Goal: Task Accomplishment & Management: Manage account settings

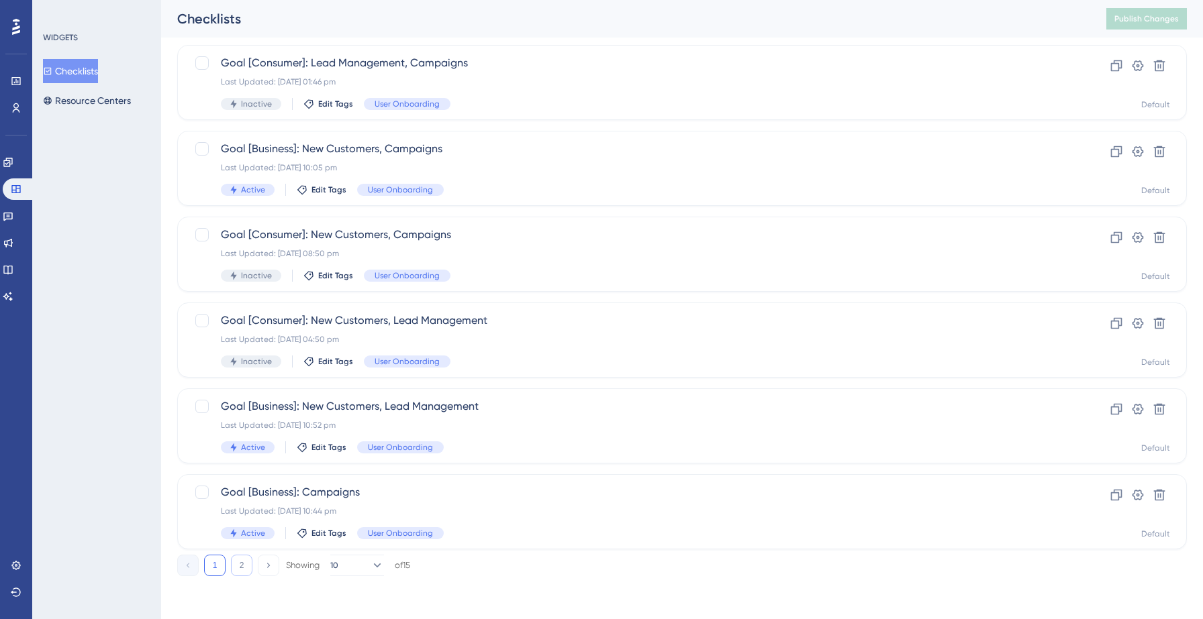
click at [238, 564] on button "2" at bounding box center [241, 565] width 21 height 21
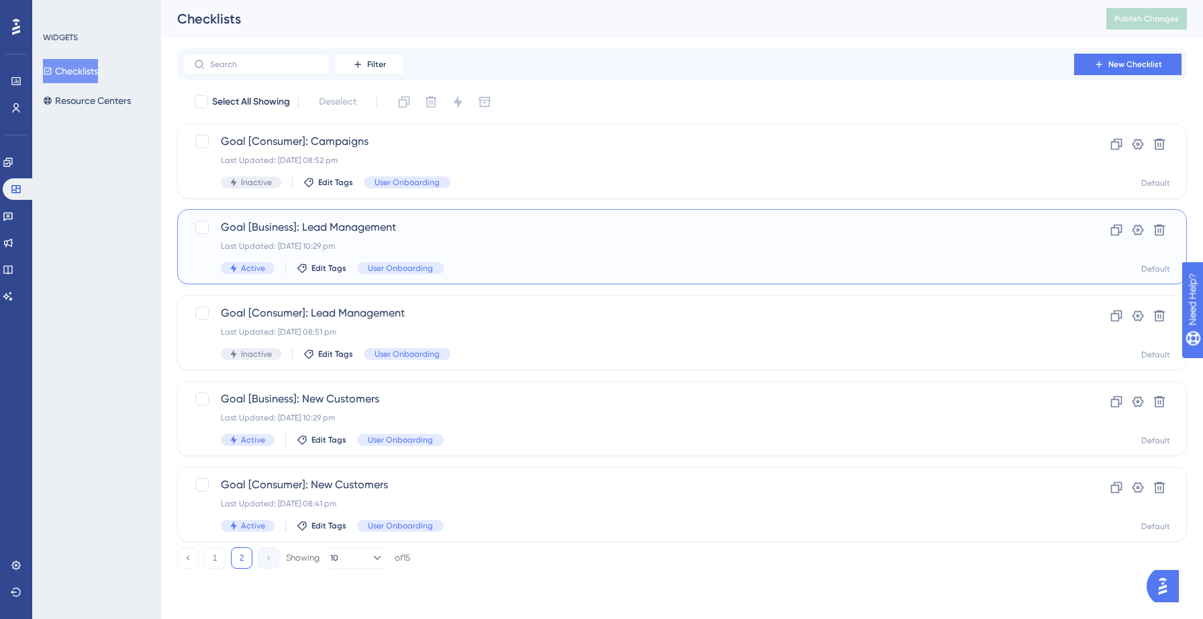
click at [468, 248] on div "Last Updated: 12 Sept 2025 10:29 pm" at bounding box center [628, 246] width 815 height 11
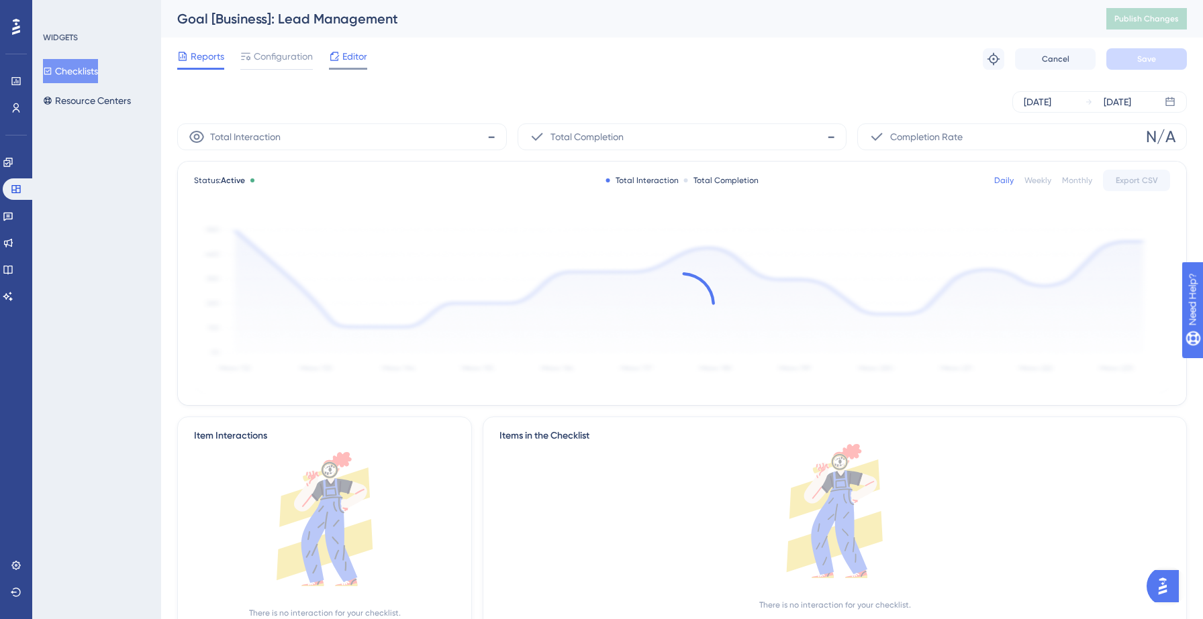
click at [351, 62] on span "Editor" at bounding box center [354, 56] width 25 height 16
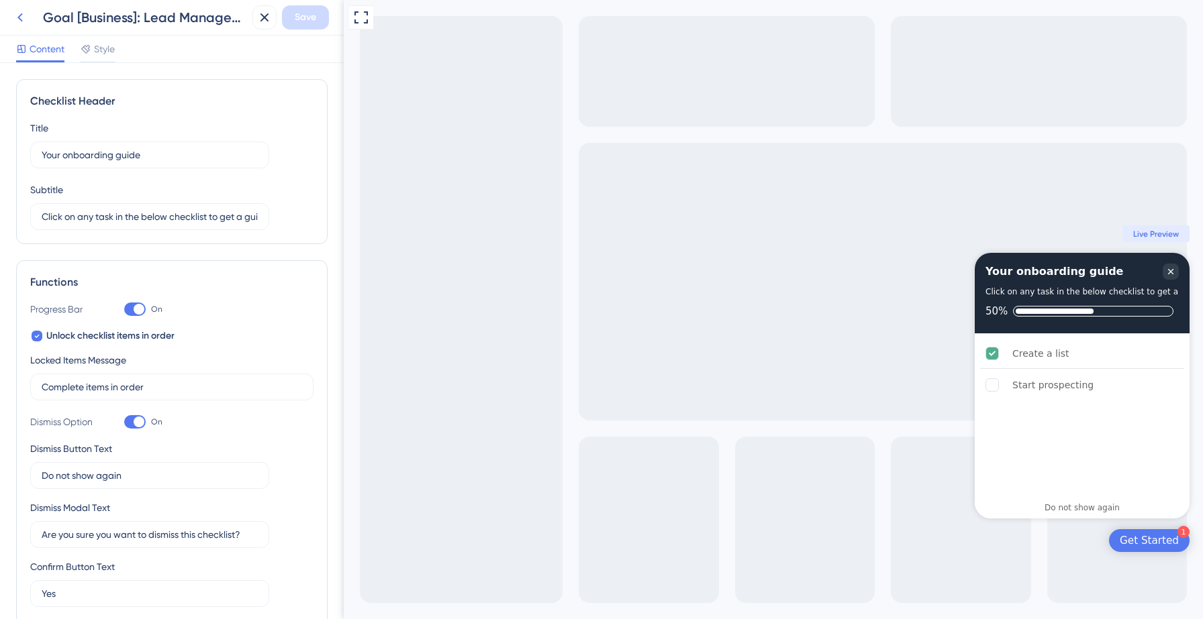
click at [20, 15] on icon at bounding box center [19, 17] width 5 height 9
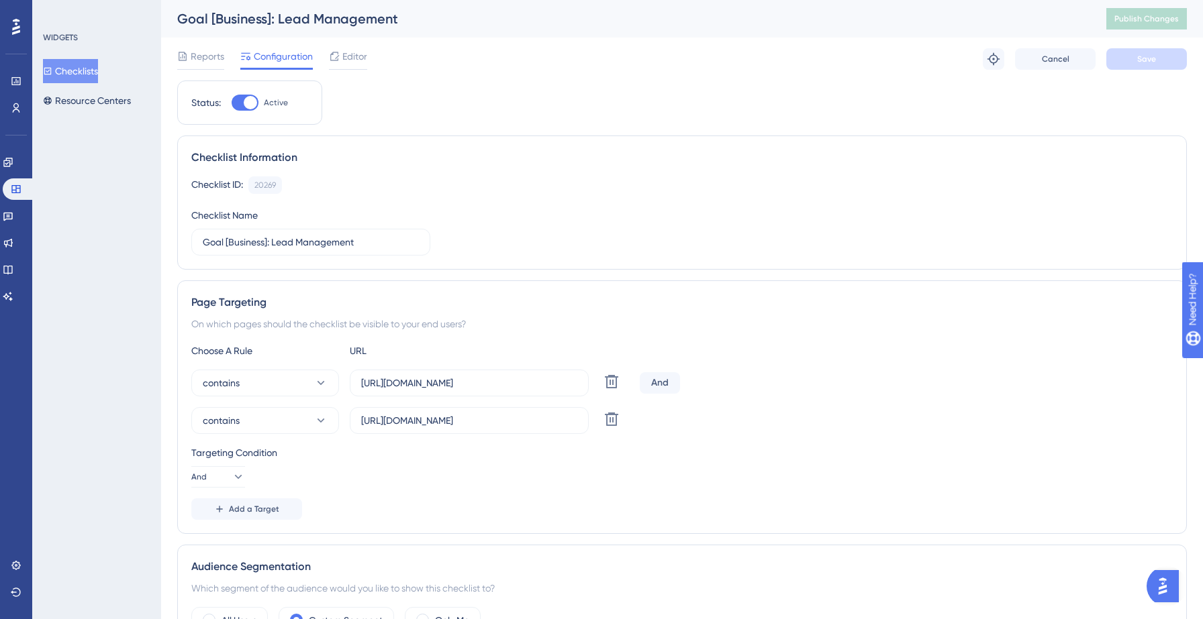
click at [89, 64] on button "Checklists" at bounding box center [70, 71] width 55 height 24
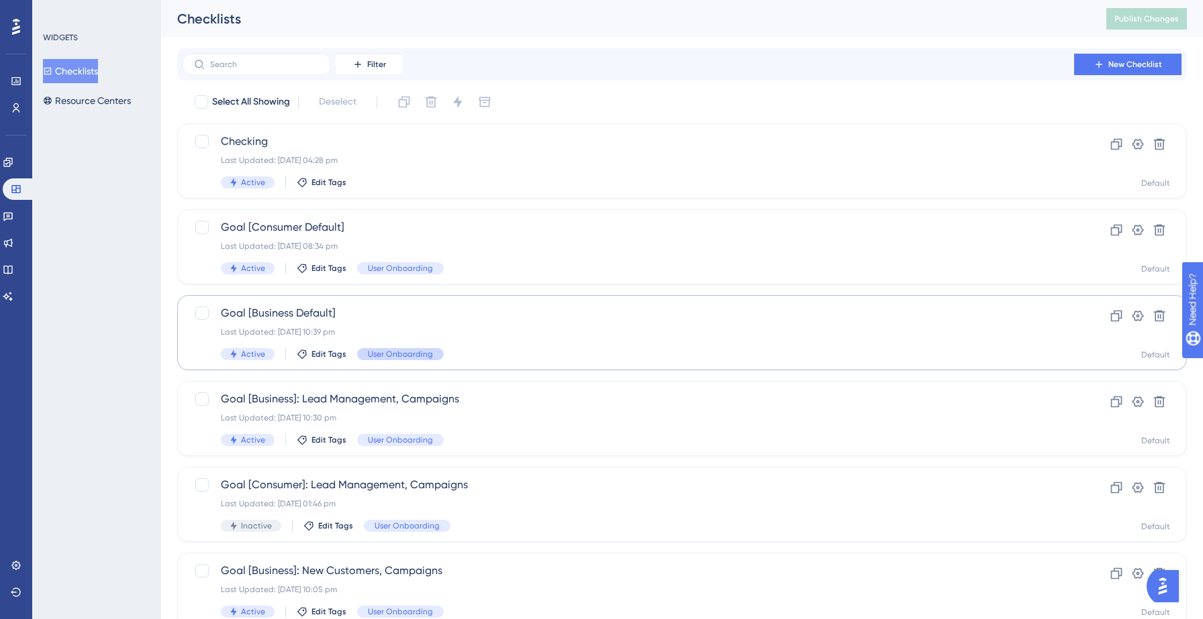
scroll to position [422, 0]
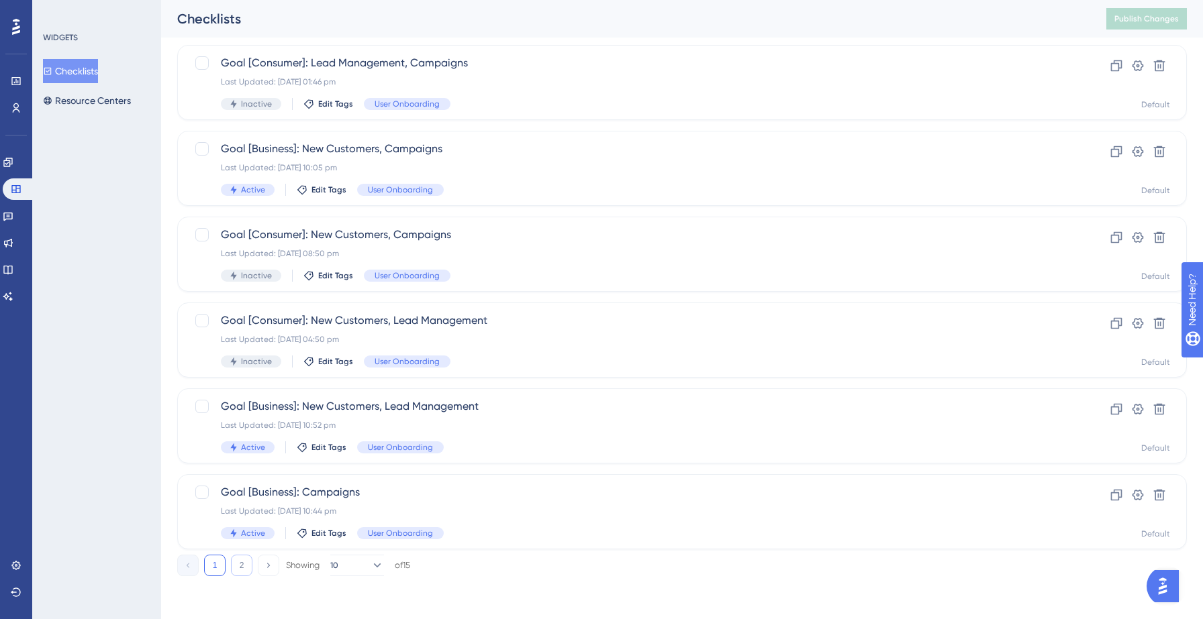
click at [243, 564] on button "2" at bounding box center [241, 565] width 21 height 21
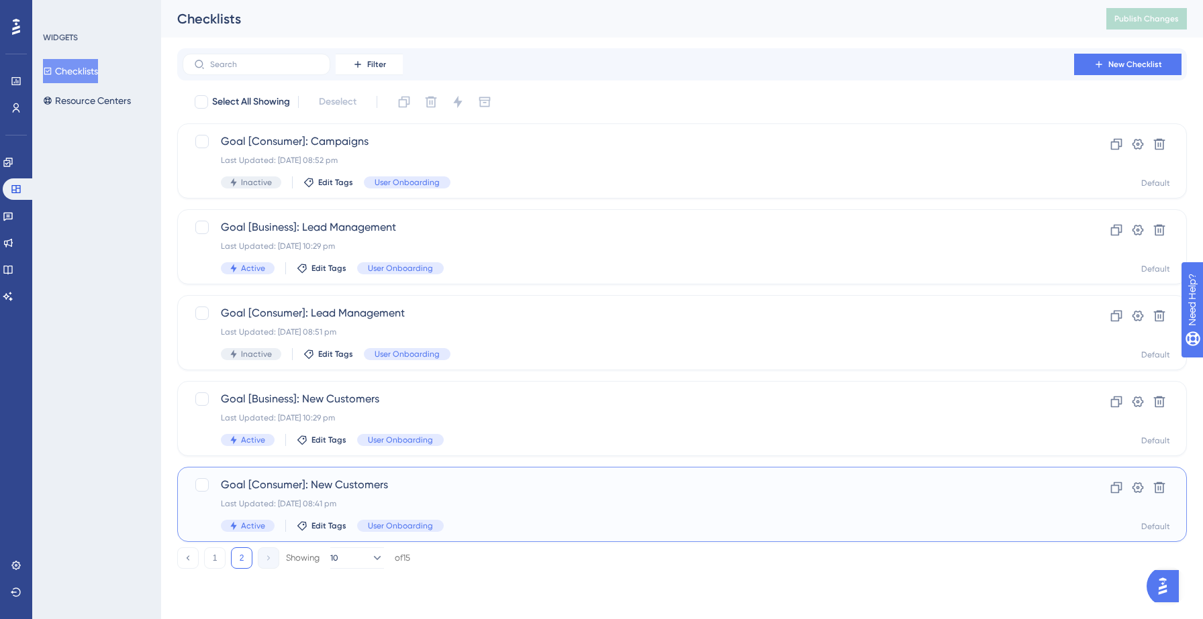
click at [374, 504] on div "Last Updated: 12 Sept 2025 08:41 pm" at bounding box center [628, 504] width 815 height 11
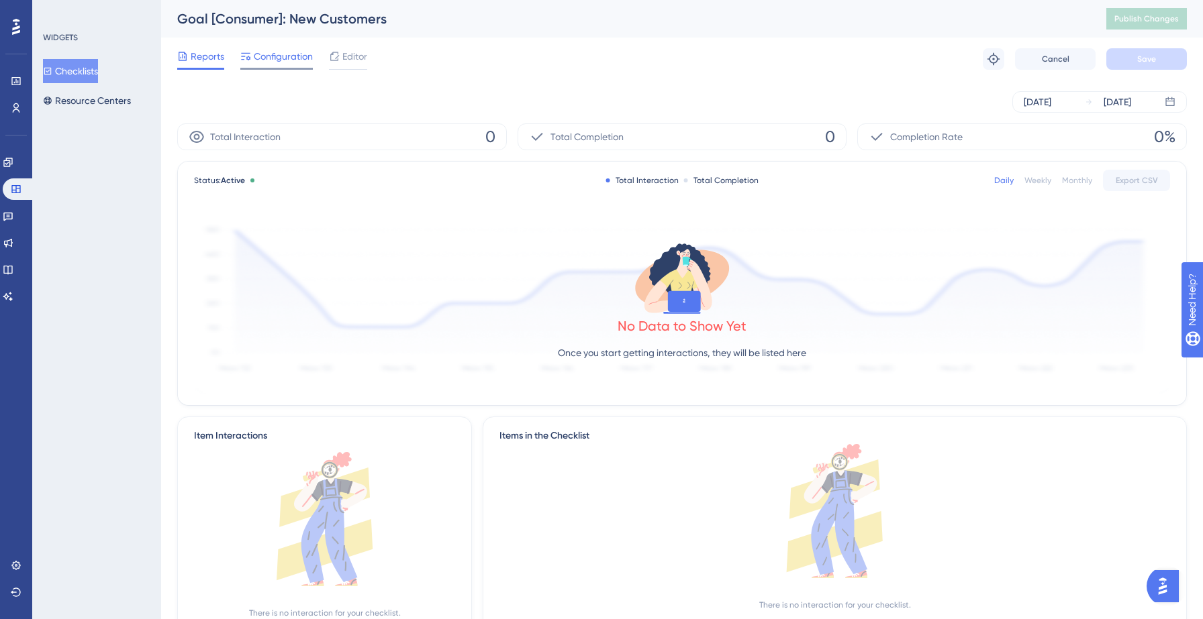
click at [270, 58] on span "Configuration" at bounding box center [283, 56] width 59 height 16
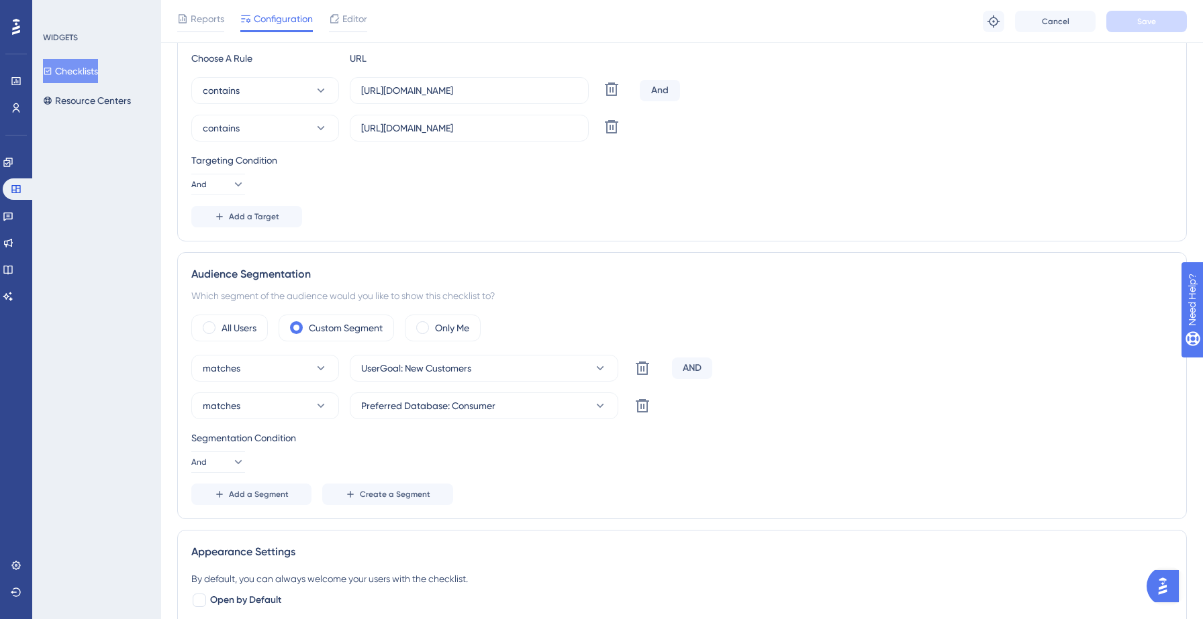
scroll to position [300, 0]
click at [265, 491] on span "Add a Segment" at bounding box center [259, 492] width 60 height 11
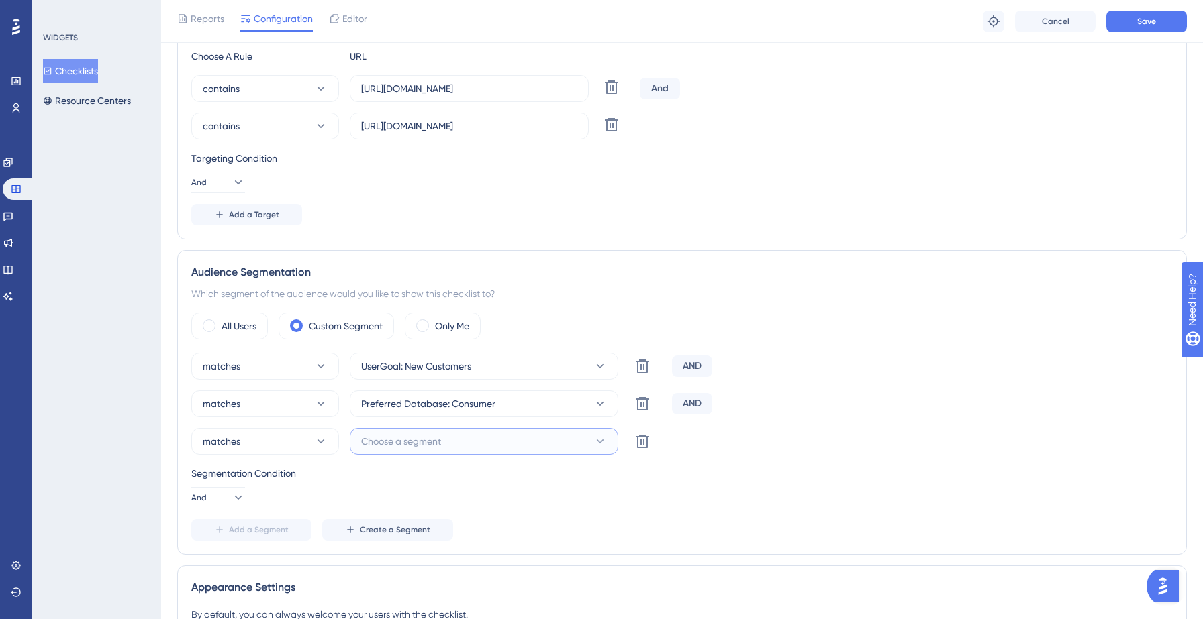
click at [450, 452] on button "Choose a segment" at bounding box center [484, 441] width 268 height 27
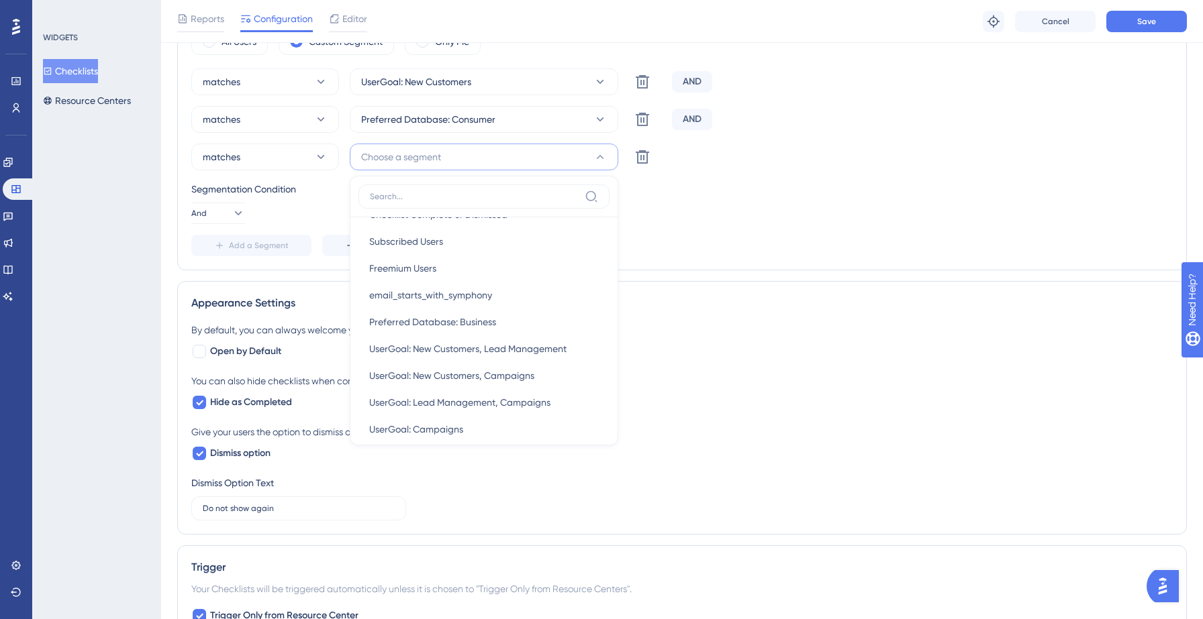
scroll to position [321, 0]
click at [495, 348] on span "UserGoal: New Customers, Lead Management" at bounding box center [467, 348] width 197 height 16
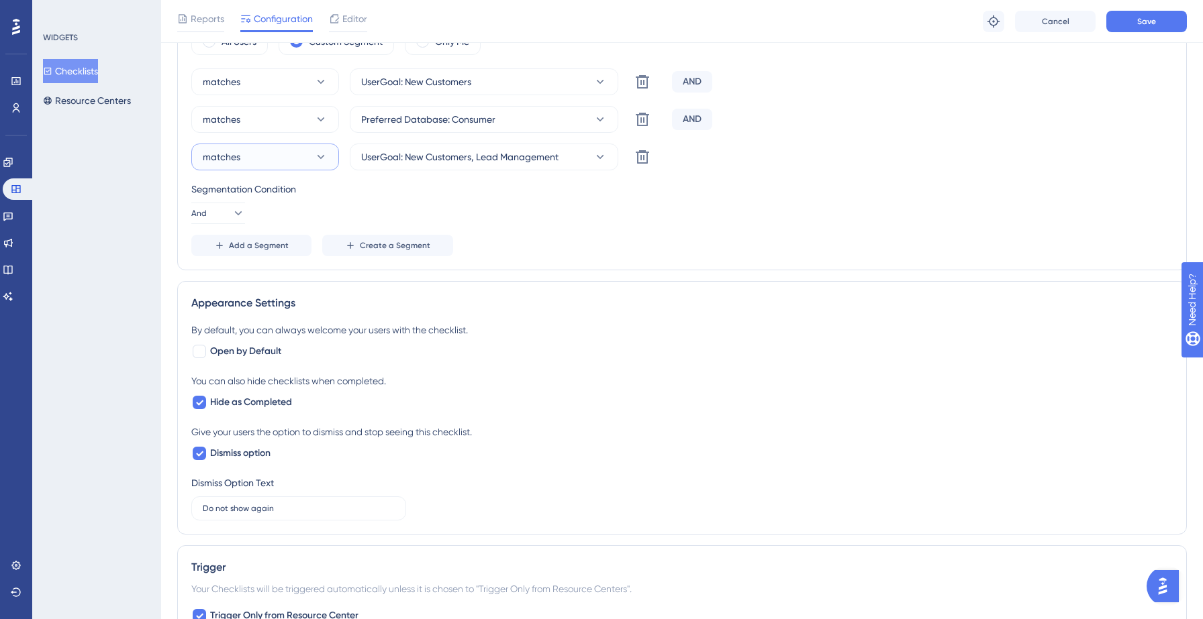
click at [283, 159] on button "matches" at bounding box center [265, 157] width 148 height 27
click at [244, 227] on span "doesn't match" at bounding box center [241, 225] width 61 height 16
click at [1148, 23] on span "Save" at bounding box center [1146, 21] width 19 height 11
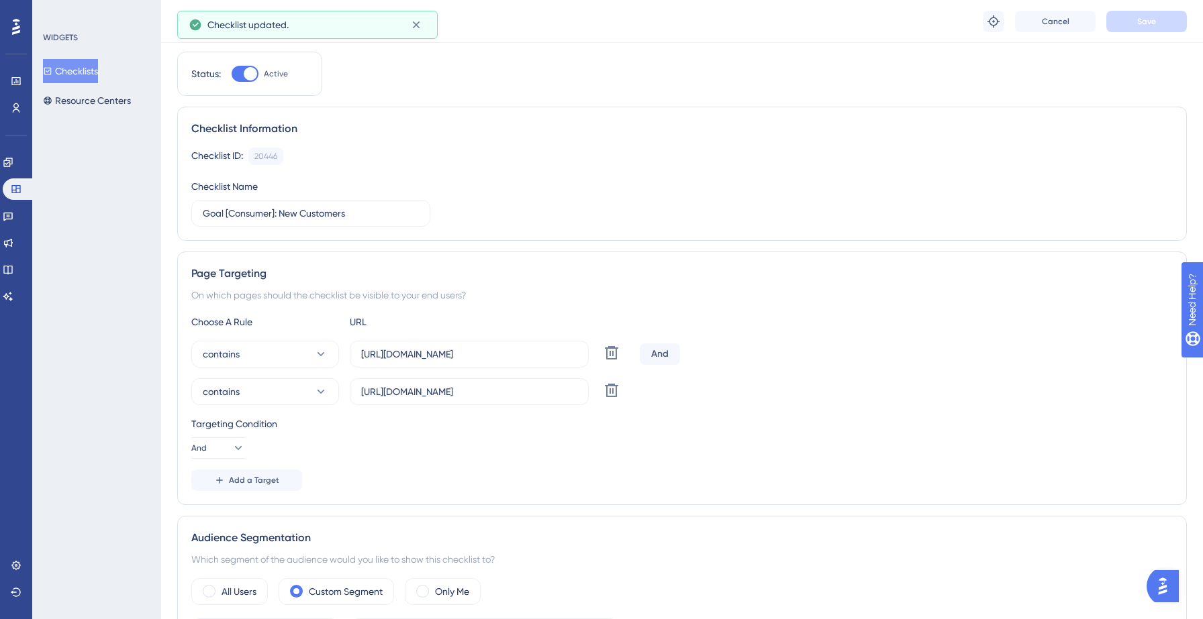
scroll to position [0, 0]
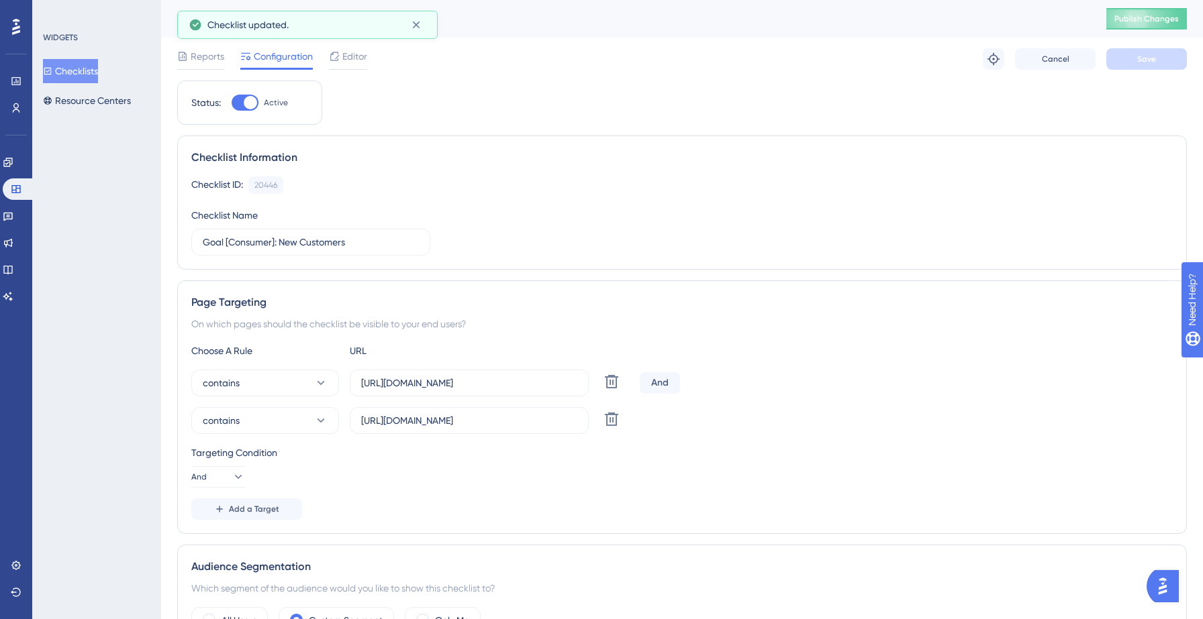
click at [85, 60] on button "Checklists" at bounding box center [70, 71] width 55 height 24
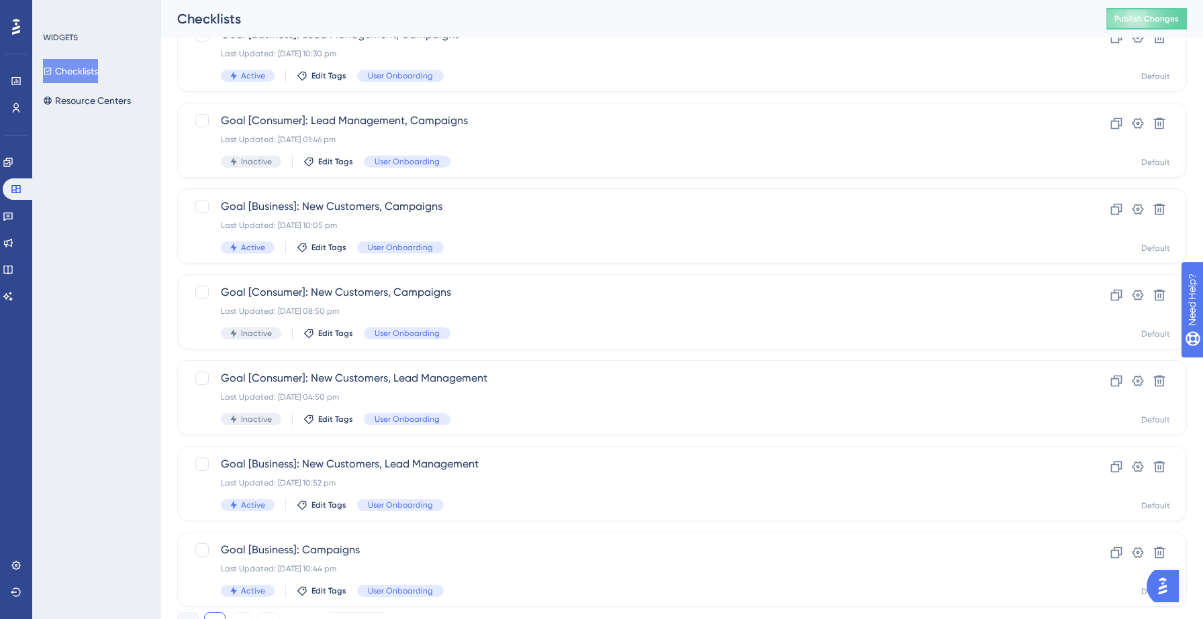
scroll to position [422, 0]
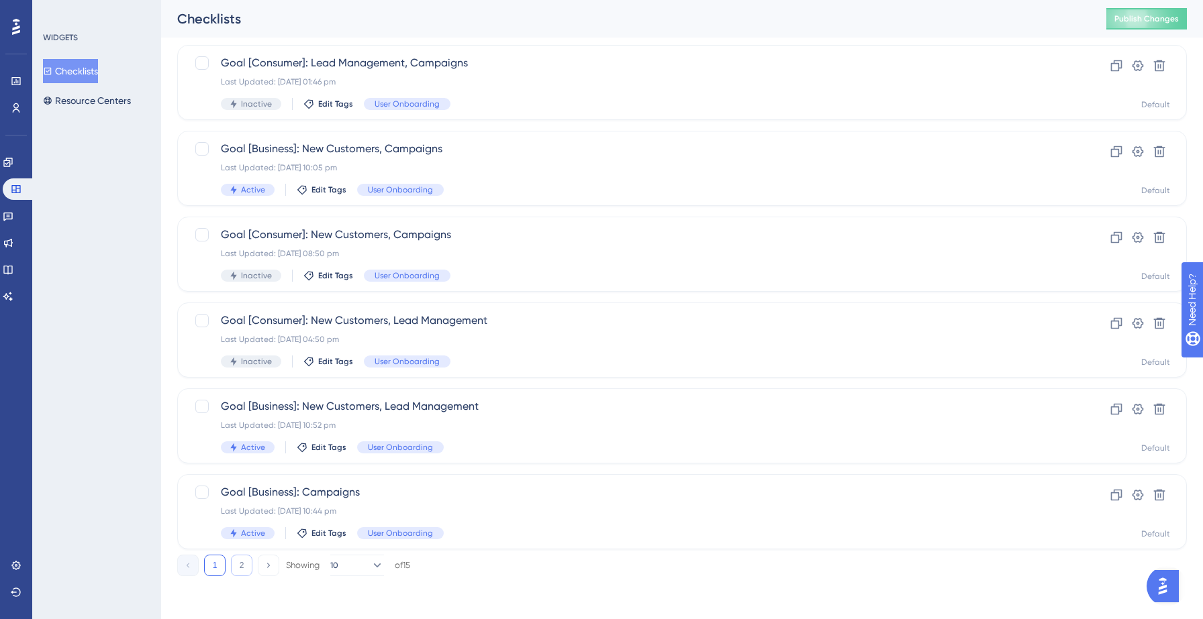
click at [239, 558] on button "2" at bounding box center [241, 565] width 21 height 21
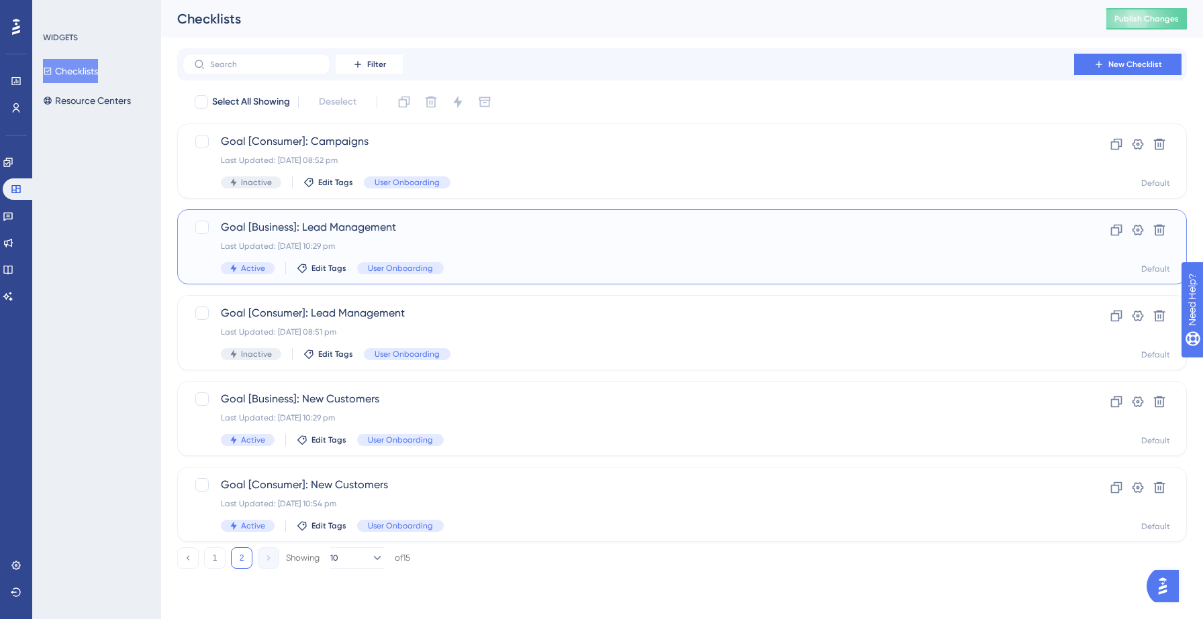
click at [494, 240] on div "Goal [Business]: Lead Management Last Updated: 12 Sept 2025 10:29 pm Active Edi…" at bounding box center [628, 246] width 815 height 55
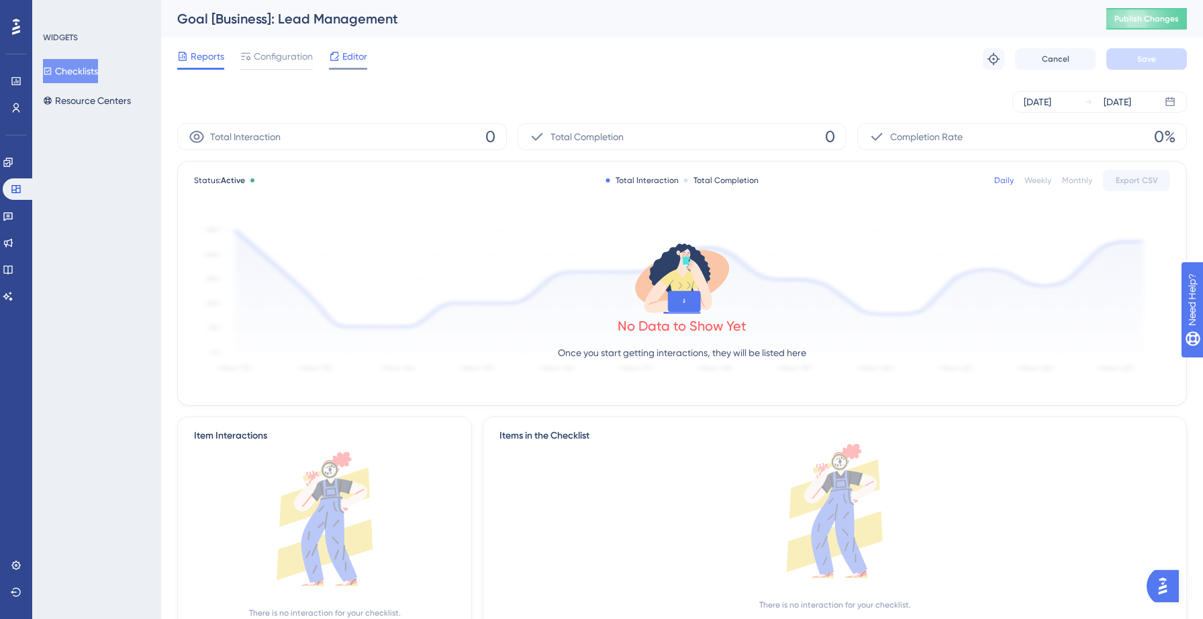
click at [346, 56] on span "Editor" at bounding box center [354, 56] width 25 height 16
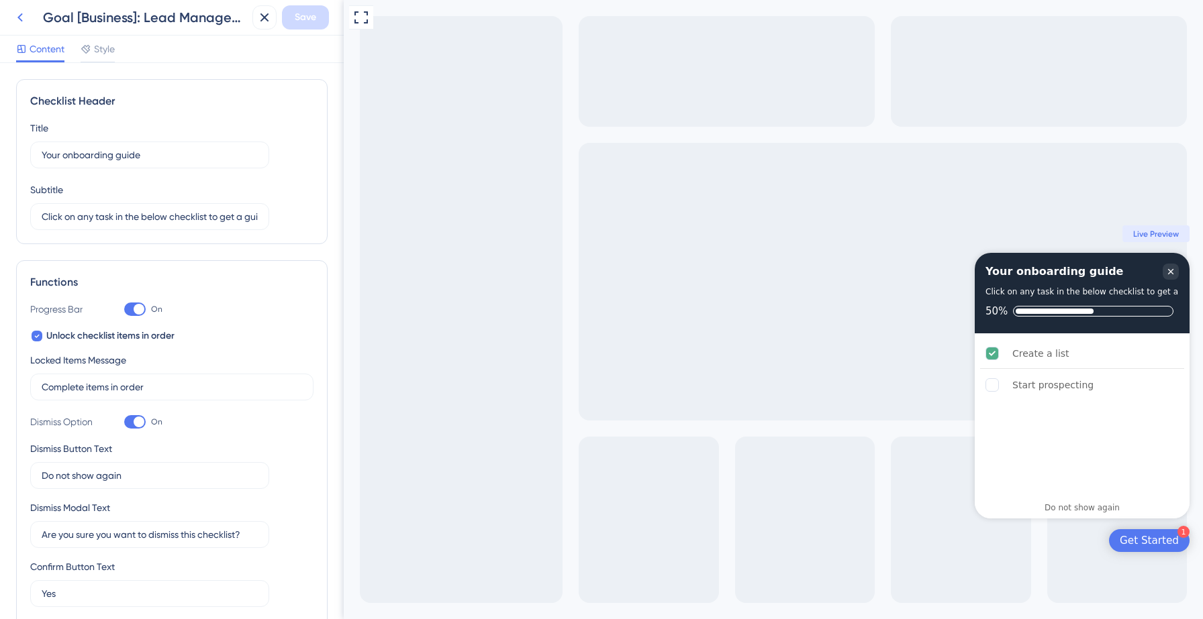
click at [19, 19] on icon at bounding box center [19, 17] width 5 height 9
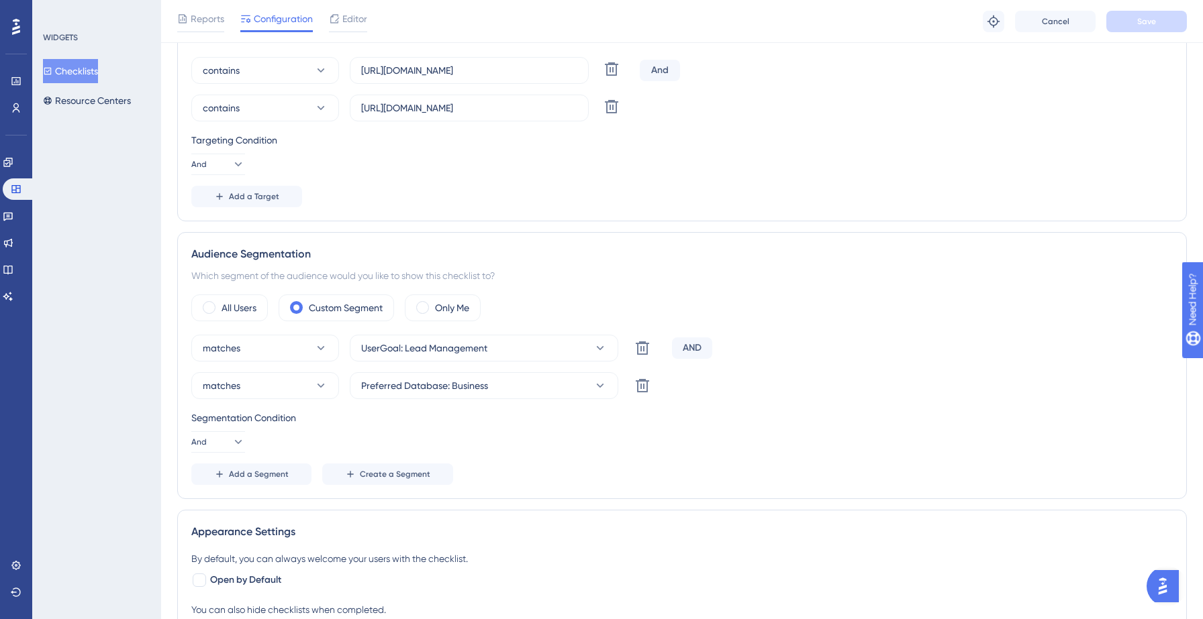
scroll to position [321, 0]
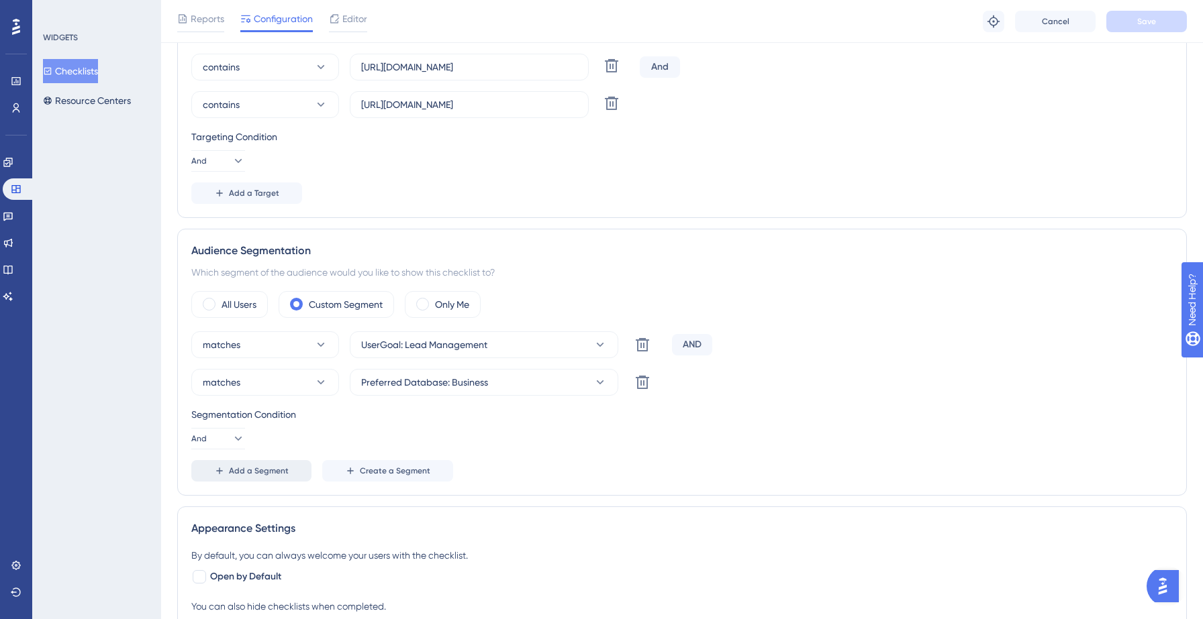
click at [248, 472] on span "Add a Segment" at bounding box center [259, 471] width 60 height 11
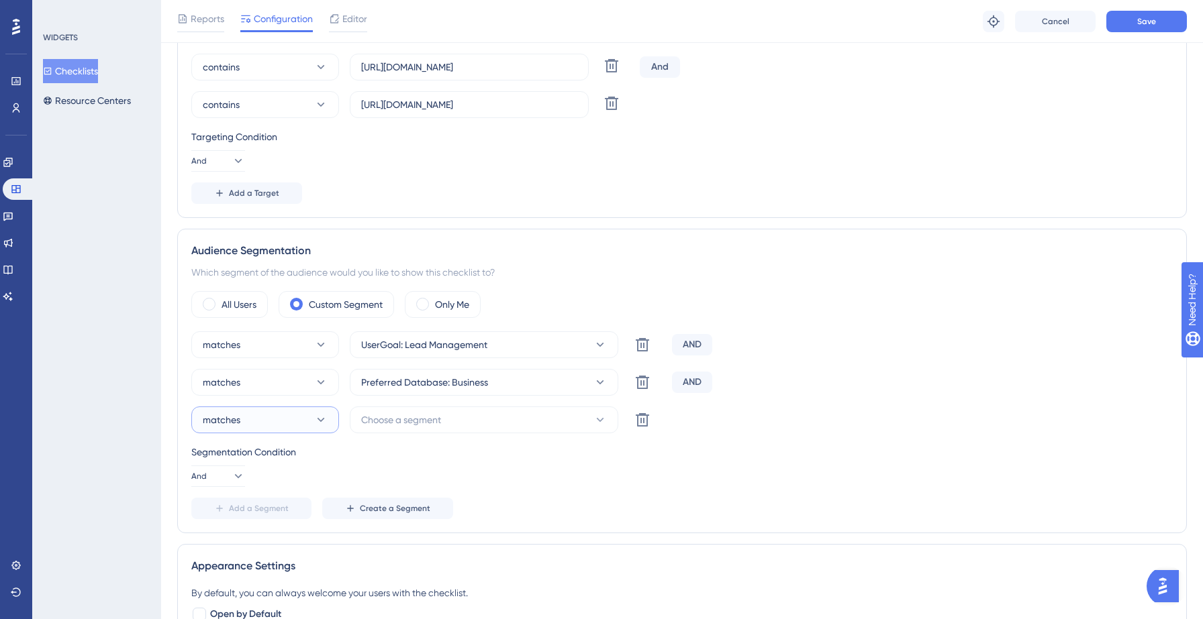
click at [264, 418] on button "matches" at bounding box center [265, 420] width 148 height 27
click at [244, 483] on span "doesn't match" at bounding box center [241, 488] width 61 height 16
click at [404, 434] on div "matches UserGoal: Lead Management Delete AND matches Preferred Database: Busine…" at bounding box center [681, 426] width 981 height 188
click at [408, 423] on span "Choose a segment" at bounding box center [401, 420] width 80 height 16
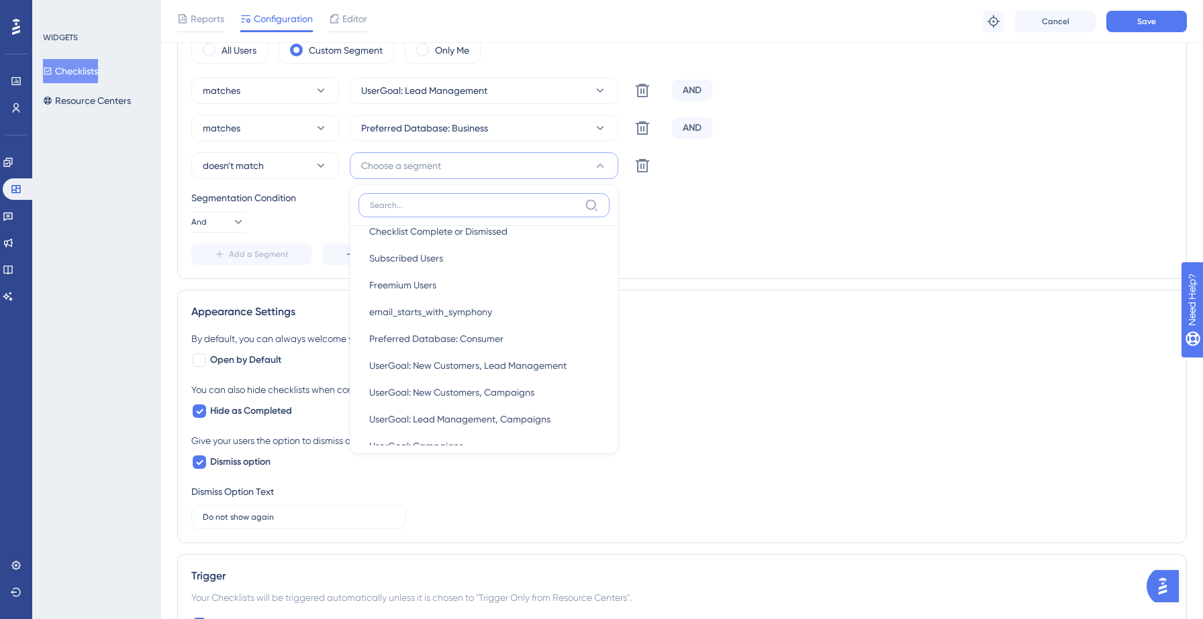
scroll to position [332, 0]
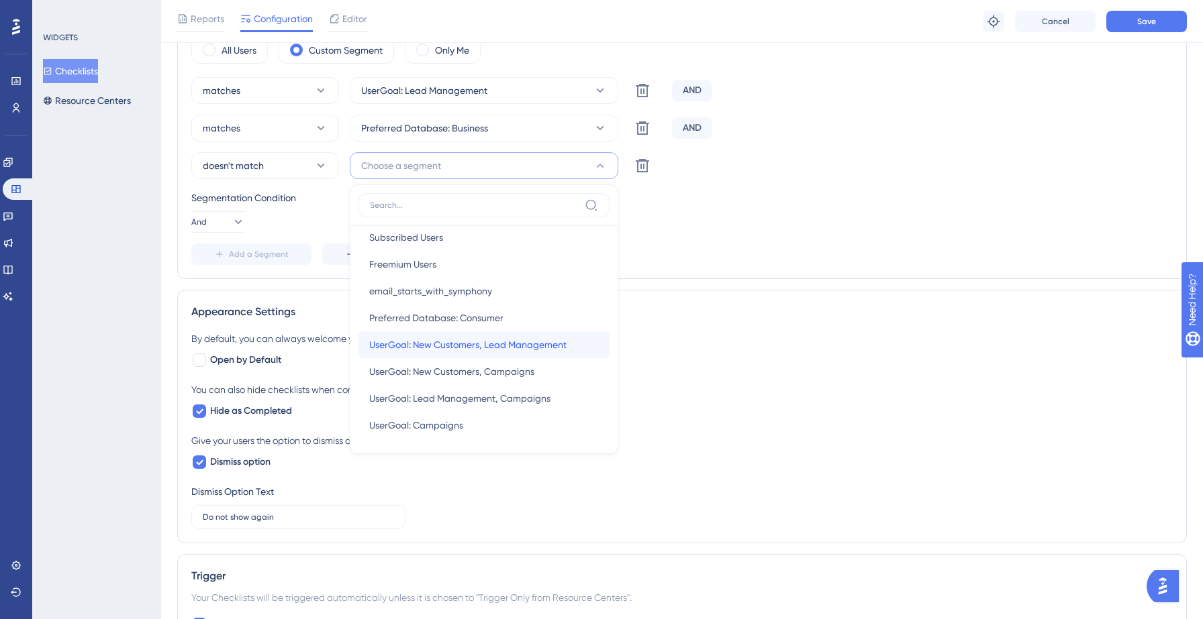
click at [483, 349] on span "UserGoal: New Customers, Lead Management" at bounding box center [467, 345] width 197 height 16
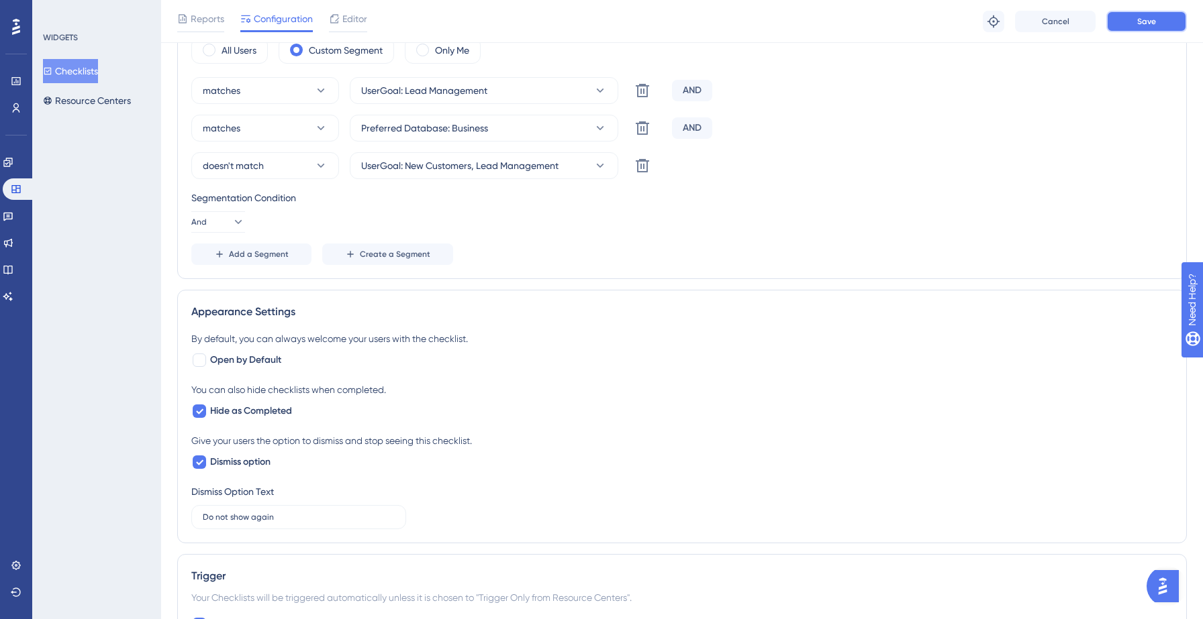
click at [1132, 26] on button "Save" at bounding box center [1146, 21] width 81 height 21
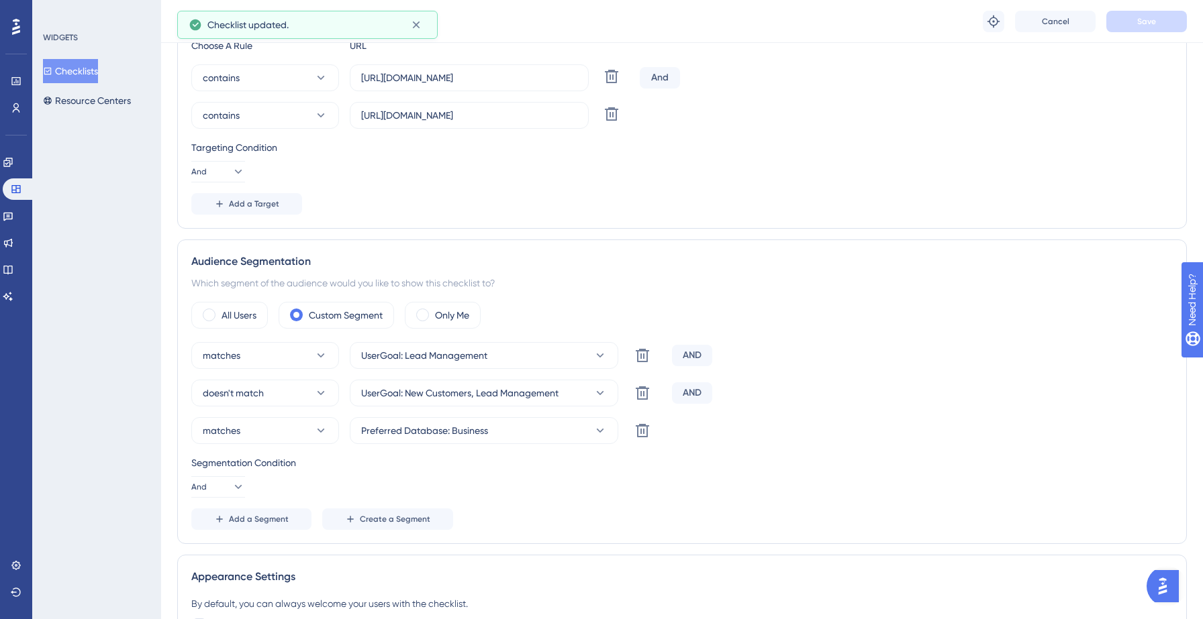
scroll to position [0, 0]
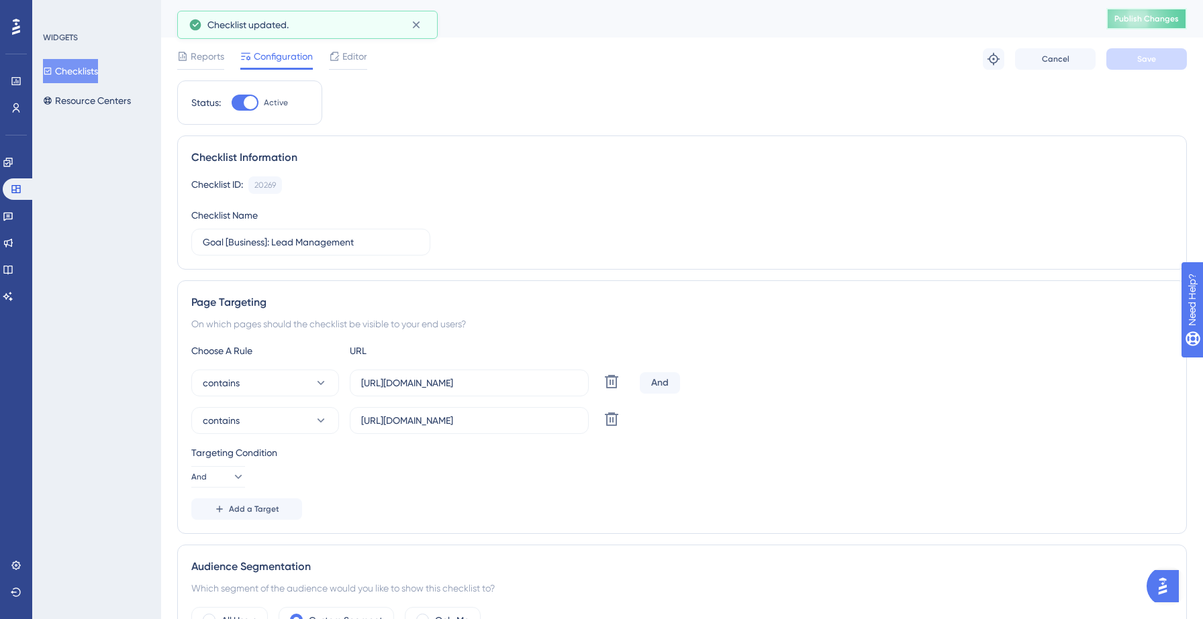
click at [1144, 20] on span "Publish Changes" at bounding box center [1146, 18] width 64 height 11
click at [77, 65] on button "Checklists" at bounding box center [70, 71] width 55 height 24
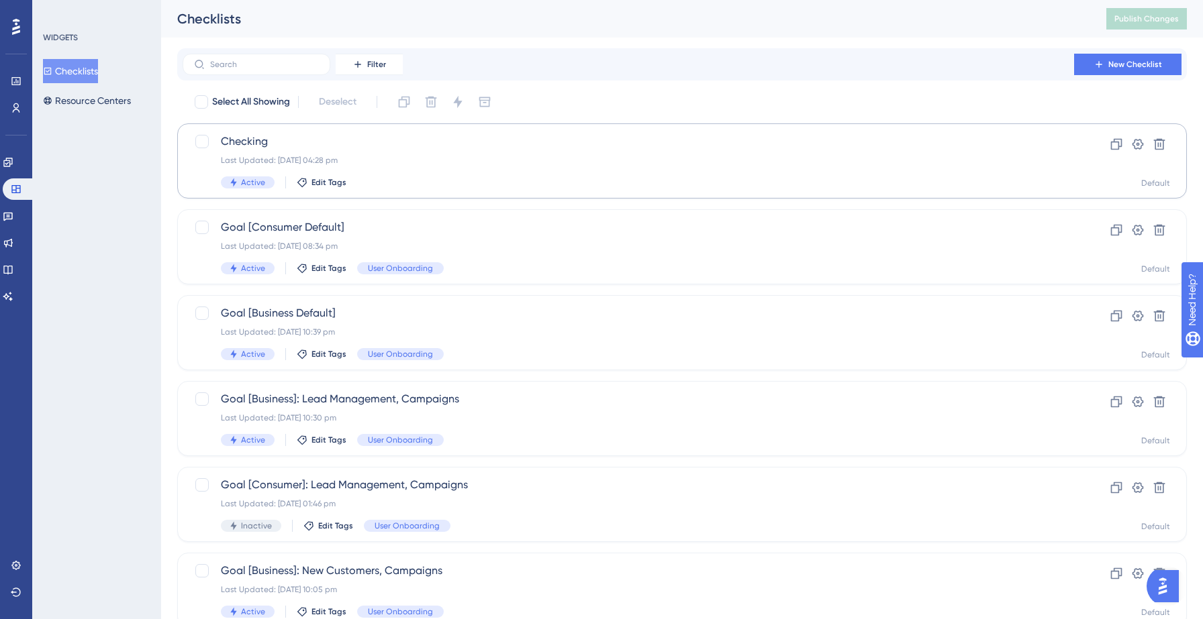
scroll to position [422, 0]
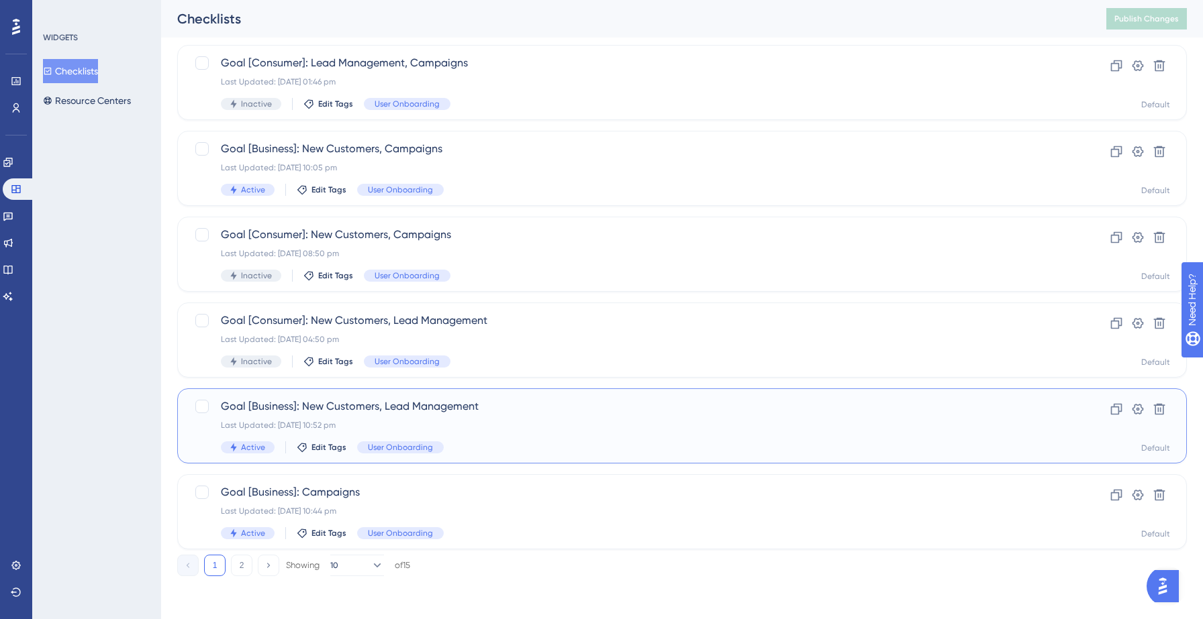
click at [423, 405] on span "Goal [Business]: New Customers, Lead Management" at bounding box center [628, 407] width 815 height 16
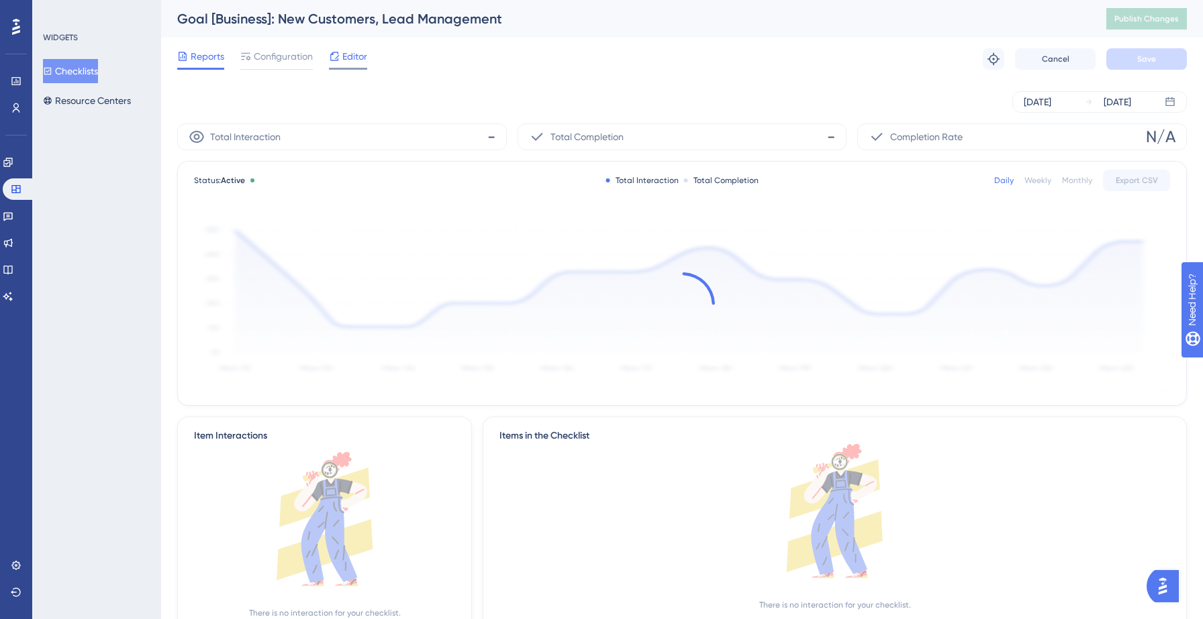
click at [352, 61] on span "Editor" at bounding box center [354, 56] width 25 height 16
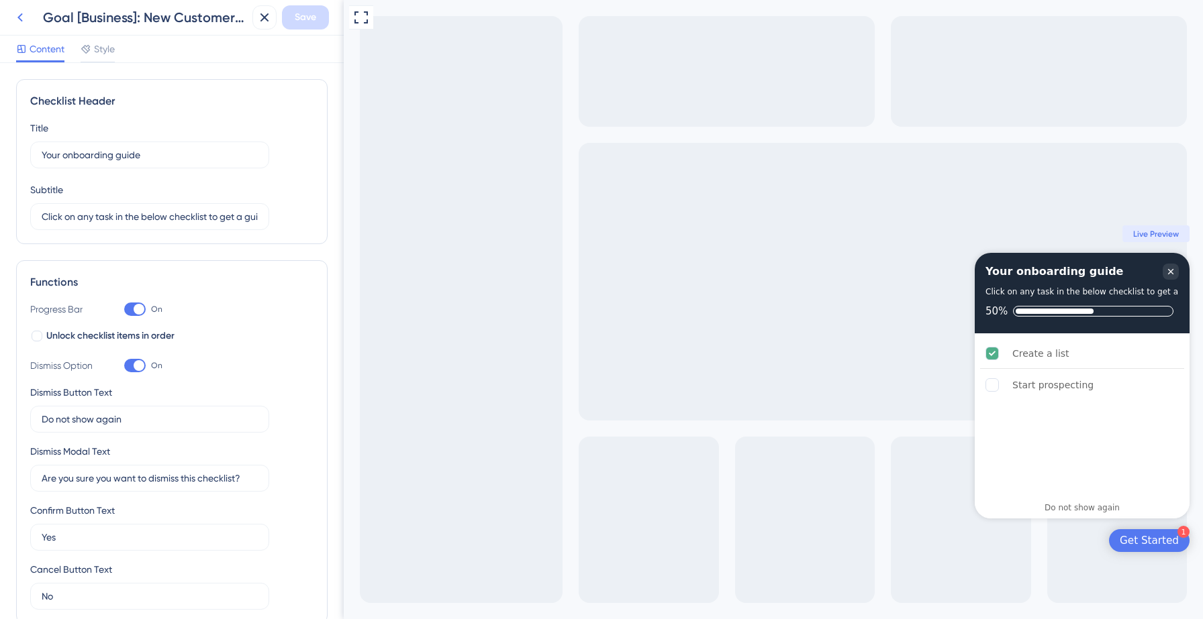
click at [21, 17] on icon at bounding box center [20, 17] width 16 height 16
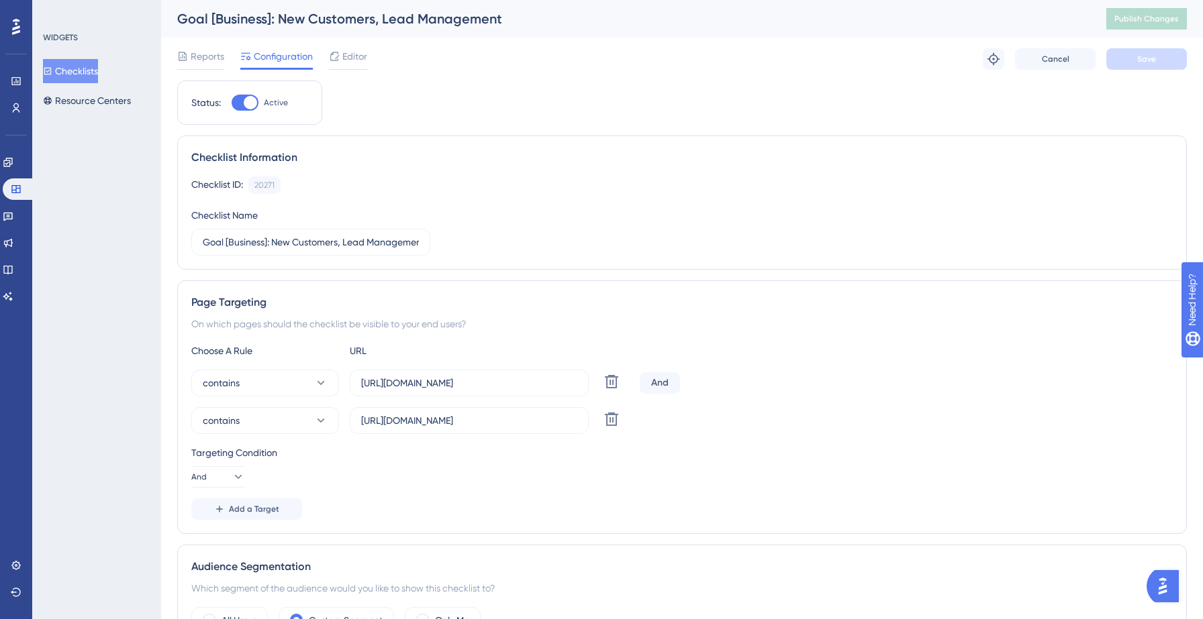
click at [87, 66] on button "Checklists" at bounding box center [70, 71] width 55 height 24
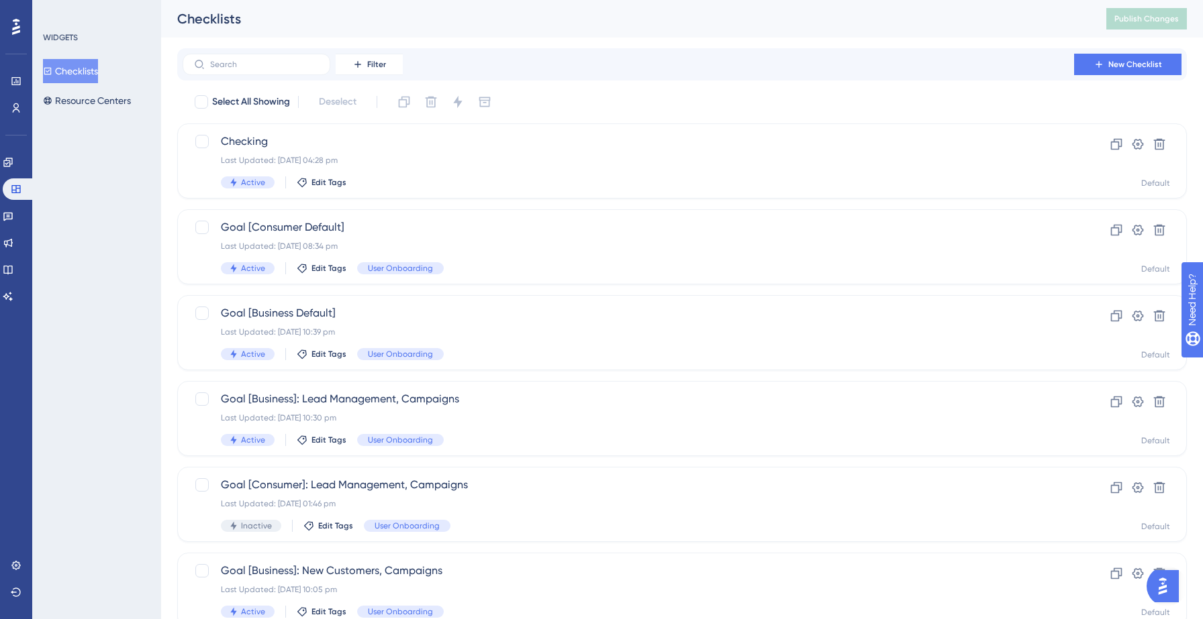
scroll to position [422, 0]
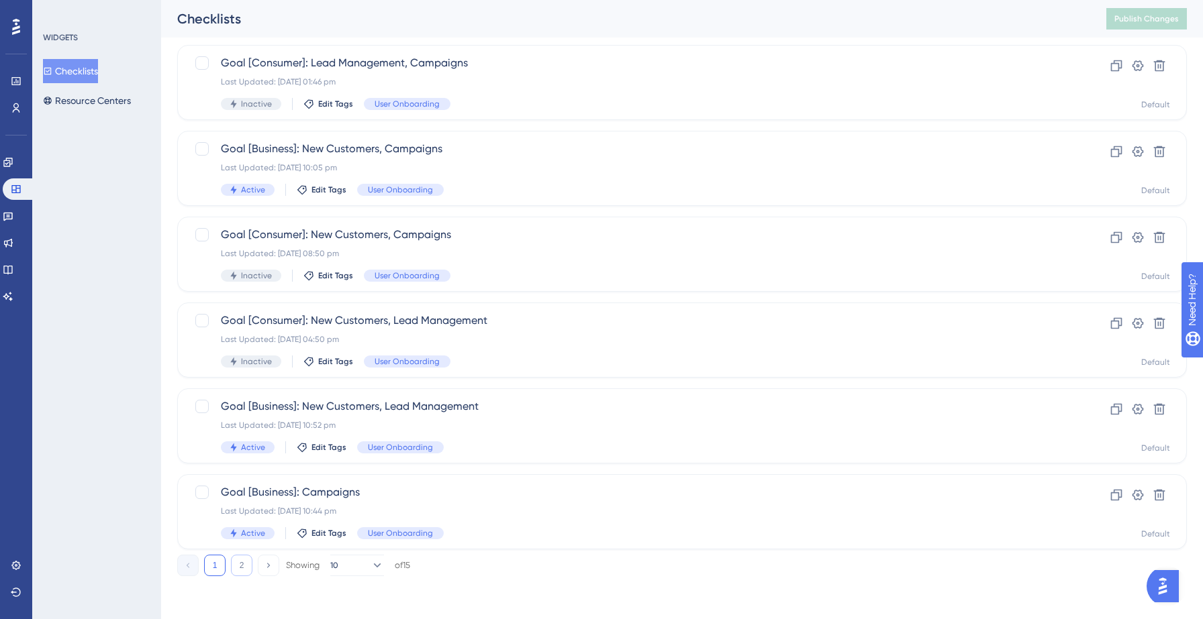
click at [239, 568] on button "2" at bounding box center [241, 565] width 21 height 21
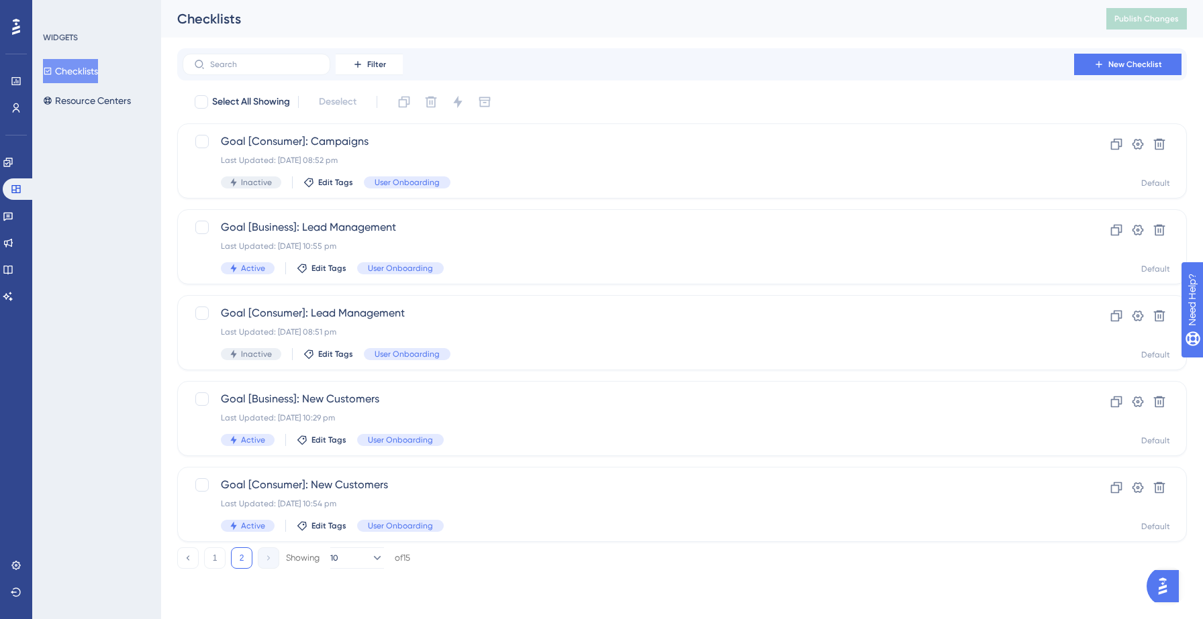
scroll to position [0, 0]
click at [354, 493] on div "Goal [Consumer]: New Customers Last Updated: 12 Sept 2025 10:54 pm Active Edit …" at bounding box center [628, 504] width 815 height 55
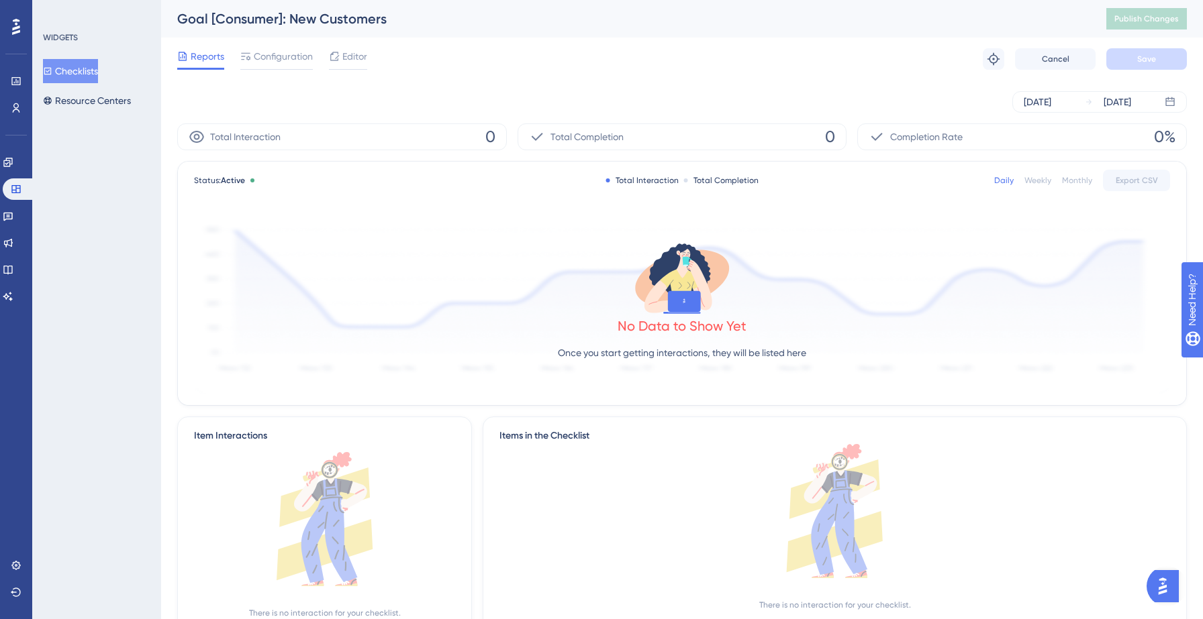
click at [85, 71] on button "Checklists" at bounding box center [70, 71] width 55 height 24
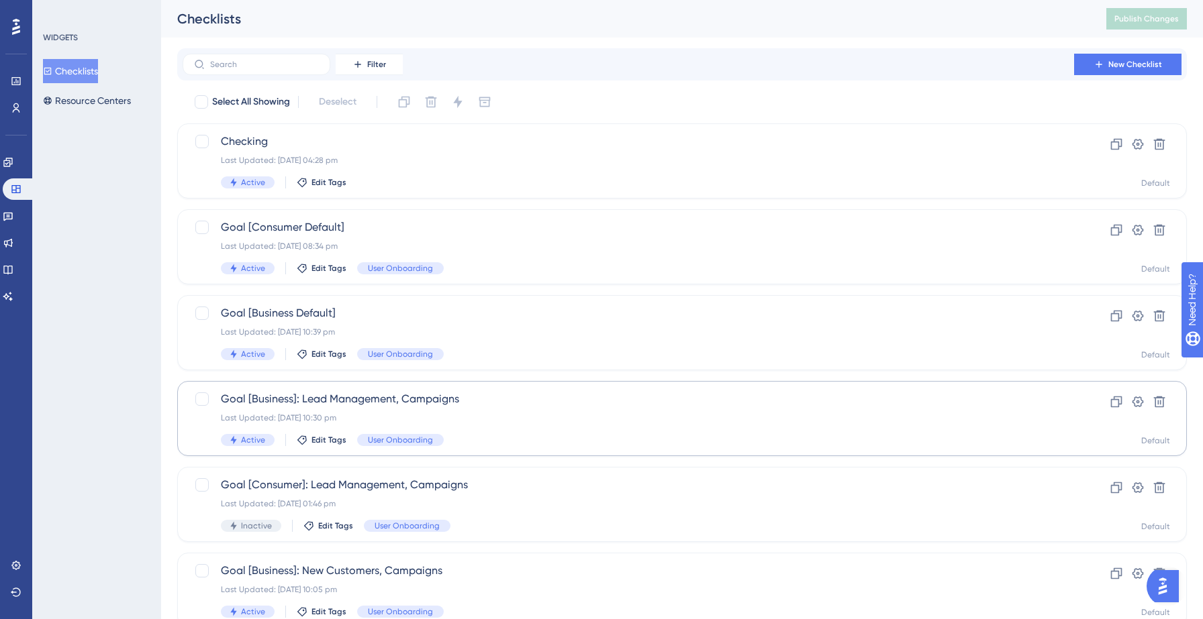
scroll to position [422, 0]
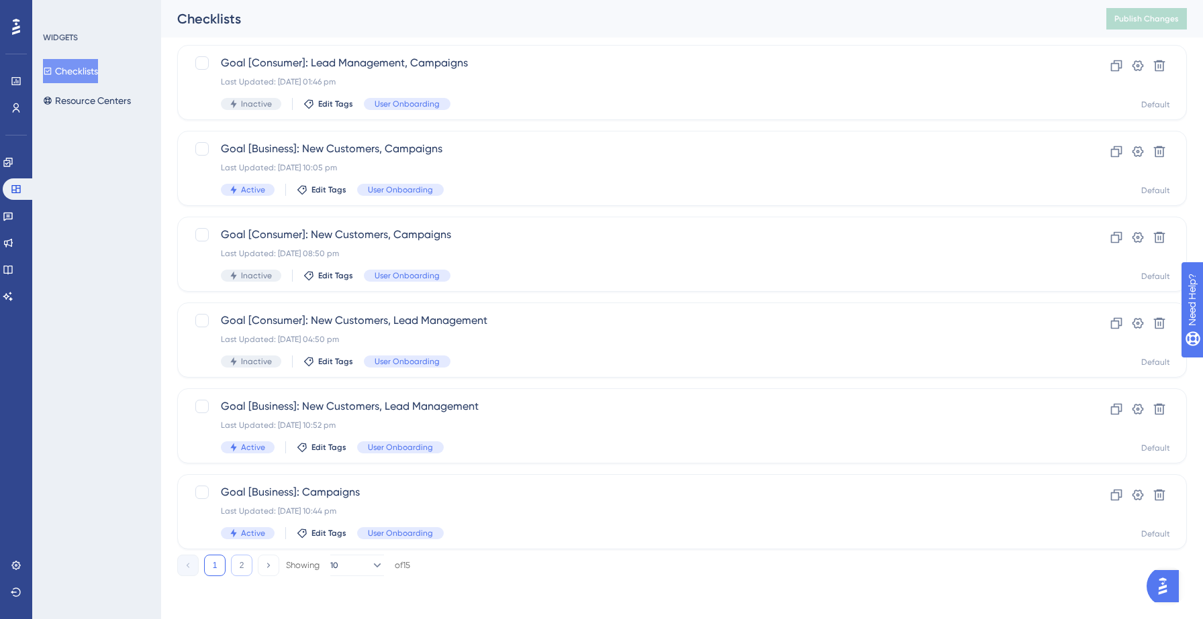
click at [244, 563] on button "2" at bounding box center [241, 565] width 21 height 21
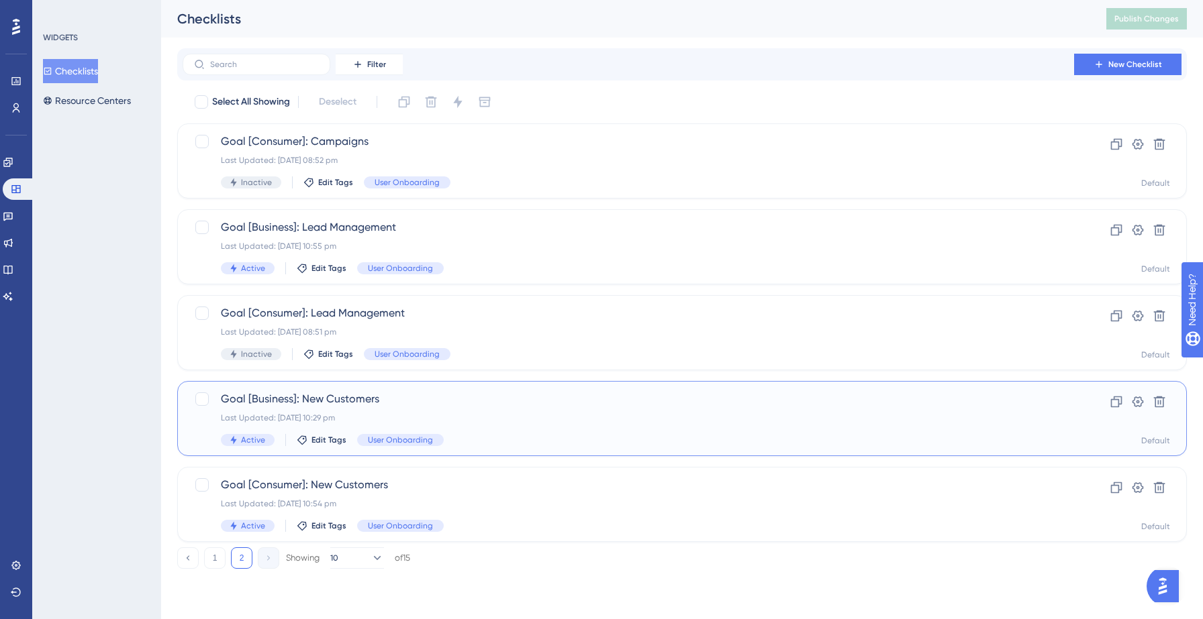
click at [506, 430] on div "Goal [Business]: New Customers Last Updated: 12 Sept 2025 10:29 pm Active Edit …" at bounding box center [628, 418] width 815 height 55
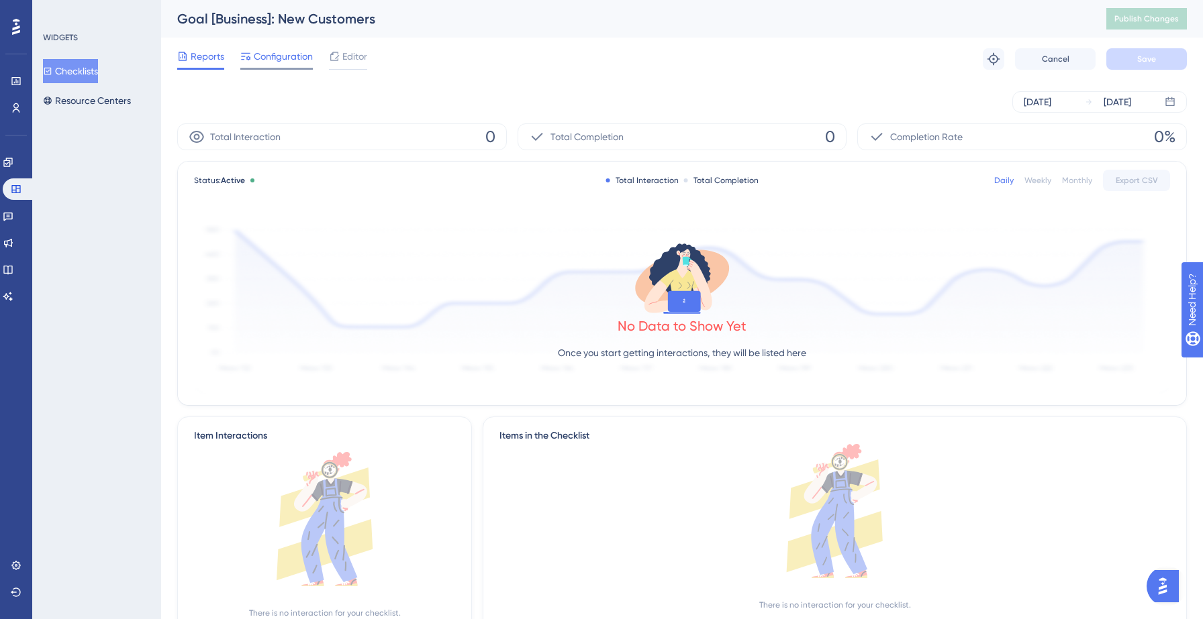
click at [283, 58] on span "Configuration" at bounding box center [283, 56] width 59 height 16
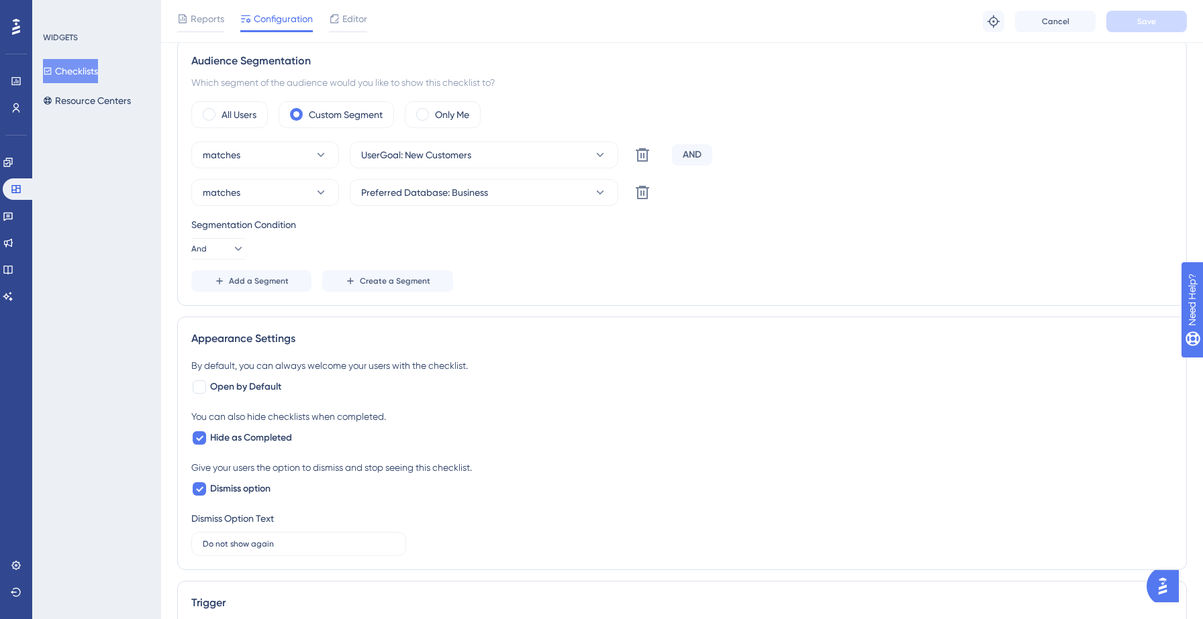
scroll to position [517, 0]
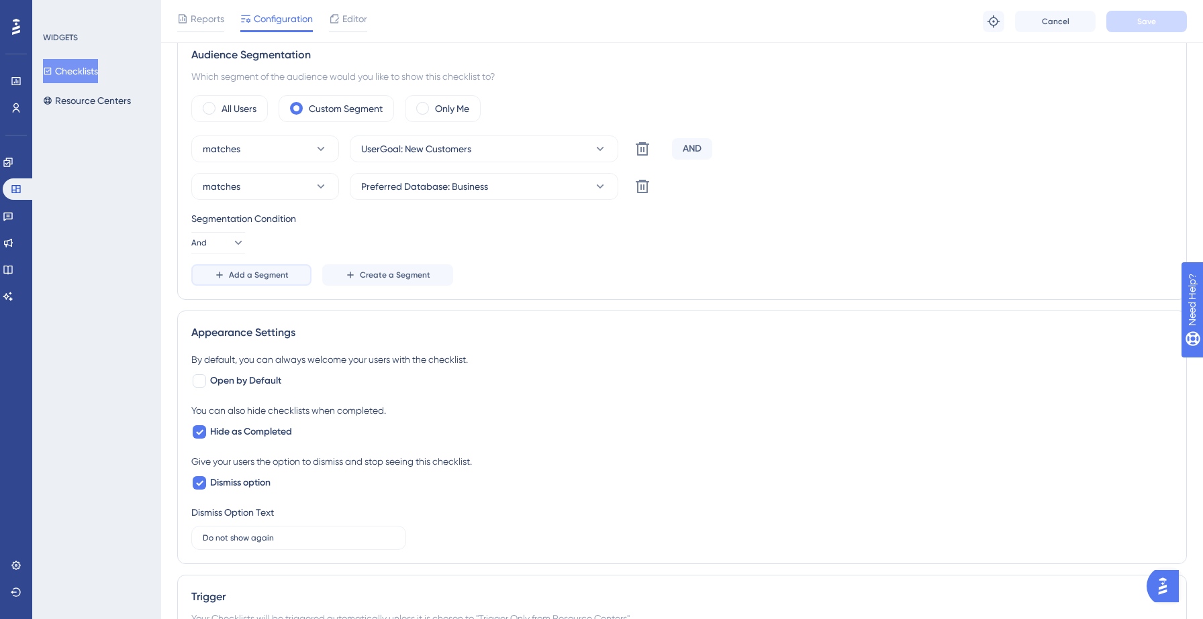
click at [247, 273] on span "Add a Segment" at bounding box center [259, 275] width 60 height 11
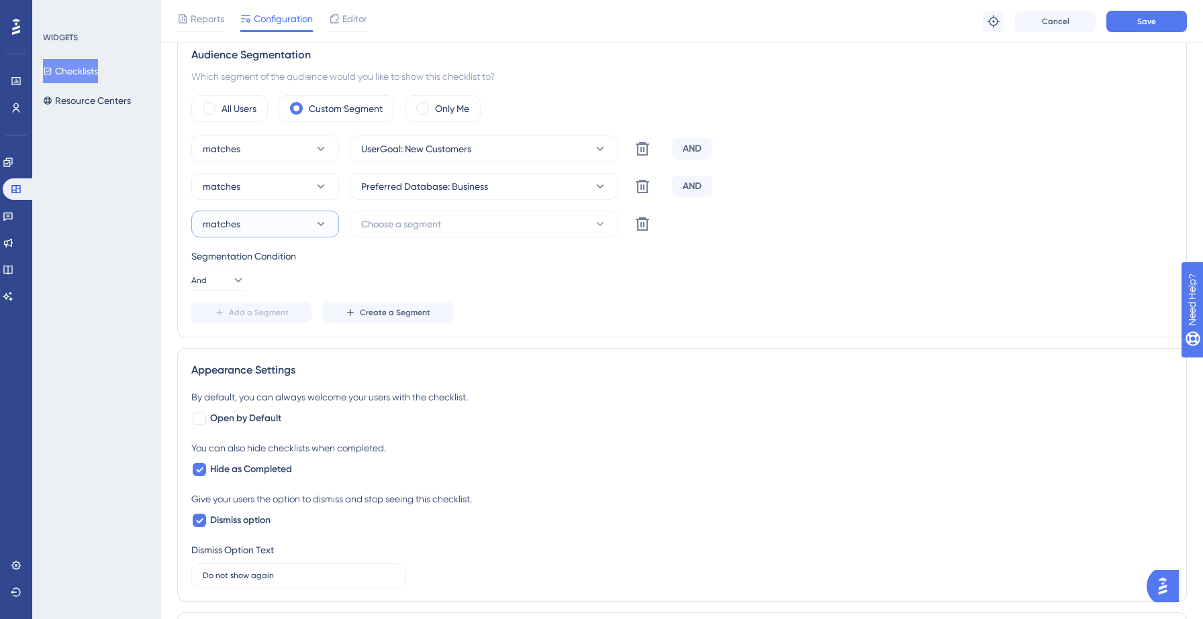
click at [287, 232] on button "matches" at bounding box center [265, 224] width 148 height 27
click at [259, 289] on span "doesn't match" at bounding box center [241, 292] width 61 height 16
click at [396, 230] on span "Choose a segment" at bounding box center [401, 224] width 80 height 16
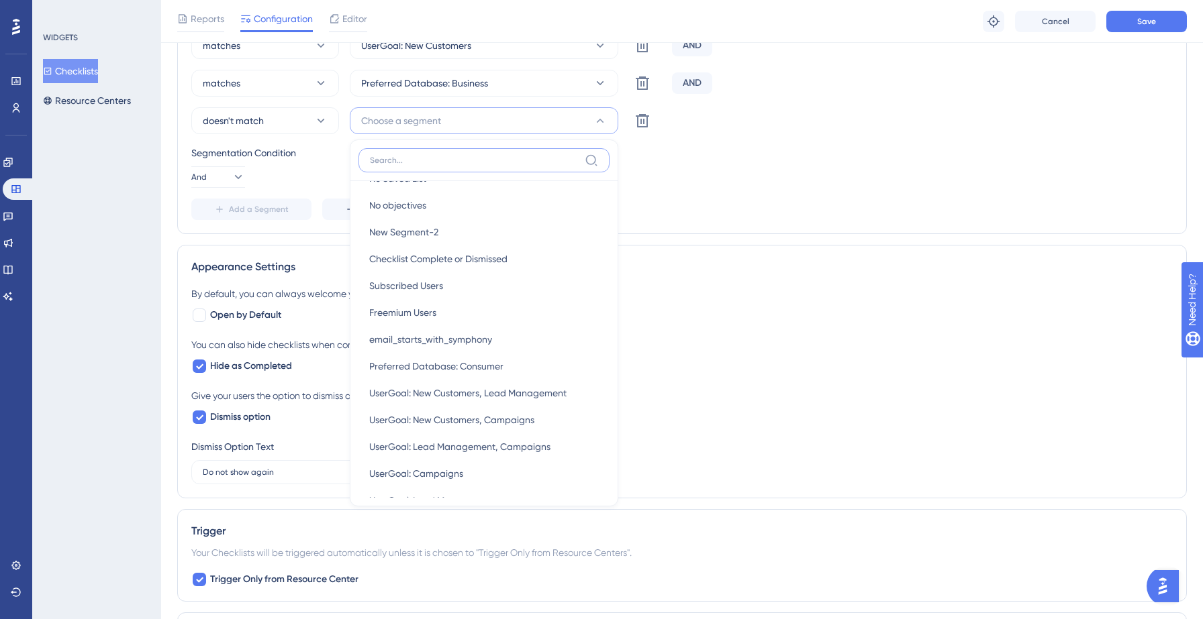
scroll to position [273, 0]
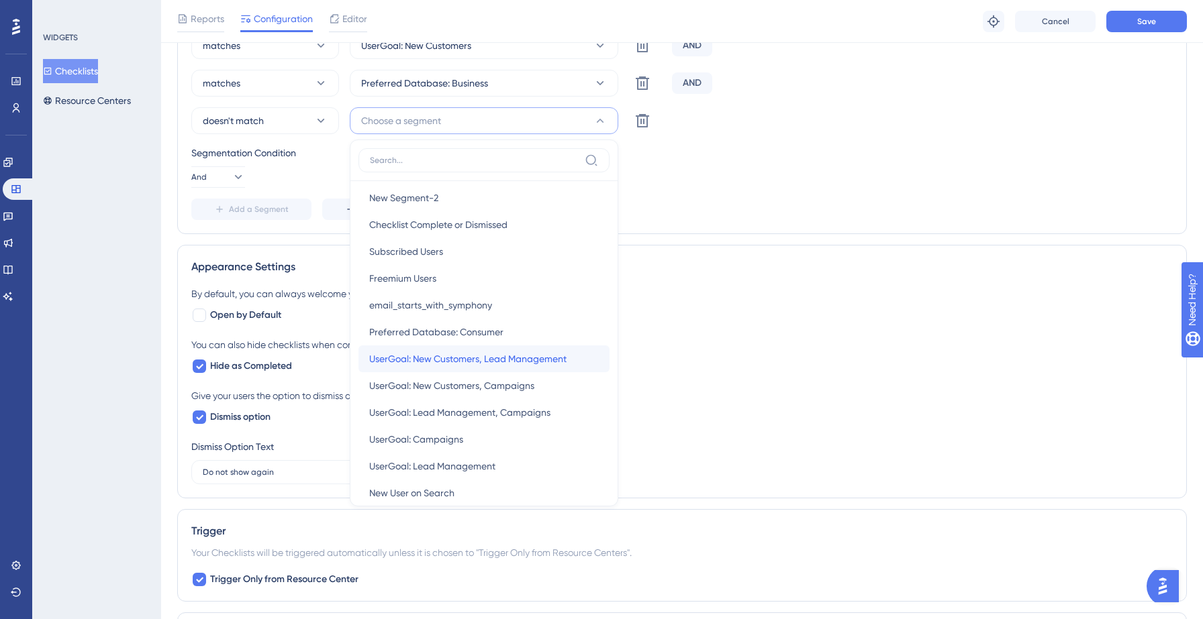
click at [481, 364] on span "UserGoal: New Customers, Lead Management" at bounding box center [467, 359] width 197 height 16
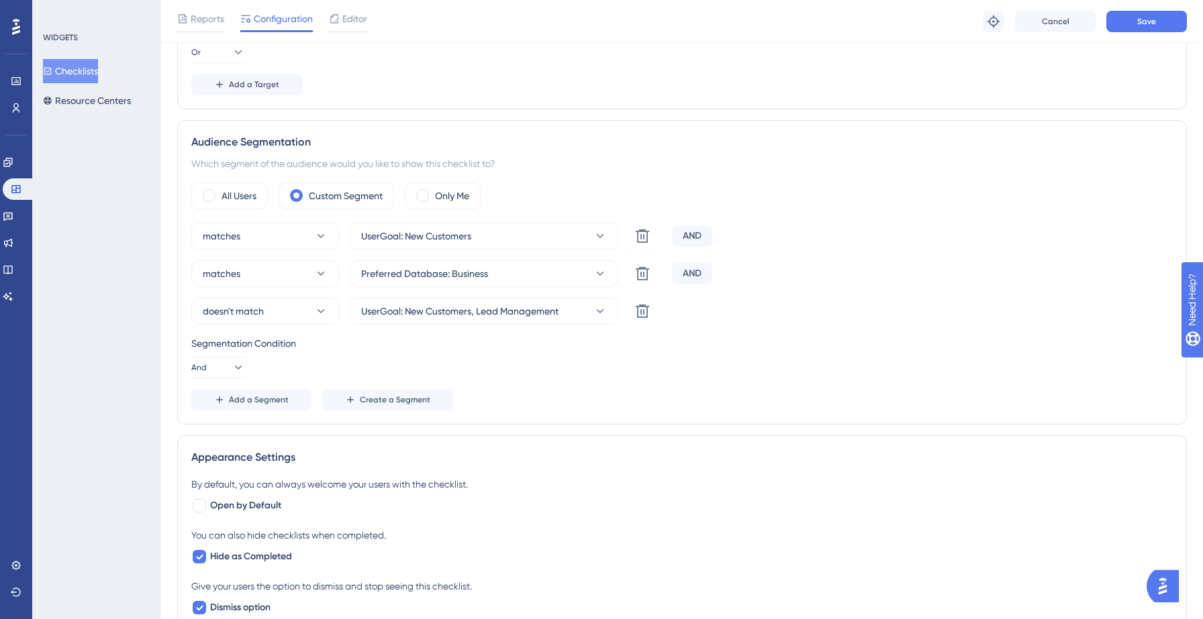
scroll to position [430, 0]
click at [1132, 29] on button "Save" at bounding box center [1146, 21] width 81 height 21
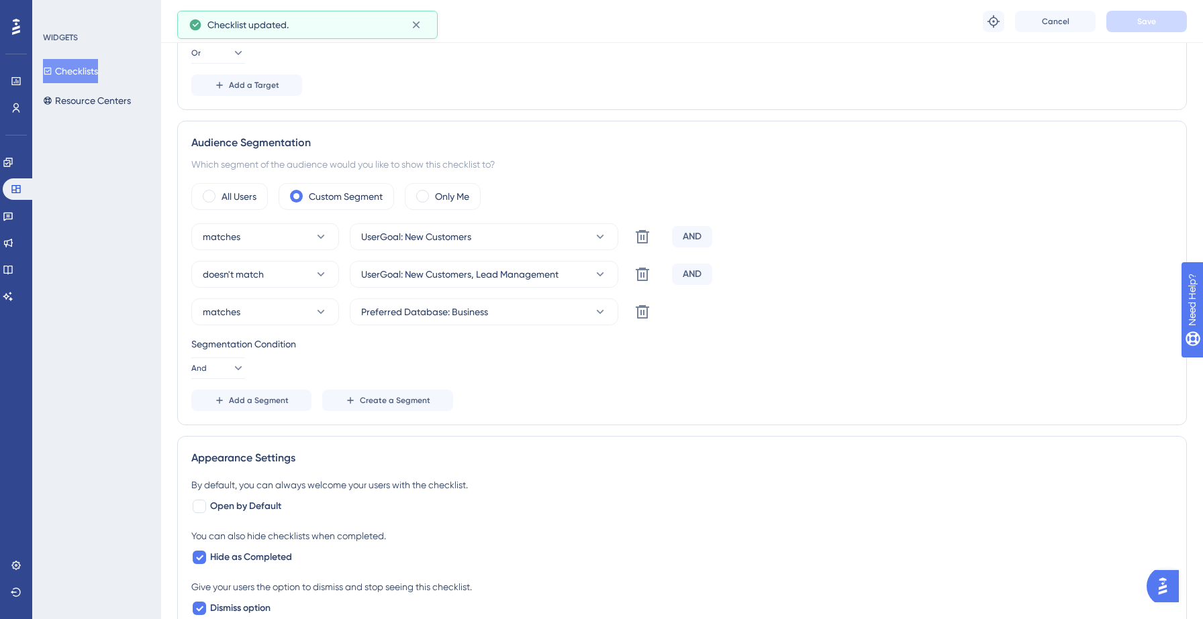
scroll to position [0, 0]
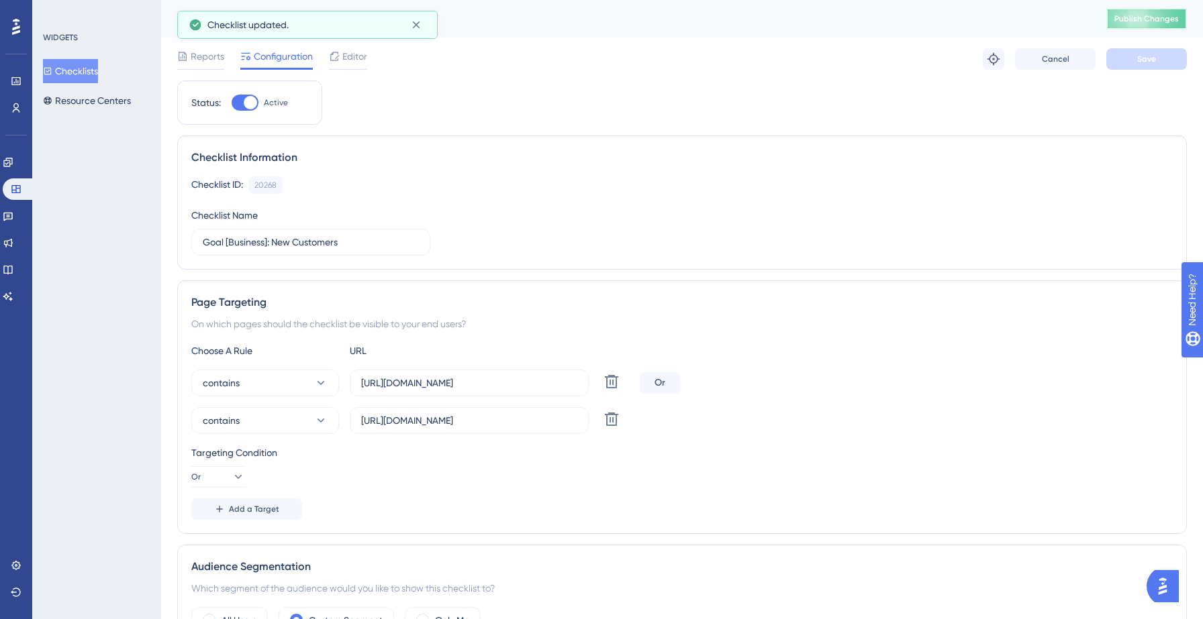
click at [1161, 21] on span "Publish Changes" at bounding box center [1146, 18] width 64 height 11
click at [79, 67] on button "Checklists" at bounding box center [70, 71] width 55 height 24
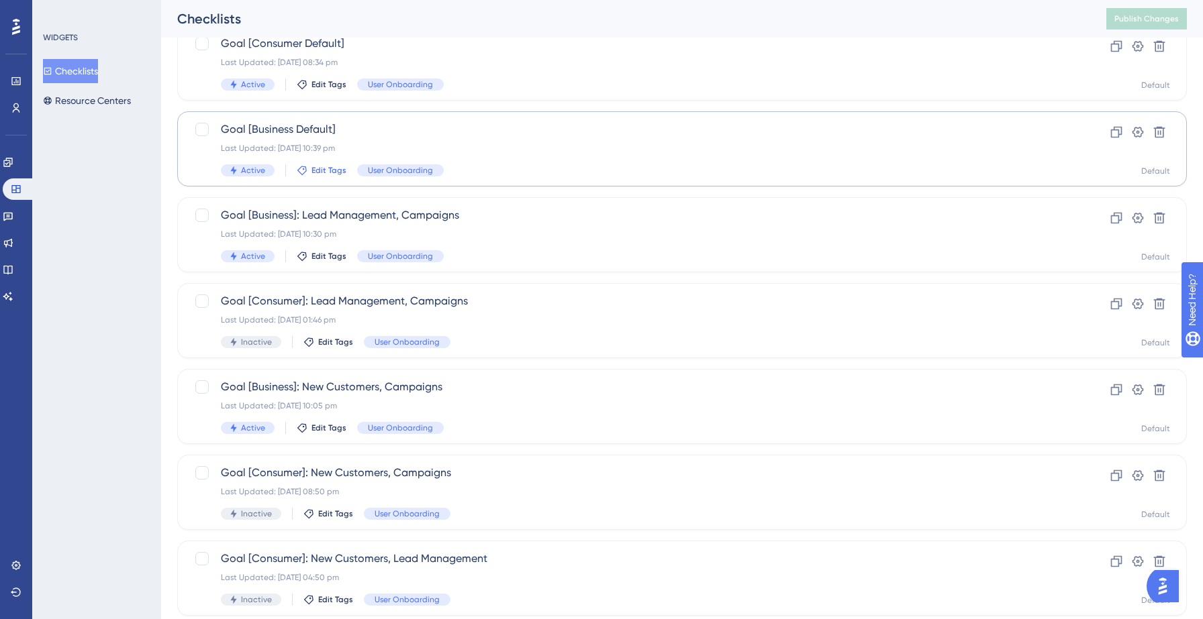
scroll to position [422, 0]
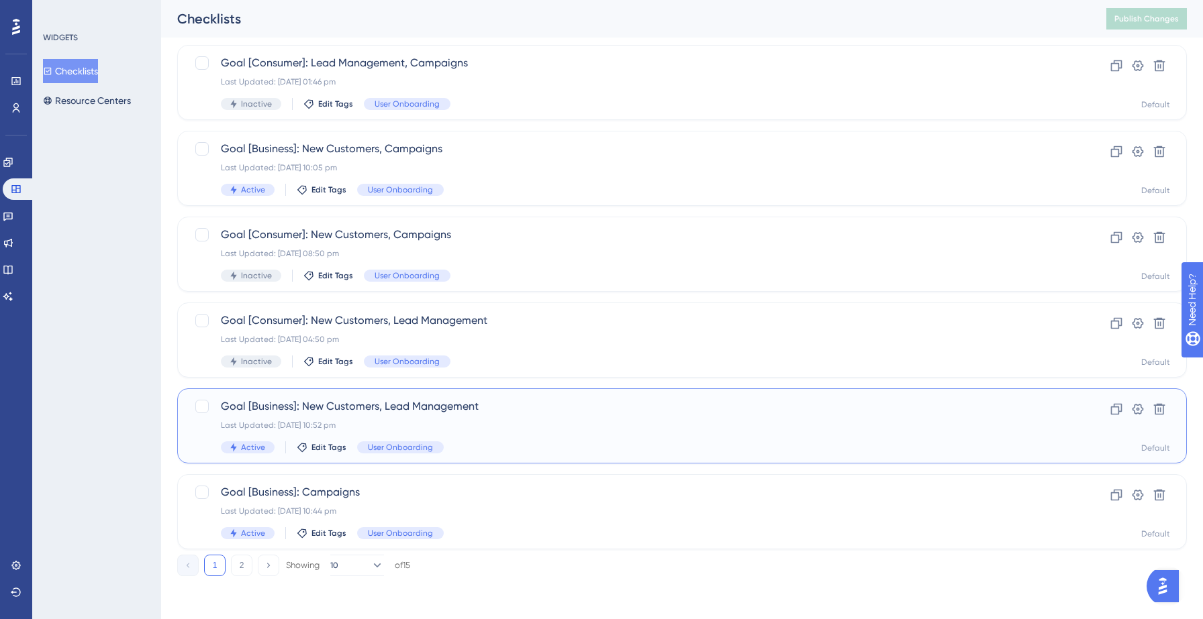
click at [432, 428] on div "Last Updated: 12 Sept 2025 10:52 pm" at bounding box center [628, 425] width 815 height 11
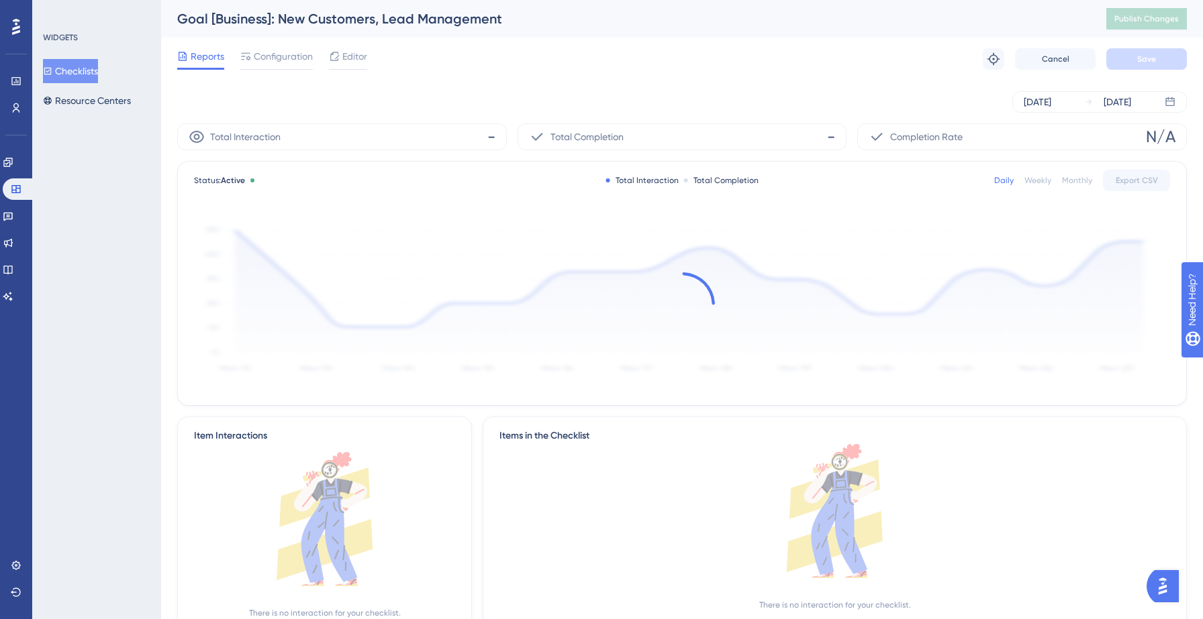
click at [346, 72] on div "Reports Configuration Editor Troubleshoot Cancel Save" at bounding box center [681, 59] width 1009 height 43
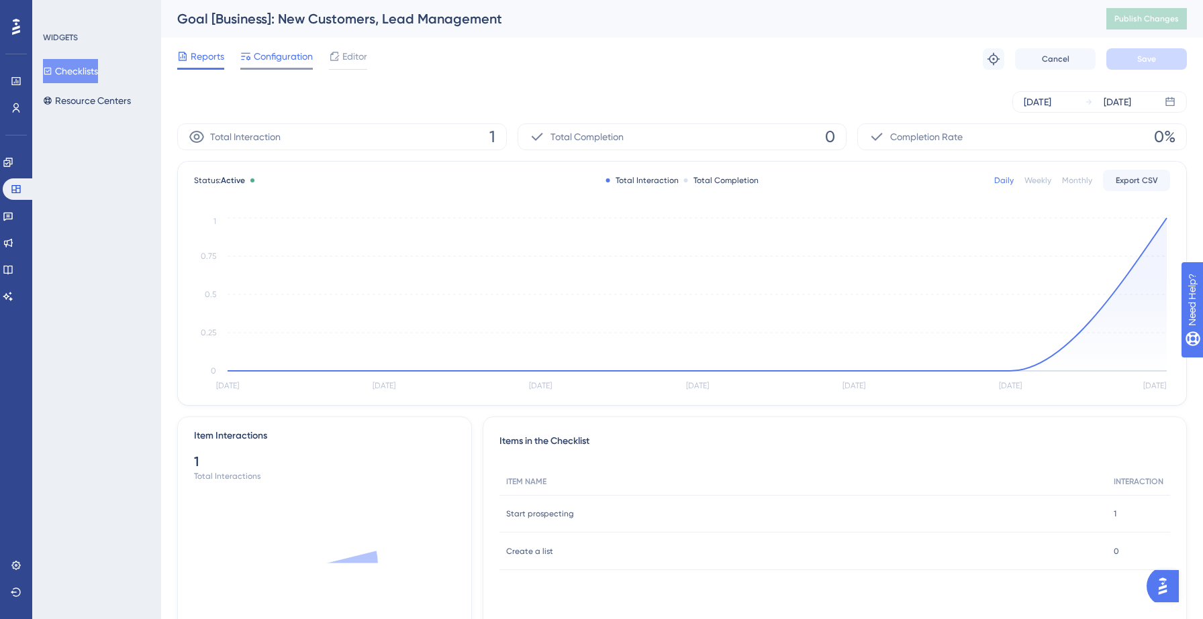
click at [270, 56] on span "Configuration" at bounding box center [283, 56] width 59 height 16
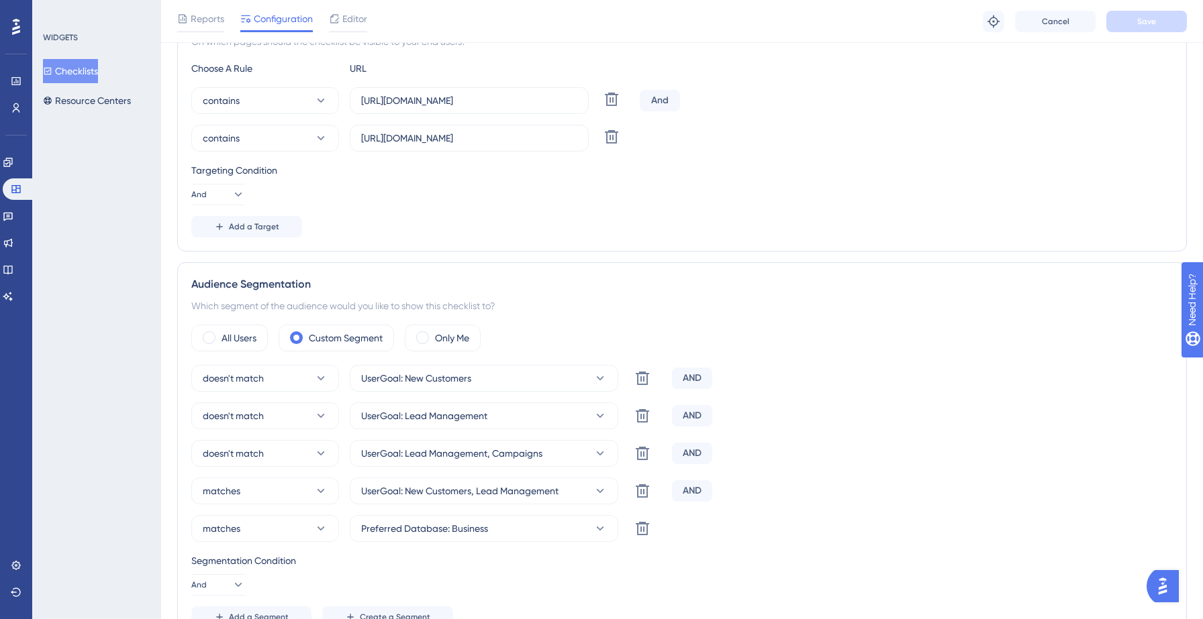
scroll to position [313, 0]
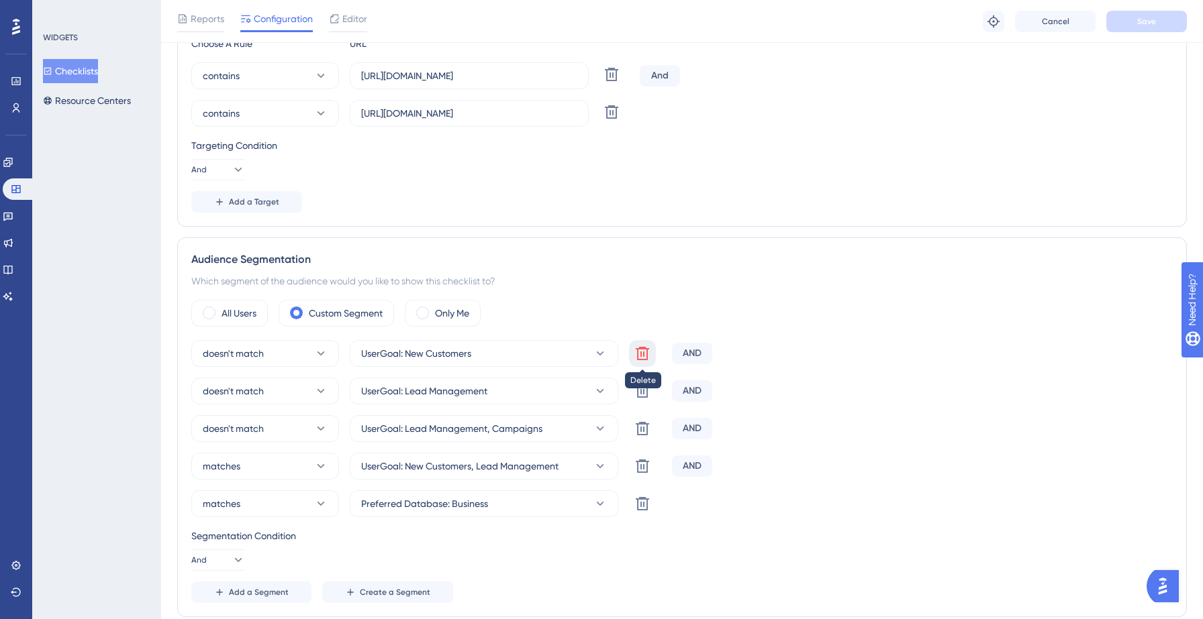
click at [637, 354] on icon at bounding box center [642, 353] width 13 height 13
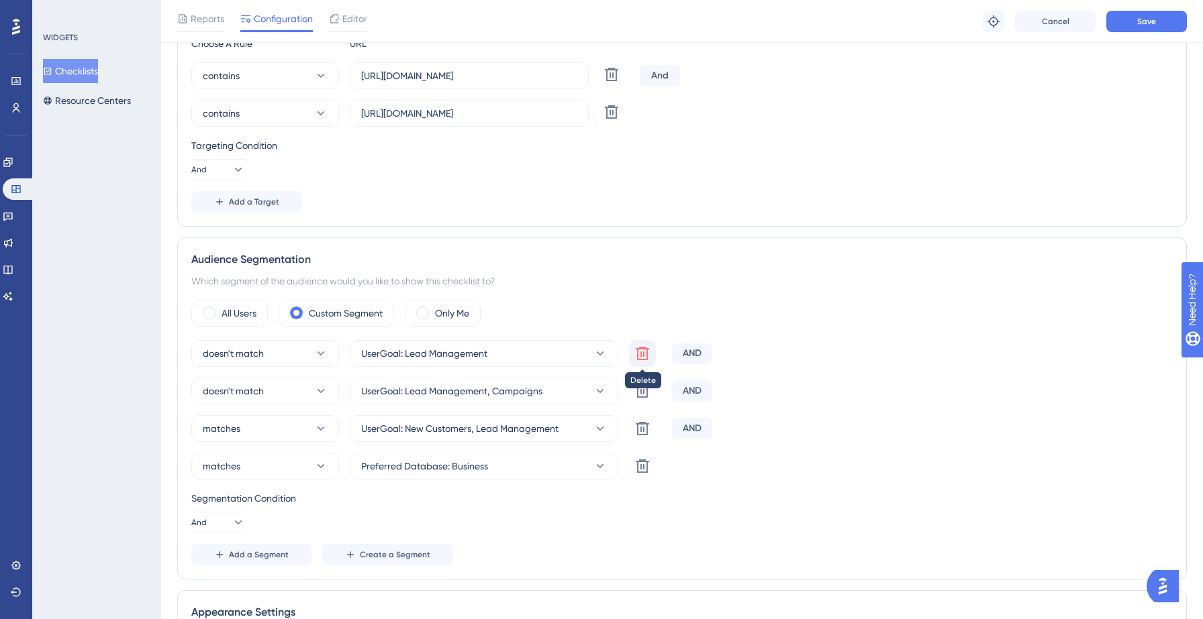
click at [643, 354] on icon at bounding box center [642, 353] width 13 height 13
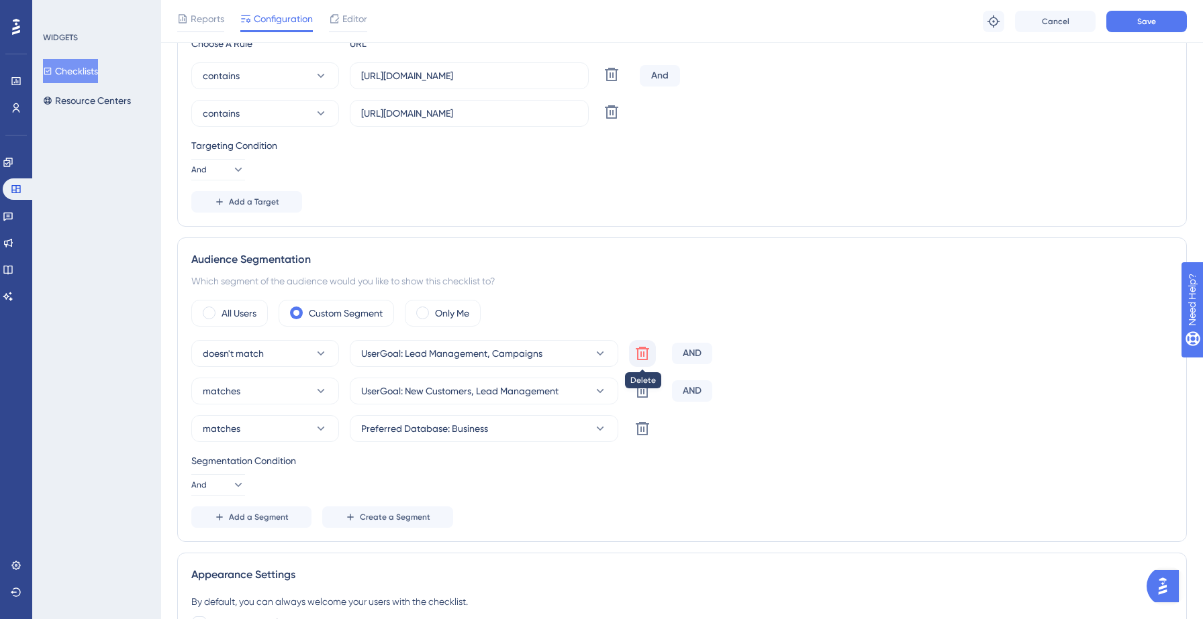
click at [644, 358] on icon at bounding box center [642, 354] width 16 height 16
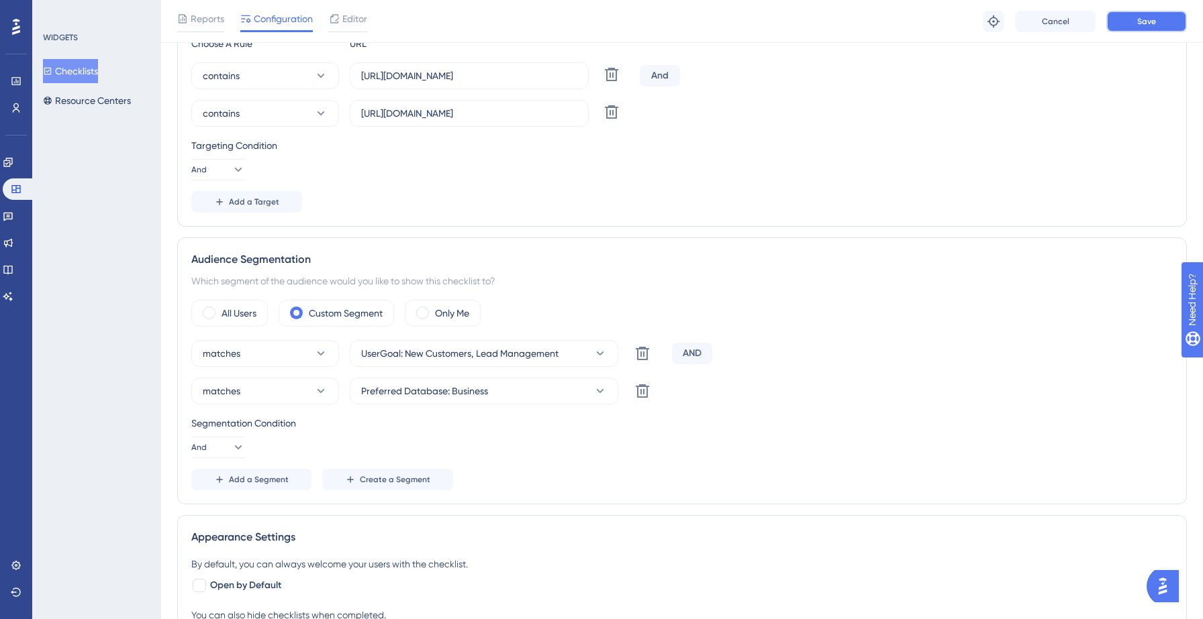
click at [1148, 27] on button "Save" at bounding box center [1146, 21] width 81 height 21
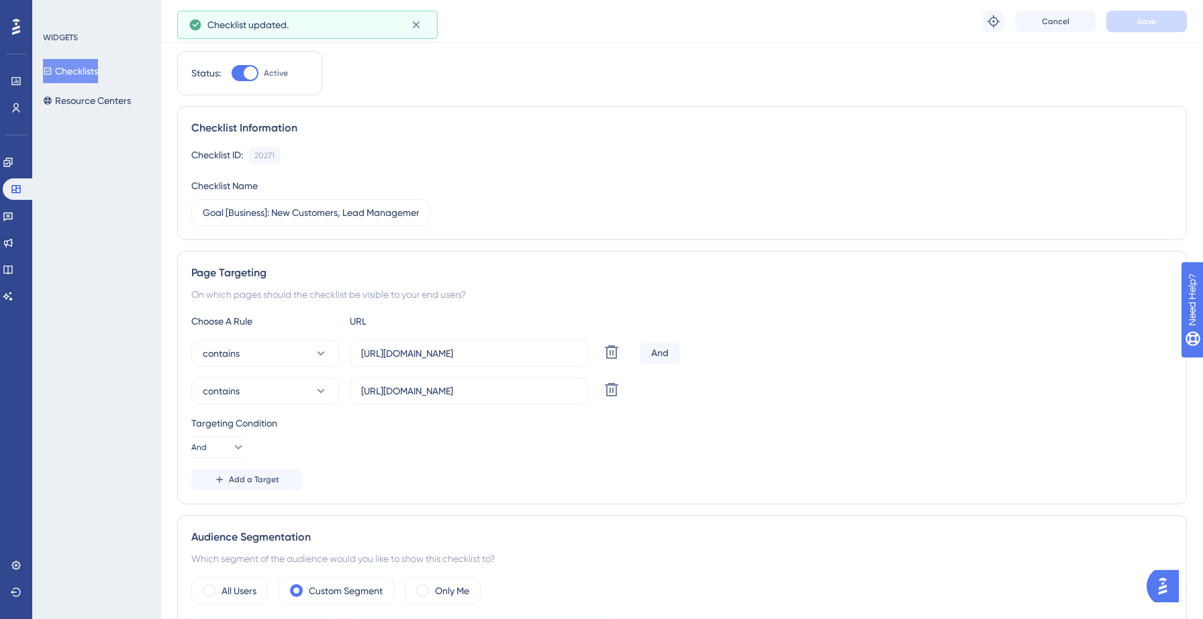
scroll to position [0, 0]
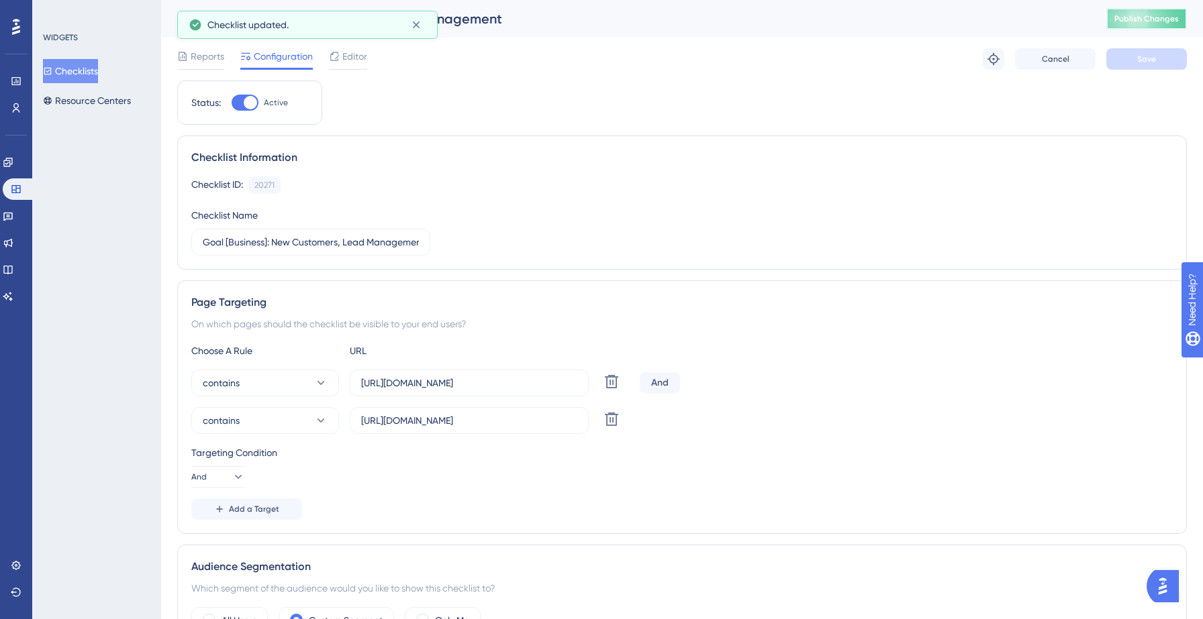
click at [1138, 19] on span "Publish Changes" at bounding box center [1146, 18] width 64 height 11
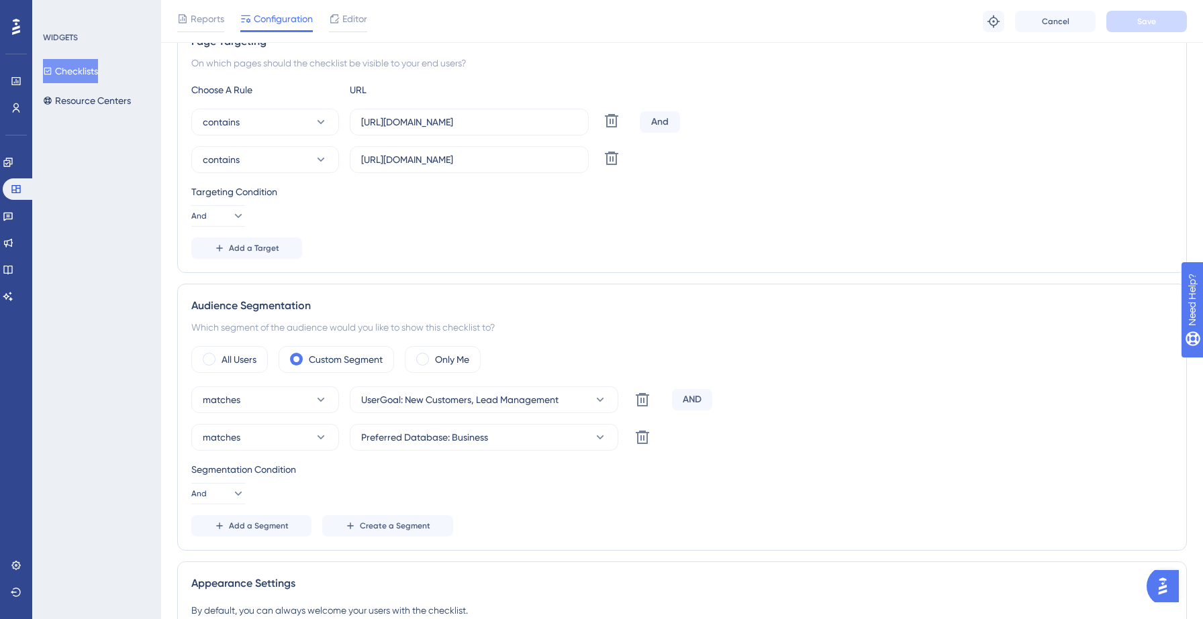
scroll to position [268, 0]
click at [93, 72] on button "Checklists" at bounding box center [70, 71] width 55 height 24
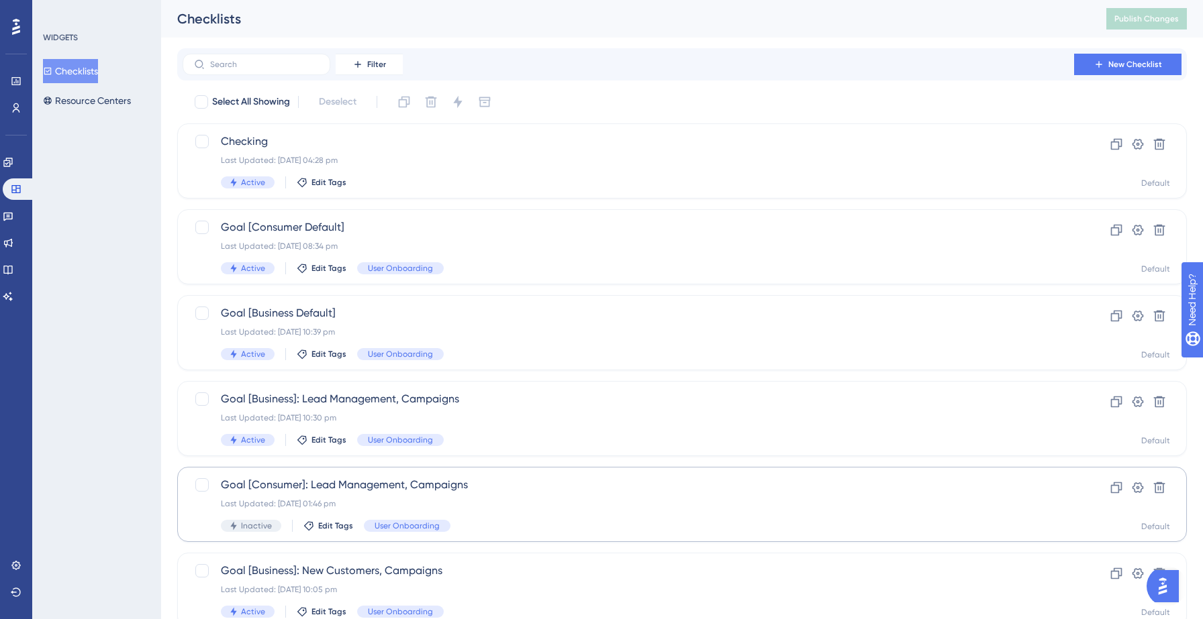
scroll to position [422, 0]
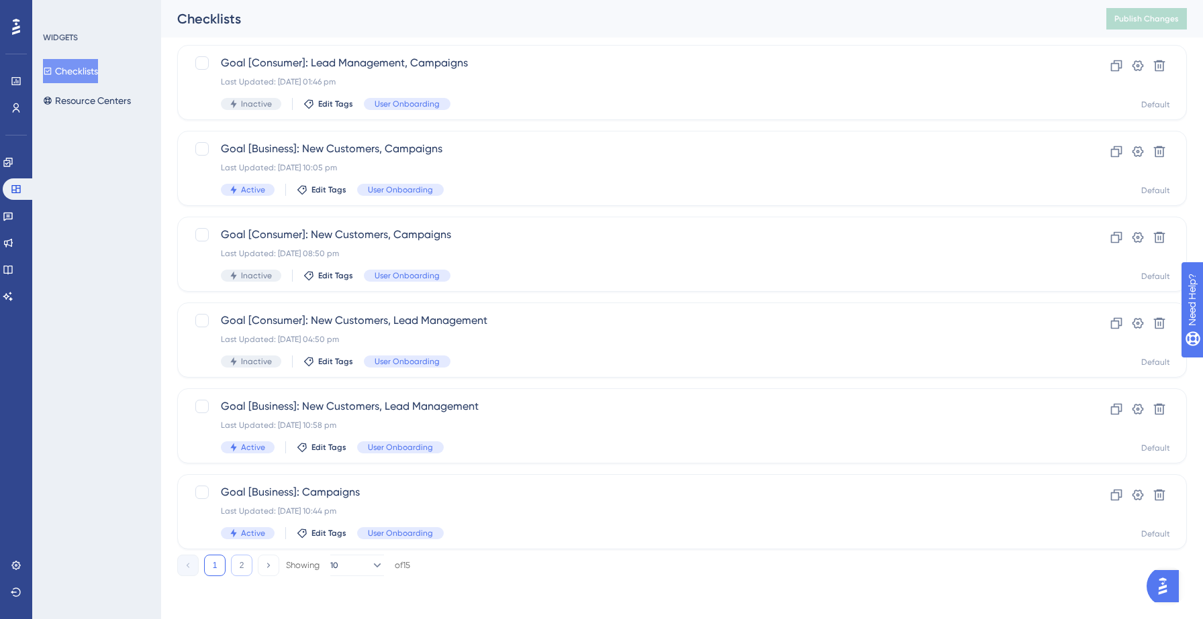
click at [246, 566] on button "2" at bounding box center [241, 565] width 21 height 21
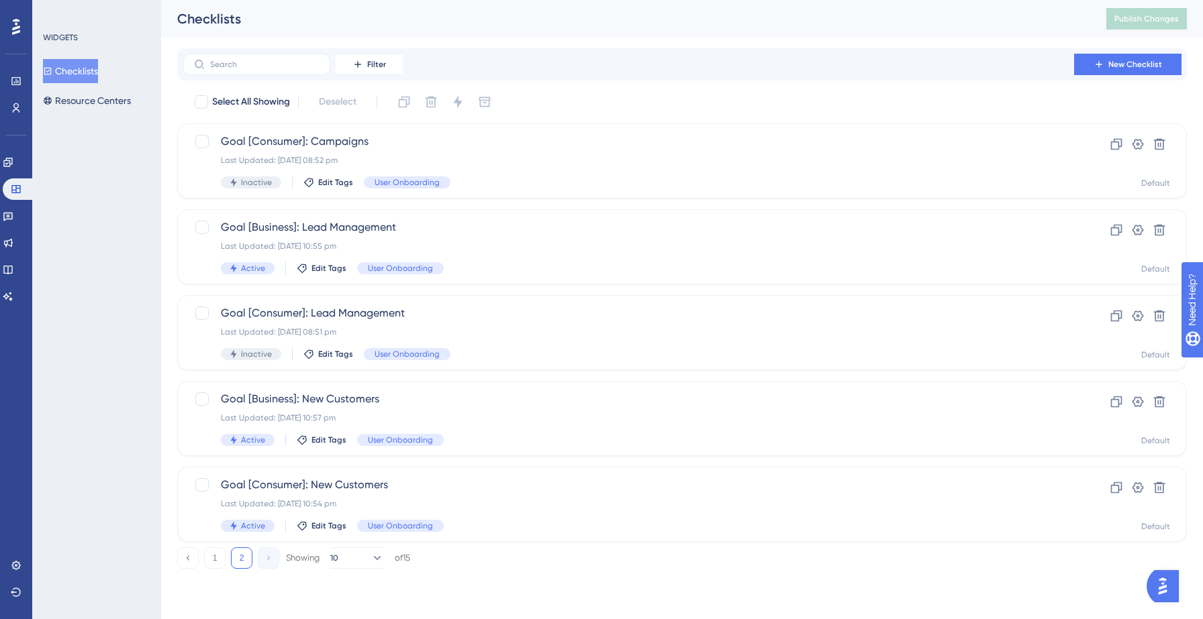
scroll to position [0, 0]
click at [460, 504] on div "Last Updated: 12 Sept 2025 10:54 pm" at bounding box center [628, 504] width 815 height 11
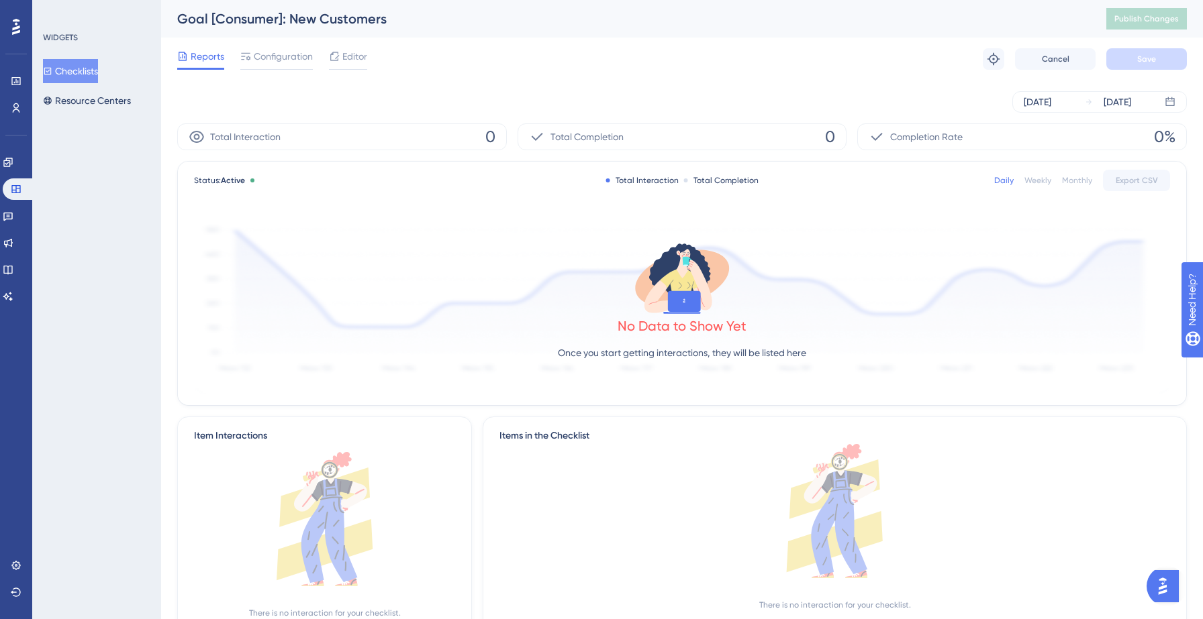
click at [97, 72] on button "Checklists" at bounding box center [70, 71] width 55 height 24
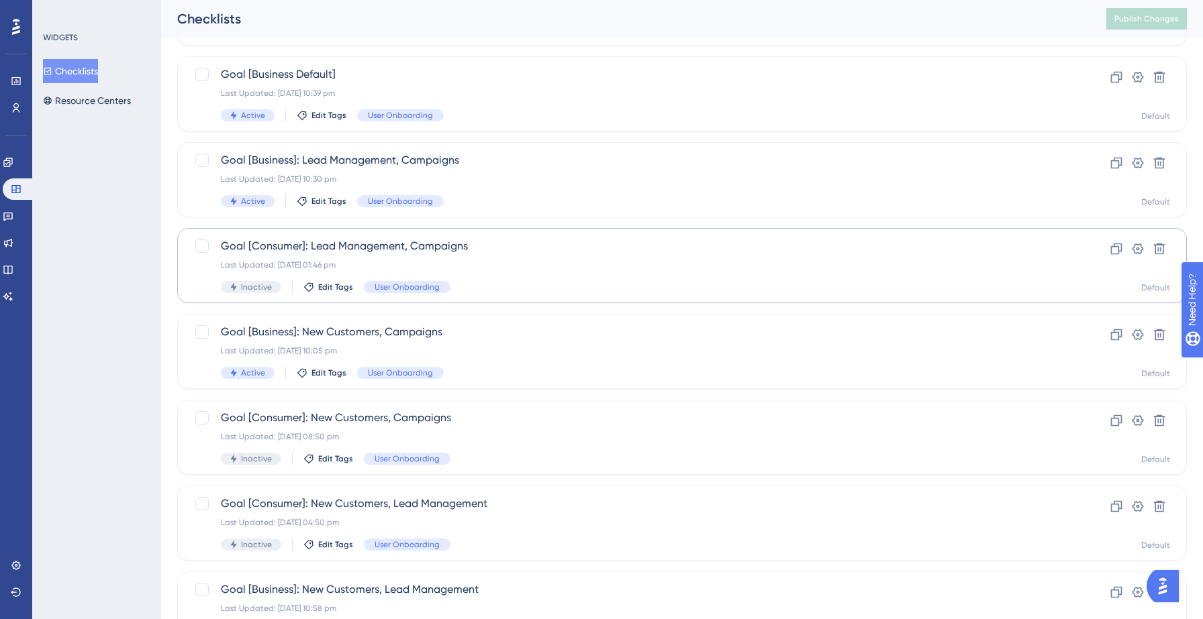
scroll to position [422, 0]
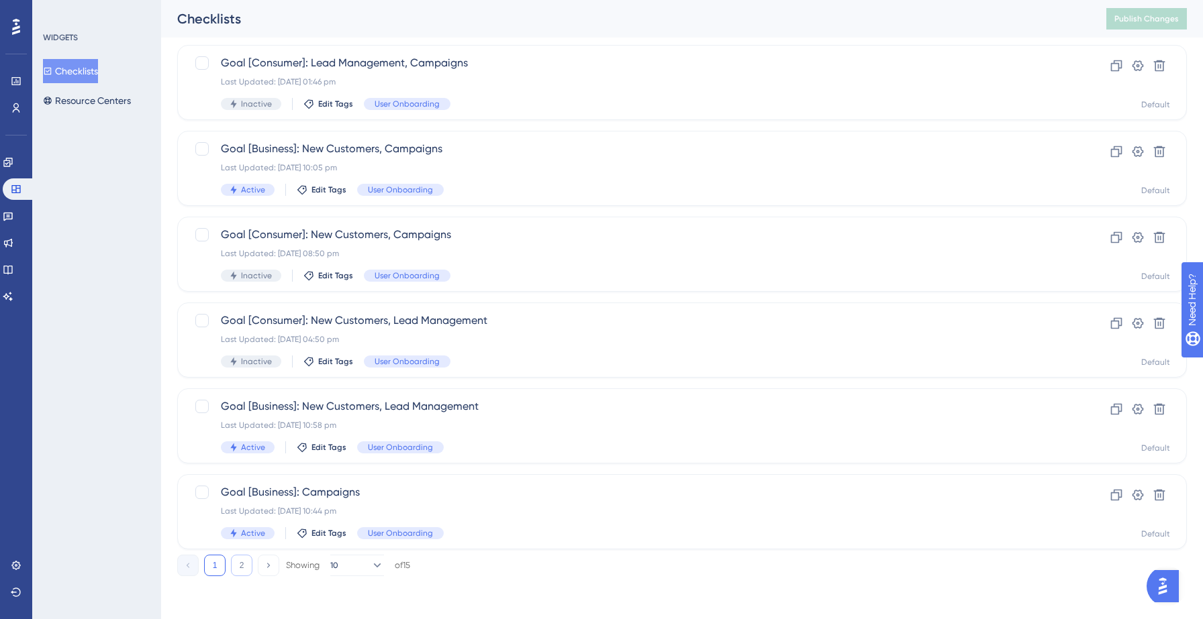
click at [246, 559] on button "2" at bounding box center [241, 565] width 21 height 21
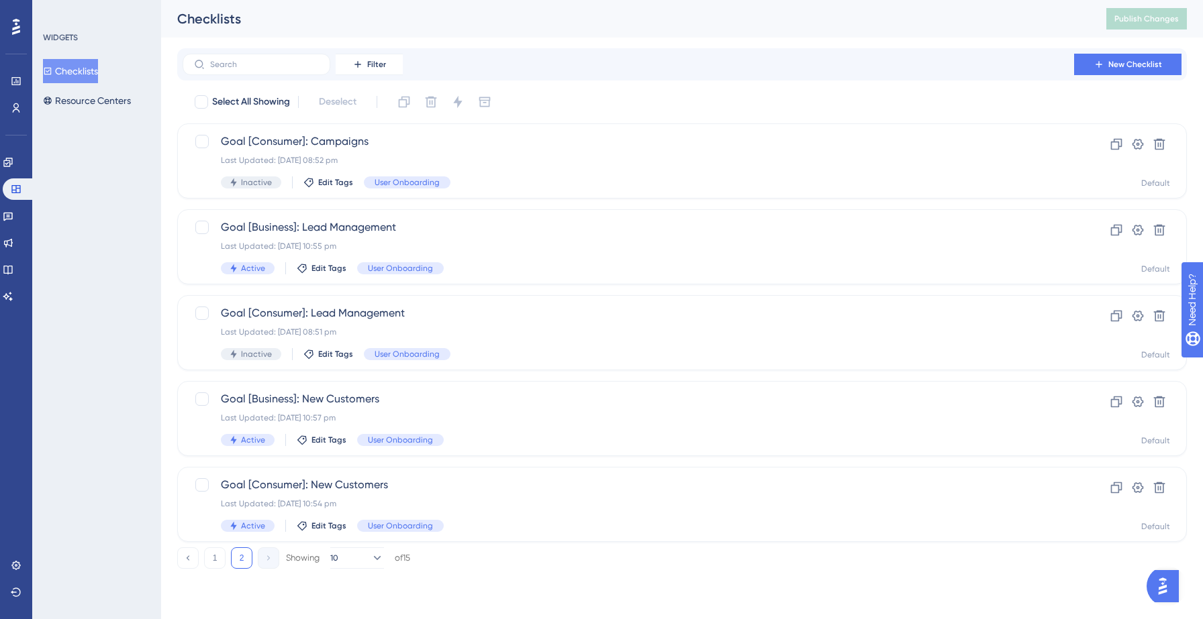
scroll to position [0, 0]
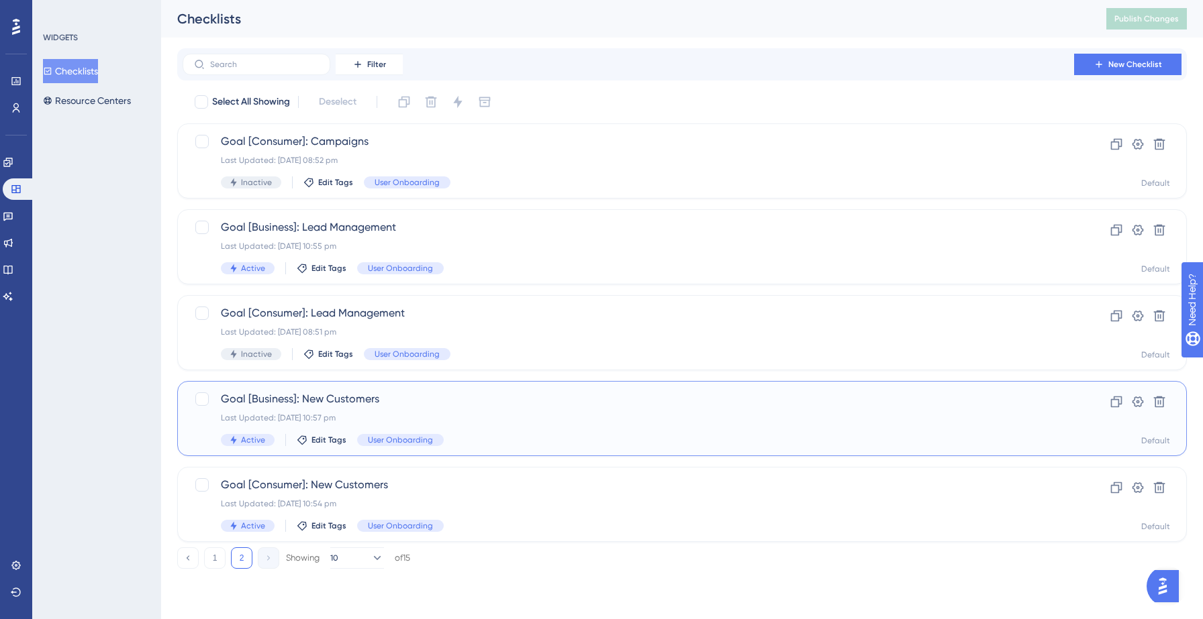
click at [497, 415] on div "Last Updated: 12 Sept 2025 10:57 pm" at bounding box center [628, 418] width 815 height 11
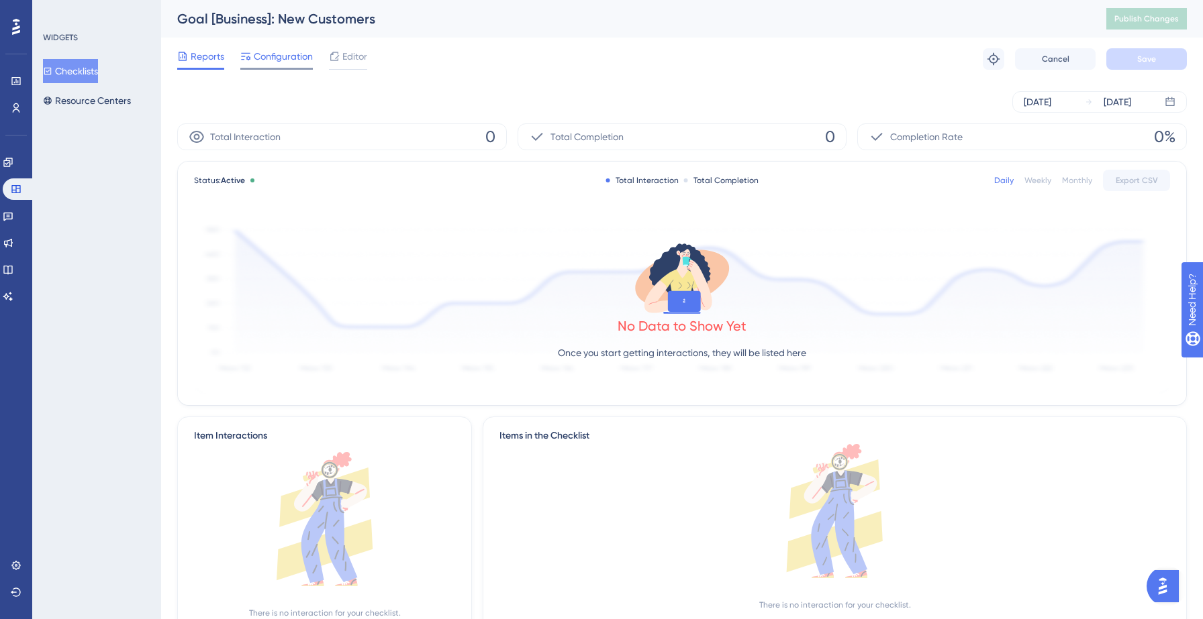
click at [285, 64] on span "Configuration" at bounding box center [283, 56] width 59 height 16
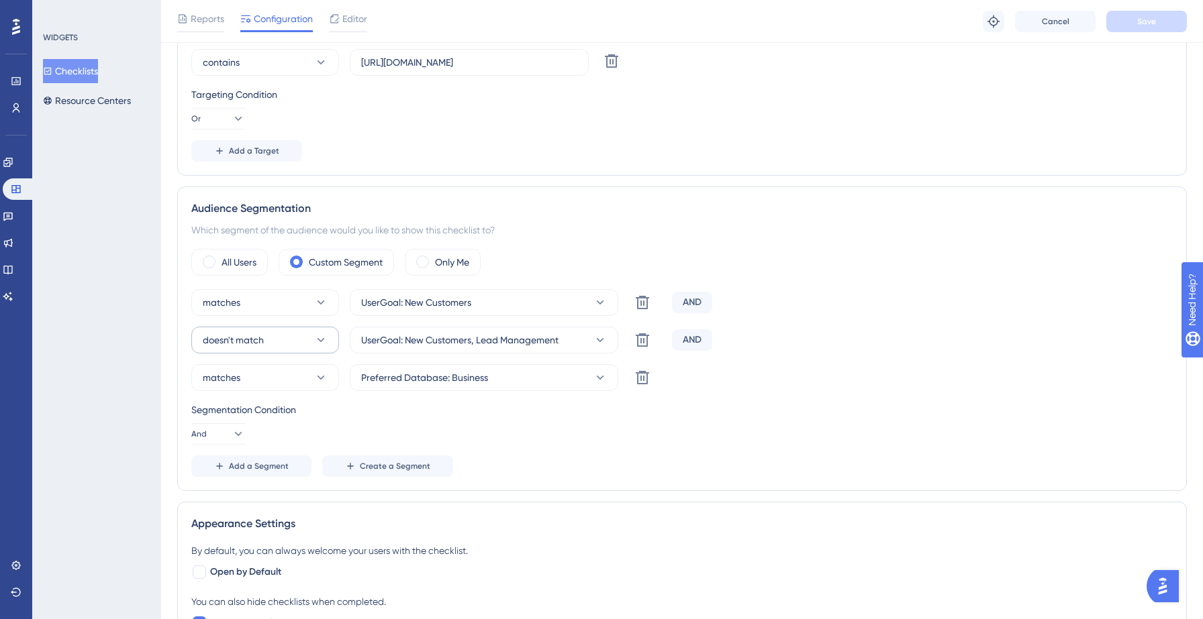
scroll to position [377, 0]
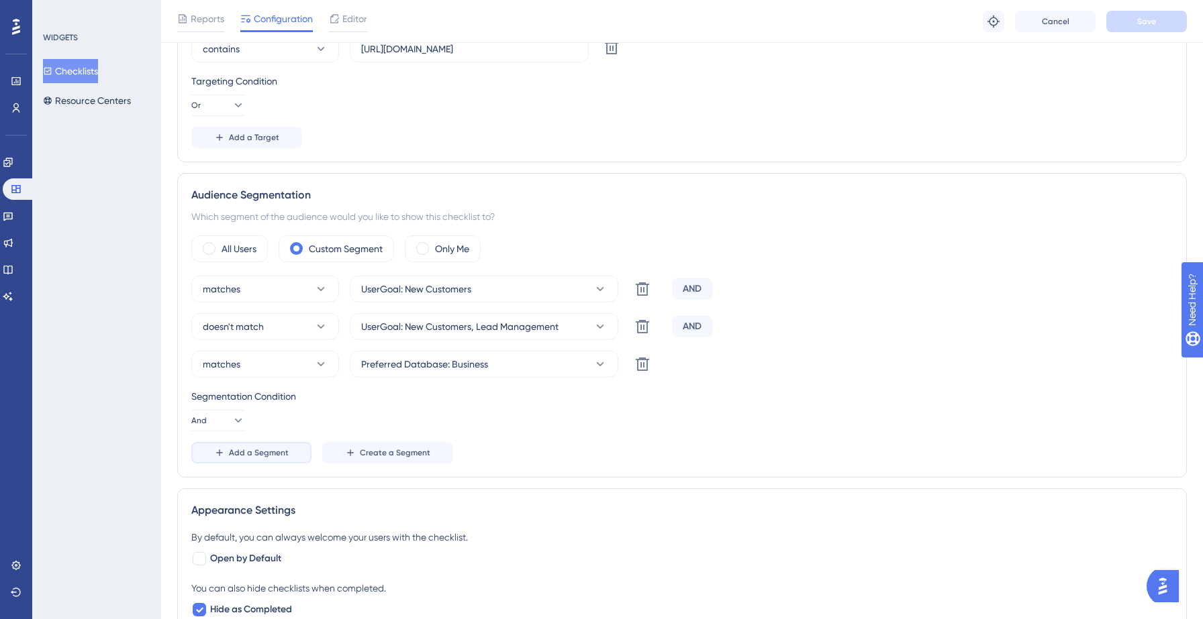
click at [261, 453] on span "Add a Segment" at bounding box center [259, 453] width 60 height 11
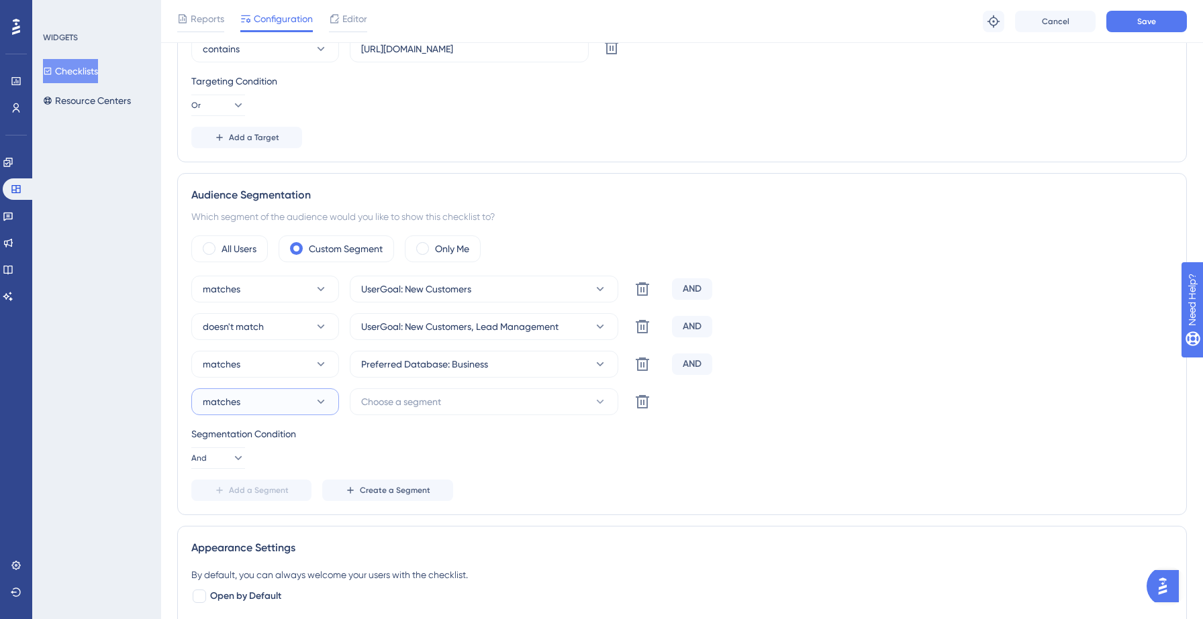
click at [307, 399] on button "matches" at bounding box center [265, 402] width 148 height 27
click at [249, 467] on span "doesn't match" at bounding box center [241, 470] width 61 height 16
click at [437, 405] on span "Choose a segment" at bounding box center [401, 402] width 80 height 16
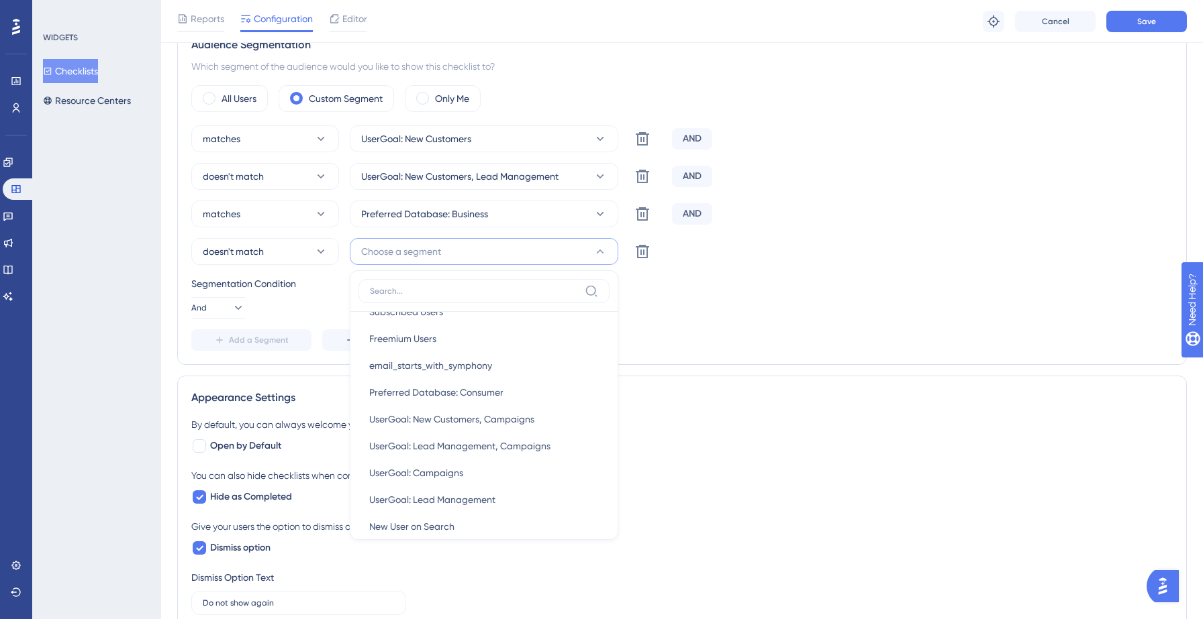
scroll to position [345, 0]
click at [479, 419] on span "UserGoal: New Customers, Campaigns" at bounding box center [451, 418] width 165 height 16
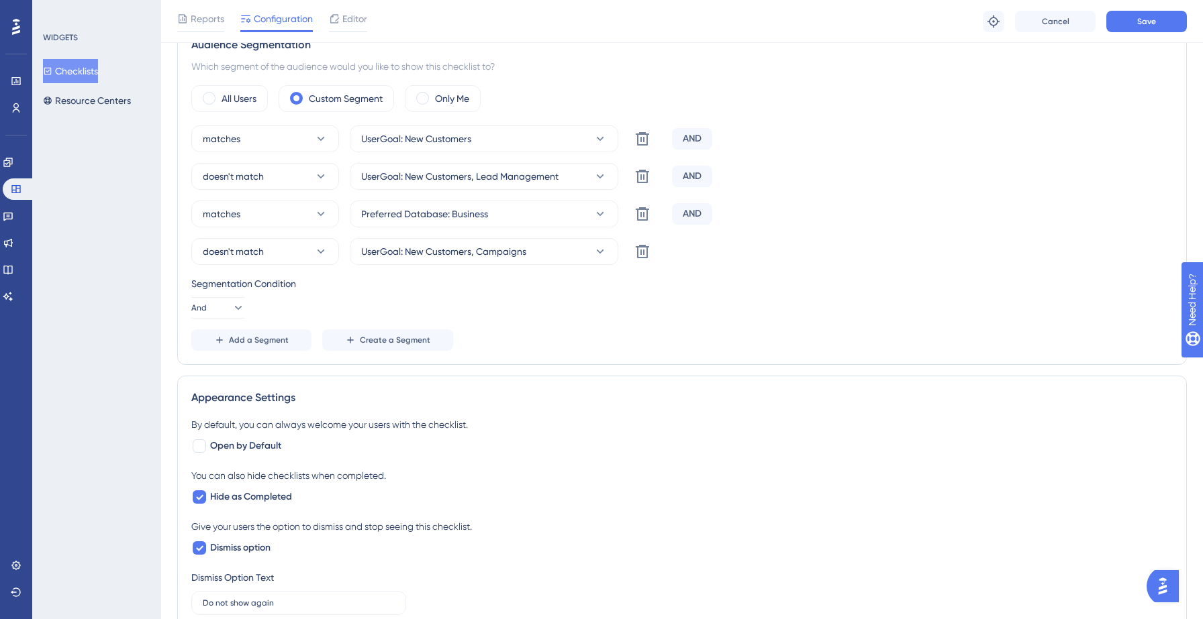
click at [599, 315] on div "Segmentation Condition And" at bounding box center [681, 297] width 981 height 43
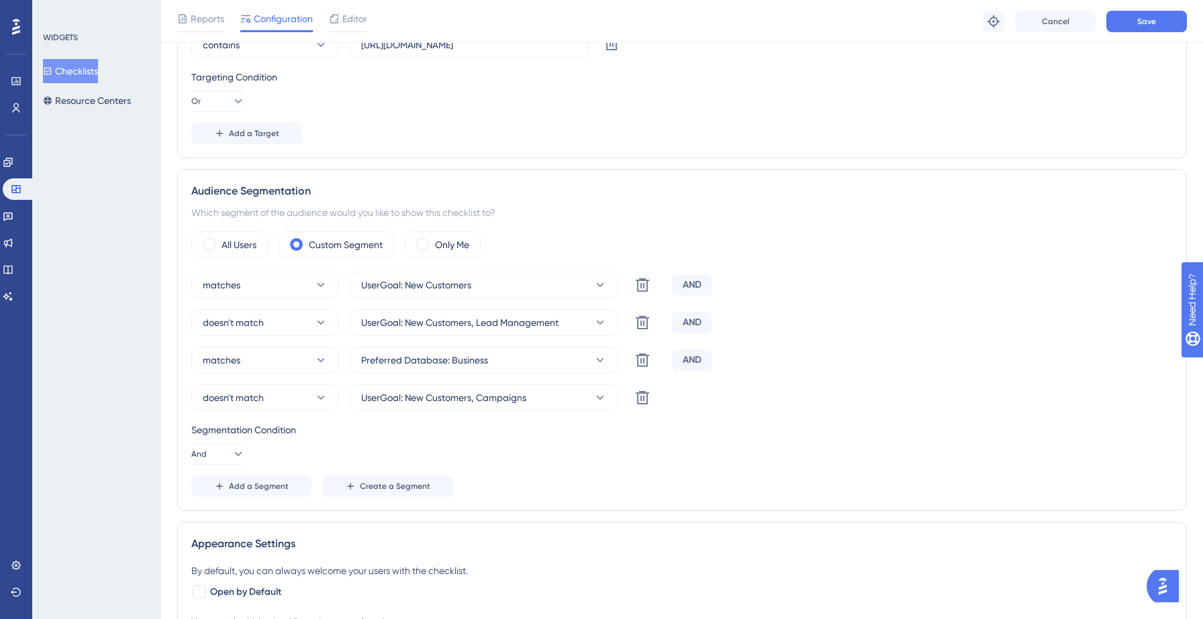
scroll to position [254, 0]
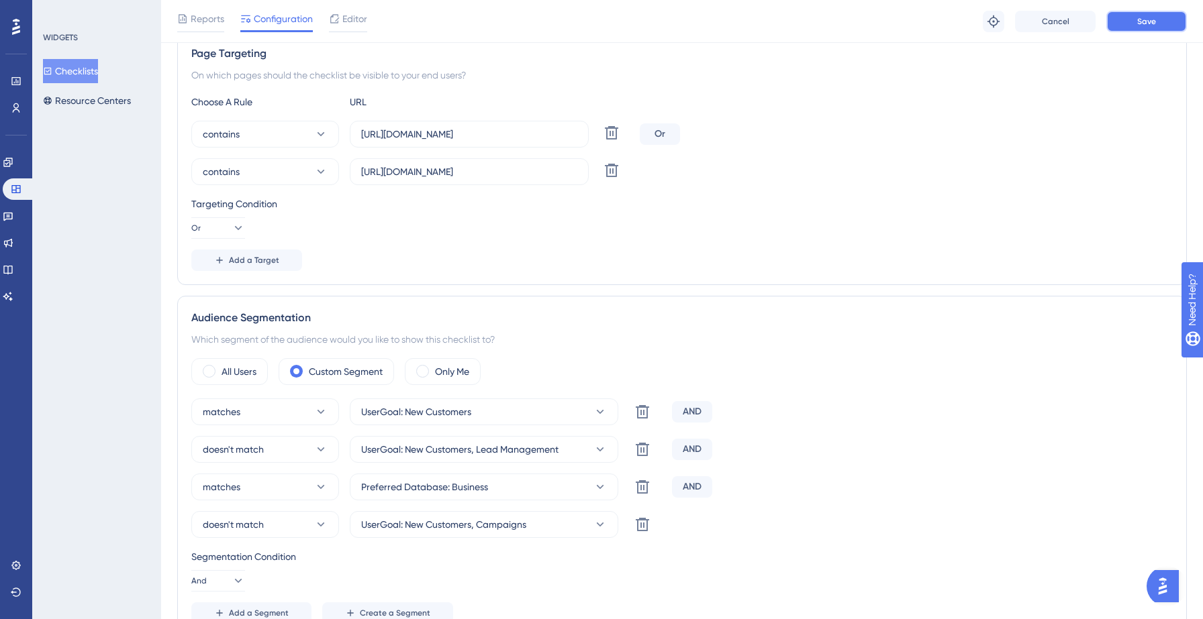
click at [1149, 16] on span "Save" at bounding box center [1146, 21] width 19 height 11
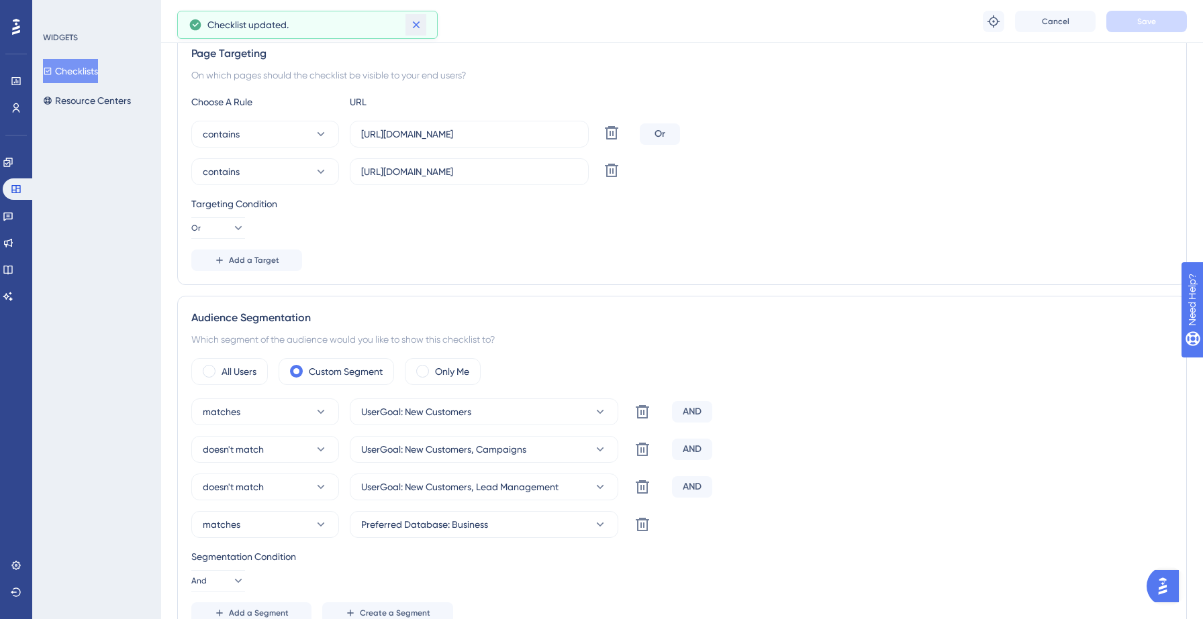
click at [415, 24] on icon at bounding box center [415, 24] width 7 height 7
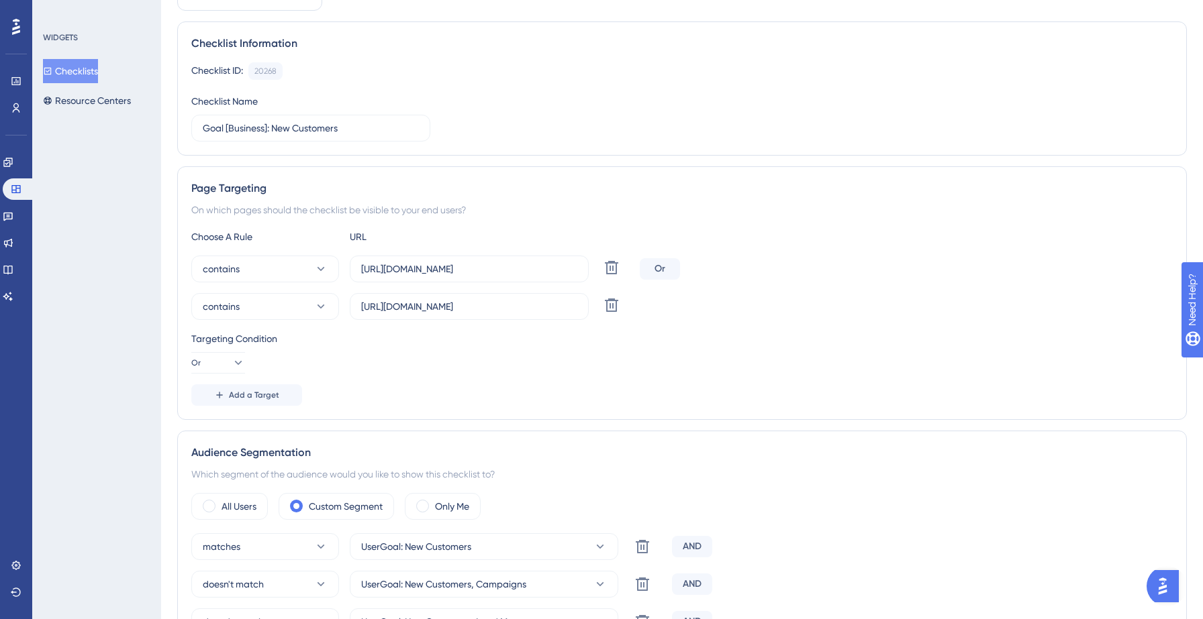
scroll to position [0, 0]
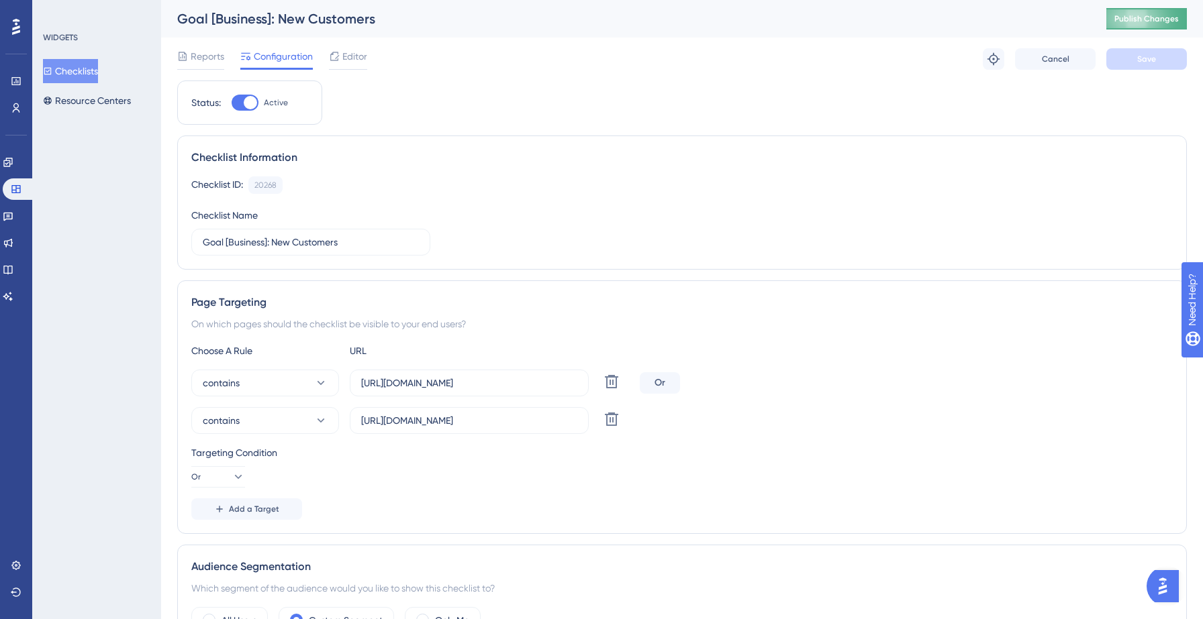
click at [1119, 17] on span "Publish Changes" at bounding box center [1146, 18] width 64 height 11
click at [419, 22] on icon at bounding box center [415, 24] width 13 height 13
click at [97, 69] on button "Checklists" at bounding box center [70, 71] width 55 height 24
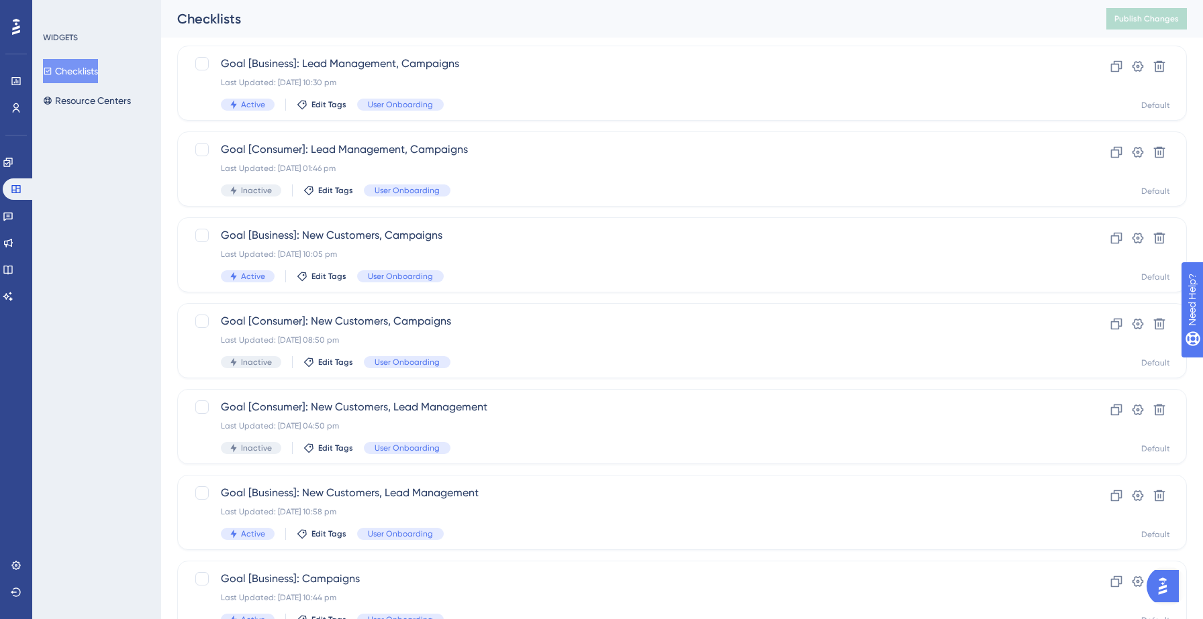
scroll to position [295, 0]
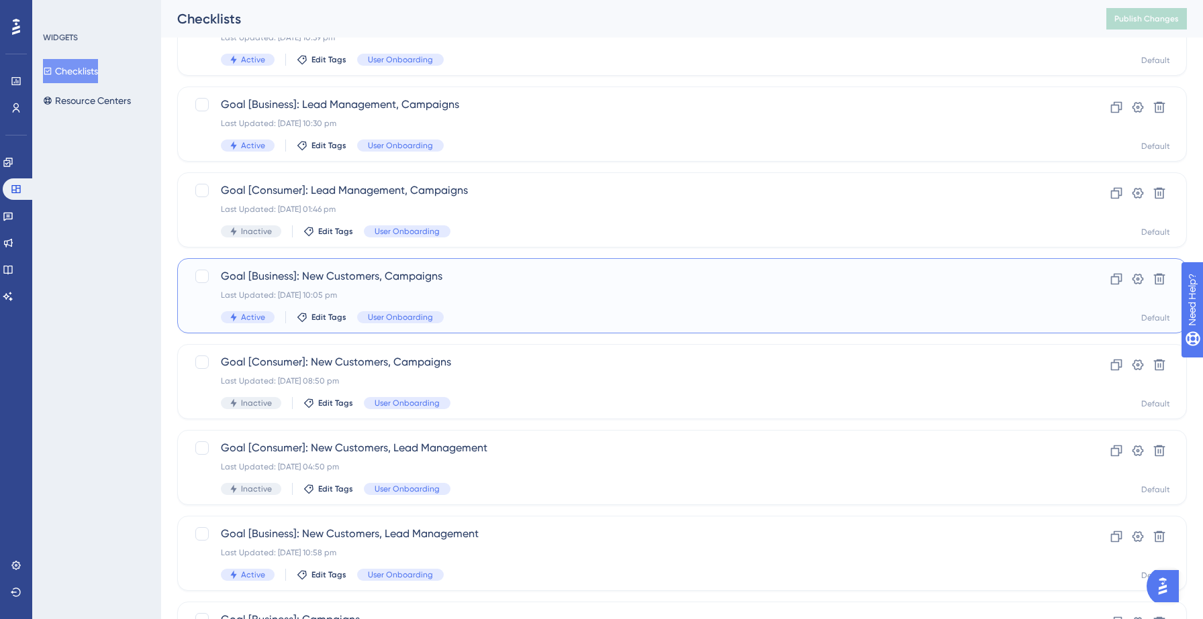
click at [459, 281] on span "Goal [Business]: New Customers, Campaigns" at bounding box center [628, 276] width 815 height 16
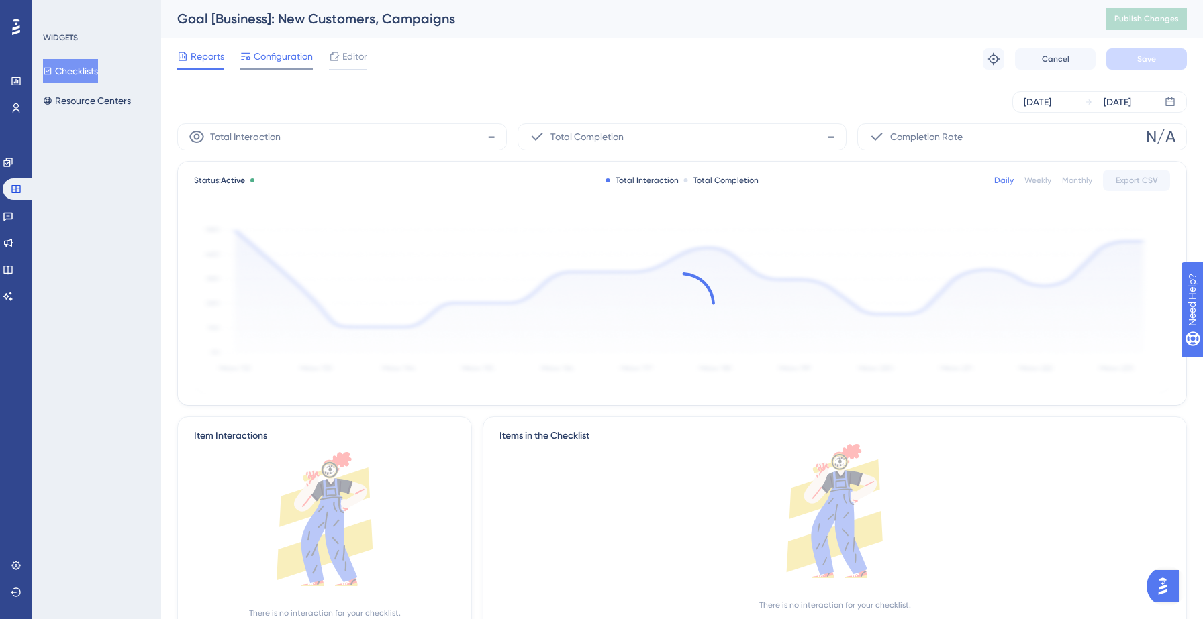
click at [275, 60] on span "Configuration" at bounding box center [283, 56] width 59 height 16
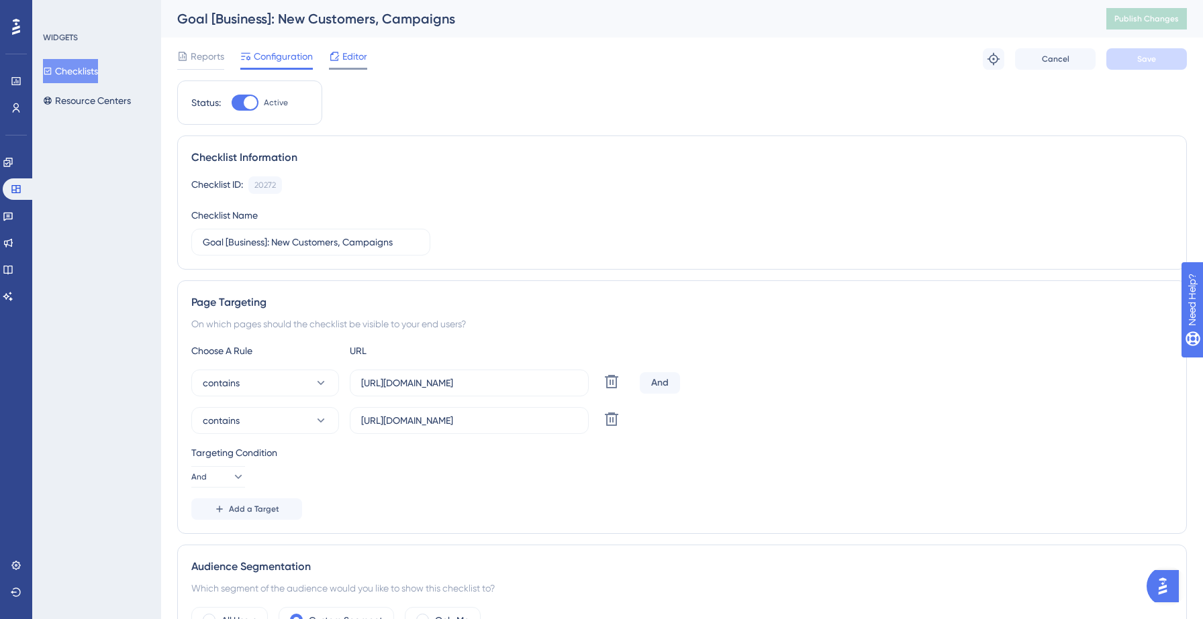
click at [354, 60] on span "Editor" at bounding box center [354, 56] width 25 height 16
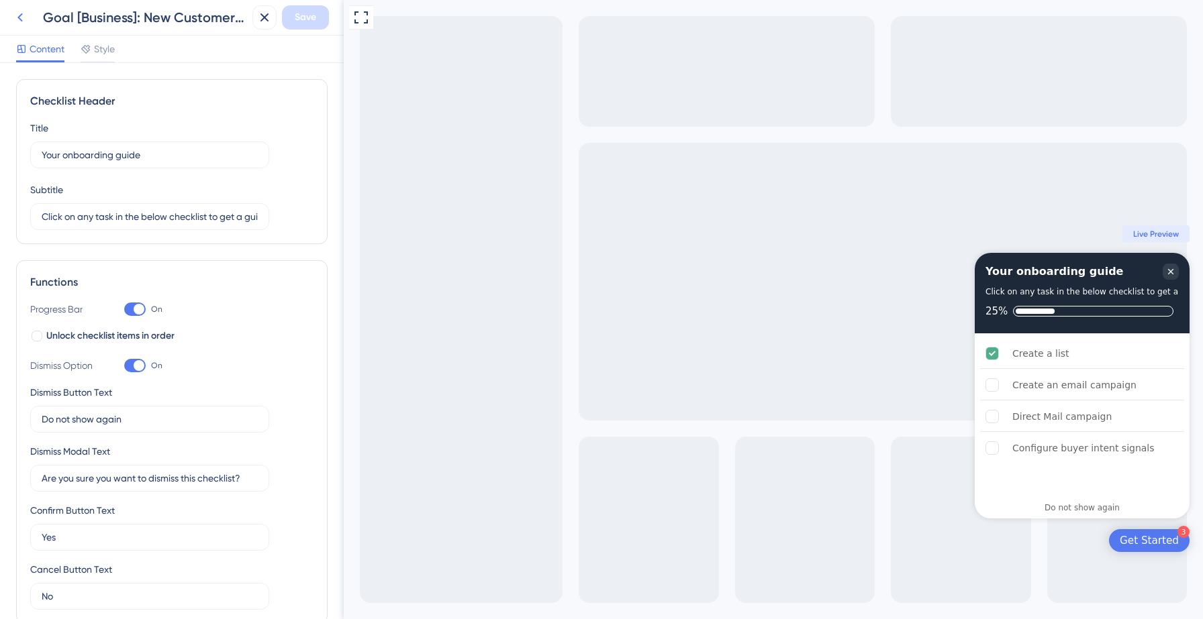
click at [24, 14] on icon at bounding box center [20, 17] width 16 height 16
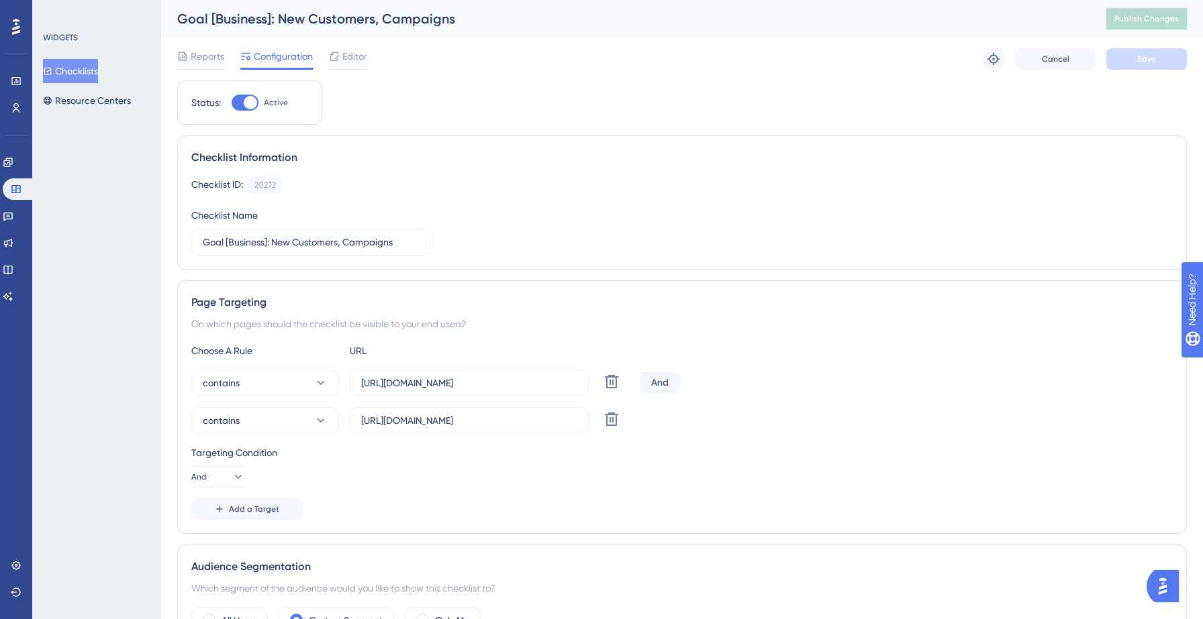
click at [91, 77] on button "Checklists" at bounding box center [70, 71] width 55 height 24
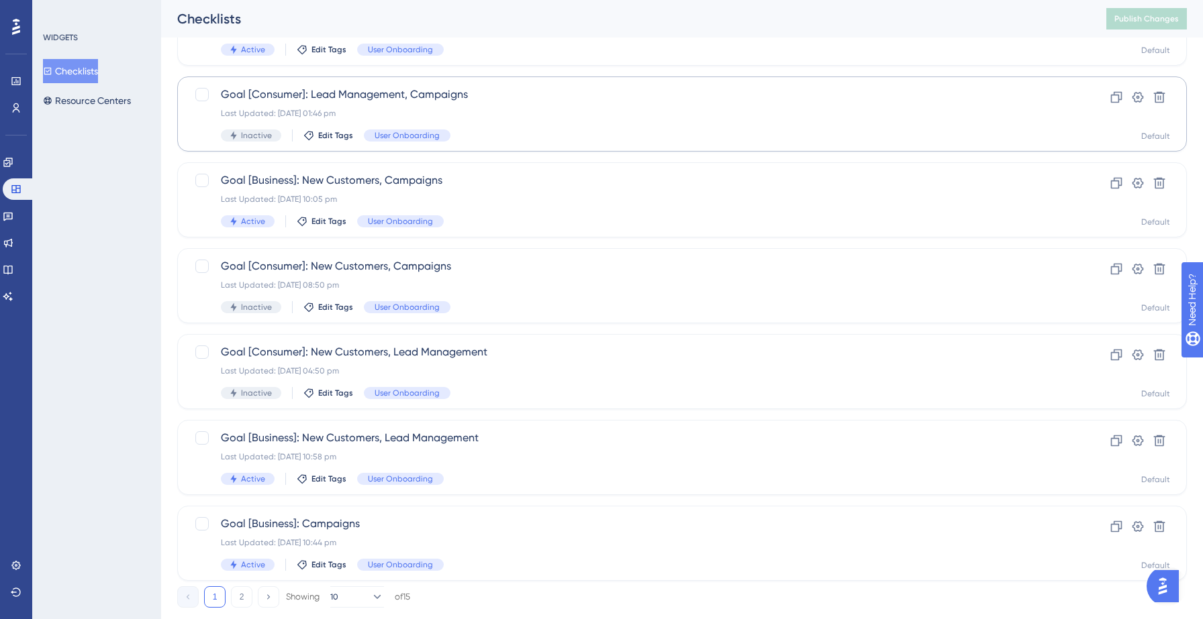
scroll to position [422, 0]
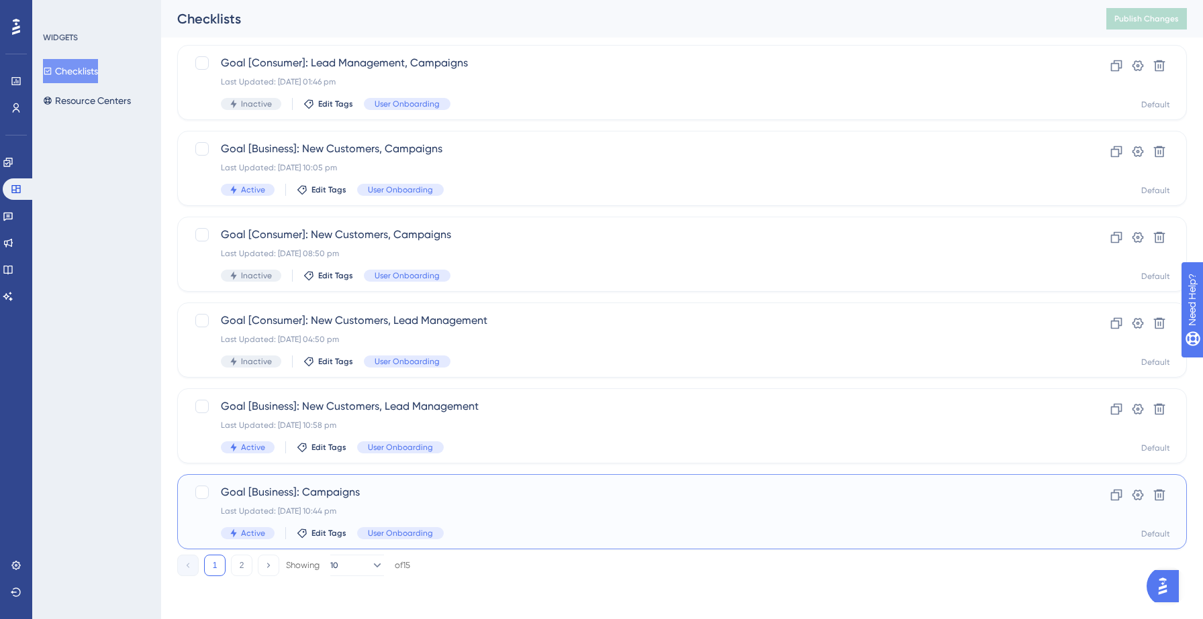
click at [487, 491] on span "Goal [Business]: Campaigns" at bounding box center [628, 493] width 815 height 16
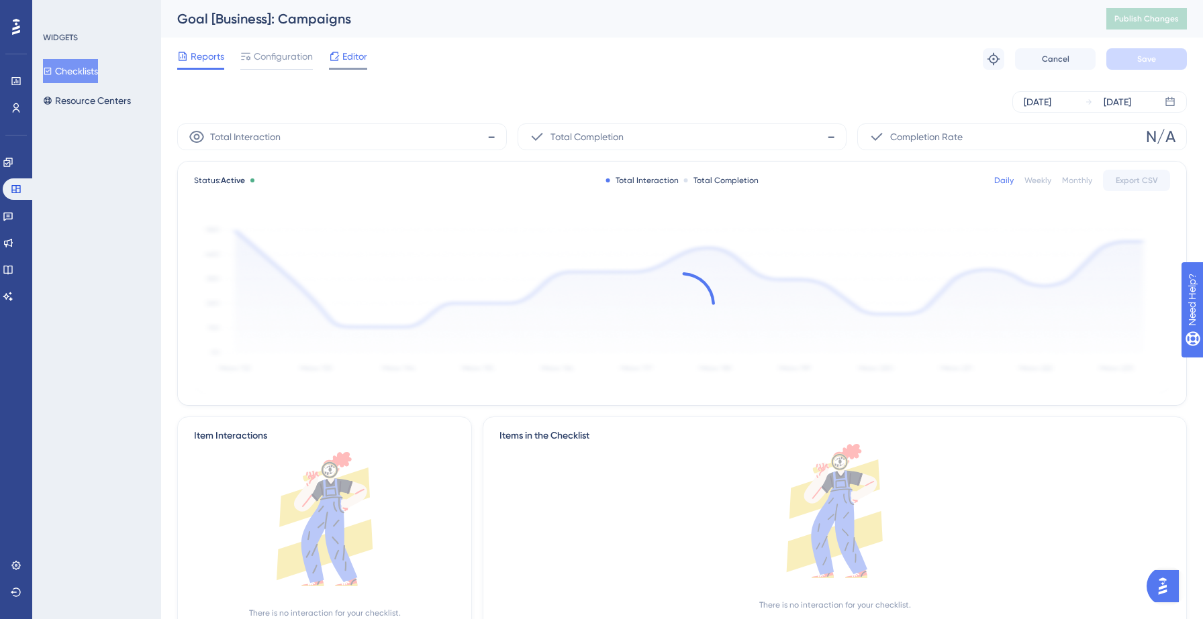
click at [349, 63] on span "Editor" at bounding box center [354, 56] width 25 height 16
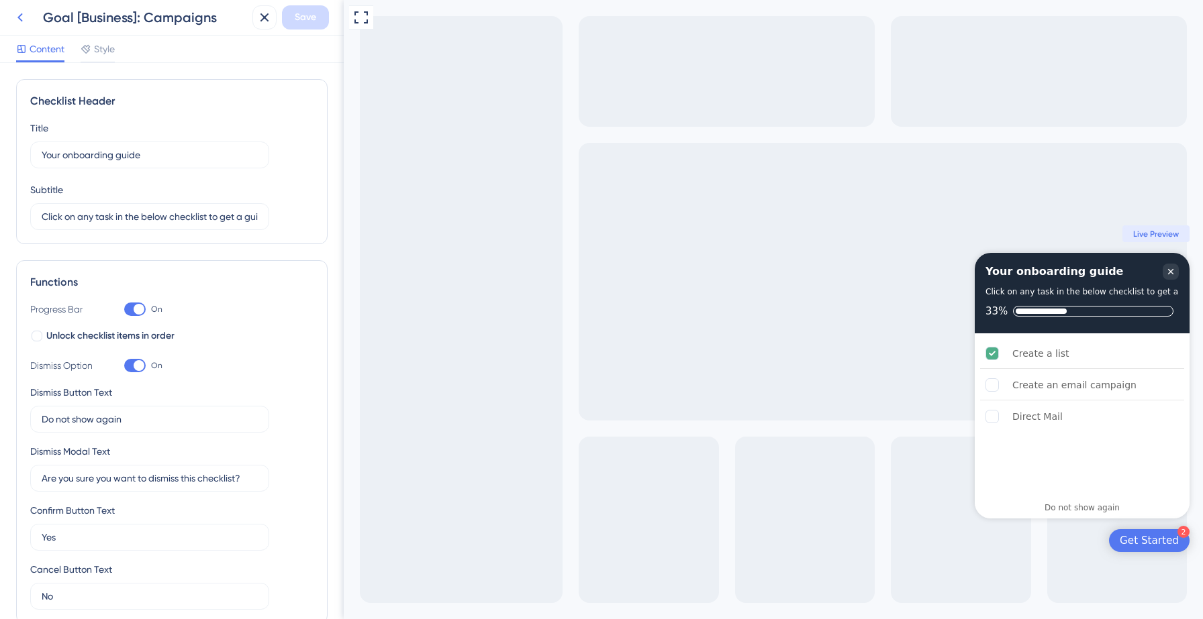
click at [23, 21] on icon at bounding box center [20, 17] width 16 height 16
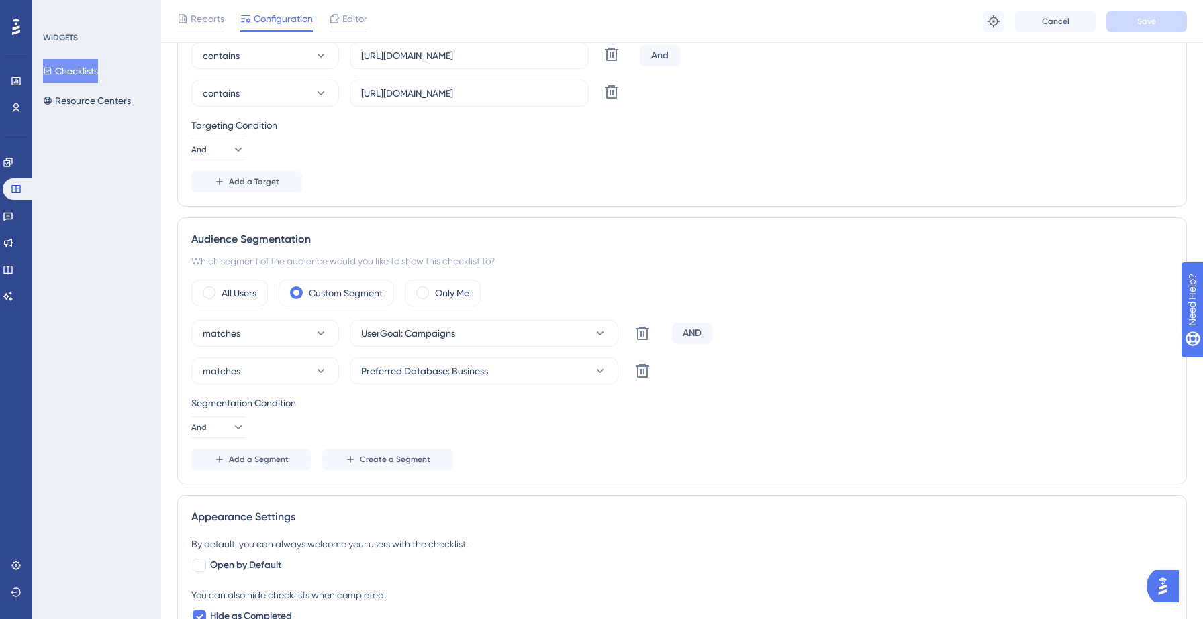
scroll to position [359, 0]
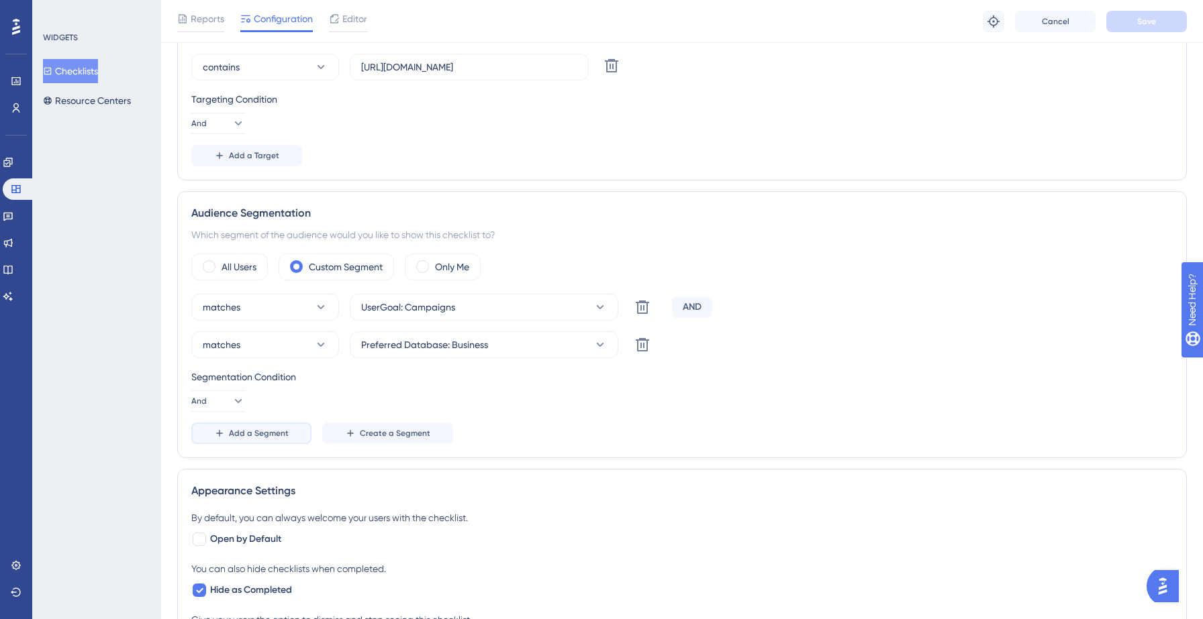
click at [248, 436] on span "Add a Segment" at bounding box center [259, 433] width 60 height 11
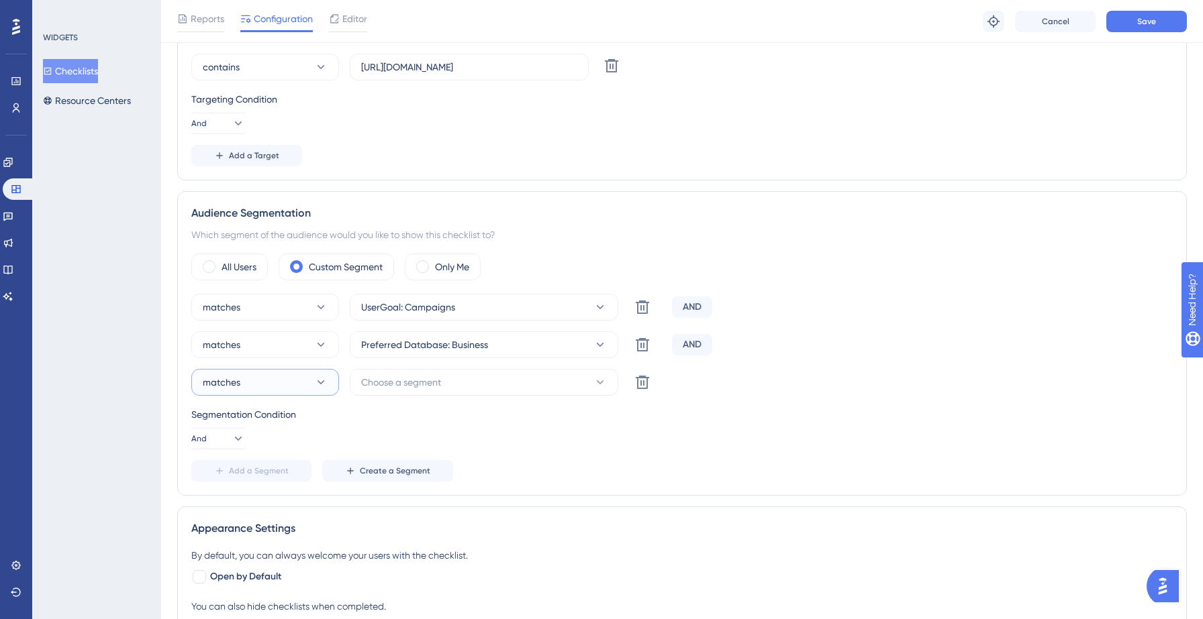
click at [259, 381] on button "matches" at bounding box center [265, 382] width 148 height 27
click at [240, 450] on span "doesn't match" at bounding box center [241, 450] width 61 height 16
click at [434, 389] on span "Choose a segment" at bounding box center [401, 382] width 80 height 16
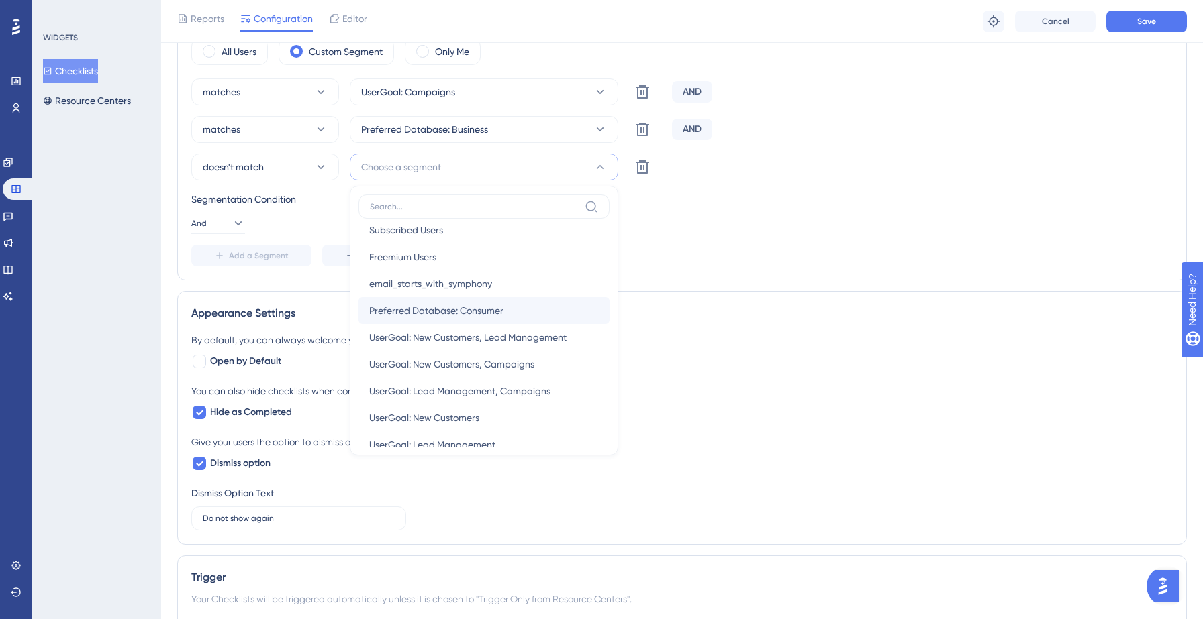
scroll to position [344, 0]
click at [485, 364] on span "UserGoal: New Customers, Campaigns" at bounding box center [451, 361] width 165 height 16
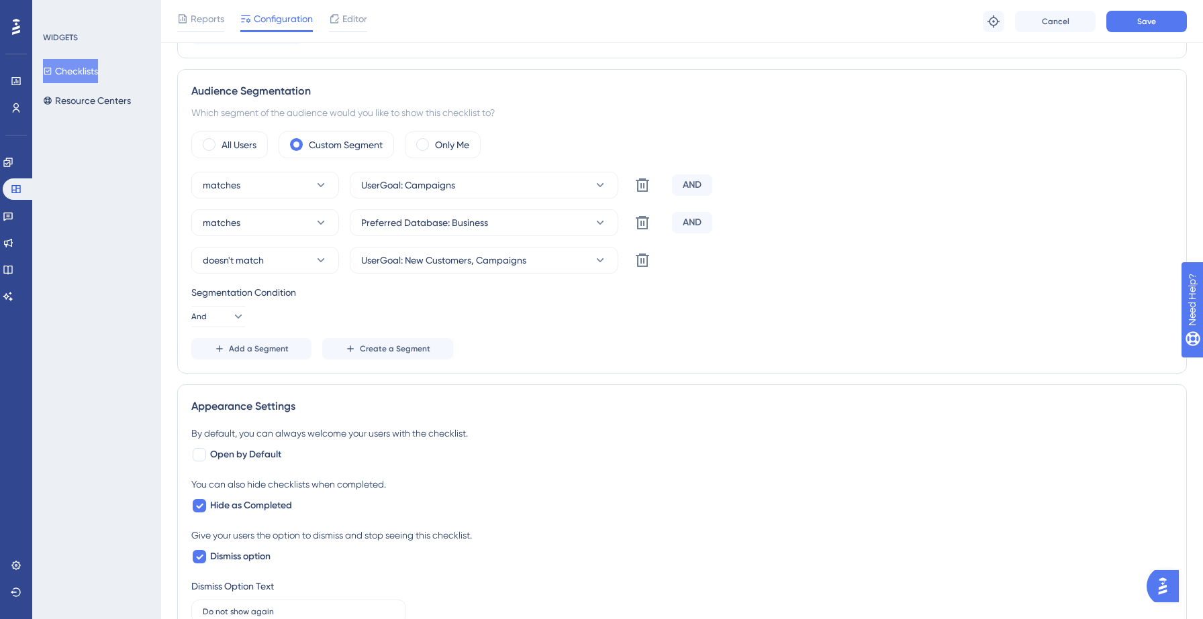
scroll to position [479, 0]
click at [1144, 19] on span "Save" at bounding box center [1146, 21] width 19 height 11
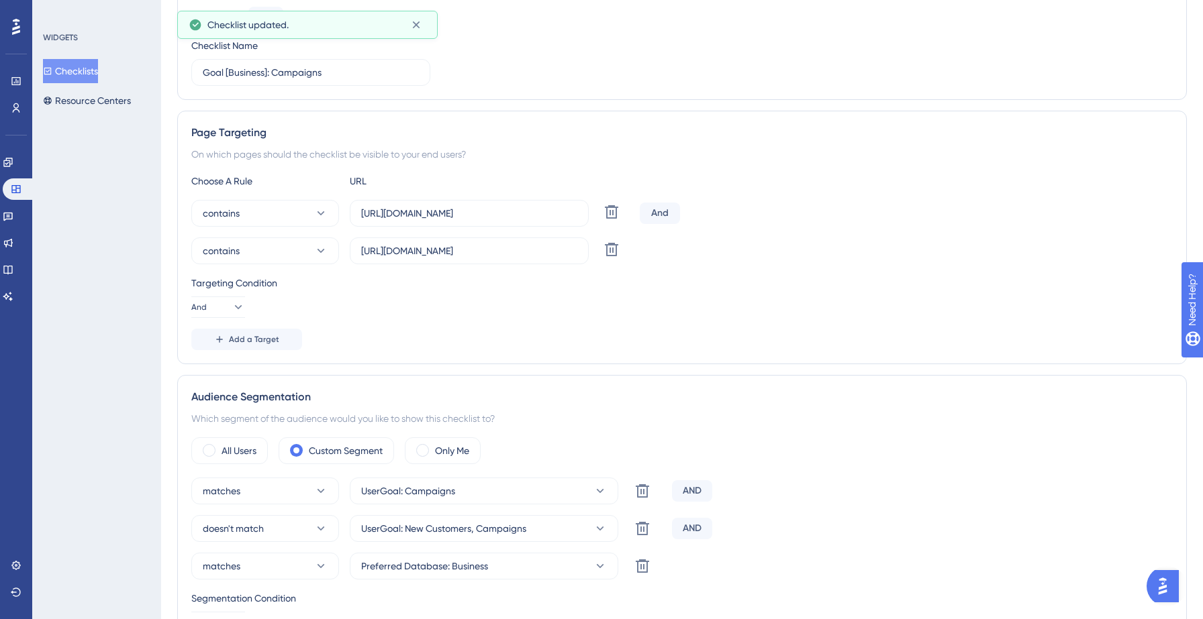
scroll to position [0, 0]
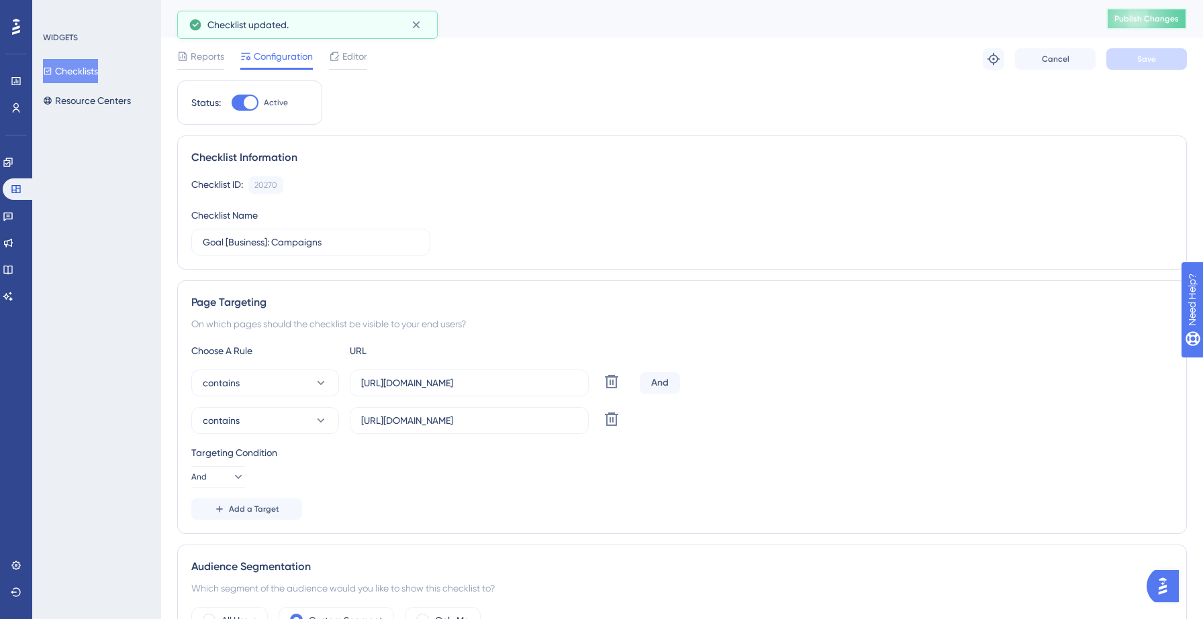
click at [1124, 23] on span "Publish Changes" at bounding box center [1146, 18] width 64 height 11
click at [94, 69] on button "Checklists" at bounding box center [70, 71] width 55 height 24
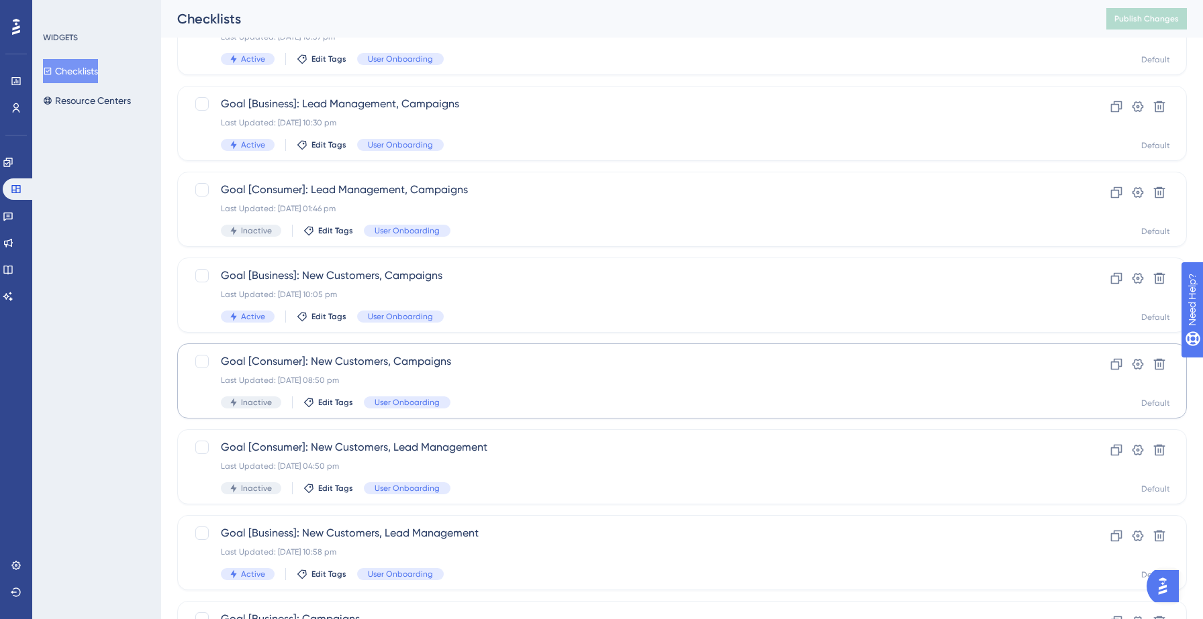
scroll to position [422, 0]
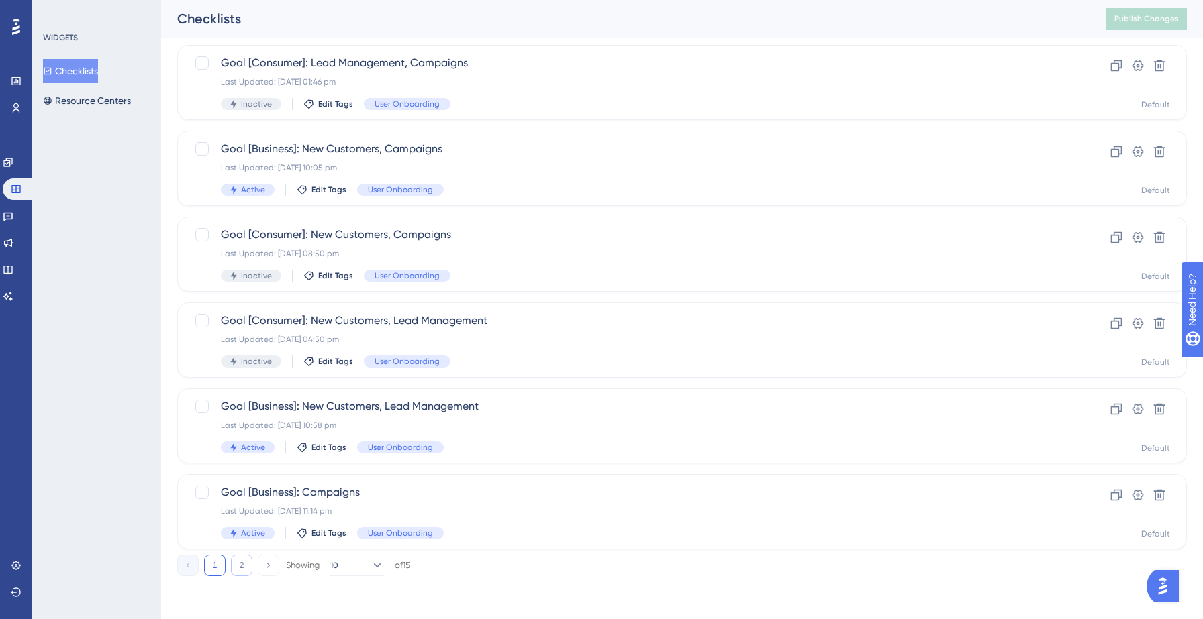
click at [247, 562] on button "2" at bounding box center [241, 565] width 21 height 21
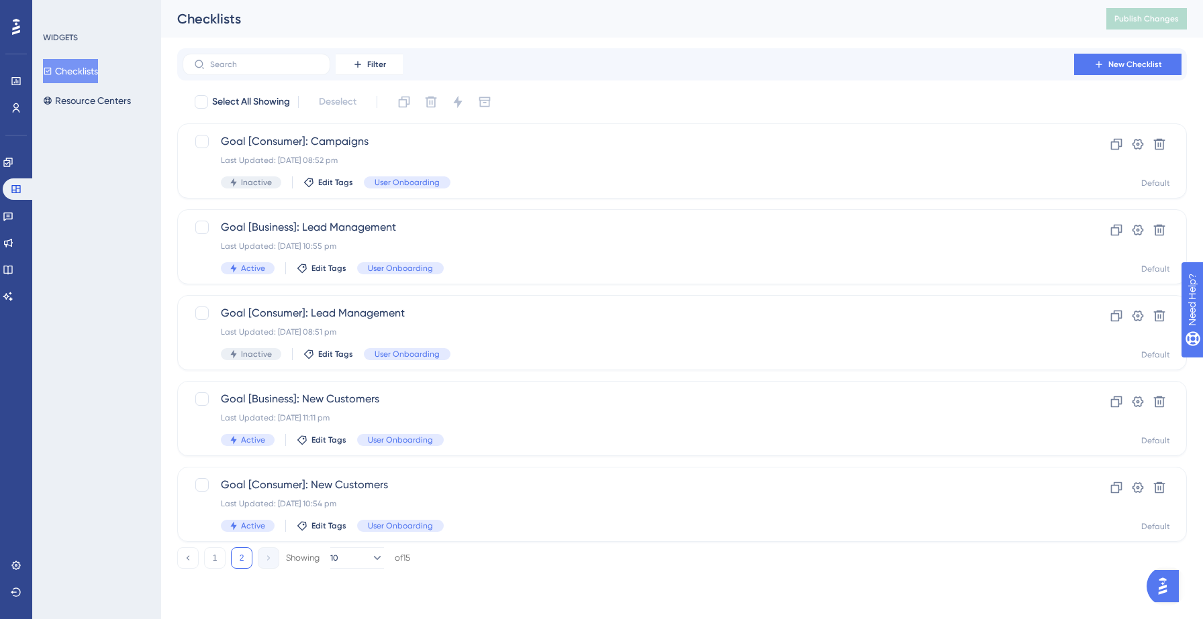
scroll to position [0, 0]
click at [505, 319] on span "Goal [Consumer]: Lead Management" at bounding box center [628, 313] width 815 height 16
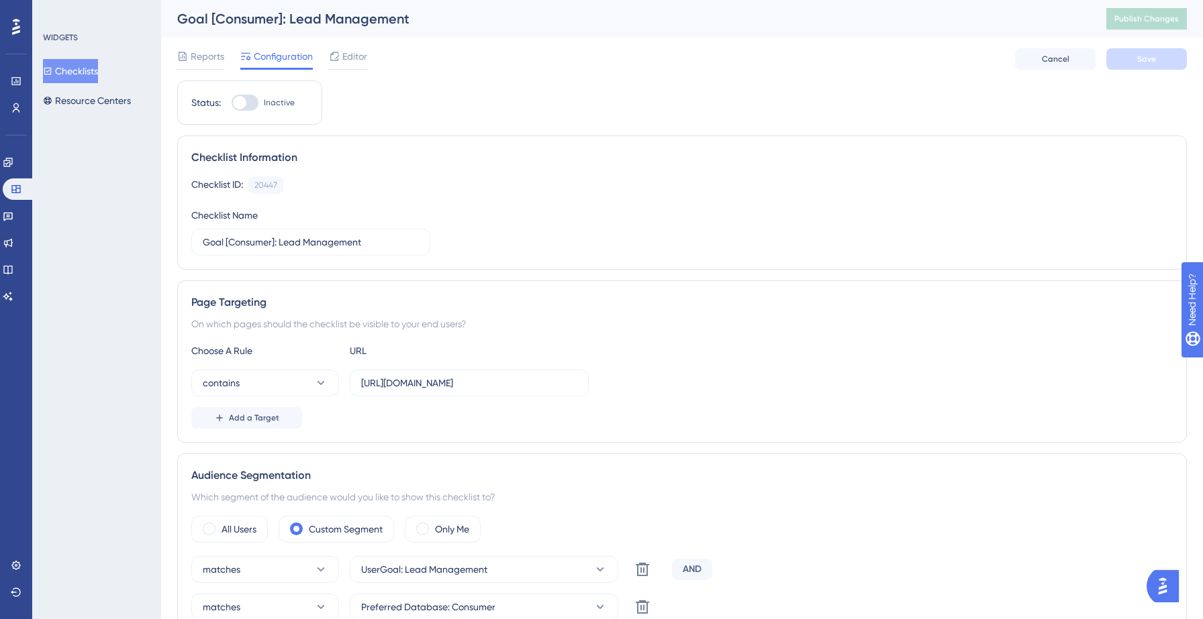
click at [52, 74] on icon at bounding box center [47, 70] width 9 height 9
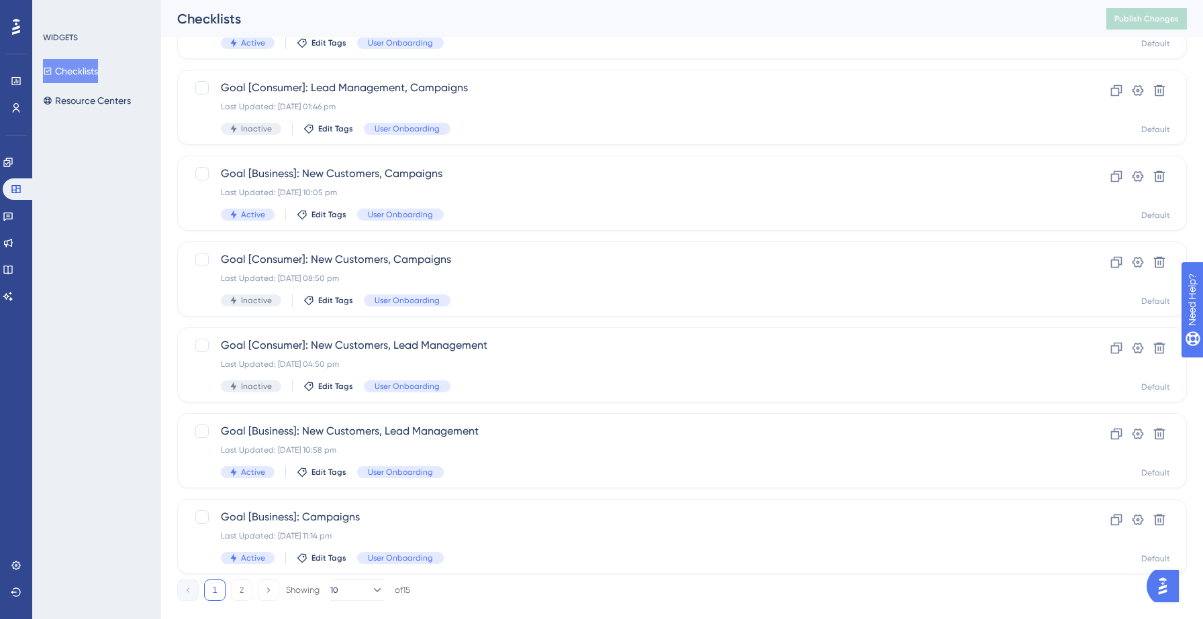
scroll to position [422, 0]
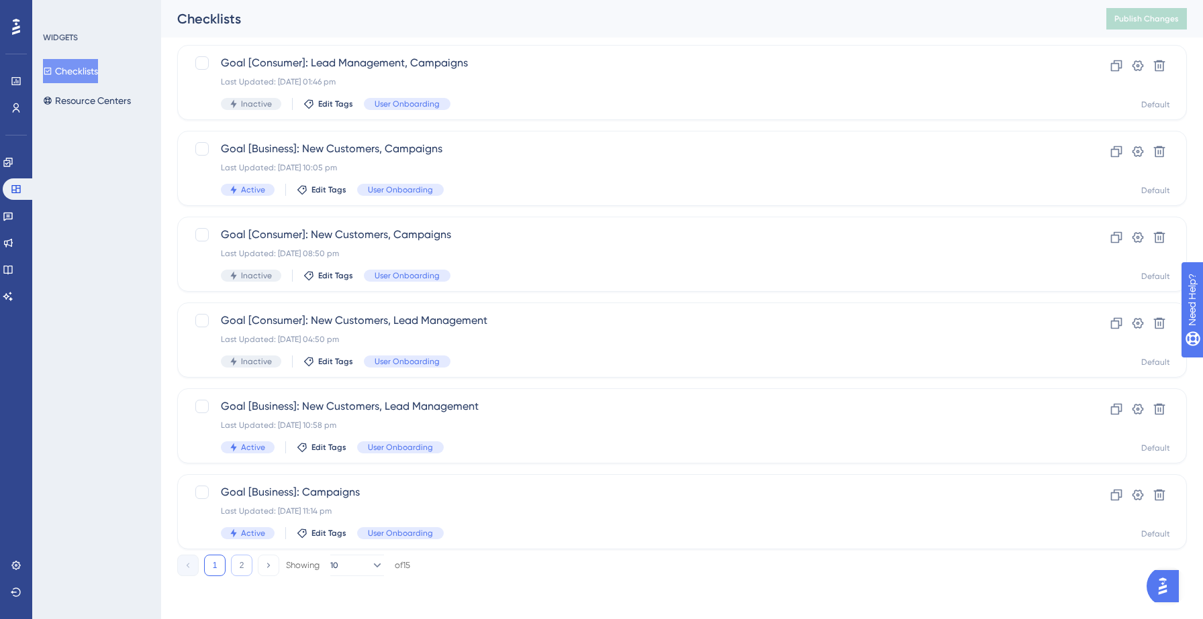
click at [236, 566] on button "2" at bounding box center [241, 565] width 21 height 21
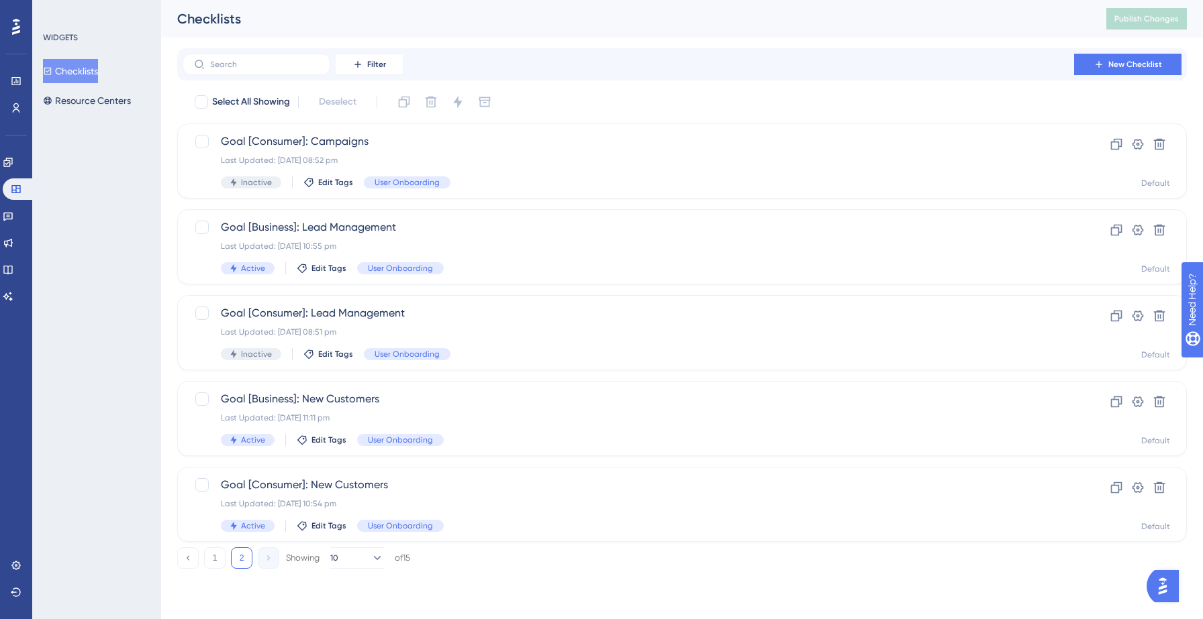
scroll to position [0, 0]
click at [518, 247] on div "Last Updated: 12 Sept 2025 10:55 pm" at bounding box center [628, 246] width 815 height 11
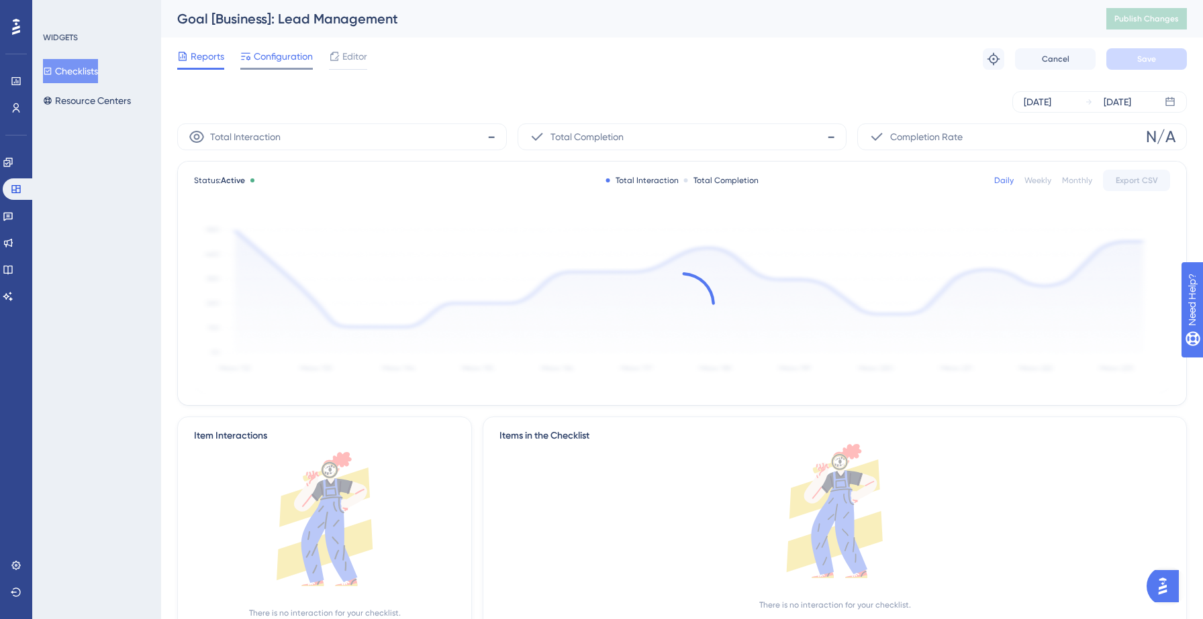
click at [284, 56] on span "Configuration" at bounding box center [283, 56] width 59 height 16
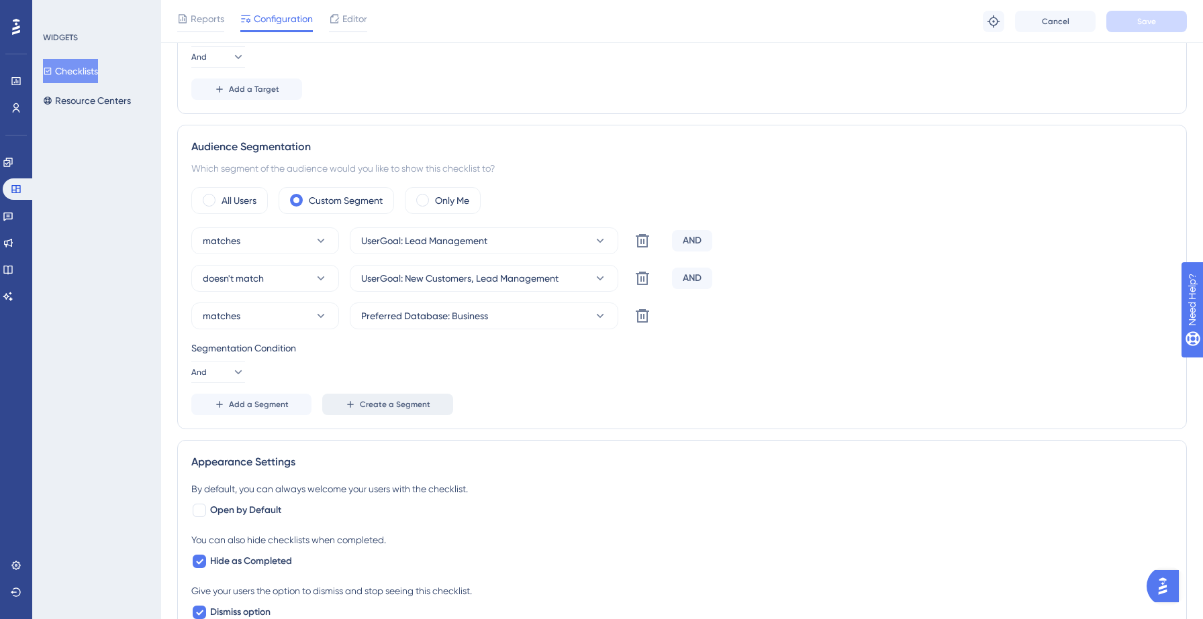
scroll to position [436, 0]
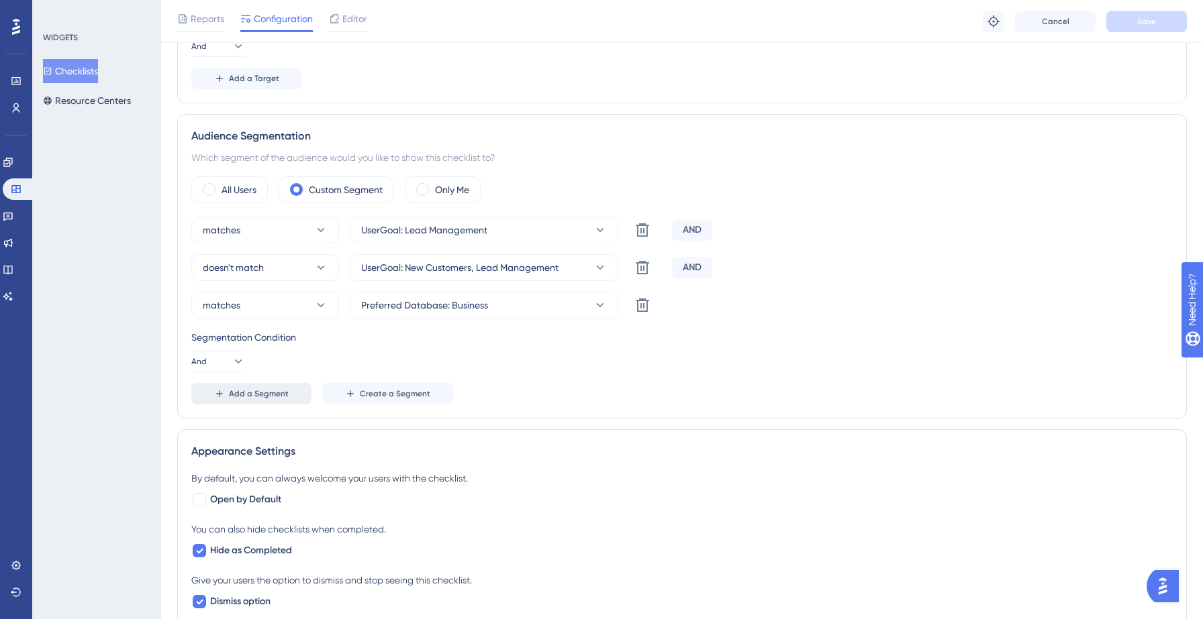
click at [250, 393] on span "Add a Segment" at bounding box center [259, 394] width 60 height 11
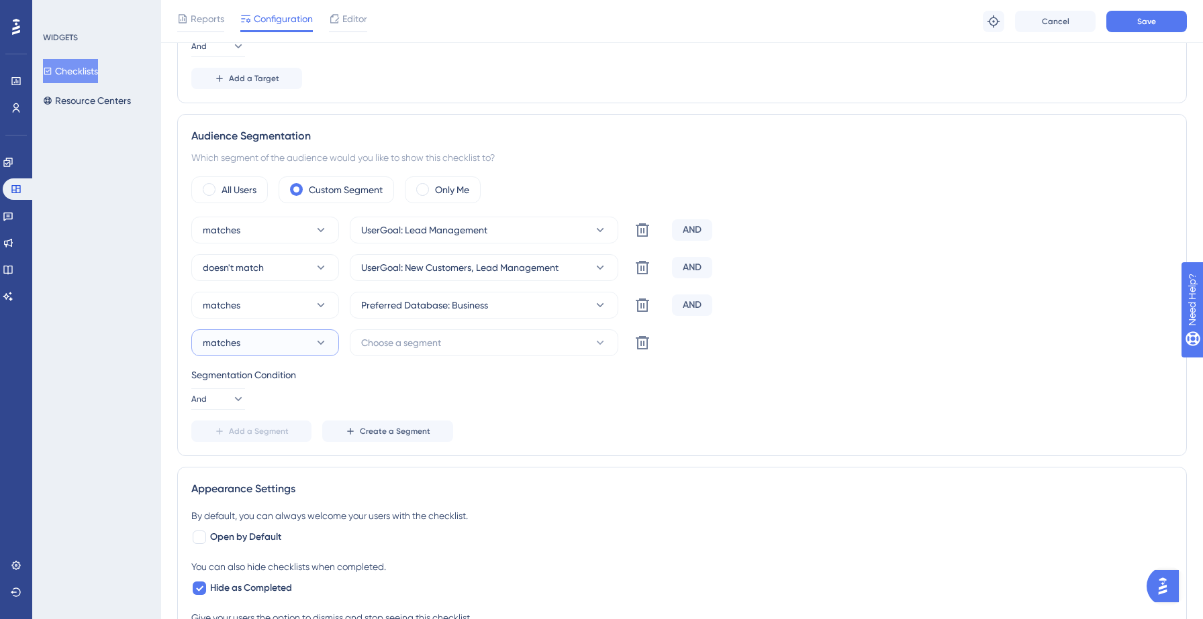
click at [284, 348] on button "matches" at bounding box center [265, 343] width 148 height 27
click at [246, 408] on span "doesn't match" at bounding box center [241, 411] width 61 height 16
click at [440, 352] on button "Choose a segment" at bounding box center [484, 343] width 268 height 27
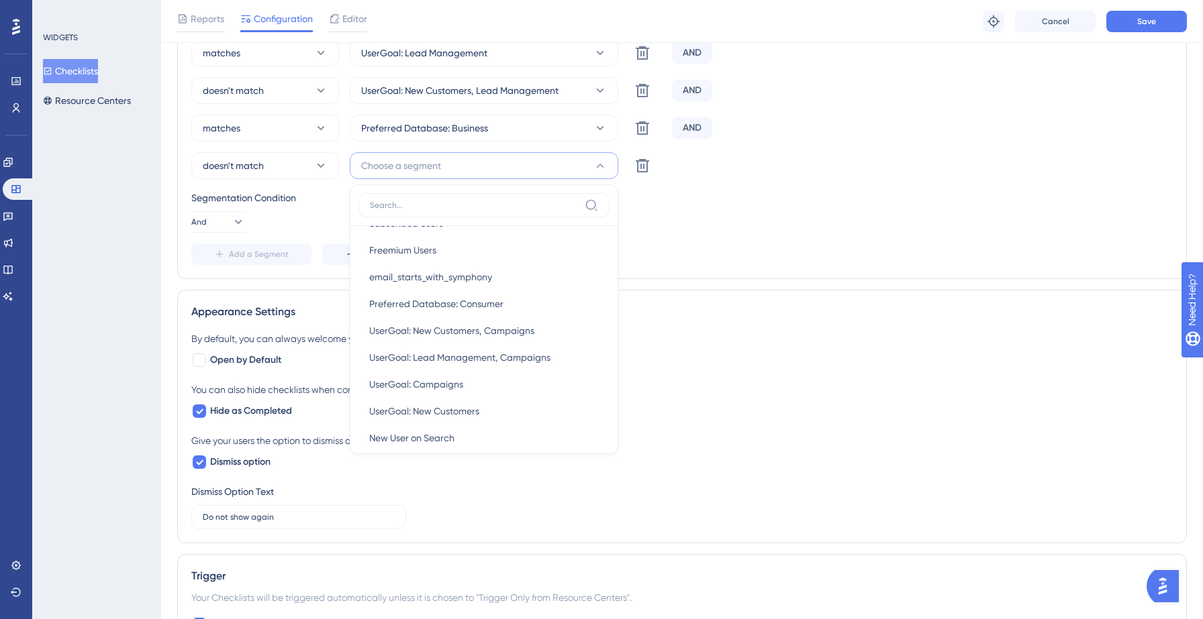
scroll to position [350, 0]
click at [471, 357] on span "UserGoal: Lead Management, Campaigns" at bounding box center [459, 354] width 181 height 16
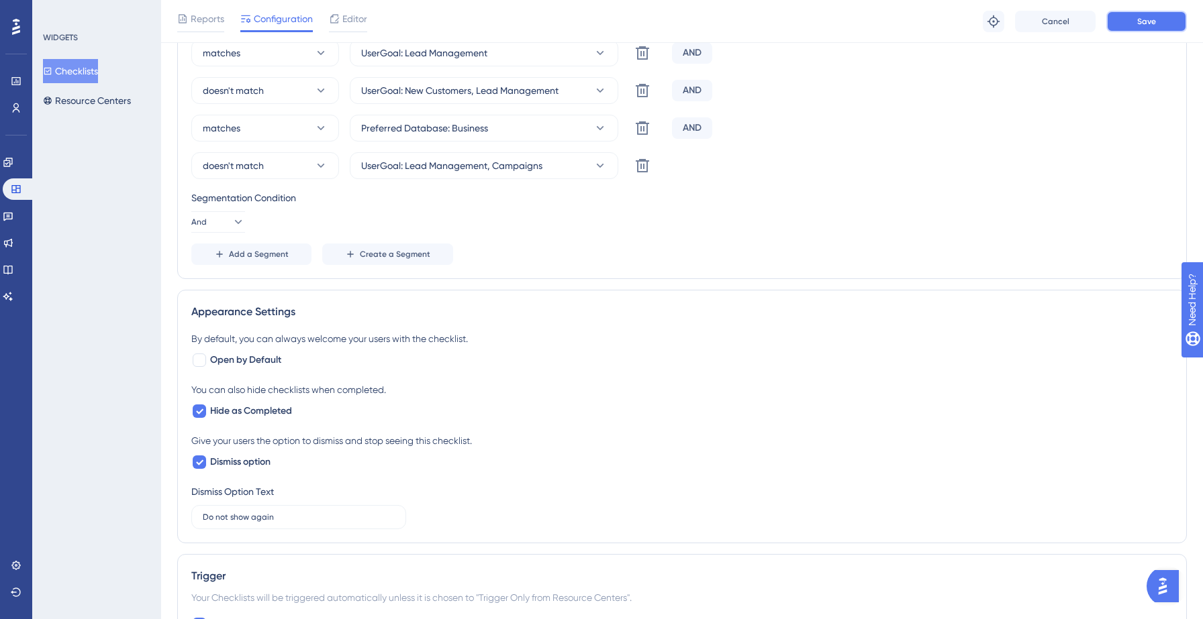
click at [1128, 26] on button "Save" at bounding box center [1146, 21] width 81 height 21
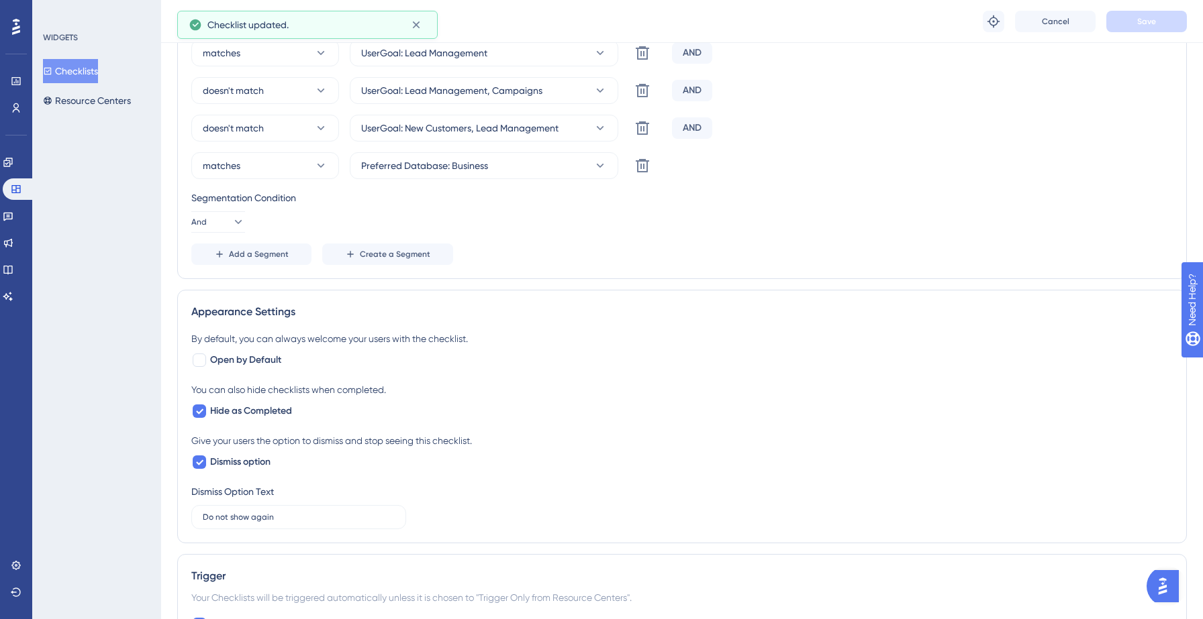
scroll to position [0, 0]
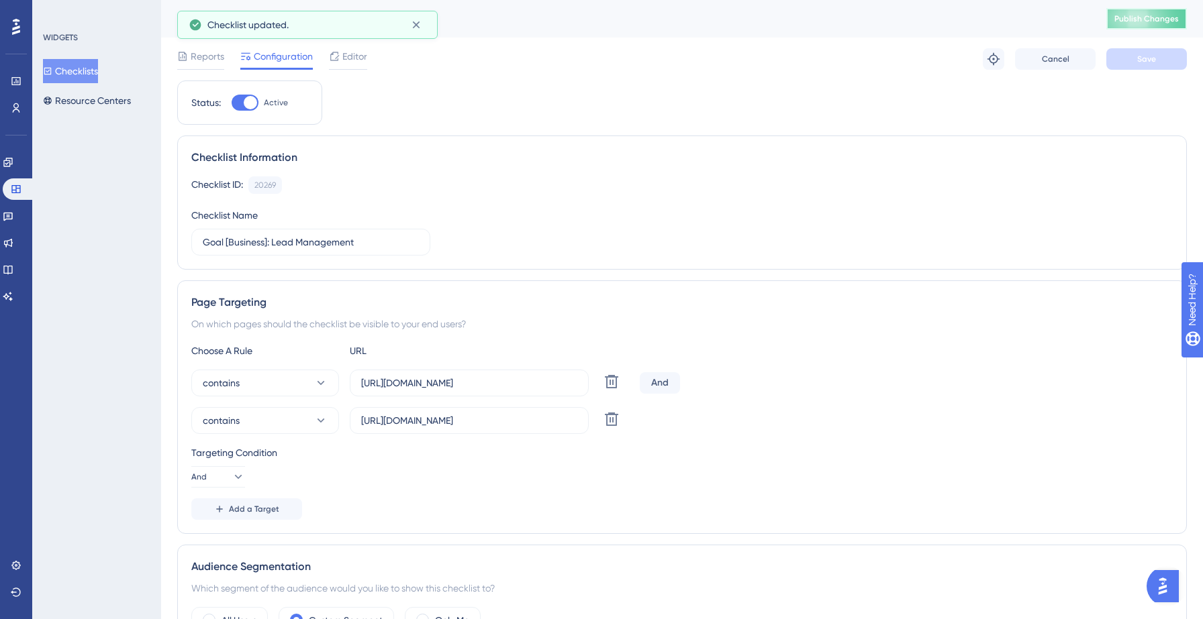
click at [1134, 20] on span "Publish Changes" at bounding box center [1146, 18] width 64 height 11
click at [93, 74] on button "Checklists" at bounding box center [70, 71] width 55 height 24
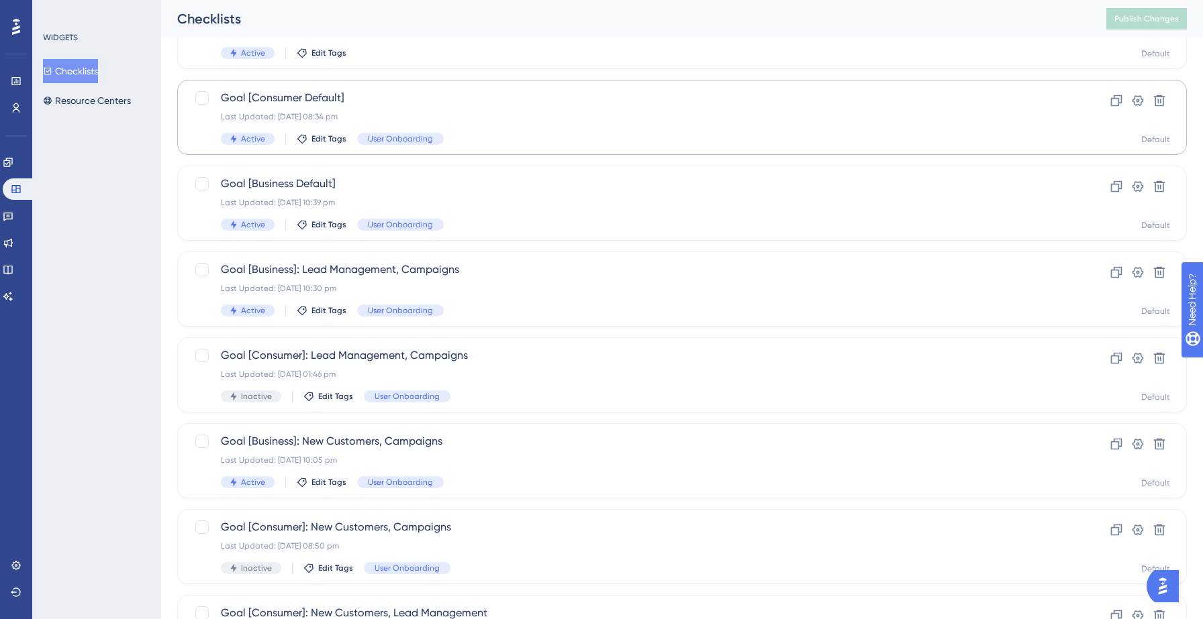
scroll to position [422, 0]
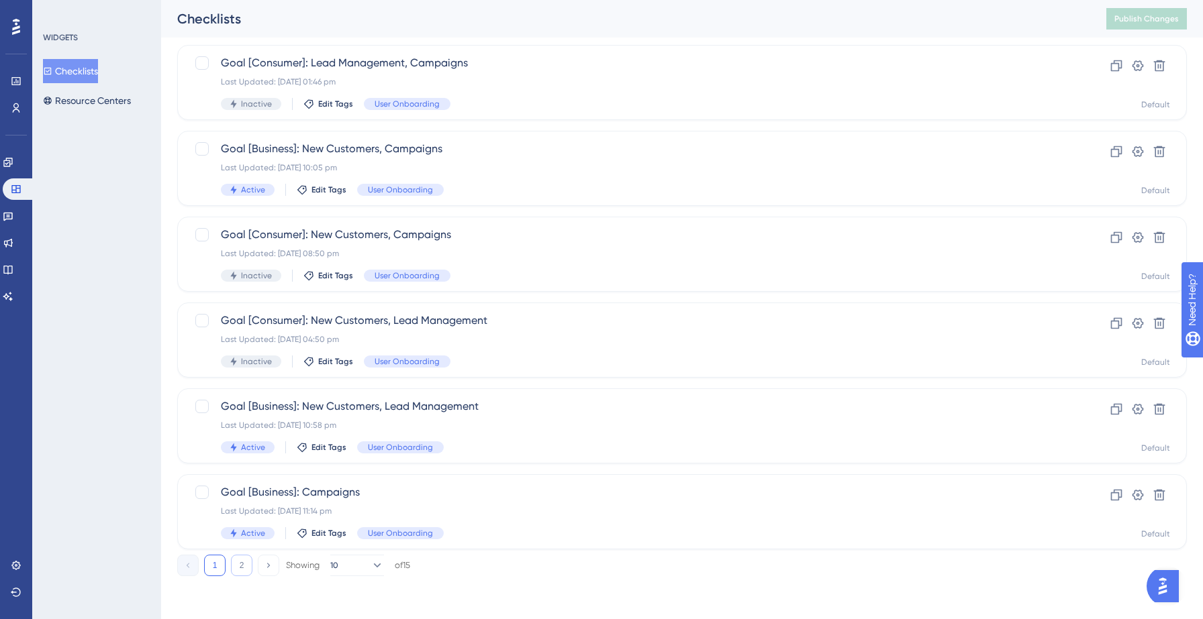
click at [237, 562] on button "2" at bounding box center [241, 565] width 21 height 21
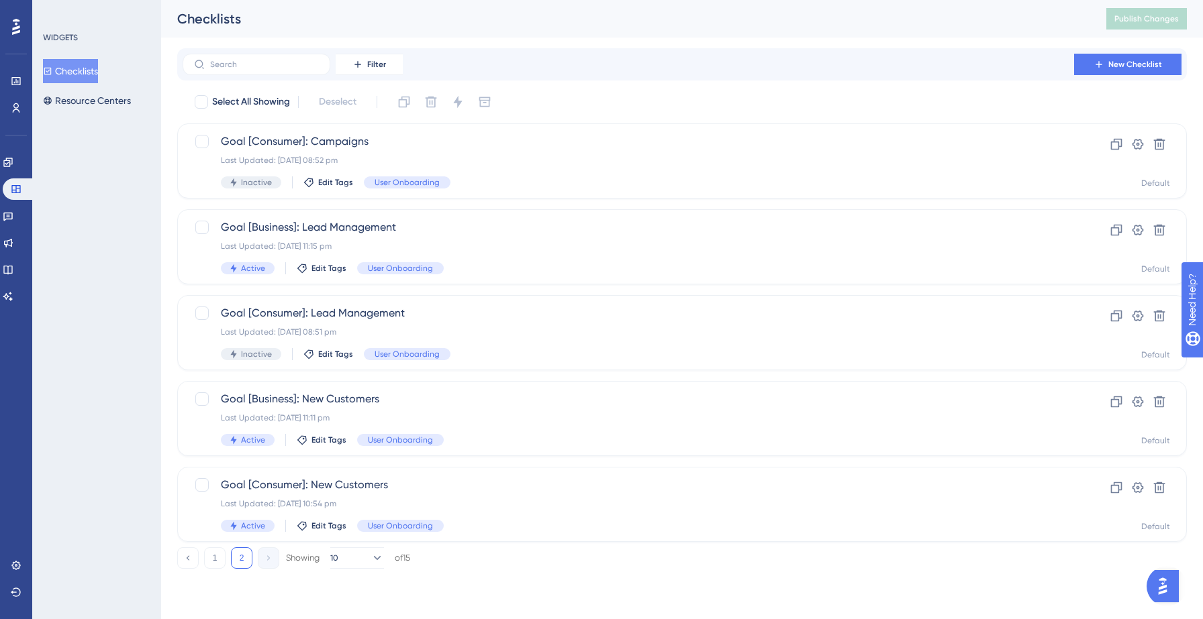
scroll to position [0, 0]
click at [217, 562] on button "1" at bounding box center [214, 558] width 21 height 21
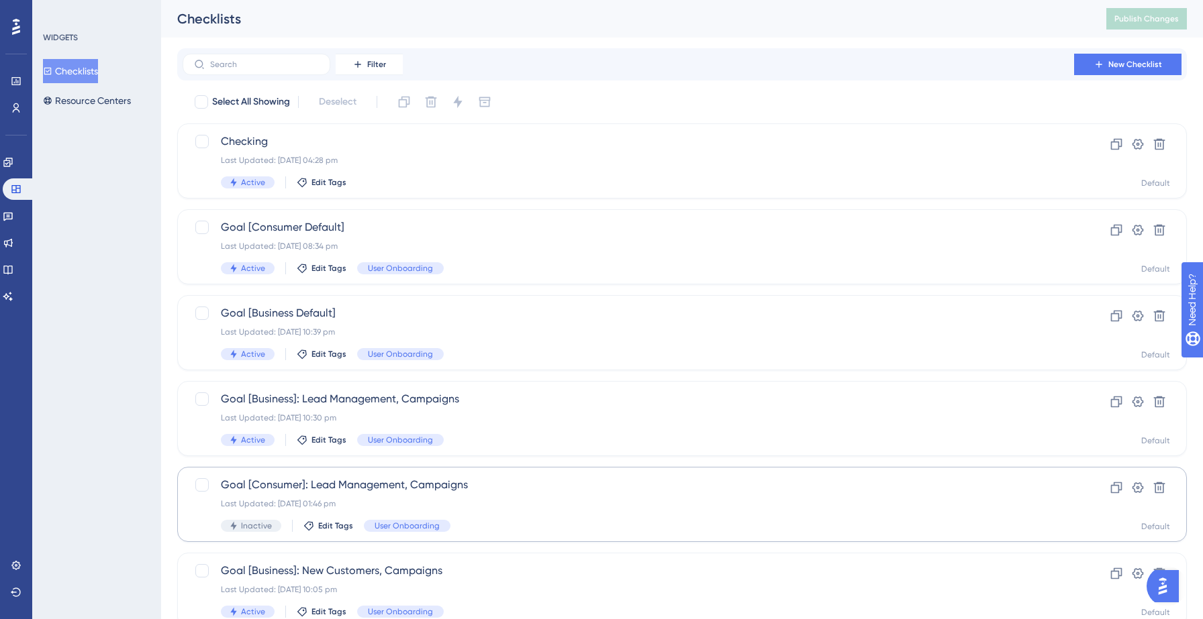
scroll to position [422, 0]
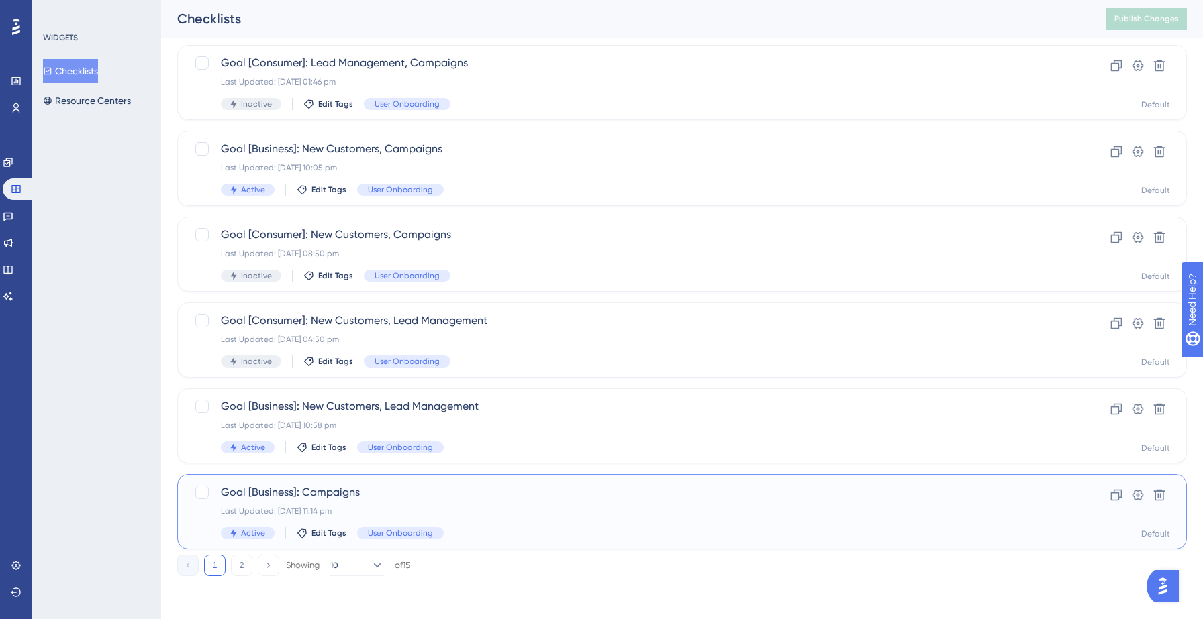
click at [391, 495] on span "Goal [Business]: Campaigns" at bounding box center [628, 493] width 815 height 16
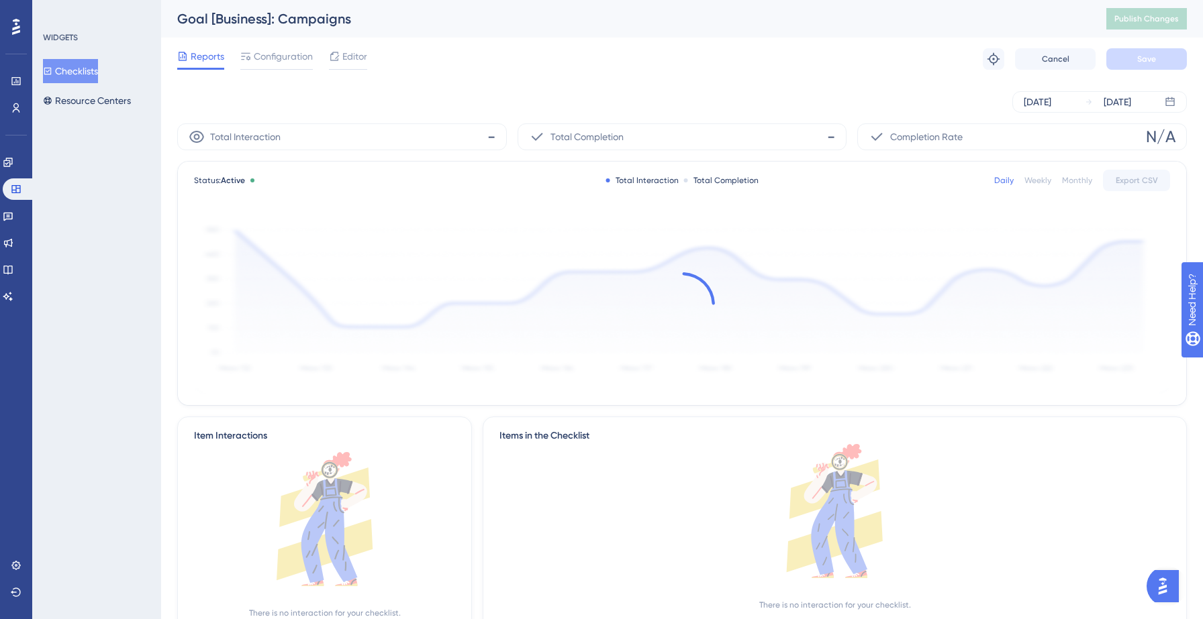
click at [280, 81] on div "Sep 06 2025 Sep 12 2025" at bounding box center [681, 102] width 1009 height 43
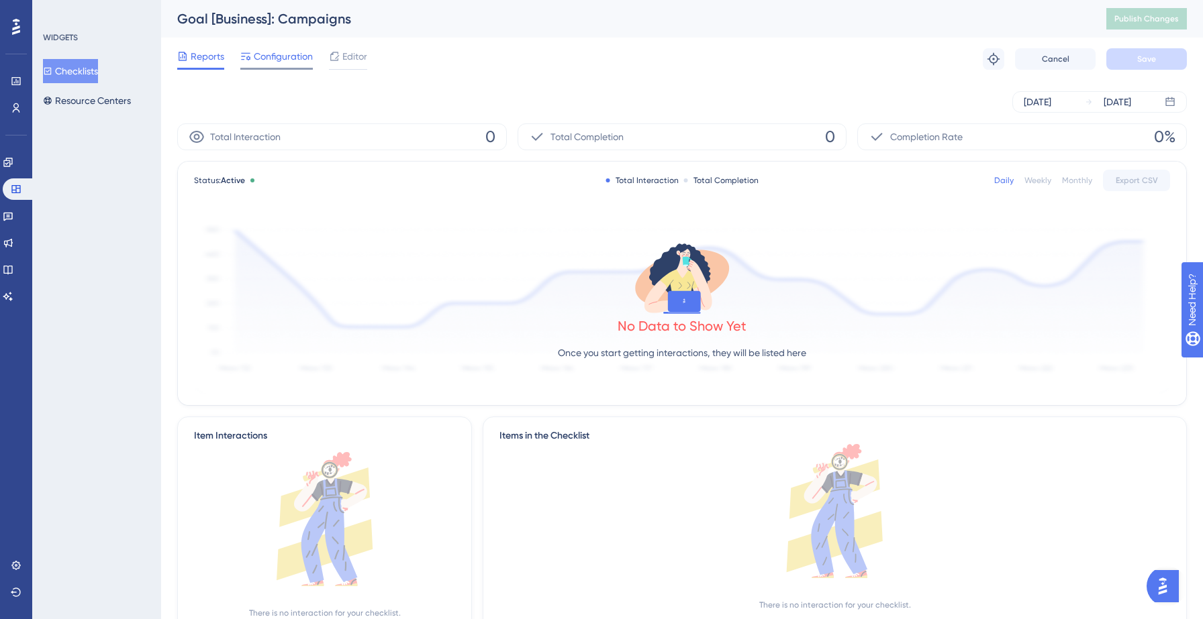
click at [282, 67] on div "Configuration" at bounding box center [276, 58] width 72 height 21
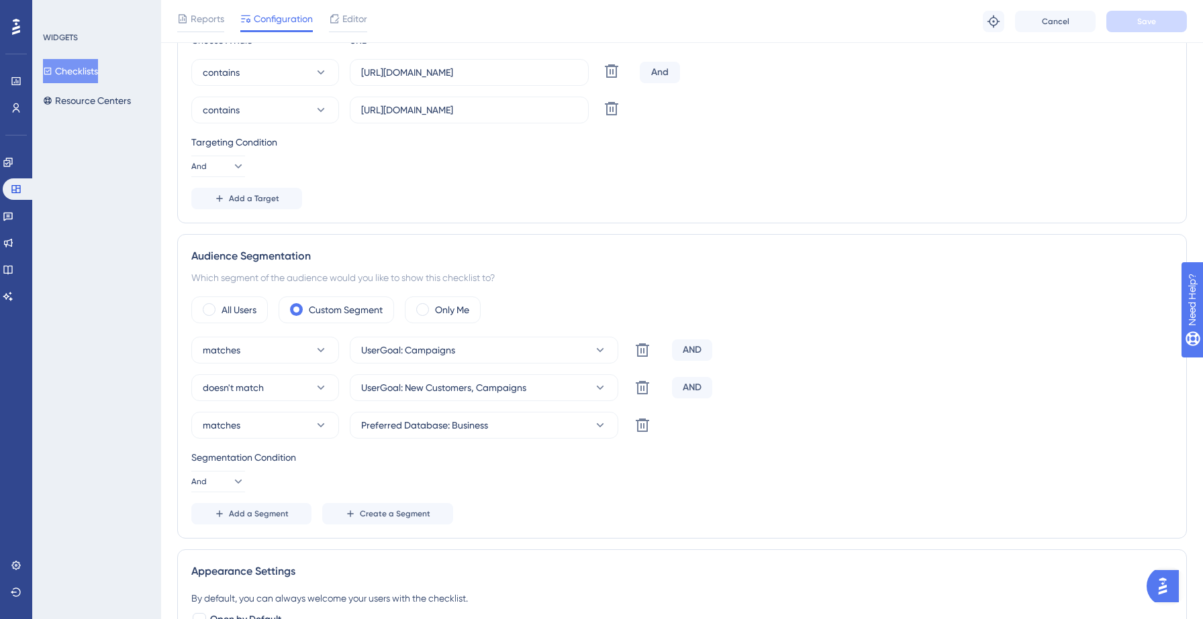
scroll to position [321, 0]
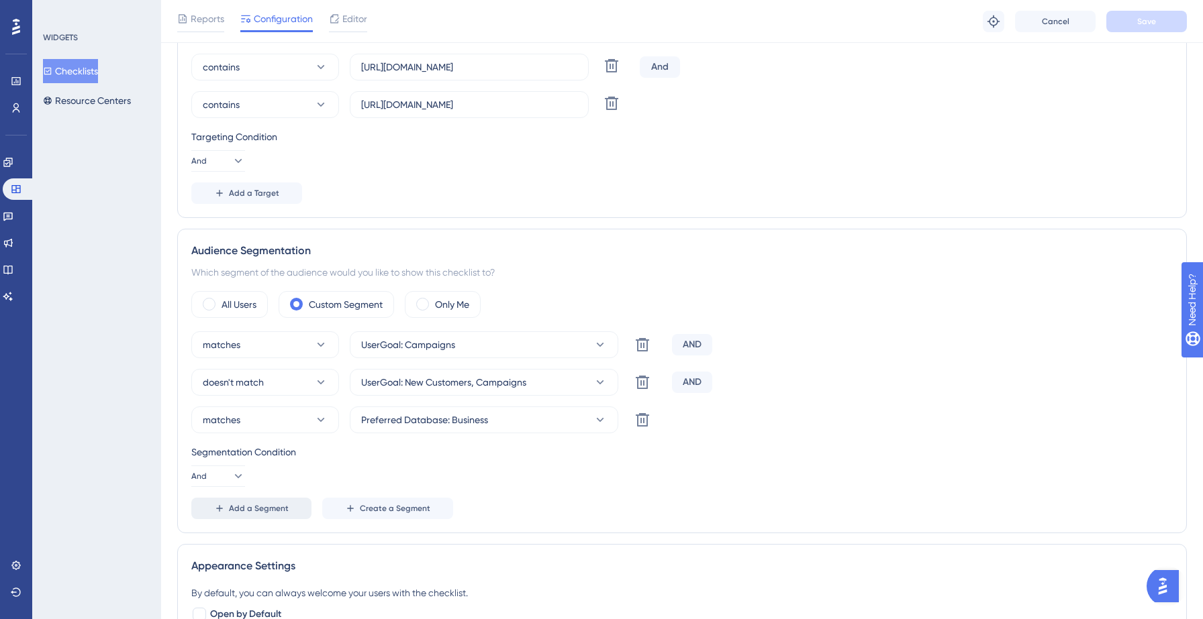
click at [246, 507] on span "Add a Segment" at bounding box center [259, 508] width 60 height 11
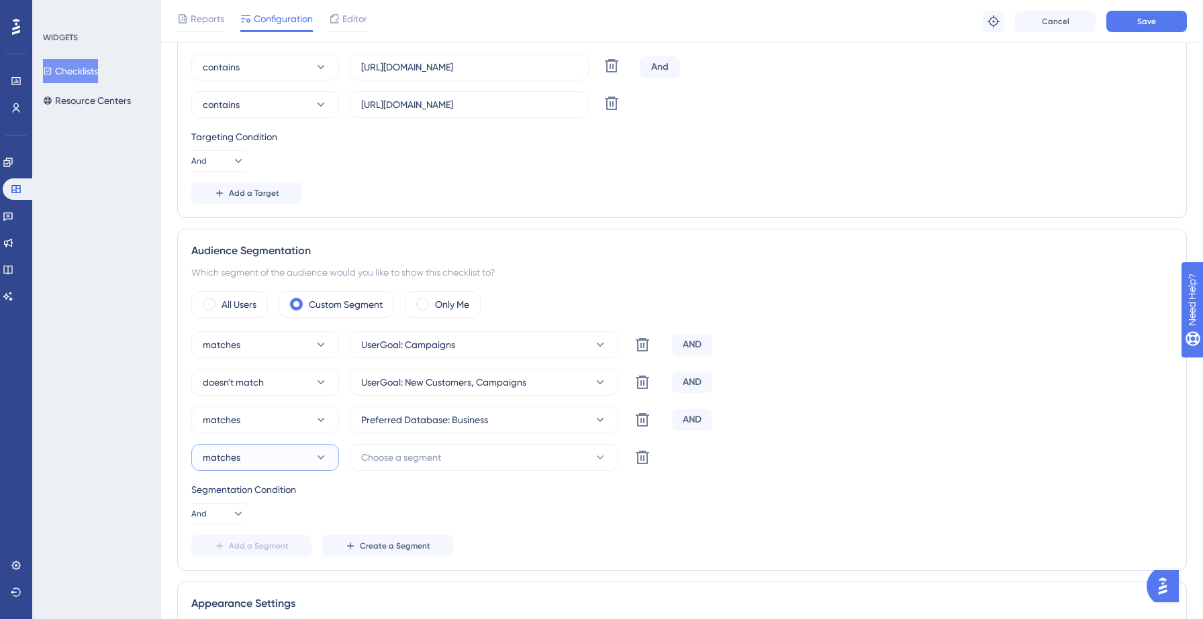
click at [257, 462] on button "matches" at bounding box center [265, 457] width 148 height 27
click at [236, 526] on span "doesn't match" at bounding box center [241, 525] width 61 height 16
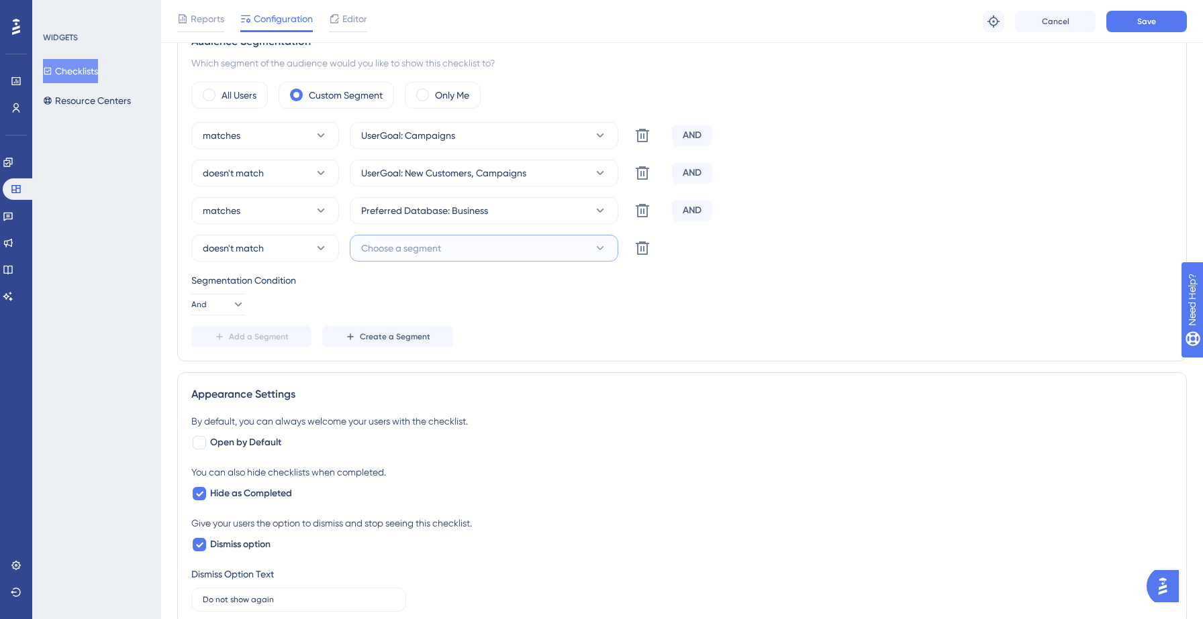
click at [495, 254] on button "Choose a segment" at bounding box center [484, 248] width 268 height 27
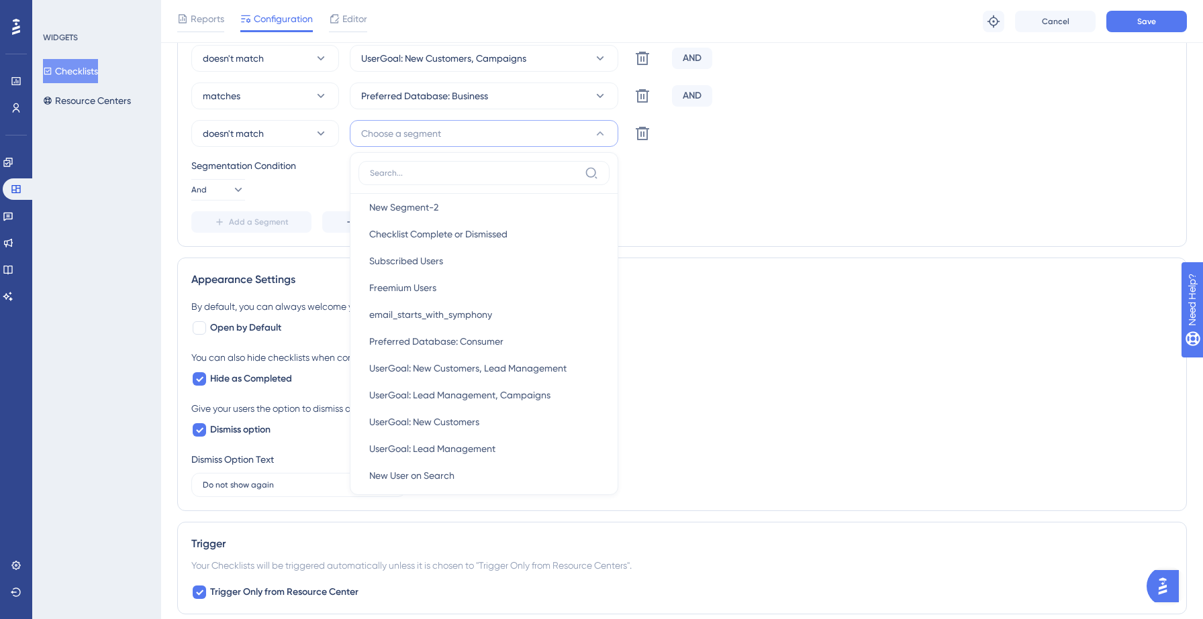
scroll to position [283, 0]
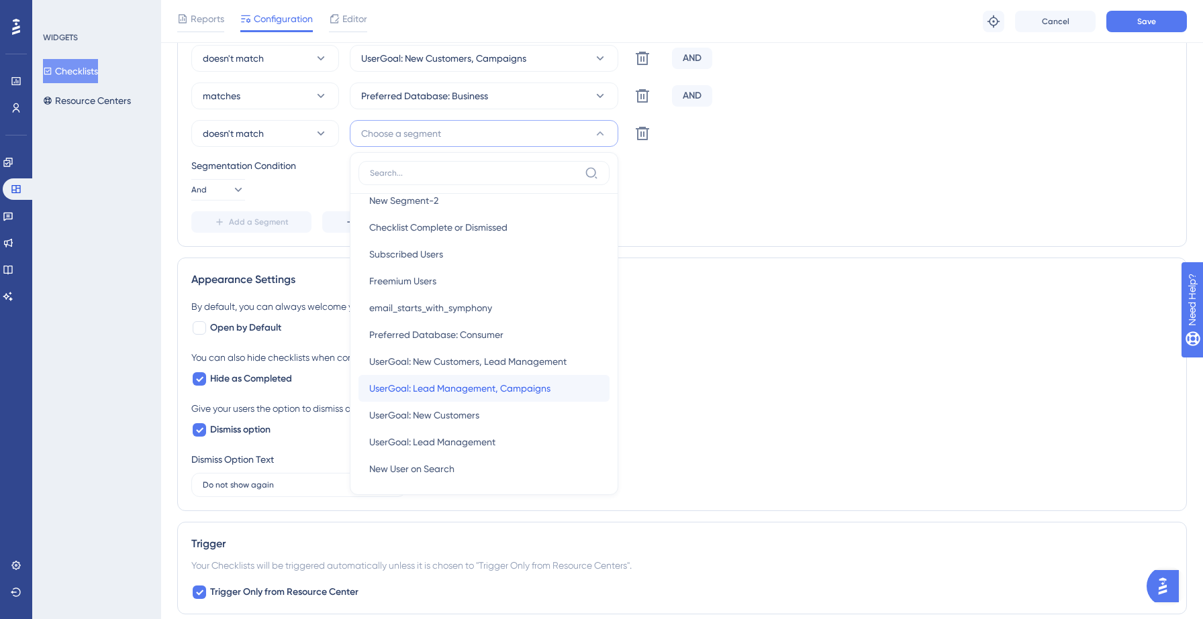
click at [486, 386] on span "UserGoal: Lead Management, Campaigns" at bounding box center [459, 389] width 181 height 16
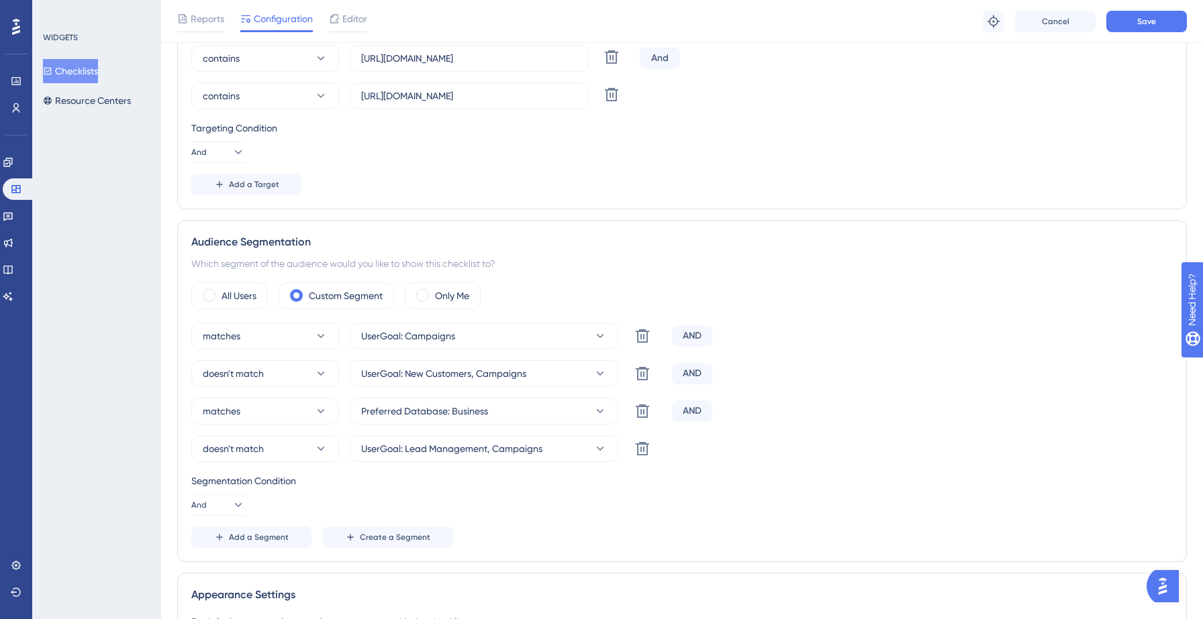
scroll to position [315, 0]
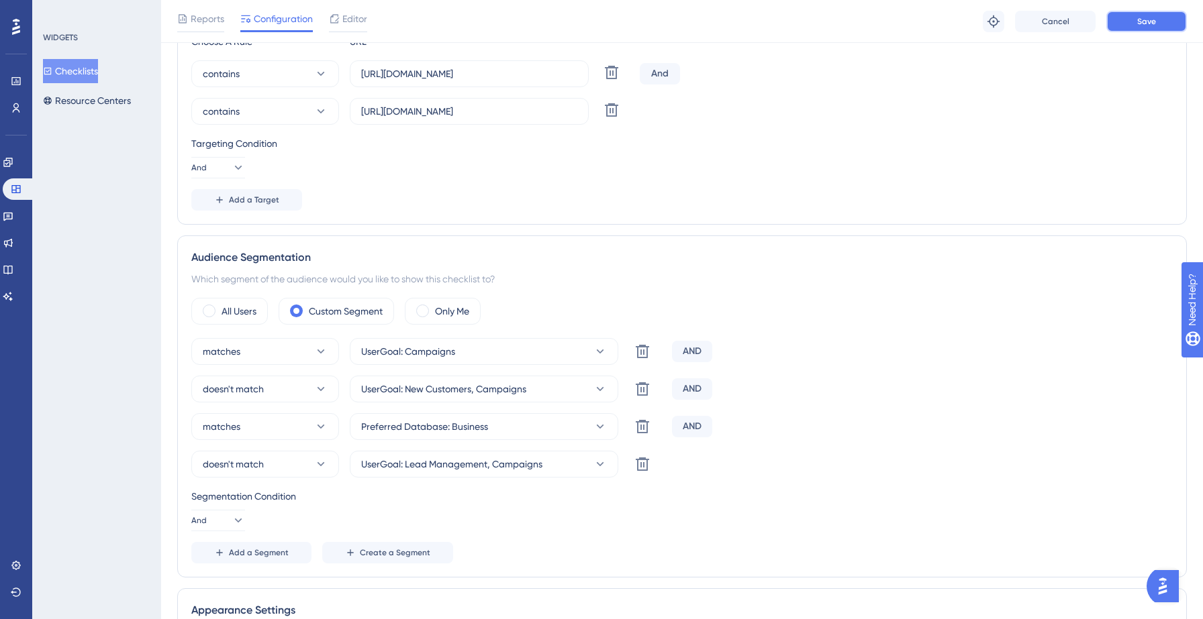
click at [1144, 25] on span "Save" at bounding box center [1146, 21] width 19 height 11
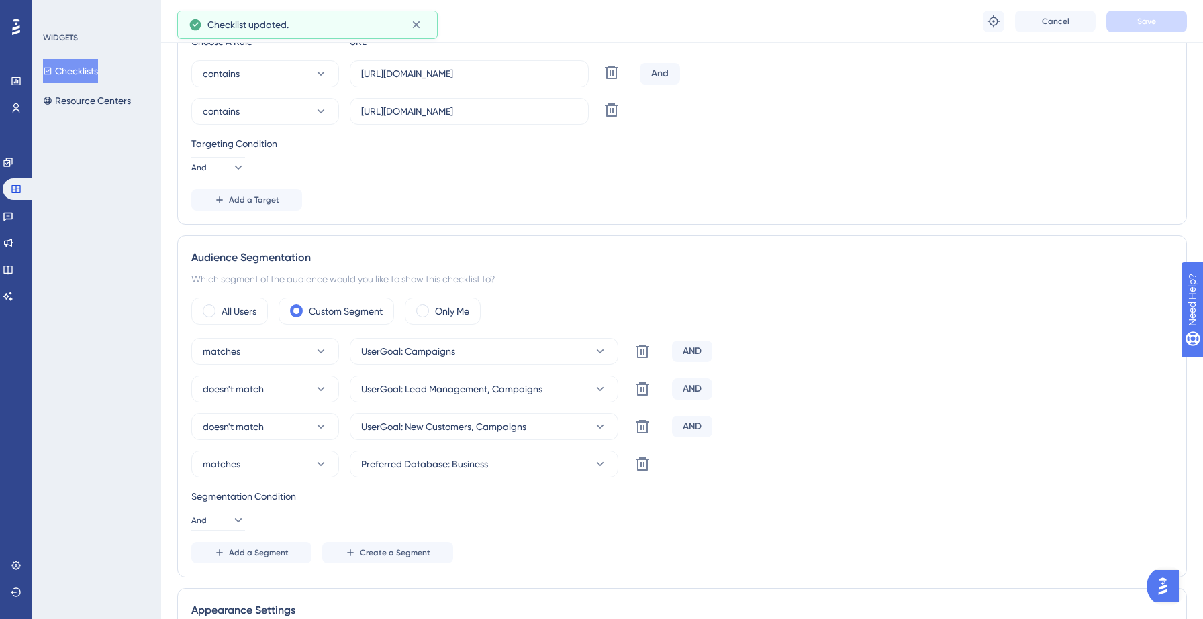
scroll to position [0, 0]
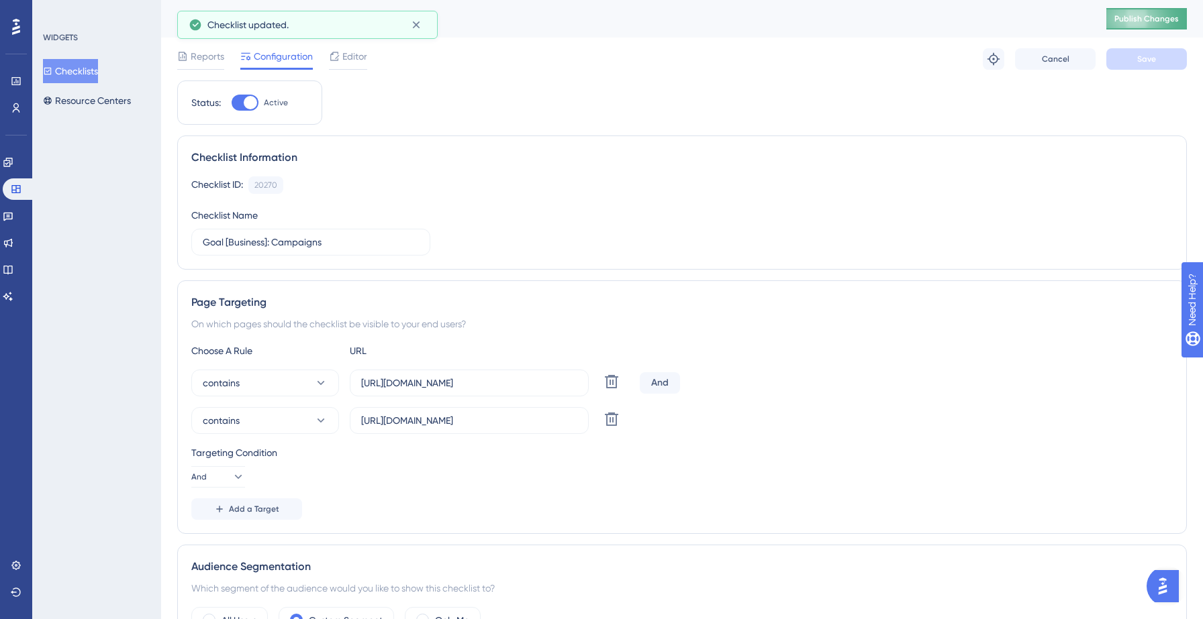
click at [1134, 26] on button "Publish Changes" at bounding box center [1146, 18] width 81 height 21
click at [93, 76] on button "Checklists" at bounding box center [70, 71] width 55 height 24
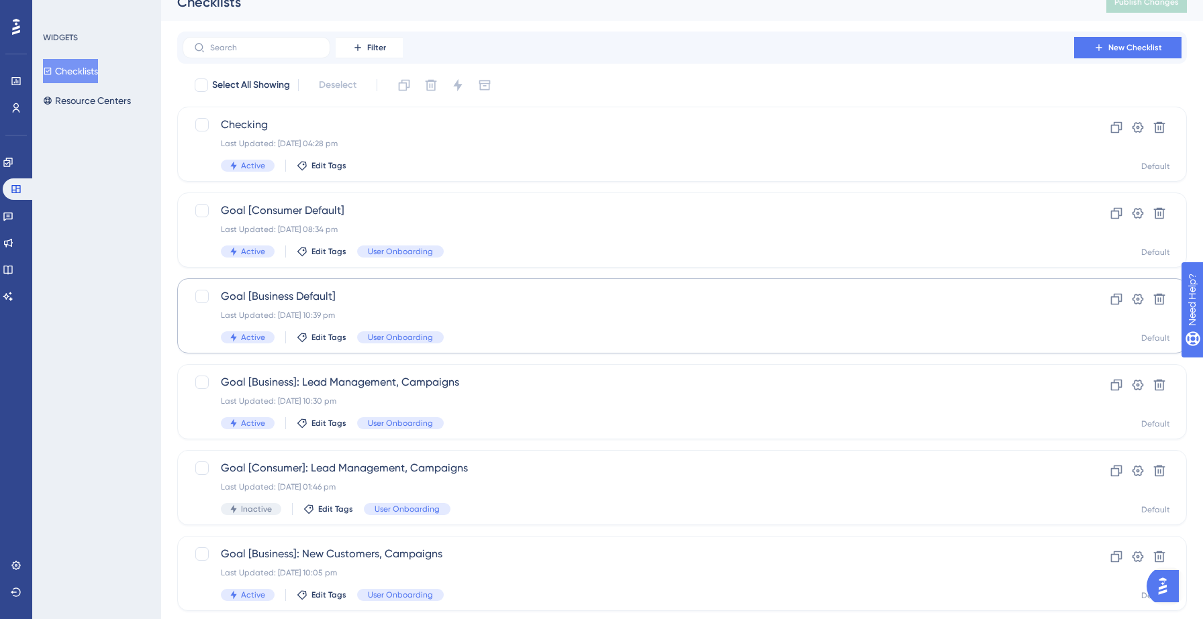
scroll to position [23, 0]
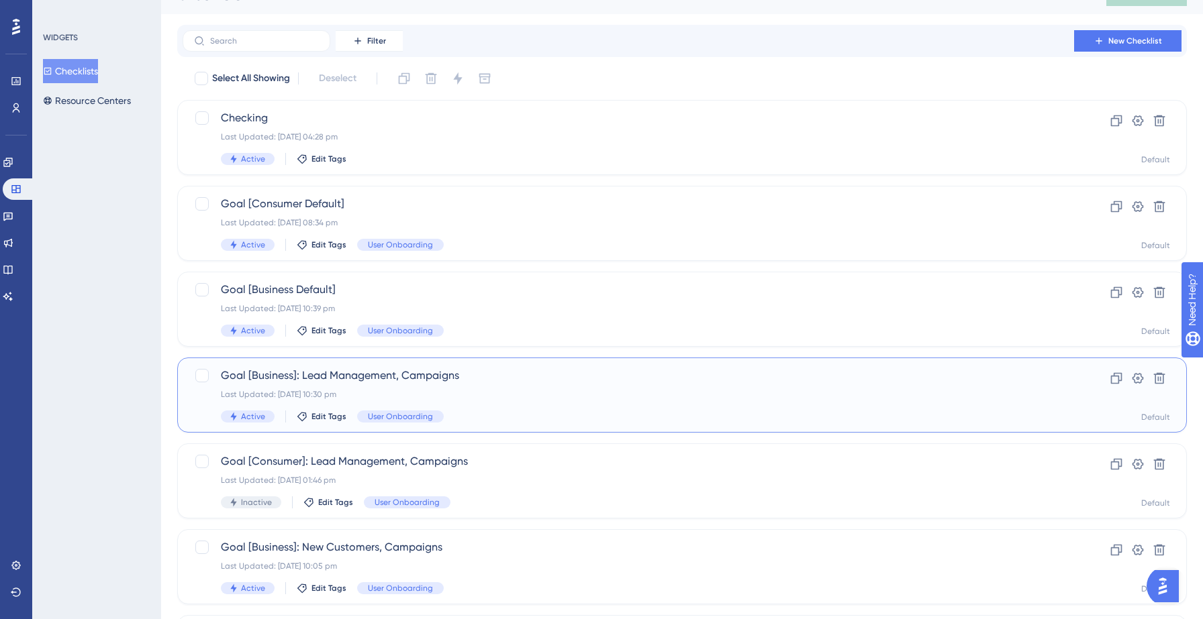
click at [499, 401] on div "Goal [Business]: Lead Management, Campaigns Last Updated: 12 Sept 2025 10:30 pm…" at bounding box center [628, 395] width 815 height 55
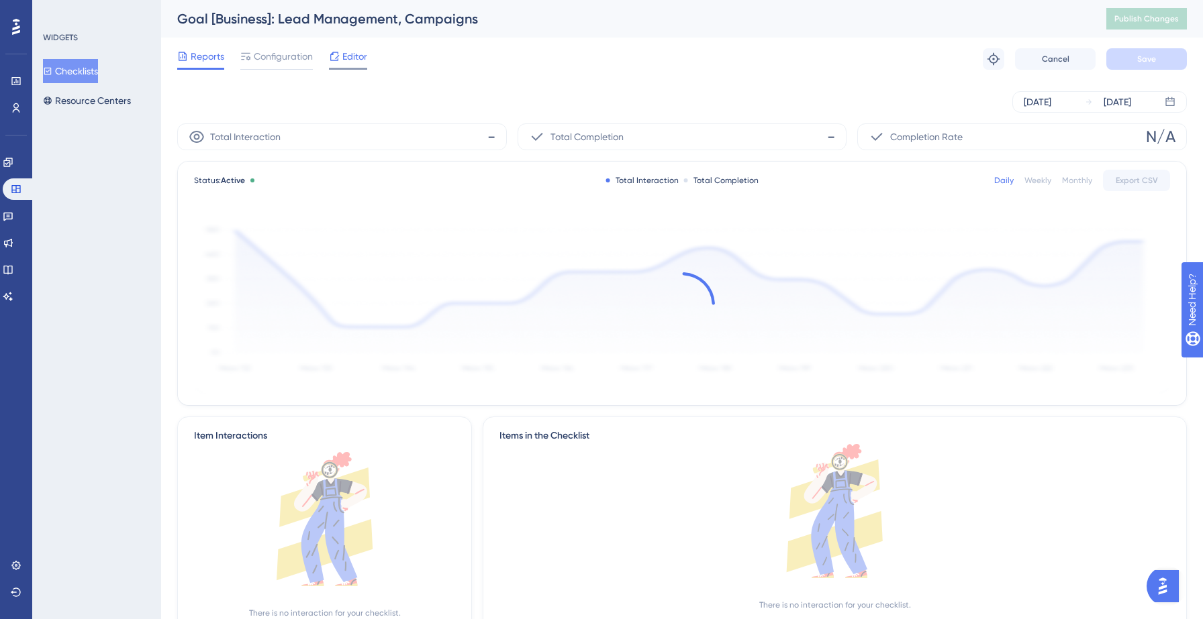
click at [356, 63] on span "Editor" at bounding box center [354, 56] width 25 height 16
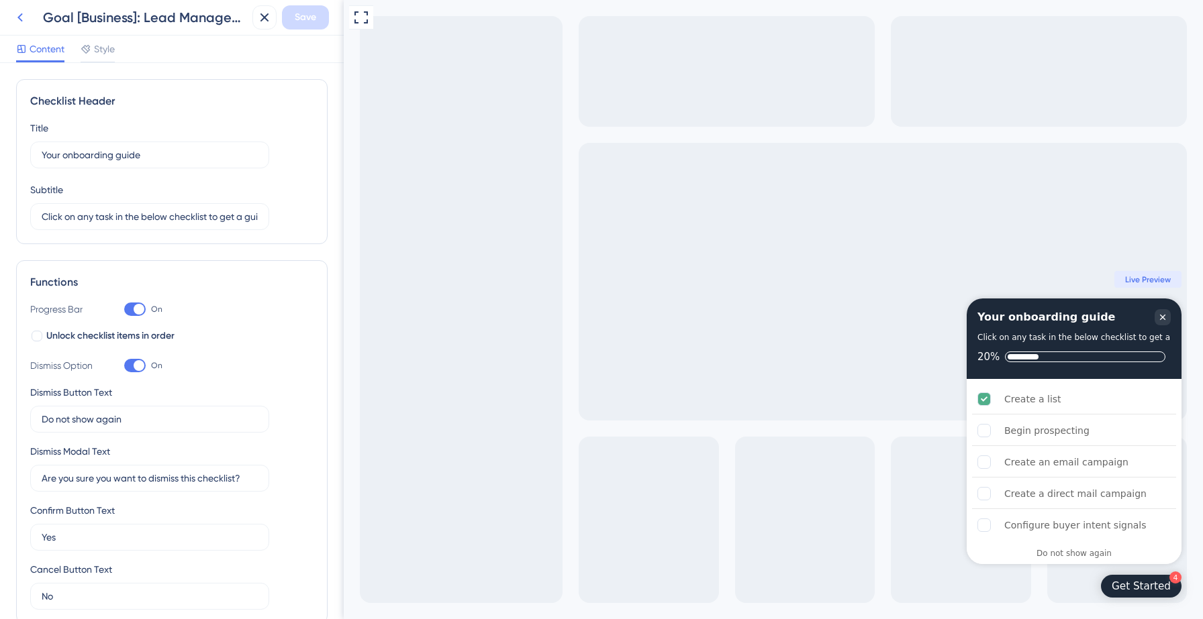
click at [23, 18] on icon at bounding box center [20, 17] width 16 height 16
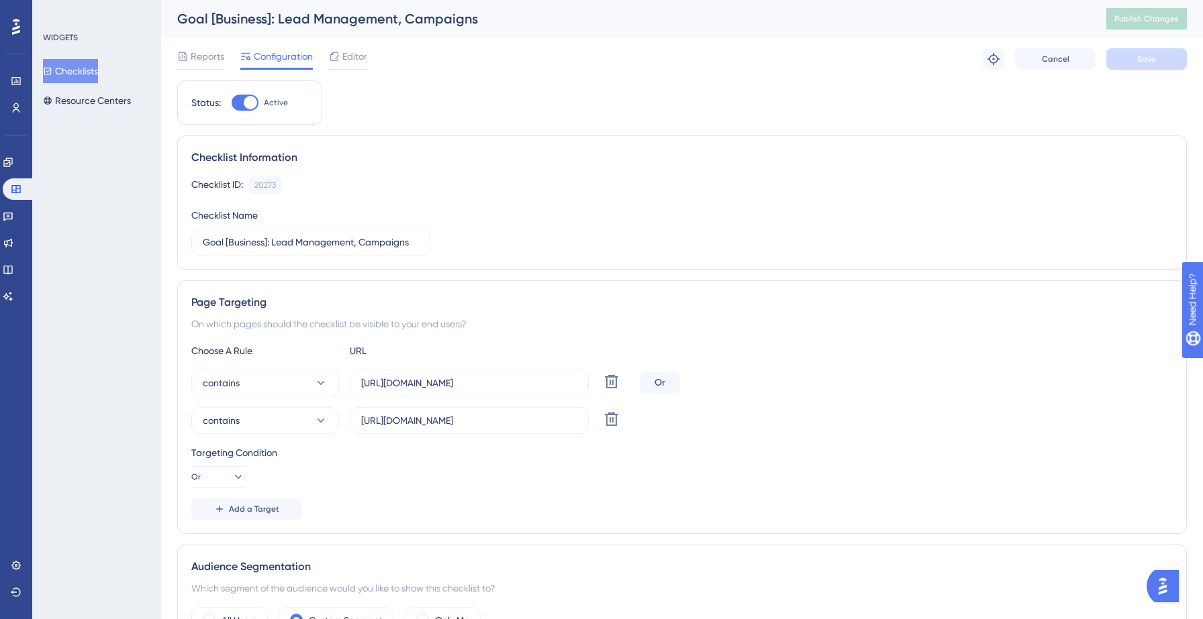
click at [83, 77] on button "Checklists" at bounding box center [70, 71] width 55 height 24
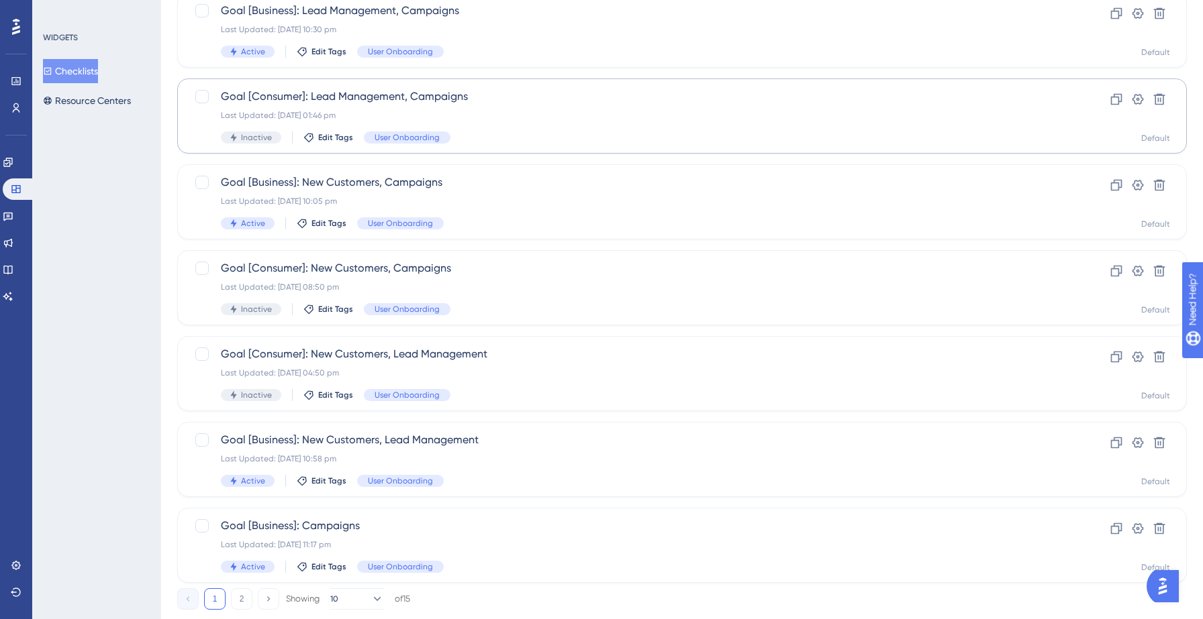
scroll to position [422, 0]
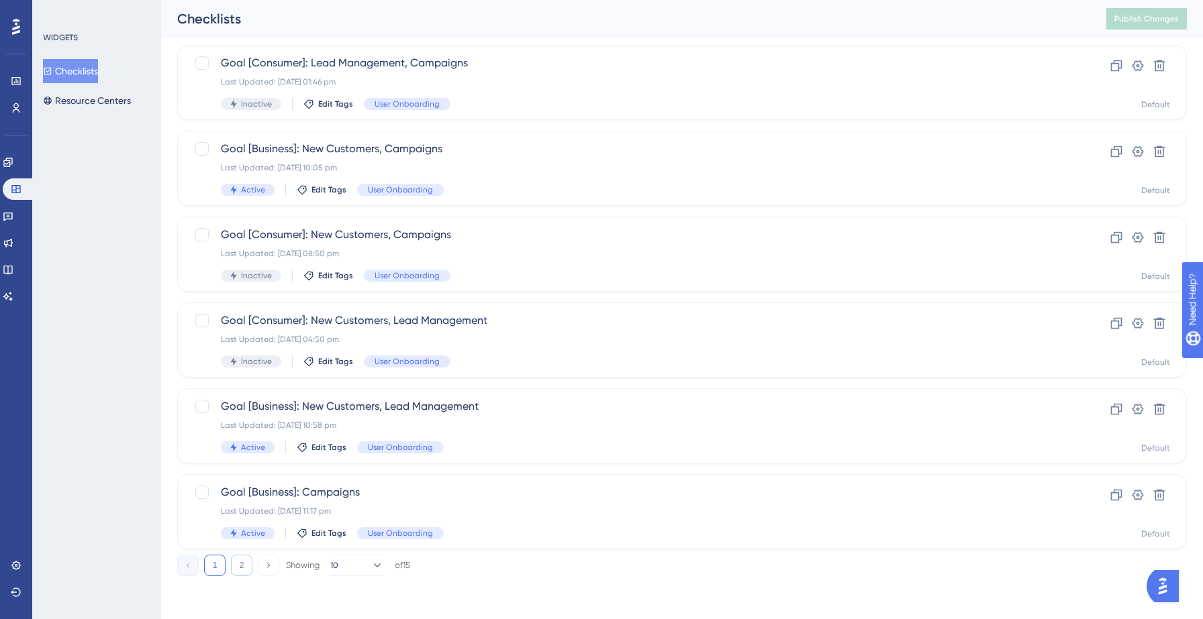
click at [234, 565] on button "2" at bounding box center [241, 565] width 21 height 21
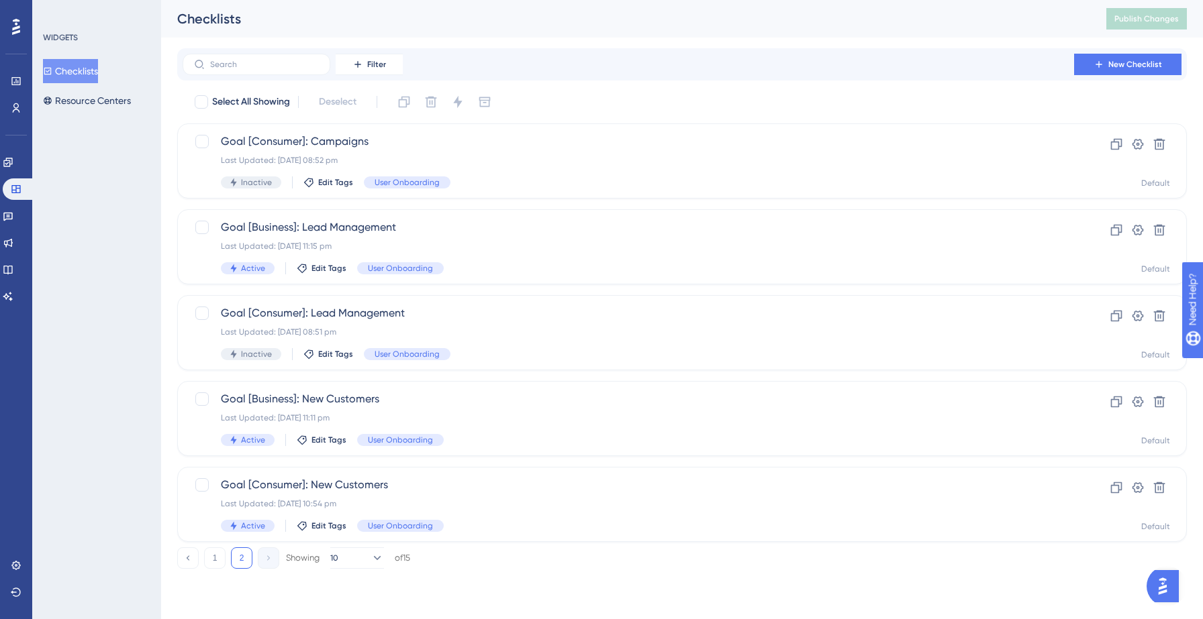
scroll to position [0, 0]
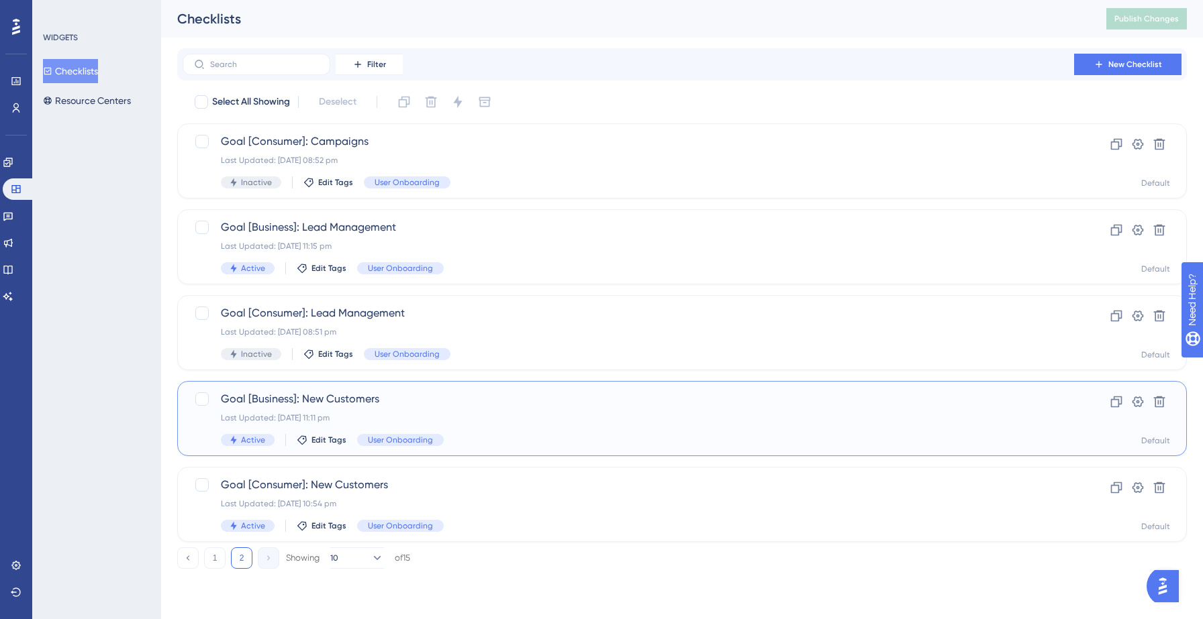
click at [373, 399] on span "Goal [Business]: New Customers" at bounding box center [628, 399] width 815 height 16
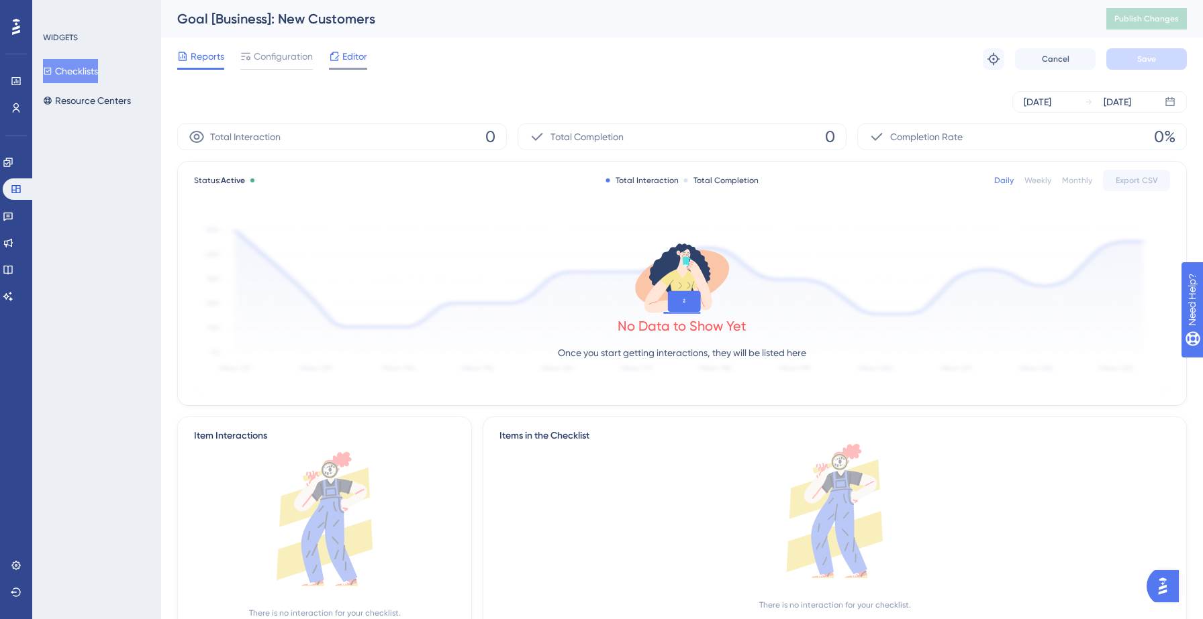
click at [343, 48] on span "Editor" at bounding box center [354, 56] width 25 height 16
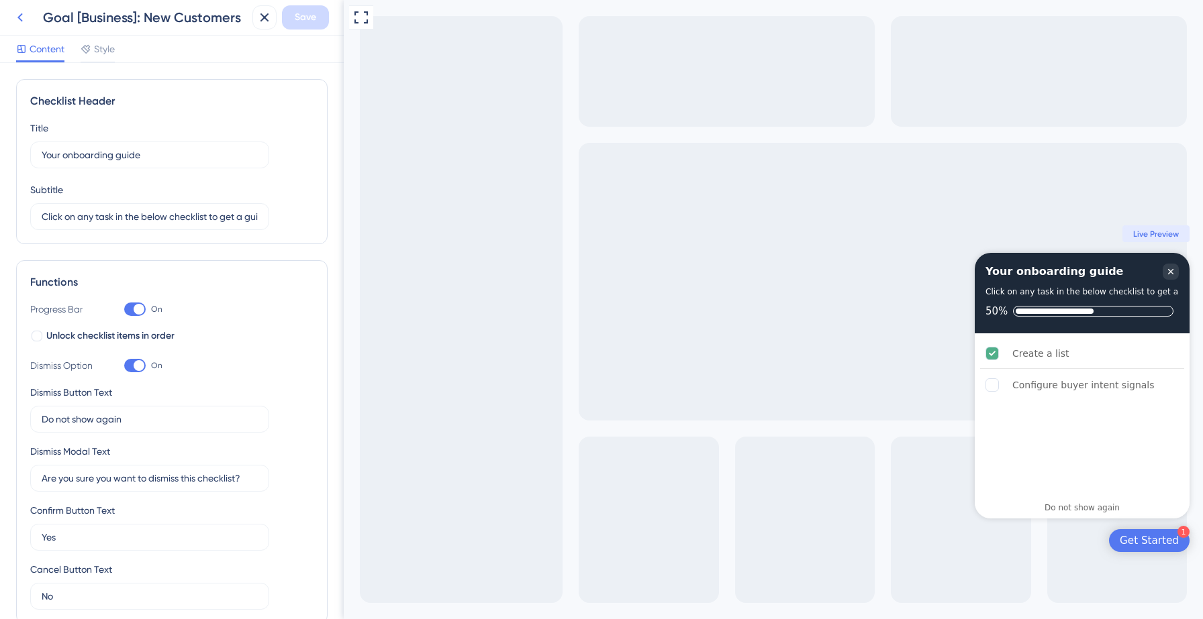
click at [17, 19] on icon at bounding box center [20, 17] width 16 height 16
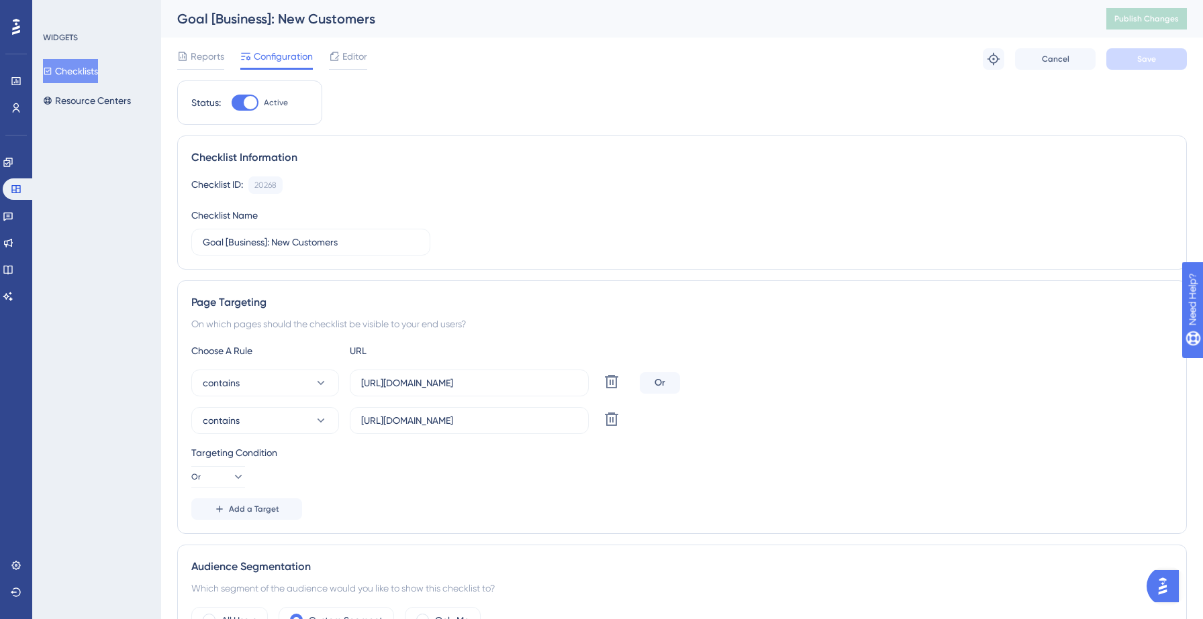
click at [87, 69] on button "Checklists" at bounding box center [70, 71] width 55 height 24
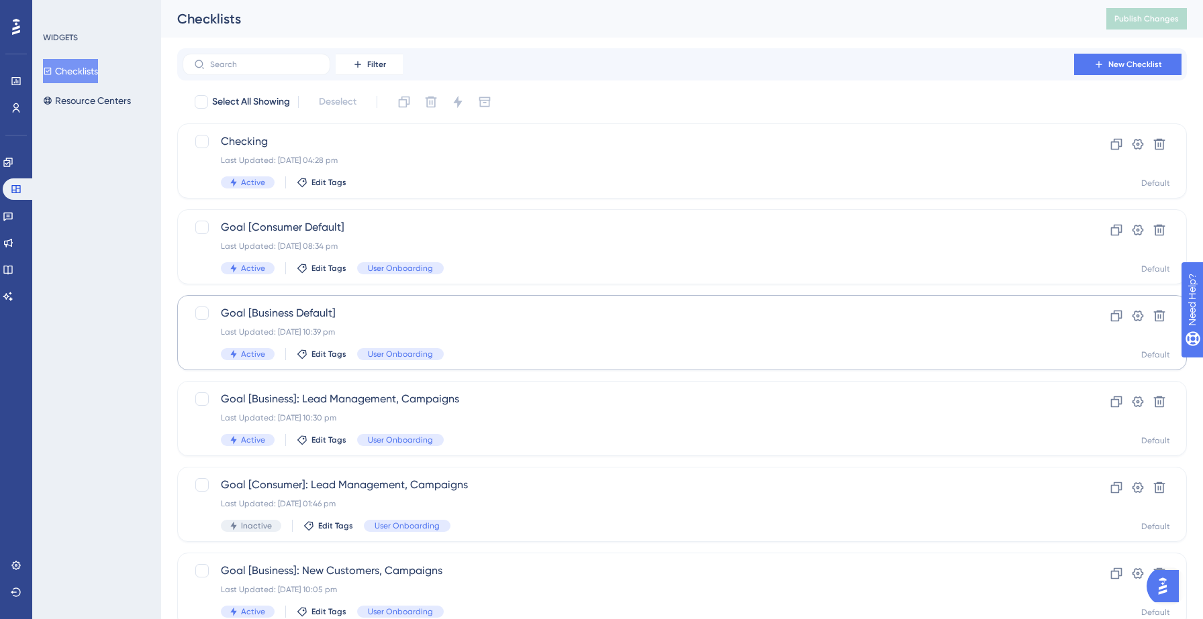
scroll to position [422, 0]
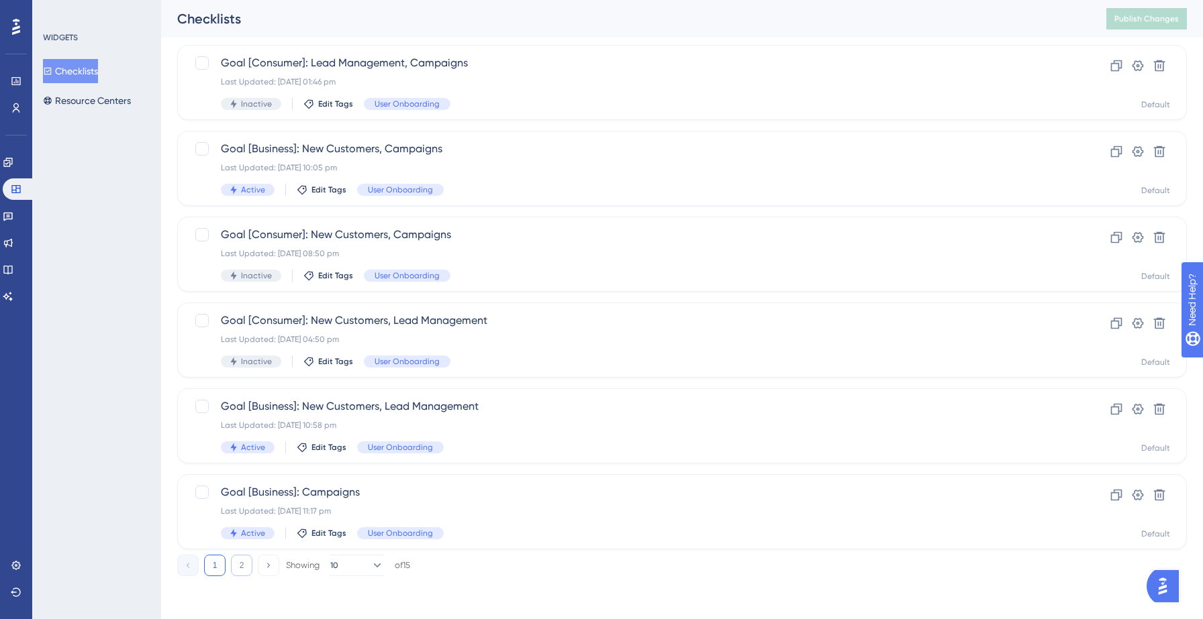
click at [239, 563] on button "2" at bounding box center [241, 565] width 21 height 21
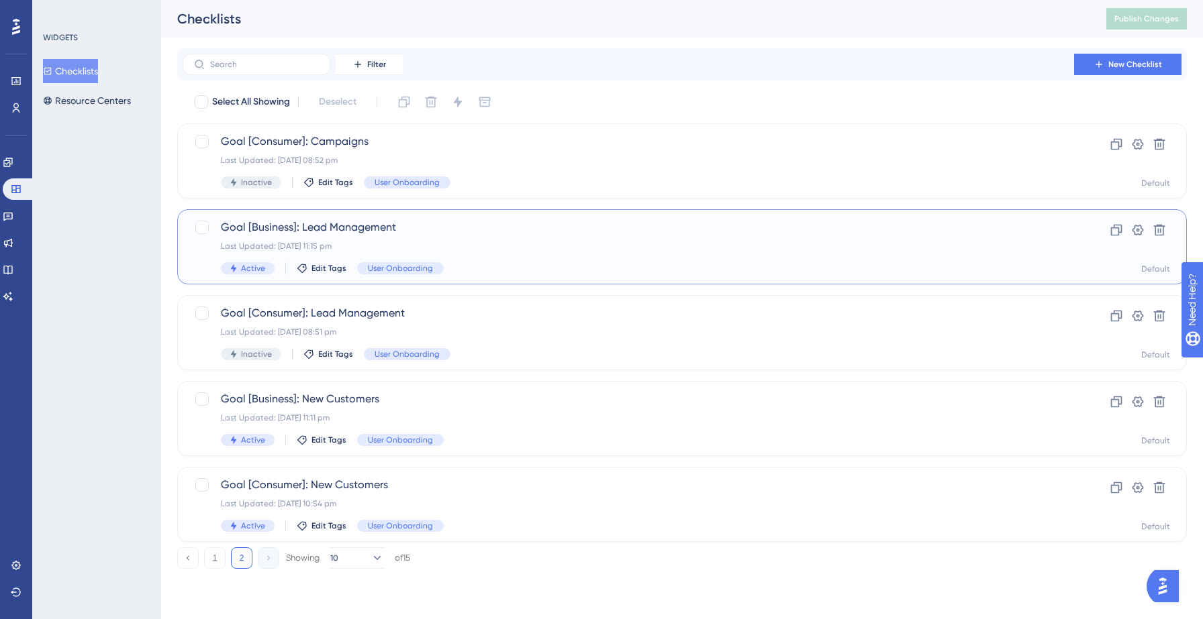
click at [499, 252] on div "Goal [Business]: Lead Management Last Updated: 12 Sept 2025 11:15 pm Active Edi…" at bounding box center [628, 246] width 815 height 55
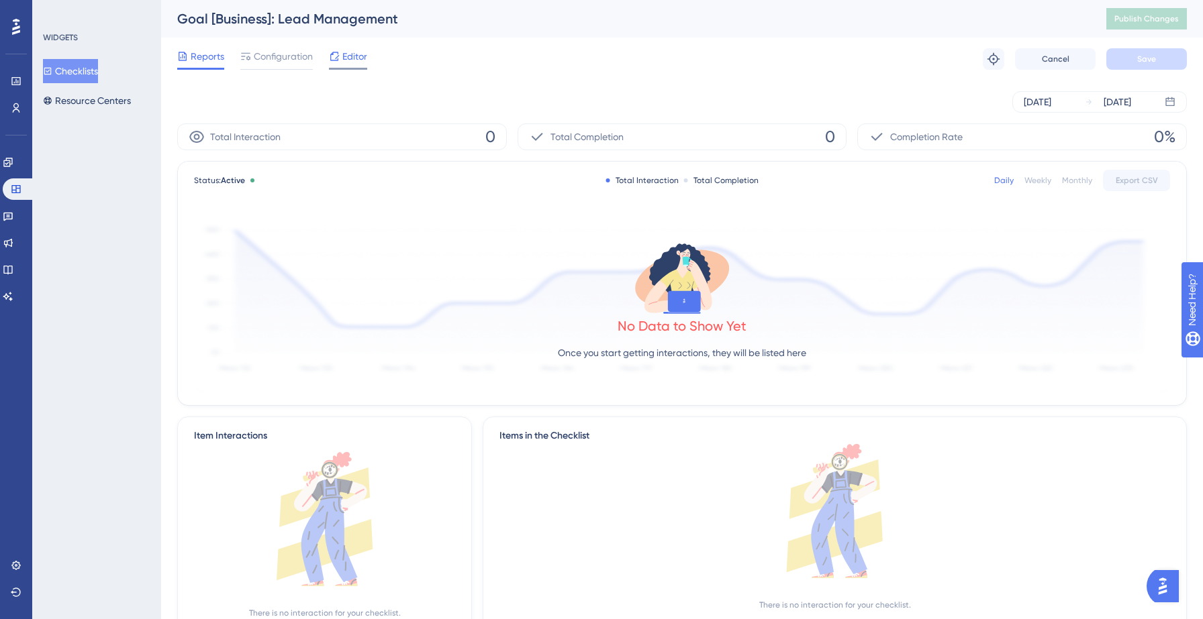
click at [346, 54] on span "Editor" at bounding box center [354, 56] width 25 height 16
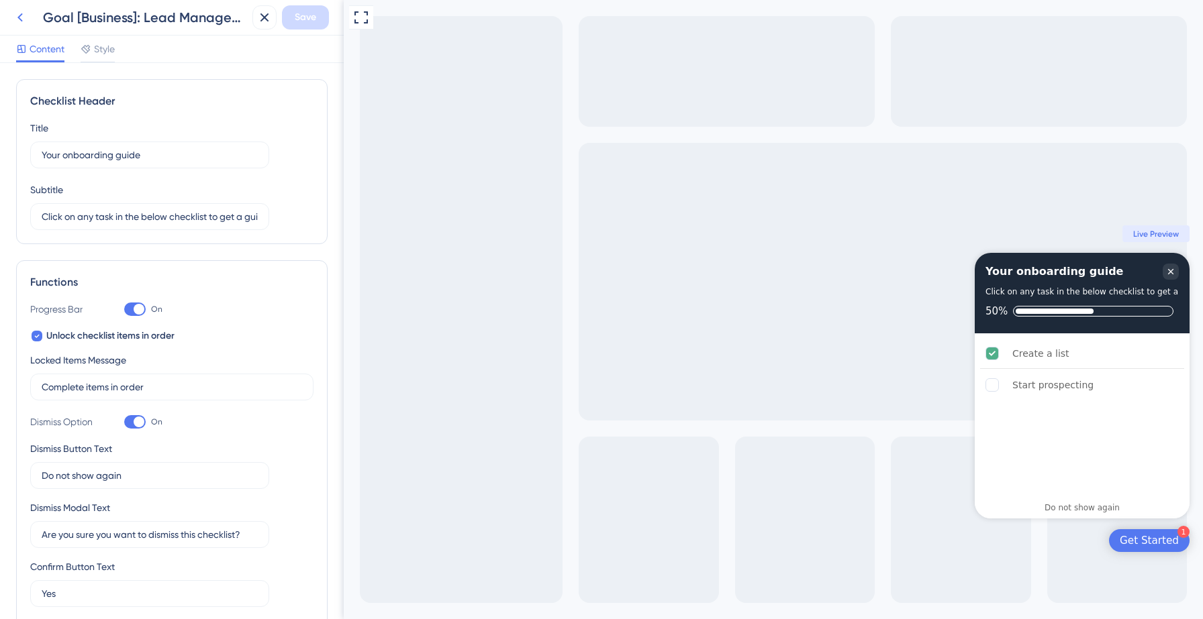
click at [23, 18] on icon at bounding box center [20, 17] width 16 height 16
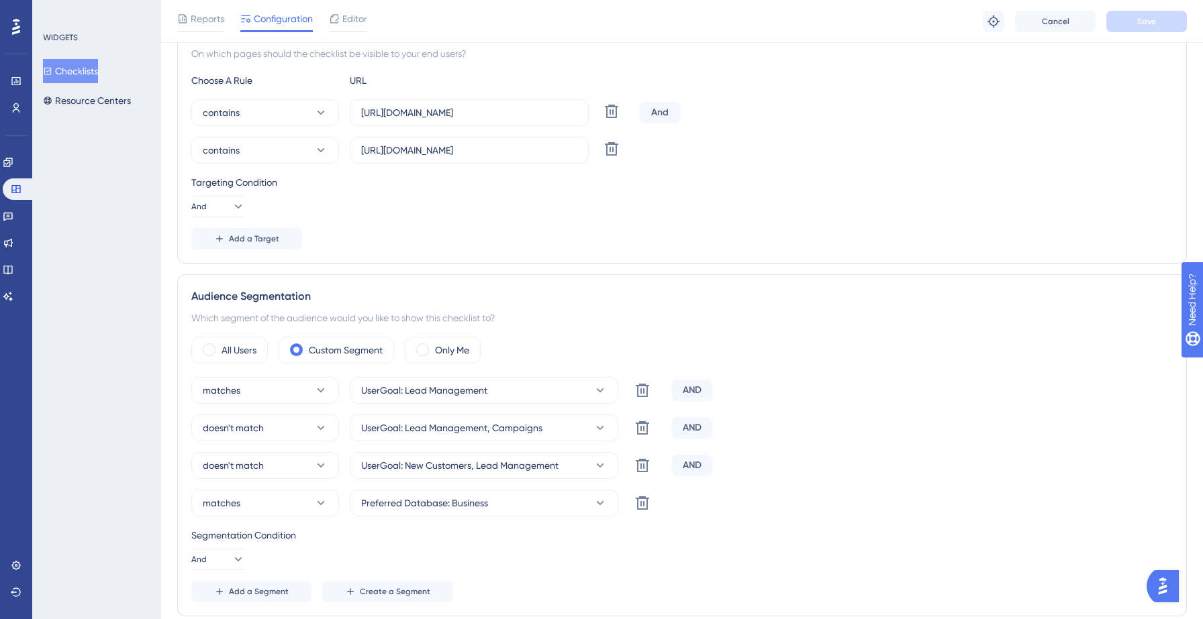
scroll to position [344, 0]
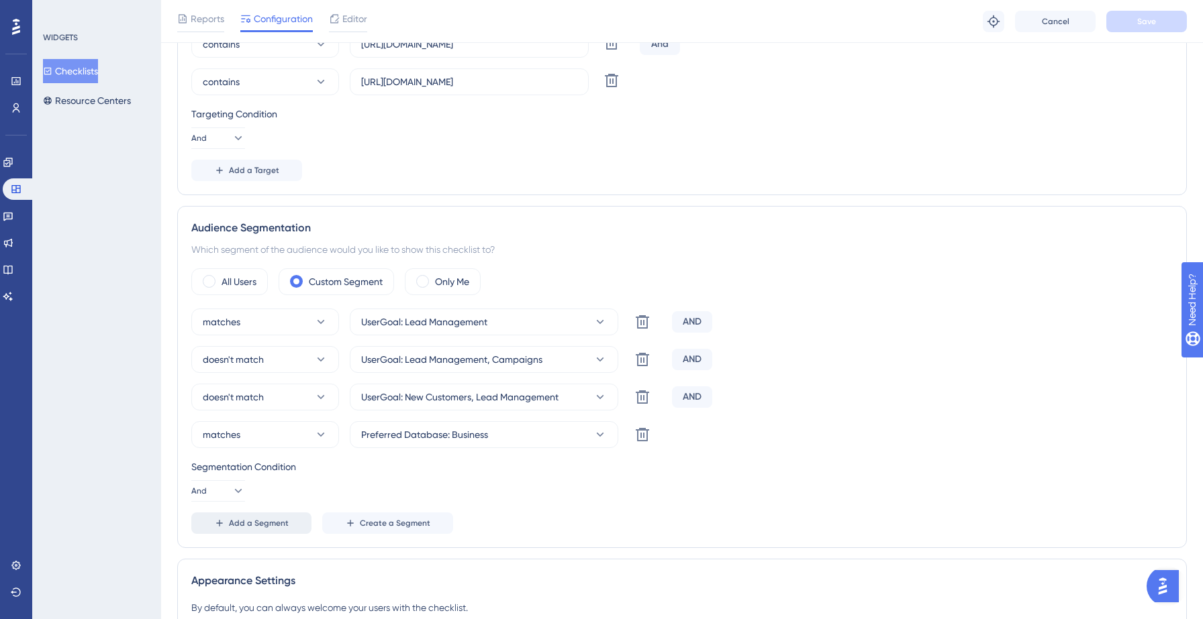
click at [253, 523] on span "Add a Segment" at bounding box center [259, 523] width 60 height 11
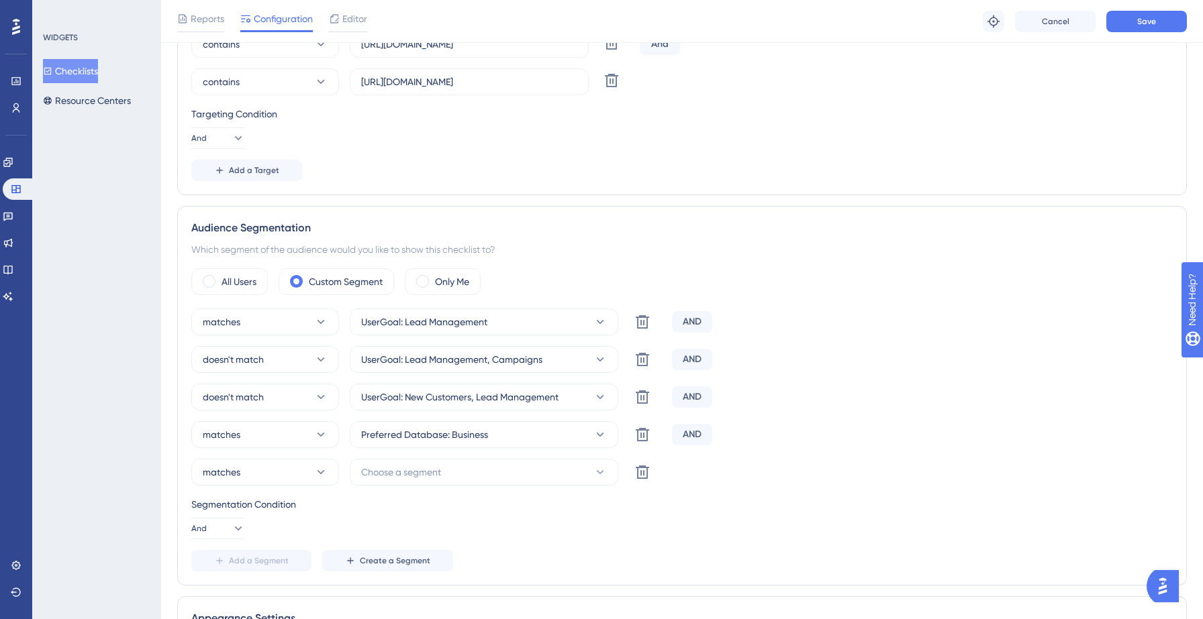
click at [90, 72] on button "Checklists" at bounding box center [70, 71] width 55 height 24
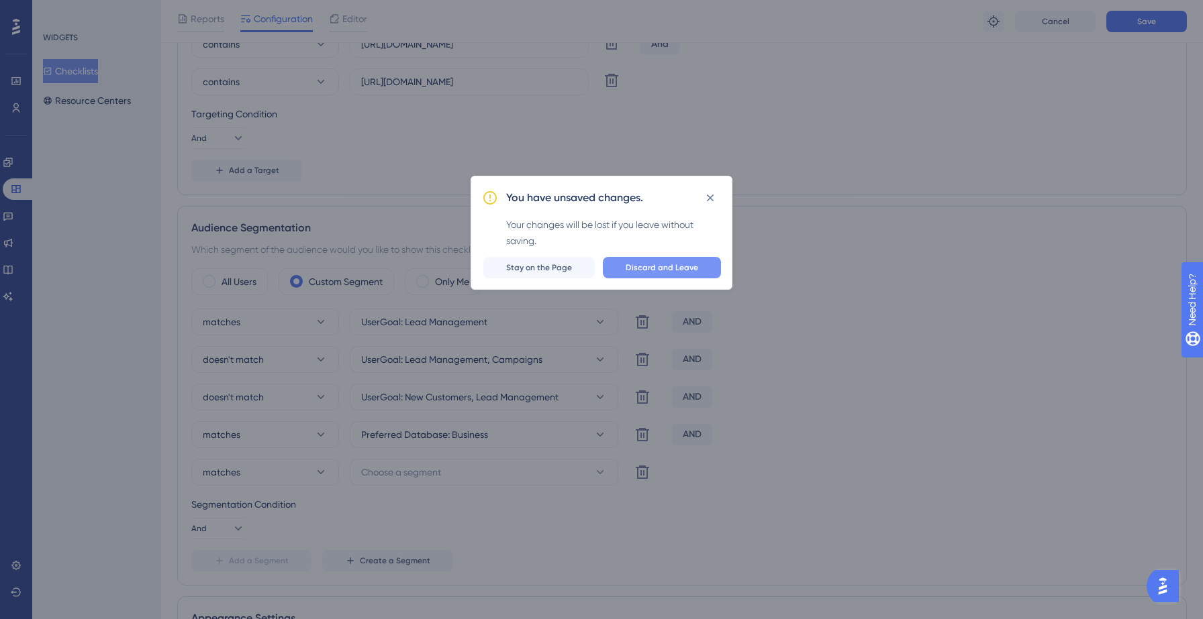
click at [660, 260] on button "Discard and Leave" at bounding box center [662, 267] width 118 height 21
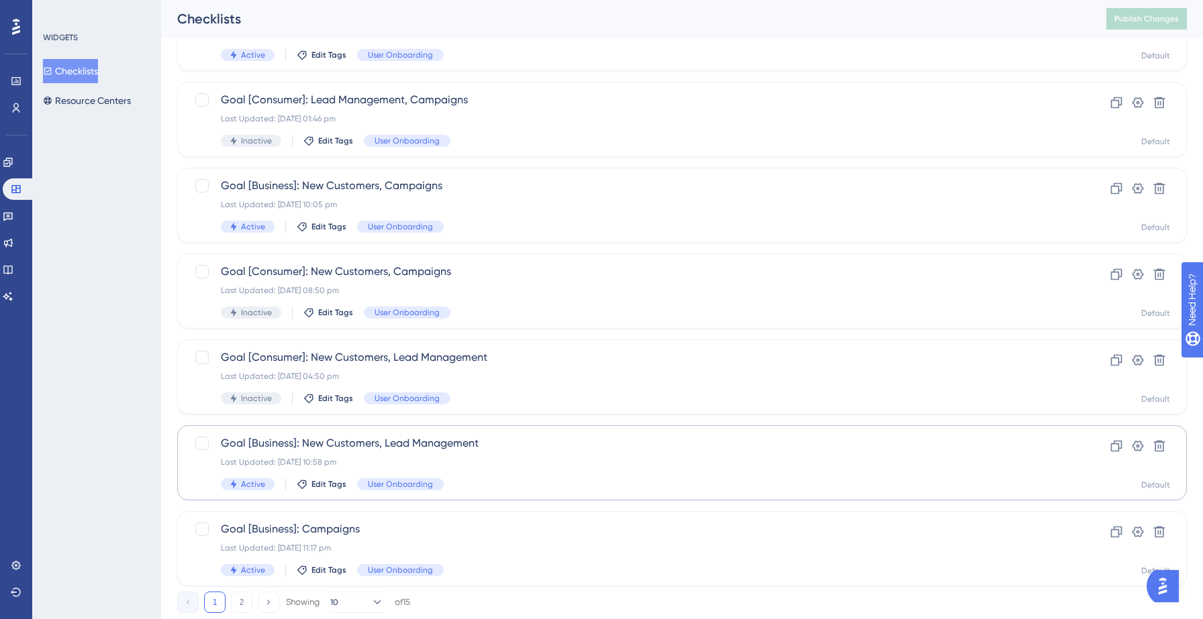
scroll to position [422, 0]
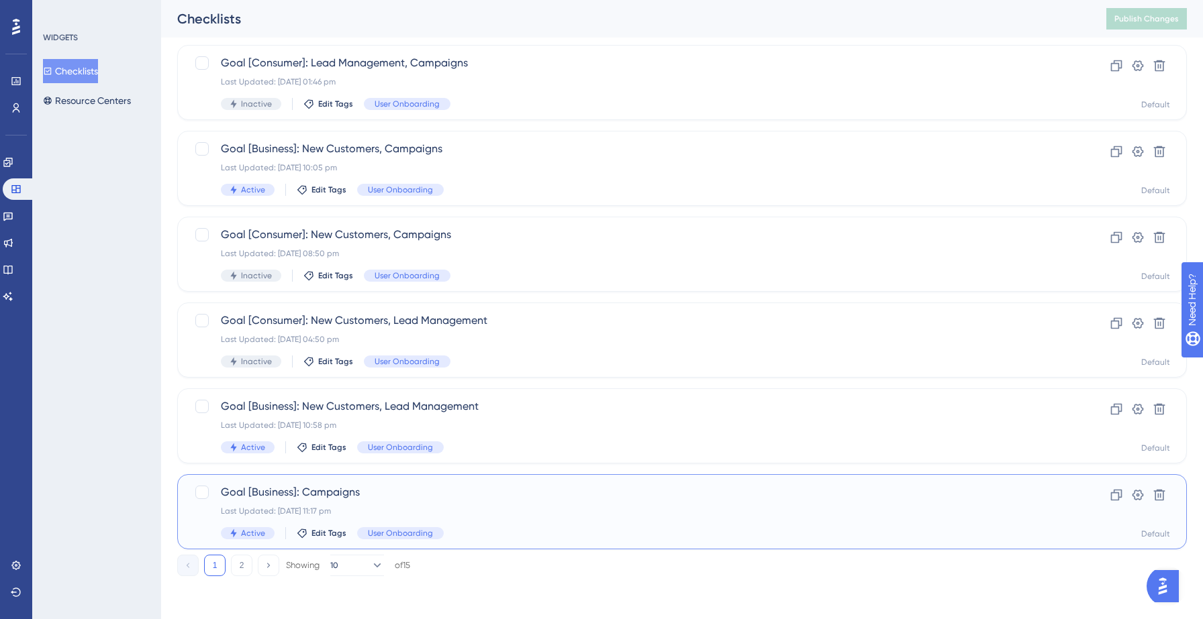
click at [457, 493] on span "Goal [Business]: Campaigns" at bounding box center [628, 493] width 815 height 16
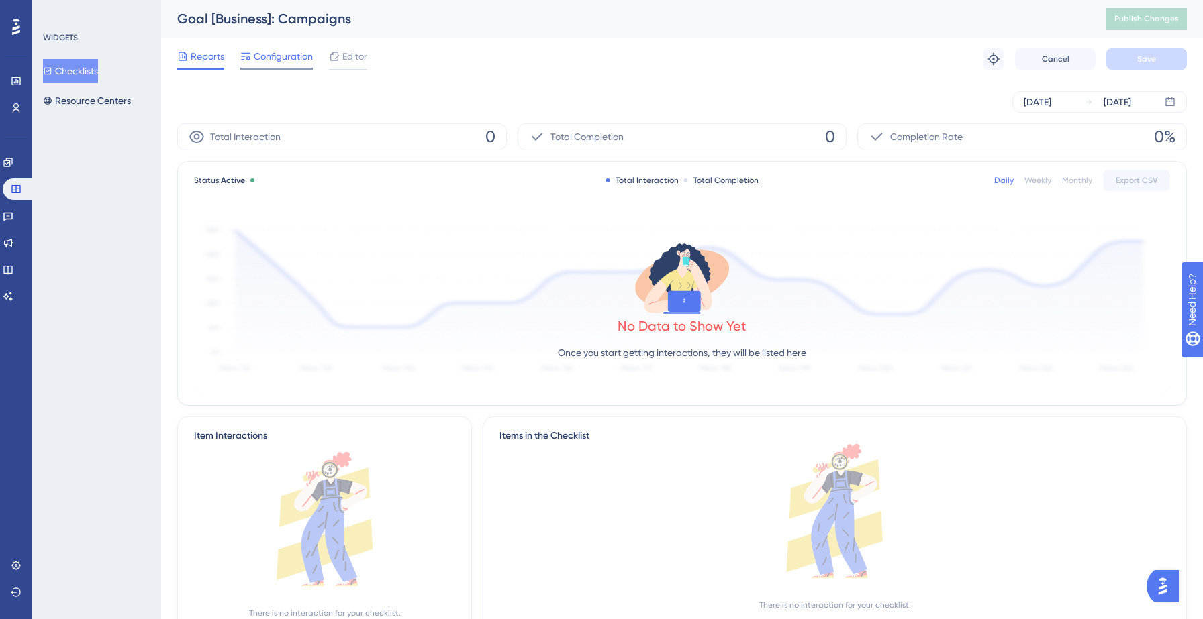
click at [285, 66] on div "Configuration" at bounding box center [276, 58] width 72 height 21
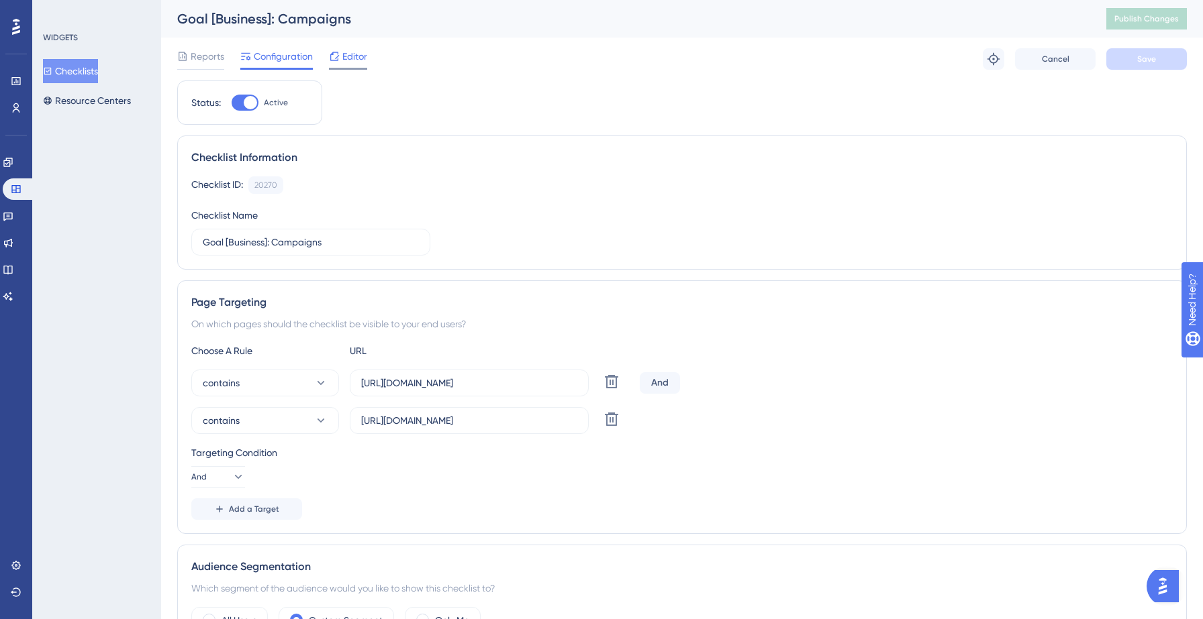
click at [352, 56] on span "Editor" at bounding box center [354, 56] width 25 height 16
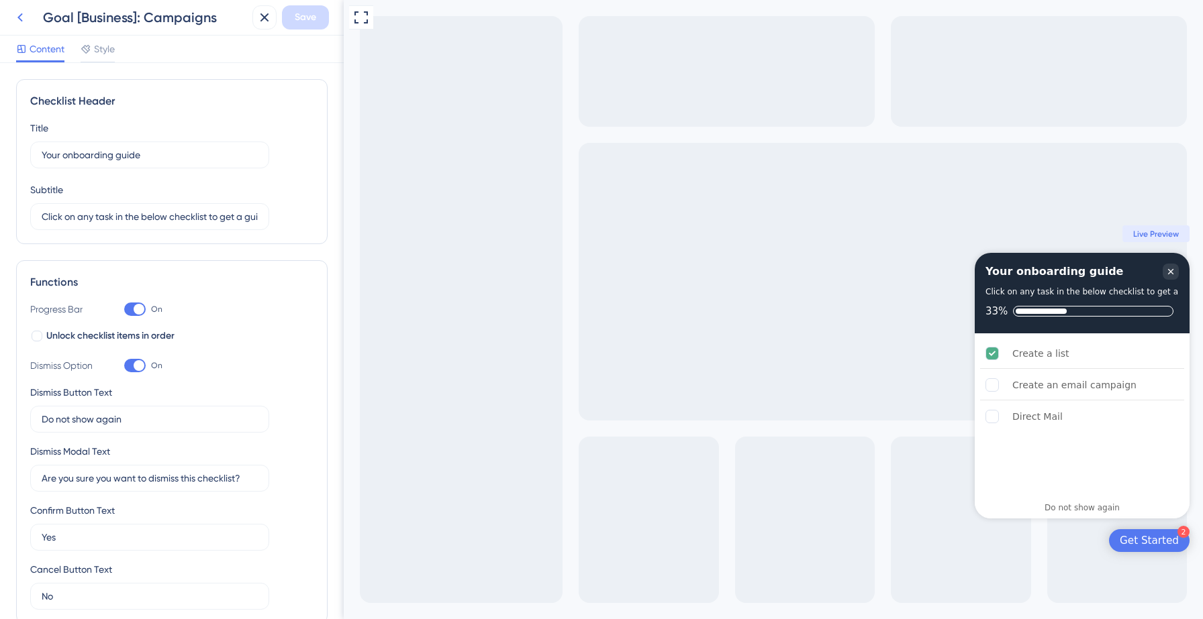
click at [17, 16] on icon at bounding box center [20, 17] width 16 height 16
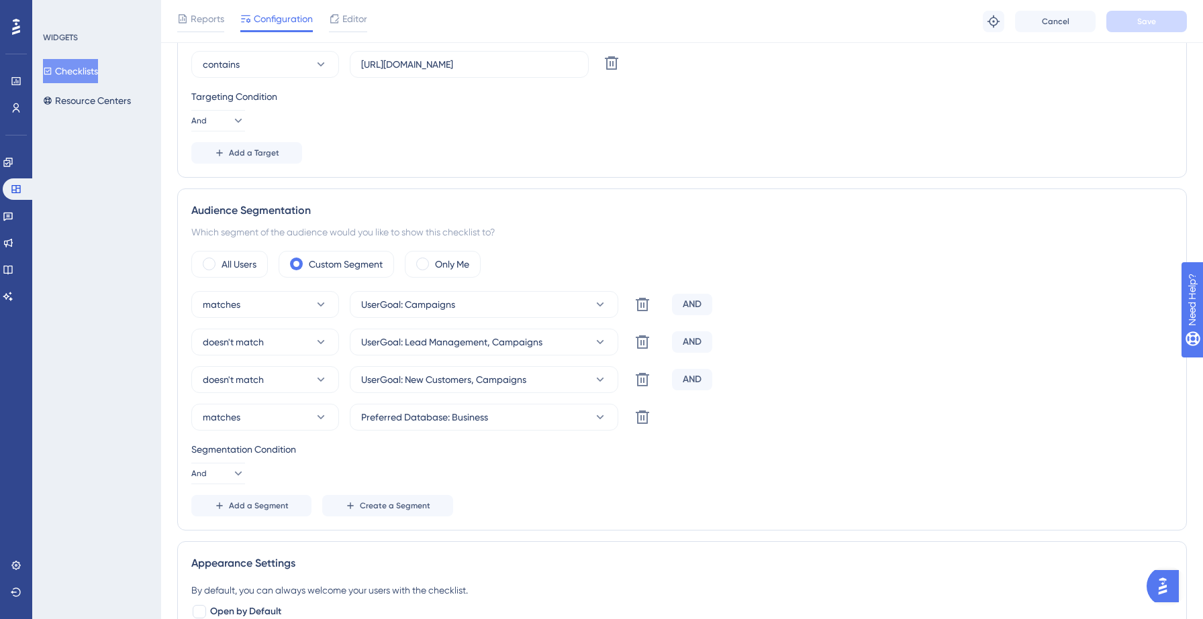
scroll to position [364, 0]
click at [247, 499] on span "Add a Segment" at bounding box center [259, 503] width 60 height 11
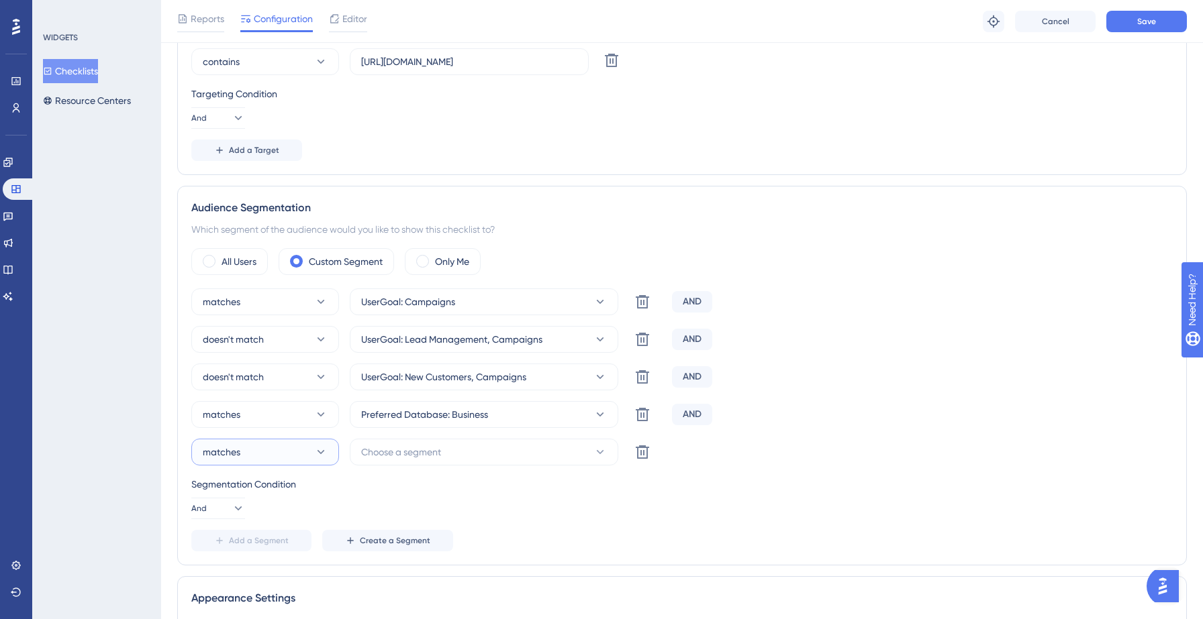
click at [267, 450] on button "matches" at bounding box center [265, 452] width 148 height 27
click at [234, 523] on span "doesn't match" at bounding box center [241, 520] width 61 height 16
click at [431, 446] on span "Choose a segment" at bounding box center [401, 452] width 80 height 16
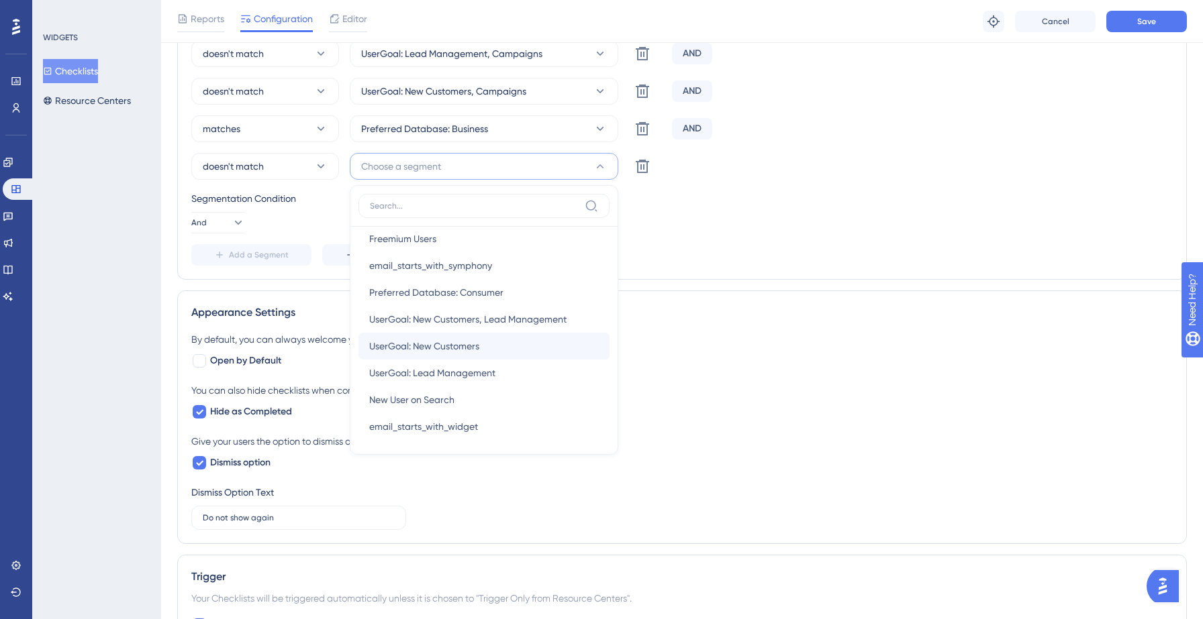
scroll to position [359, 0]
click at [458, 379] on span "UserGoal: Lead Management" at bounding box center [432, 372] width 126 height 16
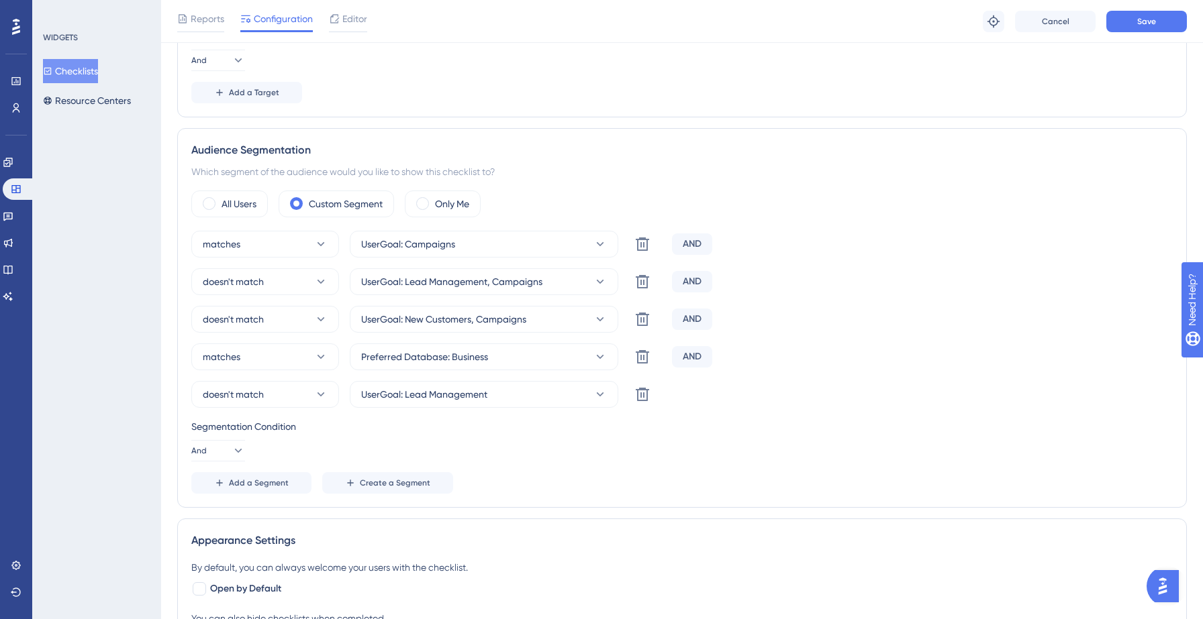
scroll to position [0, 0]
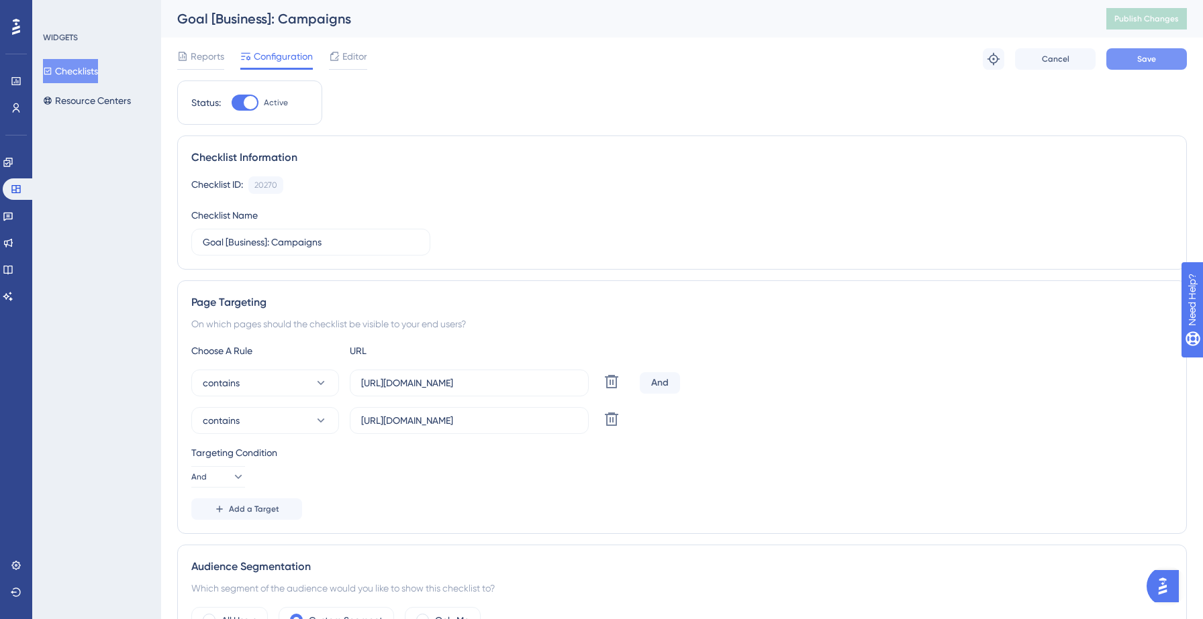
click at [1150, 54] on span "Save" at bounding box center [1146, 59] width 19 height 11
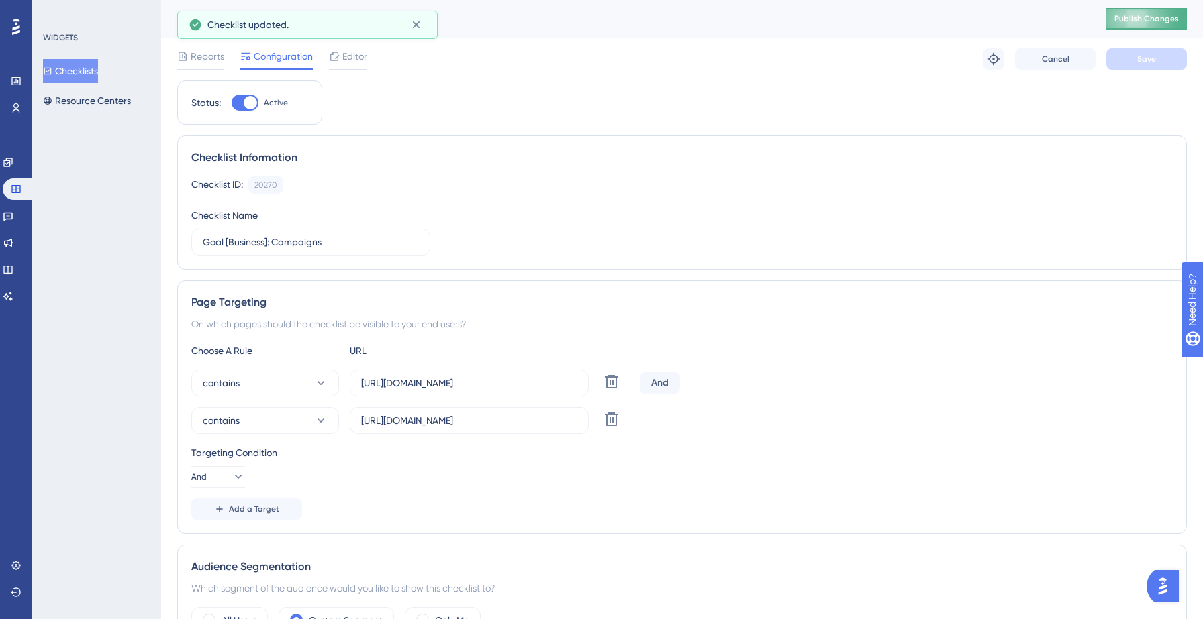
click at [1129, 22] on span "Publish Changes" at bounding box center [1146, 18] width 64 height 11
click at [354, 50] on span "Editor" at bounding box center [354, 56] width 25 height 16
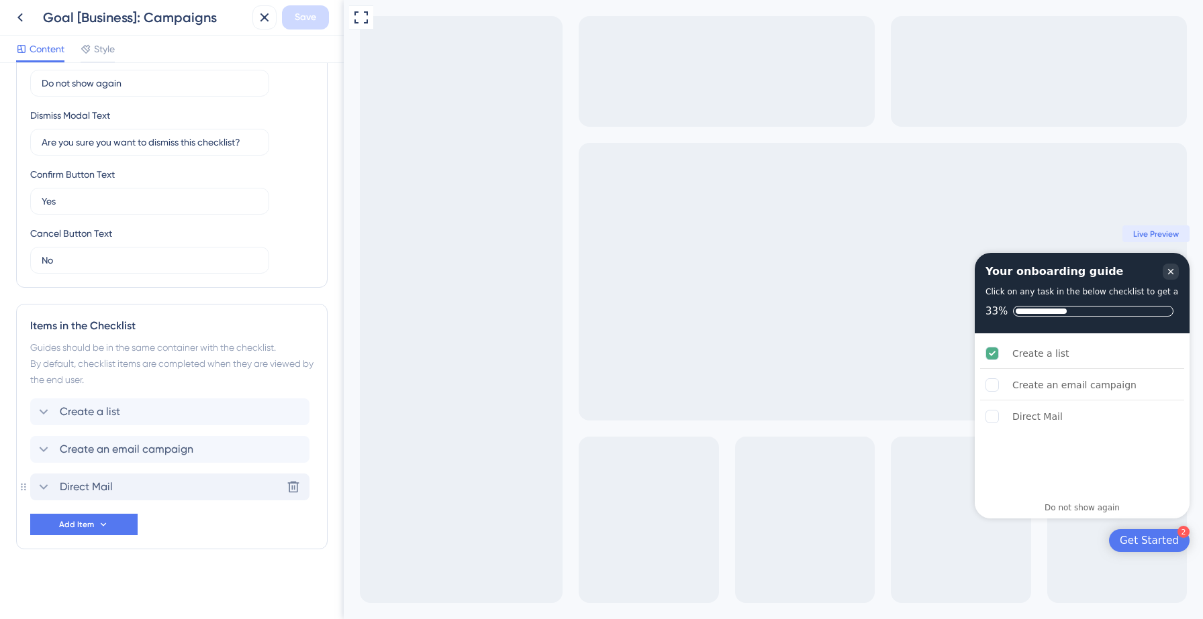
click at [155, 484] on div "Direct Mail Delete" at bounding box center [169, 487] width 279 height 27
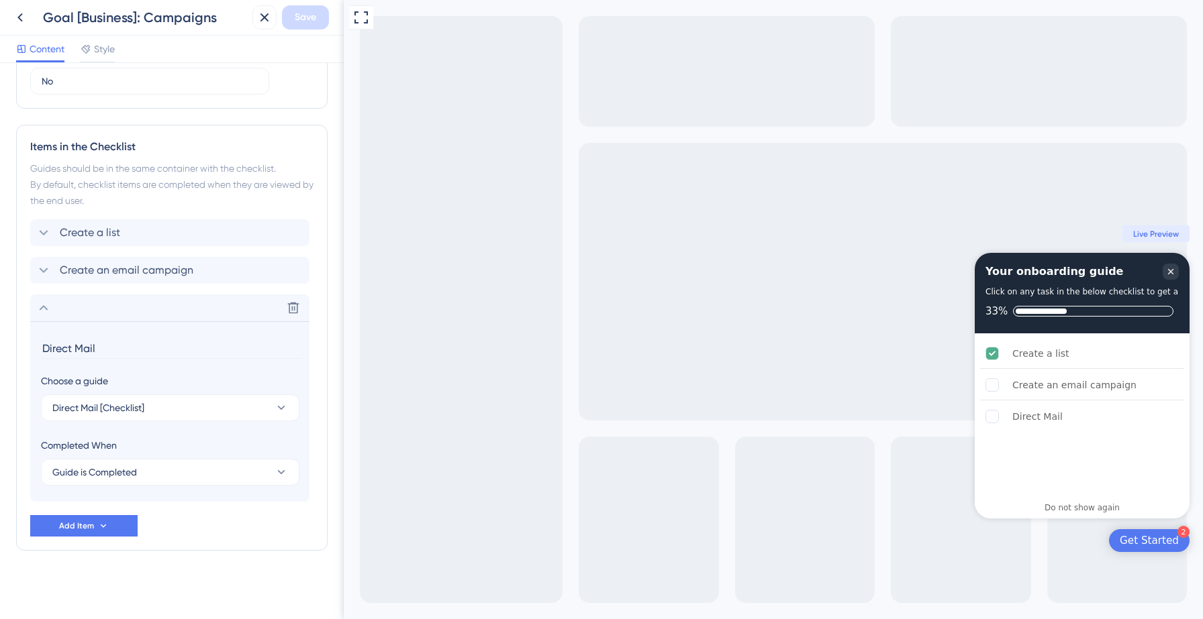
scroll to position [517, 0]
click at [54, 405] on span "Direct Mail [Checklist]" at bounding box center [98, 407] width 92 height 16
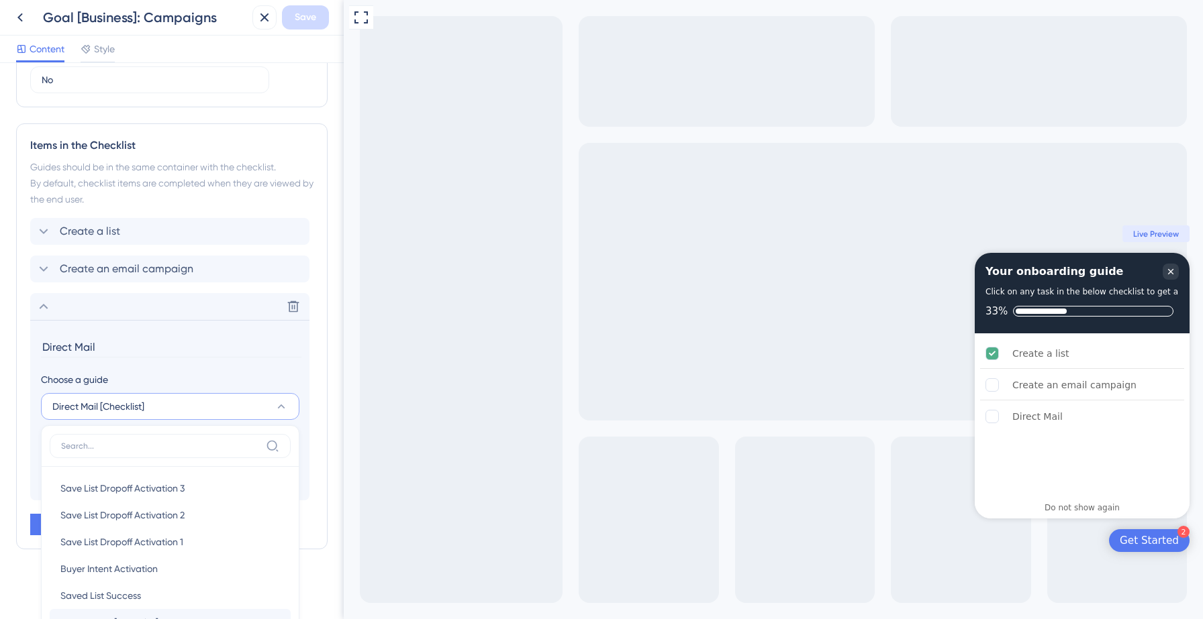
scroll to position [726, 0]
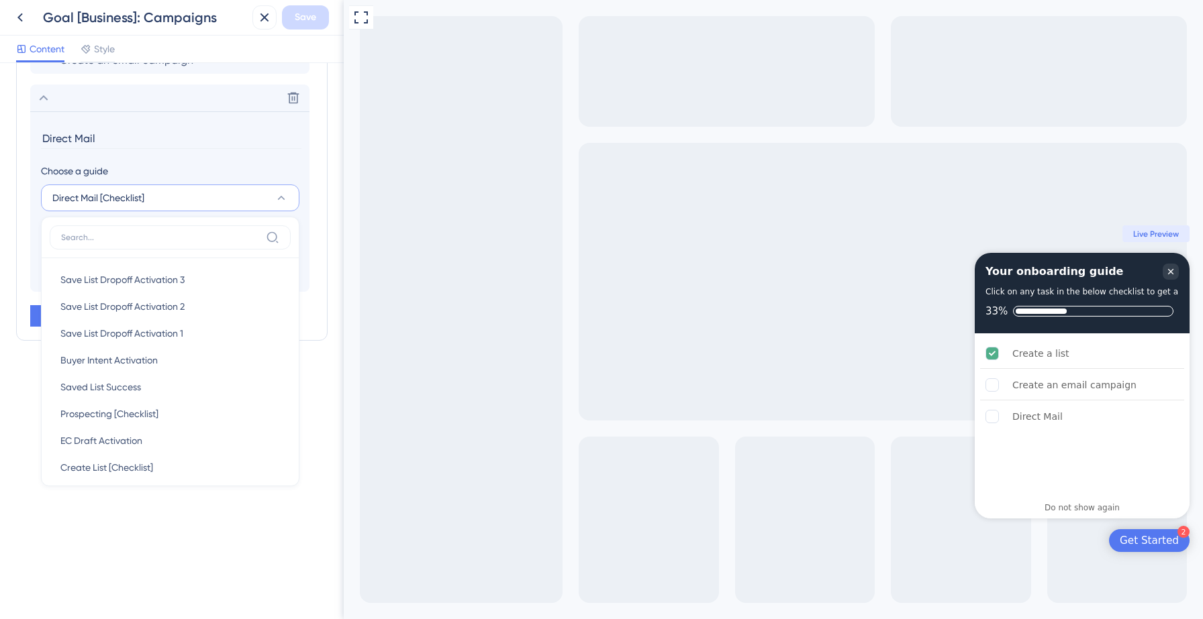
click at [54, 132] on input "Direct Mail" at bounding box center [171, 138] width 260 height 21
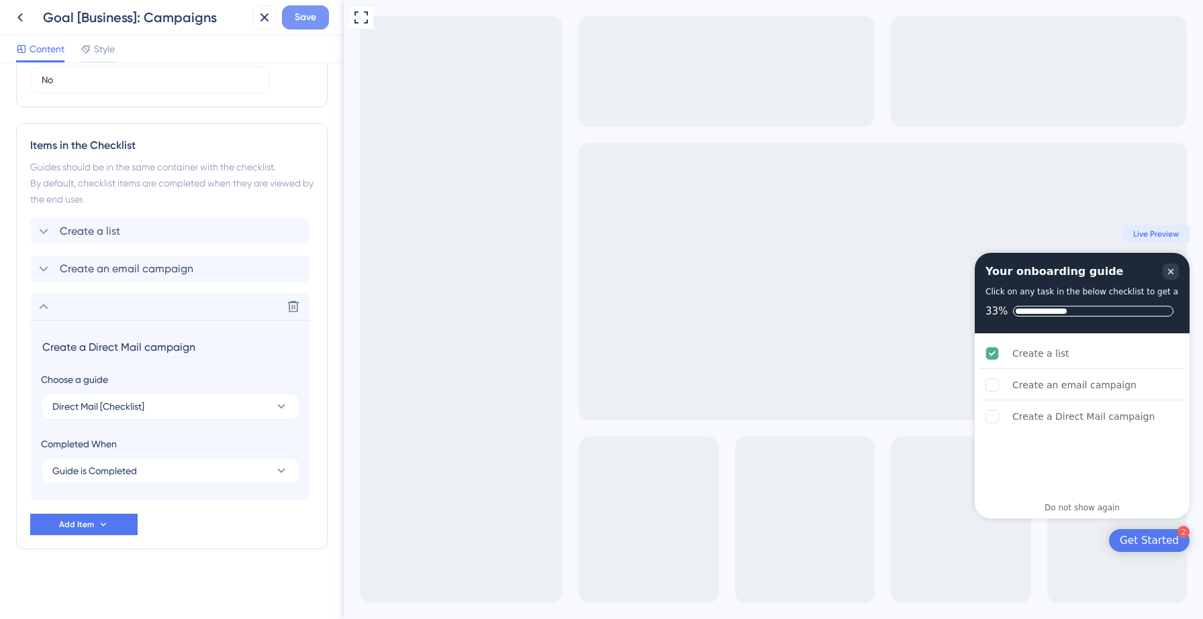
type input "Create a Direct Mail campaign"
click at [303, 15] on span "Save" at bounding box center [305, 17] width 21 height 16
click at [254, 24] on icon at bounding box center [254, 24] width 7 height 7
click at [28, 15] on icon at bounding box center [20, 17] width 16 height 16
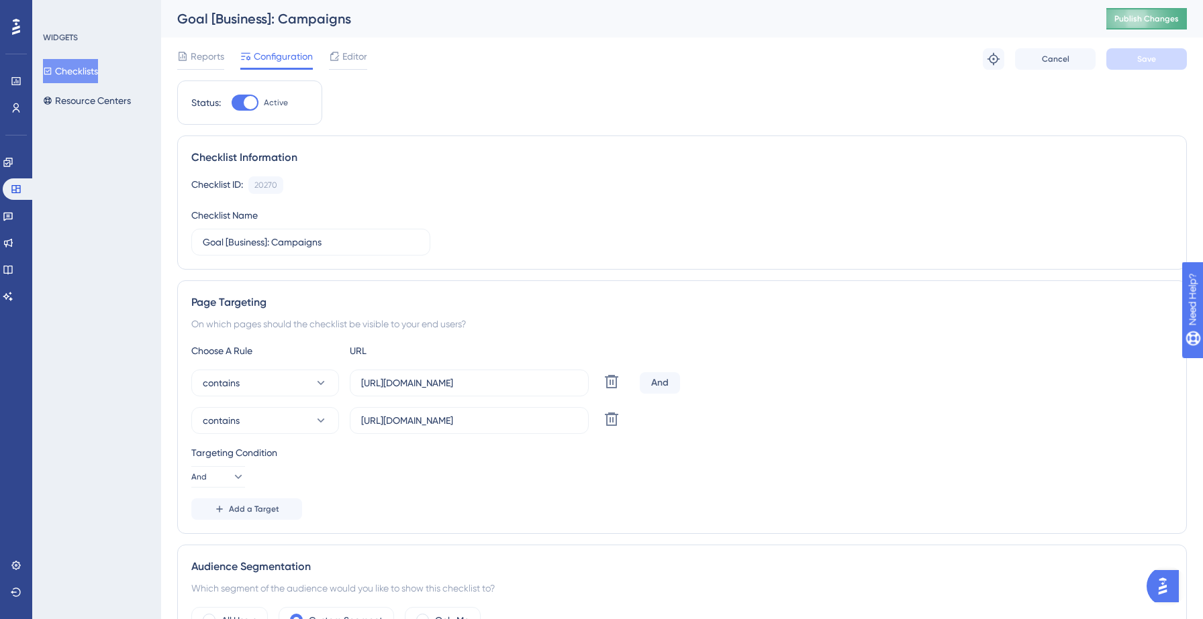
click at [1129, 11] on button "Publish Changes" at bounding box center [1146, 18] width 81 height 21
click at [342, 60] on span "Editor" at bounding box center [354, 56] width 25 height 16
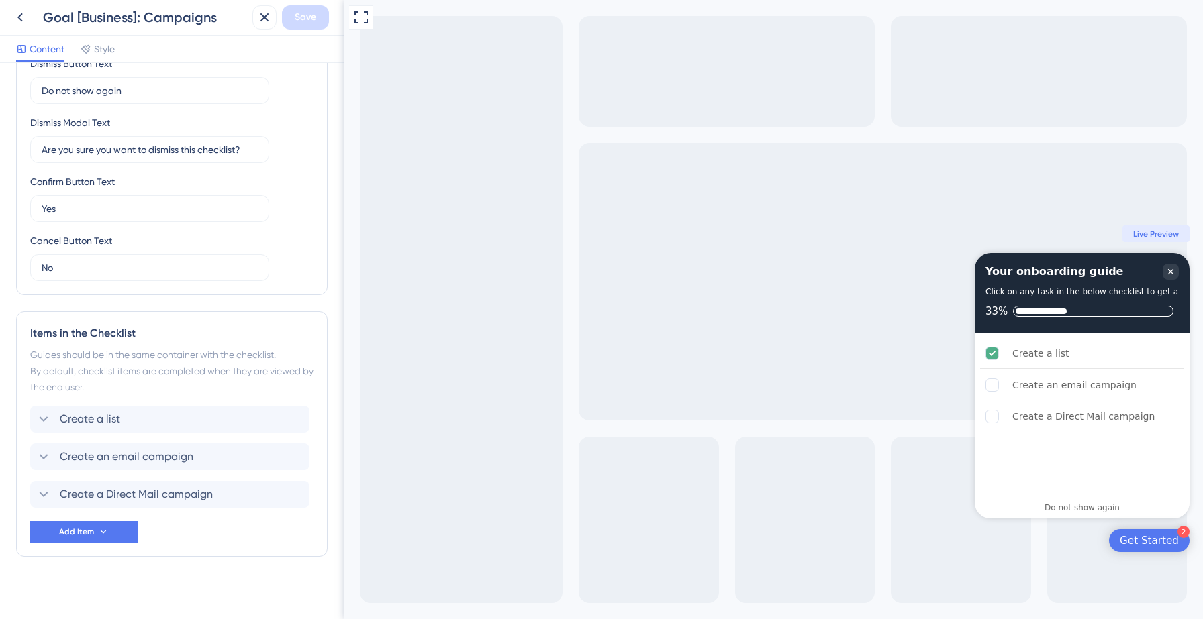
scroll to position [336, 0]
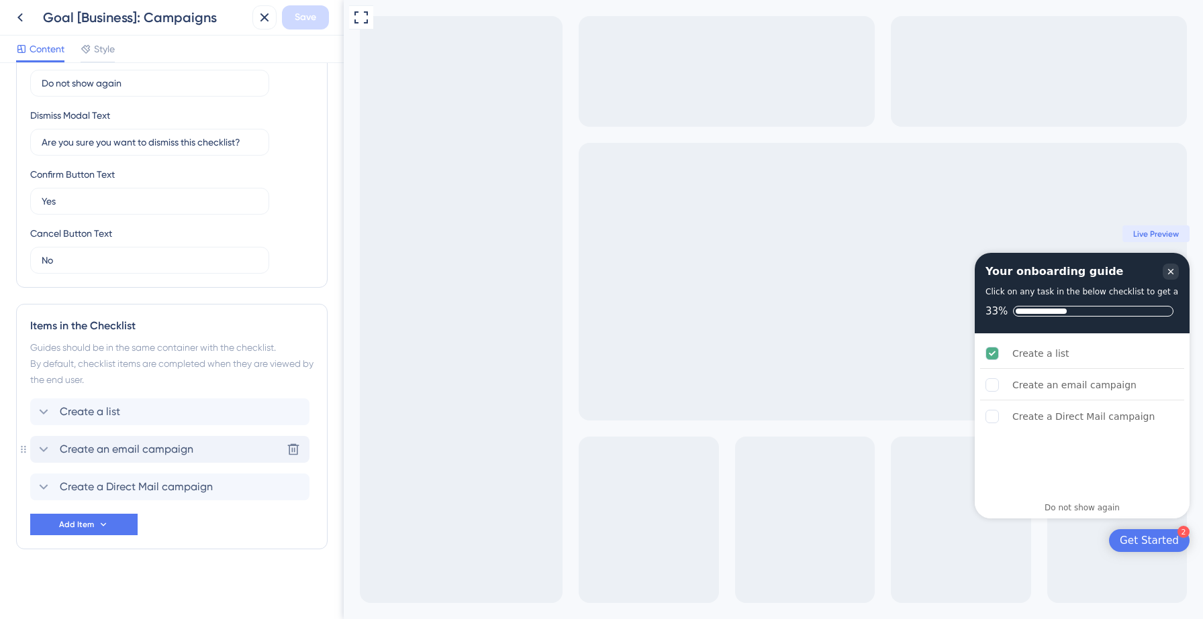
click at [118, 454] on span "Create an email campaign" at bounding box center [127, 450] width 134 height 16
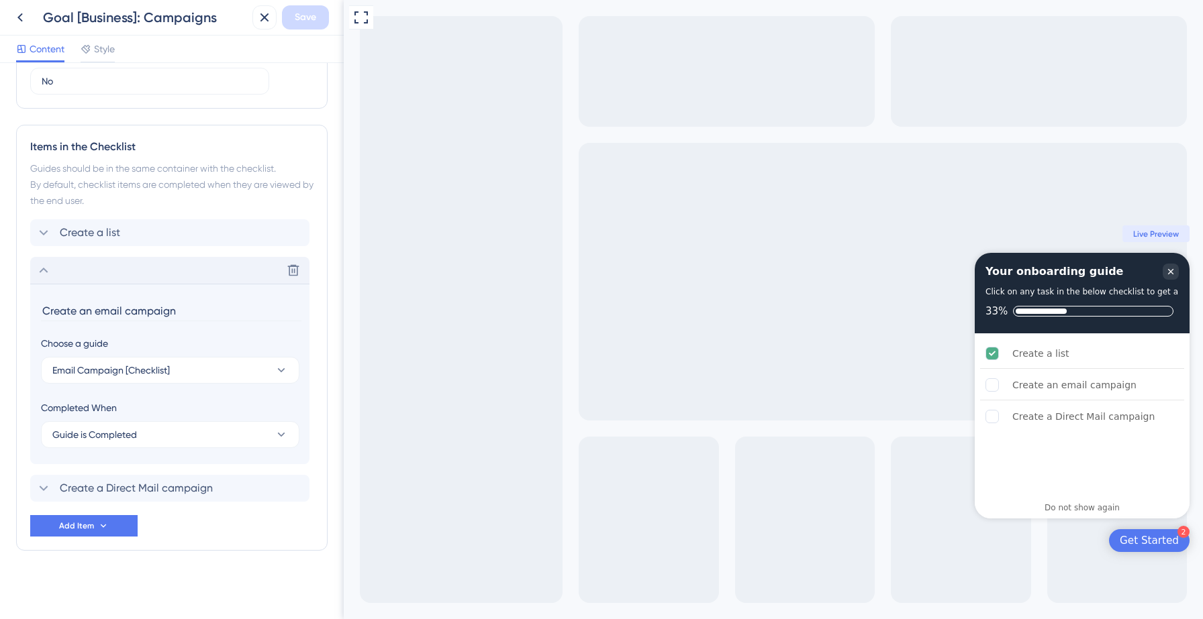
scroll to position [517, 0]
click at [98, 309] on input "Create an email campaign" at bounding box center [171, 309] width 260 height 21
type input "Create an Email campaign"
click at [42, 270] on icon at bounding box center [44, 269] width 16 height 16
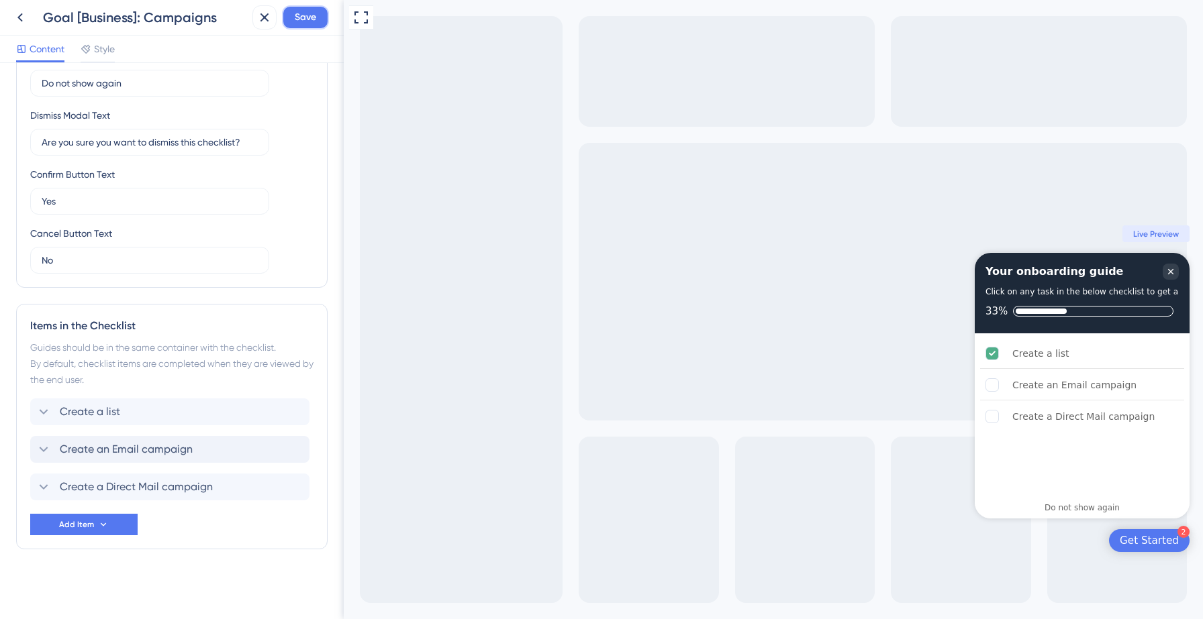
click at [302, 20] on span "Save" at bounding box center [305, 17] width 21 height 16
click at [250, 21] on icon at bounding box center [254, 24] width 13 height 13
click at [15, 18] on icon at bounding box center [20, 17] width 16 height 16
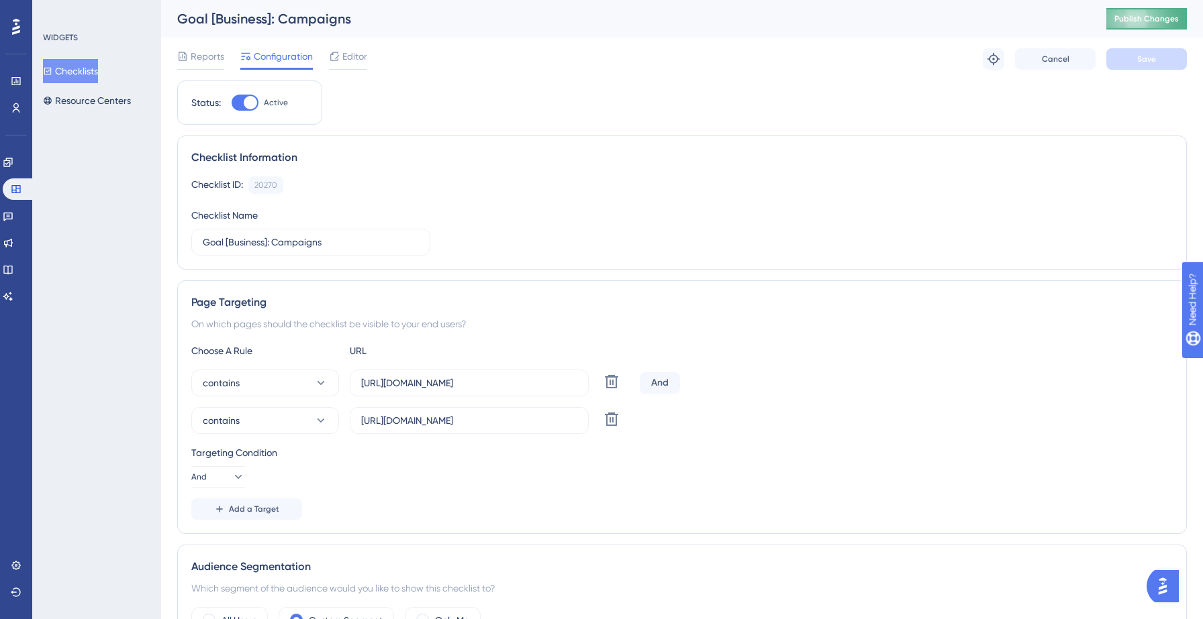
click at [1148, 13] on span "Publish Changes" at bounding box center [1146, 18] width 64 height 11
click at [418, 26] on div "Goal [Business]: Campaigns" at bounding box center [624, 18] width 895 height 19
click at [87, 71] on button "Checklists" at bounding box center [70, 71] width 55 height 24
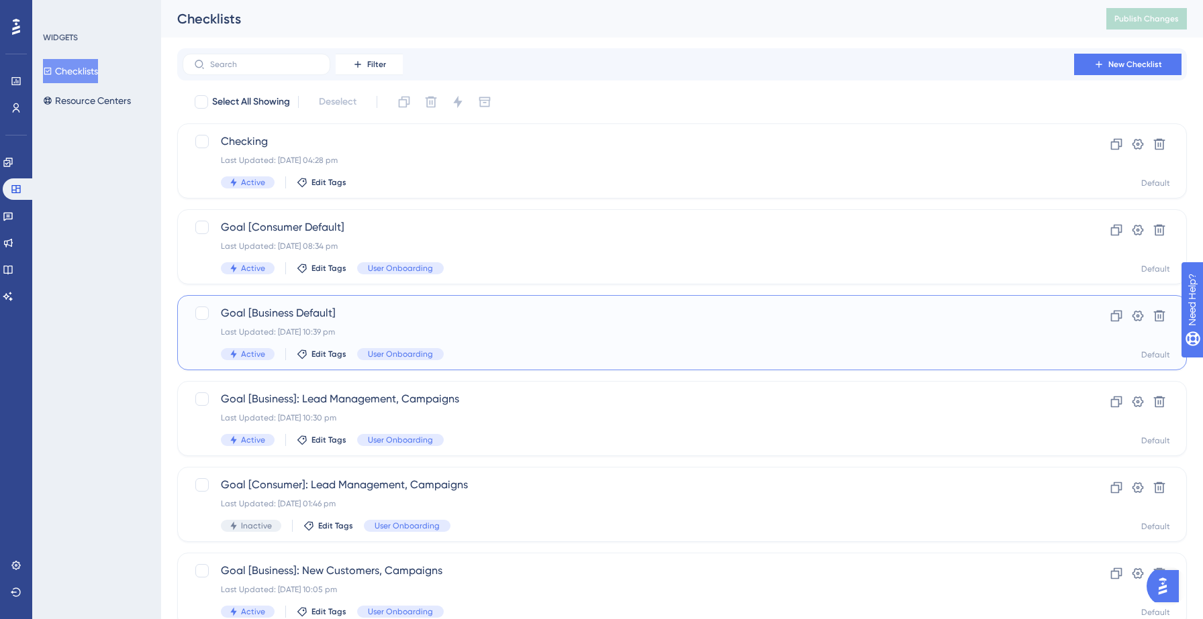
click at [409, 329] on div "Last Updated: 12 Sept 2025 10:39 pm" at bounding box center [628, 332] width 815 height 11
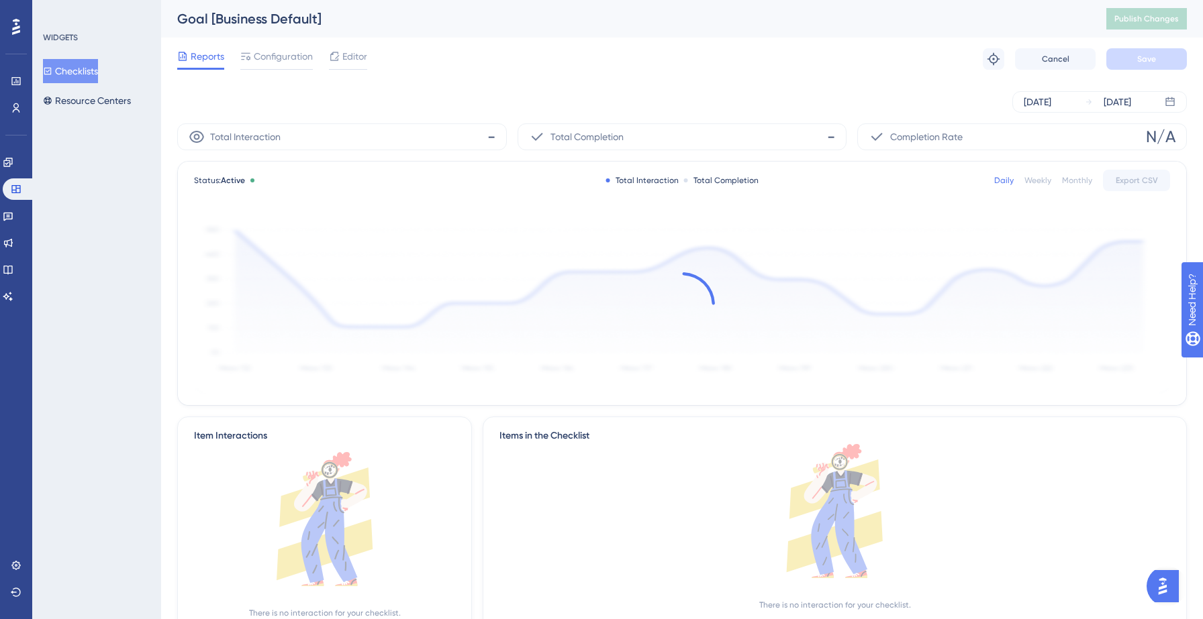
click at [342, 60] on div "Editor" at bounding box center [348, 56] width 38 height 16
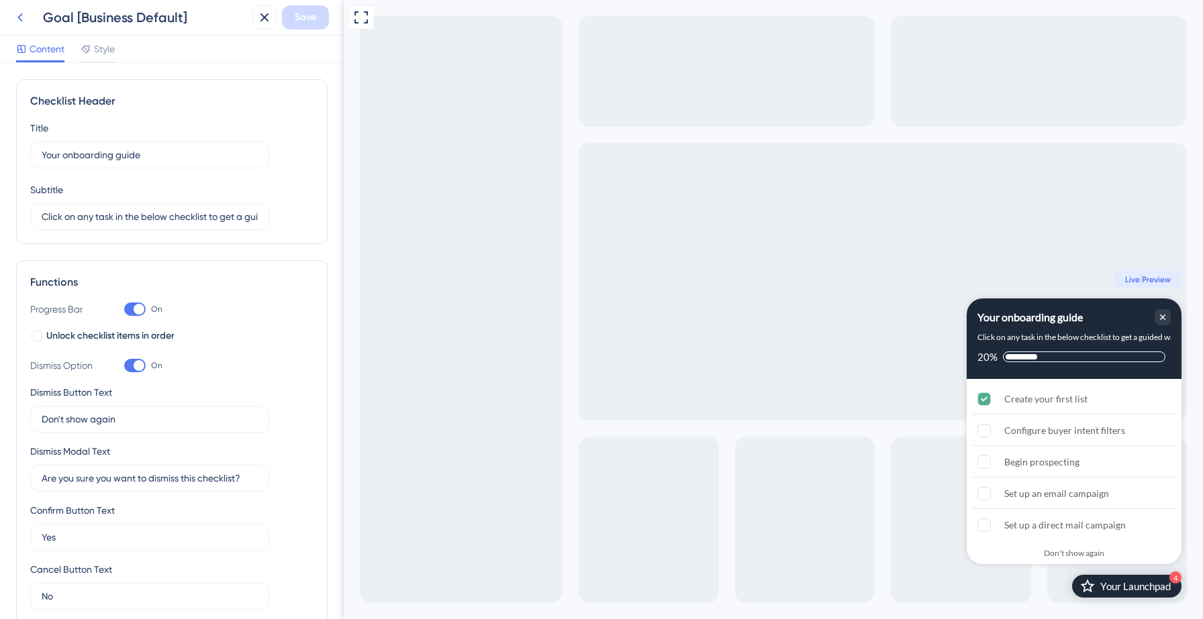
click at [19, 21] on icon at bounding box center [20, 17] width 16 height 16
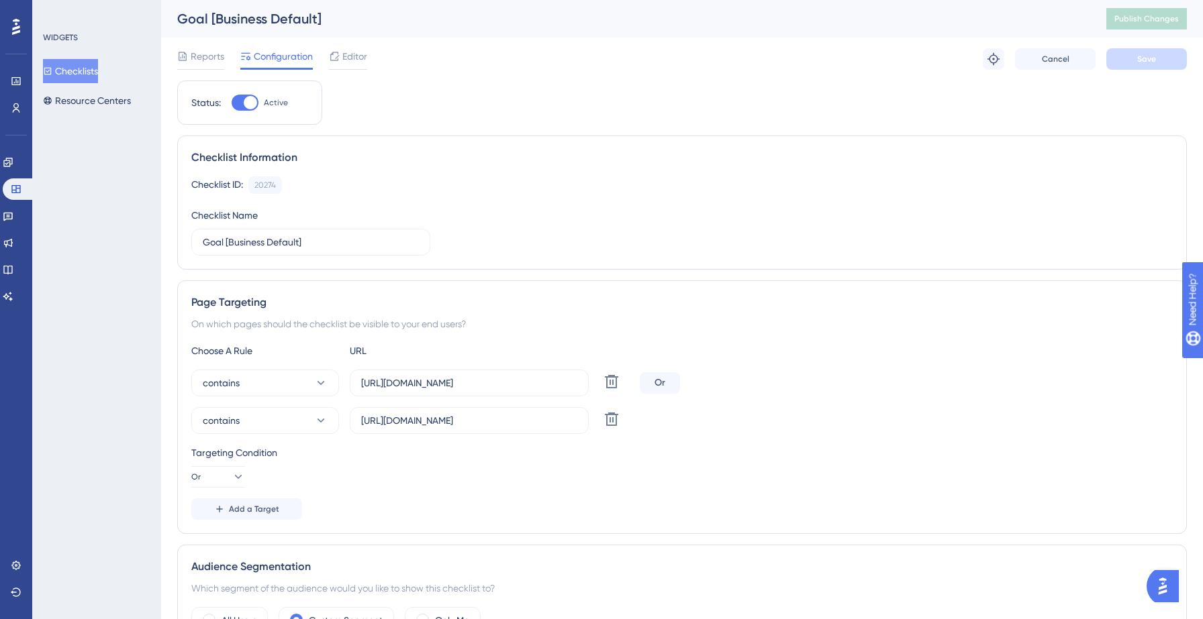
click at [75, 70] on button "Checklists" at bounding box center [70, 71] width 55 height 24
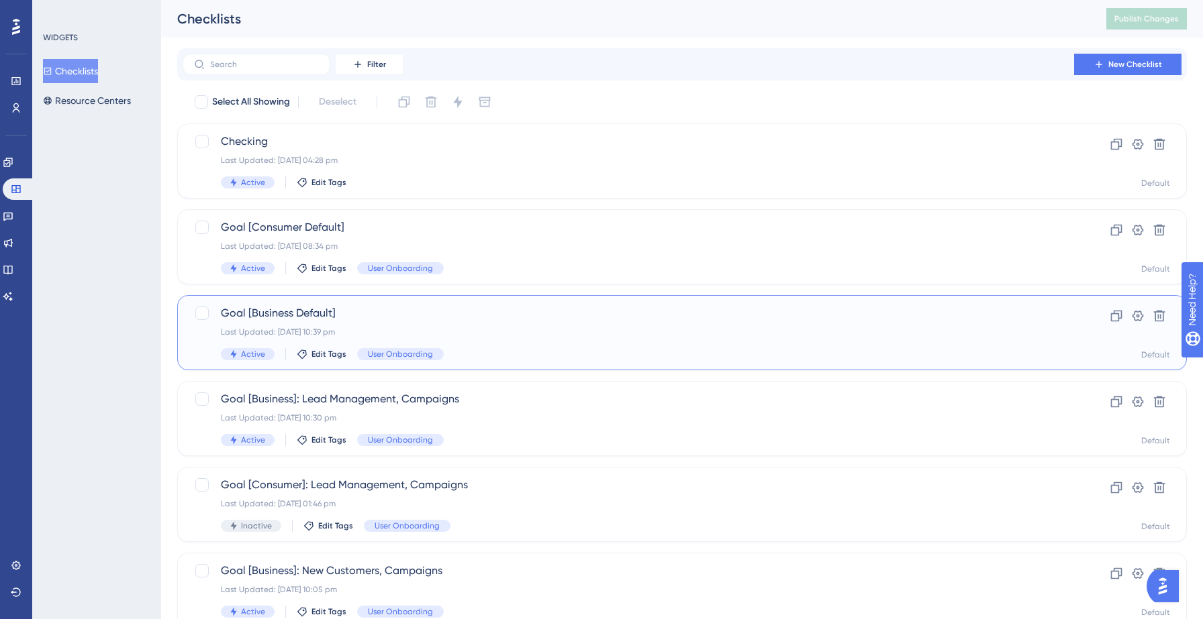
click at [392, 315] on span "Goal [Business Default]" at bounding box center [628, 313] width 815 height 16
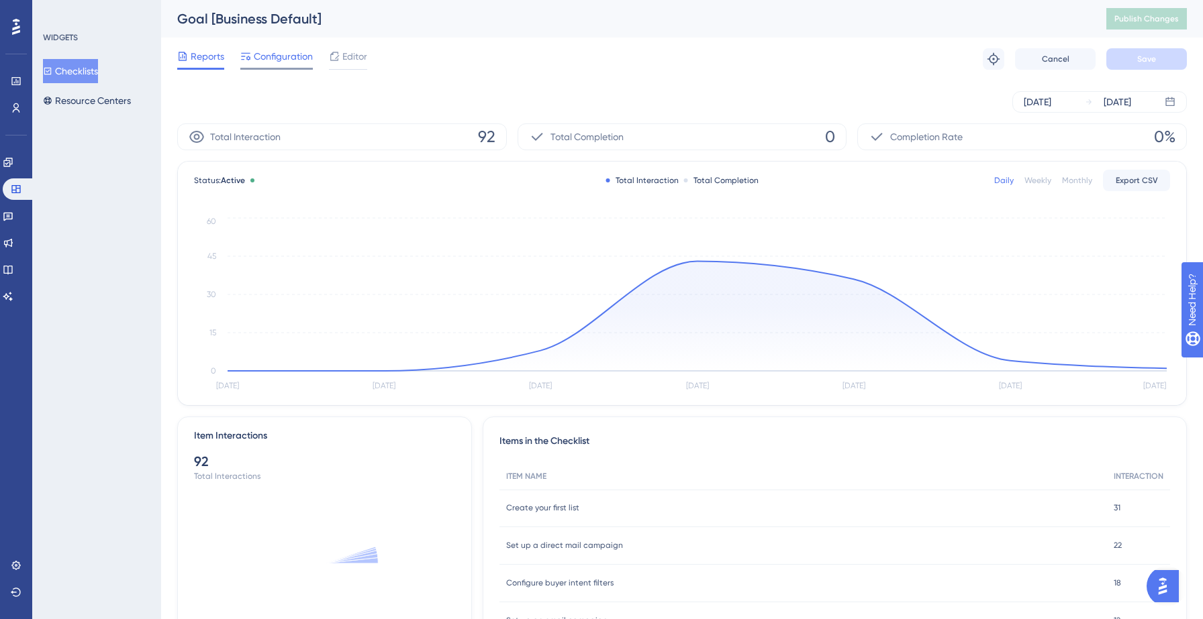
click at [273, 56] on span "Configuration" at bounding box center [283, 56] width 59 height 16
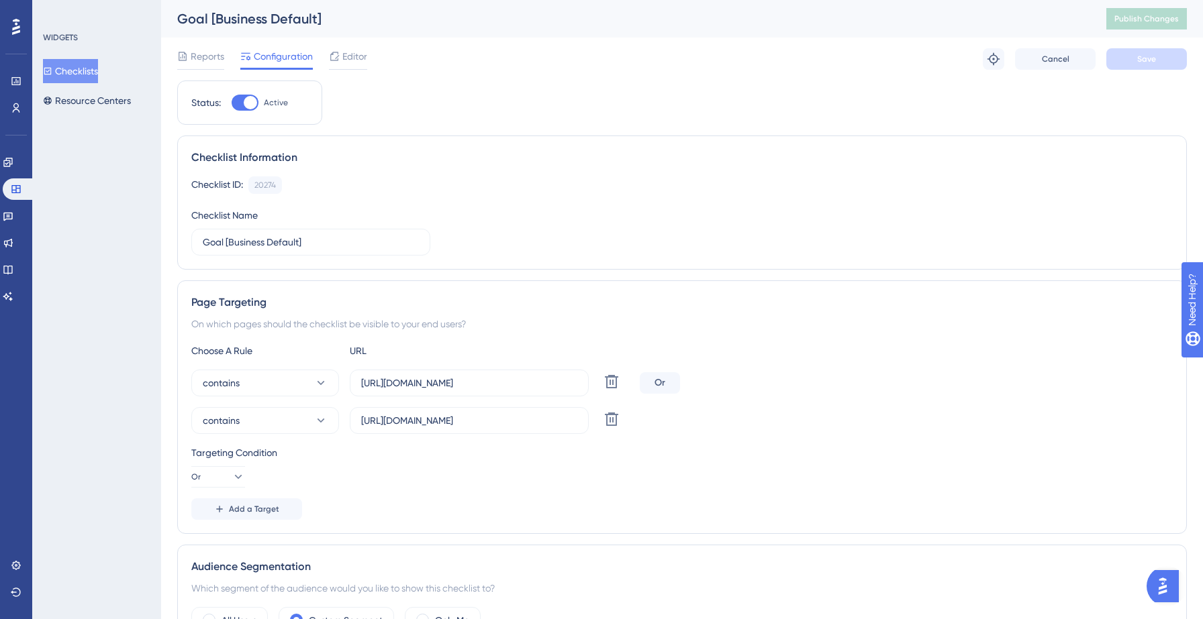
click at [93, 73] on button "Checklists" at bounding box center [70, 71] width 55 height 24
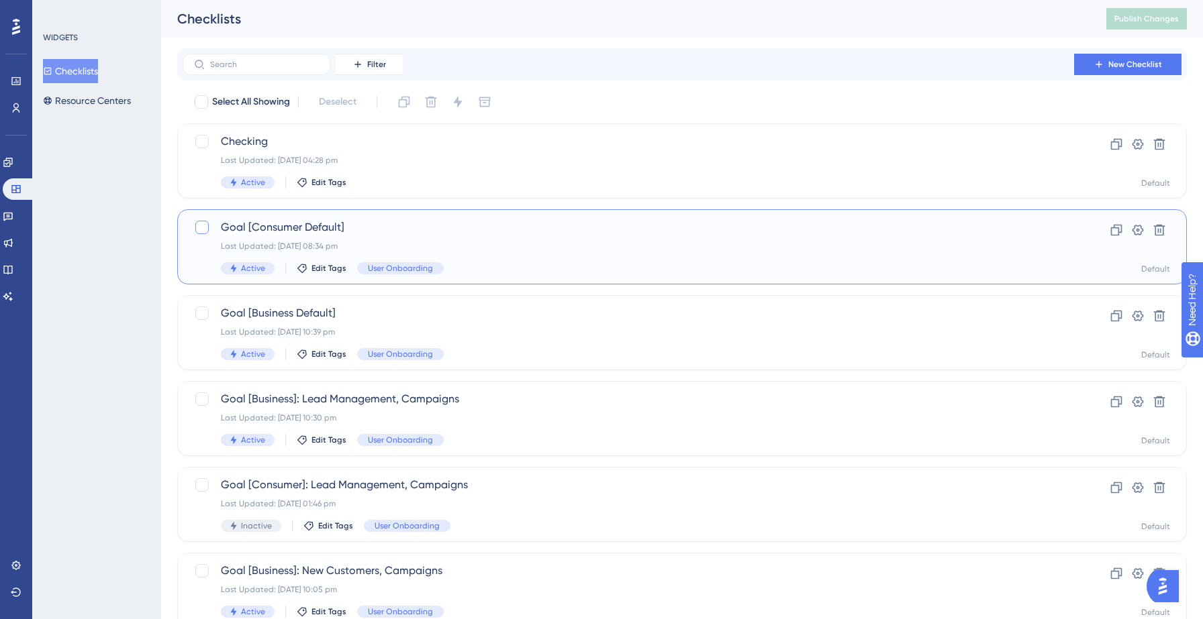
click at [201, 228] on div at bounding box center [201, 227] width 13 height 13
checkbox input "true"
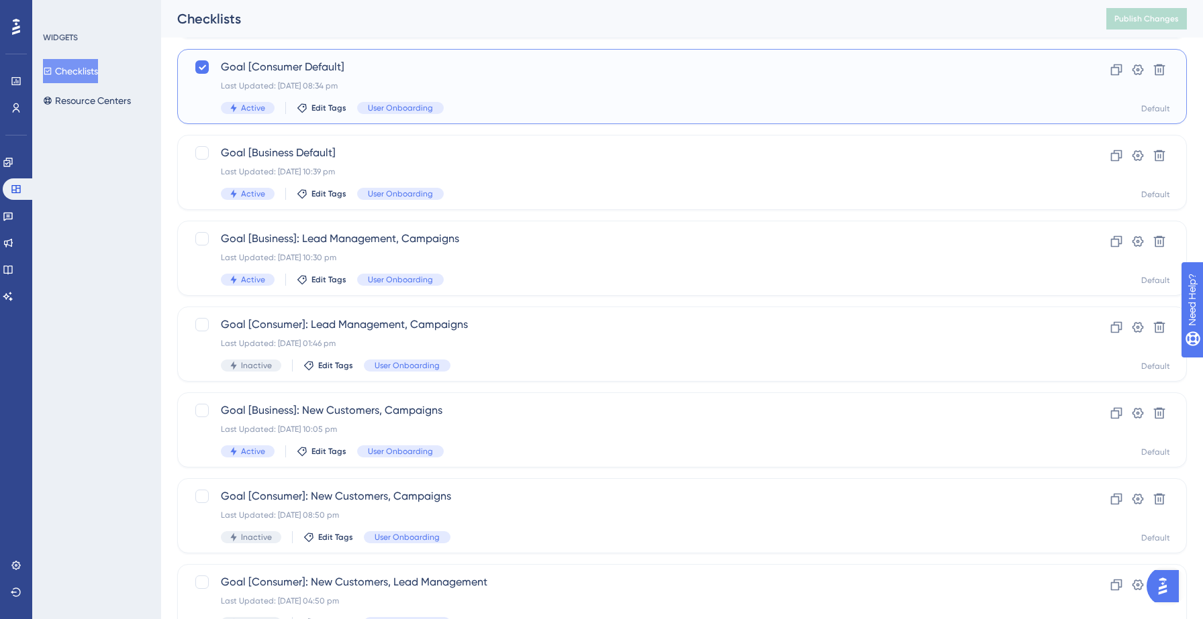
scroll to position [172, 0]
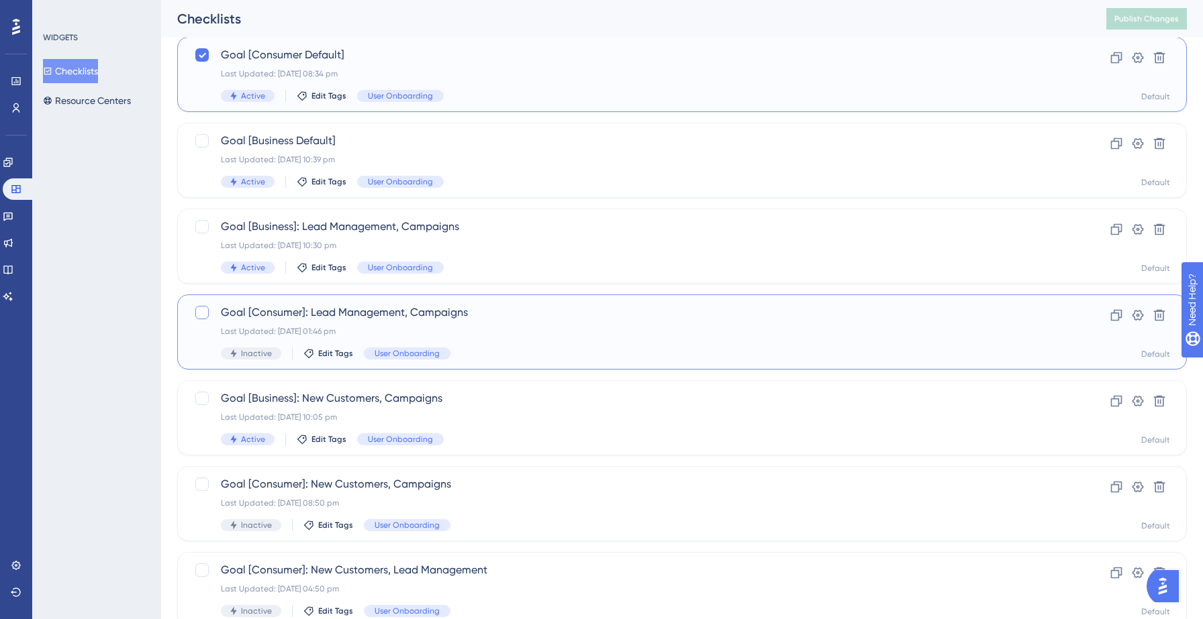
click at [200, 313] on div at bounding box center [201, 312] width 13 height 13
checkbox input "true"
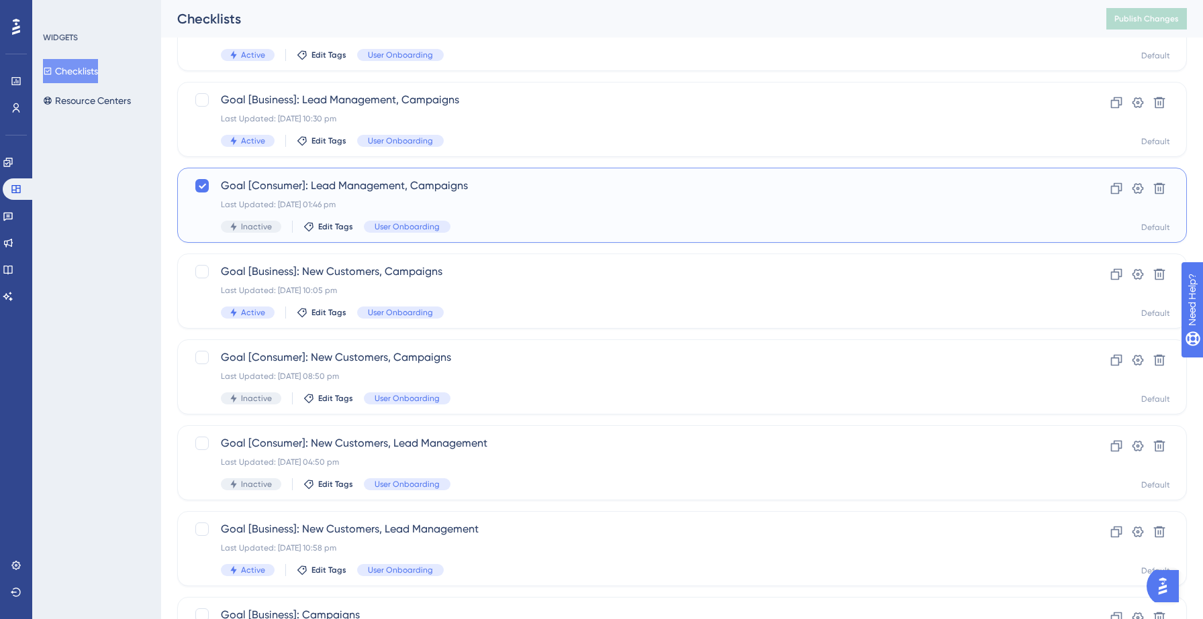
scroll to position [309, 0]
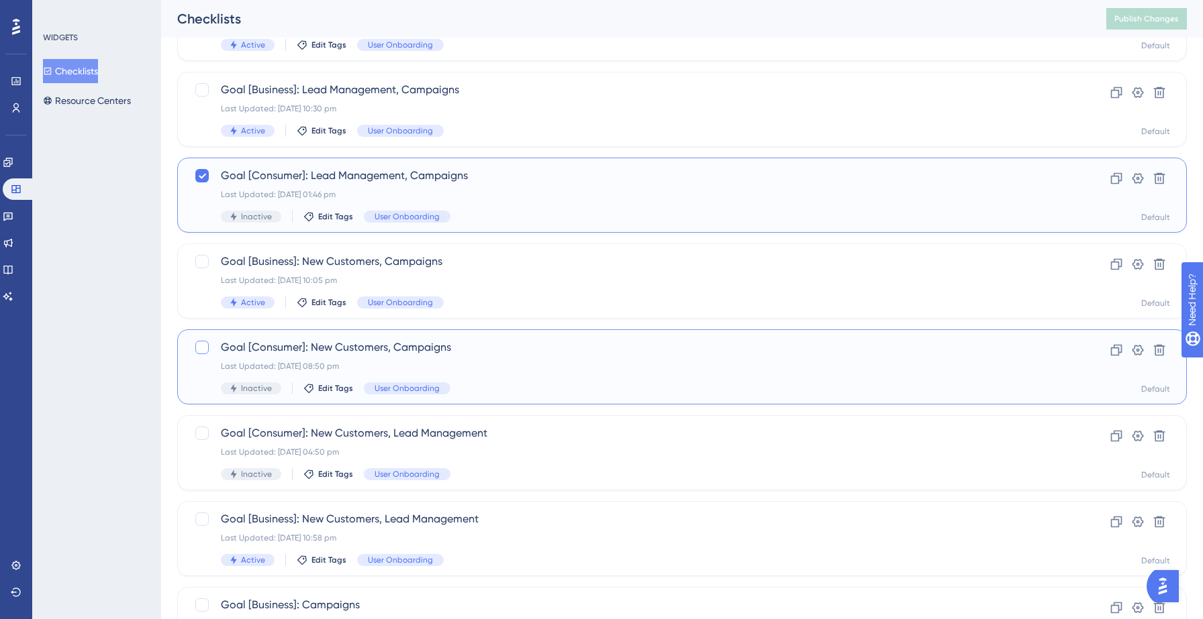
click at [205, 348] on div at bounding box center [201, 347] width 13 height 13
checkbox input "true"
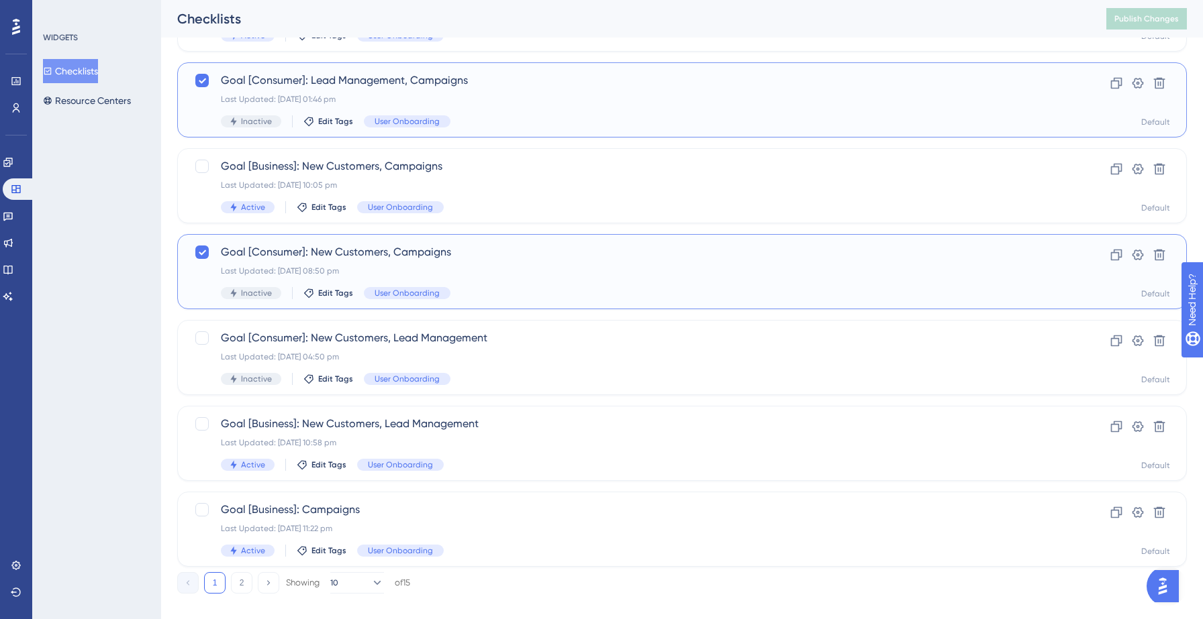
scroll to position [422, 0]
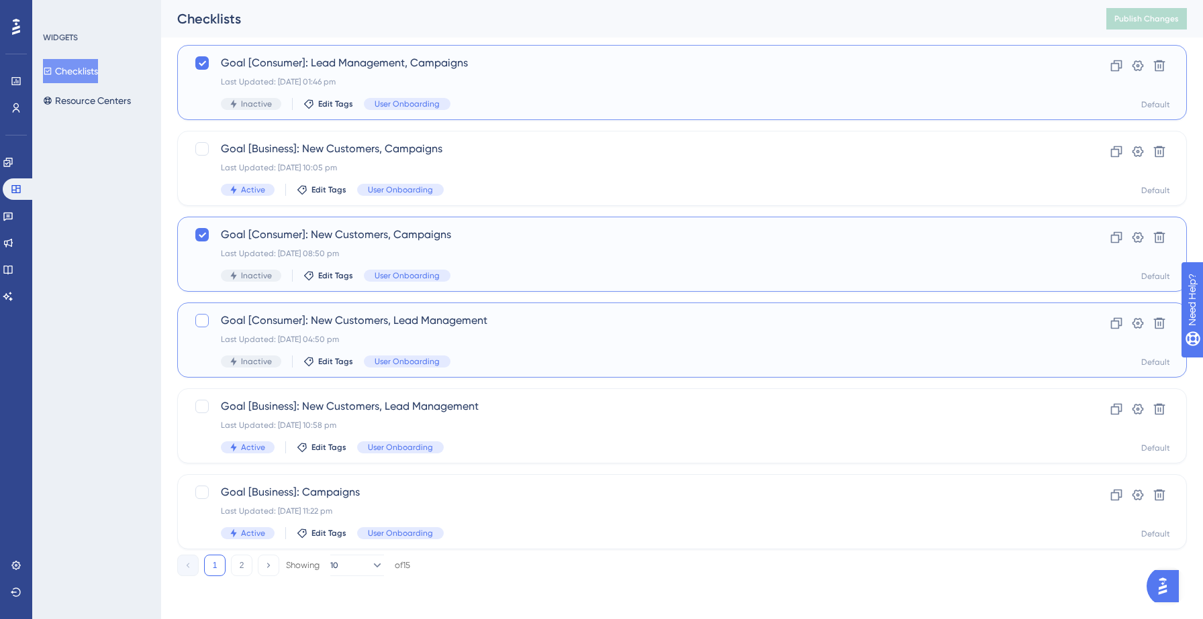
click at [203, 321] on div at bounding box center [201, 320] width 13 height 13
click at [200, 319] on icon at bounding box center [202, 320] width 8 height 11
checkbox input "false"
click at [201, 232] on icon at bounding box center [202, 235] width 8 height 11
checkbox input "false"
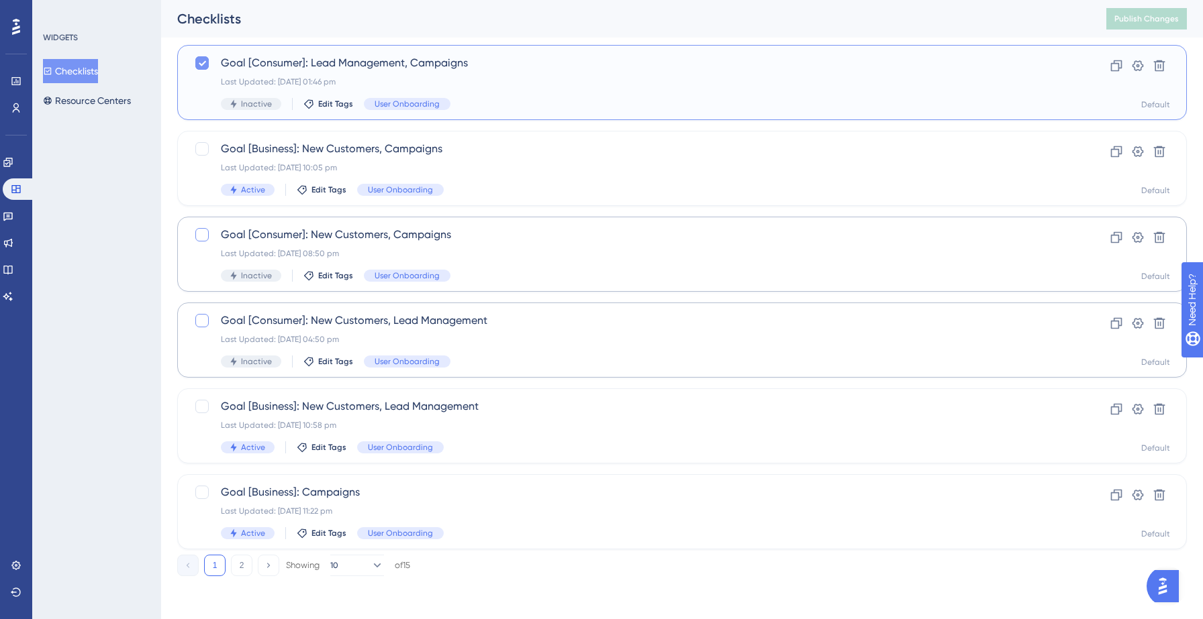
click at [202, 66] on icon at bounding box center [202, 63] width 8 height 11
checkbox input "false"
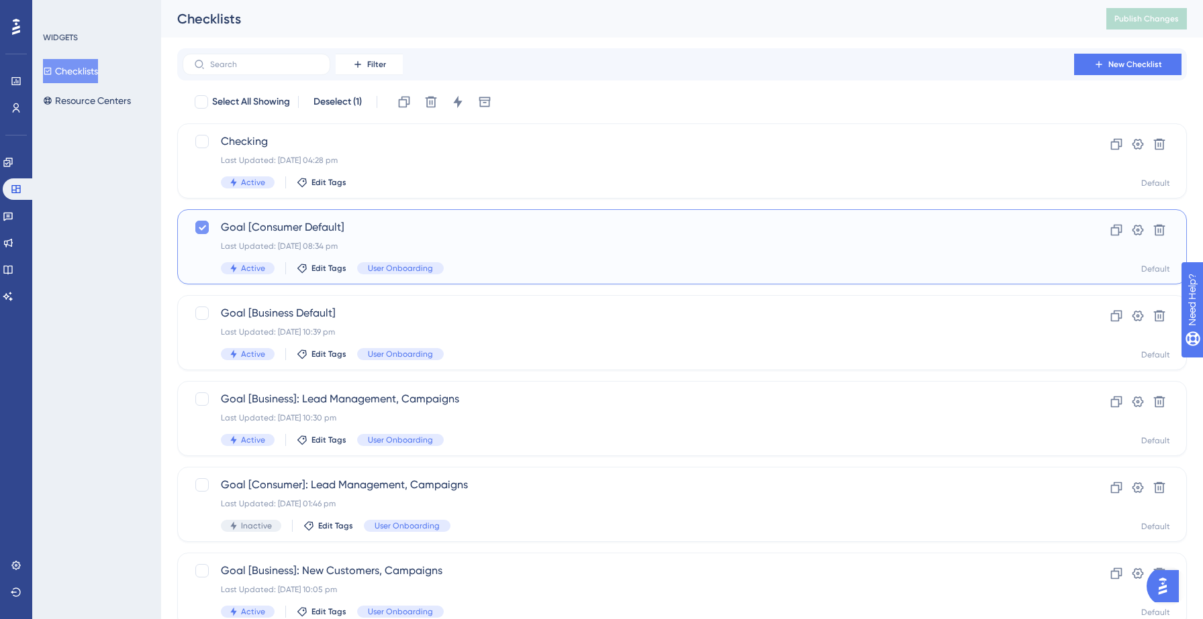
click at [203, 227] on icon at bounding box center [202, 228] width 7 height 5
checkbox input "false"
click at [526, 240] on div "Goal [Consumer Default] Last Updated: 12 Sept 2025 08:34 pm Active Edit Tags Us…" at bounding box center [628, 246] width 815 height 55
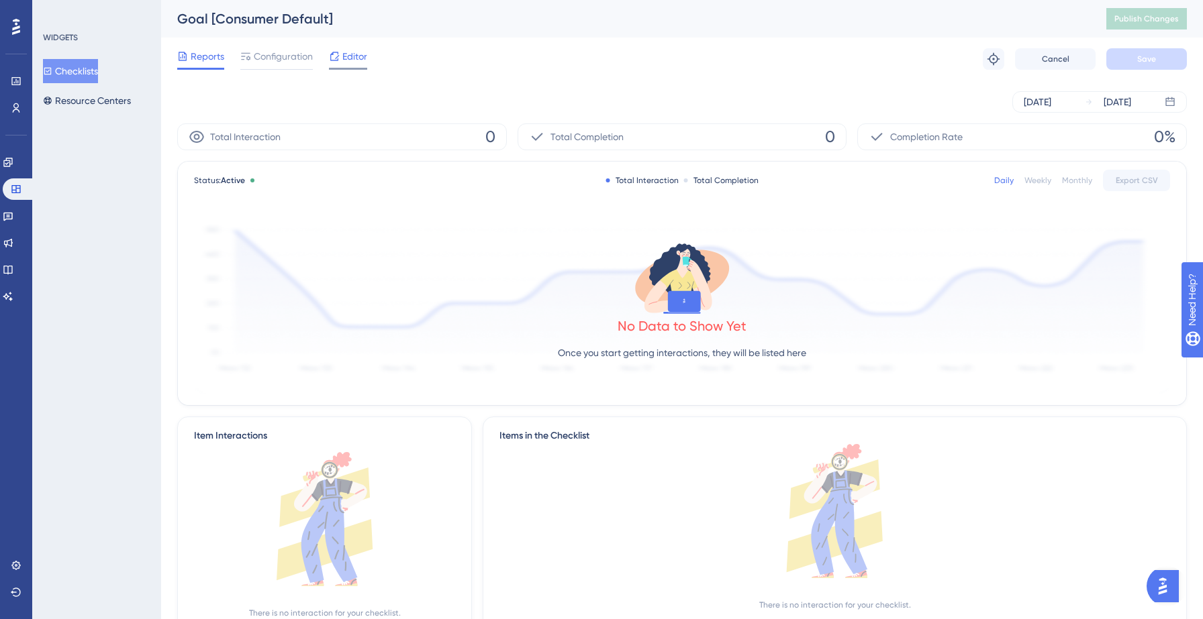
click at [348, 60] on span "Editor" at bounding box center [354, 56] width 25 height 16
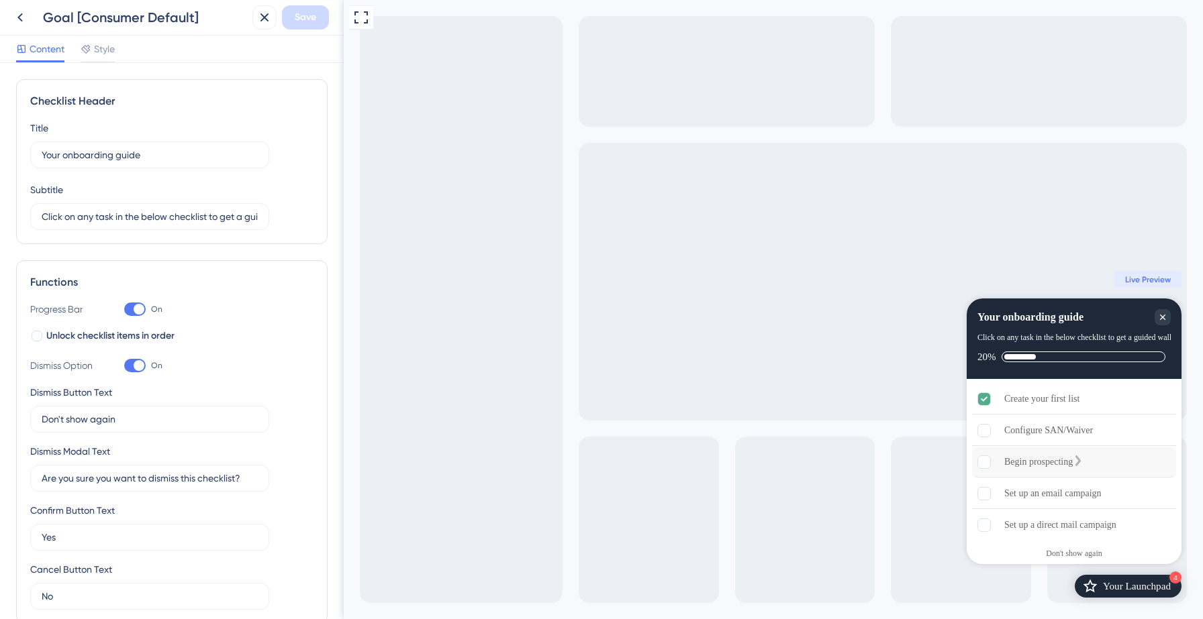
scroll to position [8, 0]
click at [1049, 423] on div "Configure SAN/Waiver" at bounding box center [1048, 423] width 89 height 16
click at [1103, 419] on icon "Configure SAN/Waiver is incomplete." at bounding box center [1098, 421] width 11 height 11
click at [22, 21] on icon at bounding box center [20, 17] width 16 height 16
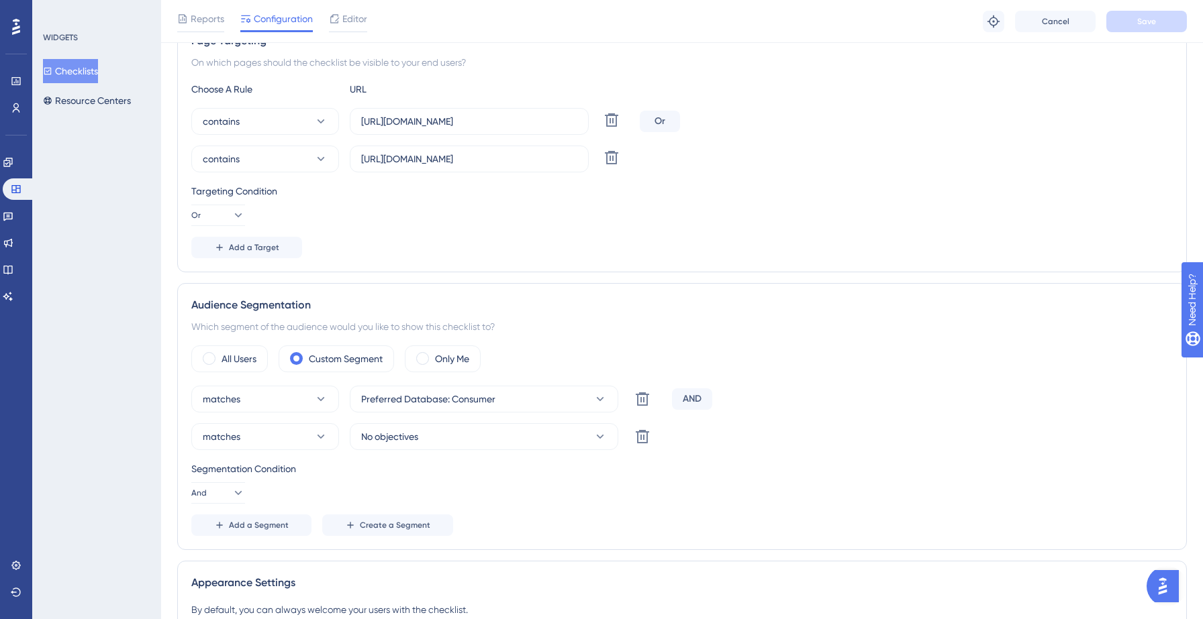
scroll to position [276, 0]
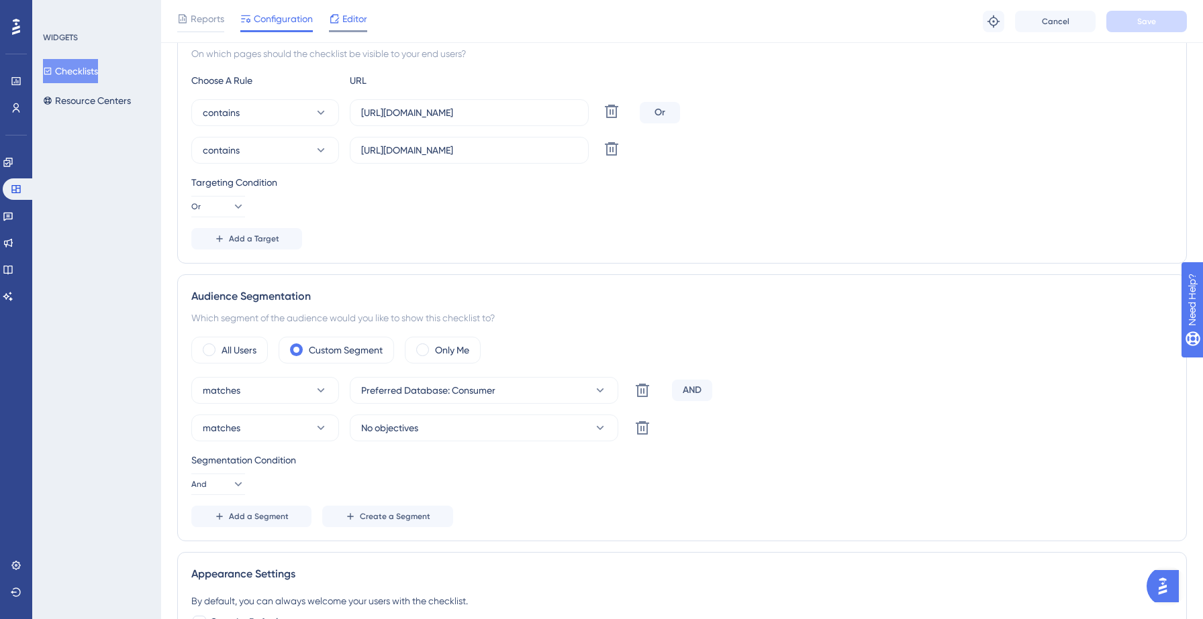
click at [351, 25] on span "Editor" at bounding box center [354, 19] width 25 height 16
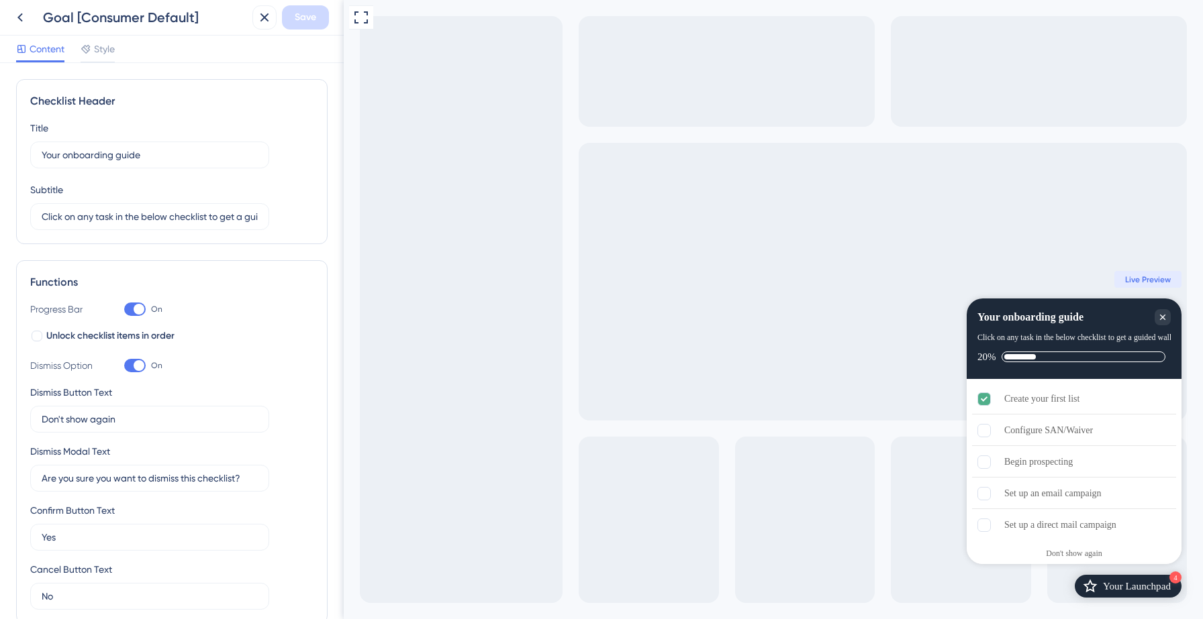
scroll to position [411, 0]
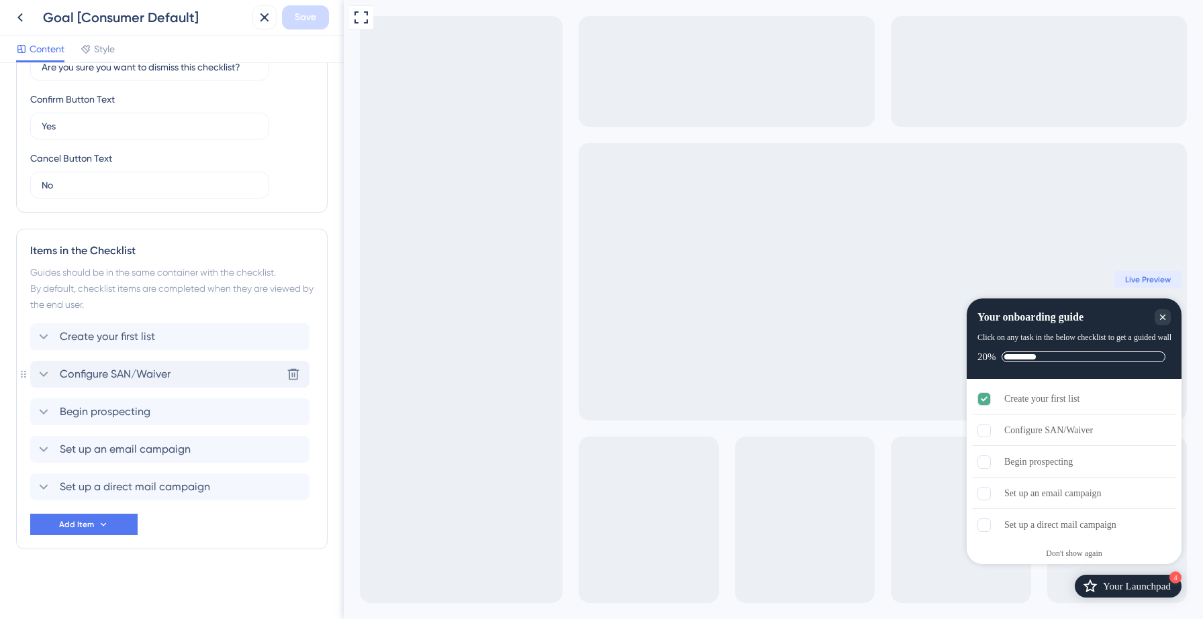
click at [132, 369] on span "Configure SAN/Waiver" at bounding box center [115, 374] width 111 height 16
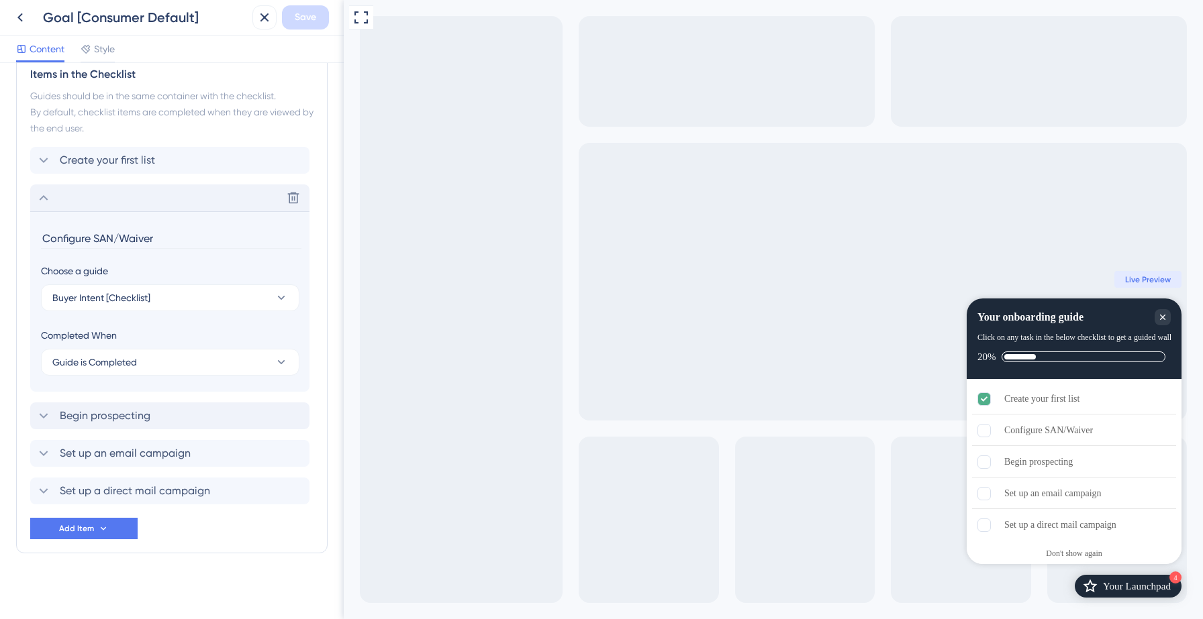
scroll to position [592, 0]
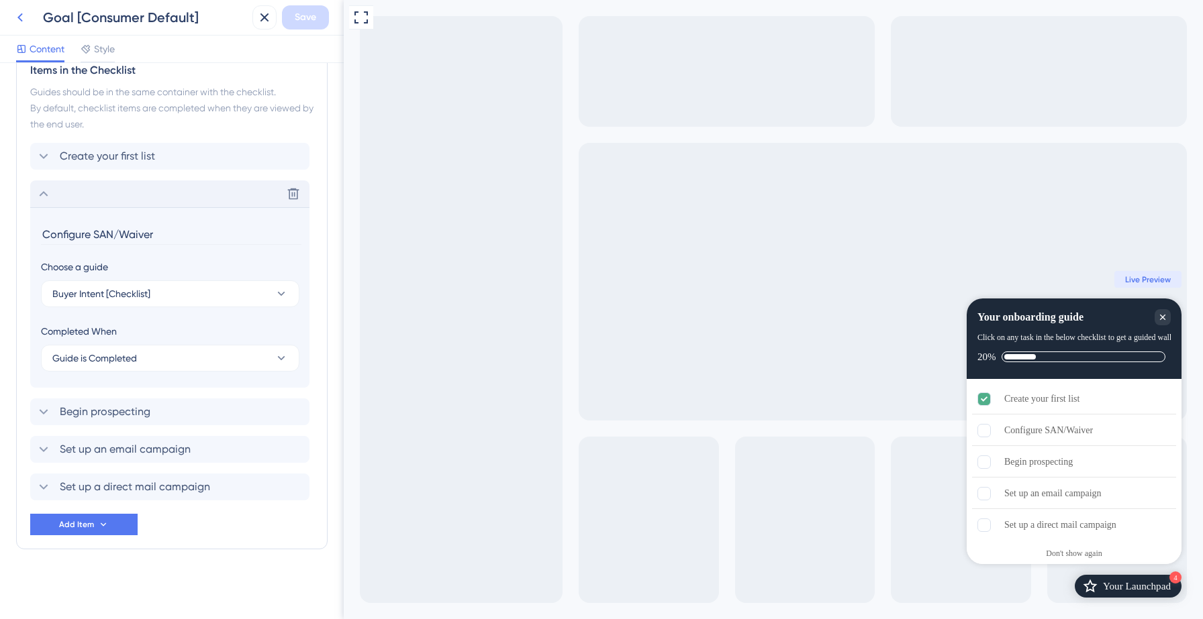
click at [21, 18] on icon at bounding box center [20, 17] width 16 height 16
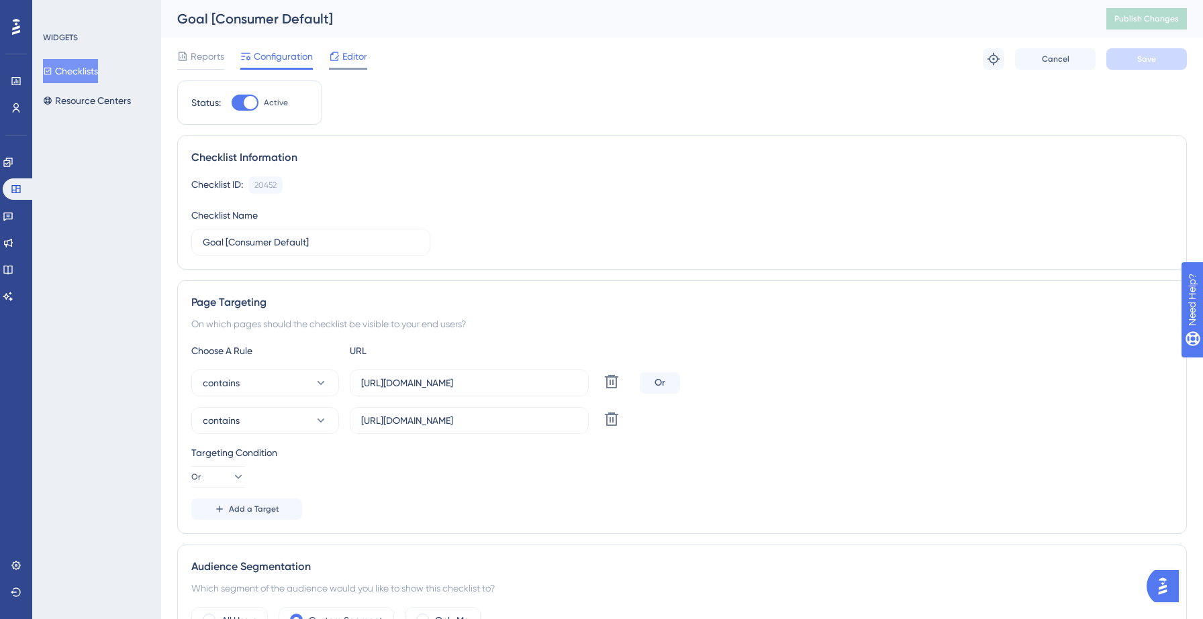
click at [357, 64] on div "Editor" at bounding box center [348, 58] width 38 height 21
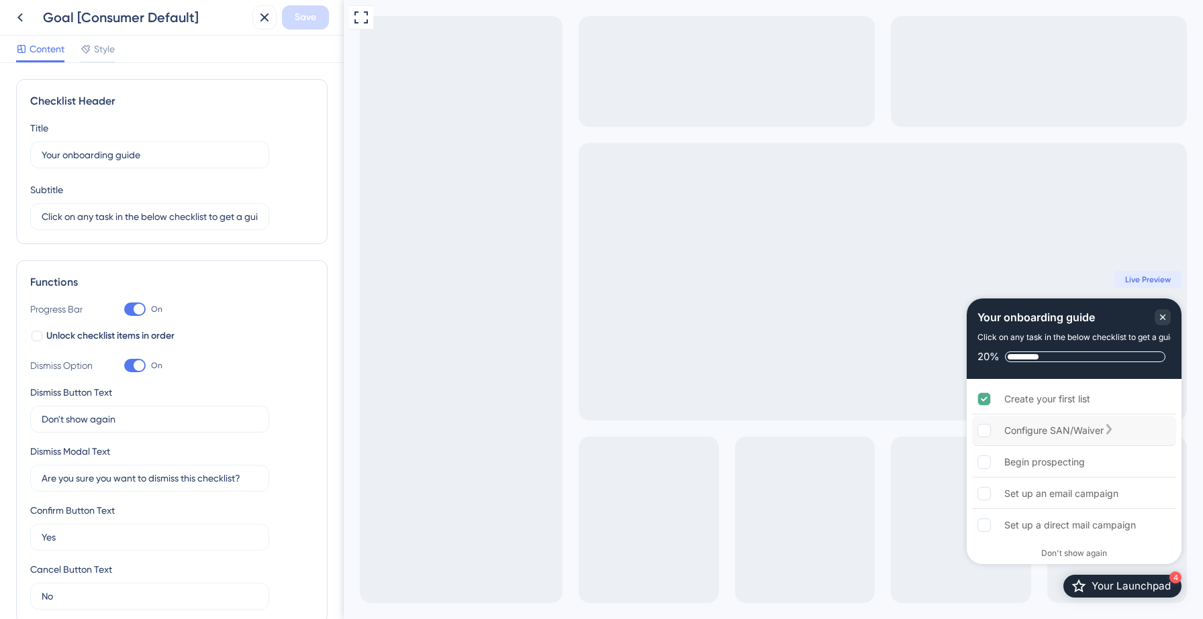
click at [1070, 436] on div "Configure SAN/Waiver" at bounding box center [1053, 431] width 99 height 16
click at [1062, 433] on div "Configure SAN/Waiver" at bounding box center [1053, 431] width 99 height 16
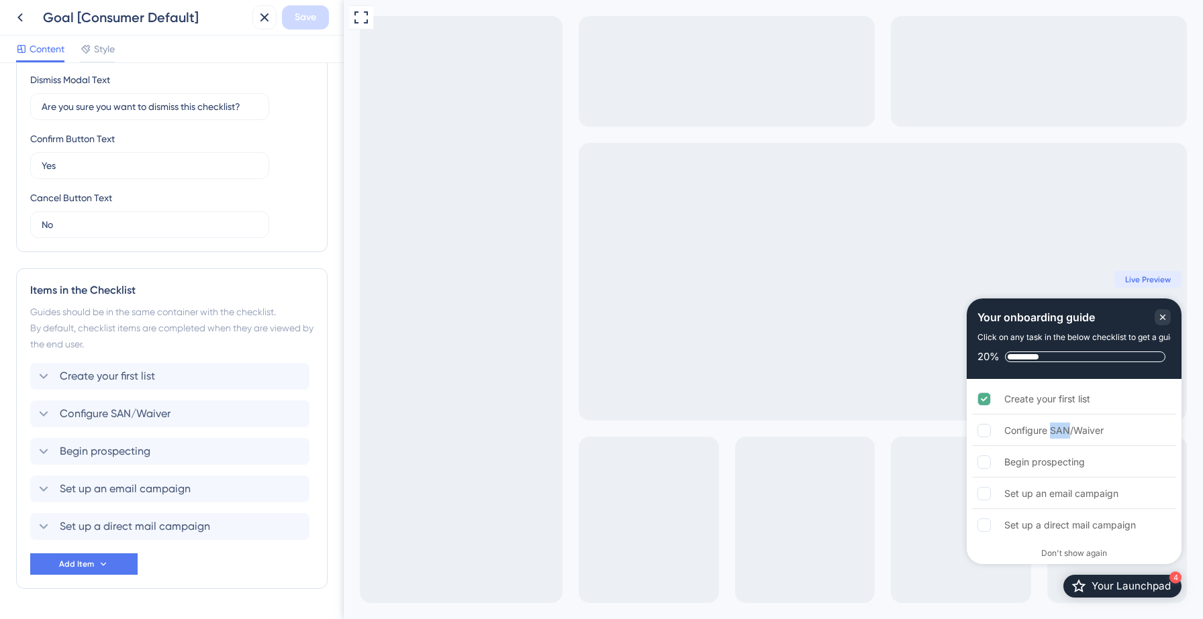
scroll to position [411, 0]
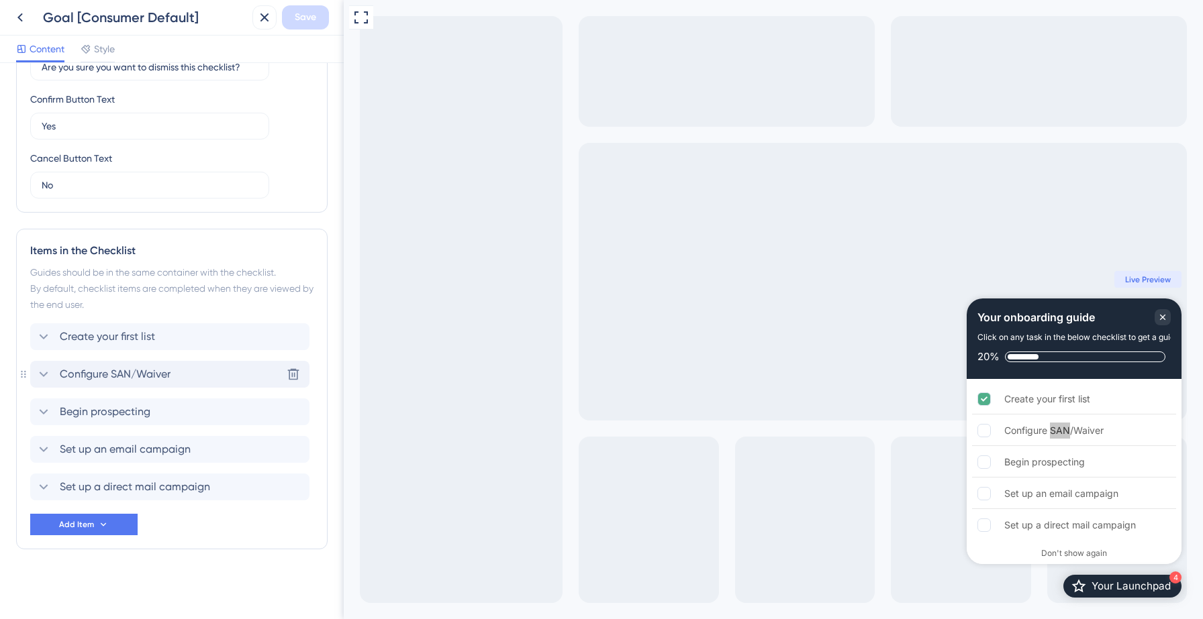
click at [156, 366] on div "Configure SAN/Waiver Delete" at bounding box center [169, 374] width 279 height 27
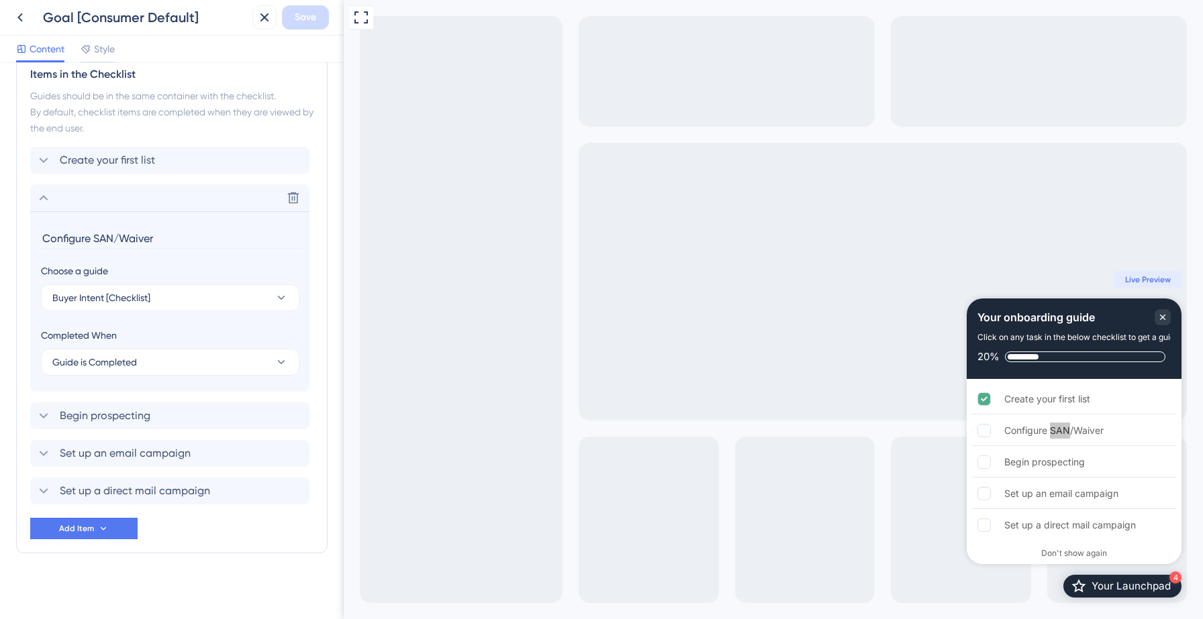
scroll to position [592, 0]
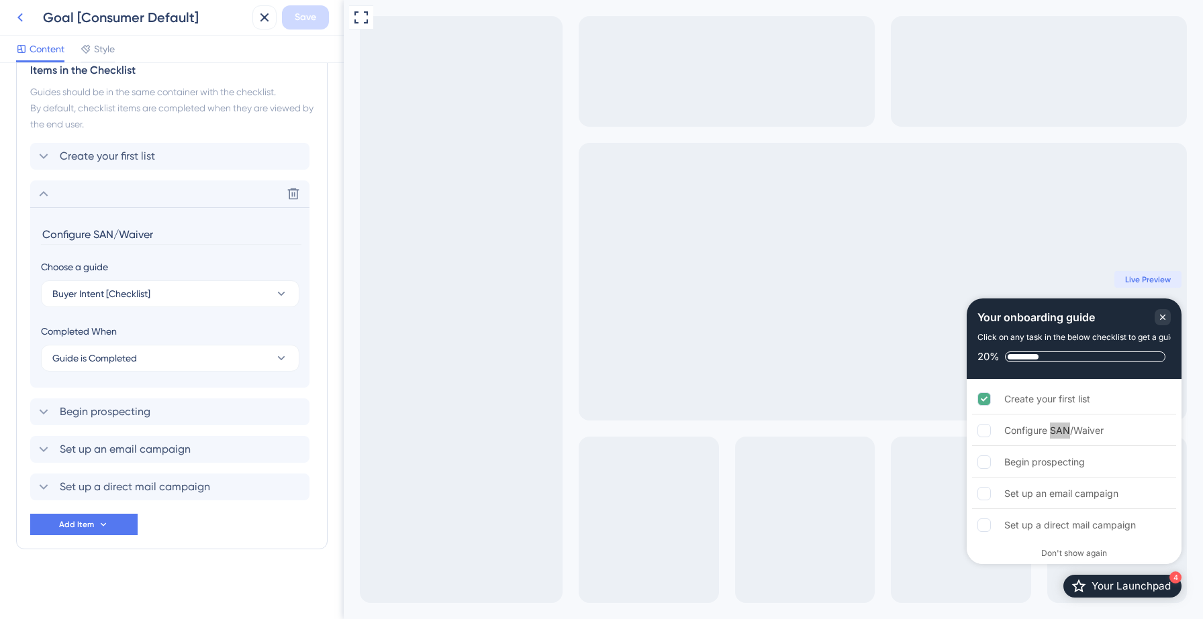
click at [23, 17] on icon at bounding box center [20, 17] width 16 height 16
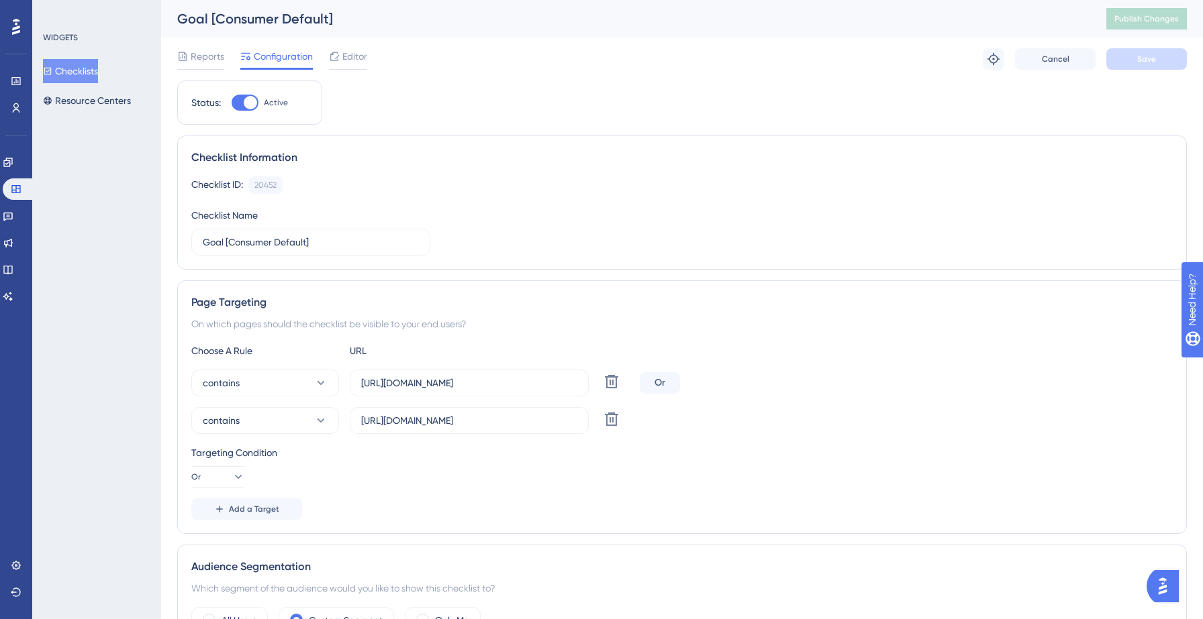
click at [81, 71] on button "Checklists" at bounding box center [70, 71] width 55 height 24
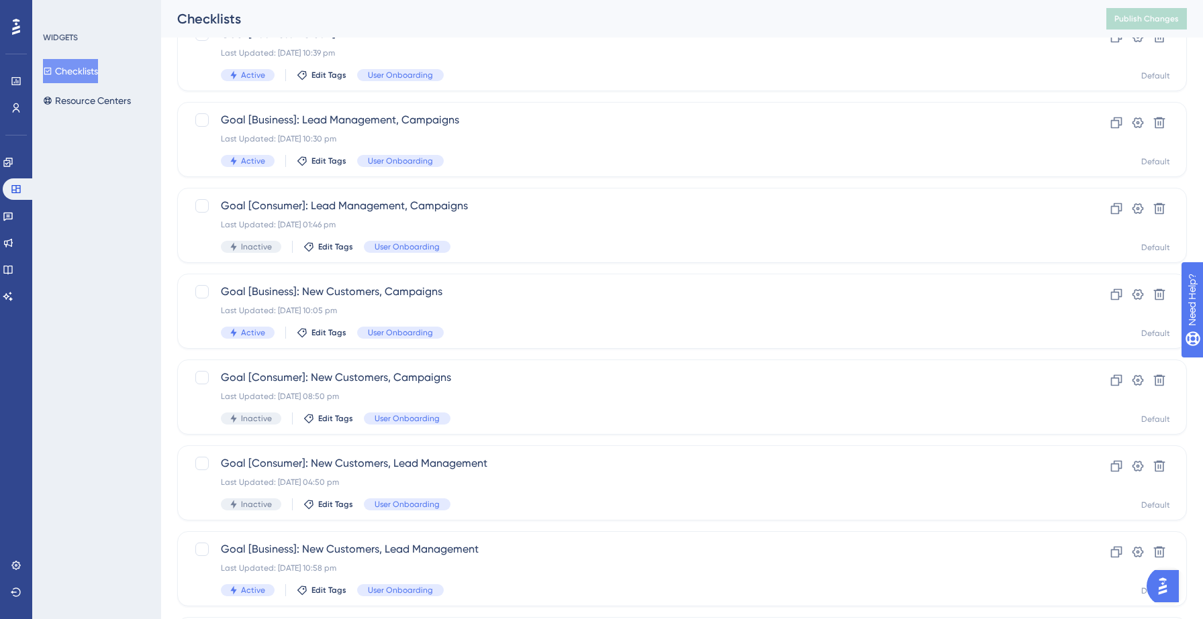
scroll to position [283, 0]
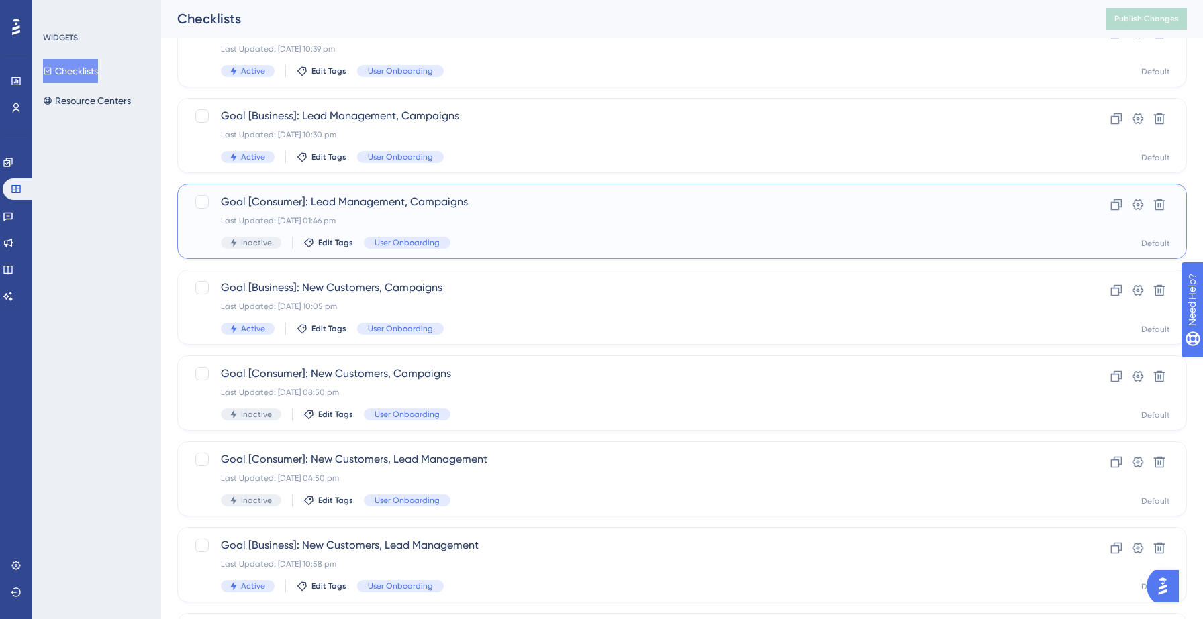
click at [513, 219] on div "Last Updated: 05 Sept 2025 01:46 pm" at bounding box center [628, 220] width 815 height 11
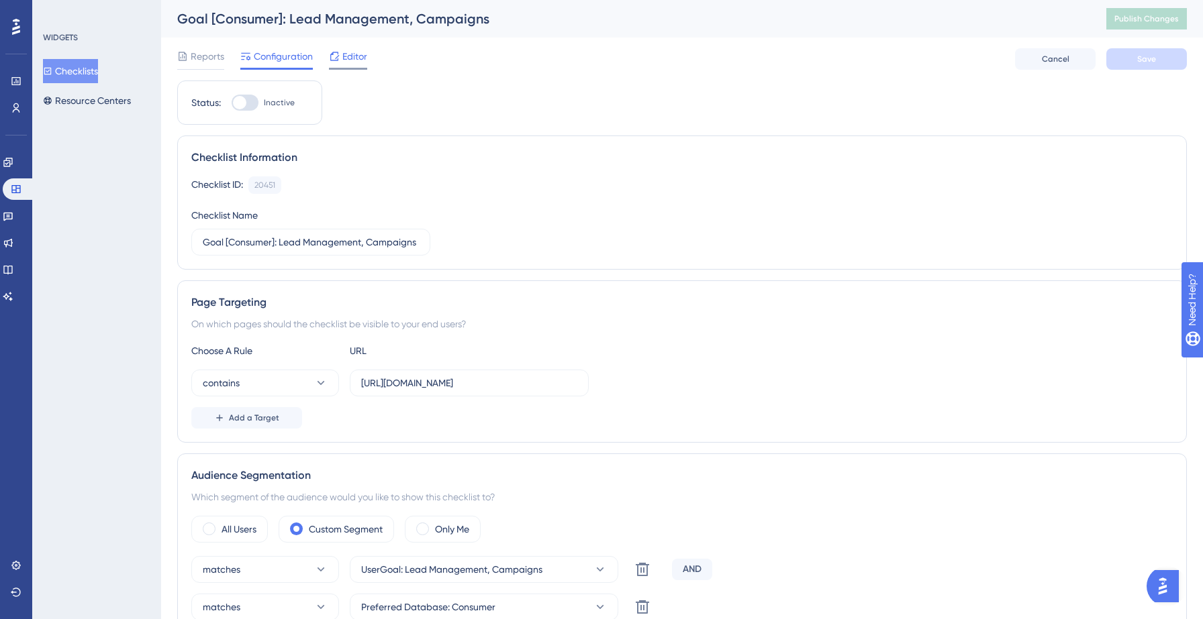
click at [349, 53] on span "Editor" at bounding box center [354, 56] width 25 height 16
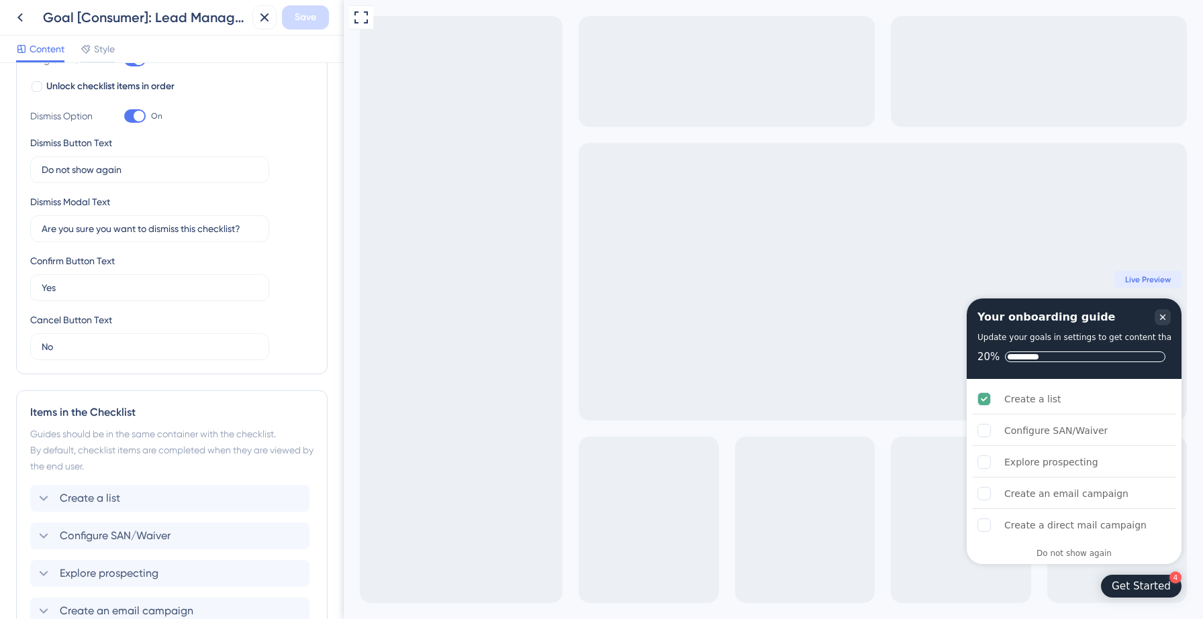
scroll to position [411, 0]
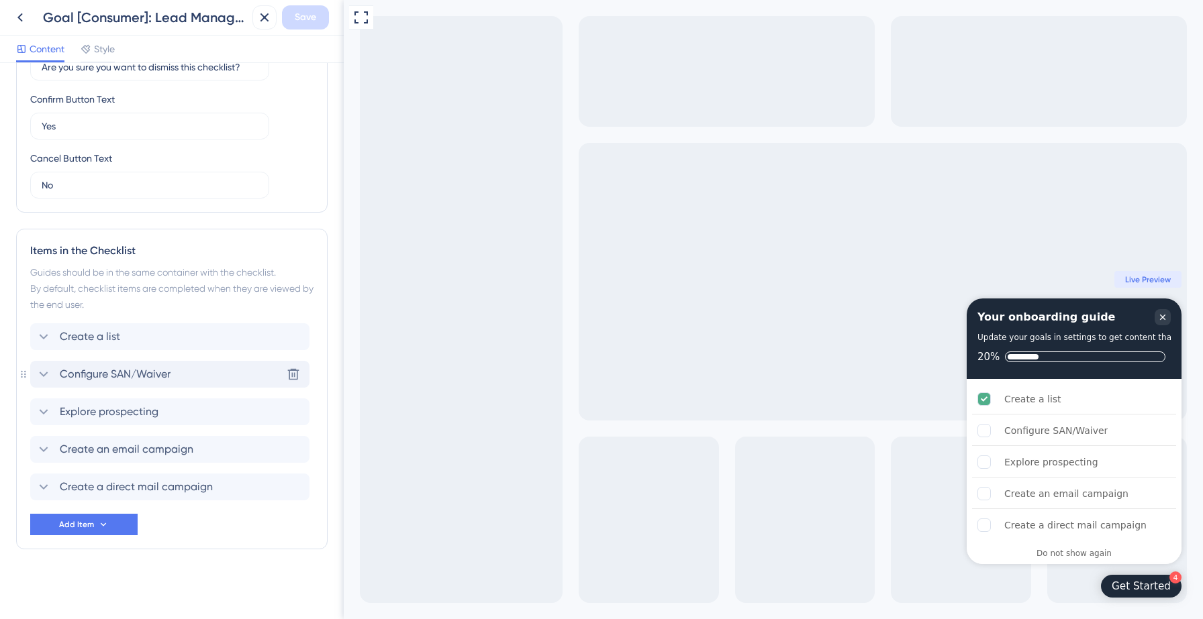
click at [142, 381] on span "Configure SAN/Waiver" at bounding box center [115, 374] width 111 height 16
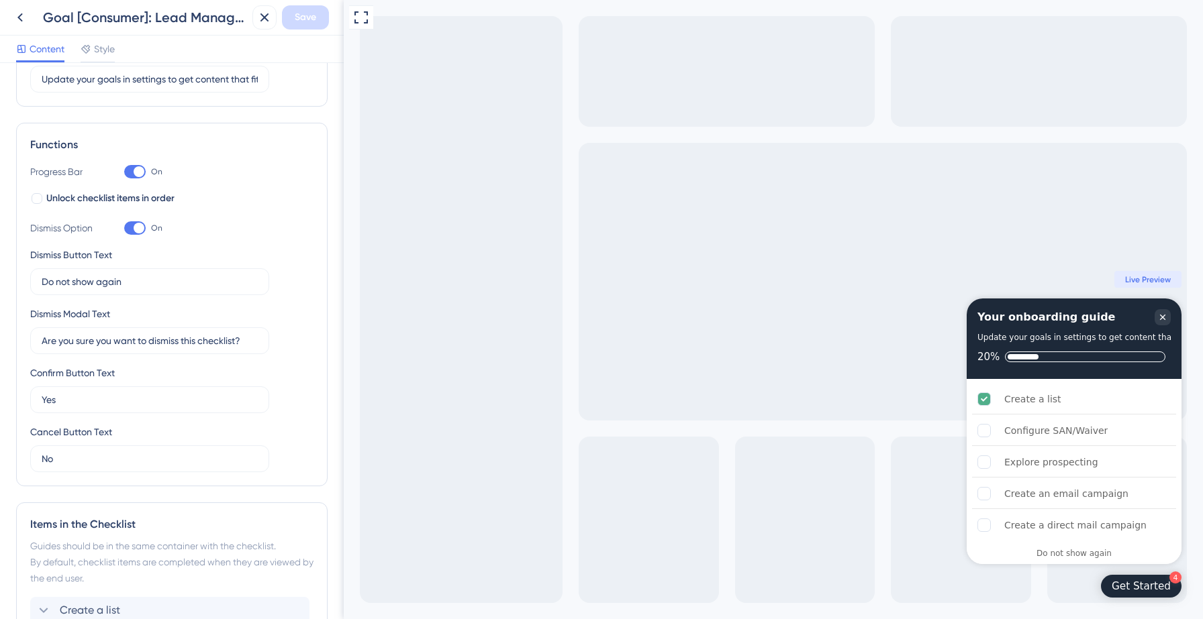
scroll to position [0, 0]
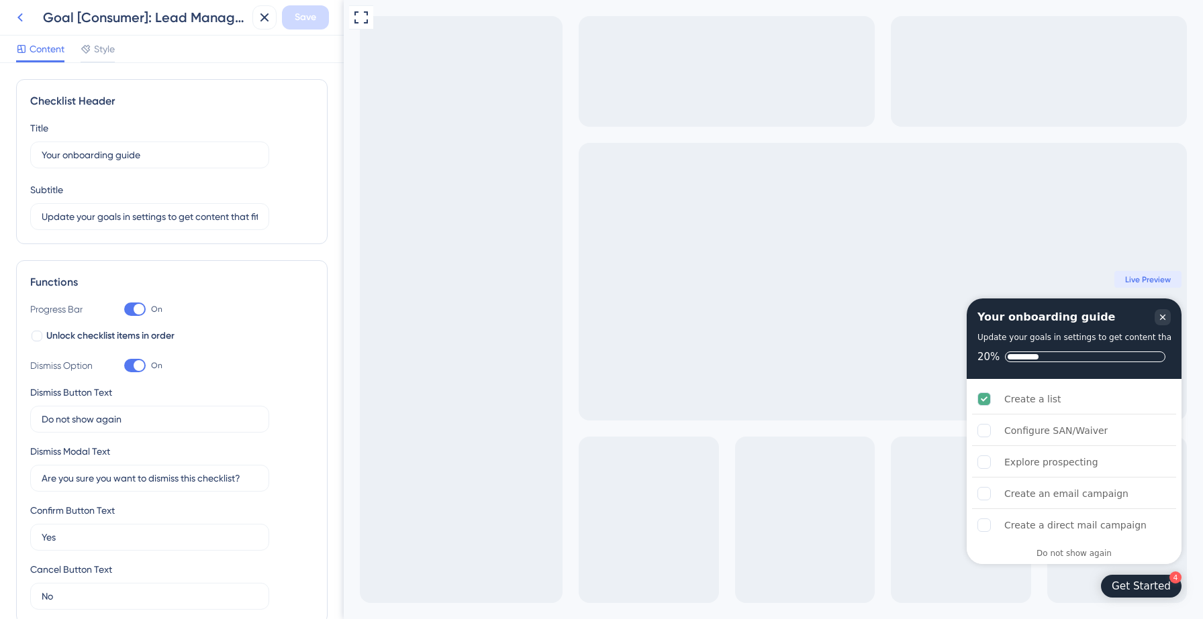
click at [23, 18] on icon at bounding box center [20, 17] width 16 height 16
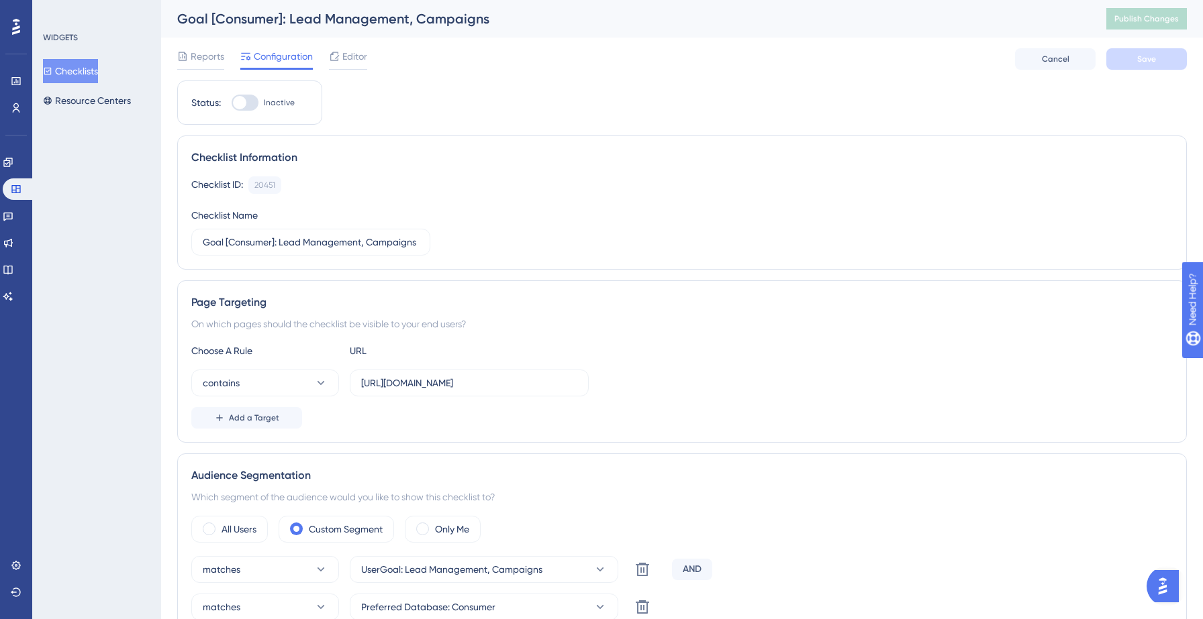
click at [75, 67] on button "Checklists" at bounding box center [70, 71] width 55 height 24
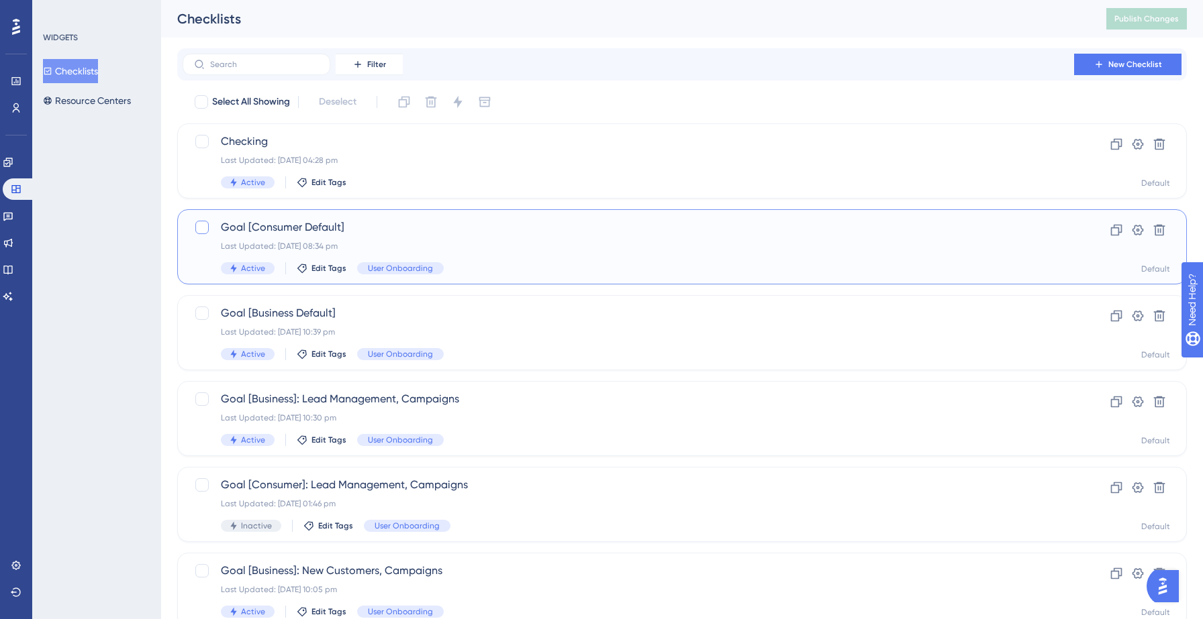
click at [205, 227] on div at bounding box center [201, 227] width 13 height 13
checkbox input "true"
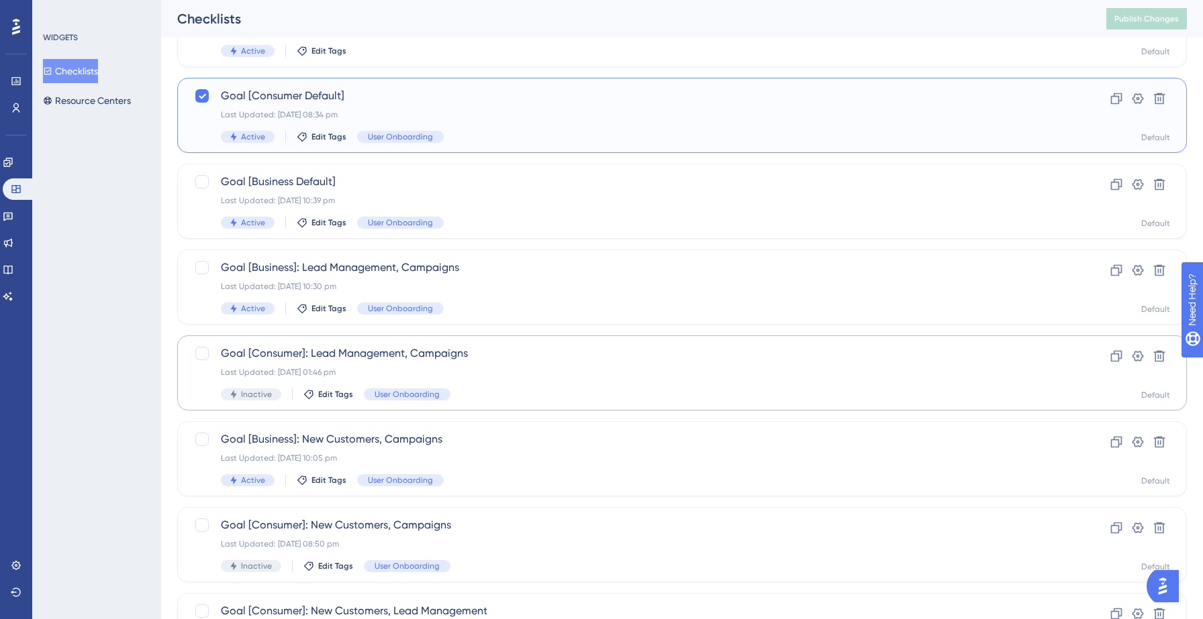
scroll to position [138, 0]
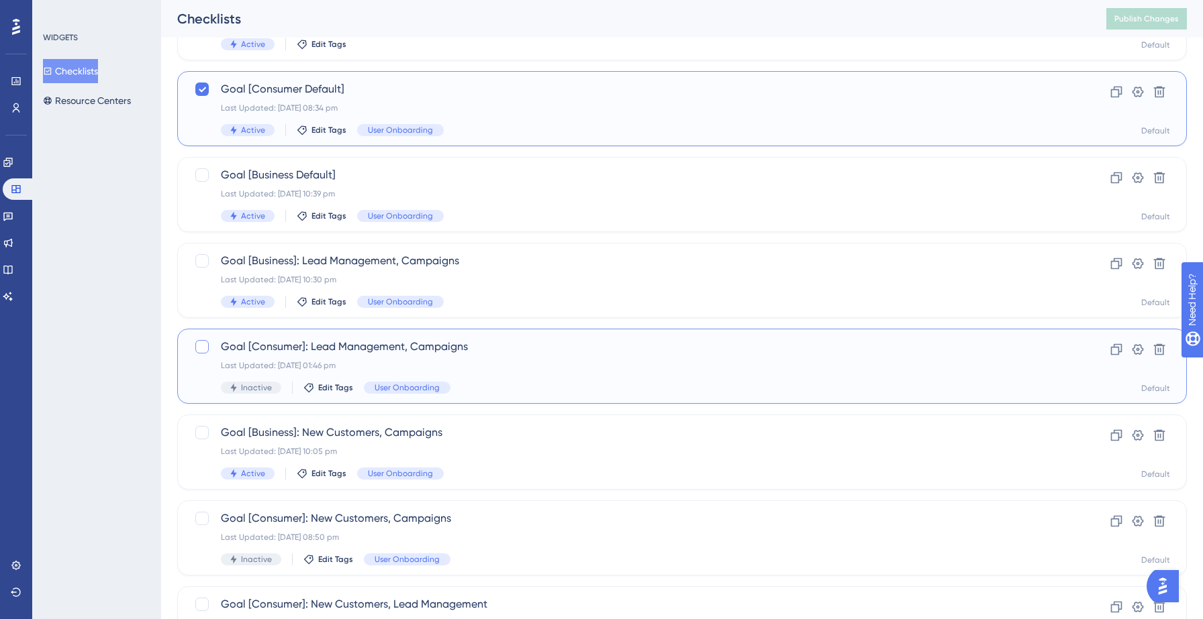
click at [205, 347] on div at bounding box center [201, 346] width 13 height 13
checkbox input "true"
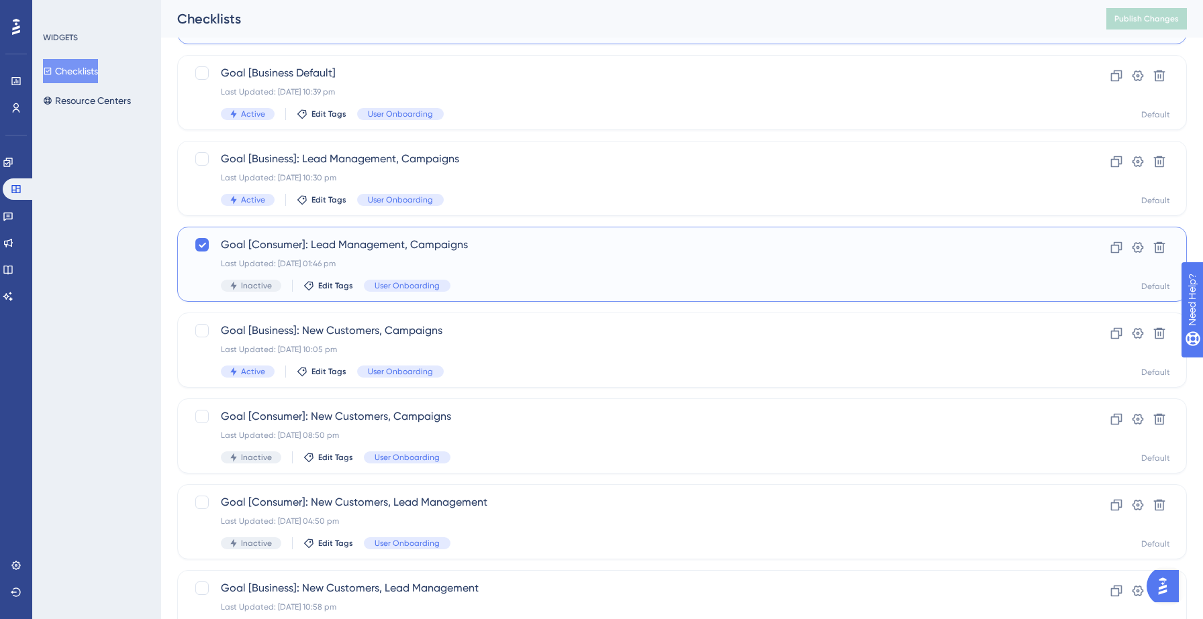
scroll to position [250, 0]
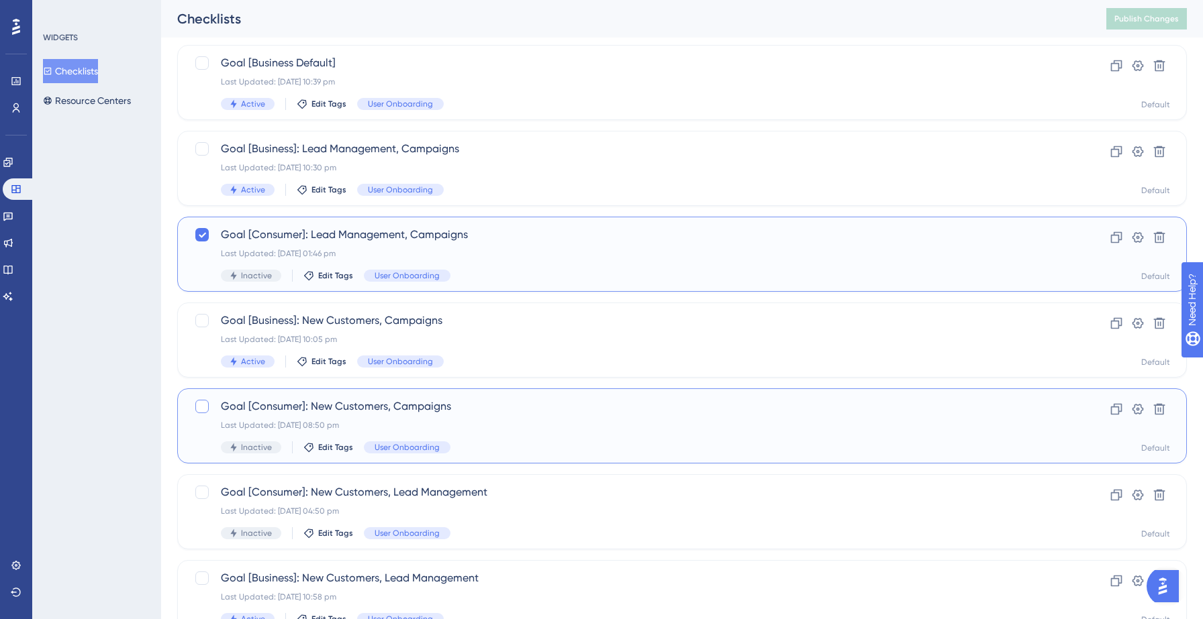
click at [204, 407] on div at bounding box center [201, 406] width 13 height 13
checkbox input "true"
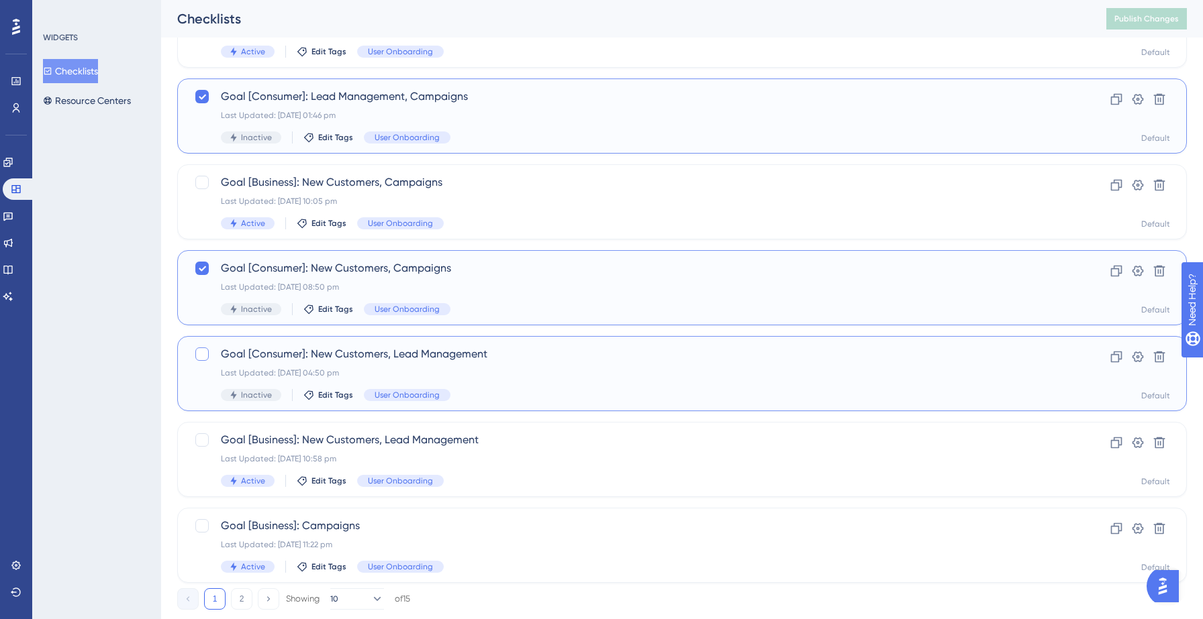
click at [203, 359] on div at bounding box center [201, 354] width 13 height 13
checkbox input "true"
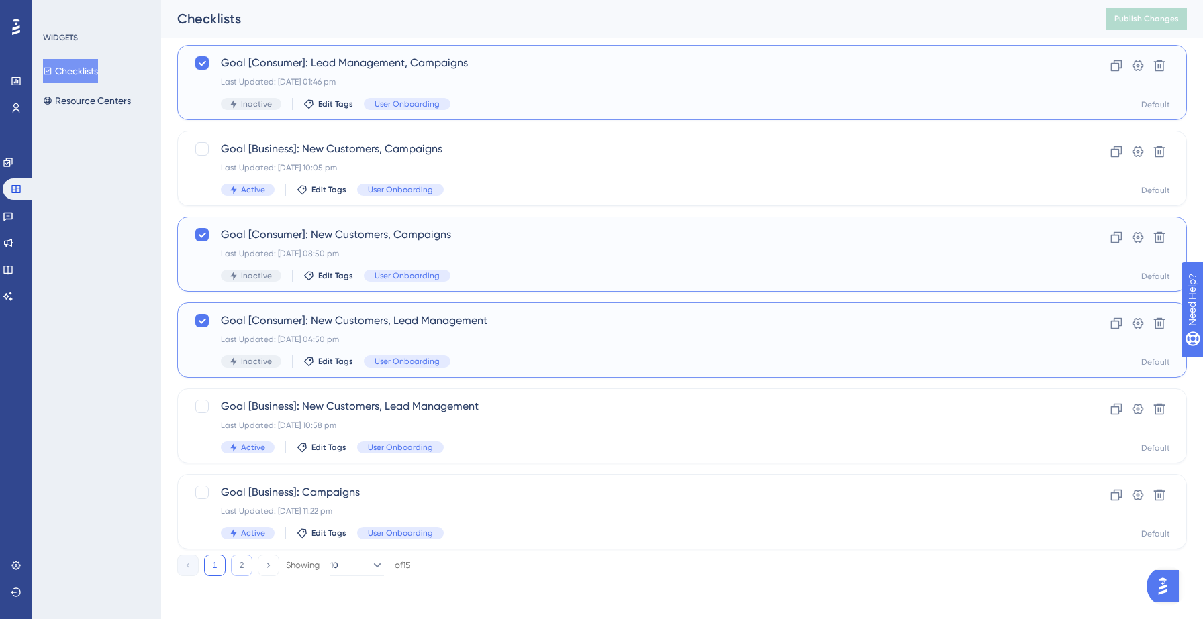
click at [242, 564] on button "2" at bounding box center [241, 565] width 21 height 21
checkbox input "false"
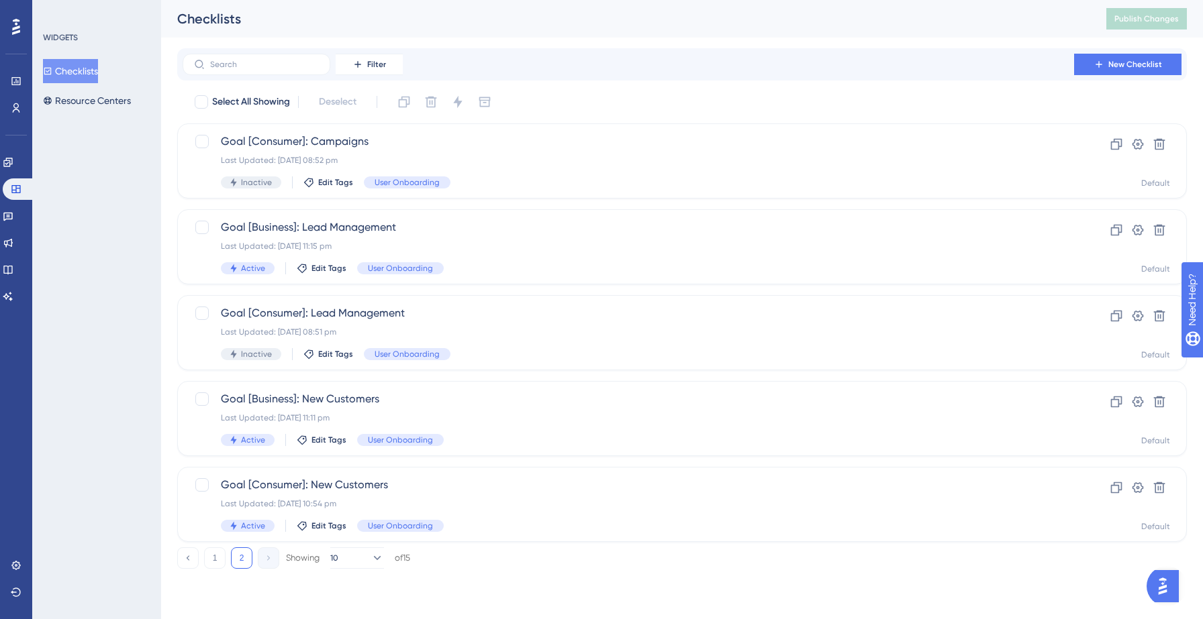
scroll to position [0, 0]
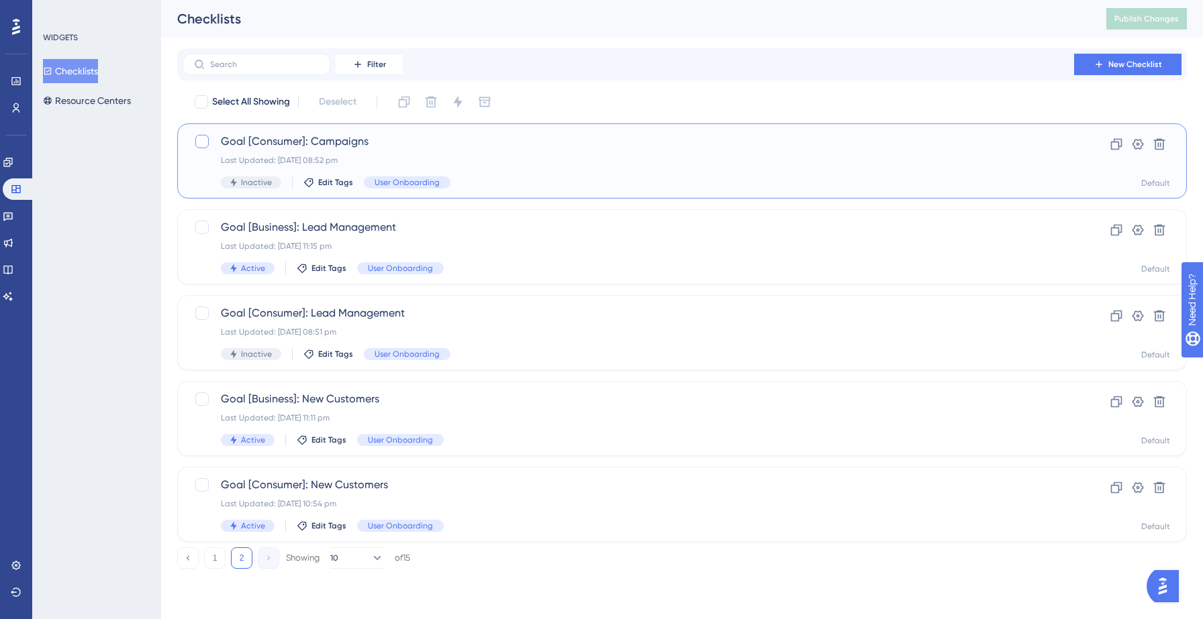
click at [205, 144] on div at bounding box center [201, 141] width 13 height 13
checkbox input "true"
click at [205, 316] on div at bounding box center [201, 313] width 13 height 13
checkbox input "true"
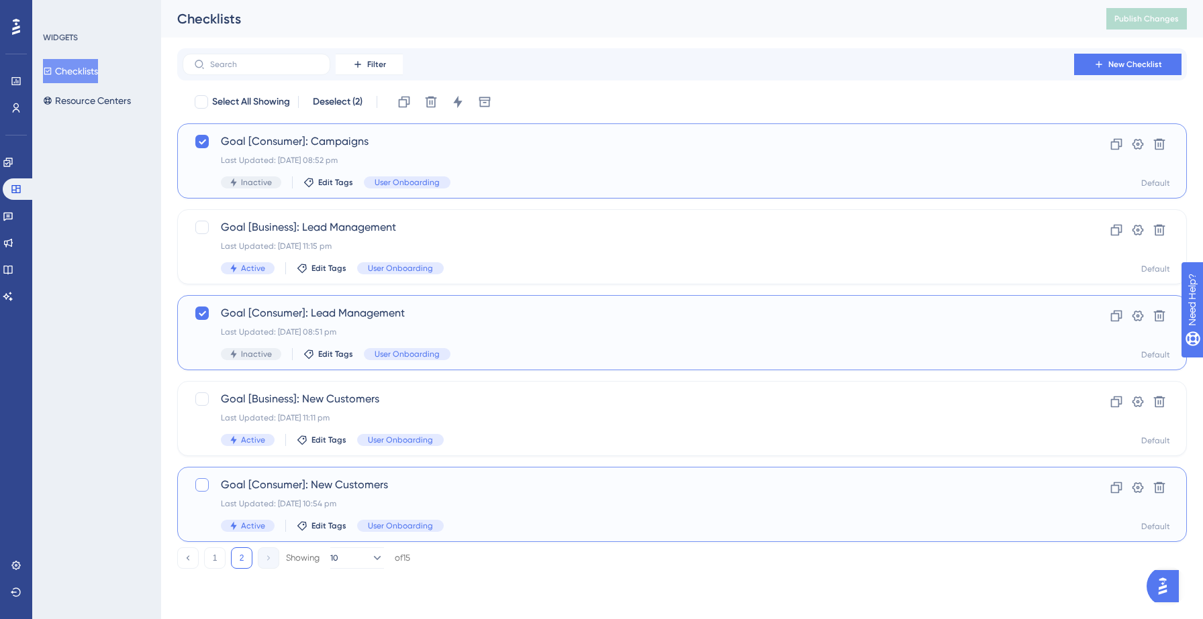
click at [203, 483] on div at bounding box center [201, 485] width 13 height 13
checkbox input "true"
click at [216, 559] on button "1" at bounding box center [214, 558] width 21 height 21
checkbox input "false"
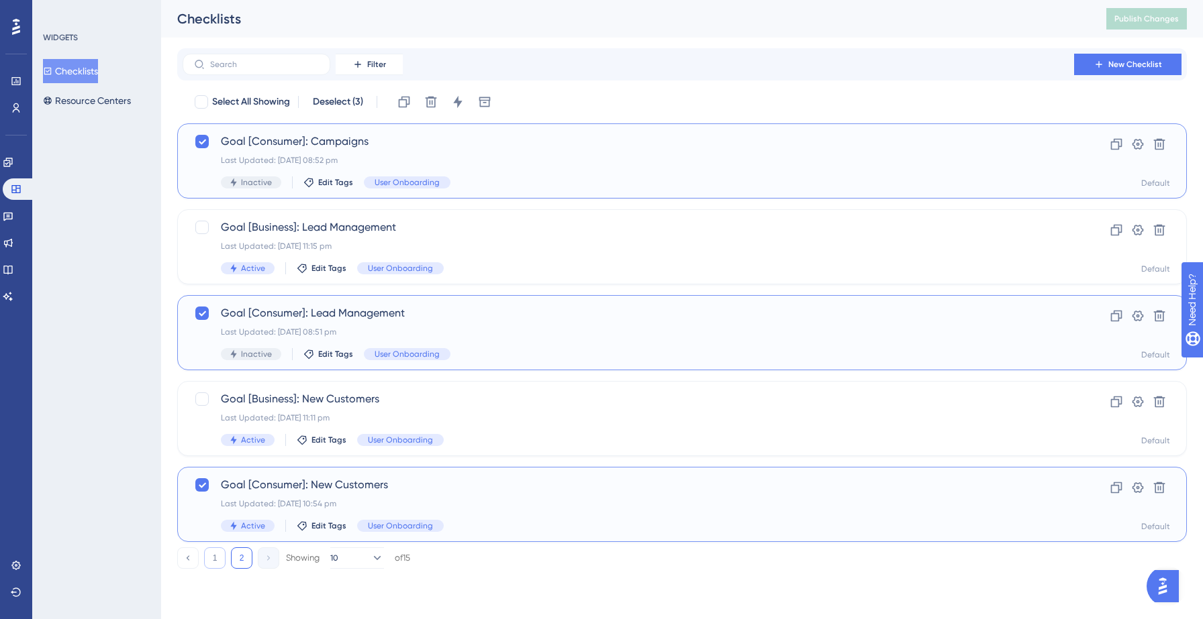
checkbox input "false"
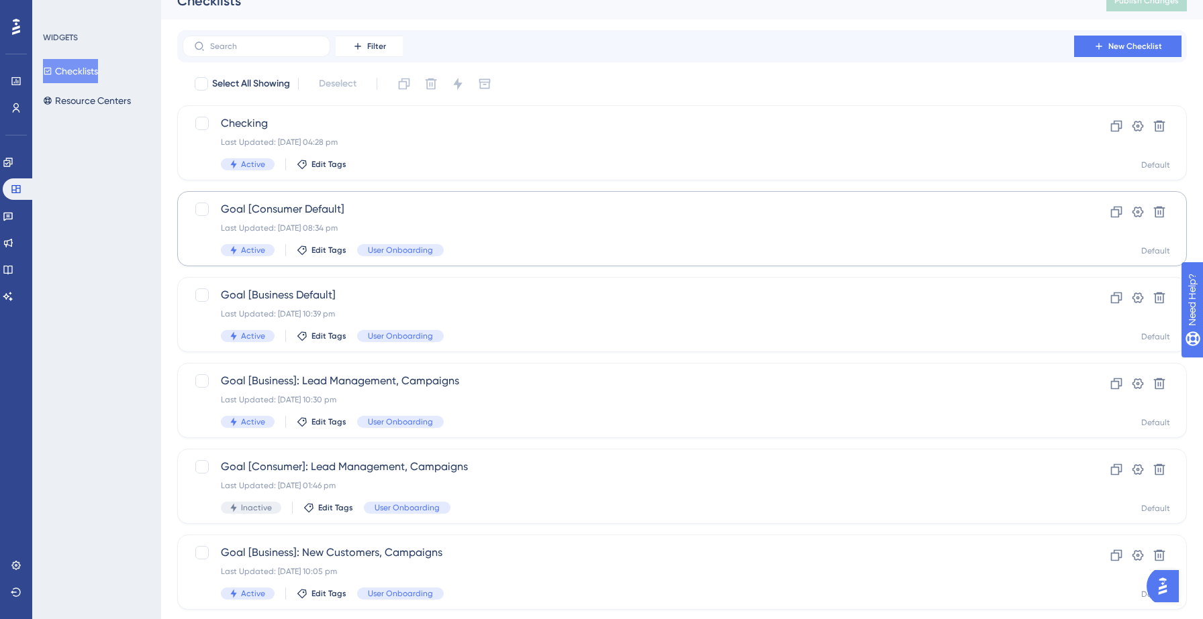
scroll to position [24, 0]
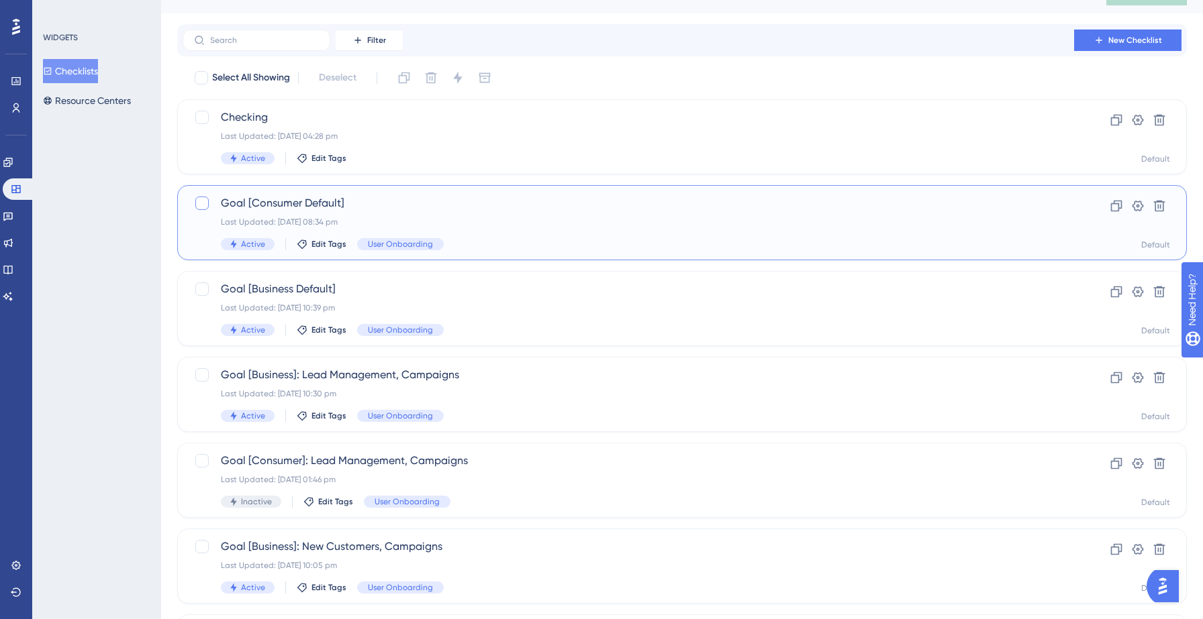
click at [199, 203] on div at bounding box center [201, 203] width 13 height 13
checkbox input "true"
click at [207, 460] on div at bounding box center [201, 460] width 13 height 13
checkbox input "true"
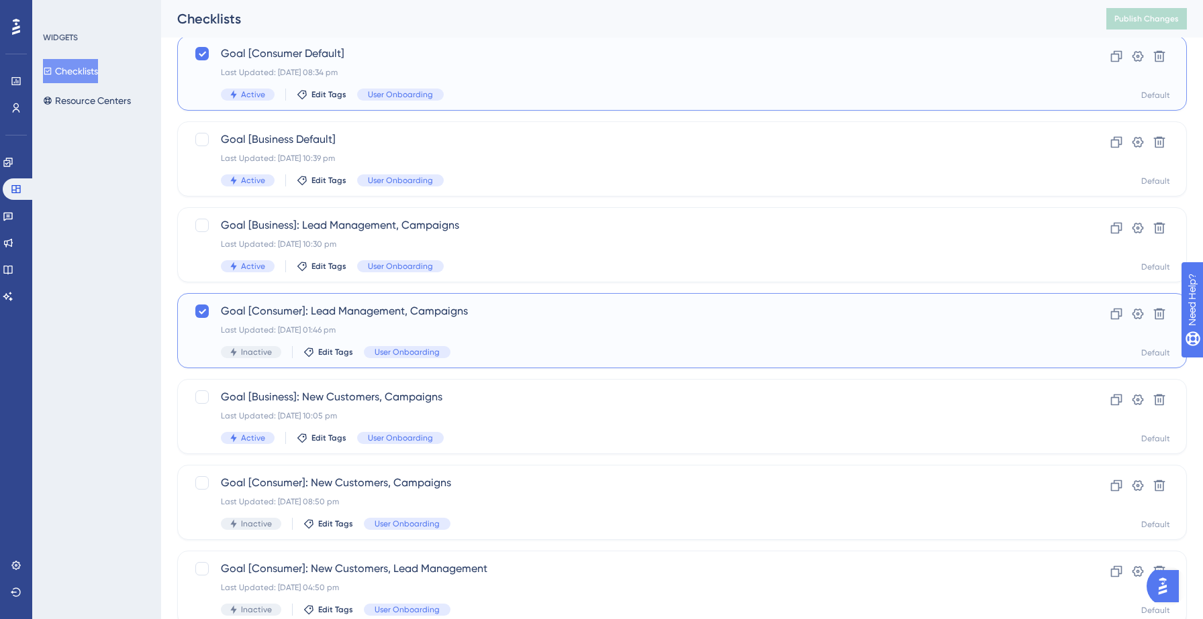
scroll to position [187, 0]
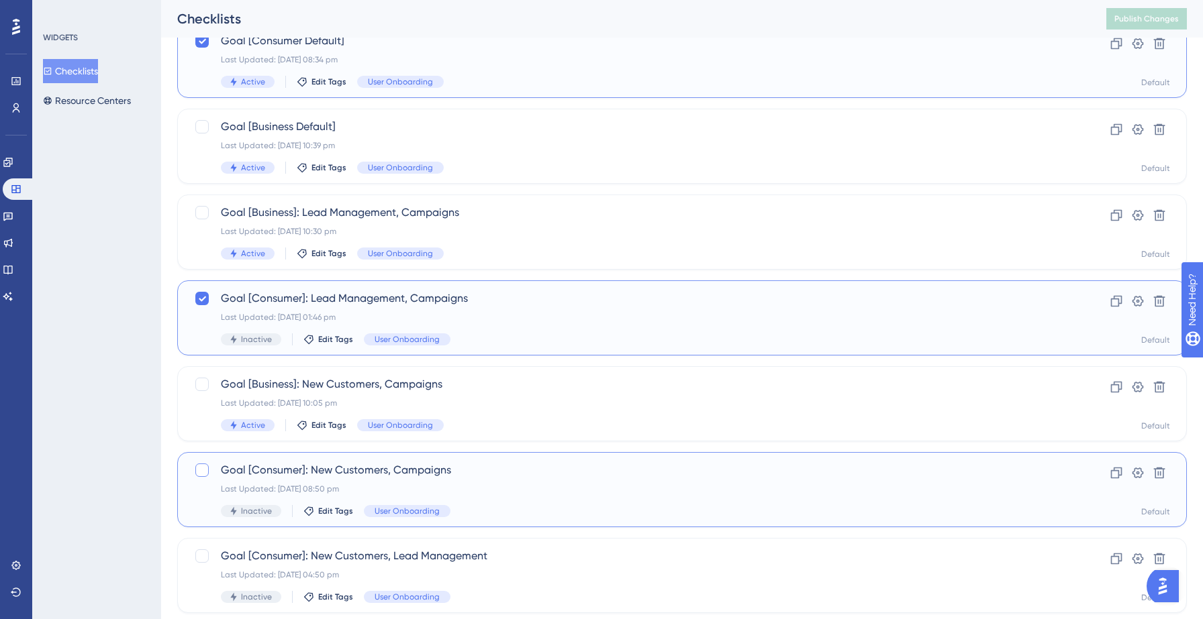
click at [202, 471] on div at bounding box center [201, 470] width 13 height 13
checkbox input "true"
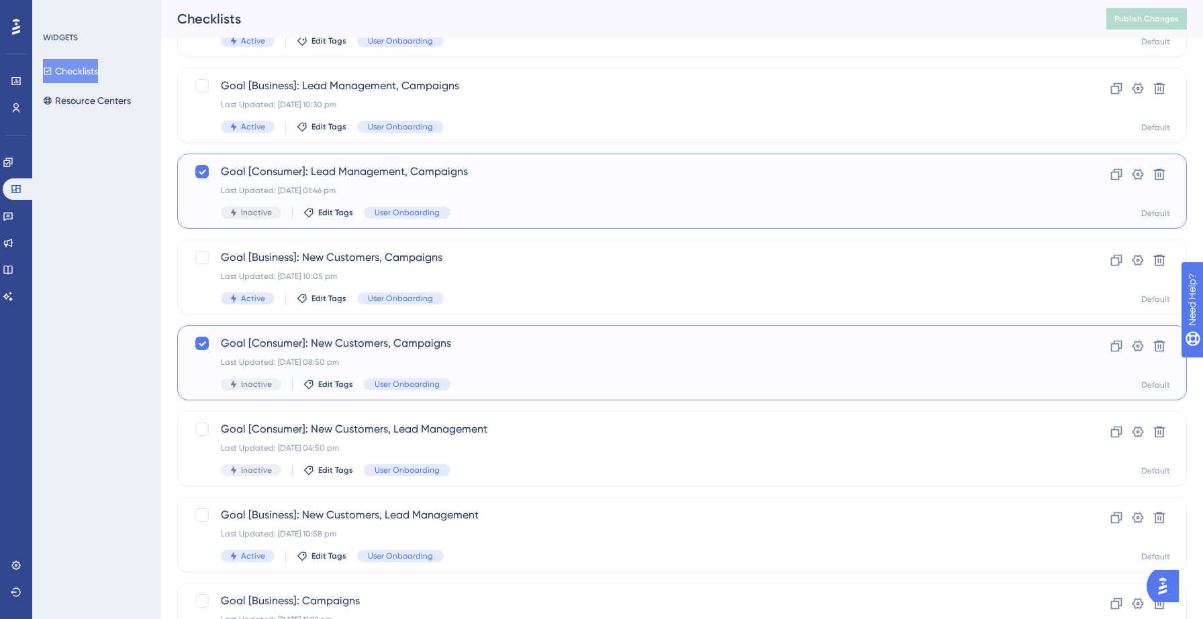
scroll to position [319, 0]
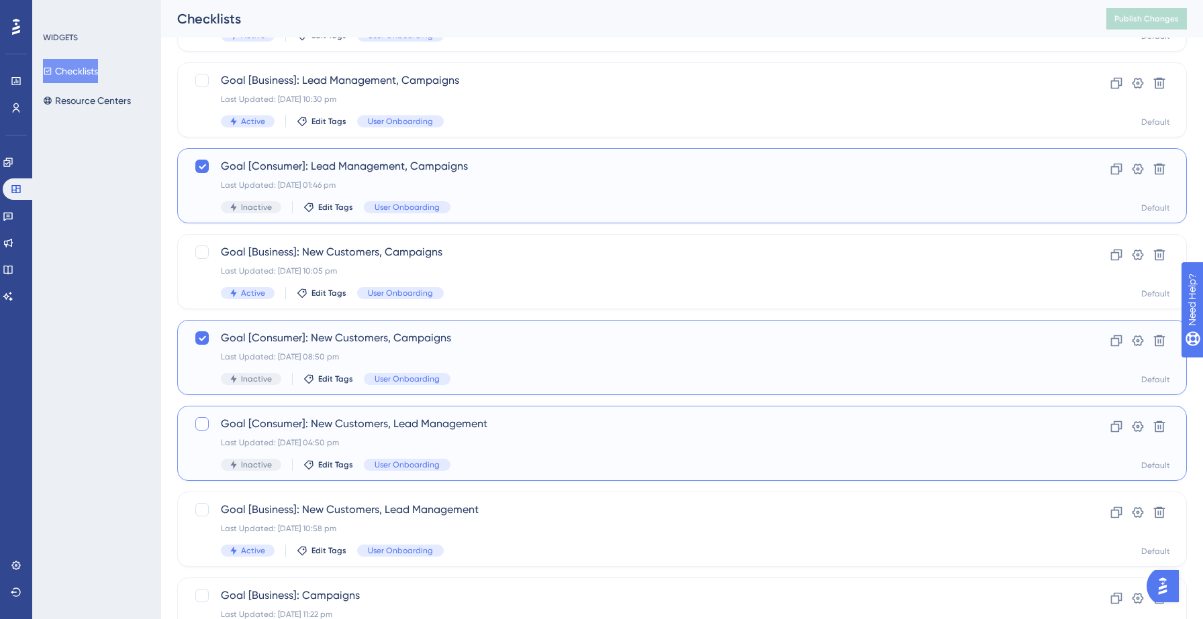
click at [204, 423] on div at bounding box center [201, 423] width 13 height 13
checkbox input "true"
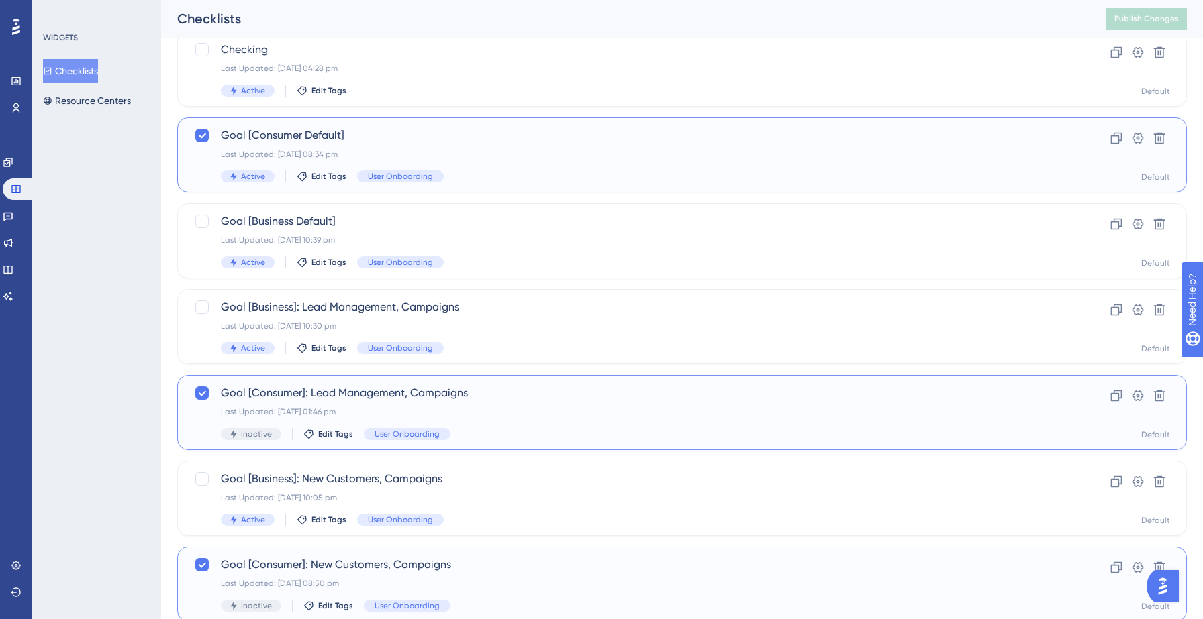
scroll to position [0, 0]
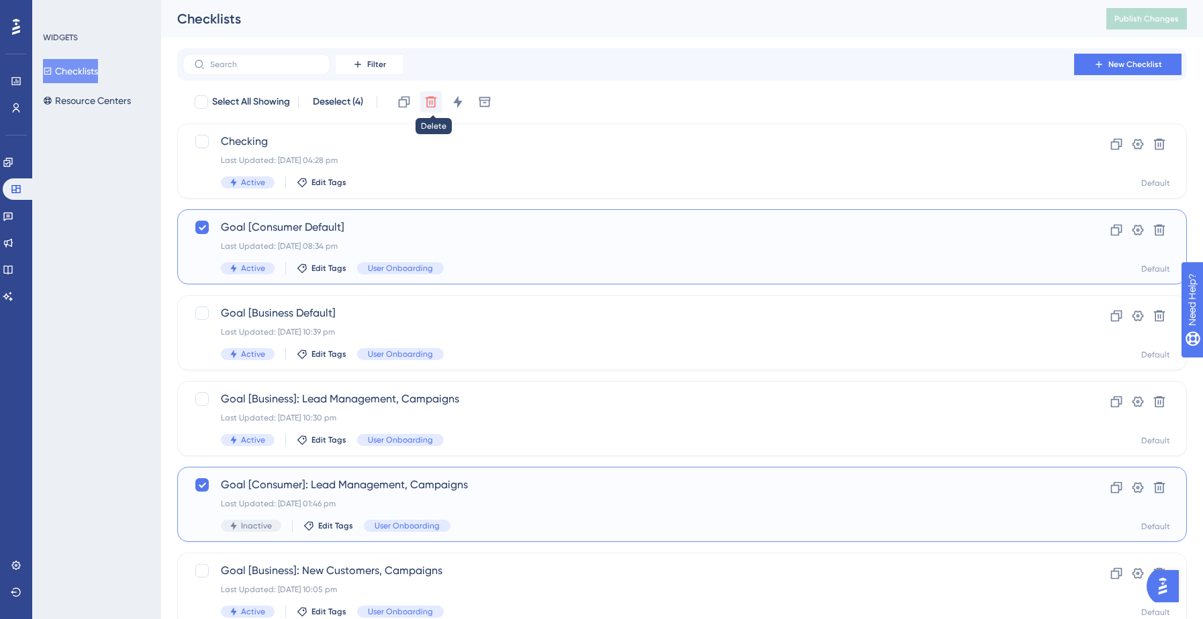
click at [428, 100] on icon at bounding box center [431, 102] width 11 height 11
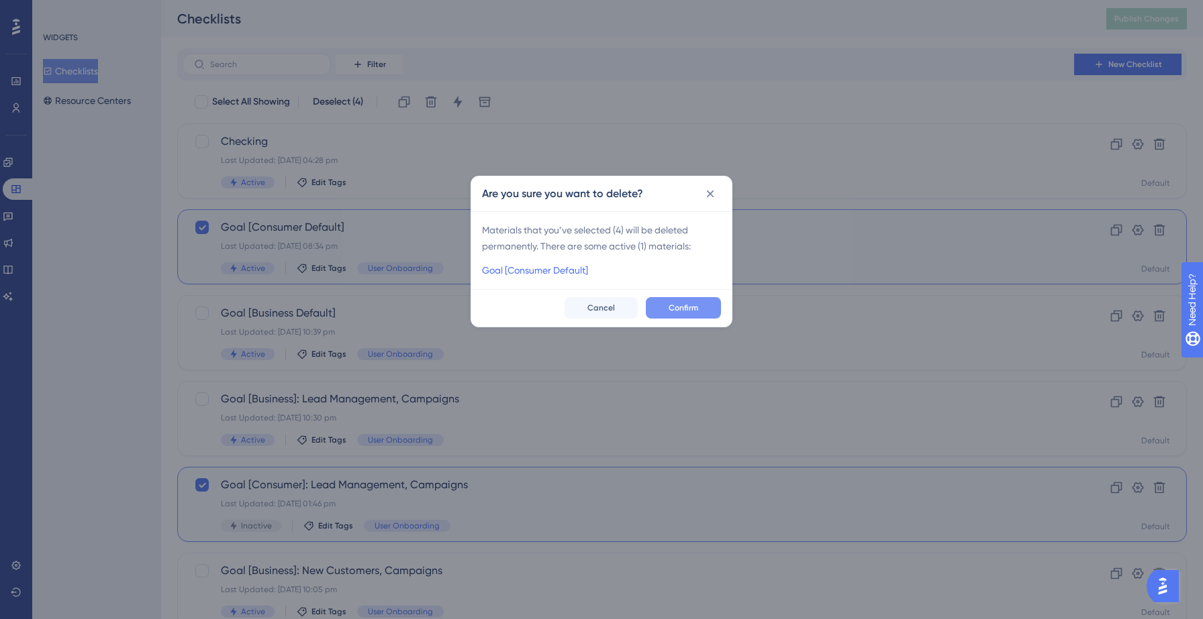
click at [679, 305] on span "Confirm" at bounding box center [683, 308] width 30 height 11
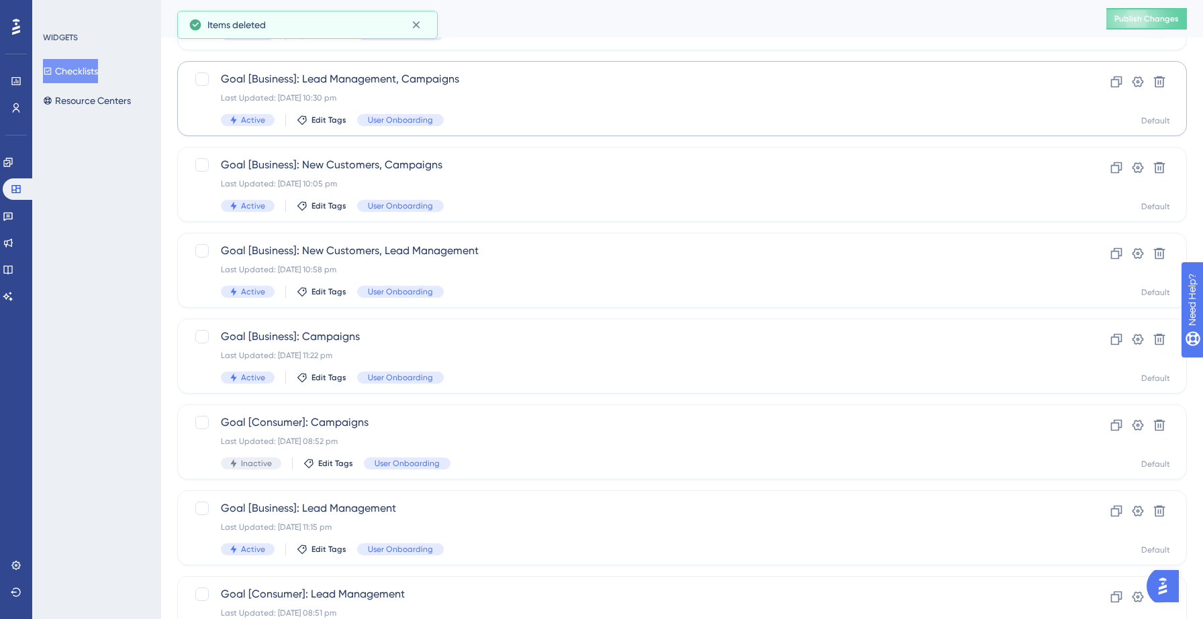
scroll to position [422, 0]
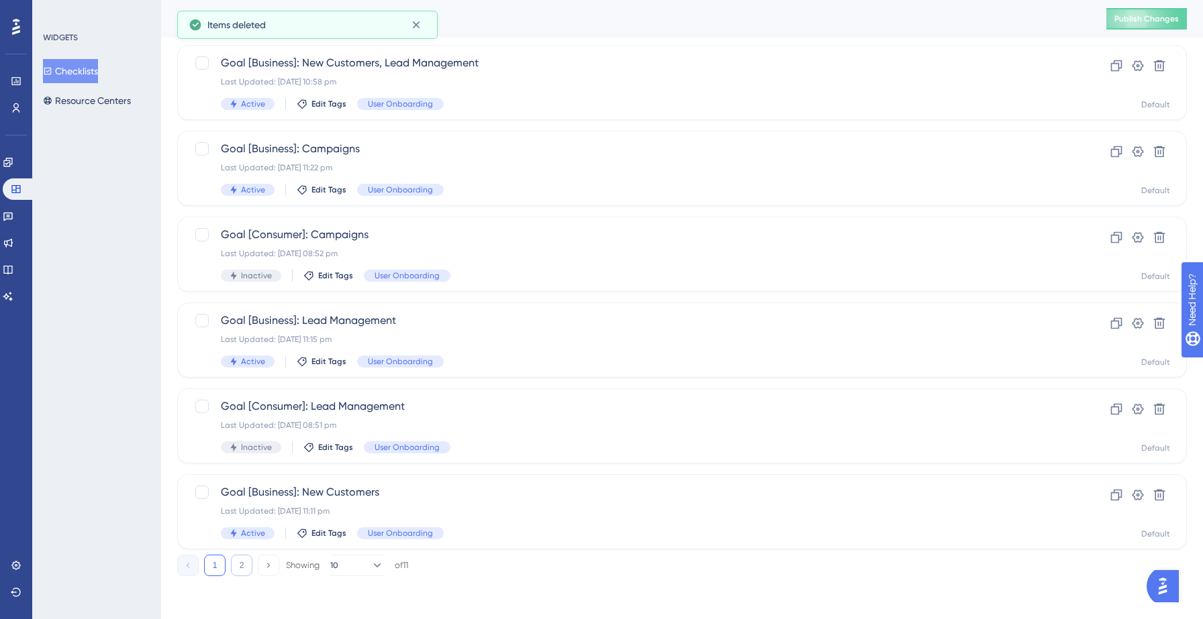
click at [245, 562] on button "2" at bounding box center [241, 565] width 21 height 21
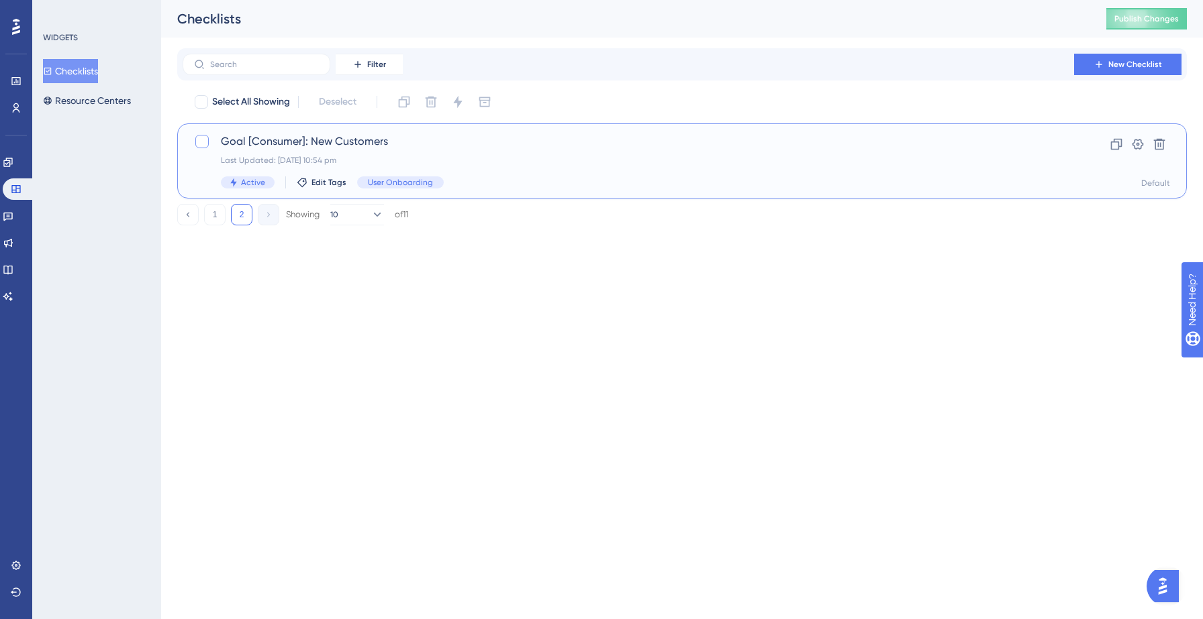
click at [204, 143] on div at bounding box center [201, 141] width 13 height 13
checkbox input "true"
click at [435, 103] on icon at bounding box center [430, 101] width 13 height 13
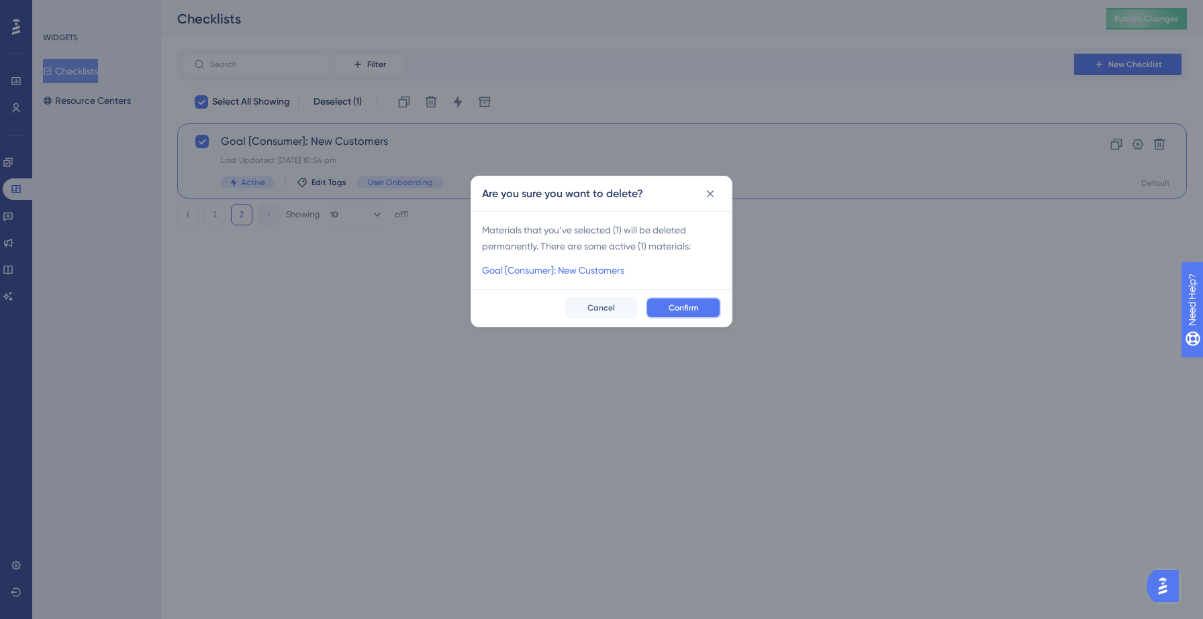
click at [660, 307] on button "Confirm" at bounding box center [683, 307] width 75 height 21
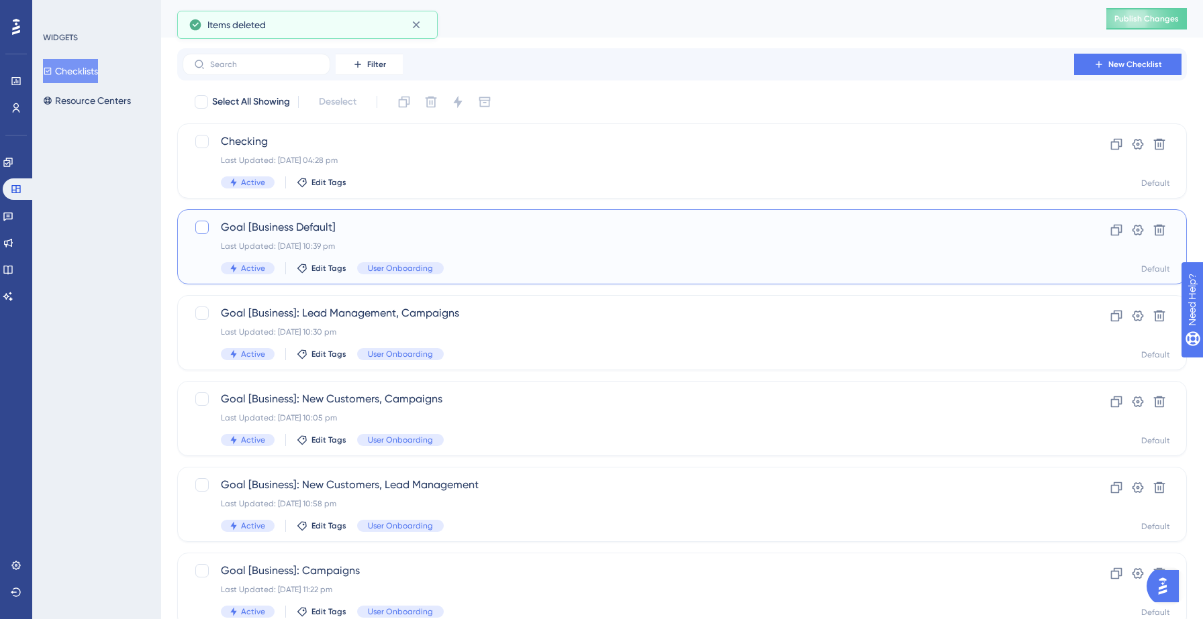
click at [202, 228] on div at bounding box center [201, 227] width 13 height 13
checkbox input "true"
click at [1115, 230] on icon at bounding box center [1115, 229] width 13 height 13
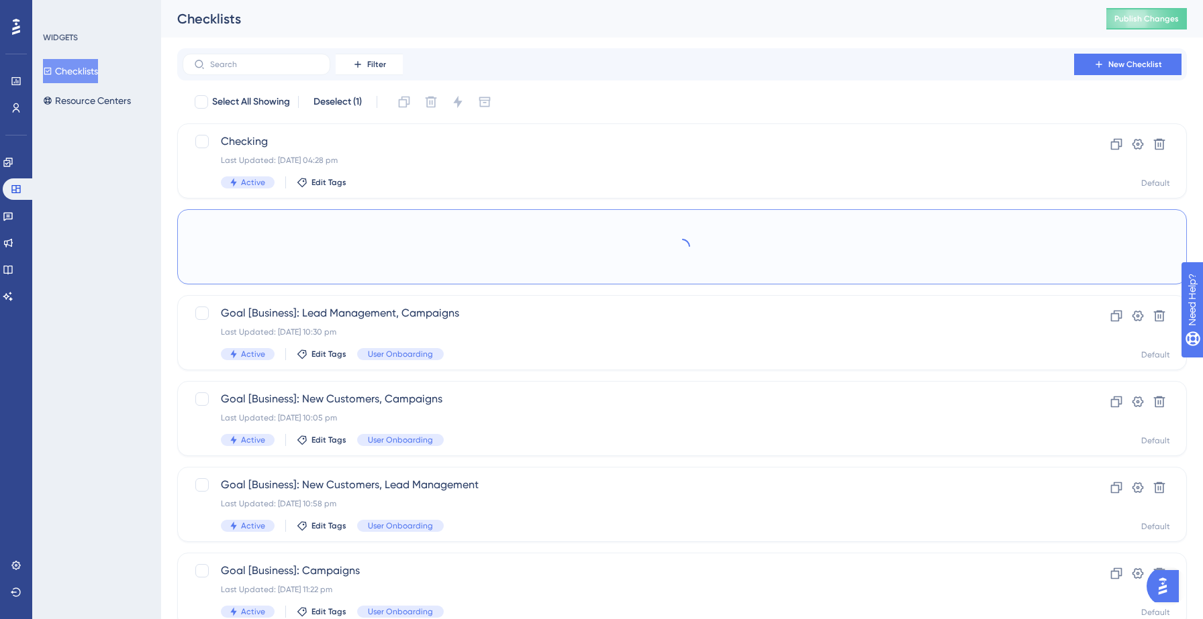
checkbox input "false"
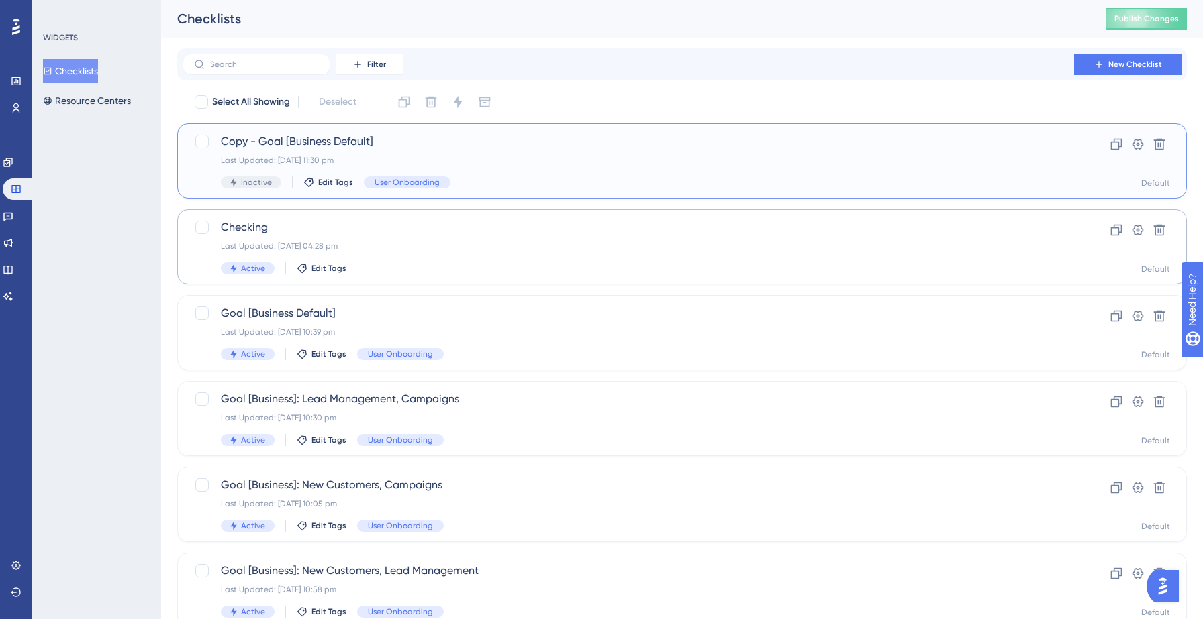
click at [311, 145] on span "Copy - Goal [Business Default]" at bounding box center [628, 142] width 815 height 16
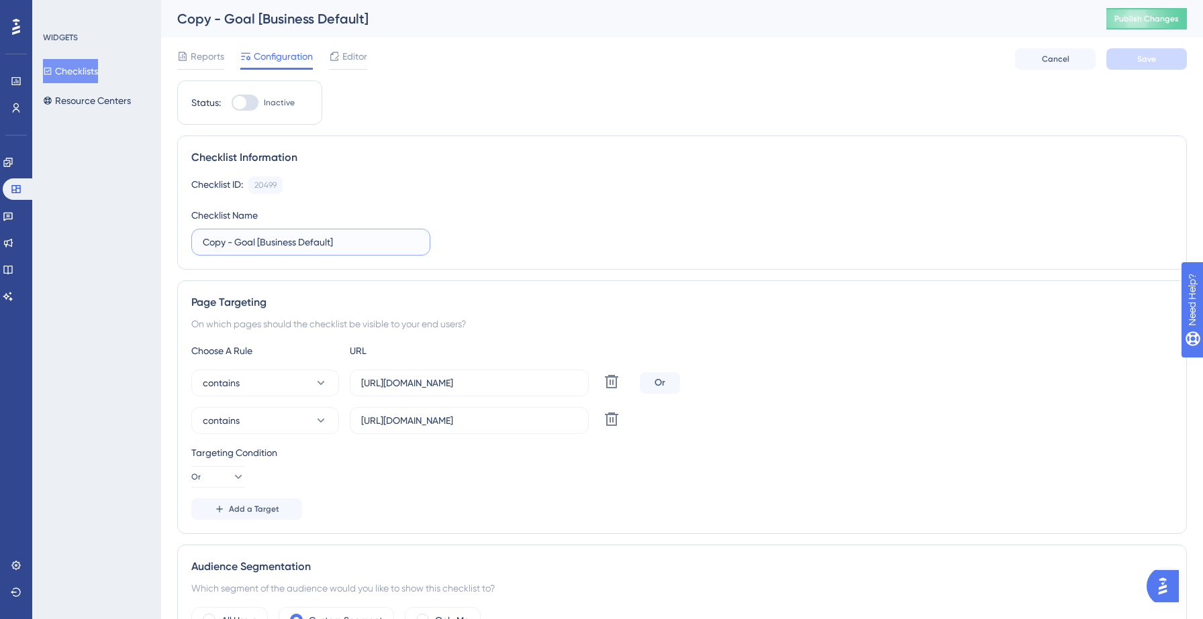
click at [233, 244] on input "Copy - Goal [Business Default]" at bounding box center [311, 242] width 216 height 15
type input "Goal [Business Default]"
click at [75, 66] on button "Checklists" at bounding box center [70, 71] width 55 height 24
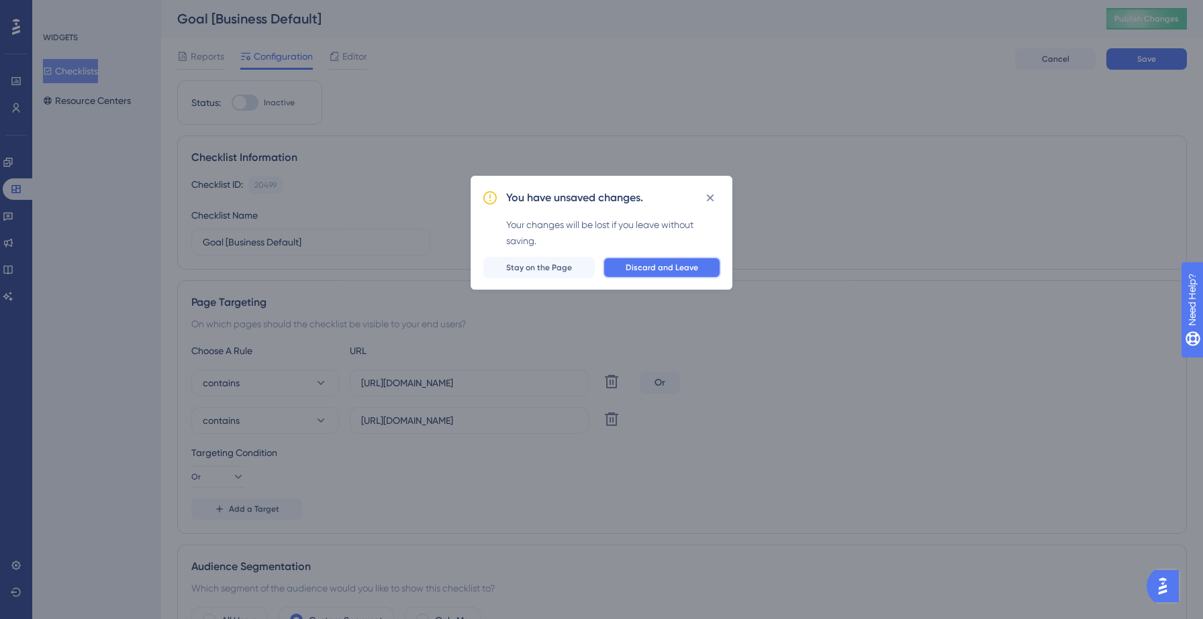
click at [648, 263] on span "Discard and Leave" at bounding box center [662, 267] width 72 height 11
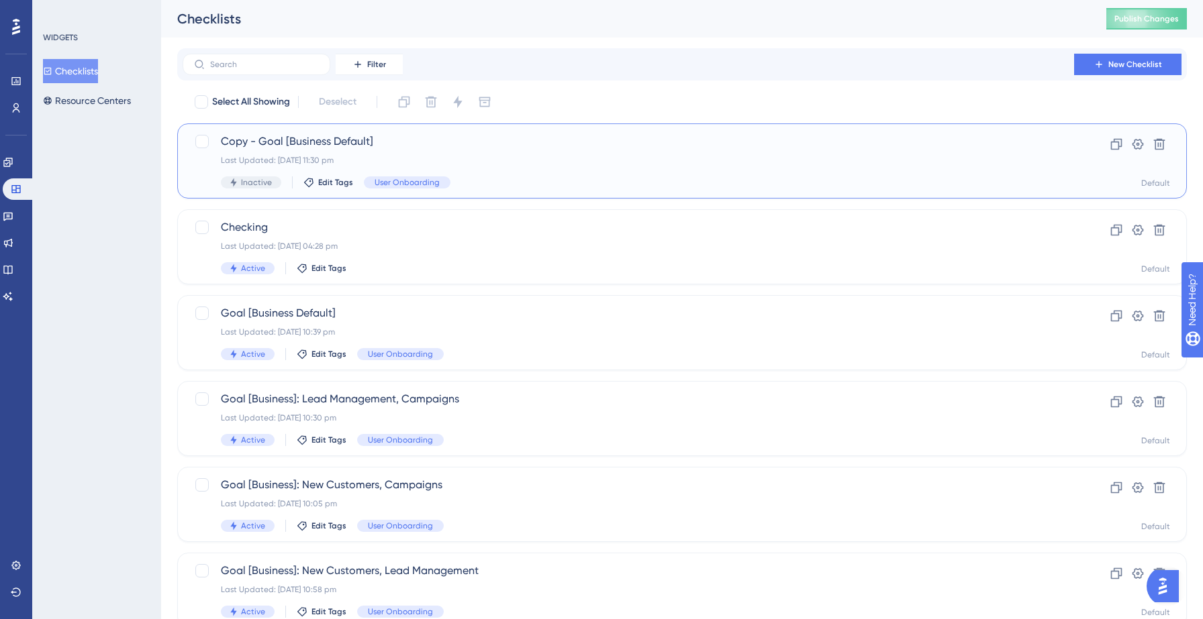
click at [406, 155] on div "Last Updated: 12 Sept 2025 11:30 pm" at bounding box center [628, 160] width 815 height 11
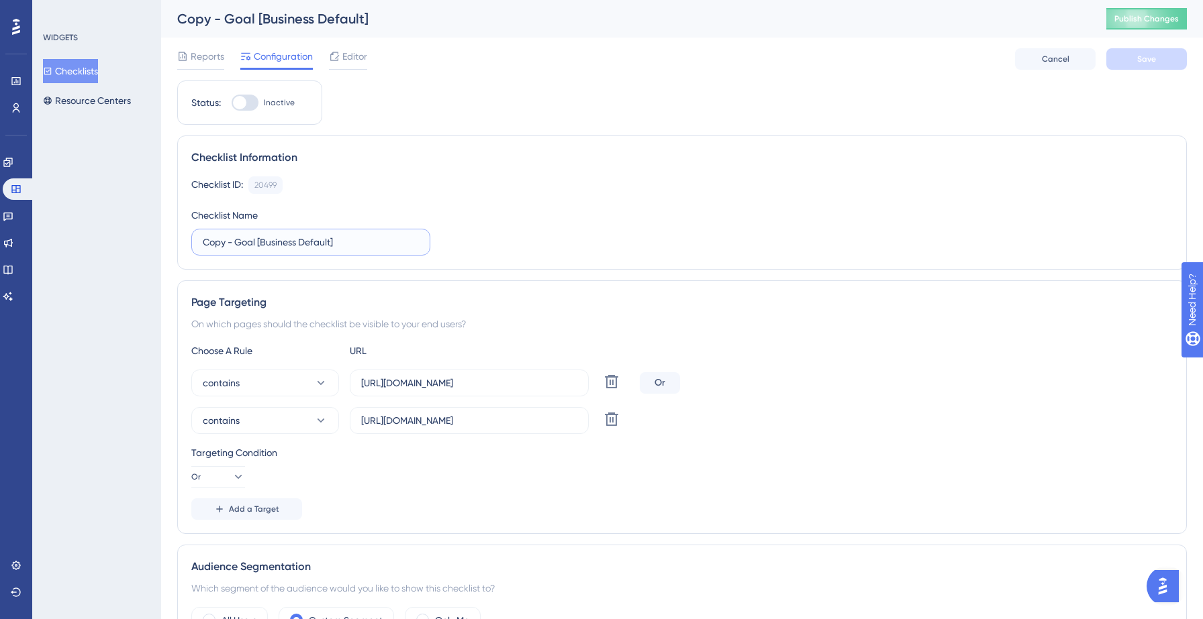
click at [236, 238] on input "Copy - Goal [Business Default]" at bounding box center [311, 242] width 216 height 15
type input "Goal [Consumers Default]"
click at [499, 234] on div "Checklist ID: 20499 Copy Checklist Name Goal [Consumers Default]" at bounding box center [681, 216] width 981 height 79
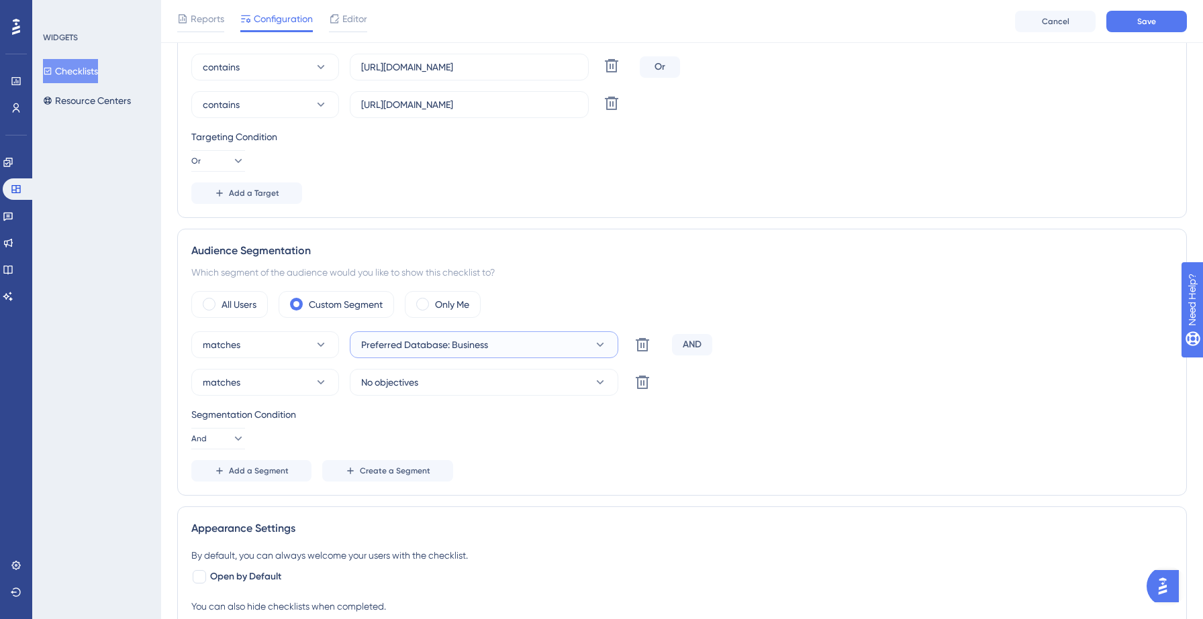
click at [494, 348] on button "Preferred Database: Business" at bounding box center [484, 345] width 268 height 27
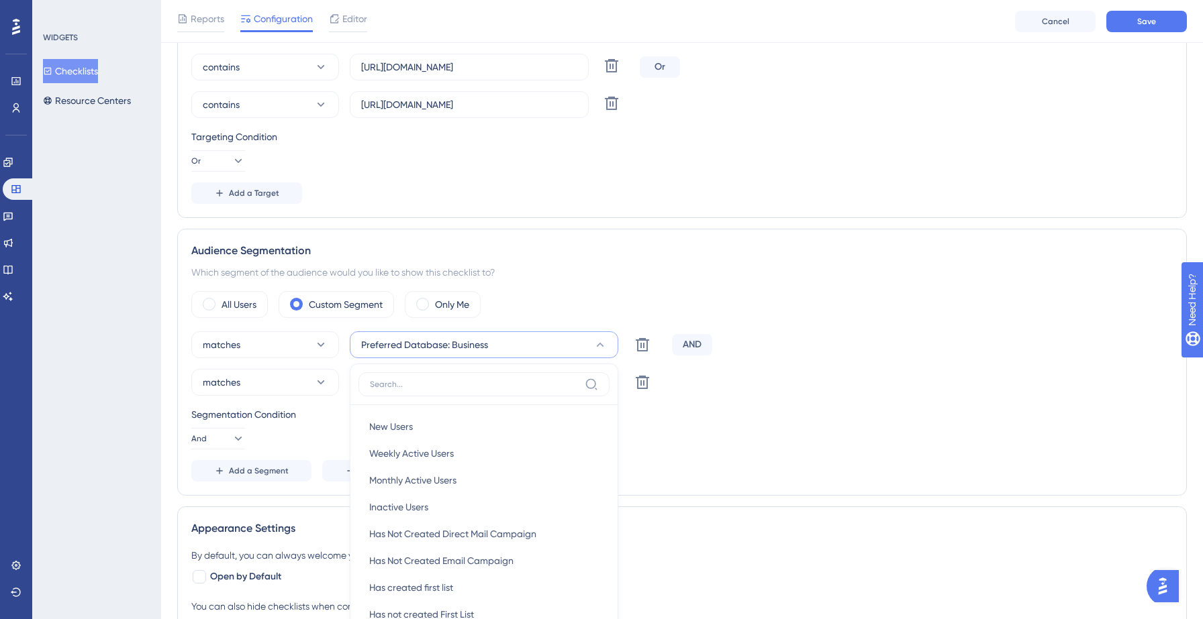
scroll to position [499, 0]
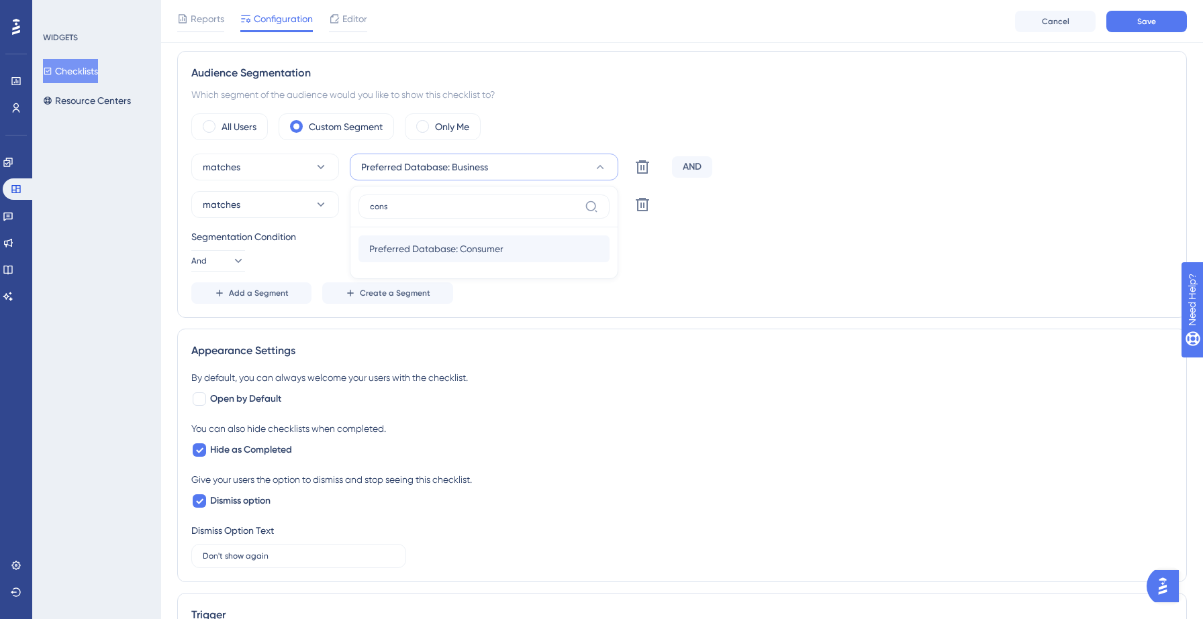
type input "cons"
click at [474, 246] on span "Preferred Database: Consumer" at bounding box center [436, 249] width 134 height 16
click at [737, 242] on div "Segmentation Condition" at bounding box center [681, 237] width 981 height 16
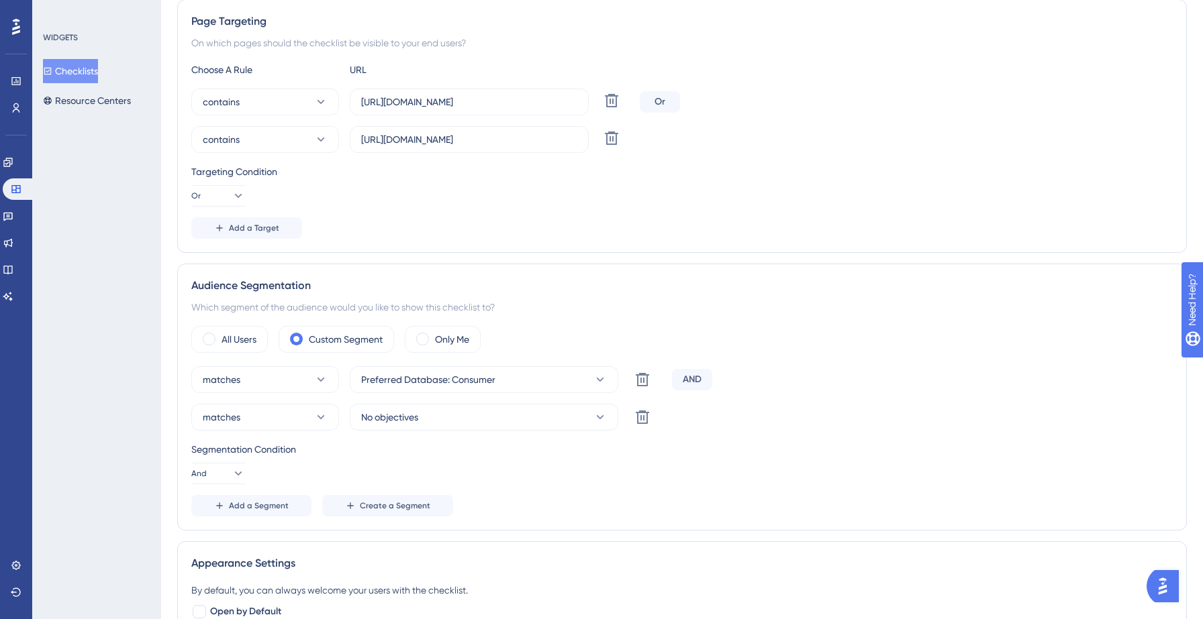
scroll to position [0, 0]
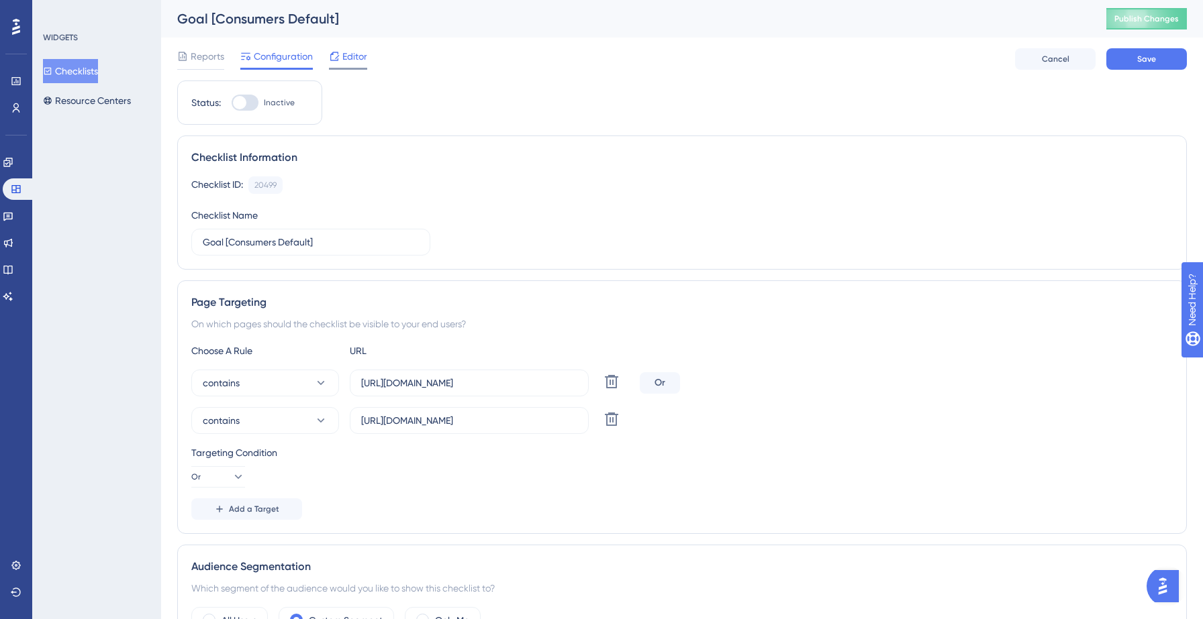
click at [363, 61] on span "Editor" at bounding box center [354, 56] width 25 height 16
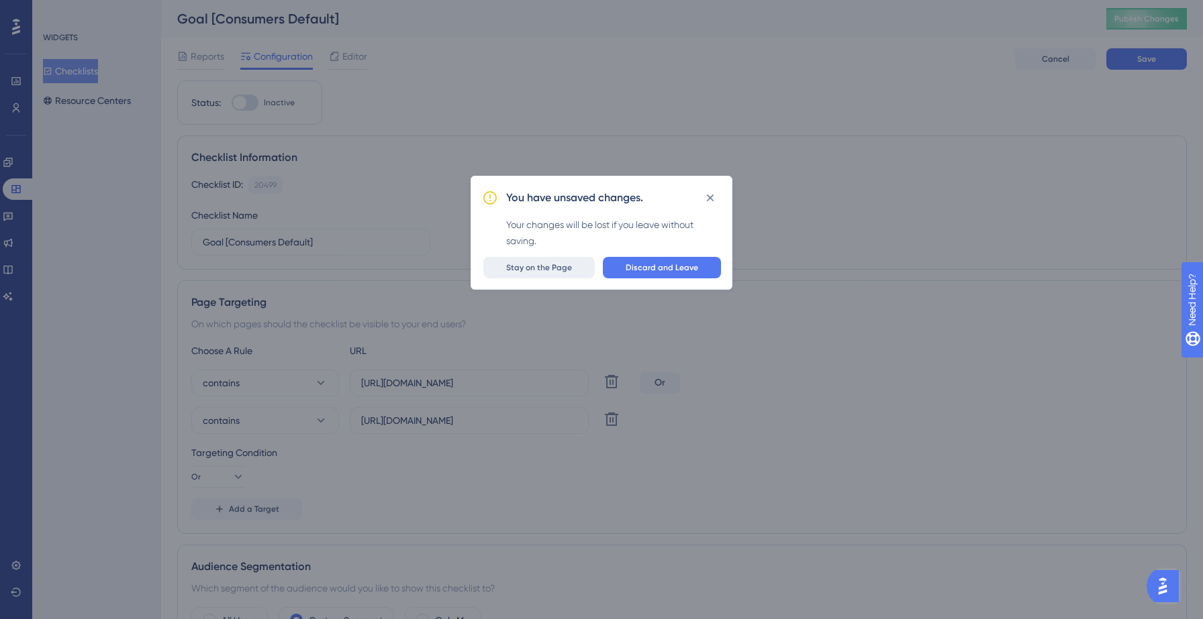
click at [566, 260] on button "Stay on the Page" at bounding box center [538, 267] width 111 height 21
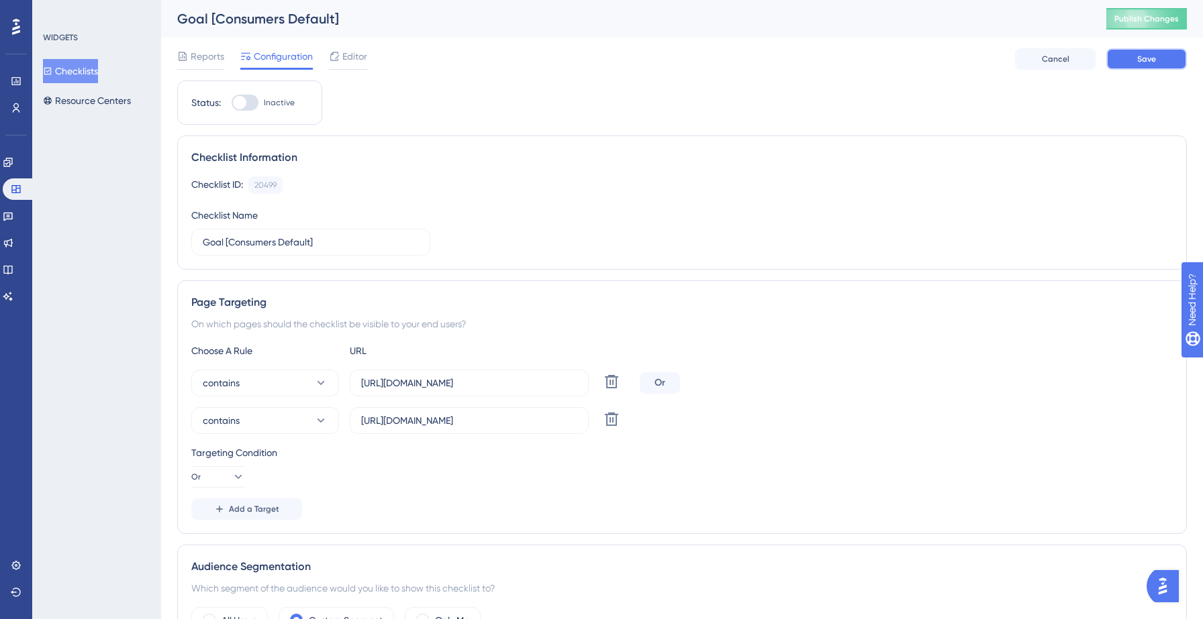
click at [1154, 64] on span "Save" at bounding box center [1146, 59] width 19 height 11
click at [354, 64] on div "Editor" at bounding box center [348, 58] width 38 height 21
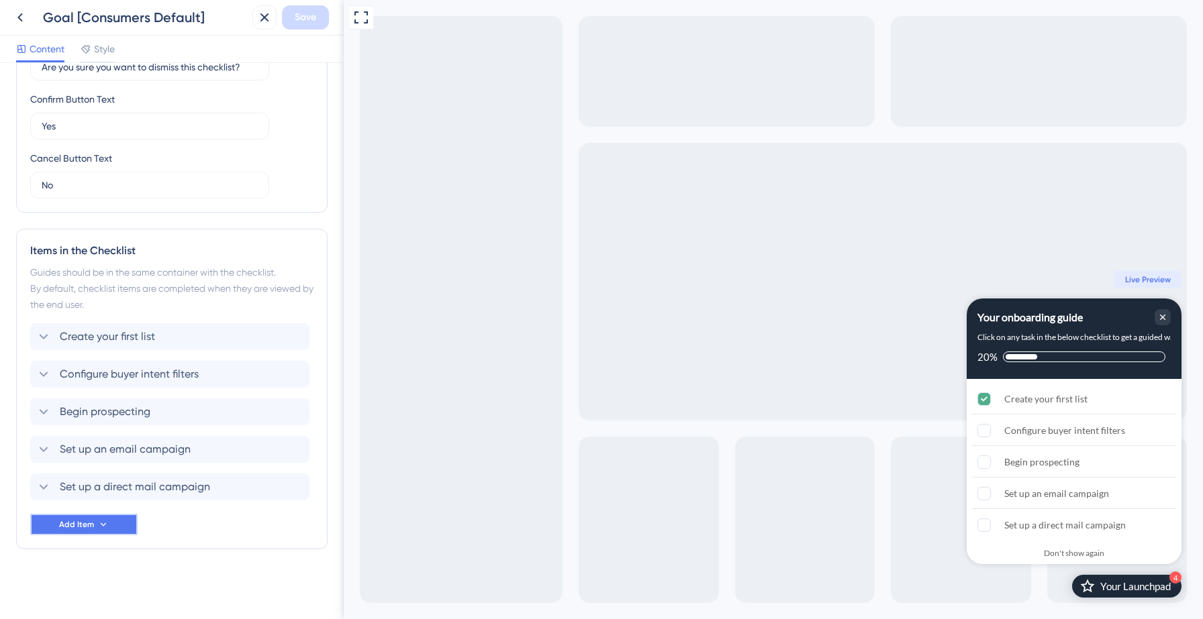
click at [95, 523] on button "Add Item" at bounding box center [83, 524] width 107 height 21
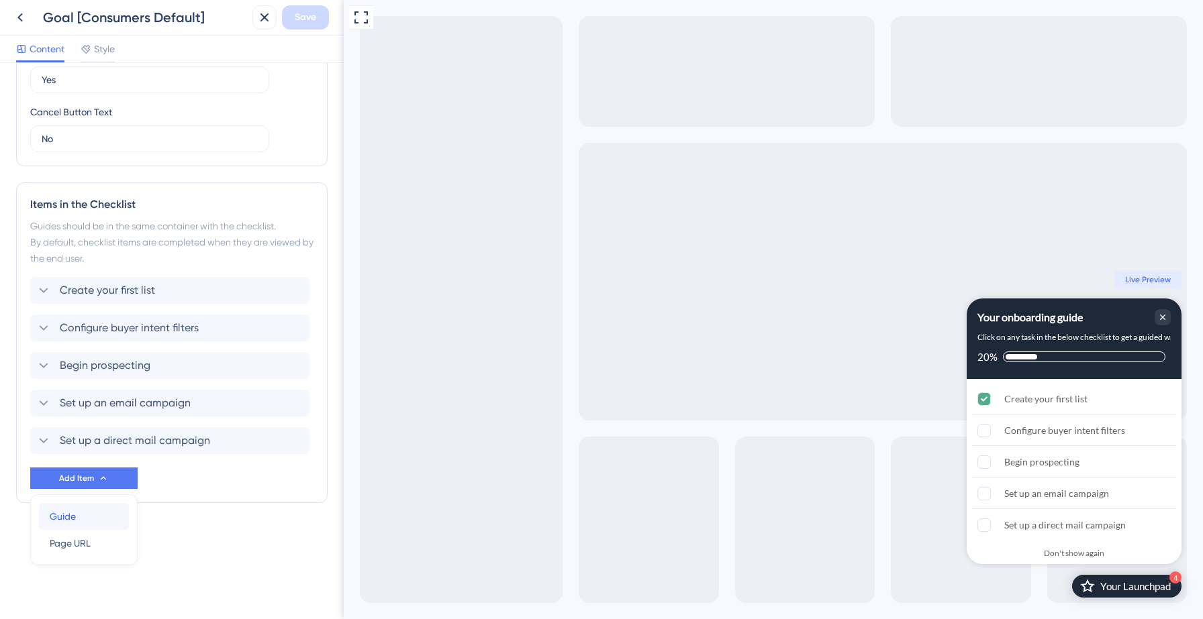
click at [89, 521] on div "Guide Guide" at bounding box center [84, 516] width 68 height 27
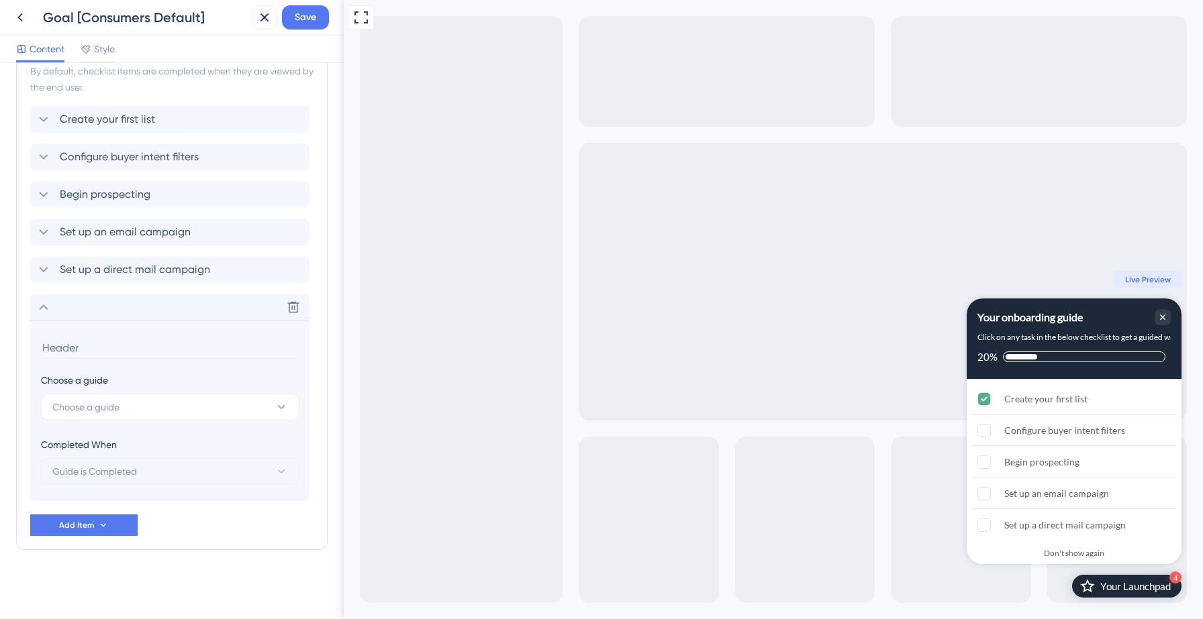
scroll to position [630, 0]
type input "SAN/DNC Waiver"
click at [133, 413] on button "Choose a guide" at bounding box center [170, 406] width 258 height 27
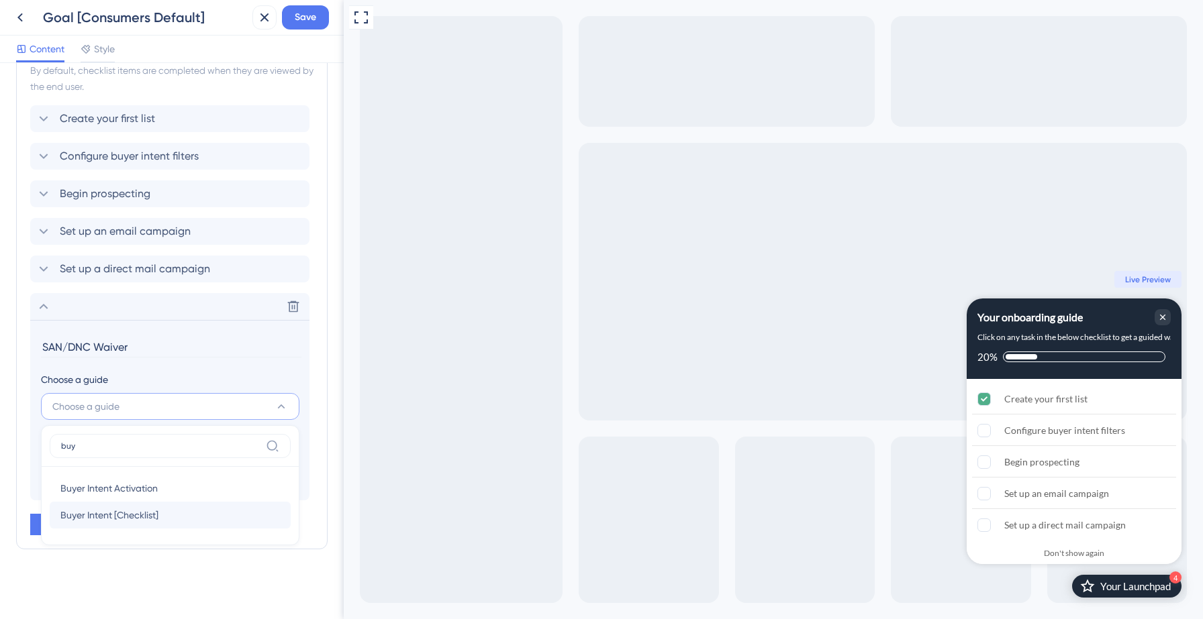
type input "buy"
click at [112, 511] on span "Buyer Intent [Checklist]" at bounding box center [109, 515] width 98 height 16
type input "Buyer Intent [Checklist]"
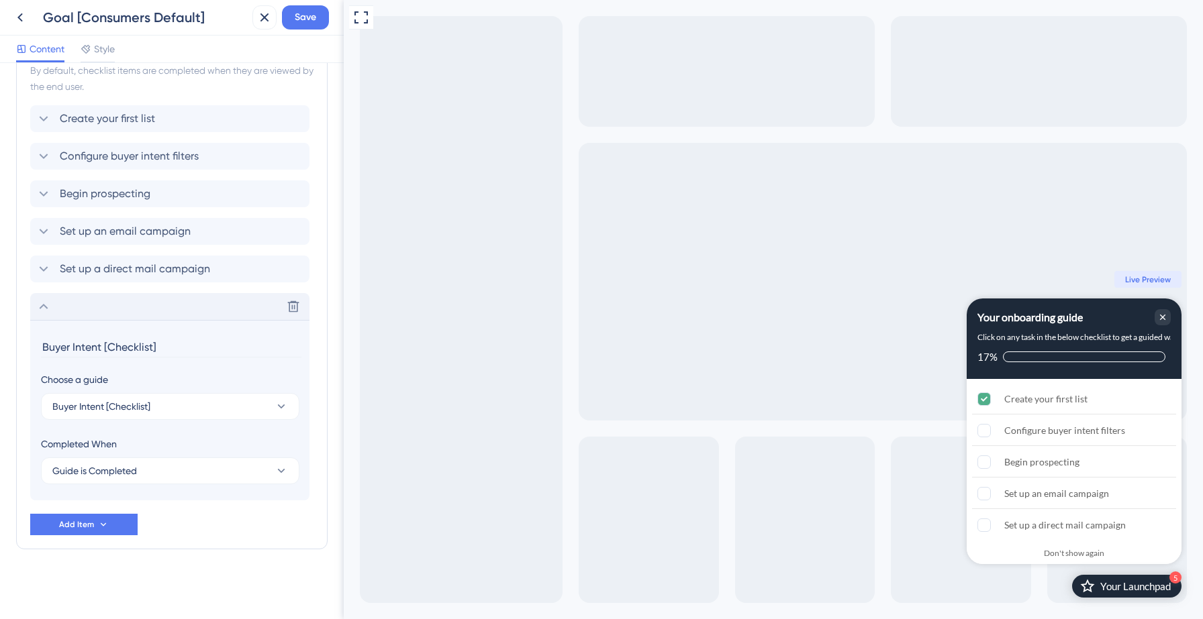
click at [40, 311] on icon at bounding box center [44, 307] width 16 height 16
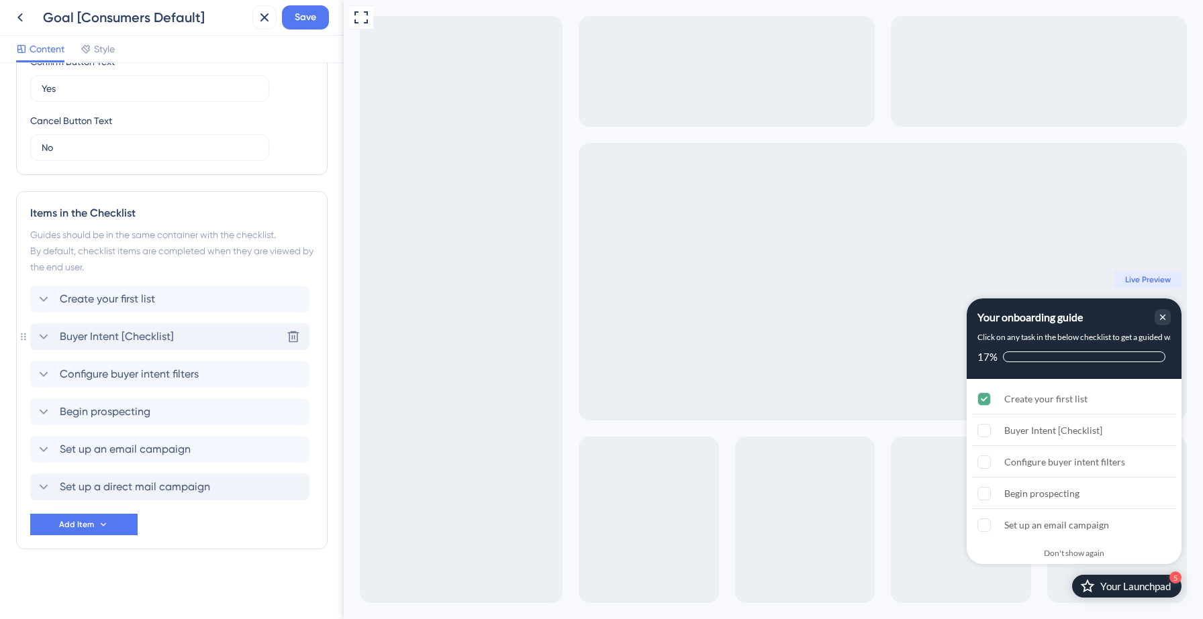
click at [46, 336] on icon at bounding box center [44, 336] width 9 height 5
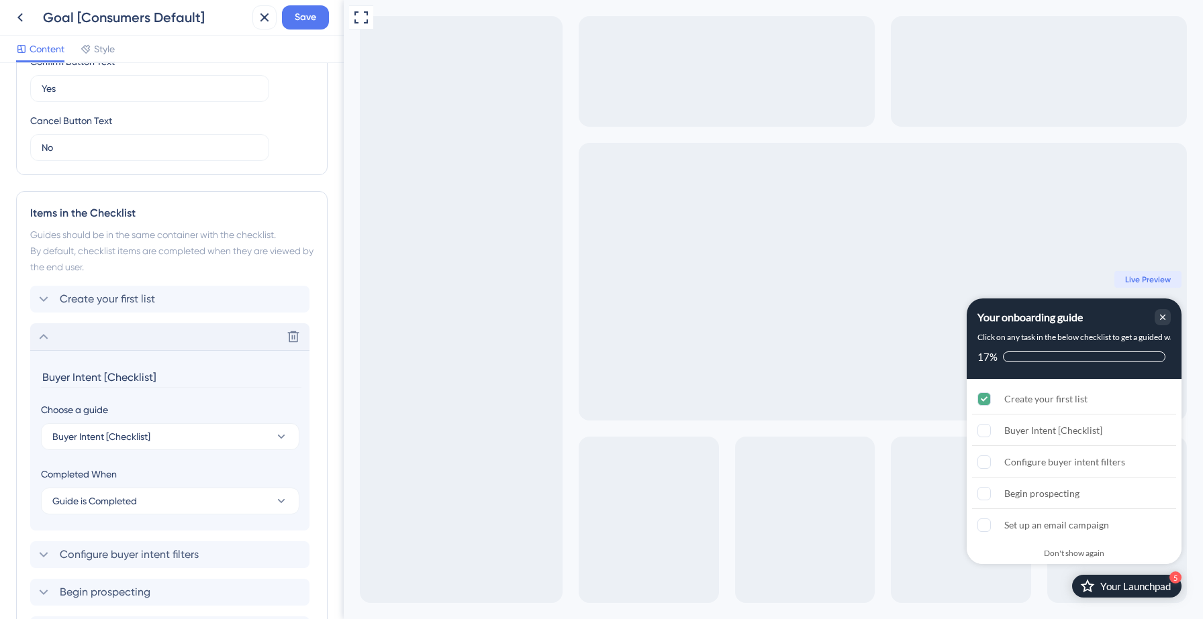
scroll to position [630, 0]
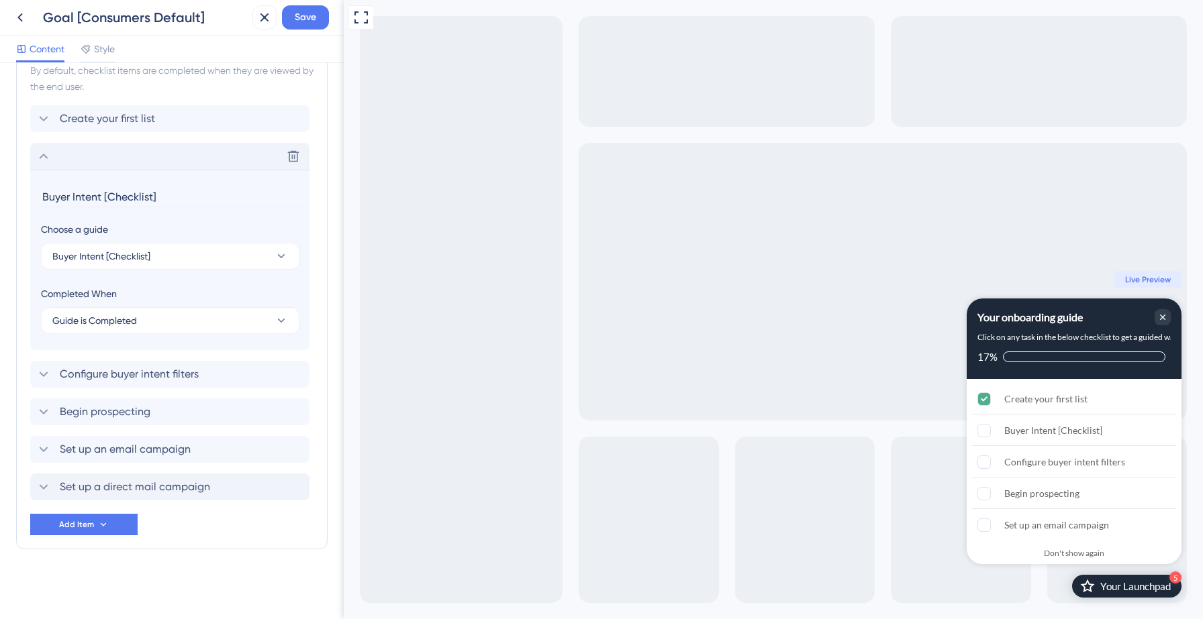
click at [44, 159] on icon at bounding box center [44, 156] width 16 height 16
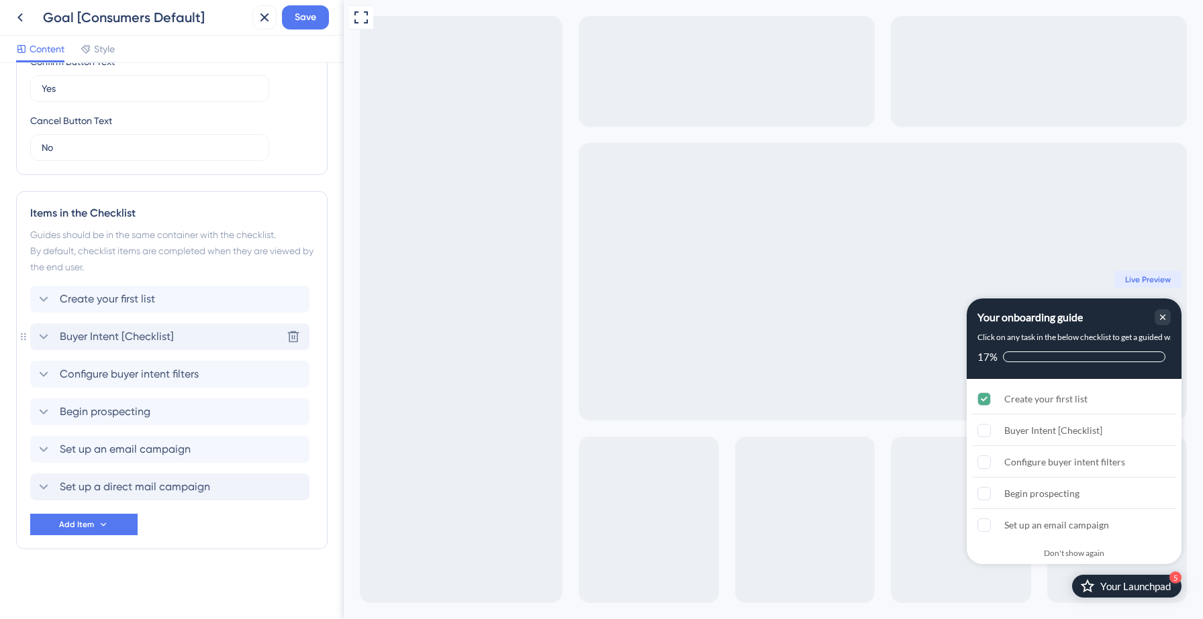
scroll to position [449, 0]
click at [45, 372] on icon at bounding box center [44, 374] width 16 height 16
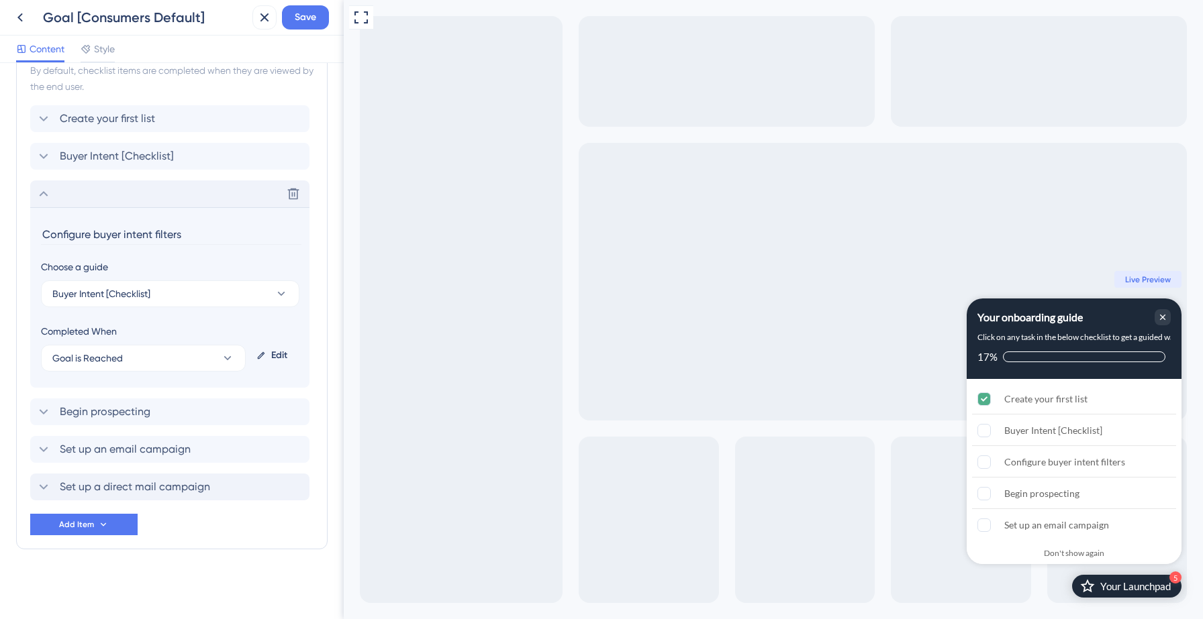
click at [46, 194] on icon at bounding box center [44, 193] width 9 height 5
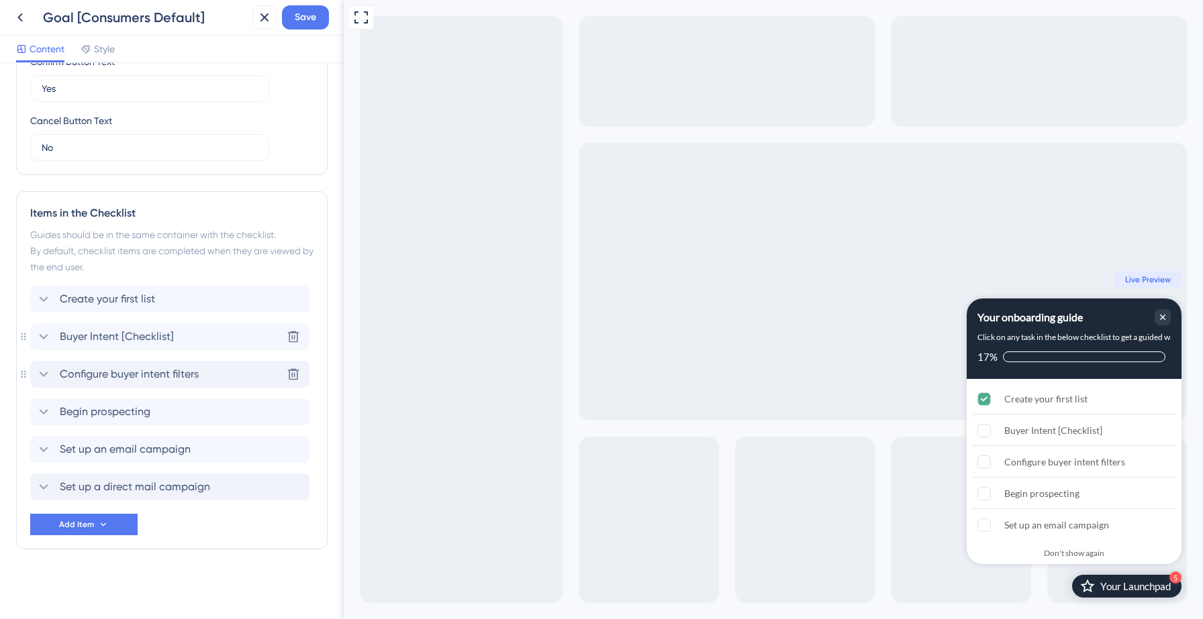
click at [47, 332] on icon at bounding box center [44, 337] width 16 height 16
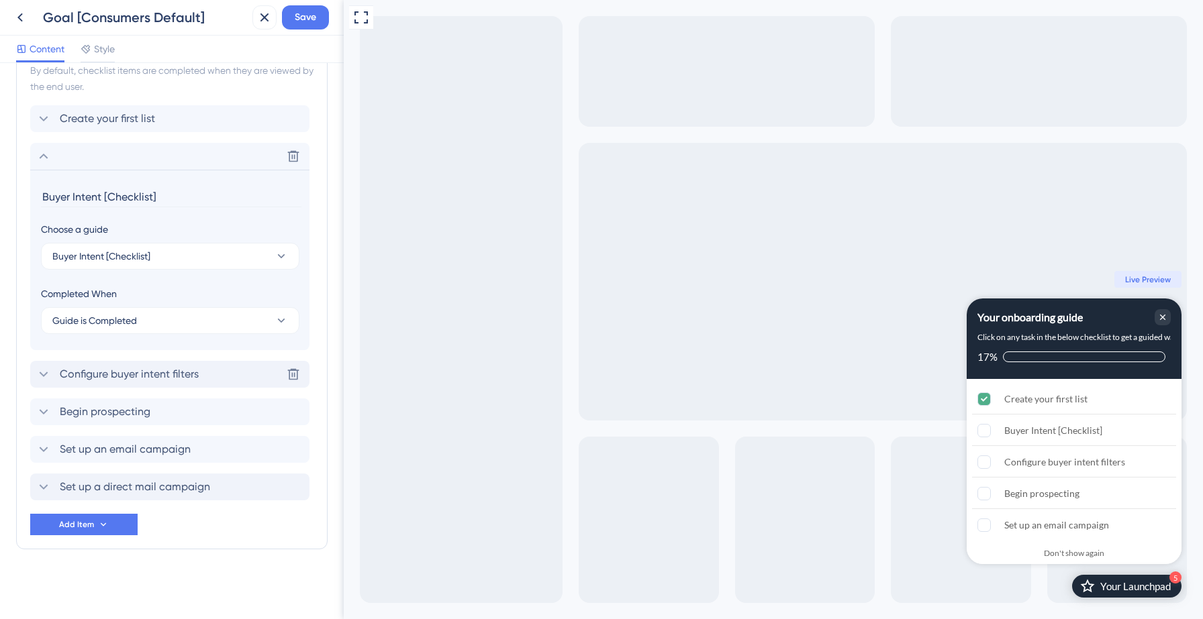
click at [126, 198] on input "Buyer Intent [Checklist]" at bounding box center [171, 197] width 260 height 21
type input "SAN/DNC Waiver"
click at [303, 21] on span "Save" at bounding box center [305, 17] width 21 height 16
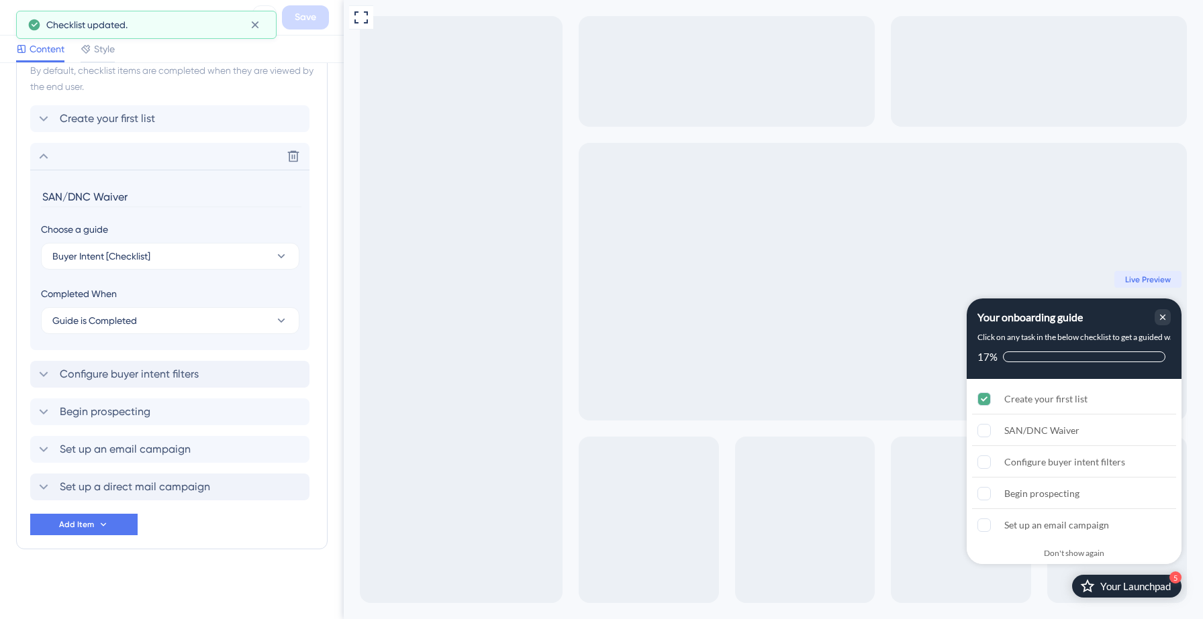
click at [44, 154] on icon at bounding box center [44, 156] width 9 height 5
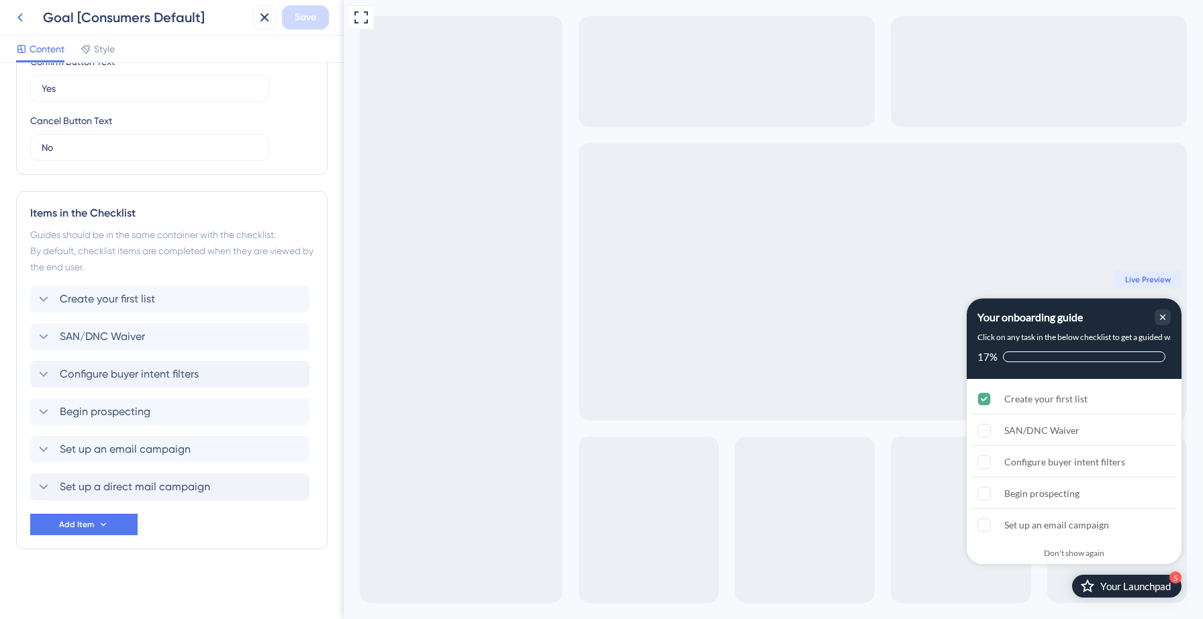
click at [19, 23] on icon at bounding box center [20, 17] width 16 height 16
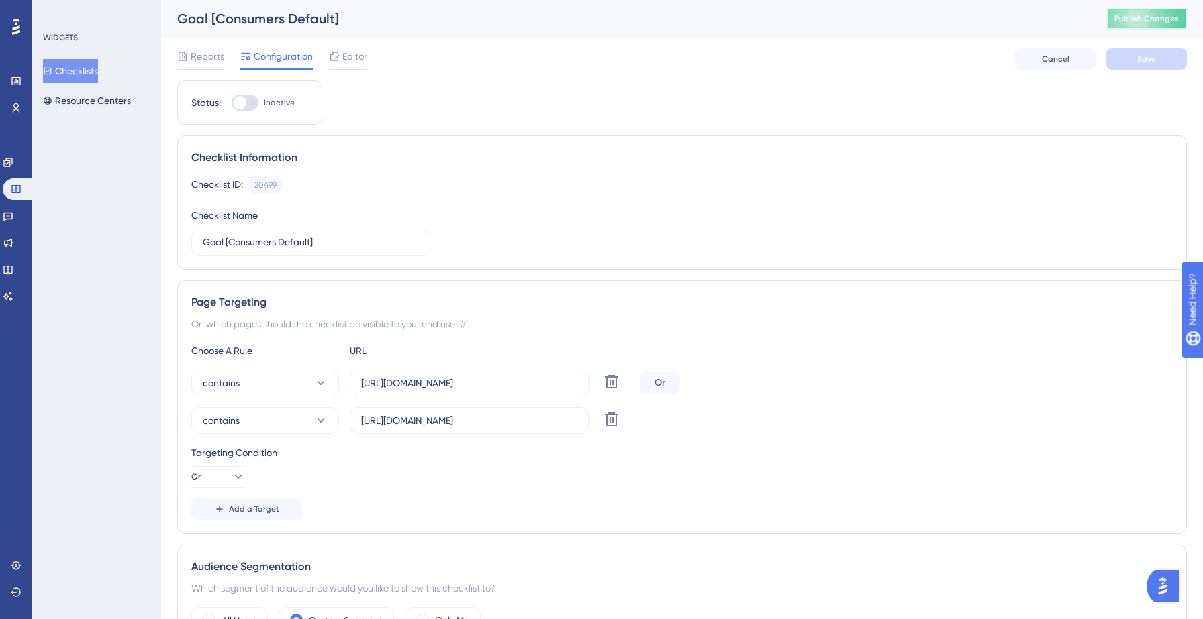
click at [1134, 20] on span "Publish Changes" at bounding box center [1146, 18] width 64 height 11
click at [81, 72] on button "Checklists" at bounding box center [70, 71] width 55 height 24
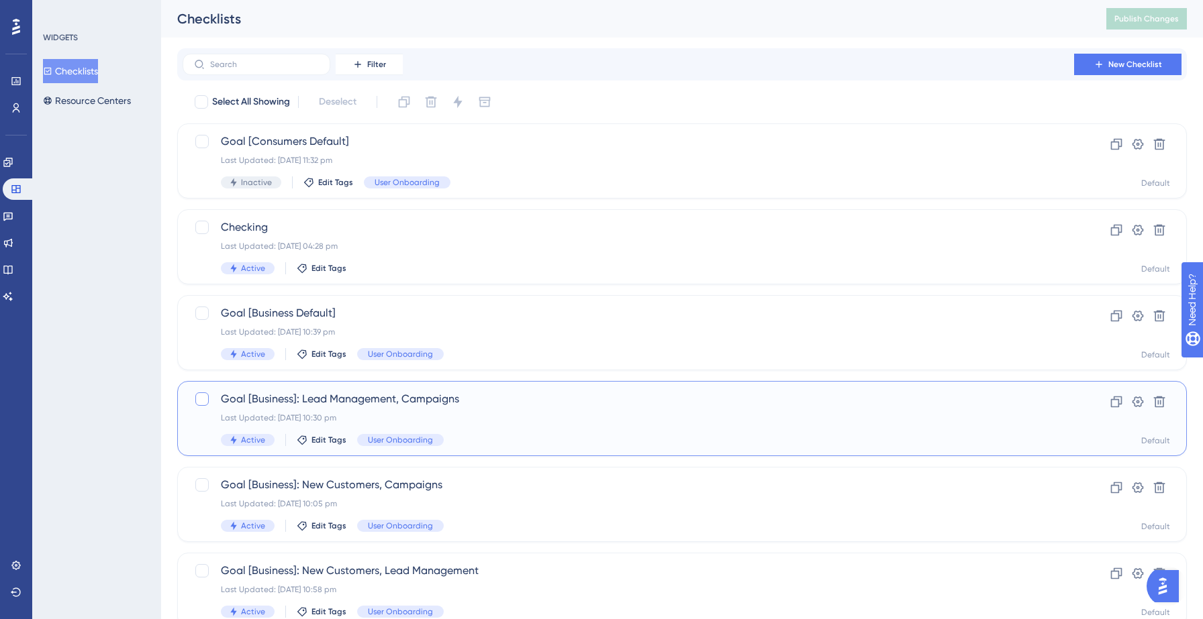
click at [204, 398] on div at bounding box center [201, 399] width 13 height 13
click at [206, 399] on div at bounding box center [201, 399] width 13 height 13
checkbox input "false"
click at [1113, 403] on icon at bounding box center [1115, 401] width 13 height 13
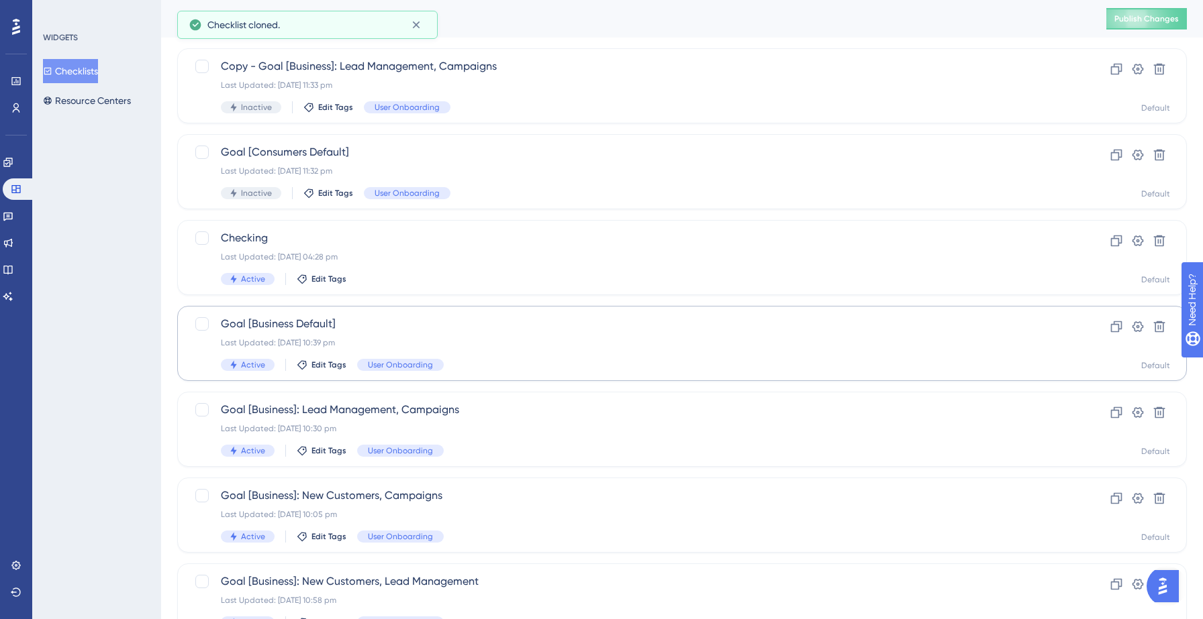
scroll to position [79, 0]
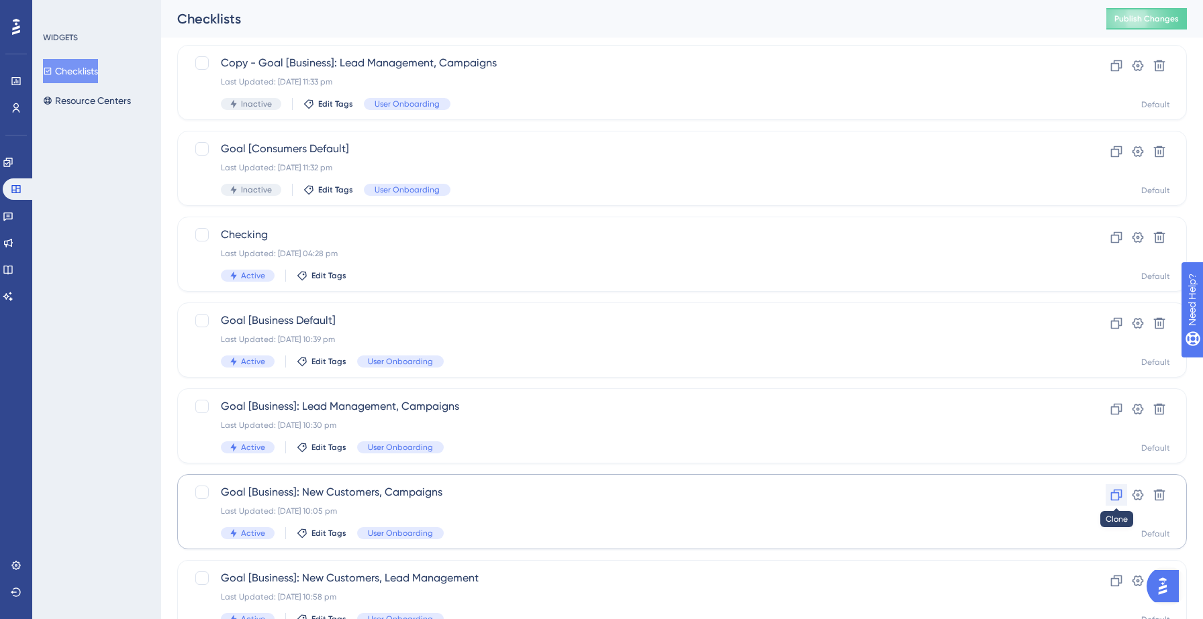
click at [1117, 498] on icon at bounding box center [1115, 495] width 13 height 13
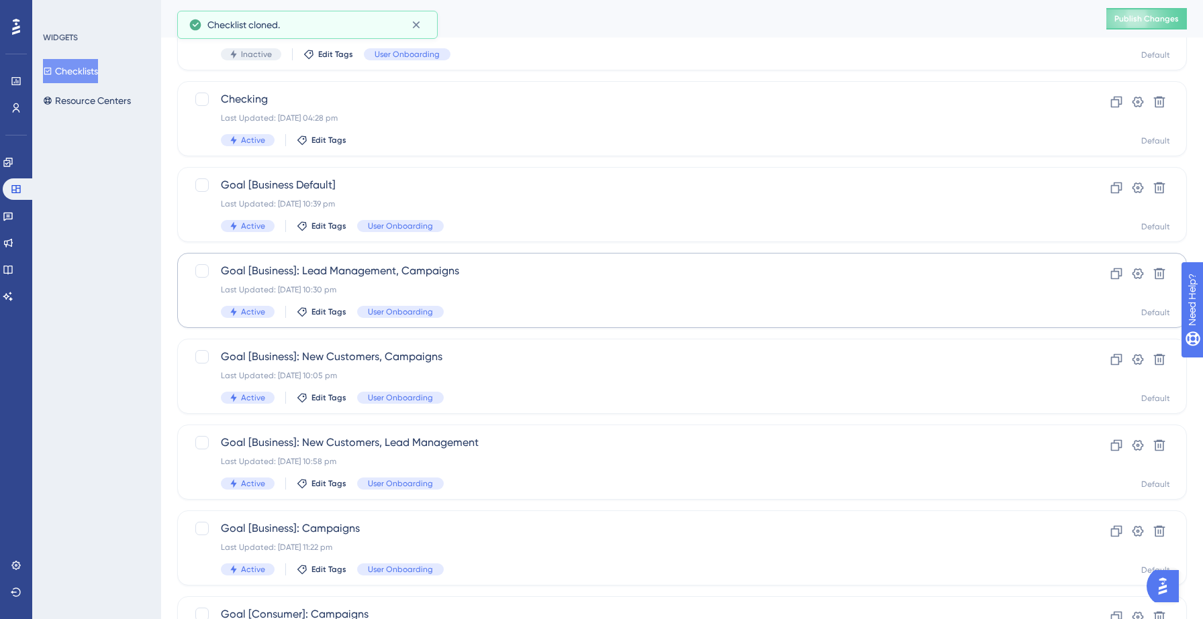
scroll to position [345, 0]
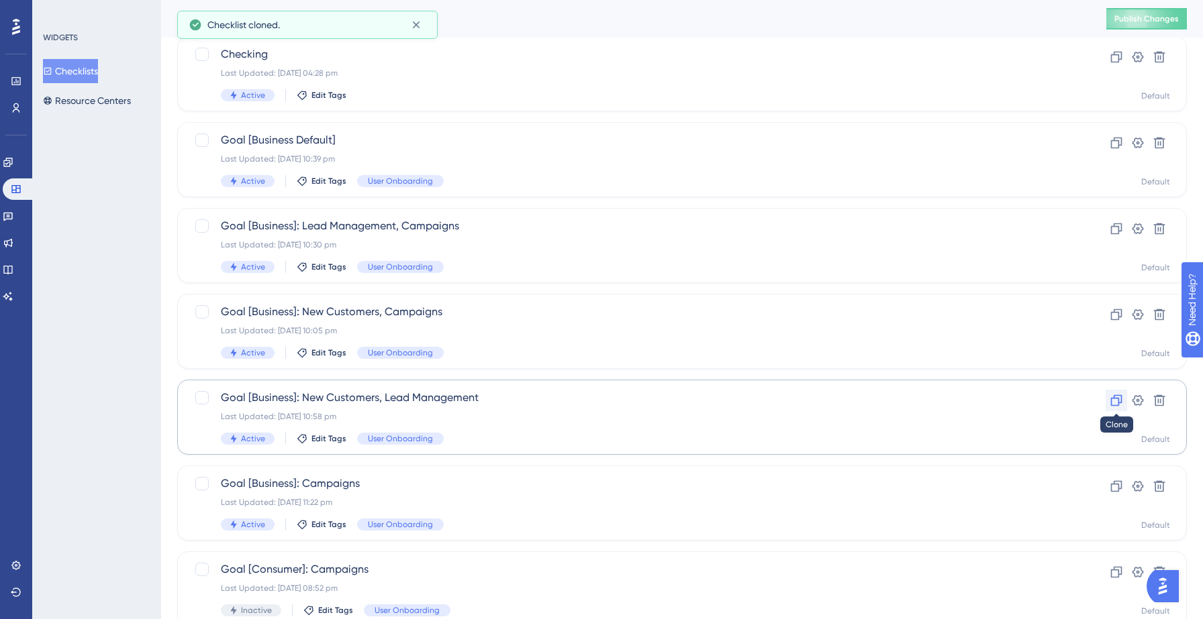
click at [1115, 399] on icon at bounding box center [1115, 400] width 13 height 13
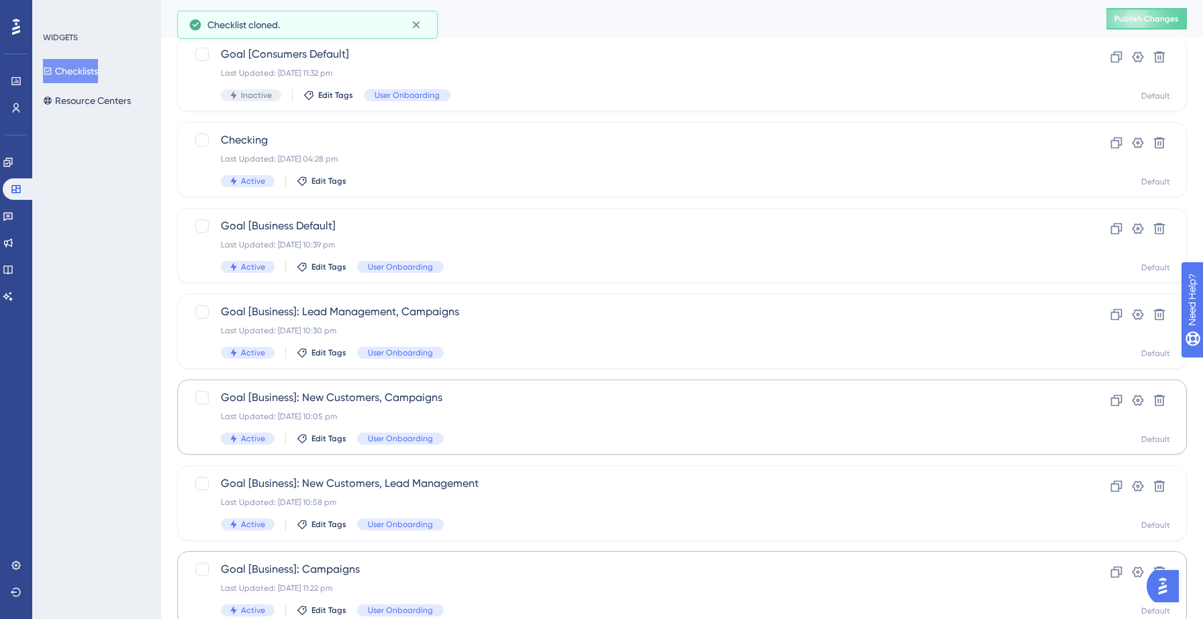
scroll to position [422, 0]
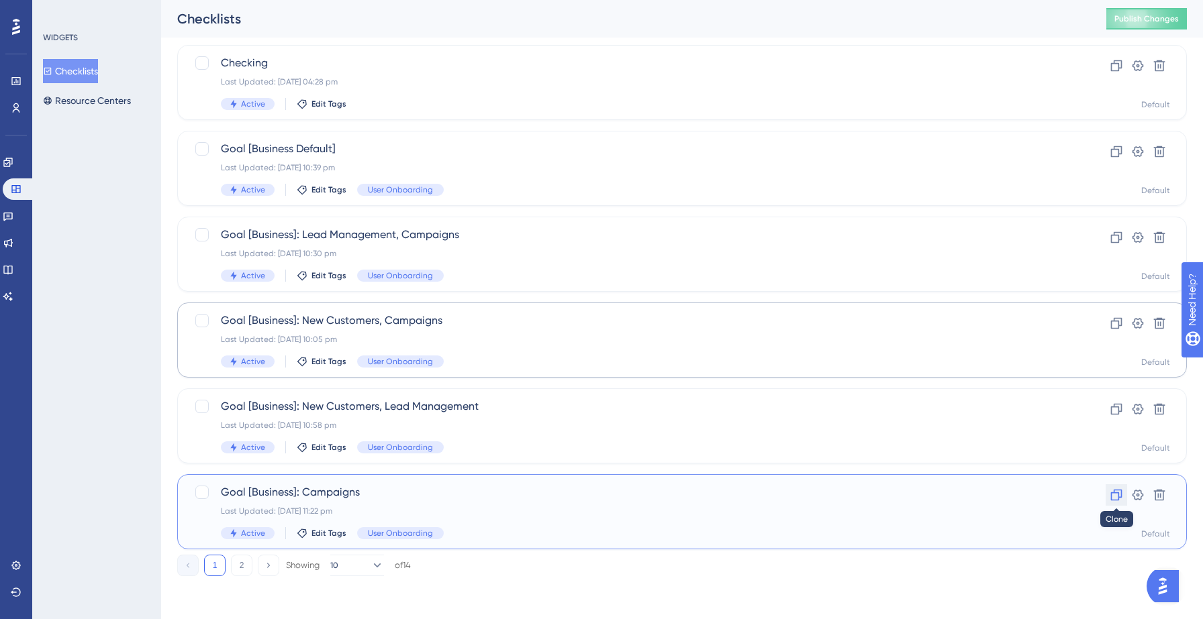
click at [1119, 495] on icon at bounding box center [1115, 495] width 13 height 13
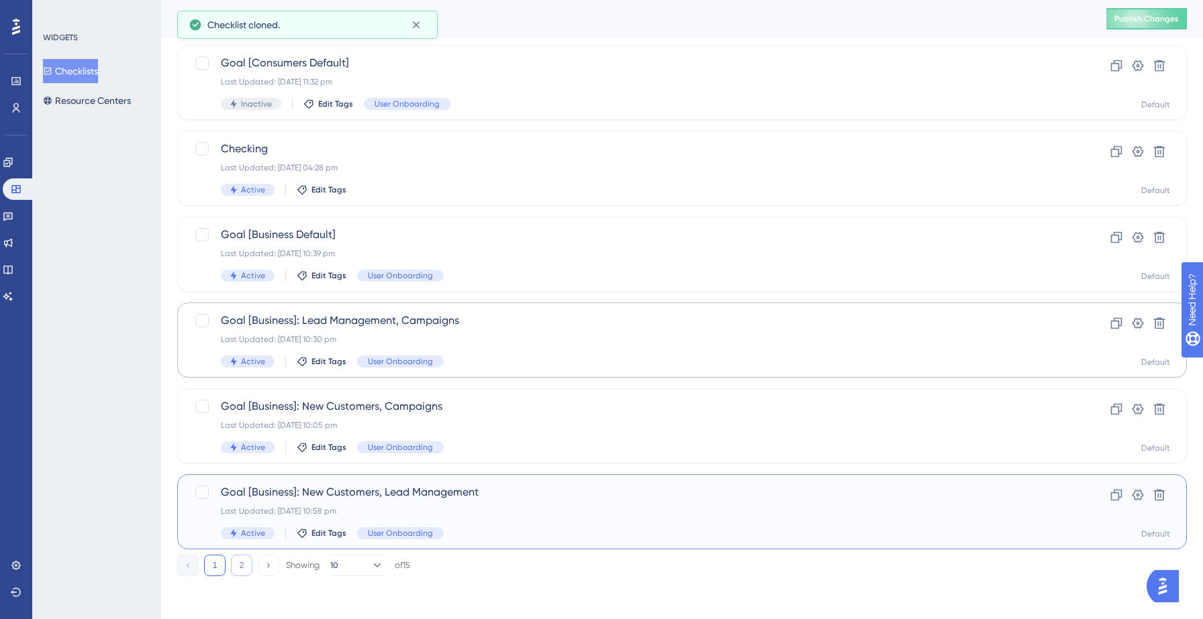
click at [245, 565] on button "2" at bounding box center [241, 565] width 21 height 21
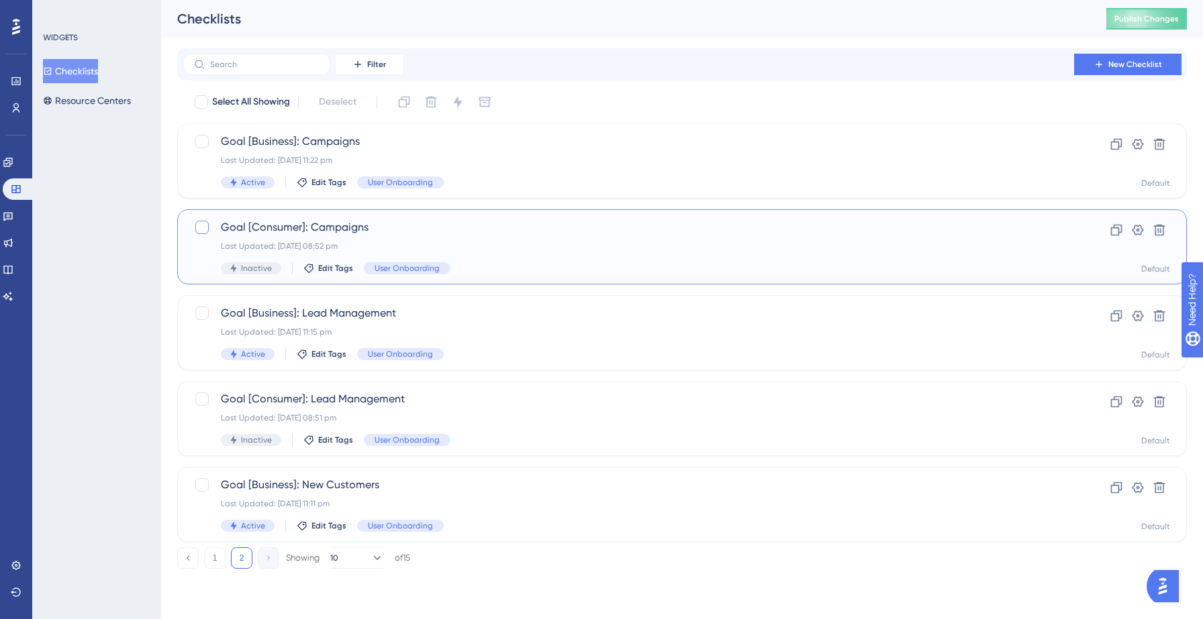
click at [201, 226] on div at bounding box center [201, 227] width 13 height 13
checkbox input "true"
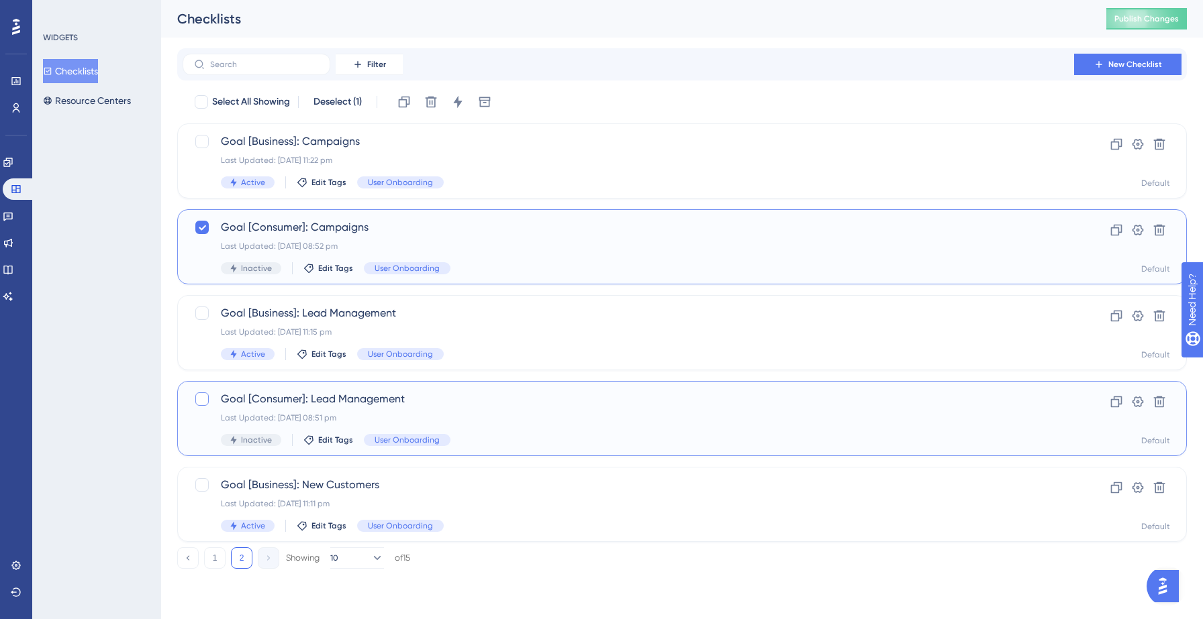
click at [200, 401] on div at bounding box center [201, 399] width 13 height 13
checkbox input "true"
click at [434, 99] on icon at bounding box center [430, 101] width 13 height 13
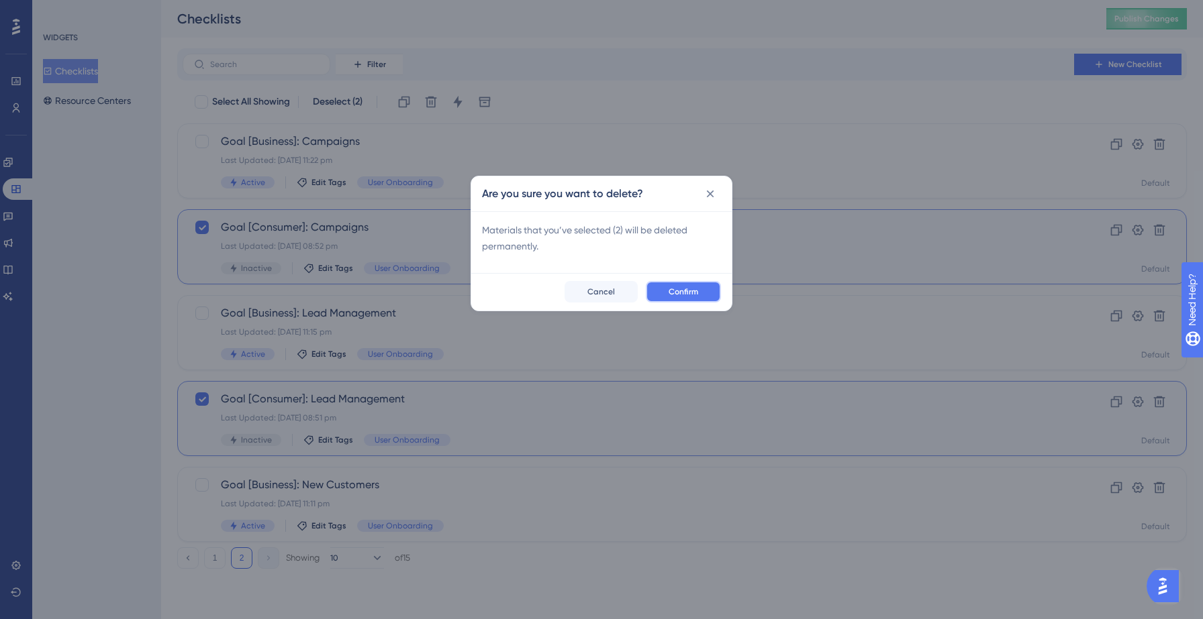
click at [679, 289] on span "Confirm" at bounding box center [683, 292] width 30 height 11
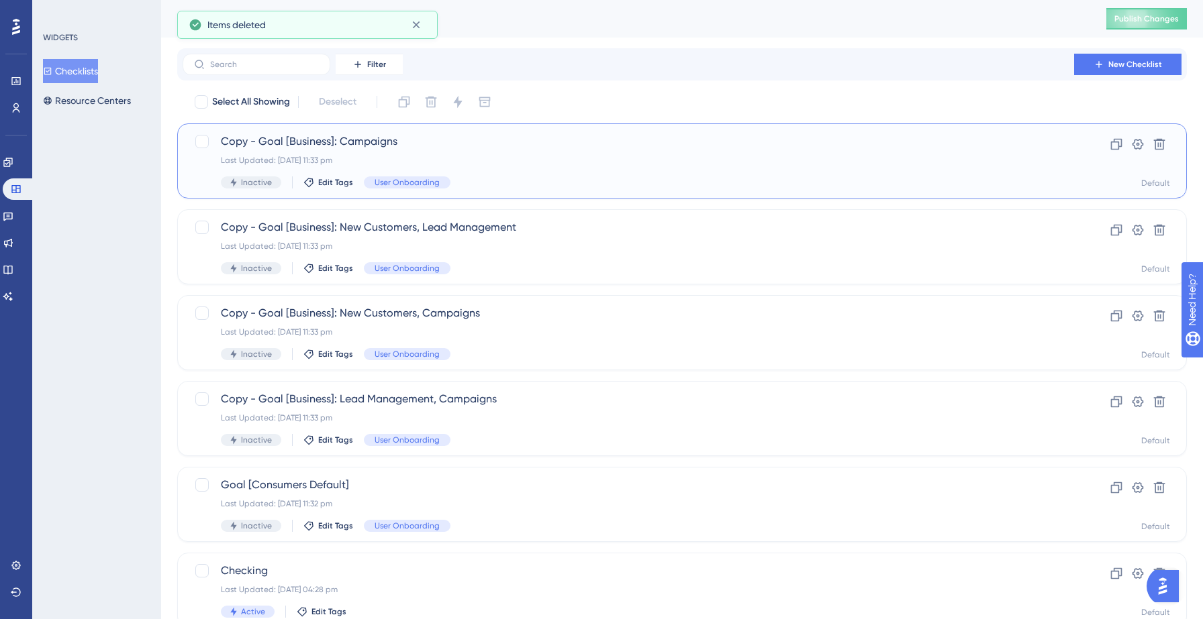
click at [334, 140] on span "Copy - Goal [Business]: Campaigns" at bounding box center [628, 142] width 815 height 16
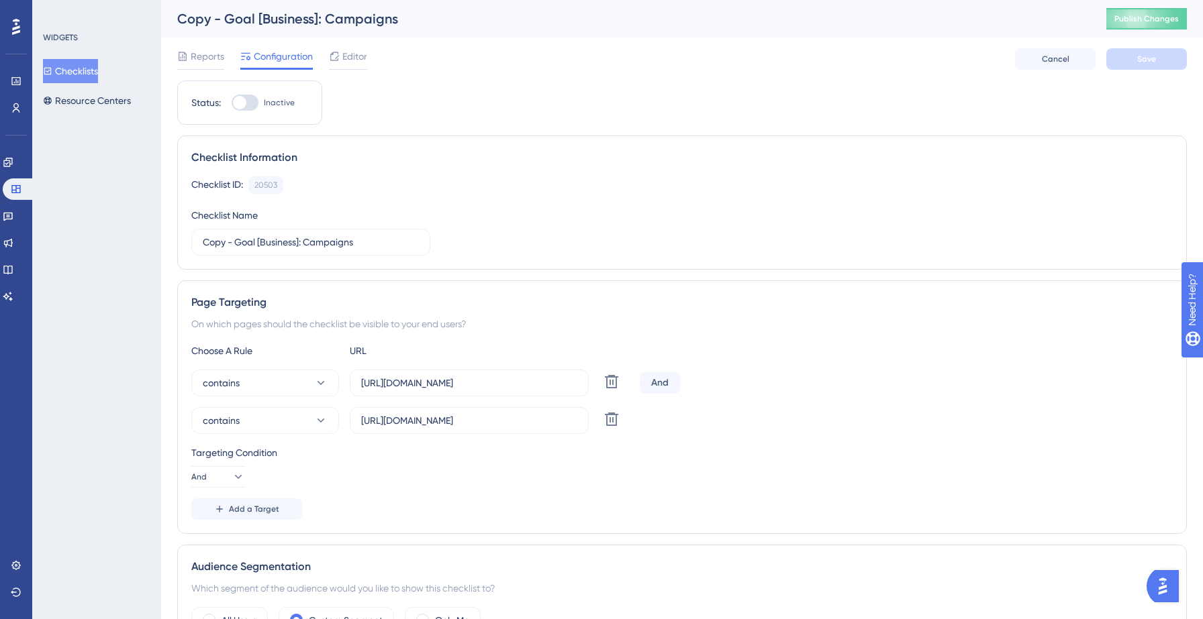
click at [313, 21] on div "Copy - Goal [Business]: Campaigns" at bounding box center [624, 18] width 895 height 19
click at [309, 19] on div "Copy - Goal [Business]: Campaigns" at bounding box center [624, 18] width 895 height 19
click at [297, 242] on input "Copy - Goal [Business]: Campaigns" at bounding box center [311, 242] width 216 height 15
click at [233, 244] on input "Copy - Goal [Consumers]: Campaigns" at bounding box center [311, 242] width 216 height 15
type input "Goal [Consumers]: Campaigns"
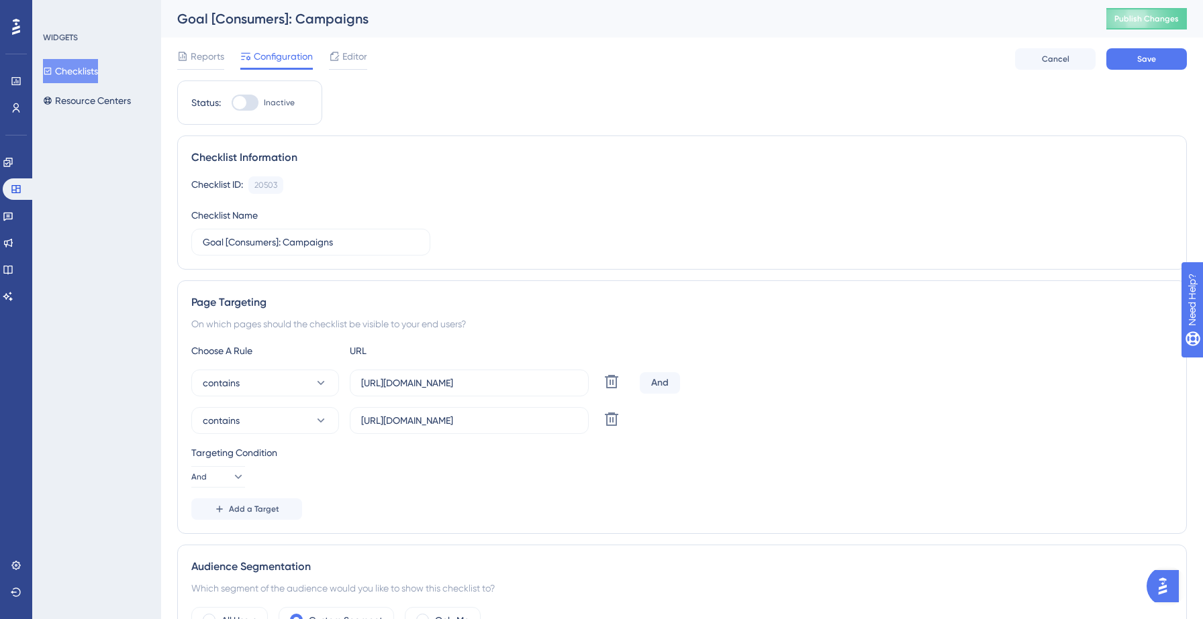
click at [617, 501] on div "Add a Target" at bounding box center [681, 509] width 981 height 21
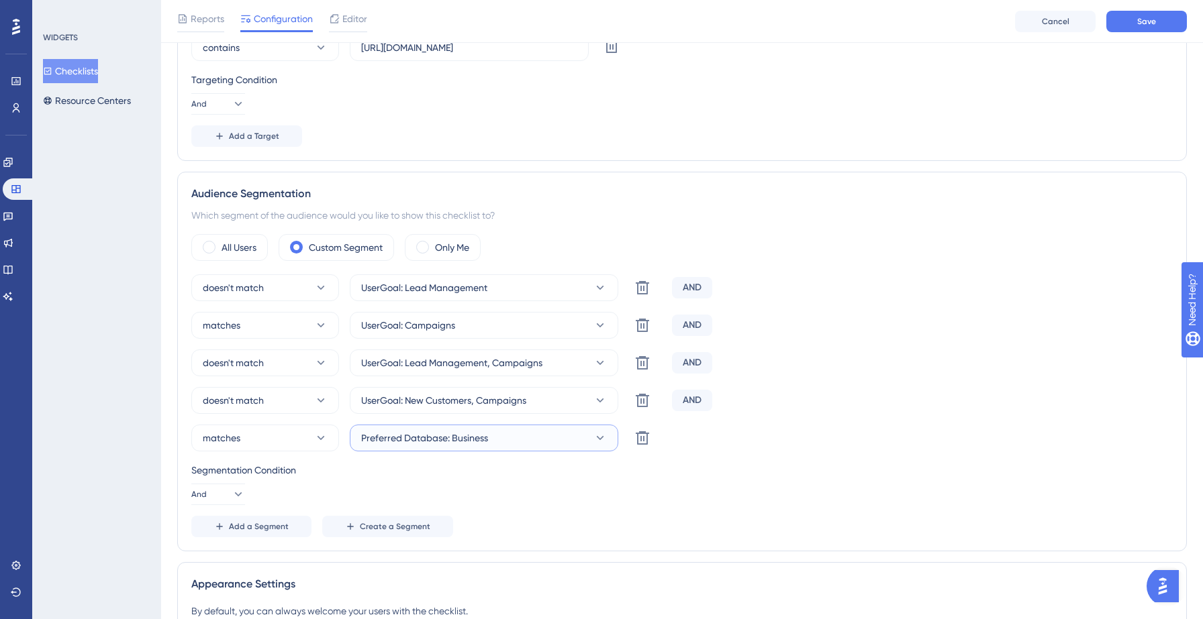
click at [444, 436] on span "Preferred Database: Business" at bounding box center [424, 438] width 127 height 16
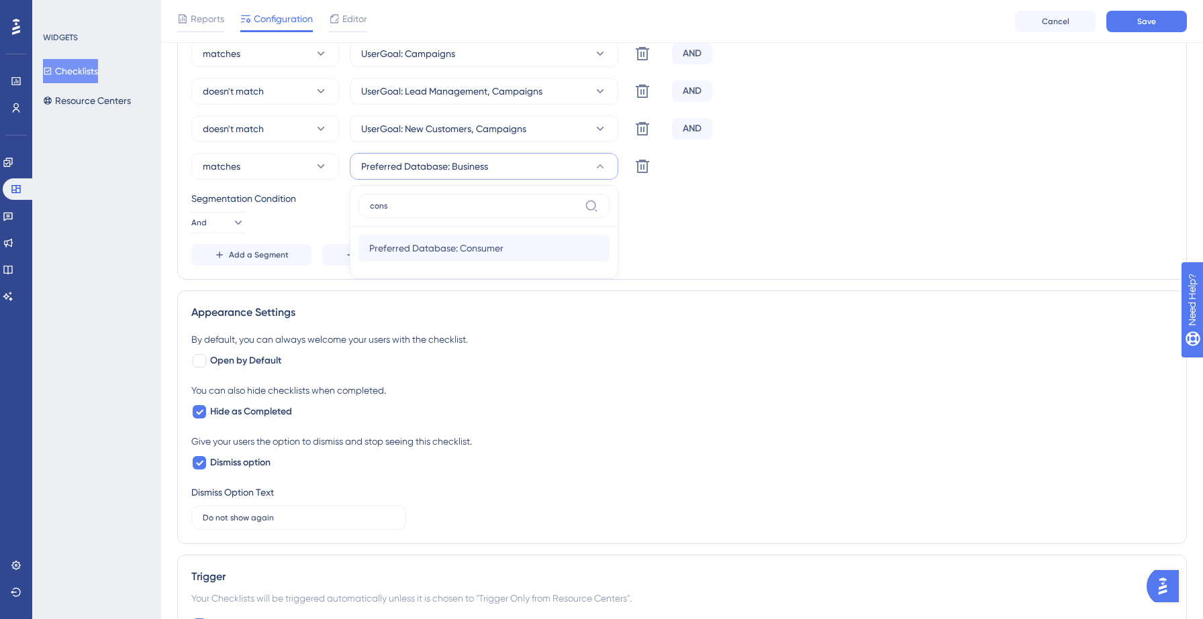
type input "cons"
click at [454, 255] on span "Preferred Database: Consumer" at bounding box center [436, 248] width 134 height 16
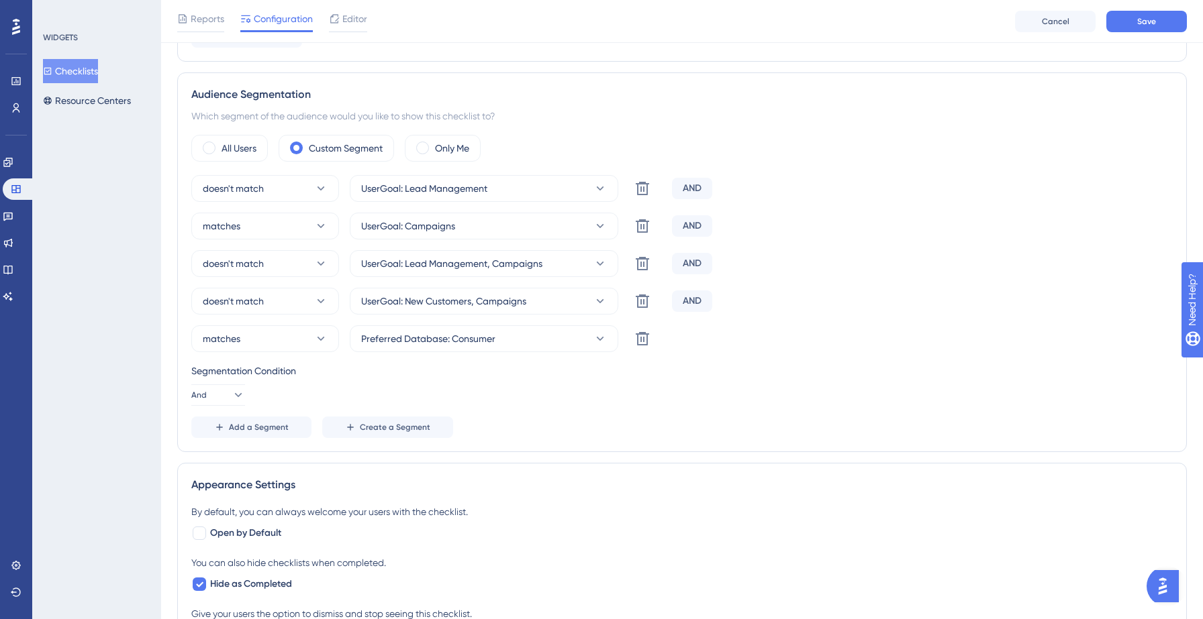
scroll to position [0, 0]
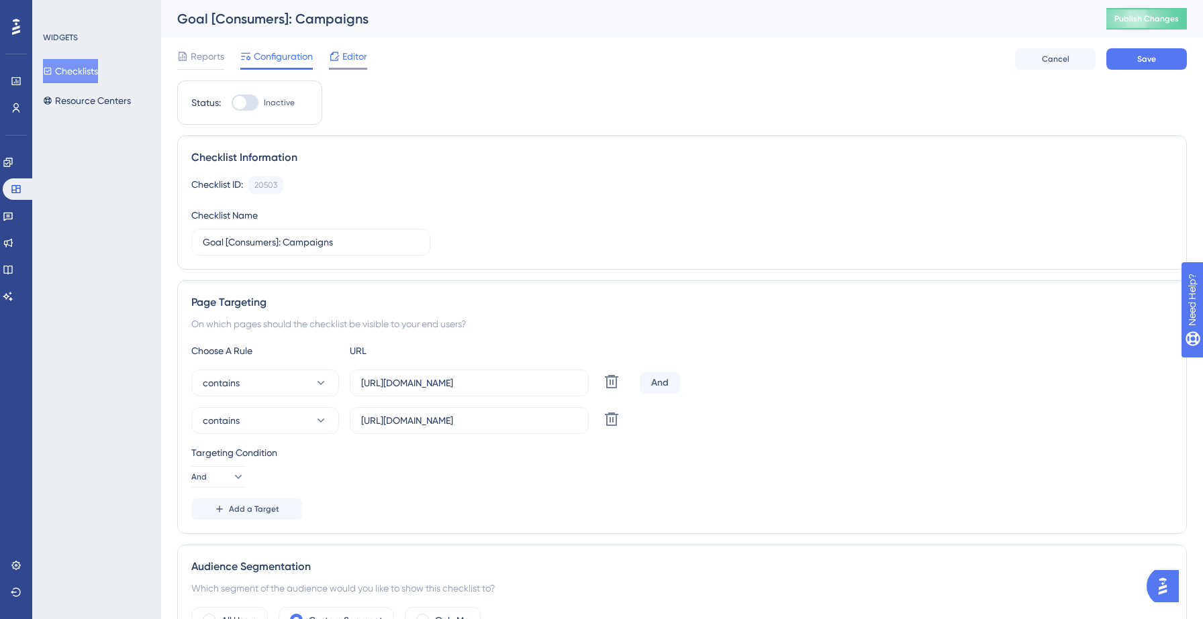
click at [361, 57] on span "Editor" at bounding box center [354, 56] width 25 height 16
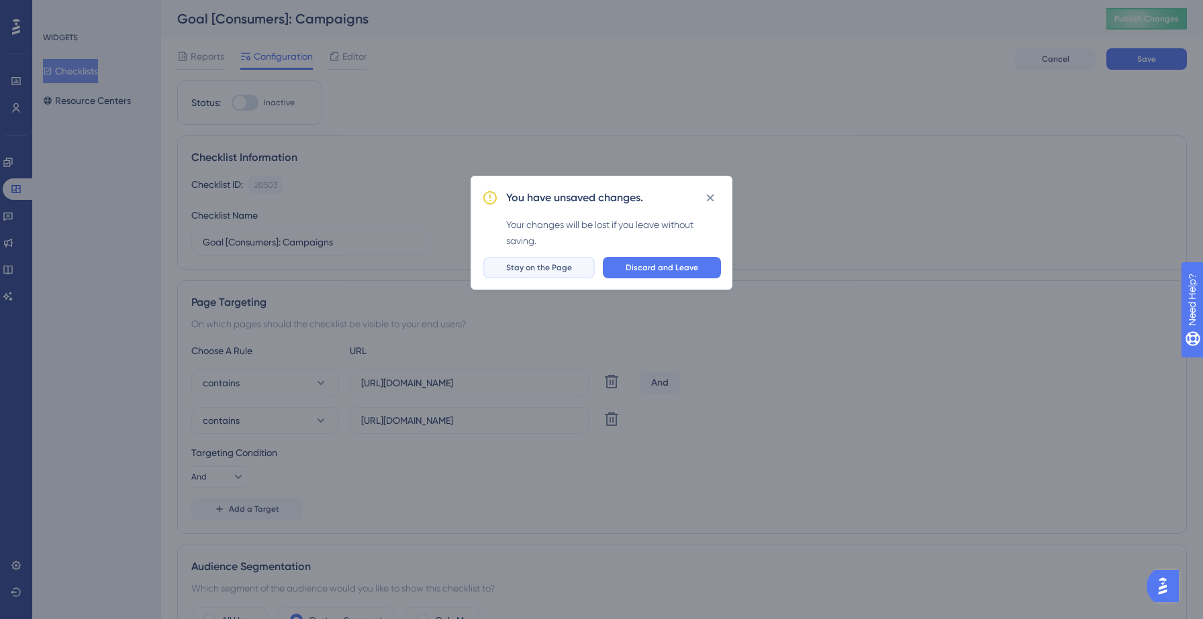
click at [572, 269] on span "Stay on the Page" at bounding box center [539, 267] width 66 height 11
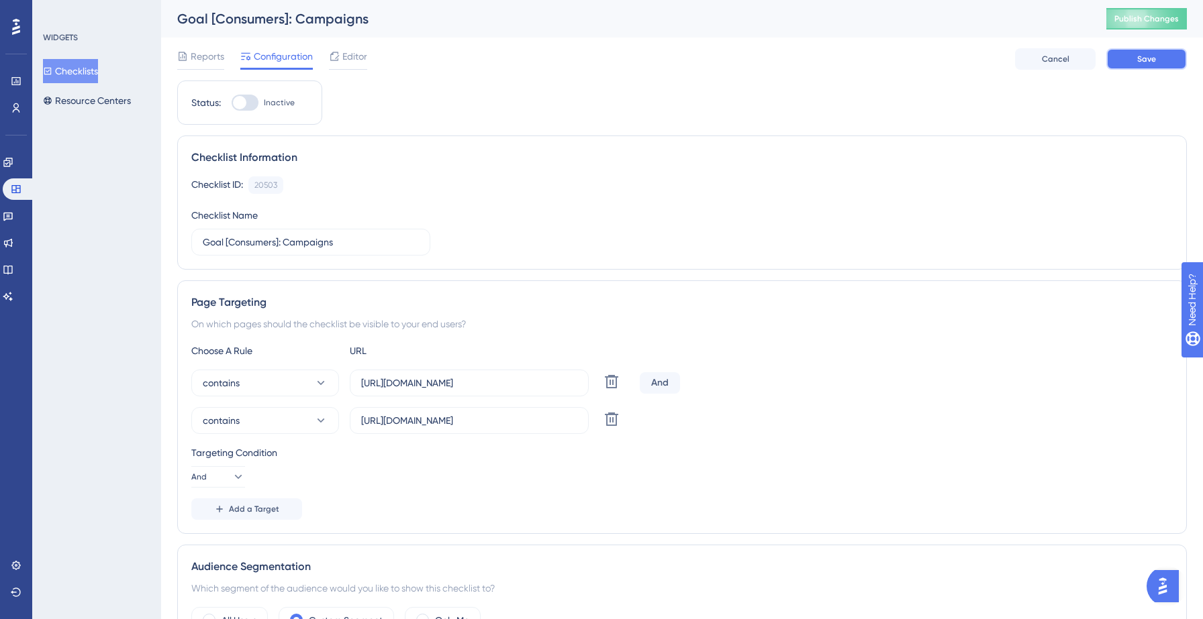
click at [1166, 54] on button "Save" at bounding box center [1146, 58] width 81 height 21
click at [350, 56] on span "Editor" at bounding box center [354, 56] width 25 height 16
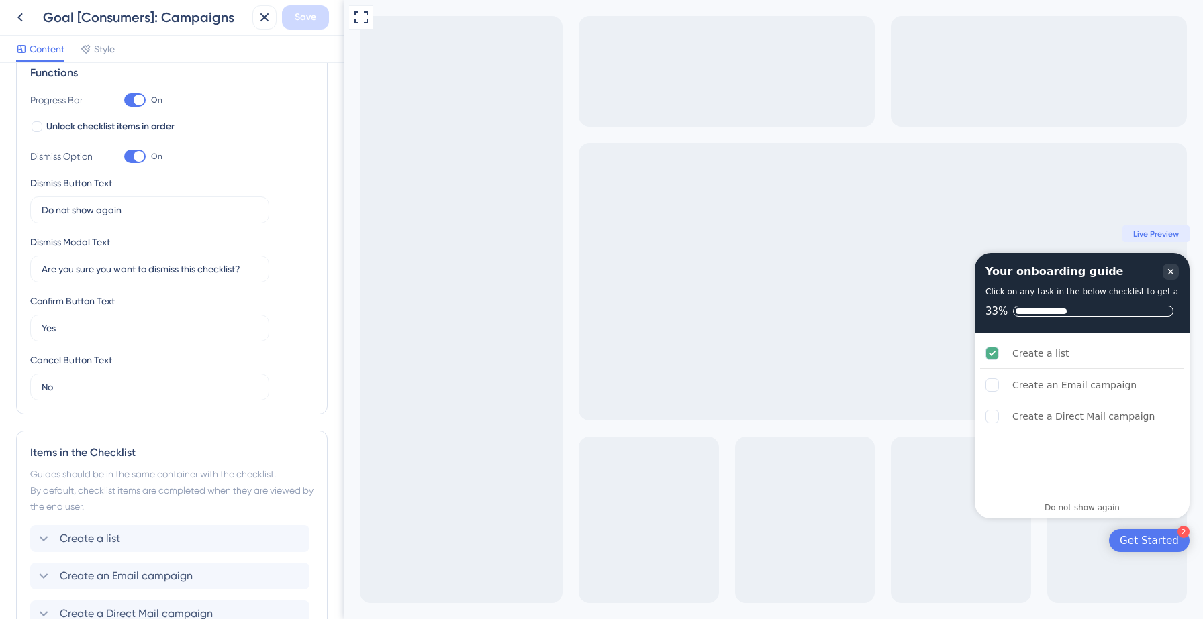
scroll to position [336, 0]
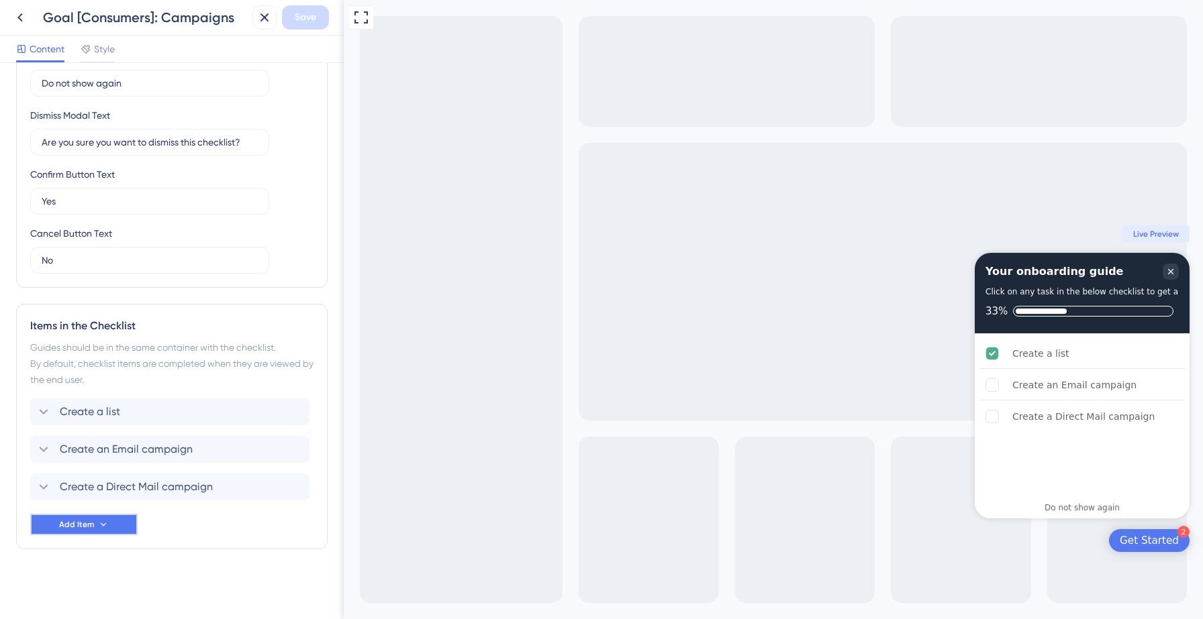
click at [86, 518] on button "Add Item" at bounding box center [83, 524] width 107 height 21
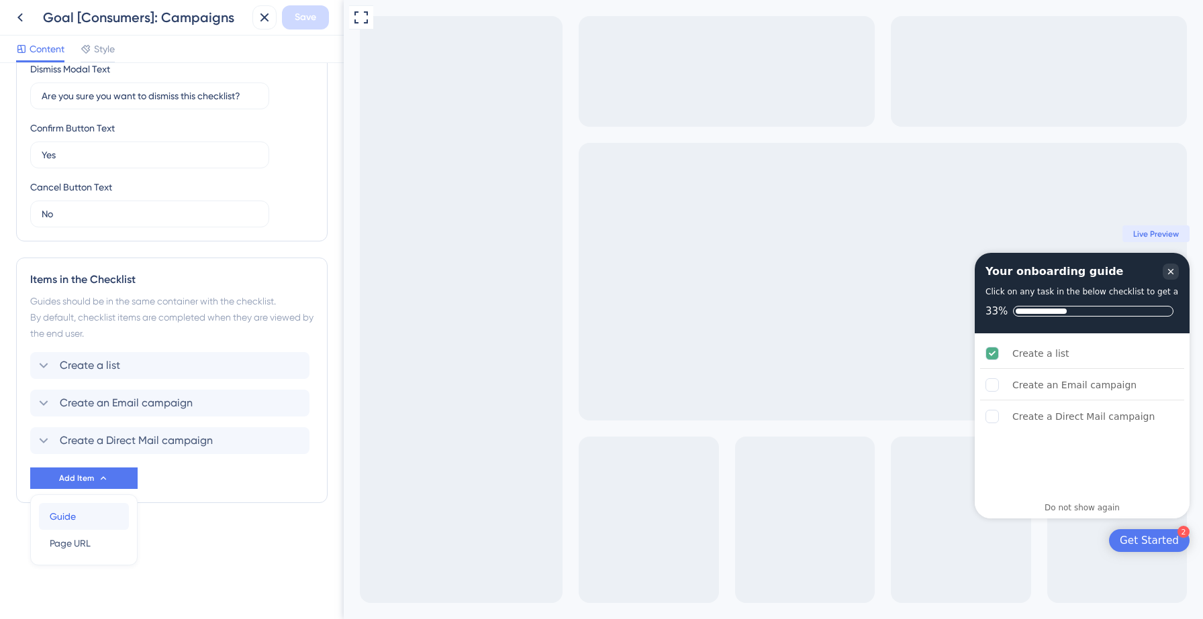
click at [77, 517] on div "Guide Guide" at bounding box center [84, 516] width 68 height 27
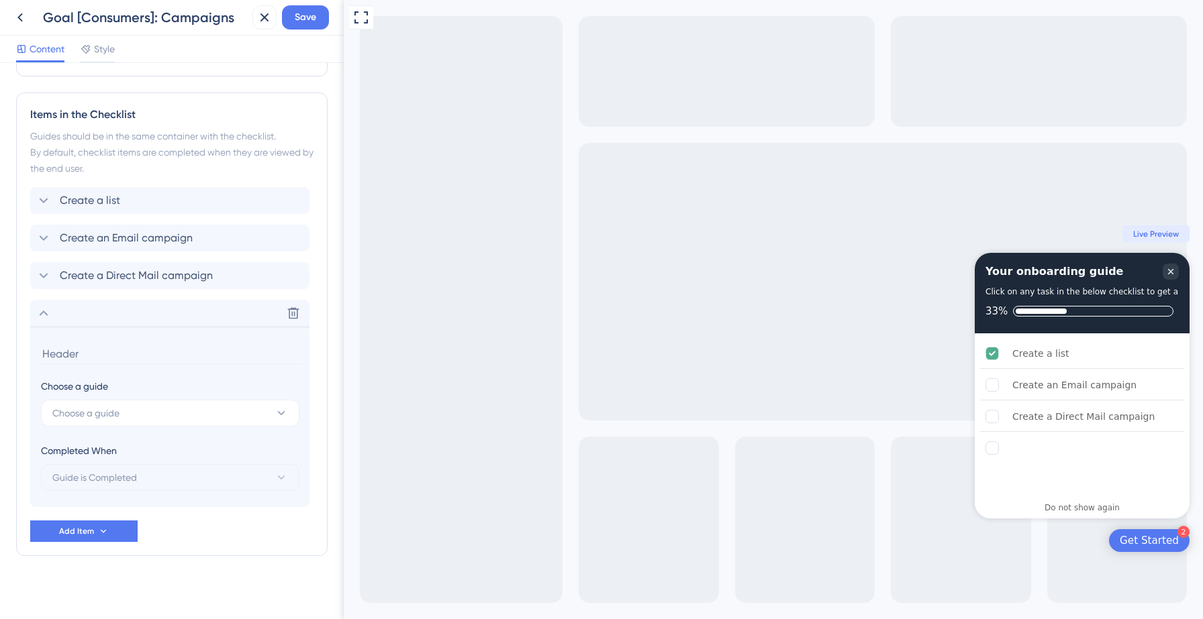
scroll to position [554, 0]
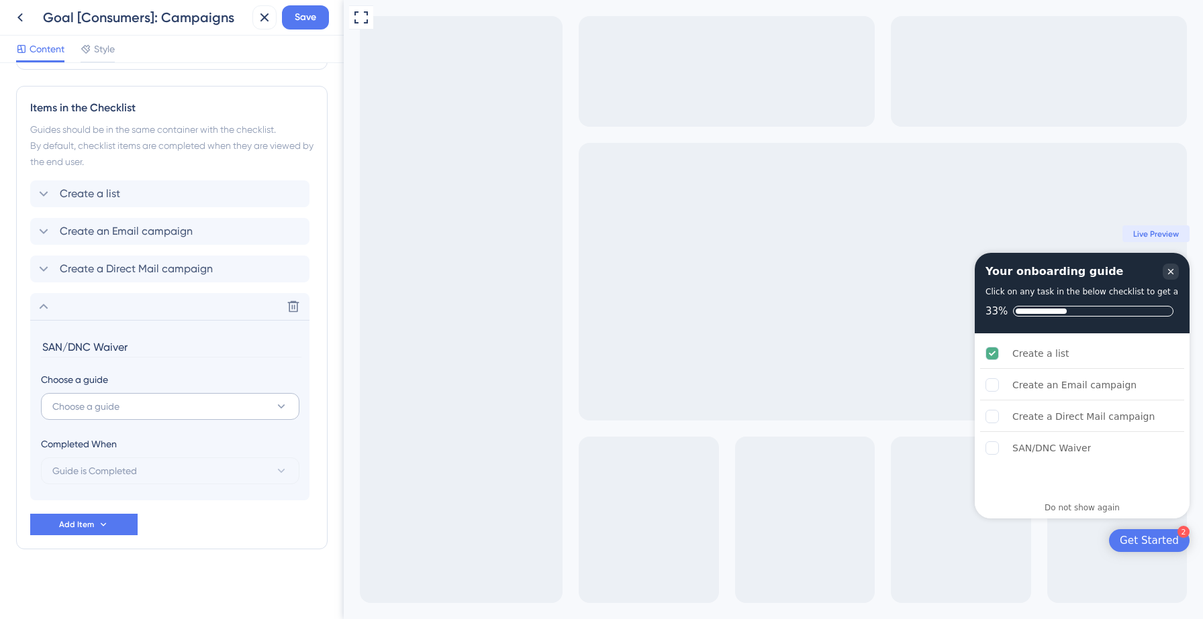
type input "SAN/DNC Waiver"
click at [141, 403] on button "Choose a guide" at bounding box center [170, 406] width 258 height 27
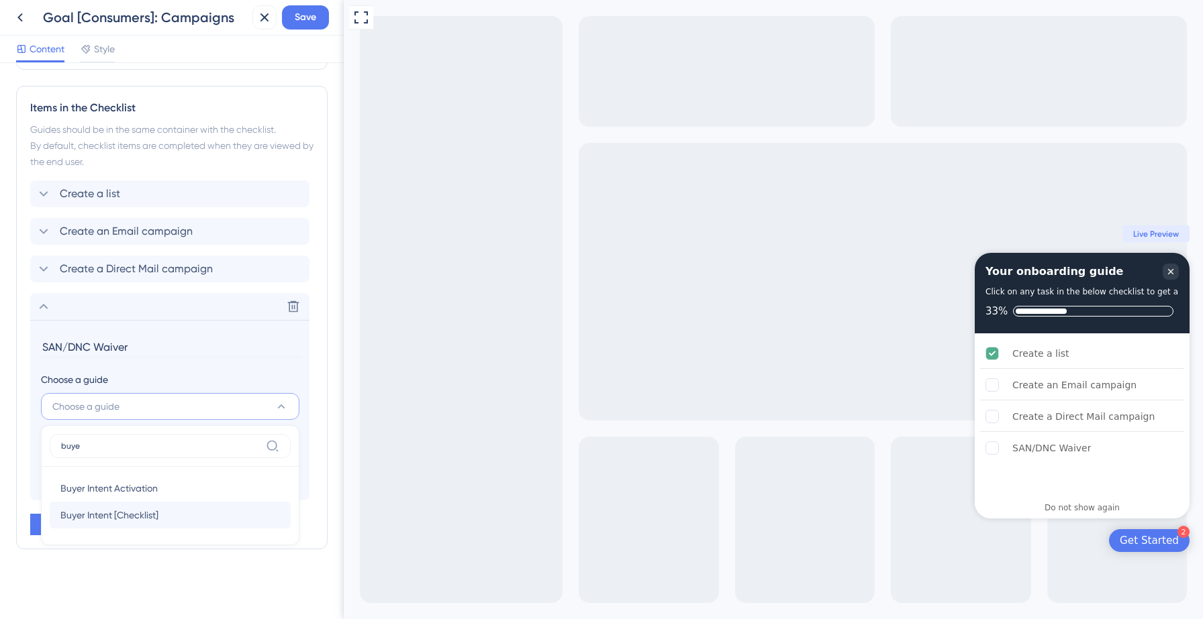
type input "buye"
click at [95, 514] on span "Buyer Intent [Checklist]" at bounding box center [109, 515] width 98 height 16
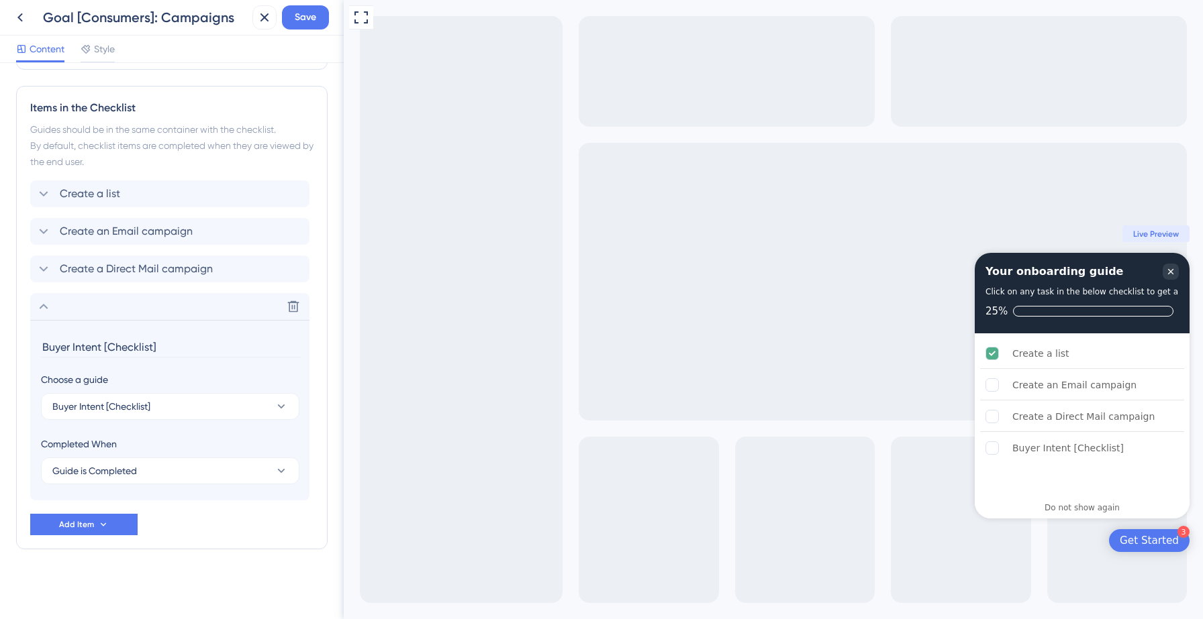
click at [121, 344] on input "Buyer Intent [Checklist]" at bounding box center [171, 347] width 260 height 21
type input "SAN/DNC Waiver"
click at [156, 313] on div "Delete" at bounding box center [169, 306] width 279 height 27
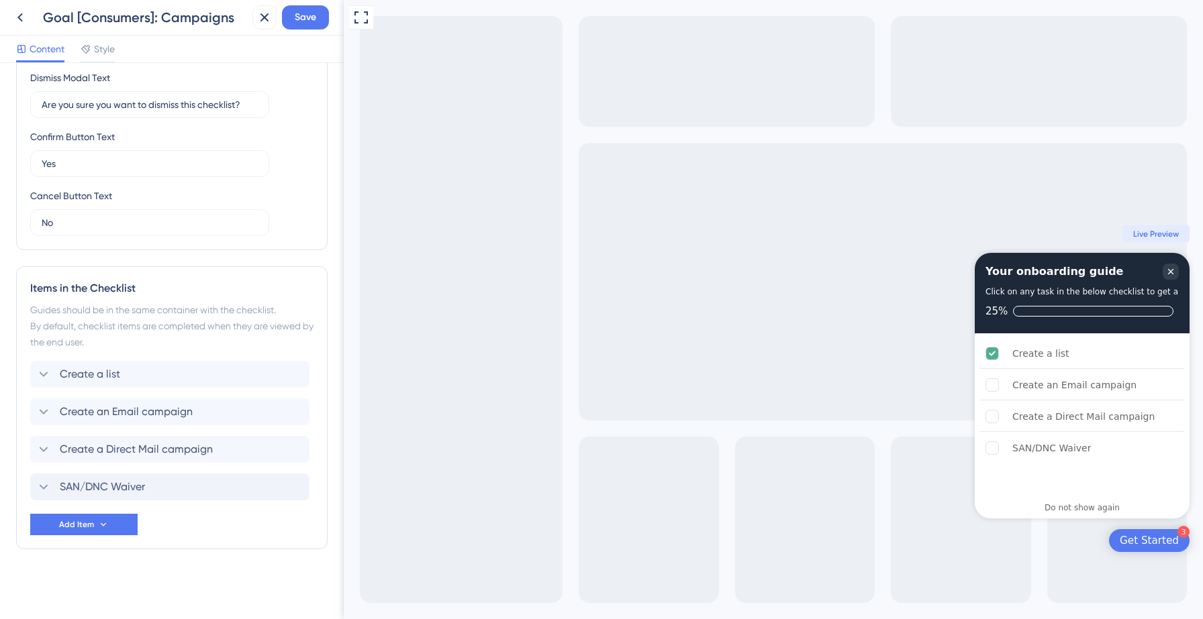
scroll to position [374, 0]
click at [300, 15] on span "Save" at bounding box center [305, 17] width 21 height 16
click at [252, 29] on div "Save" at bounding box center [290, 17] width 77 height 24
click at [19, 23] on icon at bounding box center [20, 17] width 16 height 16
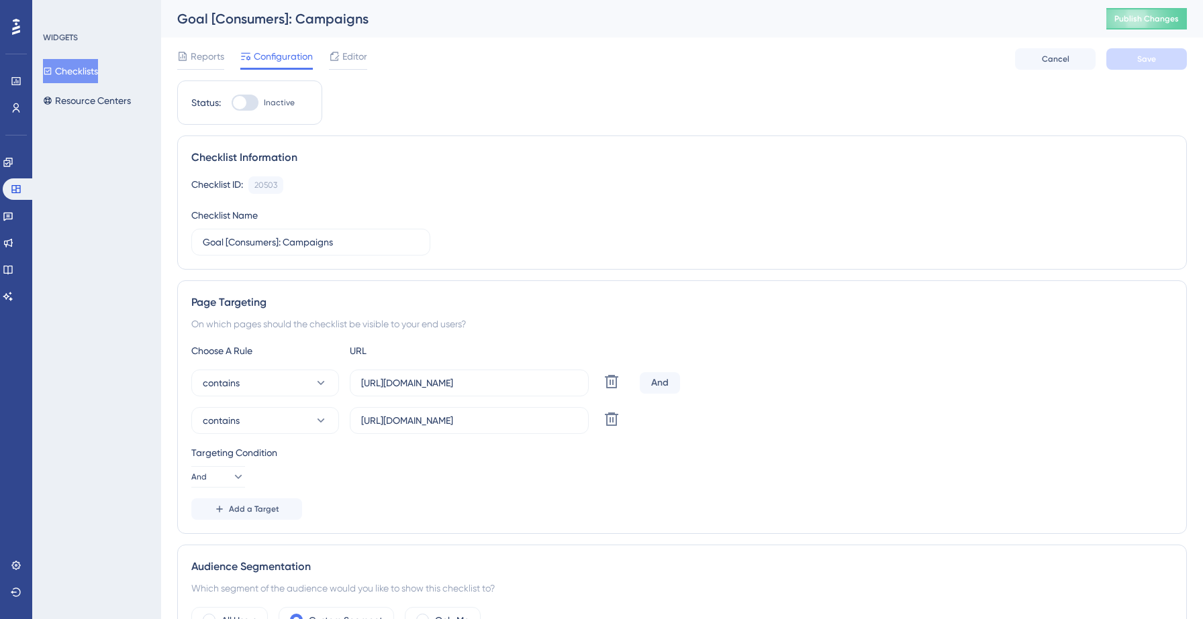
click at [18, 19] on icon at bounding box center [16, 27] width 8 height 16
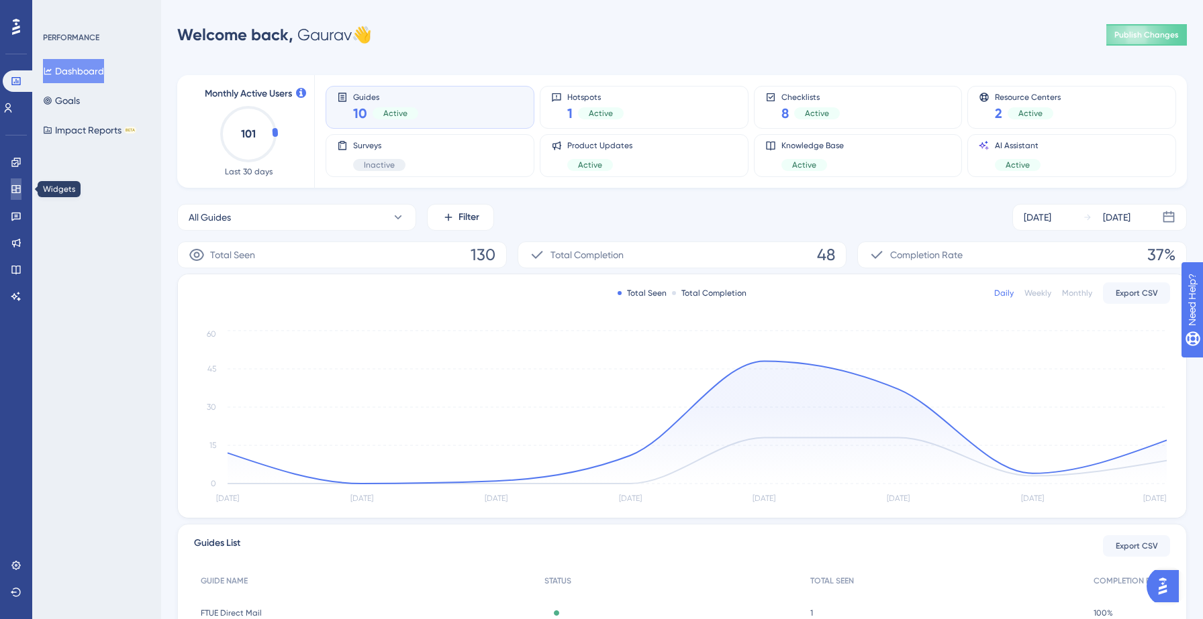
click at [16, 189] on icon at bounding box center [15, 189] width 9 height 8
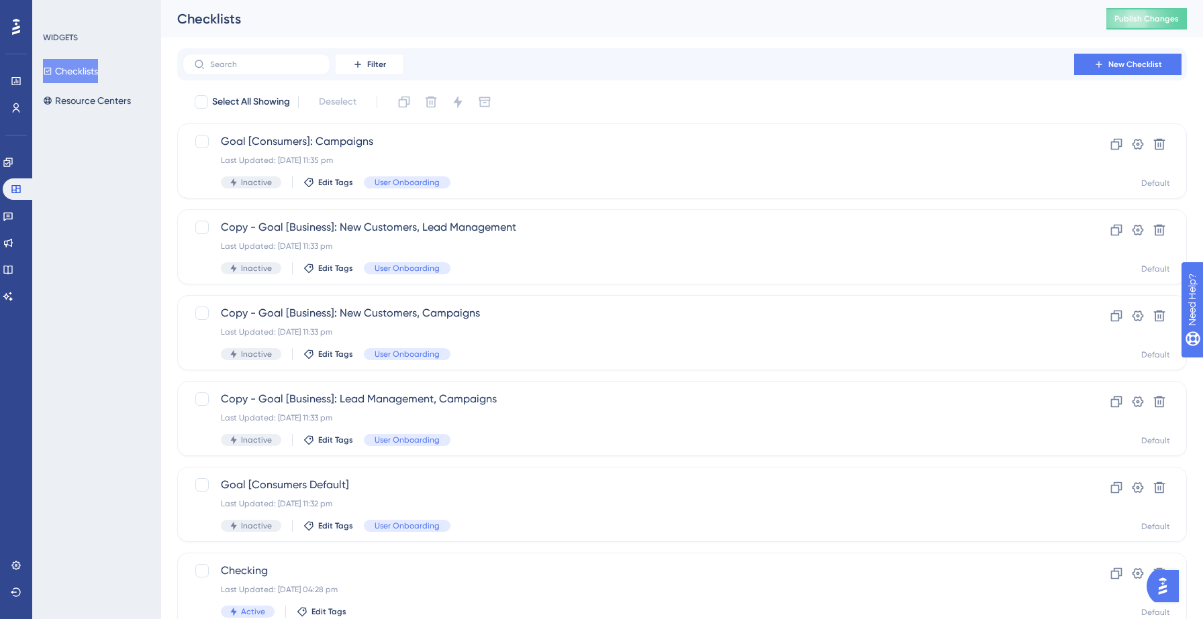
click at [88, 77] on button "Checklists" at bounding box center [70, 71] width 55 height 24
click at [363, 226] on span "Copy - Goal [Business]: New Customers, Lead Management" at bounding box center [628, 227] width 815 height 16
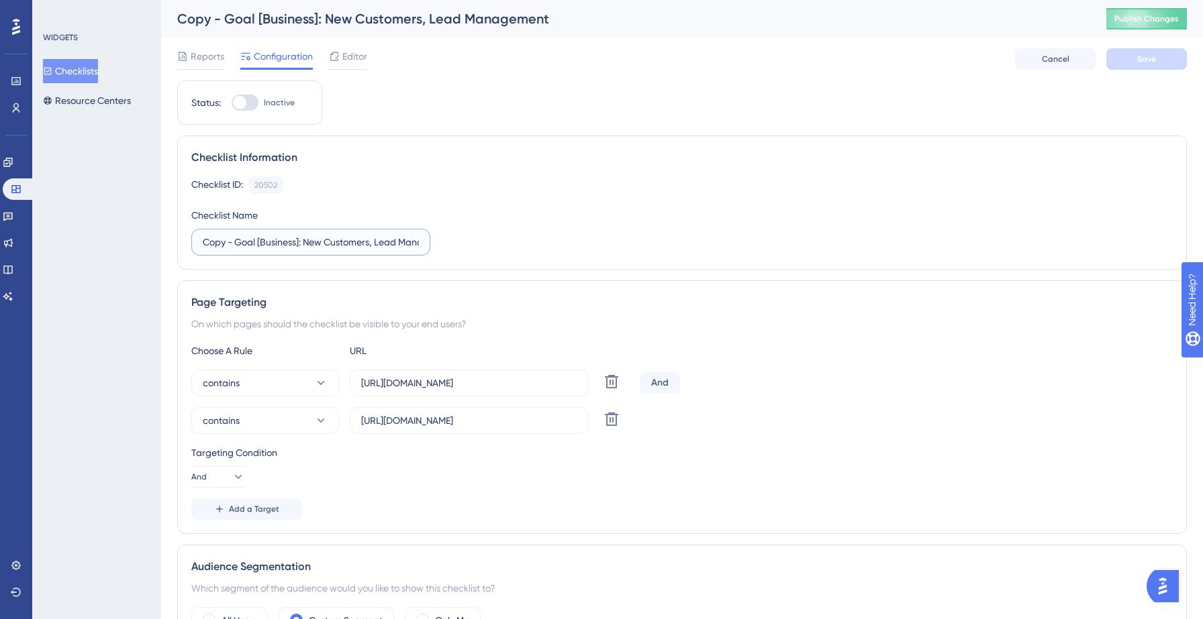
click at [299, 246] on input "Copy - Goal [Business]: New Customers, Lead Management" at bounding box center [311, 242] width 216 height 15
click at [235, 244] on input "Copy - Goal [Consumers]: New Customers, Lead Management" at bounding box center [311, 242] width 216 height 15
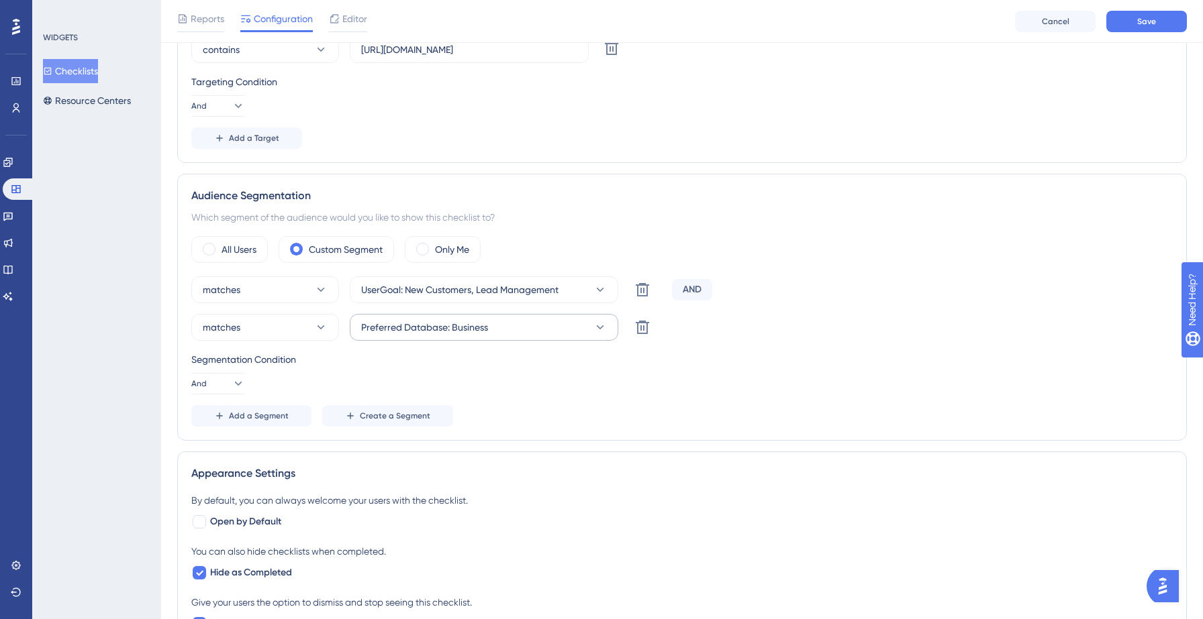
type input "Goal [Consumers]: New Customers, Lead Management"
click at [454, 328] on span "Preferred Database: Business" at bounding box center [424, 327] width 127 height 16
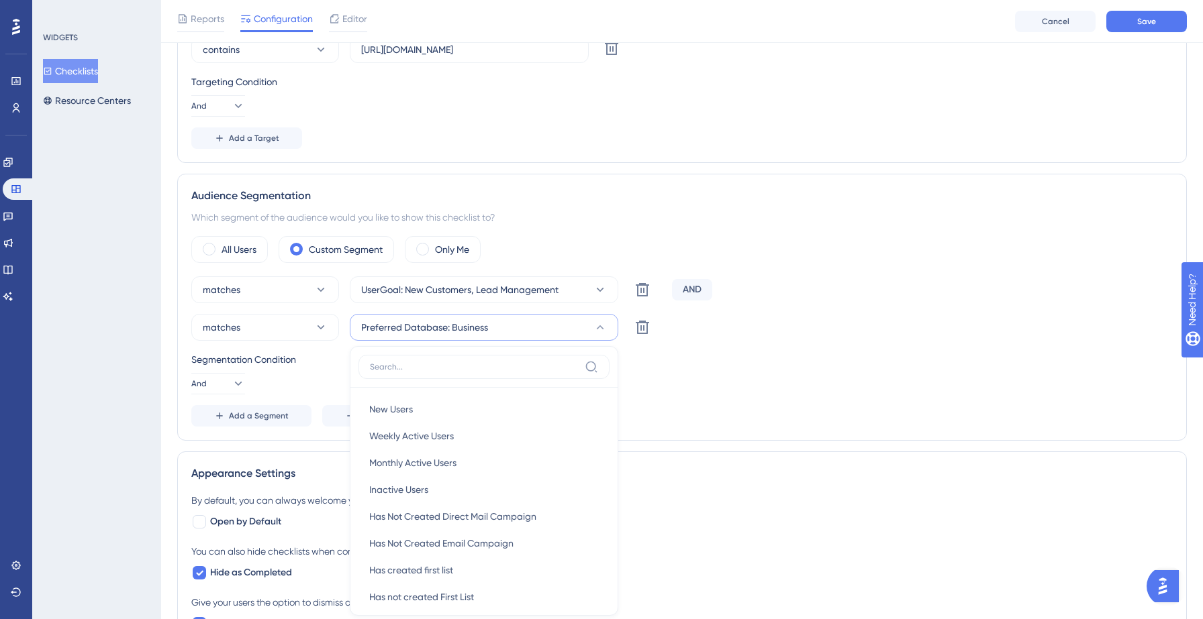
scroll to position [537, 0]
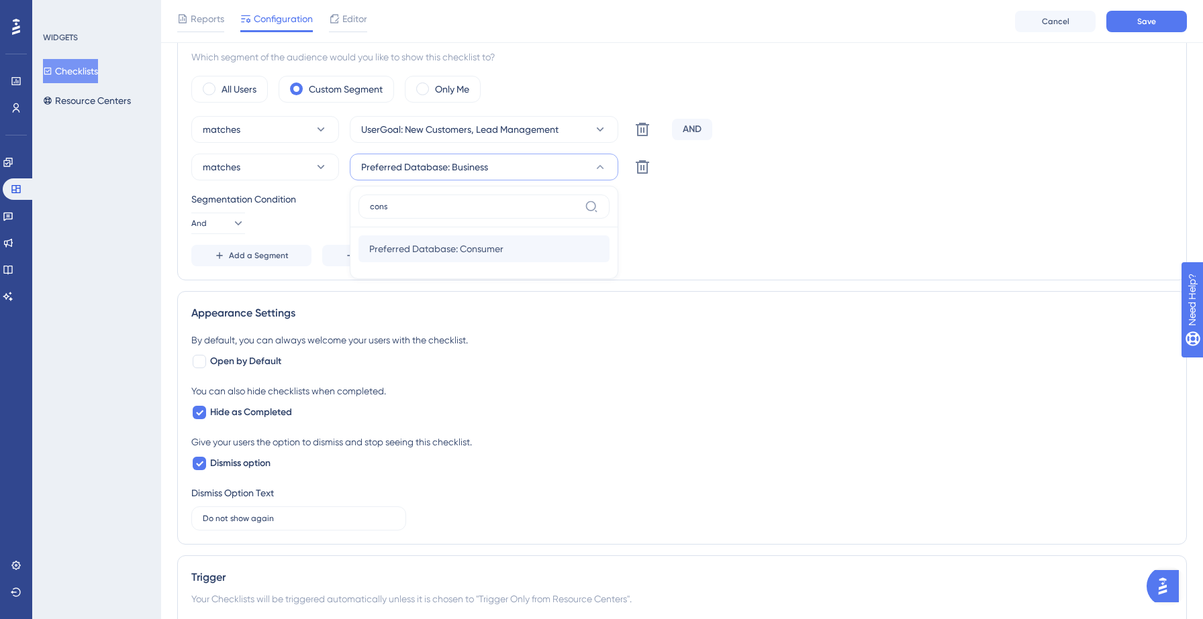
type input "cons"
click at [463, 250] on span "Preferred Database: Consumer" at bounding box center [436, 249] width 134 height 16
click at [1140, 17] on span "Save" at bounding box center [1146, 21] width 19 height 11
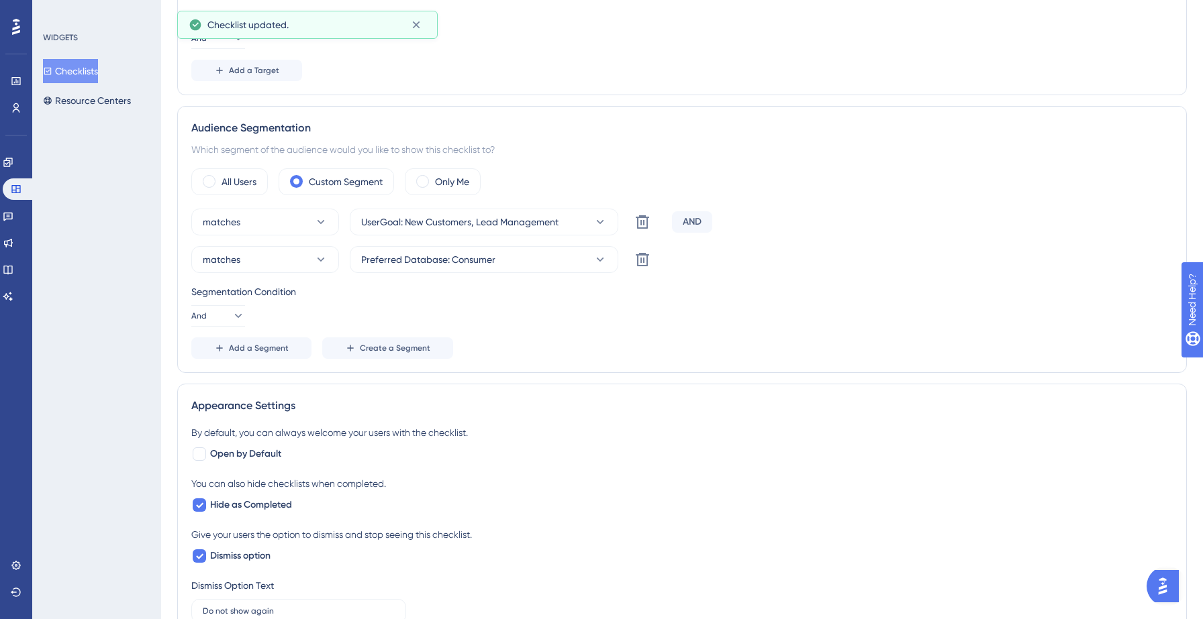
scroll to position [0, 0]
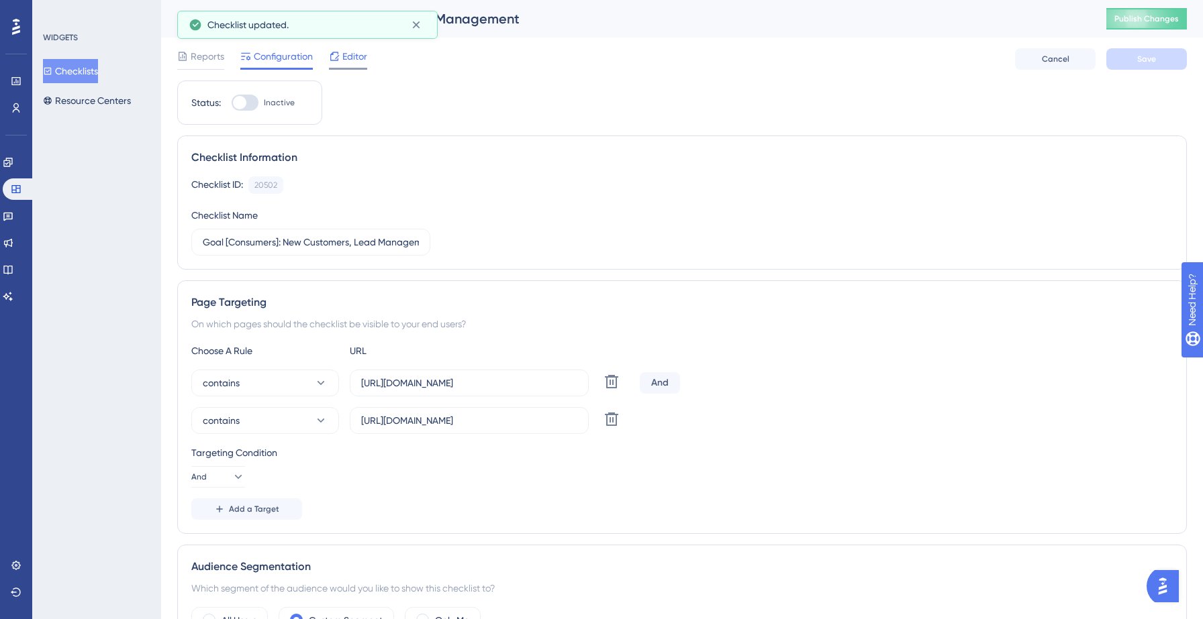
click at [337, 57] on icon at bounding box center [334, 56] width 9 height 9
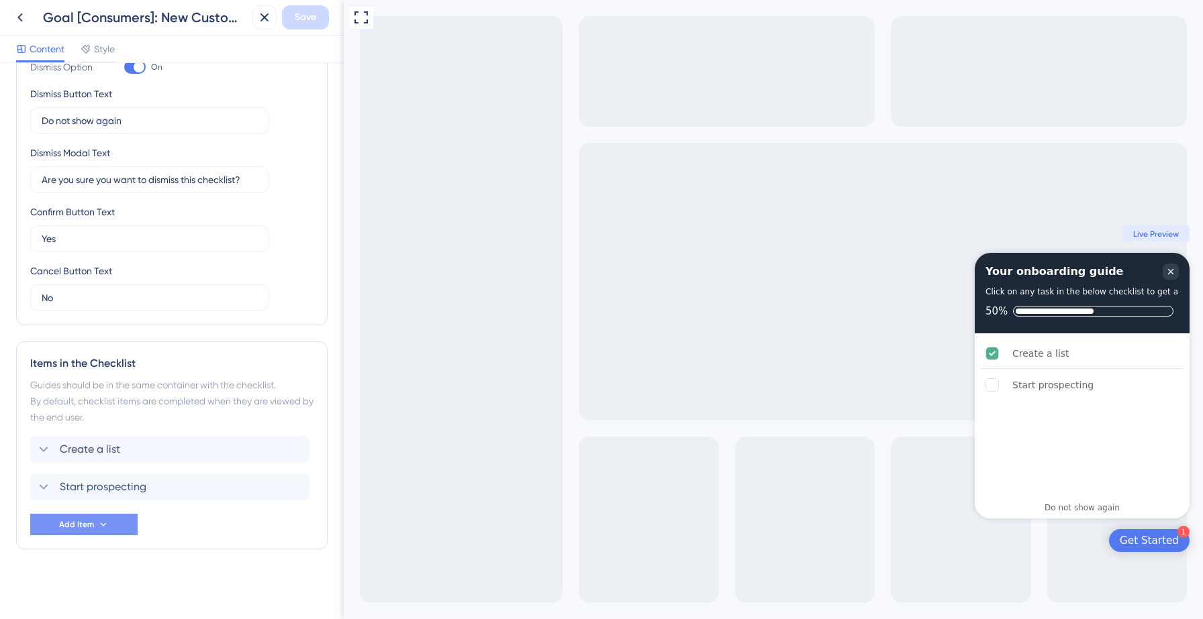
click at [97, 521] on button "Add Item" at bounding box center [83, 524] width 107 height 21
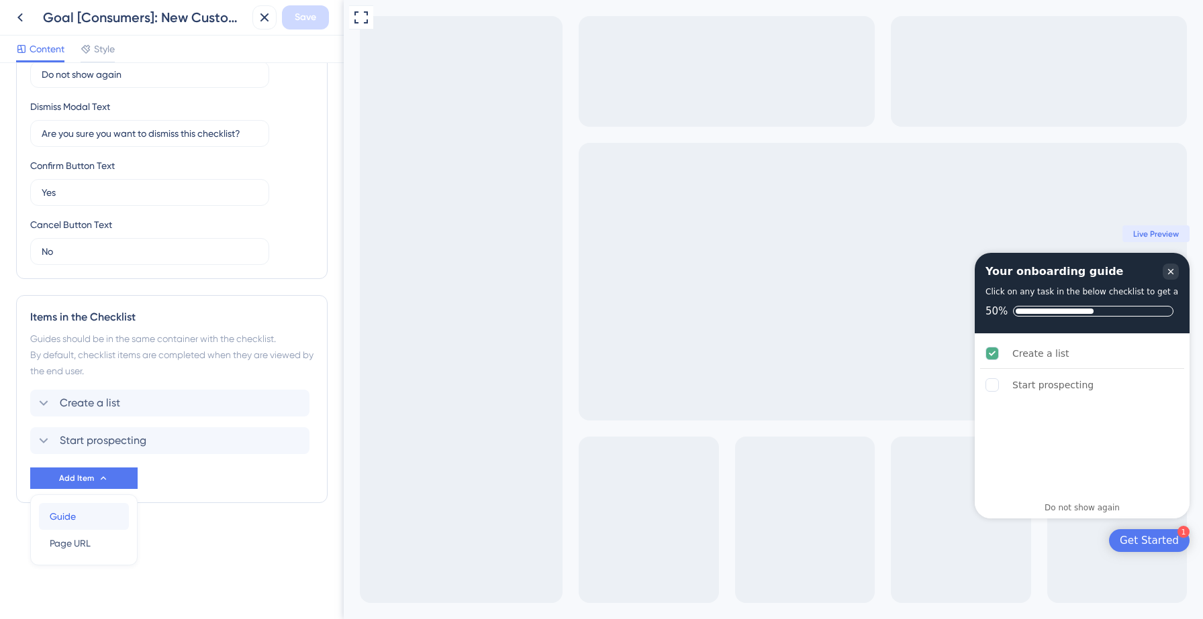
click at [92, 518] on div "Guide Guide" at bounding box center [84, 516] width 68 height 27
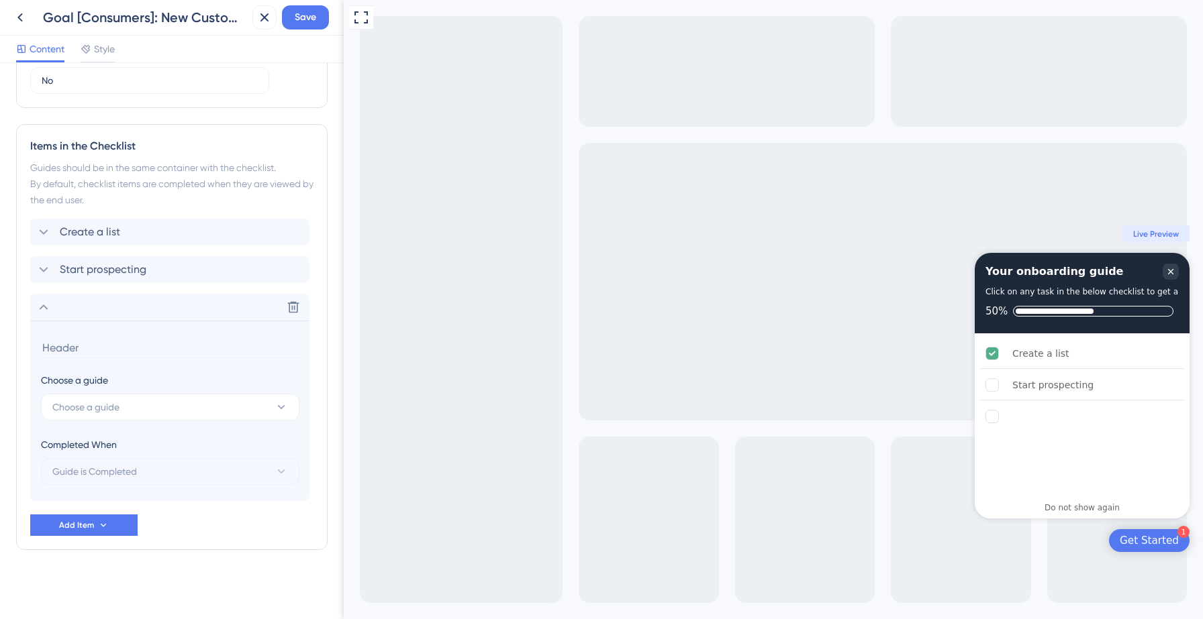
scroll to position [517, 0]
click at [127, 413] on button "Choose a guide" at bounding box center [170, 406] width 258 height 27
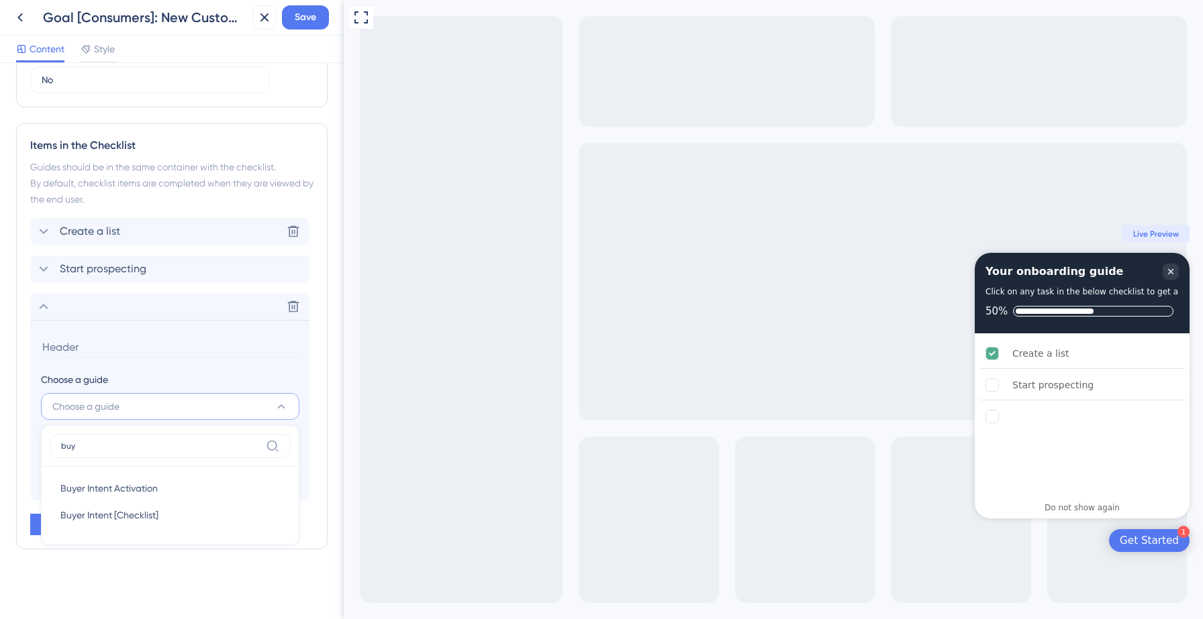
type input "buye"
click at [108, 526] on div "Buyer Intent [Checklist] Buyer Intent [Checklist]" at bounding box center [169, 515] width 219 height 27
type input "Buyer Intent [Checklist]"
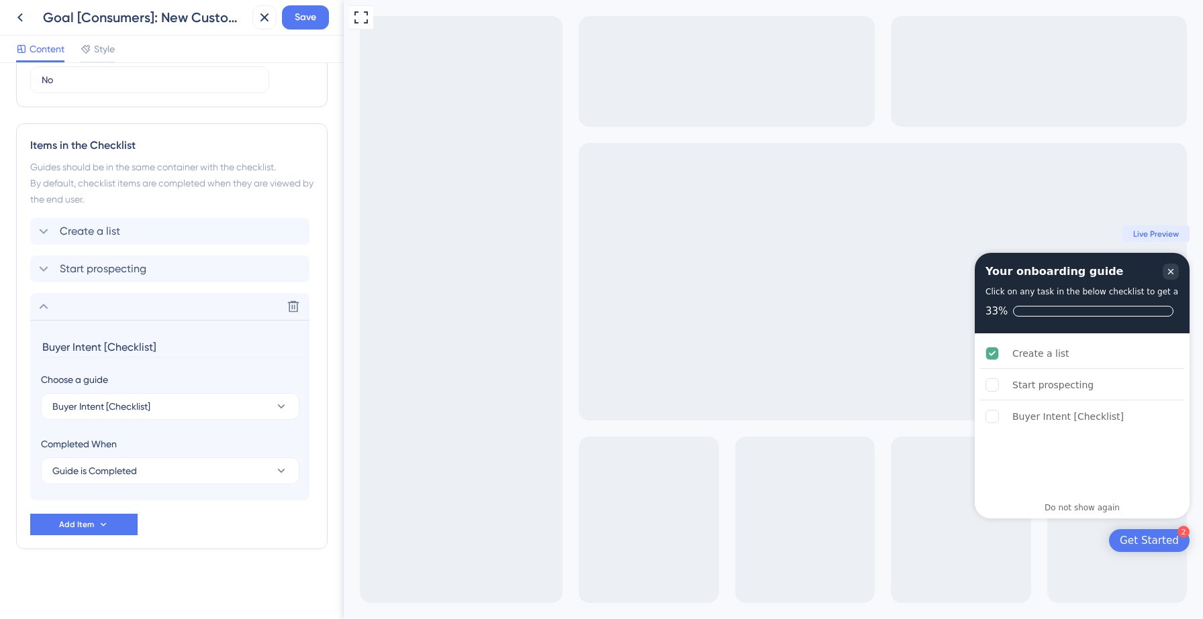
click at [110, 342] on input "Buyer Intent [Checklist]" at bounding box center [171, 347] width 260 height 21
type input "SAN/DNC Waiver"
click at [311, 16] on span "Save" at bounding box center [305, 17] width 21 height 16
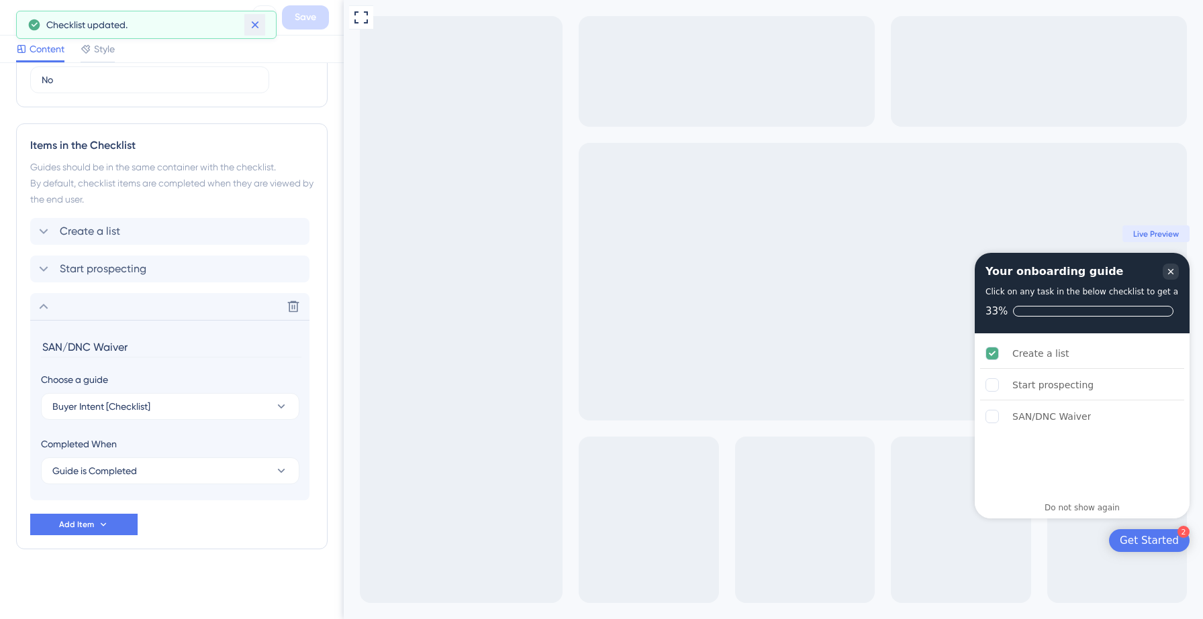
click at [256, 23] on icon at bounding box center [254, 24] width 7 height 7
click at [18, 19] on icon at bounding box center [20, 17] width 16 height 16
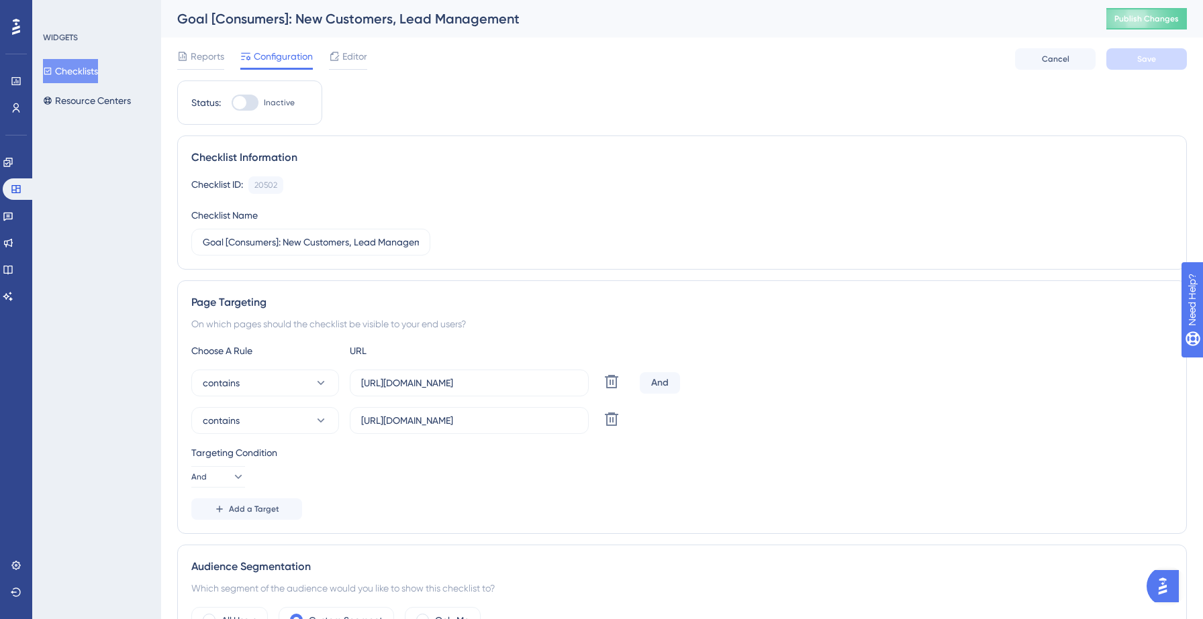
click at [82, 71] on button "Checklists" at bounding box center [70, 71] width 55 height 24
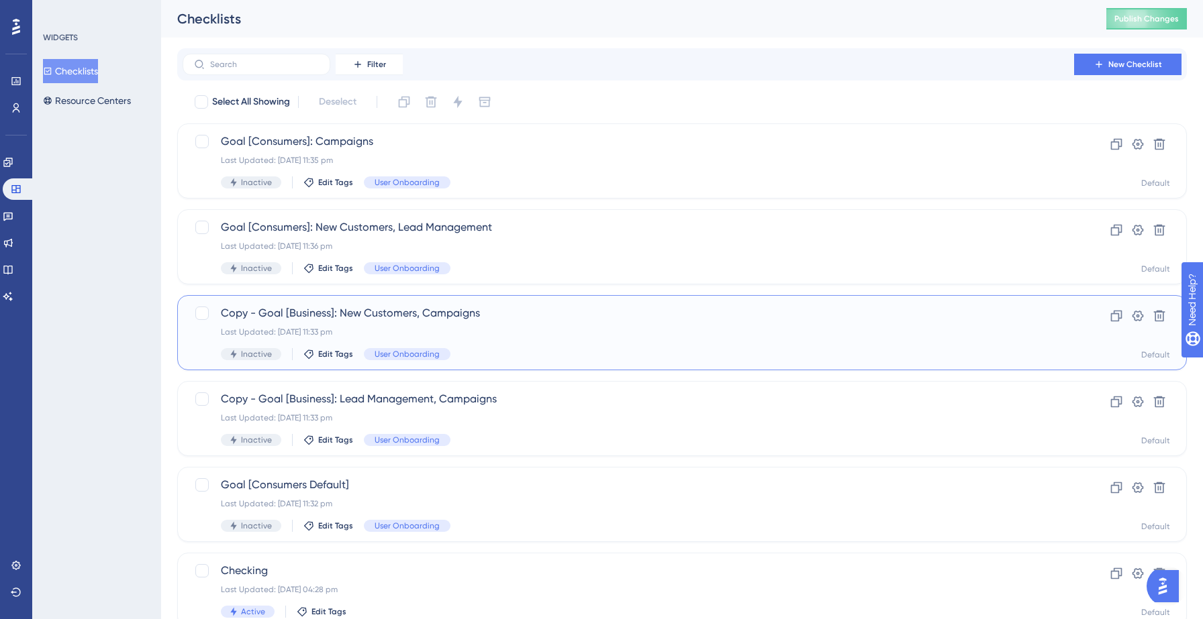
click at [496, 321] on span "Copy - Goal [Business]: New Customers, Campaigns" at bounding box center [628, 313] width 815 height 16
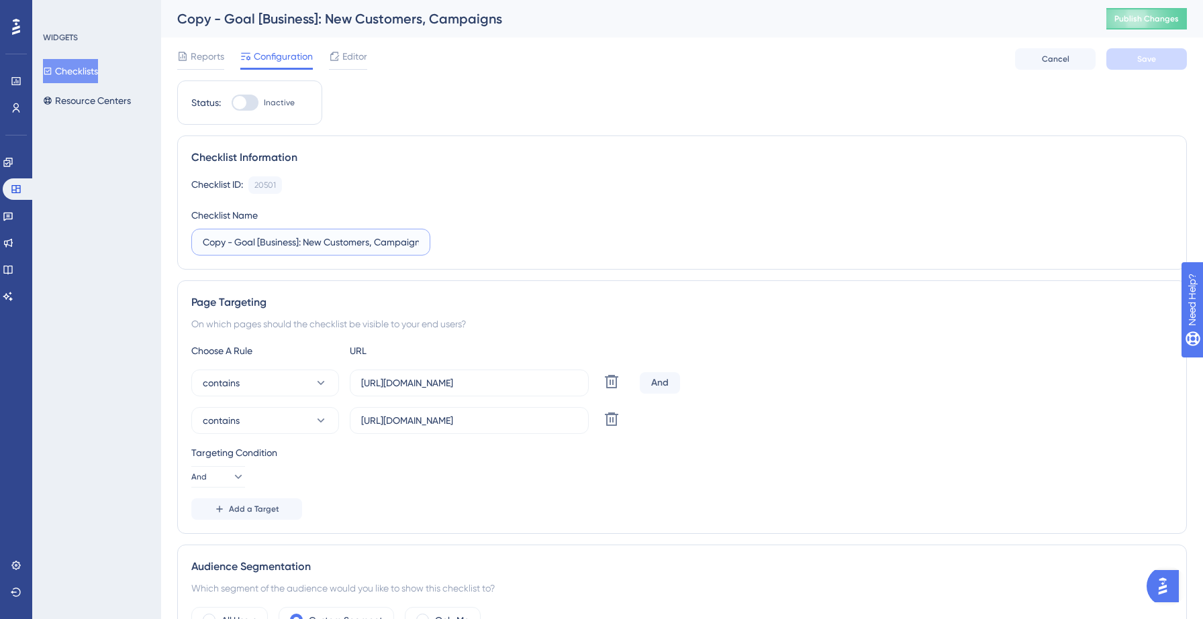
click at [237, 245] on input "Copy - Goal [Business]: New Customers, Campaigns" at bounding box center [311, 242] width 216 height 15
click at [263, 241] on input "Goal [Business]: New Customers, Campaigns" at bounding box center [311, 242] width 216 height 15
type input "Goal [Consumers]: New Customers, Campaigns"
click at [508, 230] on div "Checklist ID: 20501 Copy Checklist Name Goal [Consumers]: New Customers, Campai…" at bounding box center [681, 216] width 981 height 79
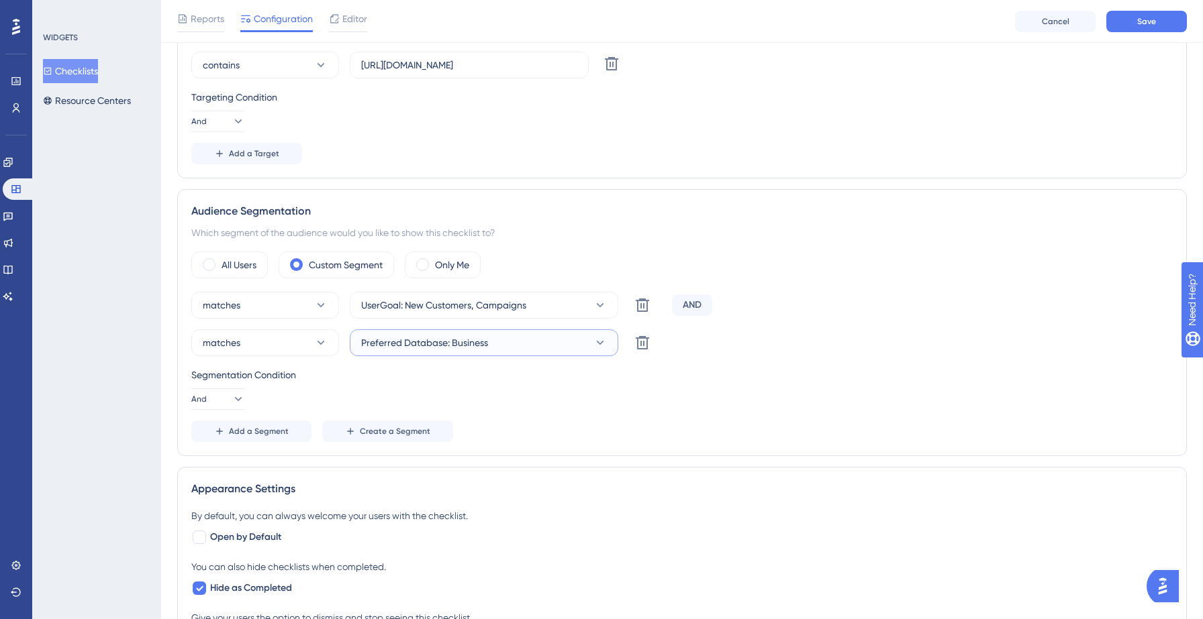
click at [477, 342] on span "Preferred Database: Business" at bounding box center [424, 343] width 127 height 16
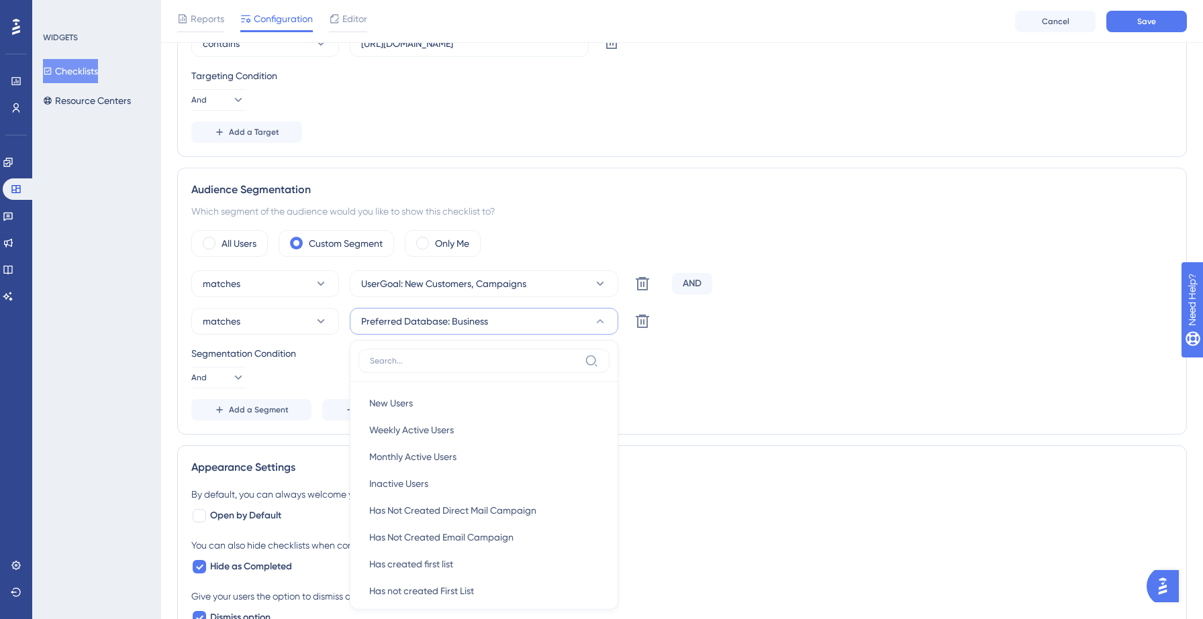
scroll to position [538, 0]
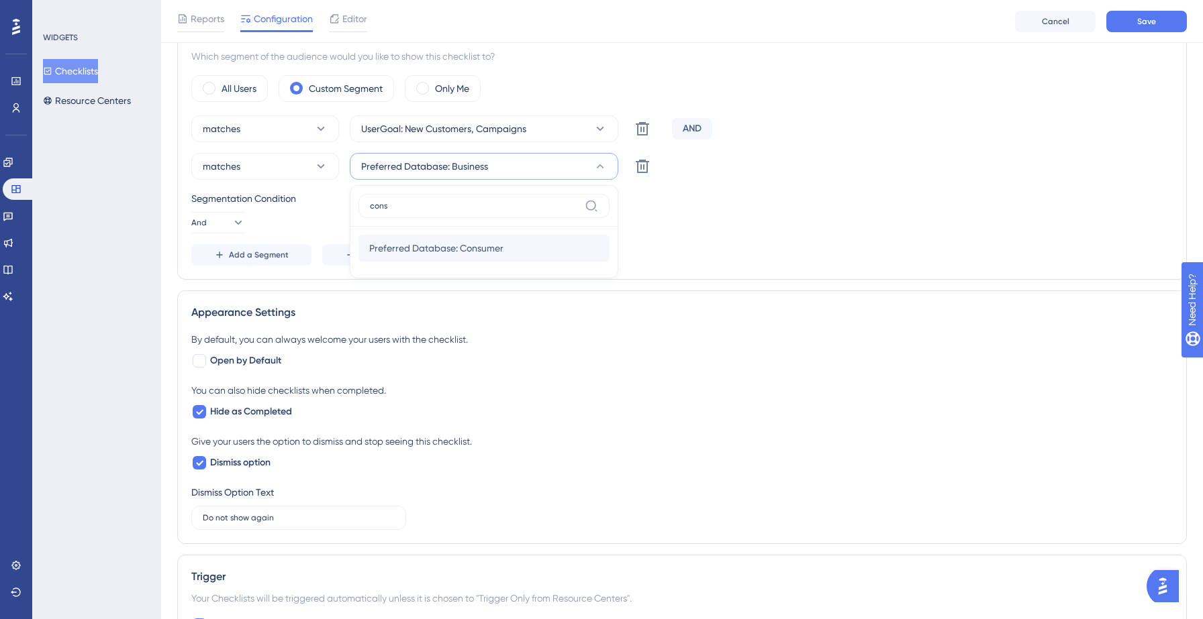
type input "cons"
click at [467, 252] on span "Preferred Database: Consumer" at bounding box center [436, 248] width 134 height 16
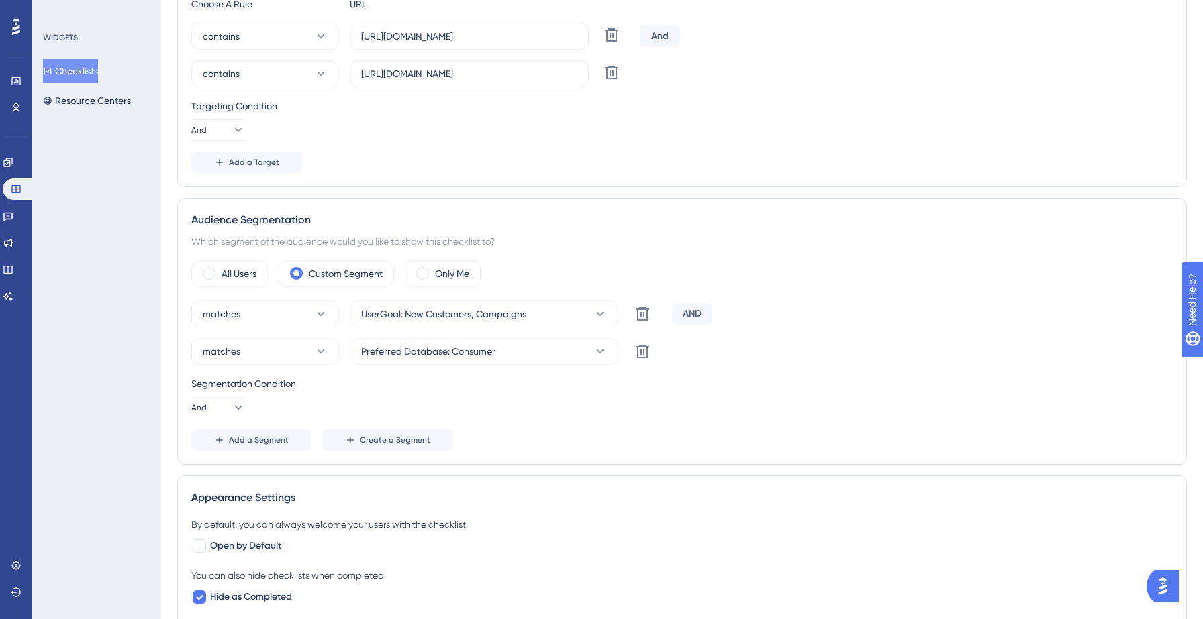
scroll to position [0, 0]
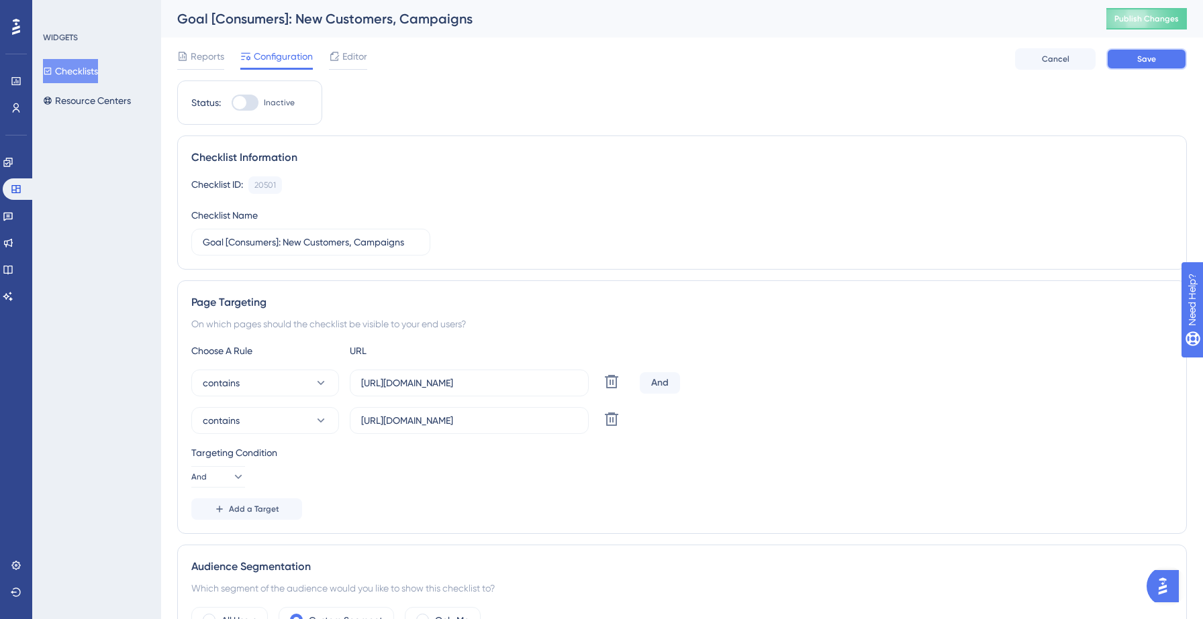
click at [1137, 60] on span "Save" at bounding box center [1146, 59] width 19 height 11
click at [354, 52] on span "Editor" at bounding box center [354, 56] width 25 height 16
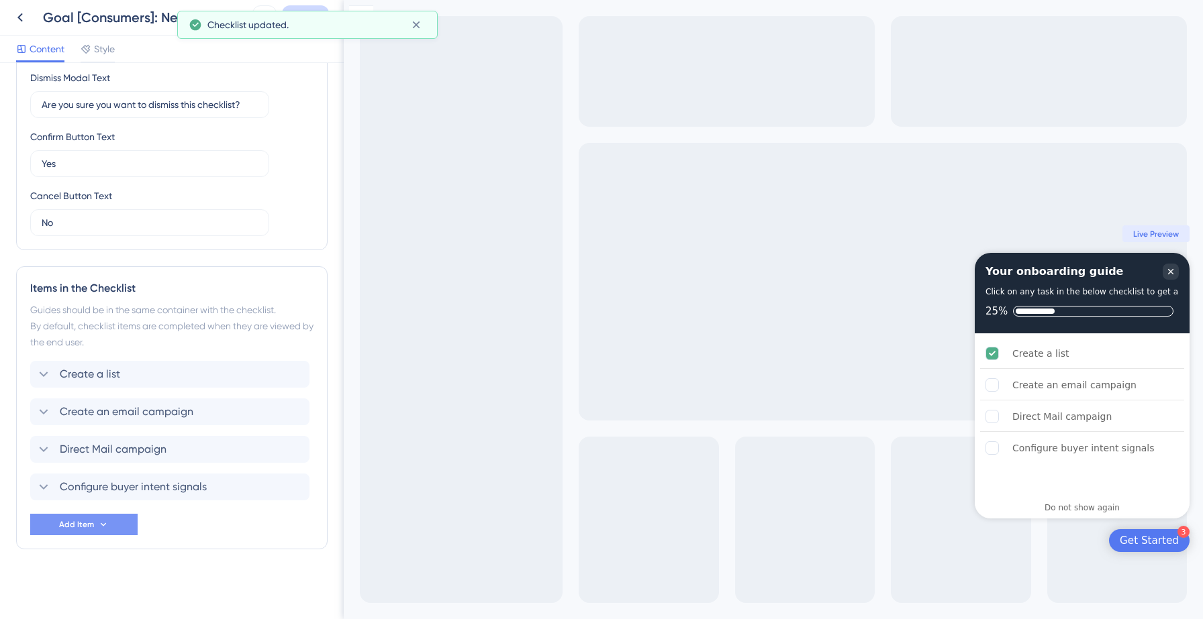
click at [102, 521] on icon at bounding box center [103, 524] width 11 height 11
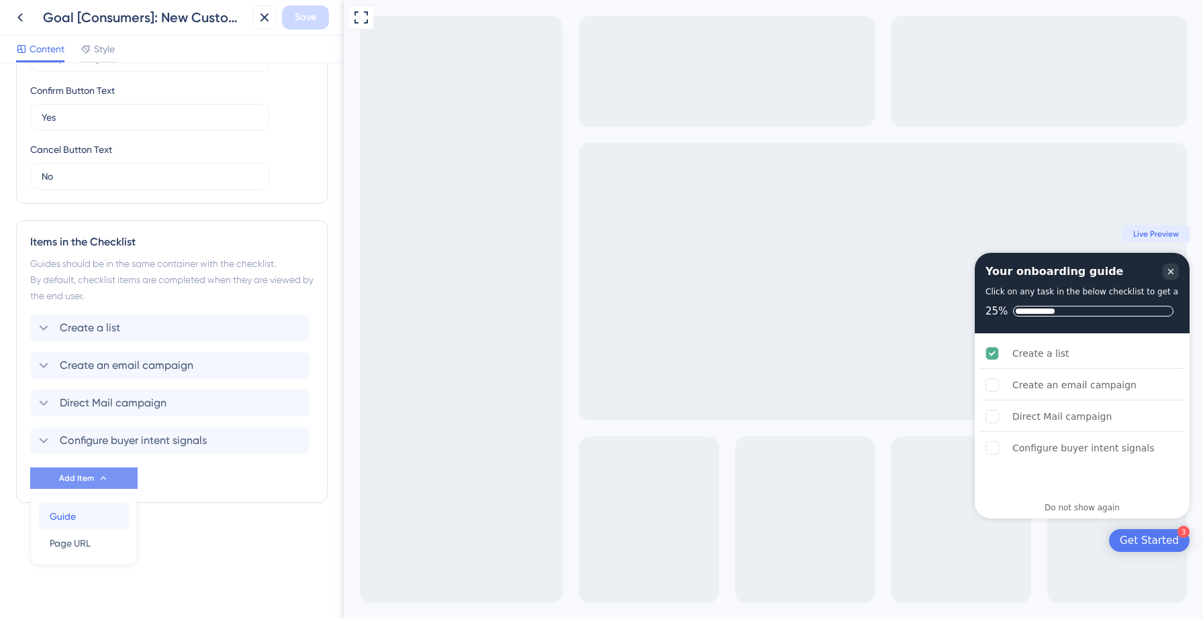
click at [100, 520] on div "Guide Guide" at bounding box center [84, 516] width 68 height 27
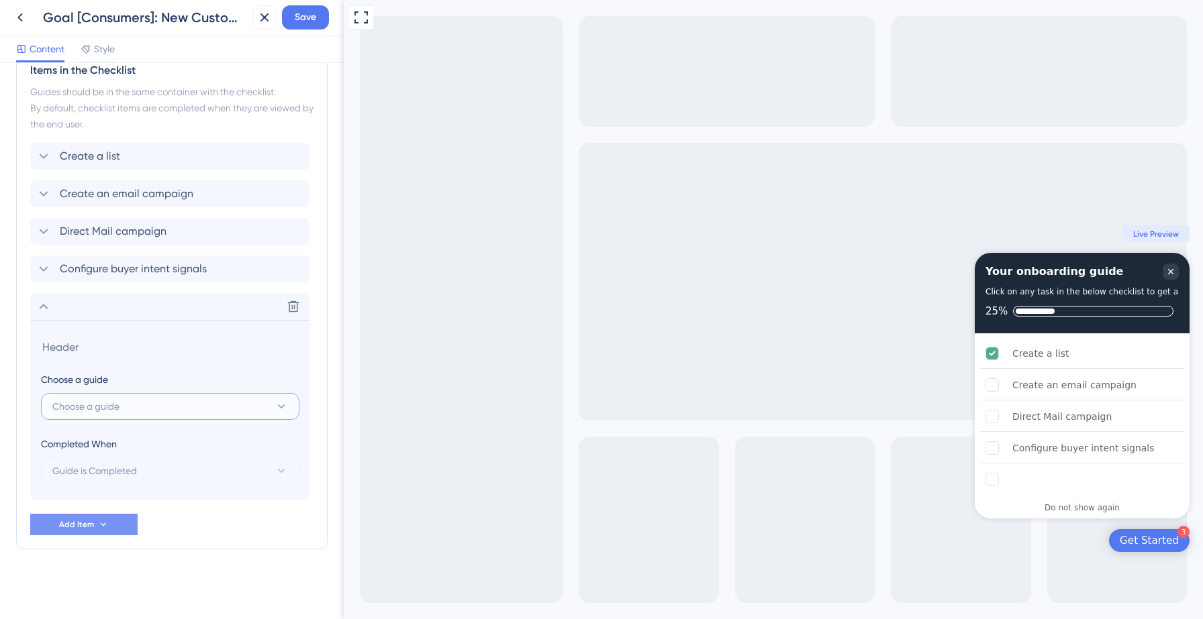
click at [148, 405] on button "Choose a guide" at bounding box center [170, 406] width 258 height 27
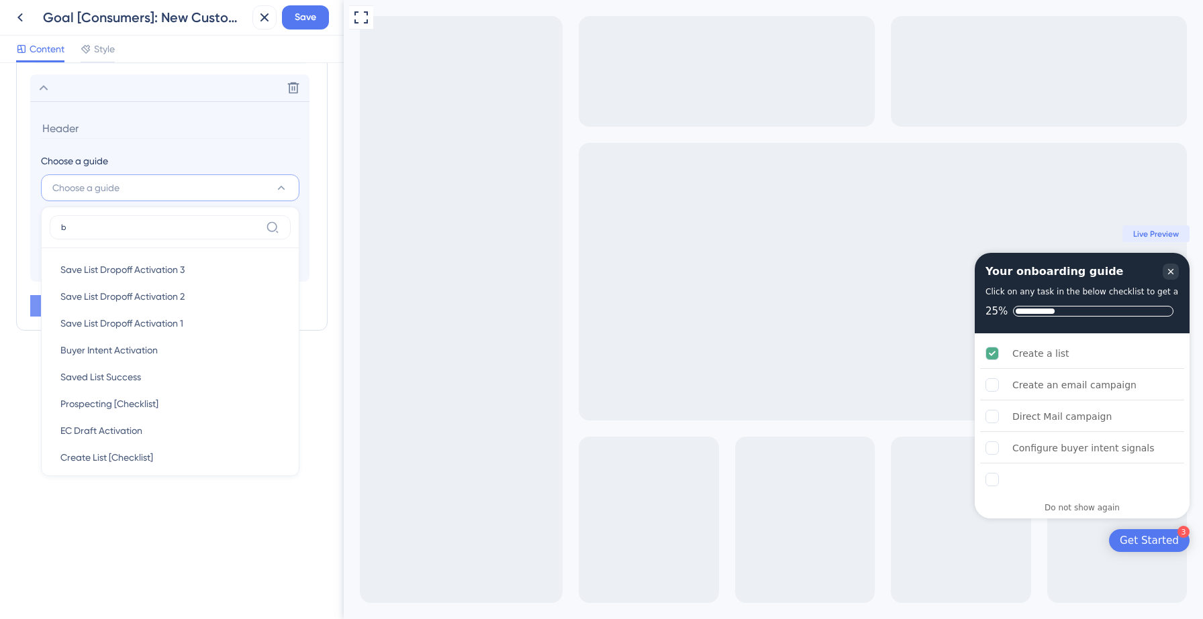
scroll to position [592, 0]
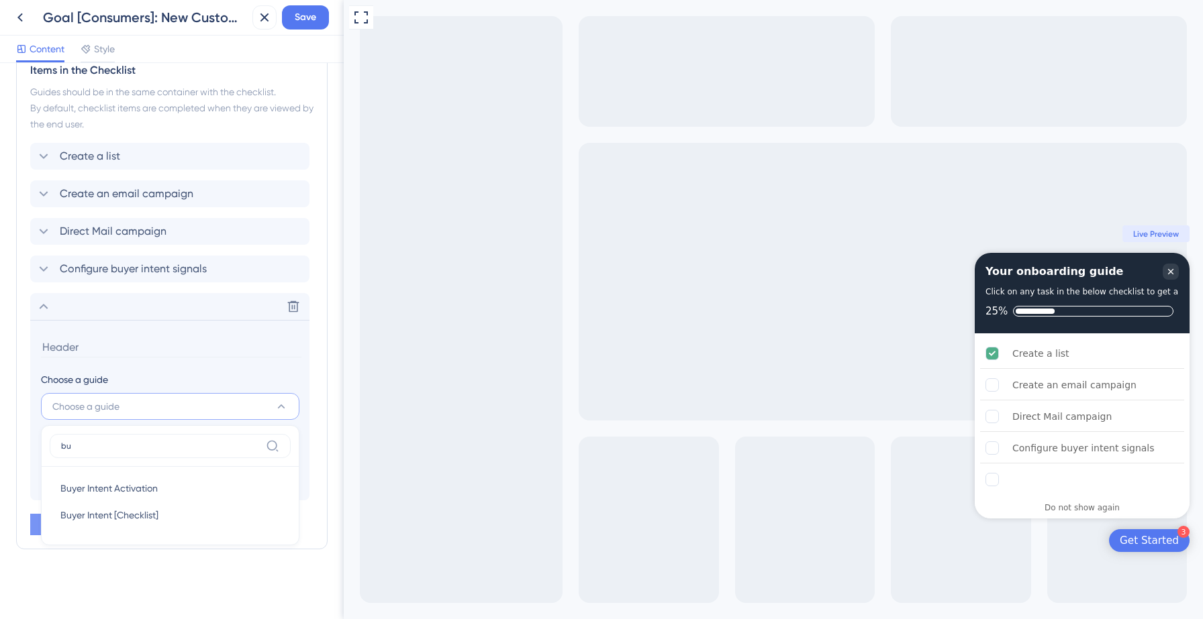
type input "buy"
click at [126, 517] on span "Buyer Intent [Checklist]" at bounding box center [109, 515] width 98 height 16
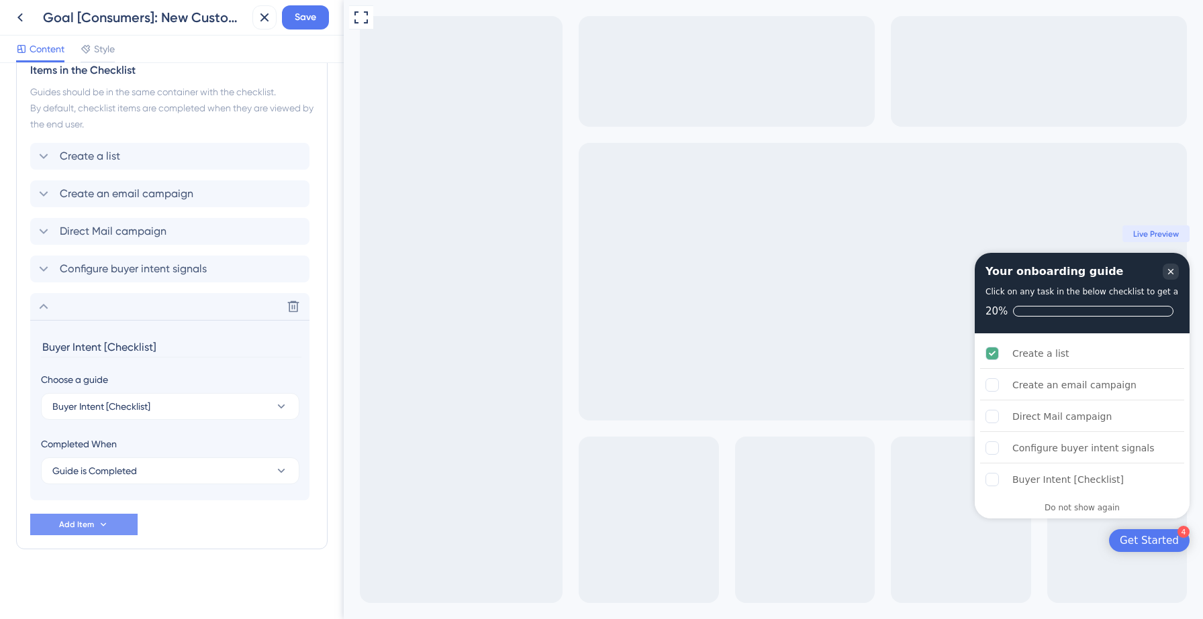
click at [139, 346] on input "Buyer Intent [Checklist]" at bounding box center [171, 347] width 260 height 21
type input "SAN/DNC Waiver"
click at [307, 21] on span "Save" at bounding box center [305, 17] width 21 height 16
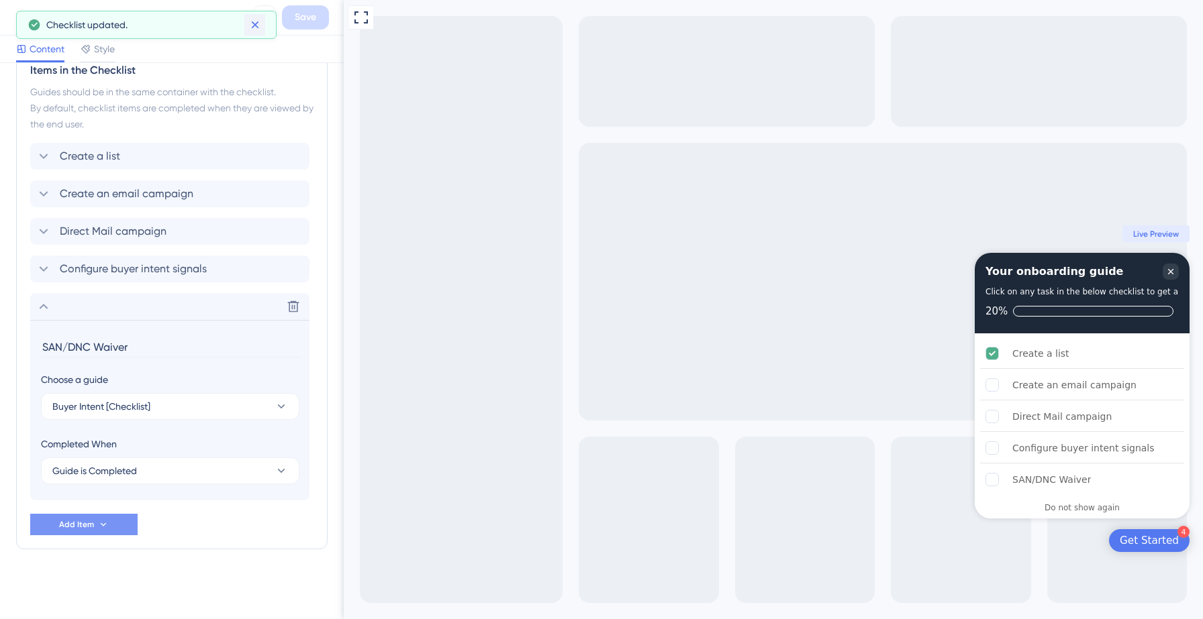
click at [258, 26] on icon at bounding box center [254, 24] width 13 height 13
click at [22, 17] on icon at bounding box center [20, 17] width 16 height 16
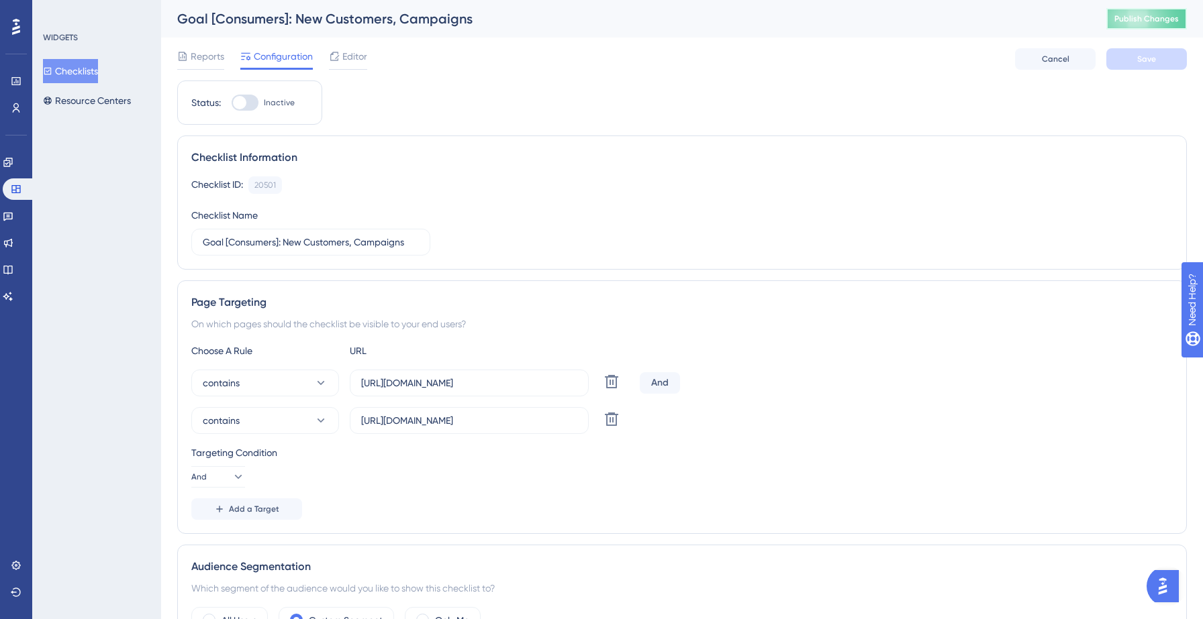
click at [1144, 20] on span "Publish Changes" at bounding box center [1146, 18] width 64 height 11
click at [84, 72] on button "Checklists" at bounding box center [70, 71] width 55 height 24
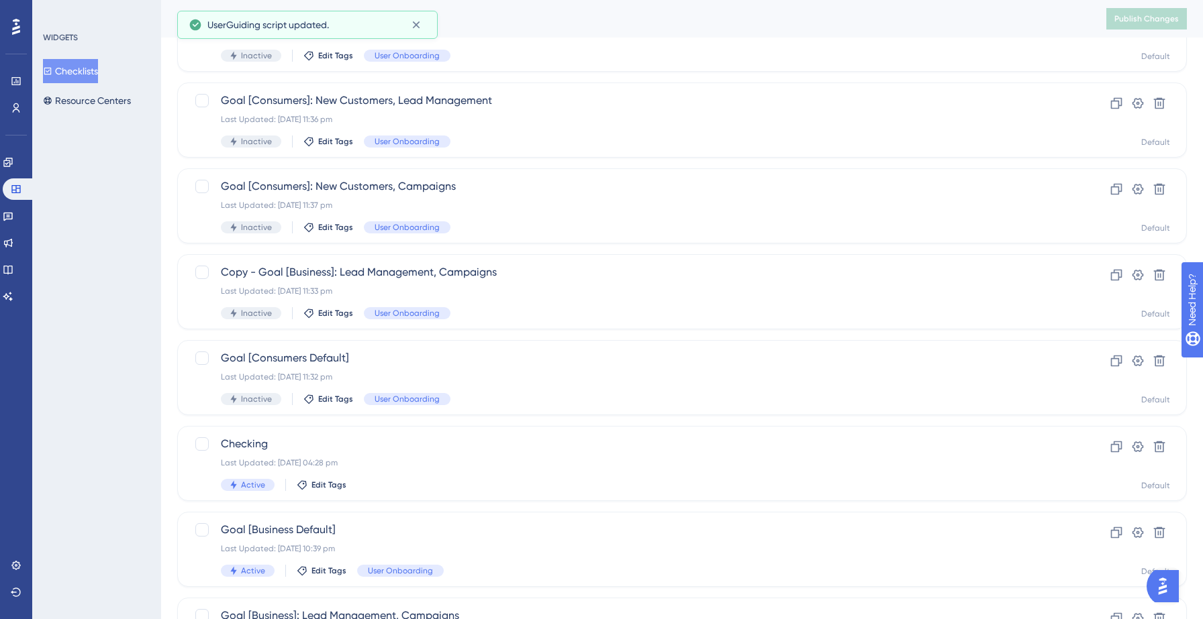
scroll to position [138, 0]
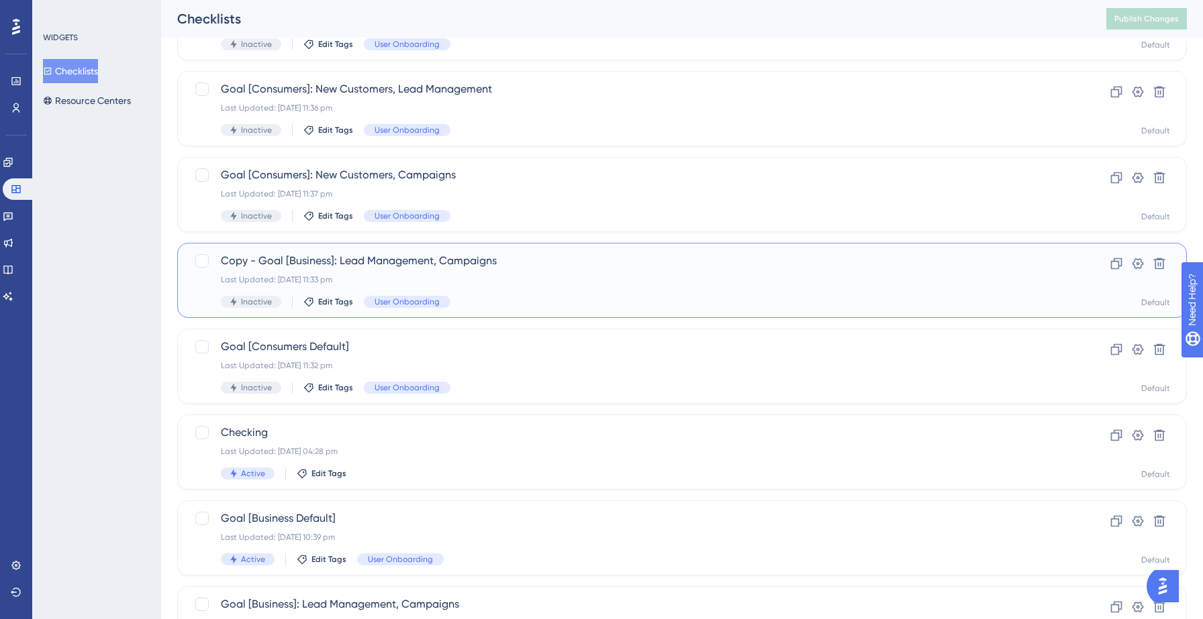
click at [452, 265] on span "Copy - Goal [Business]: Lead Management, Campaigns" at bounding box center [628, 261] width 815 height 16
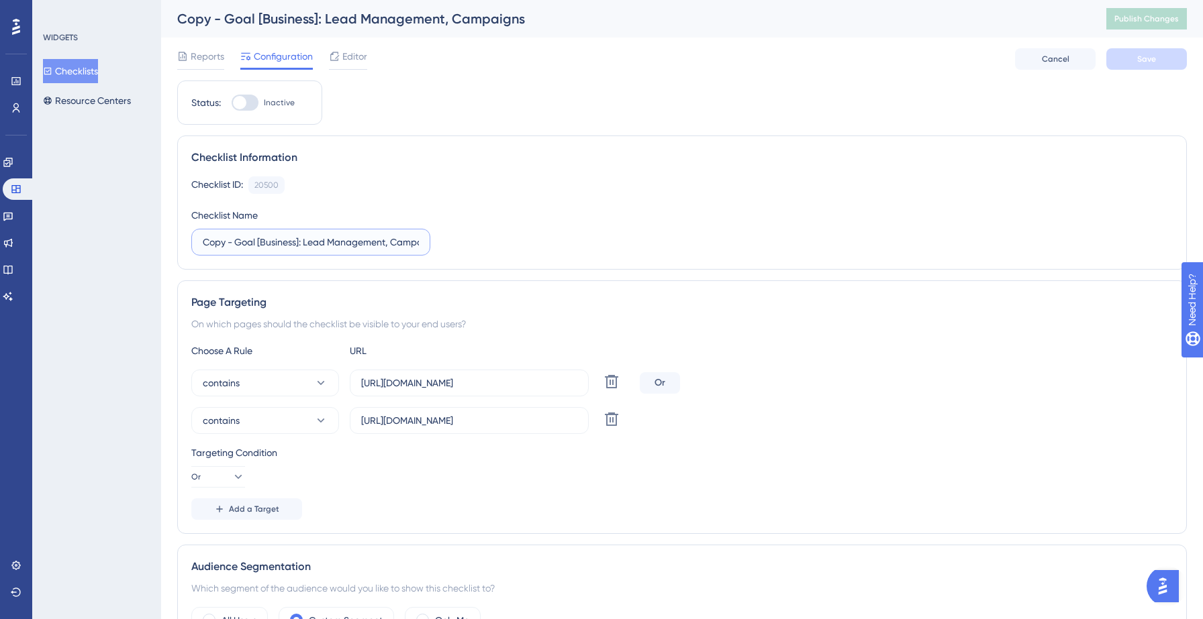
drag, startPoint x: 236, startPoint y: 244, endPoint x: 170, endPoint y: 242, distance: 66.5
click at [264, 241] on input "Goal [Business]: Lead Management, Campaigns" at bounding box center [311, 242] width 216 height 15
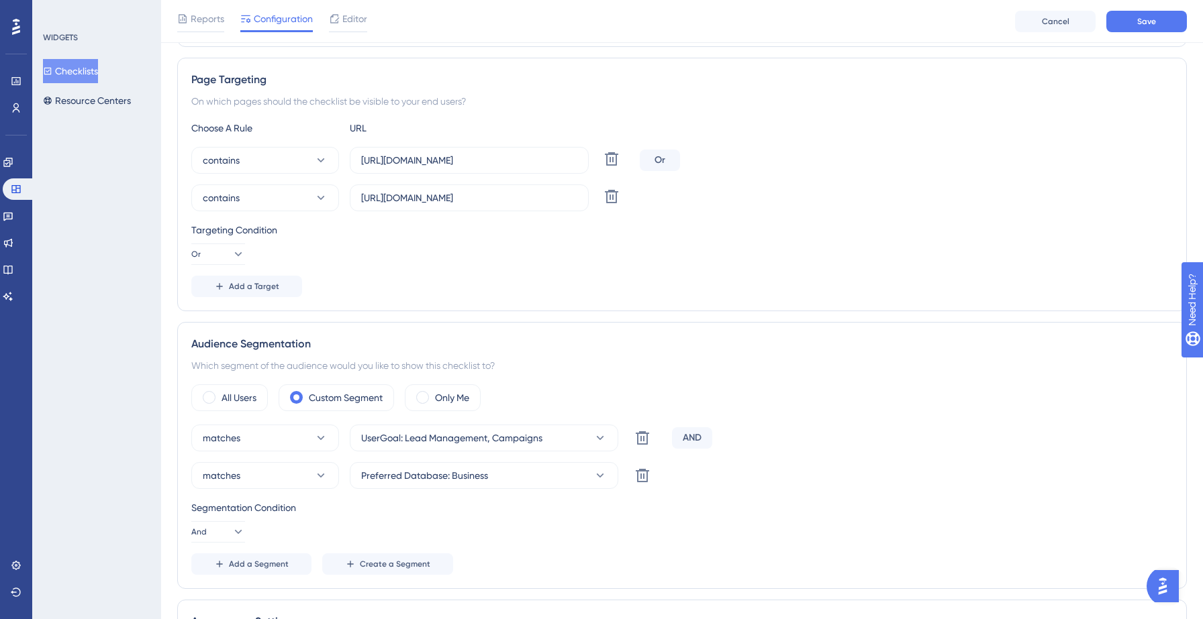
scroll to position [261, 0]
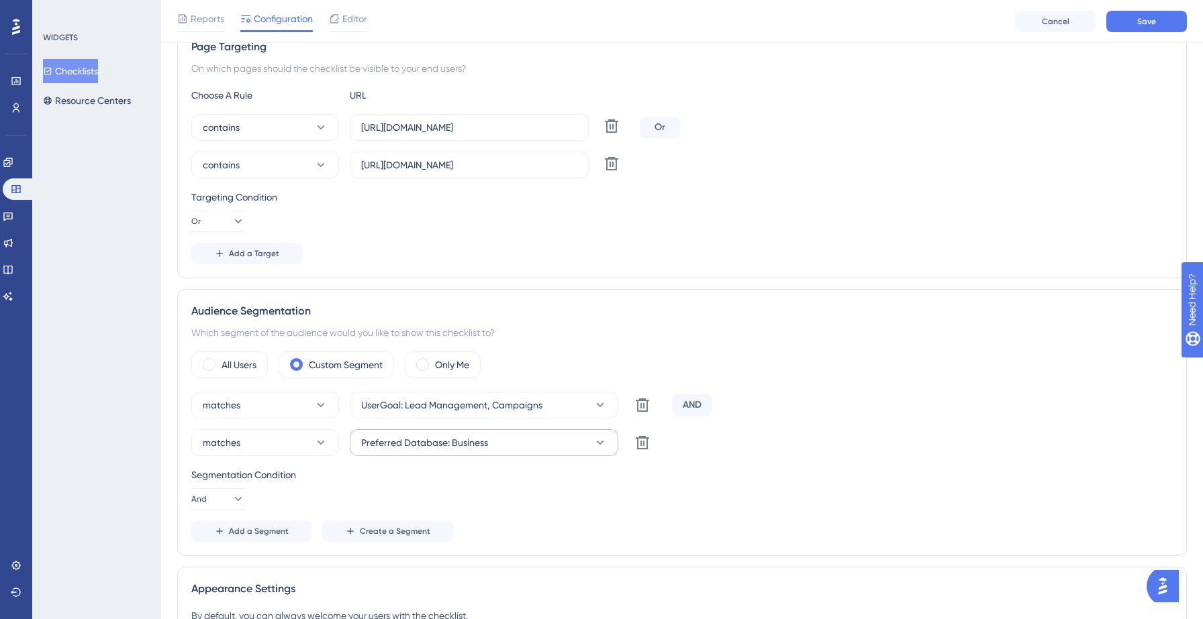
type input "Goal [Consumers]: Lead Management, Campaigns"
click at [481, 447] on span "Preferred Database: Business" at bounding box center [424, 443] width 127 height 16
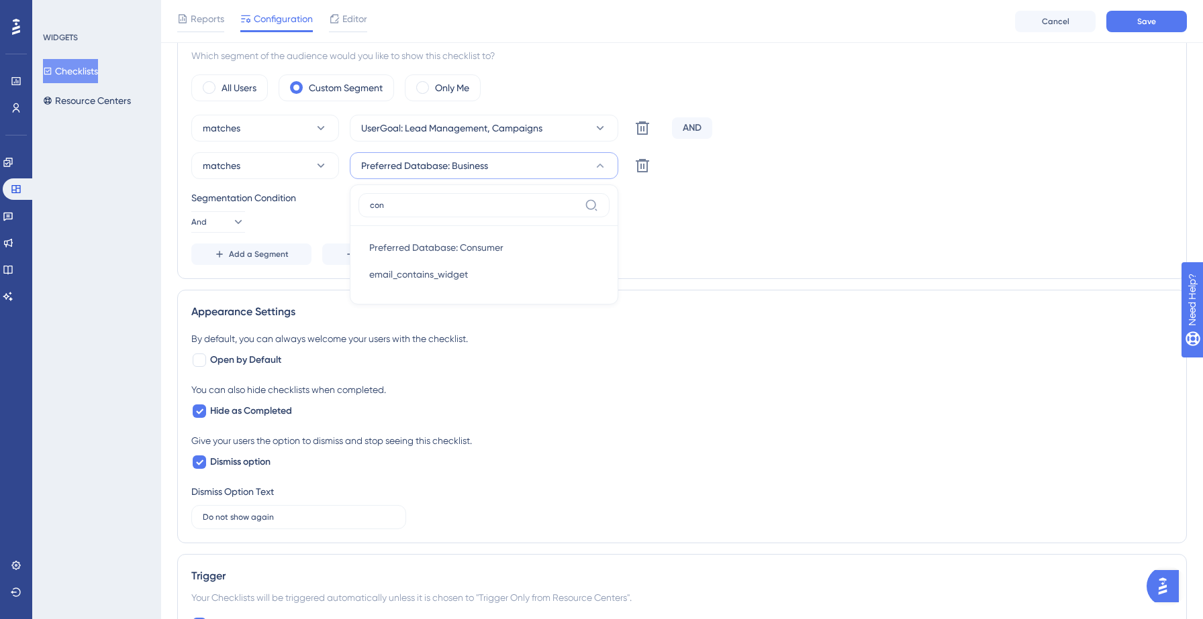
type input "cons"
click at [478, 248] on span "Preferred Database: Consumer" at bounding box center [436, 248] width 134 height 16
click at [1144, 23] on span "Save" at bounding box center [1146, 21] width 19 height 11
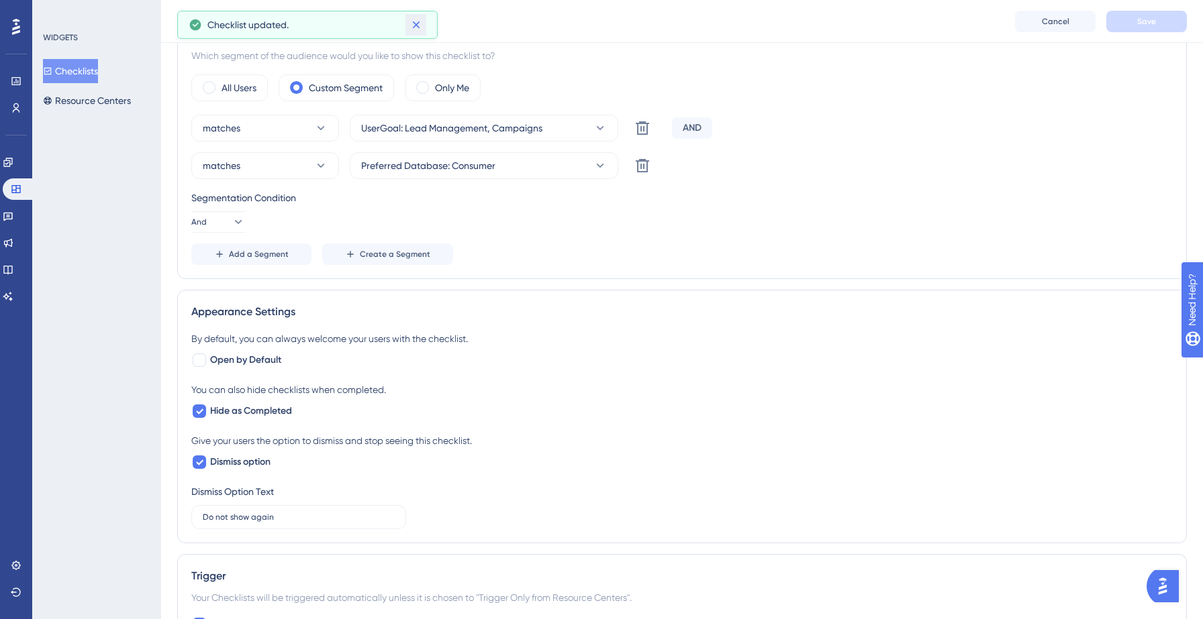
click at [417, 25] on icon at bounding box center [415, 24] width 13 height 13
click at [360, 19] on span "Editor" at bounding box center [354, 19] width 25 height 16
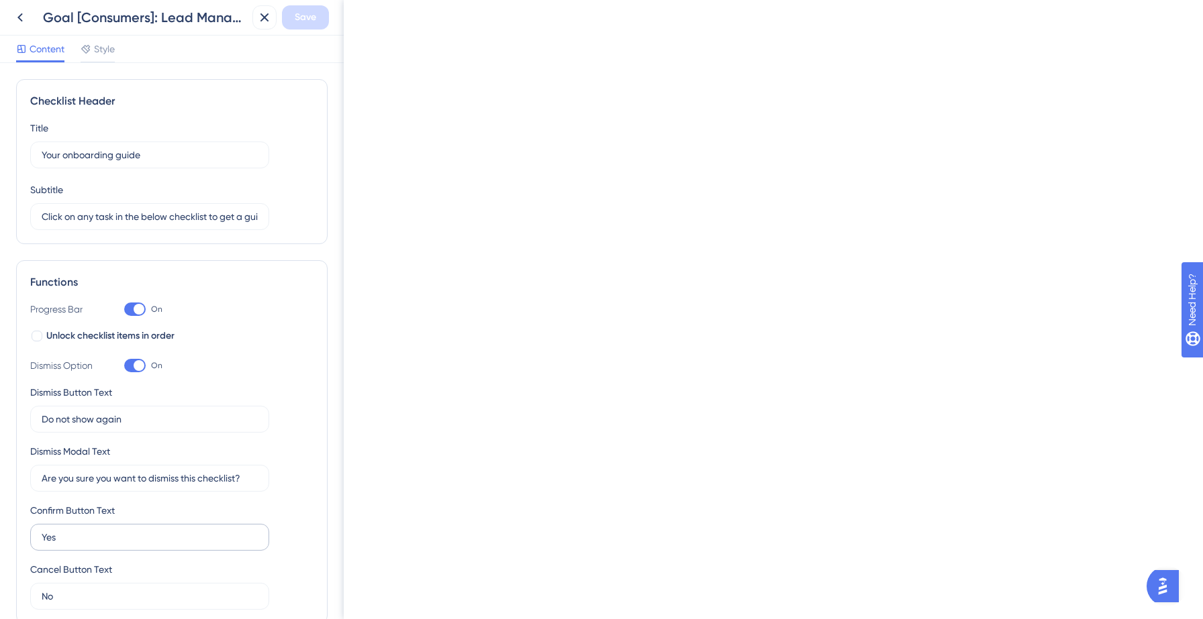
click at [101, 528] on label "Yes" at bounding box center [149, 537] width 239 height 27
click at [101, 530] on input "Yes" at bounding box center [150, 537] width 216 height 15
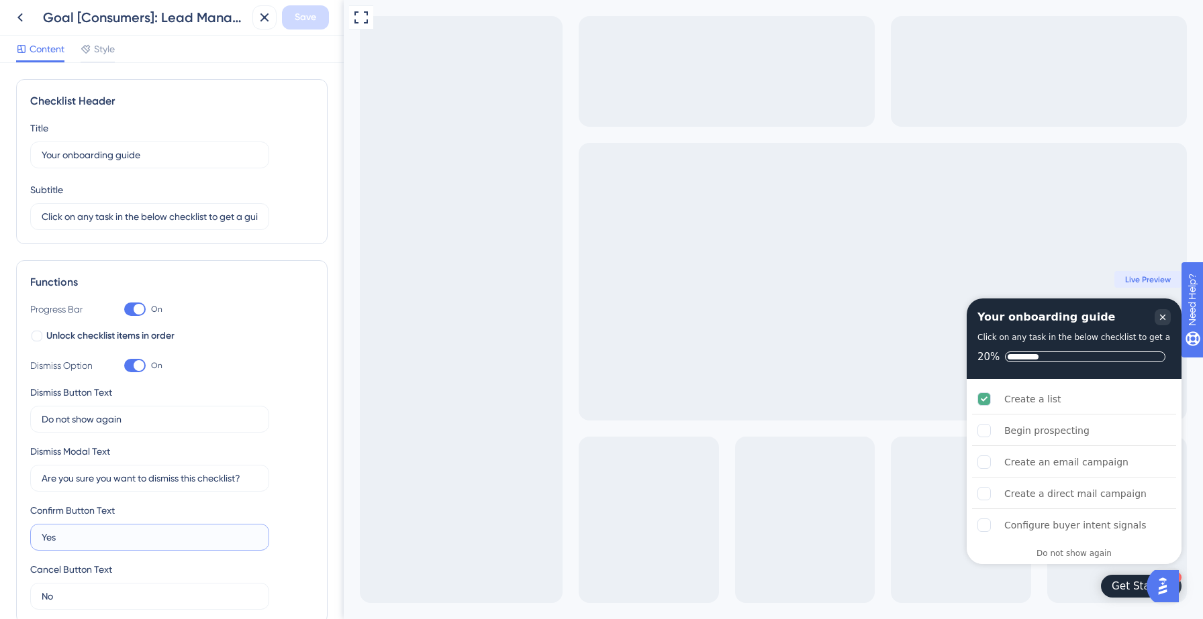
scroll to position [411, 0]
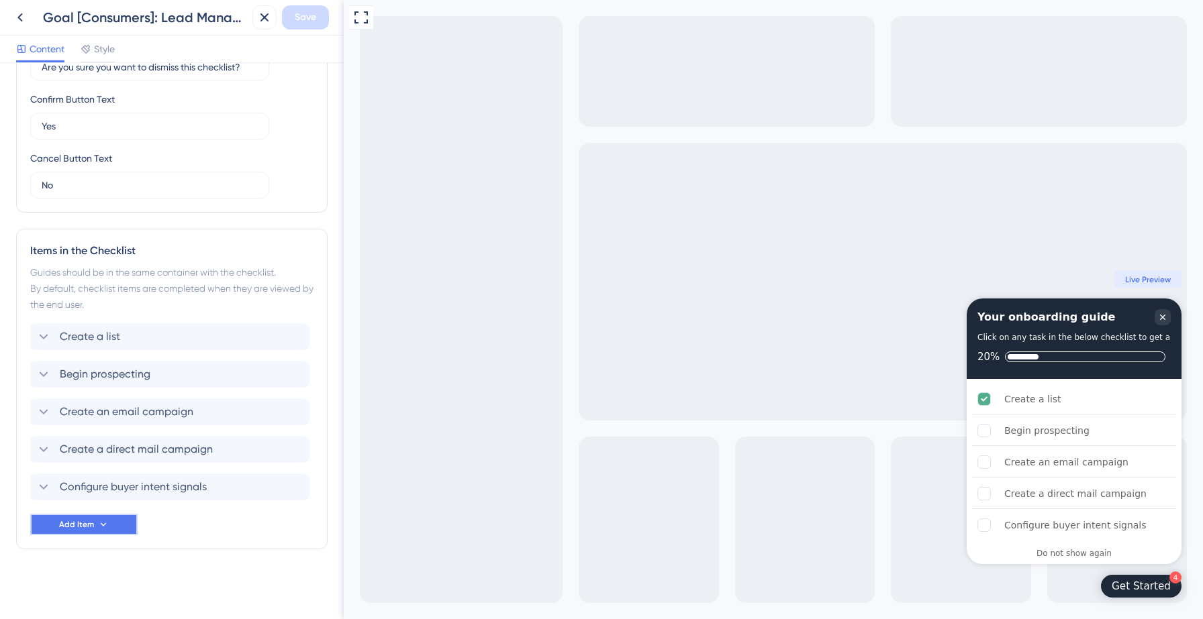
click at [98, 521] on icon at bounding box center [103, 524] width 11 height 11
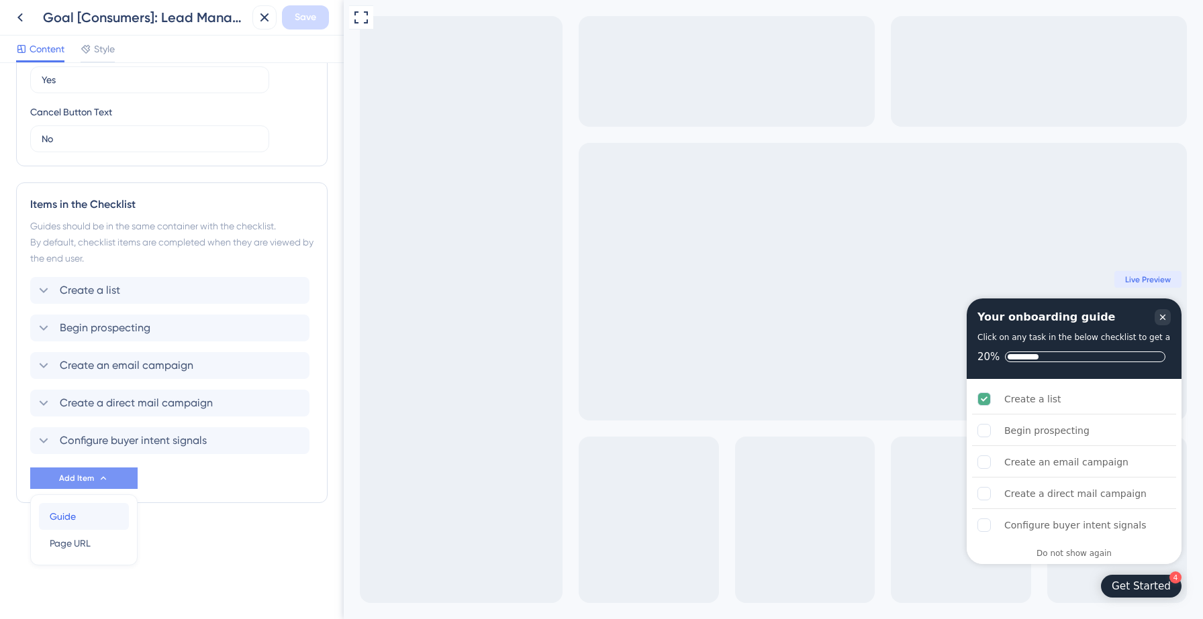
click at [85, 519] on div "Guide Guide" at bounding box center [84, 516] width 68 height 27
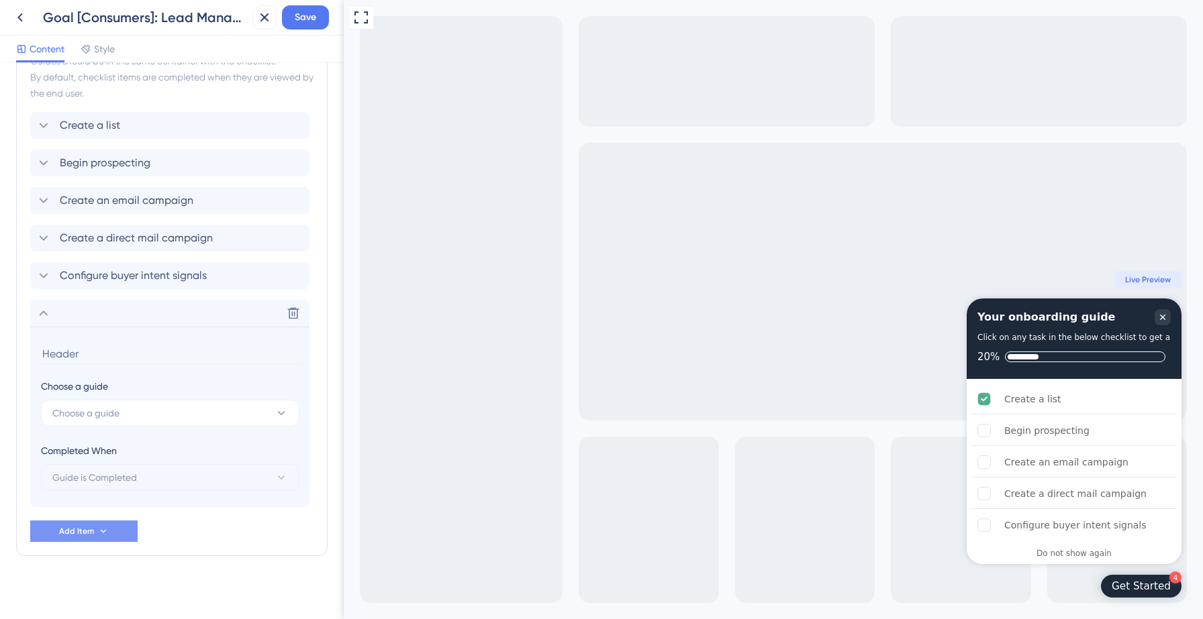
scroll to position [630, 0]
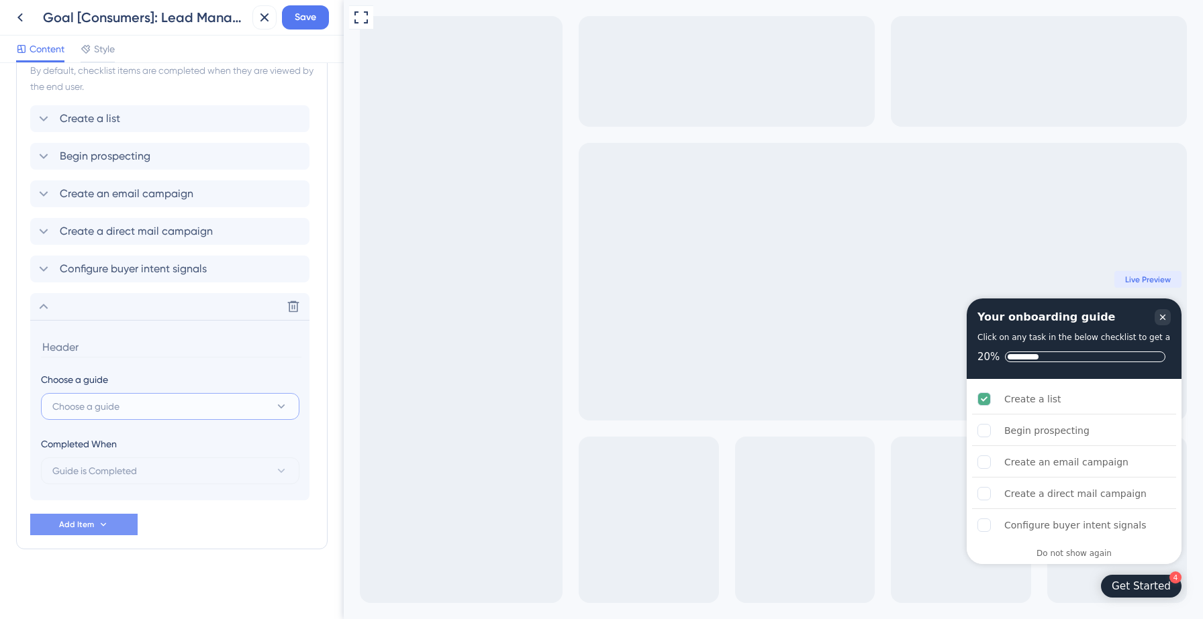
click at [132, 409] on button "Choose a guide" at bounding box center [170, 406] width 258 height 27
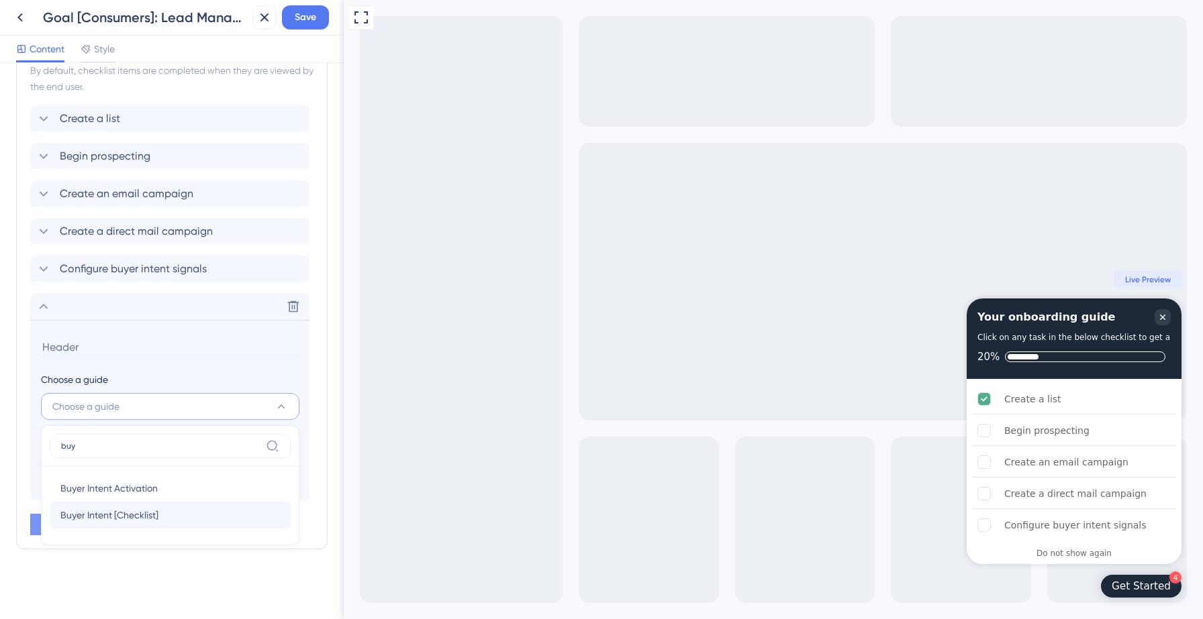
type input "buy"
click at [132, 507] on span "Buyer Intent [Checklist]" at bounding box center [109, 515] width 98 height 16
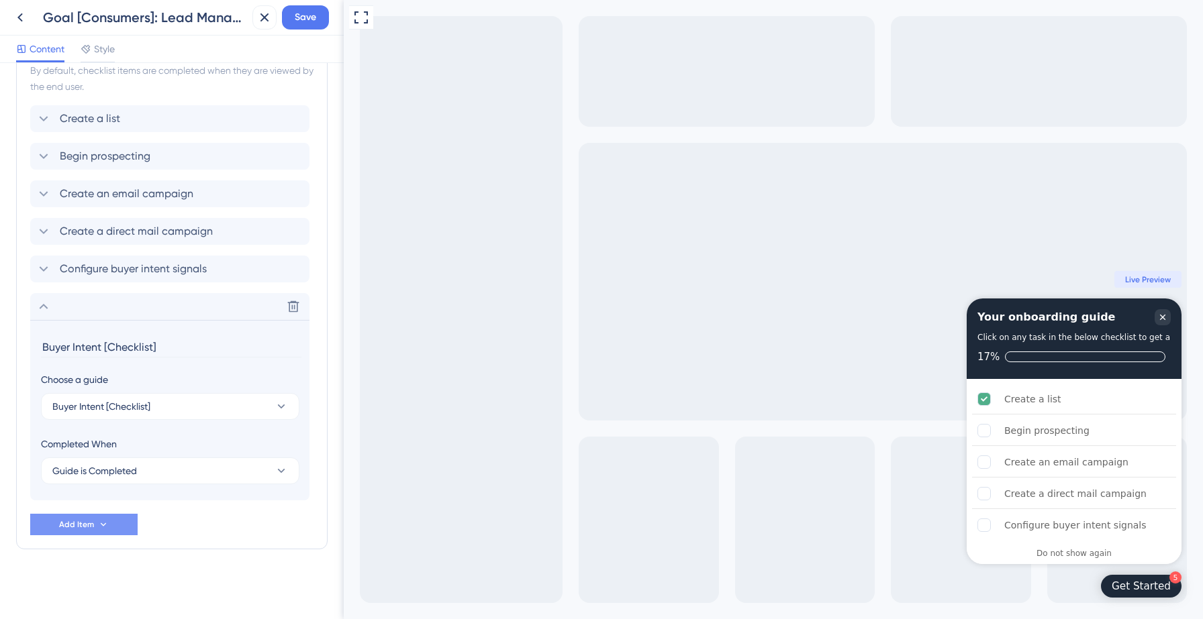
click at [119, 348] on input "Buyer Intent [Checklist]" at bounding box center [171, 347] width 260 height 21
type input "SAN/DNC Waiver"
click at [299, 23] on span "Save" at bounding box center [305, 17] width 21 height 16
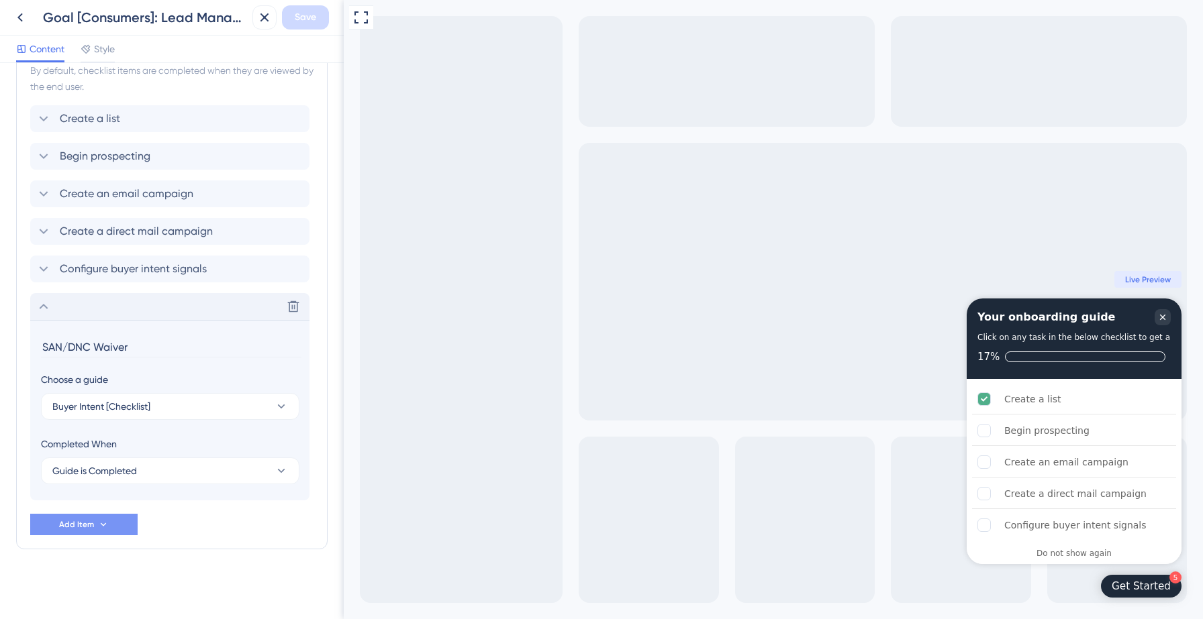
click at [44, 309] on icon at bounding box center [44, 307] width 16 height 16
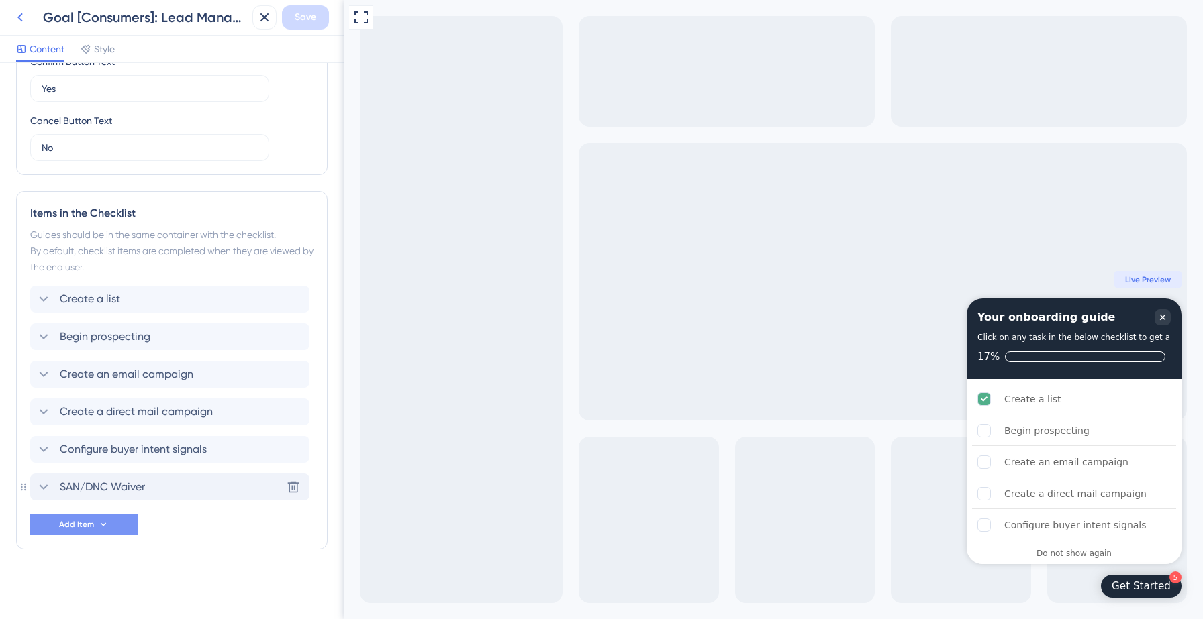
click at [18, 19] on icon at bounding box center [20, 17] width 16 height 16
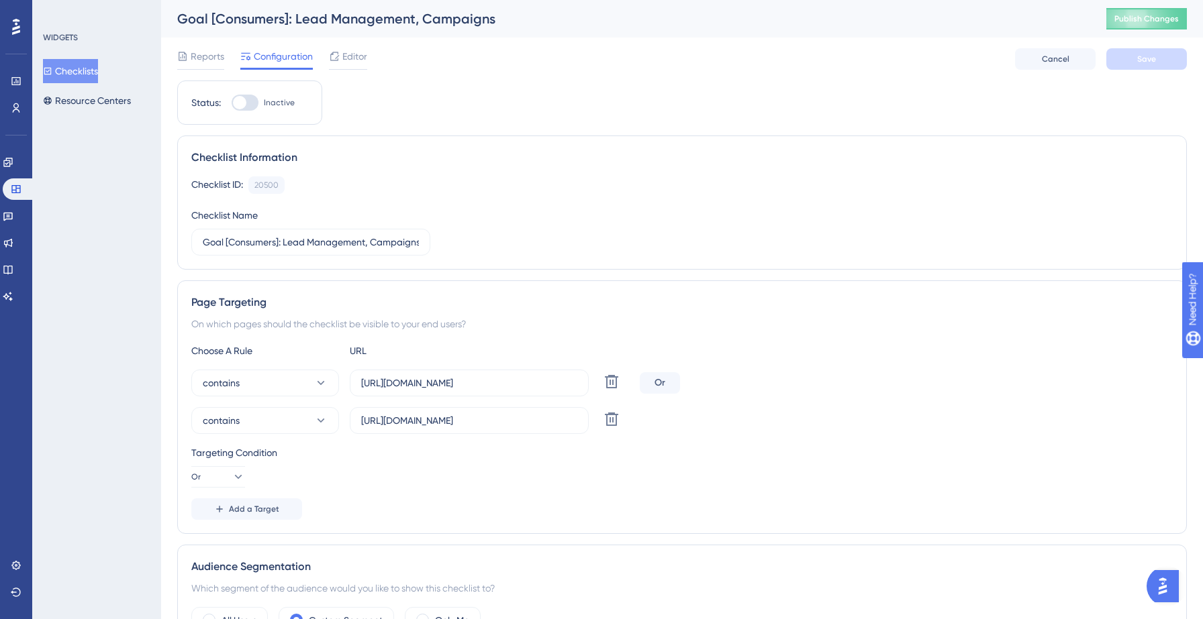
click at [91, 70] on button "Checklists" at bounding box center [70, 71] width 55 height 24
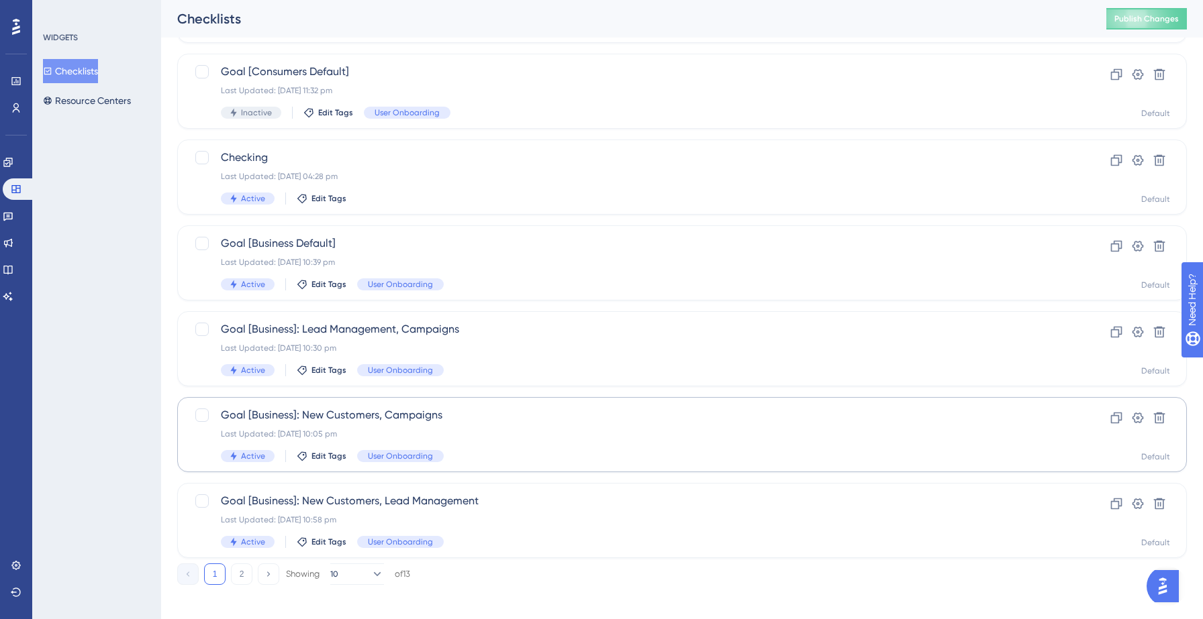
scroll to position [422, 0]
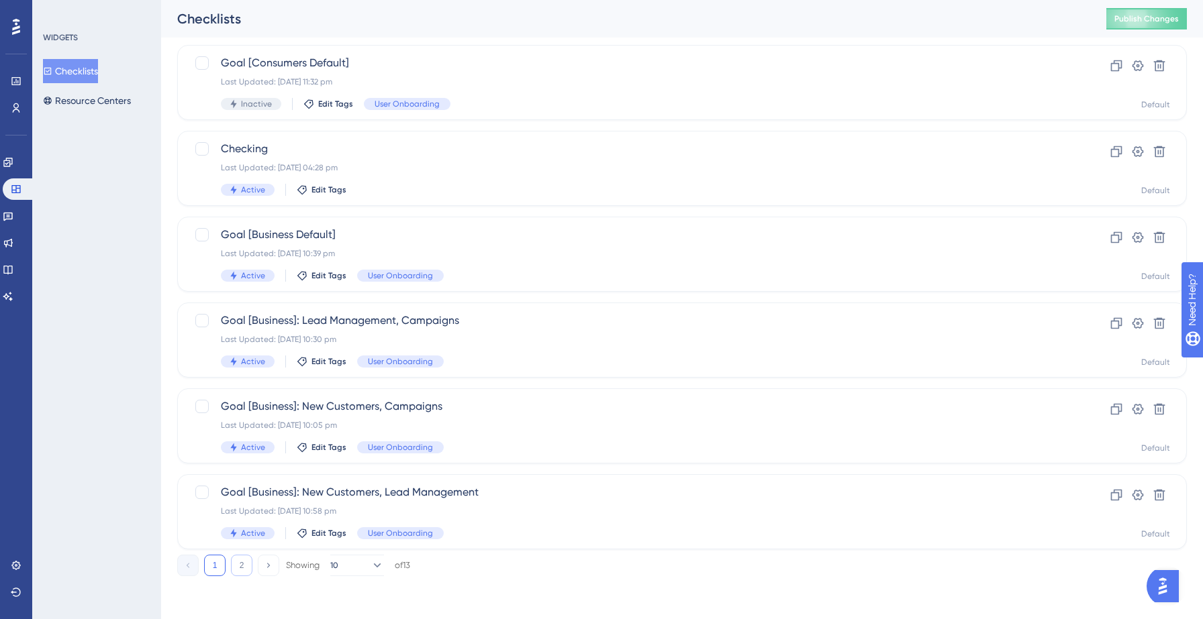
click at [242, 572] on button "2" at bounding box center [241, 565] width 21 height 21
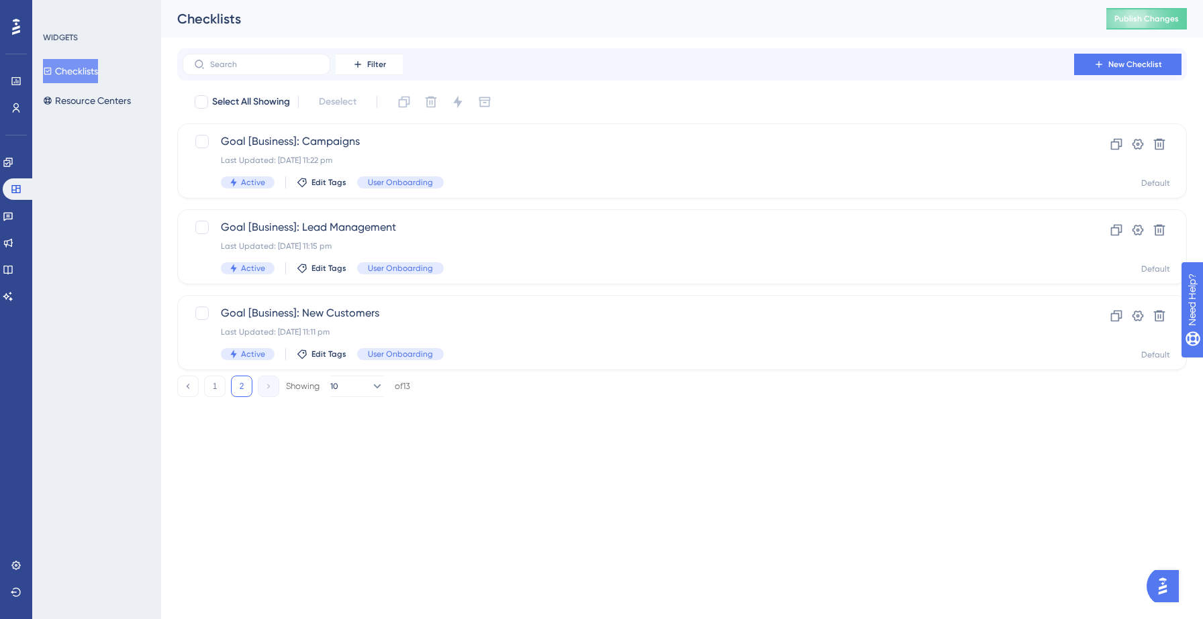
scroll to position [0, 0]
click at [220, 387] on button "1" at bounding box center [214, 386] width 21 height 21
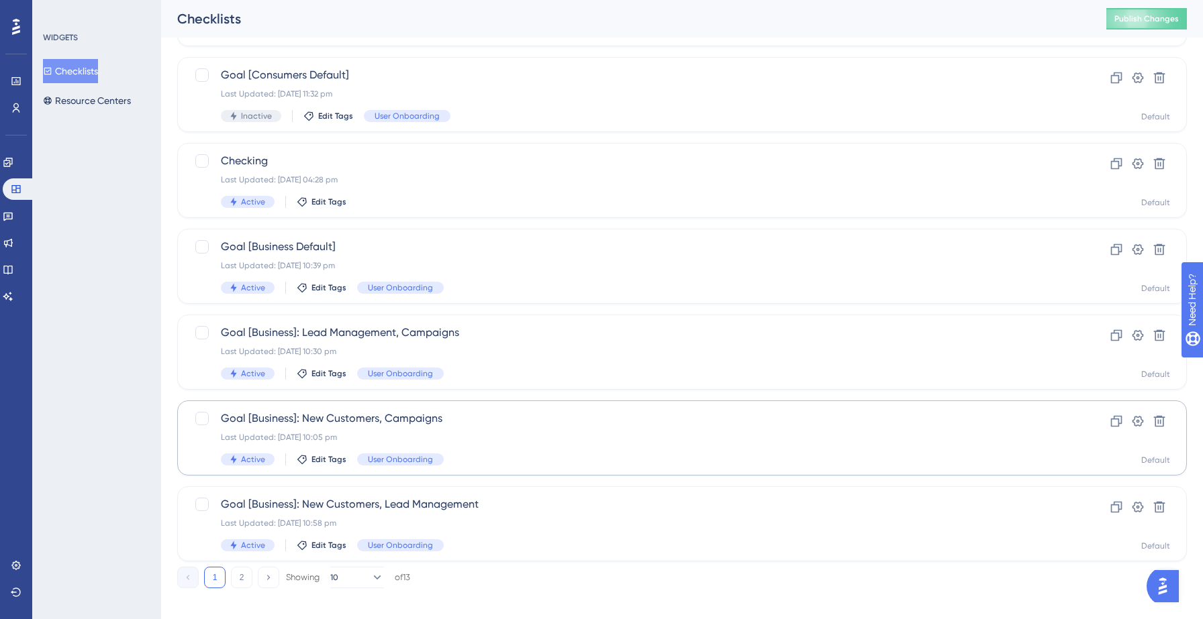
scroll to position [413, 0]
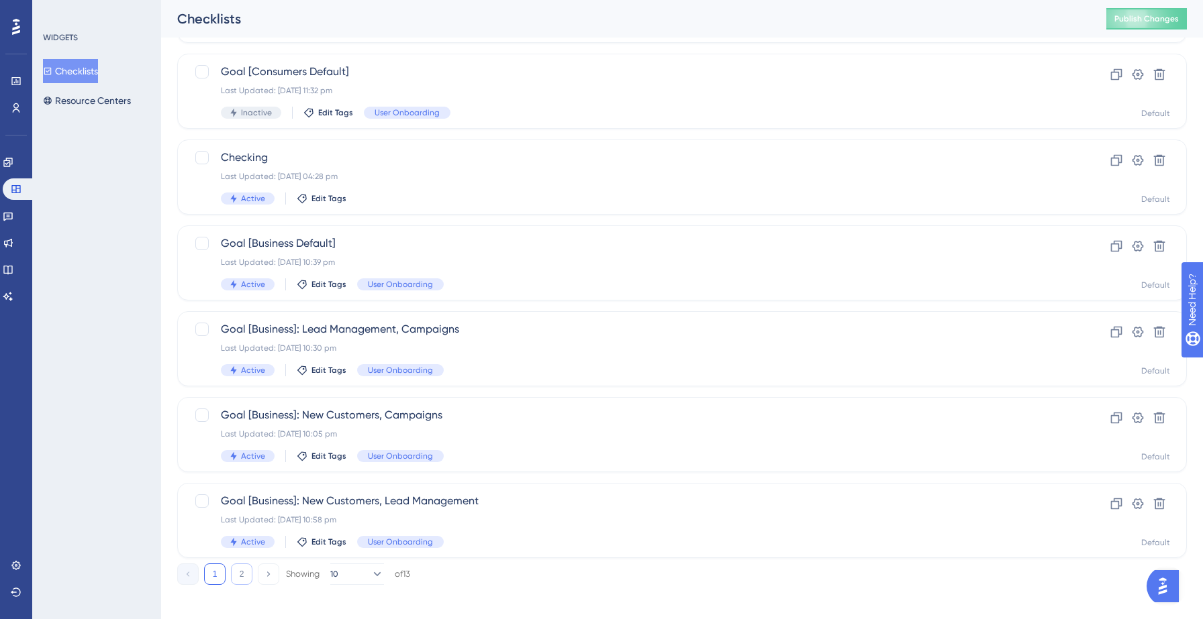
click at [239, 575] on button "2" at bounding box center [241, 574] width 21 height 21
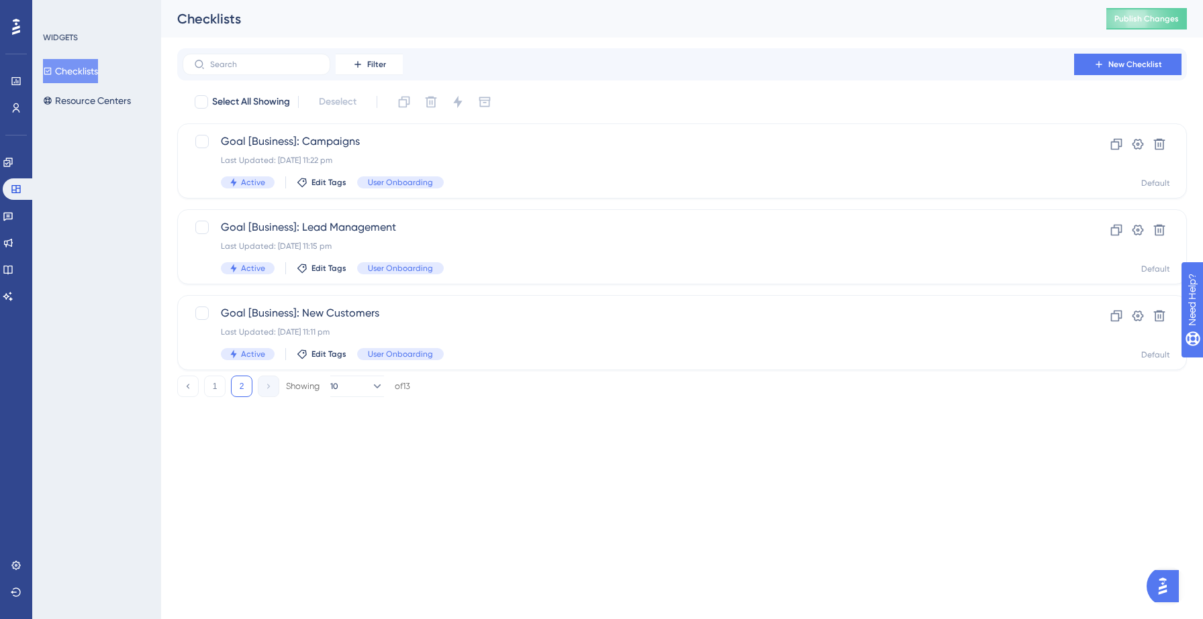
scroll to position [0, 0]
click at [1113, 232] on icon at bounding box center [1115, 229] width 13 height 13
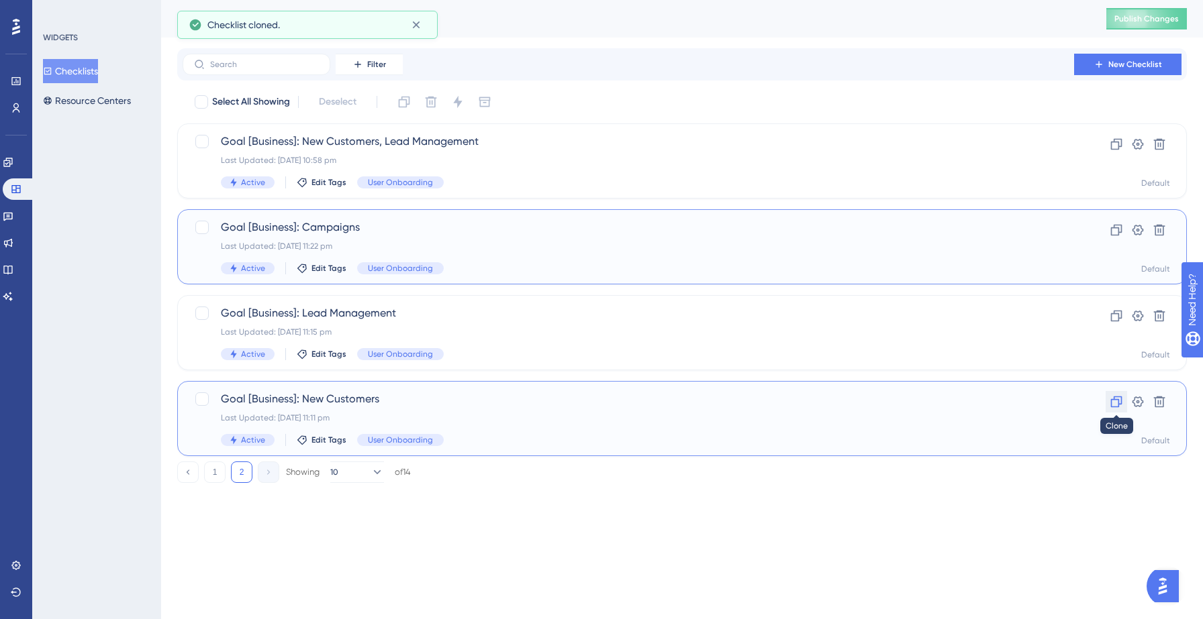
click at [1118, 395] on icon at bounding box center [1115, 401] width 13 height 13
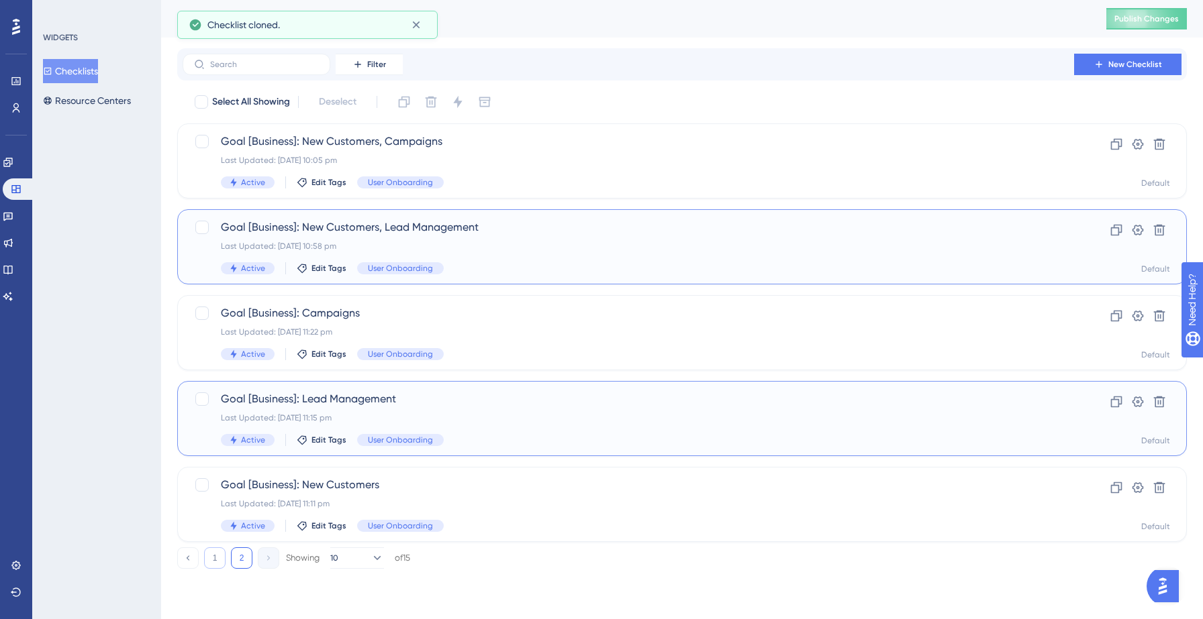
click at [221, 562] on button "1" at bounding box center [214, 558] width 21 height 21
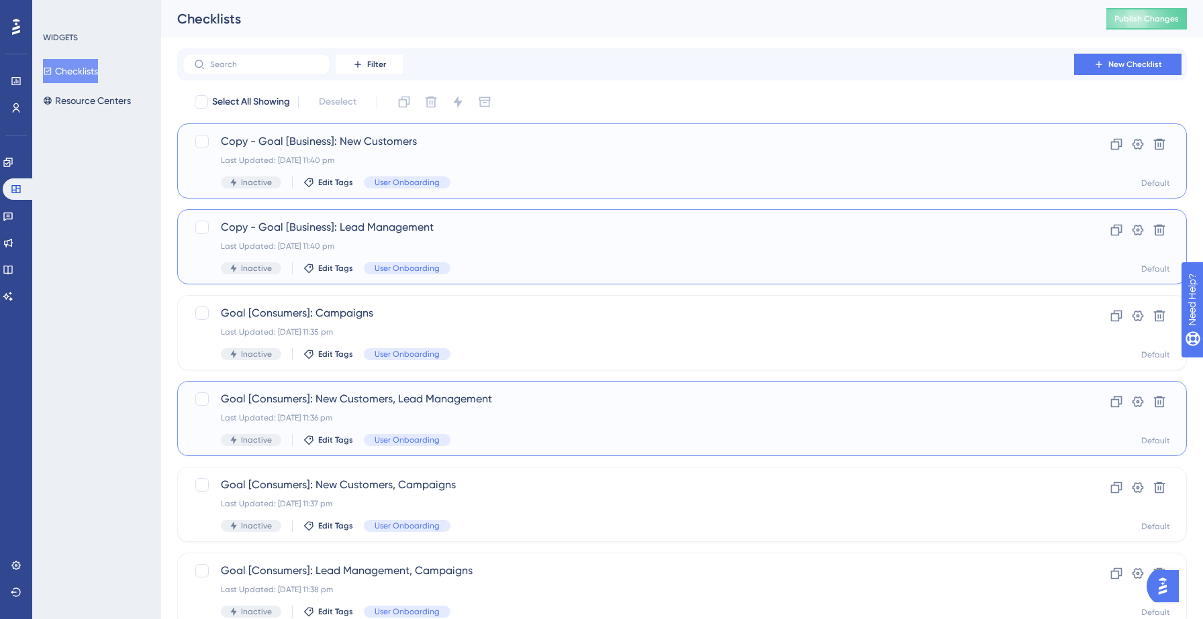
click at [292, 148] on span "Copy - Goal [Business]: New Customers" at bounding box center [628, 142] width 815 height 16
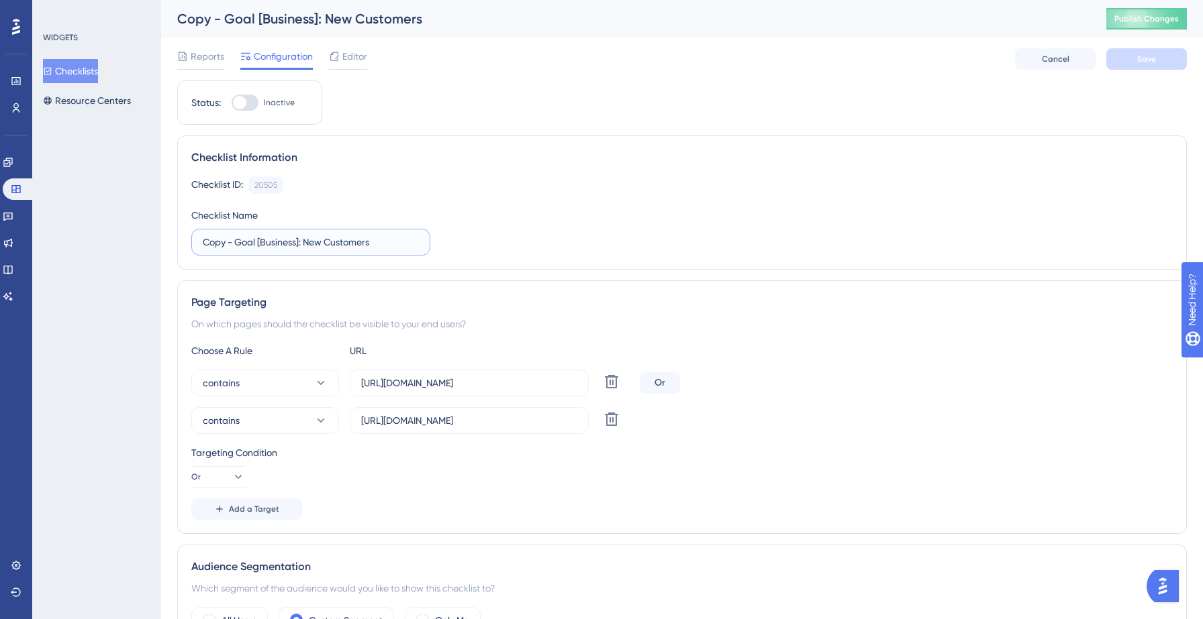
drag, startPoint x: 234, startPoint y: 241, endPoint x: 180, endPoint y: 241, distance: 54.4
click at [180, 241] on div "Checklist Information Checklist ID: 20505 Copy Checklist Name Copy - Goal [Busi…" at bounding box center [681, 203] width 1009 height 134
click at [264, 240] on input "Goal [Business]: New Customers" at bounding box center [311, 242] width 216 height 15
click at [1139, 52] on button "Save" at bounding box center [1146, 58] width 81 height 21
click at [264, 243] on input "Goal [Business]: New Customers-1" at bounding box center [311, 242] width 216 height 15
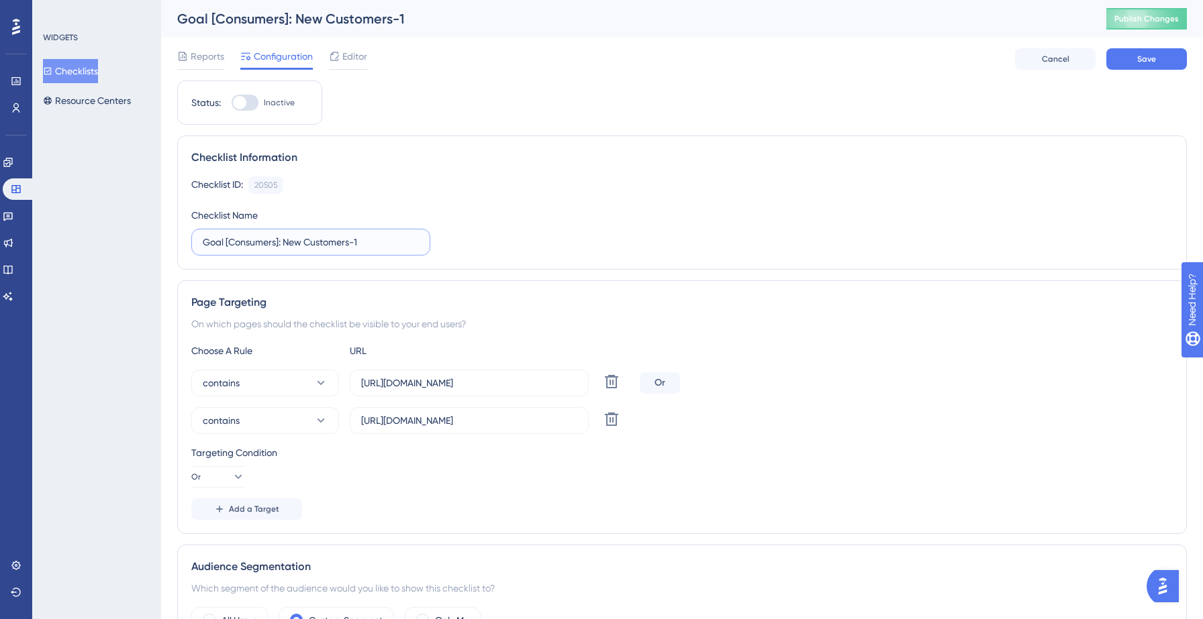
click at [381, 240] on input "Goal [Consumers]: New Customers-1" at bounding box center [311, 242] width 216 height 15
type input "Goal [Consumers]: New Customers"
click at [1156, 58] on button "Save" at bounding box center [1146, 58] width 81 height 21
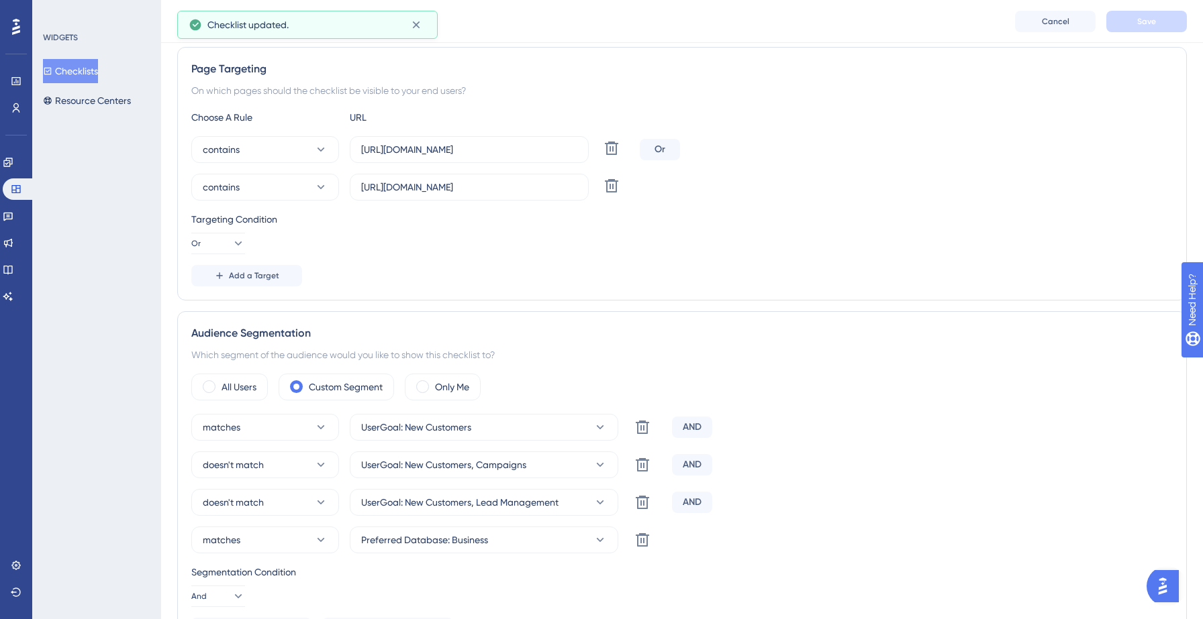
scroll to position [260, 0]
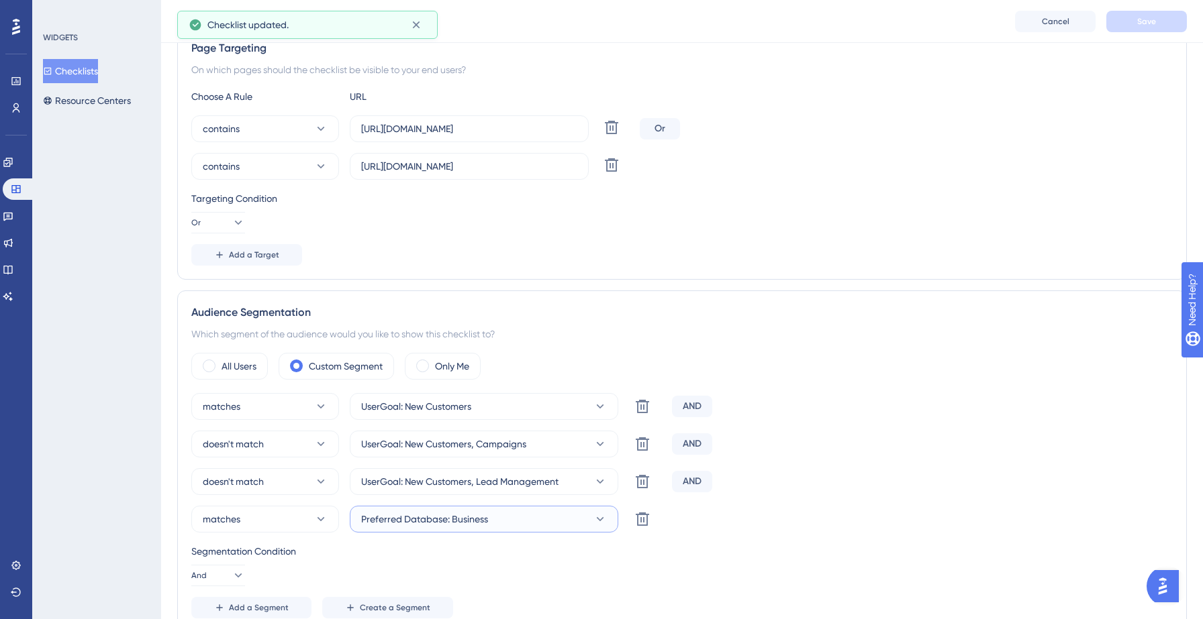
click at [485, 523] on span "Preferred Database: Business" at bounding box center [424, 519] width 127 height 16
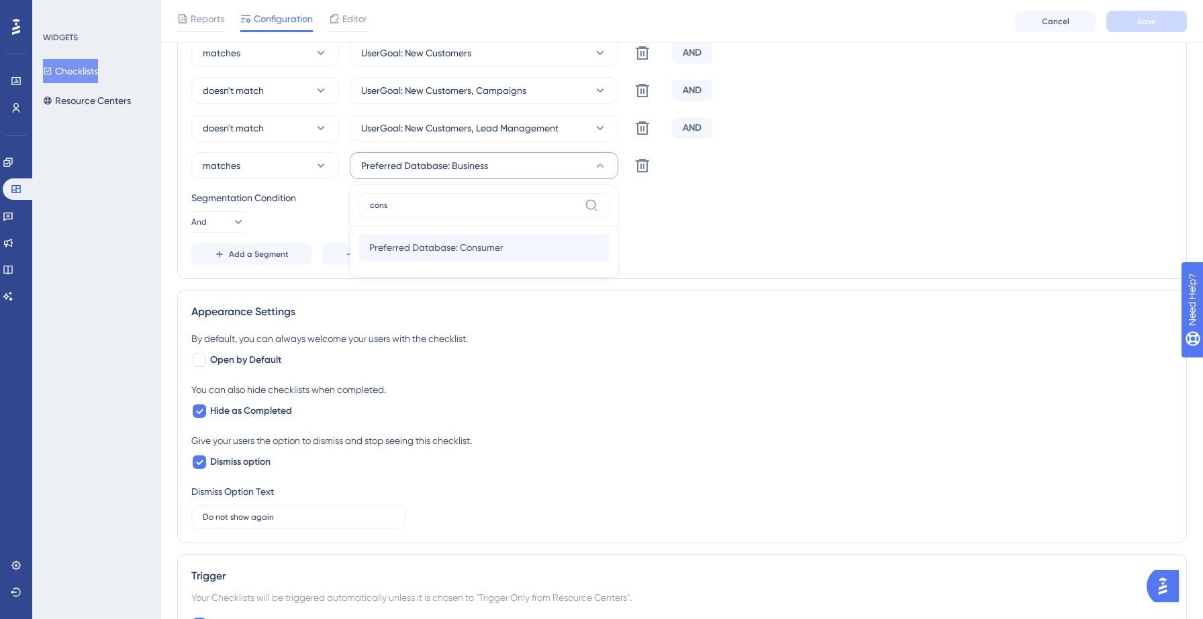
type input "cons"
click at [448, 254] on span "Preferred Database: Consumer" at bounding box center [436, 248] width 134 height 16
click at [1140, 21] on span "Save" at bounding box center [1146, 21] width 19 height 11
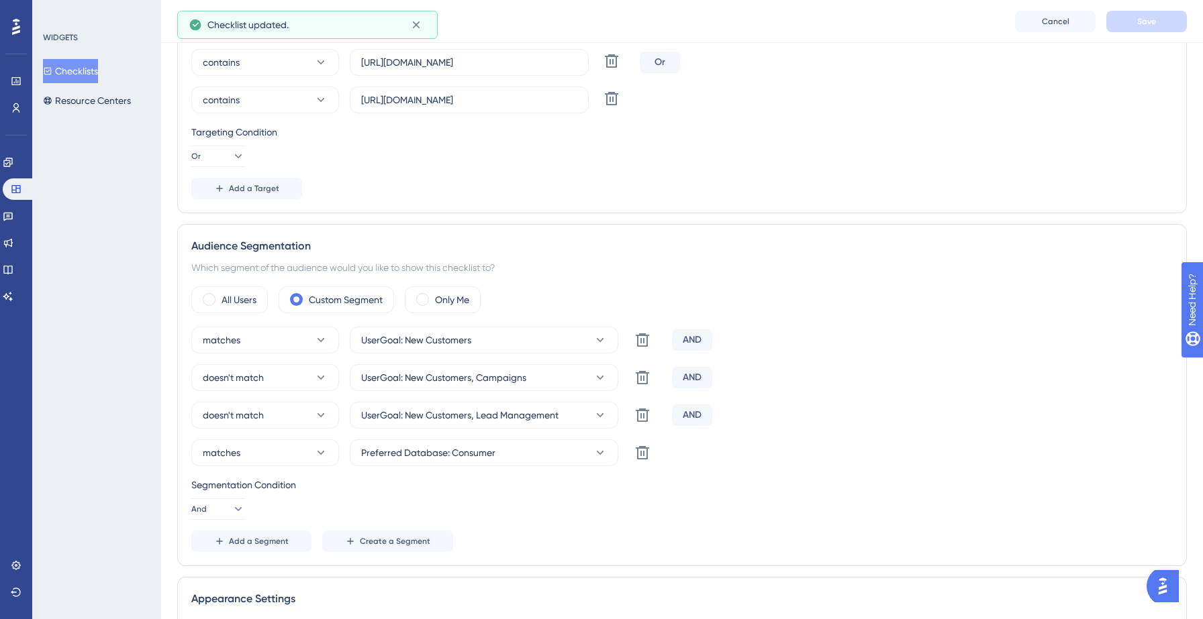
scroll to position [0, 0]
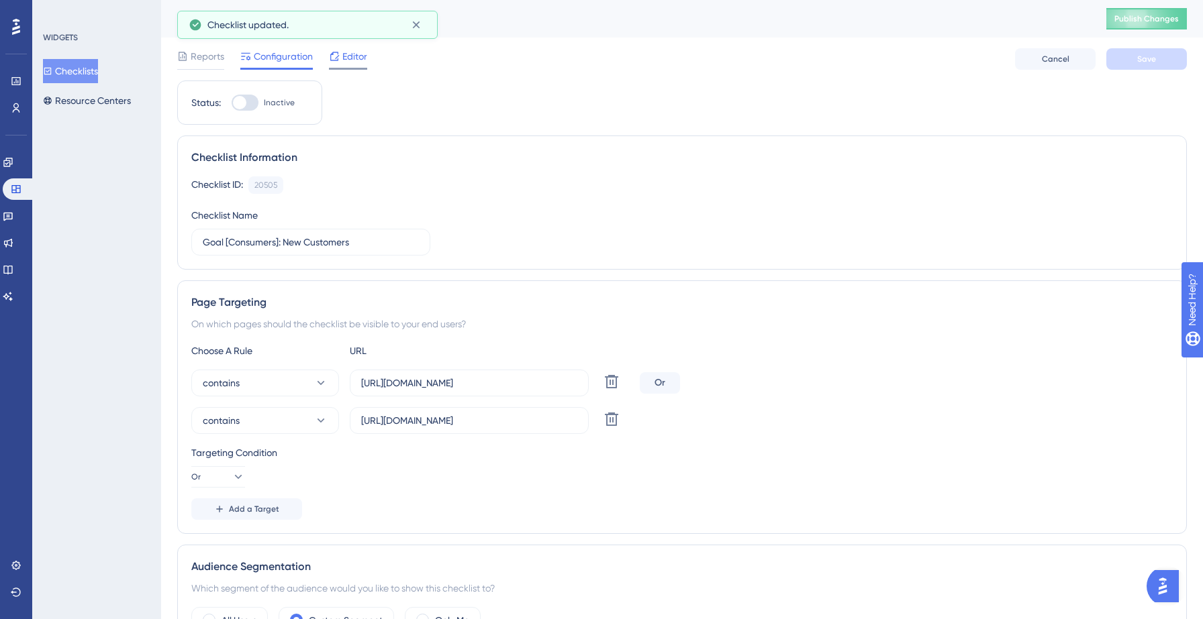
click at [356, 62] on span "Editor" at bounding box center [354, 56] width 25 height 16
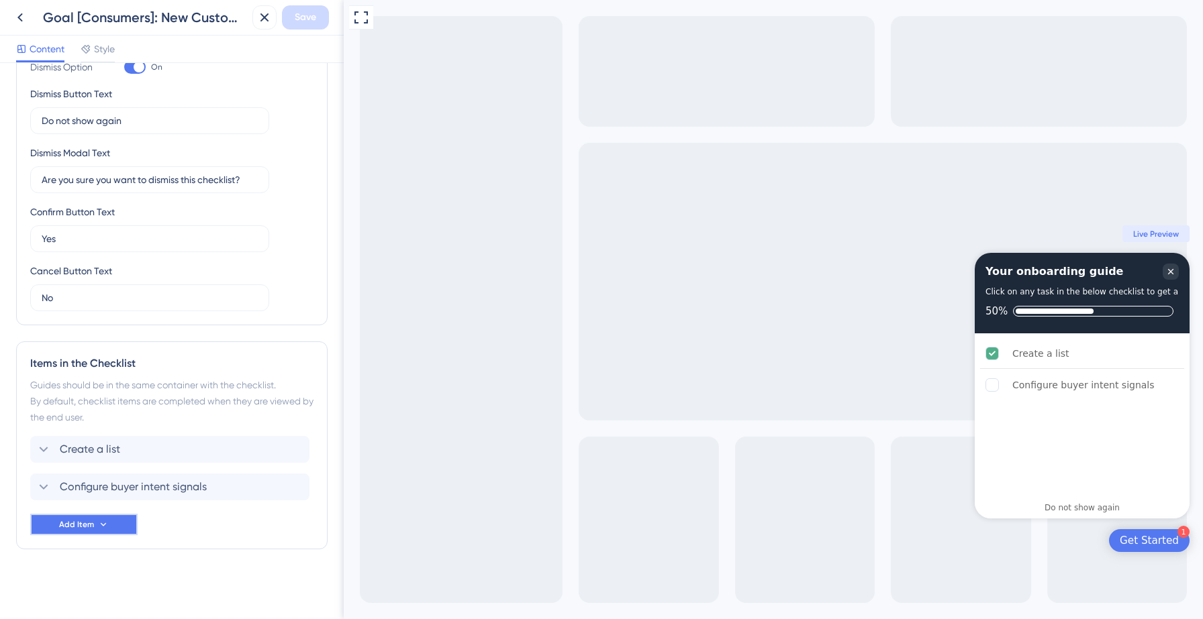
click at [89, 523] on span "Add Item" at bounding box center [76, 524] width 35 height 11
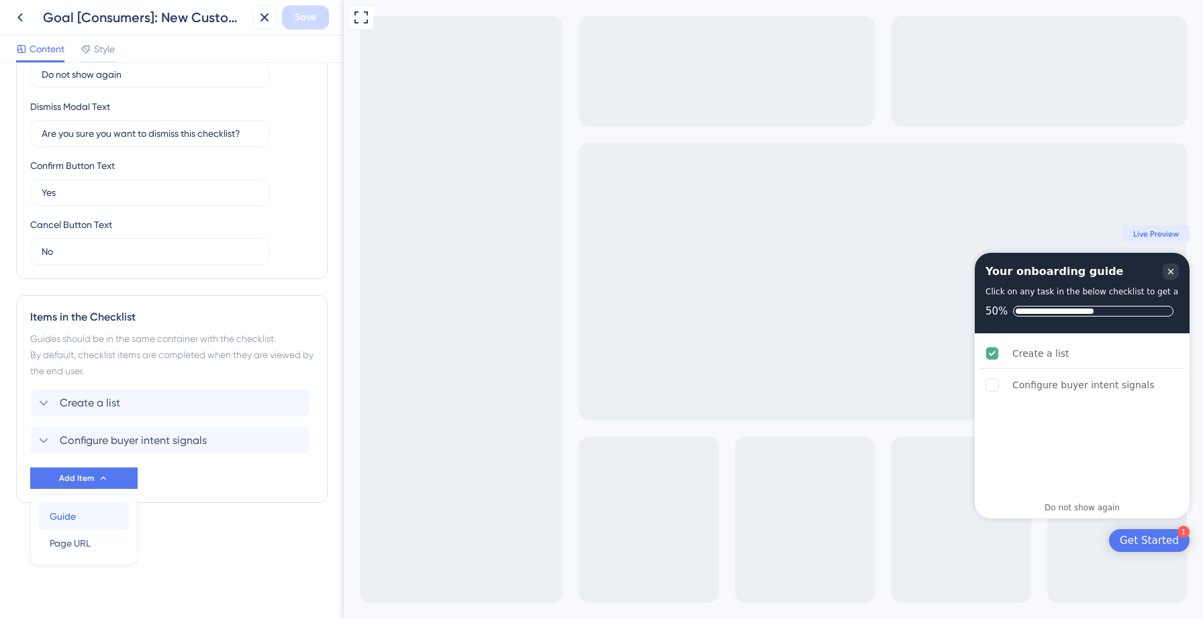
click at [90, 517] on div "Guide Guide" at bounding box center [84, 516] width 68 height 27
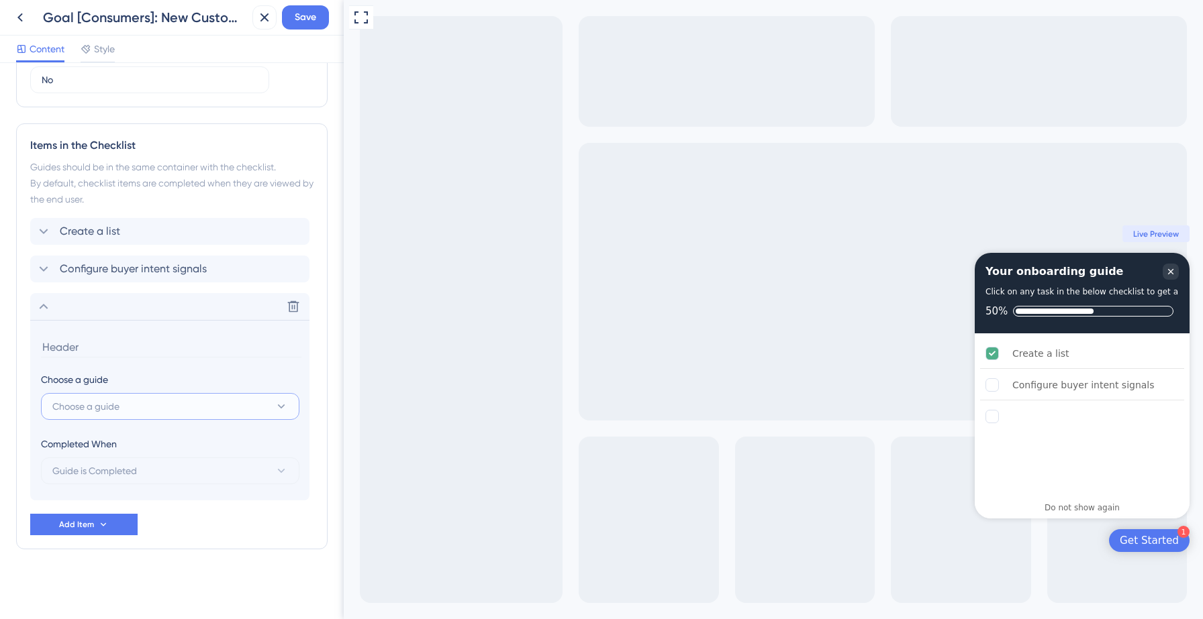
click at [137, 415] on button "Choose a guide" at bounding box center [170, 406] width 258 height 27
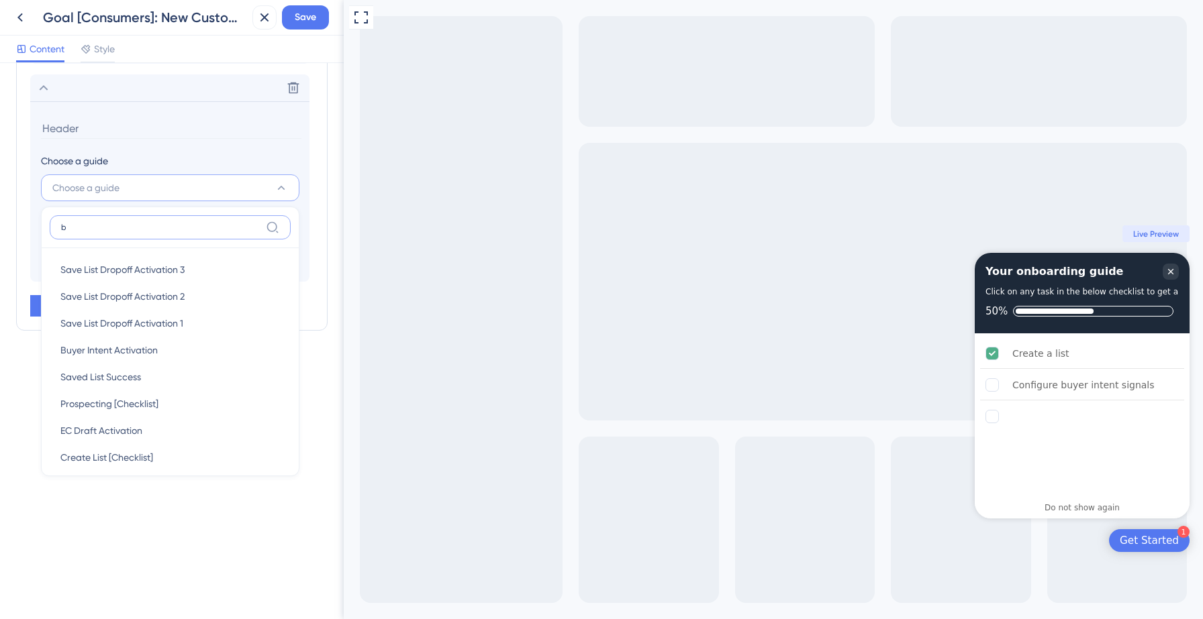
scroll to position [517, 0]
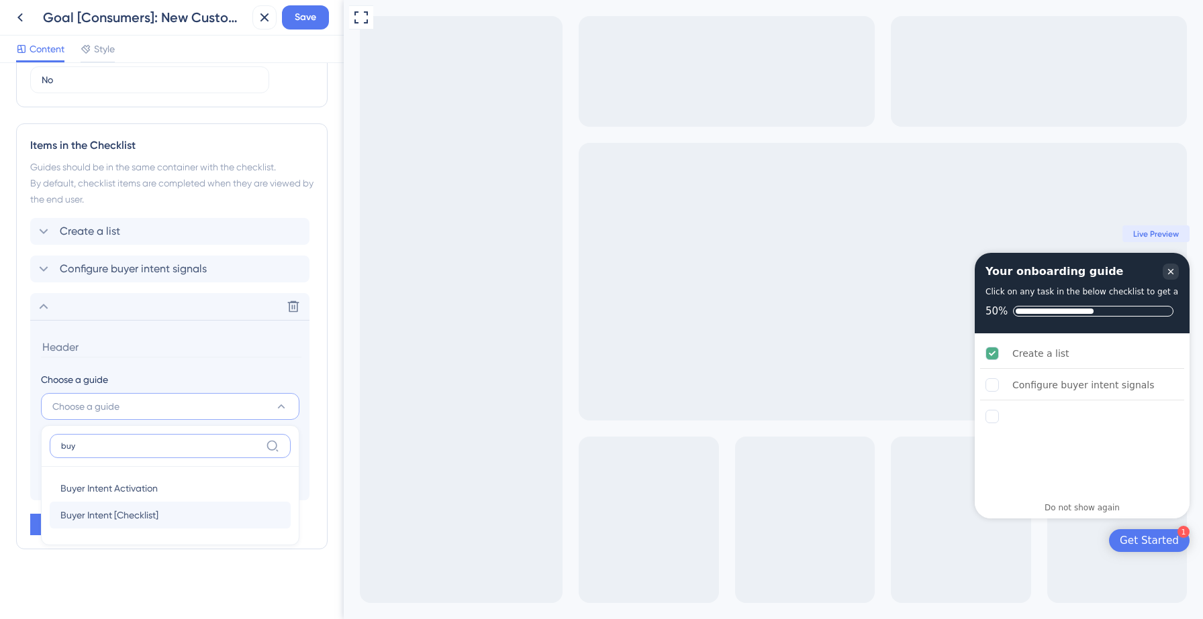
type input "buy"
click at [132, 511] on span "Buyer Intent [Checklist]" at bounding box center [109, 515] width 98 height 16
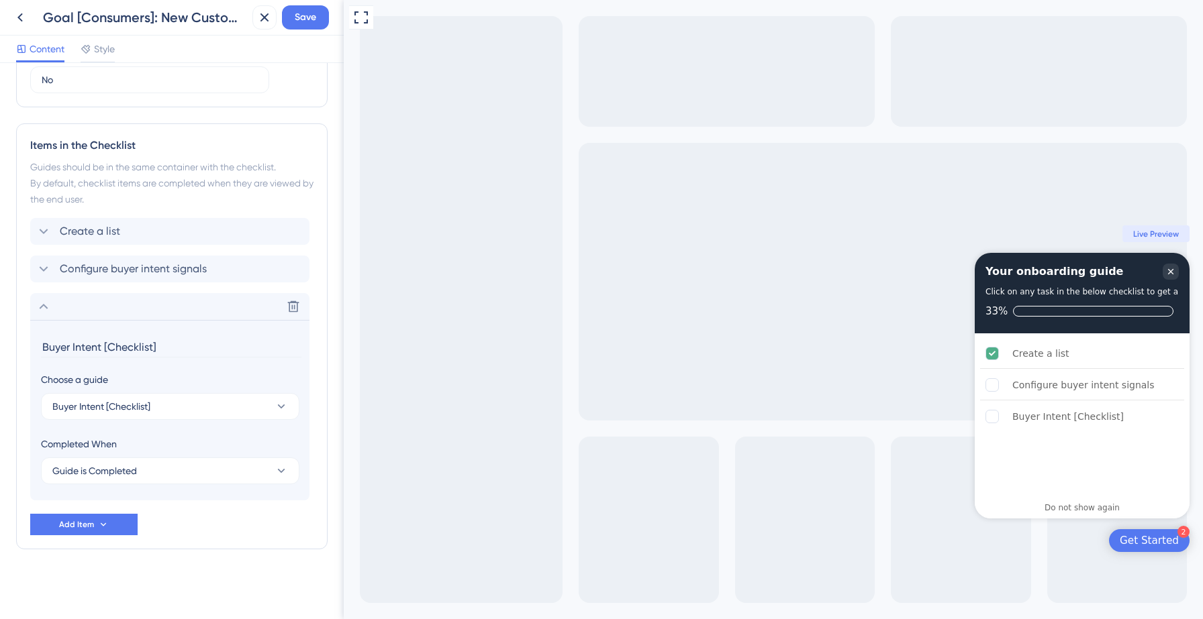
click at [145, 352] on input "Buyer Intent [Checklist]" at bounding box center [171, 347] width 260 height 21
type input "SAN/DNC Waiver"
click at [302, 19] on span "Save" at bounding box center [305, 17] width 21 height 16
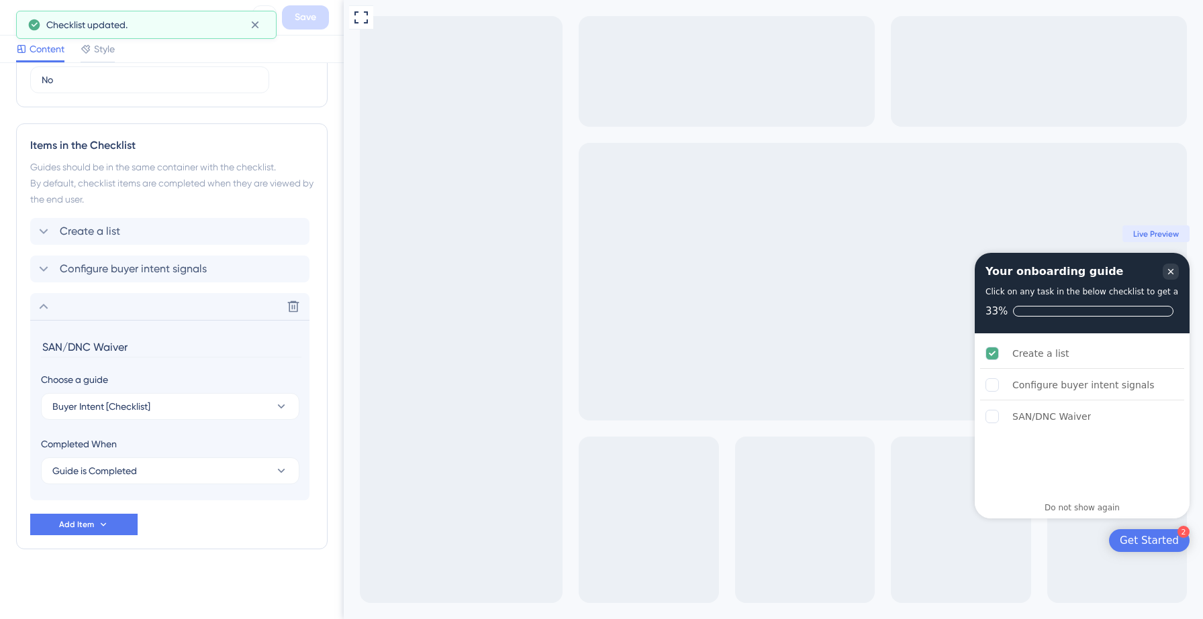
scroll to position [0, 0]
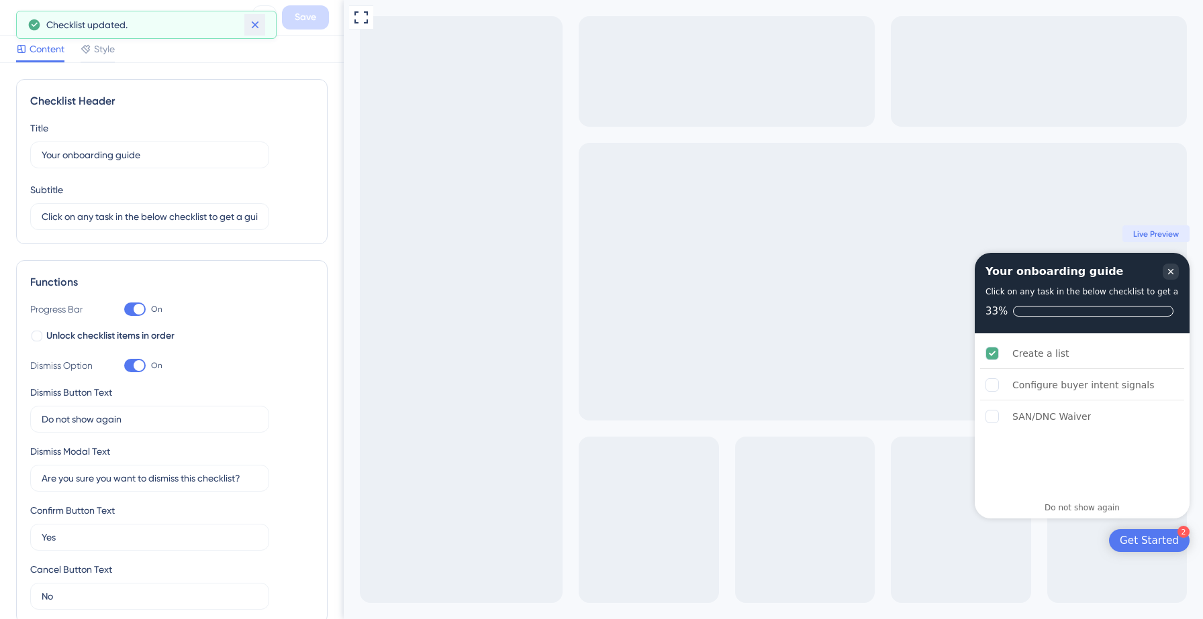
click at [249, 28] on icon at bounding box center [254, 24] width 13 height 13
click at [21, 12] on icon at bounding box center [20, 17] width 16 height 16
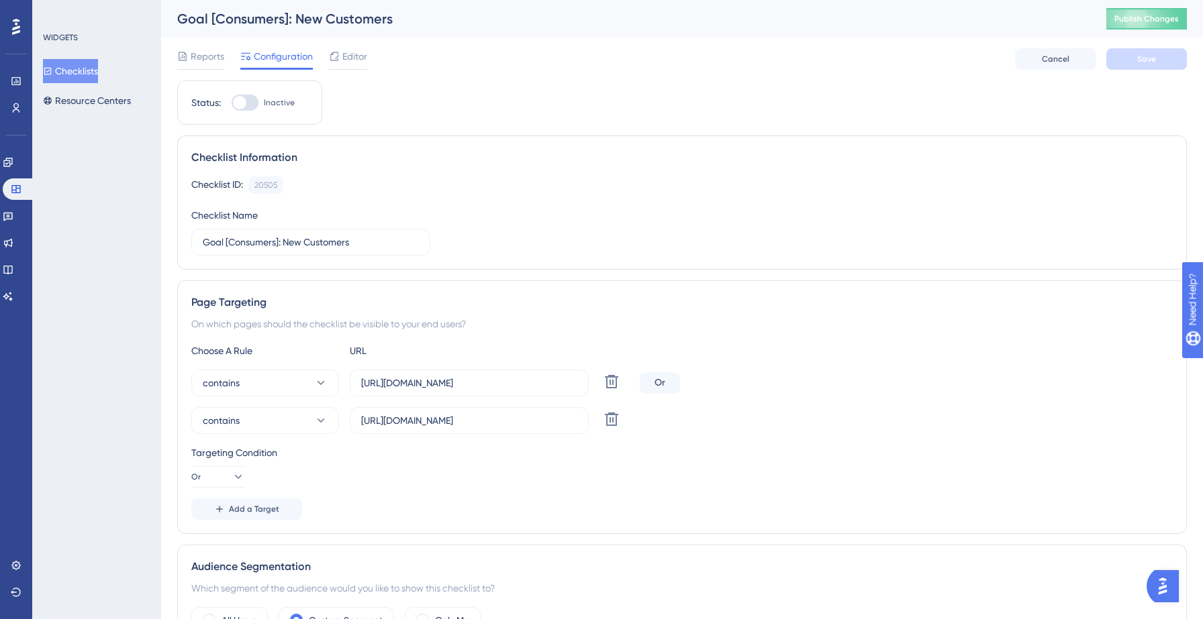
click at [79, 70] on button "Checklists" at bounding box center [70, 71] width 55 height 24
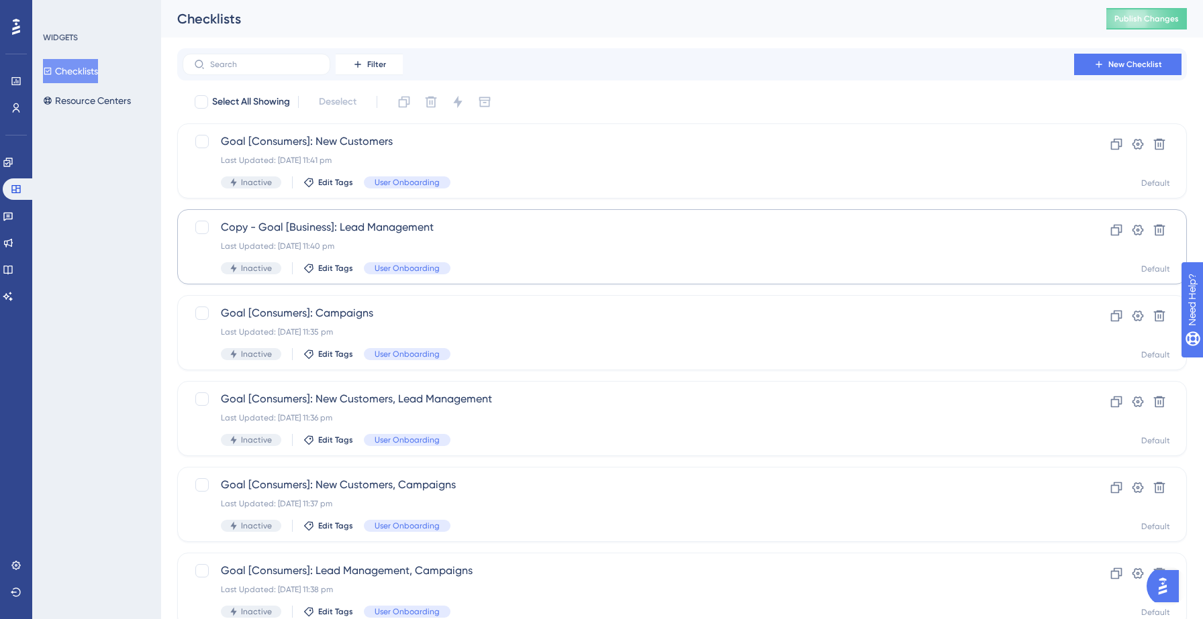
click at [310, 231] on span "Copy - Goal [Business]: Lead Management" at bounding box center [628, 227] width 815 height 16
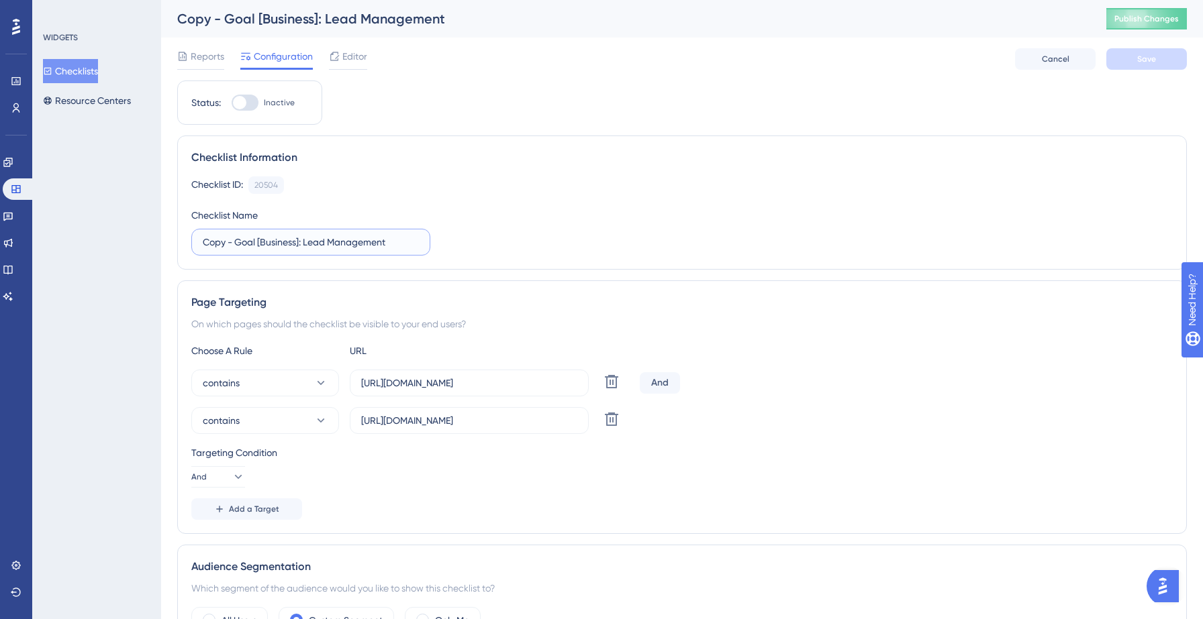
click at [298, 246] on input "Copy - Goal [Business]: Lead Management" at bounding box center [311, 242] width 216 height 15
click at [236, 241] on input "Copy - Goal [Consumers]: Lead Management" at bounding box center [311, 242] width 216 height 15
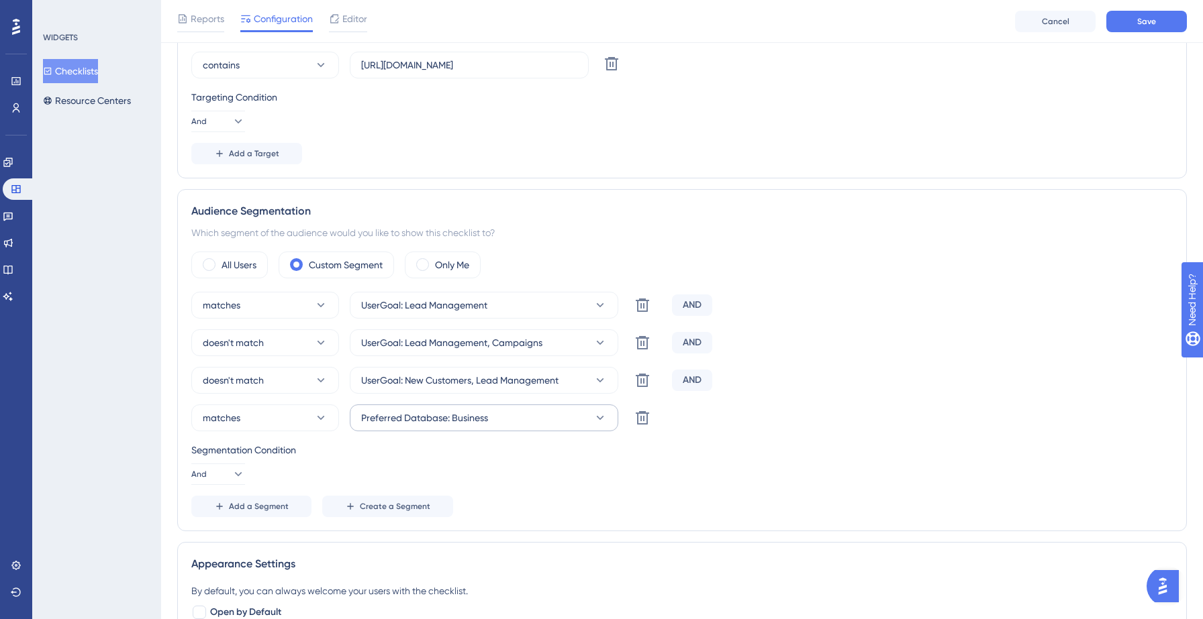
type input "Goal [Consumers]: Lead Management"
click at [522, 412] on button "Preferred Database: Business" at bounding box center [484, 418] width 268 height 27
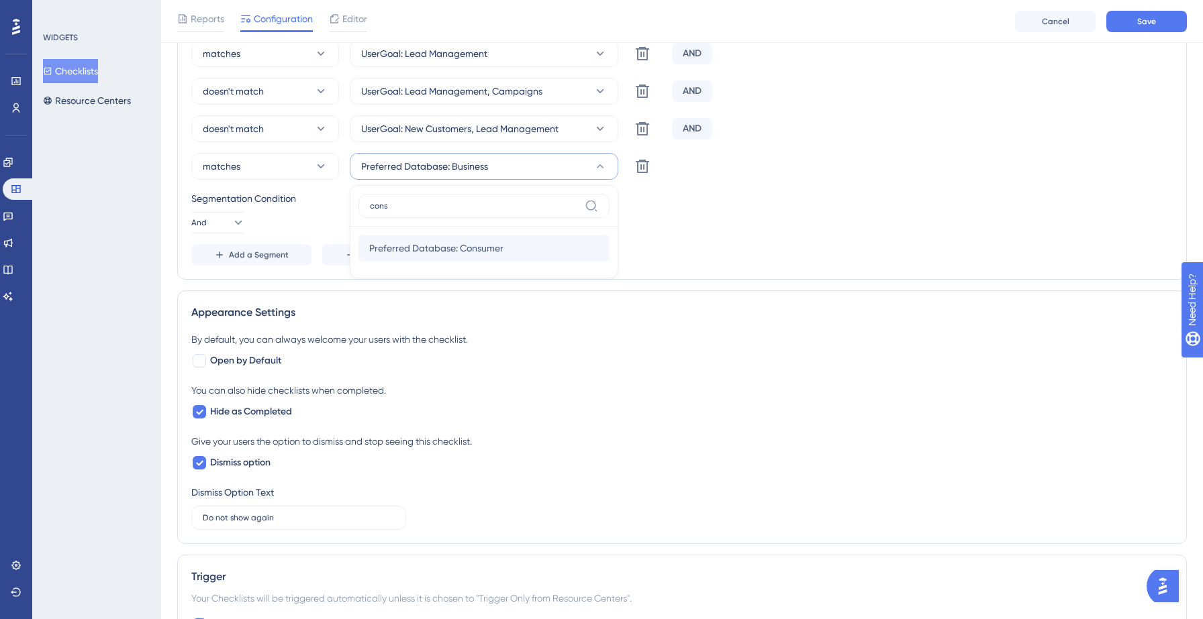
type input "cons"
click at [440, 242] on span "Preferred Database: Consumer" at bounding box center [436, 248] width 134 height 16
click at [1163, 20] on button "Save" at bounding box center [1146, 21] width 81 height 21
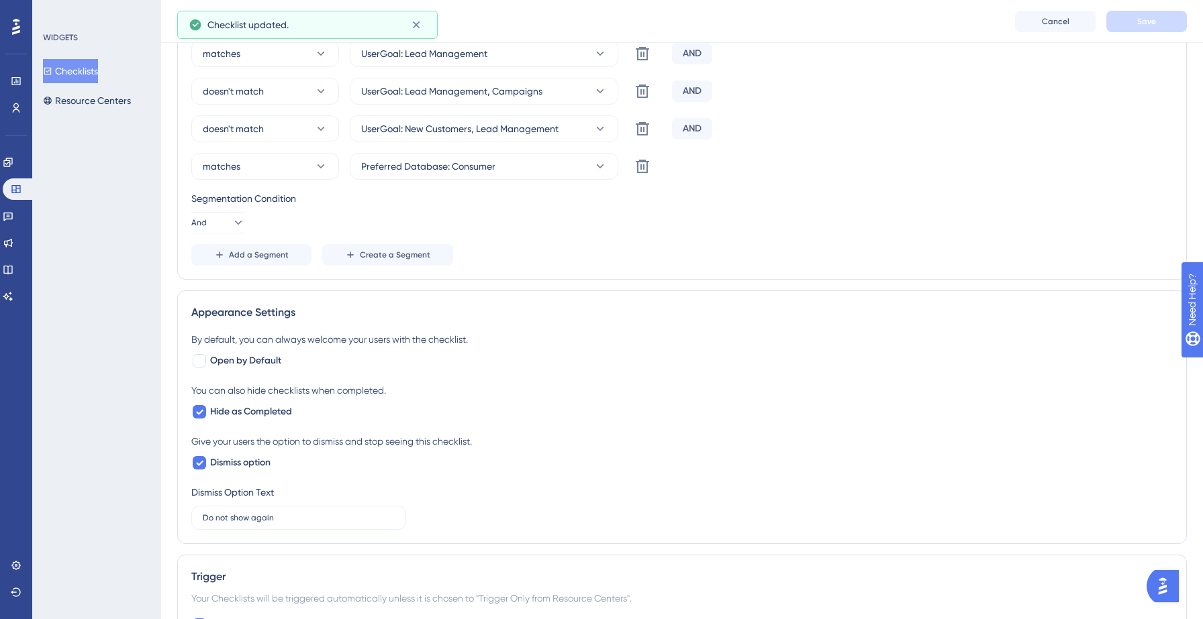
scroll to position [0, 0]
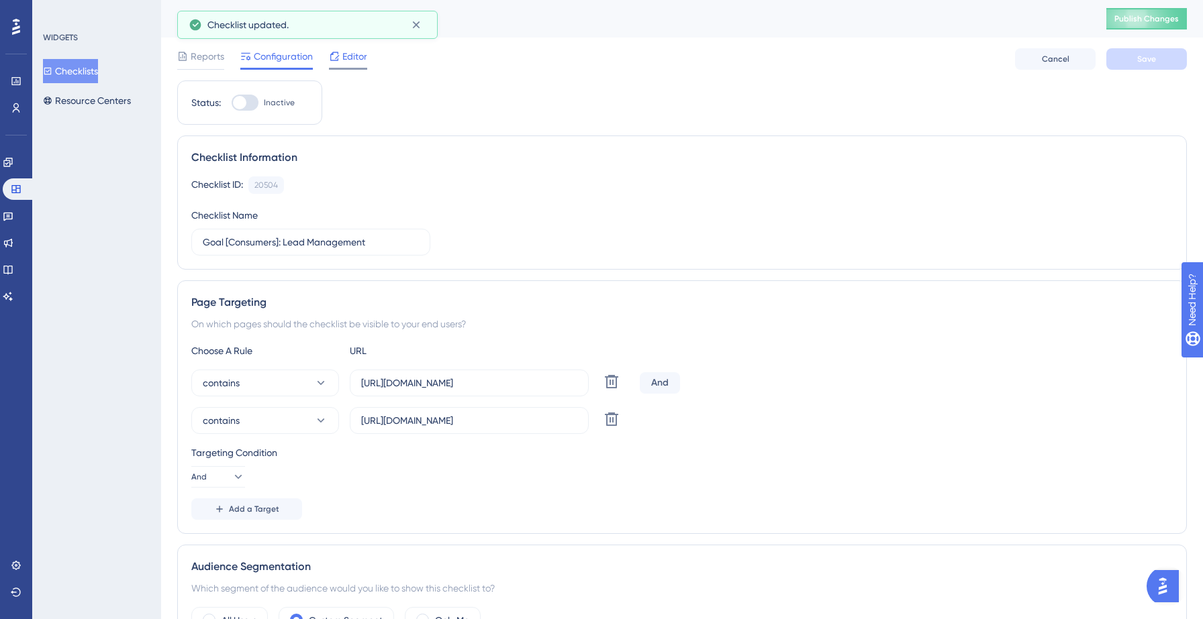
click at [350, 61] on span "Editor" at bounding box center [354, 56] width 25 height 16
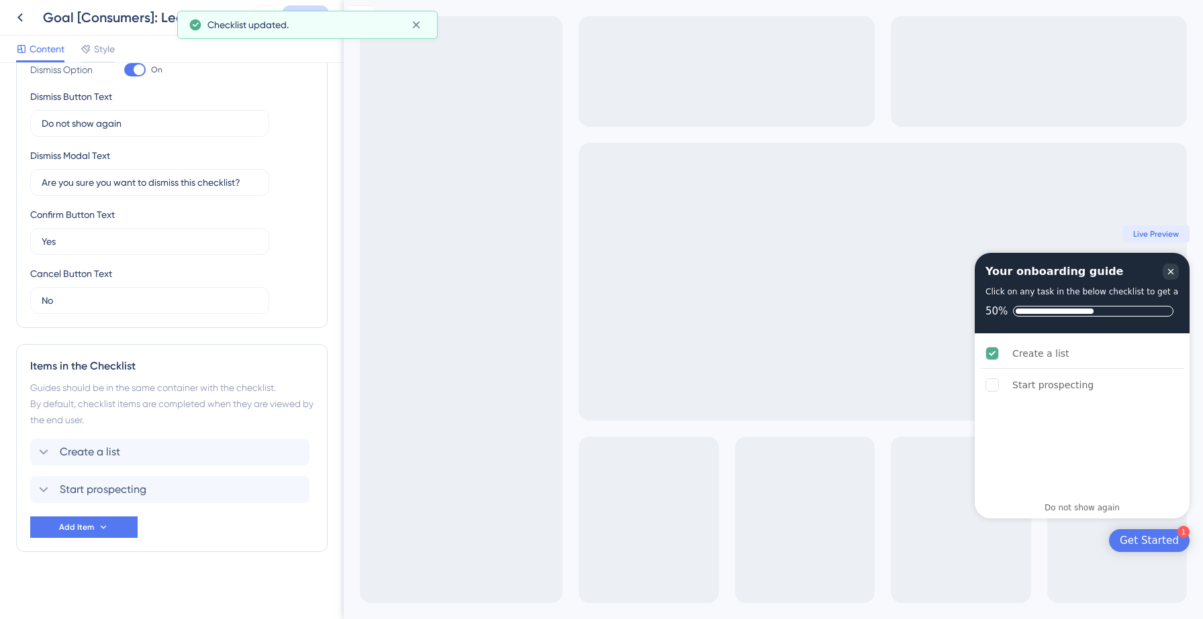
scroll to position [355, 0]
click at [115, 517] on button "Add Item" at bounding box center [83, 524] width 107 height 21
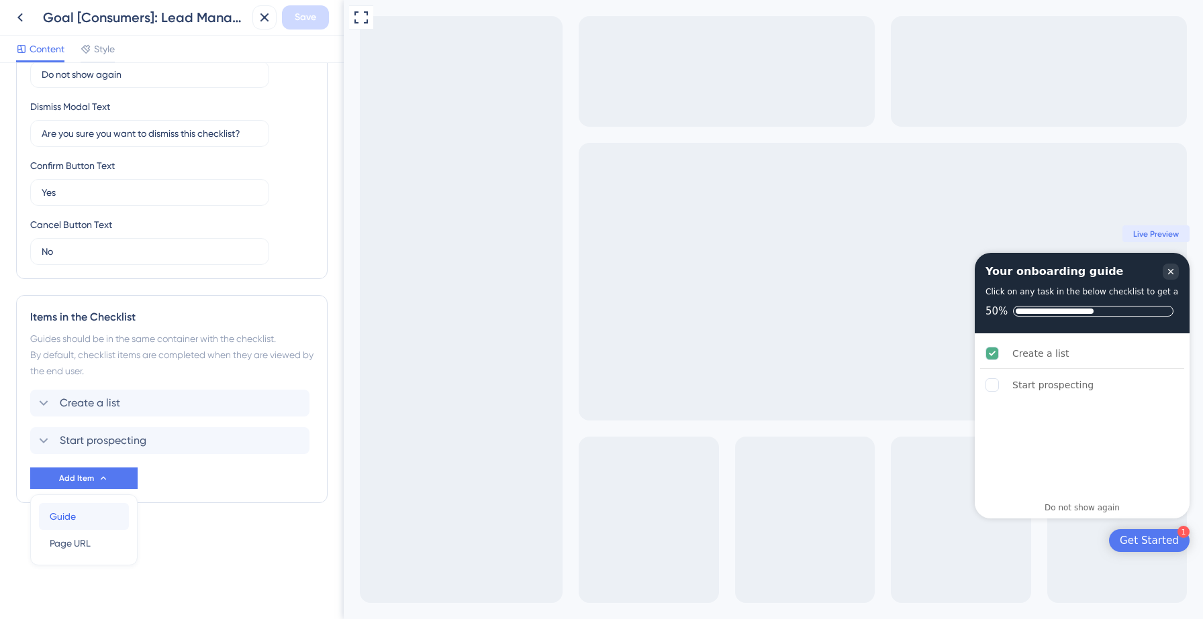
click at [84, 513] on div "Guide Guide" at bounding box center [84, 516] width 68 height 27
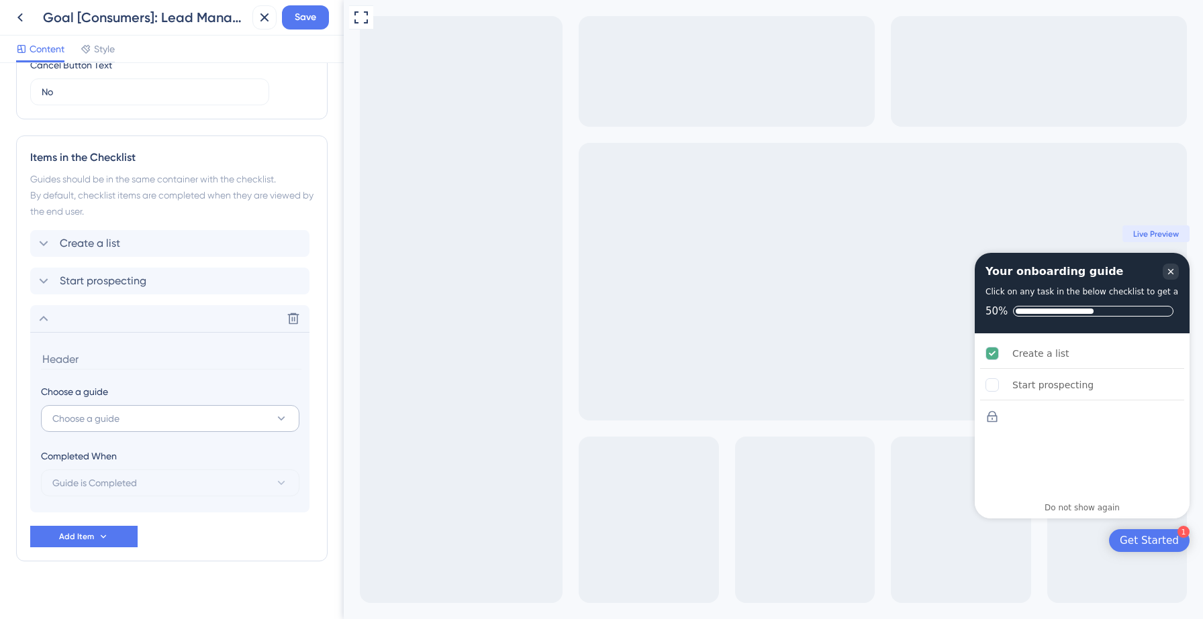
scroll to position [573, 0]
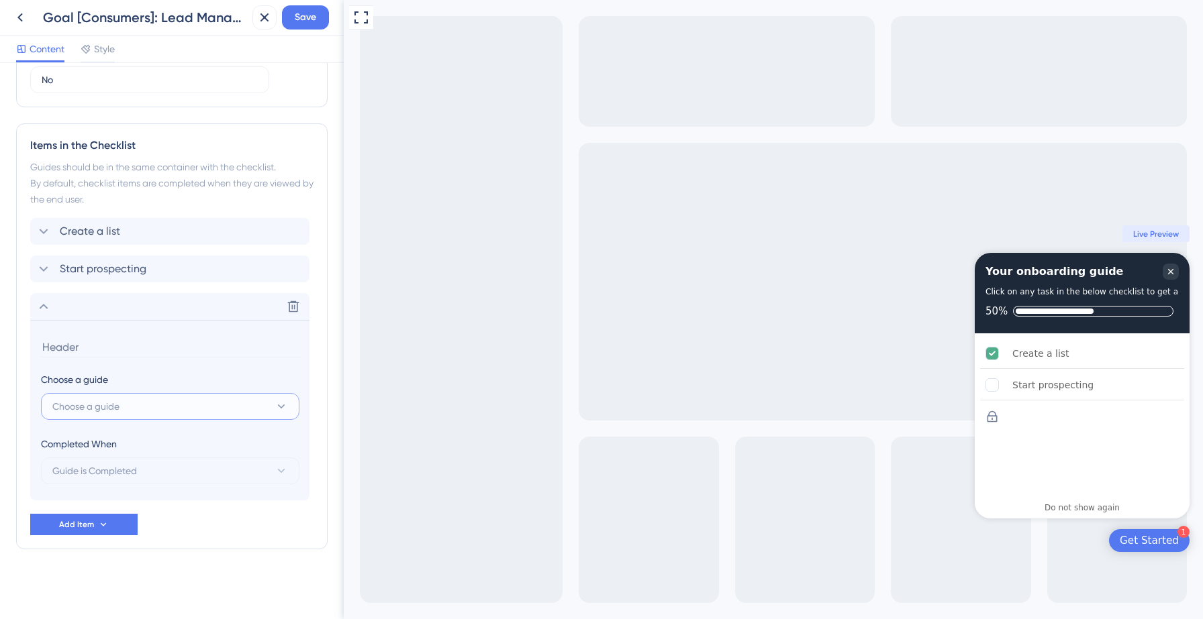
click at [135, 408] on button "Choose a guide" at bounding box center [170, 406] width 258 height 27
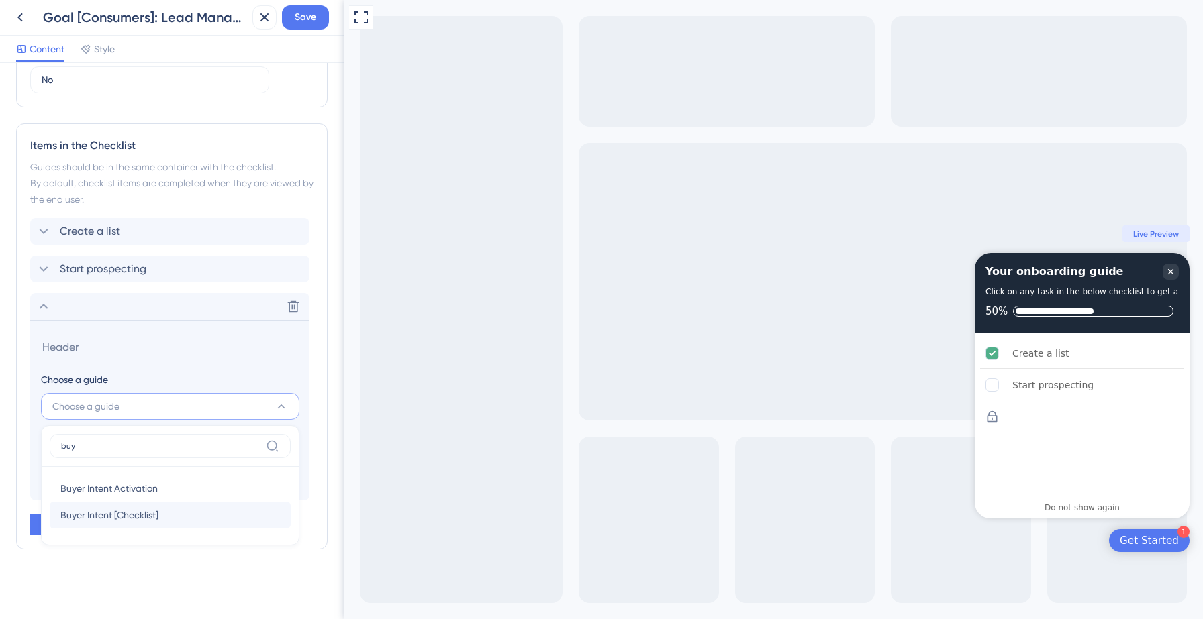
type input "buy"
click at [121, 511] on span "Buyer Intent [Checklist]" at bounding box center [109, 515] width 98 height 16
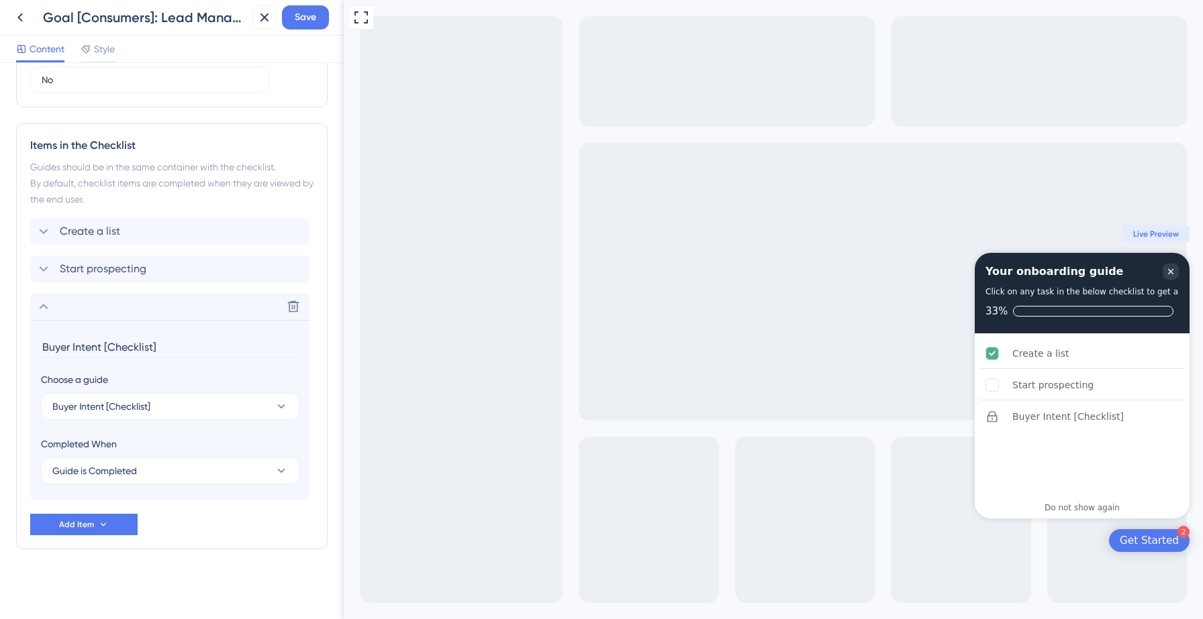
click at [122, 346] on input "Buyer Intent [Checklist]" at bounding box center [171, 347] width 260 height 21
type input "SAN/DNC Waiver"
click at [311, 15] on span "Save" at bounding box center [305, 17] width 21 height 16
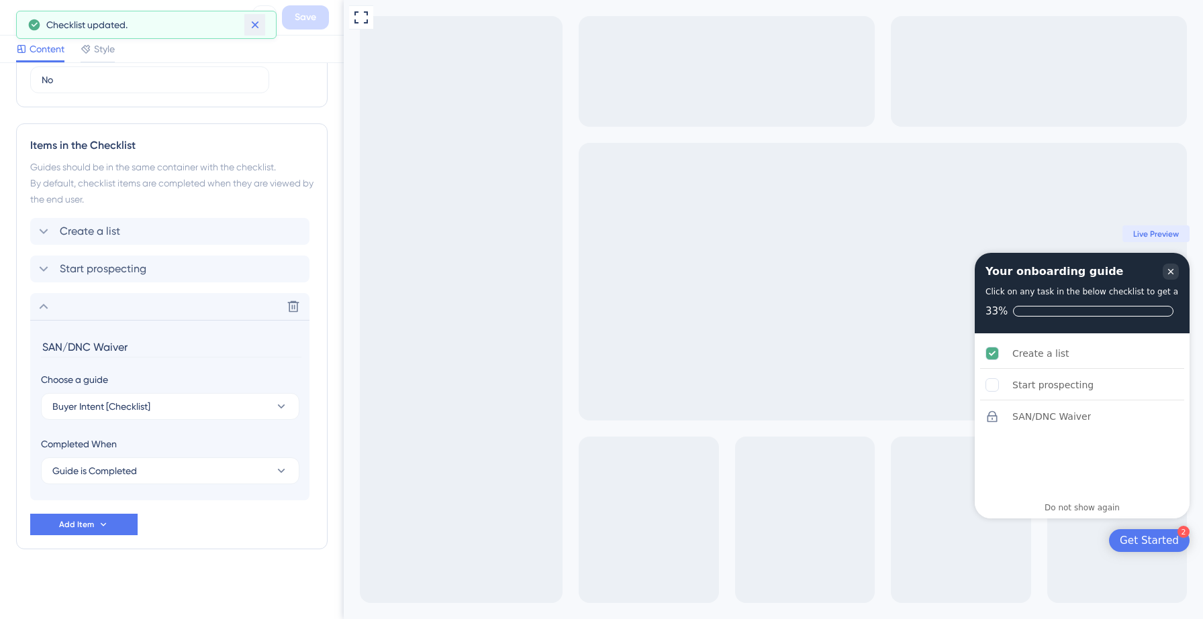
click at [254, 23] on icon at bounding box center [254, 24] width 13 height 13
click at [22, 17] on icon at bounding box center [20, 17] width 16 height 16
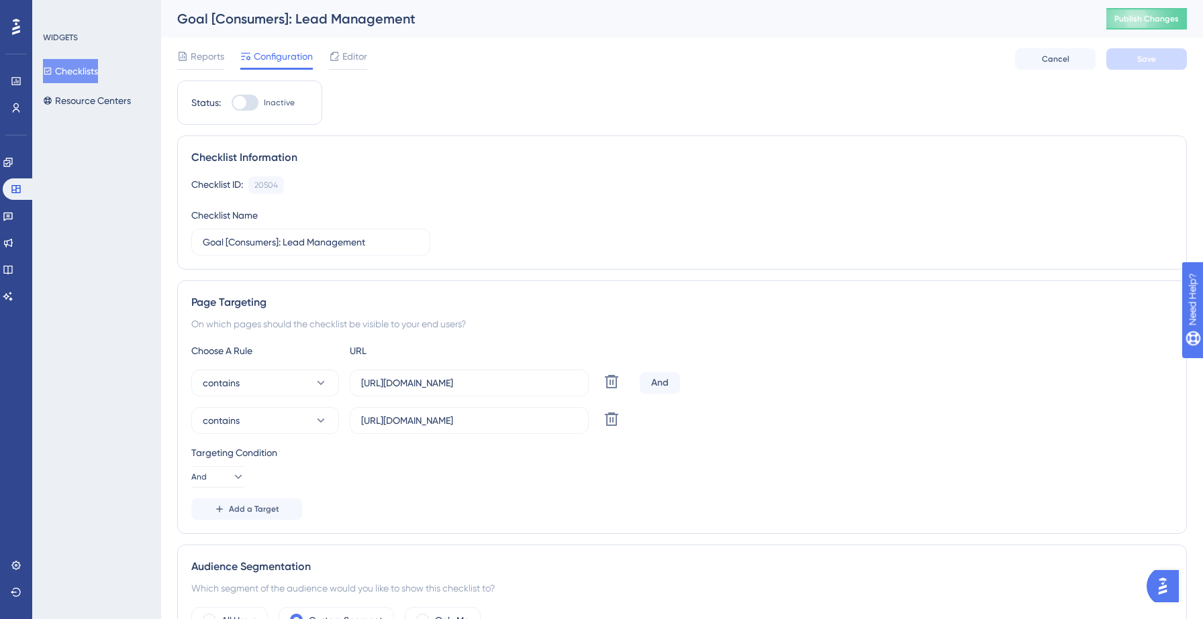
click at [81, 72] on button "Checklists" at bounding box center [70, 71] width 55 height 24
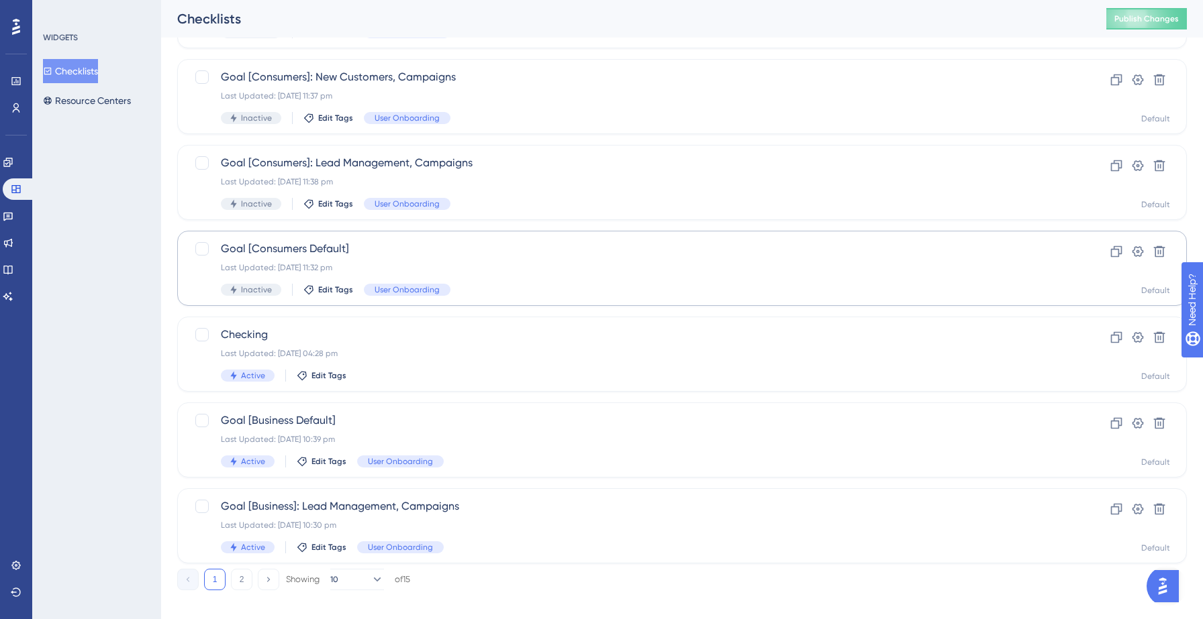
scroll to position [422, 0]
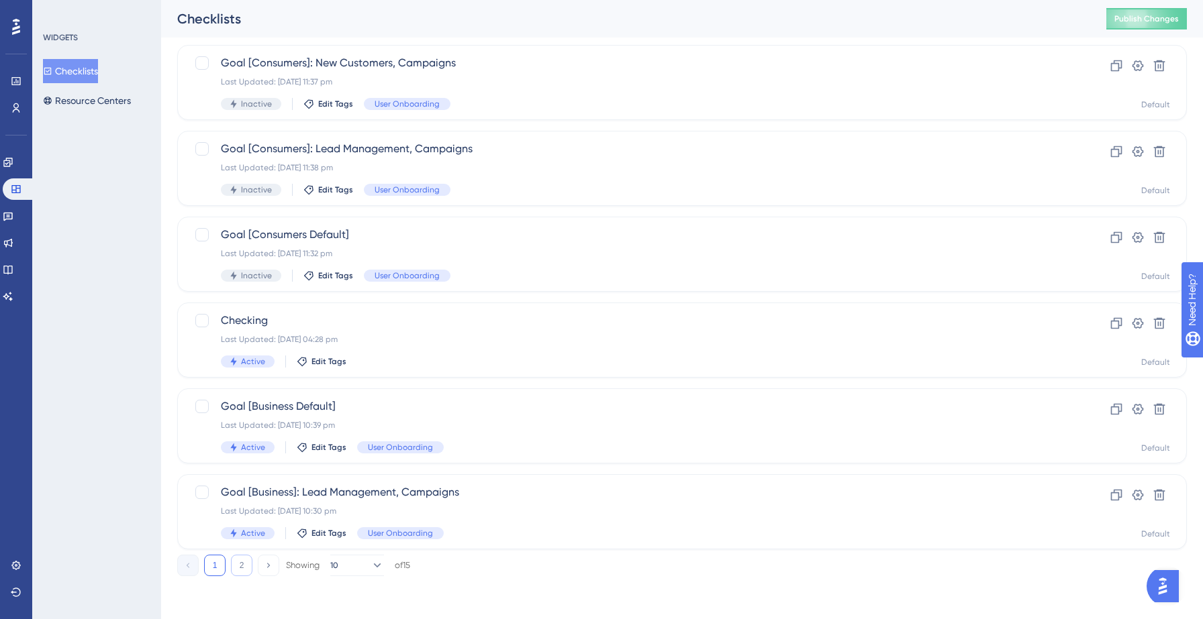
click at [241, 568] on button "2" at bounding box center [241, 565] width 21 height 21
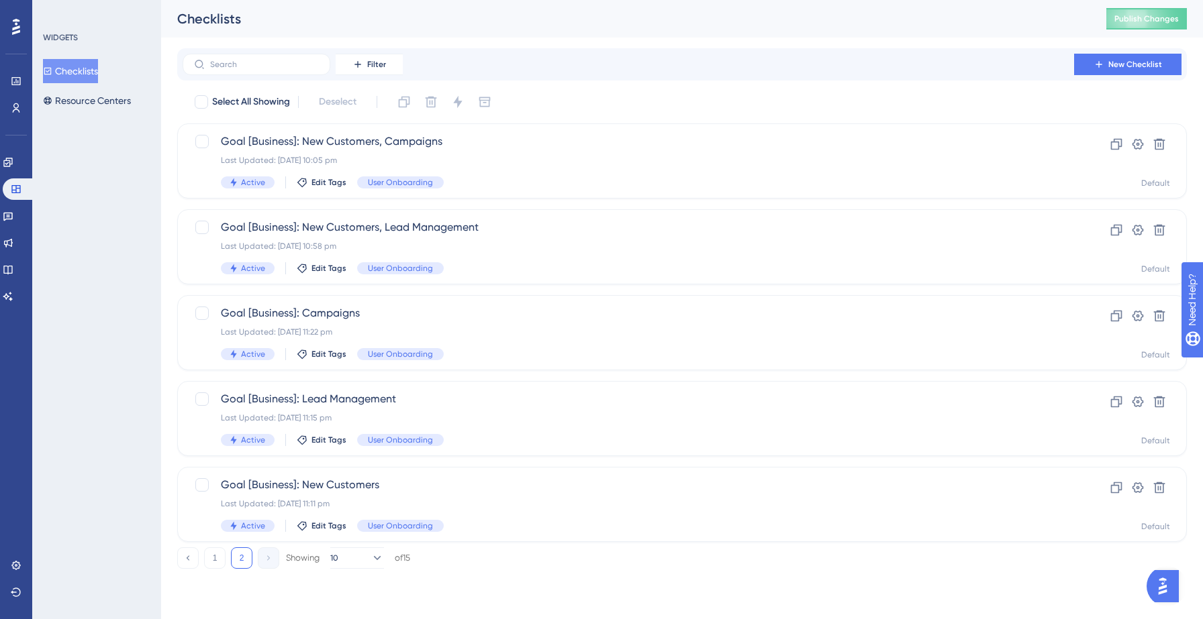
scroll to position [0, 0]
click at [211, 562] on button "1" at bounding box center [214, 558] width 21 height 21
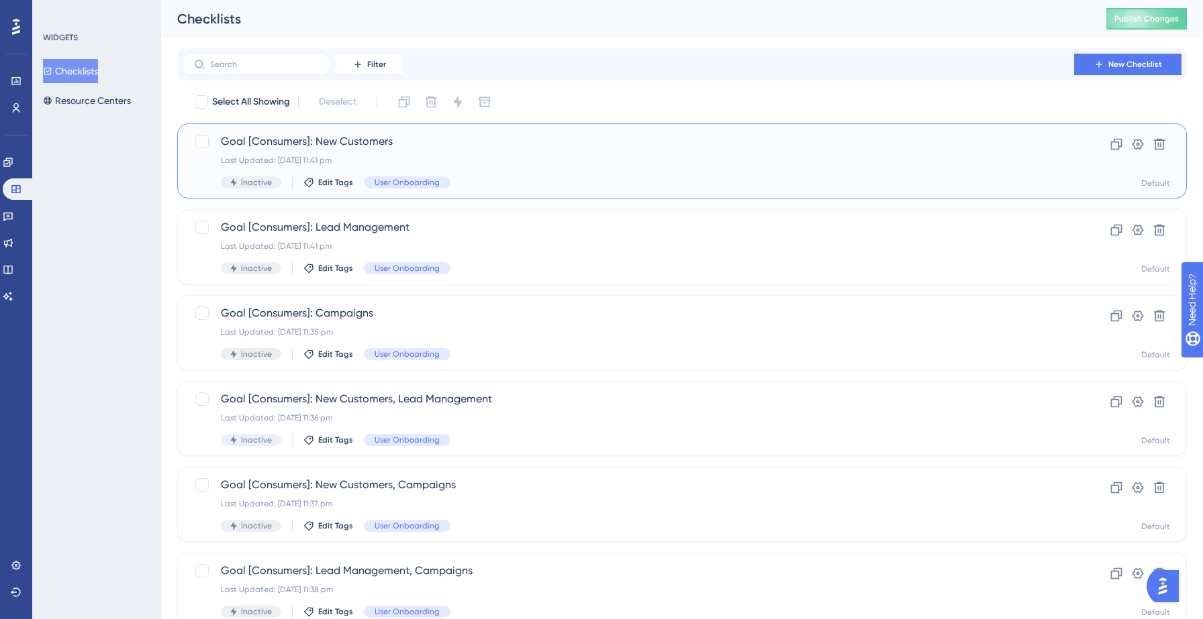
click at [319, 152] on div "Goal [Consumers]: New Customers Last Updated: 12 Sept 2025 11:41 pm Inactive Ed…" at bounding box center [628, 161] width 815 height 55
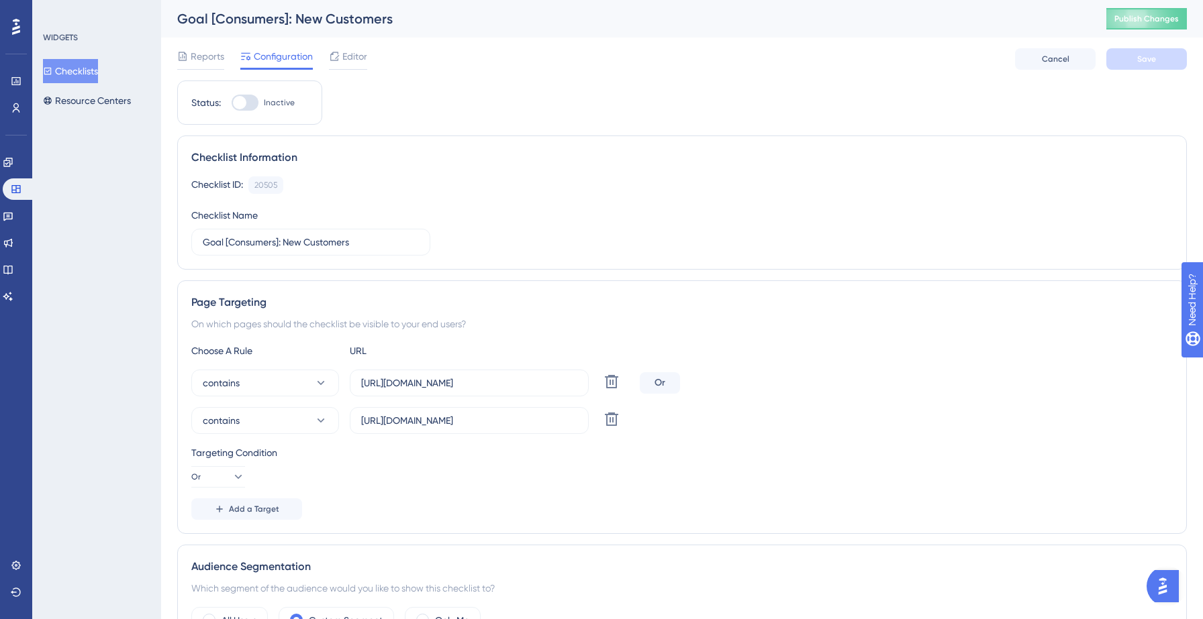
click at [249, 103] on div at bounding box center [245, 103] width 27 height 16
click at [232, 103] on input "Inactive" at bounding box center [231, 103] width 1 height 1
checkbox input "true"
click at [1162, 68] on button "Save" at bounding box center [1146, 58] width 81 height 21
click at [91, 73] on button "Checklists" at bounding box center [70, 71] width 55 height 24
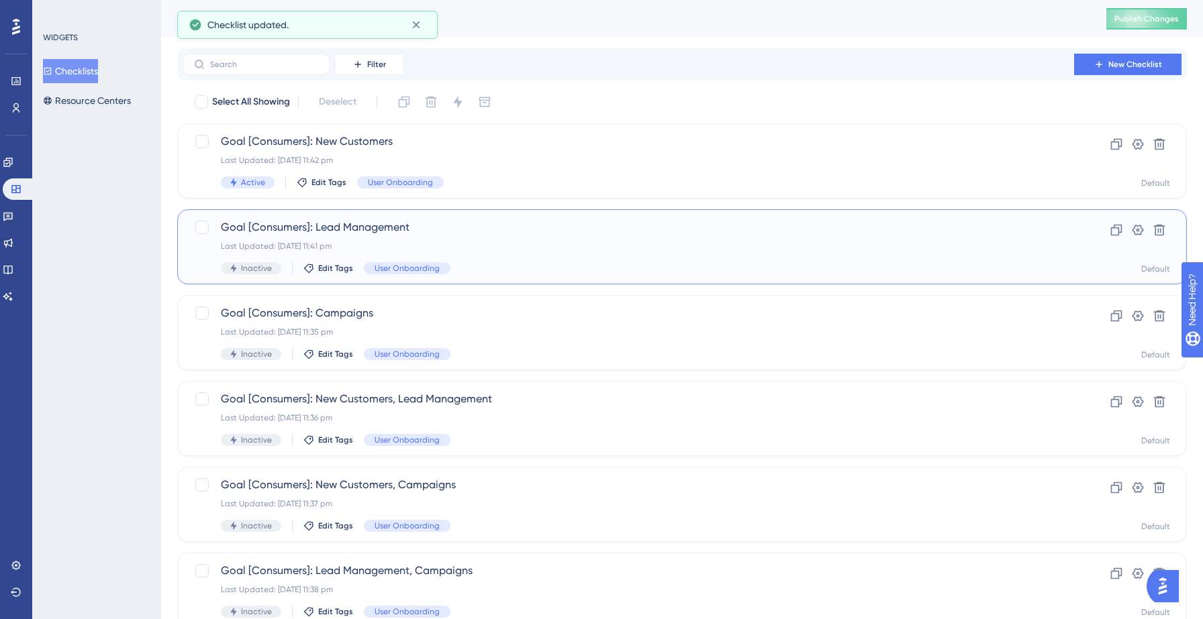
click at [331, 238] on div "Goal [Consumers]: Lead Management Last Updated: 12 Sept 2025 11:41 pm Inactive …" at bounding box center [628, 246] width 815 height 55
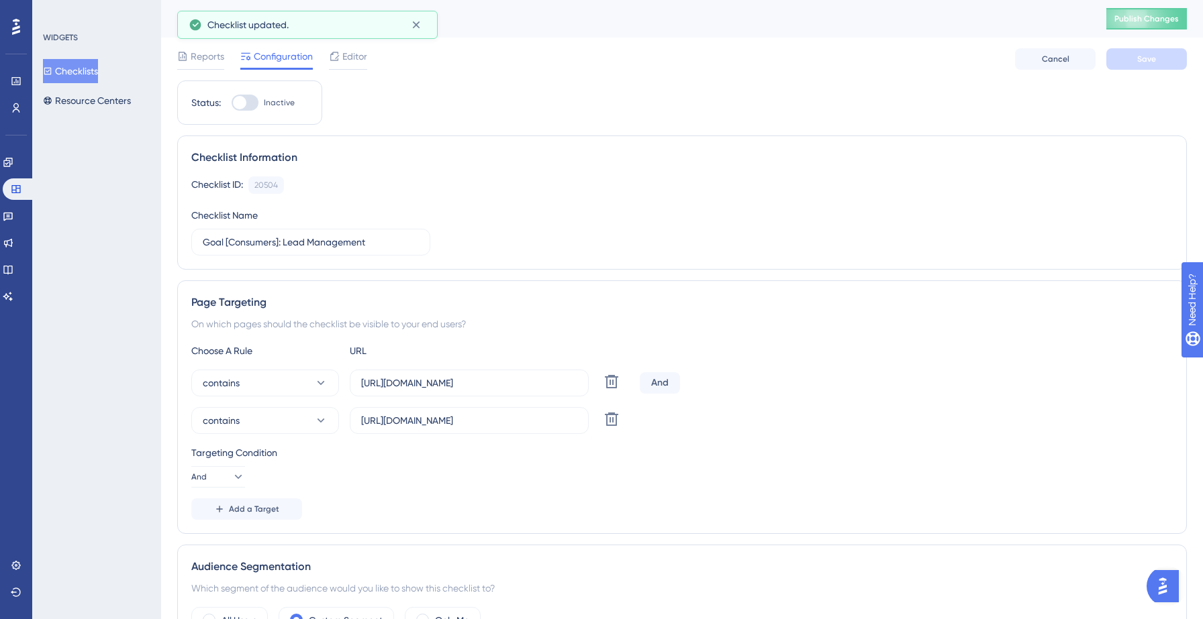
click at [248, 97] on div at bounding box center [245, 103] width 27 height 16
click at [232, 103] on input "Inactive" at bounding box center [231, 103] width 1 height 1
checkbox input "true"
click at [1125, 60] on button "Save" at bounding box center [1146, 58] width 81 height 21
click at [83, 72] on button "Checklists" at bounding box center [70, 71] width 55 height 24
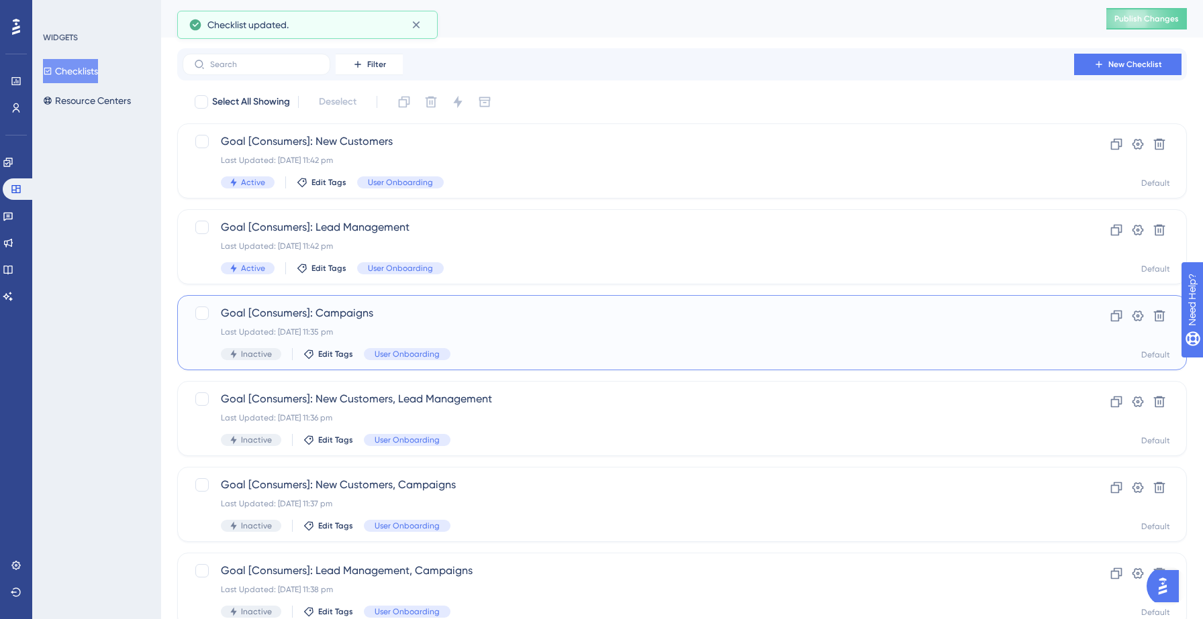
click at [385, 309] on span "Goal [Consumers]: Campaigns" at bounding box center [628, 313] width 815 height 16
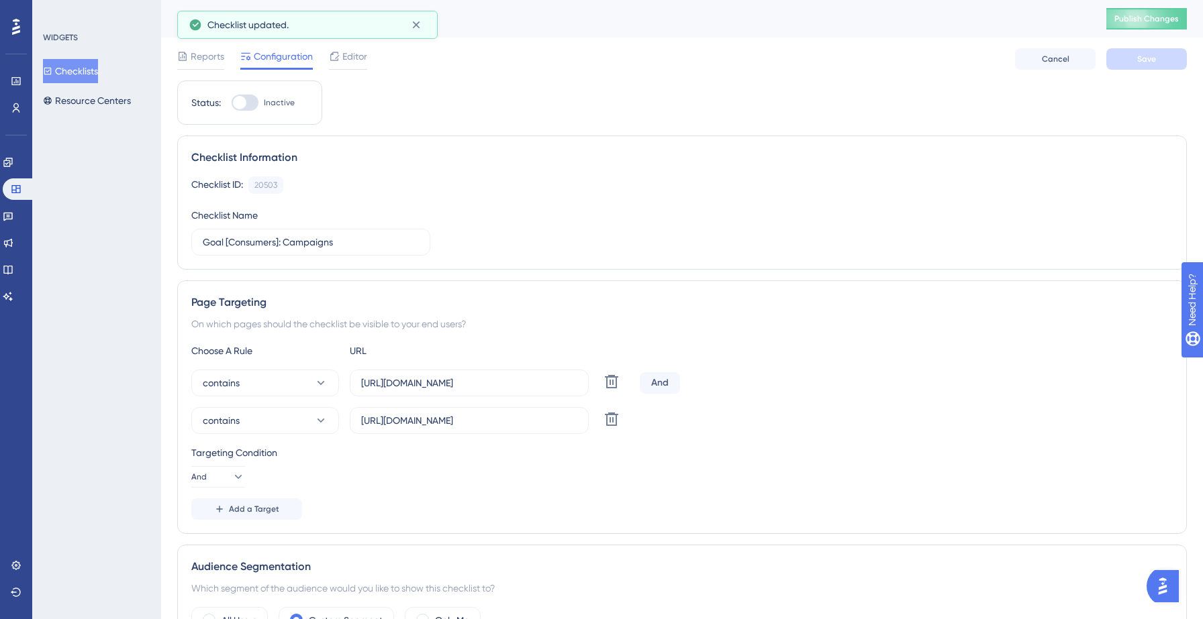
click at [238, 100] on div at bounding box center [239, 102] width 13 height 13
click at [232, 103] on input "Inactive" at bounding box center [231, 103] width 1 height 1
click at [246, 105] on div at bounding box center [239, 102] width 13 height 13
click at [232, 103] on input "Inactive" at bounding box center [231, 103] width 1 height 1
click at [239, 103] on div at bounding box center [239, 102] width 13 height 13
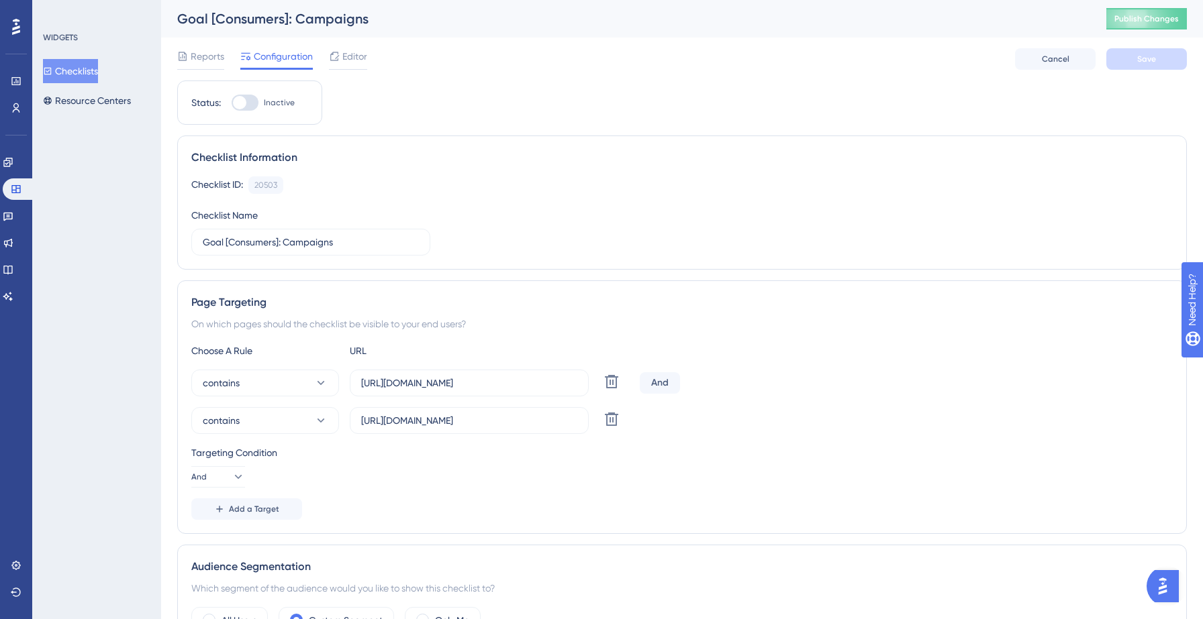
click at [232, 103] on input "Inactive" at bounding box center [231, 103] width 1 height 1
checkbox input "true"
click at [1181, 63] on button "Save" at bounding box center [1146, 58] width 81 height 21
click at [97, 66] on button "Checklists" at bounding box center [70, 71] width 55 height 24
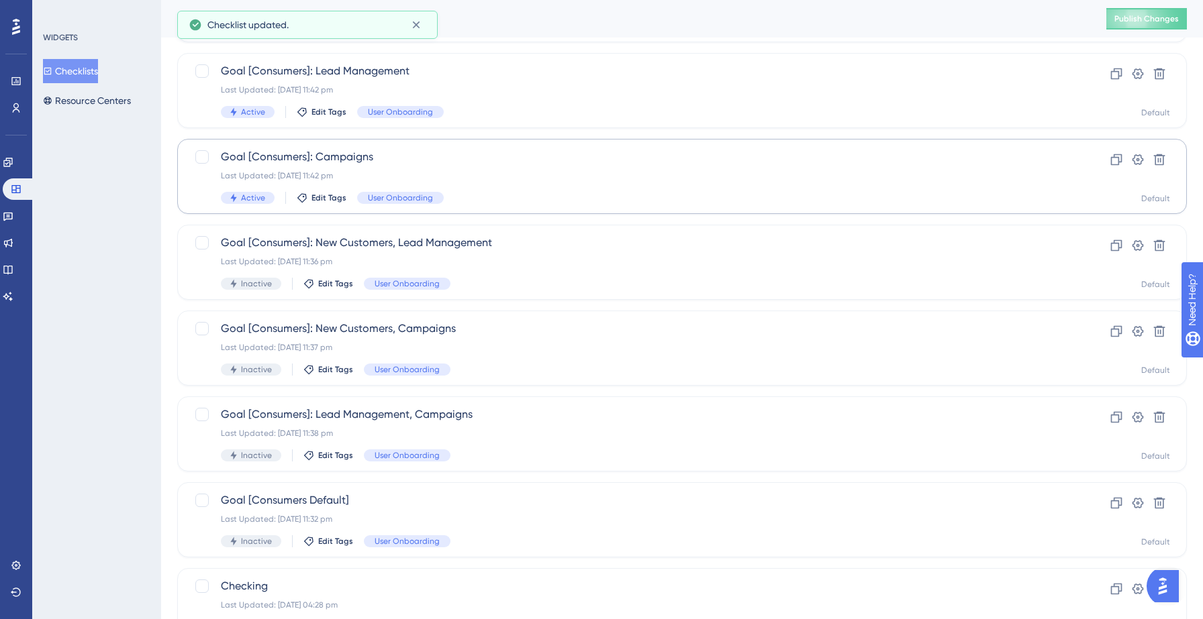
scroll to position [175, 0]
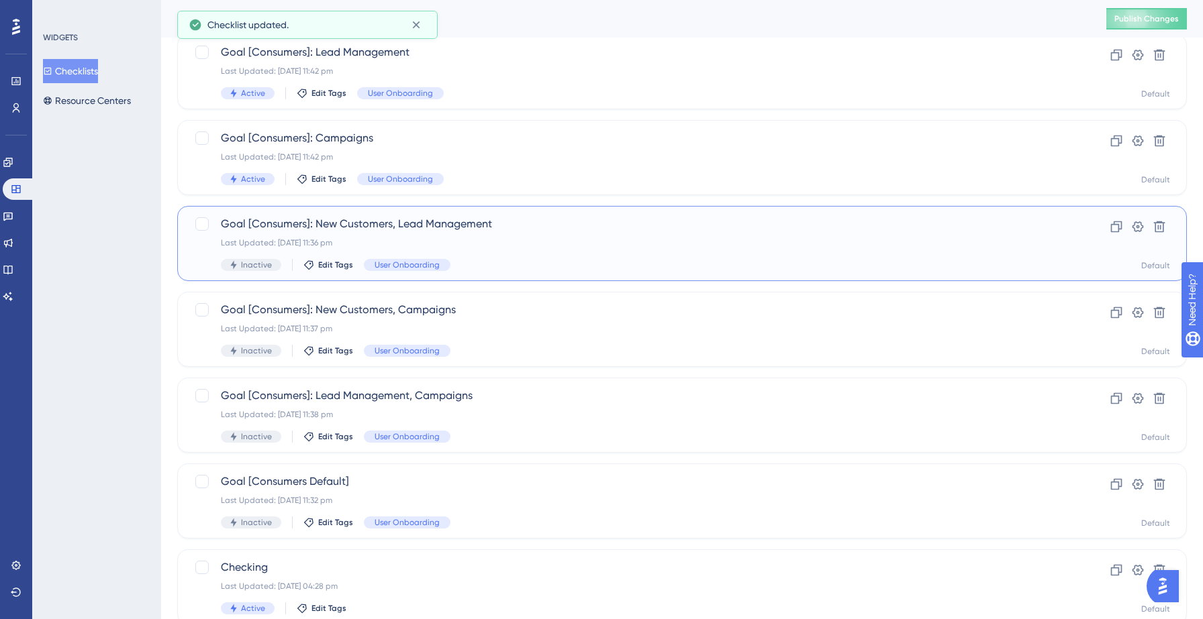
click at [517, 236] on div "Goal [Consumers]: New Customers, Lead Management Last Updated: 12 Sept 2025 11:…" at bounding box center [628, 243] width 815 height 55
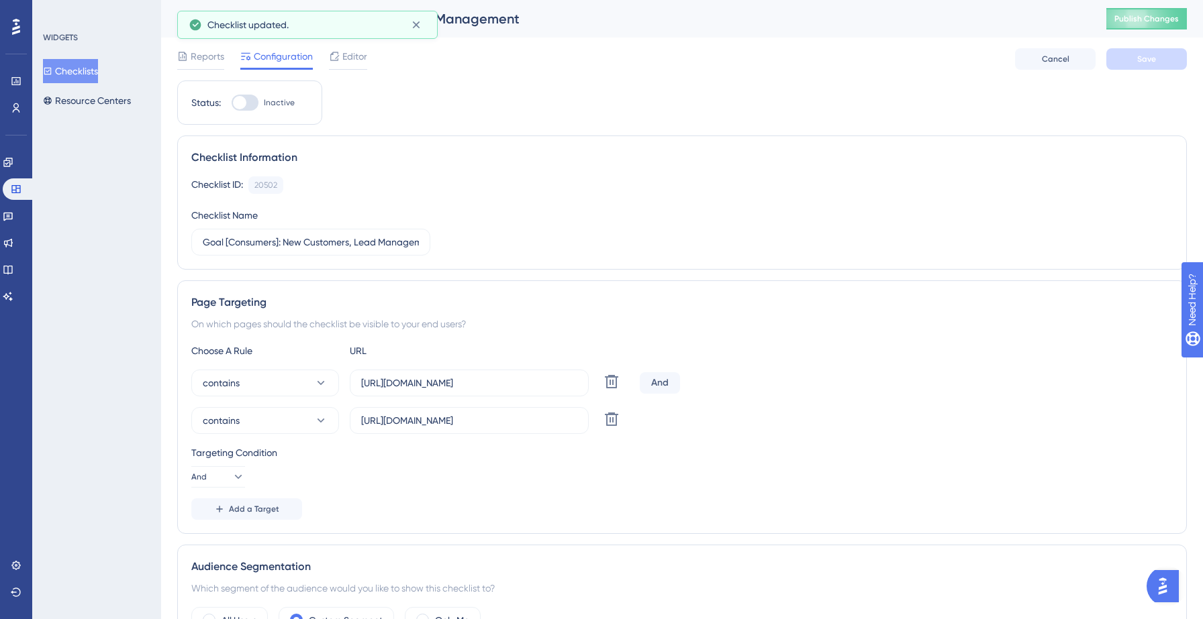
click at [244, 107] on div at bounding box center [239, 102] width 13 height 13
click at [232, 103] on input "Inactive" at bounding box center [231, 103] width 1 height 1
checkbox input "true"
click at [1132, 61] on button "Save" at bounding box center [1146, 58] width 81 height 21
click at [89, 72] on button "Checklists" at bounding box center [70, 71] width 55 height 24
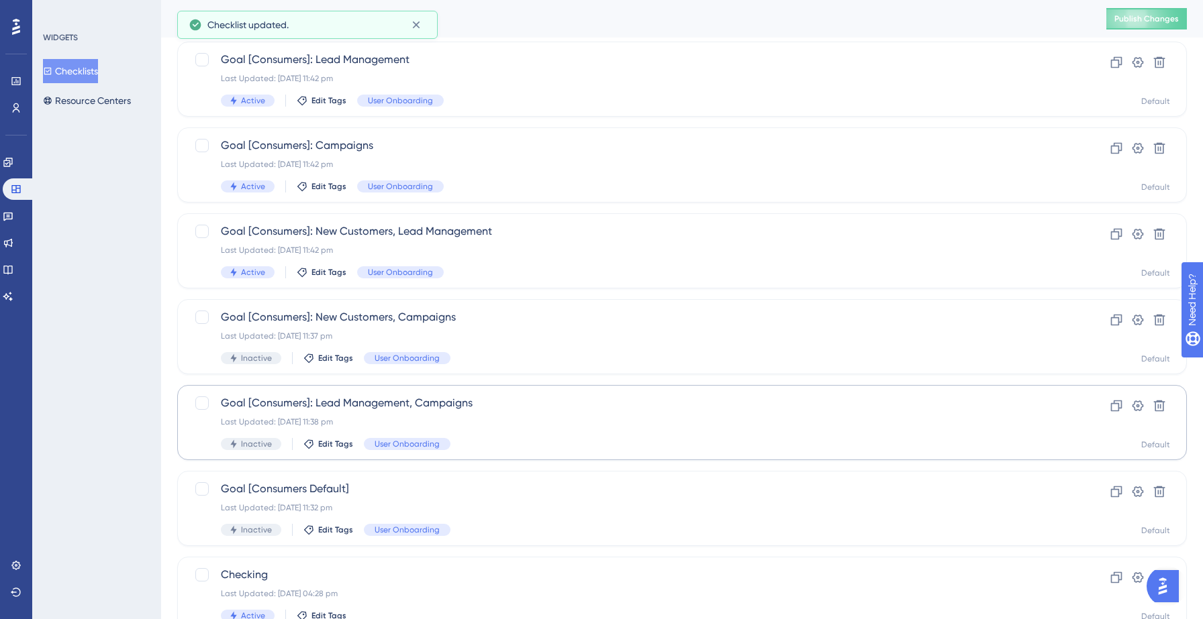
scroll to position [242, 0]
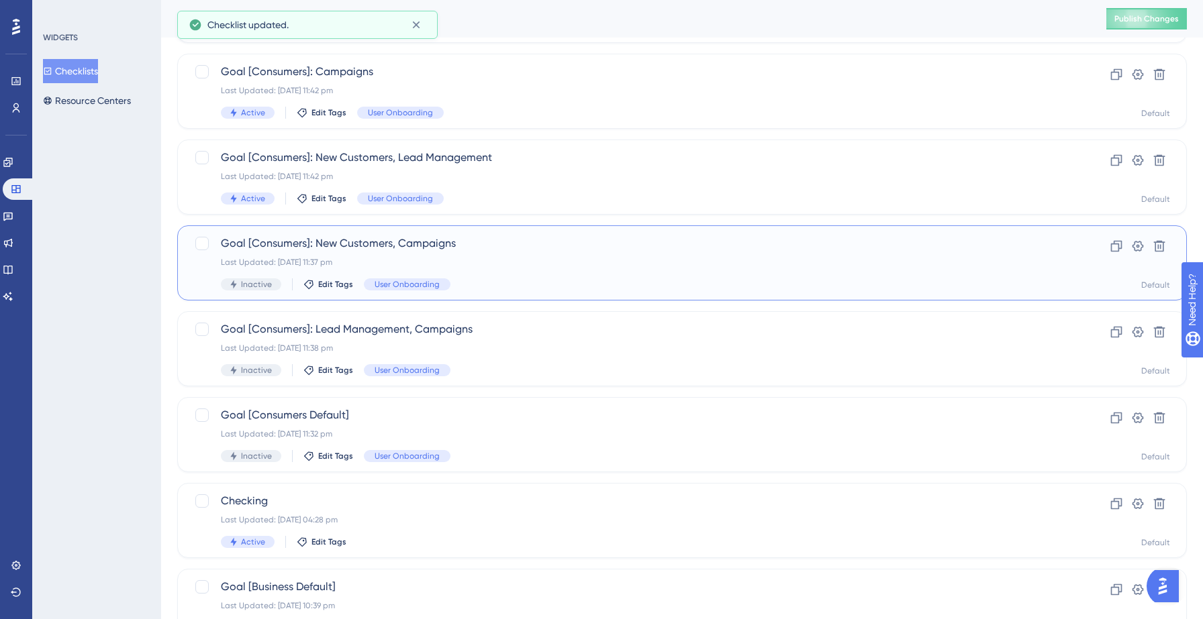
click at [314, 254] on div "Goal [Consumers]: New Customers, Campaigns Last Updated: 12 Sept 2025 11:37 pm …" at bounding box center [628, 263] width 815 height 55
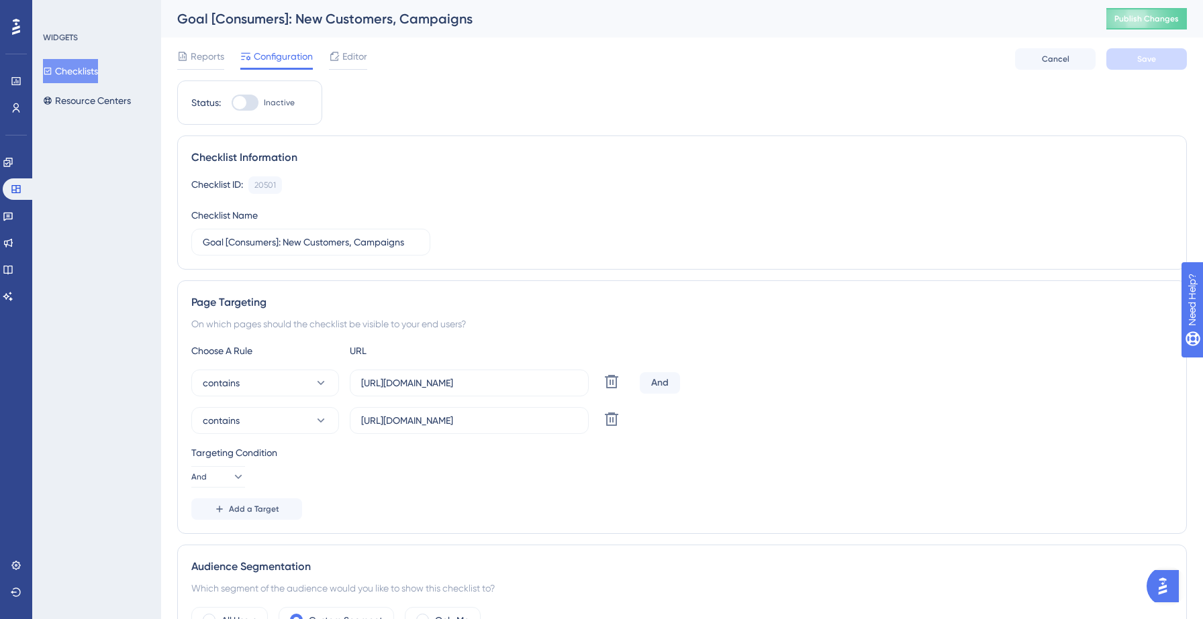
click at [240, 100] on div at bounding box center [239, 102] width 13 height 13
click at [232, 103] on input "Inactive" at bounding box center [231, 103] width 1 height 1
checkbox input "true"
click at [1132, 64] on button "Save" at bounding box center [1146, 58] width 81 height 21
click at [83, 61] on button "Checklists" at bounding box center [70, 71] width 55 height 24
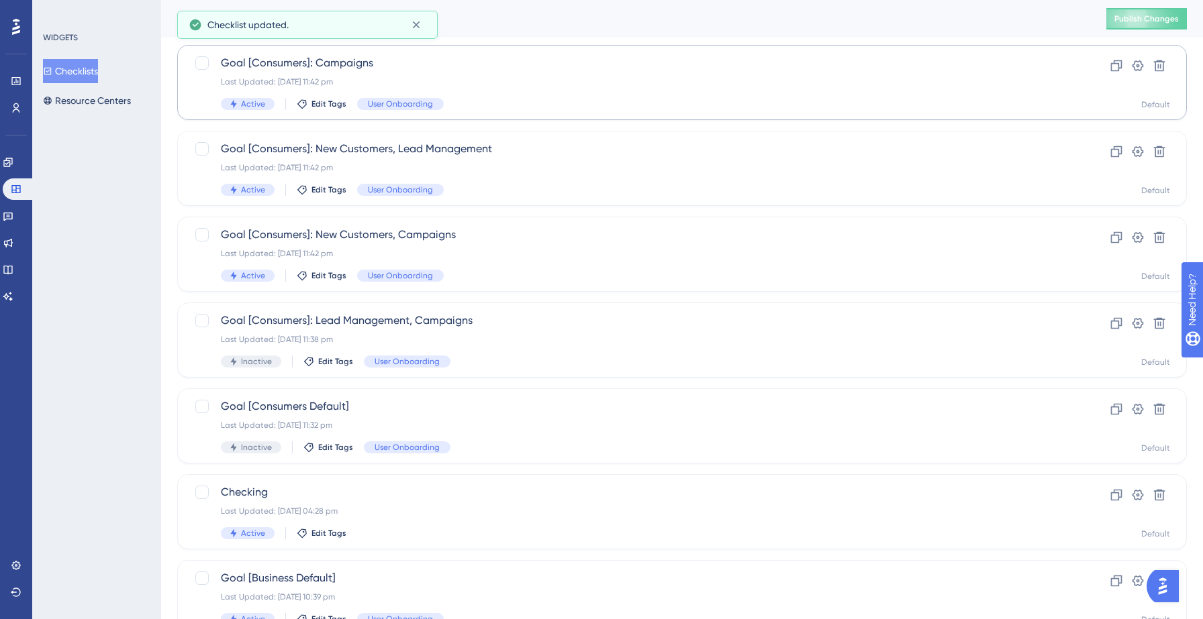
scroll to position [261, 0]
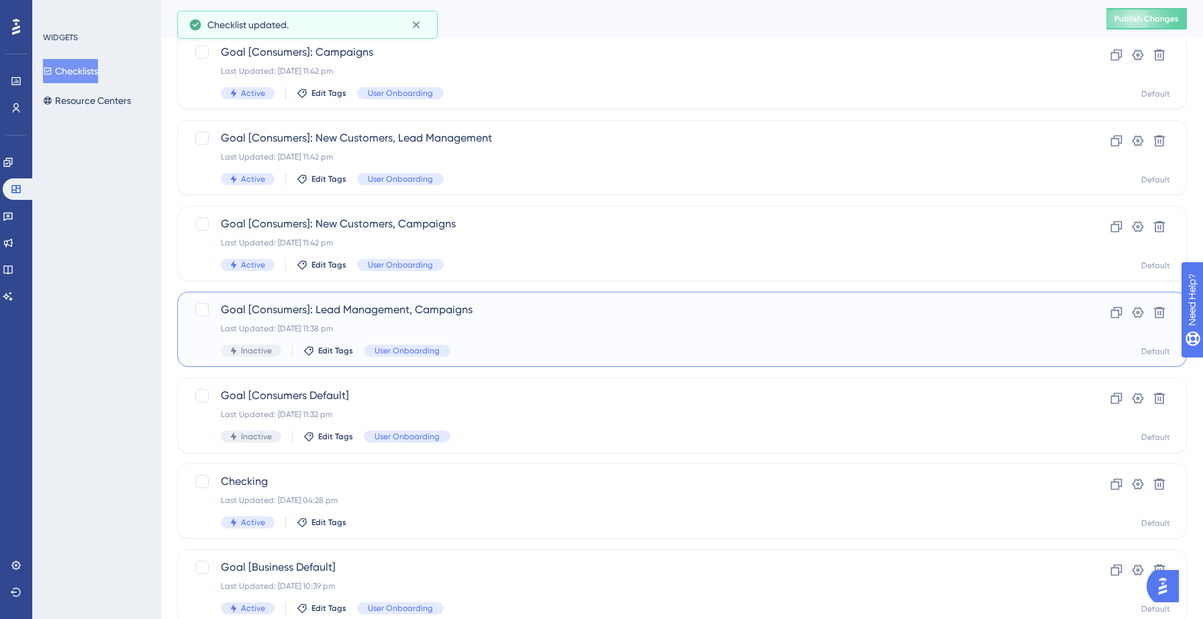
click at [533, 323] on div "Goal [Consumers]: Lead Management, Campaigns Last Updated: 12 Sept 2025 11:38 p…" at bounding box center [628, 329] width 815 height 55
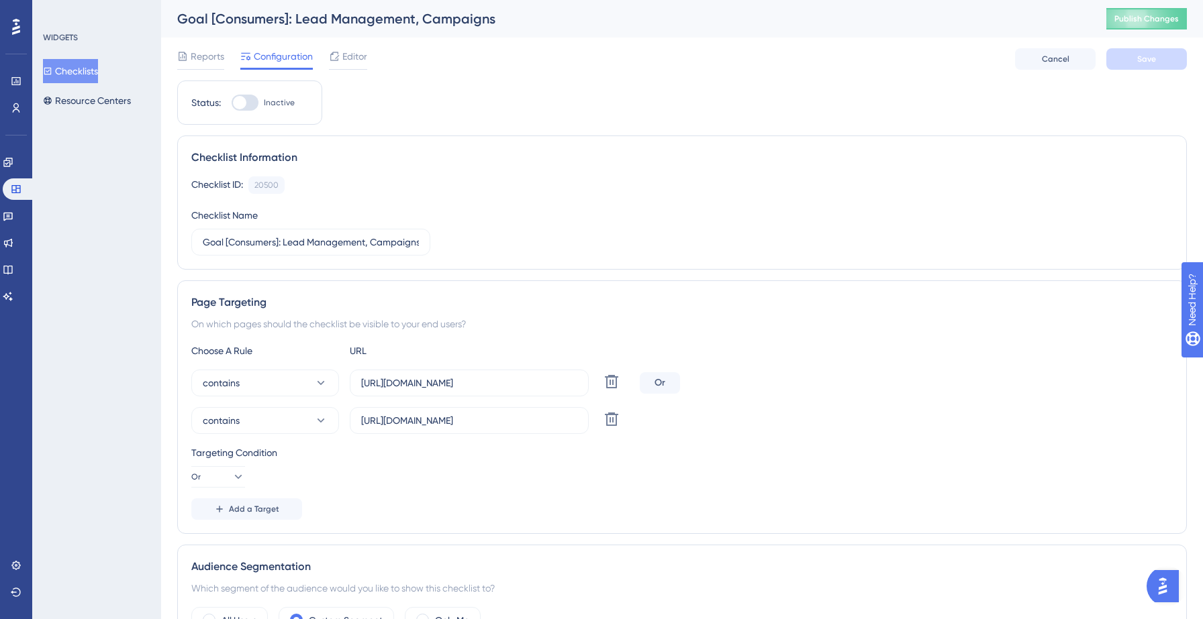
click at [247, 99] on div at bounding box center [245, 103] width 27 height 16
click at [232, 103] on input "Inactive" at bounding box center [231, 103] width 1 height 1
checkbox input "true"
click at [1147, 68] on button "Save" at bounding box center [1146, 58] width 81 height 21
click at [85, 67] on button "Checklists" at bounding box center [70, 71] width 55 height 24
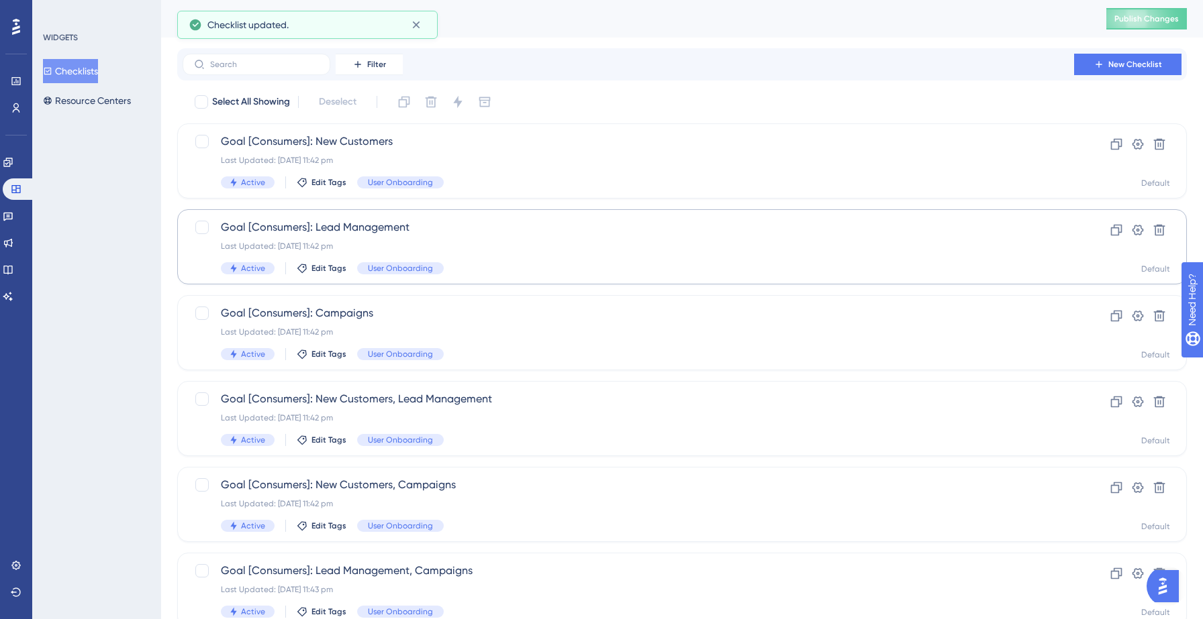
scroll to position [81, 0]
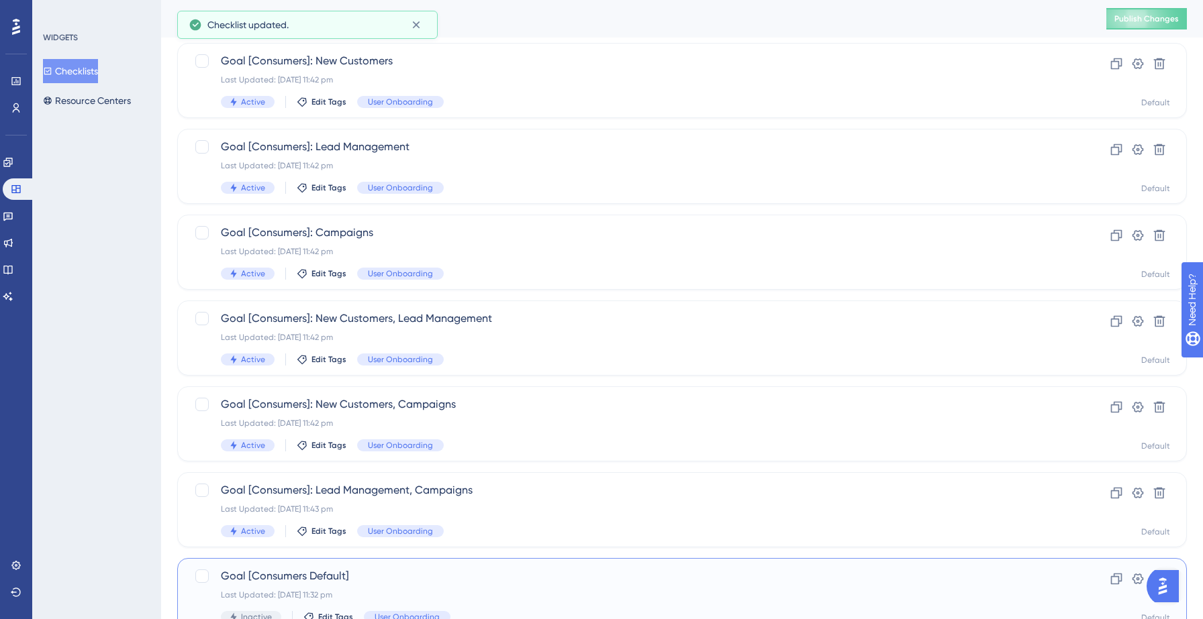
click at [402, 568] on div "Goal [Consumers Default] Last Updated: 12 Sept 2025 11:32 pm Inactive Edit Tags…" at bounding box center [628, 595] width 815 height 55
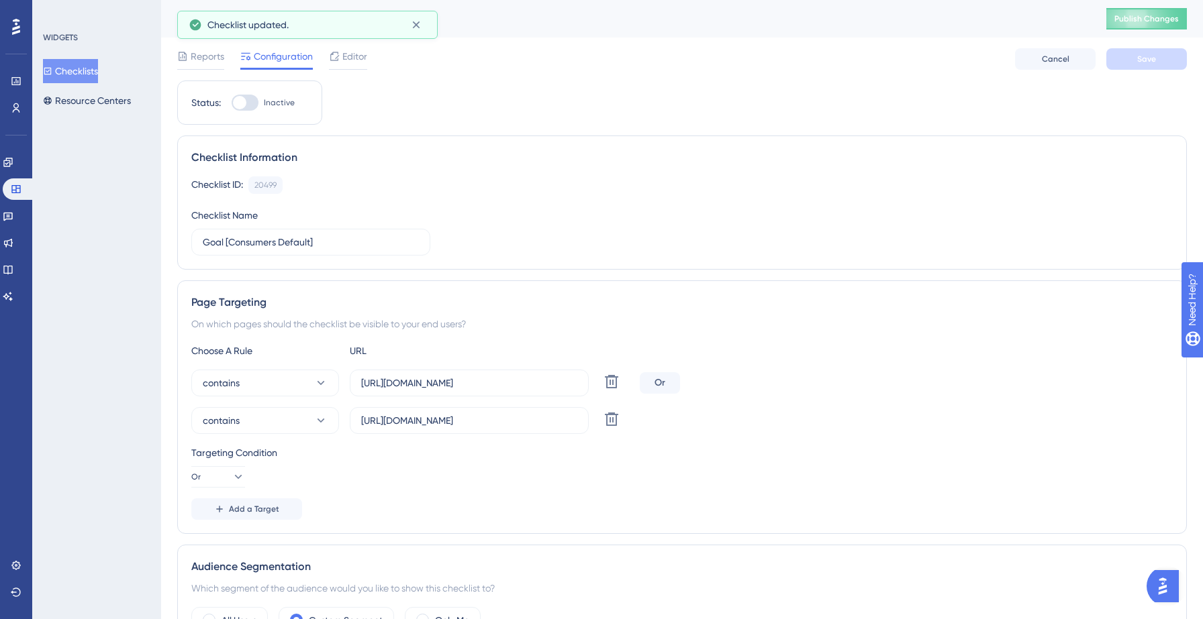
click at [309, 297] on div "Page Targeting On which pages should the checklist be visible to your end users…" at bounding box center [681, 408] width 1009 height 254
click at [247, 96] on div at bounding box center [245, 103] width 27 height 16
click at [232, 103] on input "Inactive" at bounding box center [231, 103] width 1 height 1
checkbox input "true"
click at [1131, 48] on button "Save" at bounding box center [1146, 58] width 81 height 21
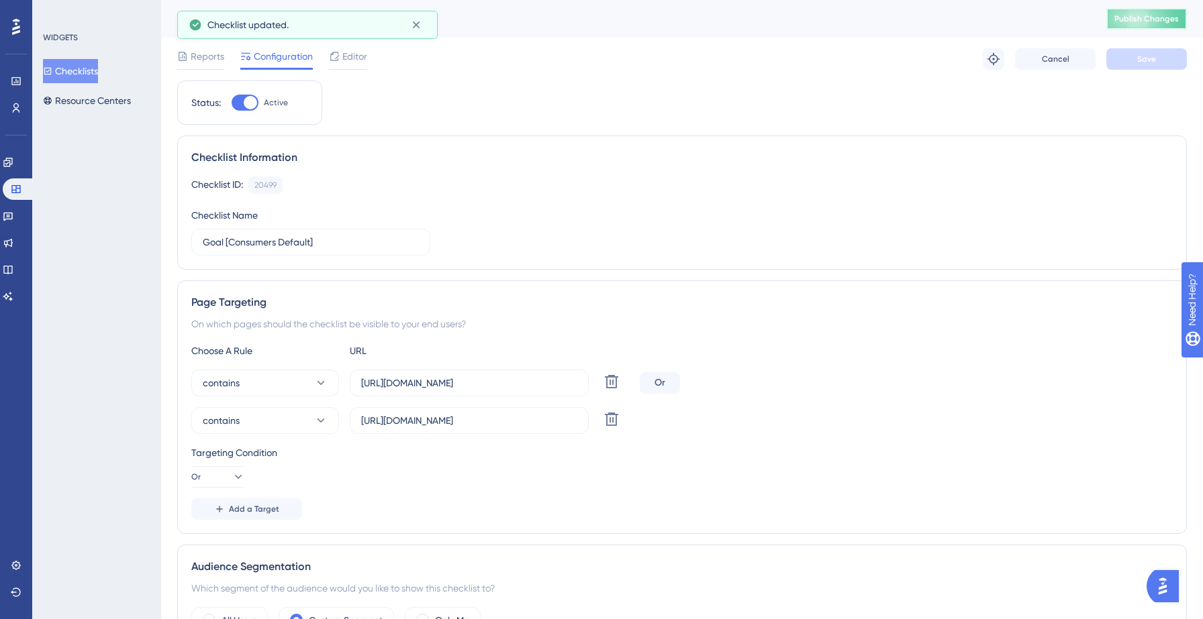
click at [1112, 17] on button "Publish Changes" at bounding box center [1146, 18] width 81 height 21
click at [97, 74] on button "Checklists" at bounding box center [70, 71] width 55 height 24
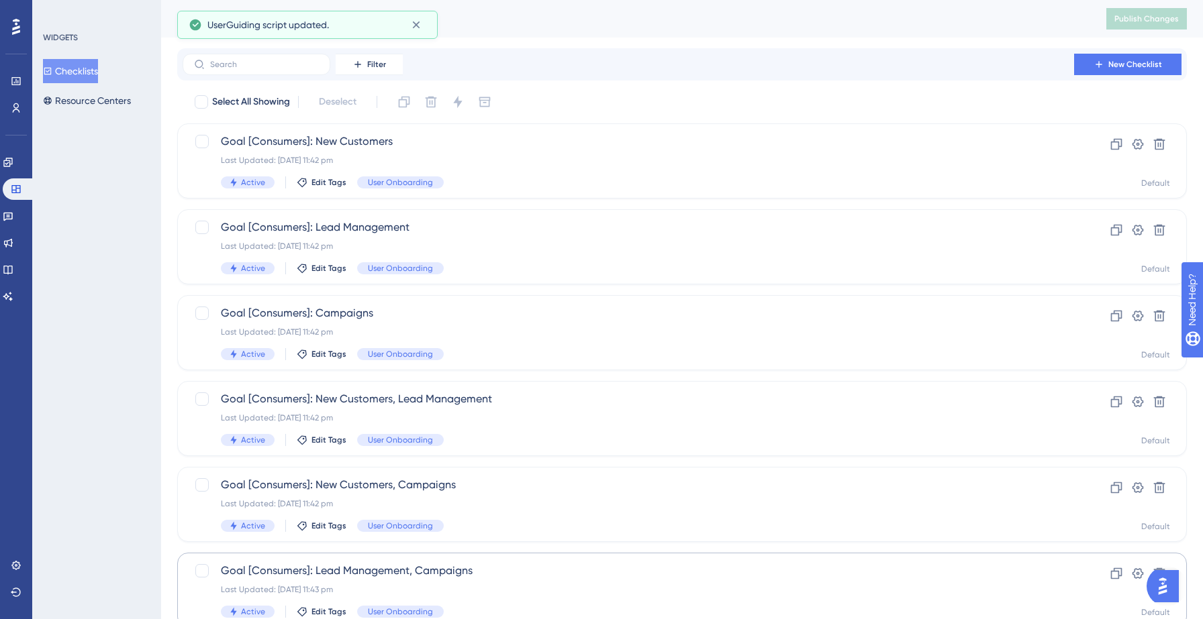
click at [232, 564] on span "Goal [Consumers]: Lead Management, Campaigns" at bounding box center [628, 571] width 815 height 16
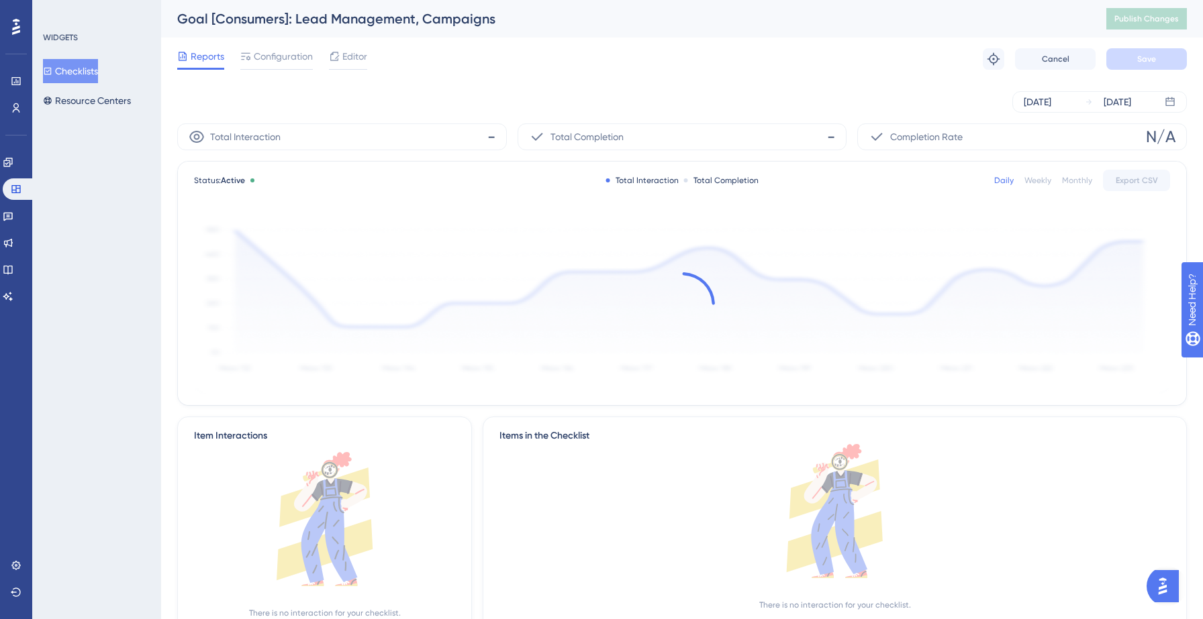
scroll to position [79, 0]
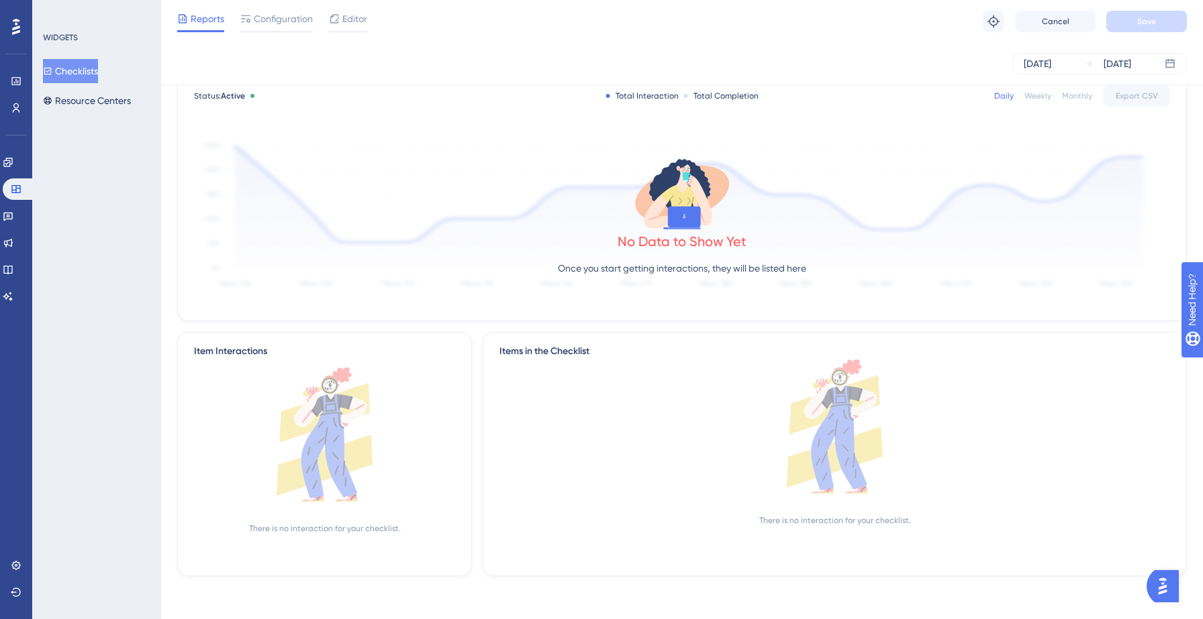
click at [93, 81] on button "Checklists" at bounding box center [70, 71] width 55 height 24
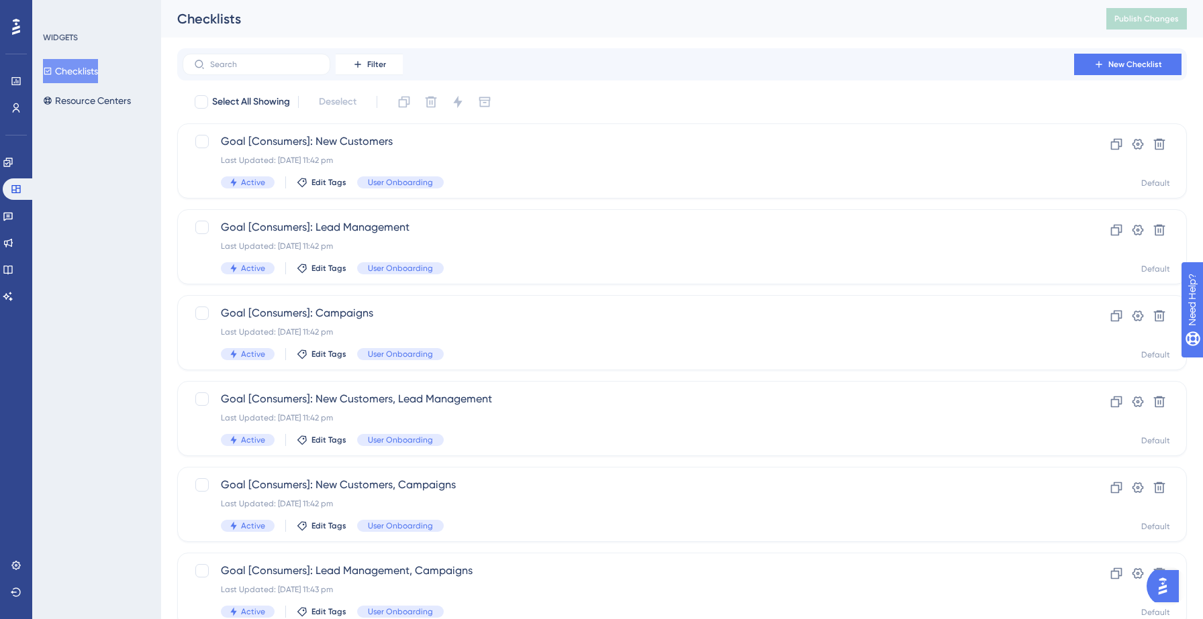
click at [240, 591] on div "Performance Users Engagement Widgets Feedback Product Updates Knowledge Base AI…" at bounding box center [682, 510] width 1042 height 1020
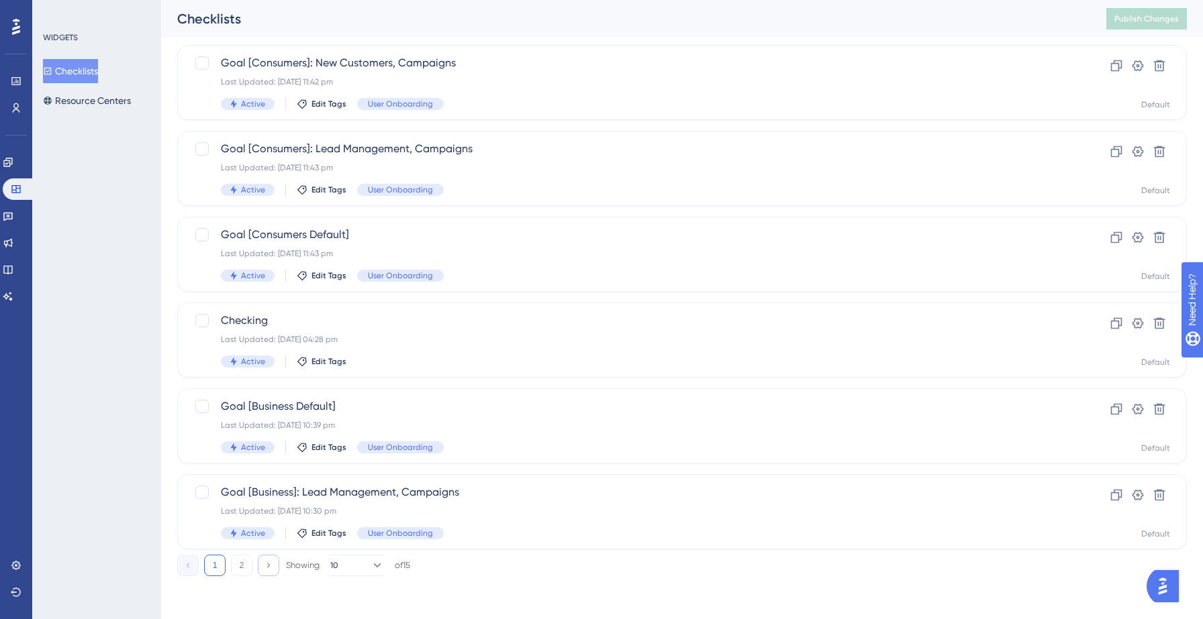
click at [272, 570] on button at bounding box center [268, 565] width 21 height 21
click at [240, 570] on div "Performance Users Engagement Widgets Feedback Product Updates Knowledge Base AI…" at bounding box center [682, 112] width 1042 height 972
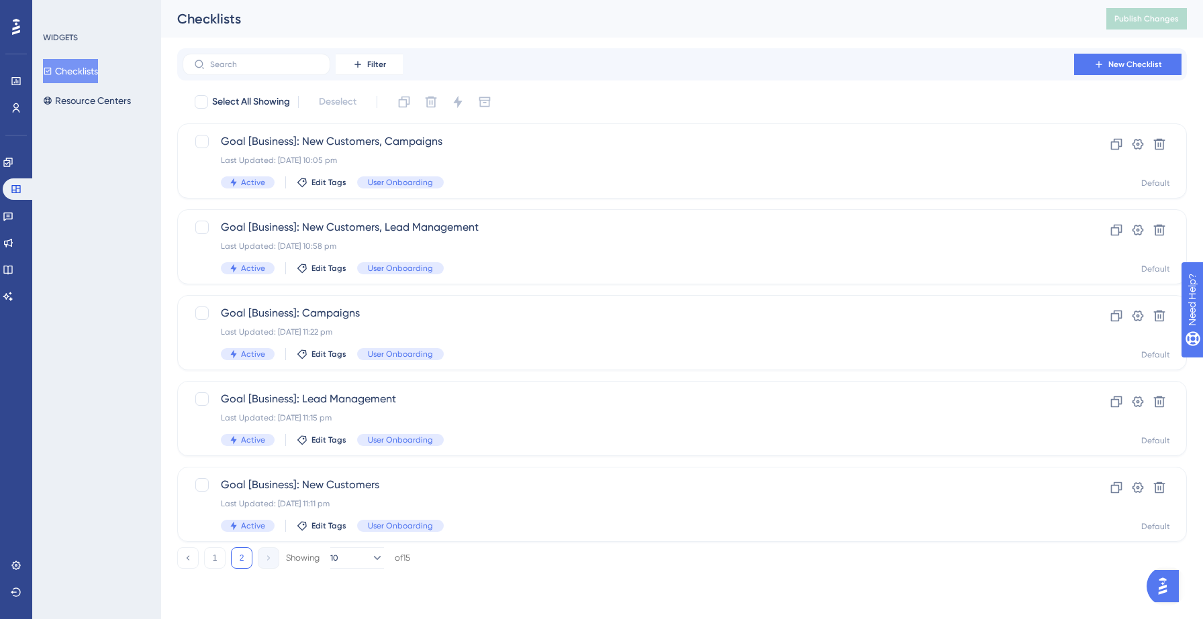
scroll to position [0, 0]
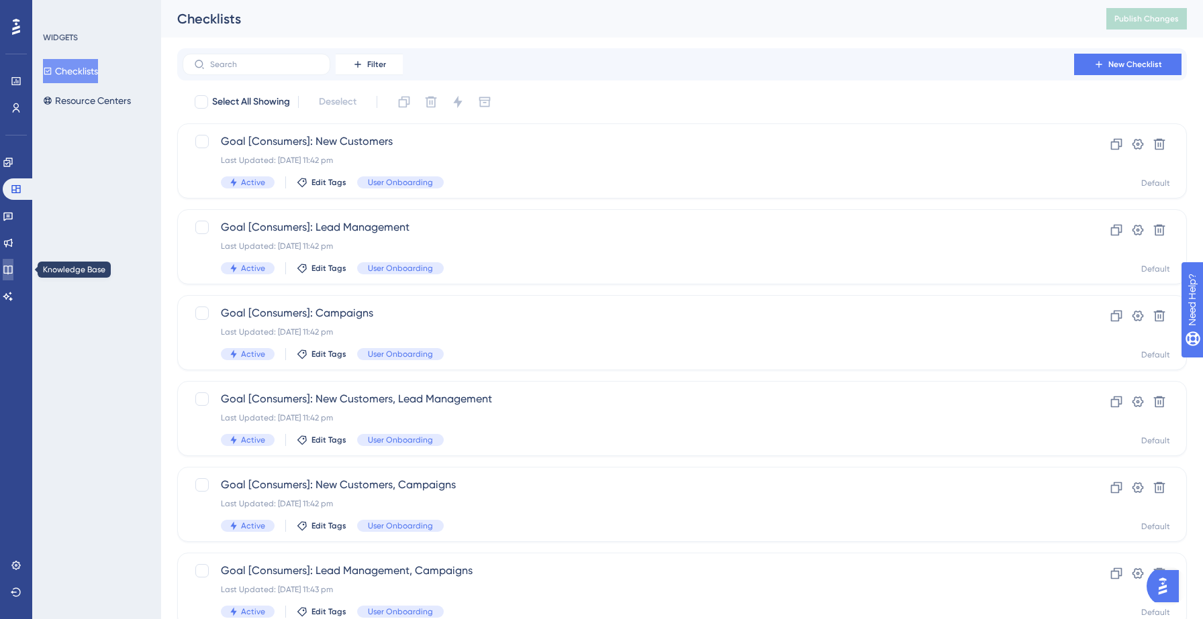
click at [13, 270] on icon at bounding box center [8, 269] width 11 height 11
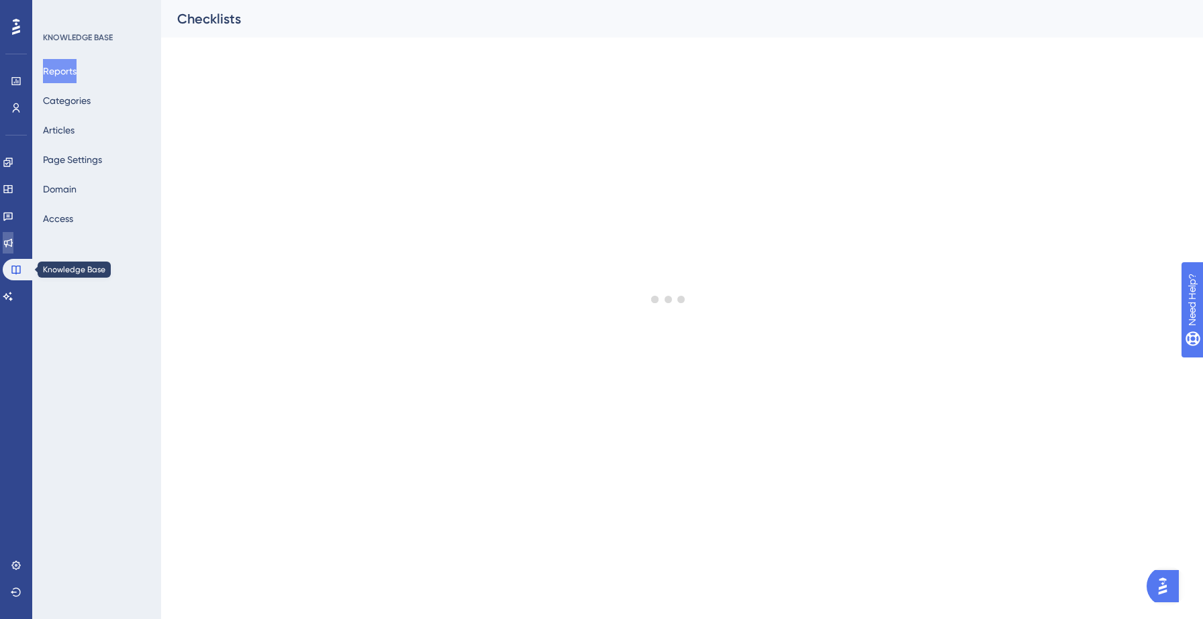
click at [13, 245] on icon at bounding box center [8, 243] width 9 height 9
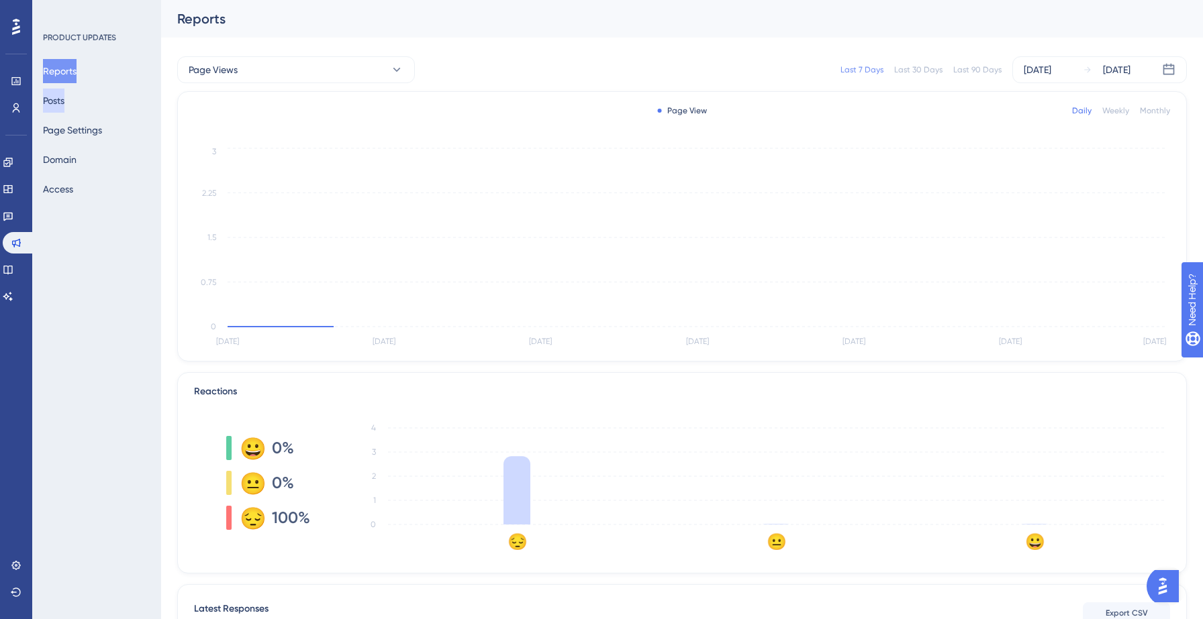
click at [64, 106] on button "Posts" at bounding box center [53, 101] width 21 height 24
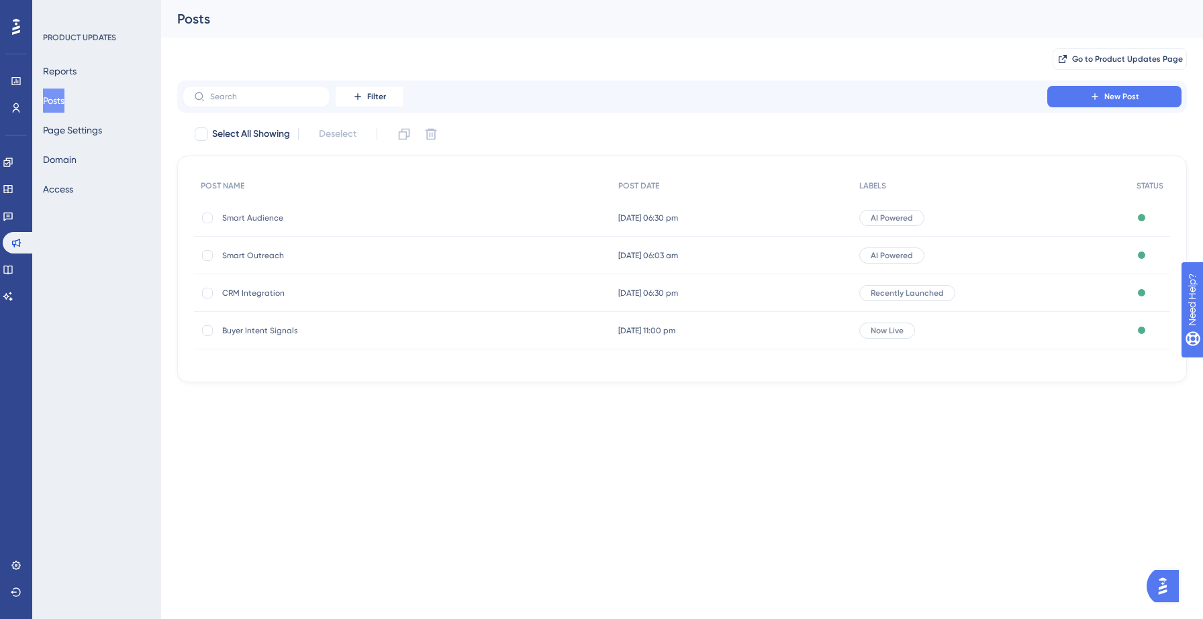
click at [266, 260] on span "Smart Outreach" at bounding box center [329, 255] width 215 height 11
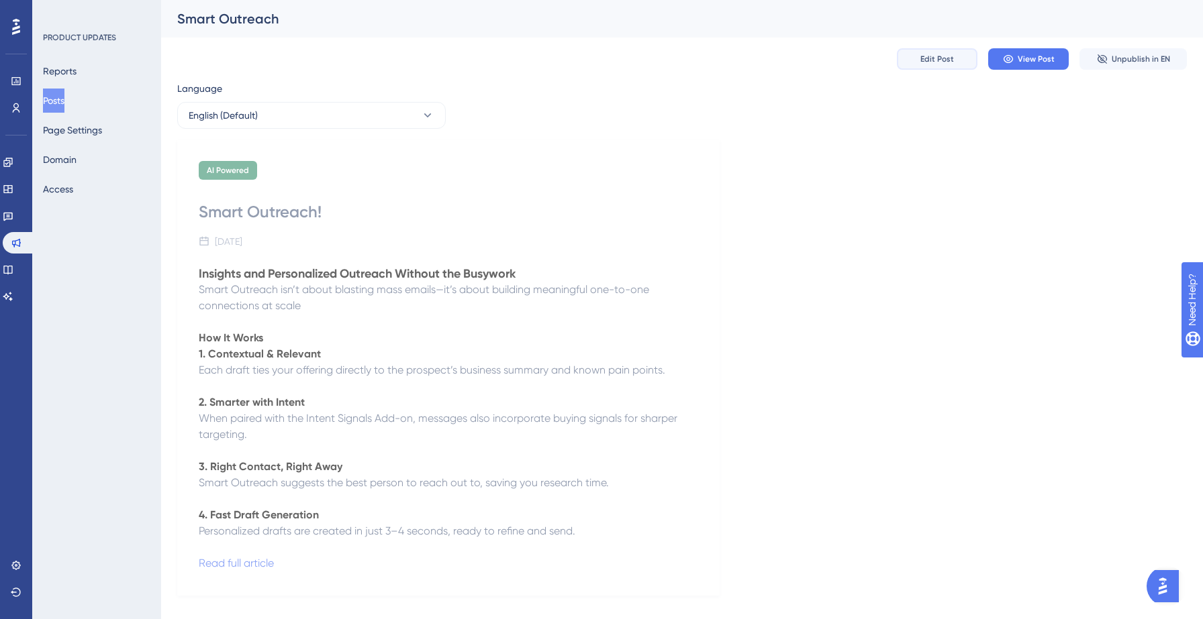
click at [923, 67] on button "Edit Post" at bounding box center [937, 58] width 81 height 21
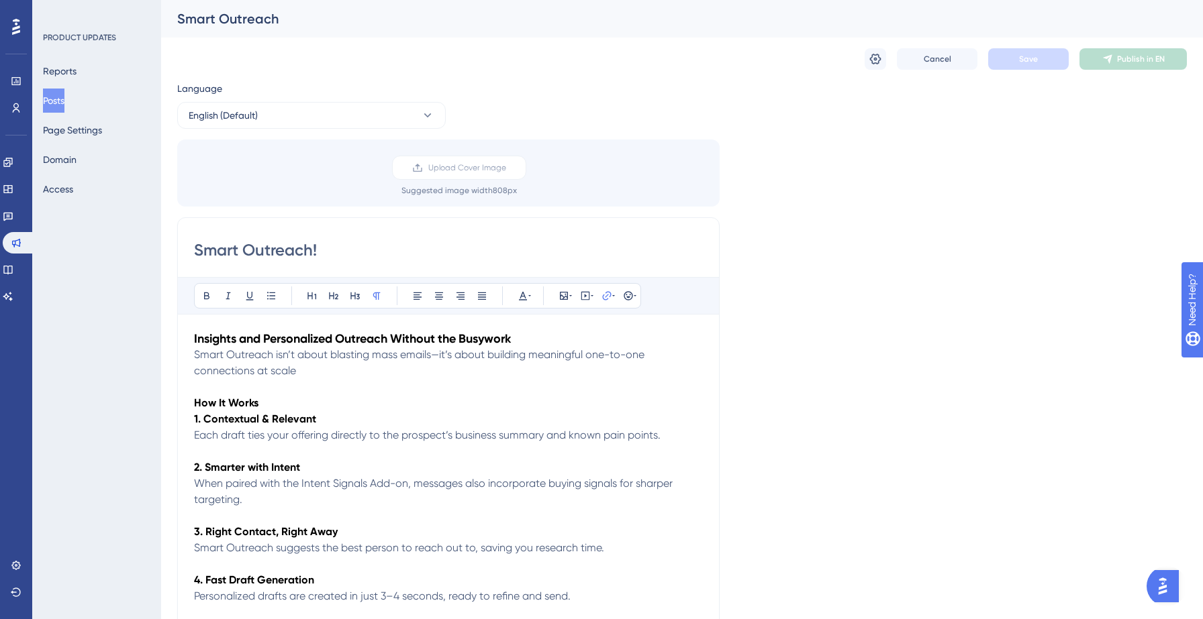
scroll to position [18, 0]
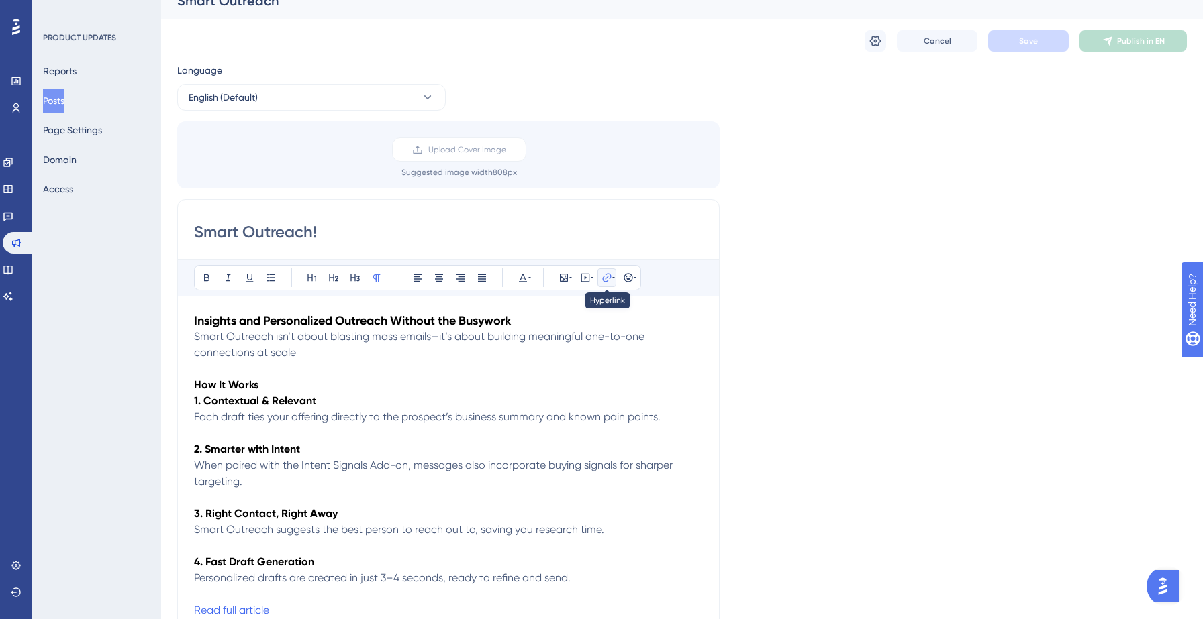
click at [604, 275] on icon at bounding box center [606, 277] width 11 height 11
click at [544, 398] on div at bounding box center [540, 397] width 13 height 13
checkbox input "true"
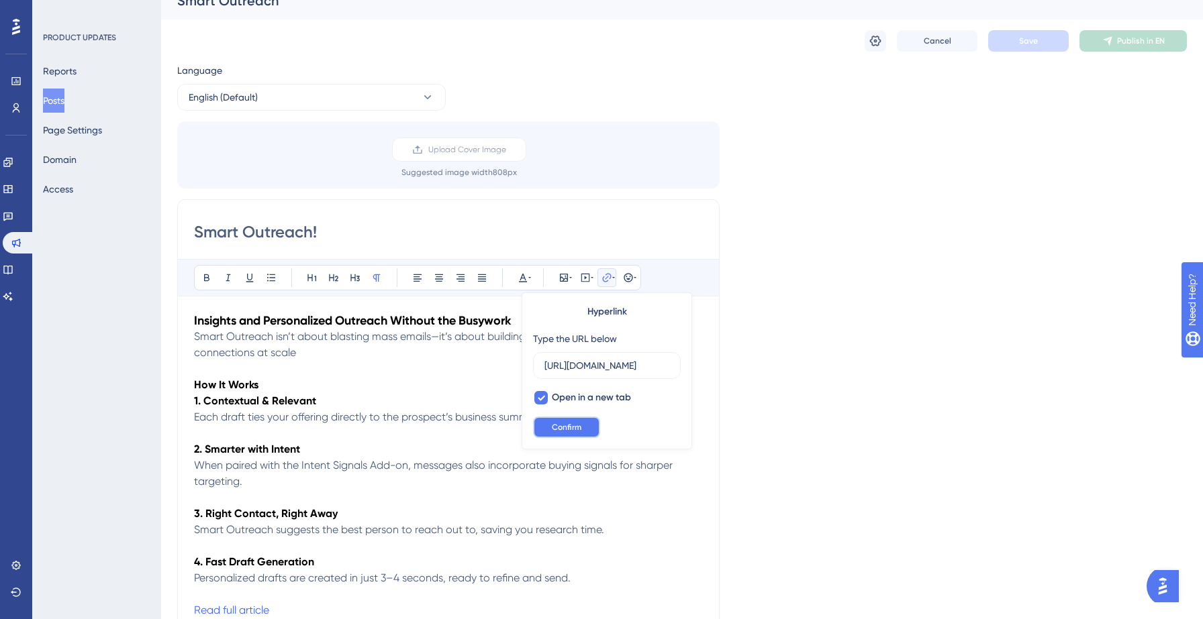
click at [561, 426] on span "Confirm" at bounding box center [567, 427] width 30 height 11
click at [610, 278] on icon at bounding box center [606, 277] width 9 height 9
click at [607, 281] on icon at bounding box center [606, 277] width 9 height 9
click at [547, 394] on div at bounding box center [540, 397] width 13 height 13
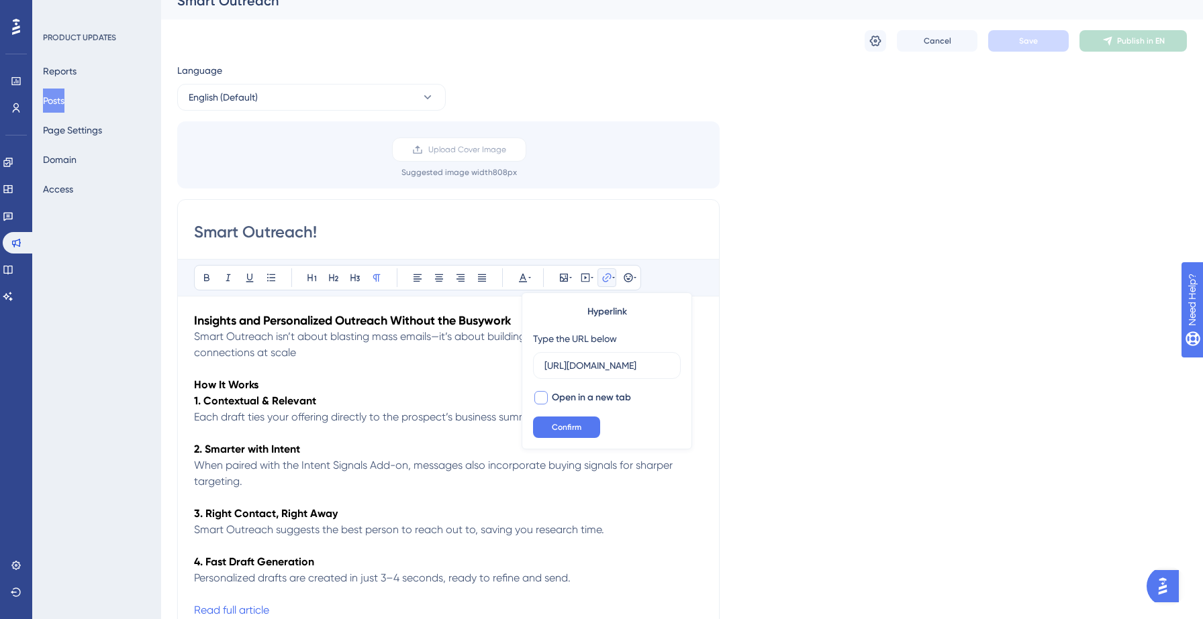
checkbox input "true"
click at [558, 430] on span "Confirm" at bounding box center [567, 427] width 30 height 11
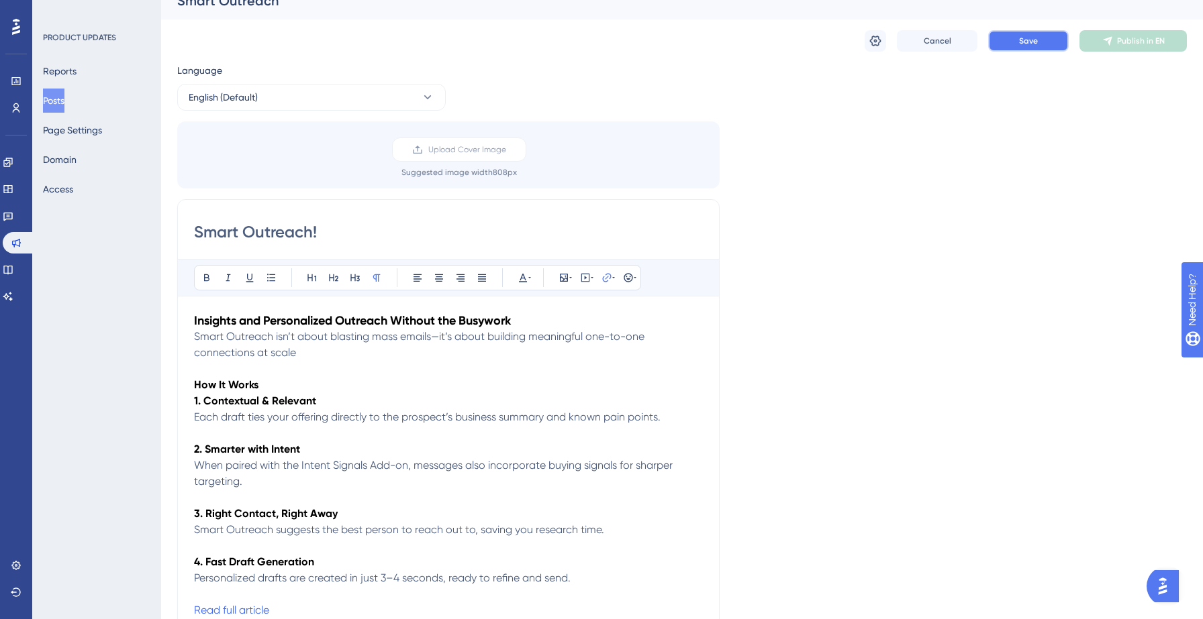
click at [1030, 43] on span "Save" at bounding box center [1028, 41] width 19 height 11
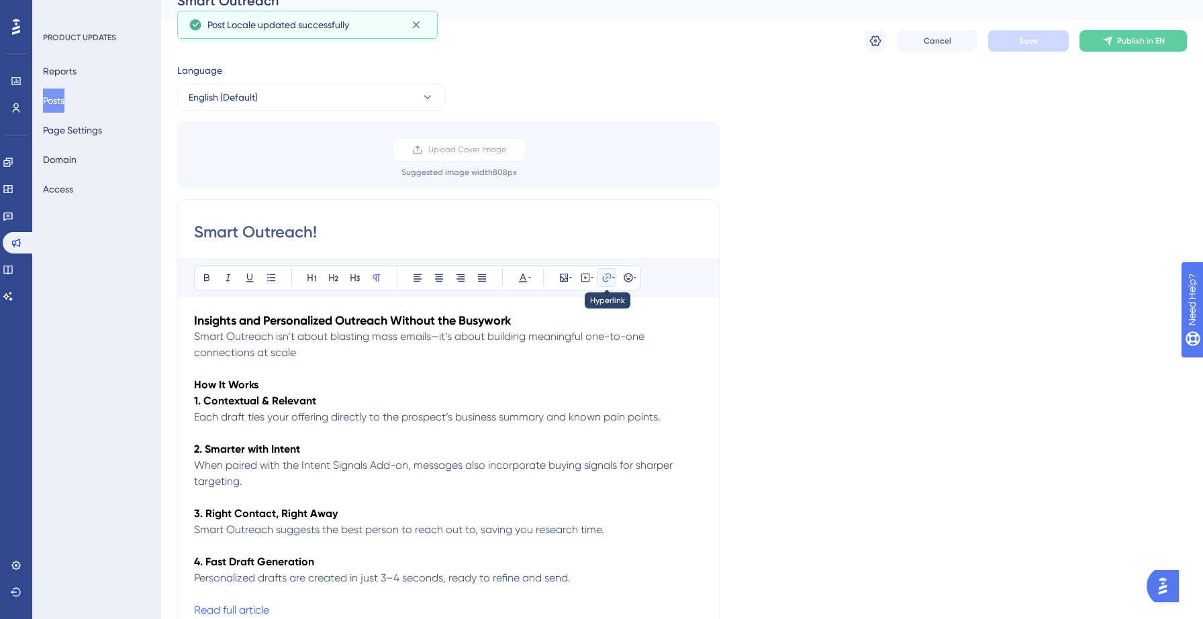
click at [608, 279] on icon at bounding box center [606, 277] width 11 height 11
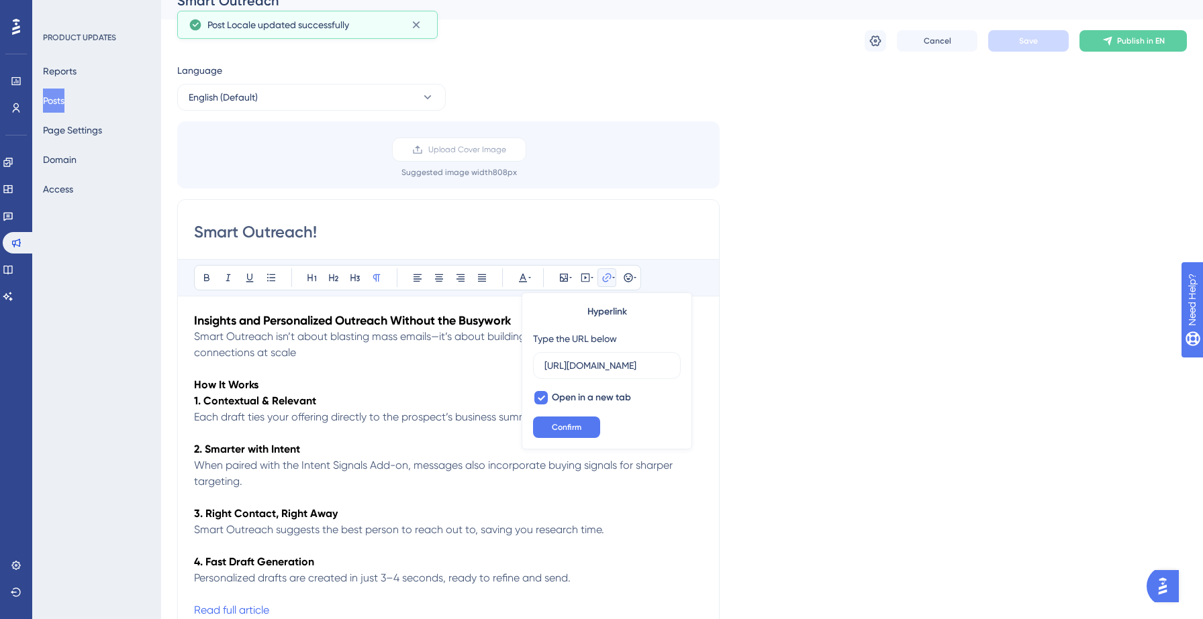
click at [875, 246] on div "Language English (Default) Upload Cover Image Suggested image width 808 px Smar…" at bounding box center [681, 386] width 1009 height 648
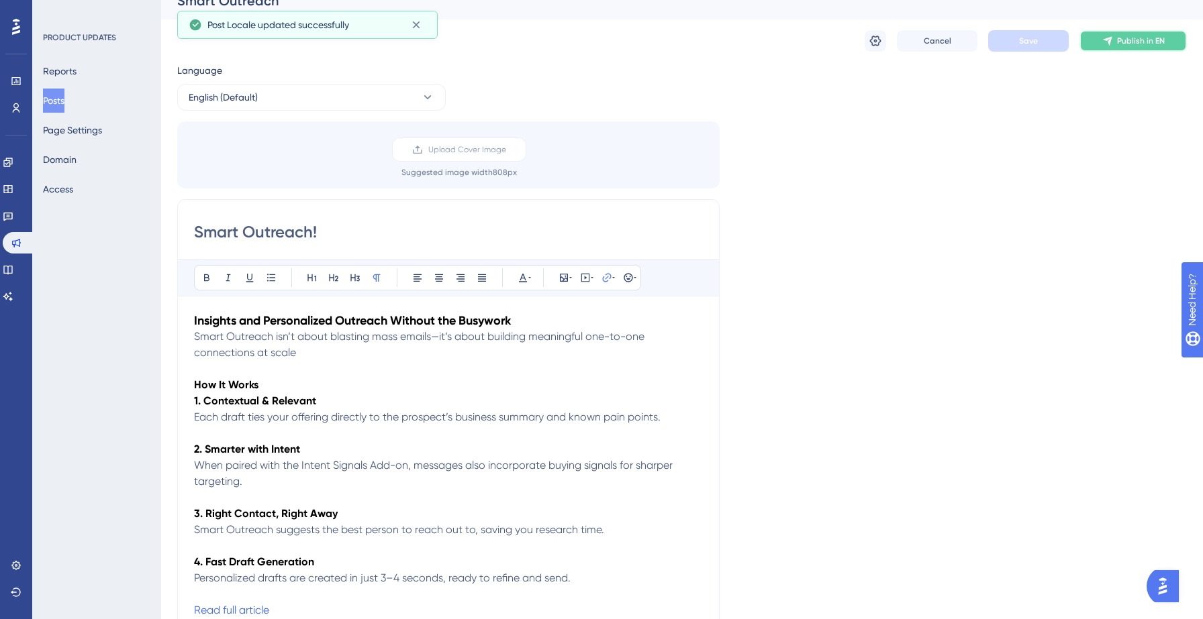
click at [1114, 43] on button "Publish in EN" at bounding box center [1132, 40] width 107 height 21
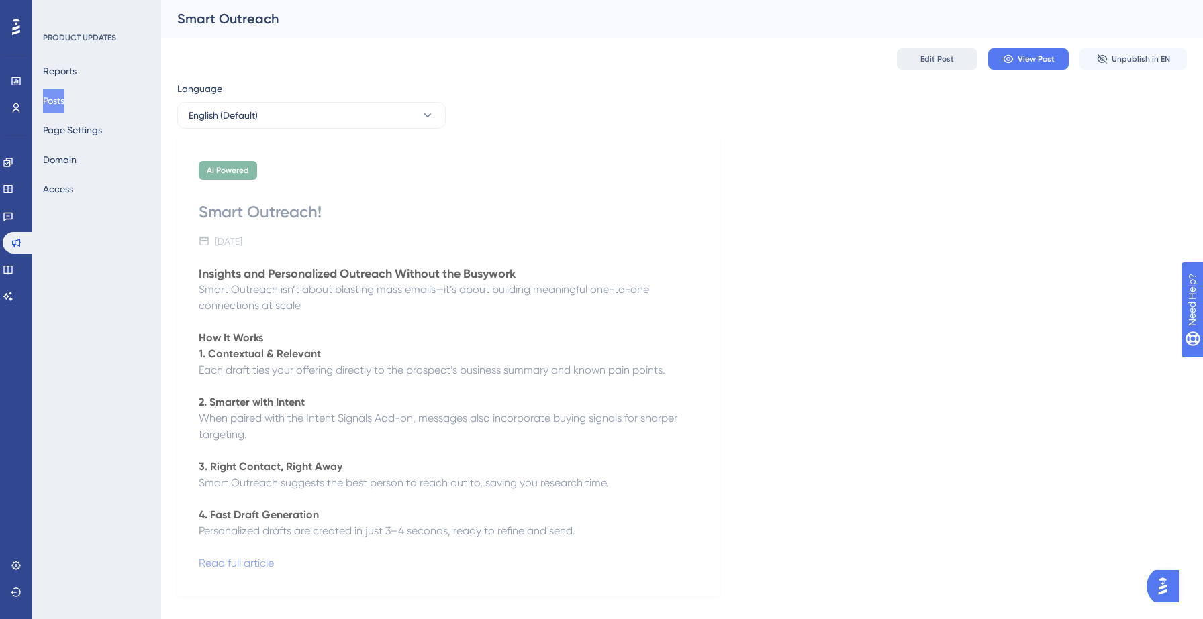
click at [940, 56] on span "Edit Post" at bounding box center [937, 59] width 34 height 11
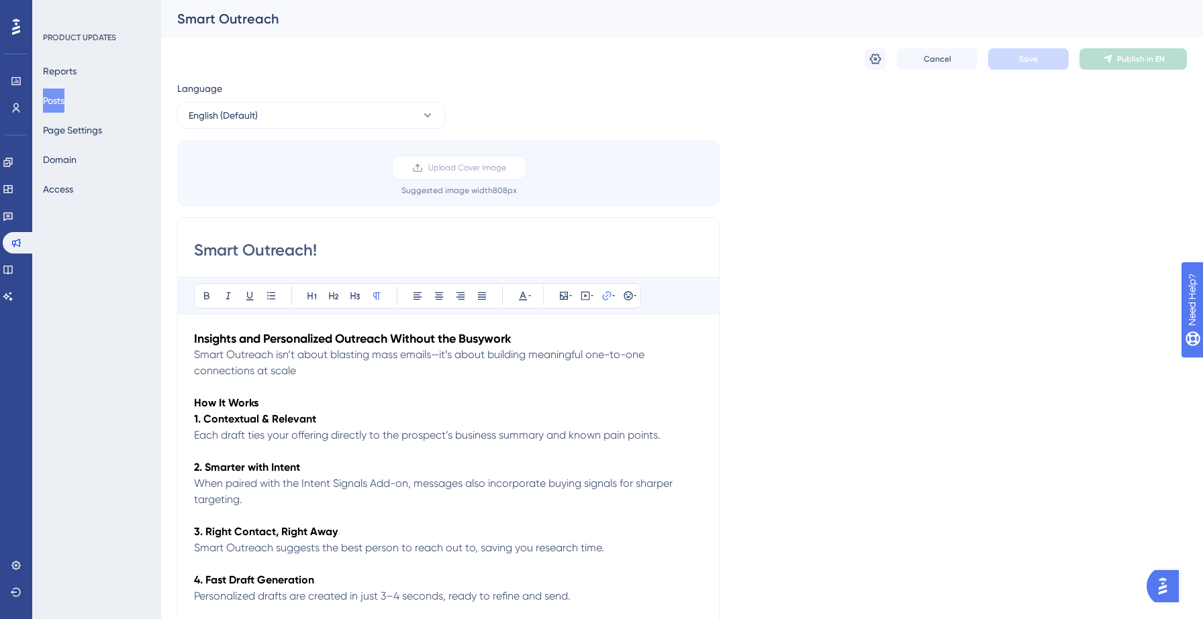
scroll to position [18, 0]
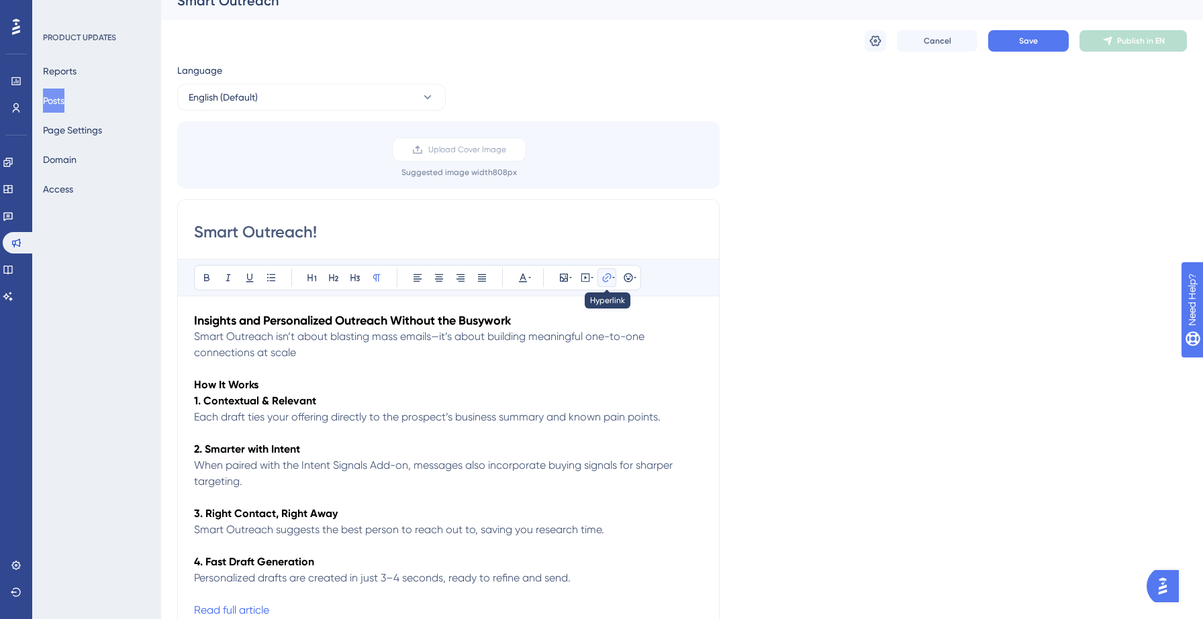
click at [611, 278] on icon at bounding box center [606, 277] width 11 height 11
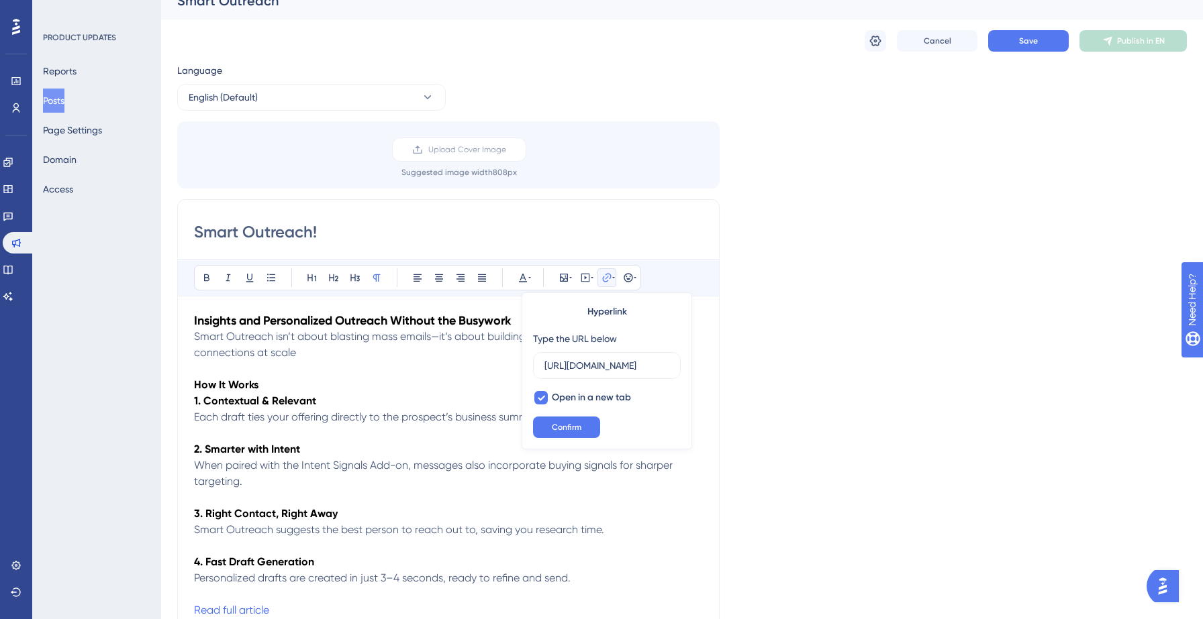
scroll to position [0, 0]
click at [547, 395] on div at bounding box center [541, 398] width 16 height 16
checkbox input "false"
click at [579, 430] on span "Confirm" at bounding box center [567, 427] width 30 height 11
click at [1030, 41] on span "Save" at bounding box center [1028, 41] width 19 height 11
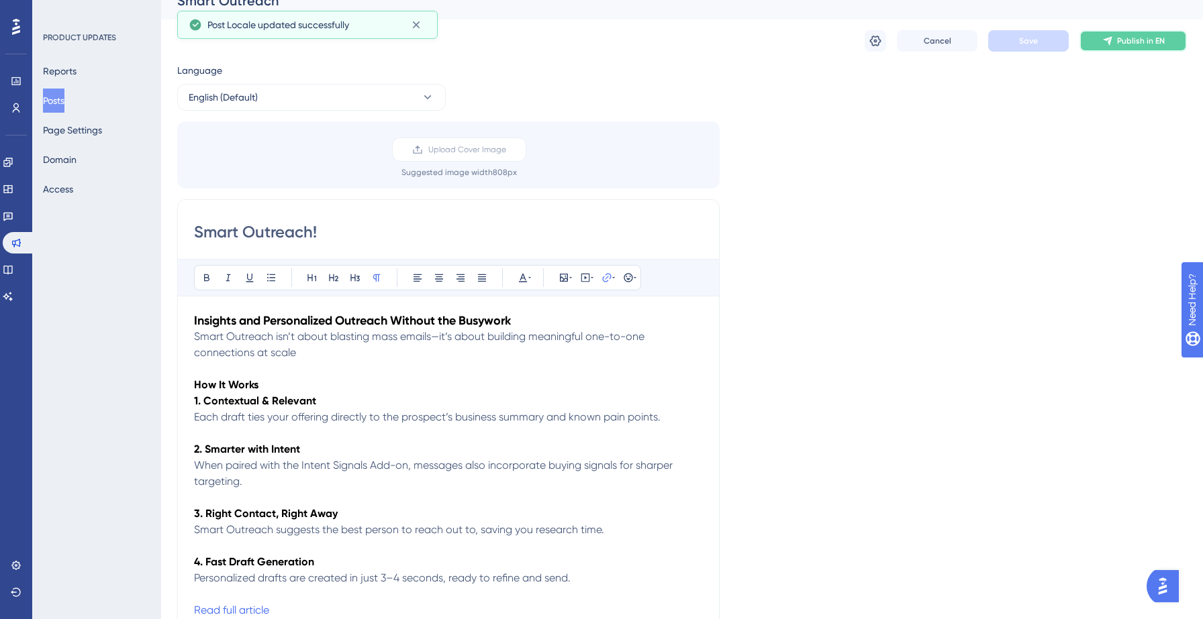
click at [1130, 47] on button "Publish in EN" at bounding box center [1132, 40] width 107 height 21
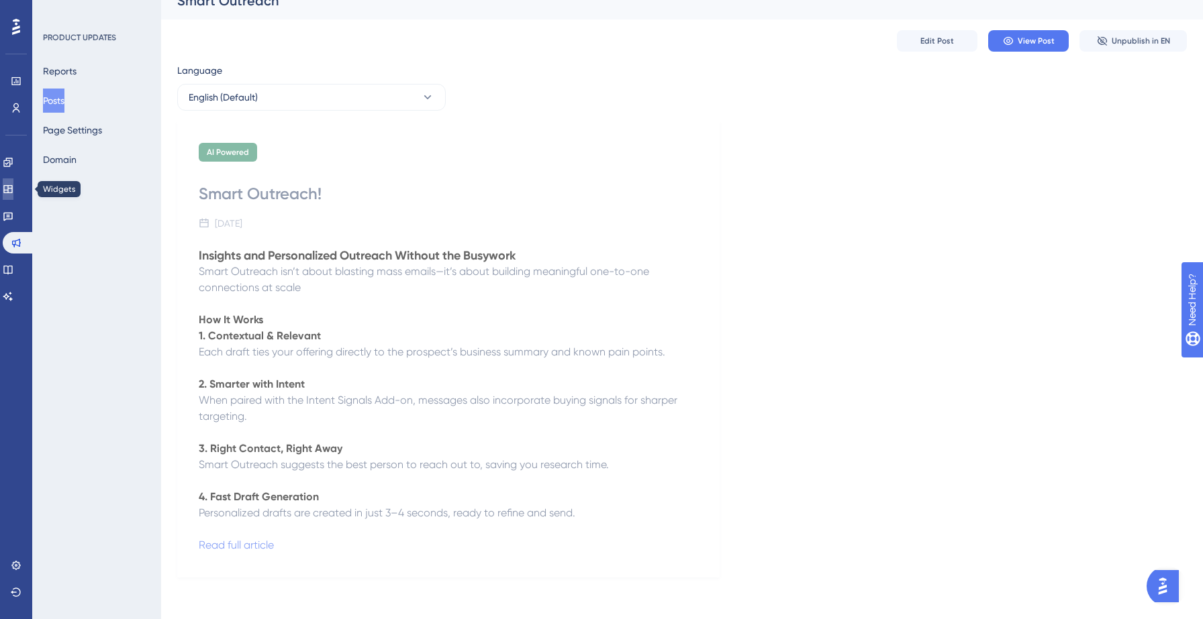
click at [13, 193] on icon at bounding box center [8, 189] width 11 height 11
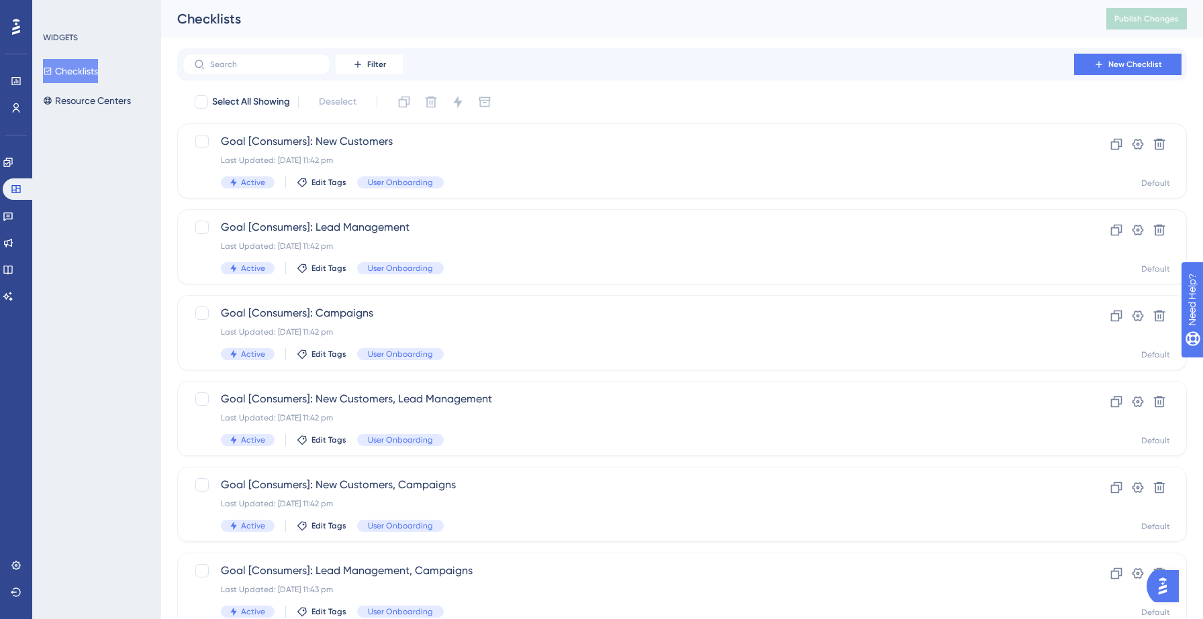
click at [85, 64] on button "Checklists" at bounding box center [70, 71] width 55 height 24
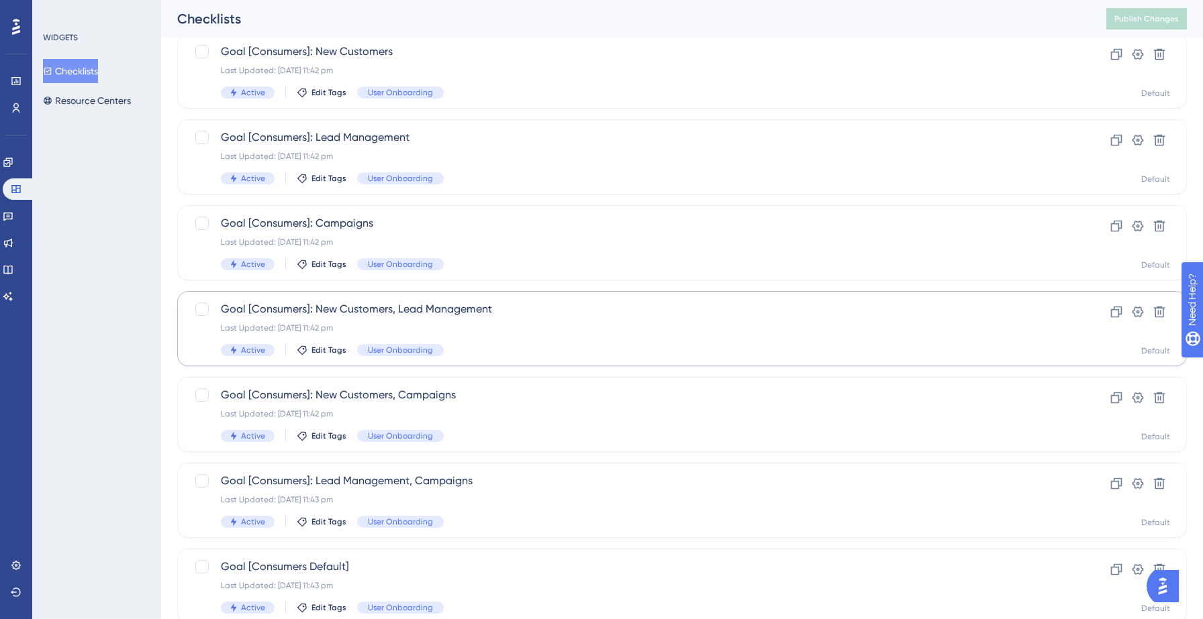
scroll to position [95, 0]
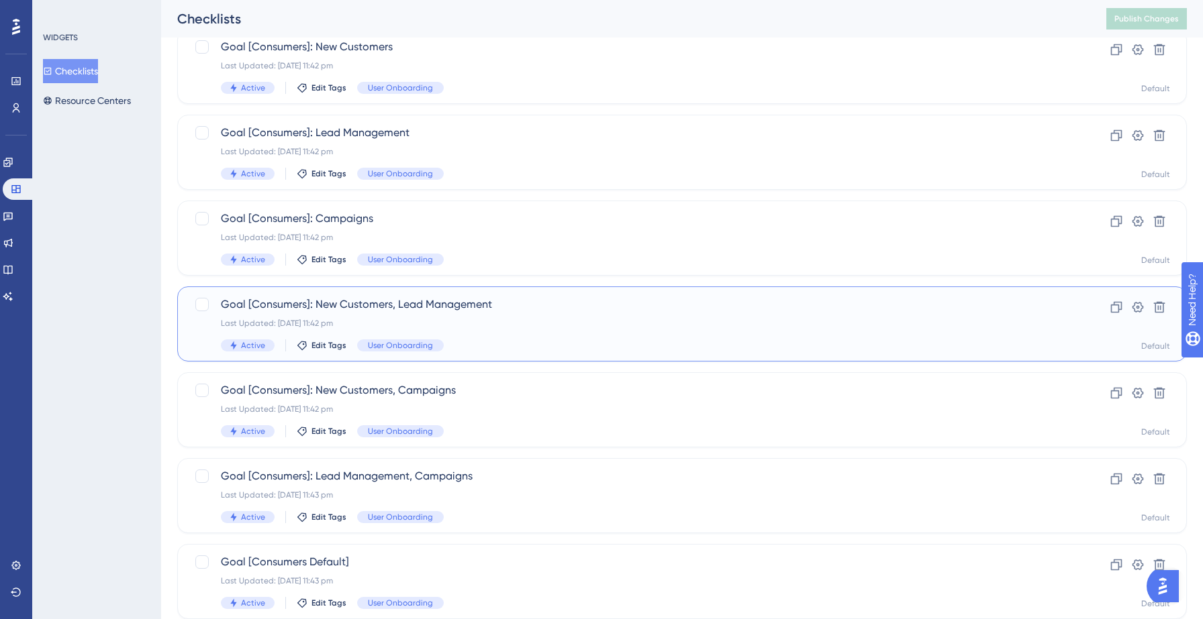
click at [482, 330] on div "Goal [Consumers]: New Customers, Lead Management Last Updated: 12 Sept 2025 11:…" at bounding box center [628, 324] width 815 height 55
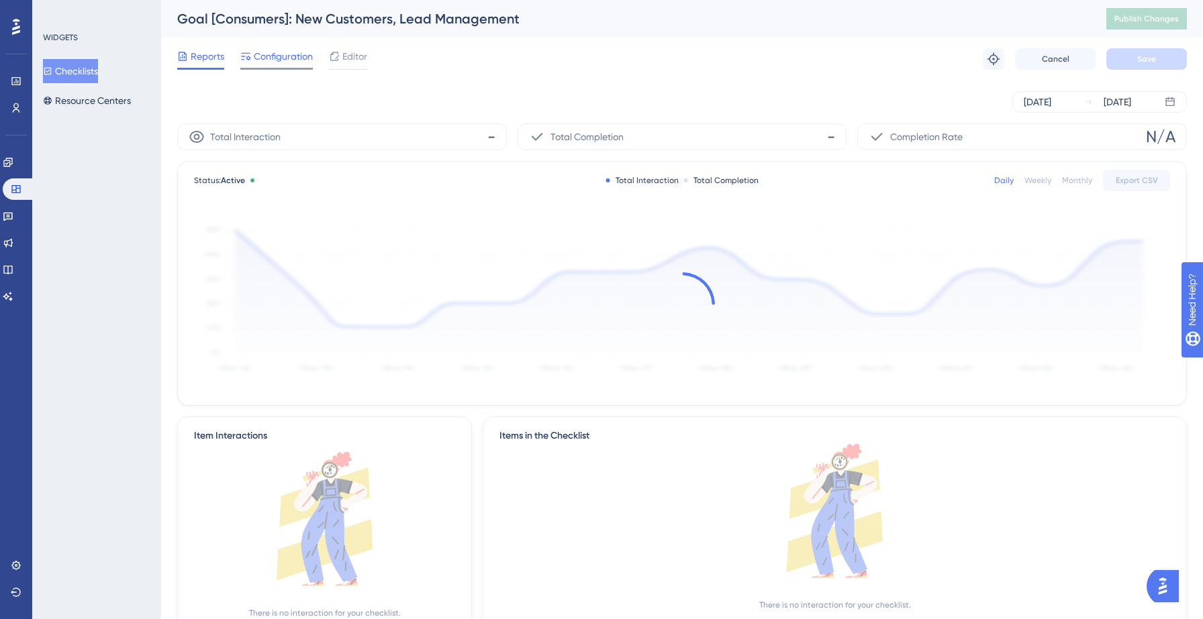
click at [286, 61] on span "Configuration" at bounding box center [283, 56] width 59 height 16
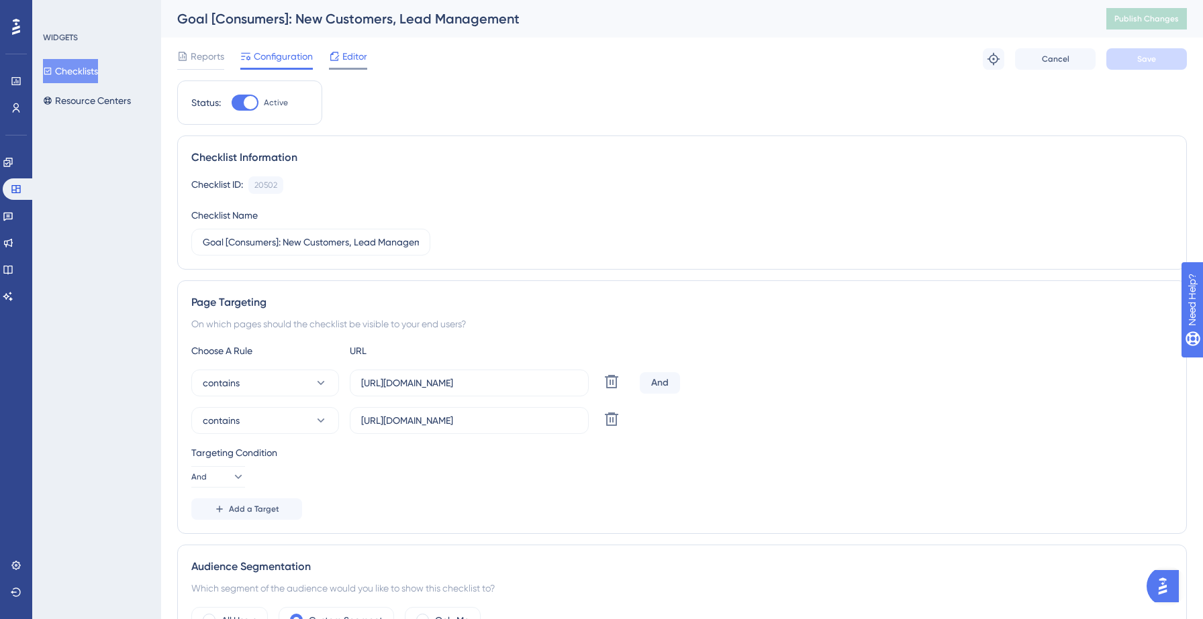
click at [353, 57] on span "Editor" at bounding box center [354, 56] width 25 height 16
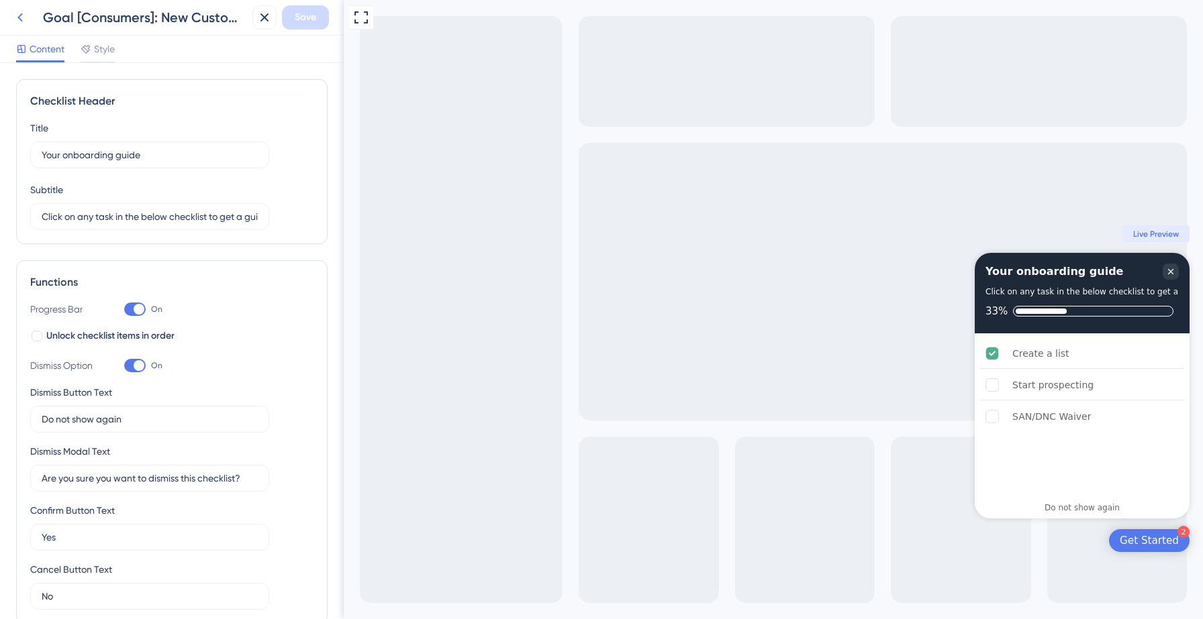
click at [21, 17] on icon at bounding box center [20, 17] width 16 height 16
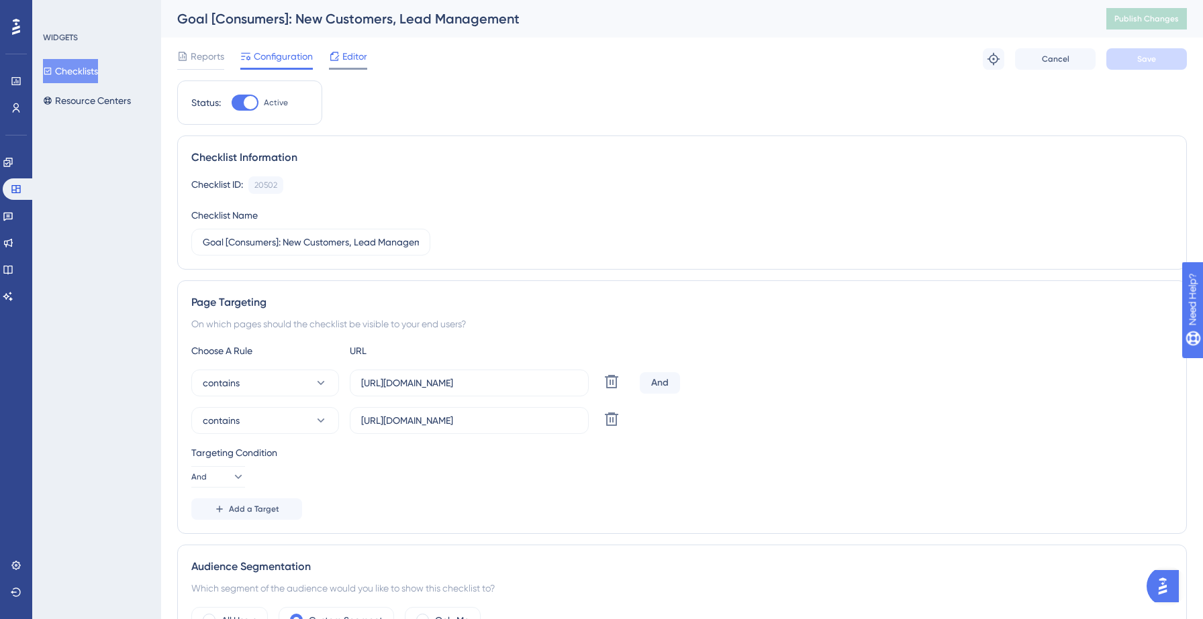
click at [349, 58] on span "Editor" at bounding box center [354, 56] width 25 height 16
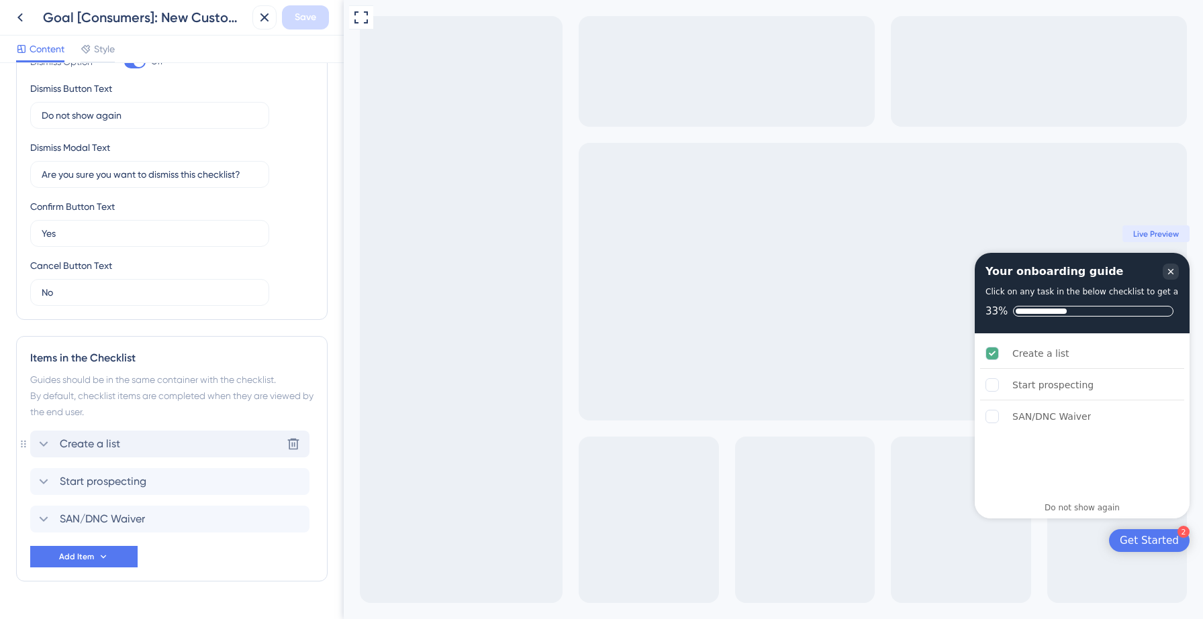
click at [152, 442] on div "Create a list Delete" at bounding box center [169, 444] width 279 height 27
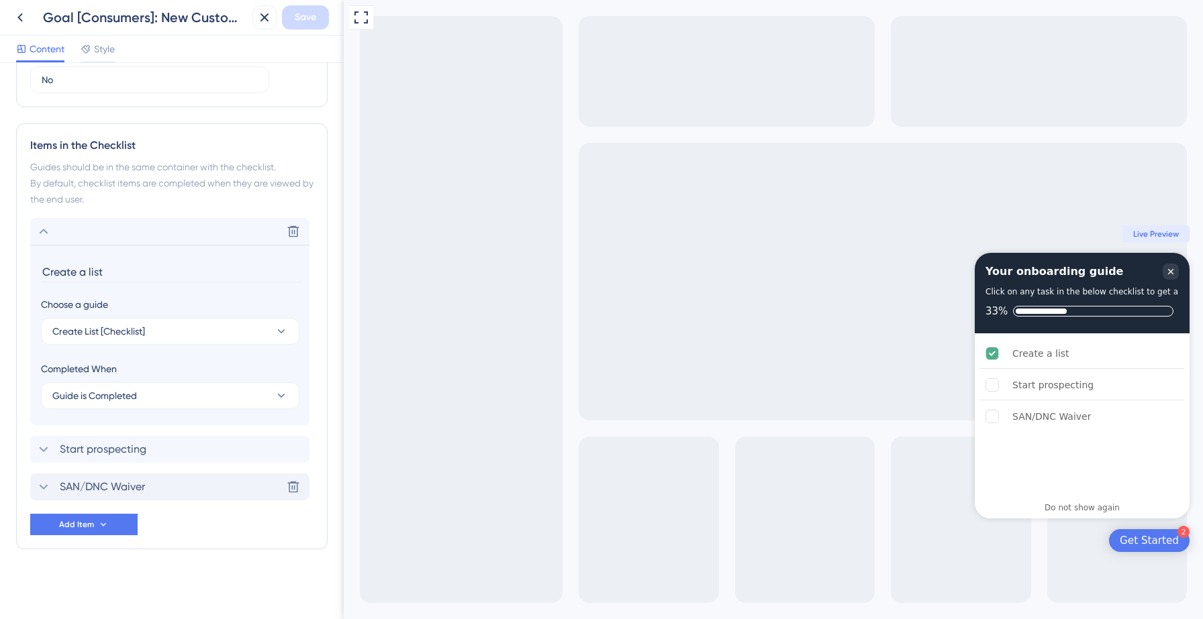
click at [136, 487] on span "SAN/DNC Waiver" at bounding box center [102, 487] width 85 height 16
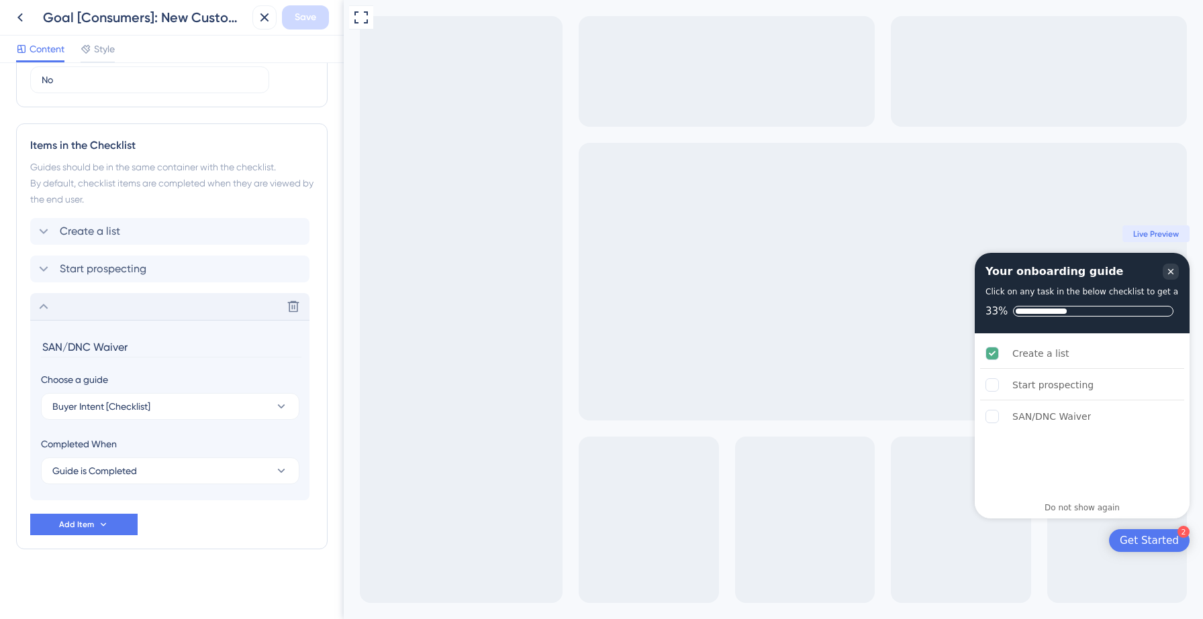
click at [39, 303] on icon at bounding box center [44, 307] width 16 height 16
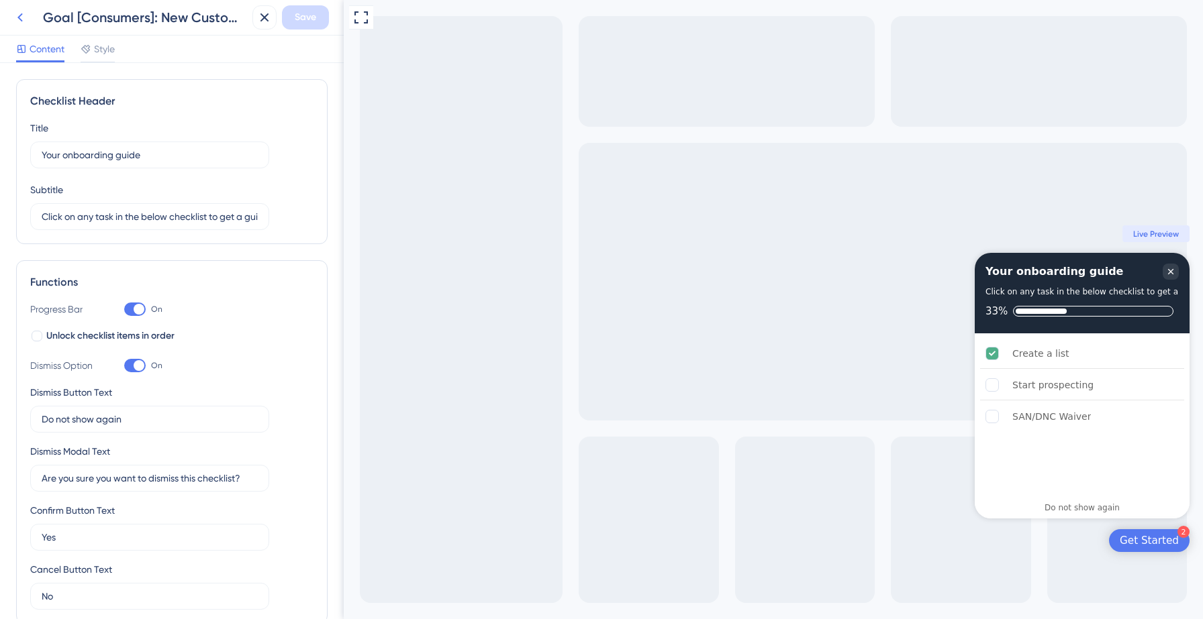
click at [19, 15] on icon at bounding box center [20, 17] width 16 height 16
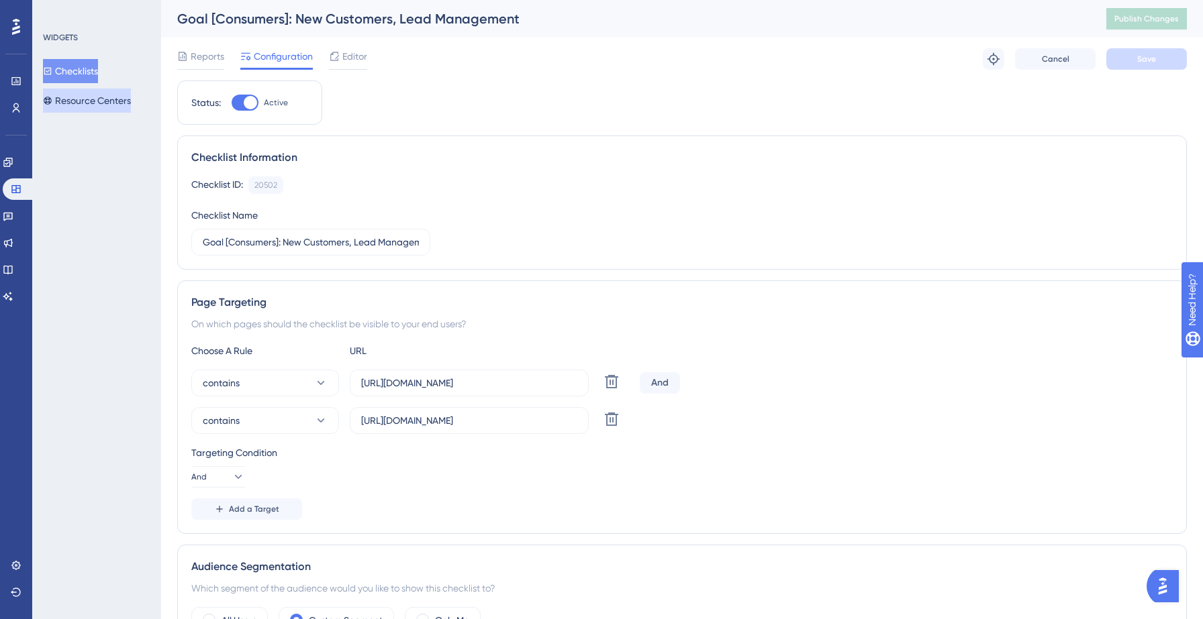
click at [95, 101] on button "Resource Centers" at bounding box center [87, 101] width 88 height 24
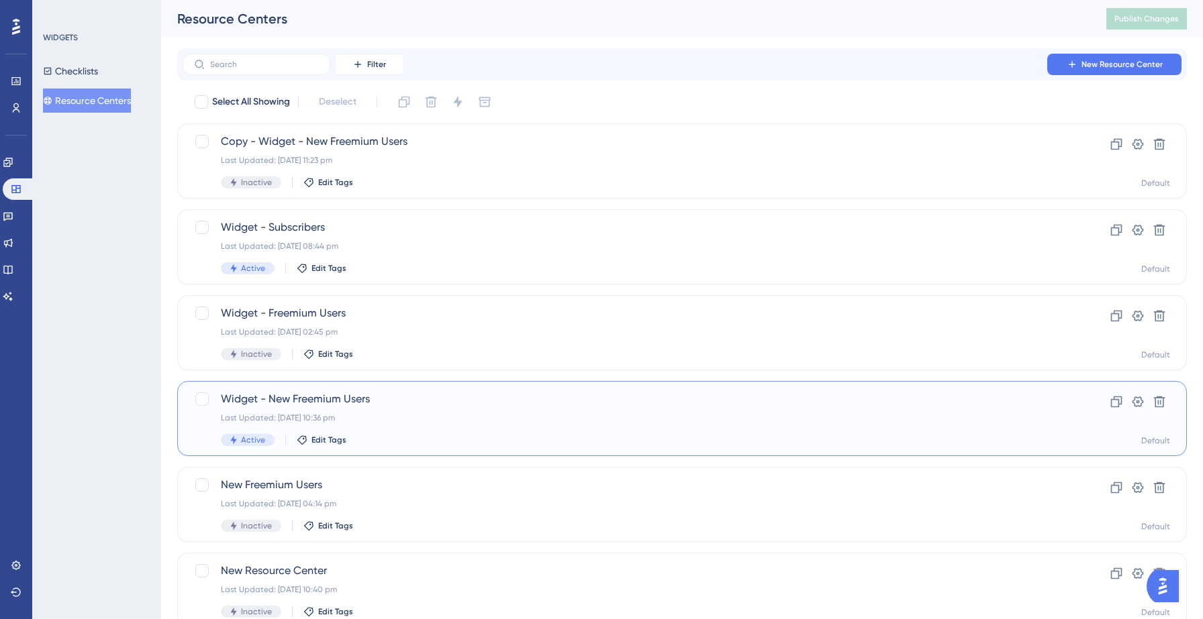
click at [385, 421] on div "Last Updated: 12 Sept 2025 10:36 pm" at bounding box center [628, 418] width 815 height 11
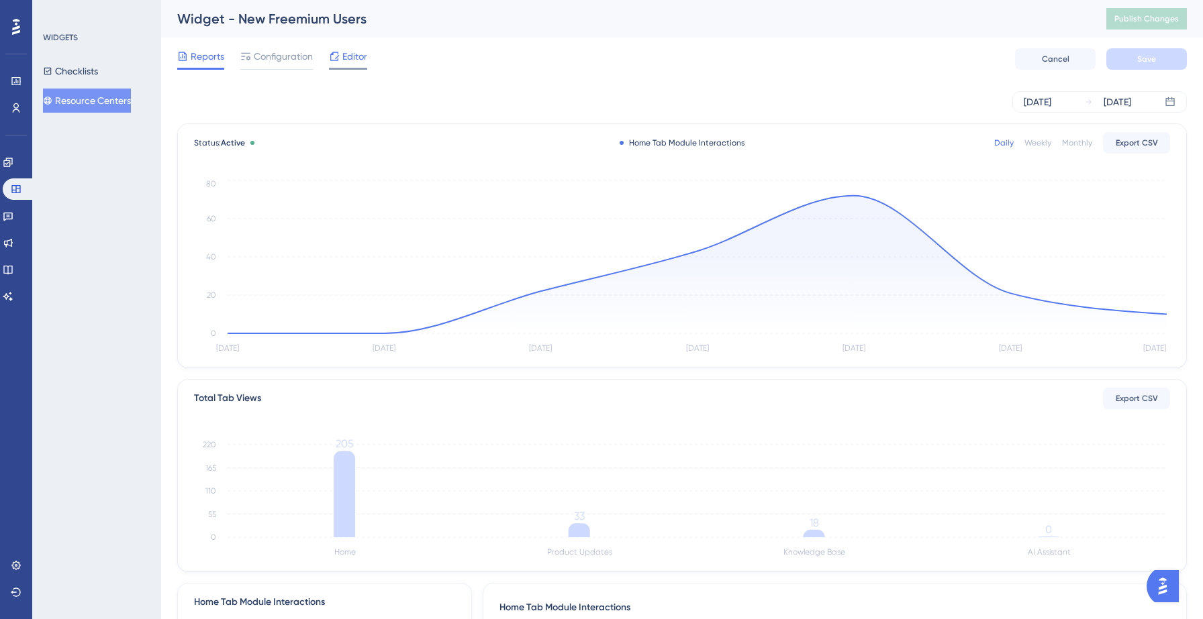
click at [356, 61] on span "Editor" at bounding box center [354, 56] width 25 height 16
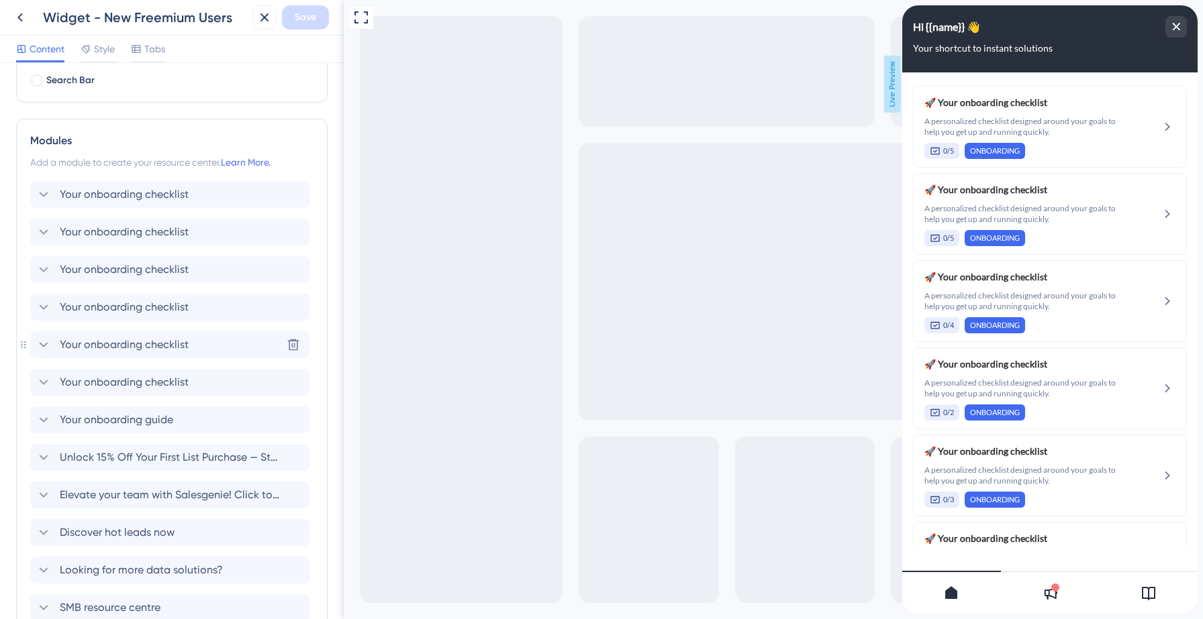
scroll to position [232, 0]
click at [198, 191] on div "Your onboarding checklist Delete" at bounding box center [169, 192] width 279 height 27
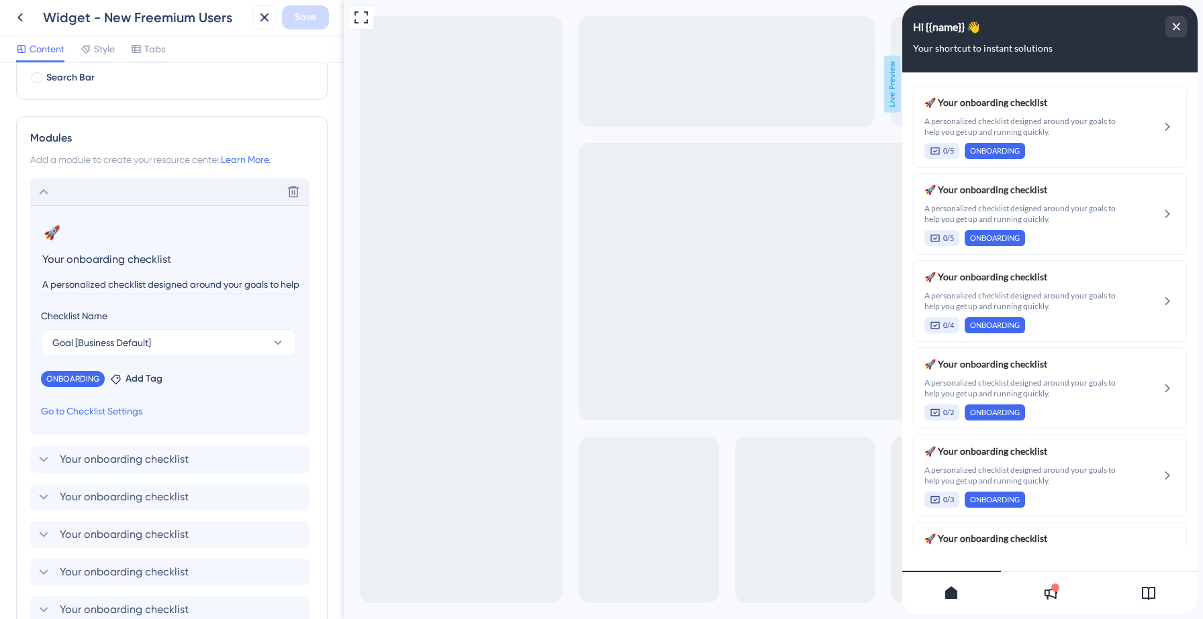
click at [183, 194] on div "Delete" at bounding box center [169, 192] width 279 height 27
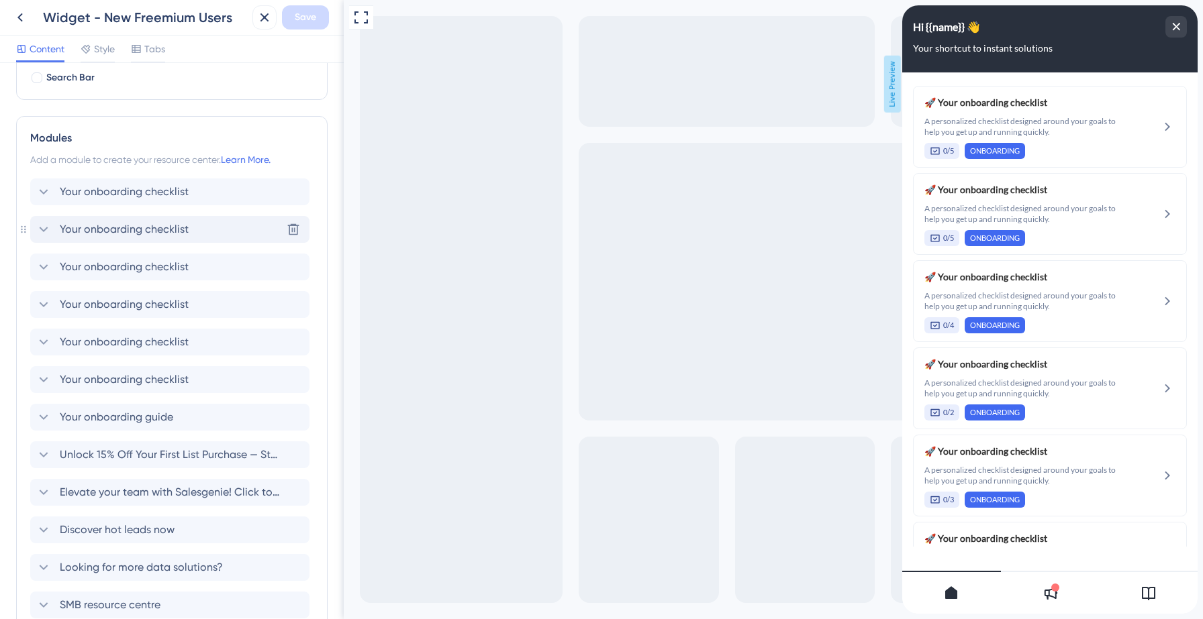
click at [174, 221] on div "Your onboarding checklist Delete" at bounding box center [169, 229] width 279 height 27
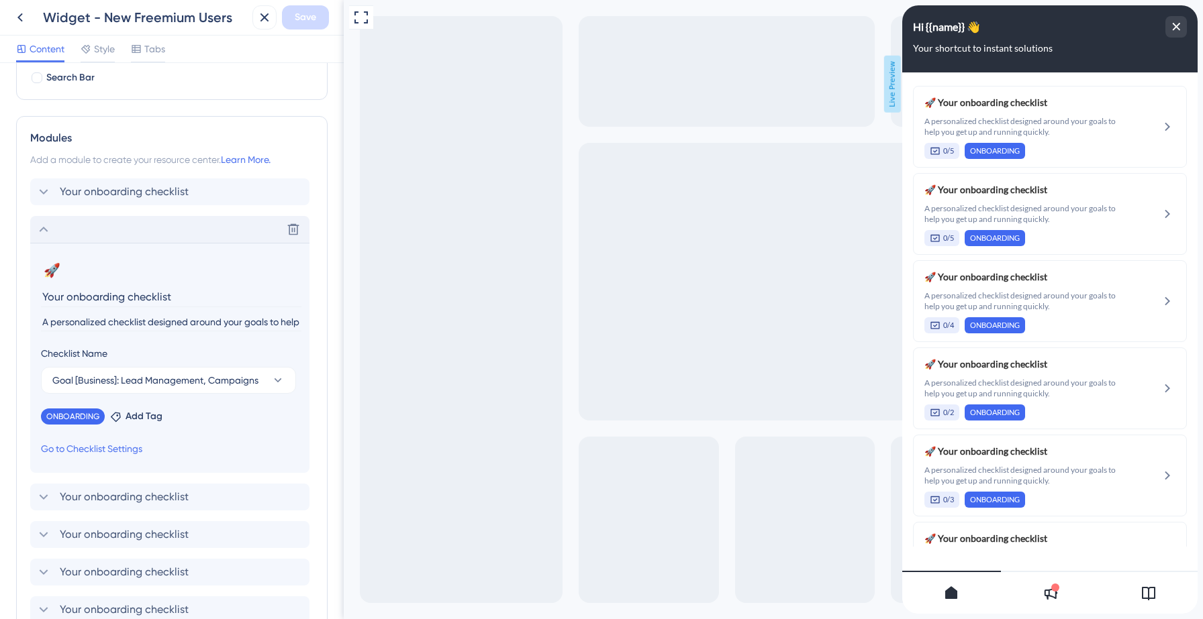
click at [161, 221] on div "Delete" at bounding box center [169, 229] width 279 height 27
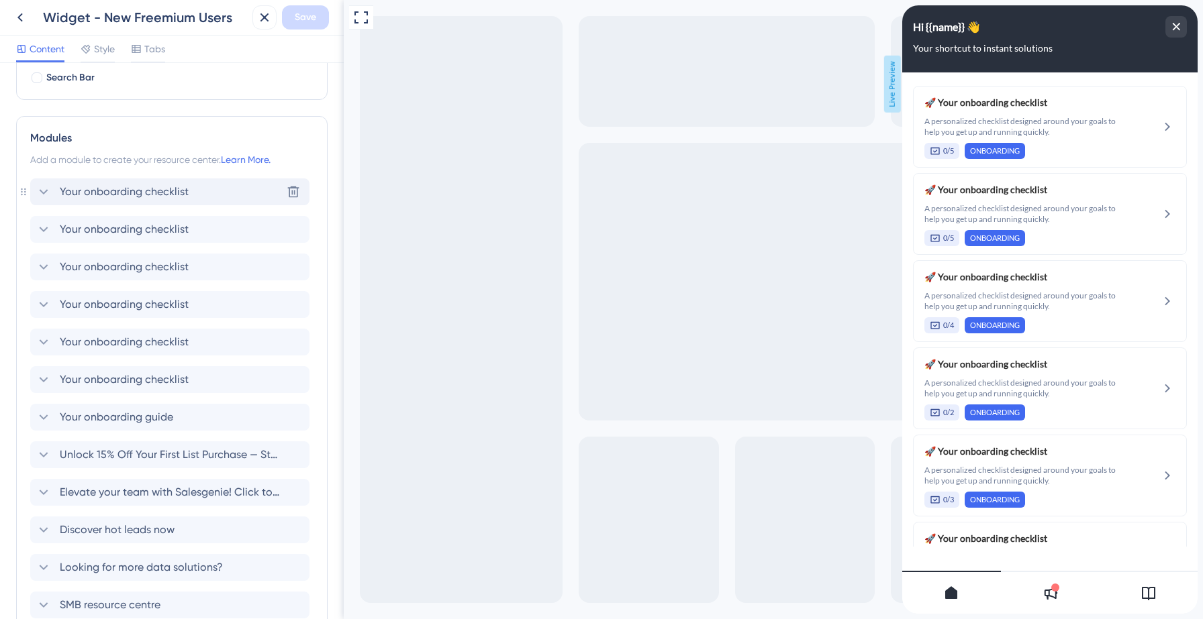
click at [161, 199] on span "Your onboarding checklist" at bounding box center [124, 192] width 129 height 16
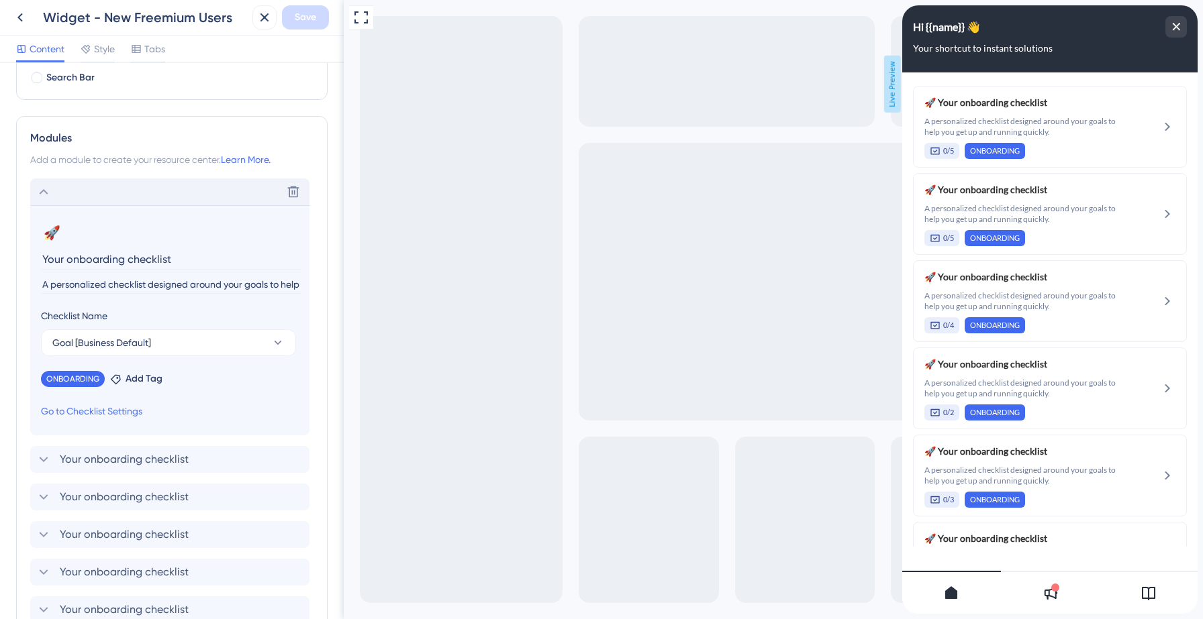
click at [138, 283] on input "A personalized checklist designed around your goals to help you get up and runn…" at bounding box center [171, 285] width 260 height 18
click at [46, 194] on icon at bounding box center [44, 192] width 16 height 16
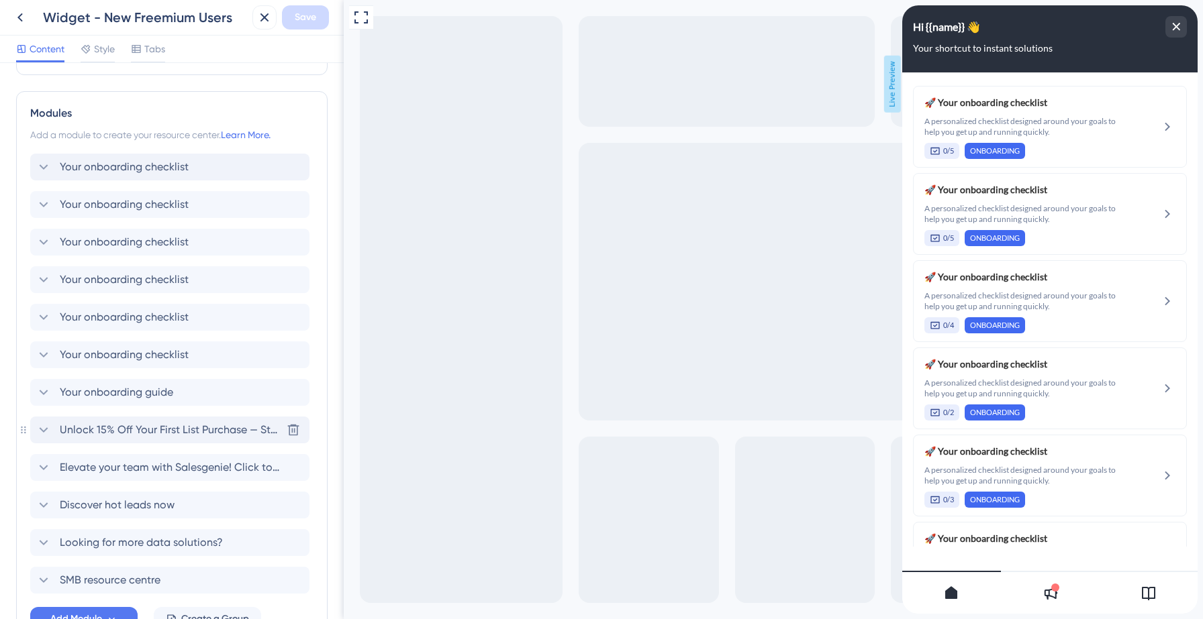
scroll to position [352, 0]
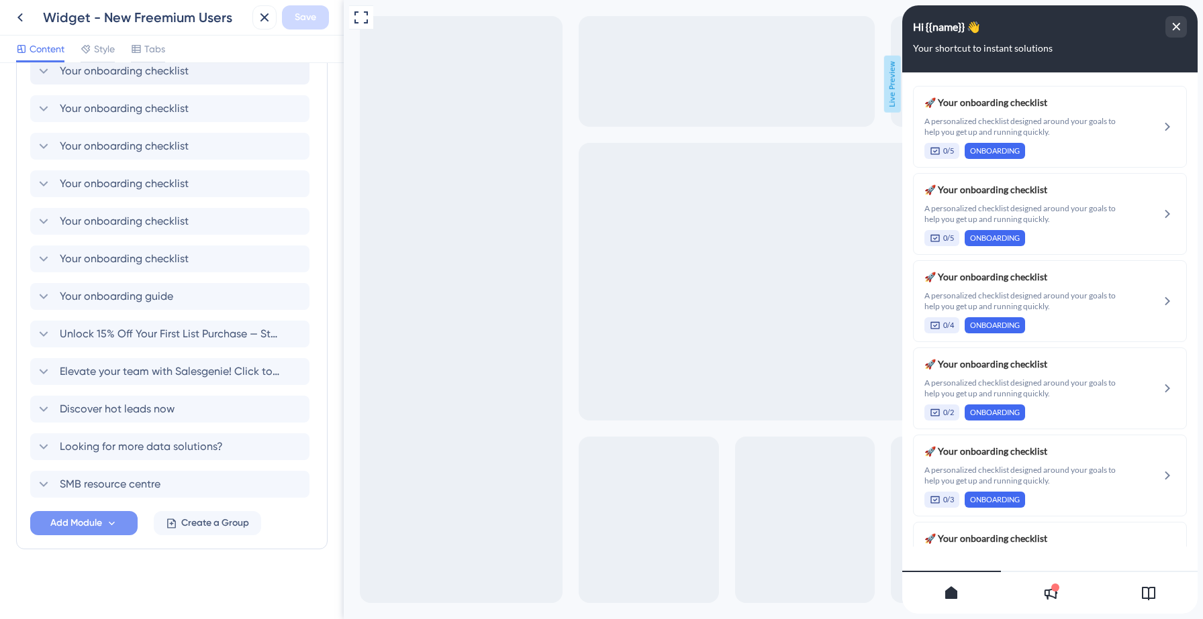
click at [85, 521] on span "Add Module" at bounding box center [76, 523] width 52 height 16
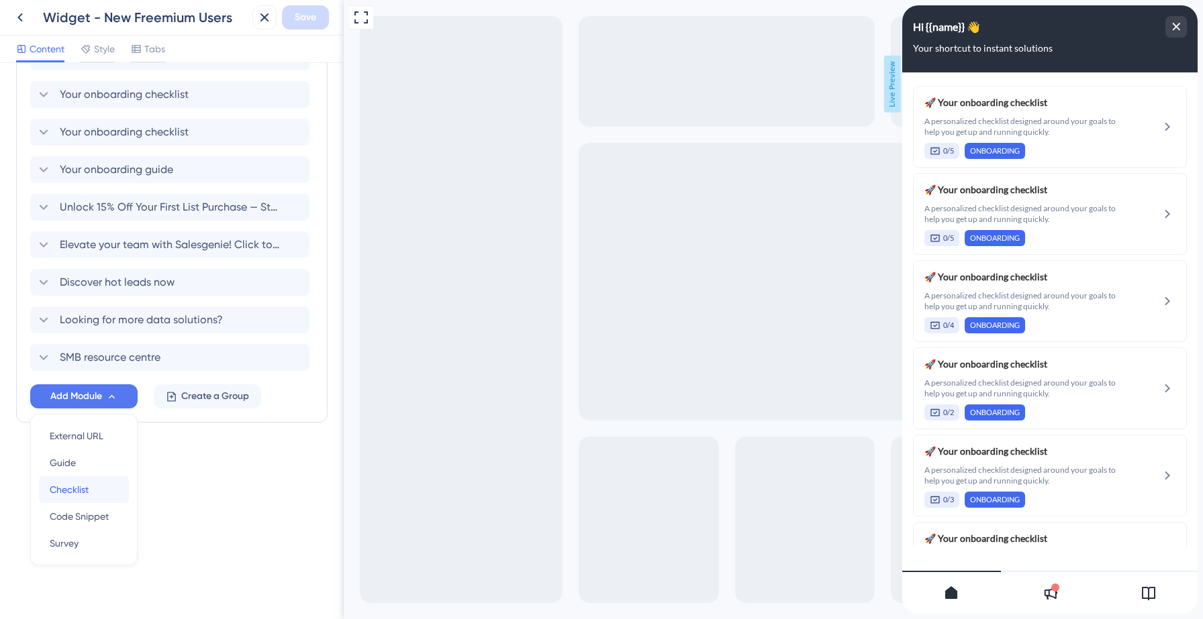
click at [70, 489] on span "Checklist" at bounding box center [69, 490] width 39 height 16
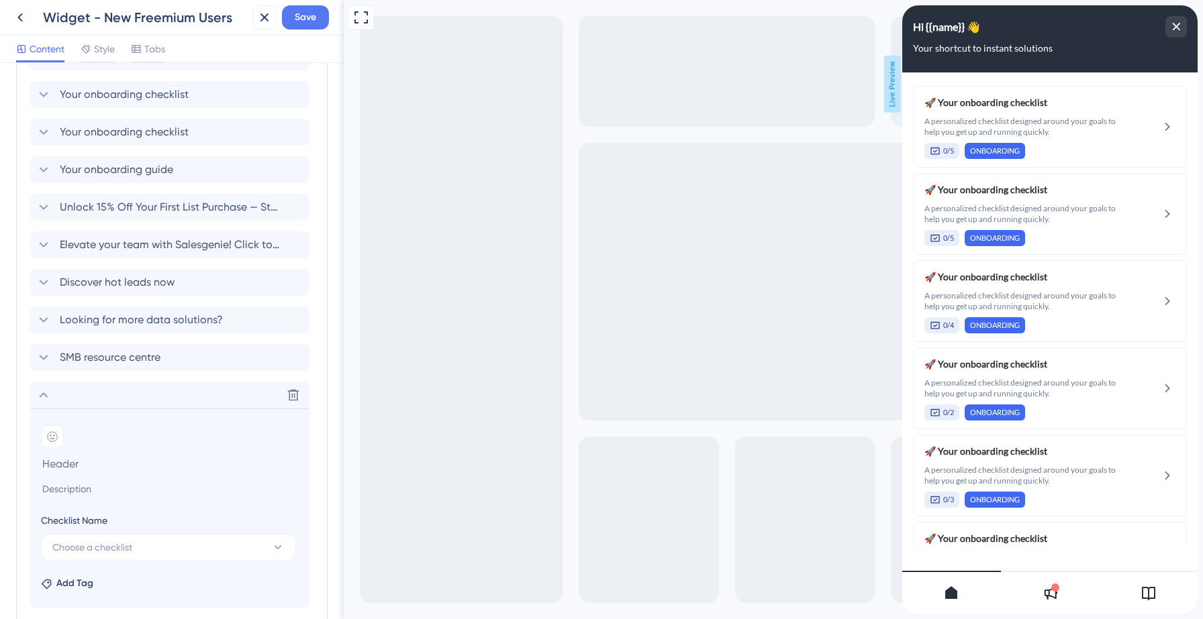
click at [81, 491] on input at bounding box center [171, 490] width 260 height 18
paste input "A personalized checklist designed around your goals to help you get up and runn…"
type input "A personalized checklist designed around your goals to help you get up and runn…"
click at [73, 470] on input at bounding box center [171, 464] width 260 height 21
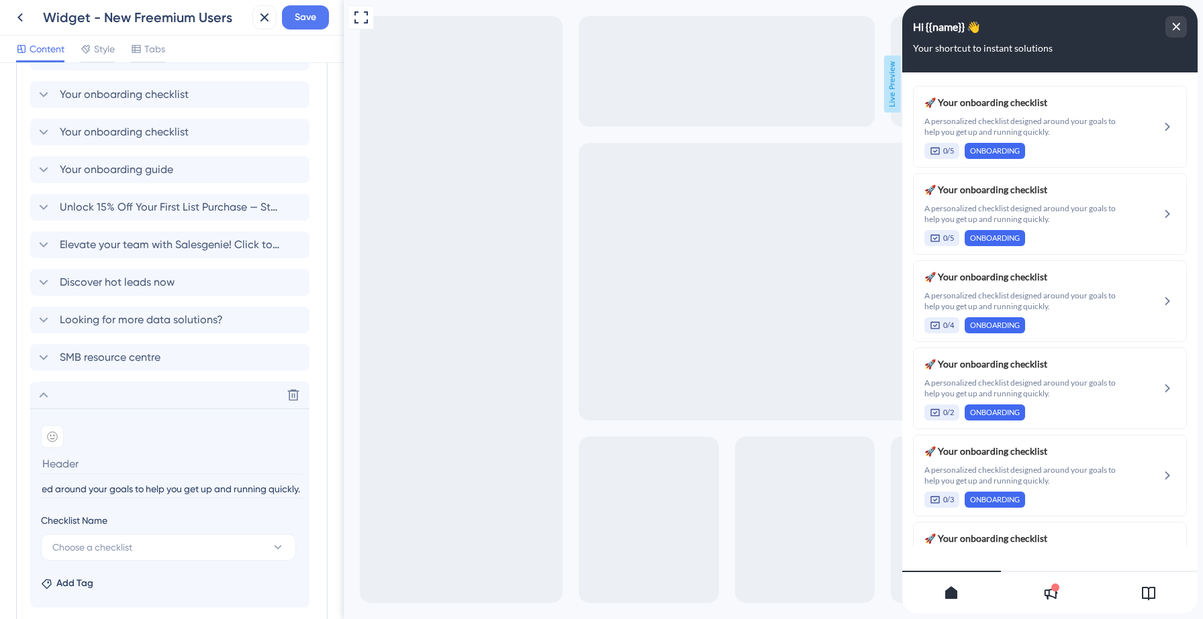
scroll to position [0, 0]
click at [46, 442] on div at bounding box center [52, 437] width 23 height 23
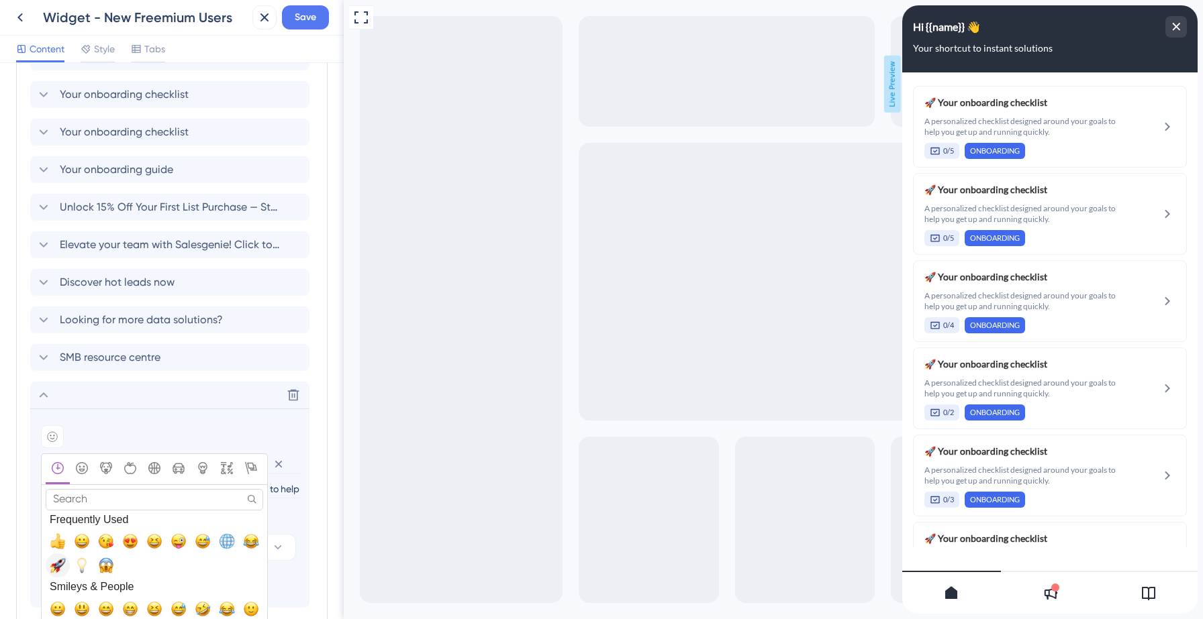
click at [58, 565] on span "🚀, rocket" at bounding box center [58, 566] width 16 height 16
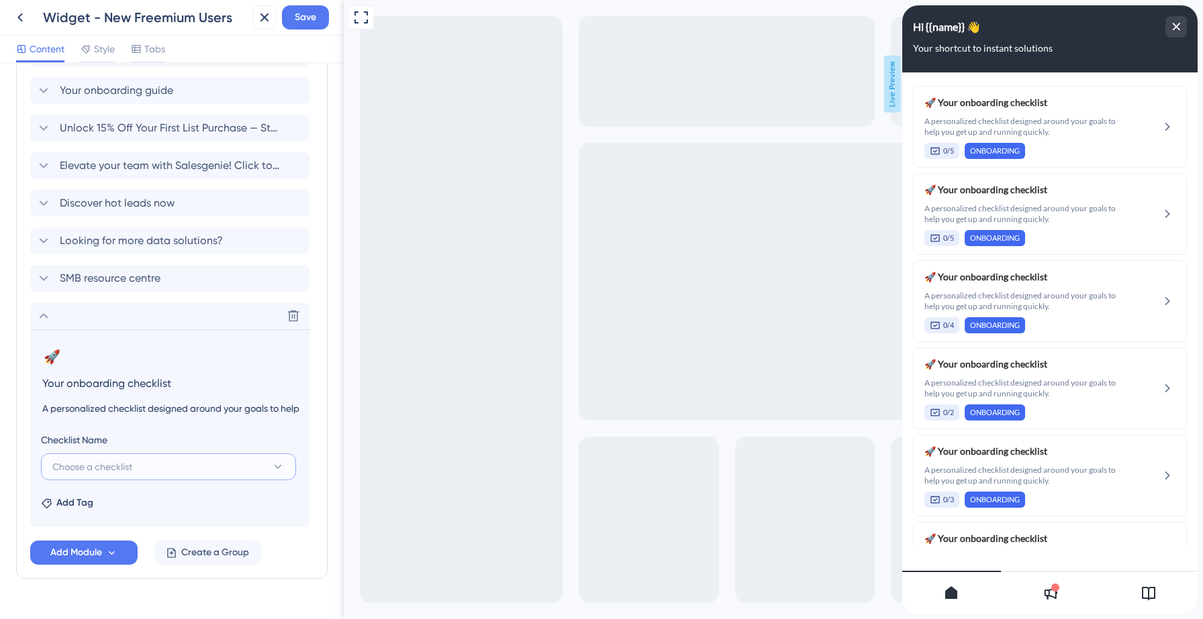
click at [125, 470] on span "Choose a checklist" at bounding box center [92, 467] width 80 height 16
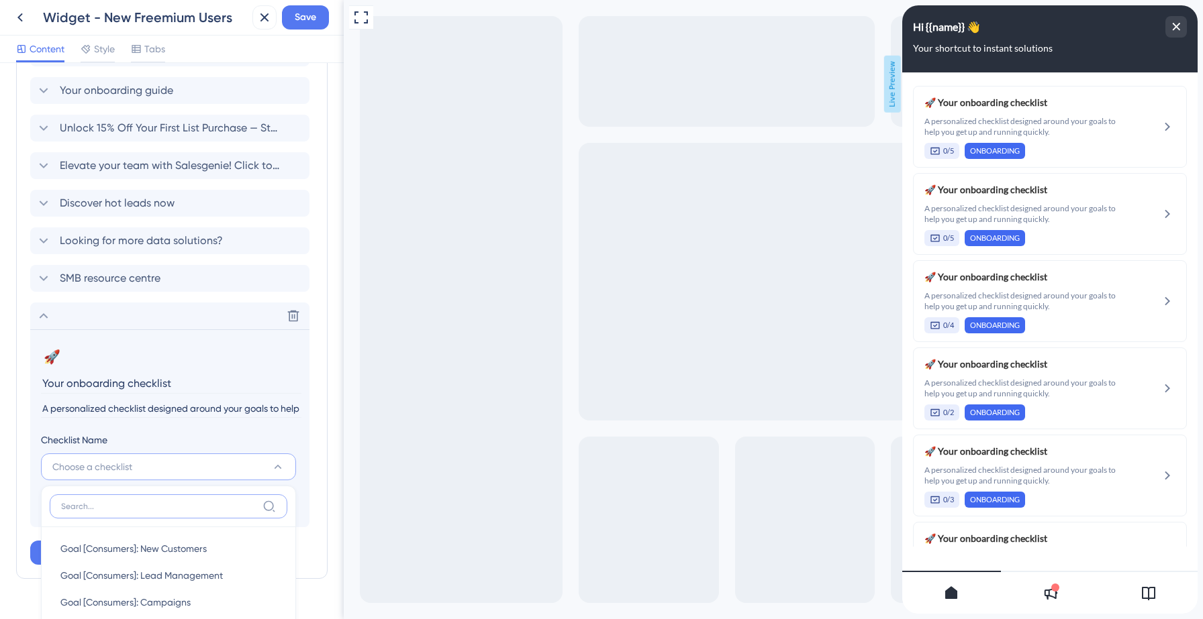
scroll to position [836, 0]
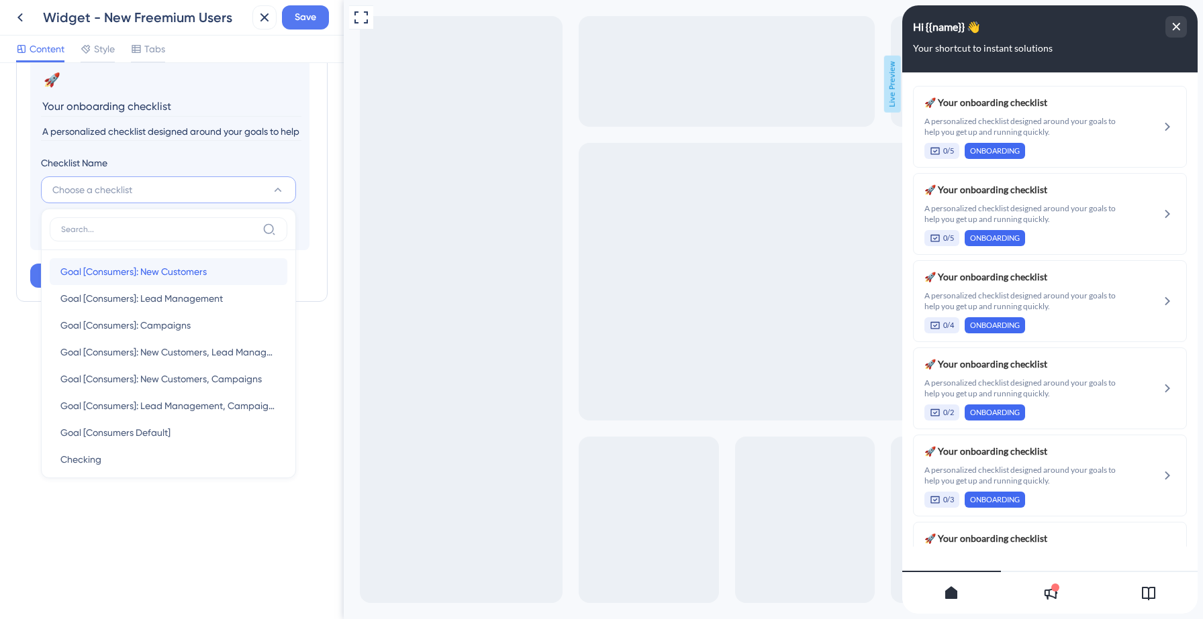
click at [148, 271] on span "Goal [Consumers]: New Customers" at bounding box center [133, 272] width 146 height 16
type input "Goal [Consumers]: New Customers"
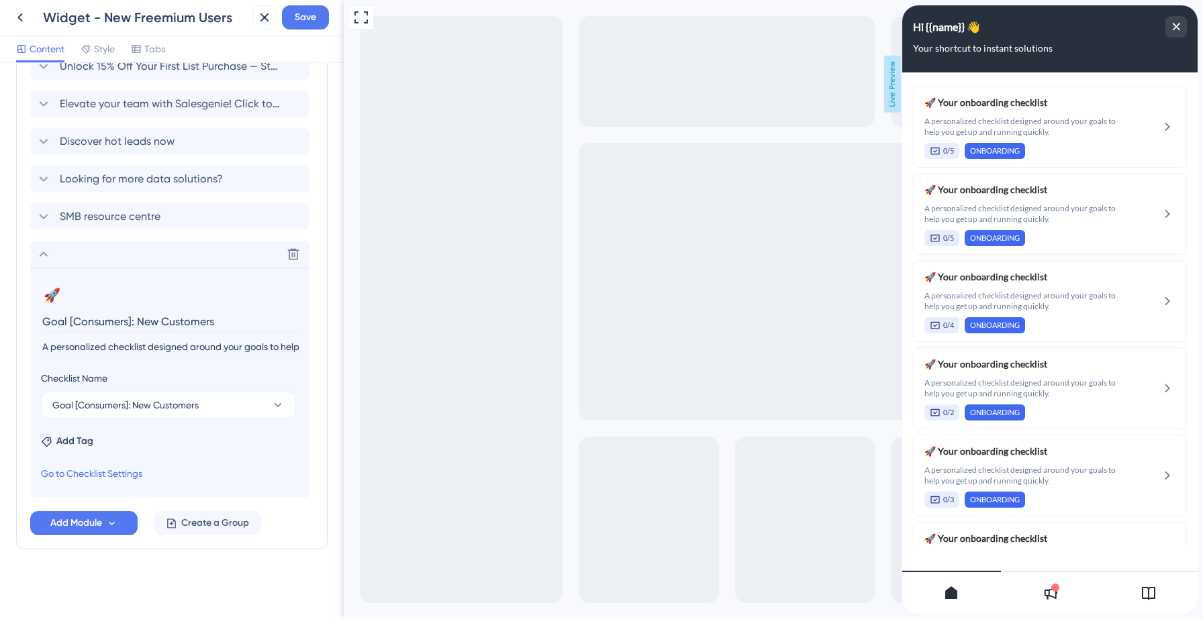
scroll to position [620, 0]
click at [74, 444] on span "Add Tag" at bounding box center [74, 442] width 37 height 16
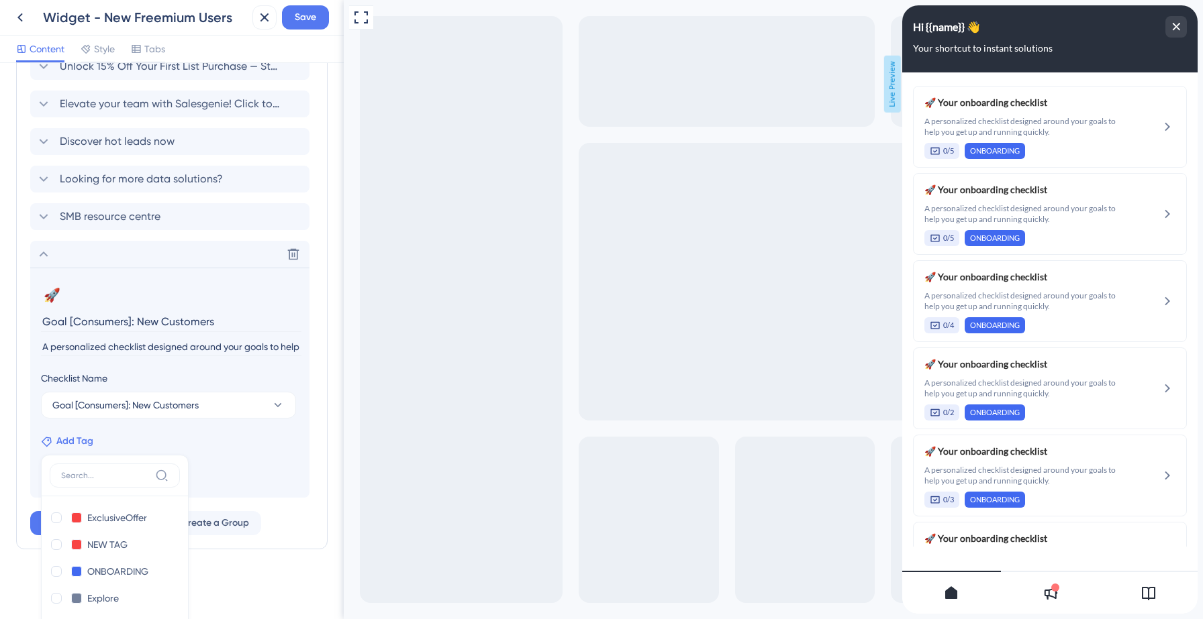
scroll to position [849, 0]
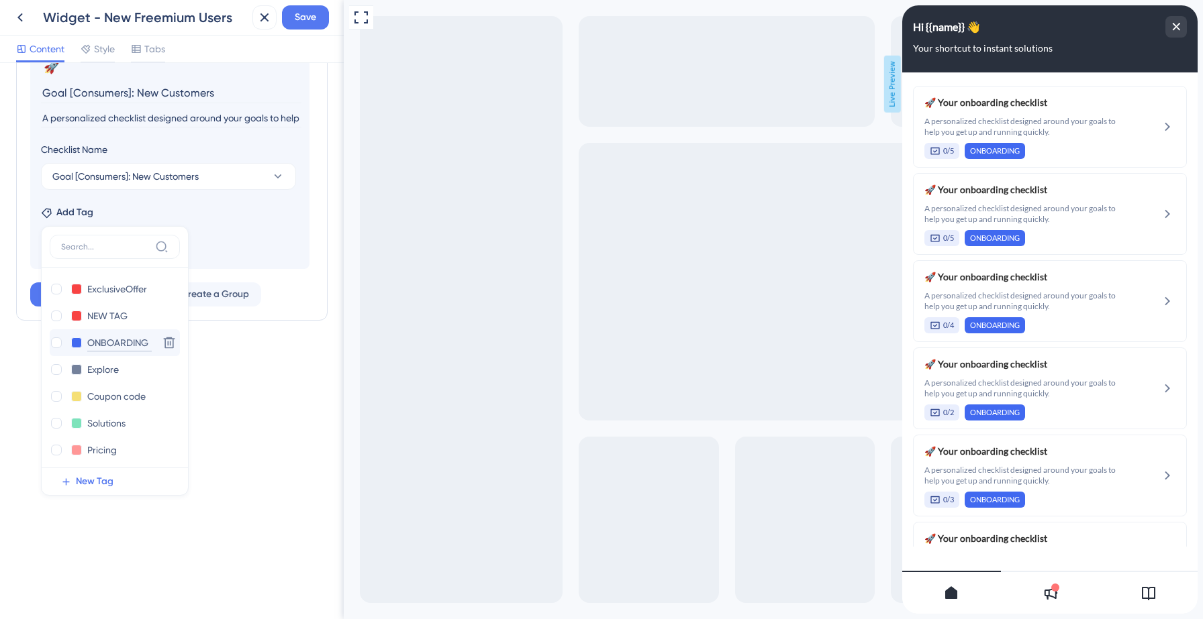
click at [104, 346] on input "ONBOARDING" at bounding box center [119, 343] width 64 height 17
click at [58, 344] on div at bounding box center [56, 343] width 11 height 11
checkbox input "true"
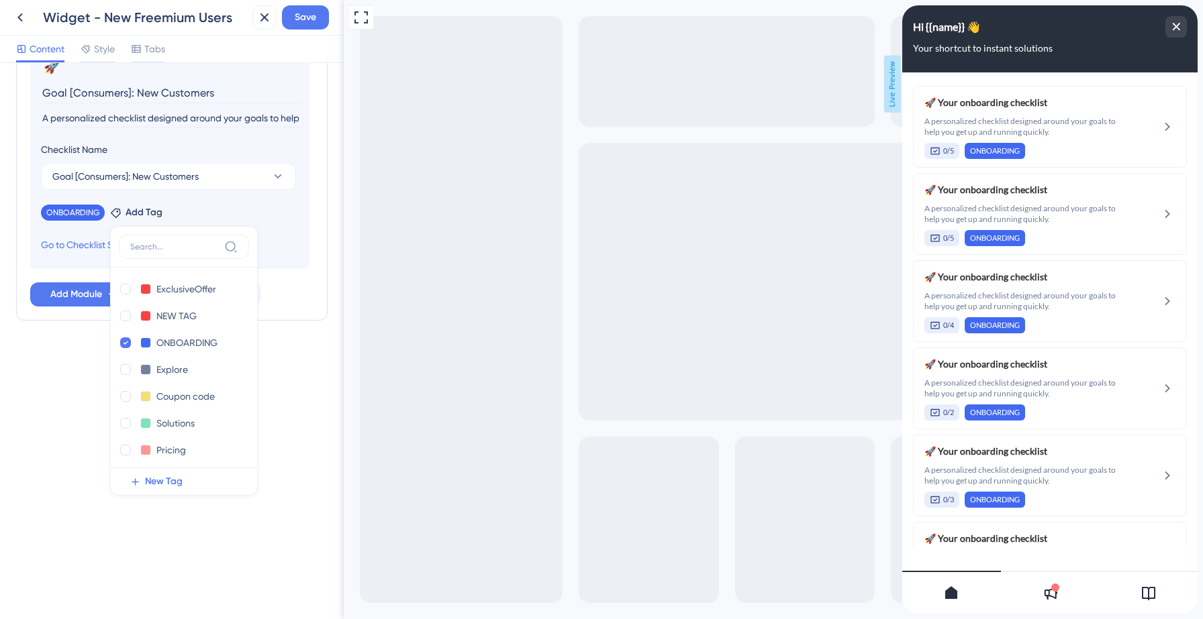
click at [287, 283] on div "Add Module Create a Group" at bounding box center [171, 295] width 283 height 24
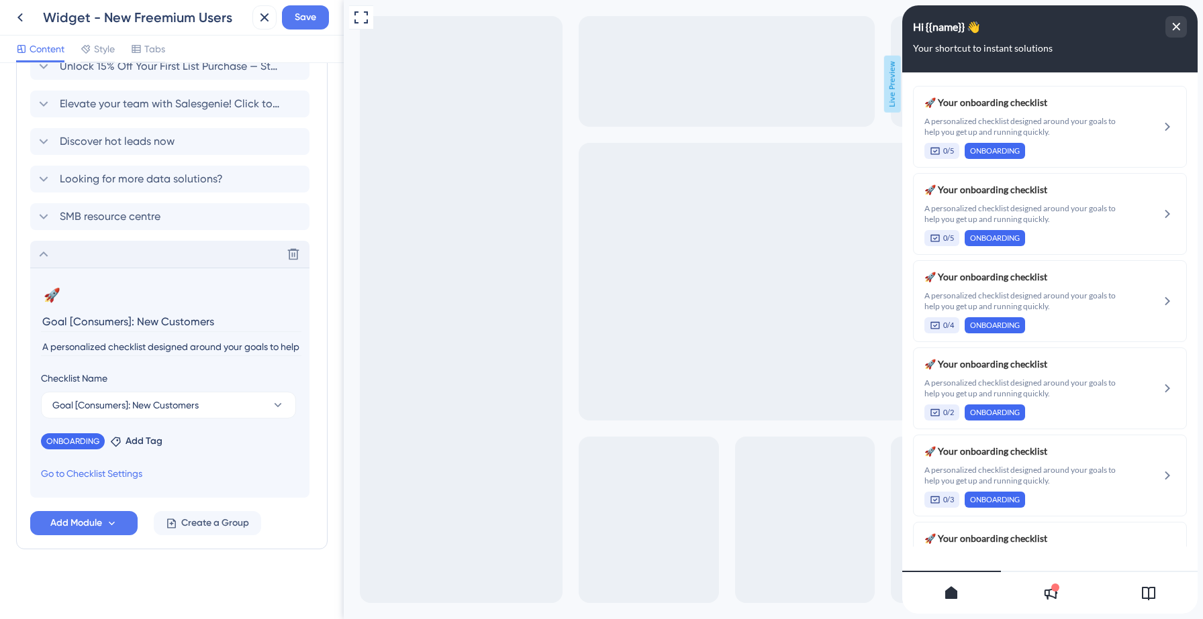
click at [43, 259] on icon at bounding box center [44, 254] width 16 height 16
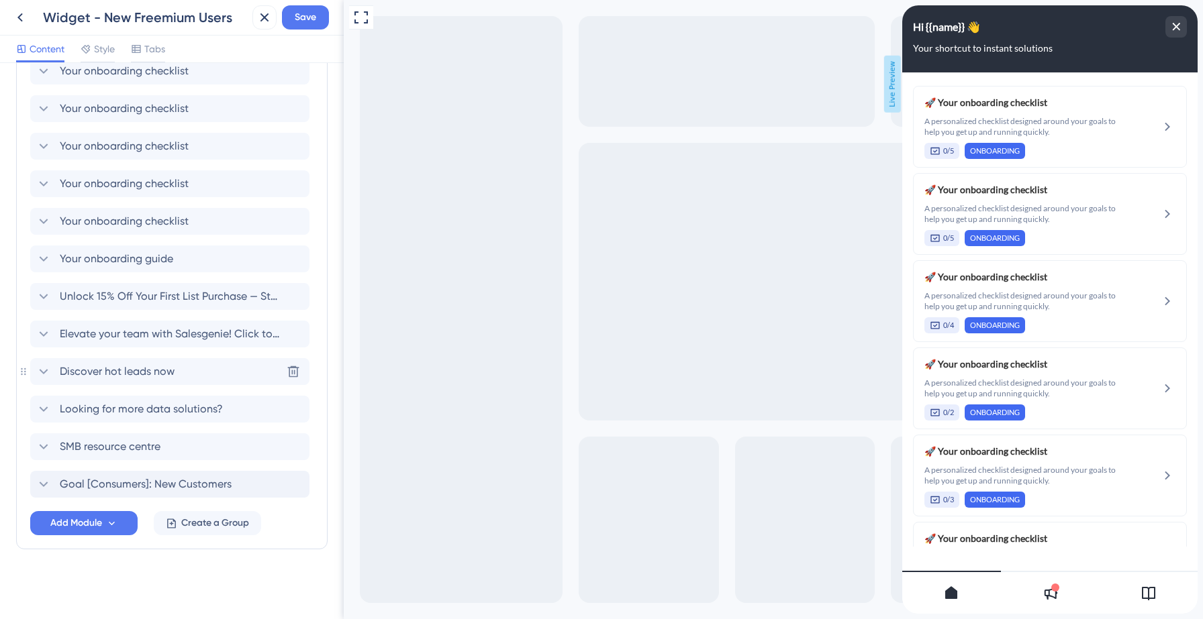
scroll to position [389, 0]
click at [44, 485] on icon at bounding box center [44, 485] width 16 height 16
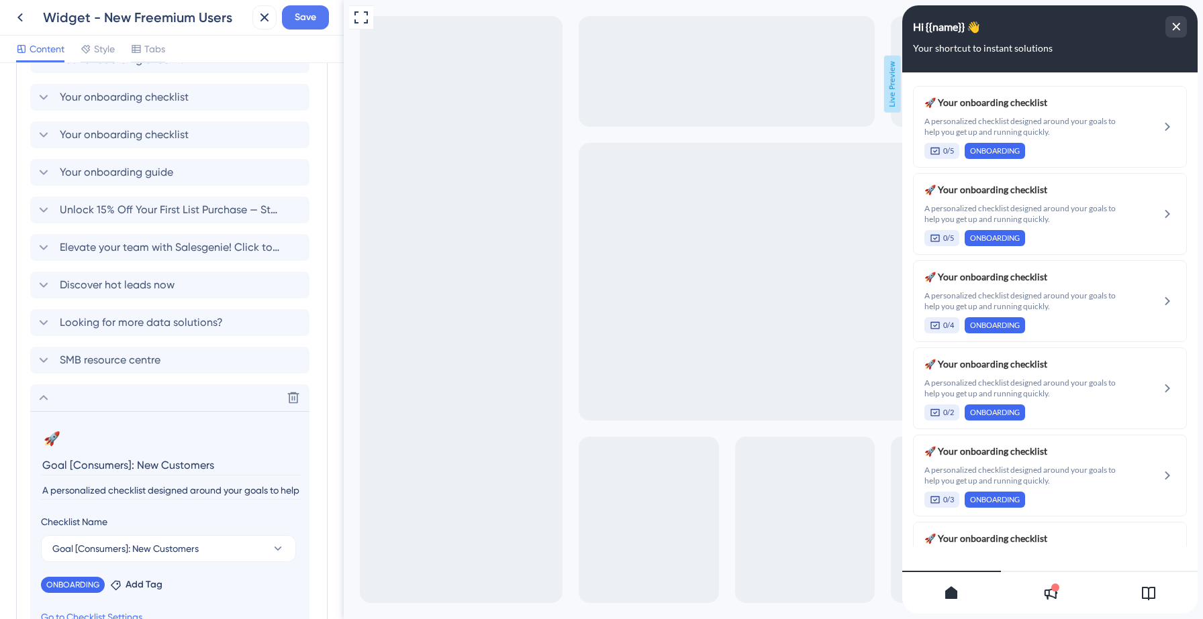
scroll to position [481, 0]
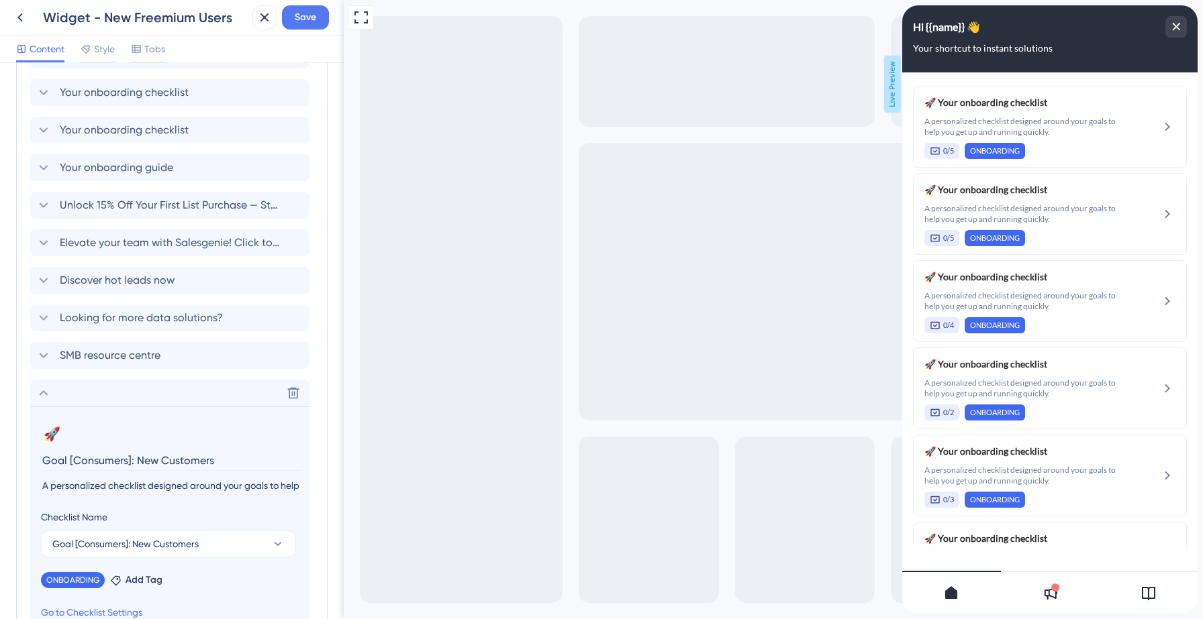
click at [115, 463] on input "Goal [Consumers]: New Customers" at bounding box center [171, 460] width 260 height 21
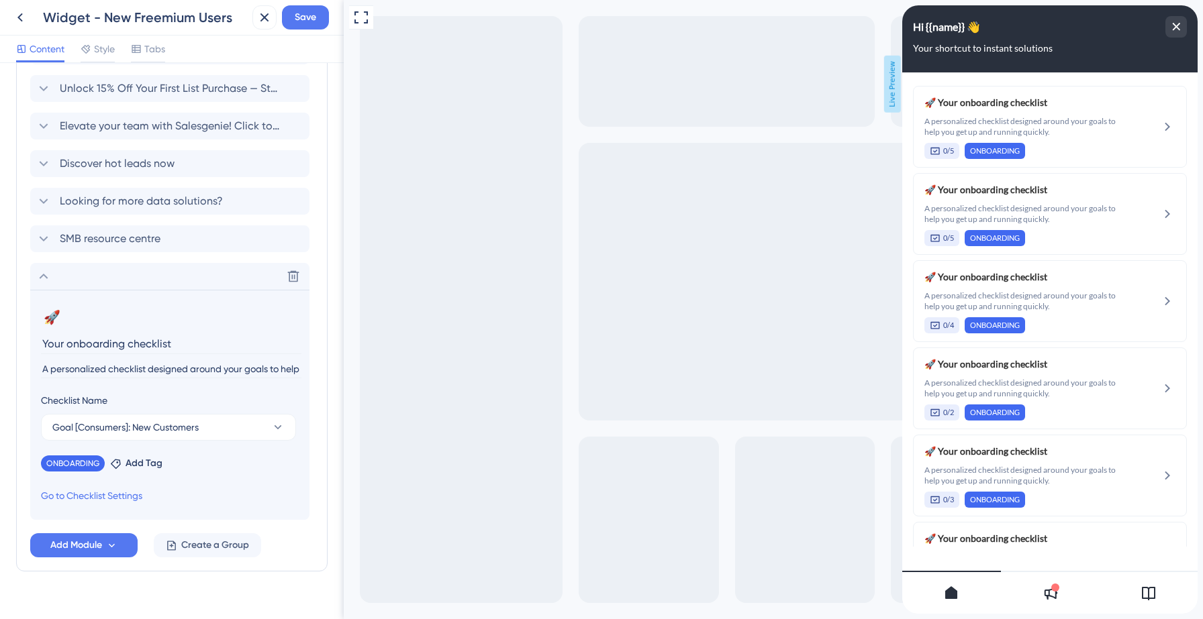
scroll to position [620, 0]
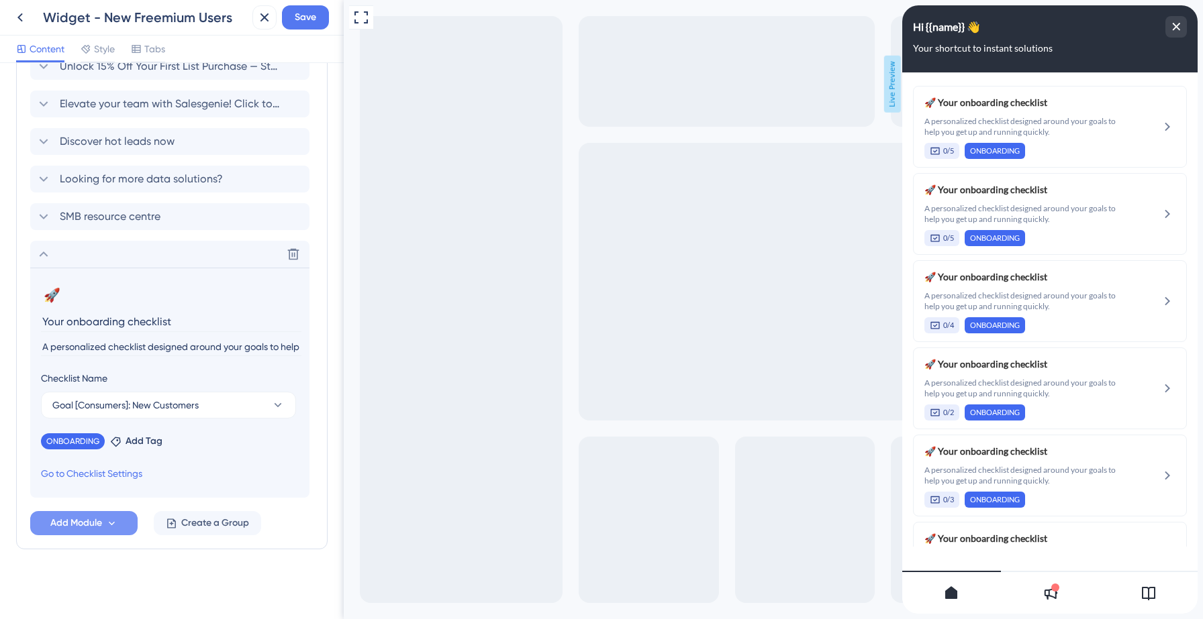
type input "Your onboarding checklist"
click at [79, 525] on span "Add Module" at bounding box center [76, 523] width 52 height 16
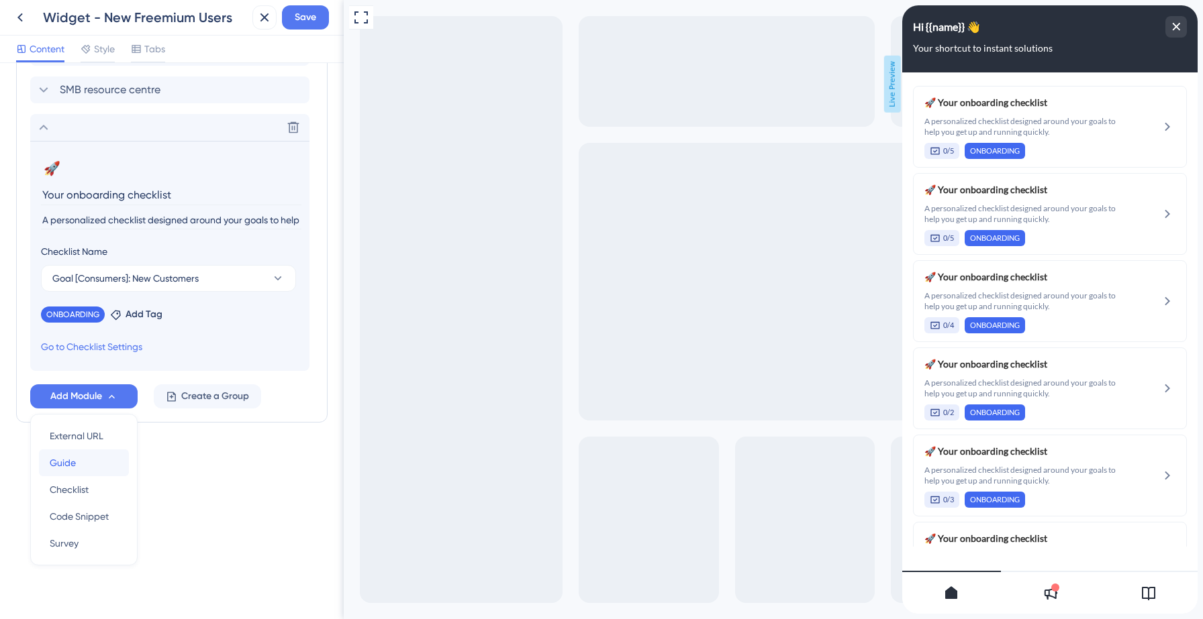
click at [81, 462] on div "Guide Guide" at bounding box center [84, 463] width 68 height 27
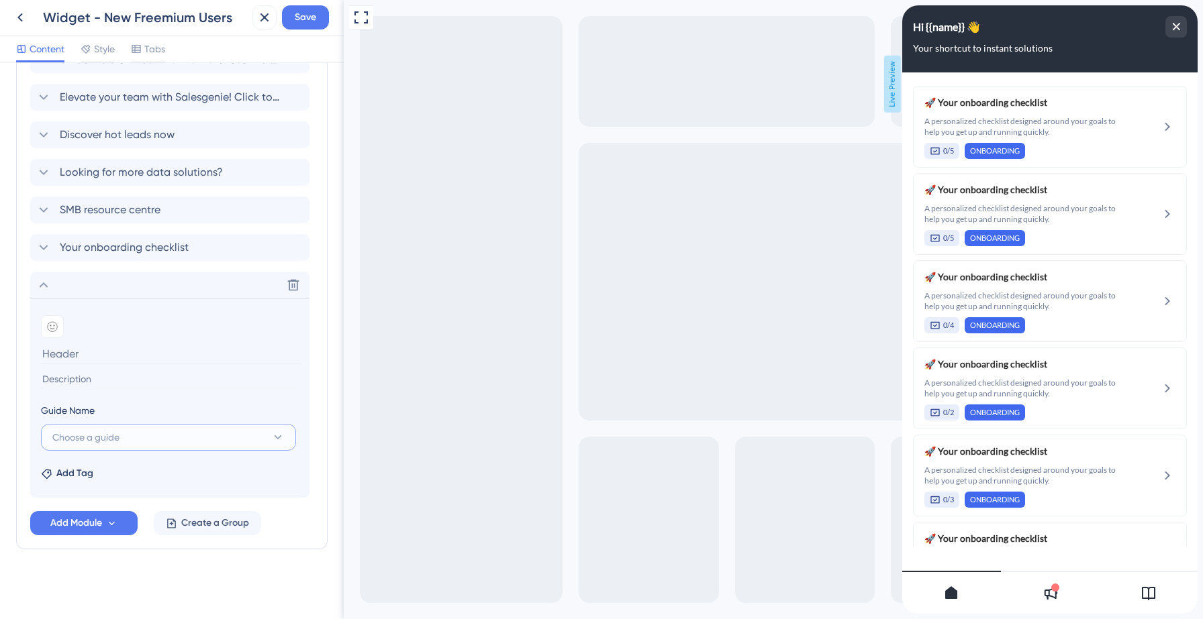
click at [140, 440] on button "Choose a guide" at bounding box center [168, 437] width 255 height 27
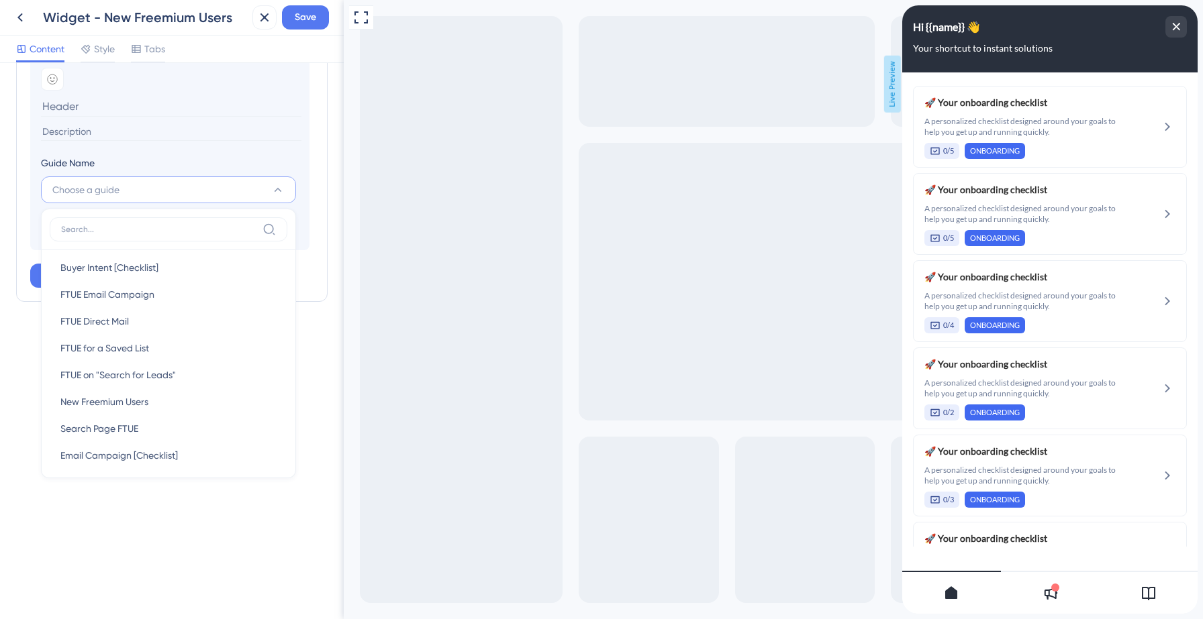
scroll to position [307, 0]
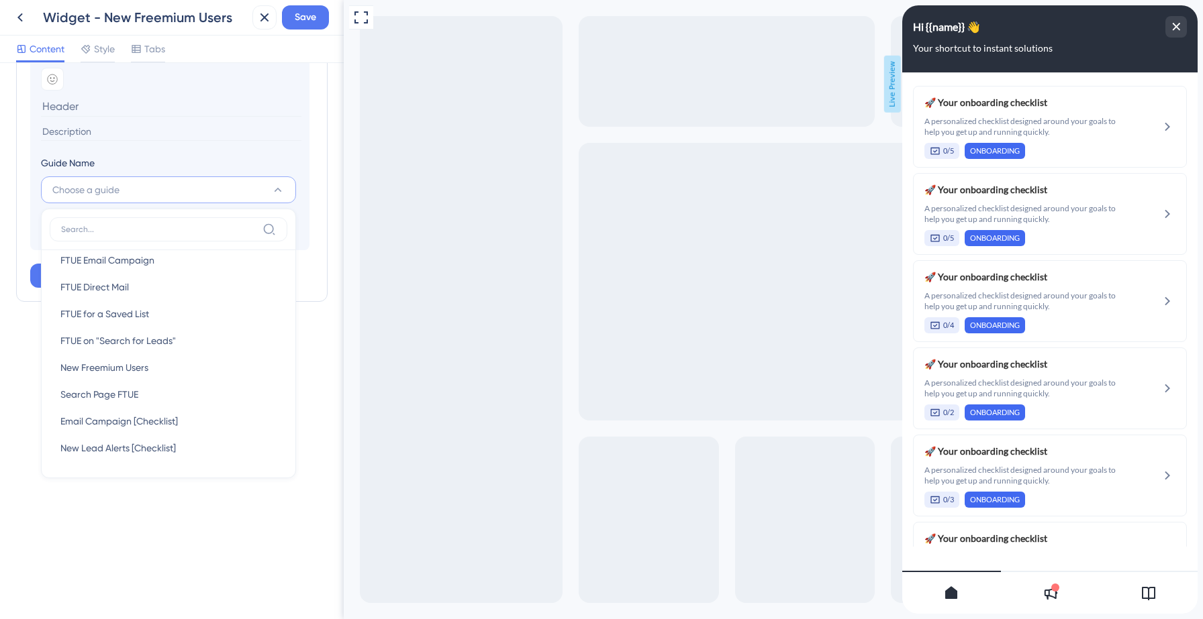
click at [162, 156] on div "Guide Name" at bounding box center [168, 165] width 255 height 21
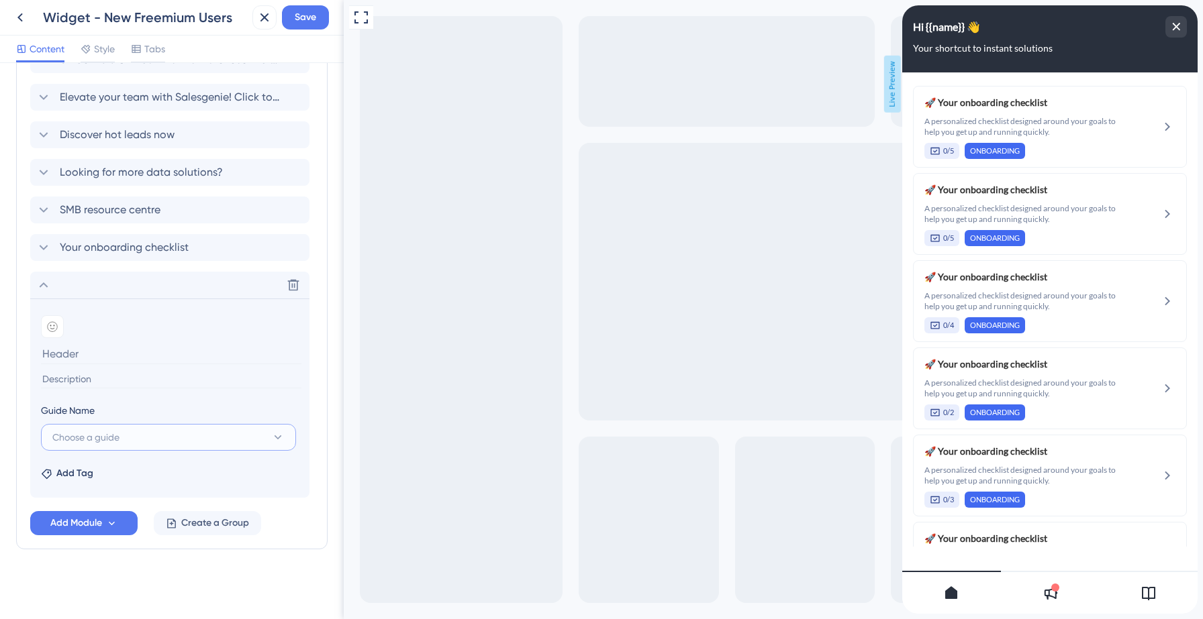
click at [98, 432] on span "Choose a guide" at bounding box center [85, 438] width 67 height 16
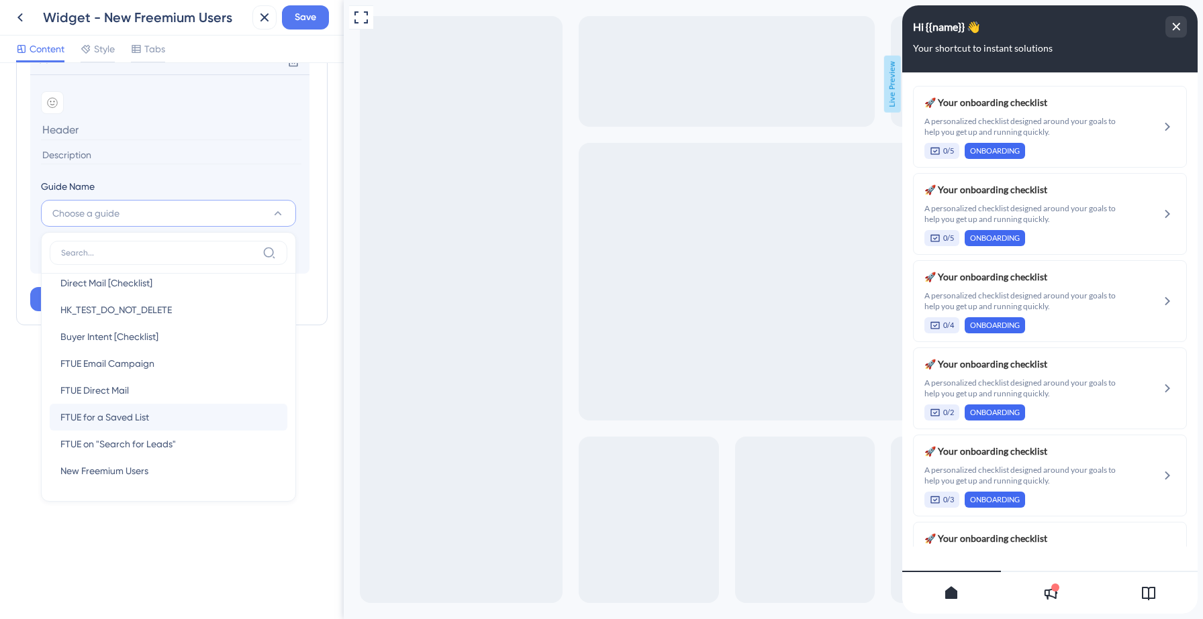
scroll to position [0, 0]
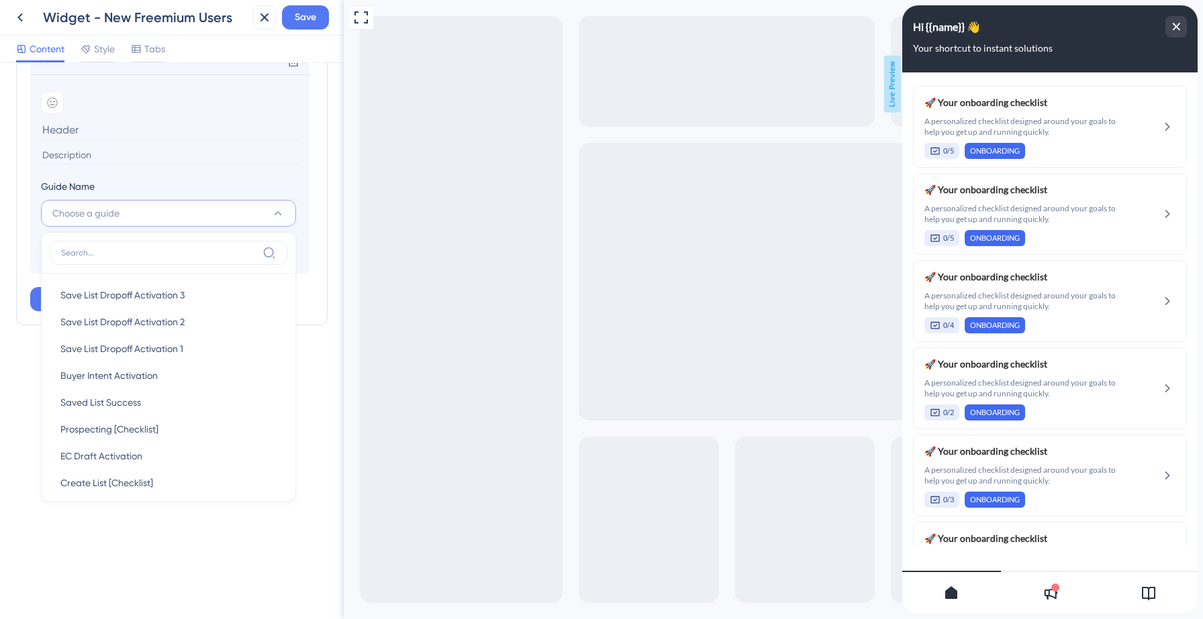
click at [137, 172] on section "Add emoji Guide Name Choose a guide Save List Dropoff Activation 3 Save List Dr…" at bounding box center [169, 173] width 279 height 199
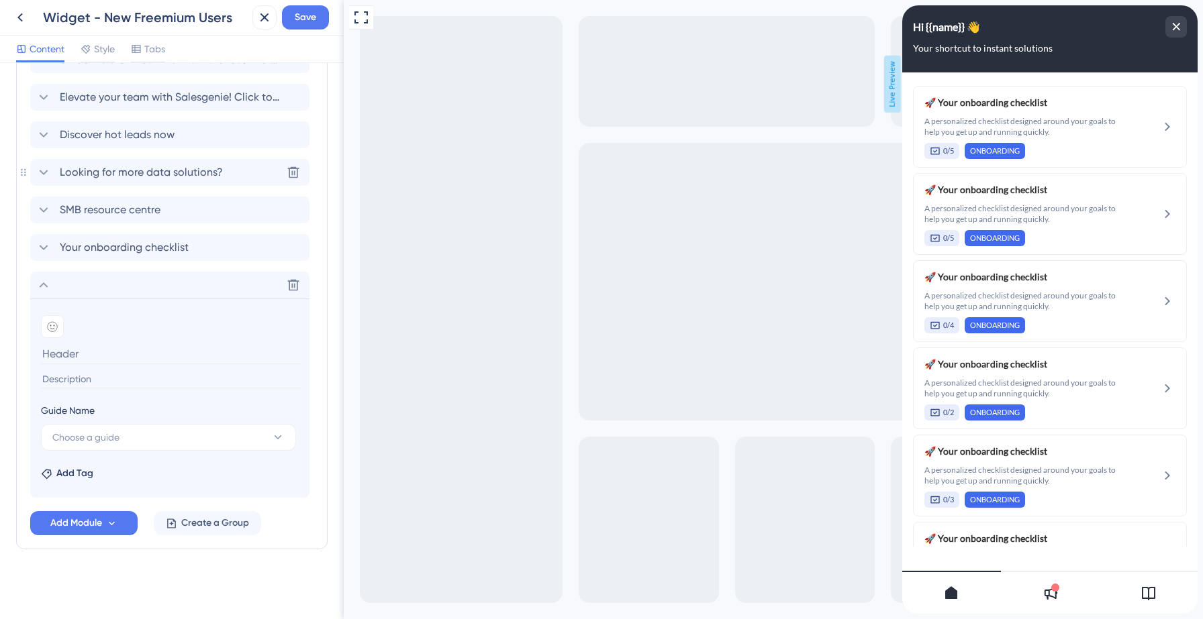
scroll to position [627, 0]
click at [286, 286] on button at bounding box center [293, 284] width 21 height 21
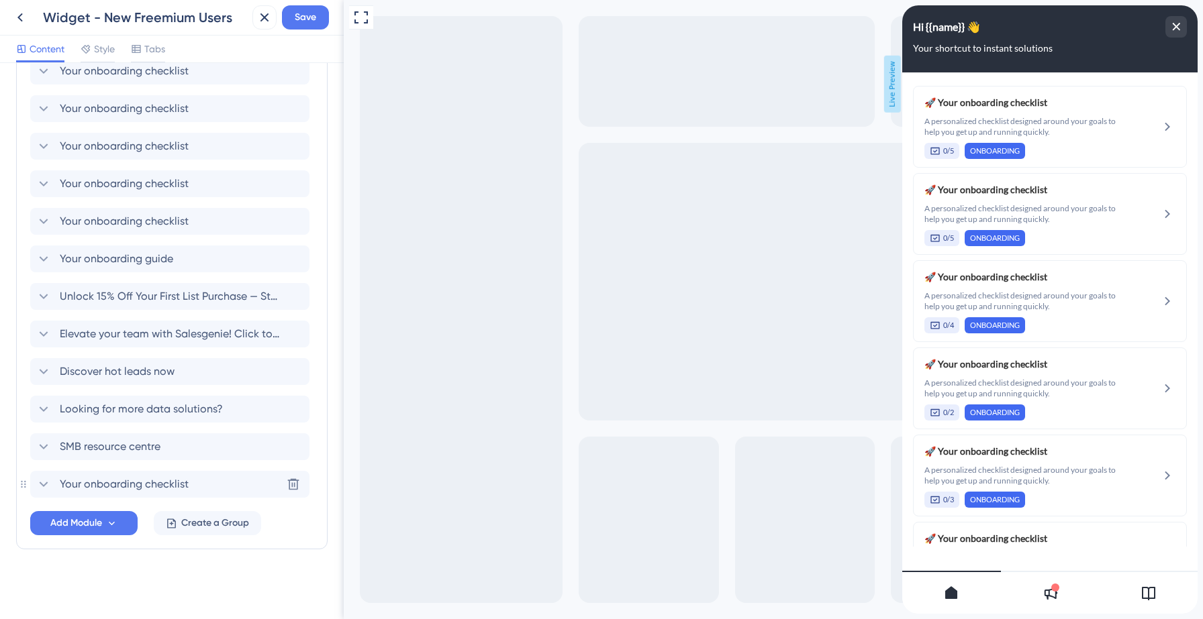
click at [44, 484] on icon at bounding box center [44, 485] width 16 height 16
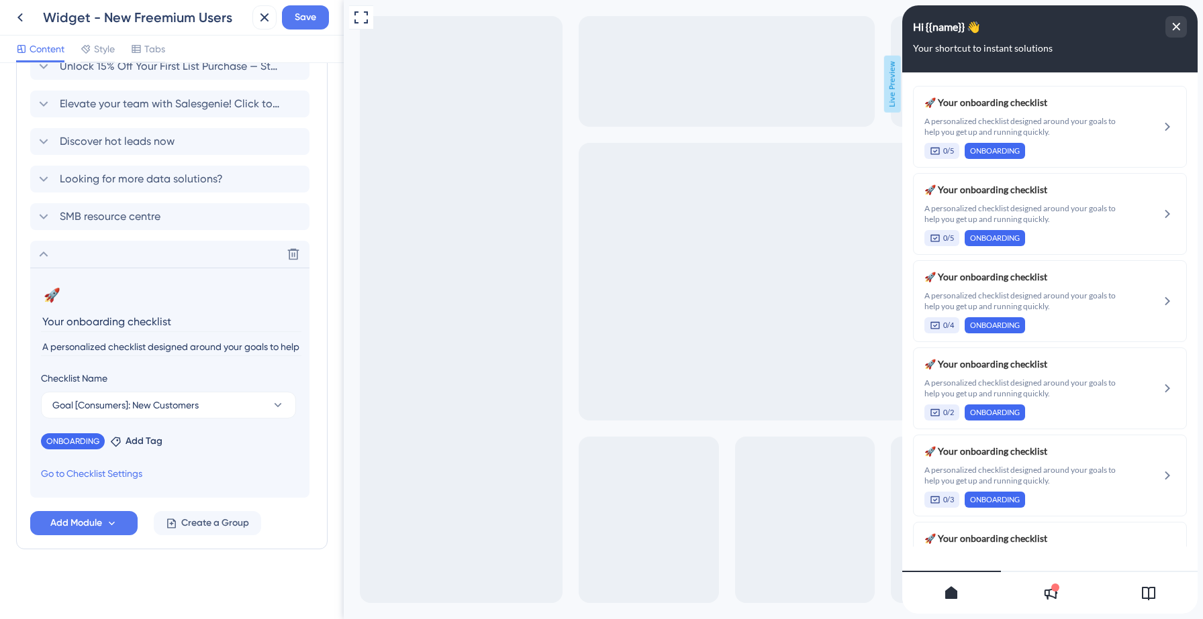
click at [46, 256] on icon at bounding box center [44, 254] width 16 height 16
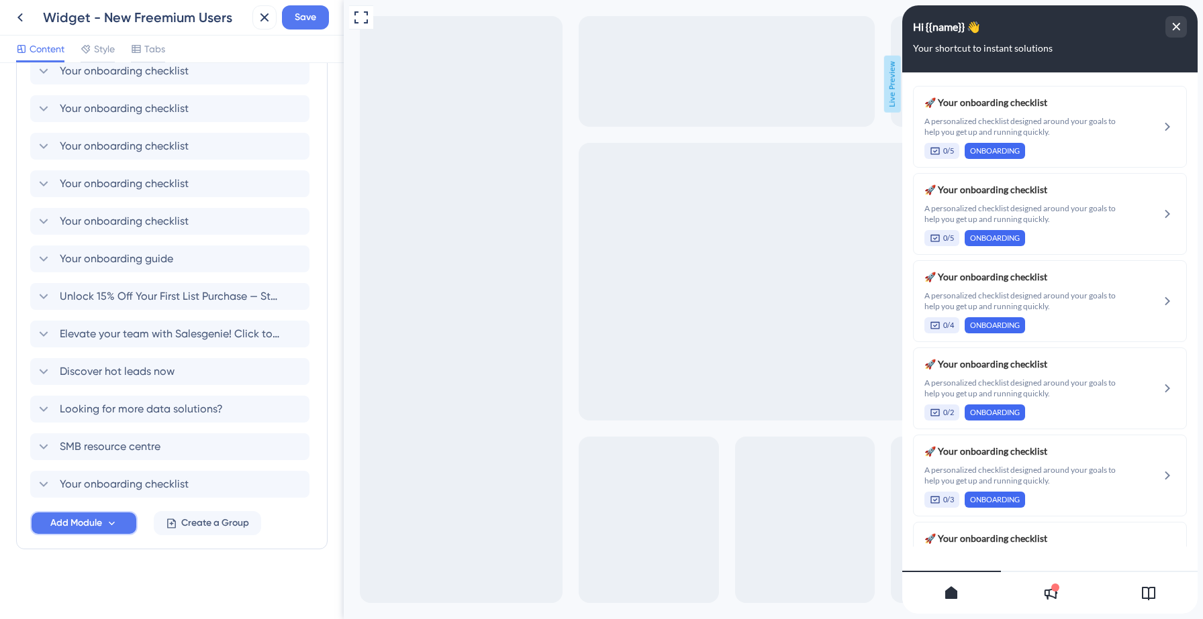
click at [81, 519] on span "Add Module" at bounding box center [76, 523] width 52 height 16
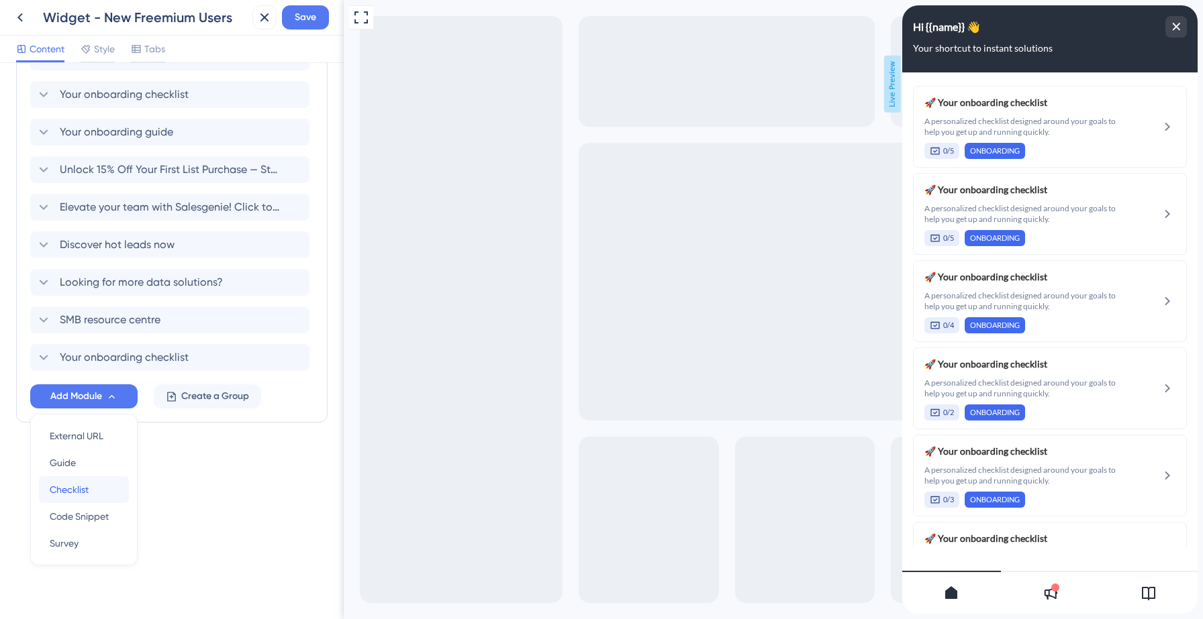
click at [88, 486] on span "Checklist" at bounding box center [69, 490] width 39 height 16
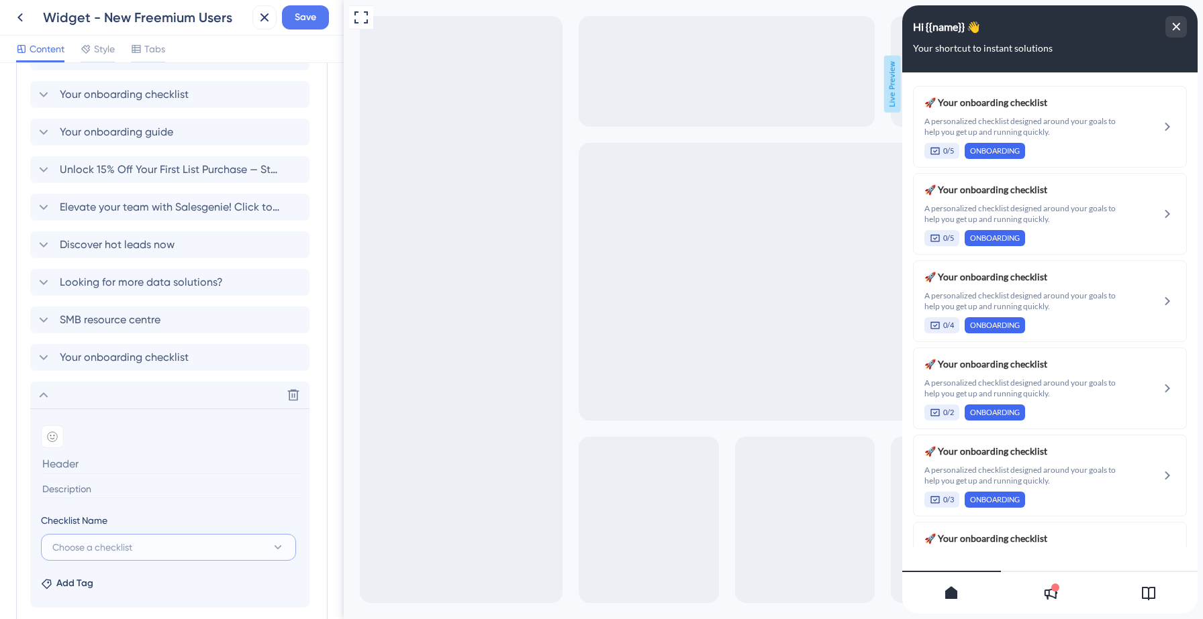
click at [112, 542] on span "Choose a checklist" at bounding box center [92, 548] width 80 height 16
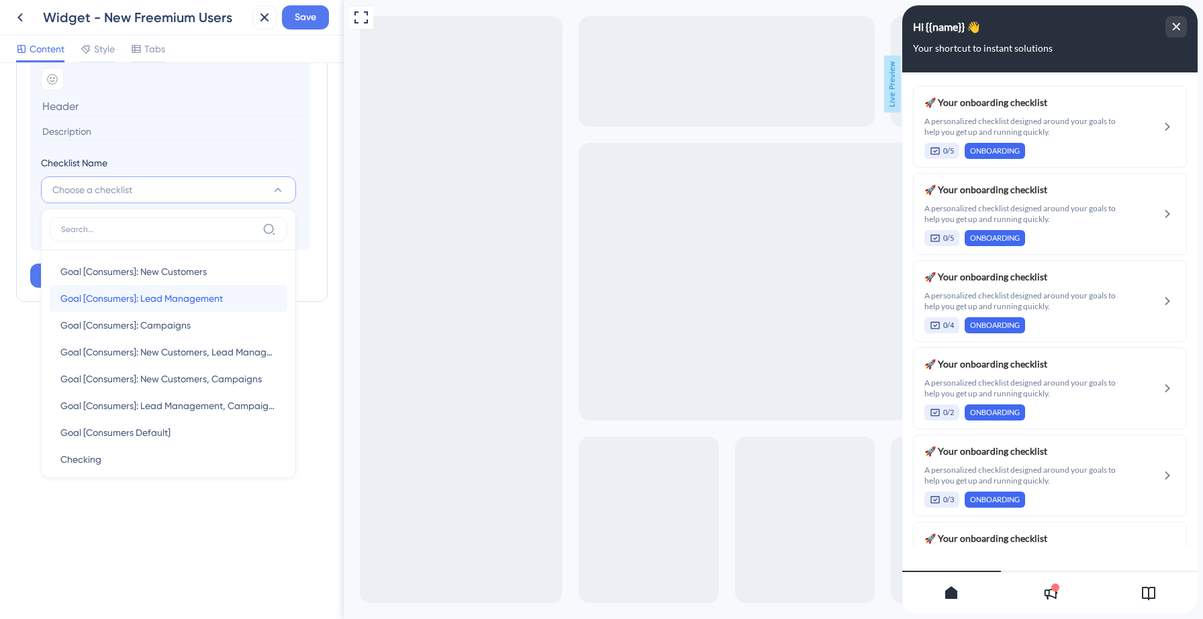
click at [177, 299] on span "Goal [Consumers]: Lead Management" at bounding box center [141, 299] width 162 height 16
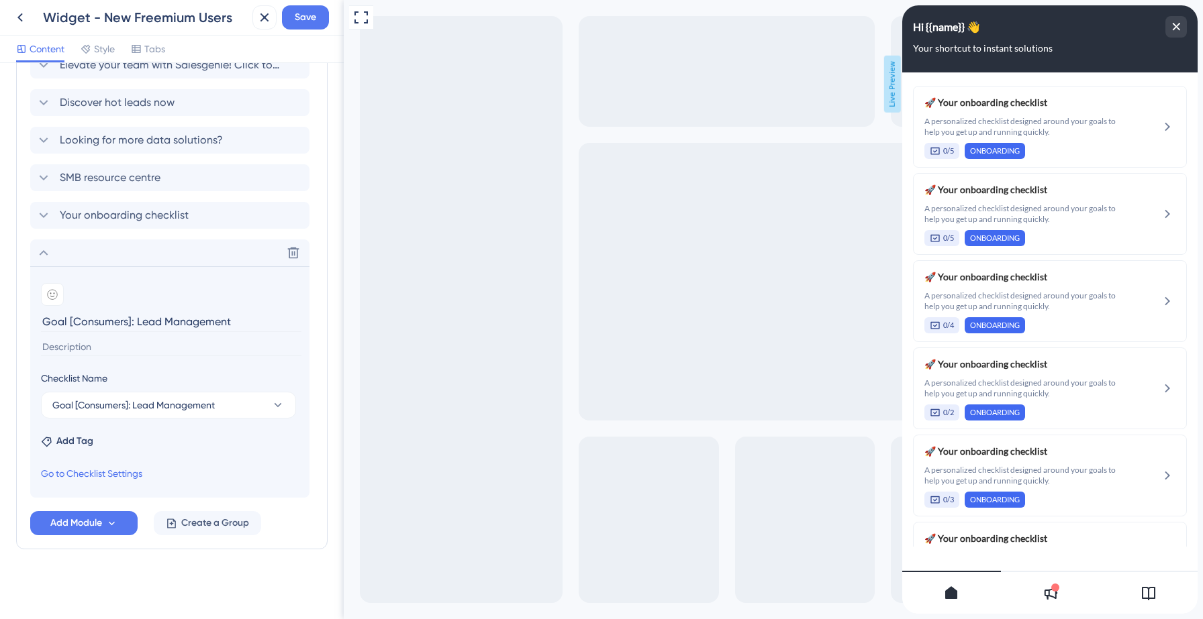
scroll to position [659, 0]
click at [120, 325] on input "Goal [Consumers]: Lead Management" at bounding box center [171, 321] width 260 height 21
type input "Your onboarding checklist"
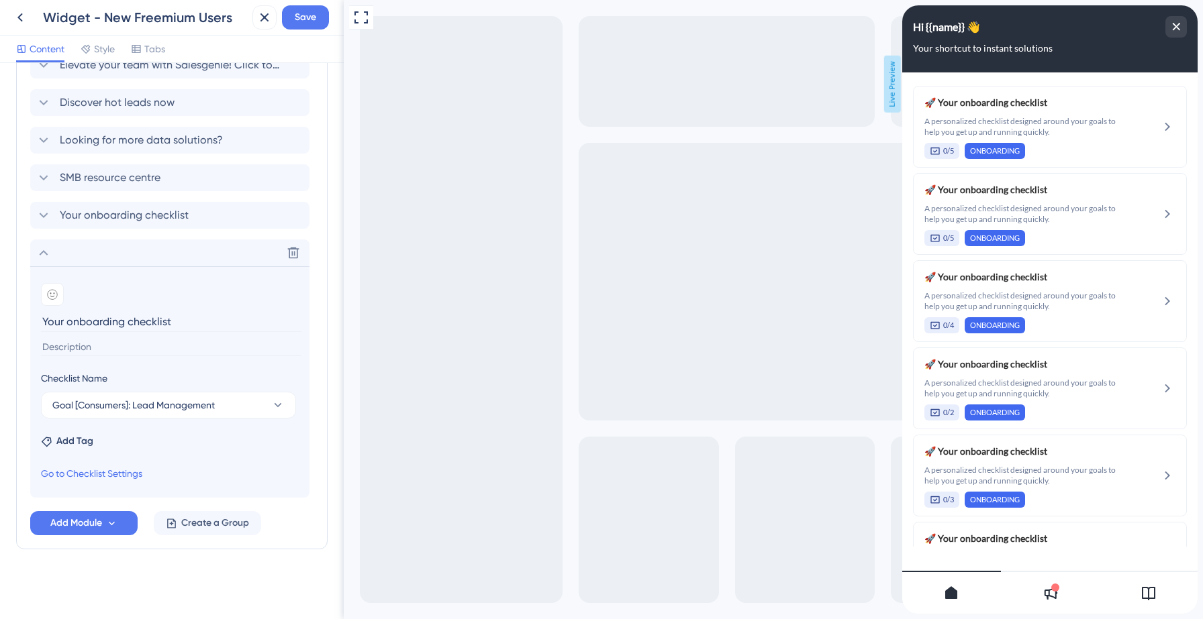
click at [80, 349] on input at bounding box center [171, 347] width 260 height 18
paste input "A personalized checklist designed around your goals to help you get up and runn…"
type input "A personalized checklist designed around your goals to help you get up and runn…"
click at [52, 303] on div at bounding box center [52, 294] width 23 height 23
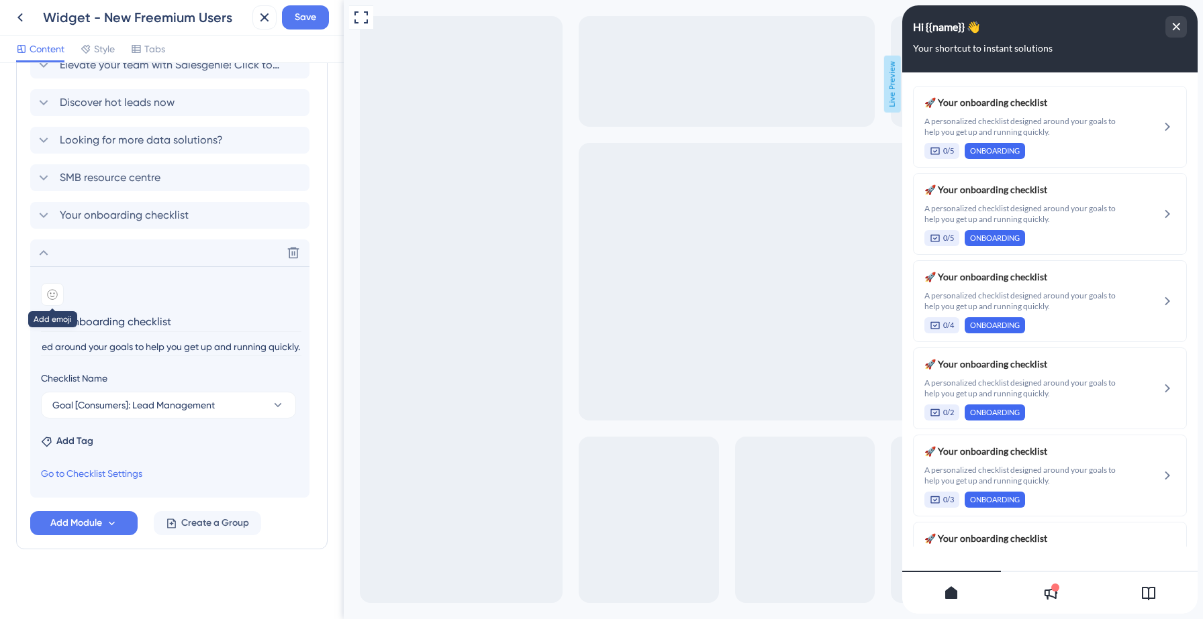
scroll to position [0, 0]
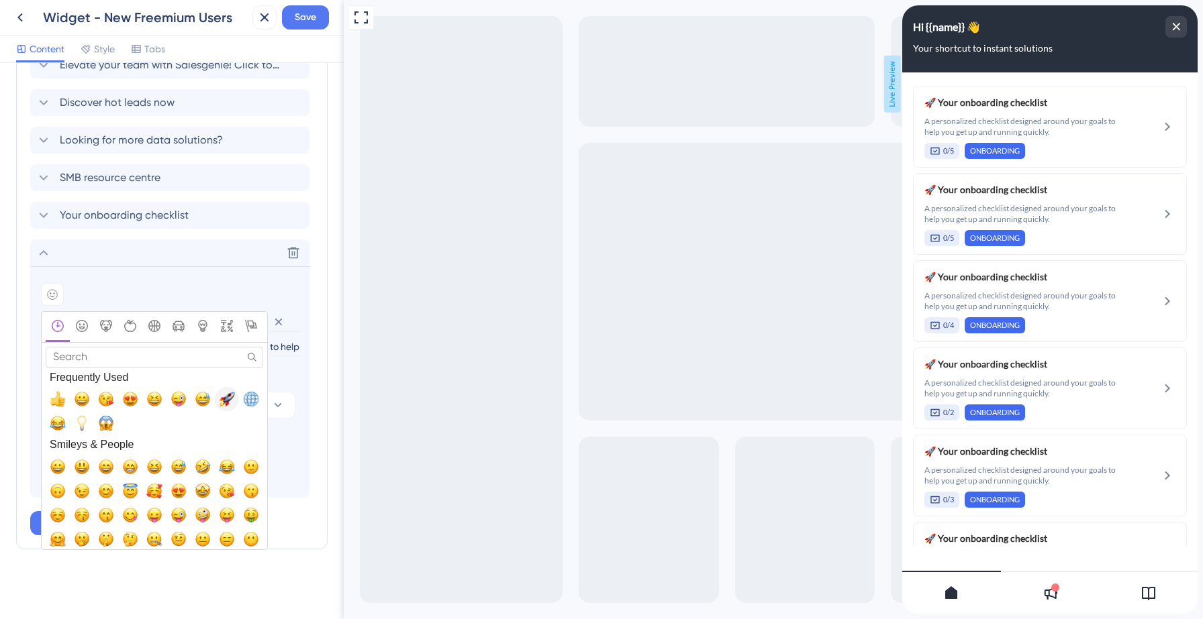
click at [227, 403] on span "🚀, rocket" at bounding box center [227, 399] width 16 height 16
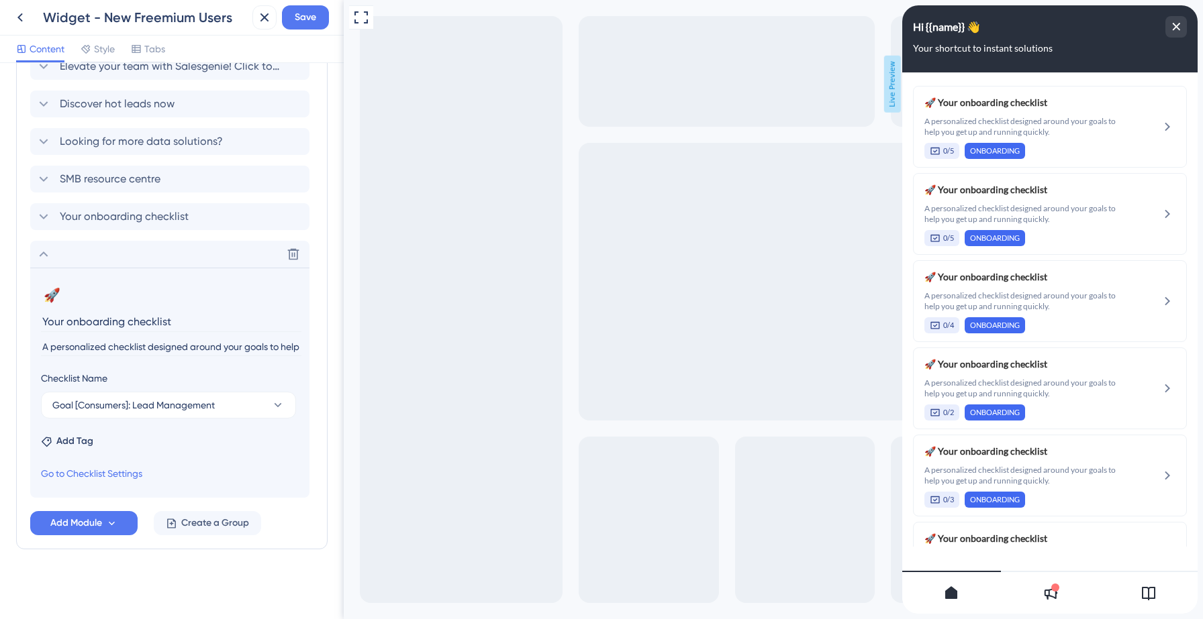
scroll to position [658, 0]
click at [46, 254] on icon at bounding box center [44, 254] width 9 height 5
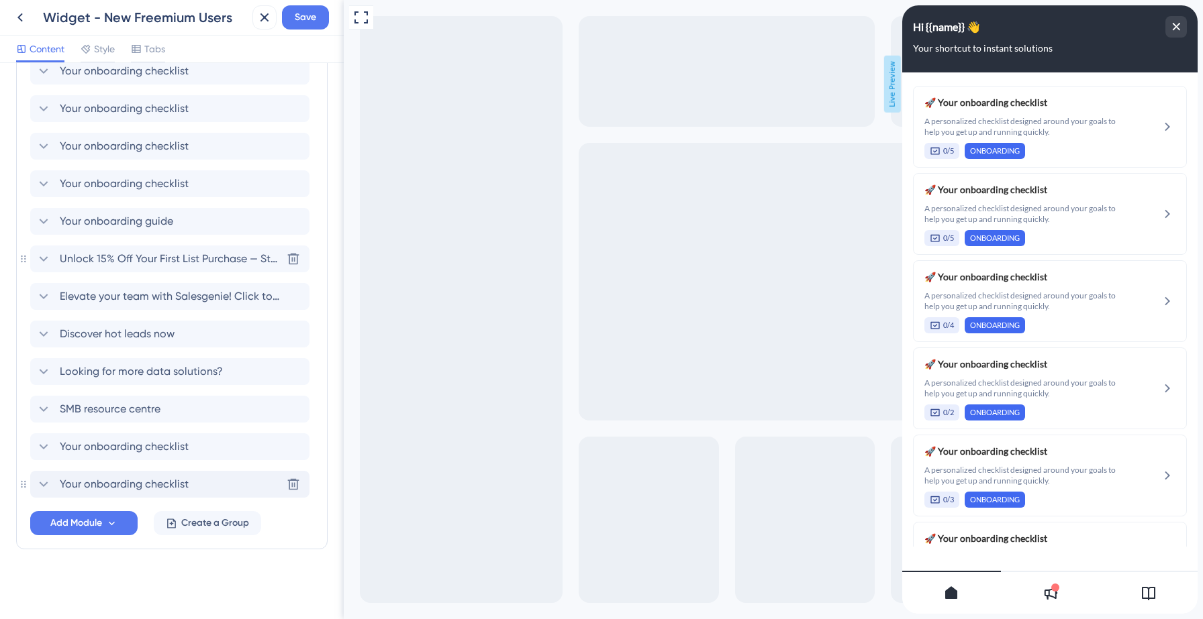
scroll to position [428, 0]
click at [92, 522] on span "Add Module" at bounding box center [76, 523] width 52 height 16
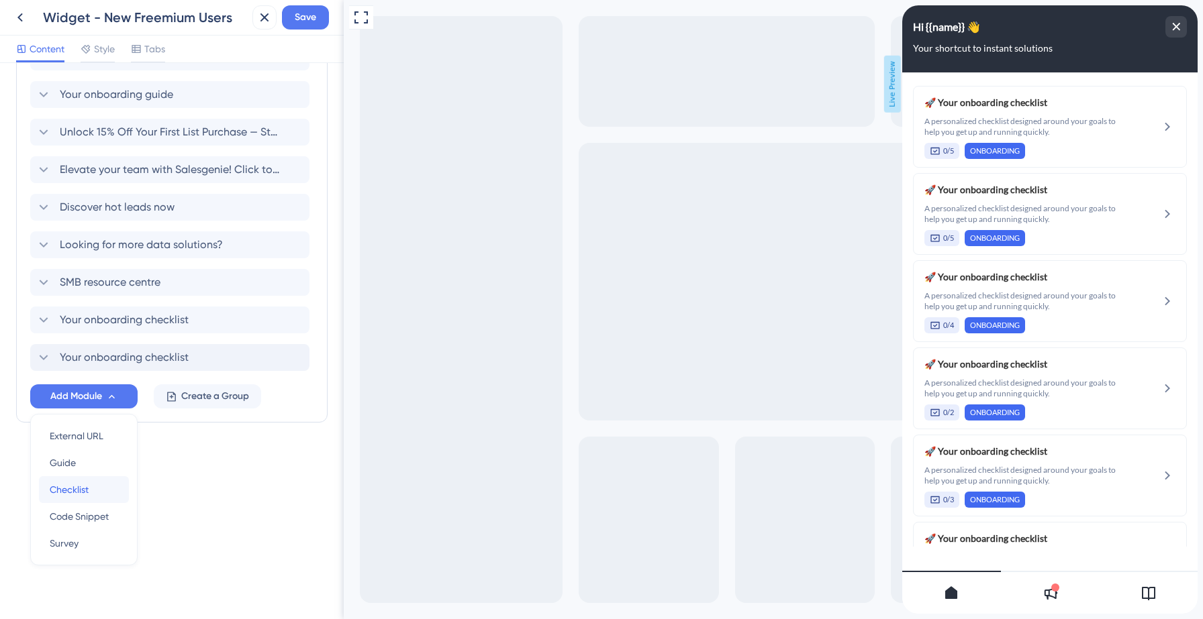
click at [80, 489] on span "Checklist" at bounding box center [69, 490] width 39 height 16
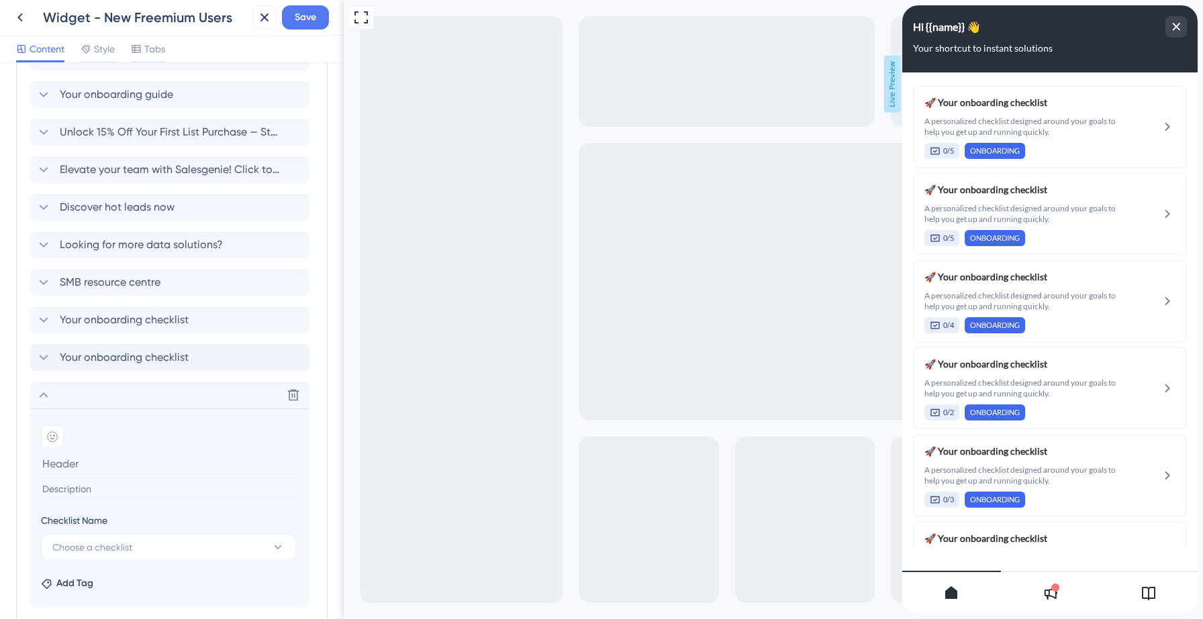
click at [89, 490] on input at bounding box center [171, 490] width 260 height 18
paste input "A personalized checklist designed around your goals to help you get up and runn…"
type input "A personalized checklist designed around your goals to help you get up and runn…"
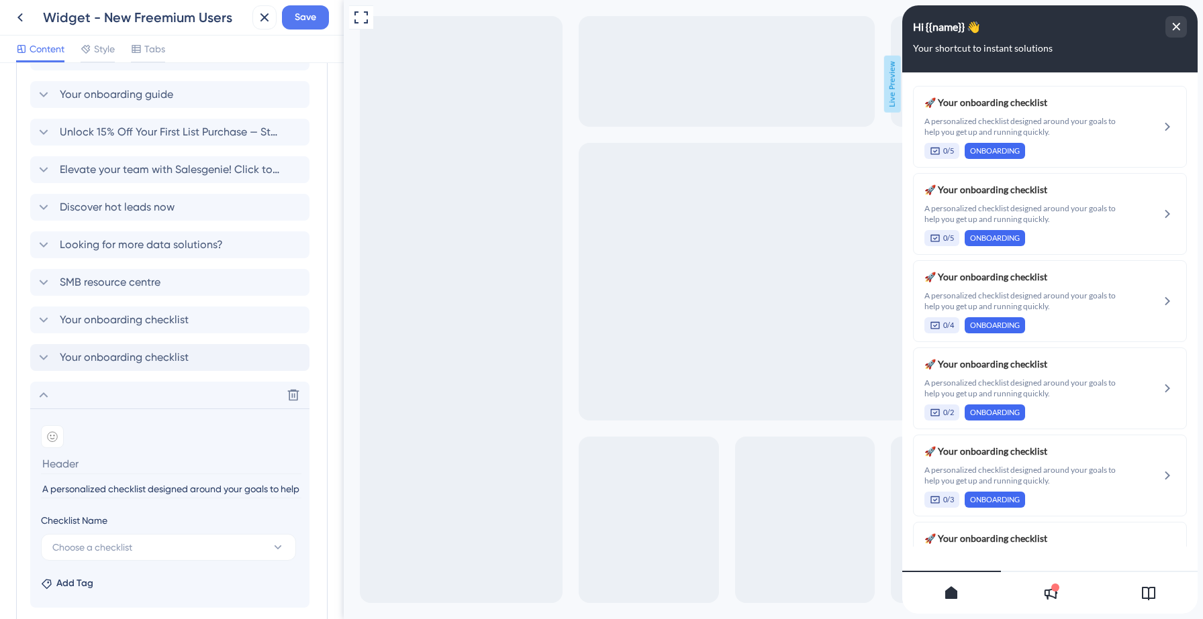
click at [85, 468] on input at bounding box center [171, 464] width 260 height 21
click at [86, 537] on button "Choose a checklist" at bounding box center [168, 547] width 255 height 27
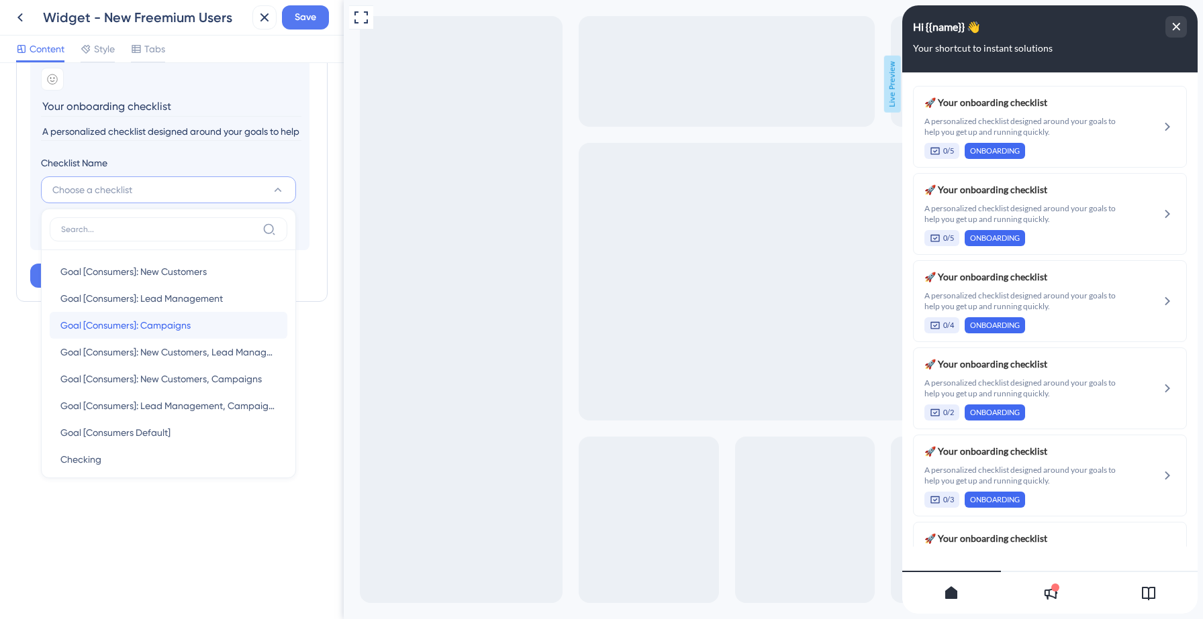
click at [153, 324] on span "Goal [Consumers]: Campaigns" at bounding box center [125, 325] width 130 height 16
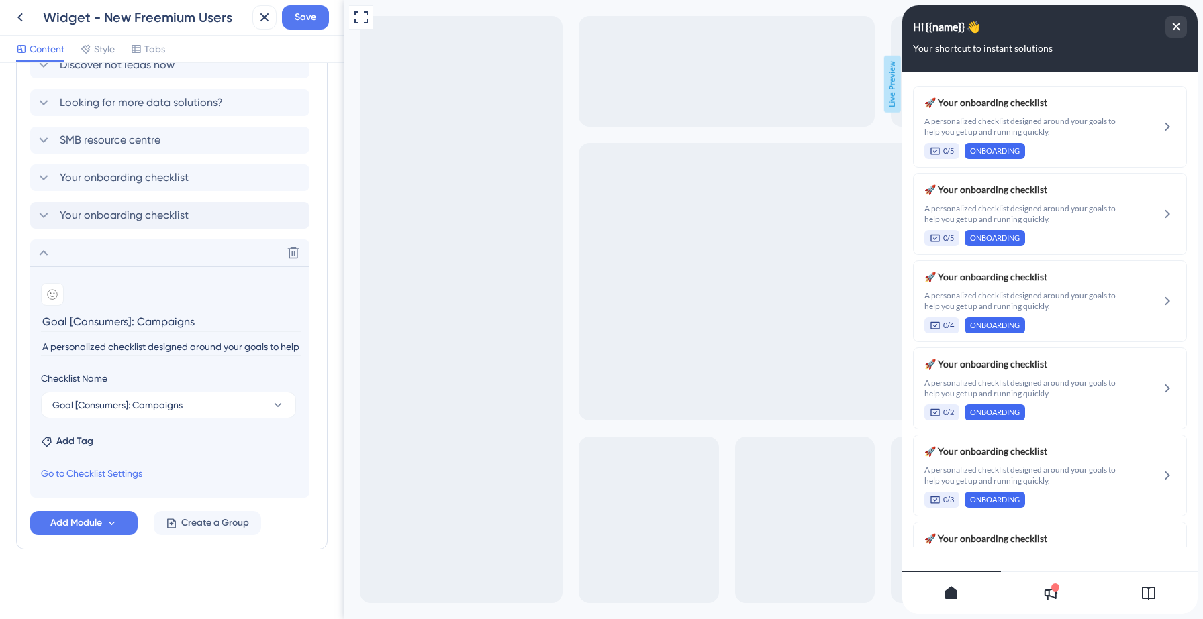
scroll to position [697, 0]
click at [97, 325] on input "Goal [Consumers]: Campaigns" at bounding box center [171, 321] width 260 height 21
type input "Your onboarding checklist"
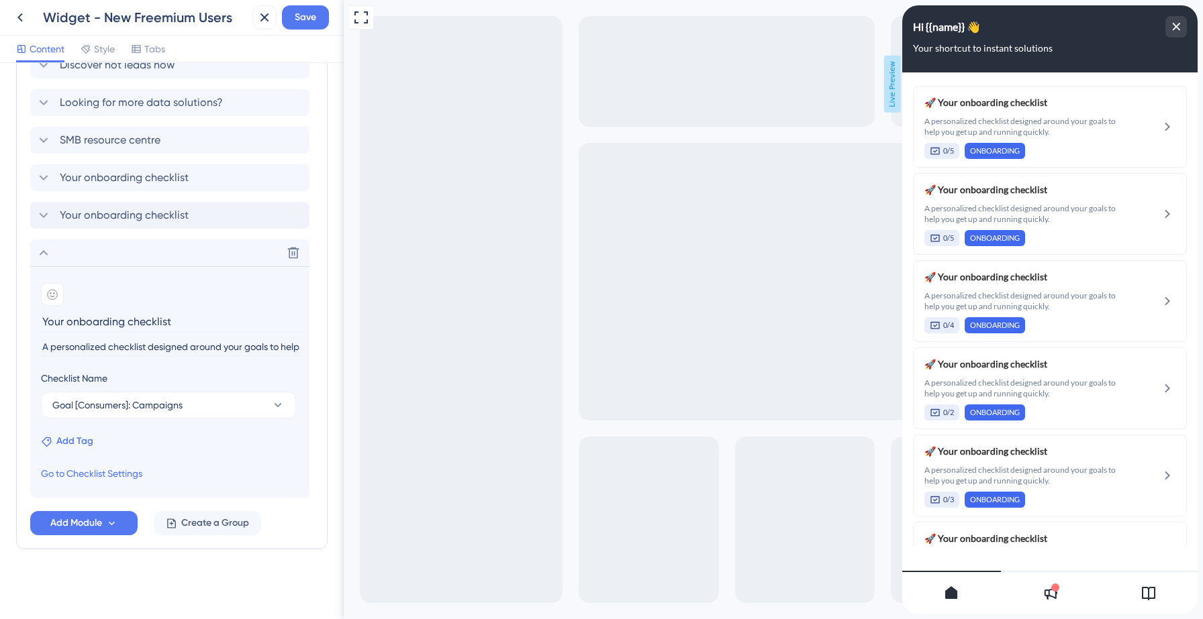
click at [74, 438] on span "Add Tag" at bounding box center [74, 442] width 37 height 16
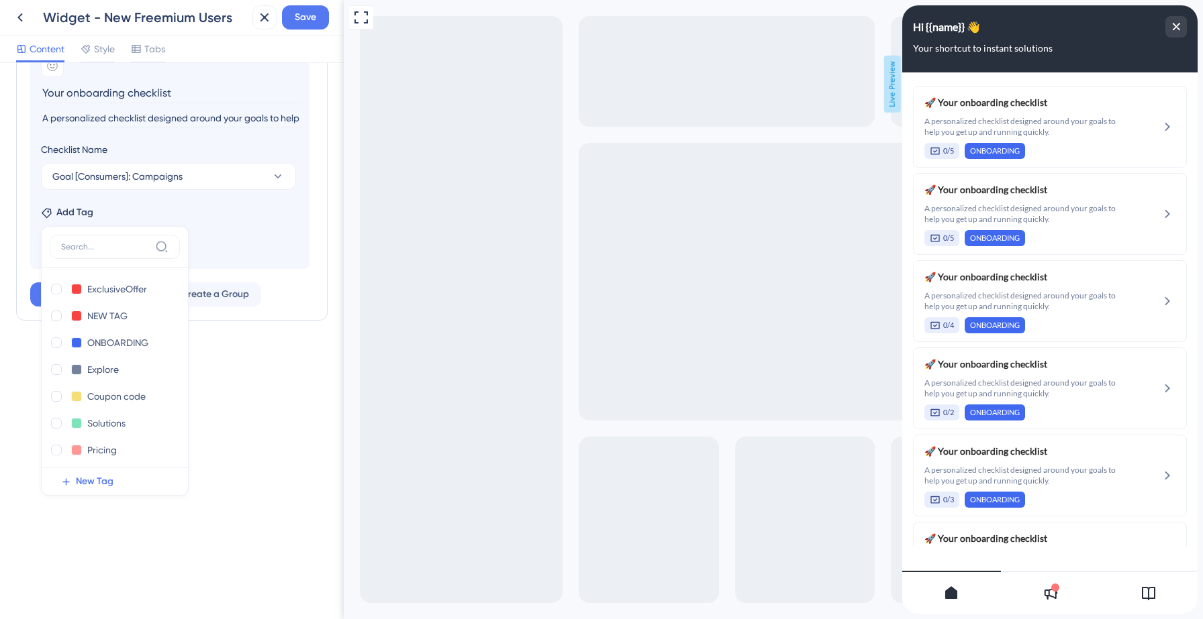
click at [56, 345] on div at bounding box center [56, 343] width 11 height 11
checkbox input "true"
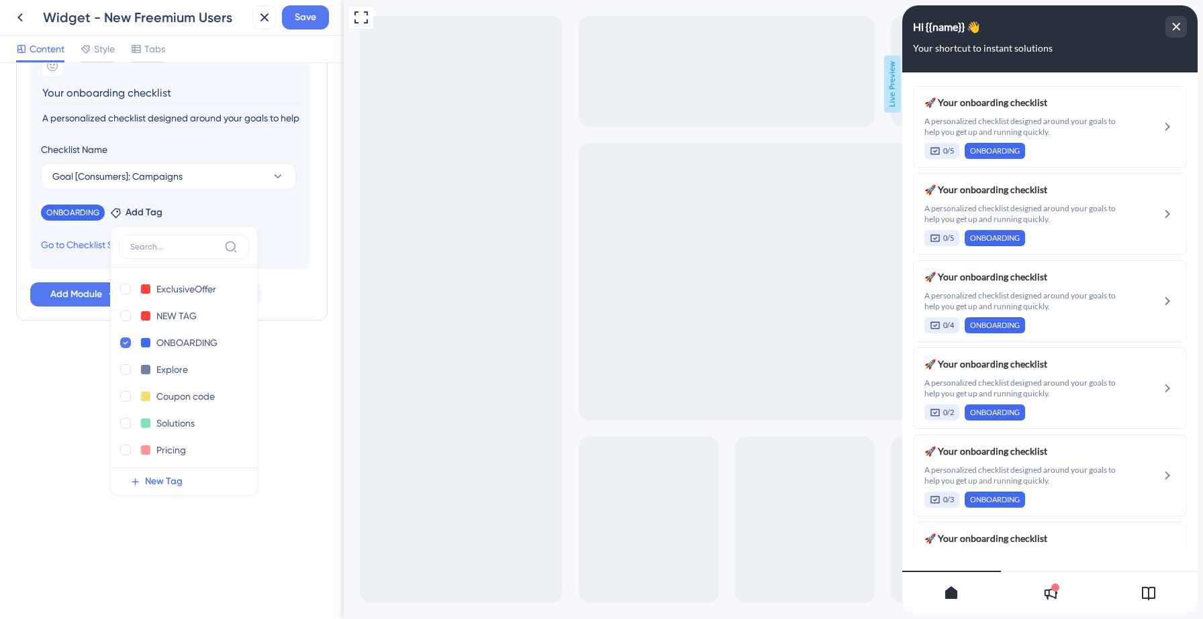
click at [297, 238] on section "Add emoji Your onboarding checklist A personalized checklist designed around yo…" at bounding box center [169, 154] width 279 height 232
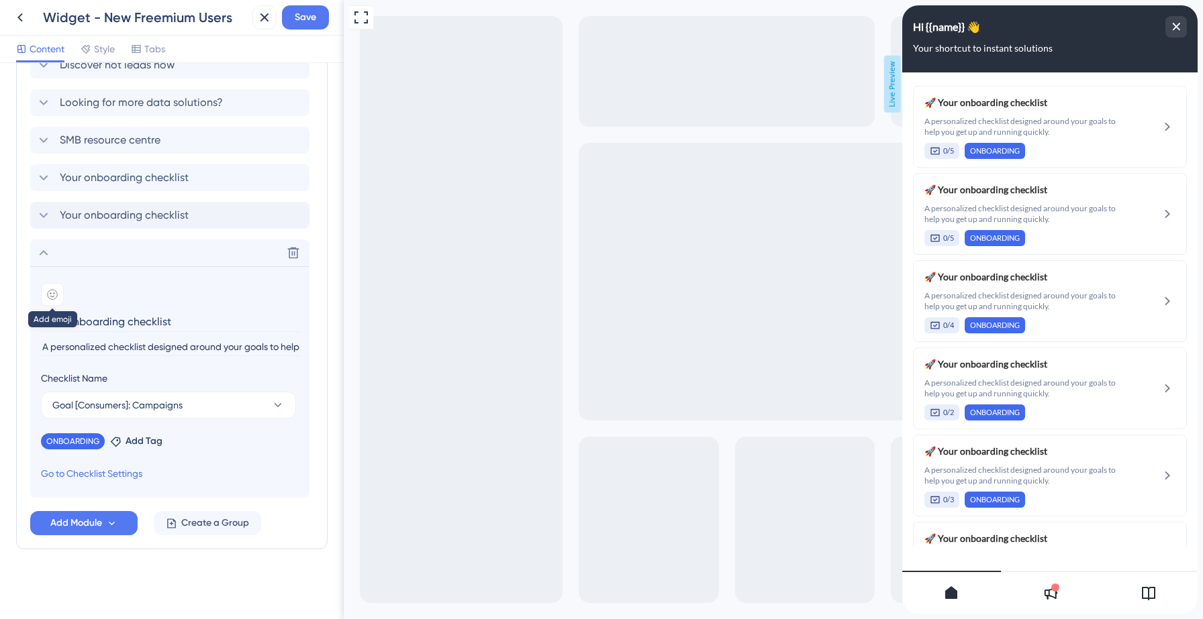
click at [59, 297] on div at bounding box center [52, 294] width 23 height 23
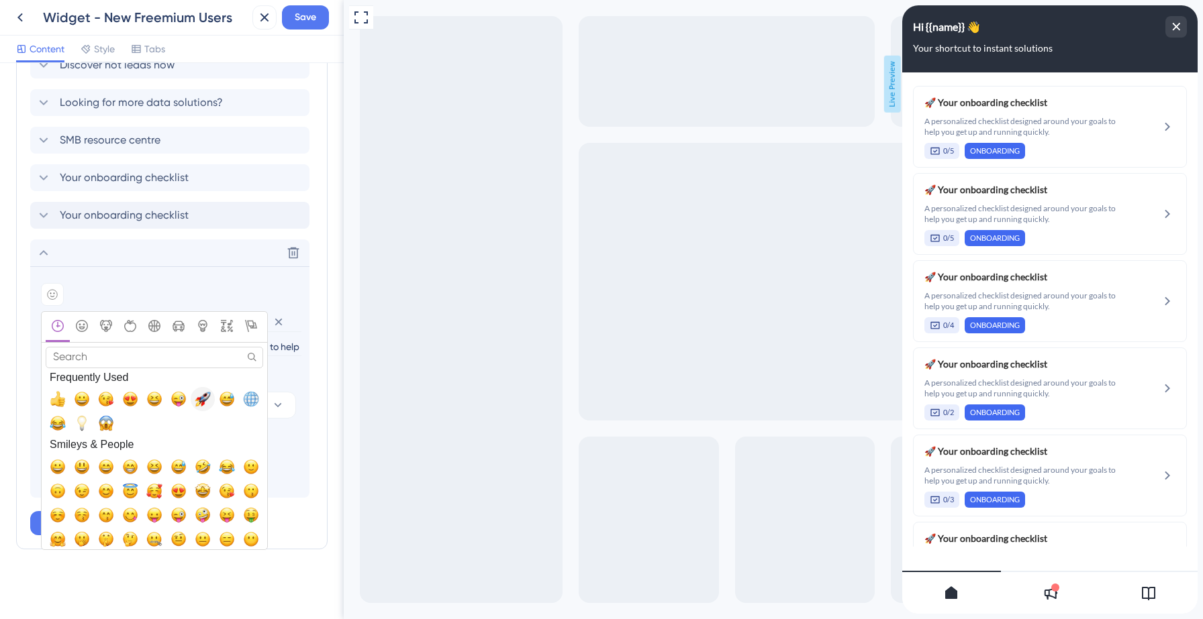
click at [204, 399] on span "🚀, rocket" at bounding box center [203, 399] width 16 height 16
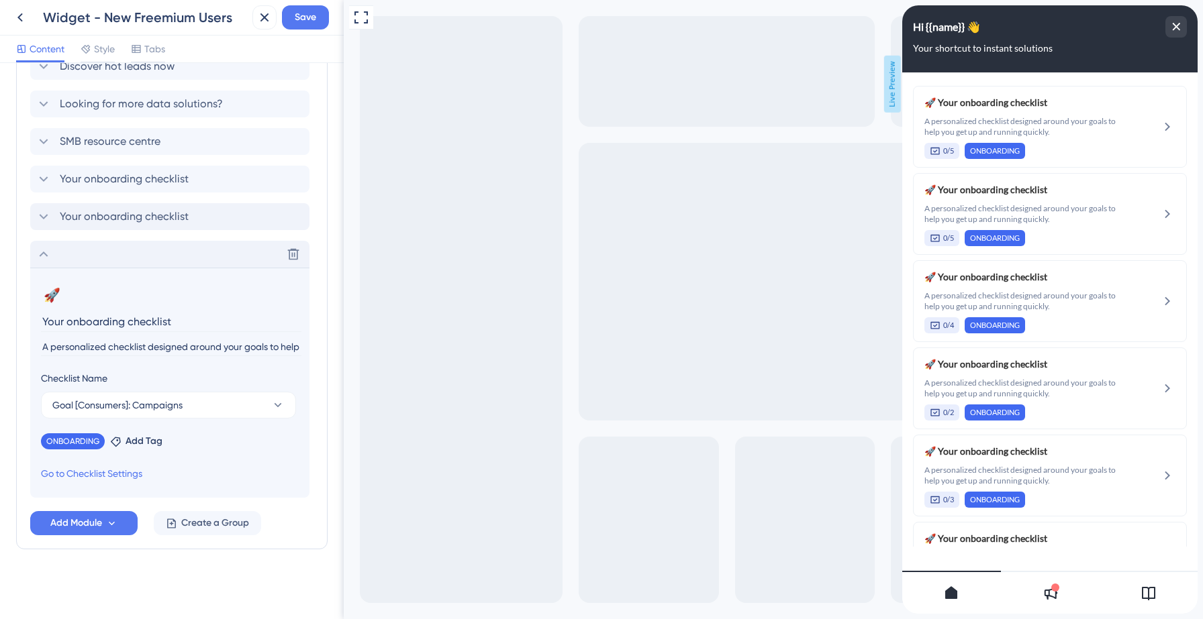
click at [39, 252] on icon at bounding box center [44, 254] width 16 height 16
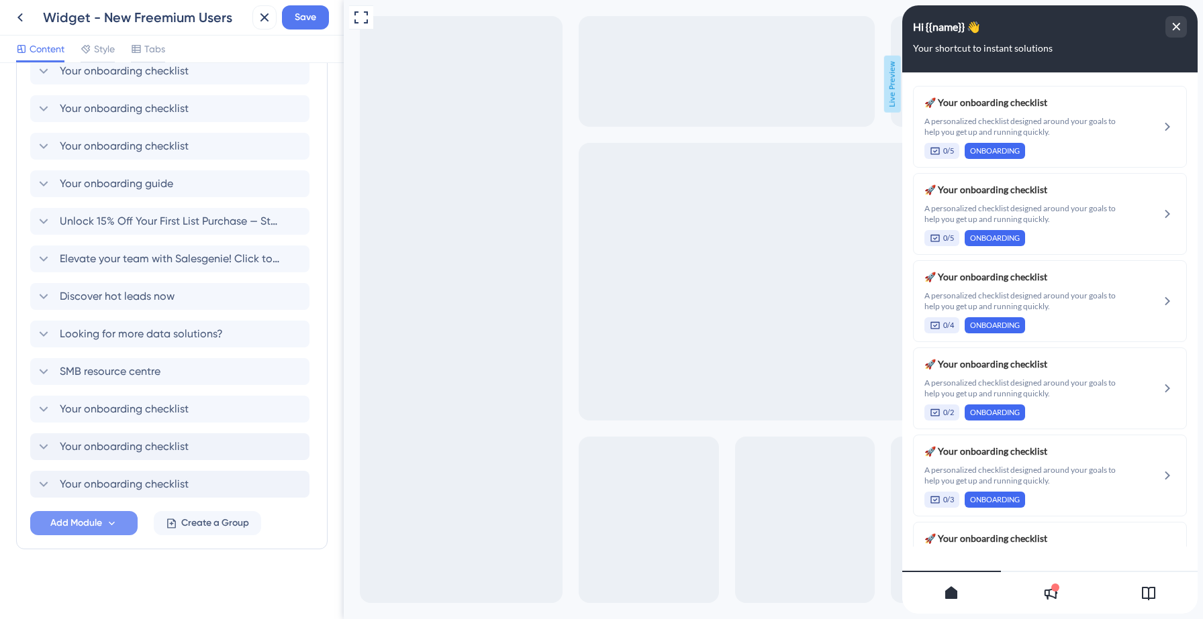
click at [95, 521] on span "Add Module" at bounding box center [76, 523] width 52 height 16
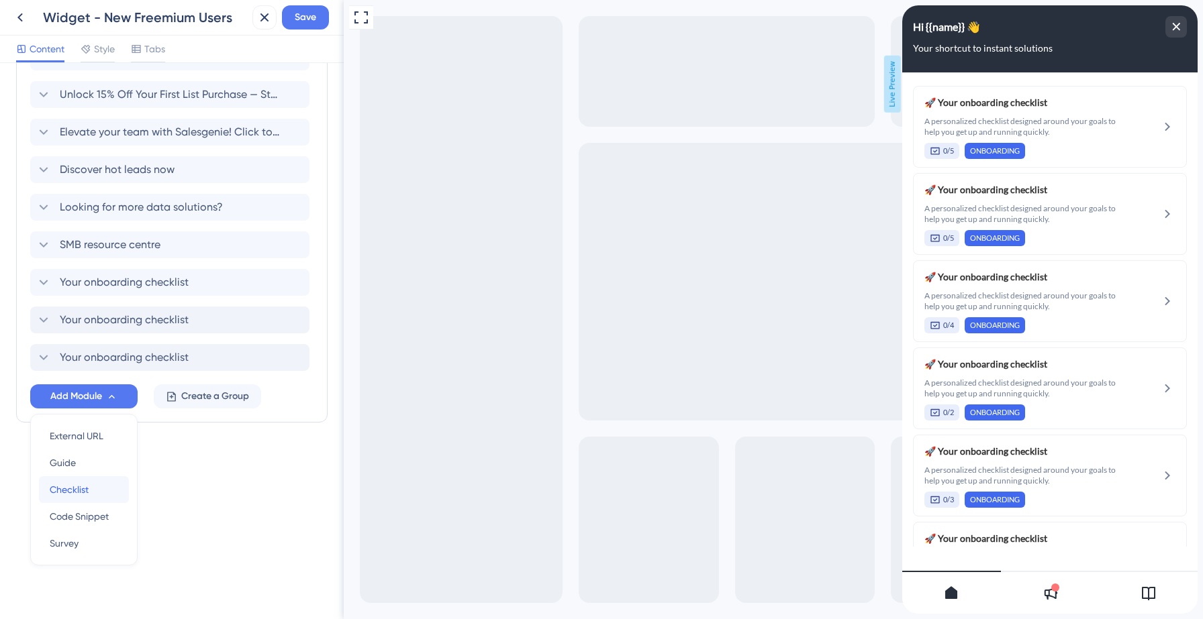
click at [78, 493] on span "Checklist" at bounding box center [69, 490] width 39 height 16
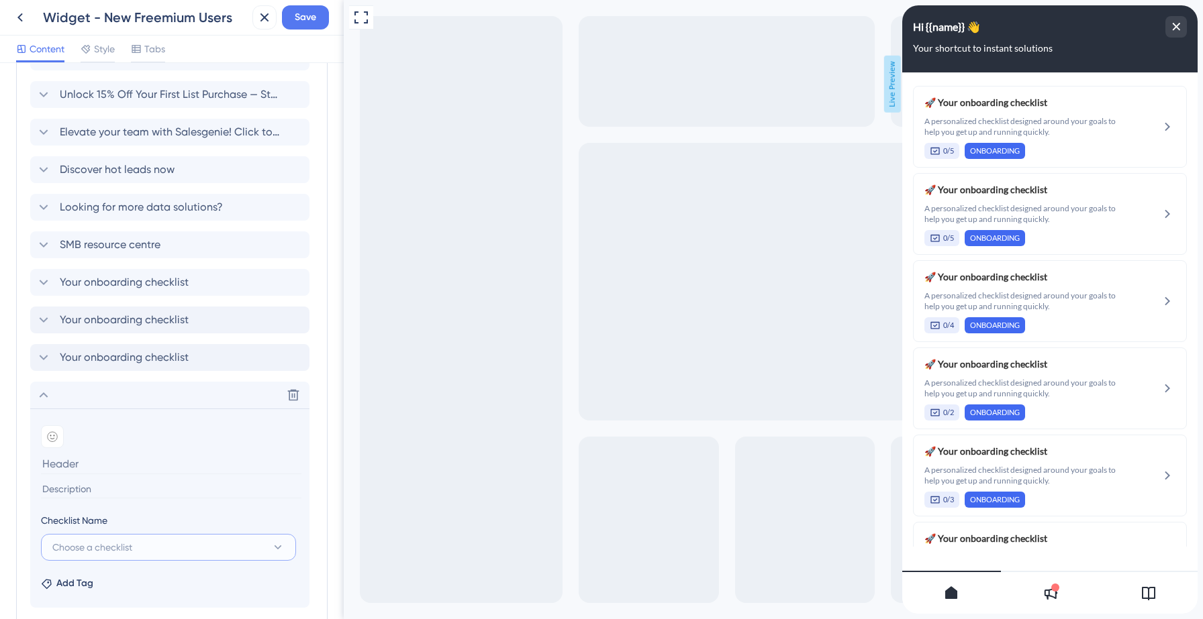
click at [95, 545] on span "Choose a checklist" at bounding box center [92, 548] width 80 height 16
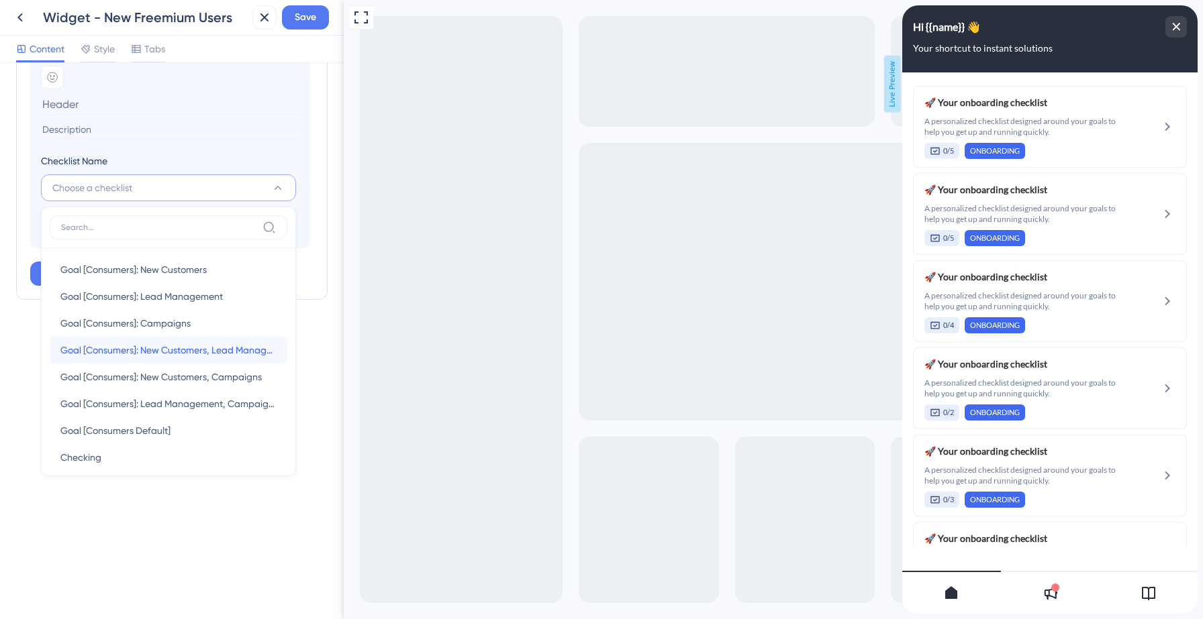
click at [168, 359] on div "Goal [Consumers]: New Customers, Lead Management Goal [Consumers]: New Customer…" at bounding box center [168, 350] width 216 height 27
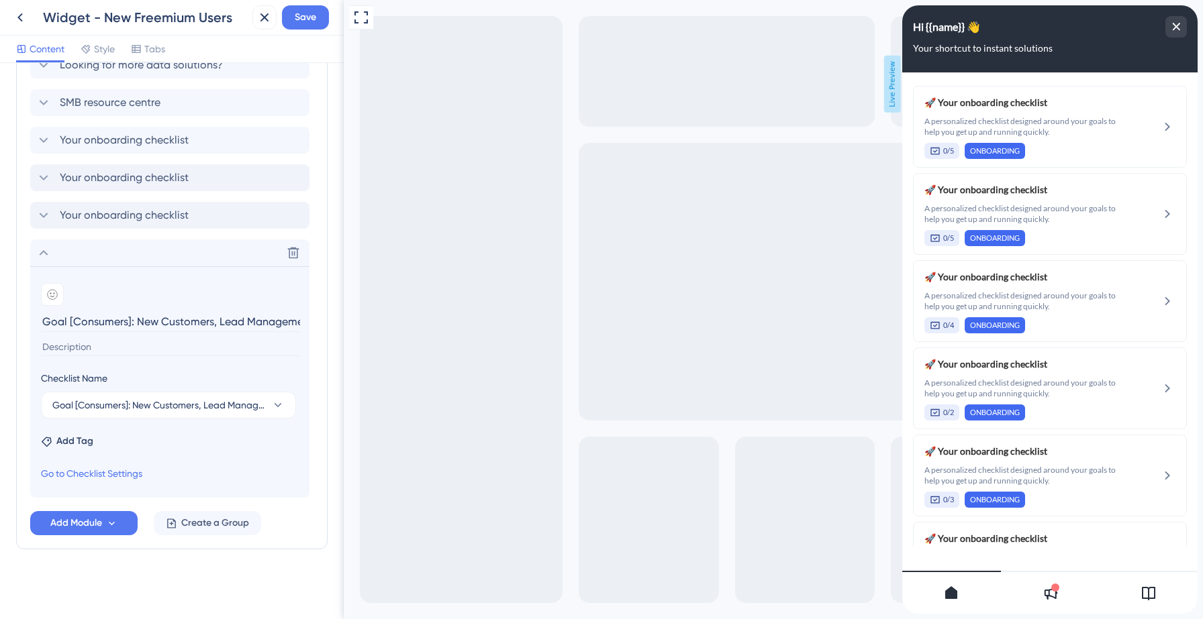
click at [100, 327] on input "Goal [Consumers]: New Customers, Lead Management" at bounding box center [171, 321] width 260 height 21
type input "Your onboarding checklist"
click at [63, 354] on input at bounding box center [171, 347] width 260 height 18
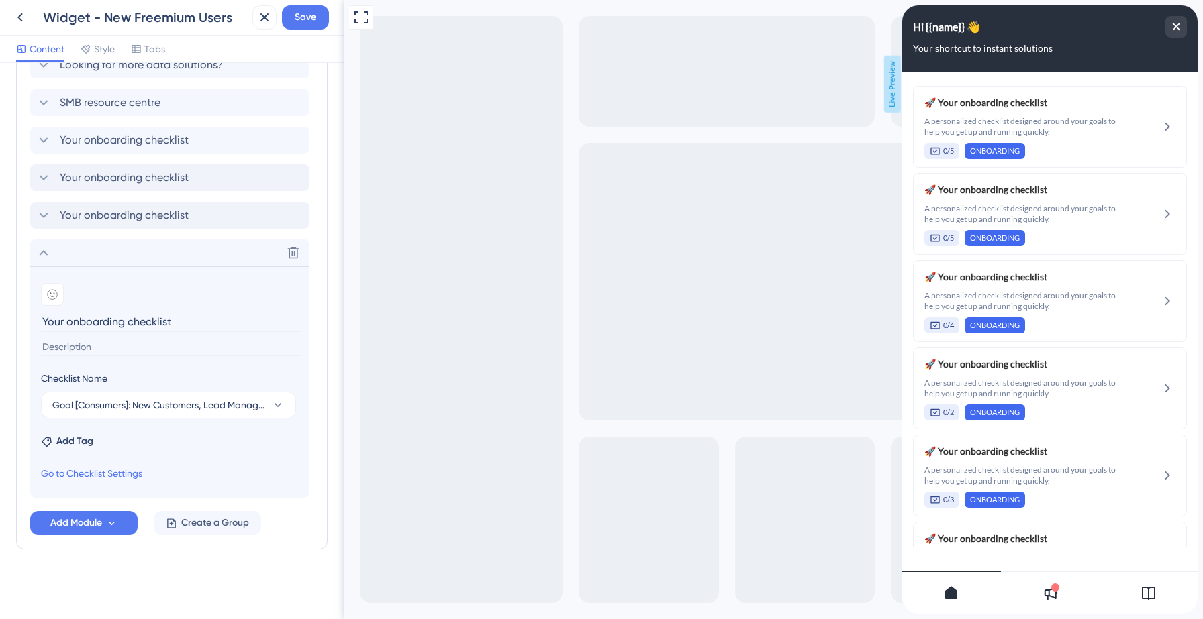
paste input "A personalized checklist designed around your goals to help you get up and runn…"
type input "A personalized checklist designed around your goals to help you get up and runn…"
click at [77, 441] on span "Add Tag" at bounding box center [74, 442] width 37 height 16
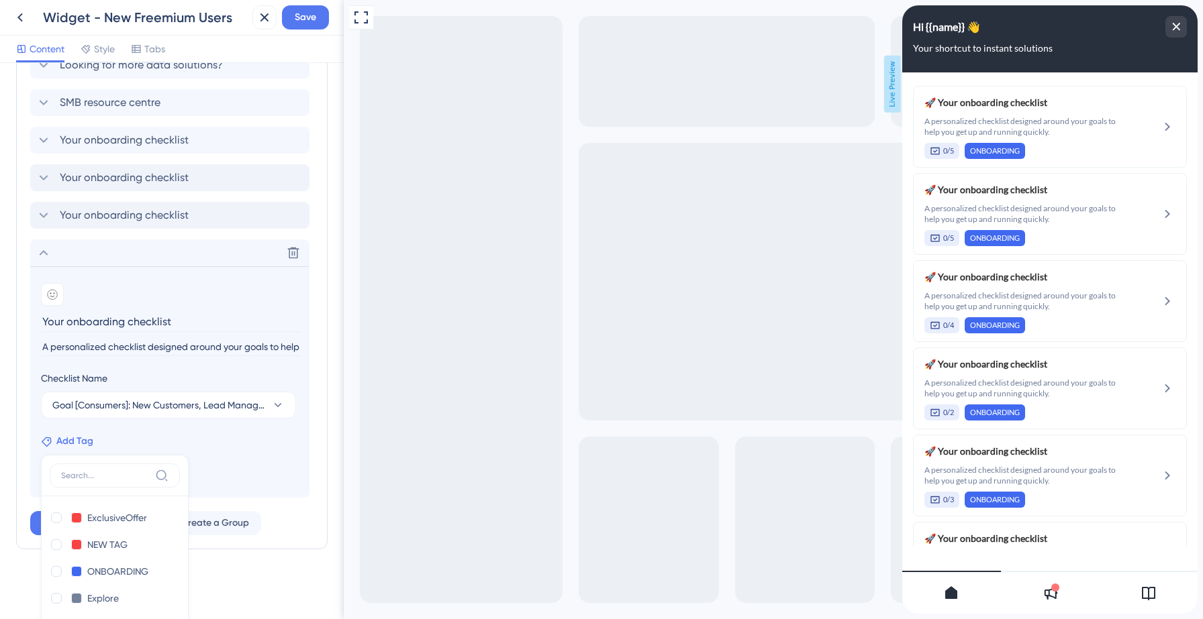
scroll to position [963, 0]
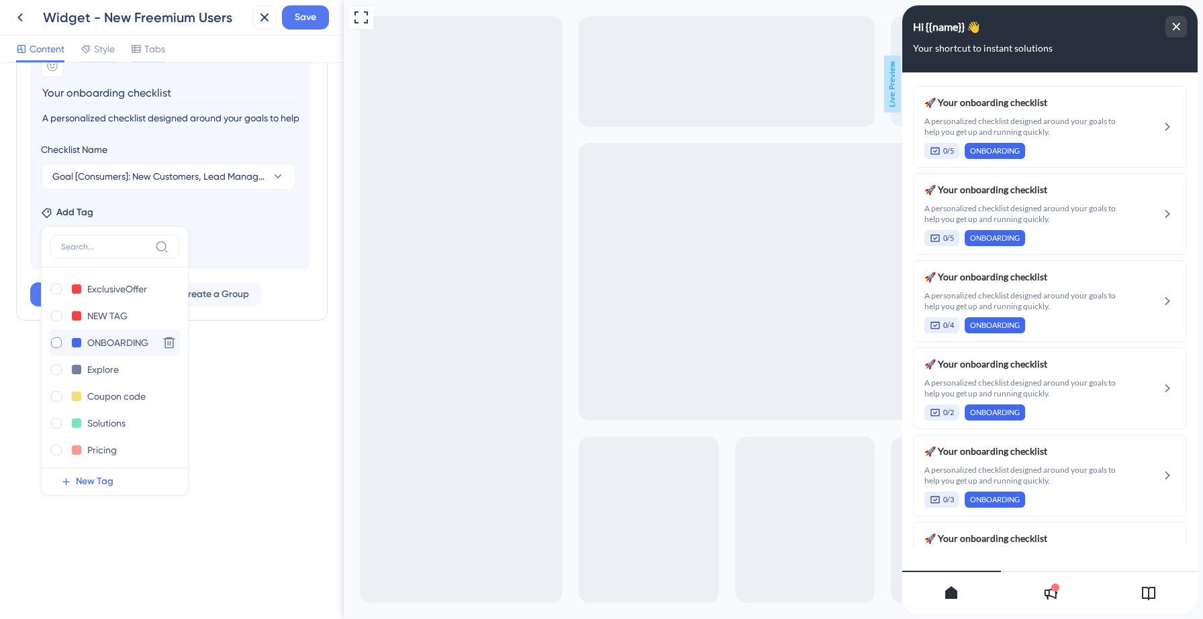
click at [57, 342] on div at bounding box center [56, 343] width 11 height 11
checkbox input "true"
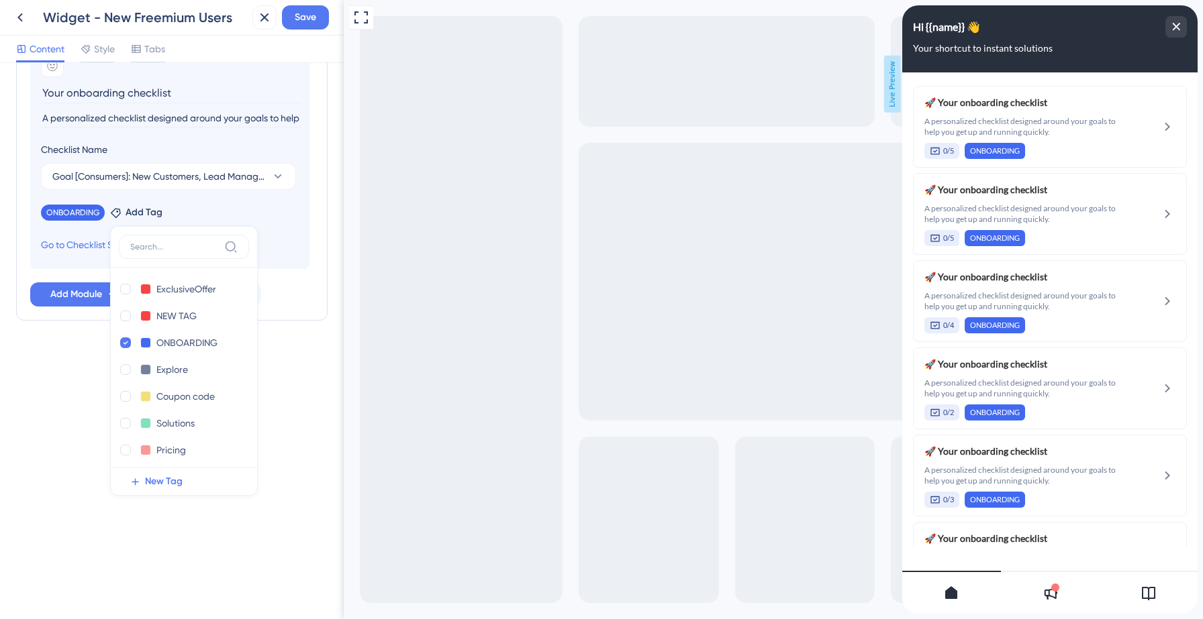
click at [294, 257] on section "Add emoji Your onboarding checklist A personalized checklist designed around yo…" at bounding box center [169, 154] width 279 height 232
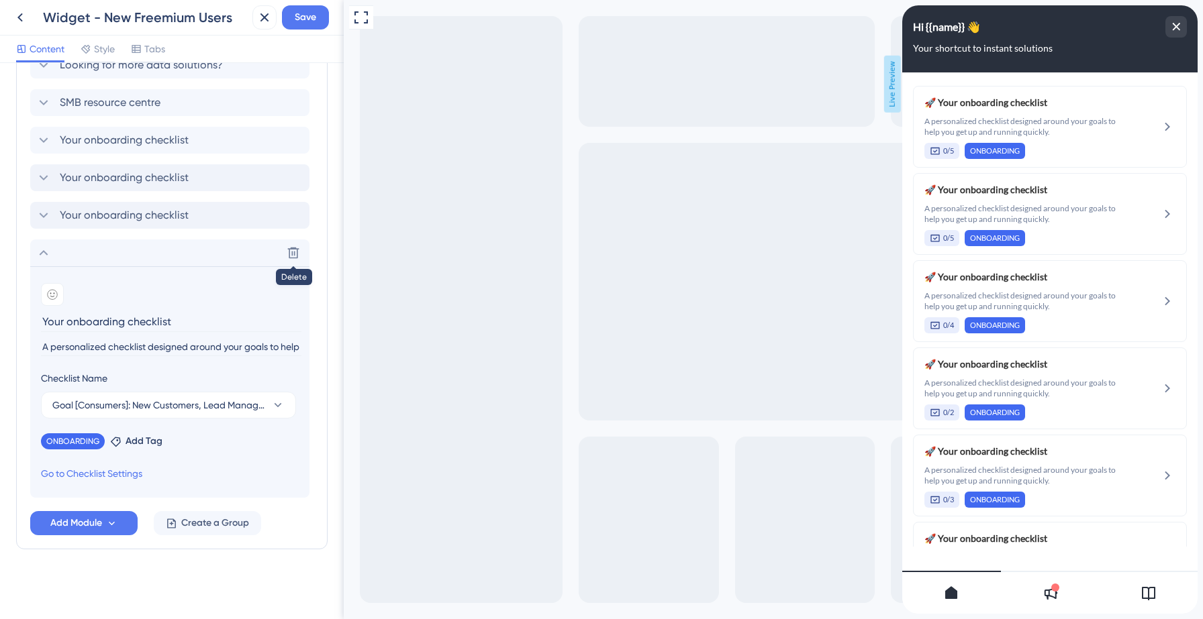
scroll to position [734, 0]
click at [50, 289] on icon at bounding box center [52, 294] width 11 height 11
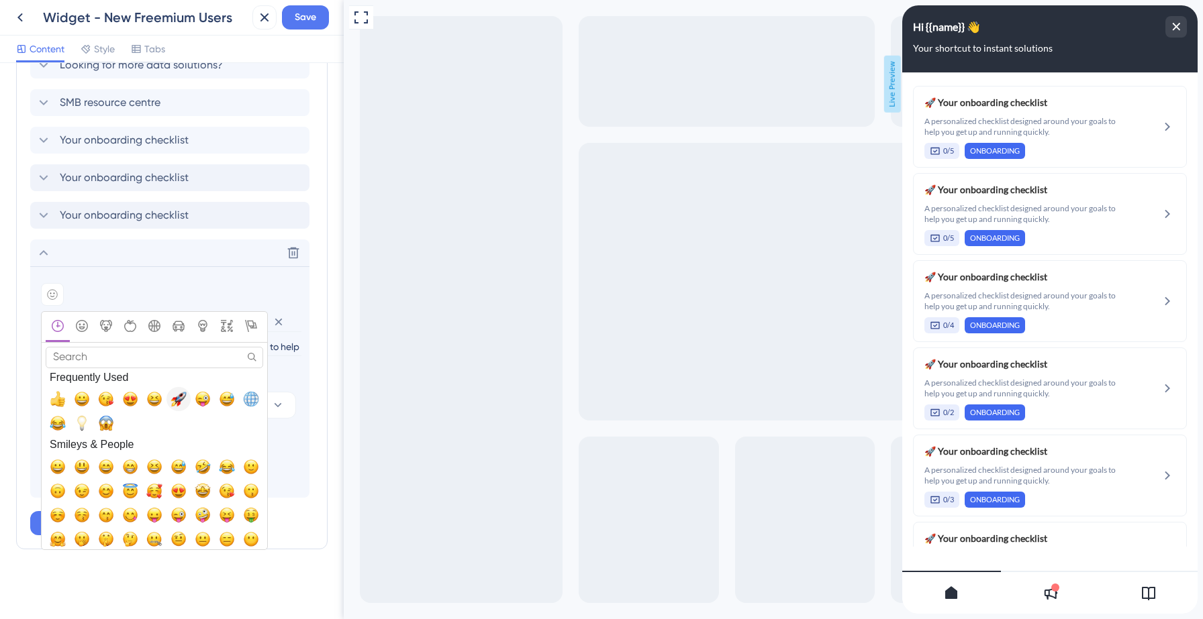
click at [169, 396] on button "🚀, rocket" at bounding box center [178, 399] width 24 height 24
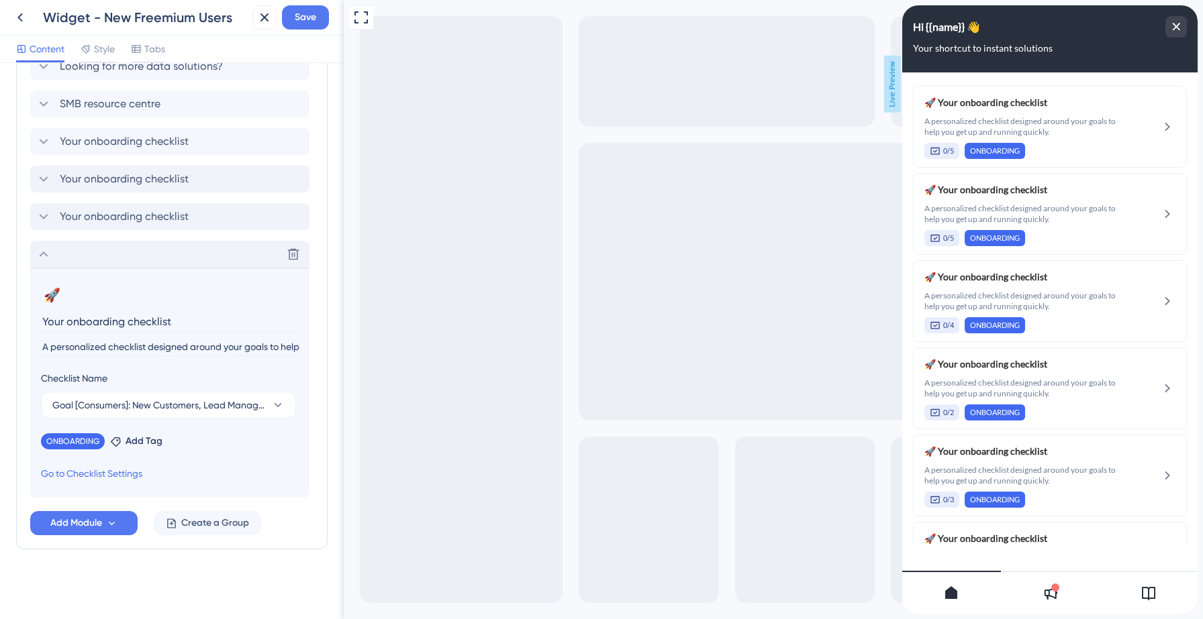
click at [43, 256] on icon at bounding box center [44, 254] width 16 height 16
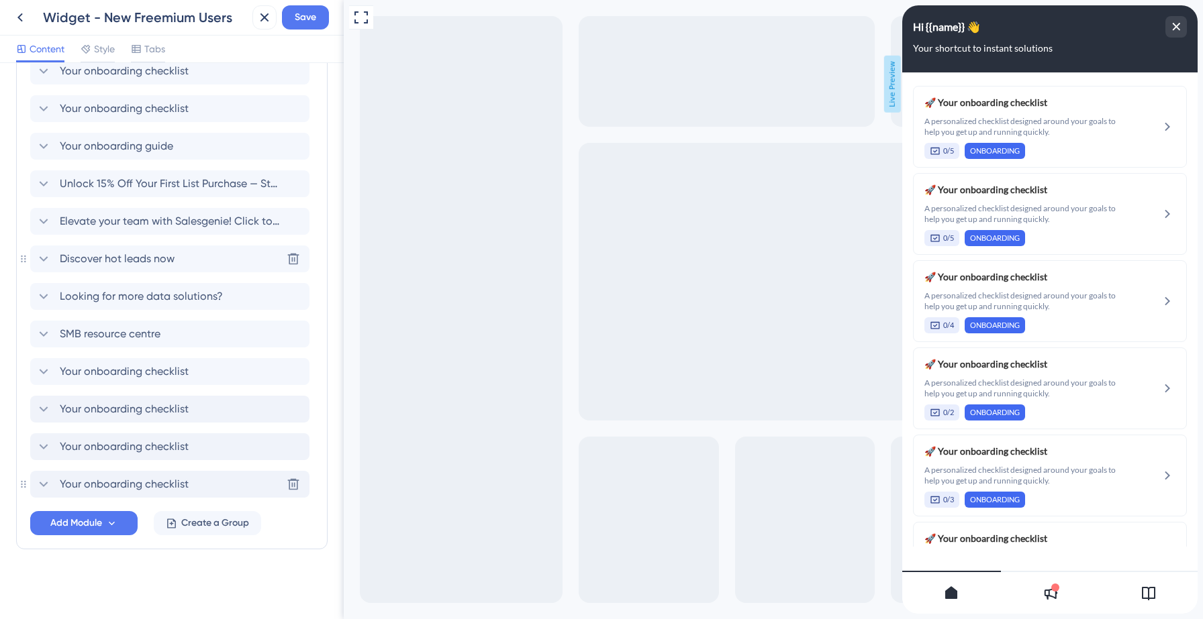
scroll to position [503, 0]
click at [43, 483] on icon at bounding box center [44, 485] width 16 height 16
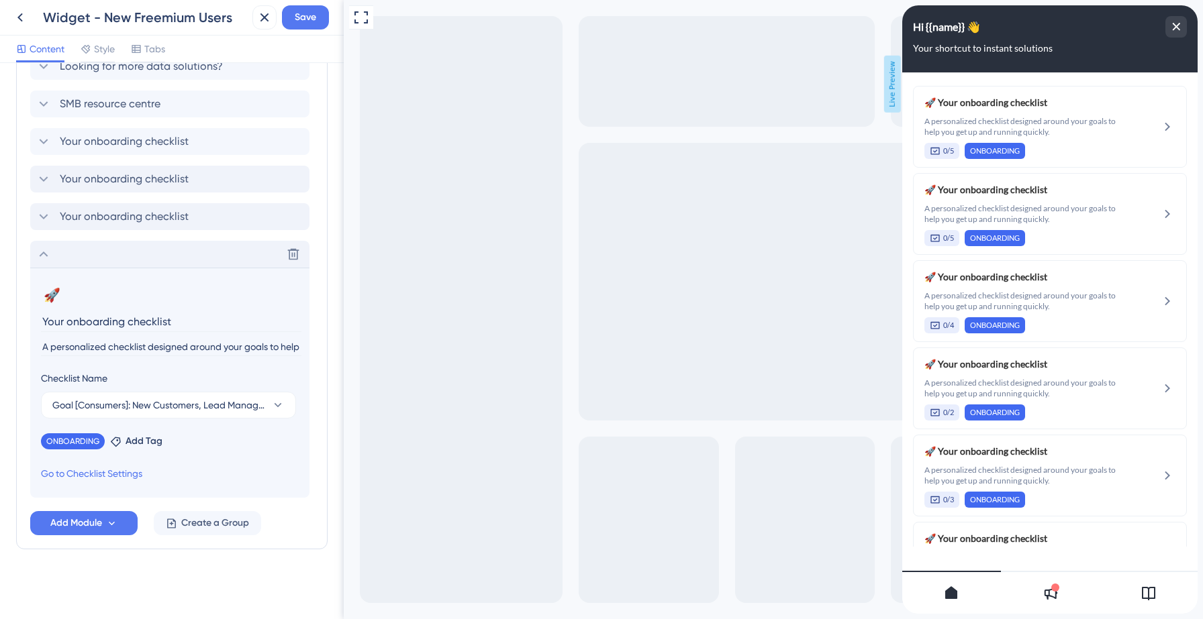
click at [42, 256] on icon at bounding box center [44, 254] width 16 height 16
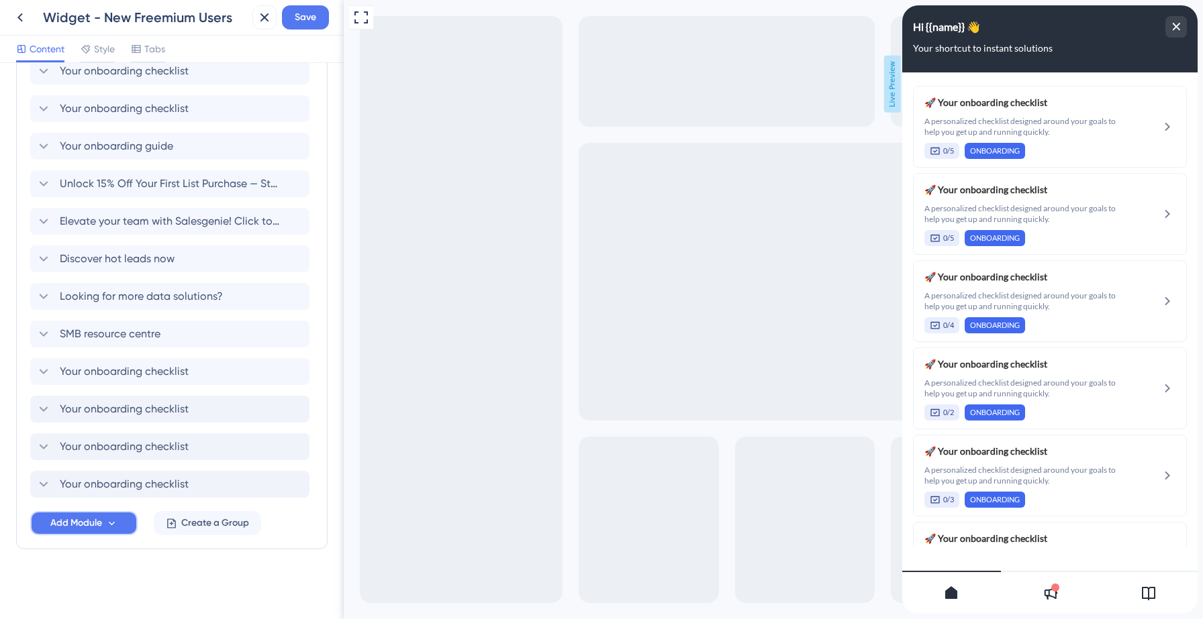
click at [74, 521] on span "Add Module" at bounding box center [76, 523] width 52 height 16
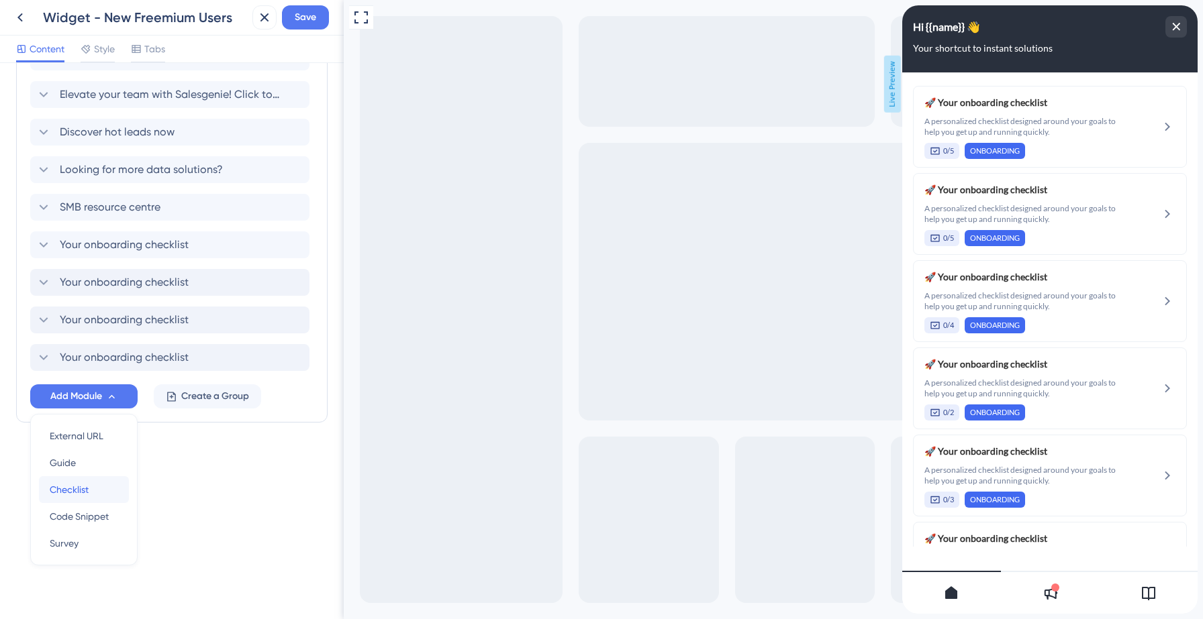
click at [77, 496] on span "Checklist" at bounding box center [69, 490] width 39 height 16
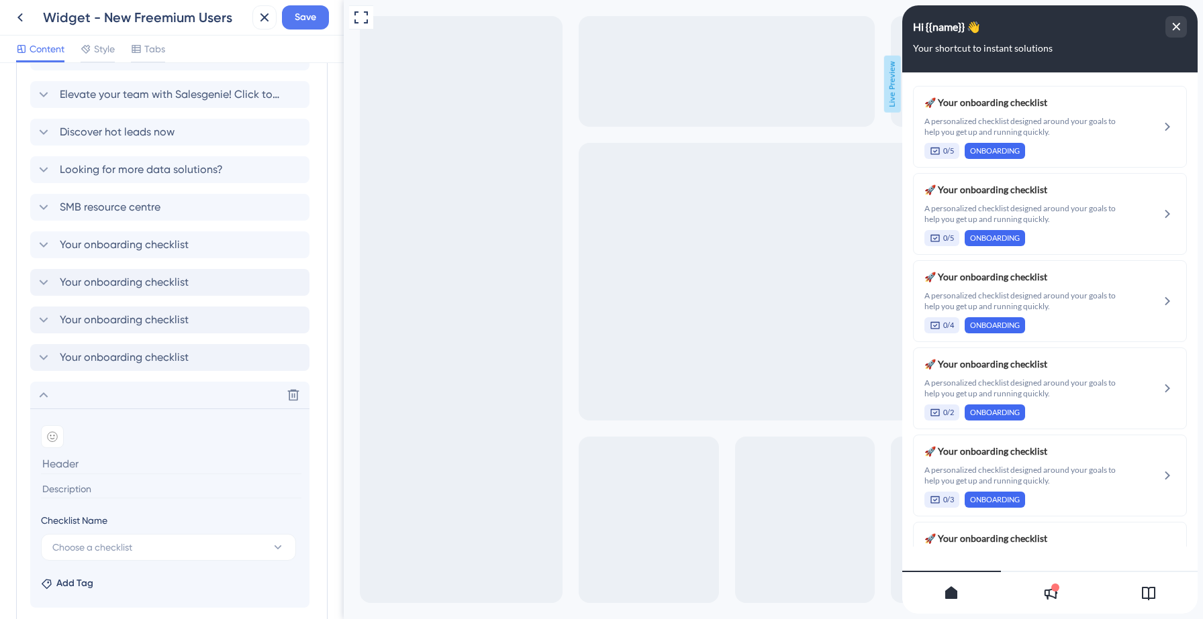
click at [85, 487] on input at bounding box center [171, 490] width 260 height 18
paste input "A personalized checklist designed around your goals to help you get up and runn…"
type input "A personalized checklist designed around your goals to help you get up and runn…"
click at [82, 466] on input at bounding box center [171, 464] width 260 height 21
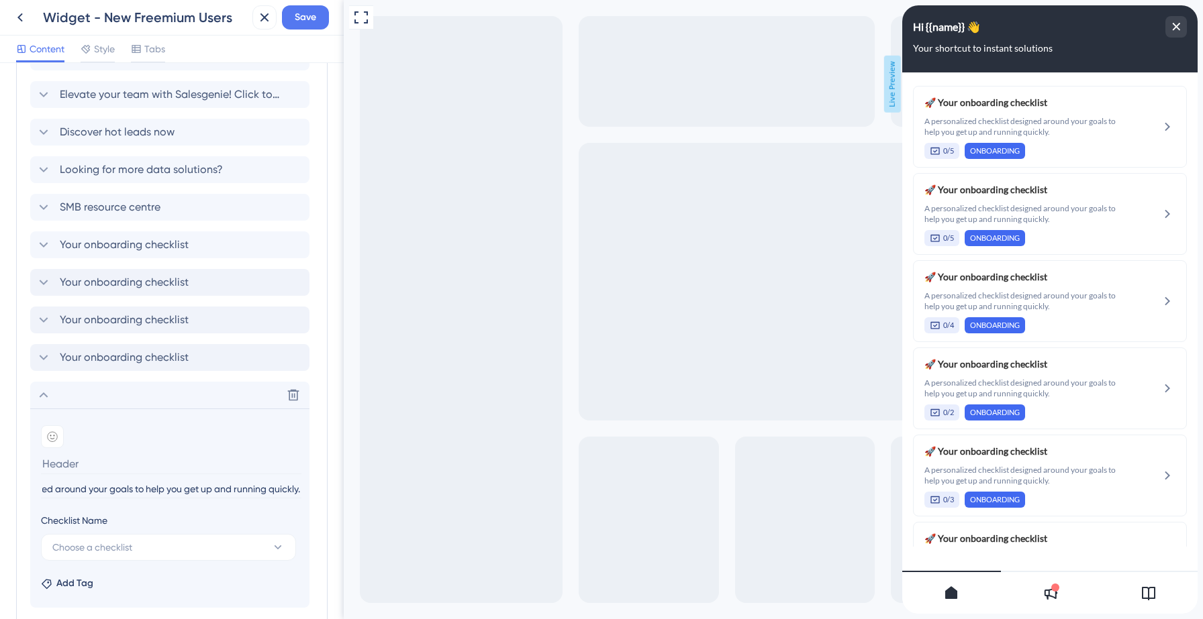
scroll to position [0, 0]
click at [51, 436] on icon at bounding box center [52, 437] width 11 height 11
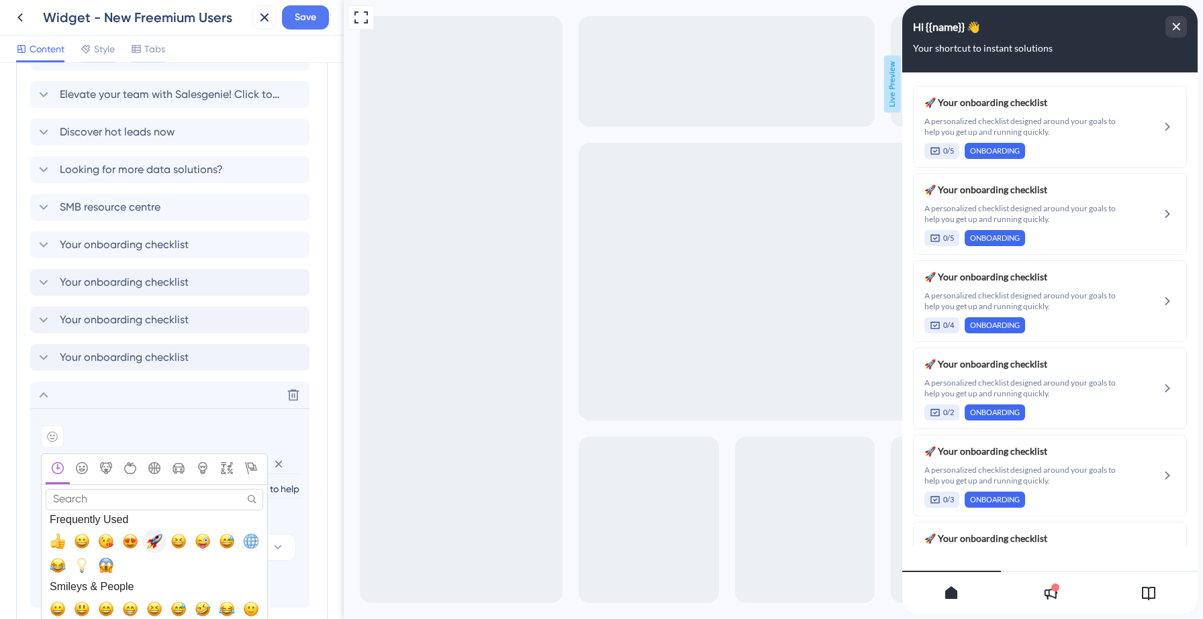
click at [156, 541] on span "🚀, rocket" at bounding box center [154, 542] width 16 height 16
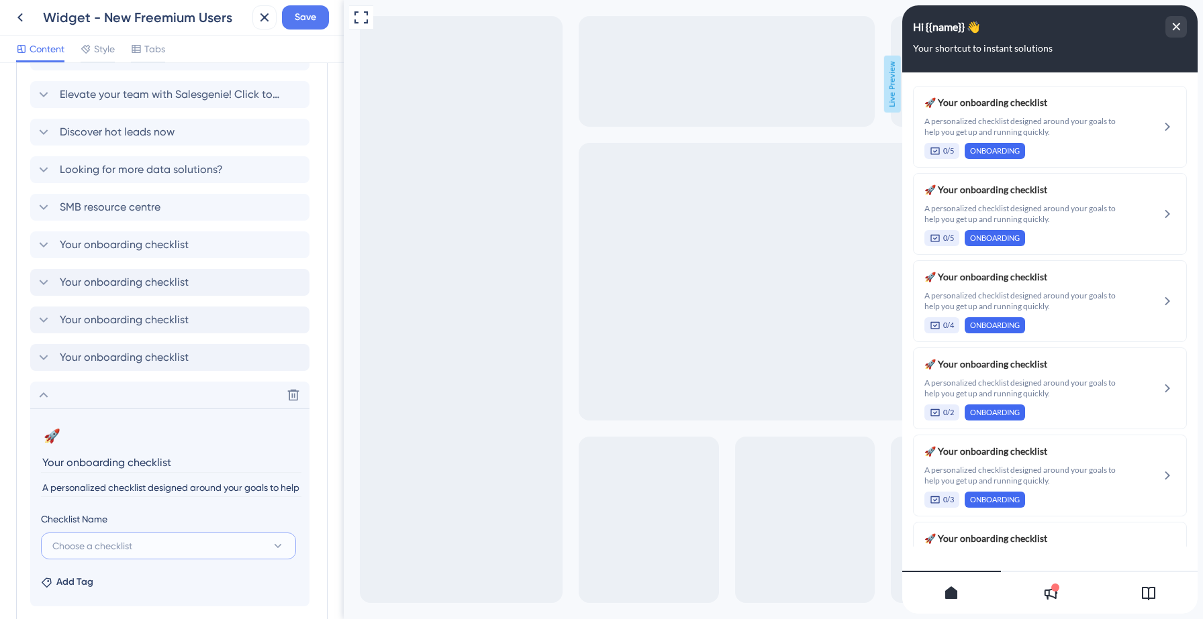
click at [131, 547] on span "Choose a checklist" at bounding box center [92, 546] width 80 height 16
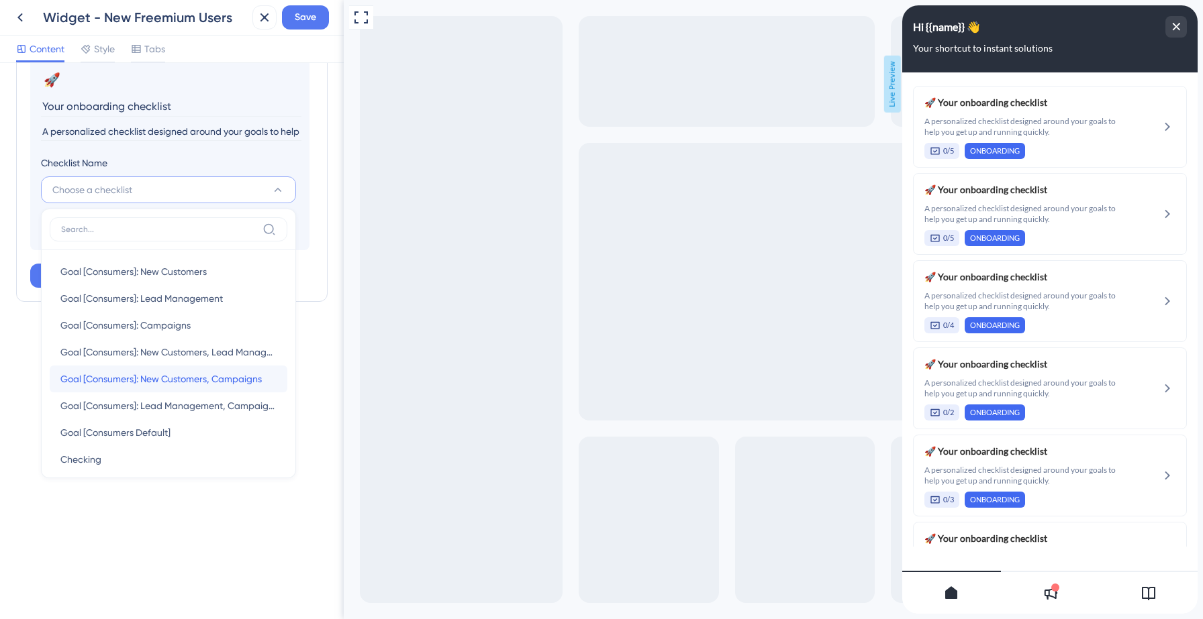
click at [187, 385] on span "Goal [Consumers]: New Customers, Campaigns" at bounding box center [160, 379] width 201 height 16
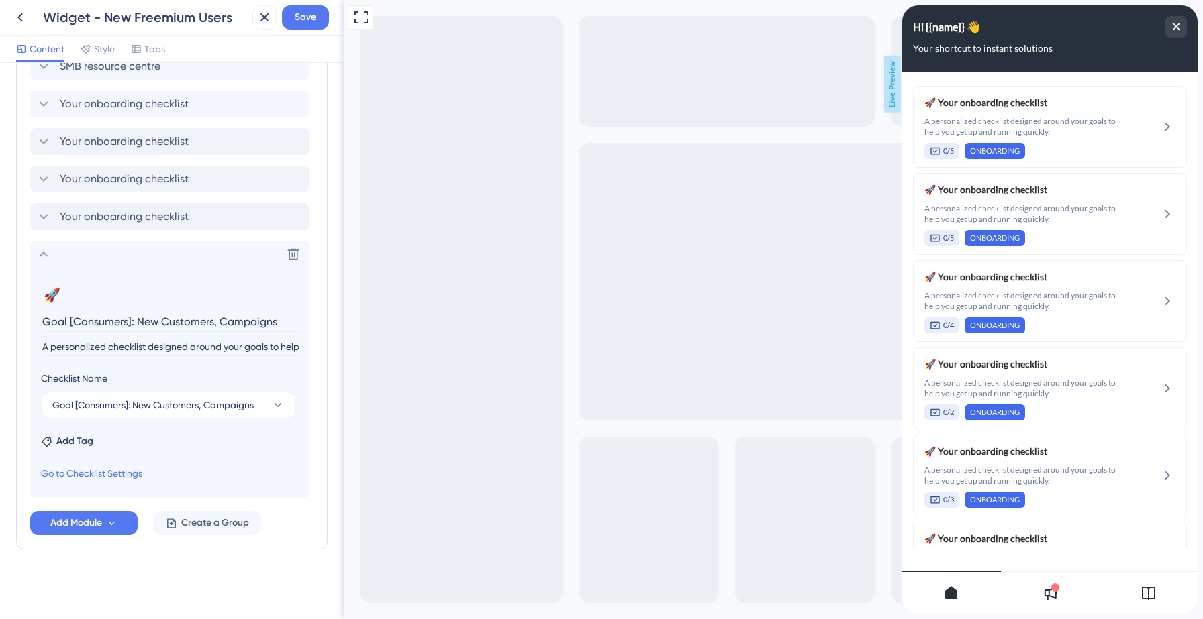
click at [134, 322] on input "Goal [Consumers]: New Customers, Campaigns" at bounding box center [171, 321] width 260 height 21
type input "Your onboarding checklist"
click at [81, 445] on span "Add Tag" at bounding box center [74, 442] width 37 height 16
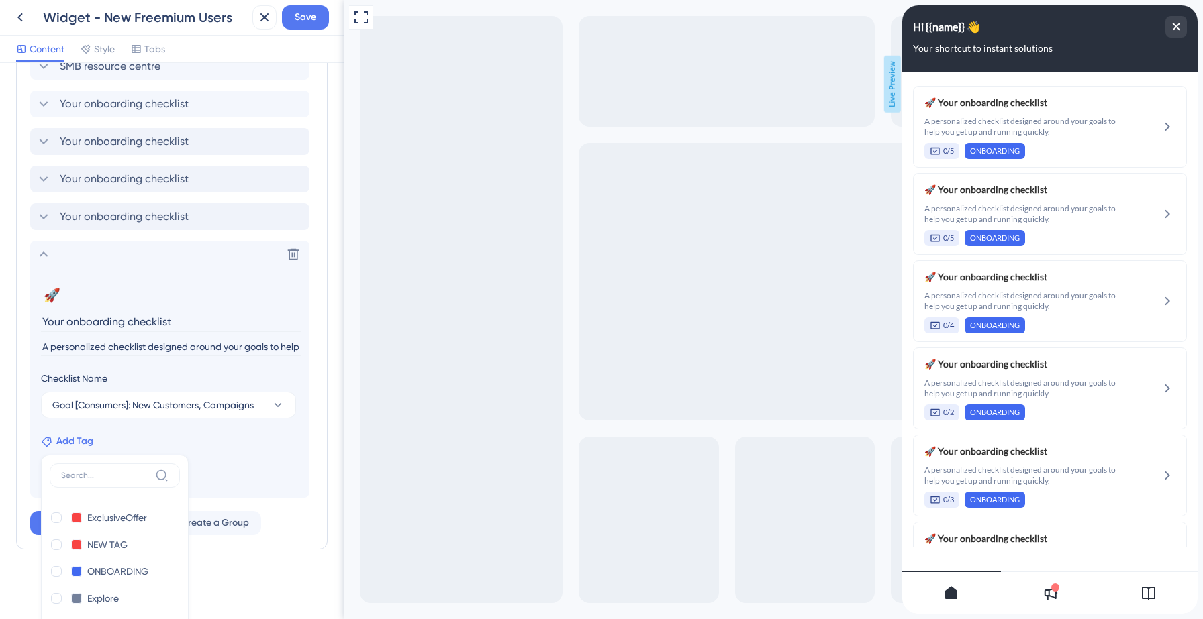
scroll to position [999, 0]
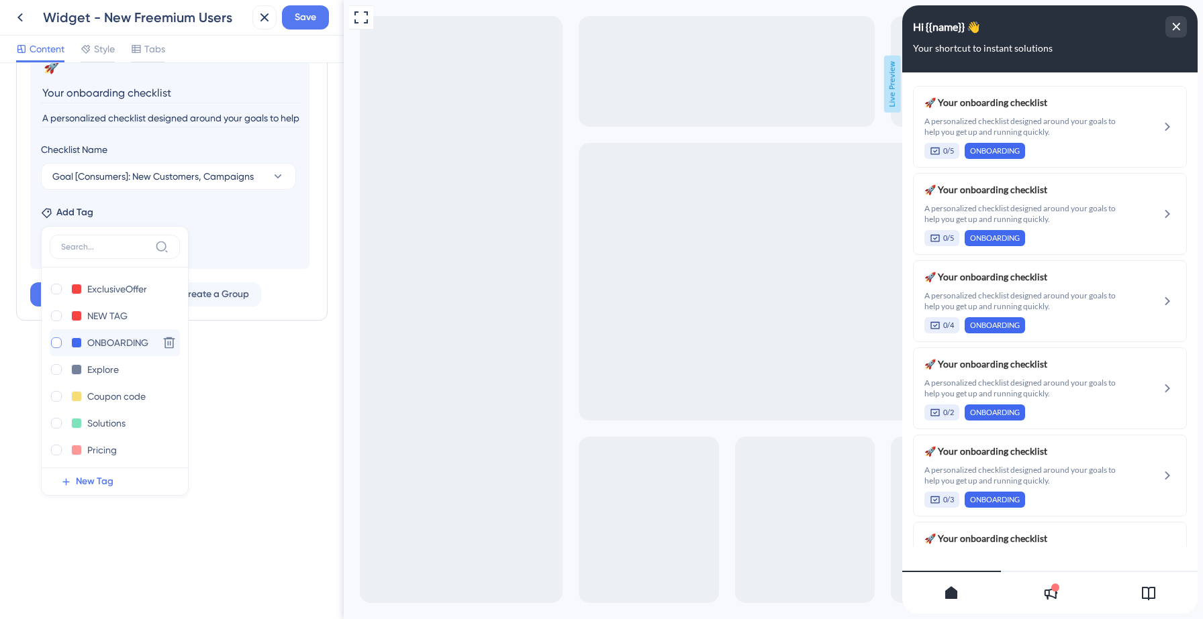
click at [58, 344] on div at bounding box center [56, 343] width 11 height 11
checkbox input "true"
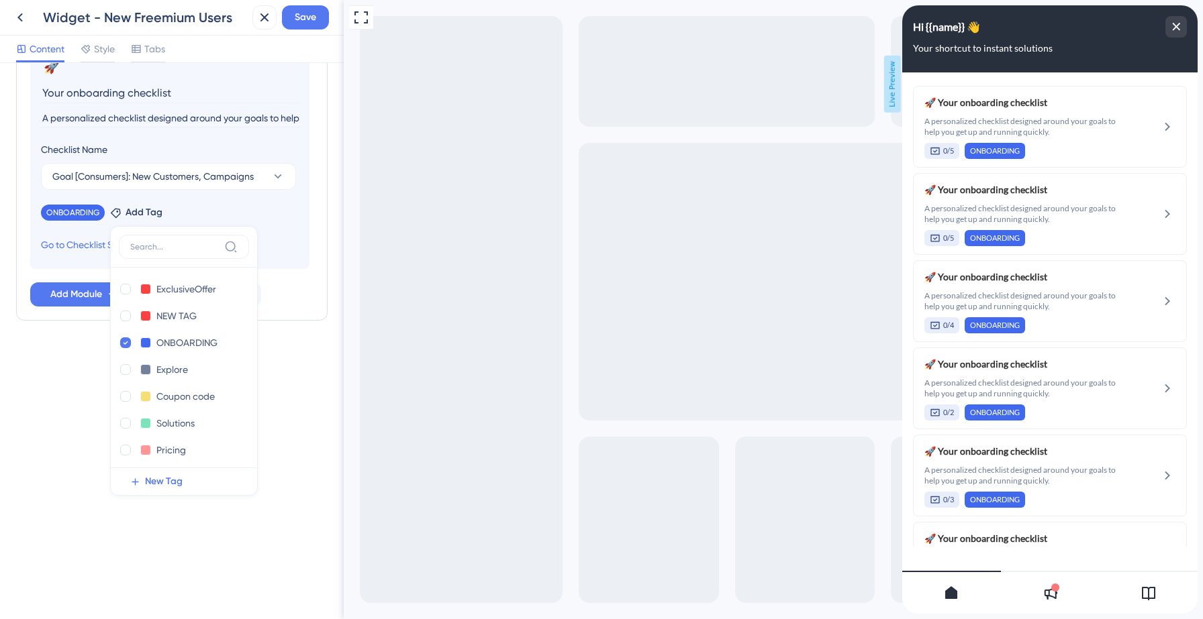
click at [303, 242] on section "🚀 Change emoji Remove emoji Your onboarding checklist A personalized checklist …" at bounding box center [169, 154] width 279 height 230
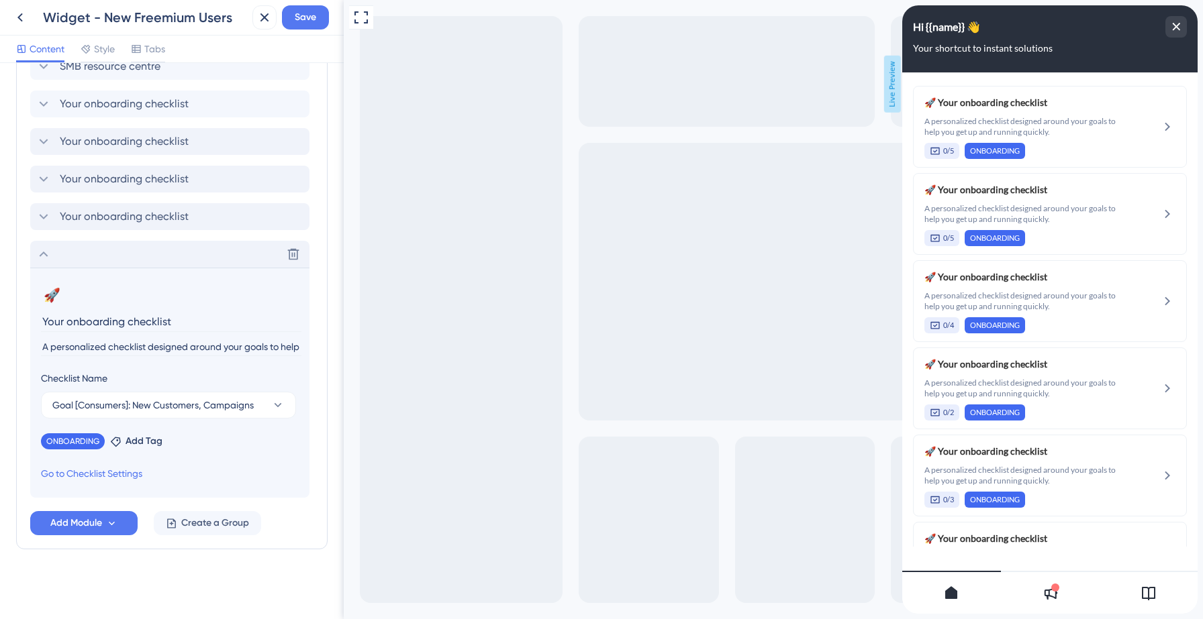
click at [41, 257] on icon at bounding box center [44, 254] width 16 height 16
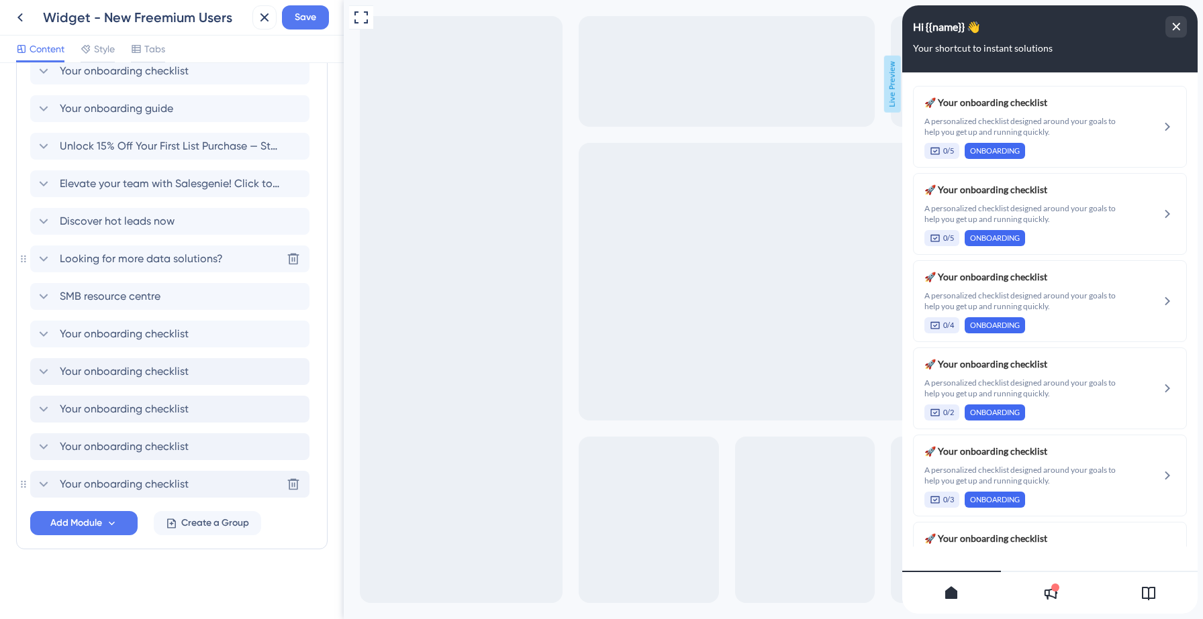
scroll to position [540, 0]
click at [46, 446] on icon at bounding box center [44, 447] width 16 height 16
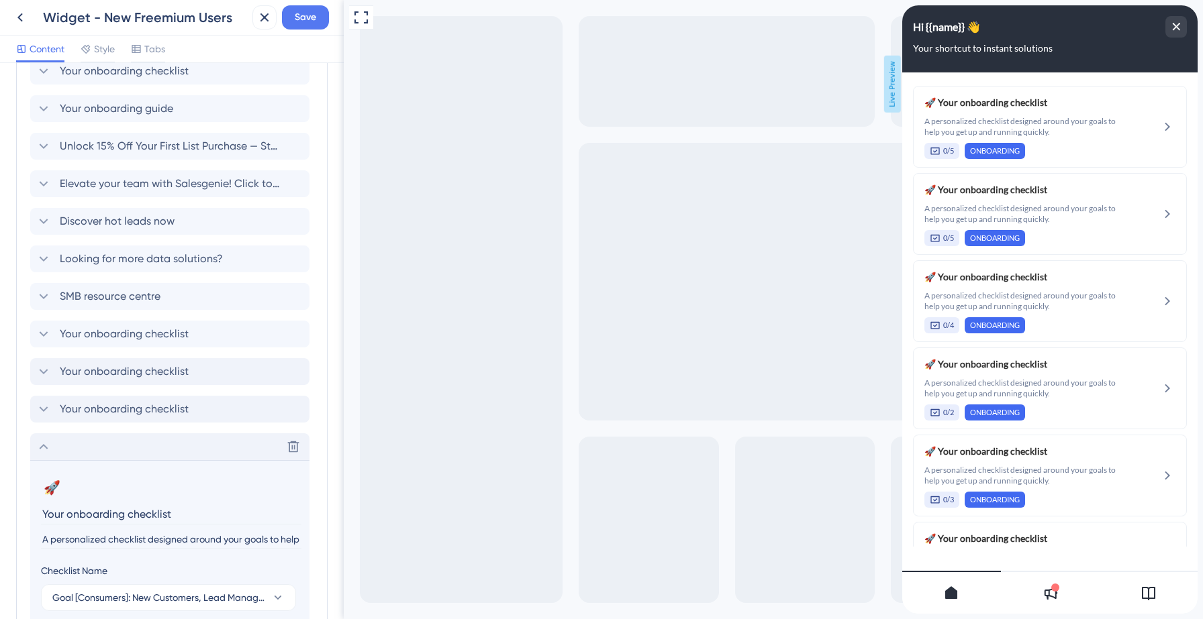
scroll to position [770, 0]
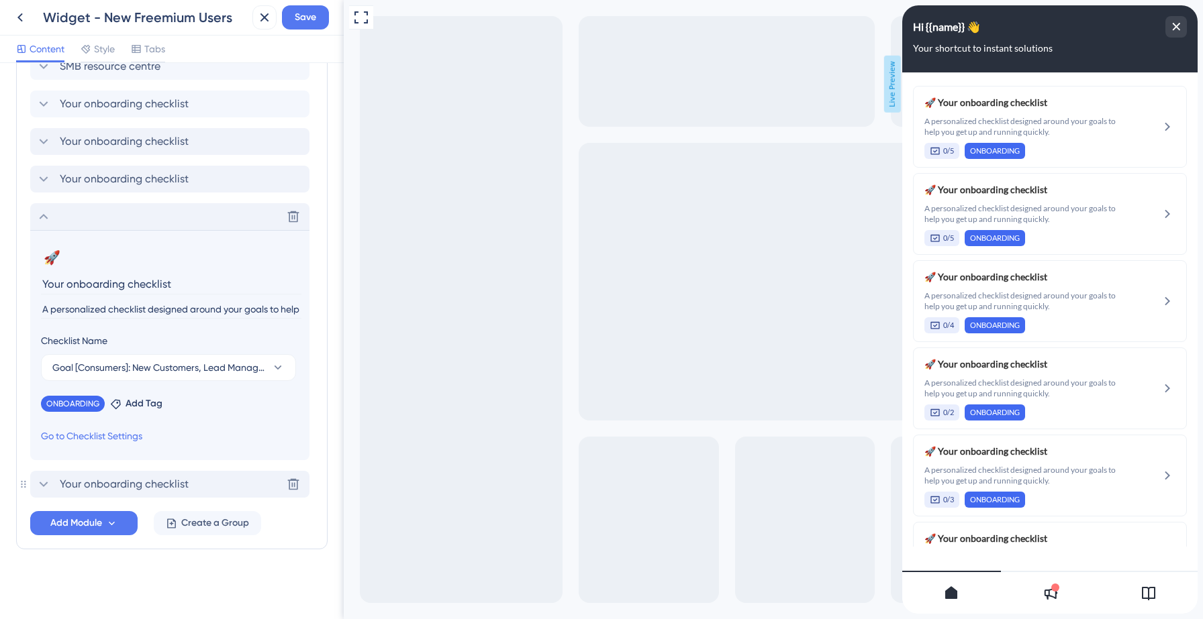
click at [48, 217] on icon at bounding box center [44, 217] width 16 height 16
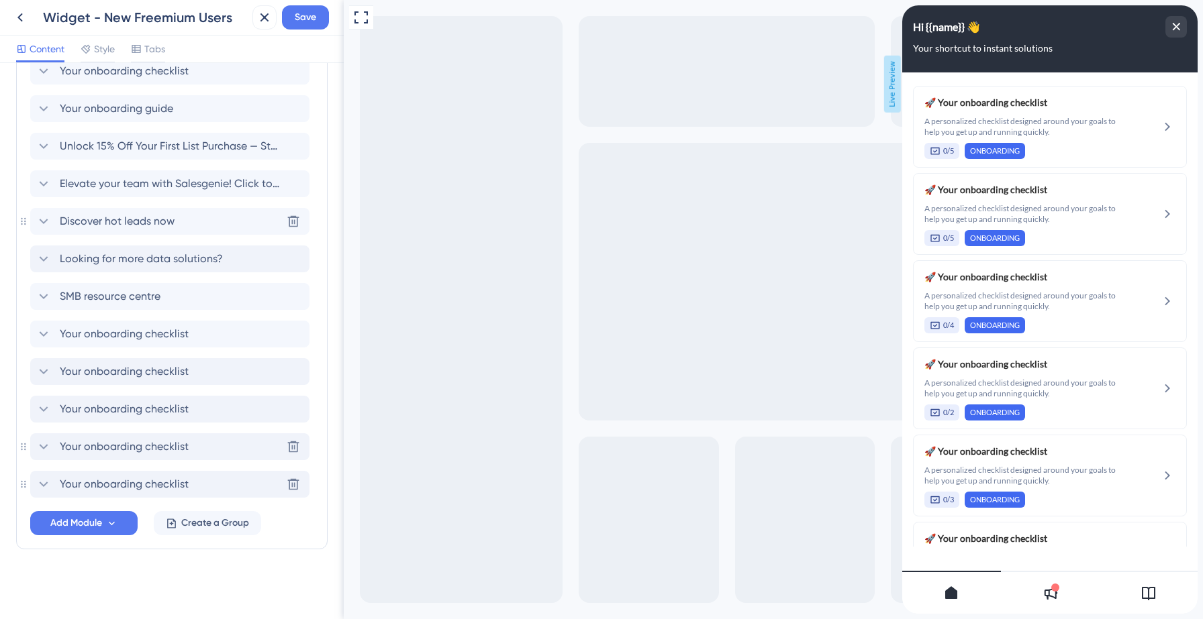
scroll to position [540, 0]
click at [41, 485] on icon at bounding box center [44, 485] width 16 height 16
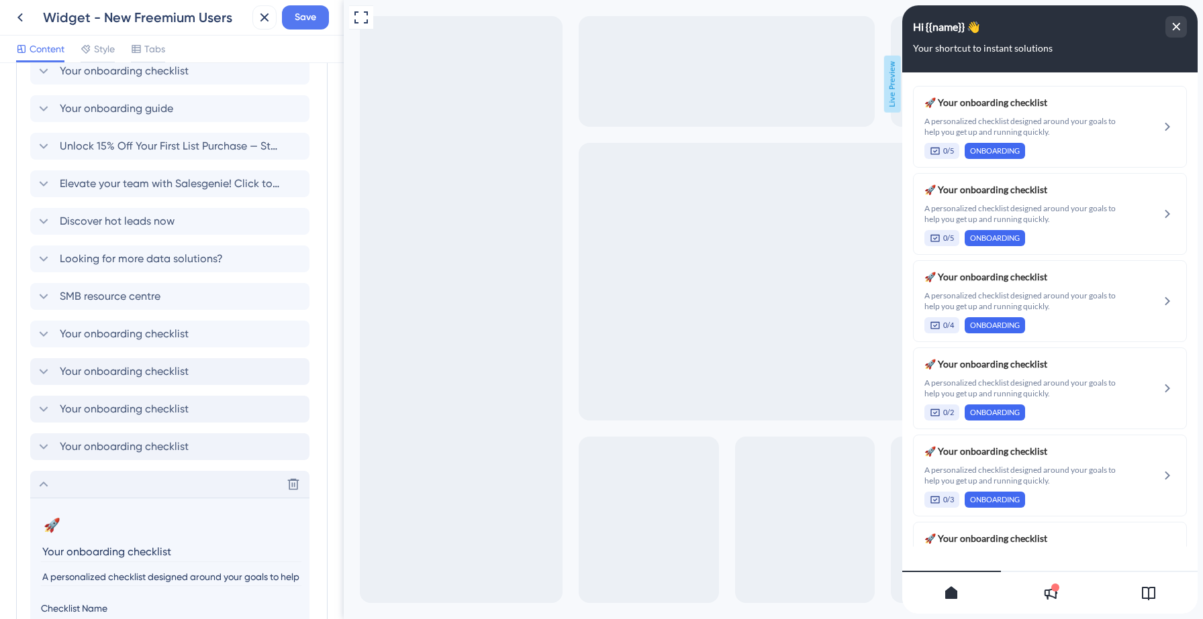
scroll to position [770, 0]
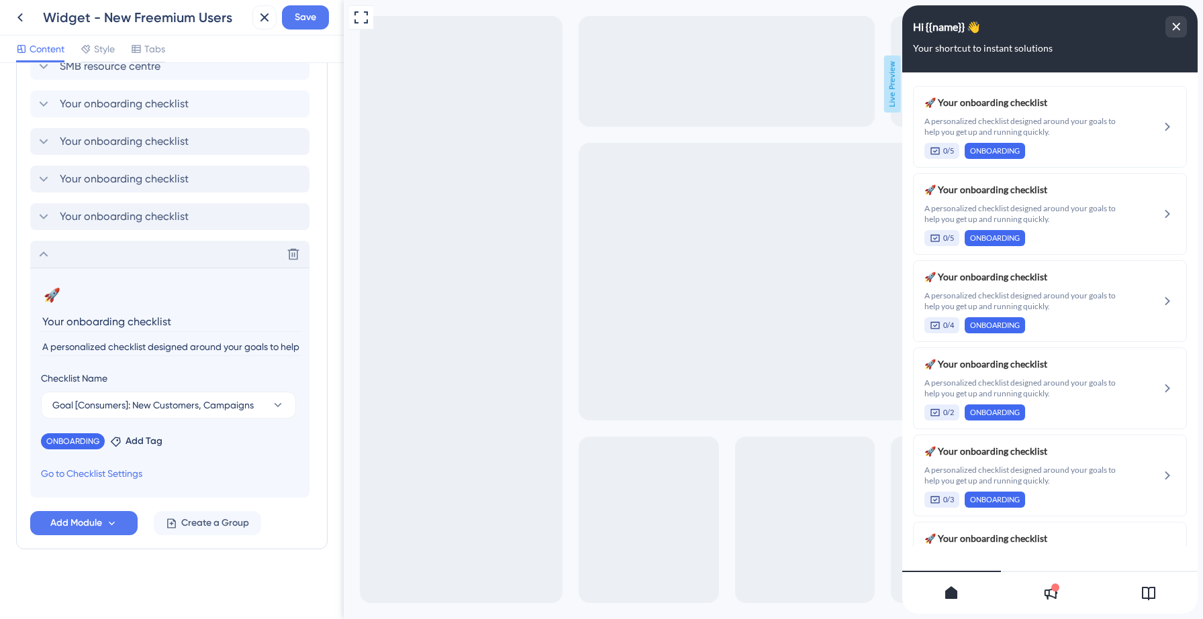
click at [43, 257] on icon at bounding box center [44, 254] width 16 height 16
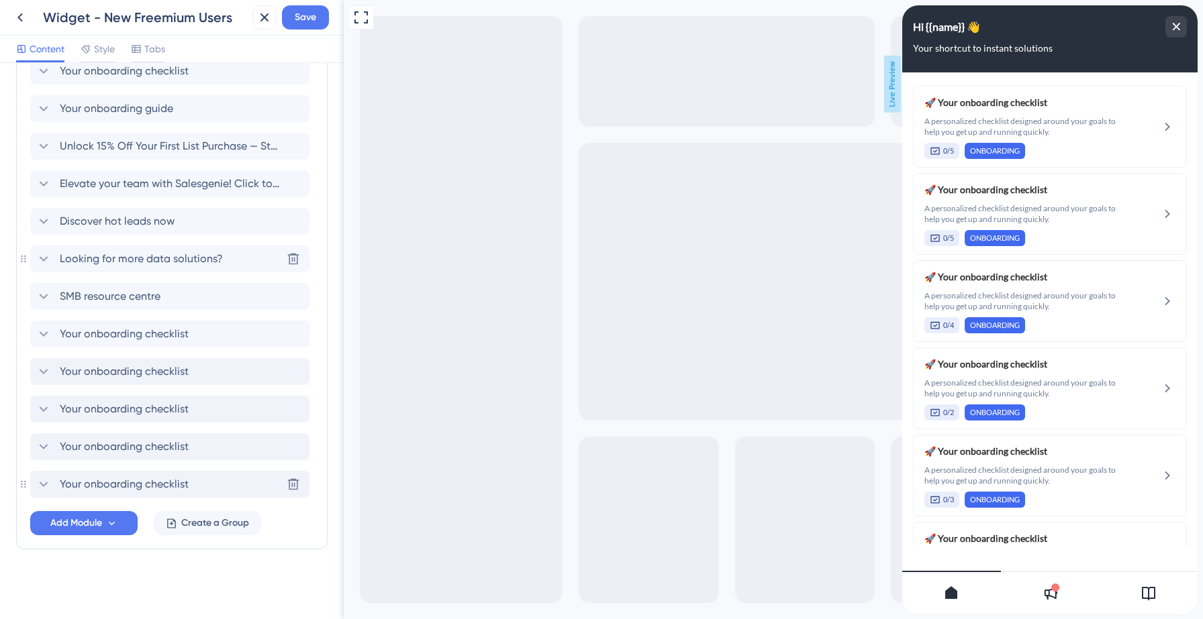
scroll to position [540, 0]
click at [66, 526] on span "Add Module" at bounding box center [76, 523] width 52 height 16
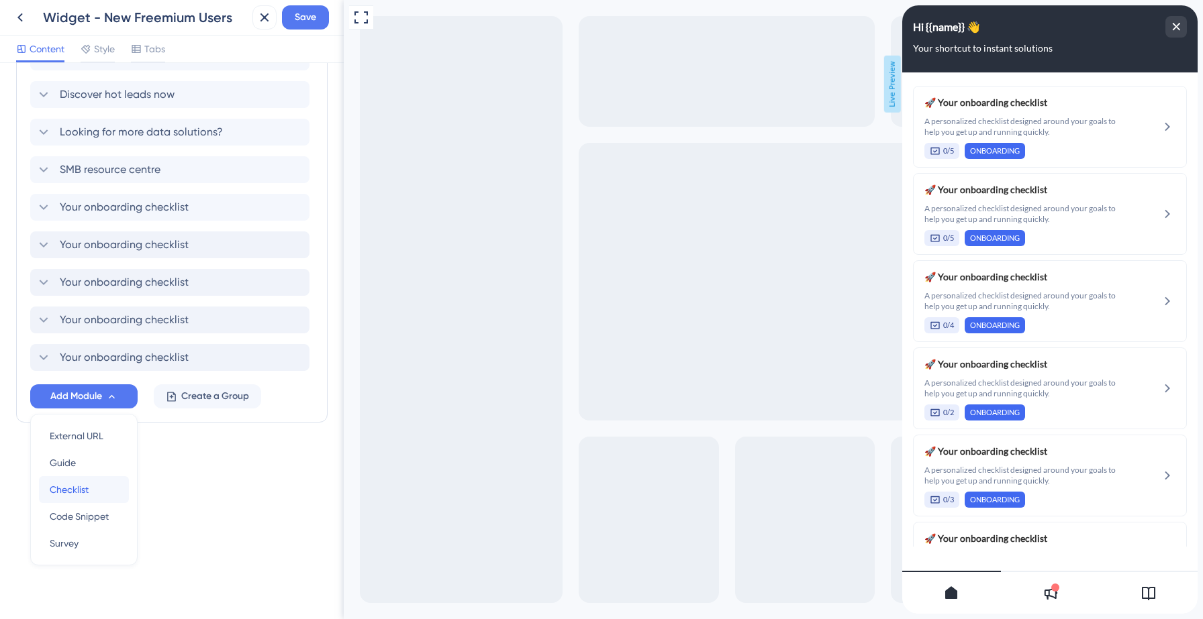
click at [74, 483] on span "Checklist" at bounding box center [69, 490] width 39 height 16
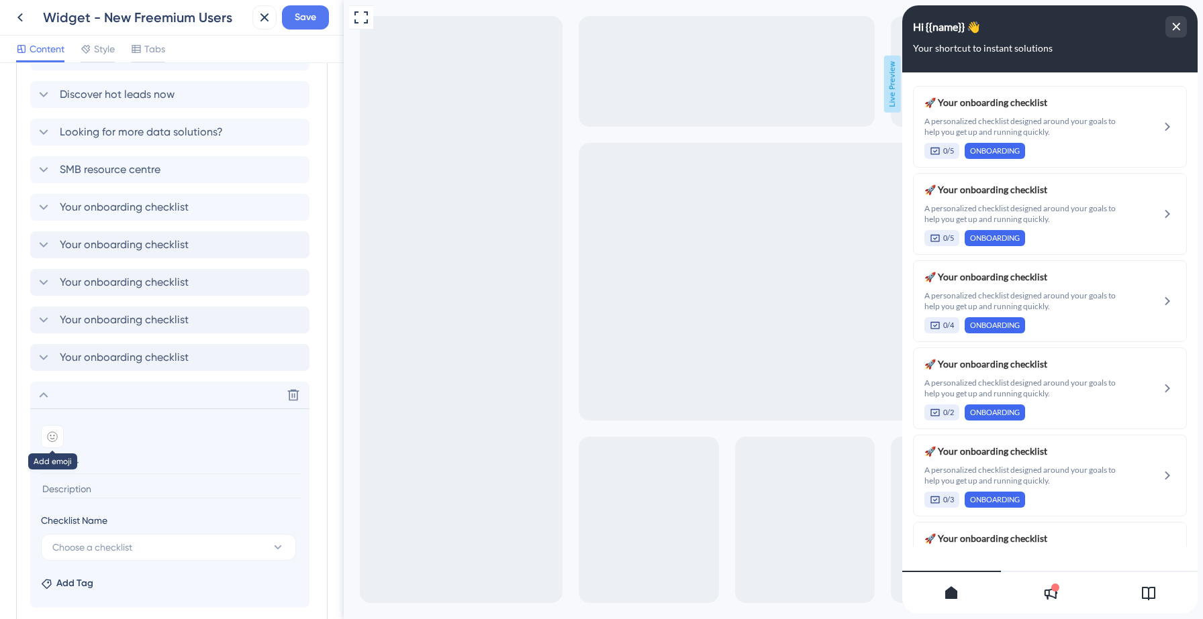
click at [55, 434] on icon at bounding box center [52, 437] width 11 height 11
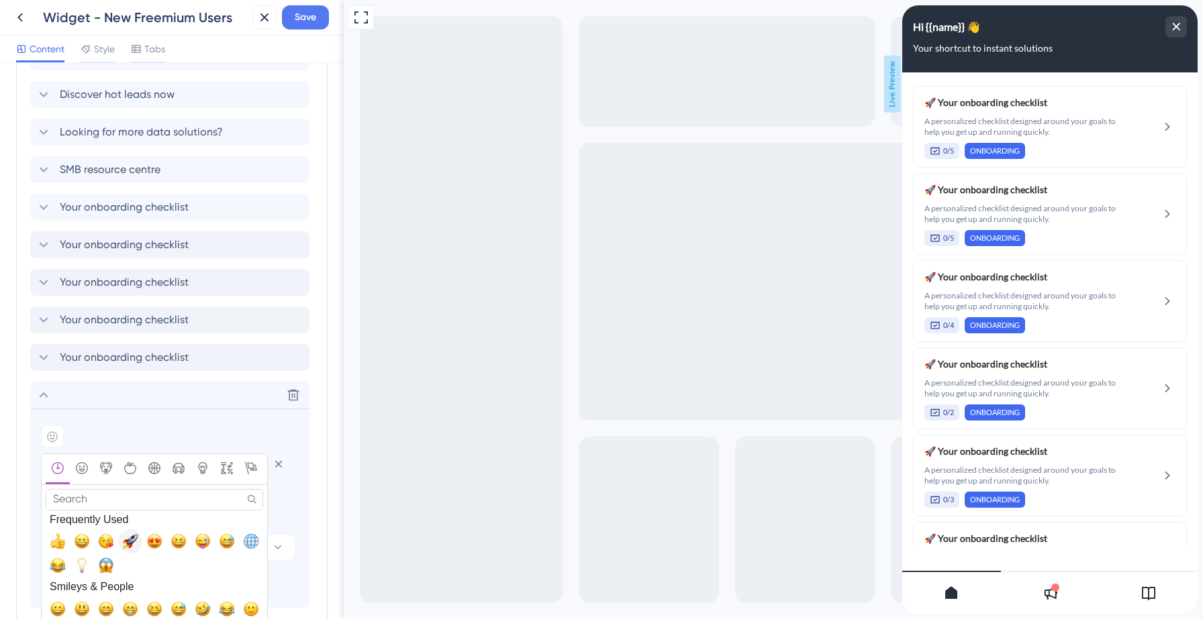
click at [135, 536] on span "🚀, rocket" at bounding box center [130, 542] width 16 height 16
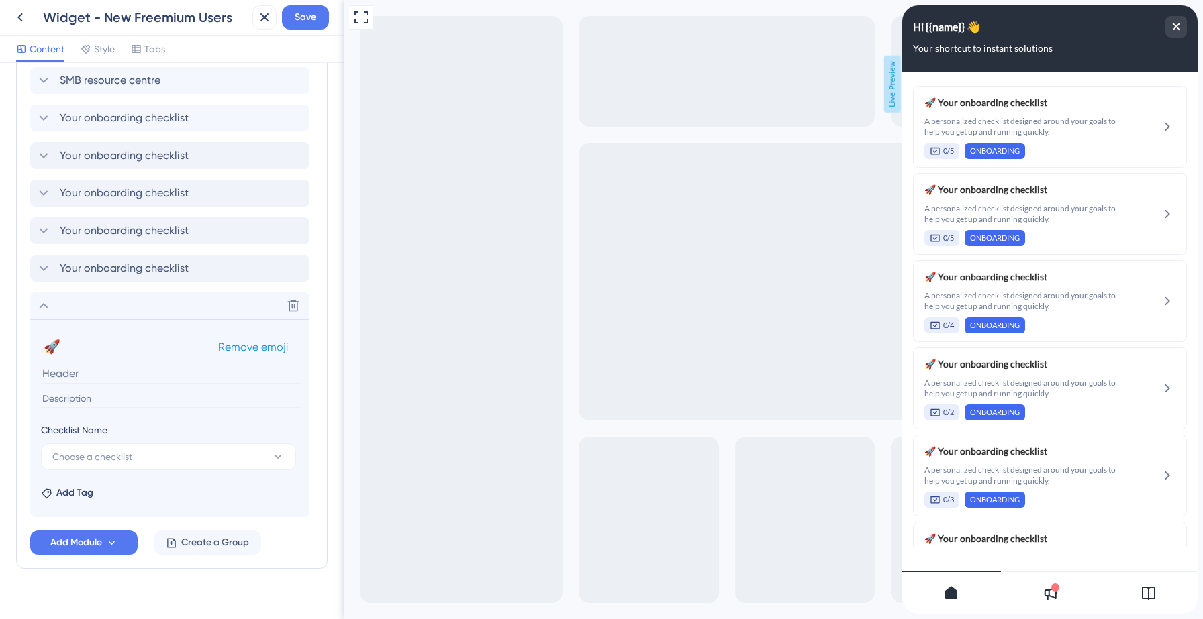
scroll to position [764, 0]
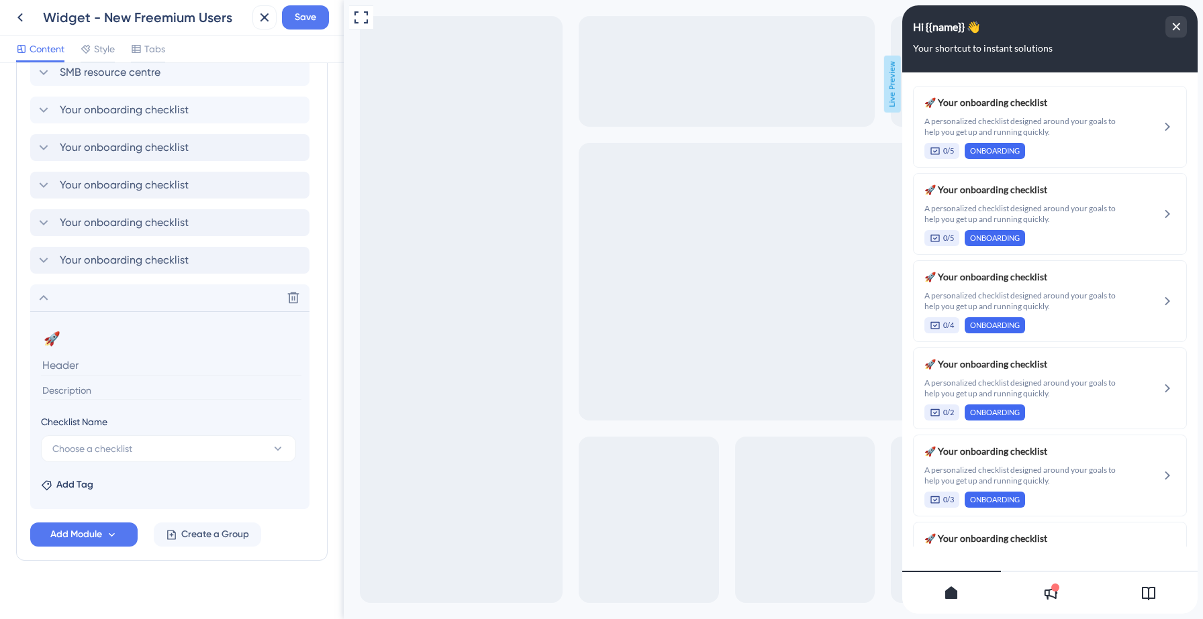
click at [136, 394] on input at bounding box center [171, 391] width 260 height 18
paste input "A personalized checklist designed around your goals to help you get up and runn…"
type input "A personalized checklist designed around your goals to help you get up and runn…"
click at [120, 441] on span "Choose a checklist" at bounding box center [92, 449] width 80 height 16
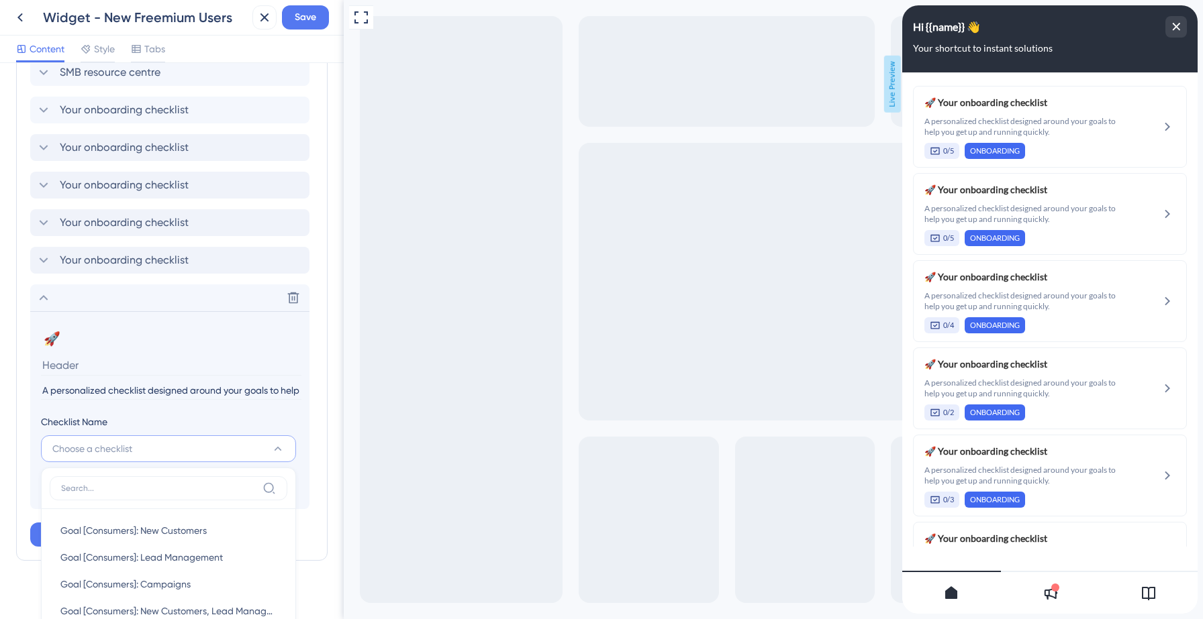
scroll to position [1023, 0]
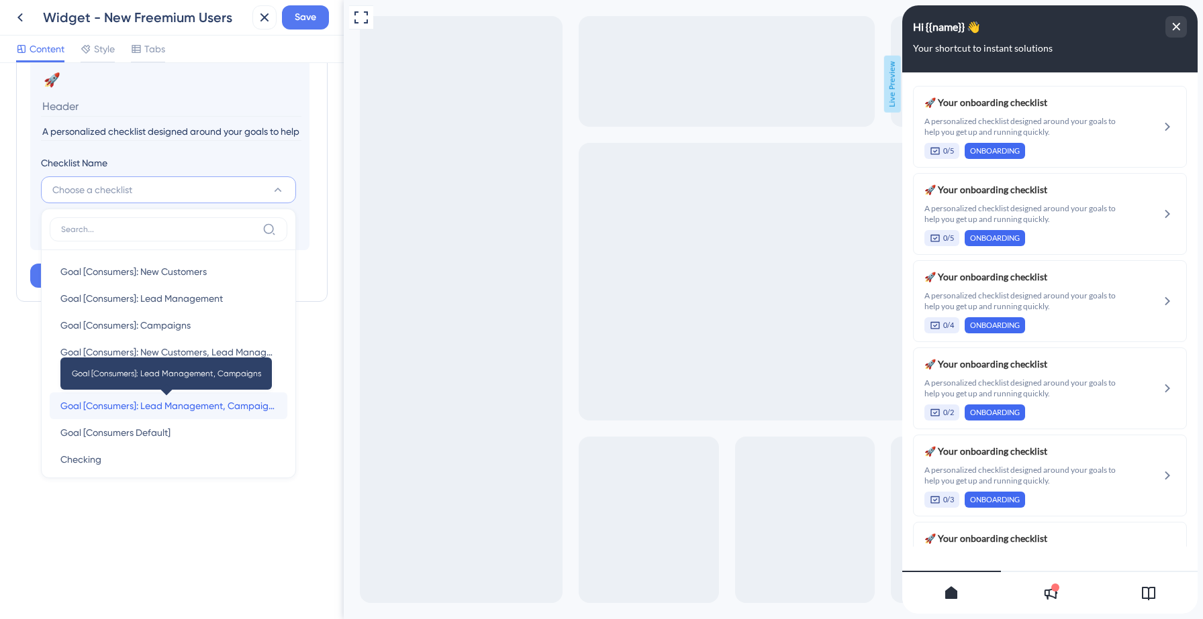
click at [139, 407] on span "Goal [Consumers]: Lead Management, Campaigns" at bounding box center [168, 406] width 216 height 16
type input "Goal [Consumers]: Lead Management, Campaigns"
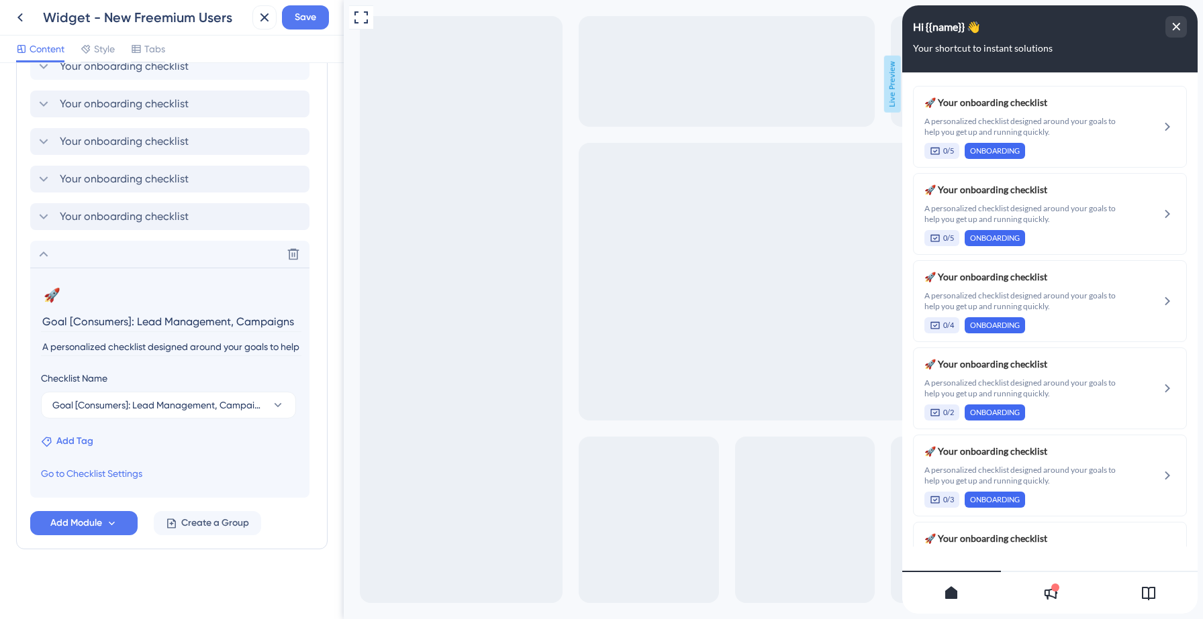
click at [77, 440] on span "Add Tag" at bounding box center [74, 442] width 37 height 16
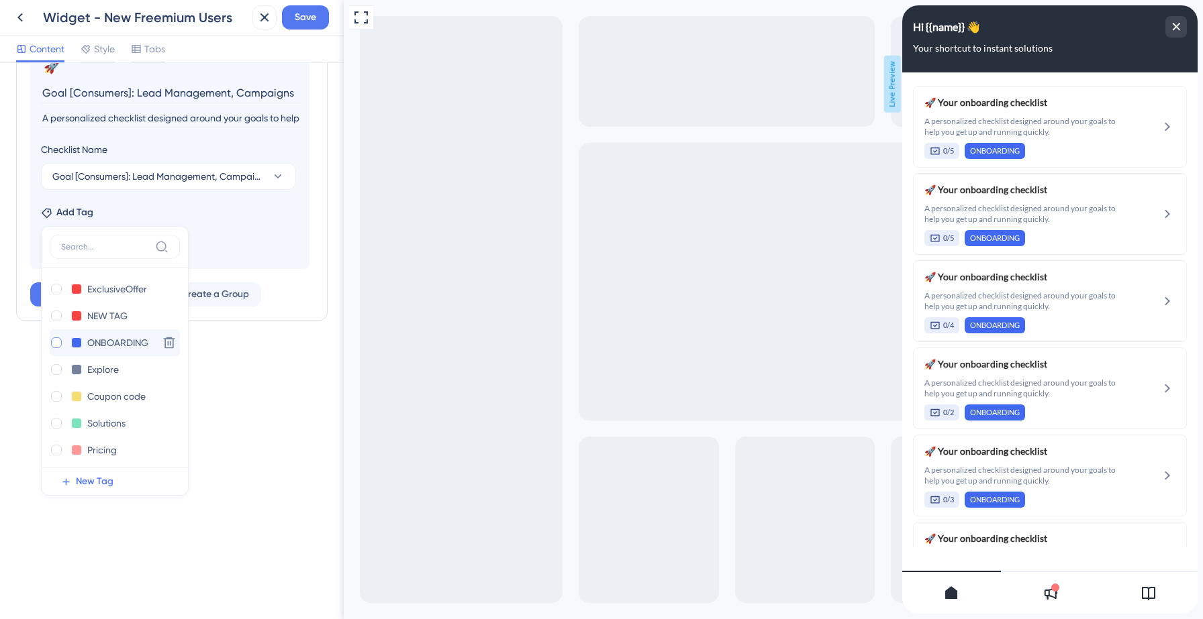
click at [56, 342] on div at bounding box center [56, 343] width 11 height 11
checkbox input "true"
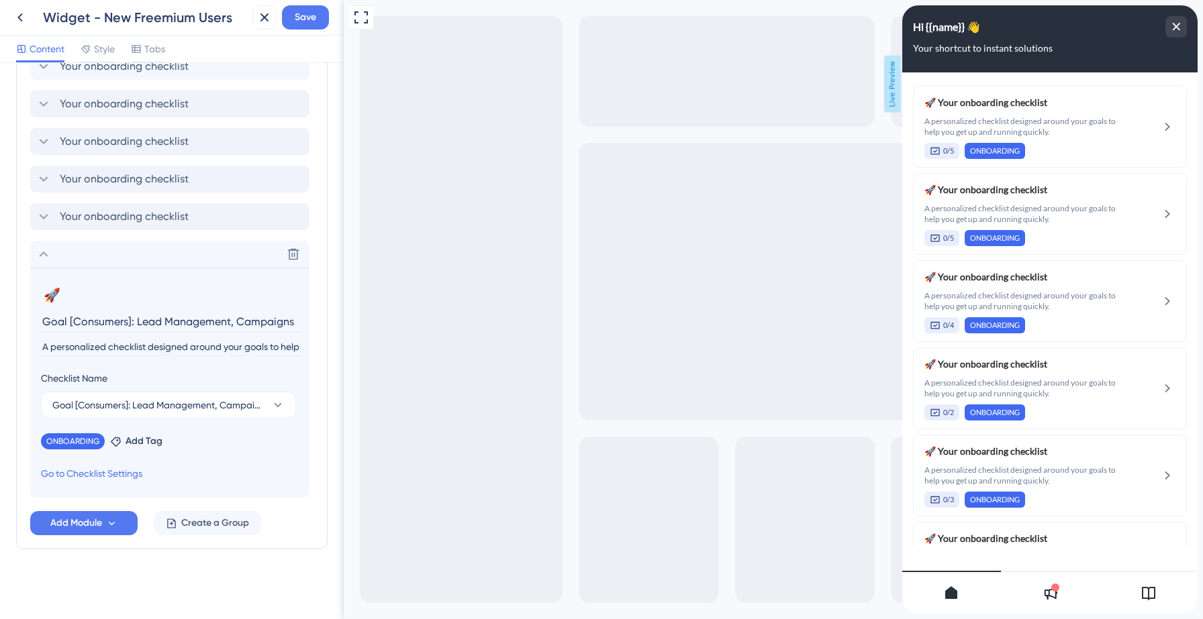
scroll to position [808, 0]
click at [42, 254] on icon at bounding box center [44, 254] width 9 height 5
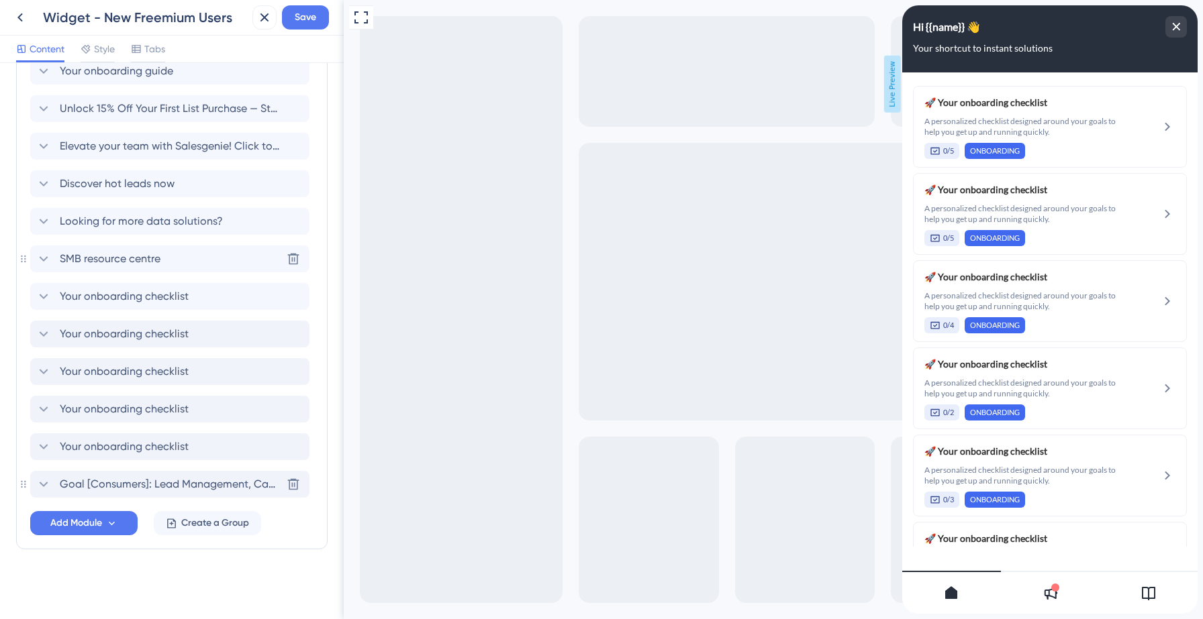
scroll to position [578, 0]
click at [96, 488] on span "Goal [Consumers]: Lead Management, Campaigns" at bounding box center [170, 485] width 221 height 16
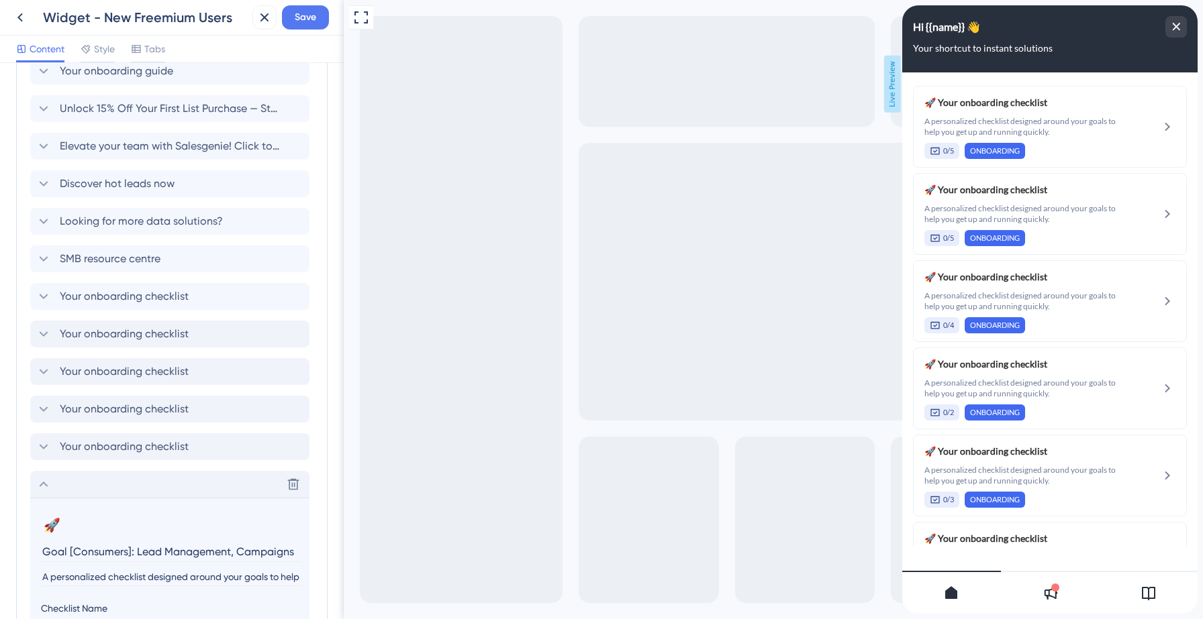
scroll to position [808, 0]
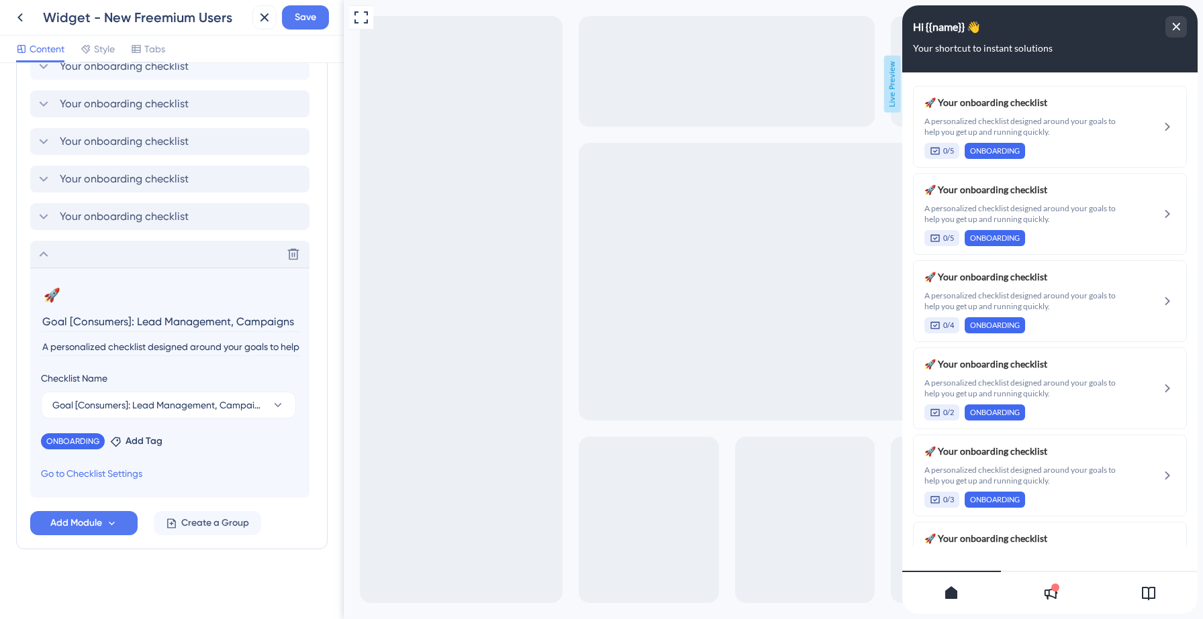
click at [106, 326] on input "Goal [Consumers]: Lead Management, Campaigns" at bounding box center [171, 321] width 260 height 21
type input "Your onboarding checklist"
click at [44, 256] on icon at bounding box center [44, 254] width 16 height 16
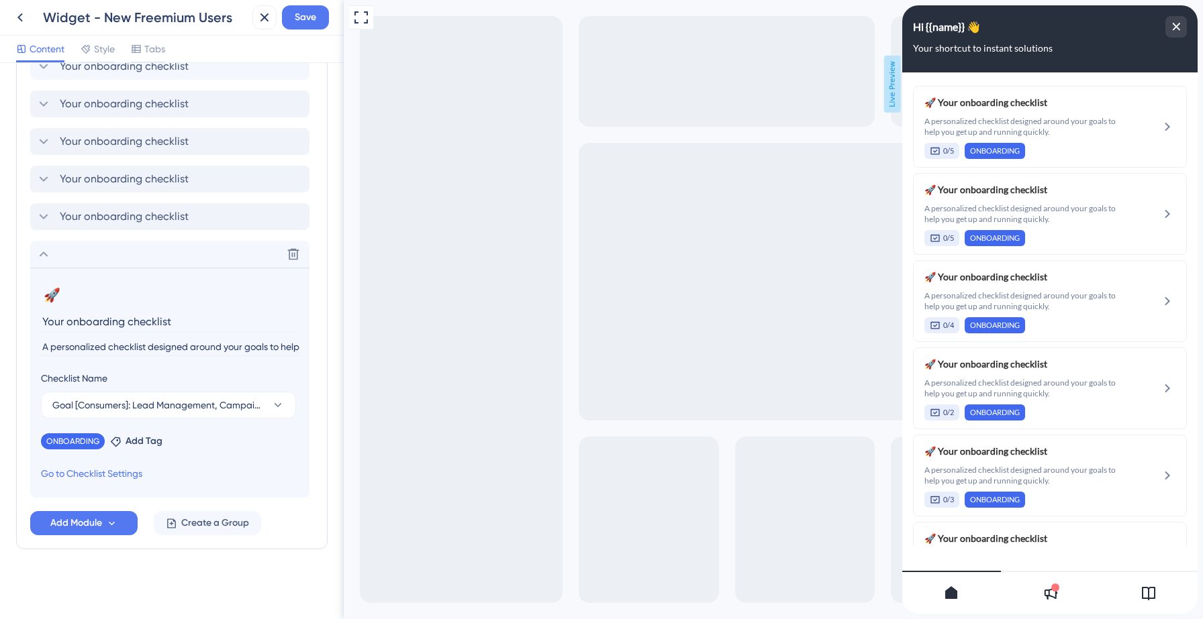
scroll to position [578, 0]
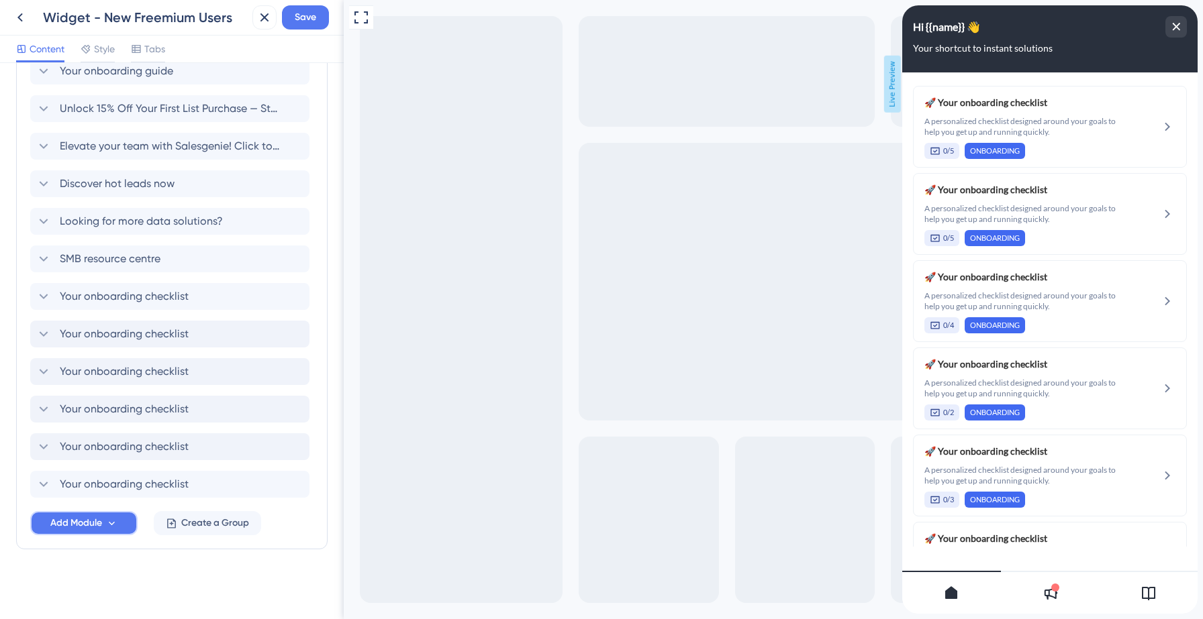
click at [103, 526] on button "Add Module" at bounding box center [83, 523] width 107 height 24
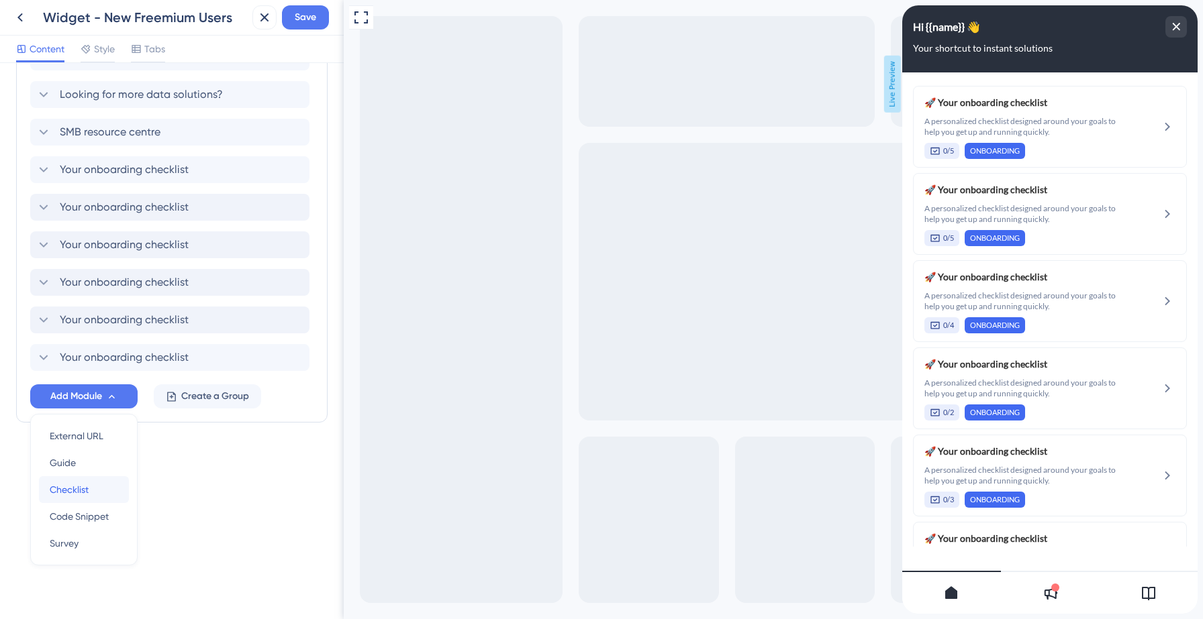
click at [88, 491] on span "Checklist" at bounding box center [69, 490] width 39 height 16
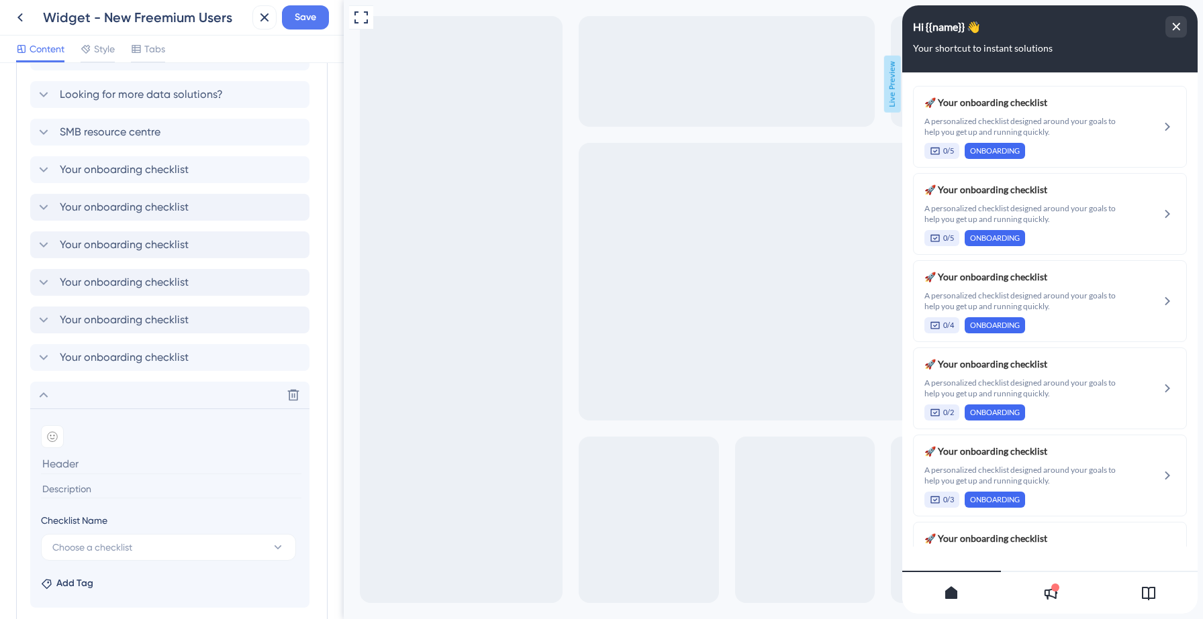
click at [96, 492] on input at bounding box center [171, 490] width 260 height 18
paste input "A personalized checklist designed around your goals to help you get up and runn…"
type input "A personalized checklist designed around your goals to help you get up and runn…"
click at [50, 437] on icon at bounding box center [52, 437] width 11 height 11
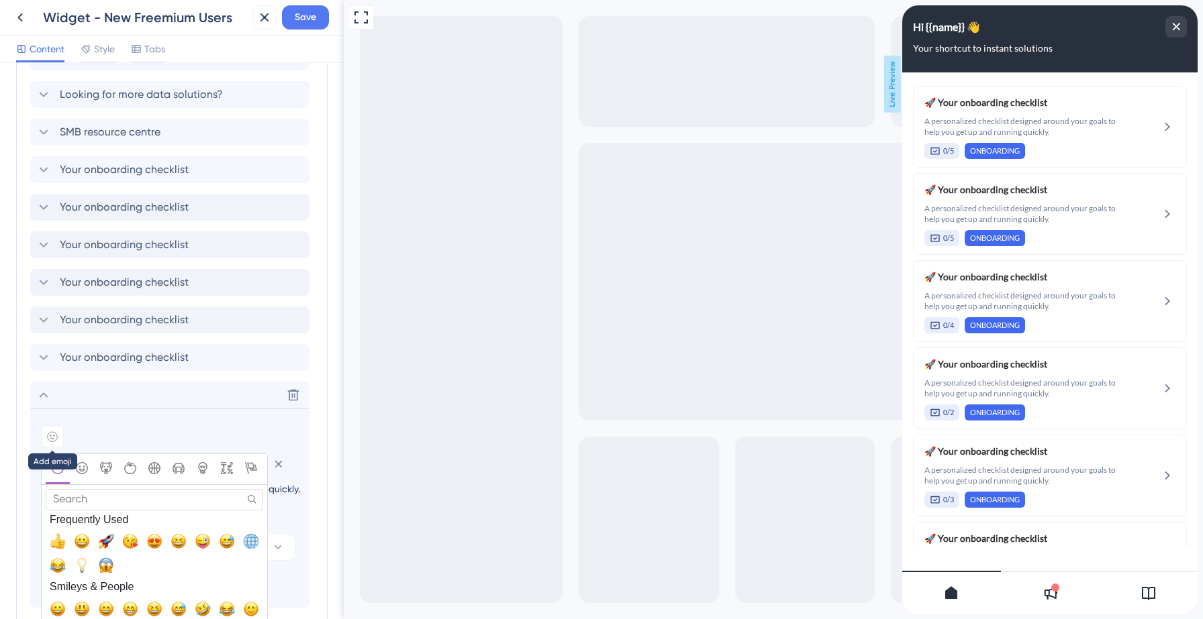
scroll to position [0, 0]
click at [108, 537] on span "🚀, rocket" at bounding box center [106, 542] width 16 height 16
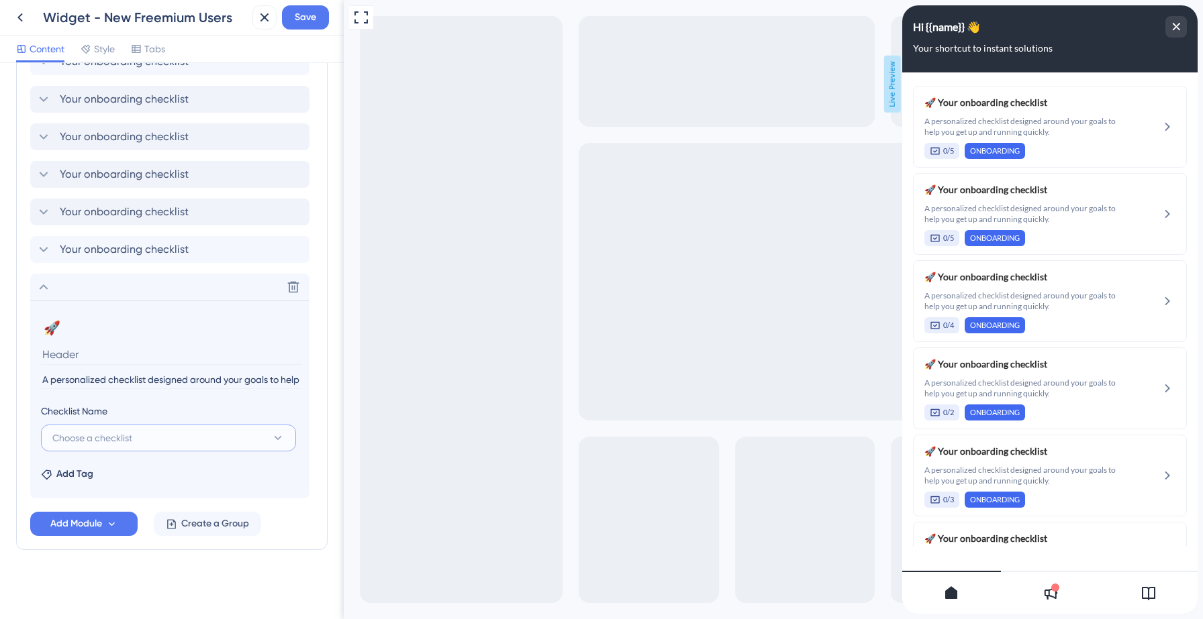
click at [128, 435] on span "Choose a checklist" at bounding box center [92, 438] width 80 height 16
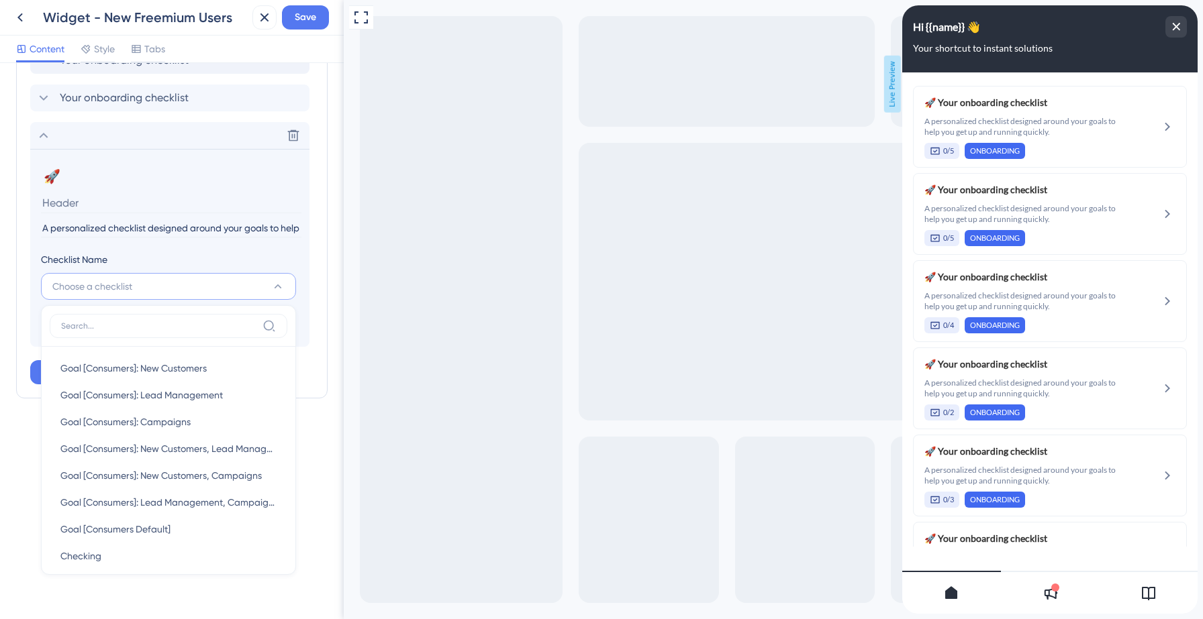
scroll to position [952, 0]
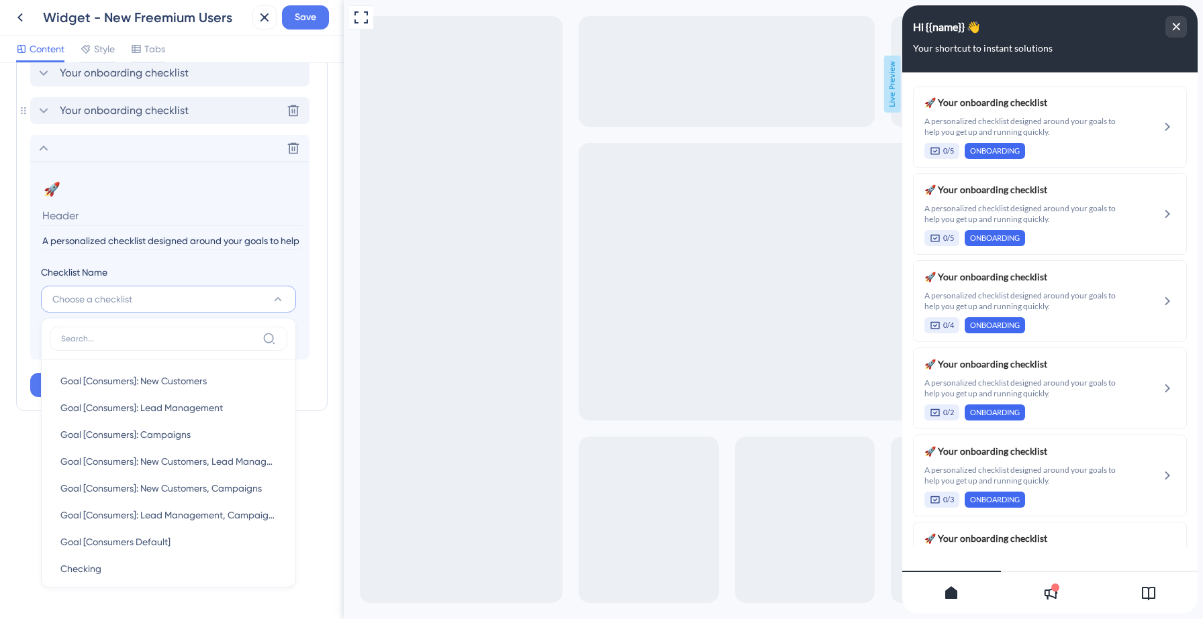
click at [46, 109] on icon at bounding box center [44, 111] width 16 height 16
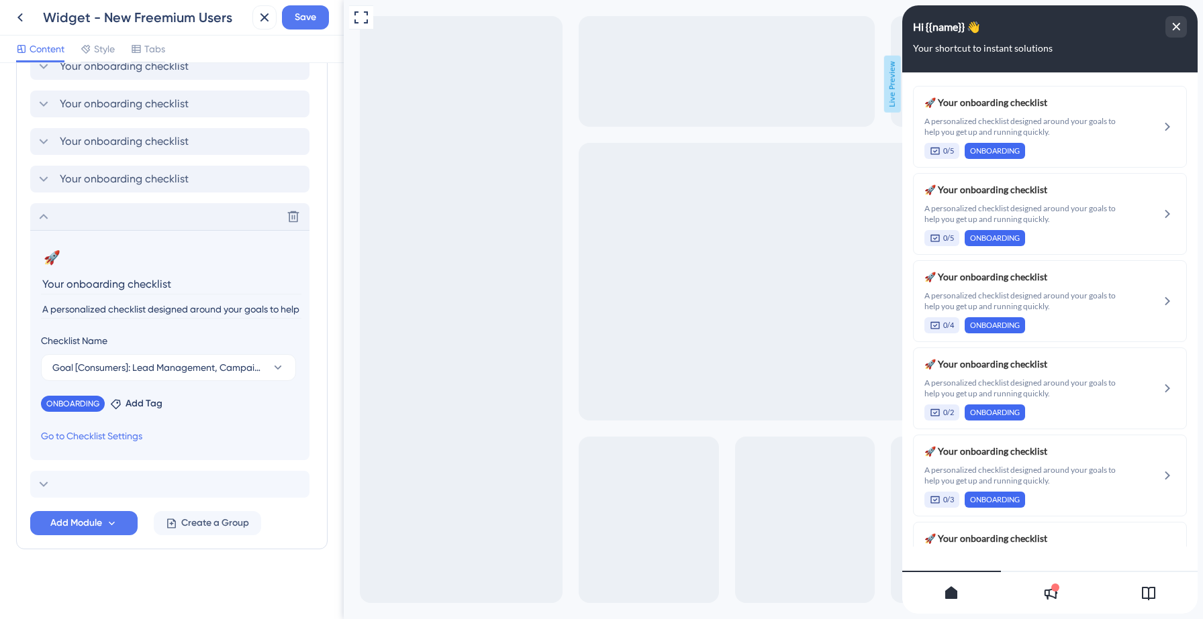
click at [45, 224] on icon at bounding box center [44, 217] width 16 height 16
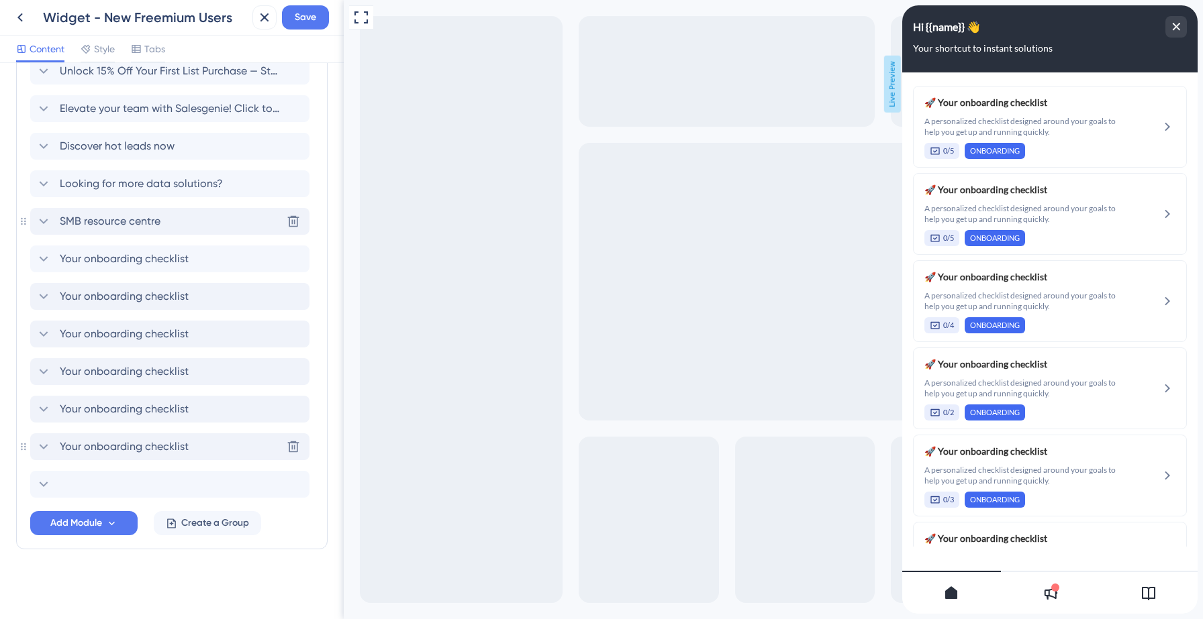
click at [40, 221] on icon at bounding box center [44, 221] width 16 height 16
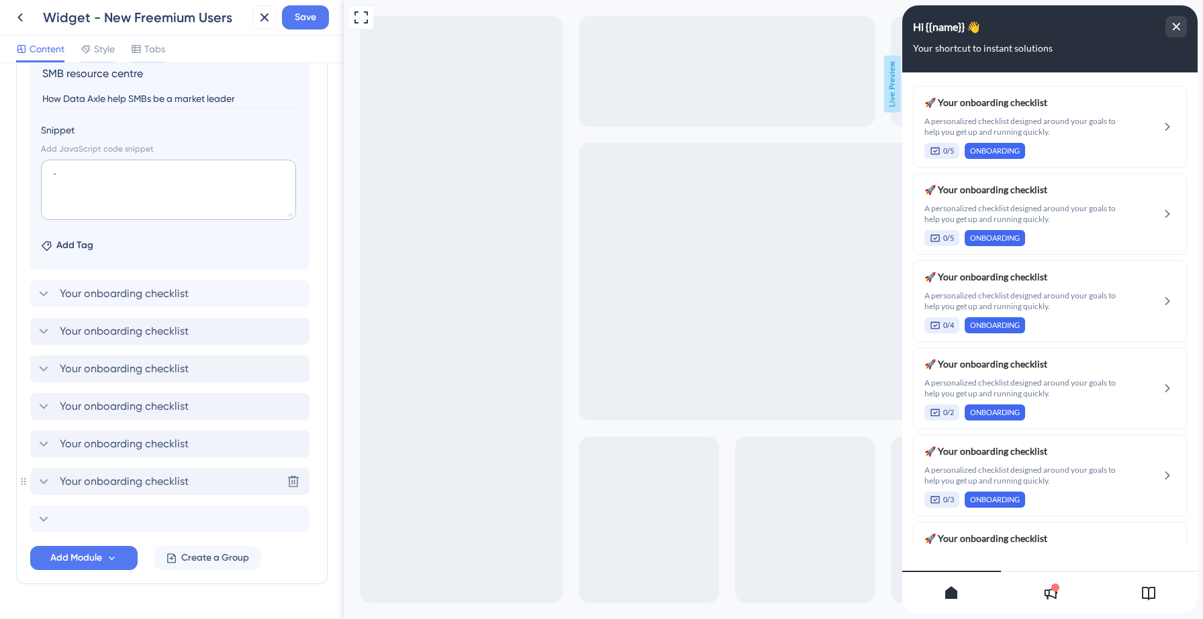
scroll to position [768, 0]
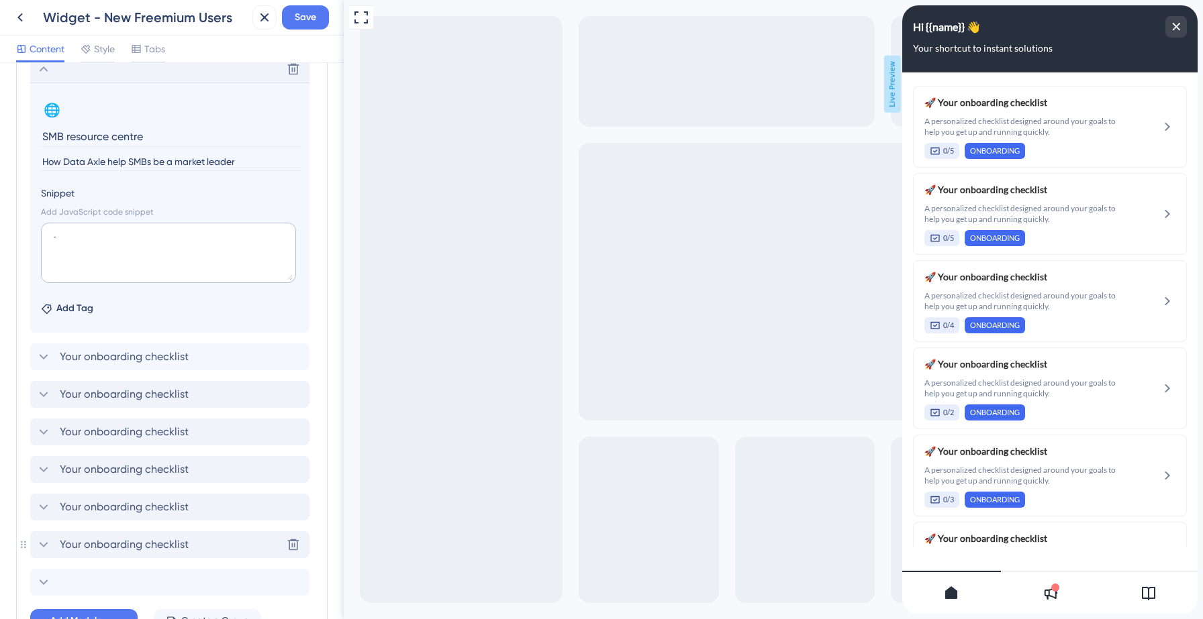
click at [40, 74] on icon at bounding box center [44, 69] width 16 height 16
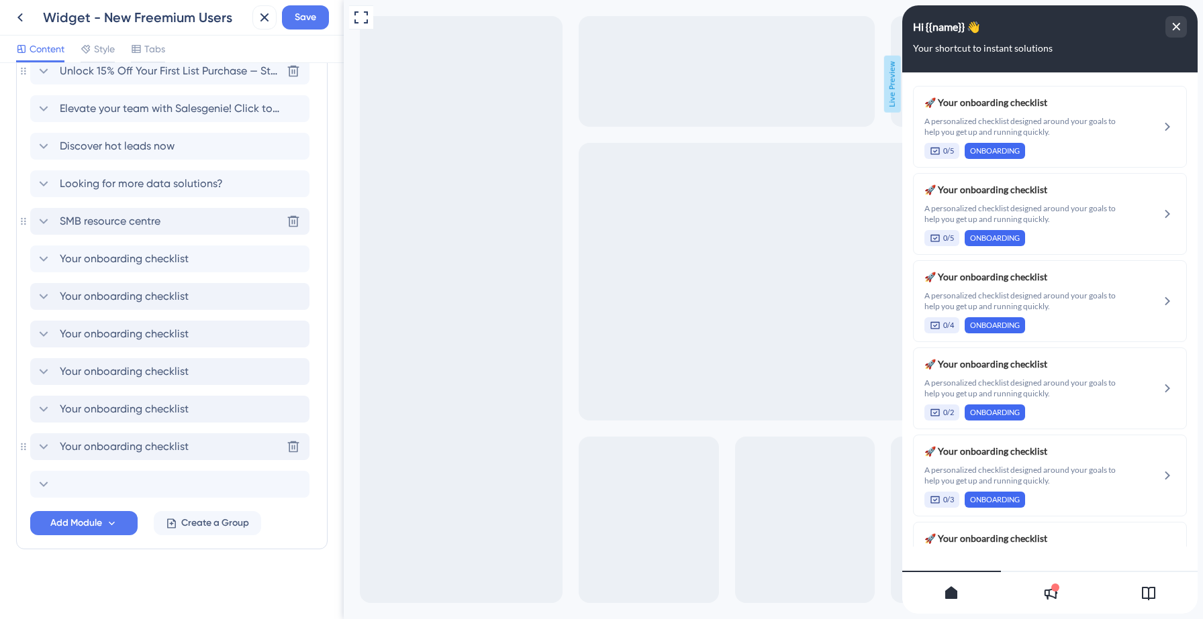
scroll to position [615, 0]
click at [40, 483] on icon at bounding box center [44, 484] width 9 height 5
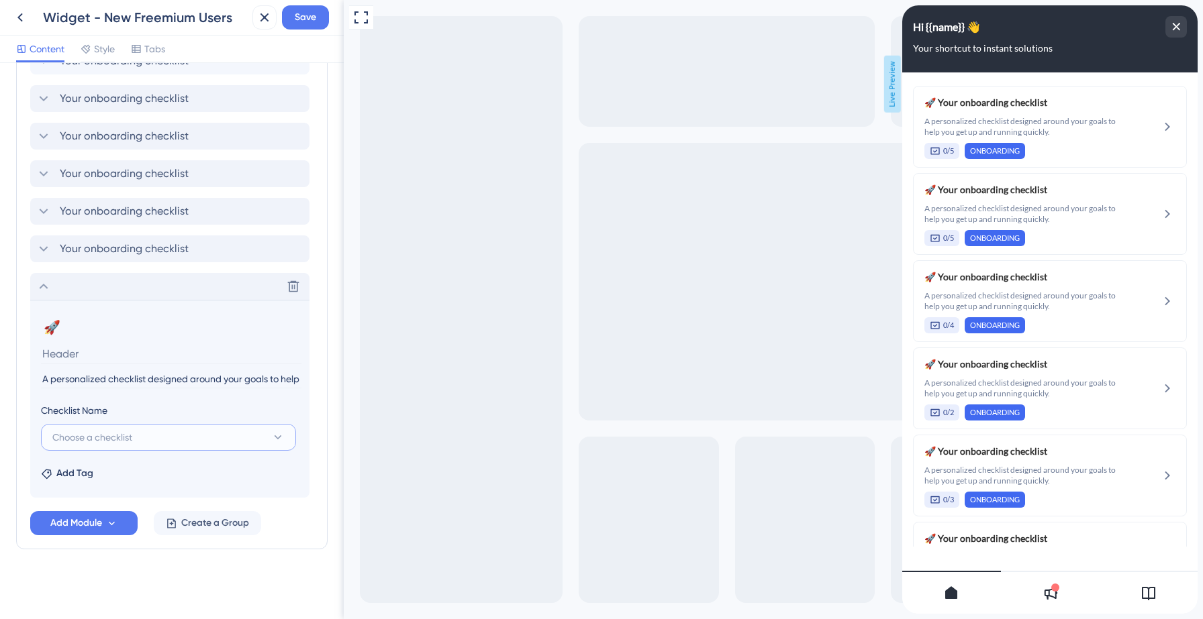
click at [115, 435] on span "Choose a checklist" at bounding box center [92, 438] width 80 height 16
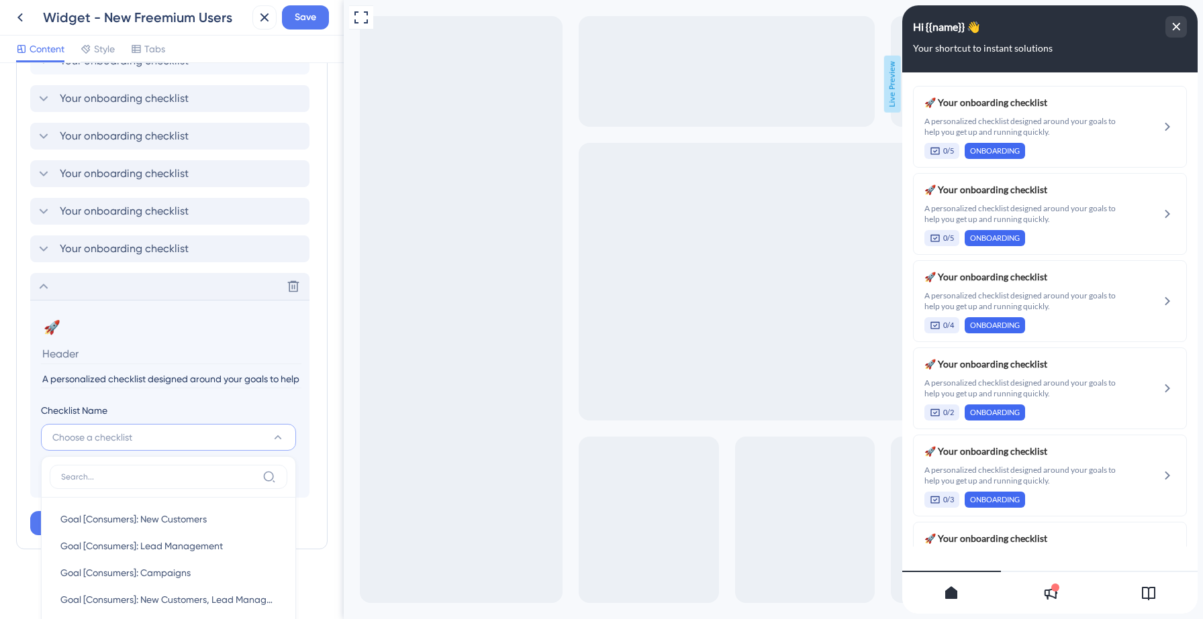
scroll to position [1061, 0]
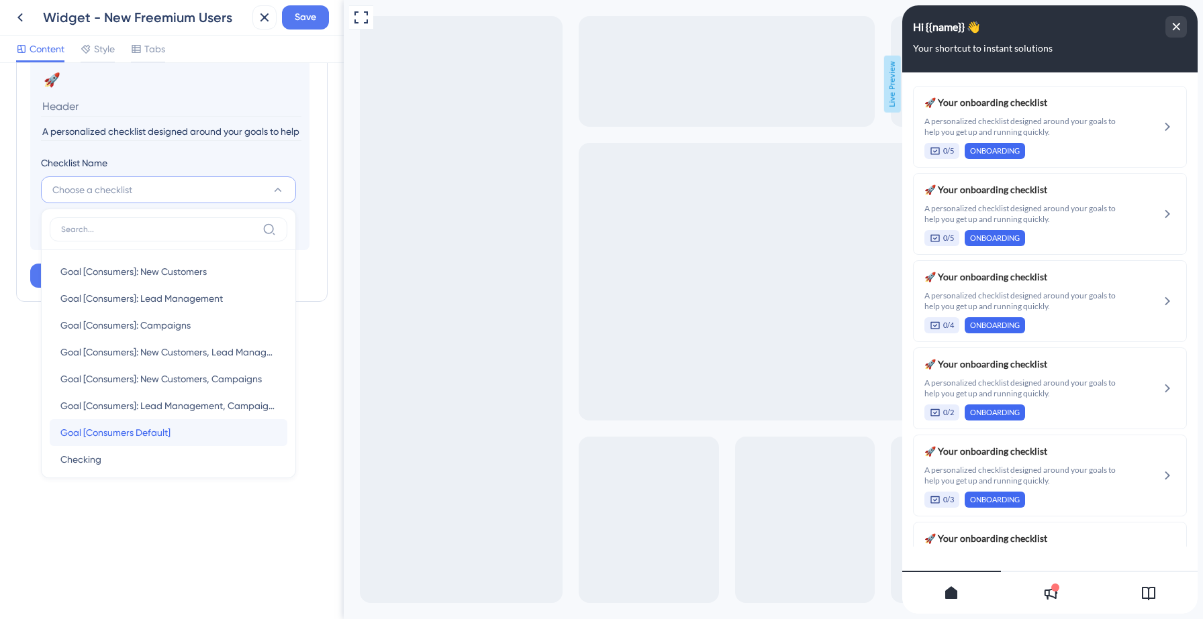
click at [138, 428] on span "Goal [Consumers Default]" at bounding box center [115, 433] width 110 height 16
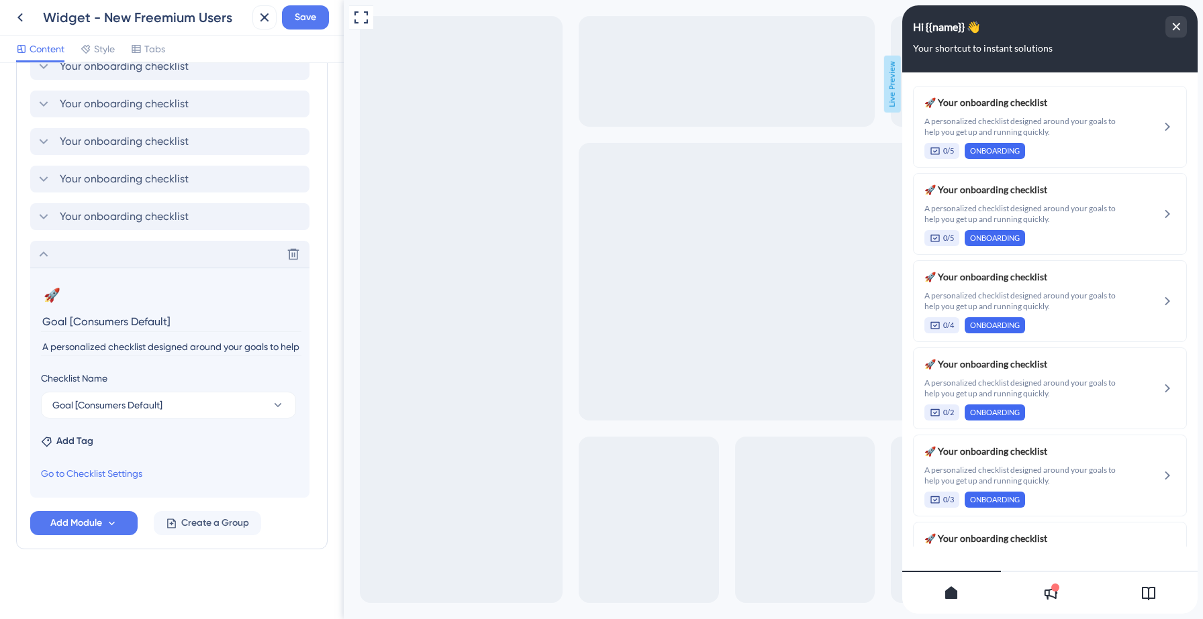
scroll to position [846, 0]
click at [106, 313] on input "Goal [Consumers Default]" at bounding box center [171, 321] width 260 height 21
type input "Your onboarding checklist"
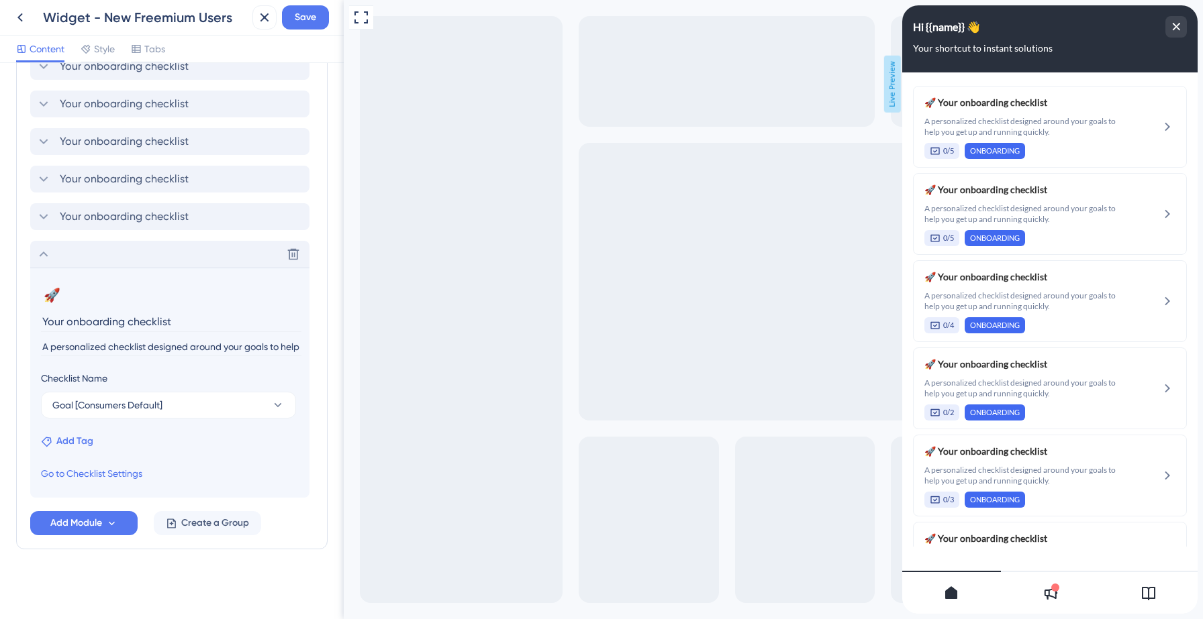
click at [62, 434] on span "Add Tag" at bounding box center [74, 442] width 37 height 16
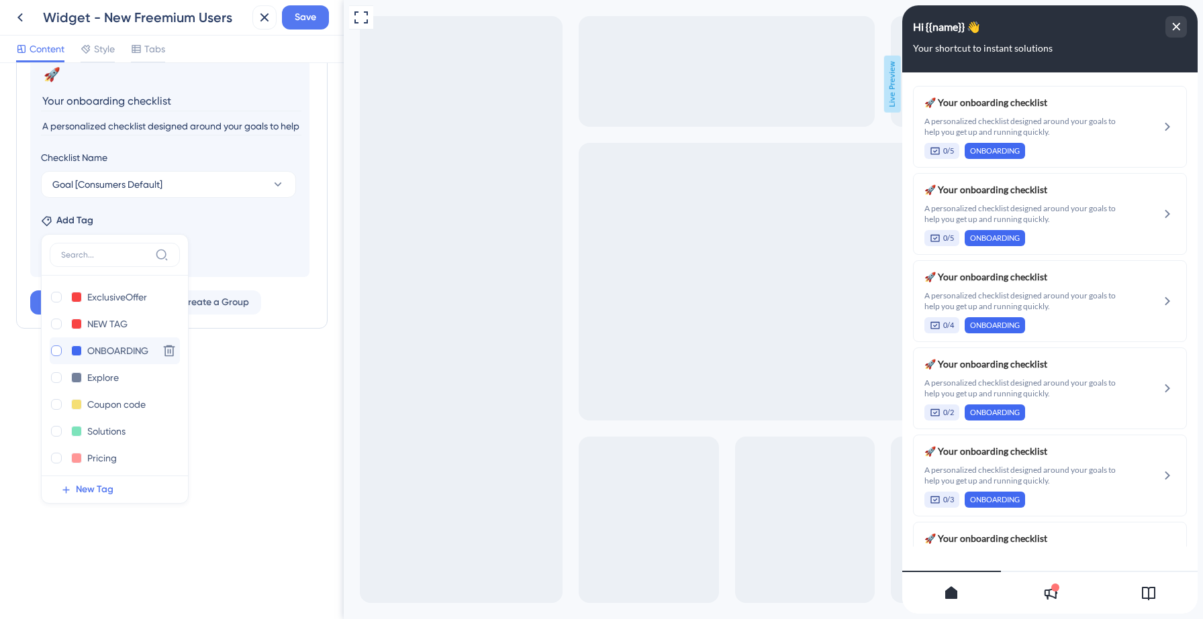
click at [56, 352] on div at bounding box center [56, 351] width 11 height 11
checkbox input "true"
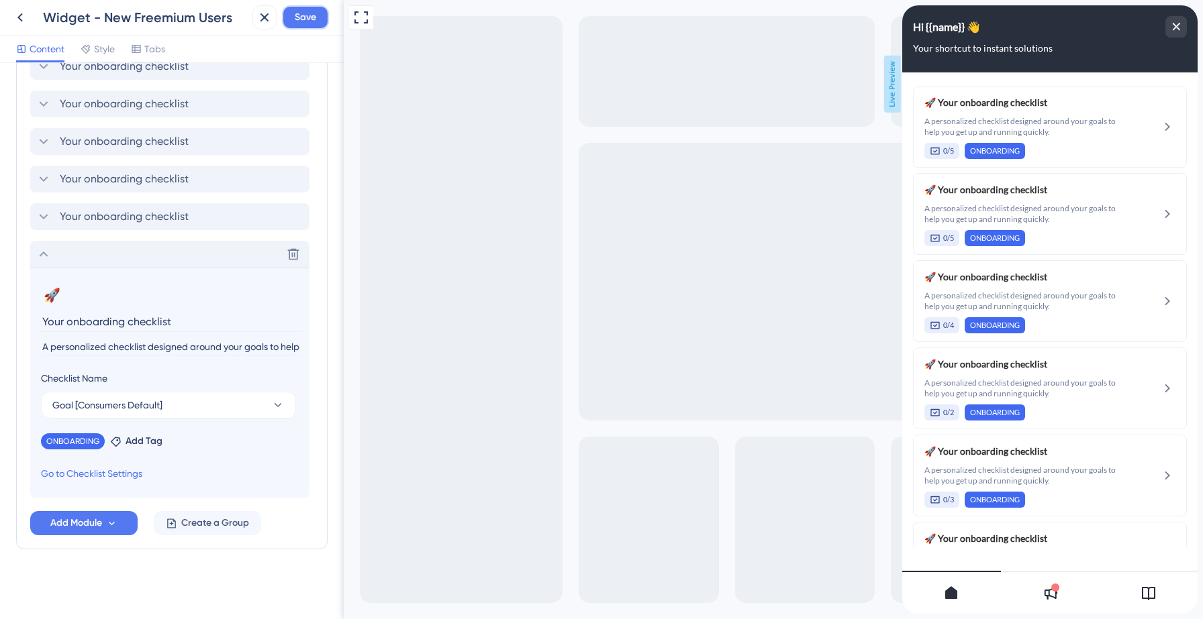
click at [301, 21] on span "Save" at bounding box center [305, 17] width 21 height 16
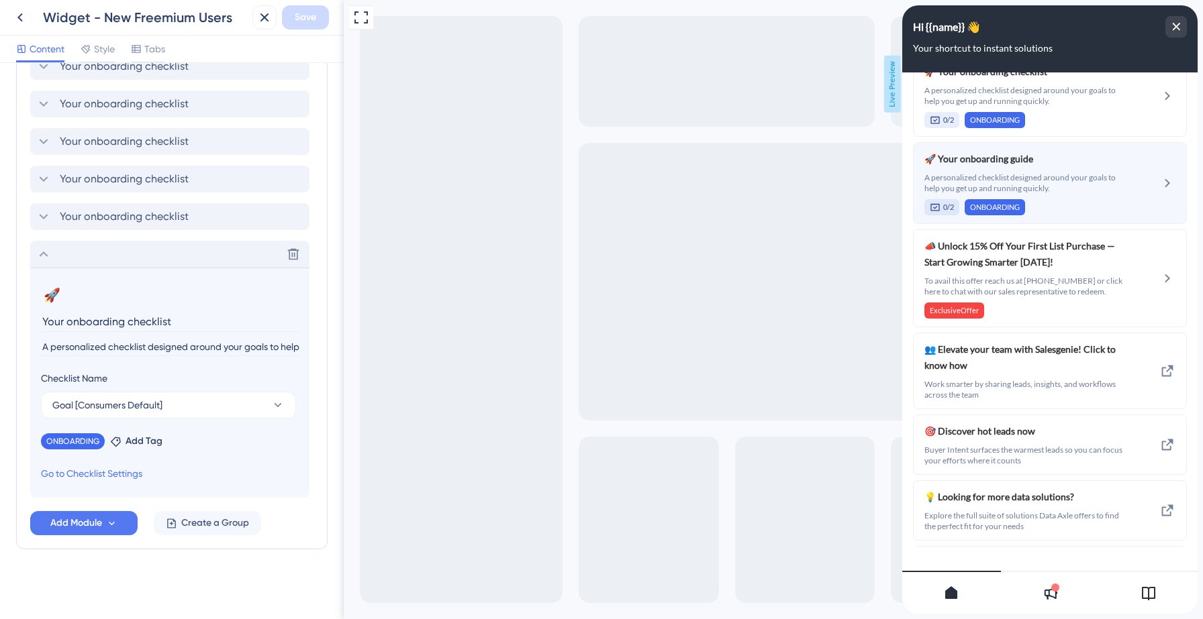
scroll to position [474, 0]
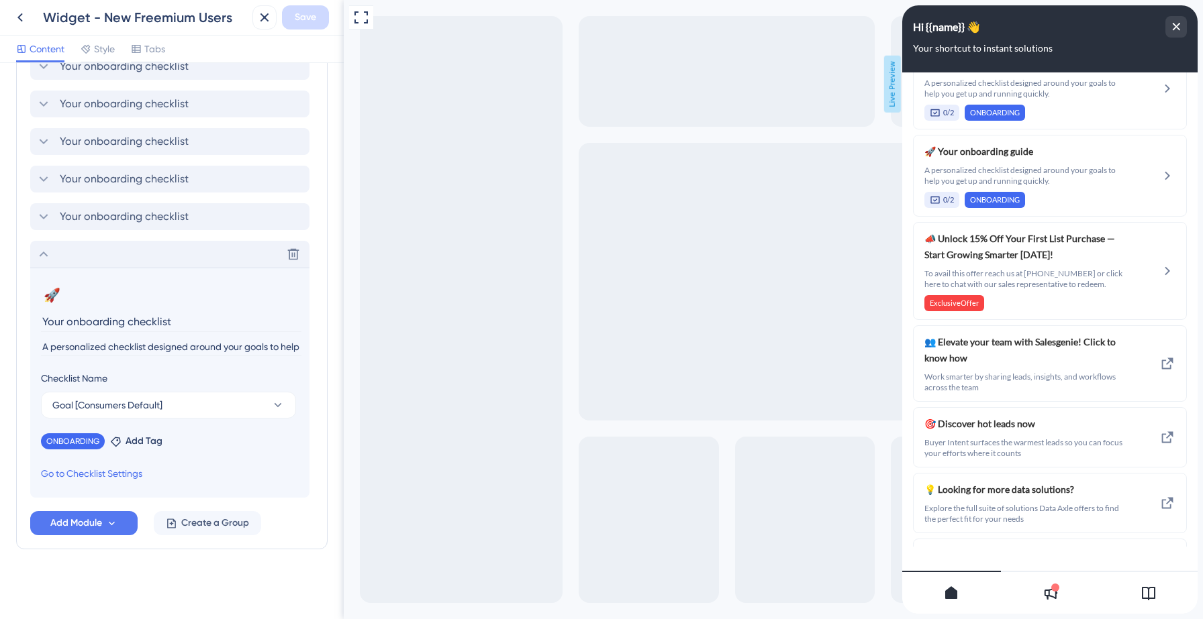
click at [44, 258] on icon at bounding box center [44, 254] width 16 height 16
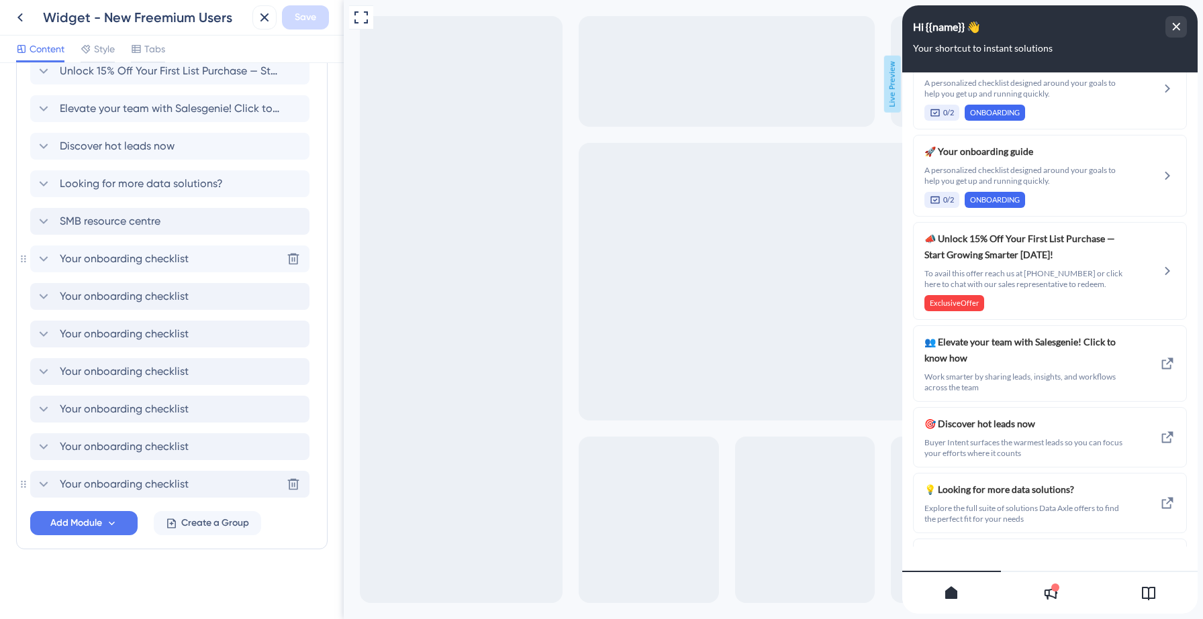
scroll to position [615, 0]
click at [44, 259] on icon at bounding box center [44, 258] width 9 height 5
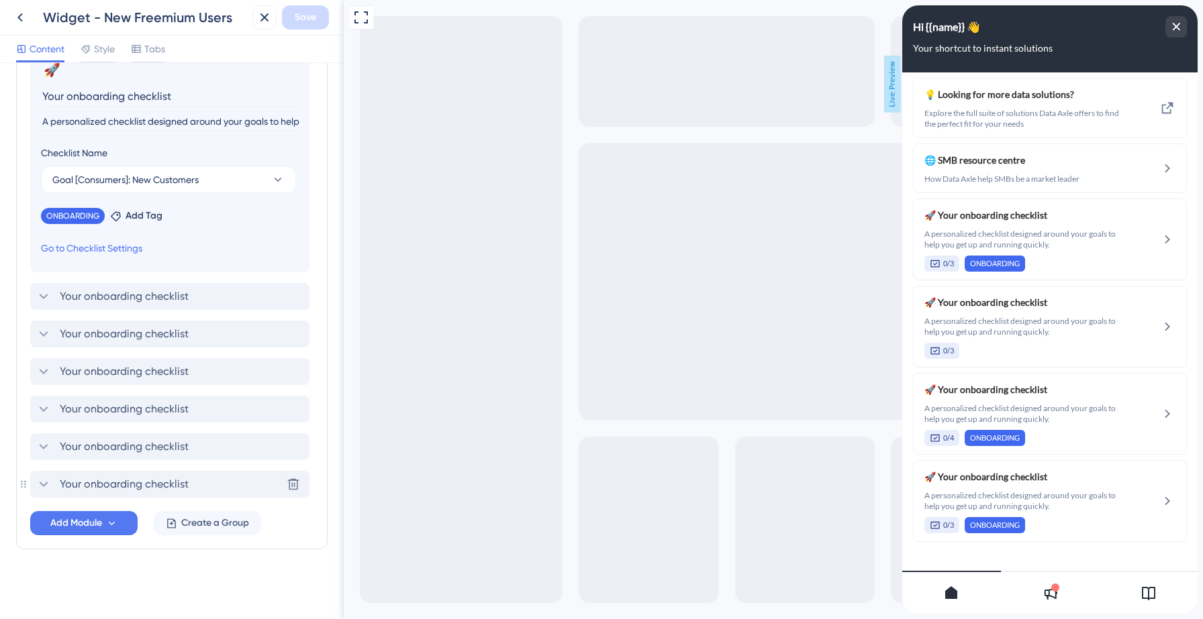
scroll to position [866, 0]
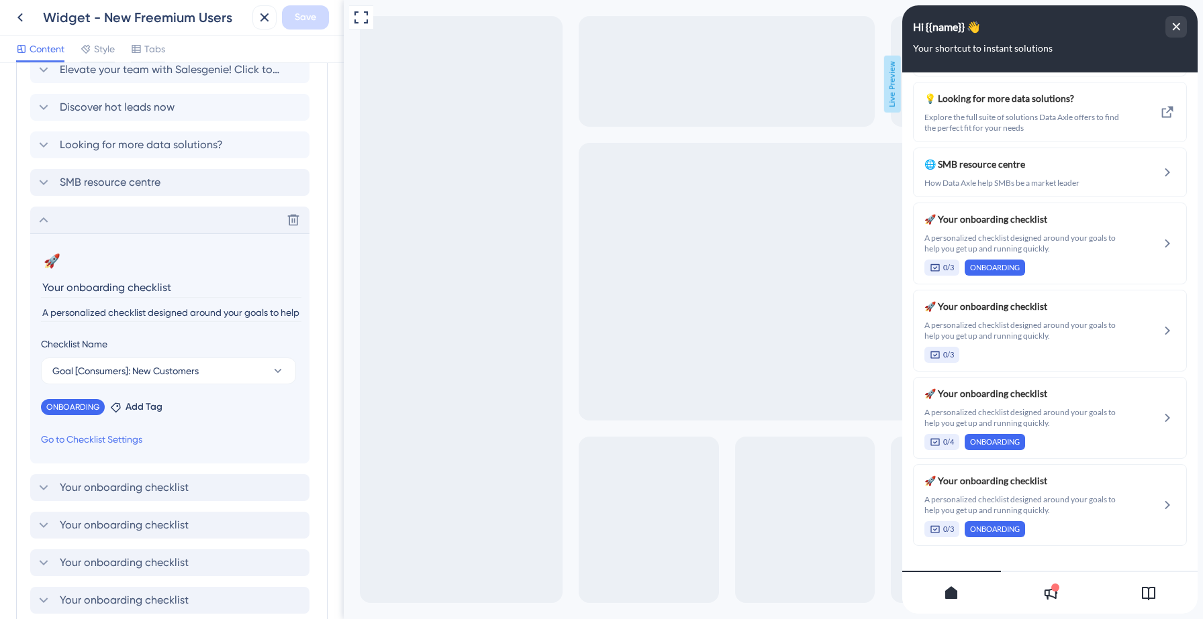
click at [46, 220] on icon at bounding box center [44, 219] width 9 height 5
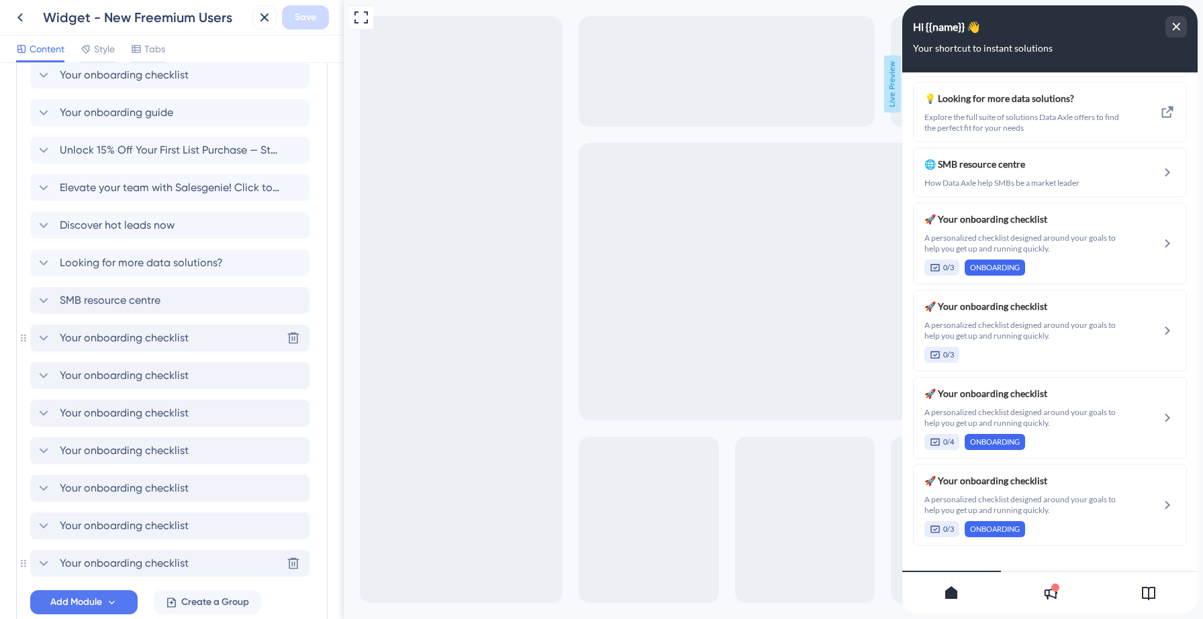
scroll to position [519, 0]
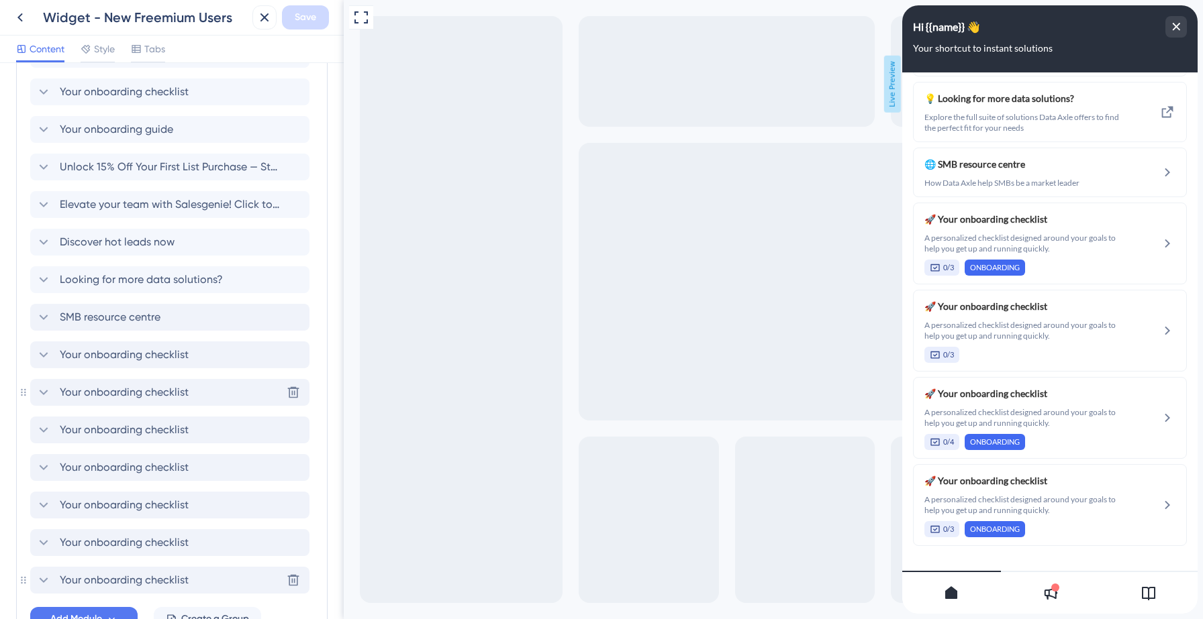
click at [48, 395] on icon at bounding box center [44, 393] width 16 height 16
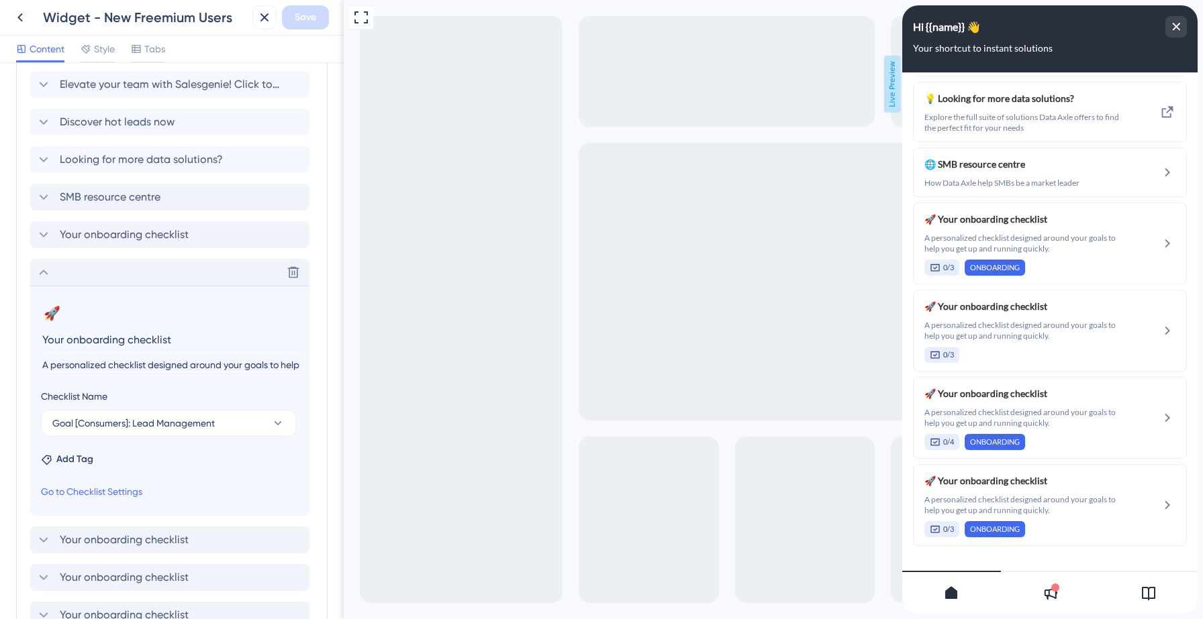
scroll to position [640, 0]
click at [79, 456] on span "Add Tag" at bounding box center [74, 459] width 37 height 16
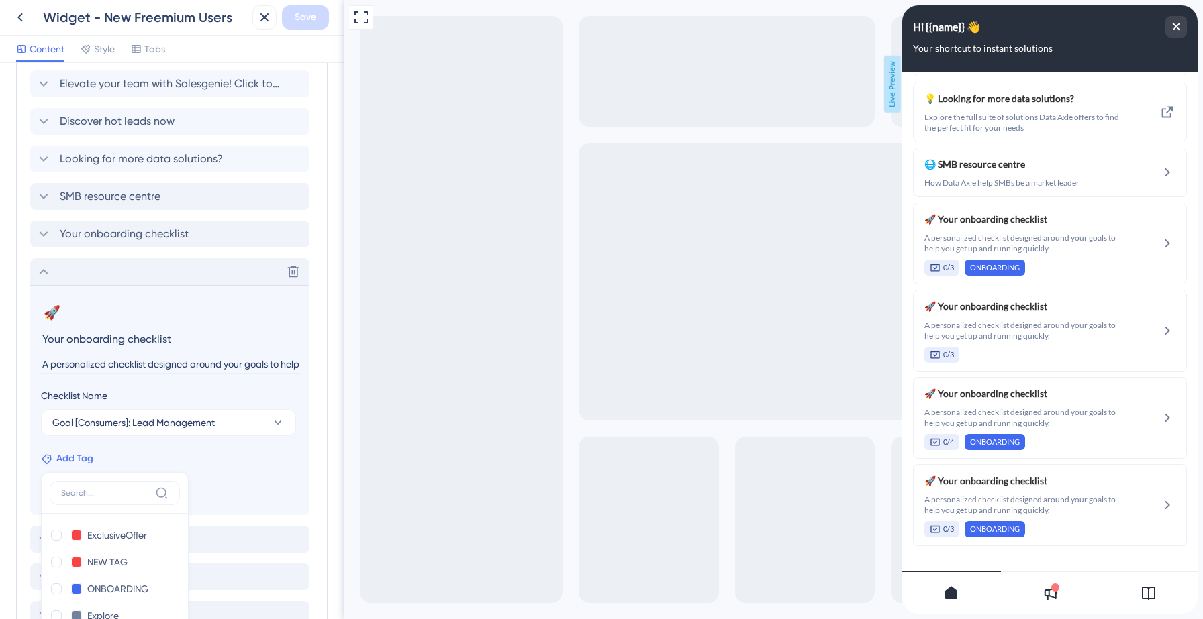
scroll to position [887, 0]
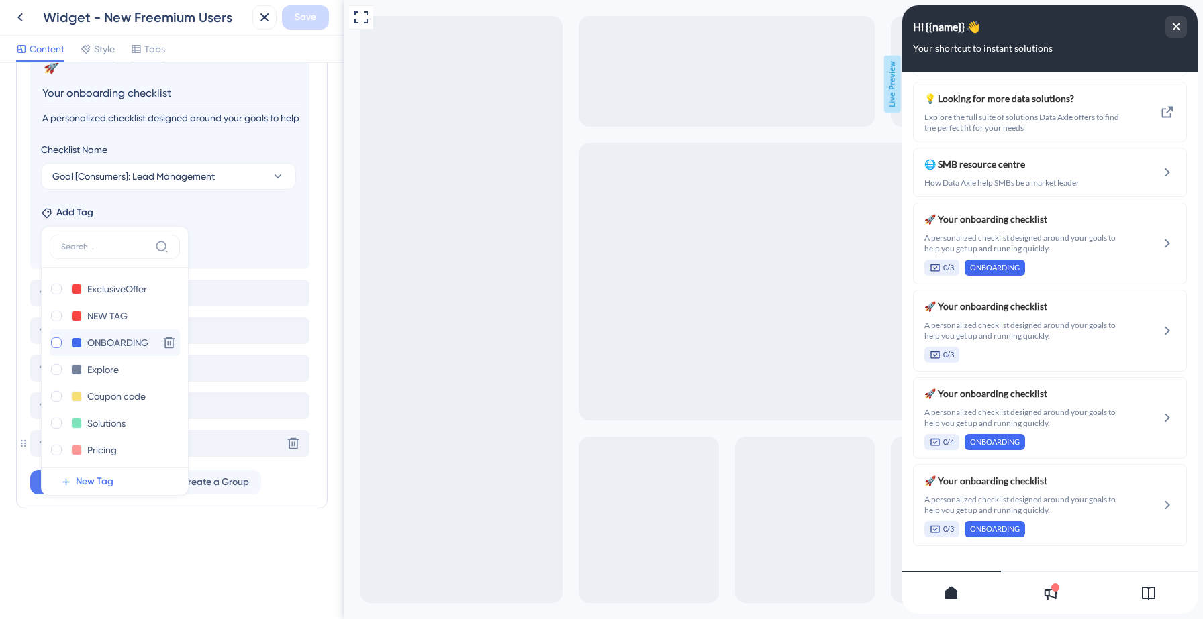
click at [56, 344] on div at bounding box center [56, 343] width 11 height 11
checkbox input "true"
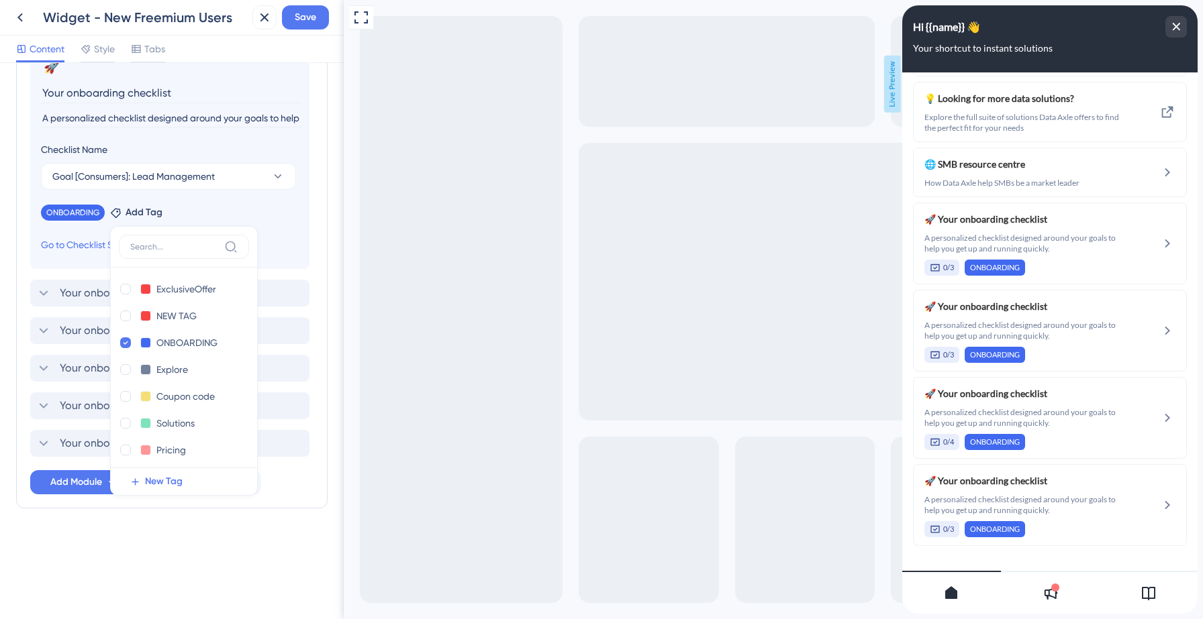
click at [50, 569] on div "Resource Center Header Title Hi {{name}} 👋 14 Hi {{name}} 👋 Subtitle Your short…" at bounding box center [172, 341] width 344 height 556
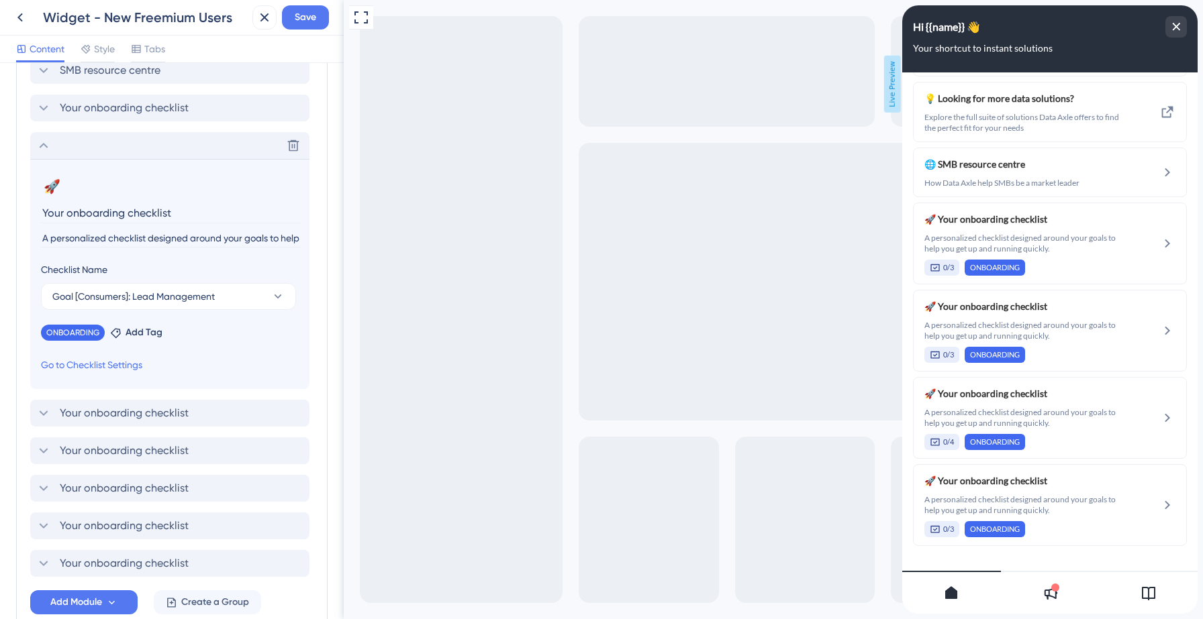
click at [44, 144] on icon at bounding box center [44, 145] width 9 height 5
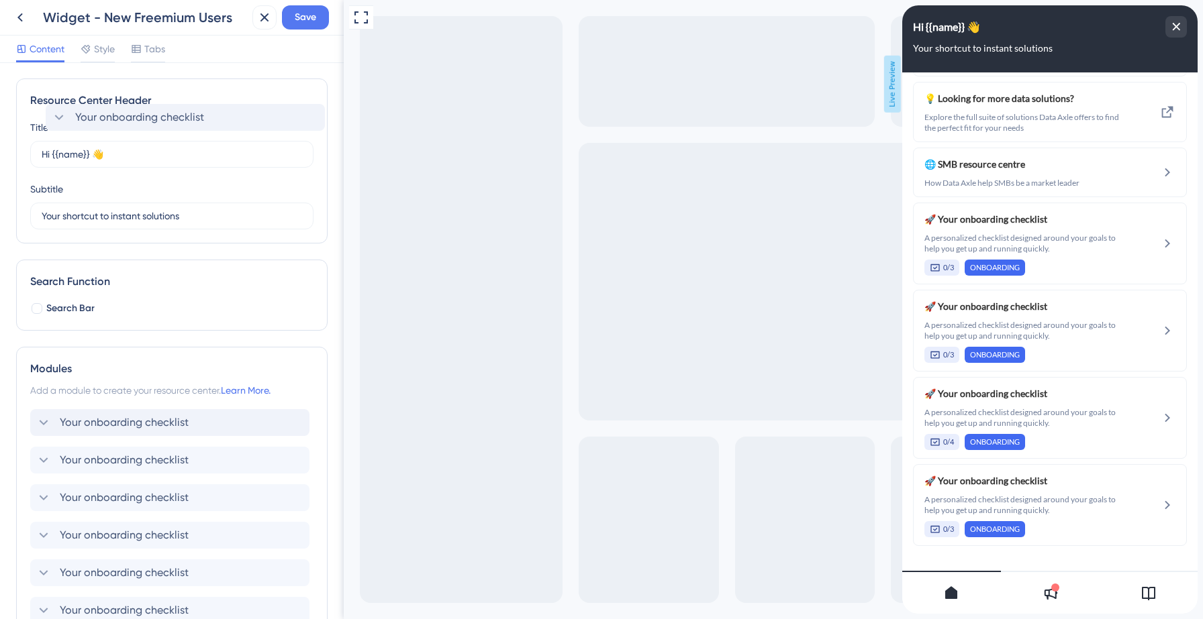
scroll to position [0, 0]
drag, startPoint x: 37, startPoint y: 505, endPoint x: 32, endPoint y: 428, distance: 77.4
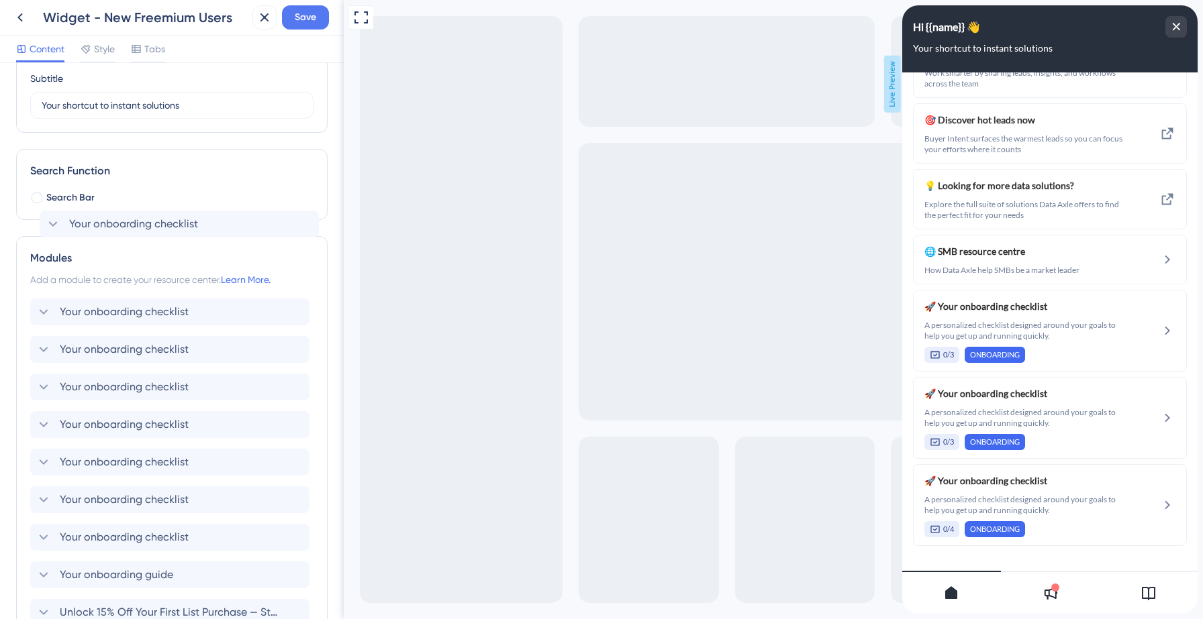
scroll to position [109, 0]
drag, startPoint x: 33, startPoint y: 487, endPoint x: 34, endPoint y: 320, distance: 167.1
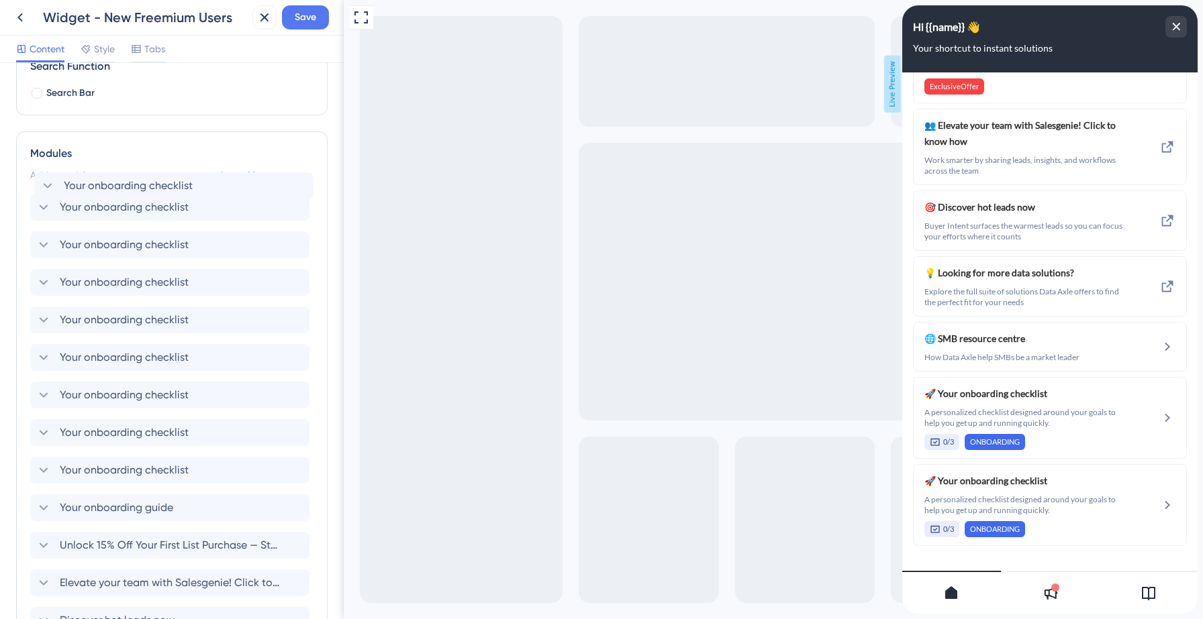
scroll to position [209, 0]
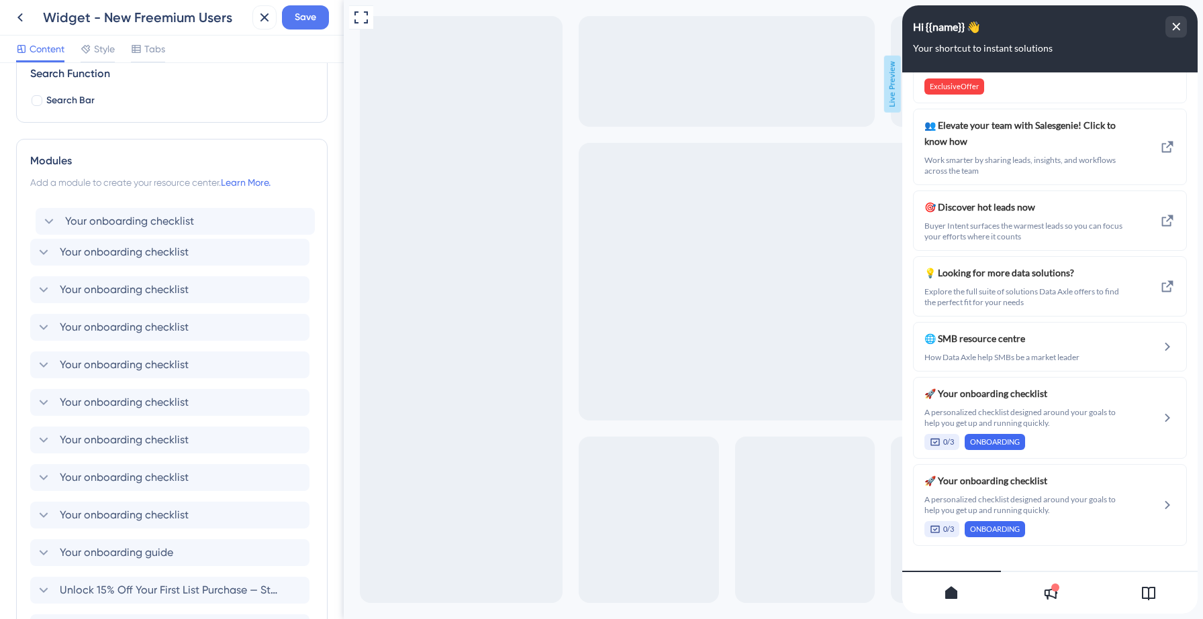
drag, startPoint x: 34, startPoint y: 485, endPoint x: 38, endPoint y: 217, distance: 267.8
click at [38, 217] on div "Your onboarding checklist Your onboarding checklist Your onboarding checklist Y…" at bounding box center [171, 552] width 283 height 703
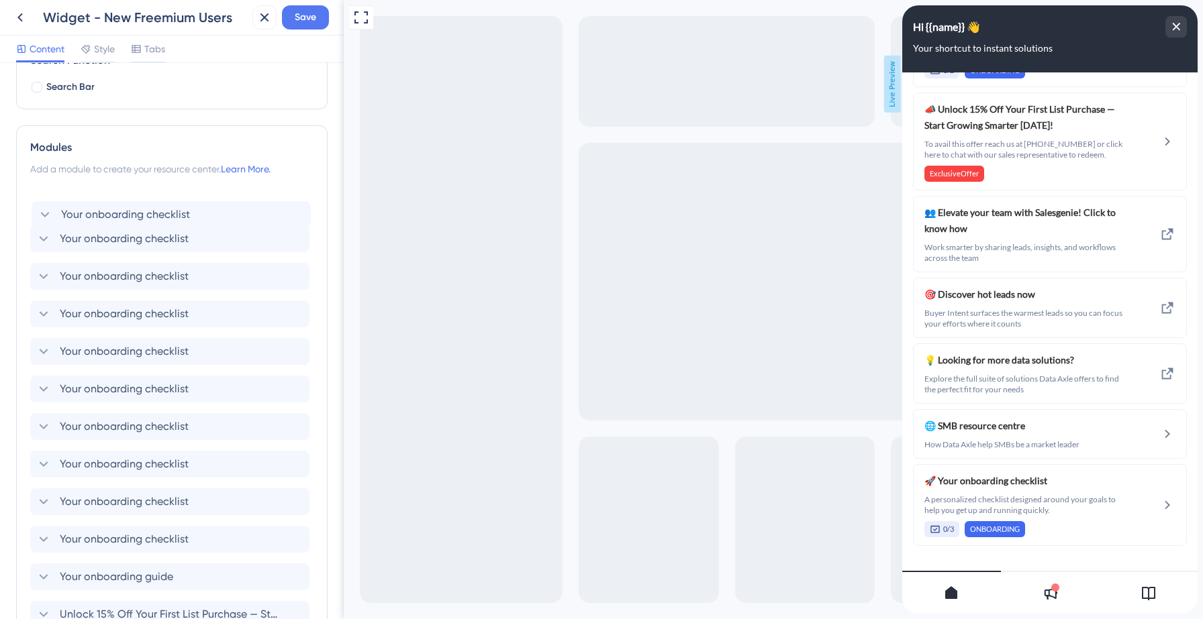
scroll to position [221, 0]
drag, startPoint x: 32, startPoint y: 485, endPoint x: 33, endPoint y: 213, distance: 272.5
click at [33, 213] on div "Your onboarding checklist Your onboarding checklist Your onboarding checklist Y…" at bounding box center [171, 540] width 283 height 703
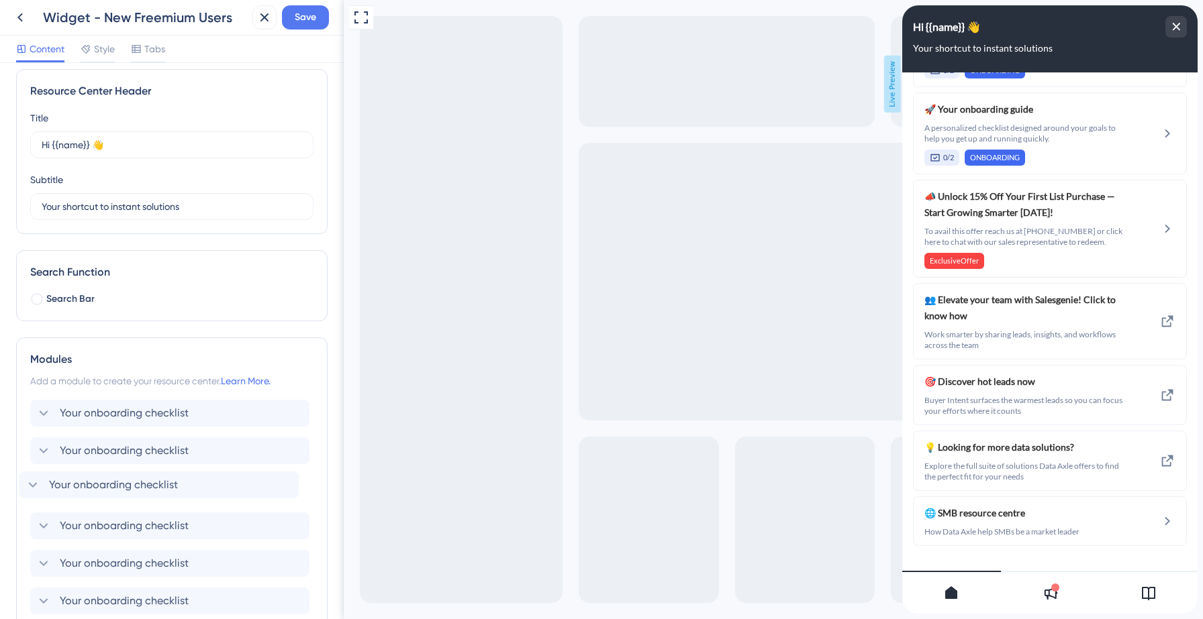
scroll to position [11, 0]
drag, startPoint x: 38, startPoint y: 489, endPoint x: 41, endPoint y: 408, distance: 80.6
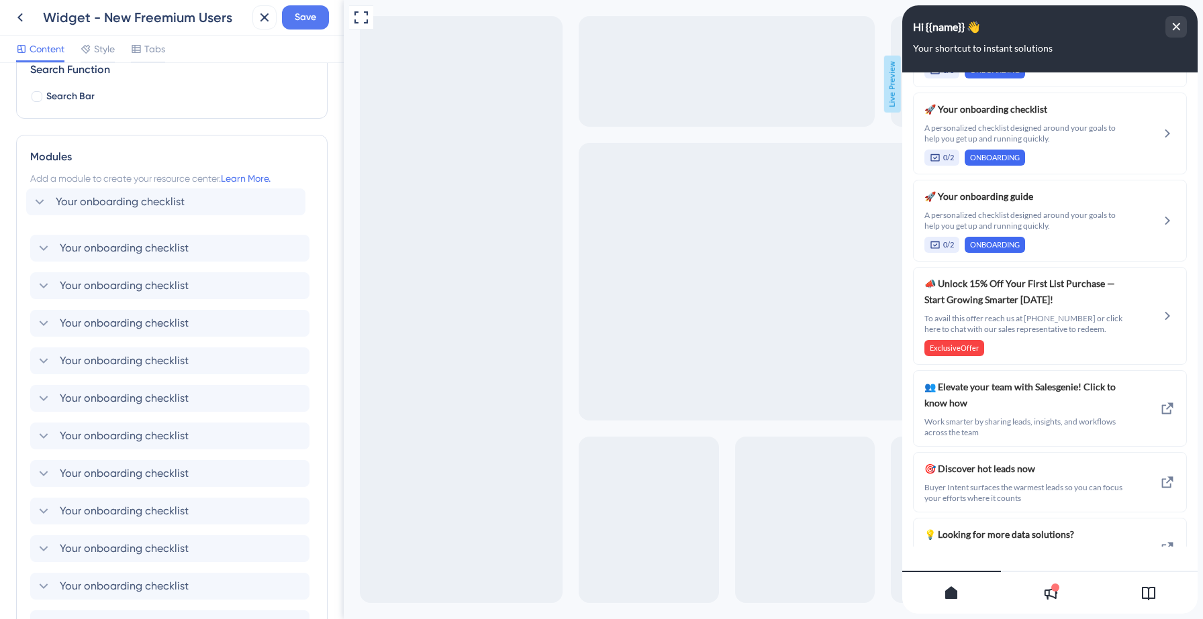
scroll to position [207, 0]
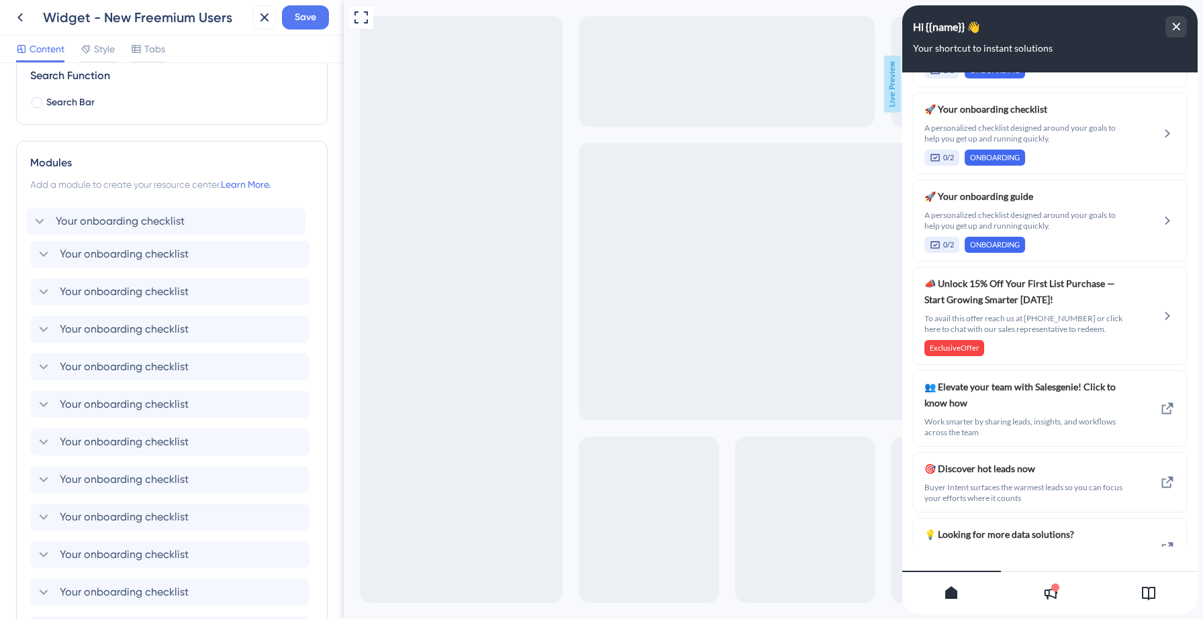
drag, startPoint x: 36, startPoint y: 488, endPoint x: 32, endPoint y: 221, distance: 266.5
click at [32, 221] on div "Your onboarding checklist Your onboarding checklist Your onboarding checklist Y…" at bounding box center [171, 554] width 283 height 703
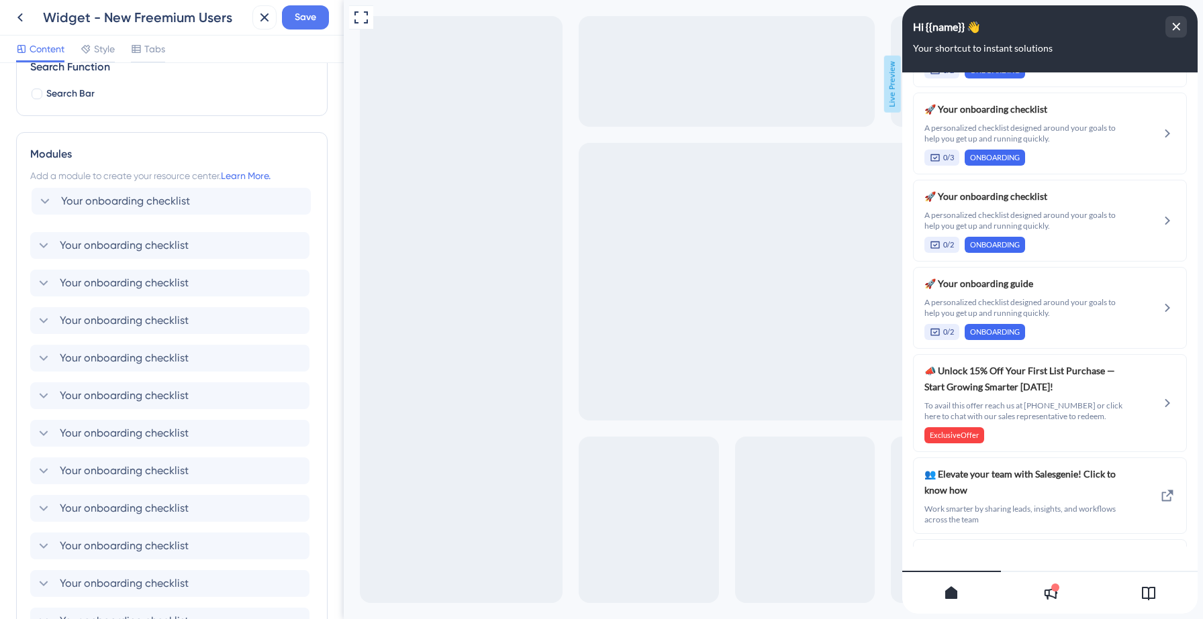
scroll to position [215, 0]
drag, startPoint x: 32, startPoint y: 493, endPoint x: 30, endPoint y: 222, distance: 270.5
click at [30, 222] on div "Your onboarding checklist Your onboarding checklist Your onboarding checklist Y…" at bounding box center [171, 546] width 283 height 703
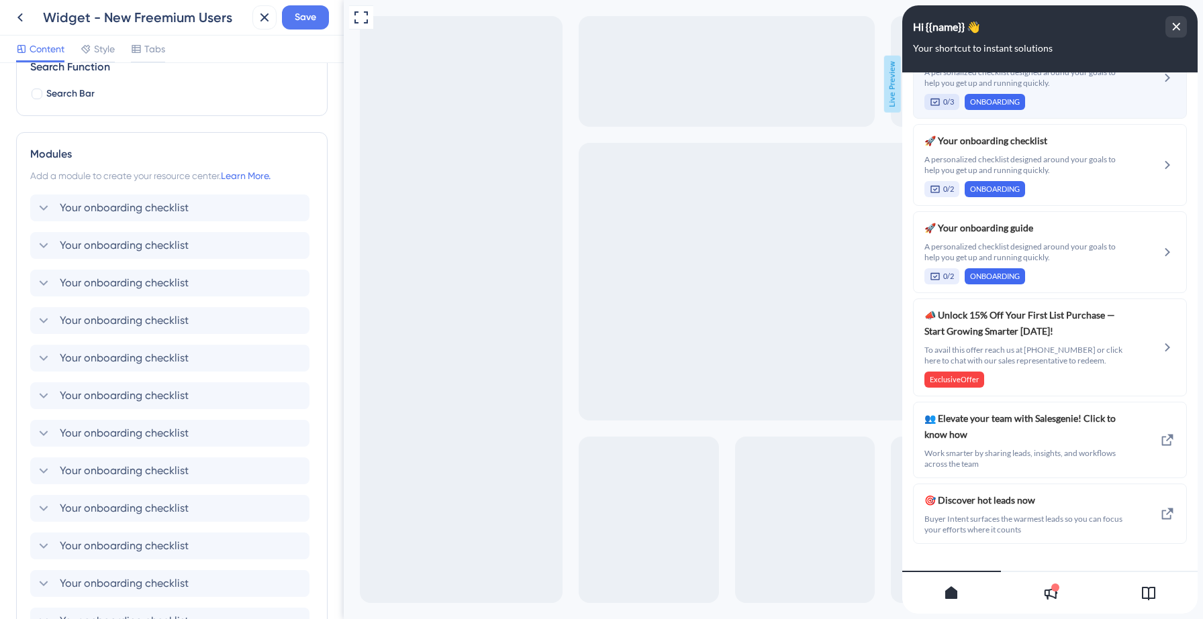
scroll to position [1093, 0]
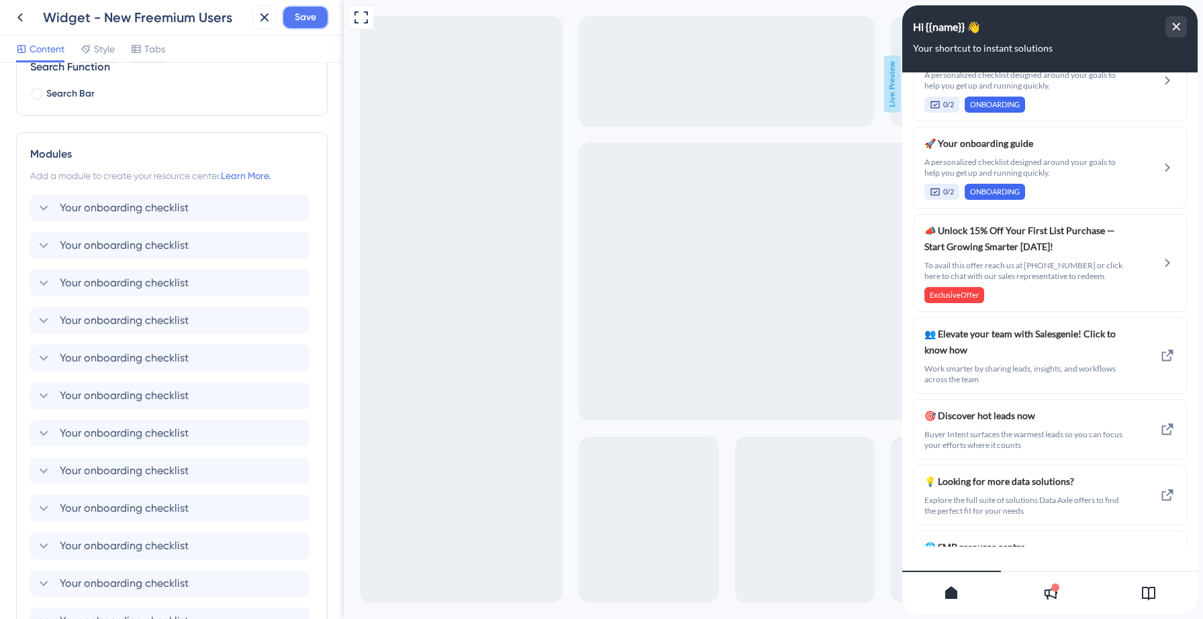
click at [303, 17] on span "Save" at bounding box center [305, 17] width 21 height 16
click at [19, 19] on icon at bounding box center [20, 17] width 16 height 16
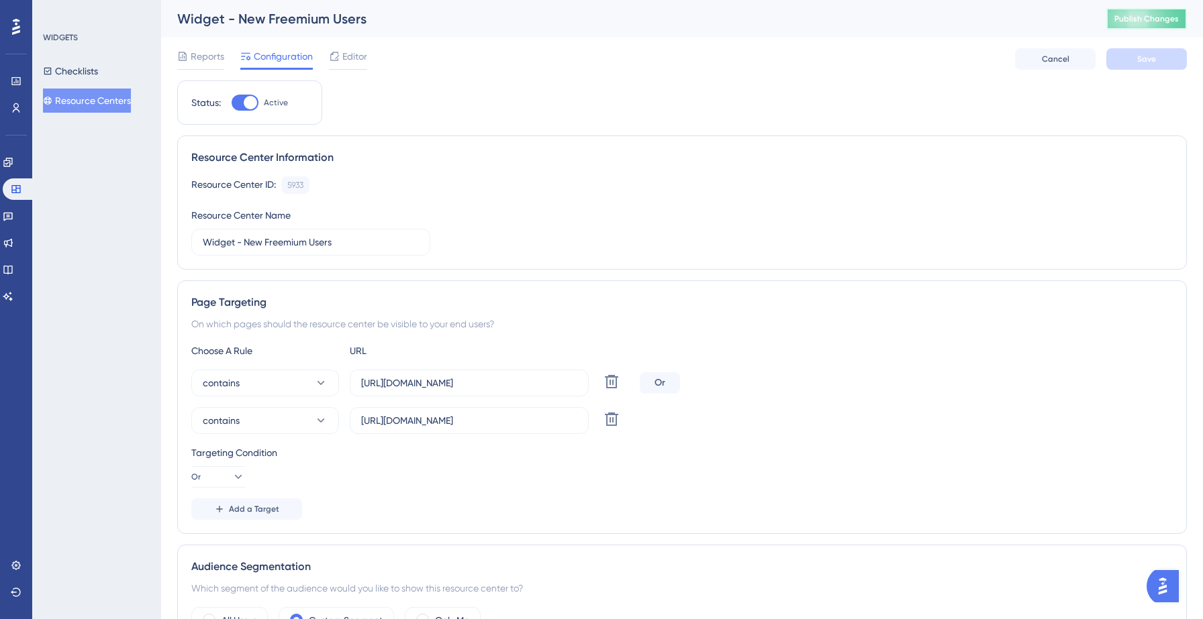
click at [1134, 28] on button "Publish Changes" at bounding box center [1146, 18] width 81 height 21
click at [417, 21] on icon at bounding box center [415, 24] width 13 height 13
click at [92, 69] on button "Checklists" at bounding box center [70, 71] width 55 height 24
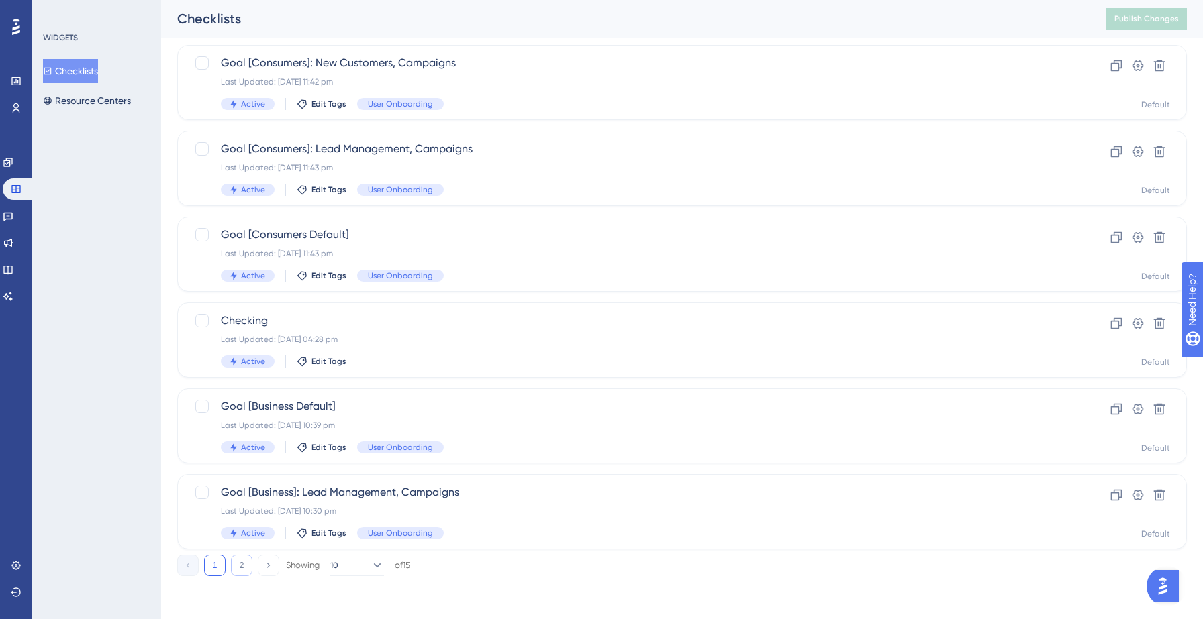
click at [238, 566] on button "2" at bounding box center [241, 565] width 21 height 21
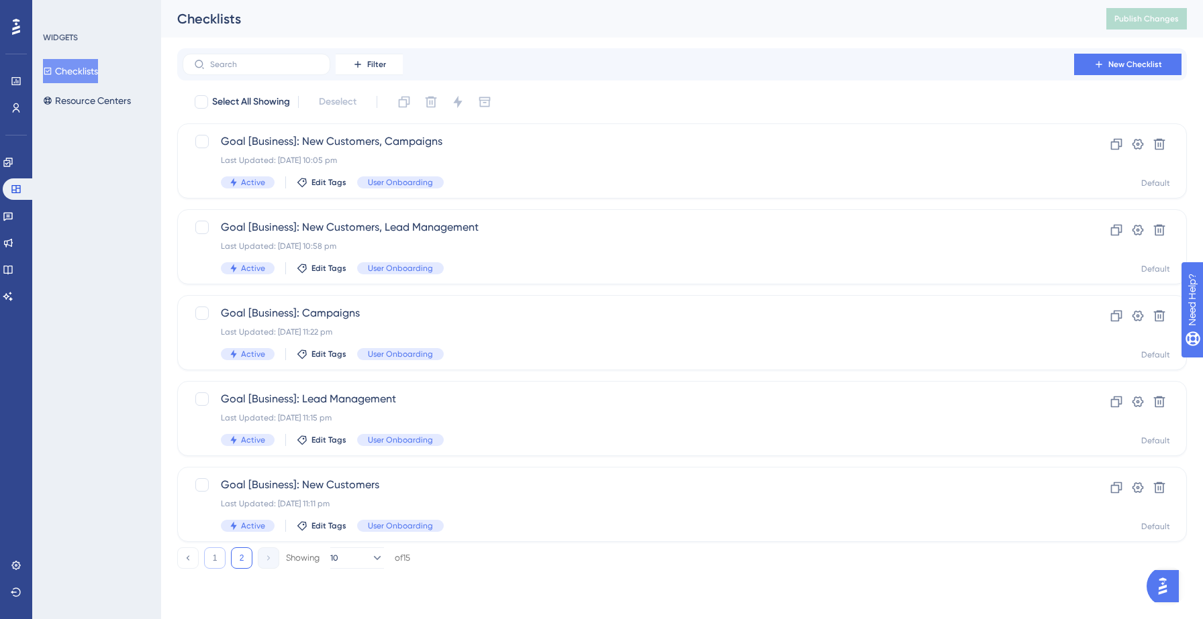
click at [215, 565] on button "1" at bounding box center [214, 558] width 21 height 21
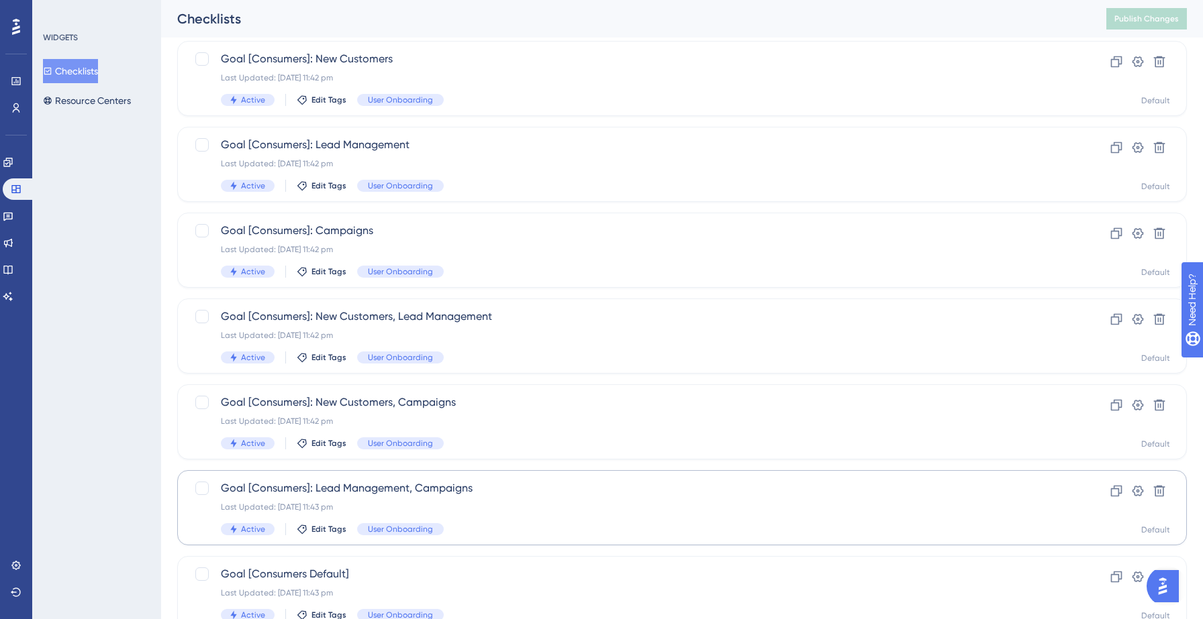
scroll to position [422, 0]
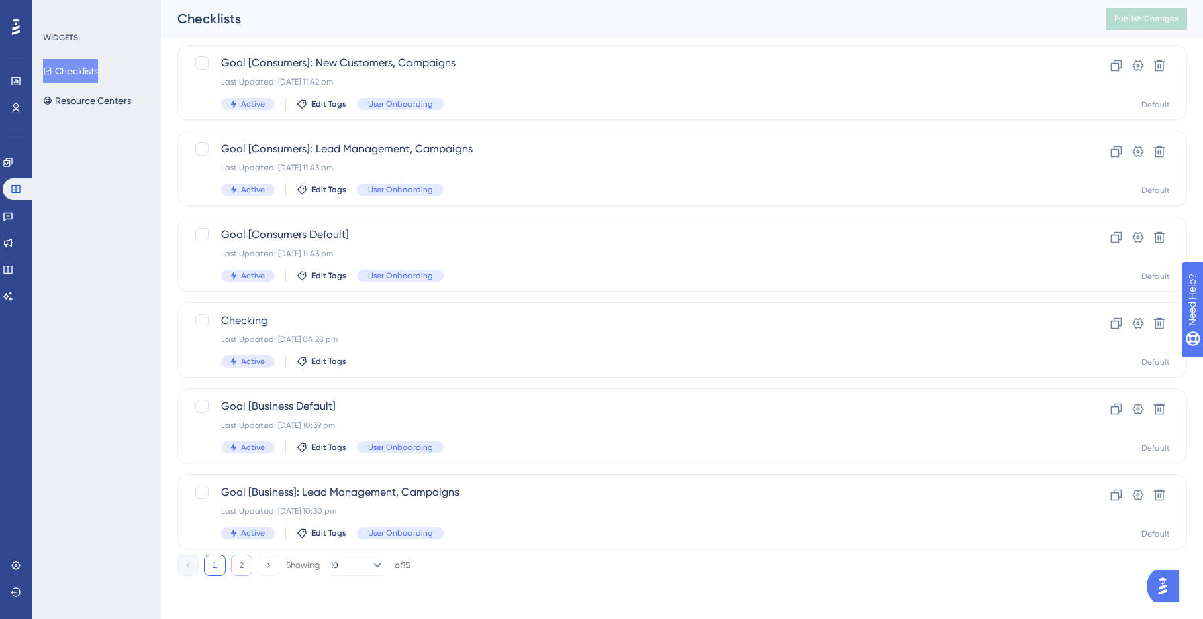
click at [240, 570] on button "2" at bounding box center [241, 565] width 21 height 21
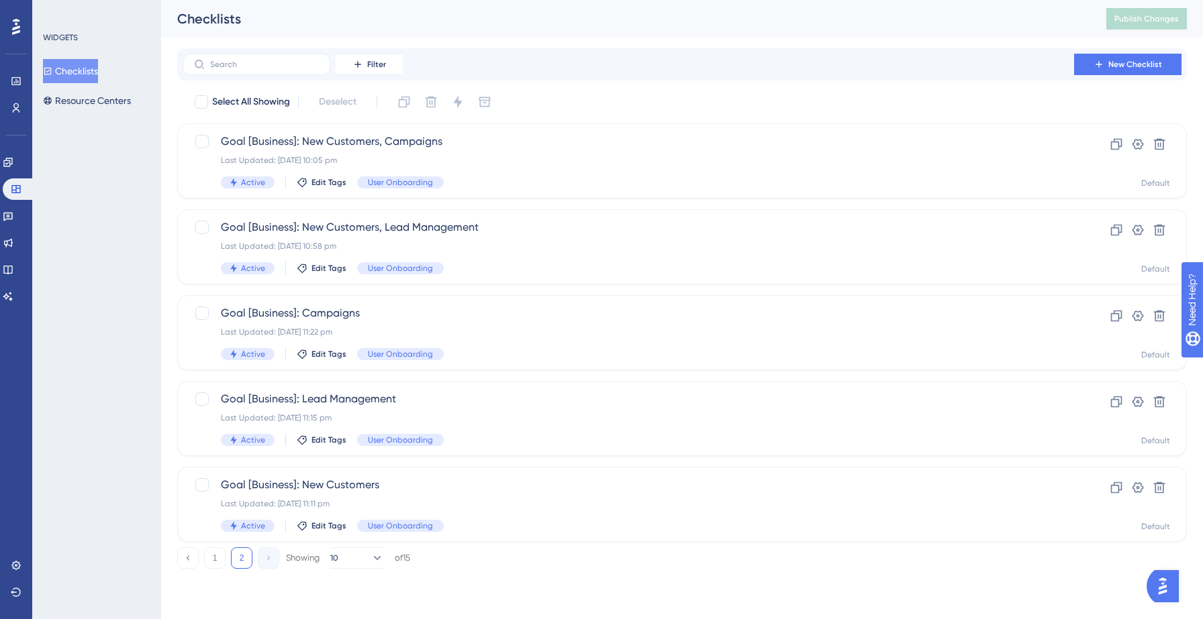
scroll to position [0, 0]
click at [216, 554] on button "1" at bounding box center [214, 558] width 21 height 21
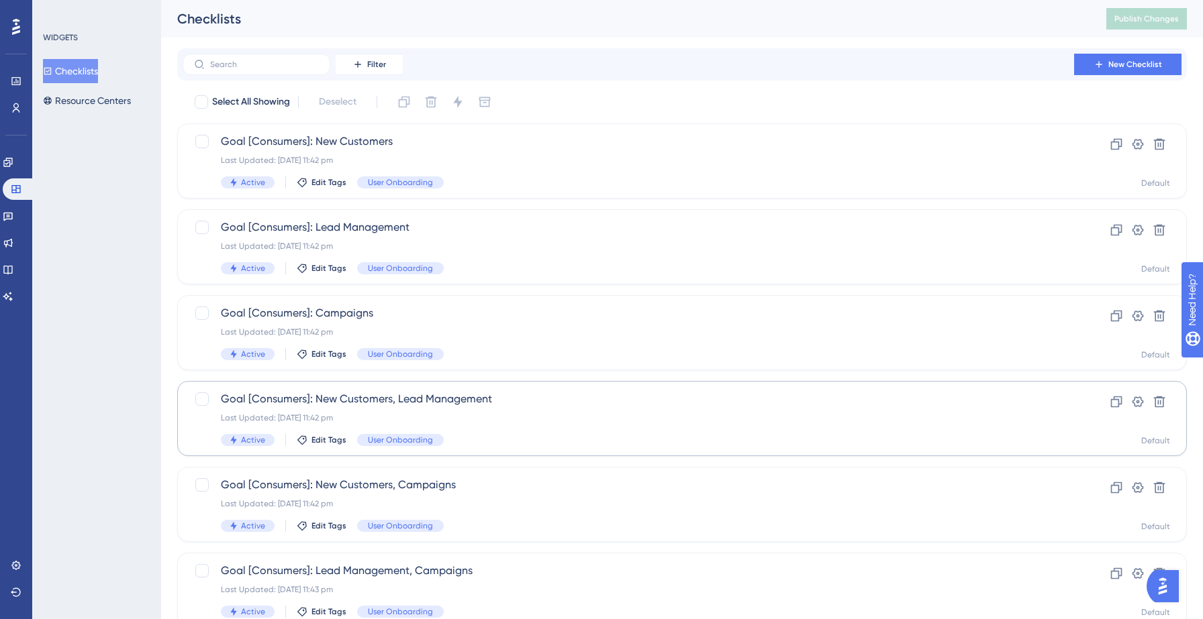
scroll to position [422, 0]
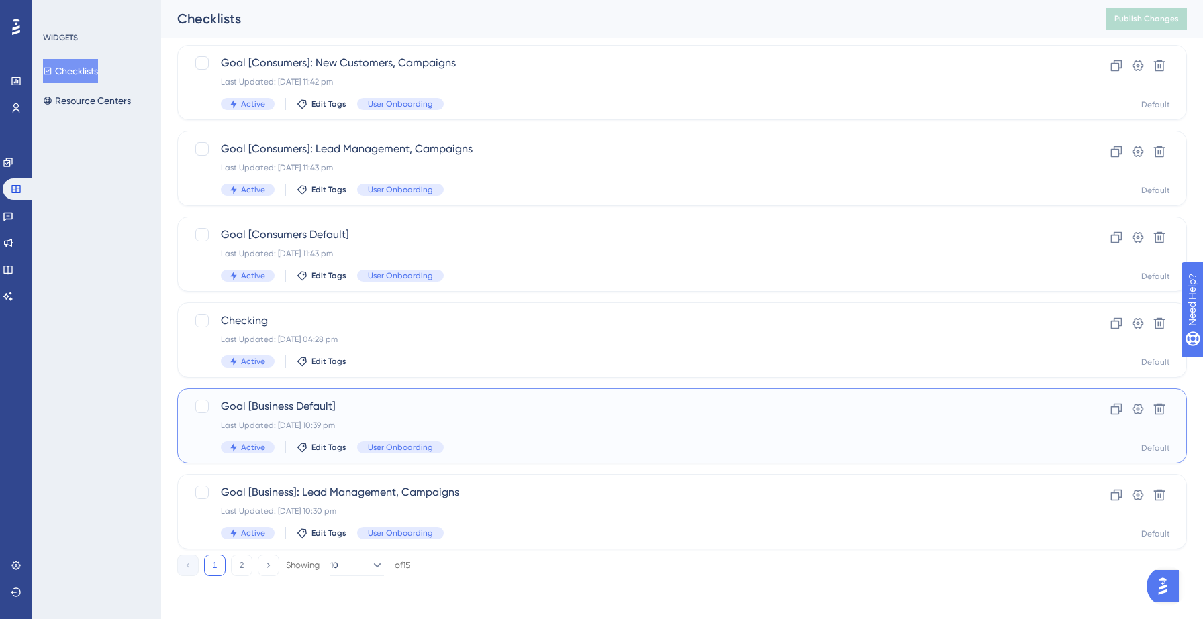
click at [509, 434] on div "Goal [Business Default] Last Updated: 12 Sept 2025 10:39 pm Active Edit Tags Us…" at bounding box center [628, 426] width 815 height 55
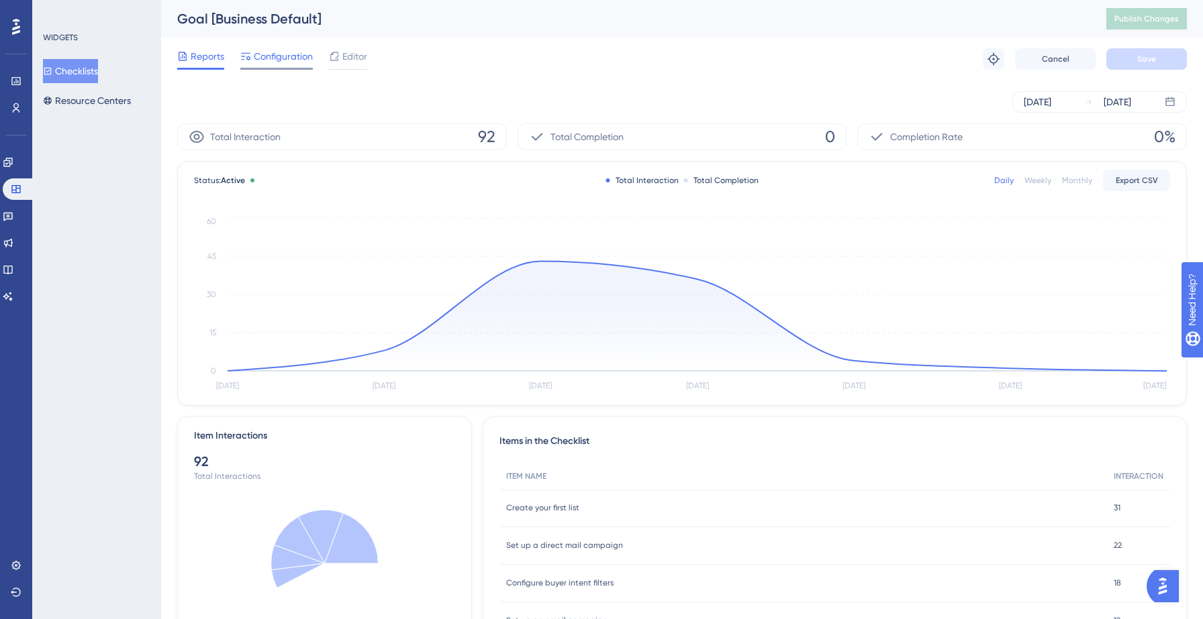
click at [260, 50] on span "Configuration" at bounding box center [283, 56] width 59 height 16
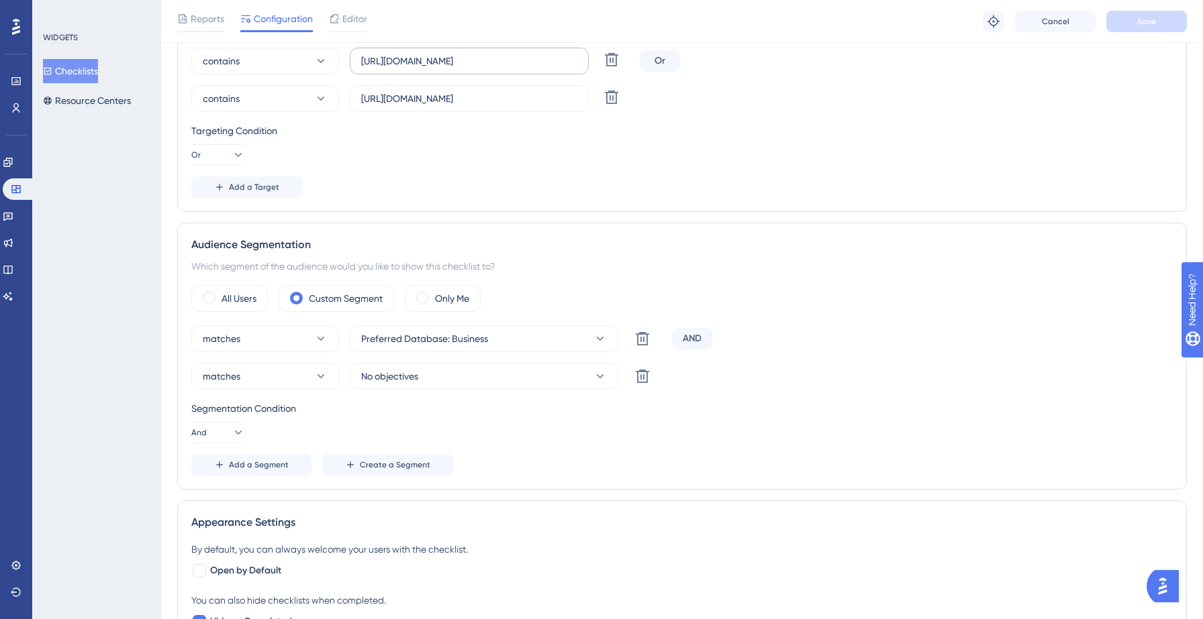
scroll to position [334, 0]
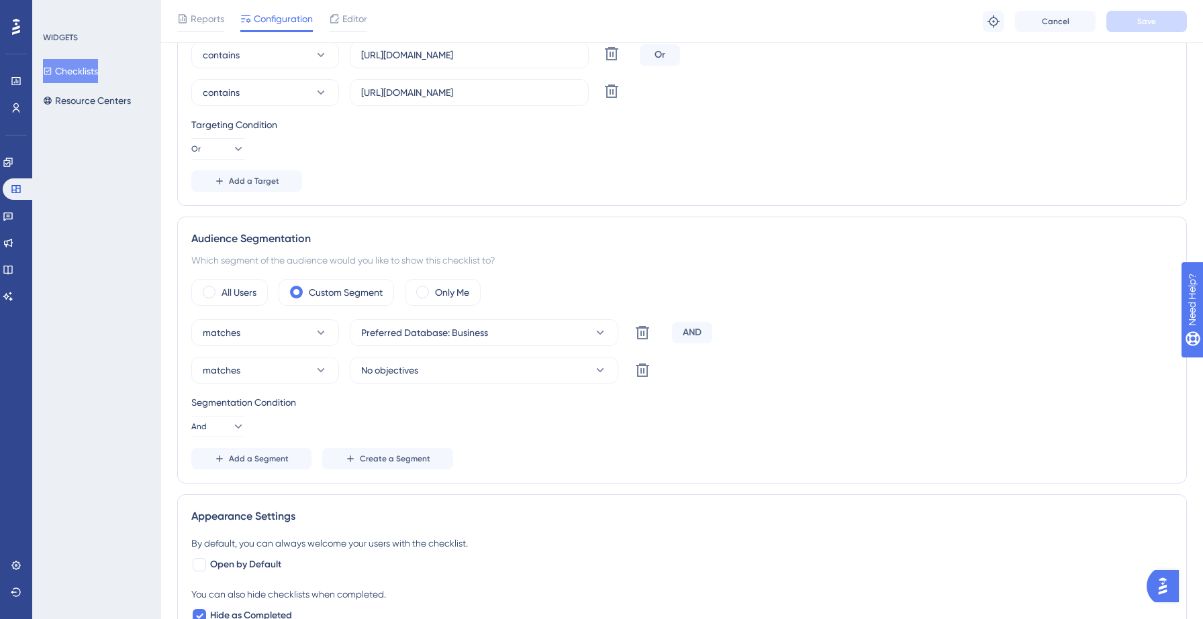
click at [537, 408] on div "Segmentation Condition" at bounding box center [681, 403] width 981 height 16
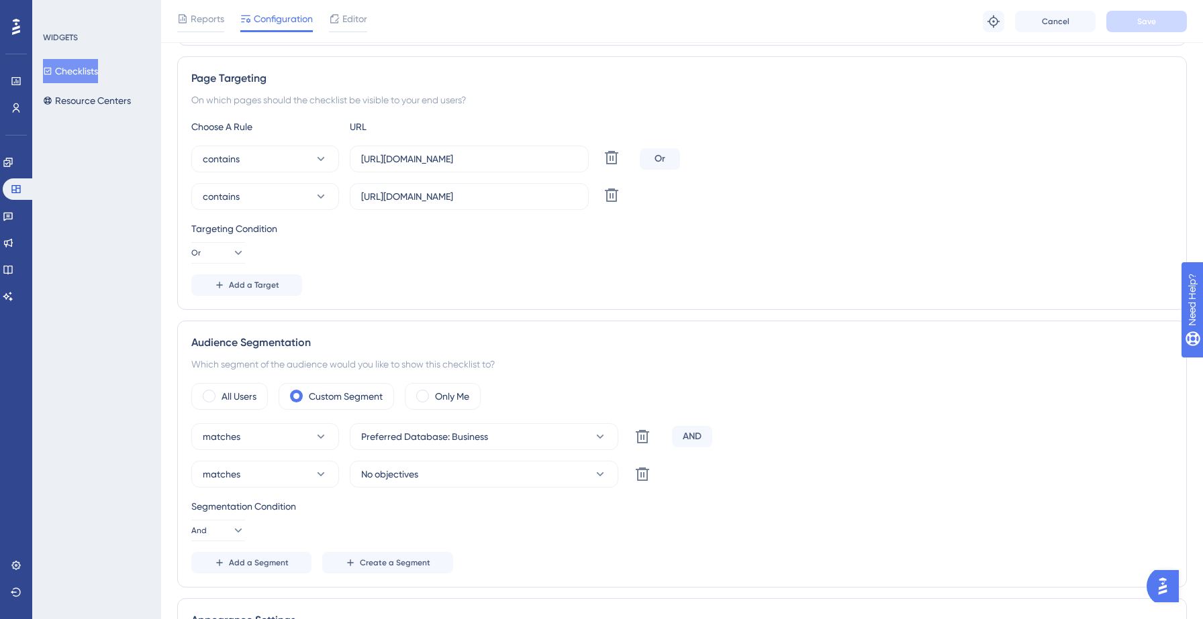
scroll to position [259, 0]
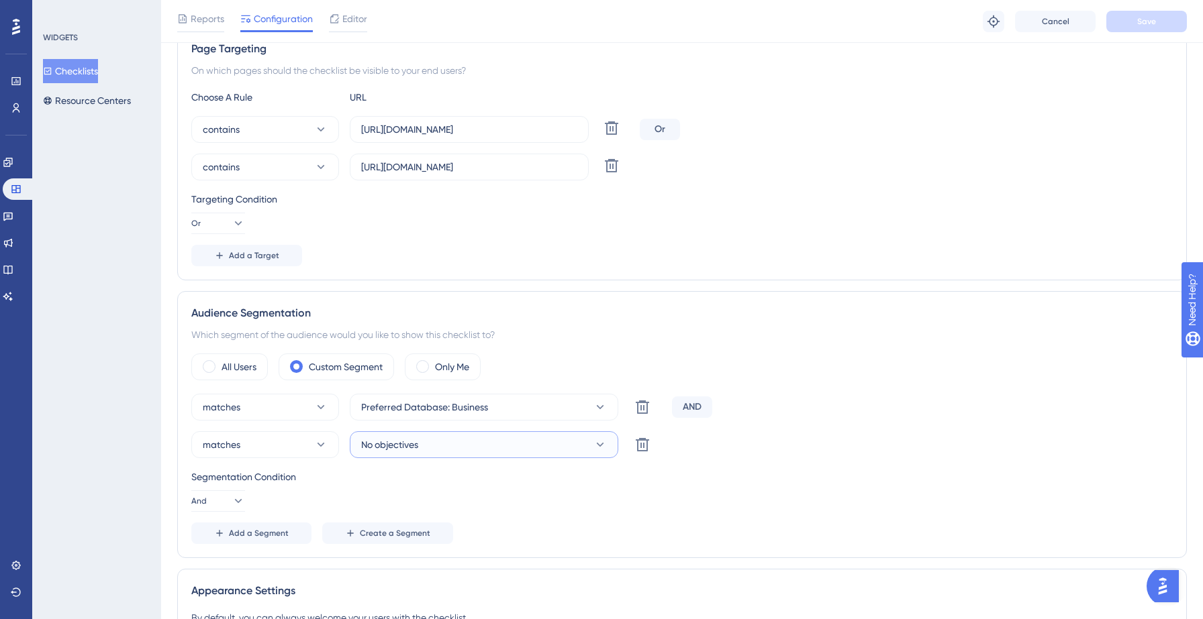
click at [449, 451] on button "No objectives" at bounding box center [484, 445] width 268 height 27
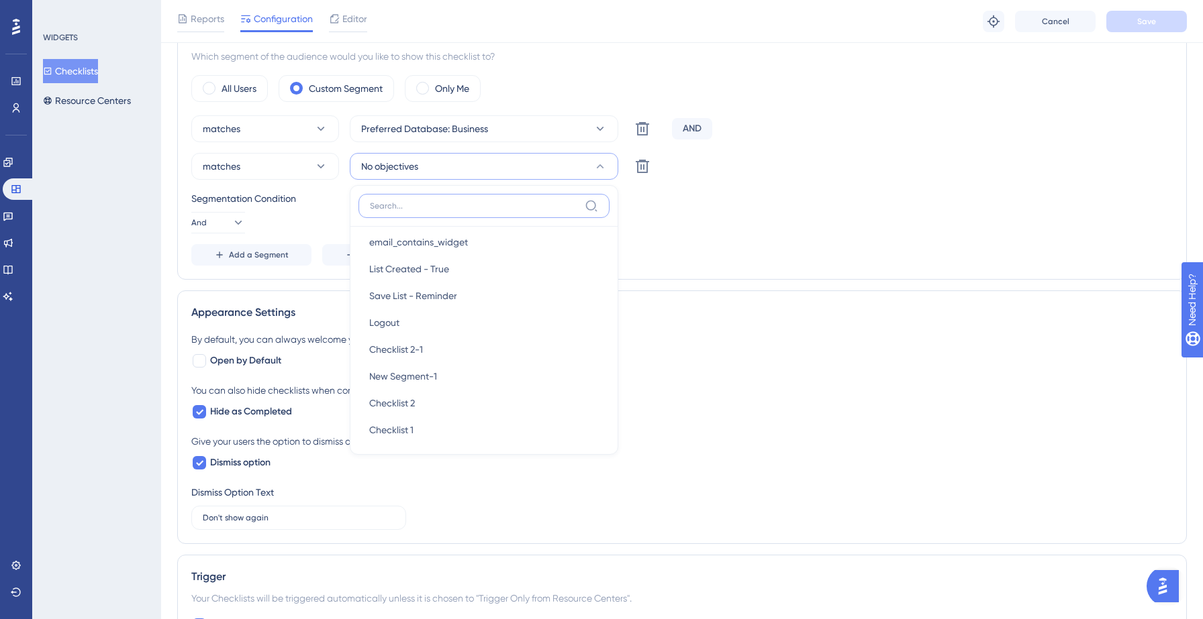
scroll to position [664, 0]
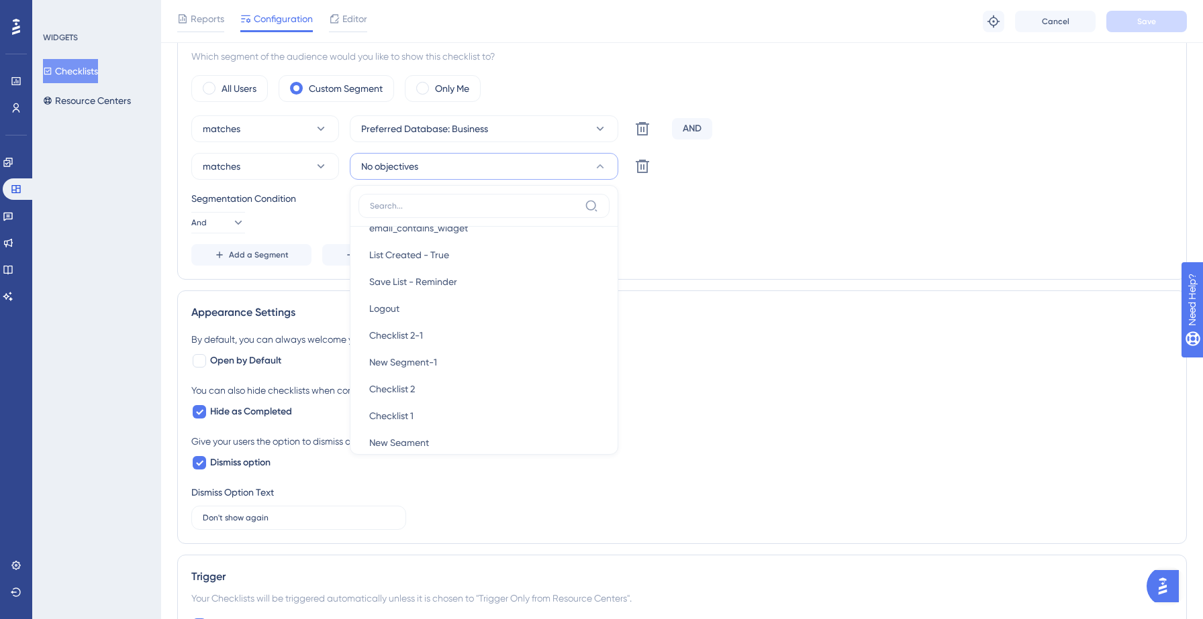
click at [740, 237] on div "matches Preferred Database: Business Delete AND matches No objectives New Users…" at bounding box center [681, 190] width 981 height 150
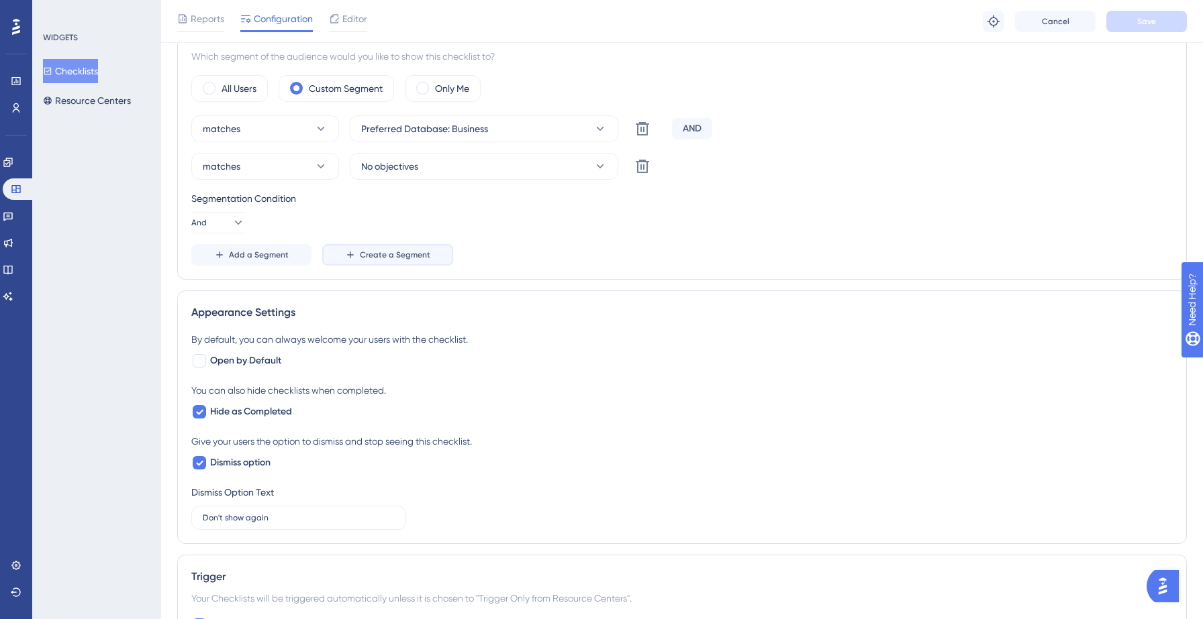
click at [363, 255] on span "Create a Segment" at bounding box center [395, 255] width 70 height 11
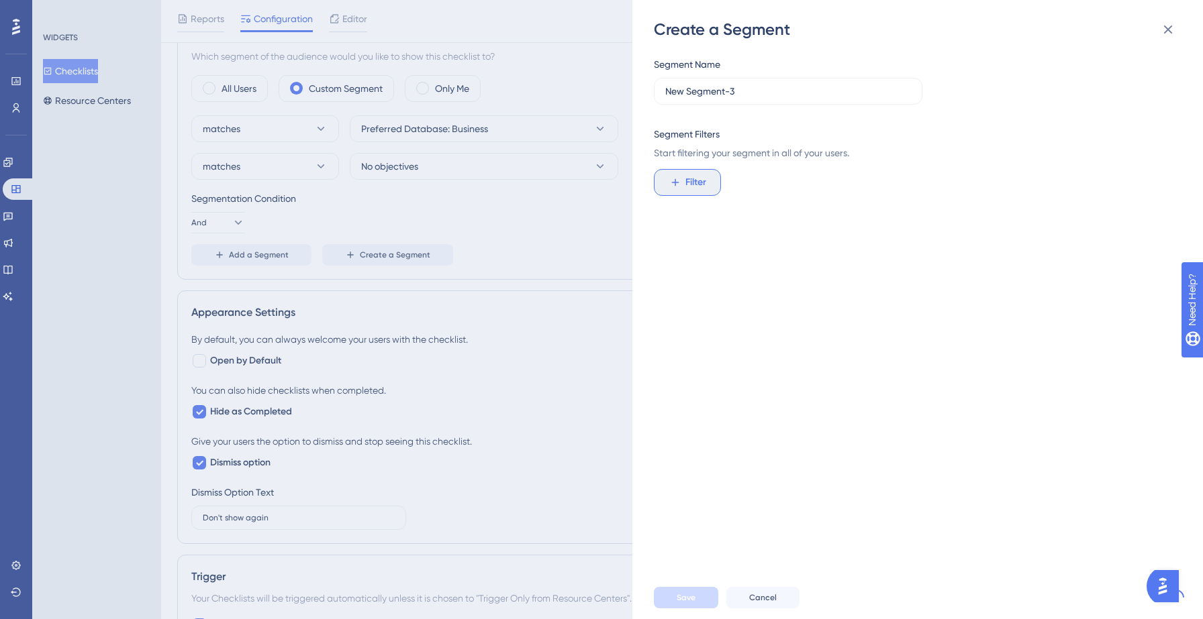
click at [689, 181] on span "Filter" at bounding box center [695, 182] width 21 height 16
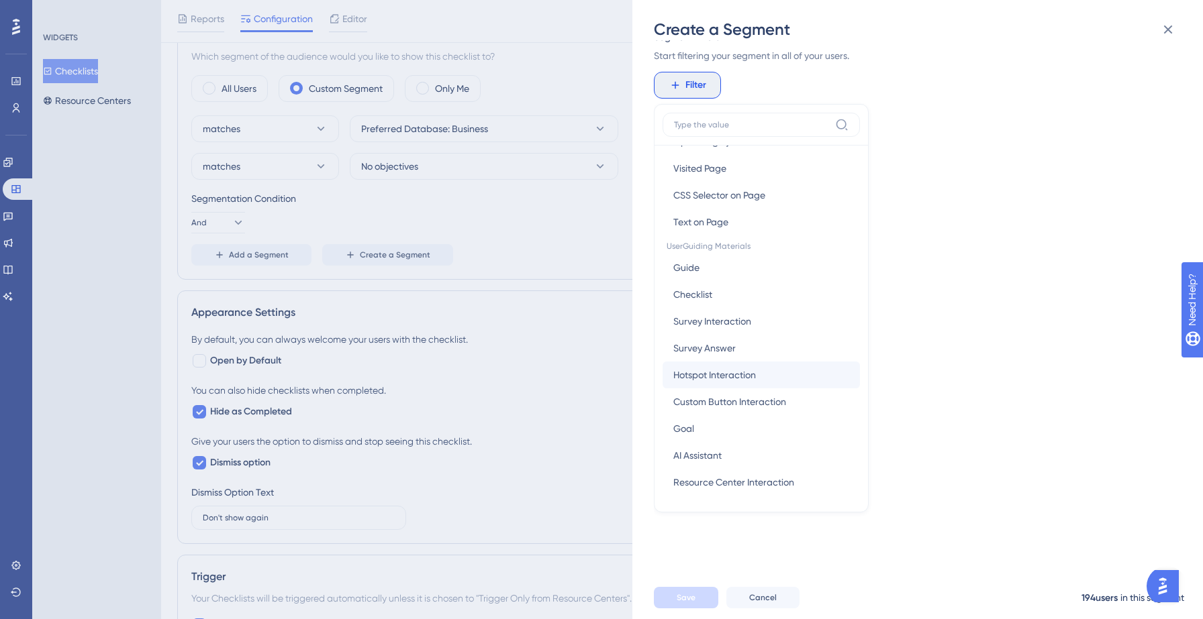
scroll to position [132, 0]
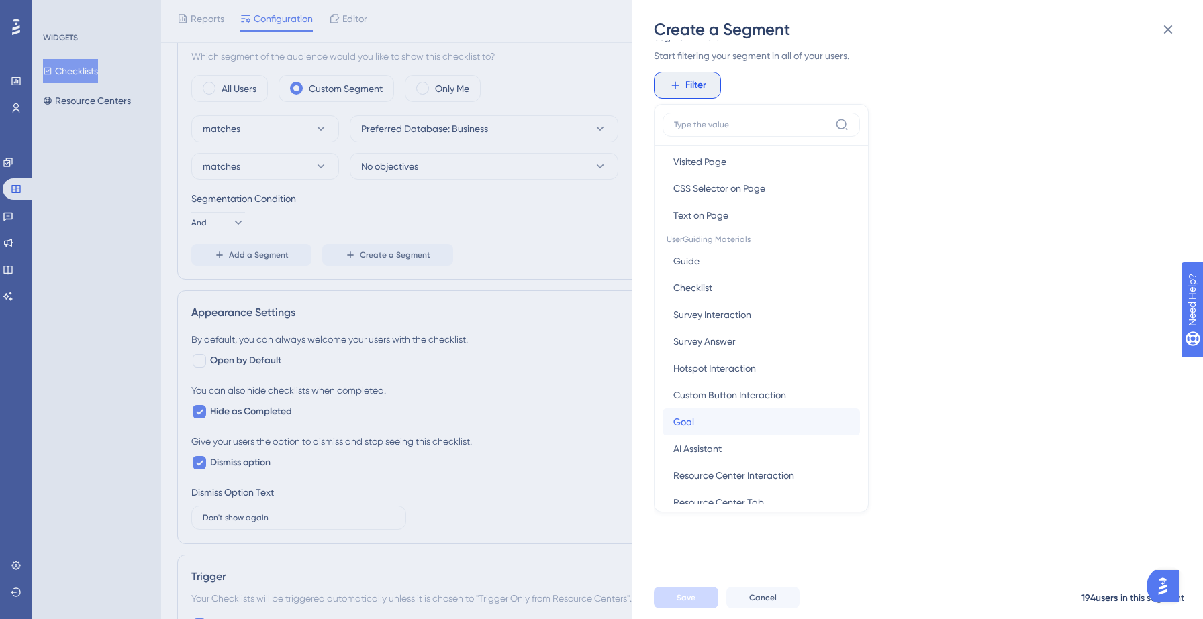
click at [715, 417] on button "Goal Goal" at bounding box center [760, 422] width 197 height 27
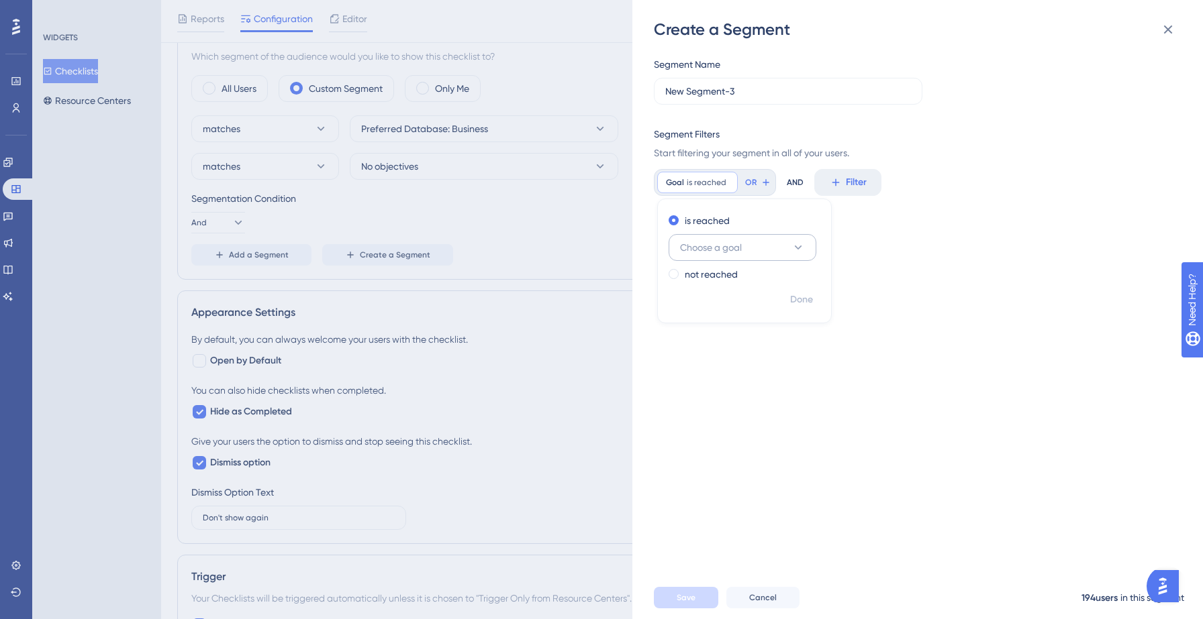
click at [733, 246] on span "Choose a goal" at bounding box center [711, 248] width 62 height 16
click at [726, 184] on icon at bounding box center [727, 183] width 8 height 8
click at [695, 187] on span "Filter" at bounding box center [695, 182] width 21 height 16
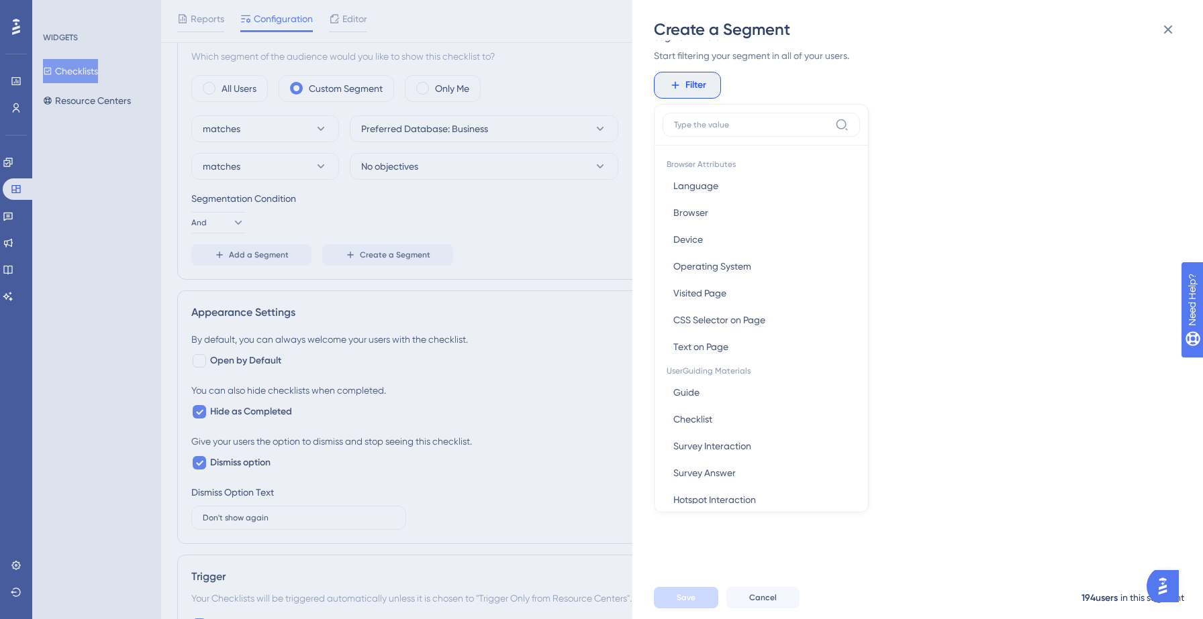
click at [936, 240] on div "Segment Name New Segment-3 Segment Filters Start filtering your segment in all …" at bounding box center [924, 308] width 541 height 536
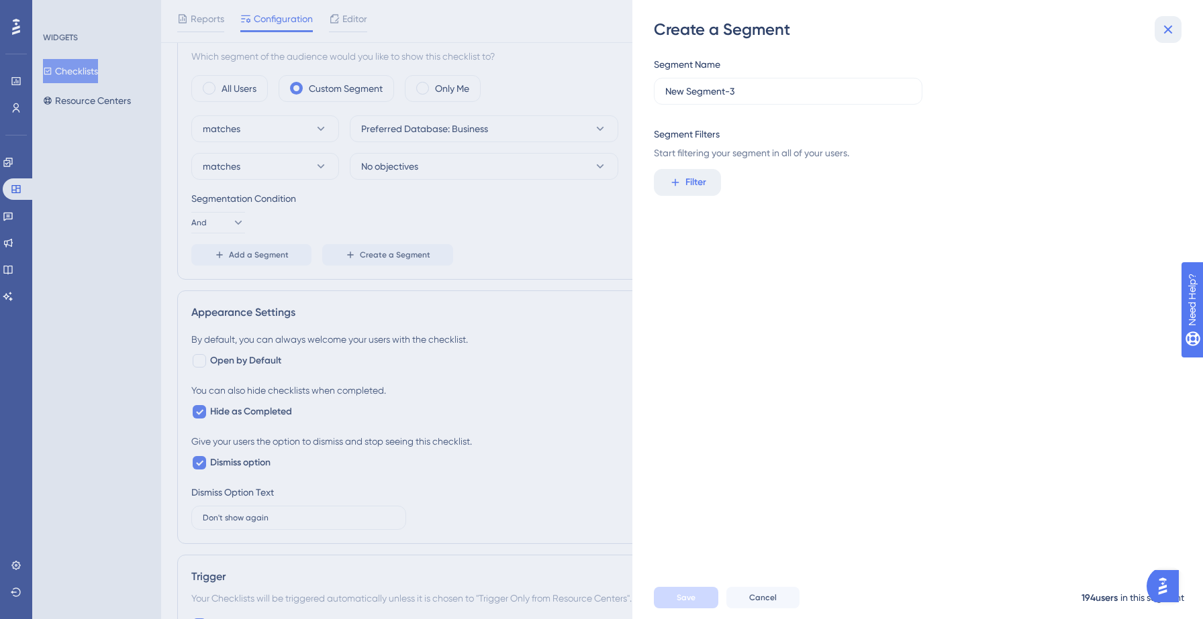
click at [1166, 24] on icon at bounding box center [1168, 29] width 16 height 16
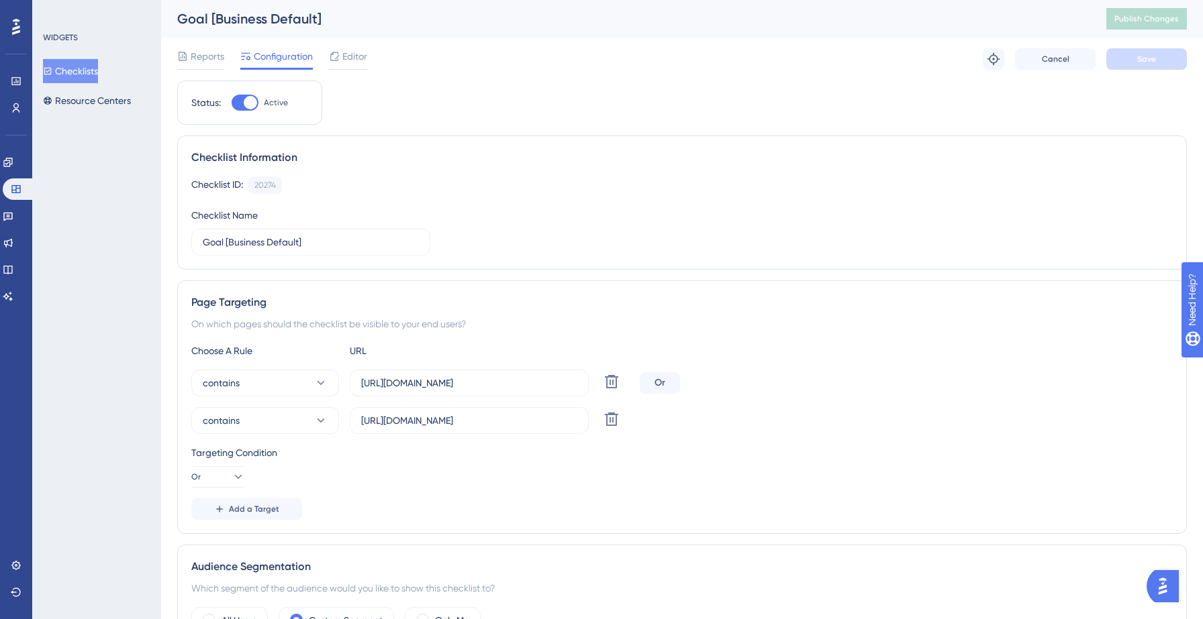
click at [89, 76] on button "Checklists" at bounding box center [70, 71] width 55 height 24
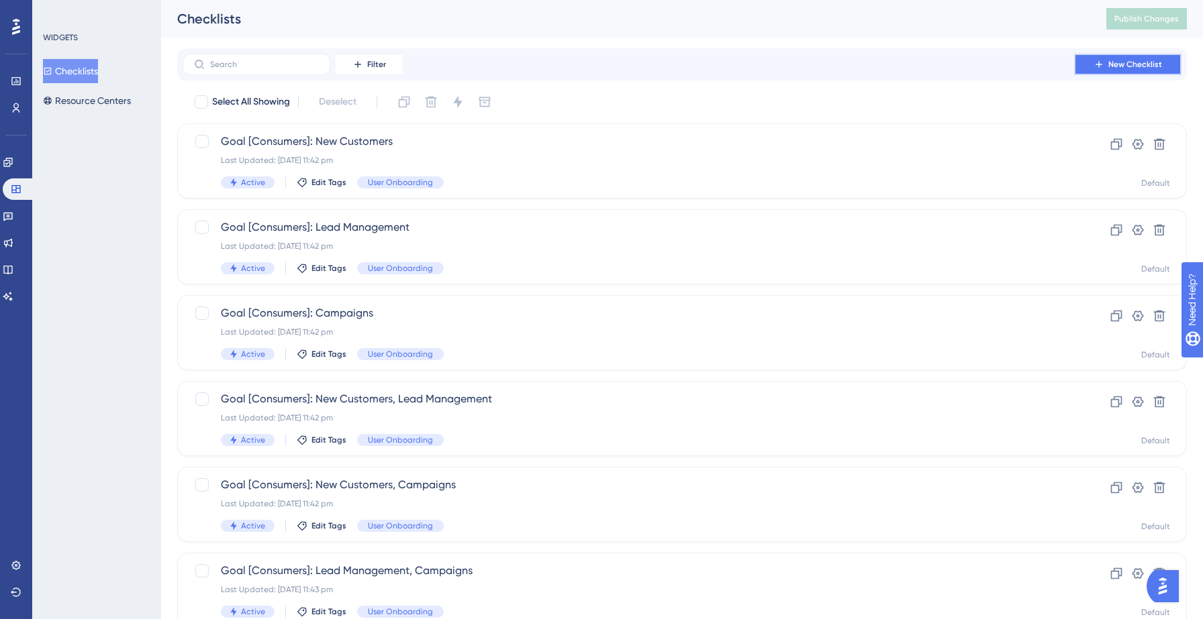
click at [1109, 64] on span "New Checklist" at bounding box center [1135, 64] width 54 height 11
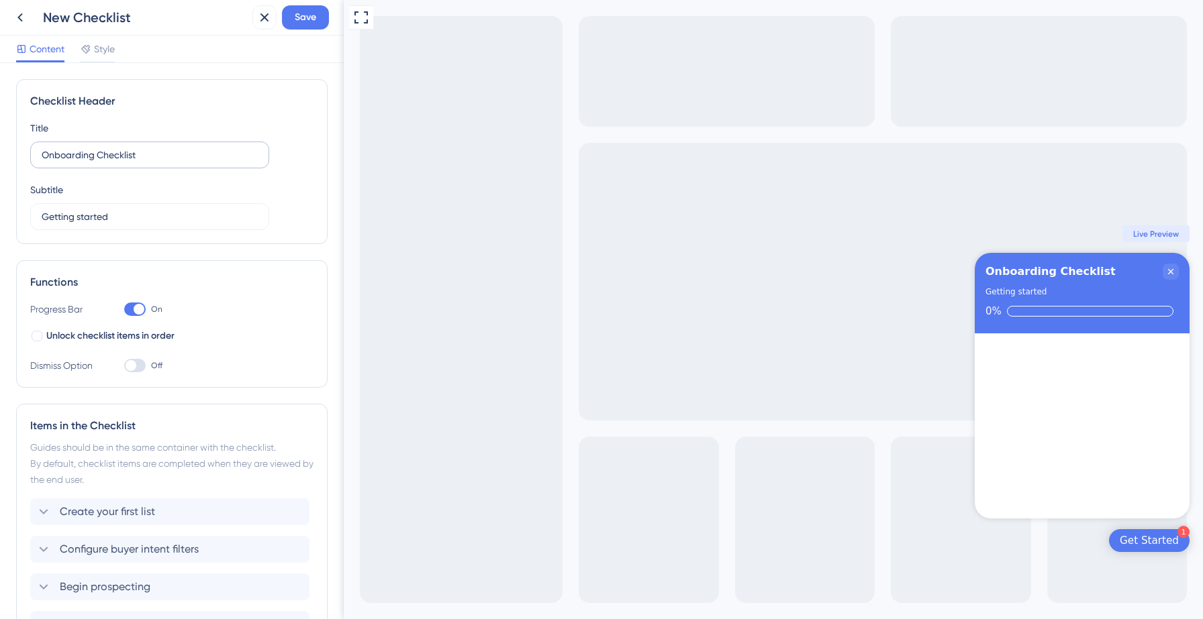
click at [128, 163] on label "Onboarding Checklist" at bounding box center [149, 155] width 239 height 27
click at [128, 162] on input "Onboarding Checklist" at bounding box center [150, 155] width 216 height 15
click at [128, 163] on label "Onboarding Checklist" at bounding box center [149, 155] width 239 height 27
click at [128, 162] on input "Onboarding Checklist" at bounding box center [150, 155] width 216 height 15
click at [128, 163] on label "Onboarding Checklist" at bounding box center [149, 155] width 239 height 27
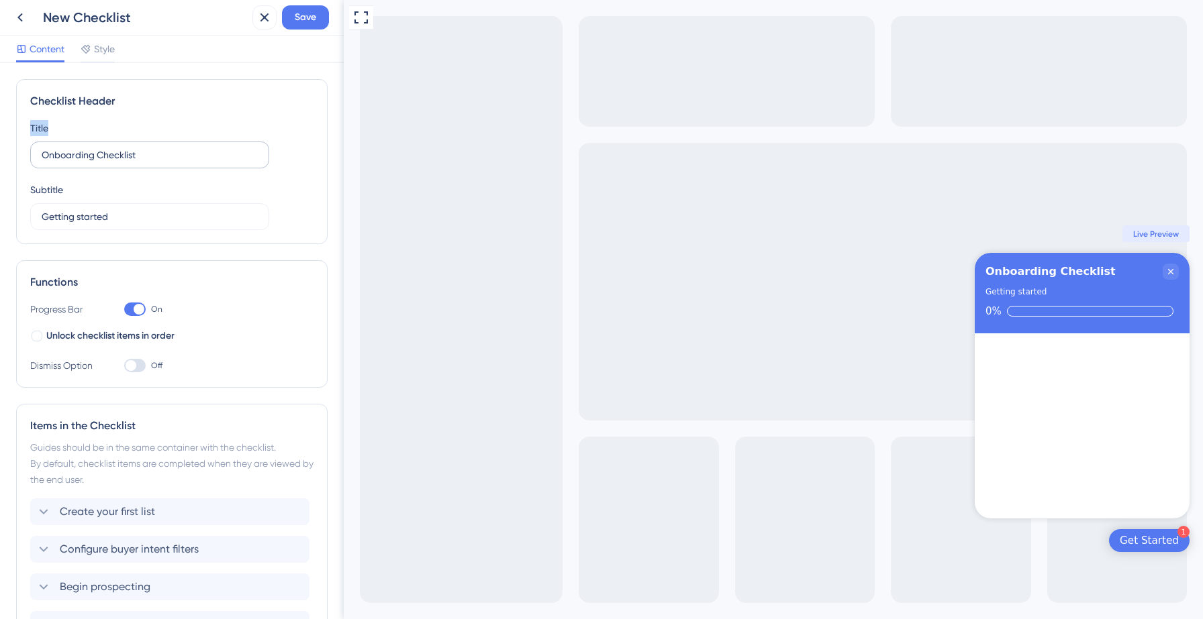
click at [128, 162] on input "Onboarding Checklist" at bounding box center [150, 155] width 216 height 15
click at [119, 156] on input "Onboarding Checklist" at bounding box center [150, 155] width 216 height 15
type input "Goal [Business]"
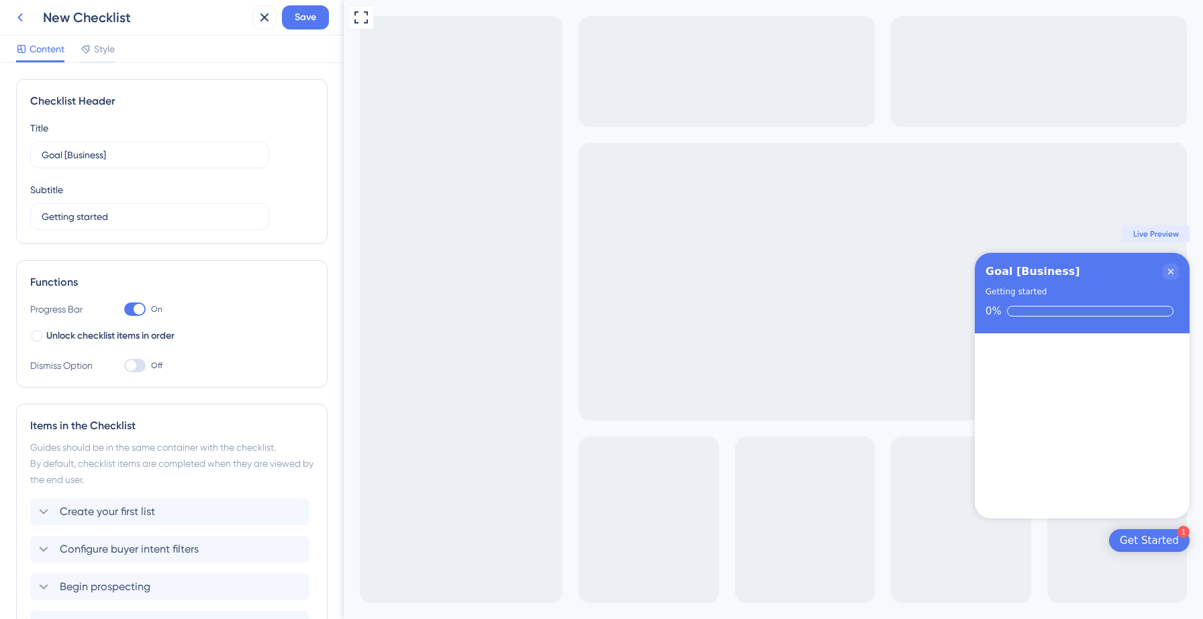
click at [19, 14] on icon at bounding box center [20, 17] width 16 height 16
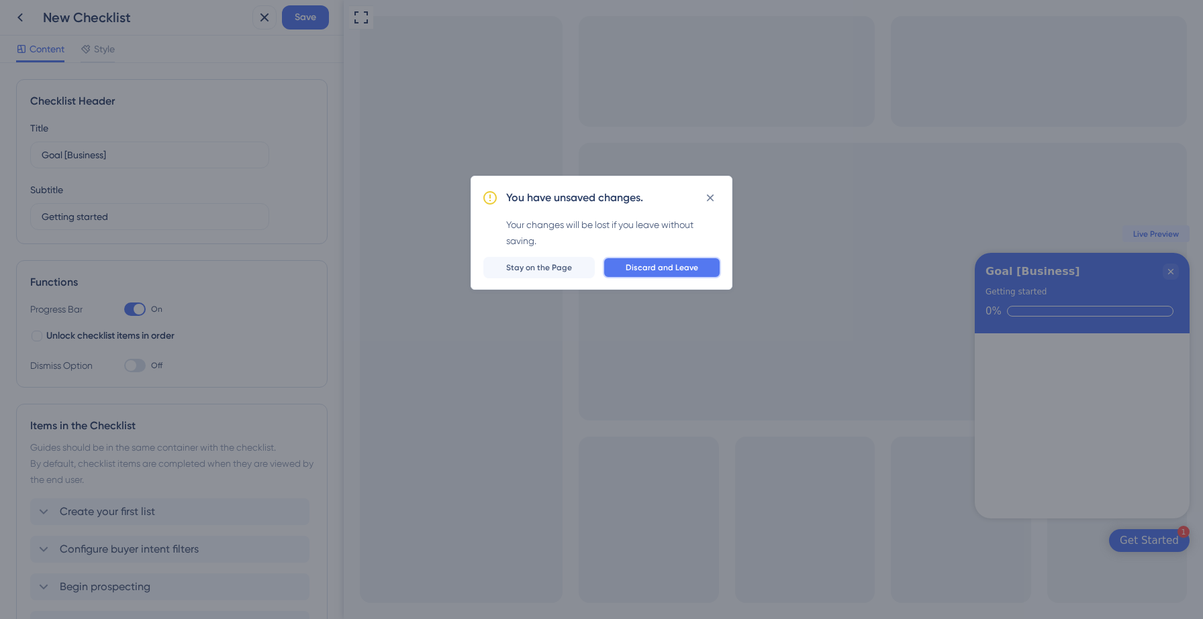
click at [645, 267] on span "Discard and Leave" at bounding box center [662, 267] width 72 height 11
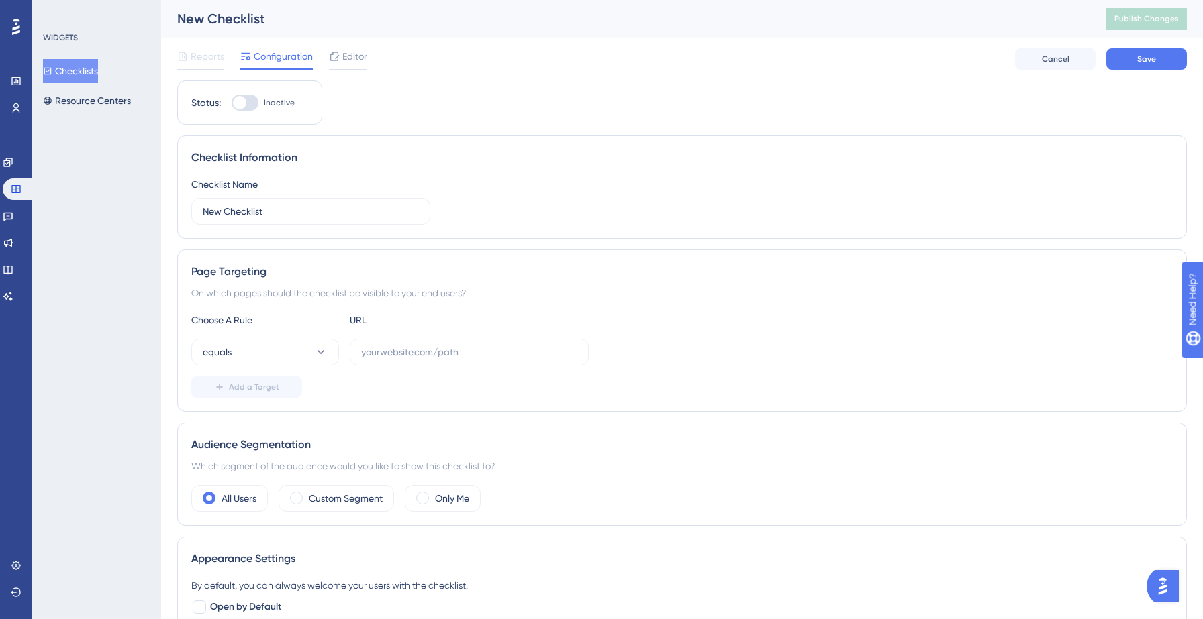
click at [90, 67] on button "Checklists" at bounding box center [70, 71] width 55 height 24
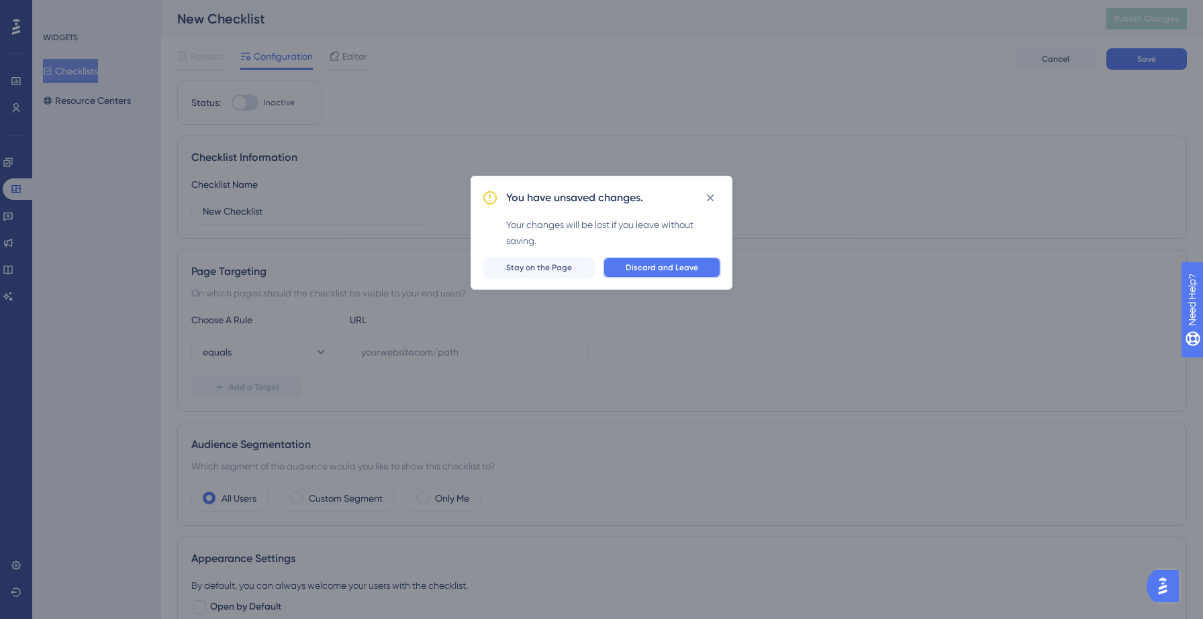
click at [696, 259] on button "Discard and Leave" at bounding box center [662, 267] width 118 height 21
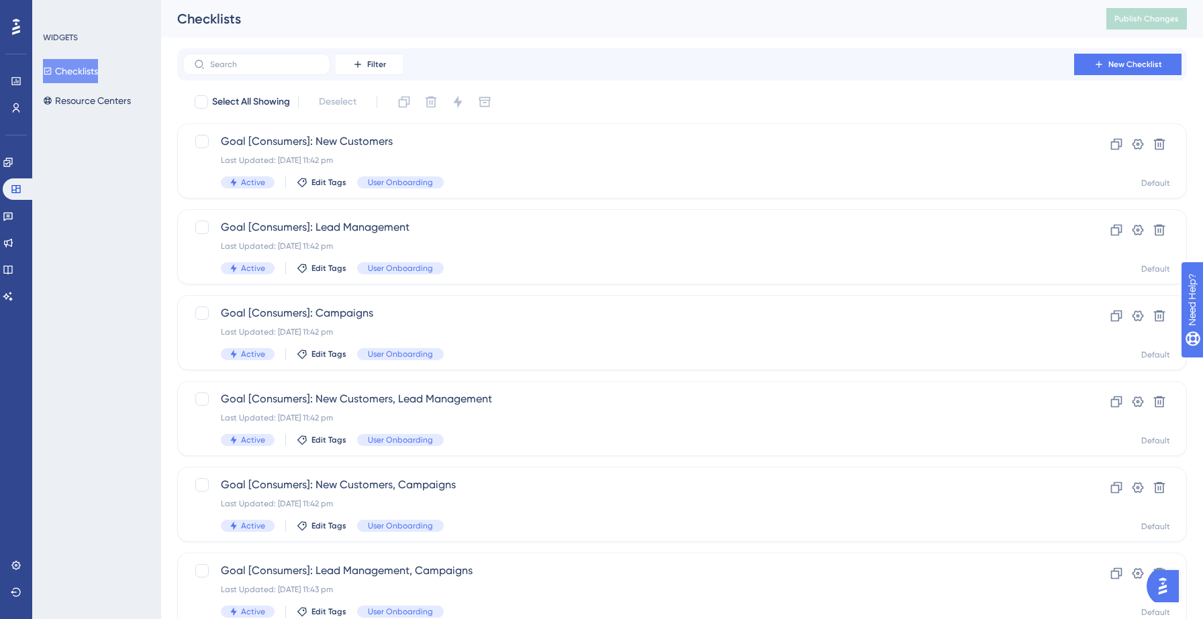
click at [93, 66] on button "Checklists" at bounding box center [70, 71] width 55 height 24
click at [88, 69] on button "Checklists" at bounding box center [70, 71] width 55 height 24
click at [83, 77] on button "Checklists" at bounding box center [70, 71] width 55 height 24
click at [1109, 67] on span "New Checklist" at bounding box center [1135, 64] width 54 height 11
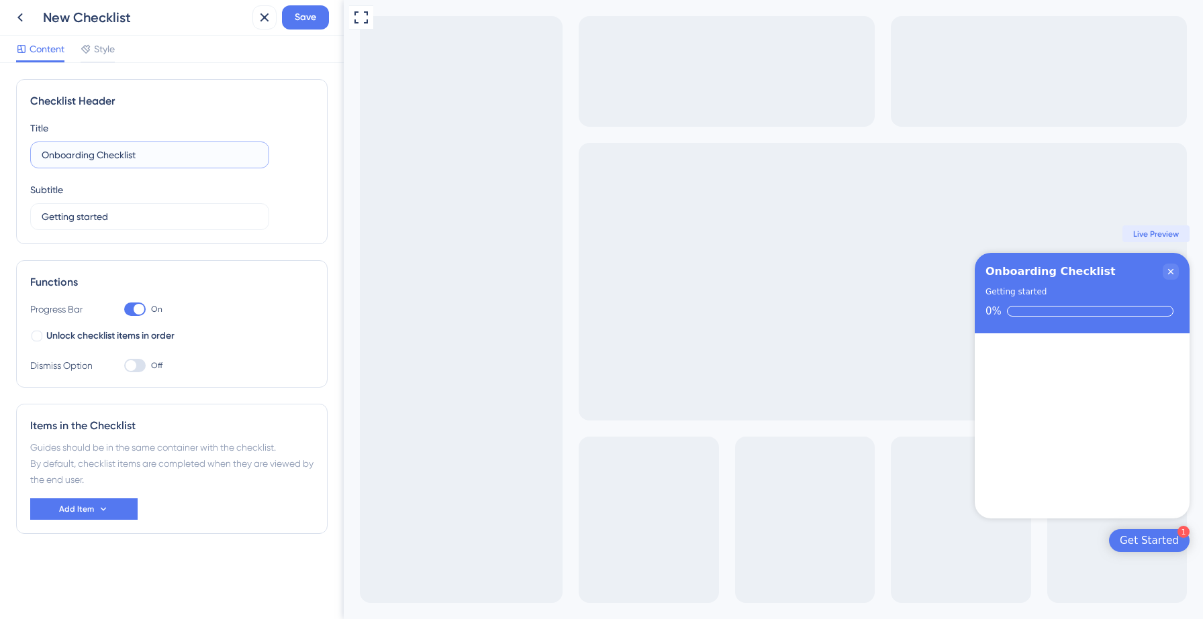
click at [87, 154] on input "Onboarding Checklist" at bounding box center [150, 155] width 216 height 15
type input "Goal [Business]: Find New customers and Explore"
click at [73, 215] on input "Getting started" at bounding box center [150, 216] width 216 height 15
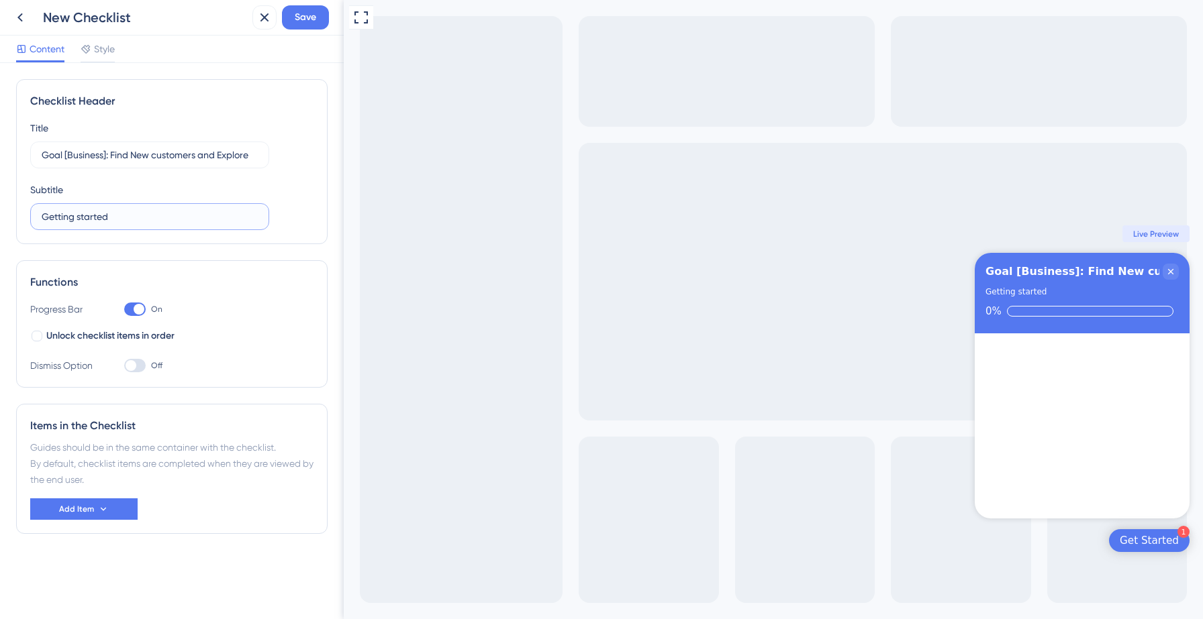
click at [73, 215] on input "Getting started" at bounding box center [150, 216] width 216 height 15
paste input "A personalized checklist designed around your goals to help you get up and runn…"
type input "Getting started"
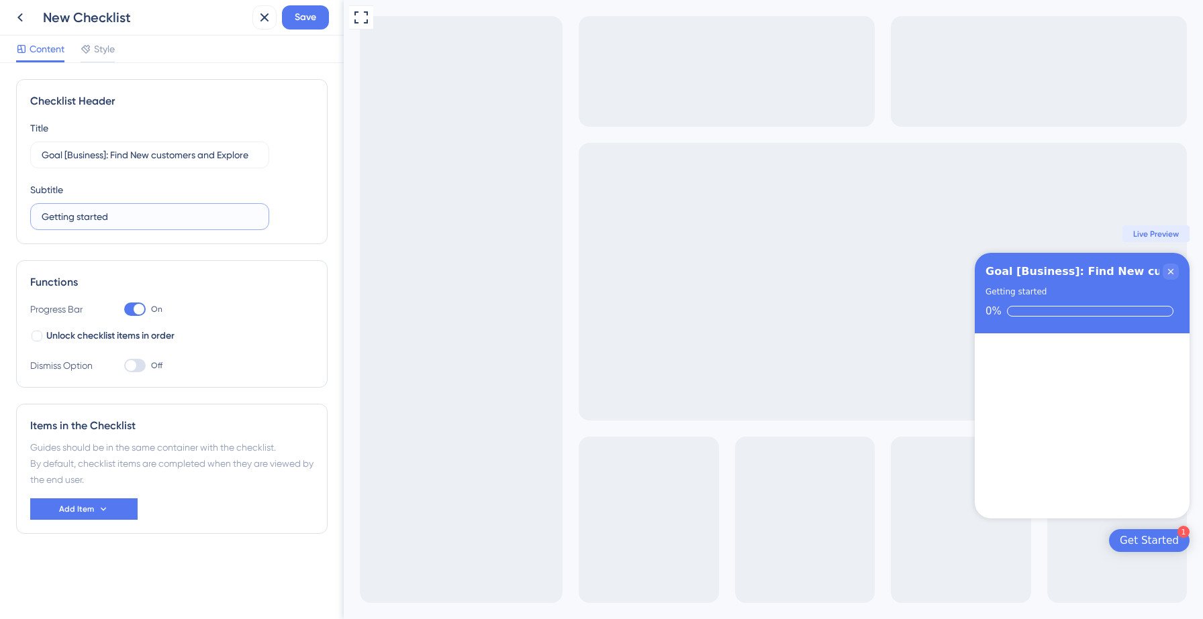
scroll to position [0, 0]
click at [84, 512] on span "Add Item" at bounding box center [76, 509] width 35 height 11
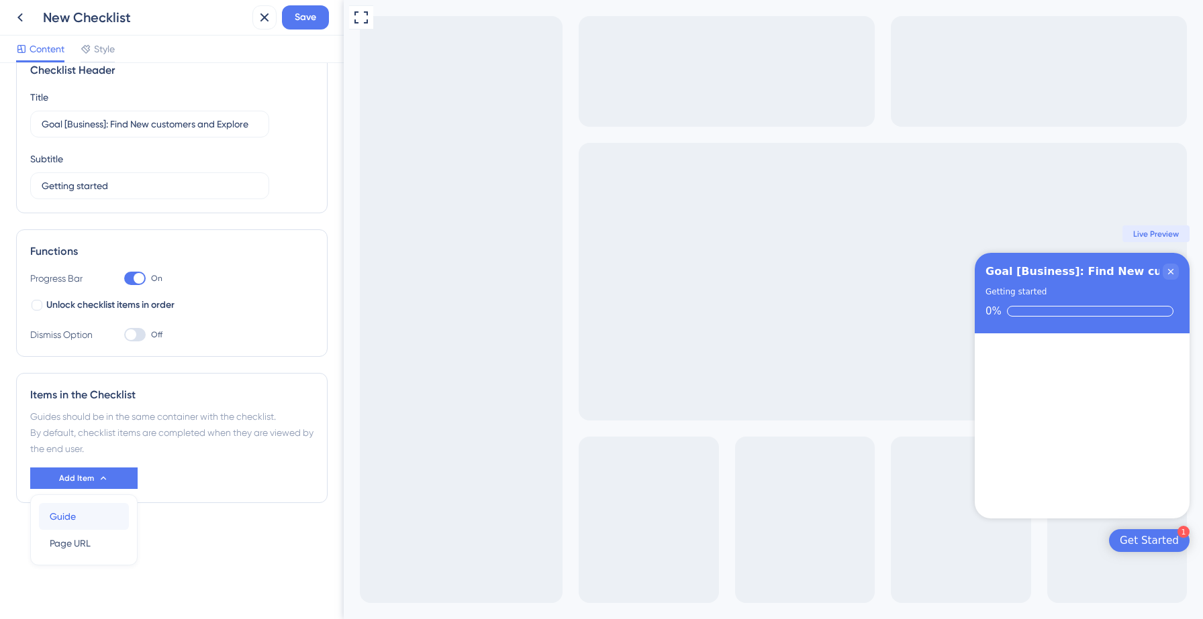
click at [91, 511] on div "Guide Guide" at bounding box center [84, 516] width 68 height 27
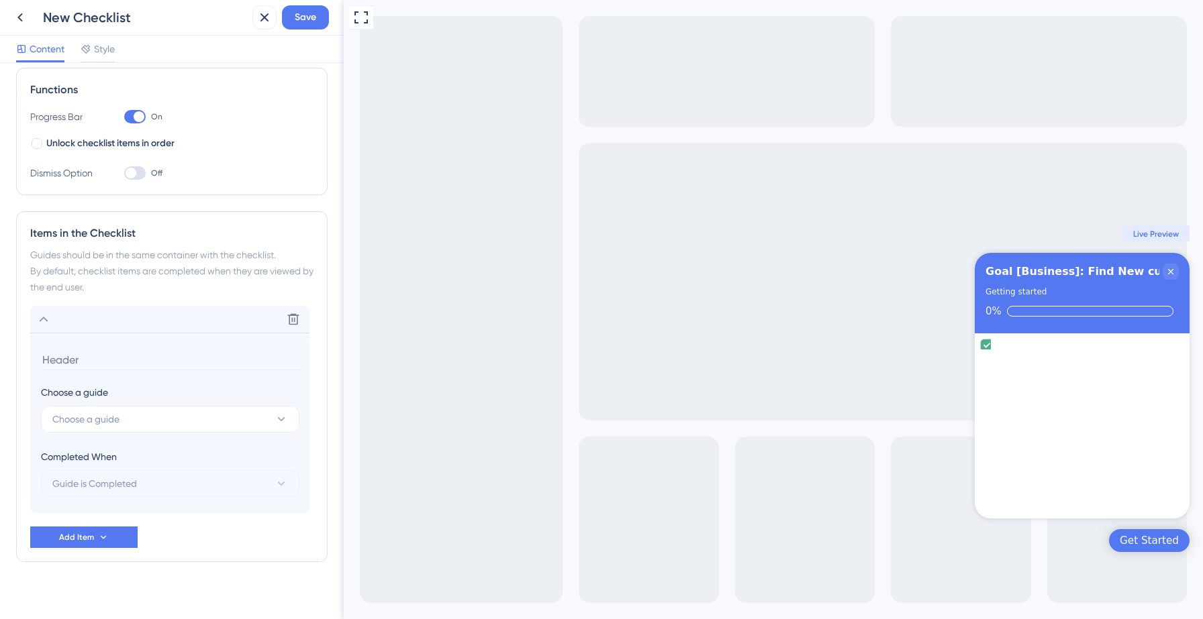
scroll to position [205, 0]
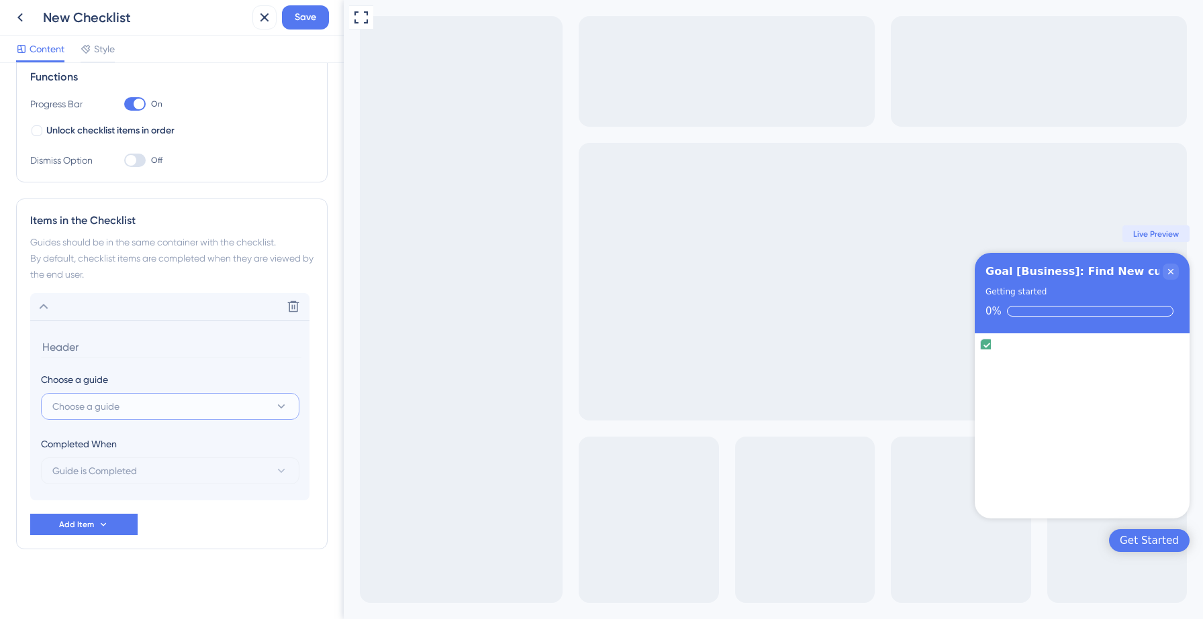
click at [119, 411] on span "Choose a guide" at bounding box center [85, 407] width 67 height 16
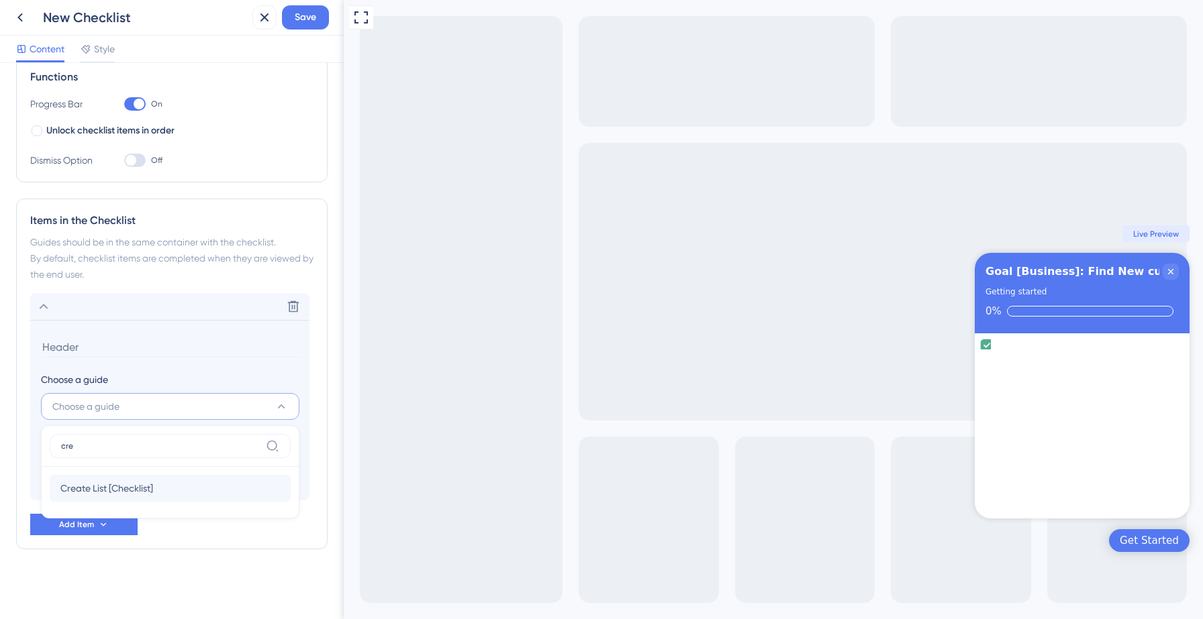
type input "cre"
click at [97, 489] on span "Create List [Checklist]" at bounding box center [106, 489] width 93 height 16
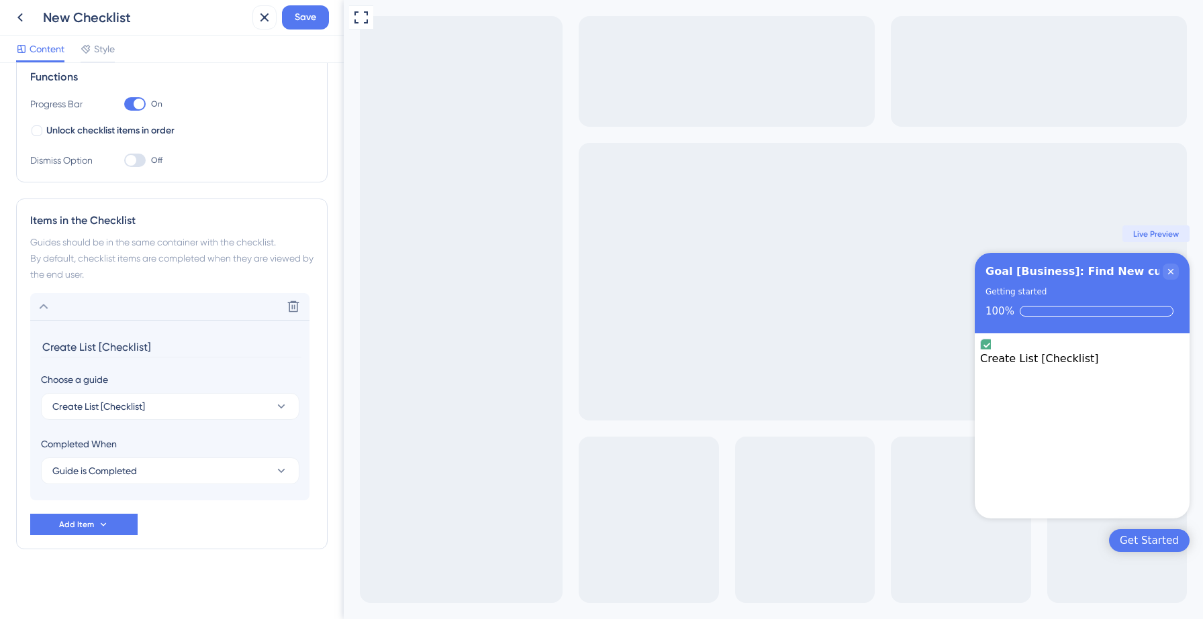
click at [129, 348] on input "Create List [Checklist]" at bounding box center [171, 347] width 260 height 21
type input "Create List"
click at [46, 307] on icon at bounding box center [44, 306] width 9 height 5
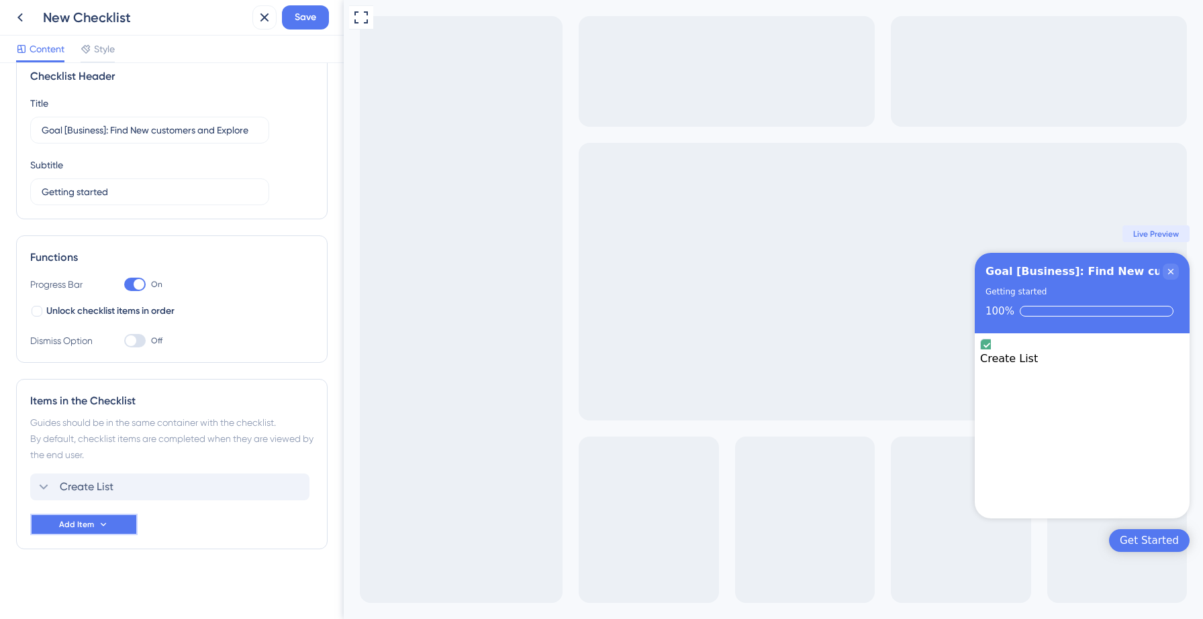
click at [92, 526] on span "Add Item" at bounding box center [76, 524] width 35 height 11
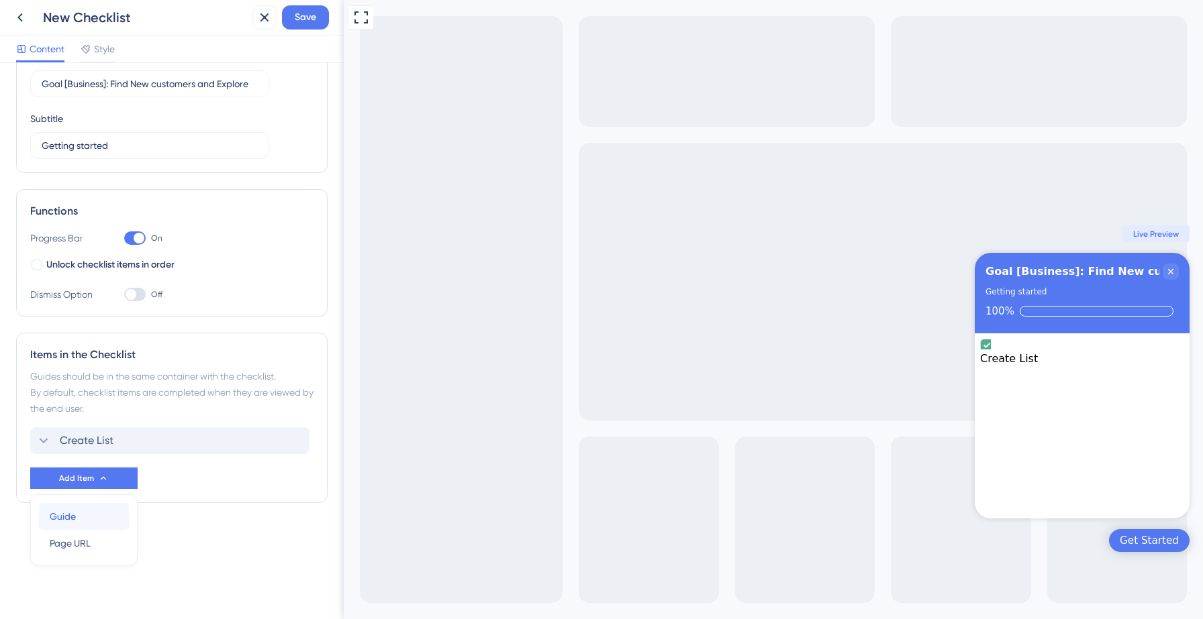
click at [80, 512] on div "Guide Guide" at bounding box center [84, 516] width 68 height 27
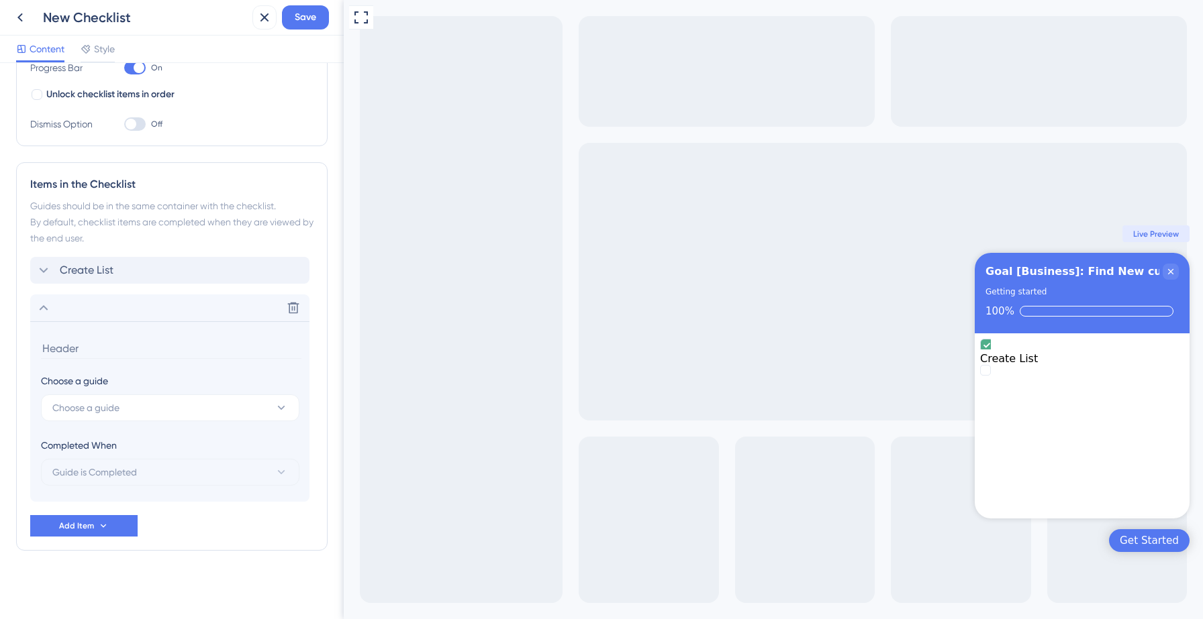
scroll to position [243, 0]
type input "Begin prospecting"
click at [107, 403] on span "Choose a guide" at bounding box center [85, 407] width 67 height 16
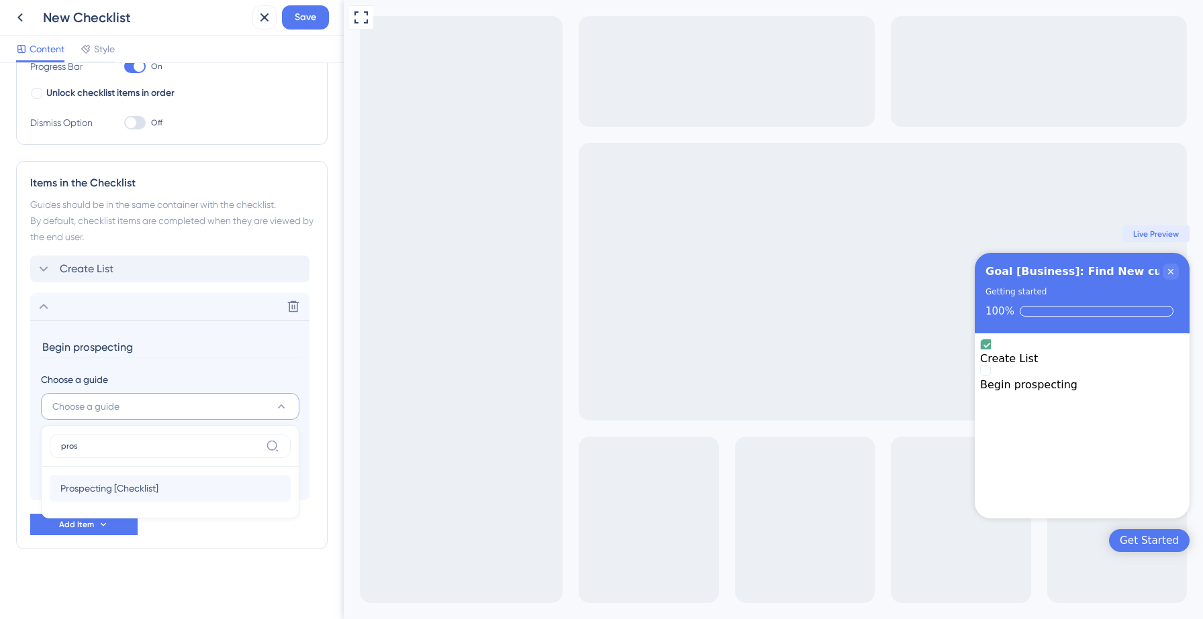
type input "pros"
click at [117, 485] on span "Prospecting [Checklist]" at bounding box center [109, 489] width 98 height 16
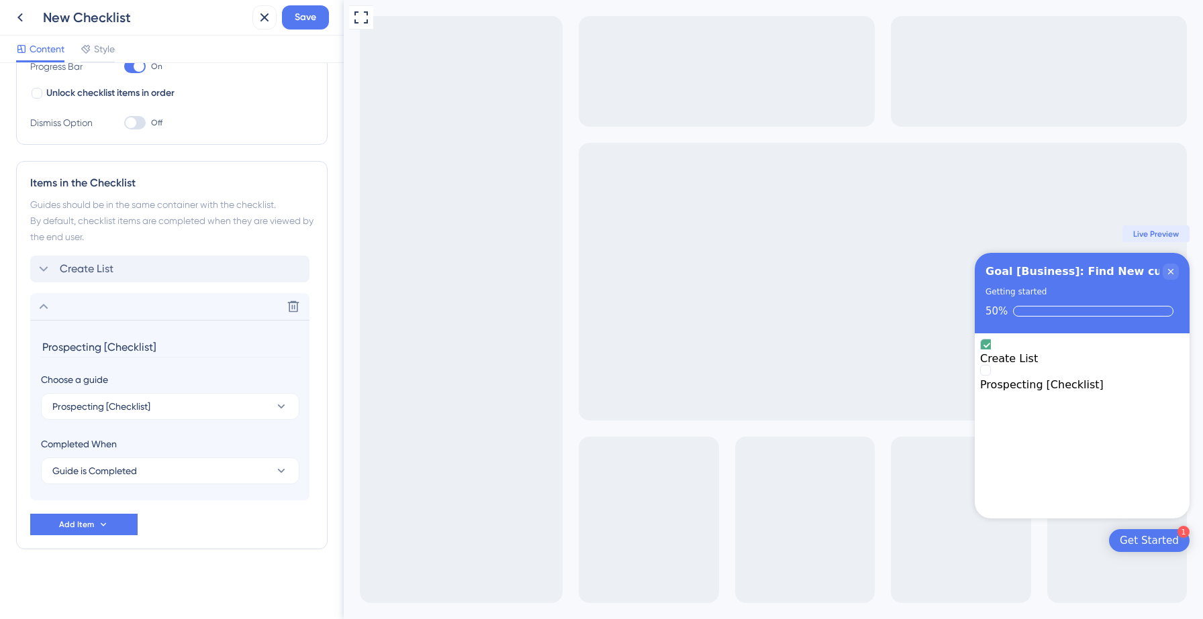
click at [164, 351] on input "Prospecting [Checklist]" at bounding box center [171, 347] width 260 height 21
type input "Begin prospecting"
click at [47, 307] on icon at bounding box center [44, 307] width 16 height 16
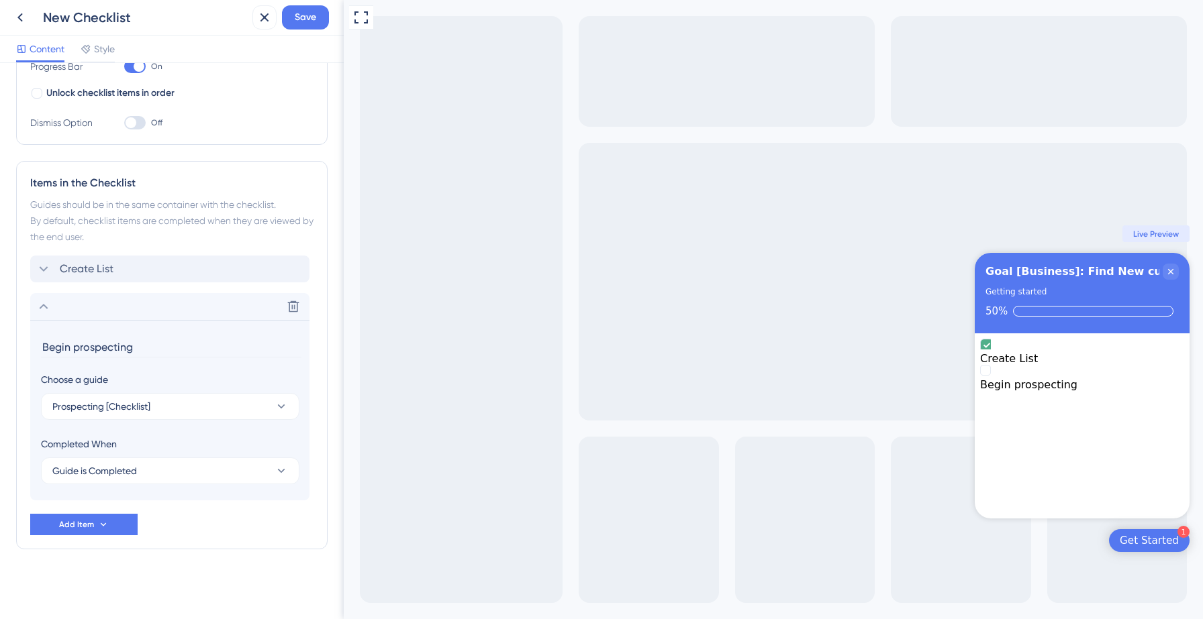
scroll to position [62, 0]
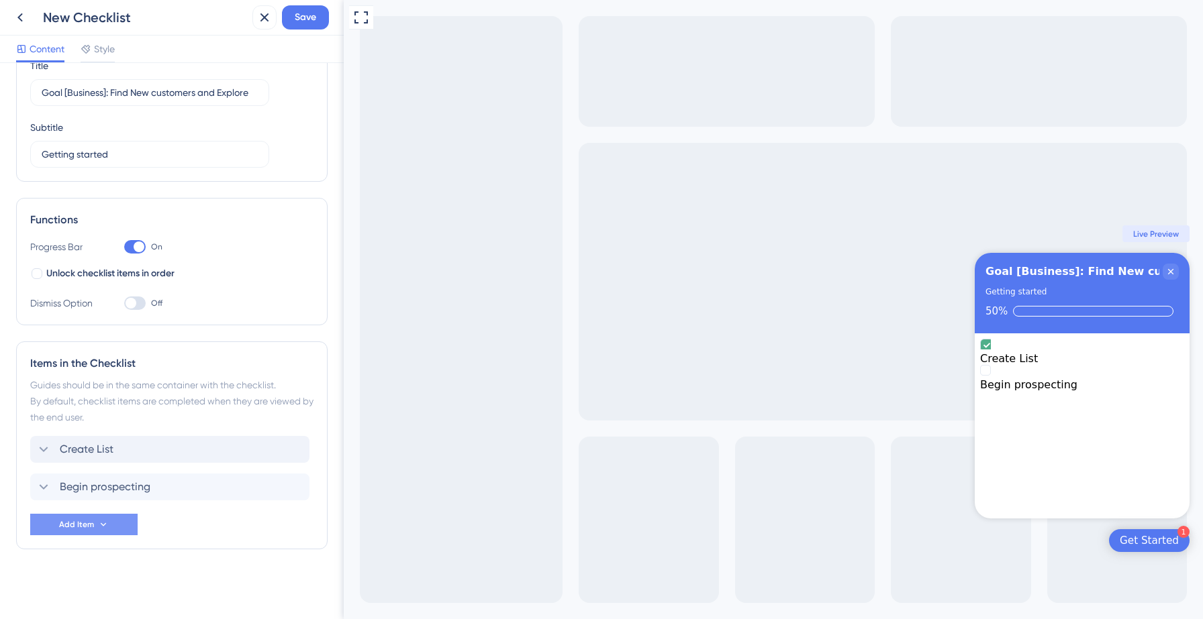
click at [87, 520] on span "Add Item" at bounding box center [76, 524] width 35 height 11
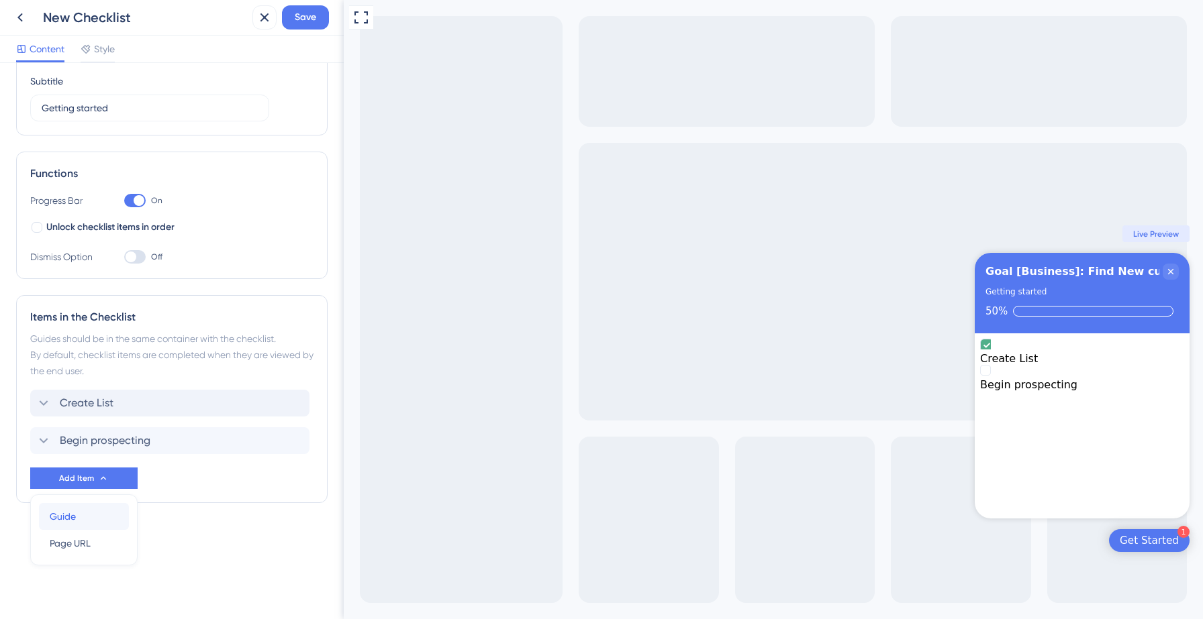
click at [77, 527] on div "Guide Guide" at bounding box center [84, 516] width 68 height 27
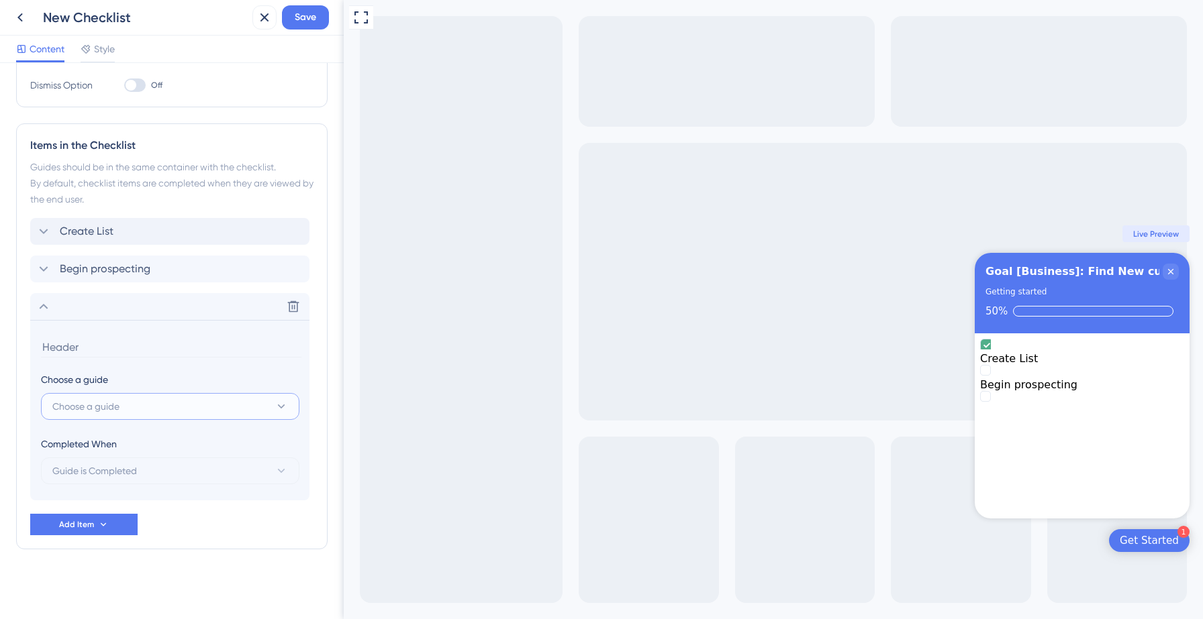
click at [131, 409] on button "Choose a guide" at bounding box center [170, 406] width 258 height 27
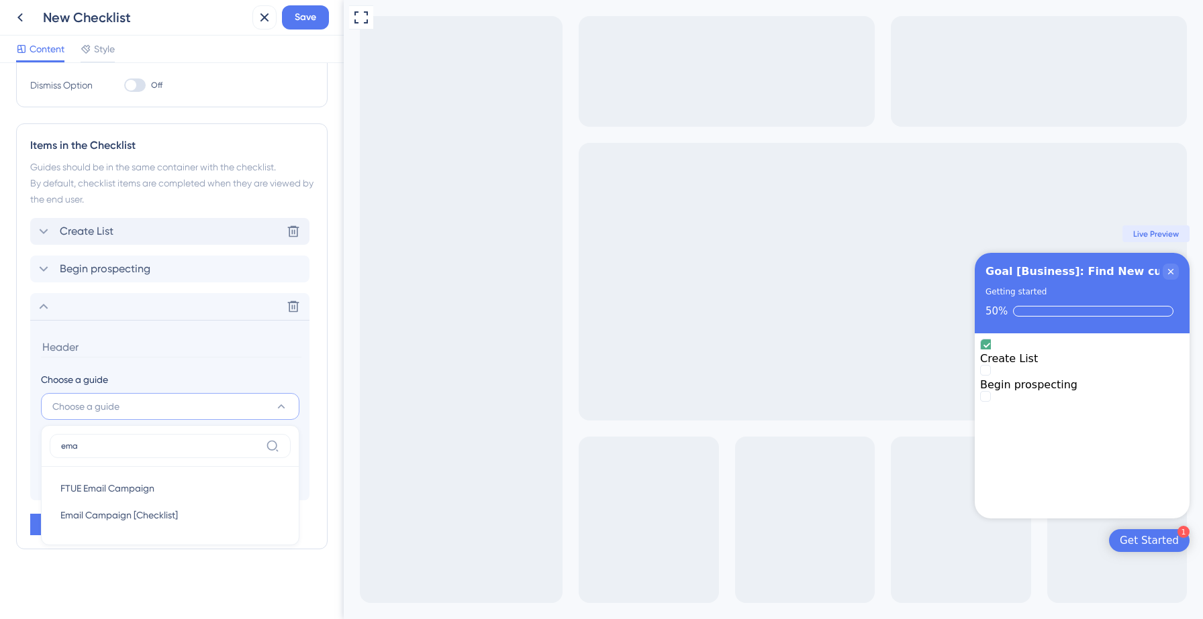
scroll to position [281, 0]
type input "email"
click at [108, 513] on span "Email Campaign [Checklist]" at bounding box center [118, 515] width 117 height 16
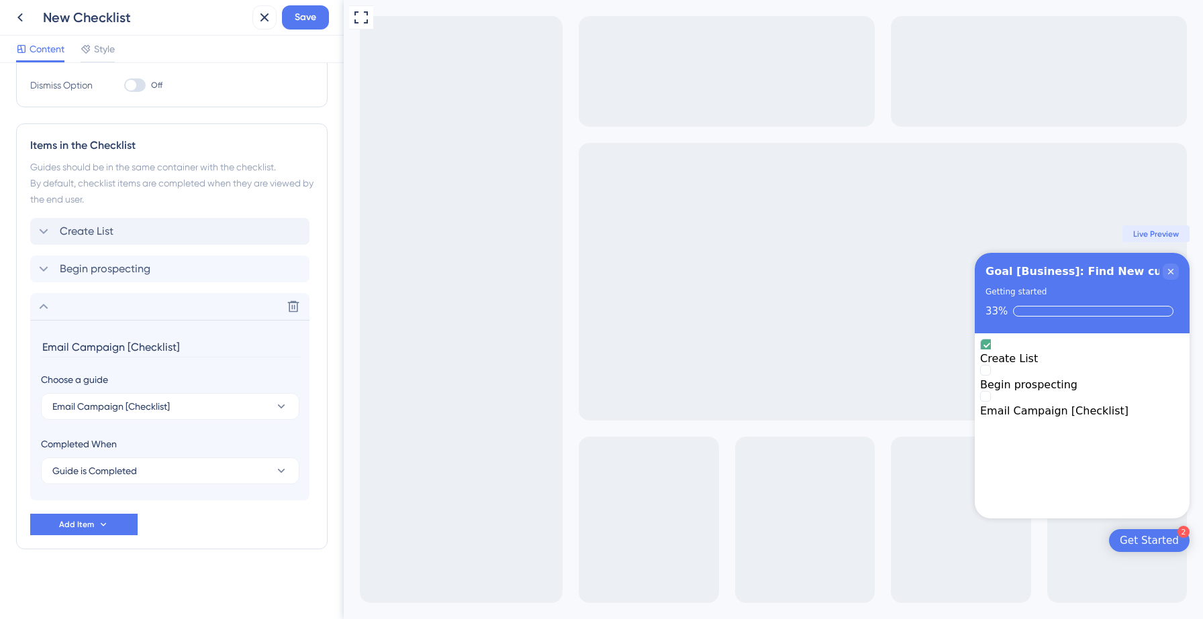
click at [110, 349] on input "Email Campaign [Checklist]" at bounding box center [171, 347] width 260 height 21
type input "Create an email campaign"
click at [91, 526] on span "Add Item" at bounding box center [76, 524] width 35 height 11
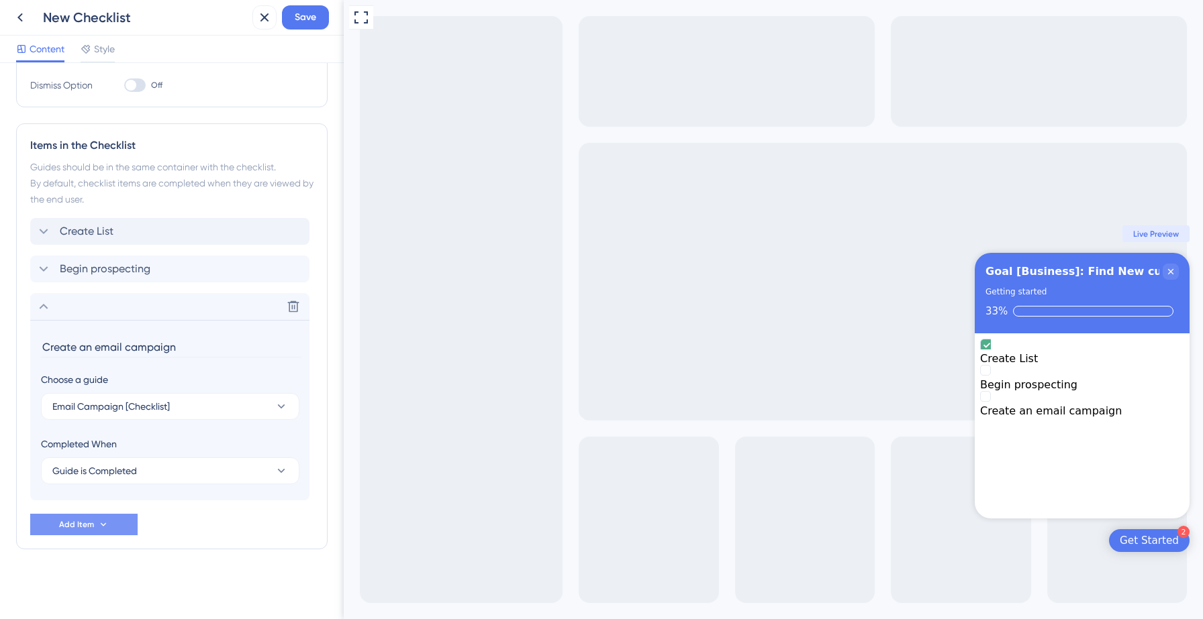
scroll to position [327, 0]
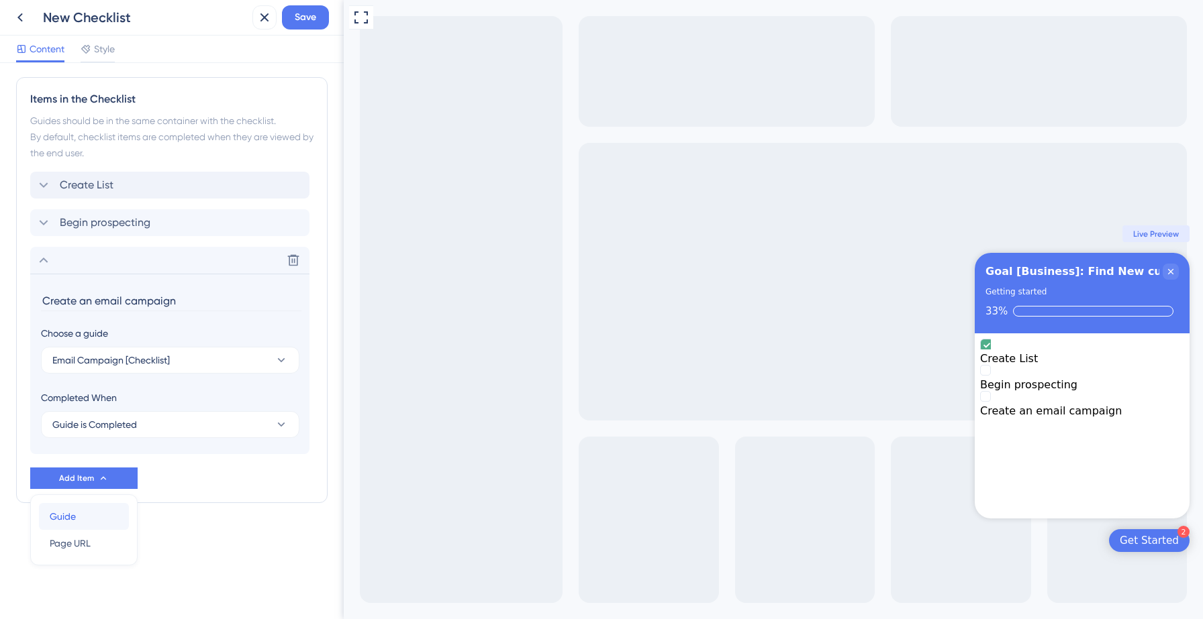
click at [82, 515] on div "Guide Guide" at bounding box center [84, 516] width 68 height 27
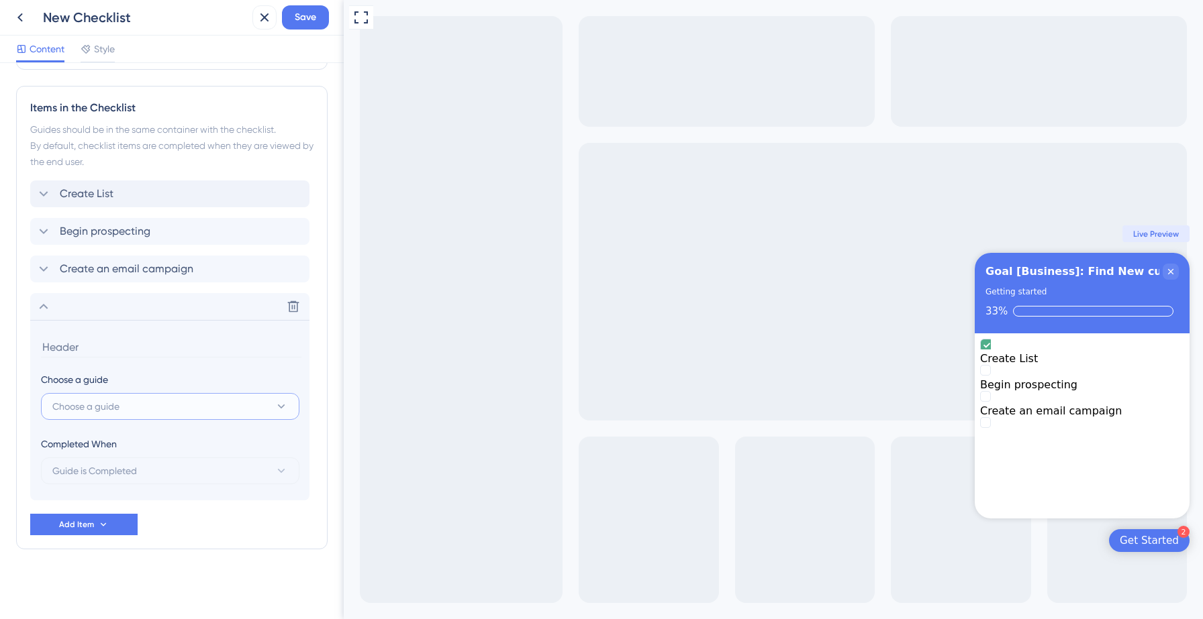
click at [128, 413] on button "Choose a guide" at bounding box center [170, 406] width 258 height 27
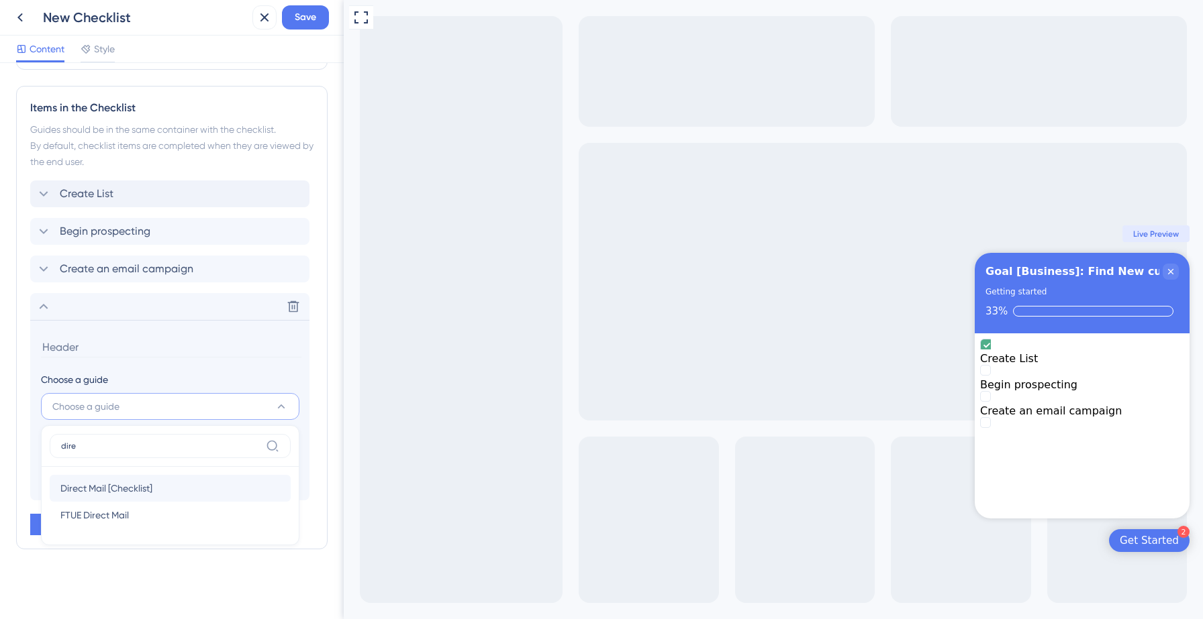
type input "dire"
click at [113, 491] on span "Direct Mail [Checklist]" at bounding box center [106, 489] width 92 height 16
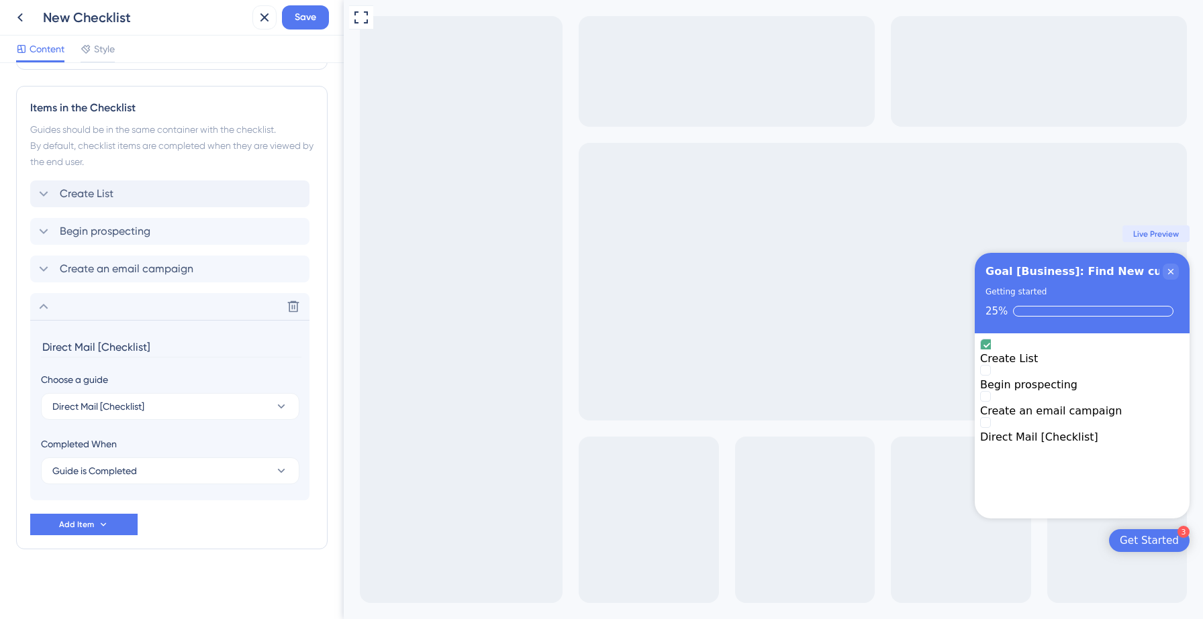
click at [75, 352] on input "Direct Mail [Checklist]" at bounding box center [171, 347] width 260 height 21
type input "Create a direct mail campaign"
click at [48, 309] on icon at bounding box center [44, 307] width 16 height 16
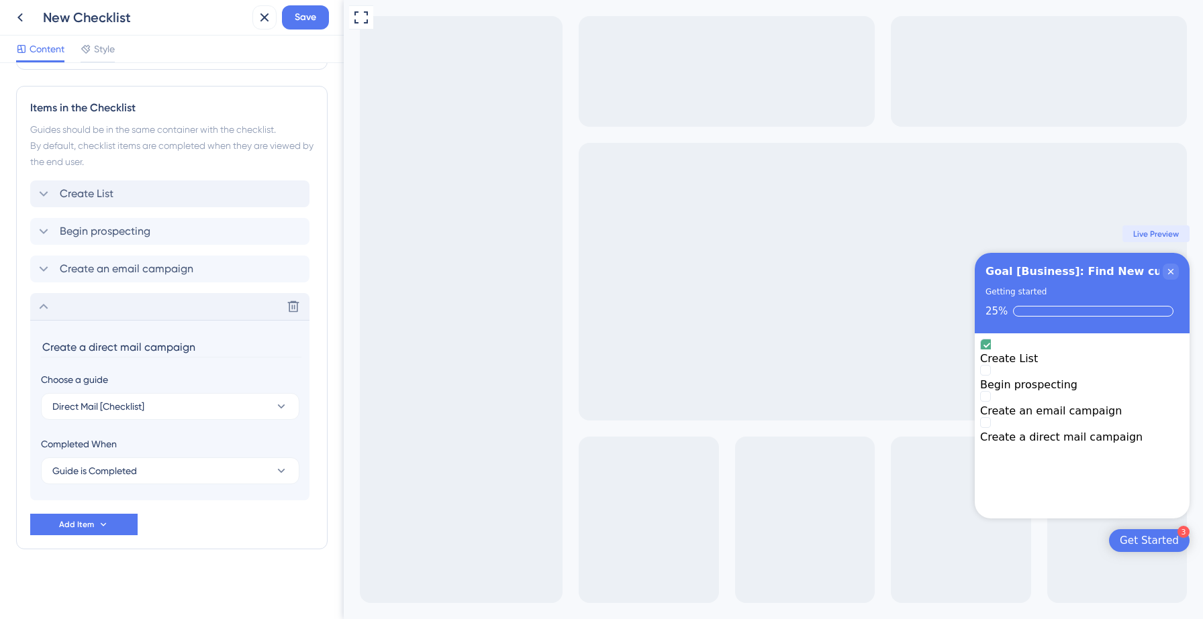
scroll to position [138, 0]
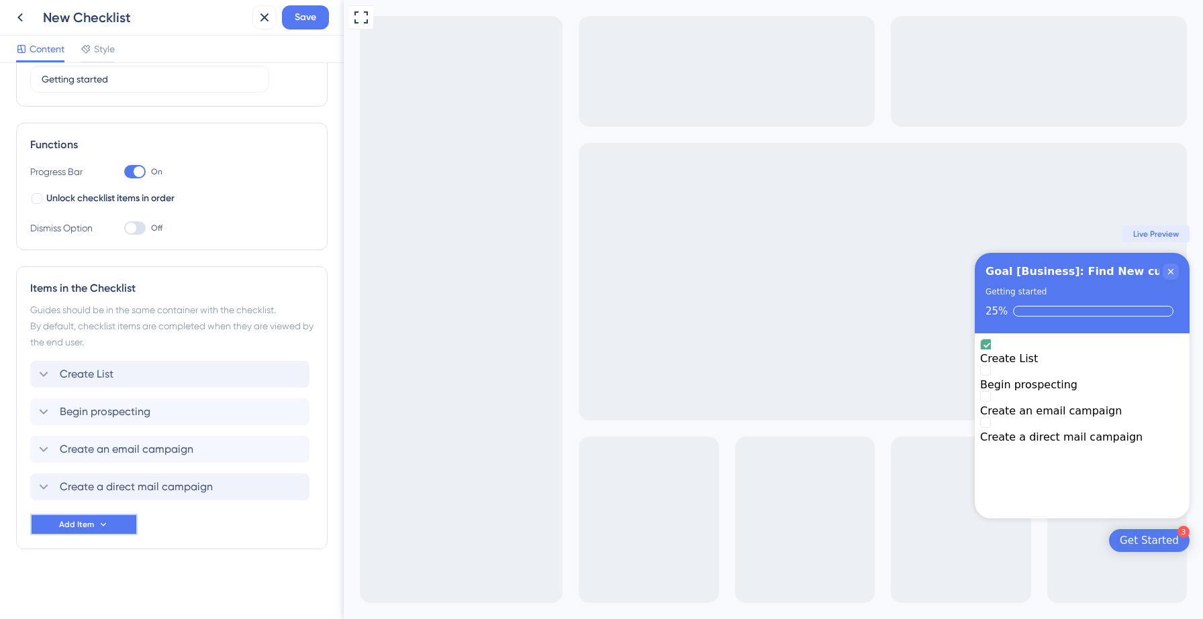
click at [90, 520] on span "Add Item" at bounding box center [76, 524] width 35 height 11
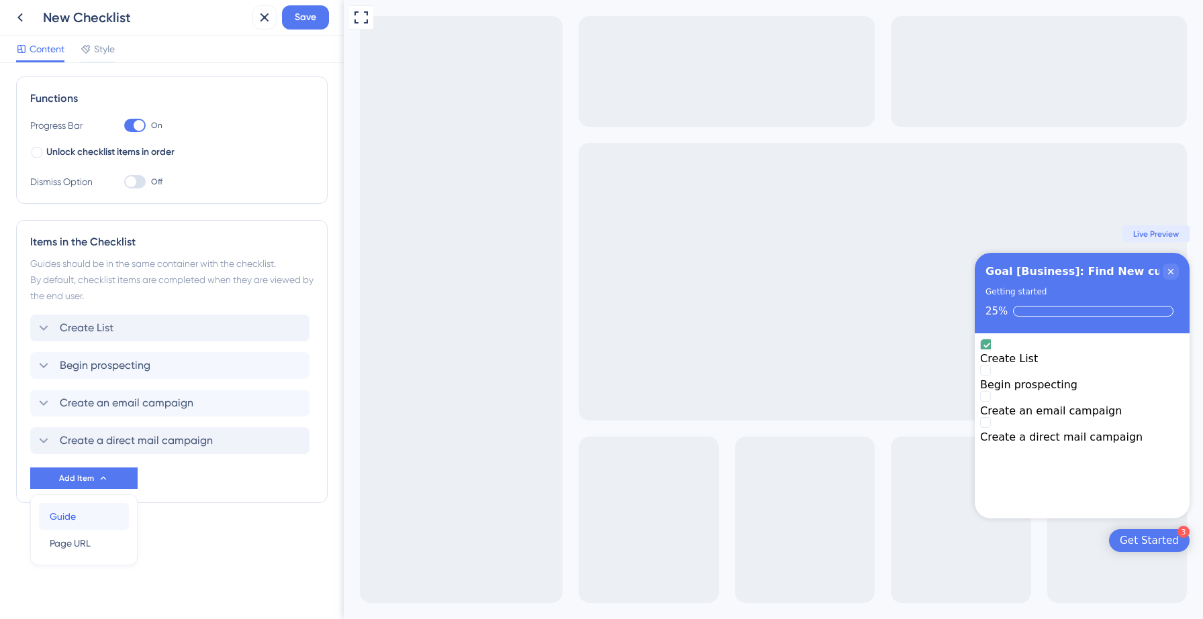
click at [80, 515] on div "Guide Guide" at bounding box center [84, 516] width 68 height 27
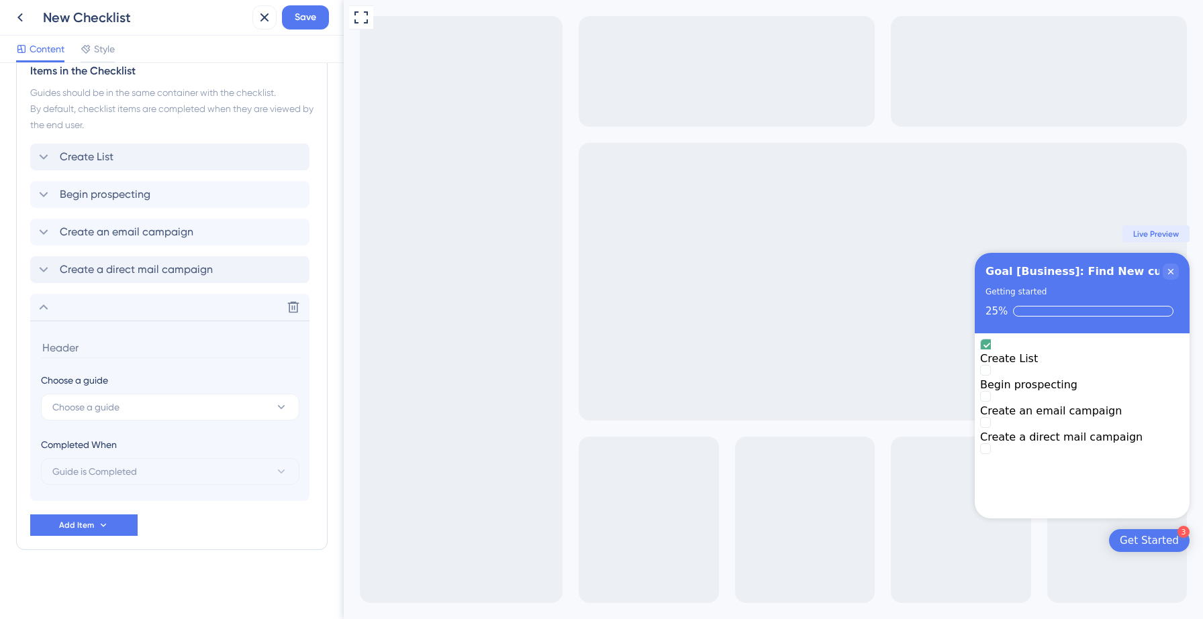
scroll to position [356, 0]
type input "Configure buyer intent"
click at [126, 403] on button "Choose a guide" at bounding box center [170, 406] width 258 height 27
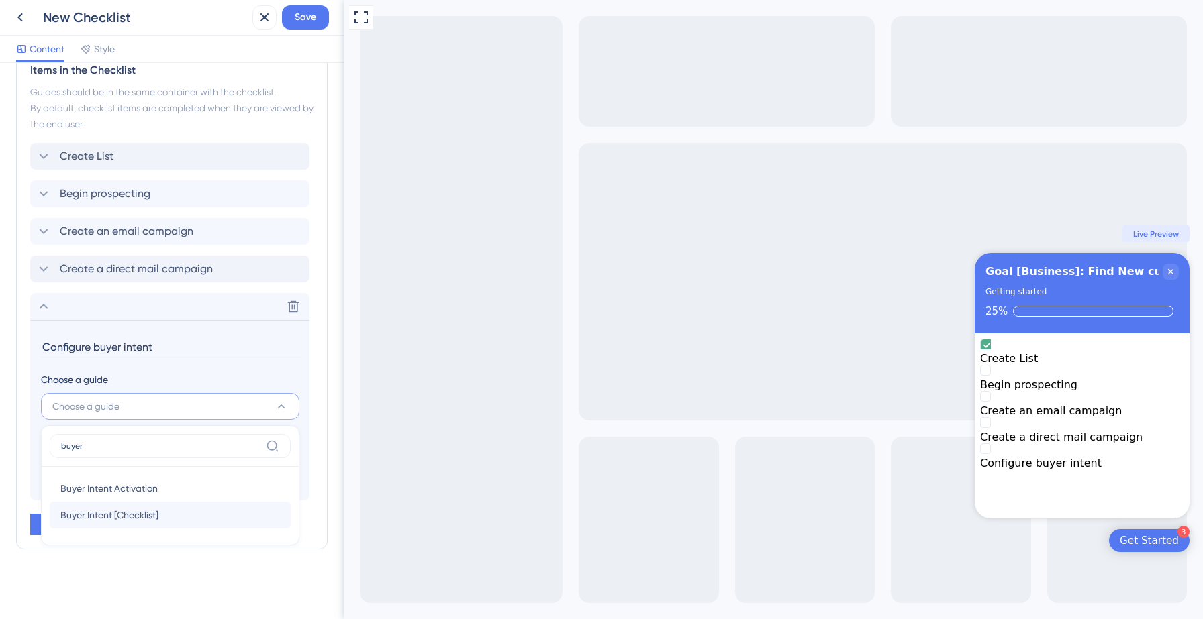
type input "buyer"
click at [116, 517] on span "Buyer Intent [Checklist]" at bounding box center [109, 515] width 98 height 16
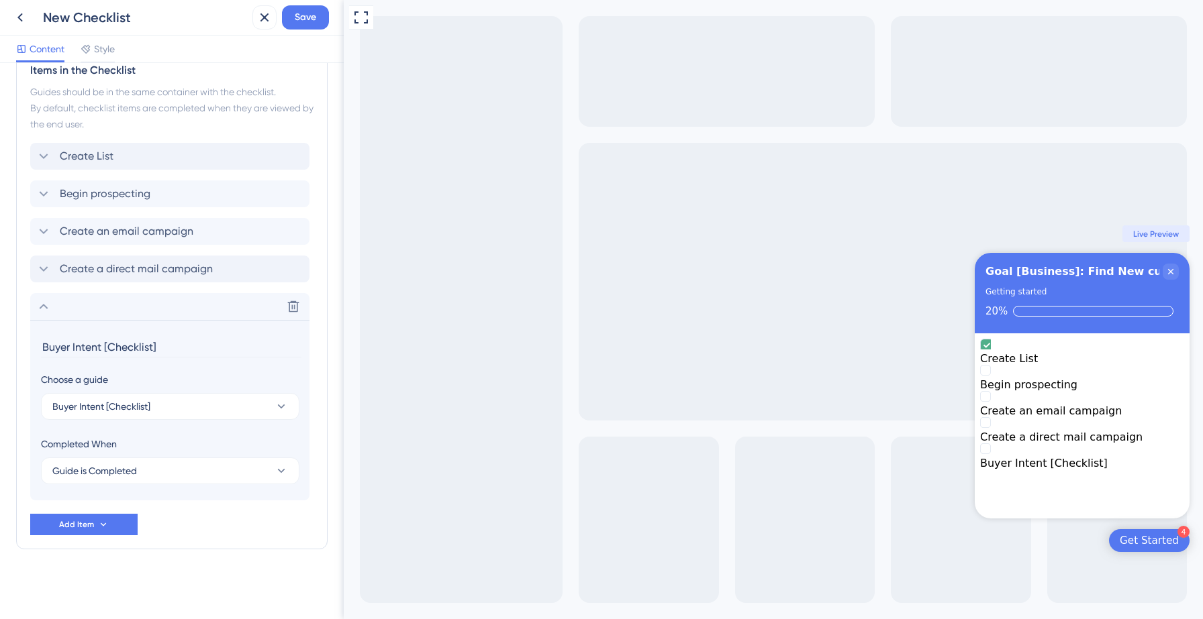
click at [85, 341] on input "Buyer Intent [Checklist]" at bounding box center [171, 347] width 260 height 21
click at [166, 340] on input "Buyer Intent [Checklist]" at bounding box center [171, 347] width 260 height 21
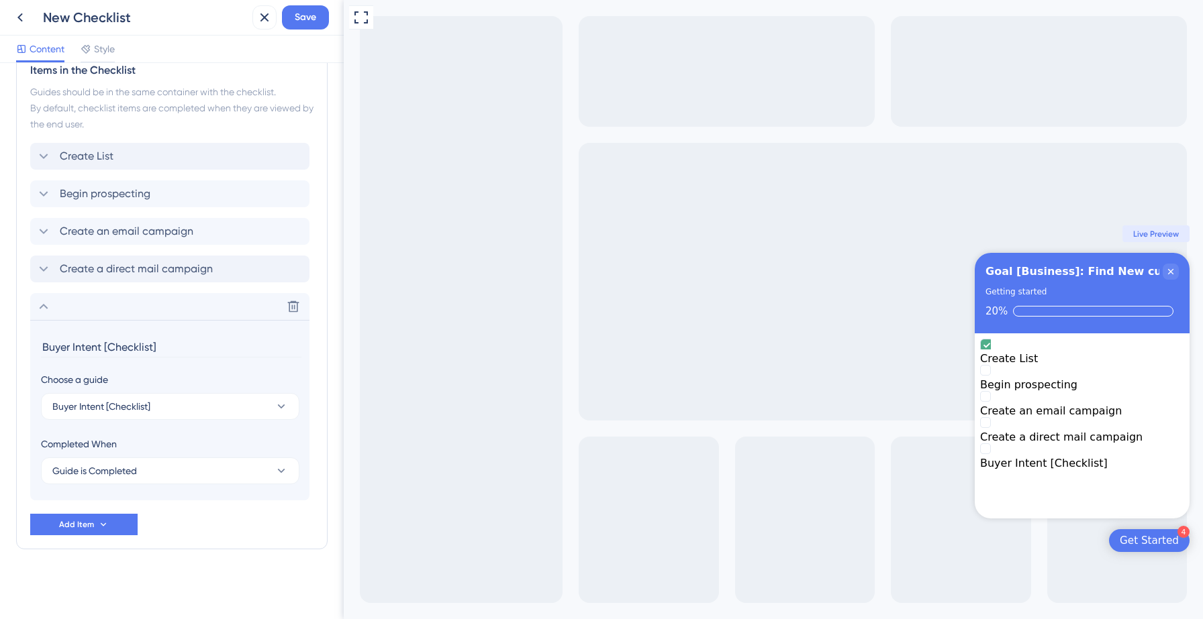
click at [161, 351] on input "Buyer Intent [Checklist]" at bounding box center [171, 347] width 260 height 21
type input "Configure Buyer Intent"
click at [45, 307] on icon at bounding box center [44, 307] width 16 height 16
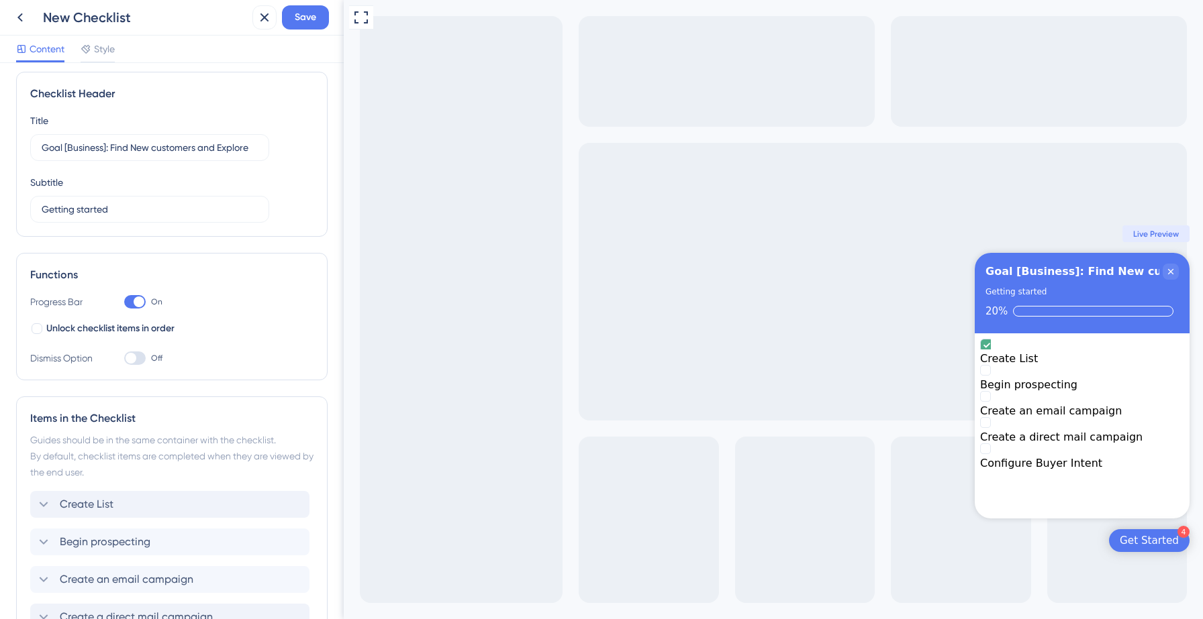
scroll to position [0, 0]
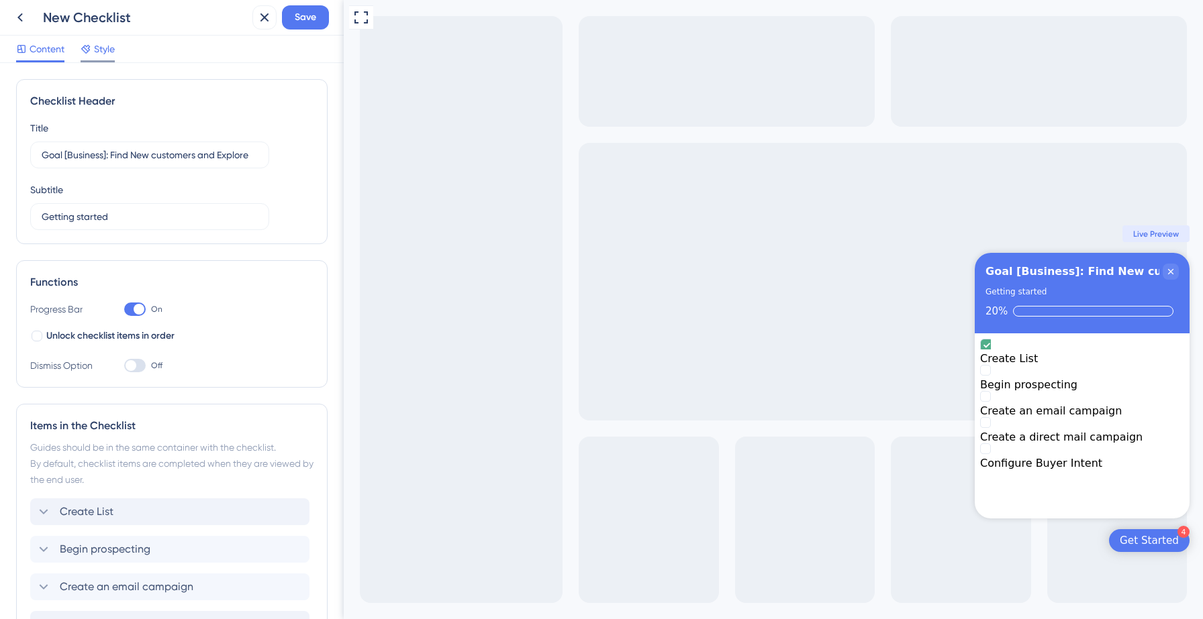
click at [101, 52] on span "Style" at bounding box center [104, 49] width 21 height 16
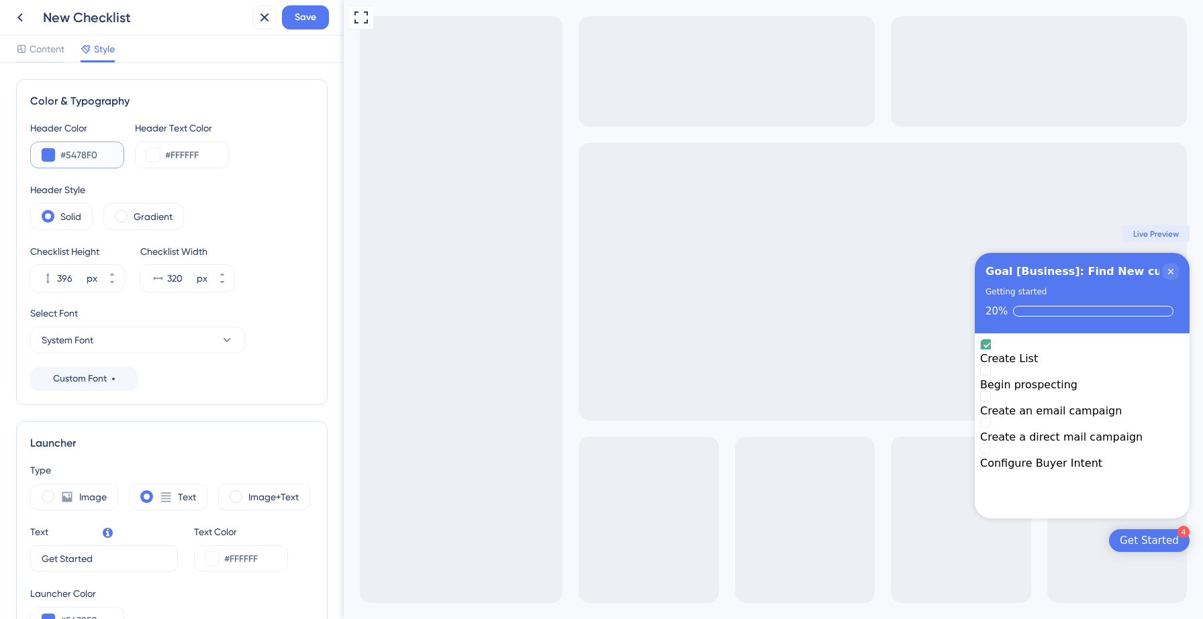
click at [44, 154] on button at bounding box center [48, 154] width 13 height 13
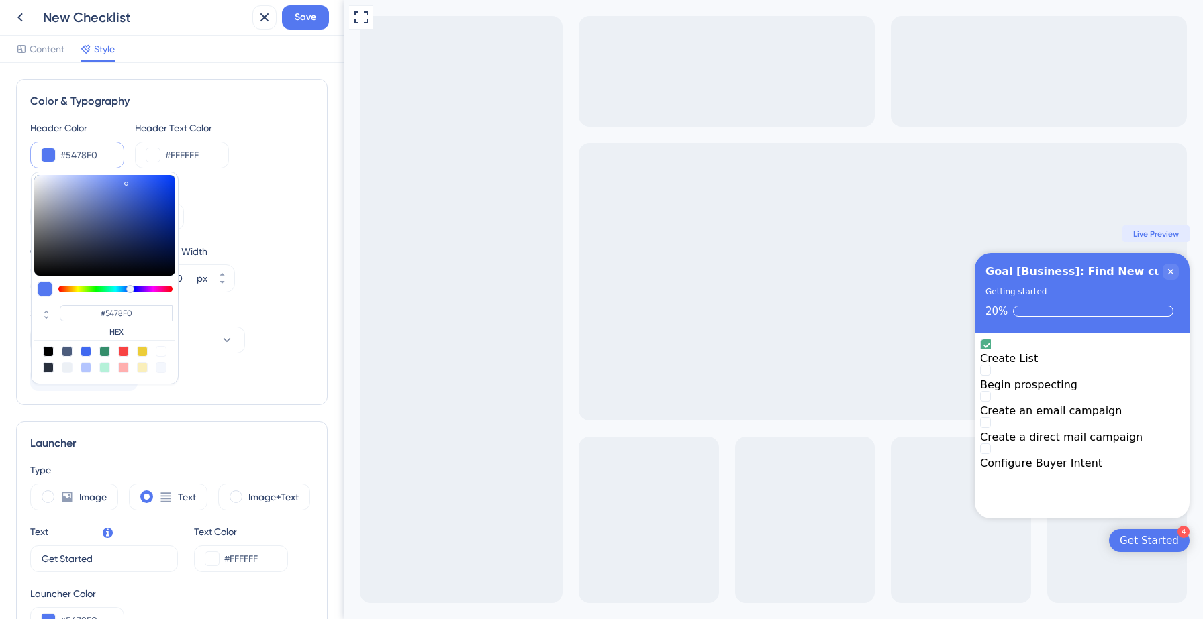
click at [47, 351] on div at bounding box center [48, 351] width 11 height 11
type input "#000000"
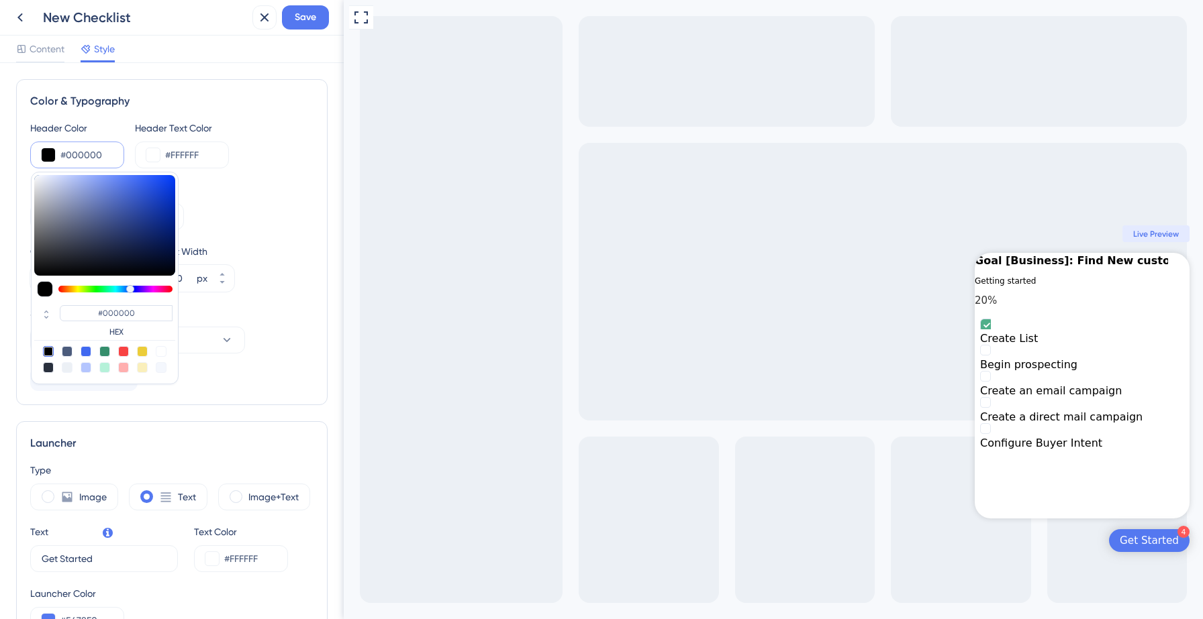
click at [251, 197] on div "Header Style" at bounding box center [171, 190] width 283 height 16
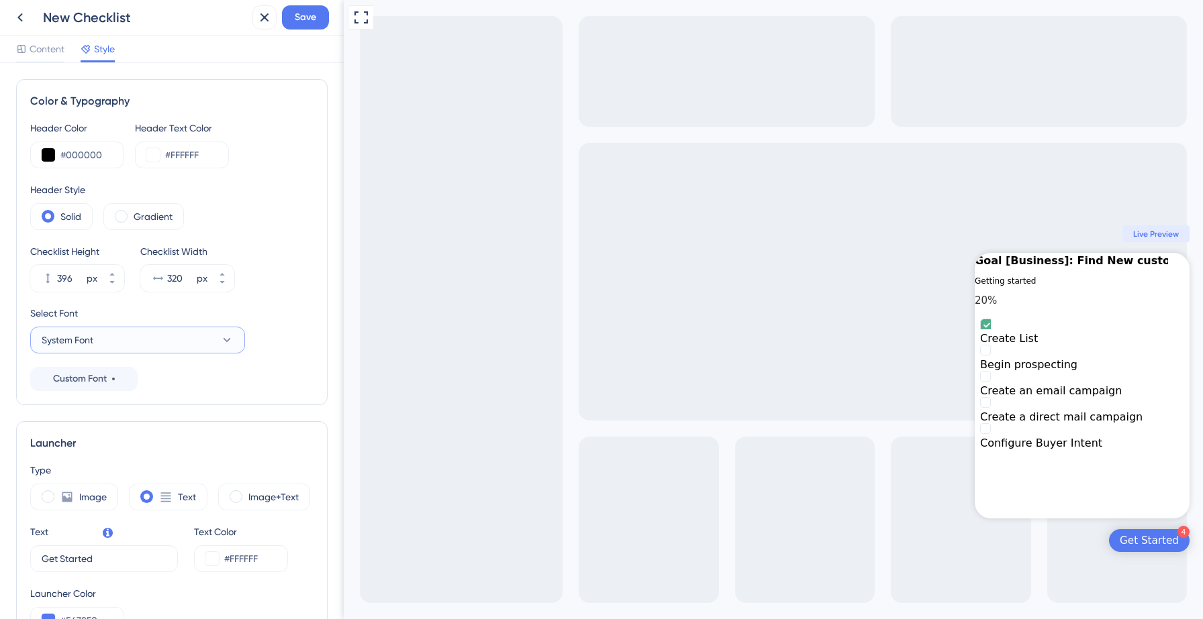
click at [157, 340] on button "System Font" at bounding box center [137, 340] width 215 height 27
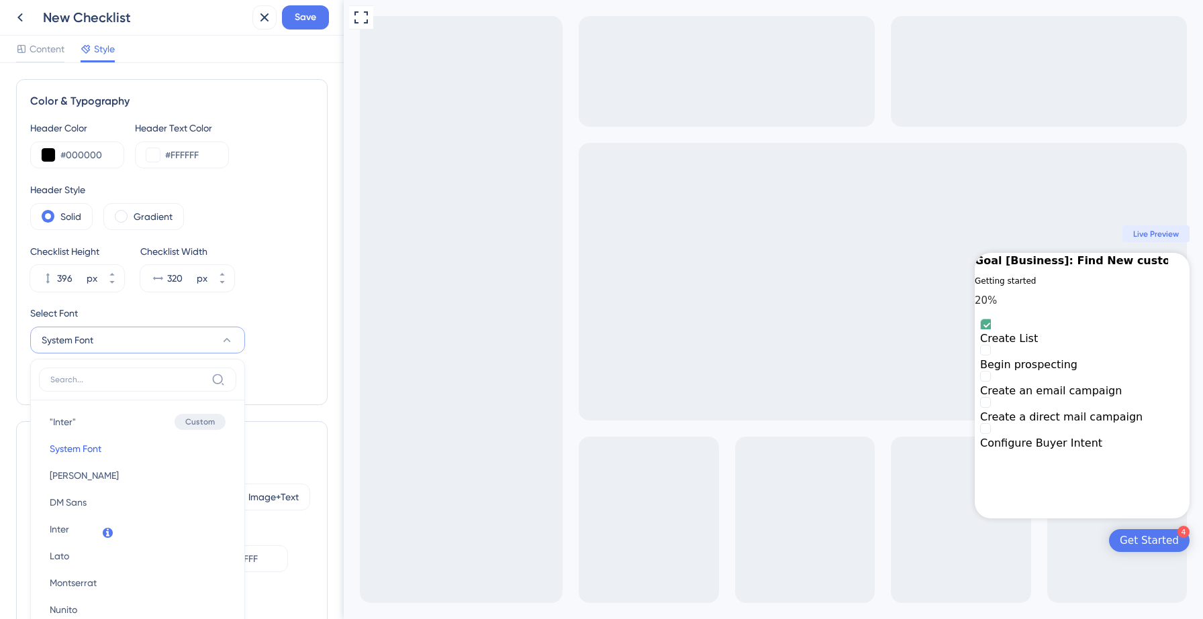
scroll to position [150, 0]
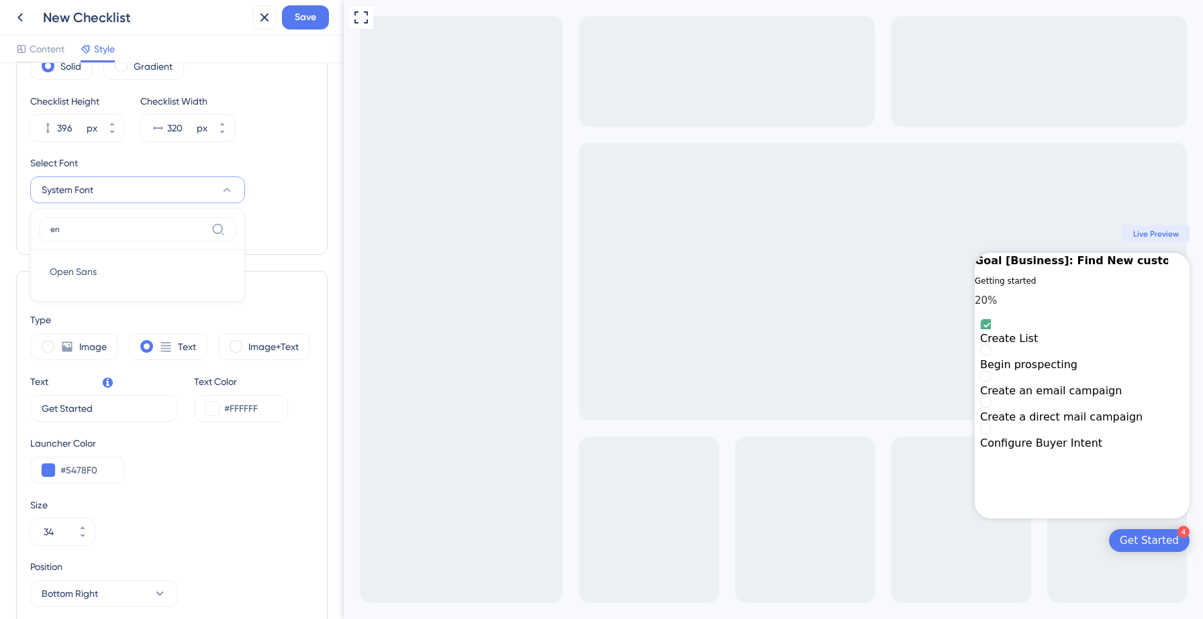
type input "e"
click at [292, 140] on div "Checklist Height 396 px Checklist Width 320 px" at bounding box center [171, 117] width 283 height 48
click at [313, 14] on span "Save" at bounding box center [305, 17] width 21 height 16
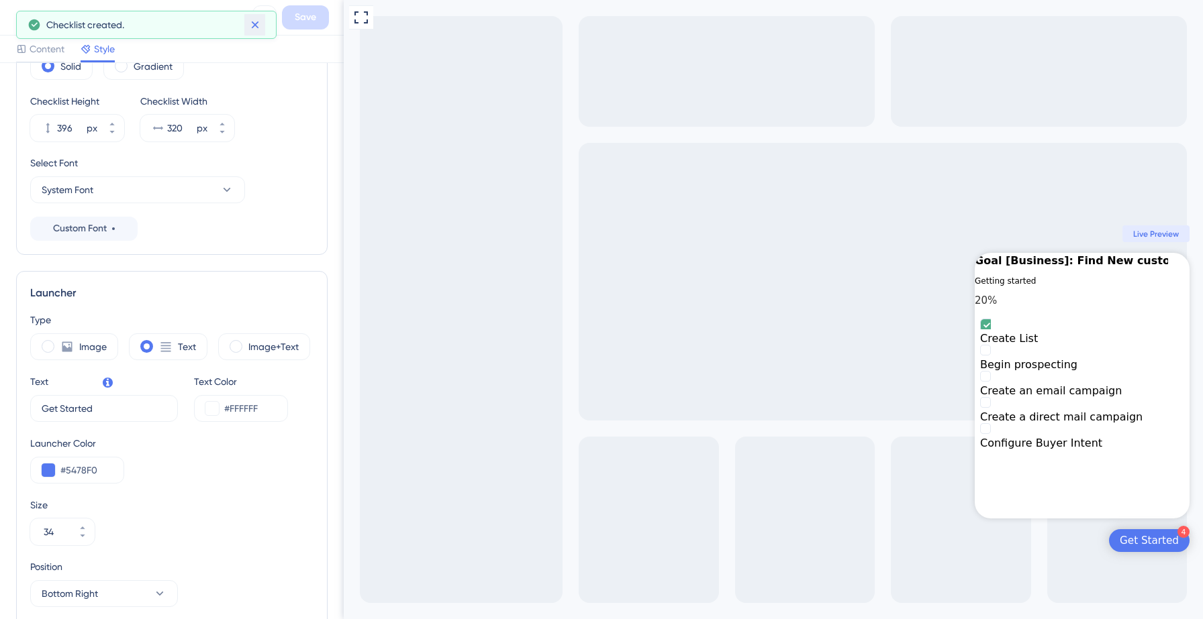
click at [254, 28] on icon at bounding box center [254, 24] width 13 height 13
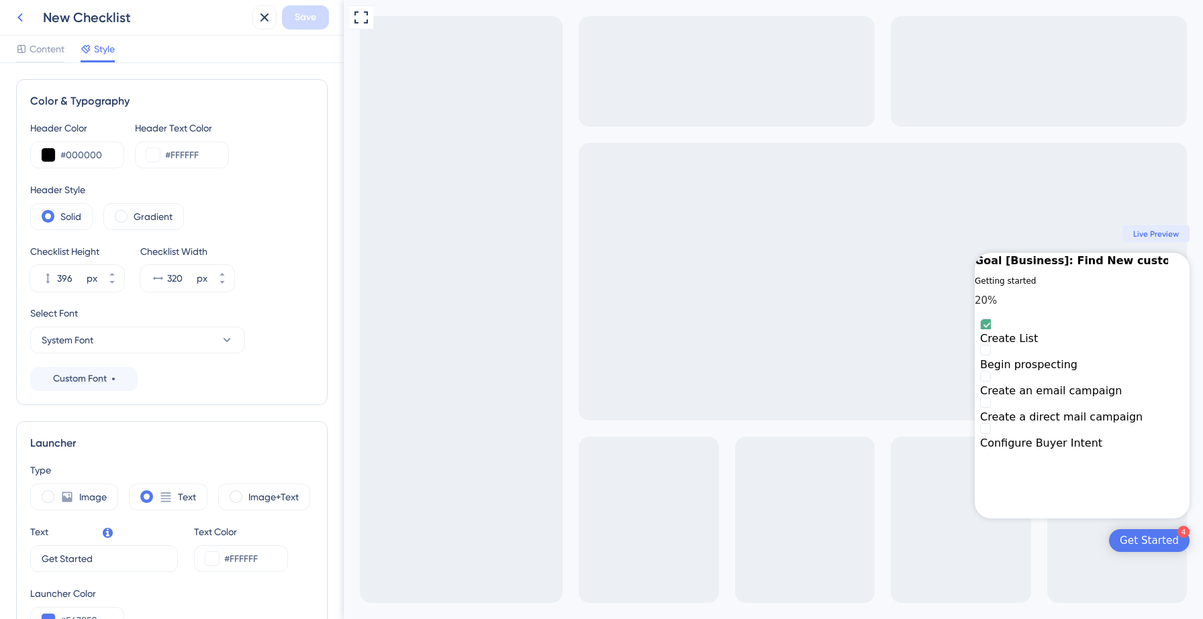
click at [21, 21] on icon at bounding box center [20, 17] width 16 height 16
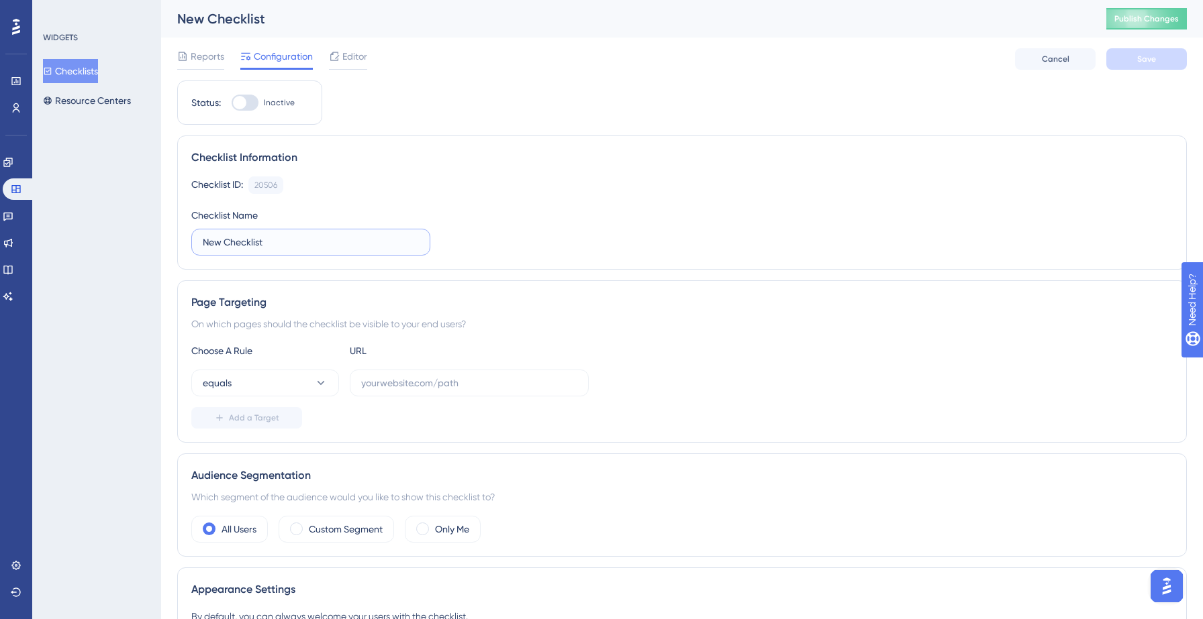
click at [264, 246] on input "New Checklist" at bounding box center [311, 242] width 216 height 15
click at [204, 241] on input "Explore" at bounding box center [311, 242] width 216 height 15
click at [359, 68] on div at bounding box center [348, 69] width 38 height 2
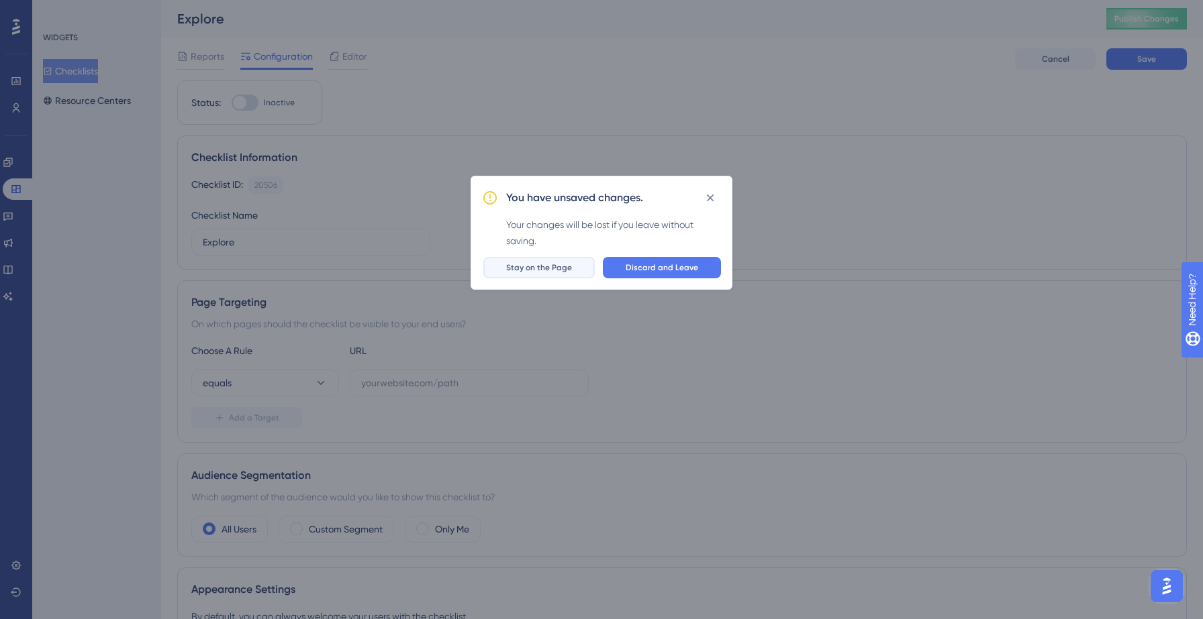
click at [570, 268] on span "Stay on the Page" at bounding box center [539, 267] width 66 height 11
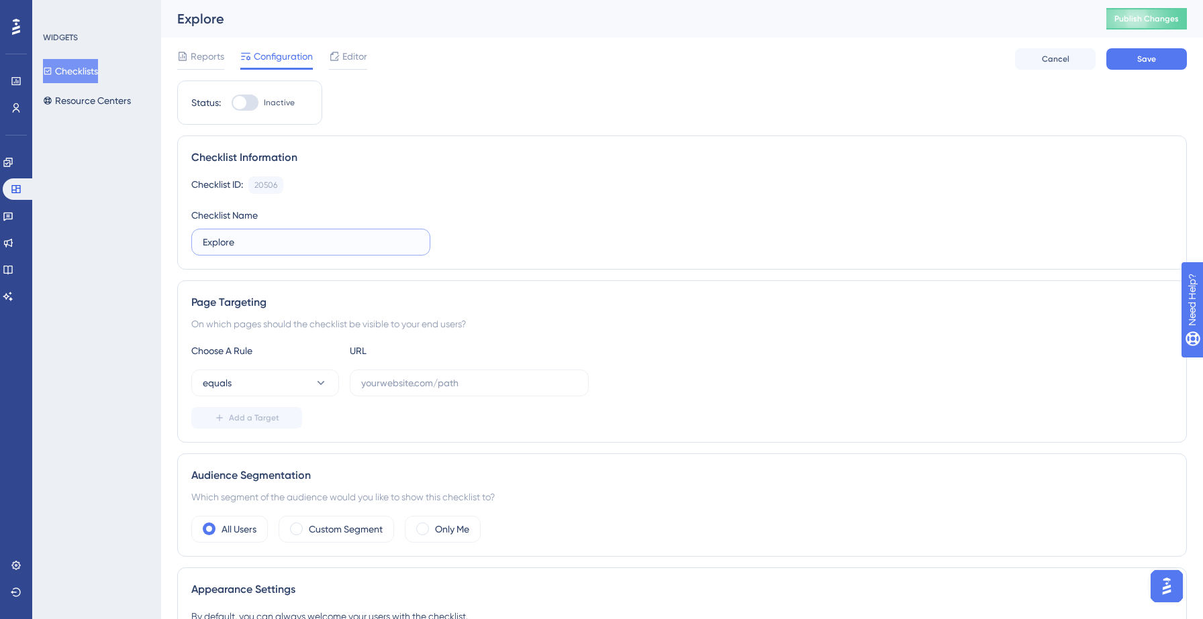
click at [203, 243] on input "Explore" at bounding box center [311, 242] width 216 height 15
click at [242, 243] on input "Explore" at bounding box center [311, 242] width 216 height 15
type input "Explore Salesgenie"
click at [1149, 64] on span "Save" at bounding box center [1146, 59] width 19 height 11
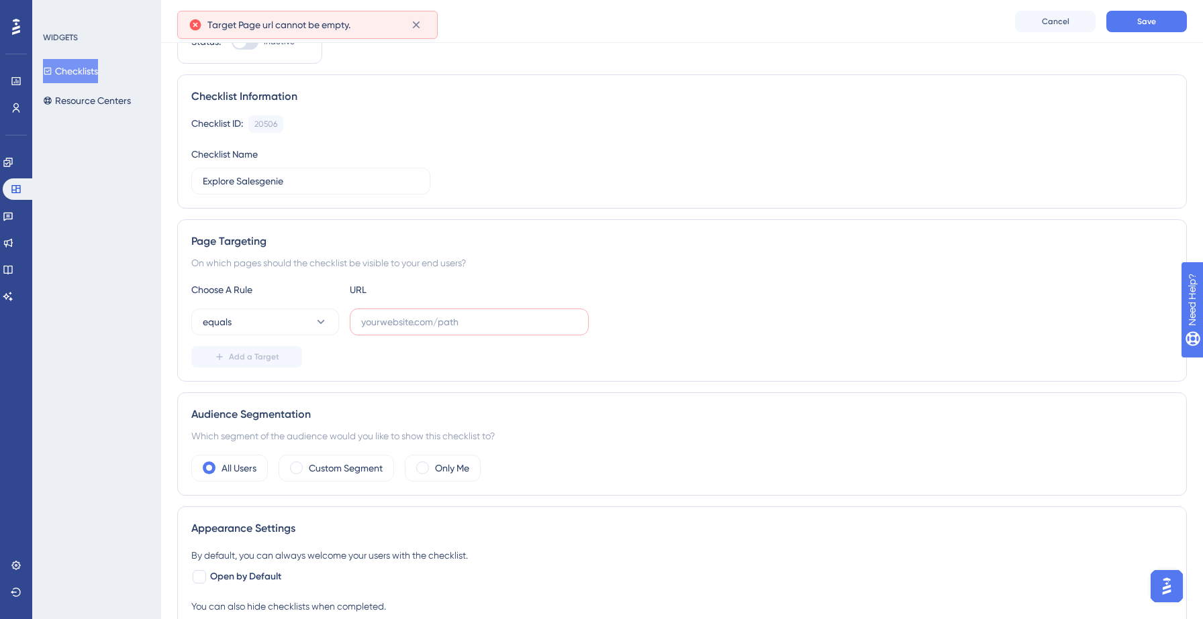
scroll to position [74, 0]
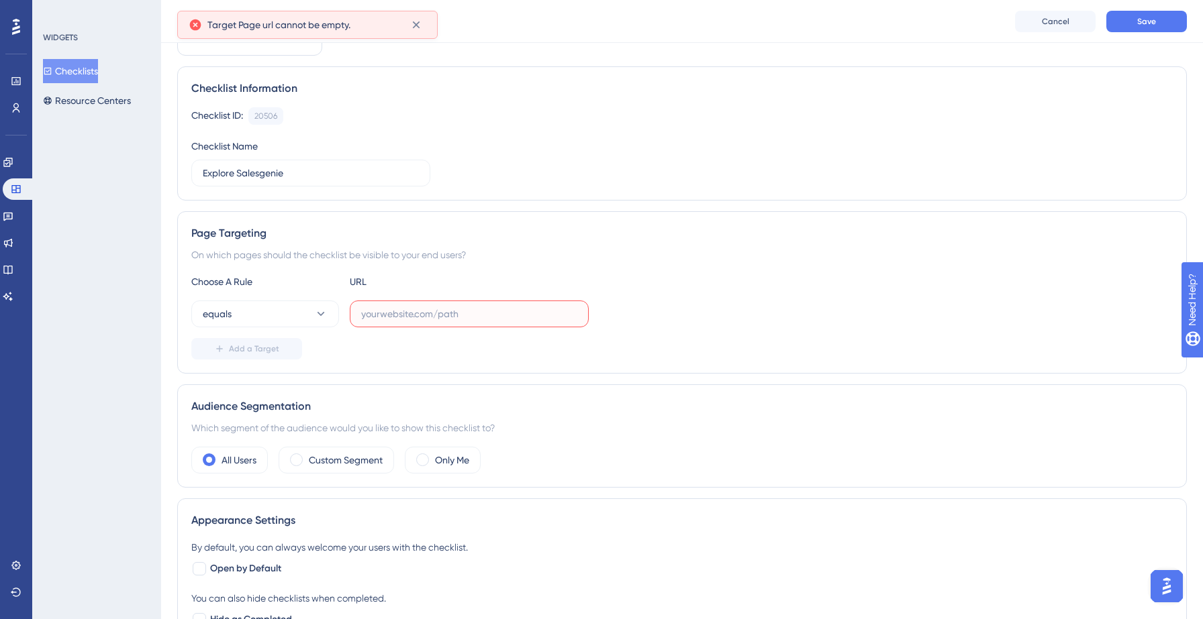
click at [400, 318] on input "text" at bounding box center [469, 314] width 216 height 15
paste input "https://hotsprings.salesgenie.com/"
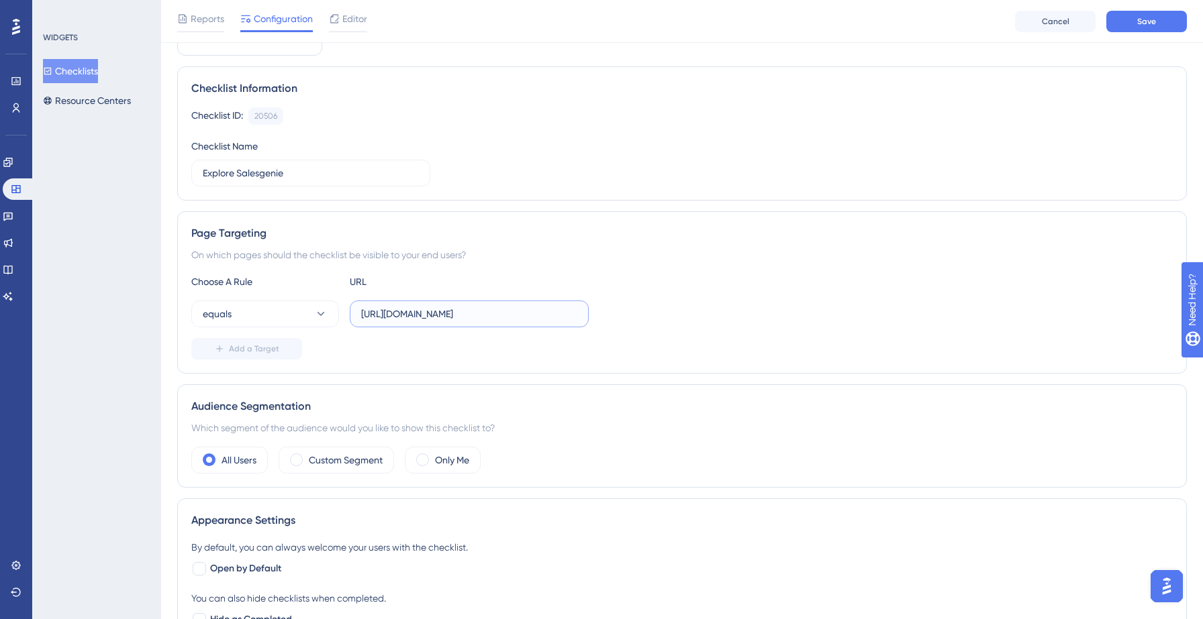
scroll to position [79, 0]
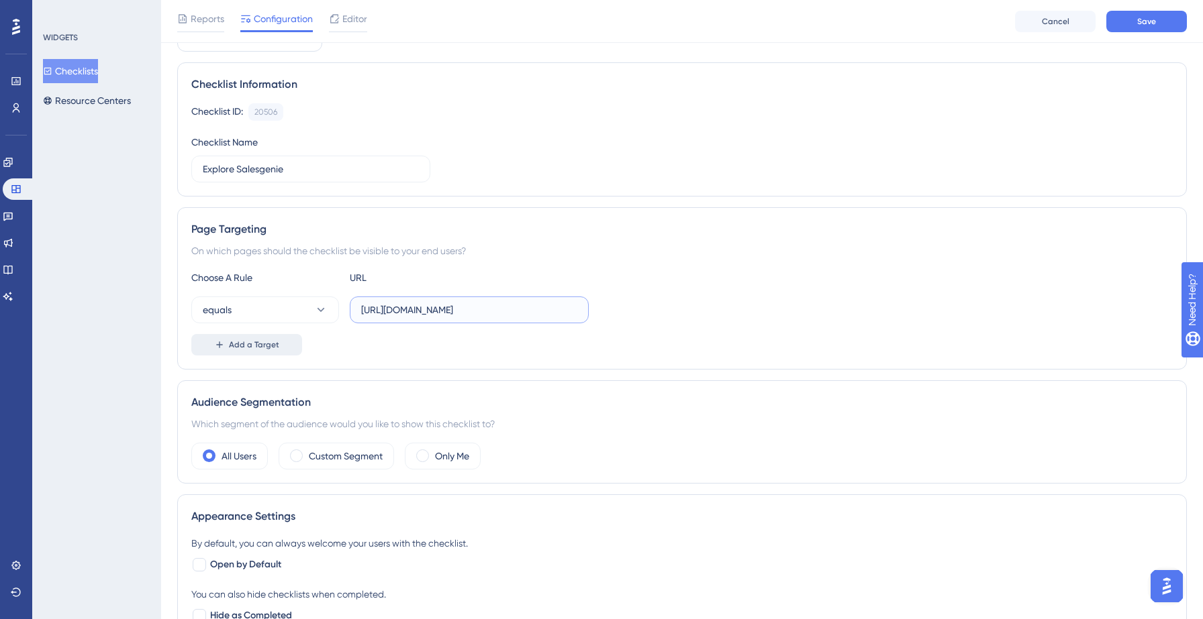
type input "https://hotsprings.salesgenie.com/"
click at [261, 351] on button "Add a Target" at bounding box center [246, 344] width 111 height 21
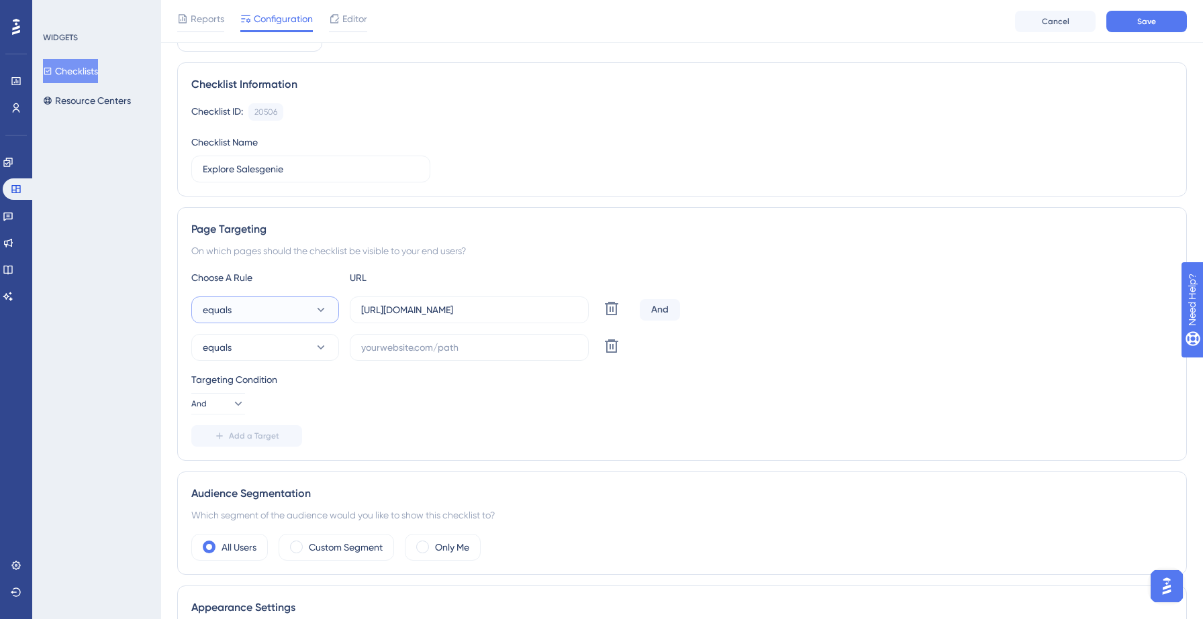
click at [251, 319] on button "equals" at bounding box center [265, 310] width 148 height 27
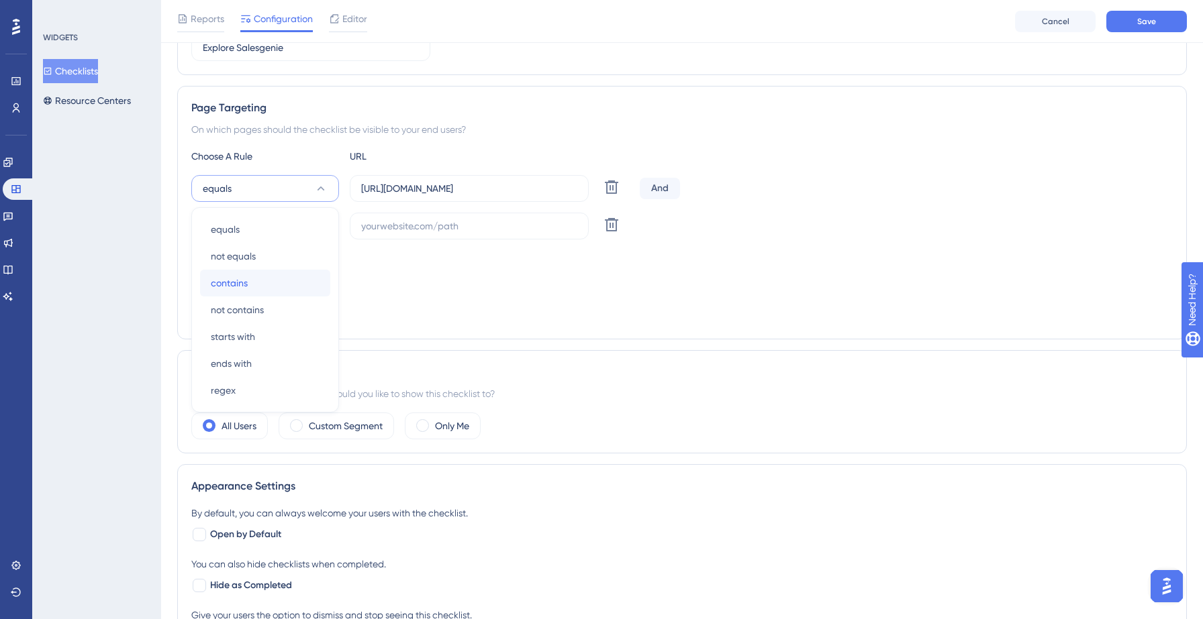
click at [244, 275] on span "contains" at bounding box center [229, 283] width 37 height 16
click at [257, 216] on button "equals" at bounding box center [265, 226] width 148 height 27
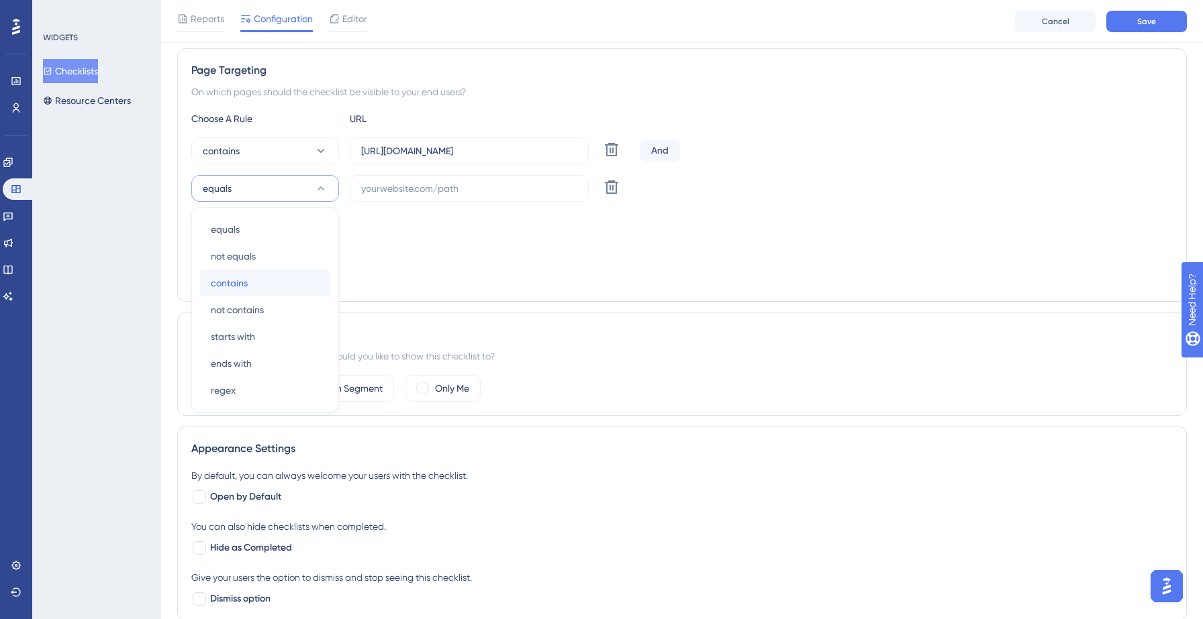
click at [250, 285] on div "contains contains" at bounding box center [265, 283] width 109 height 27
click at [416, 183] on input "text" at bounding box center [469, 188] width 216 height 15
paste input "https://hotsprings.salesgenie.com/"
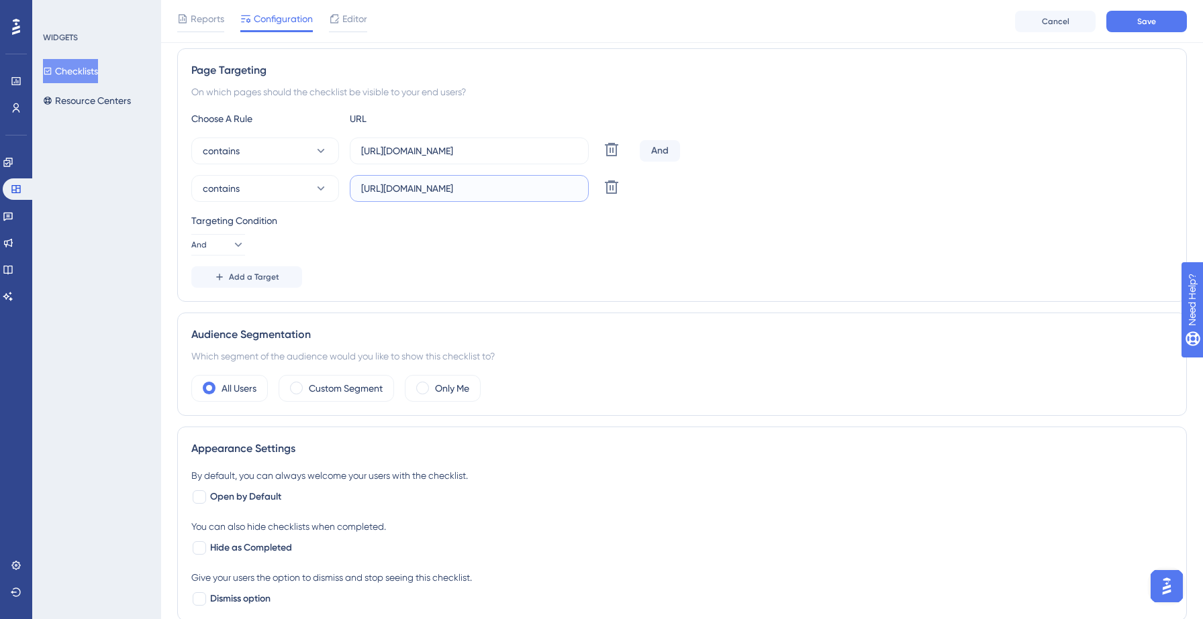
click at [439, 190] on input "https://hotsprings.salesgenie.com/" at bounding box center [469, 188] width 216 height 15
type input "https://yellowstone.salesgenie.com/"
click at [522, 246] on div "Targeting Condition And" at bounding box center [681, 234] width 981 height 43
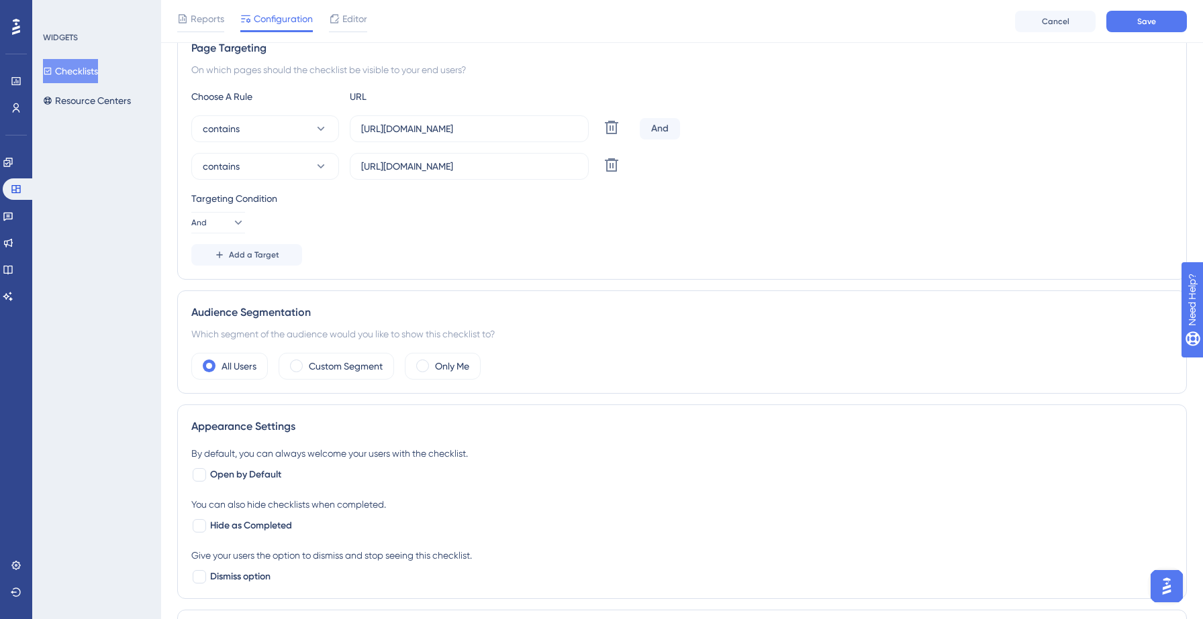
scroll to position [278, 0]
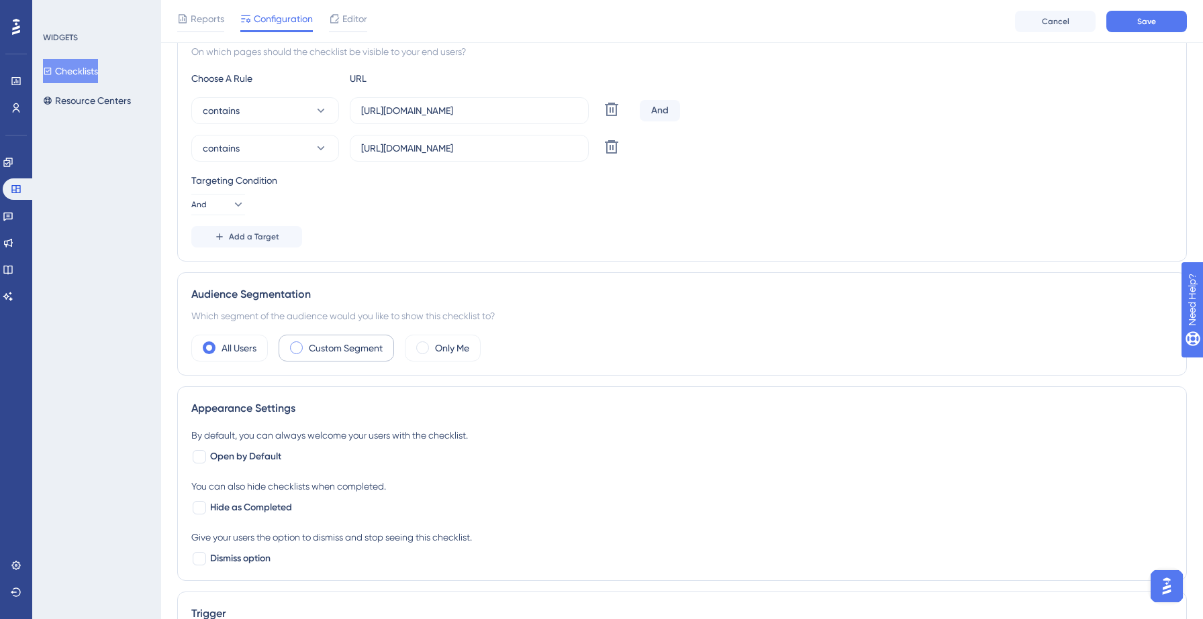
click at [332, 349] on label "Custom Segment" at bounding box center [346, 348] width 74 height 16
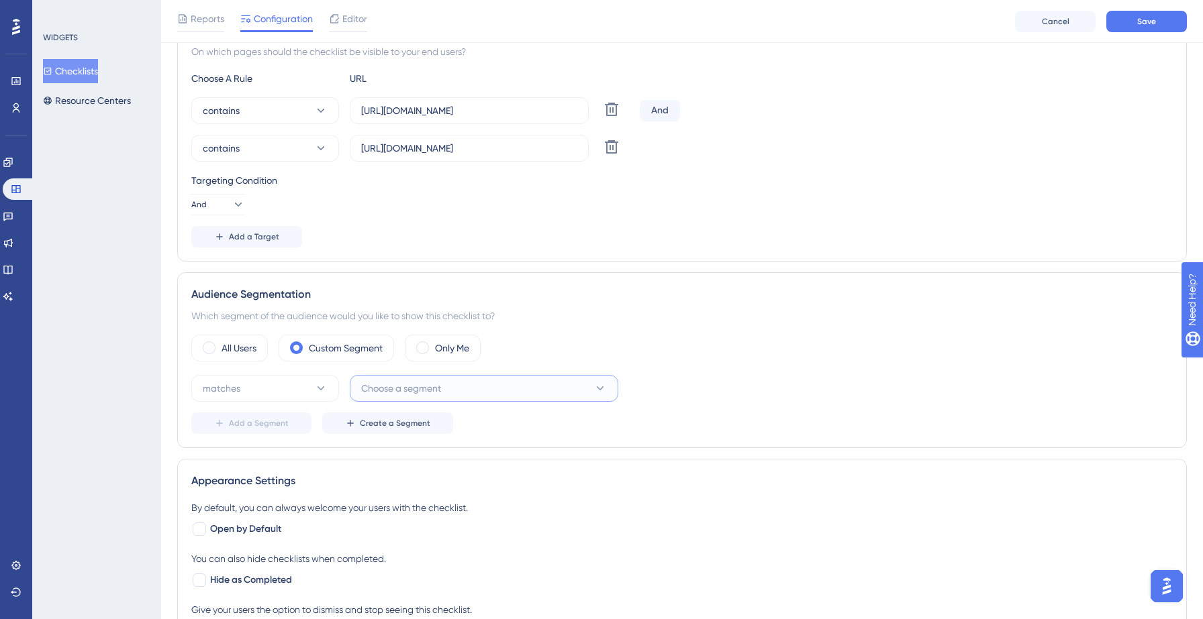
click at [406, 383] on span "Choose a segment" at bounding box center [401, 389] width 80 height 16
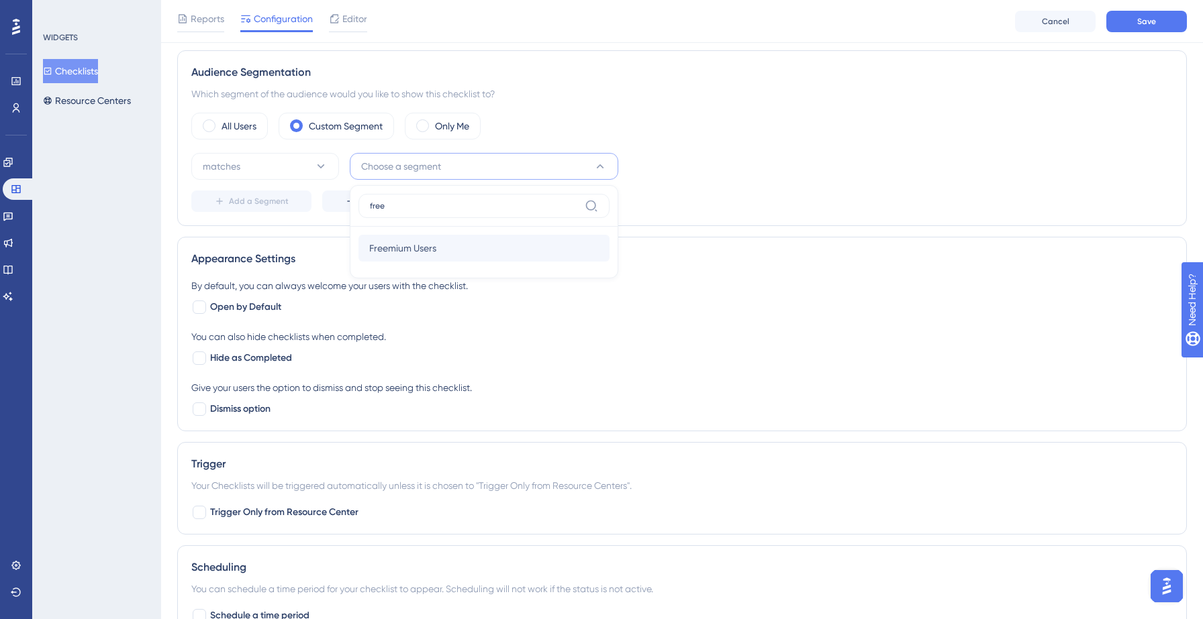
type input "free"
click at [460, 240] on div "Freemium Users Freemium Users" at bounding box center [484, 248] width 230 height 27
click at [250, 200] on span "Add a Segment" at bounding box center [259, 201] width 60 height 11
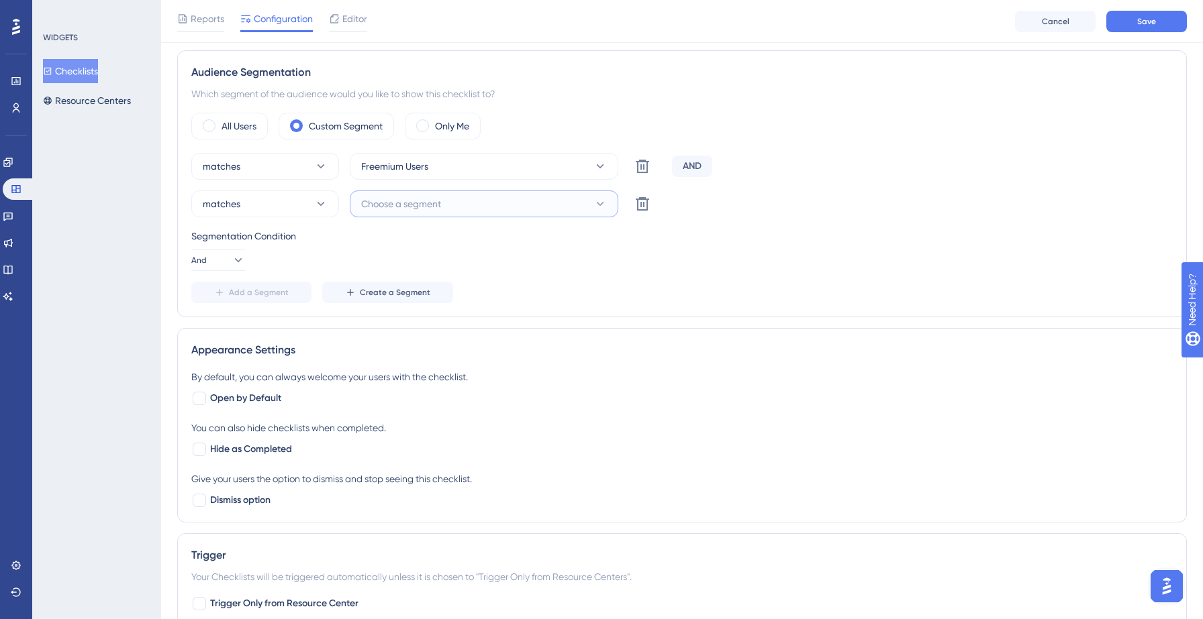
click at [417, 217] on button "Choose a segment" at bounding box center [484, 204] width 268 height 27
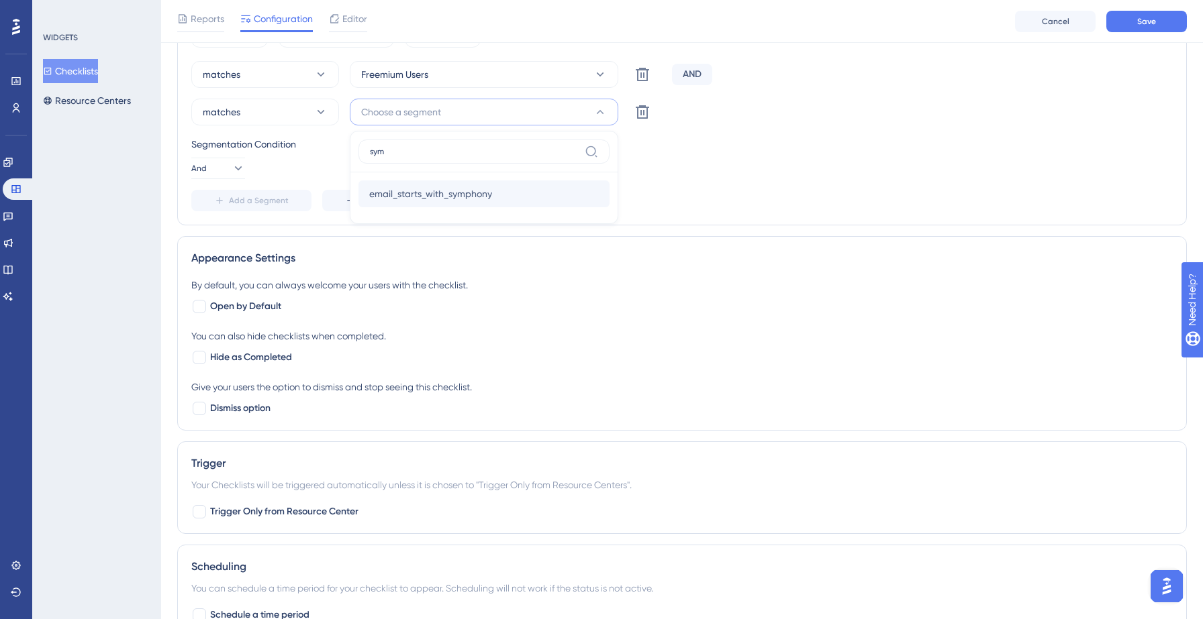
type input "sym"
click at [426, 196] on span "email_starts_with_symphony" at bounding box center [430, 194] width 123 height 16
click at [261, 205] on span "Add a Segment" at bounding box center [259, 200] width 60 height 11
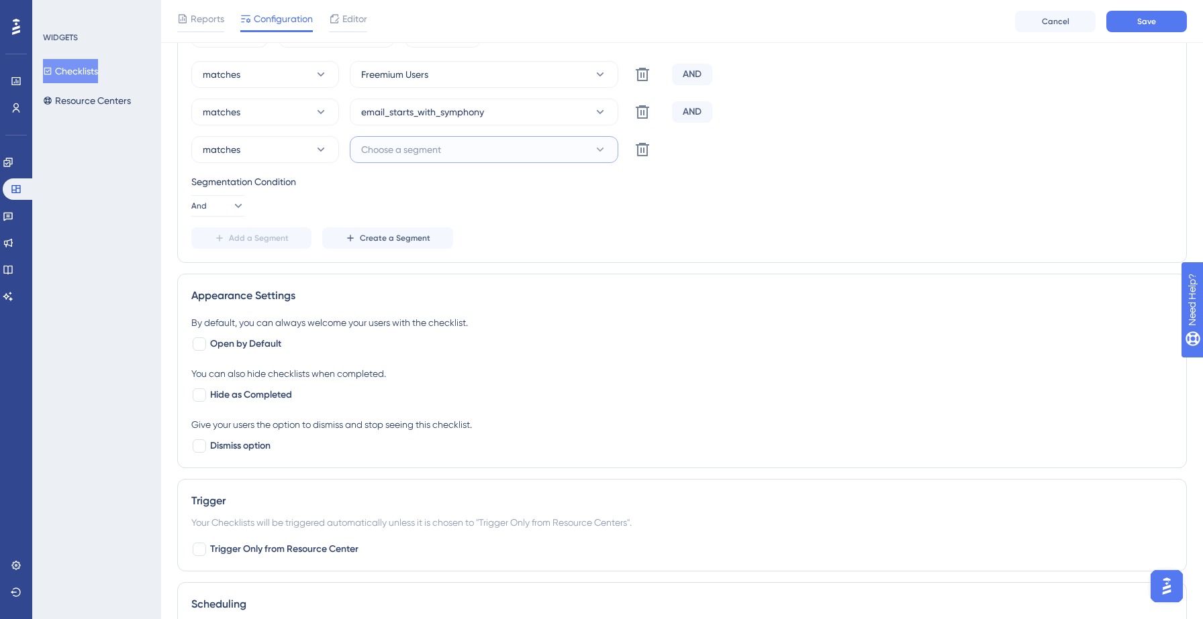
click at [409, 153] on span "Choose a segment" at bounding box center [401, 150] width 80 height 16
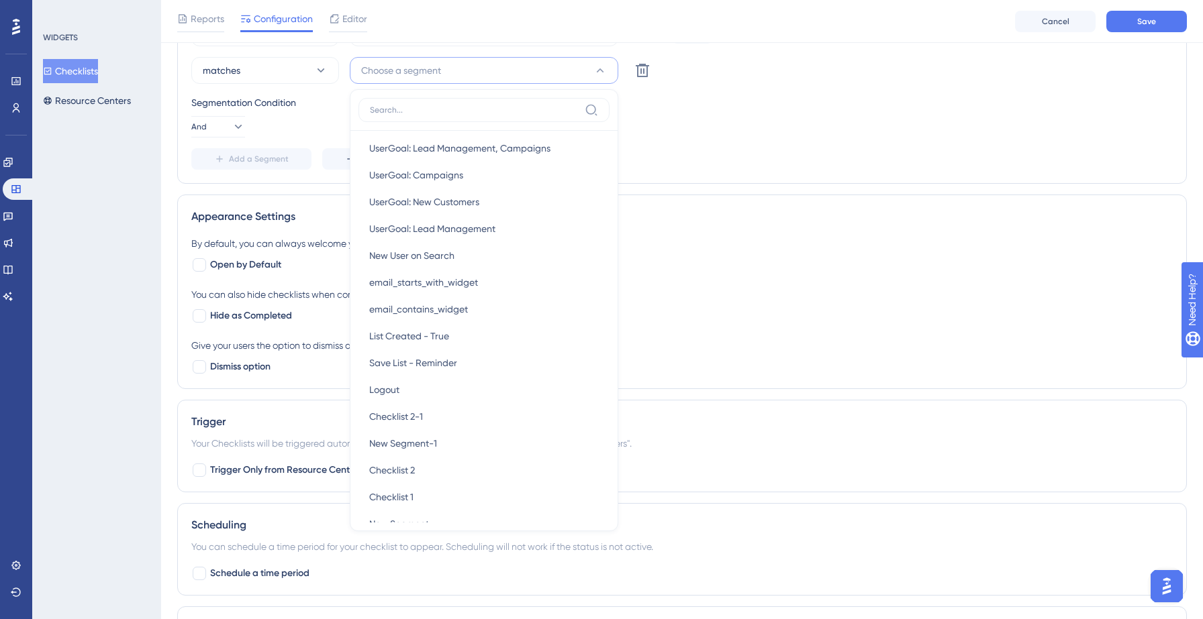
scroll to position [537, 0]
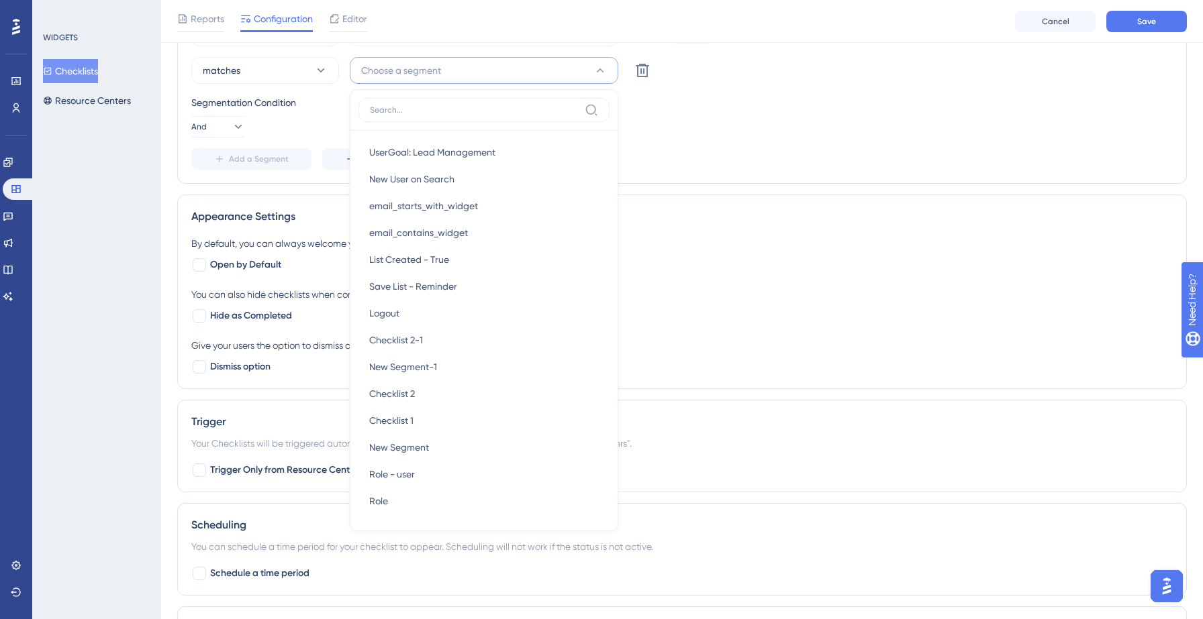
click at [733, 132] on div "Segmentation Condition And" at bounding box center [681, 116] width 981 height 43
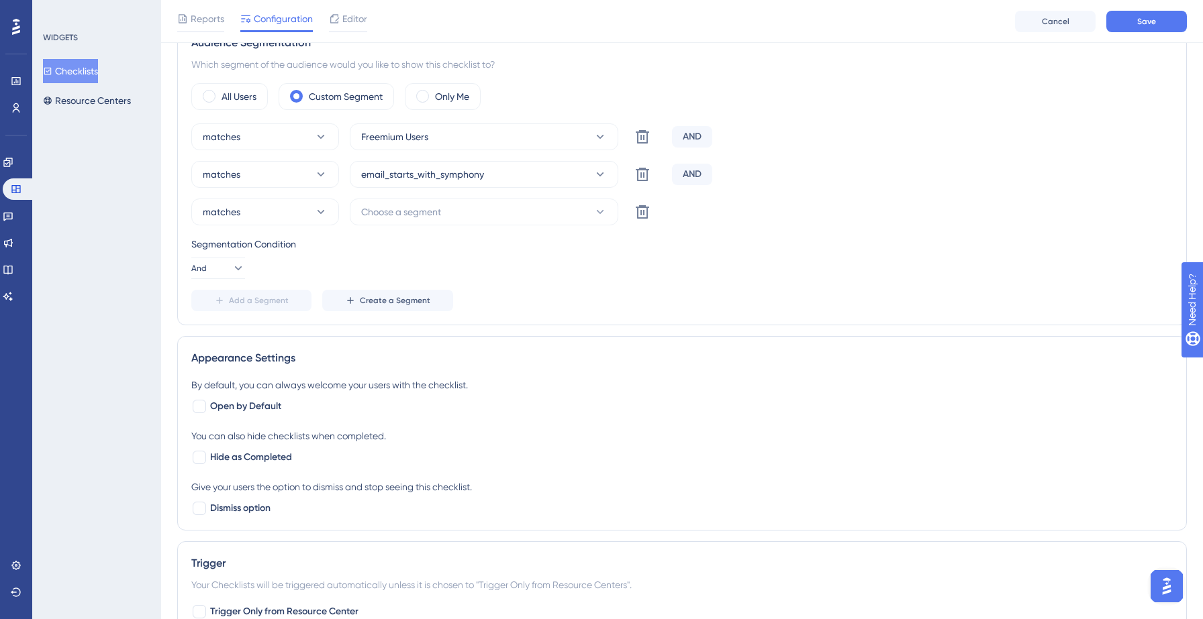
scroll to position [528, 0]
click at [376, 307] on span "Create a Segment" at bounding box center [395, 302] width 70 height 11
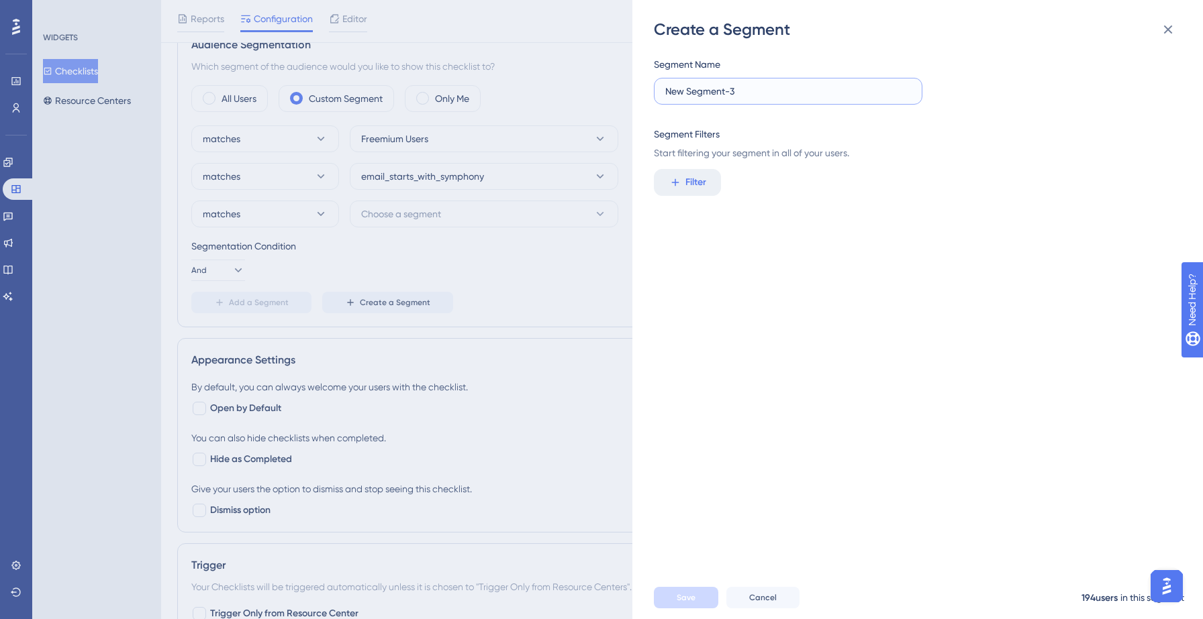
click at [691, 88] on input "New Segment-3" at bounding box center [788, 91] width 246 height 15
click at [663, 90] on label "Explore" at bounding box center [788, 91] width 268 height 27
click at [665, 90] on input "Explore" at bounding box center [788, 91] width 246 height 15
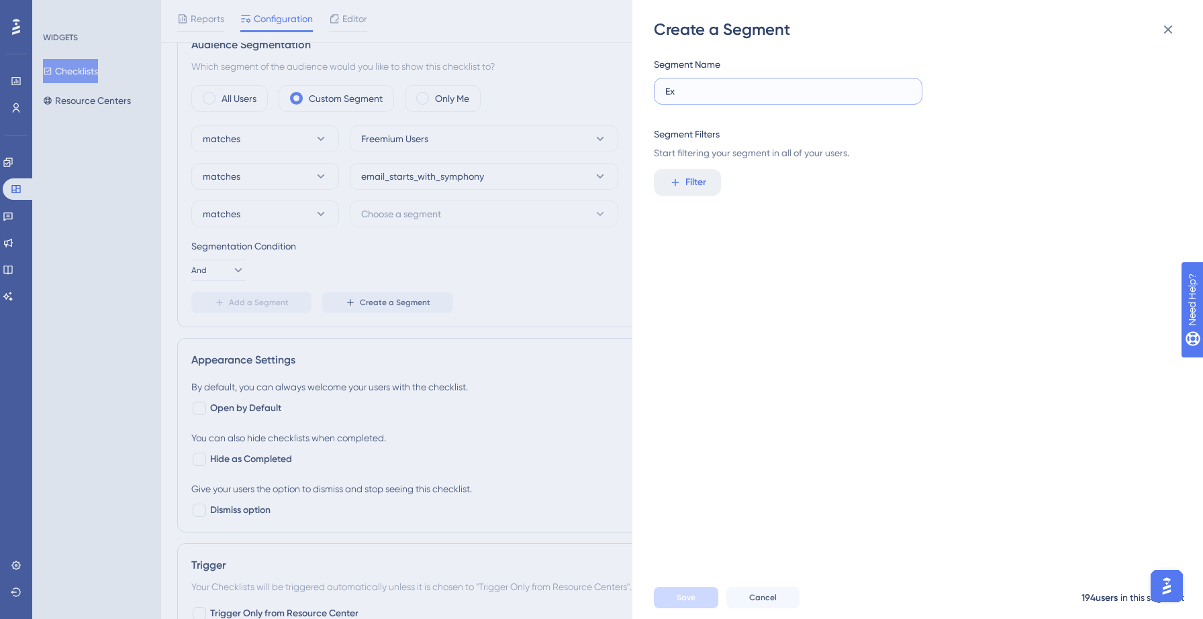
type input "E"
type input "Goal - Explore"
click at [693, 167] on div "Segment Name Goal - Explore Segment Filters Start filtering your segment in all…" at bounding box center [924, 308] width 541 height 536
click at [691, 184] on span "Filter" at bounding box center [695, 182] width 21 height 16
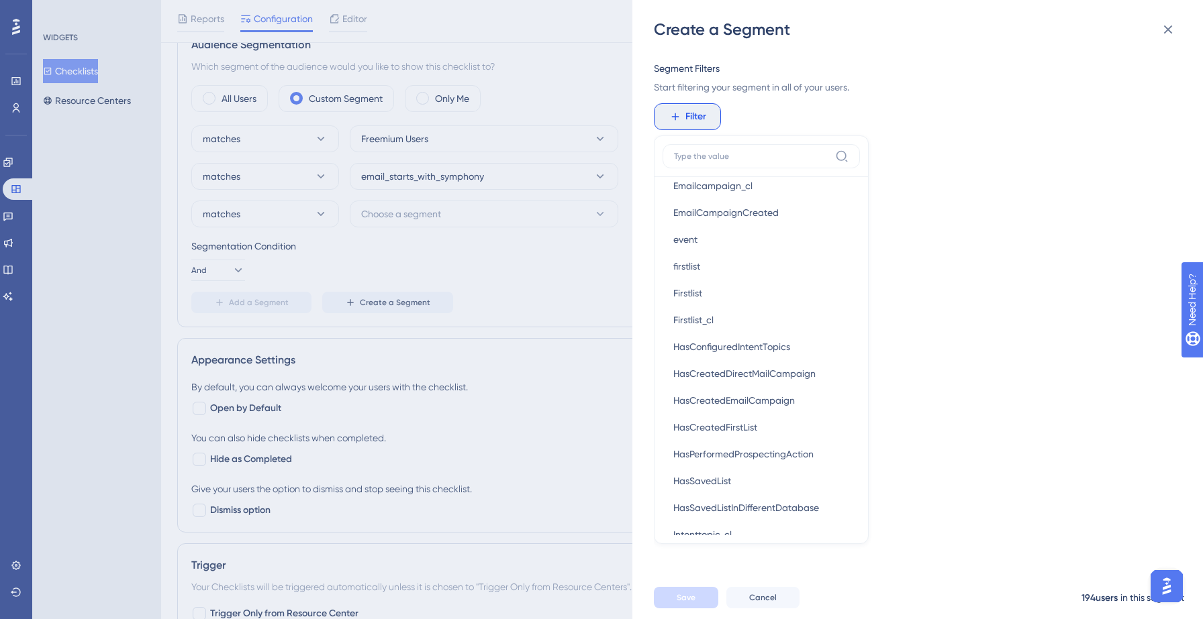
scroll to position [852, 0]
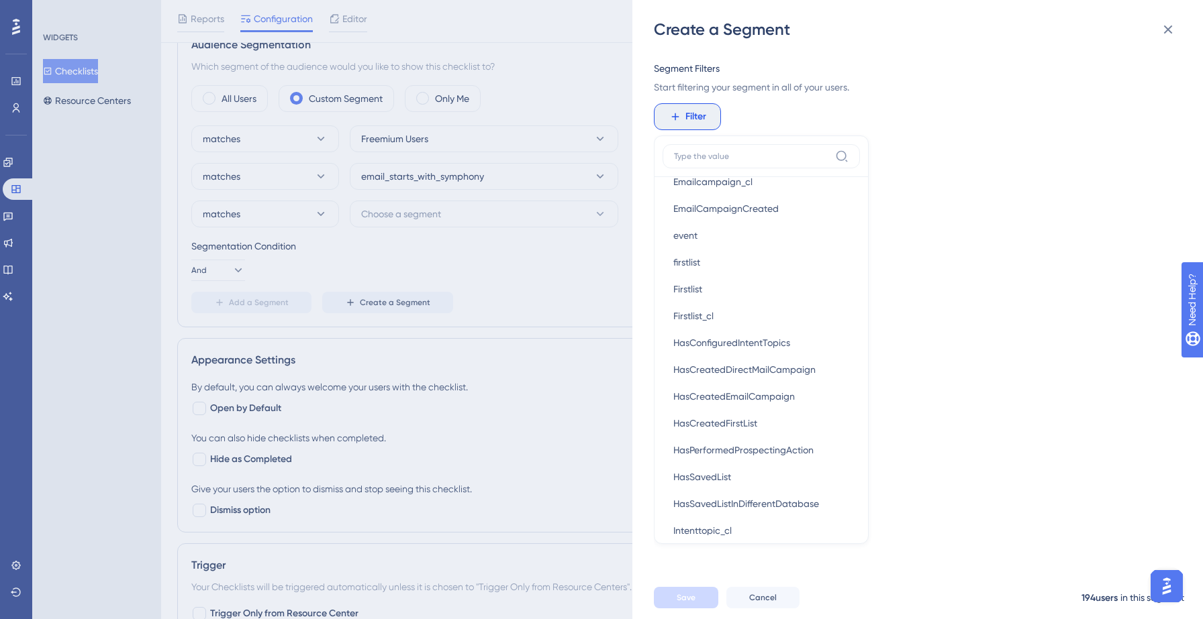
click at [913, 262] on div "Segment Name Goal - Explore Segment Filters Start filtering your segment in all…" at bounding box center [924, 308] width 541 height 536
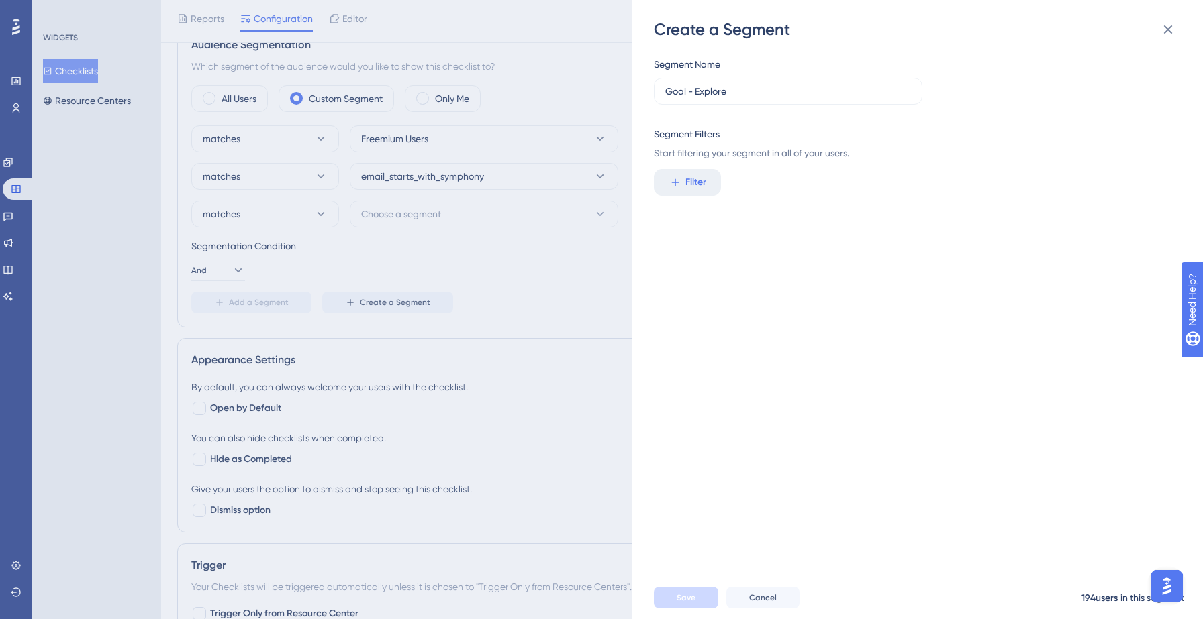
scroll to position [0, 0]
click at [760, 604] on button "Cancel" at bounding box center [762, 597] width 73 height 21
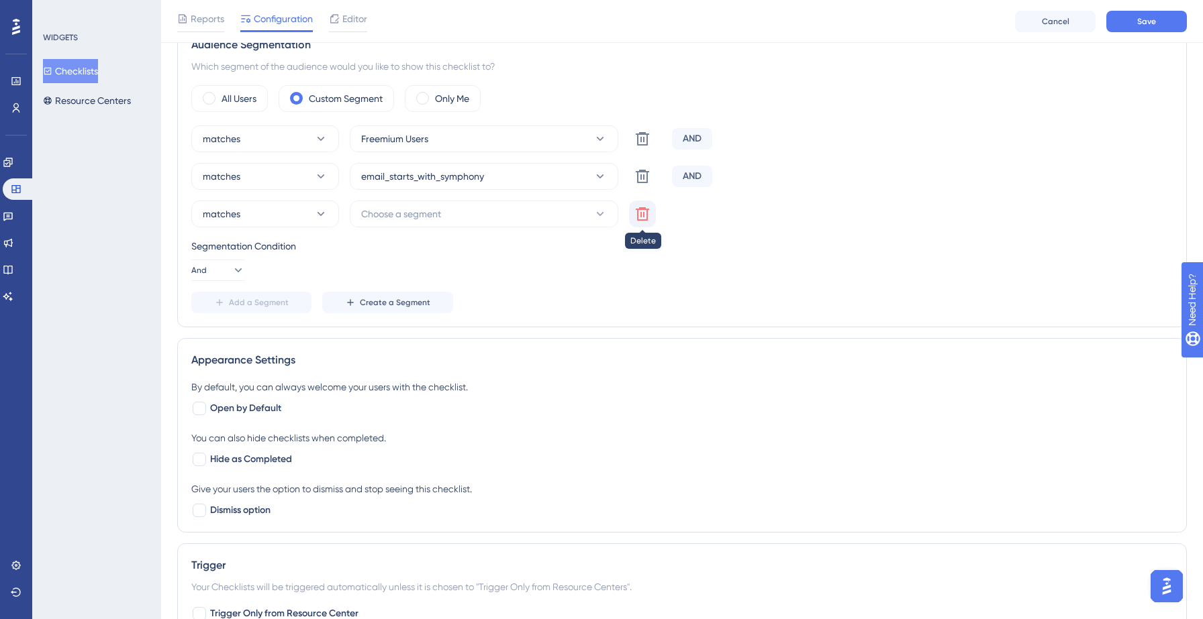
click at [650, 219] on icon at bounding box center [642, 214] width 16 height 16
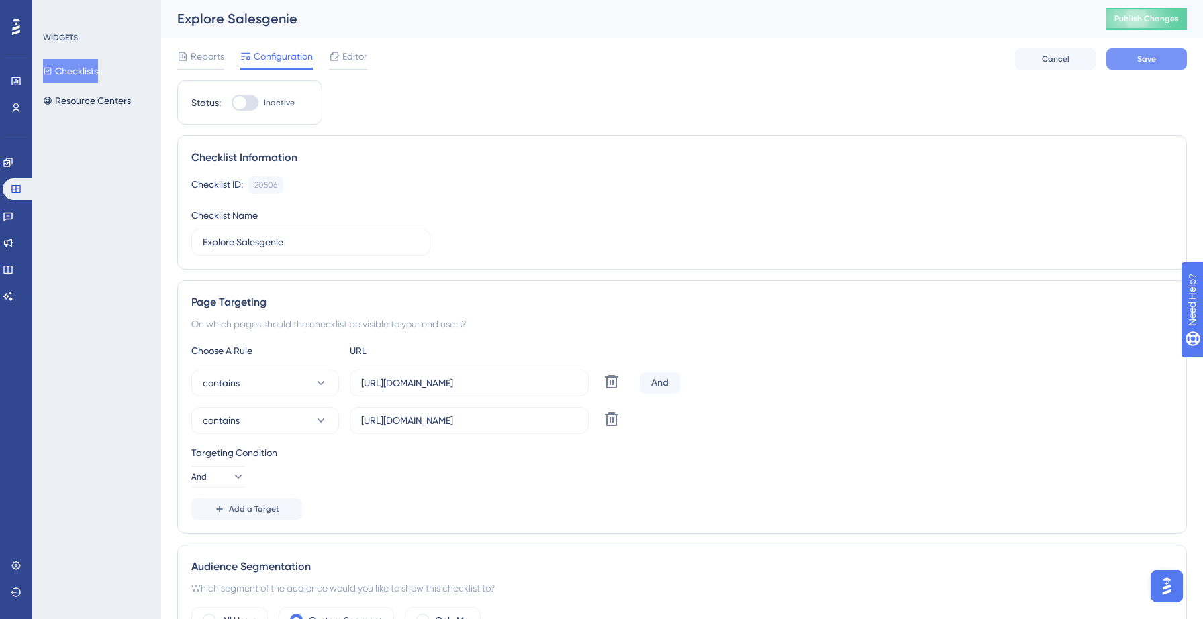
click at [1154, 64] on span "Save" at bounding box center [1146, 59] width 19 height 11
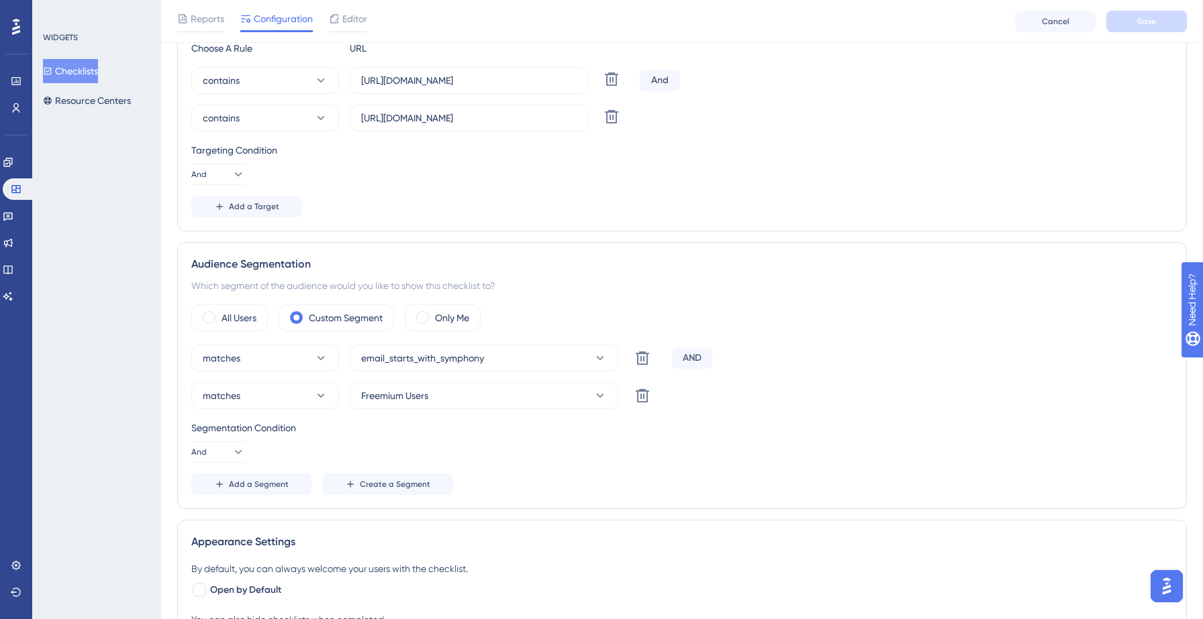
scroll to position [312, 0]
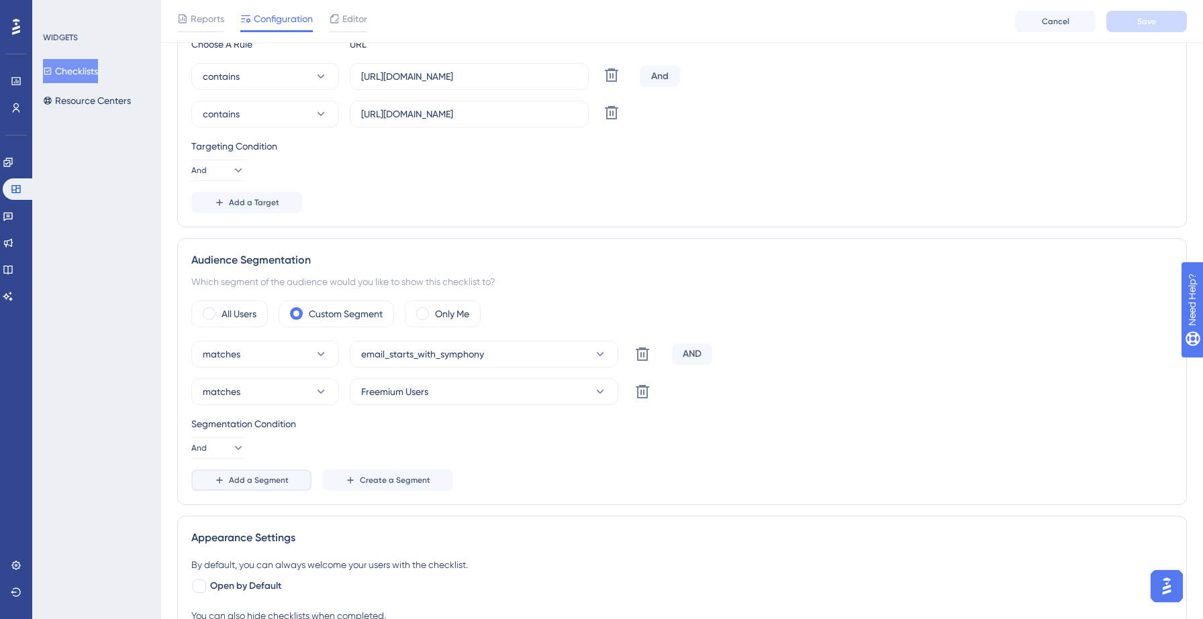
click at [295, 477] on button "Add a Segment" at bounding box center [251, 480] width 120 height 21
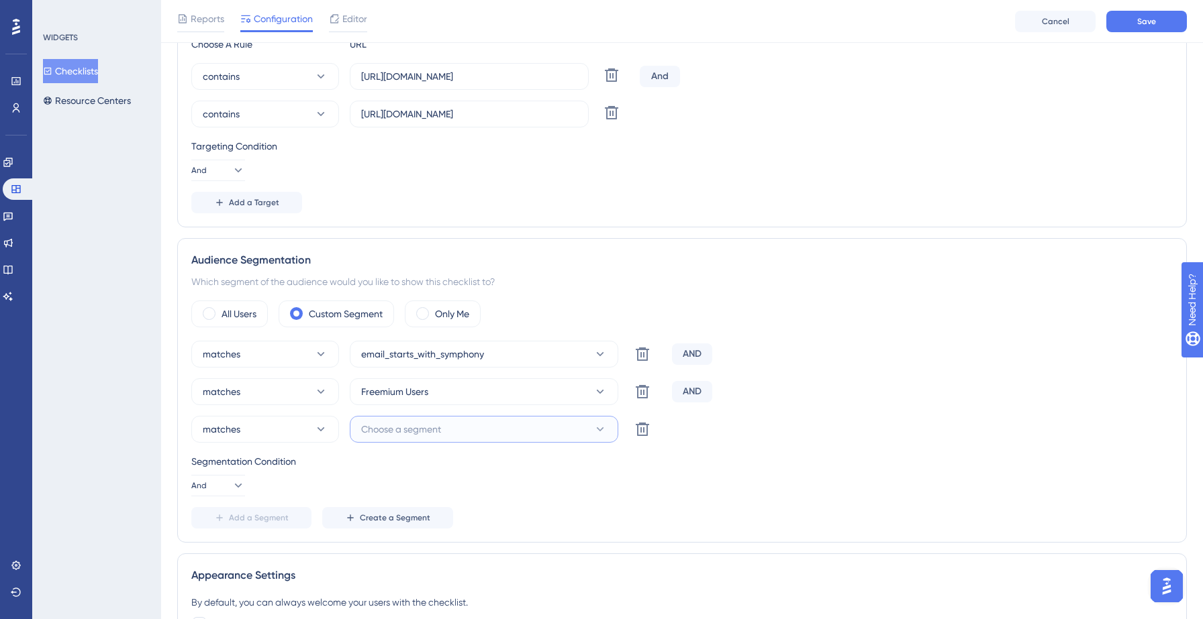
click at [408, 434] on span "Choose a segment" at bounding box center [401, 429] width 80 height 16
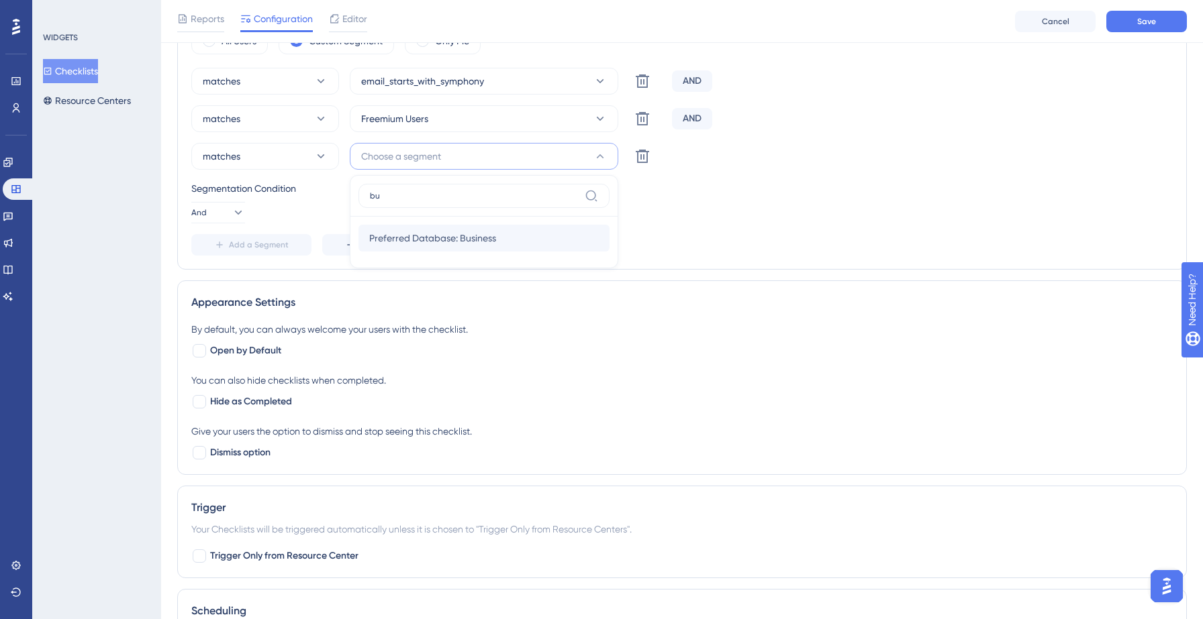
type input "bu"
click at [466, 230] on span "Preferred Database: Business" at bounding box center [432, 238] width 127 height 16
click at [593, 226] on div "matches email_starts_with_symphony Delete AND matches Freemium Users Delete AND…" at bounding box center [681, 162] width 981 height 188
click at [269, 240] on span "Add a Segment" at bounding box center [259, 245] width 60 height 11
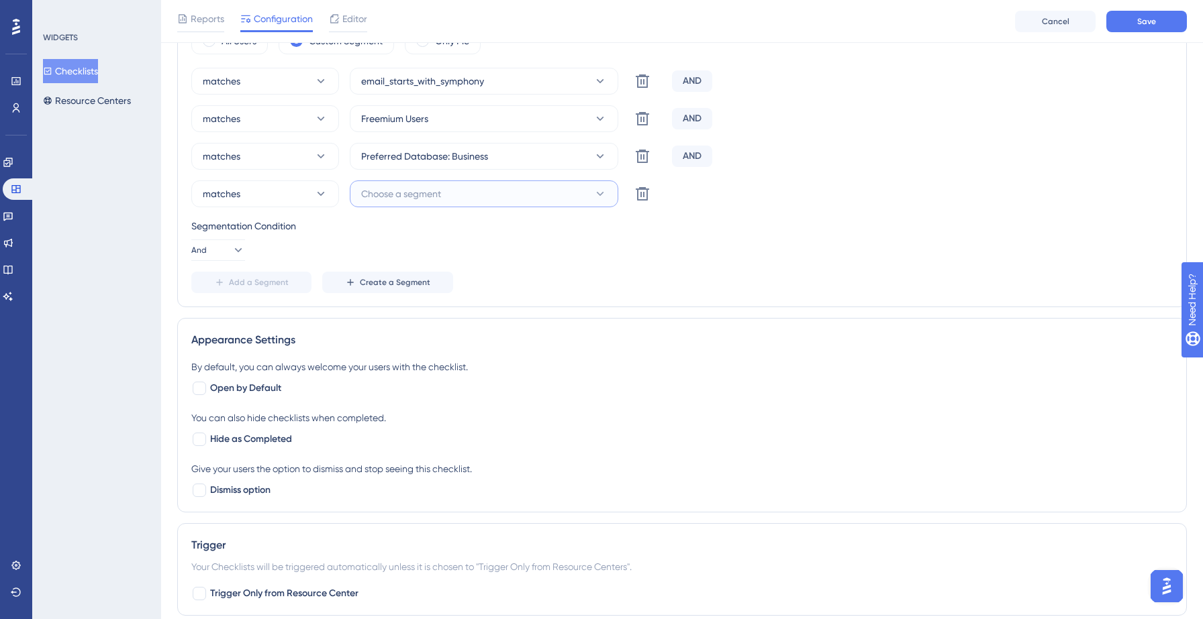
click at [413, 191] on span "Choose a segment" at bounding box center [401, 194] width 80 height 16
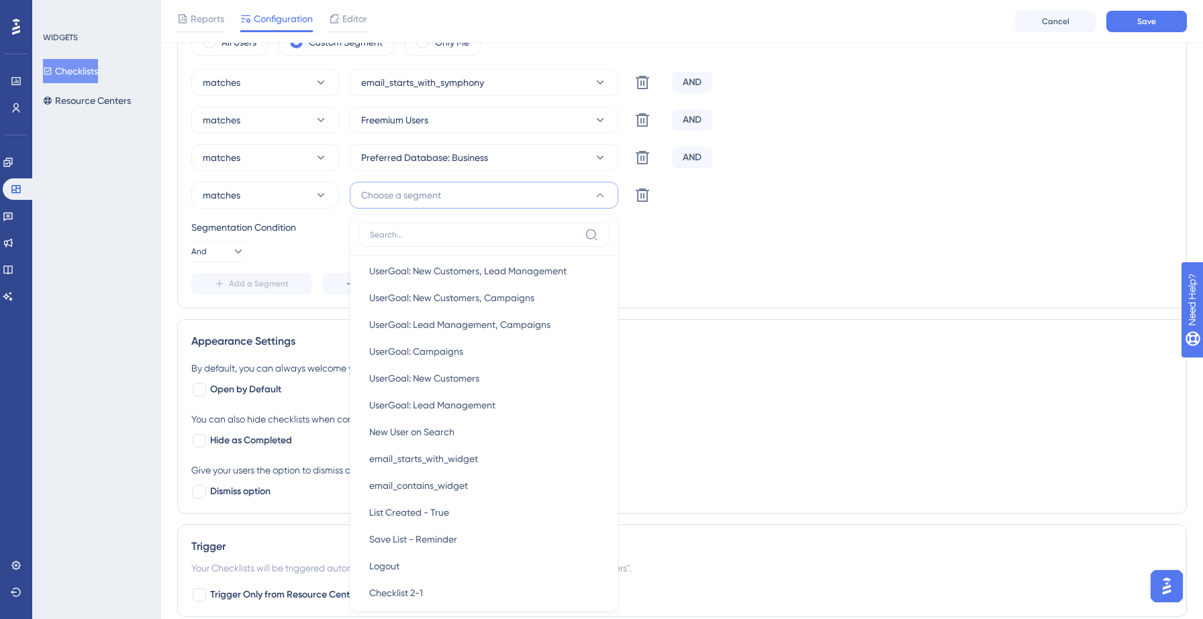
scroll to position [585, 0]
click at [805, 392] on div "By default, you can always welcome your users with the checklist. Open by Defau…" at bounding box center [681, 379] width 981 height 38
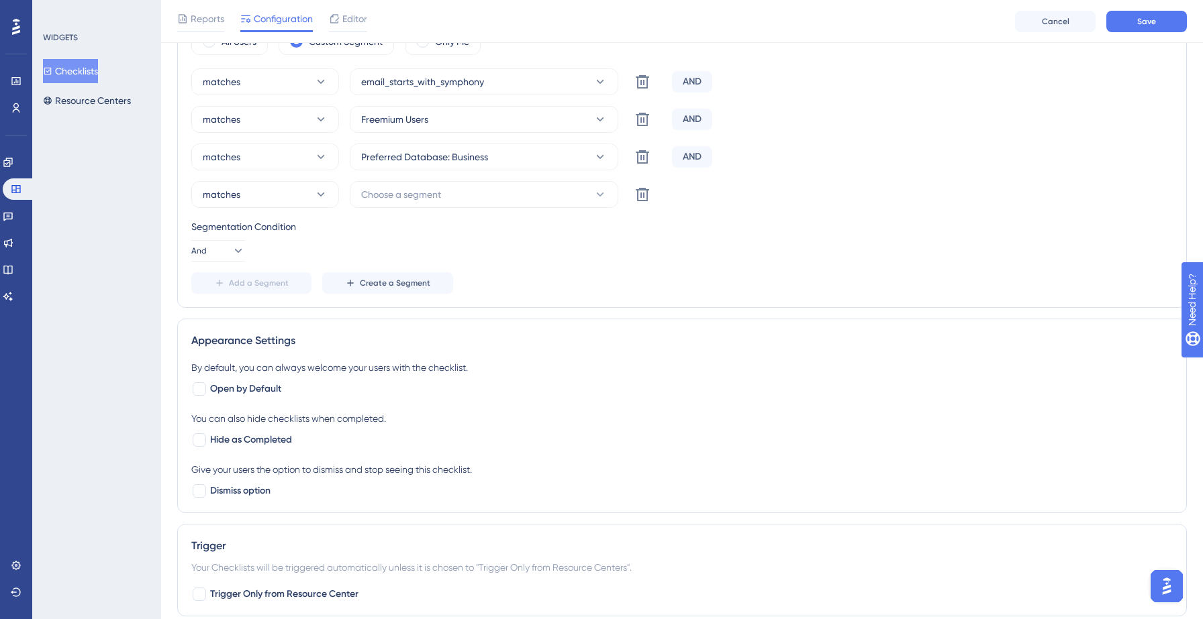
scroll to position [0, 0]
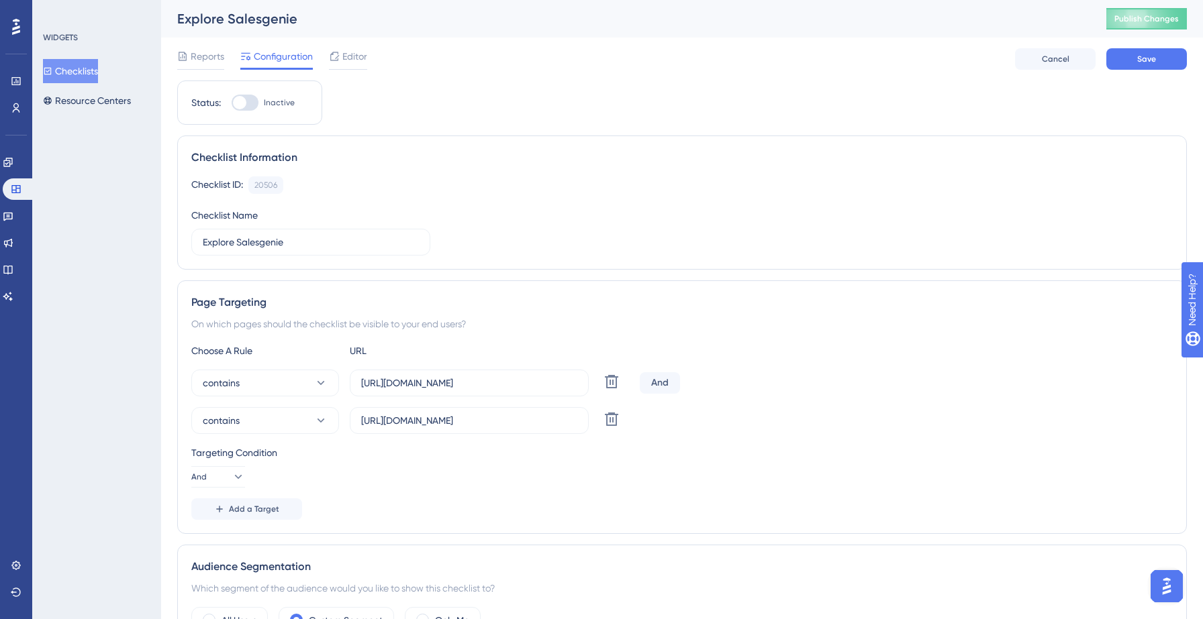
click at [84, 73] on button "Checklists" at bounding box center [70, 71] width 55 height 24
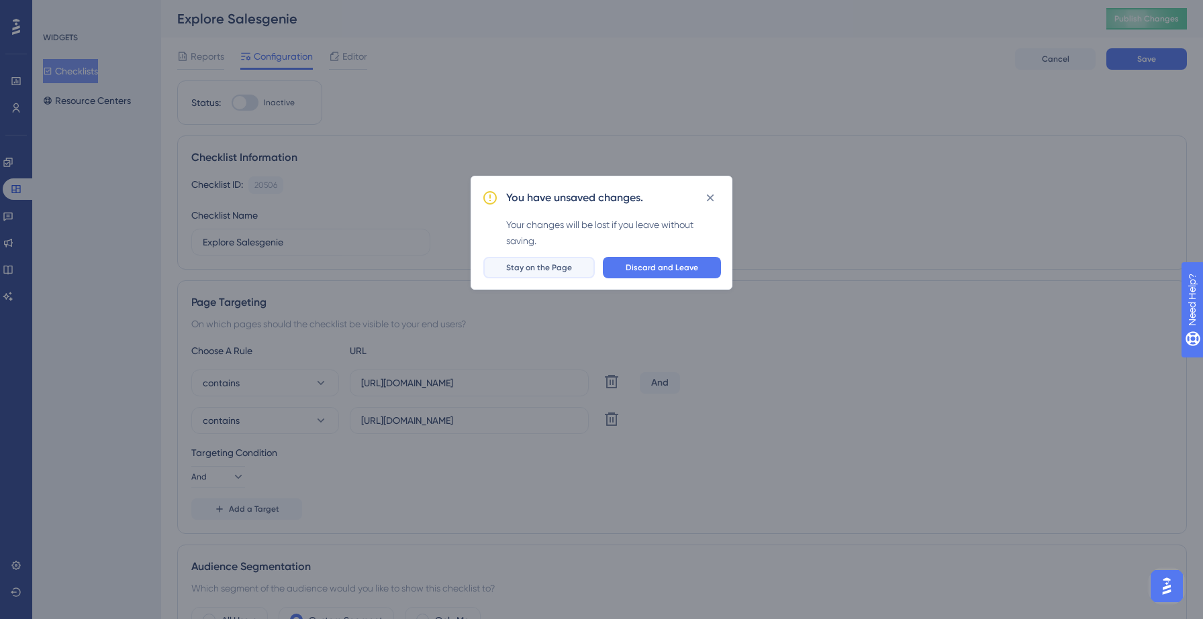
click at [556, 264] on span "Stay on the Page" at bounding box center [539, 267] width 66 height 11
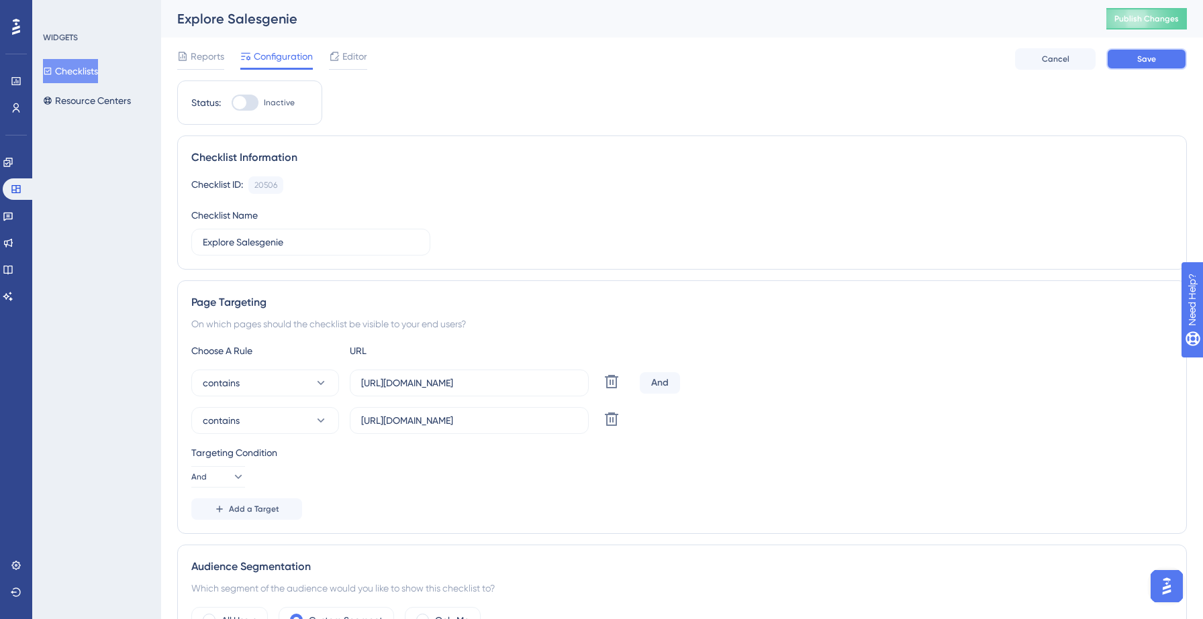
click at [1173, 53] on button "Save" at bounding box center [1146, 58] width 81 height 21
click at [79, 83] on button "Checklists" at bounding box center [70, 71] width 55 height 24
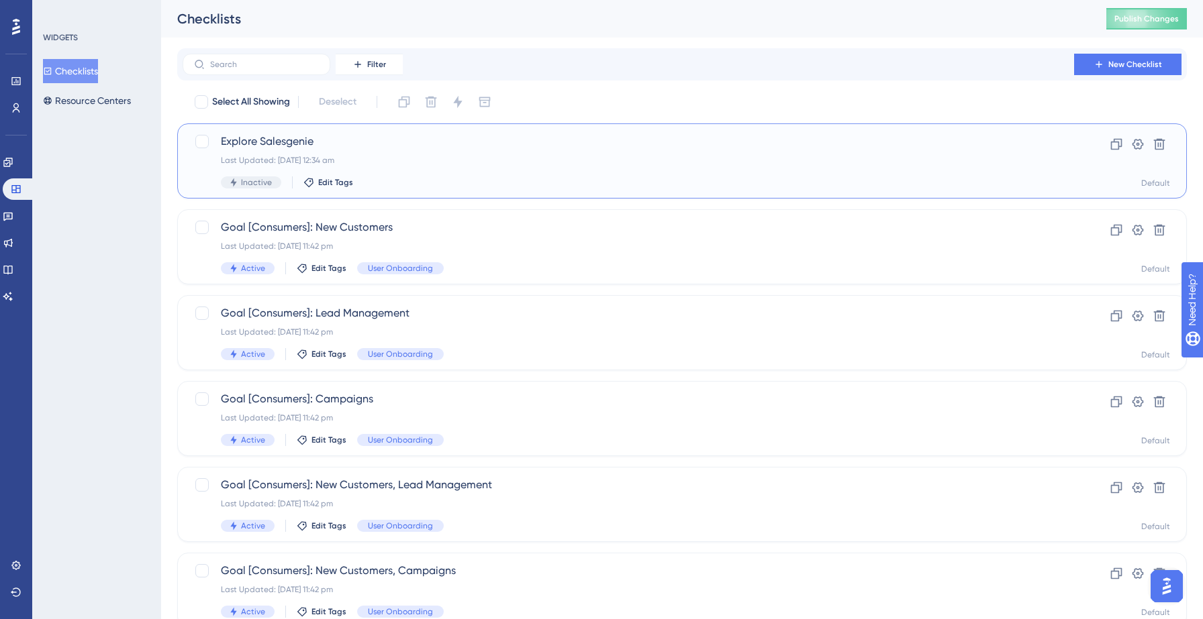
click at [286, 151] on div "Explore Salesgenie Last Updated: 13 Sept 2025 12:34 am Inactive Edit Tags" at bounding box center [628, 161] width 815 height 55
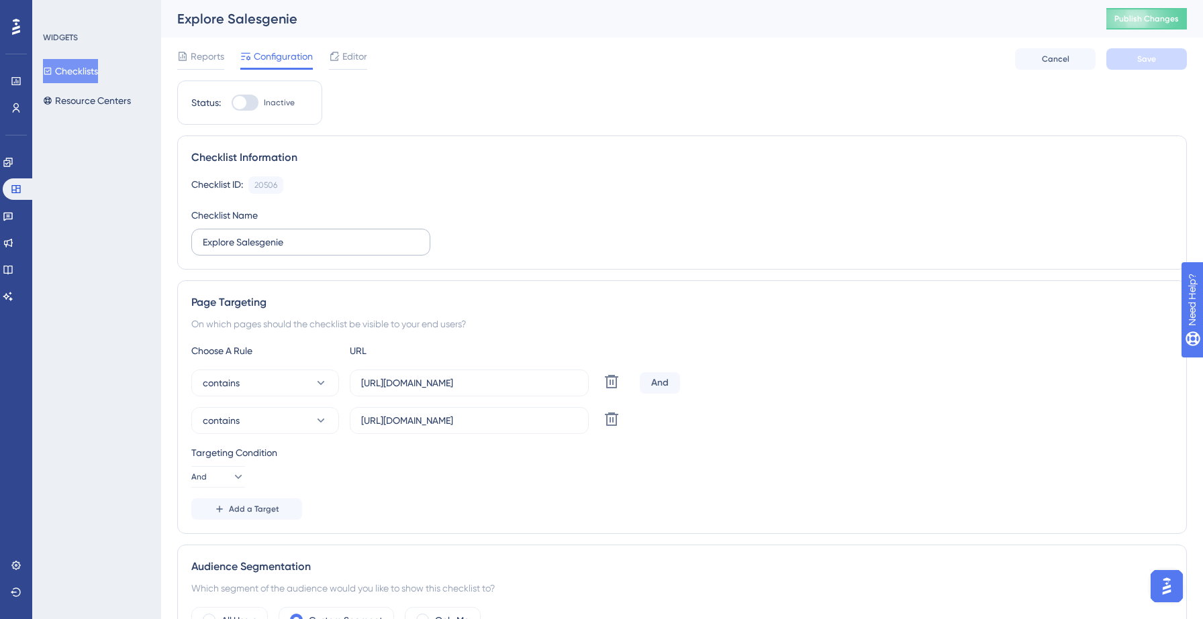
click at [200, 240] on label "Explore Salesgenie" at bounding box center [310, 242] width 239 height 27
click at [203, 240] on input "Explore Salesgenie" at bounding box center [311, 242] width 216 height 15
click at [204, 242] on input "Explore Salesgenie" at bounding box center [311, 242] width 216 height 15
click at [225, 240] on input "Goa [Business]: Explore Salesgenie" at bounding box center [311, 242] width 216 height 15
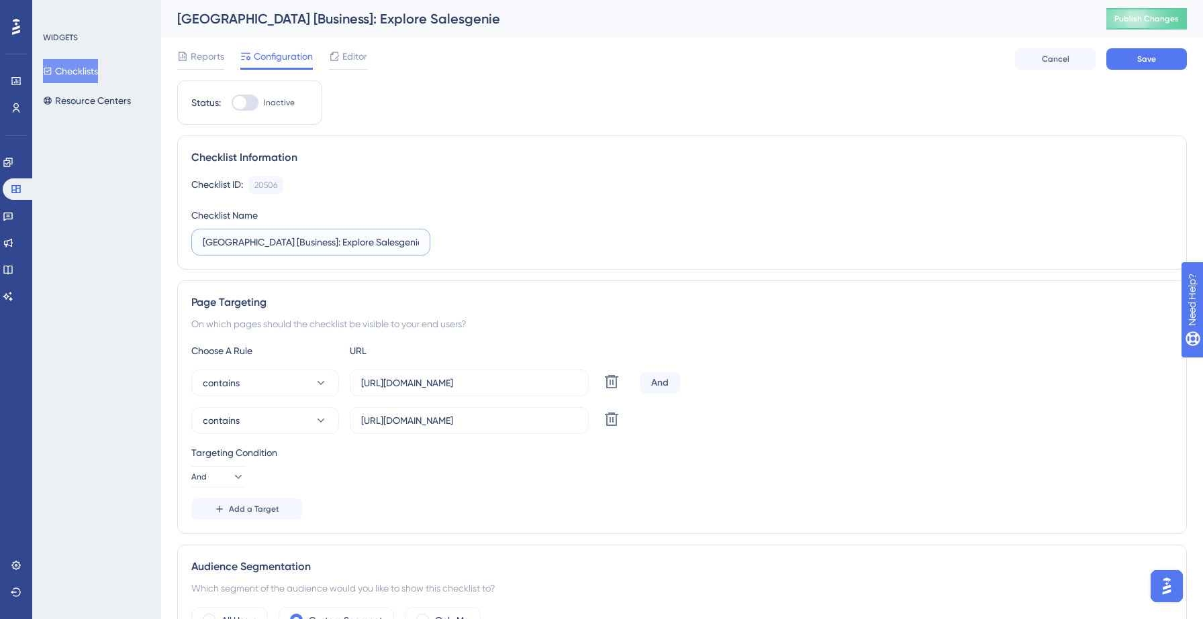
click at [225, 240] on input "Goa [Business]: Explore Salesgenie" at bounding box center [311, 242] width 216 height 15
type input "Goa [Business]: Explore Salesgenie"
click at [720, 192] on div "Checklist ID: 20506 Copy" at bounding box center [681, 185] width 981 height 17
click at [1152, 47] on div "Reports Configuration Editor Cancel Save" at bounding box center [681, 59] width 1009 height 43
click at [1148, 52] on button "Save" at bounding box center [1146, 58] width 81 height 21
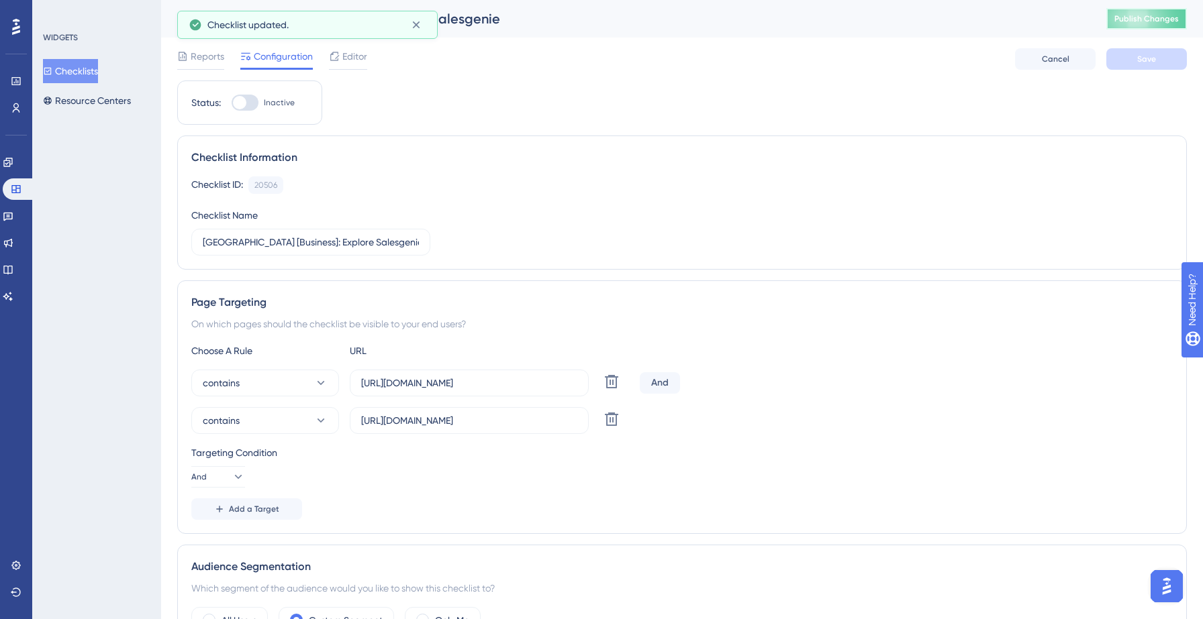
click at [1158, 21] on span "Publish Changes" at bounding box center [1146, 18] width 64 height 11
click at [98, 73] on button "Checklists" at bounding box center [70, 71] width 55 height 24
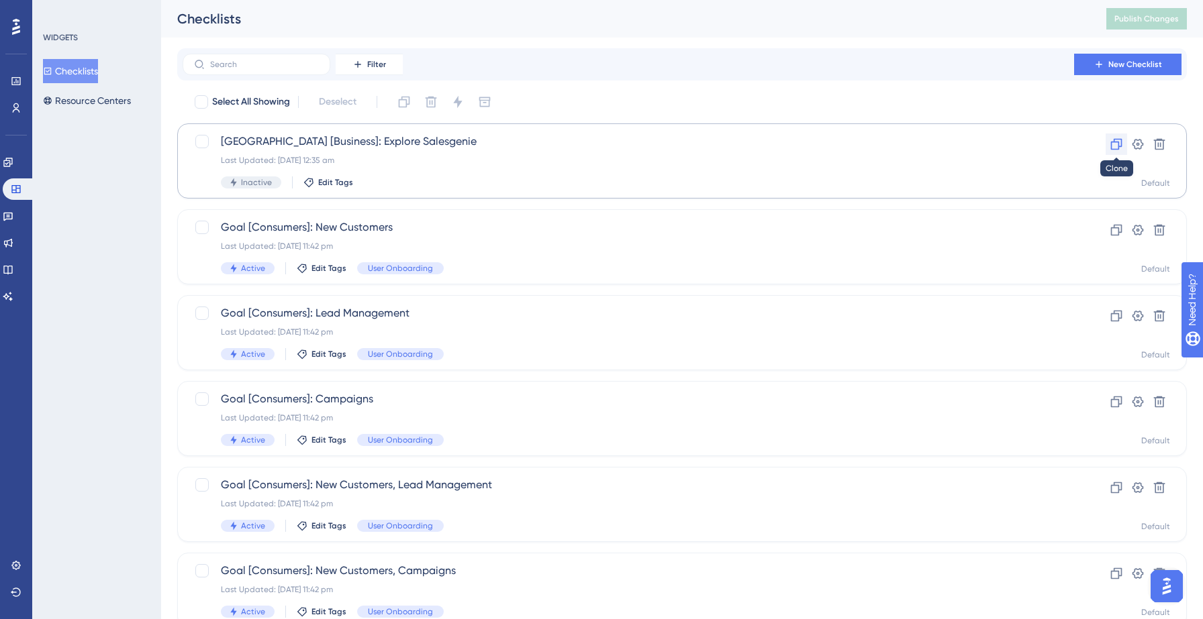
click at [1111, 144] on icon at bounding box center [1116, 144] width 11 height 11
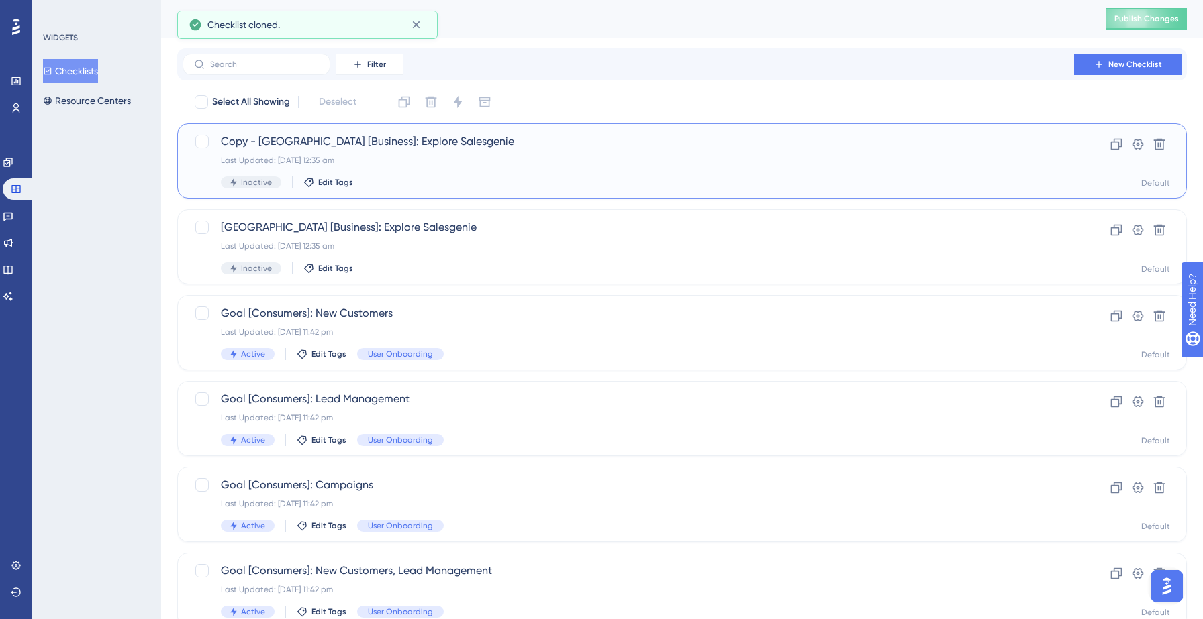
click at [428, 148] on span "Copy - Goa [Business]: Explore Salesgenie" at bounding box center [628, 142] width 815 height 16
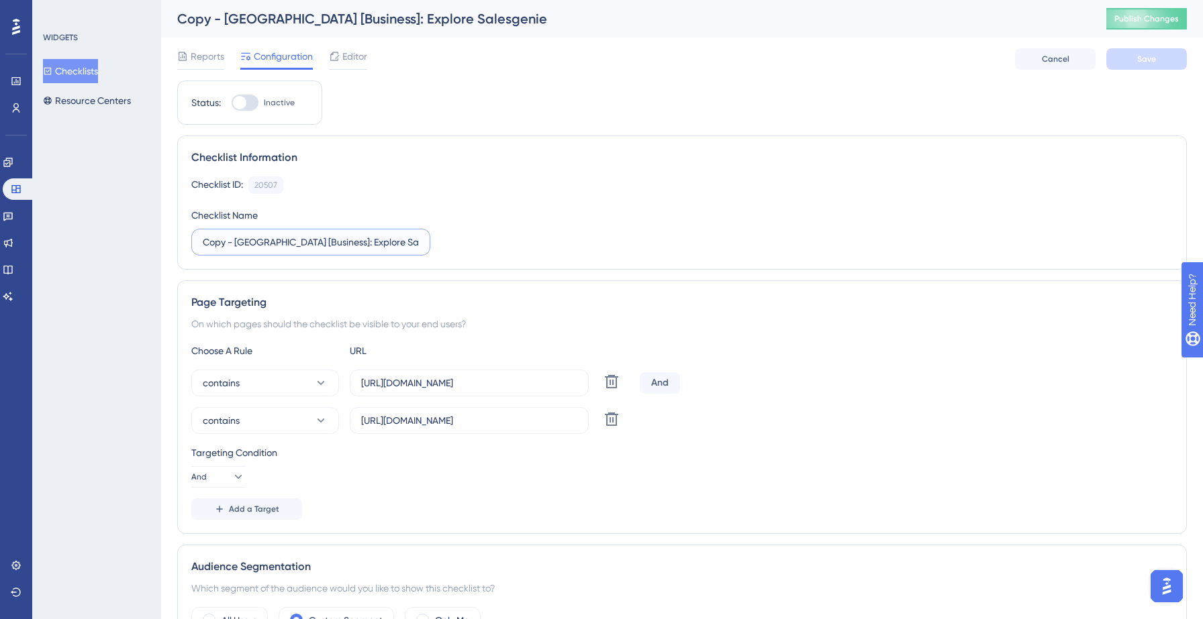
drag, startPoint x: 235, startPoint y: 244, endPoint x: 181, endPoint y: 234, distance: 55.3
click at [181, 234] on div "Checklist Information Checklist ID: 20507 Copy Checklist Name Copy - Goa [Busin…" at bounding box center [681, 203] width 1009 height 134
type input "Goal [Consumers]: Explore Salesgenie"
click at [507, 185] on div "Checklist ID: 20507 Copy" at bounding box center [681, 185] width 981 height 17
click at [1157, 56] on button "Save" at bounding box center [1146, 58] width 81 height 21
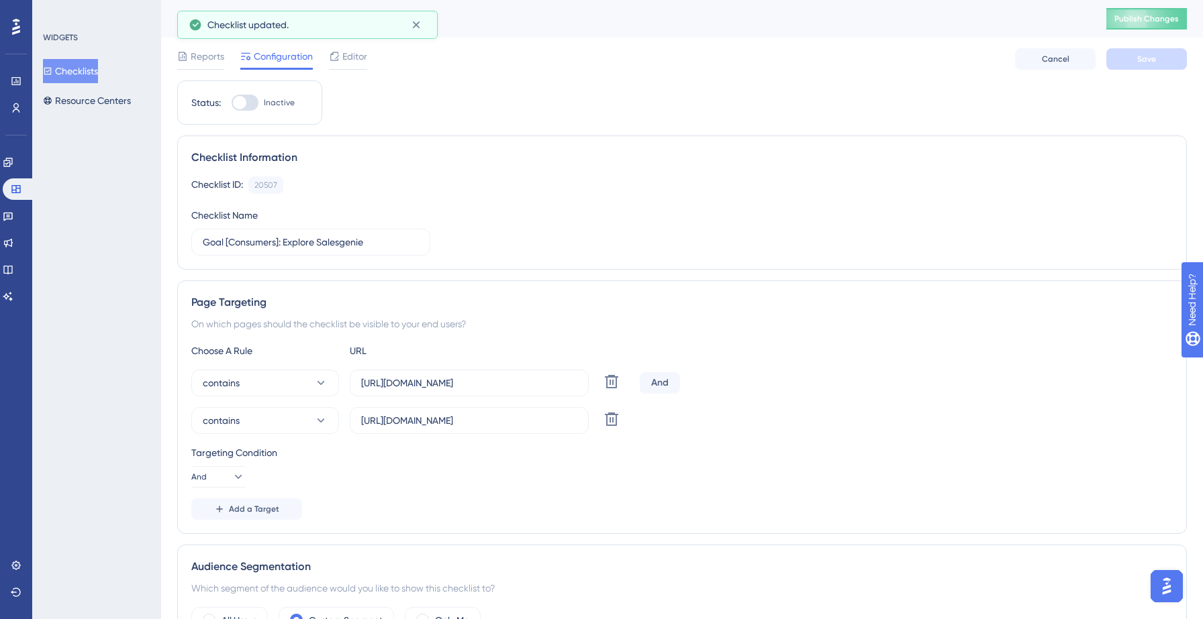
click at [95, 68] on button "Checklists" at bounding box center [70, 71] width 55 height 24
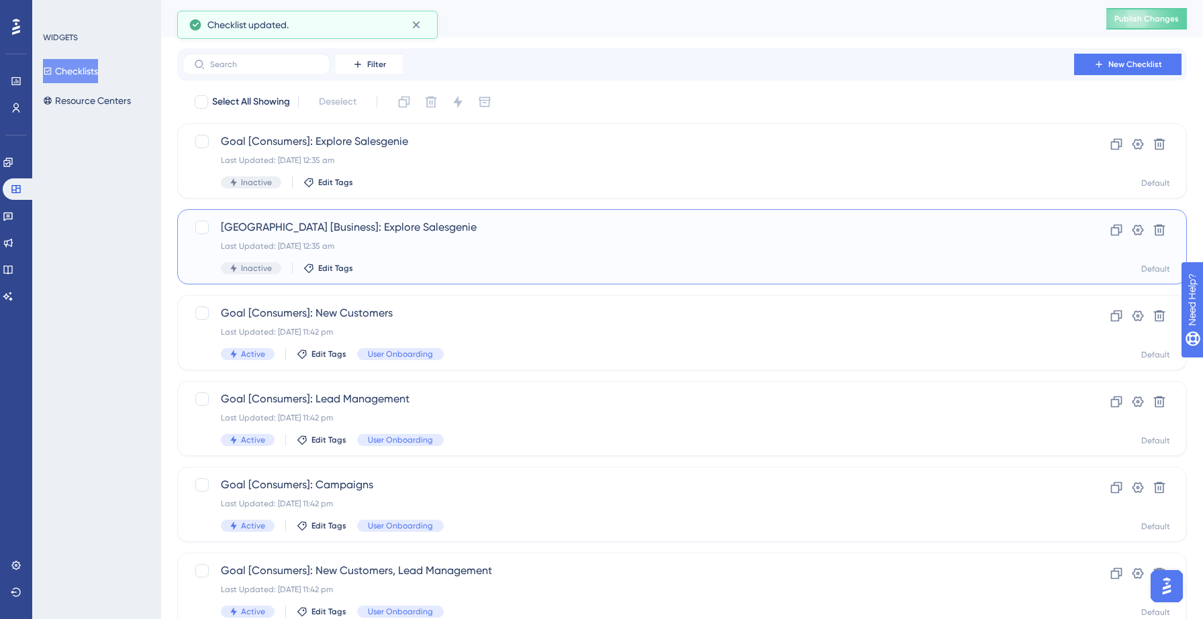
click at [350, 248] on div "Last Updated: 13 Sept 2025 12:35 am" at bounding box center [628, 246] width 815 height 11
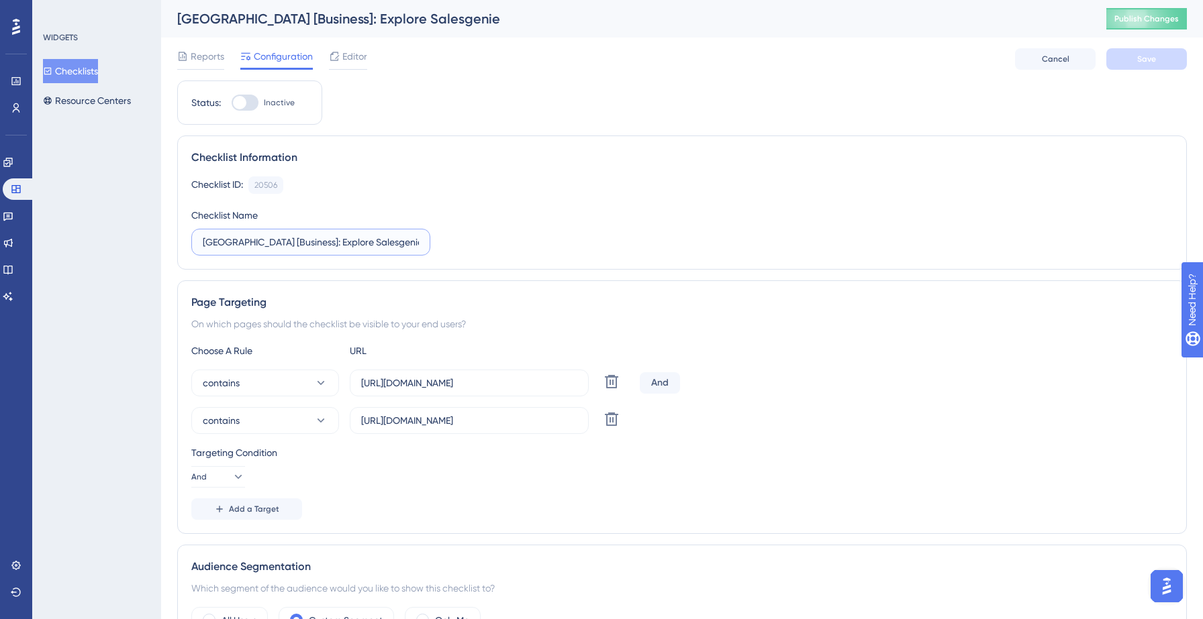
click at [221, 243] on input "Goa [Business]: Explore Salesgenie" at bounding box center [311, 242] width 216 height 15
type input "Goal [Business]: Explore Salesgenie"
click at [630, 181] on div "Checklist ID: 20506 Copy" at bounding box center [681, 185] width 981 height 17
click at [1152, 62] on span "Save" at bounding box center [1146, 59] width 19 height 11
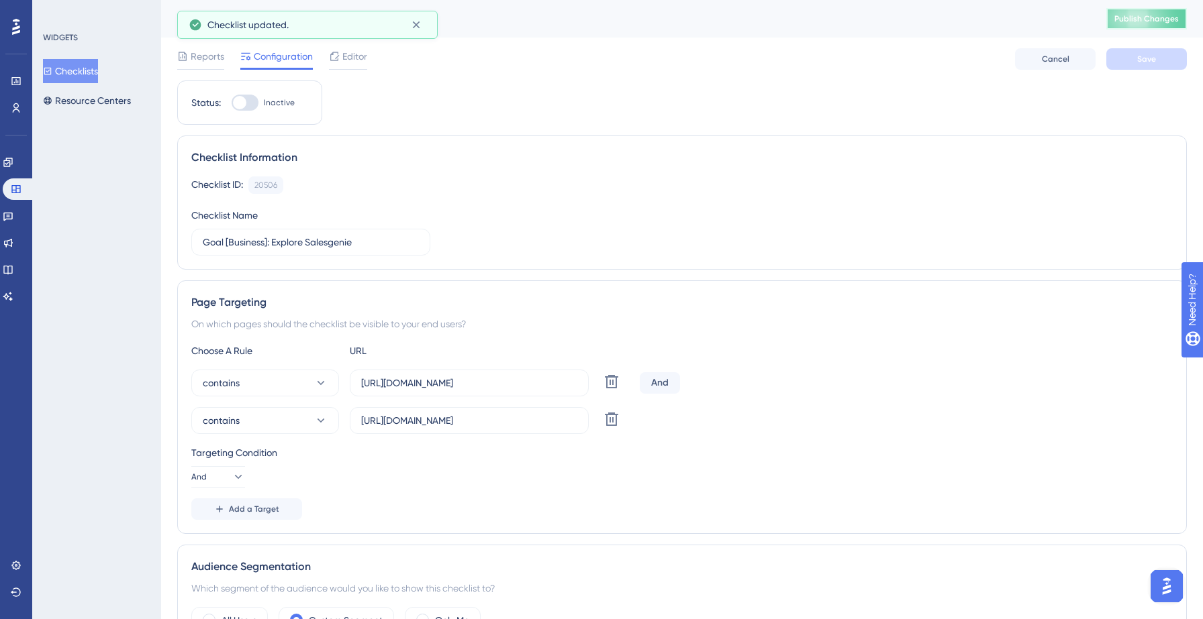
click at [1118, 13] on button "Publish Changes" at bounding box center [1146, 18] width 81 height 21
click at [420, 0] on div "Performance Users Engagement Widgets Feedback Product Updates Knowledge Base AI…" at bounding box center [601, 0] width 1203 height 0
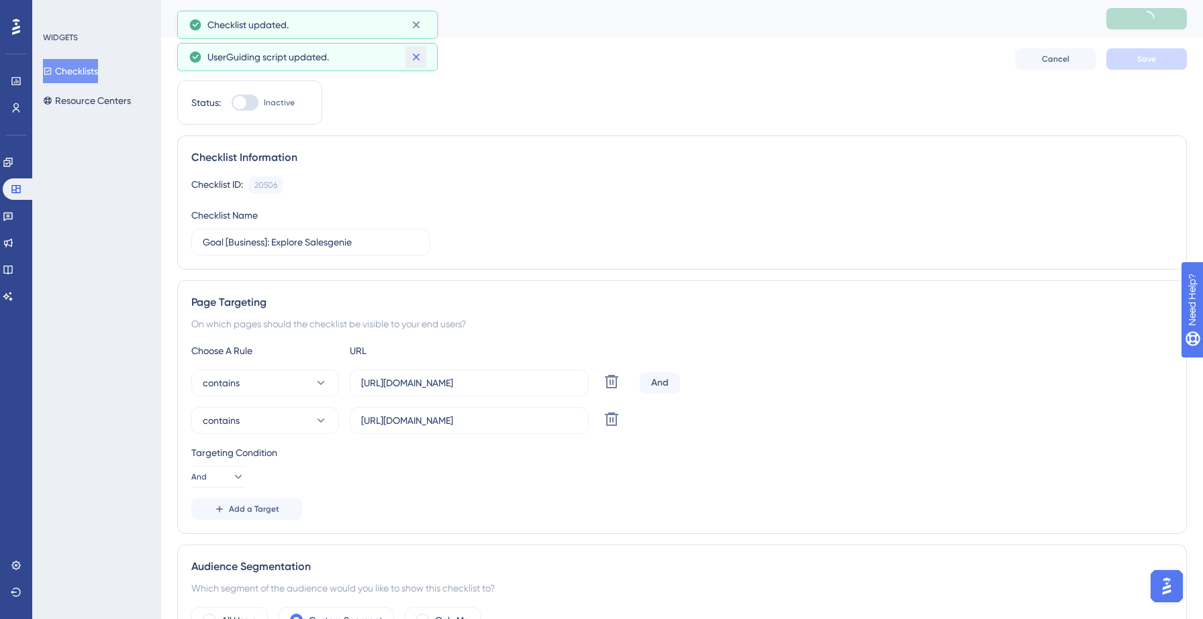
click at [417, 54] on icon at bounding box center [415, 56] width 13 height 13
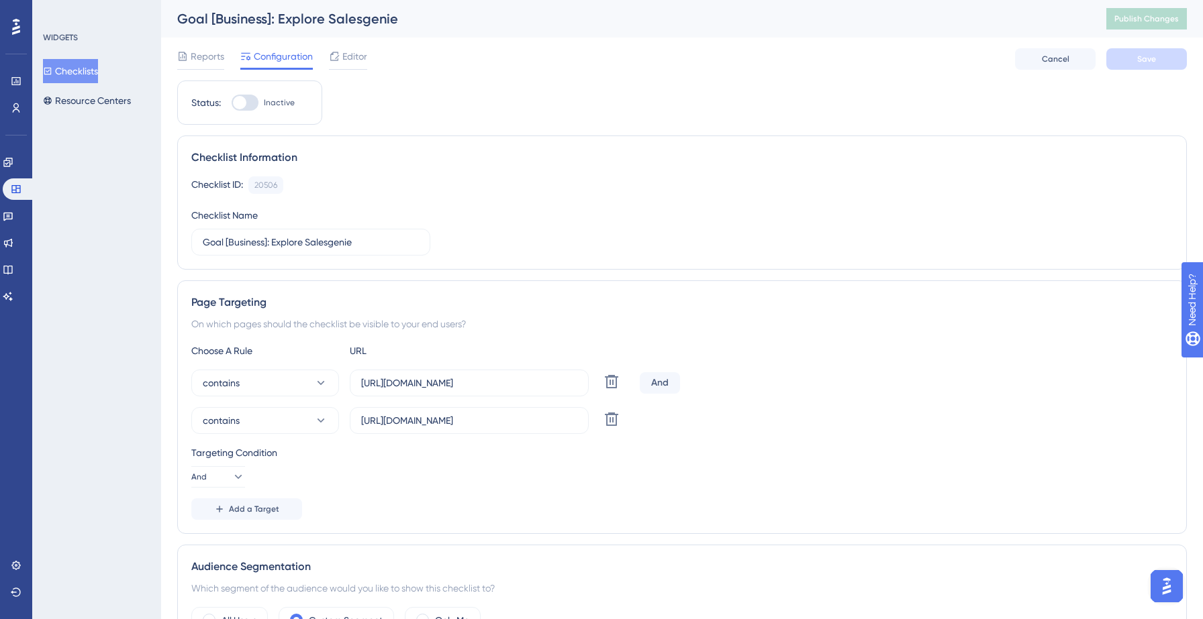
click at [78, 69] on button "Checklists" at bounding box center [70, 71] width 55 height 24
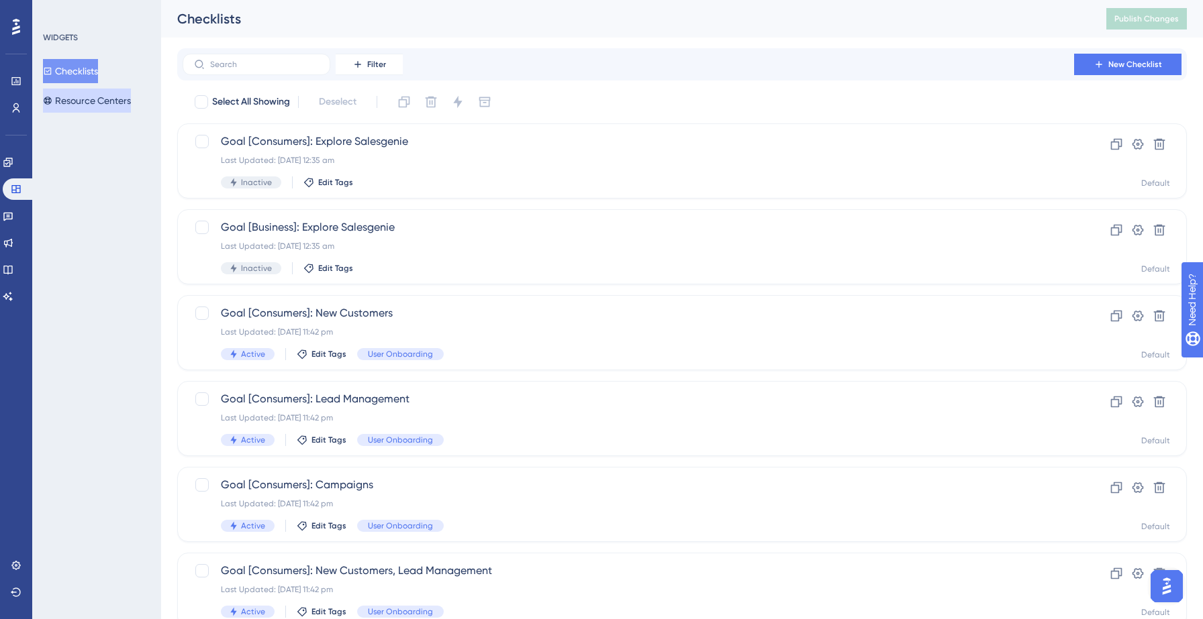
click at [79, 98] on button "Resource Centers" at bounding box center [87, 101] width 88 height 24
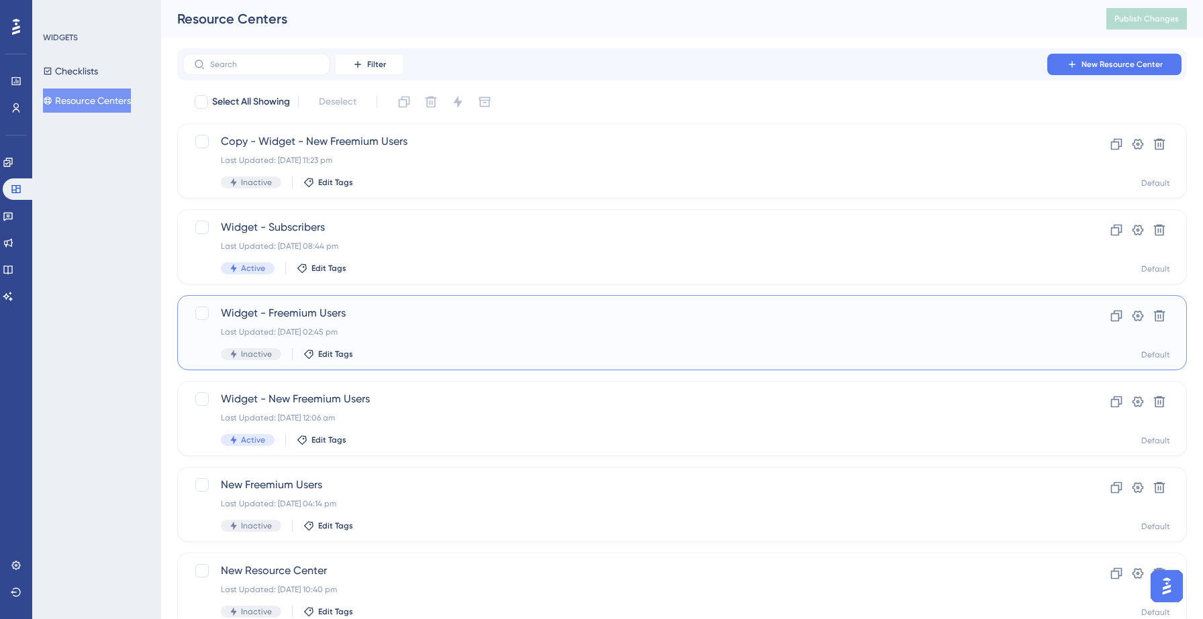
click at [349, 313] on span "Widget - Freemium Users" at bounding box center [628, 313] width 815 height 16
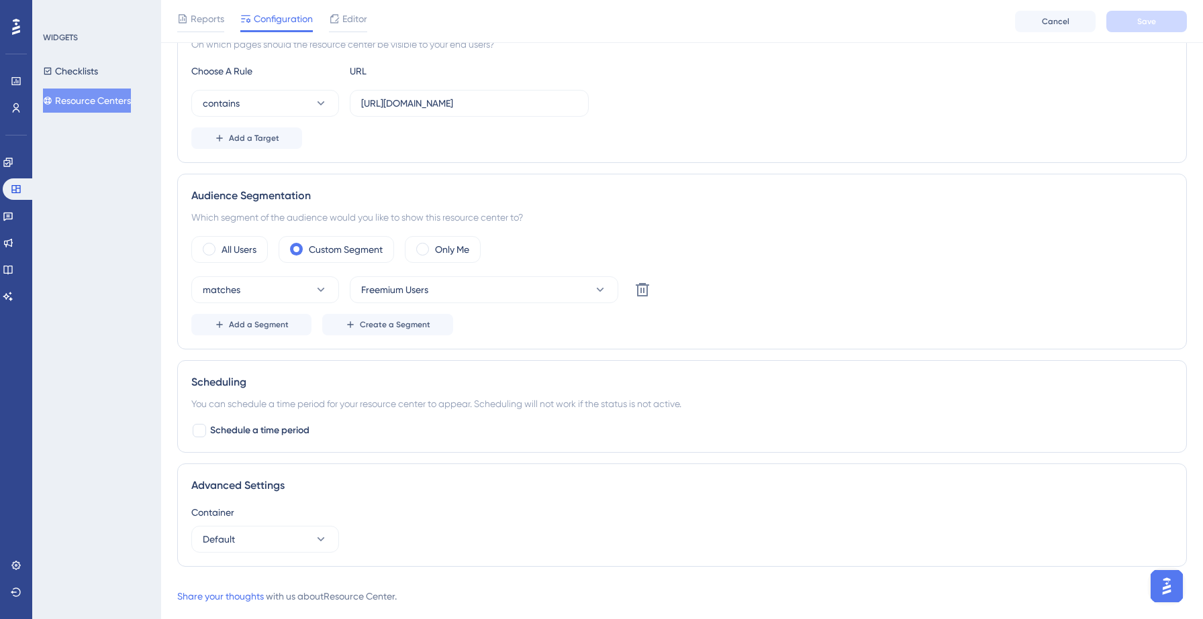
scroll to position [287, 0]
click at [279, 322] on span "Add a Segment" at bounding box center [259, 322] width 60 height 11
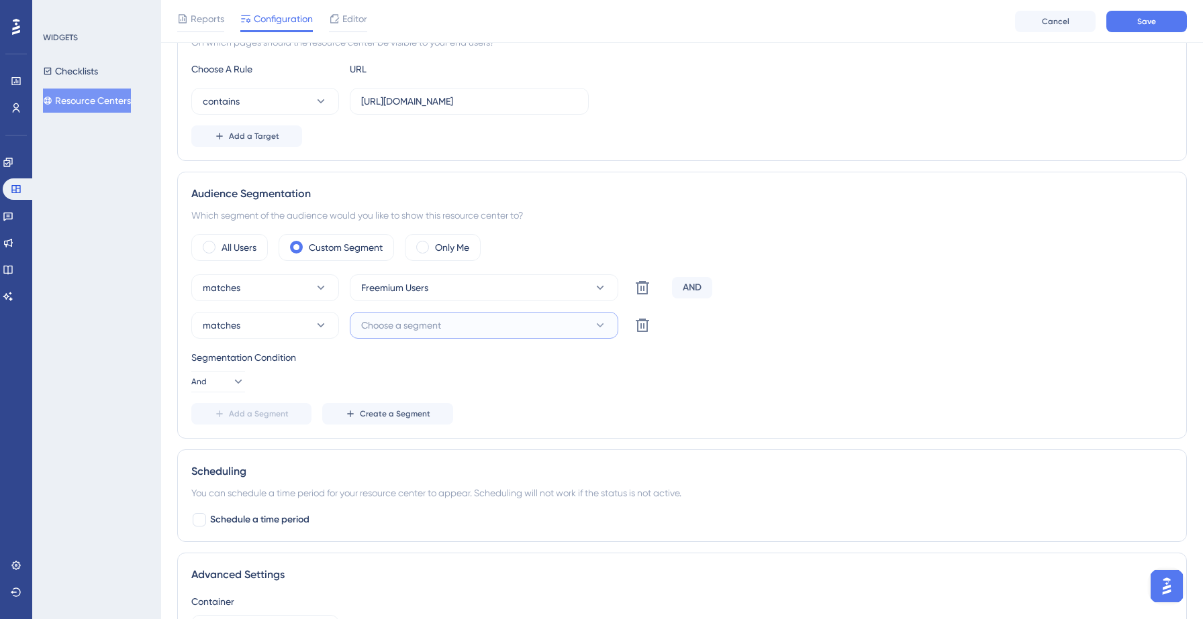
click at [452, 333] on button "Choose a segment" at bounding box center [484, 325] width 268 height 27
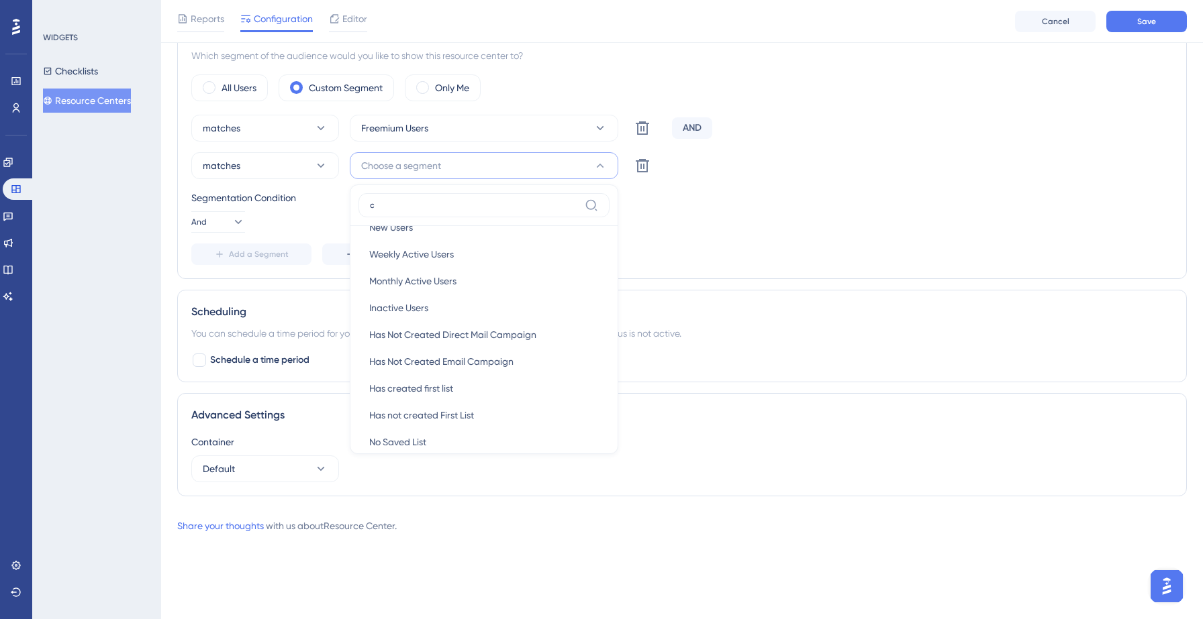
scroll to position [0, 0]
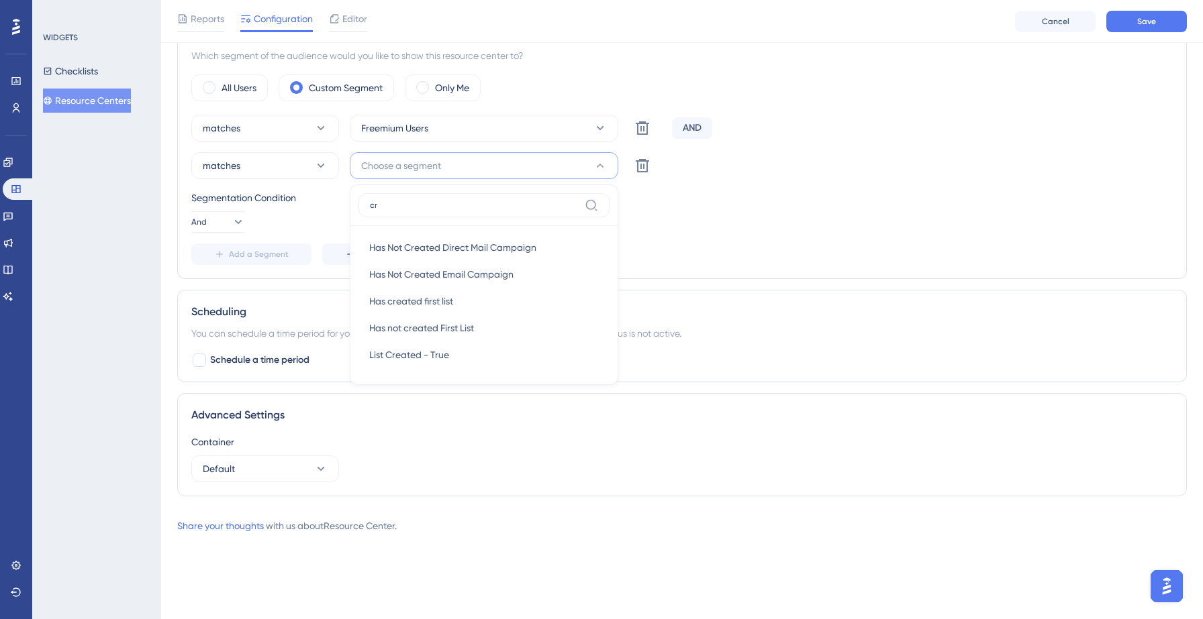
type input "c"
click at [801, 205] on div "Segmentation Condition" at bounding box center [681, 198] width 981 height 16
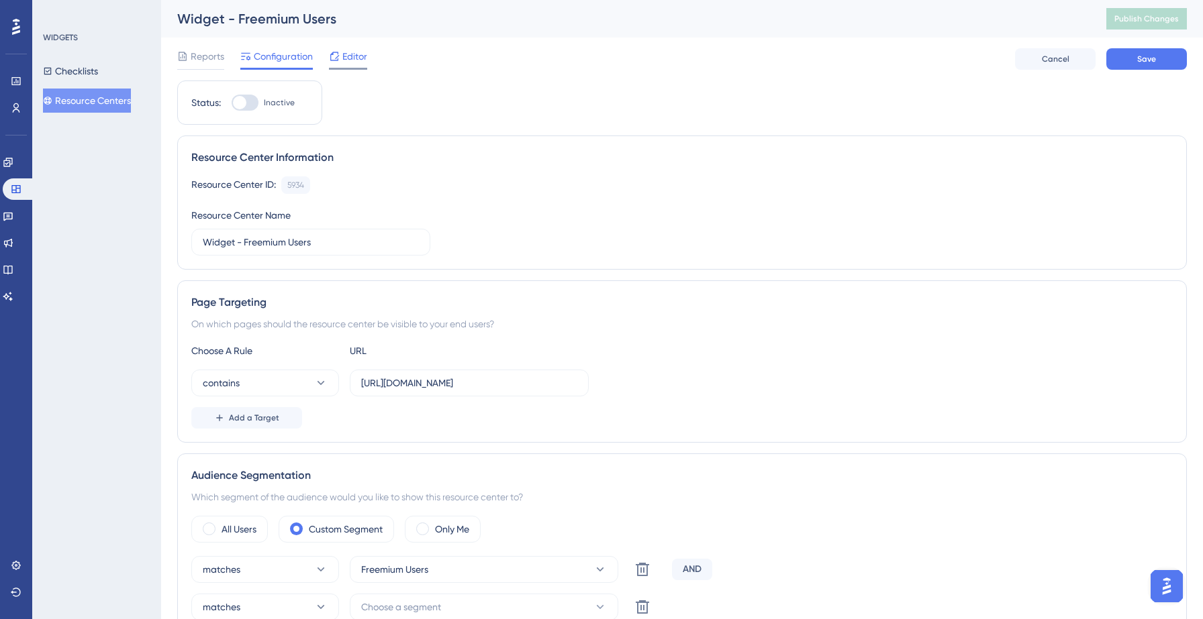
click at [352, 55] on span "Editor" at bounding box center [354, 56] width 25 height 16
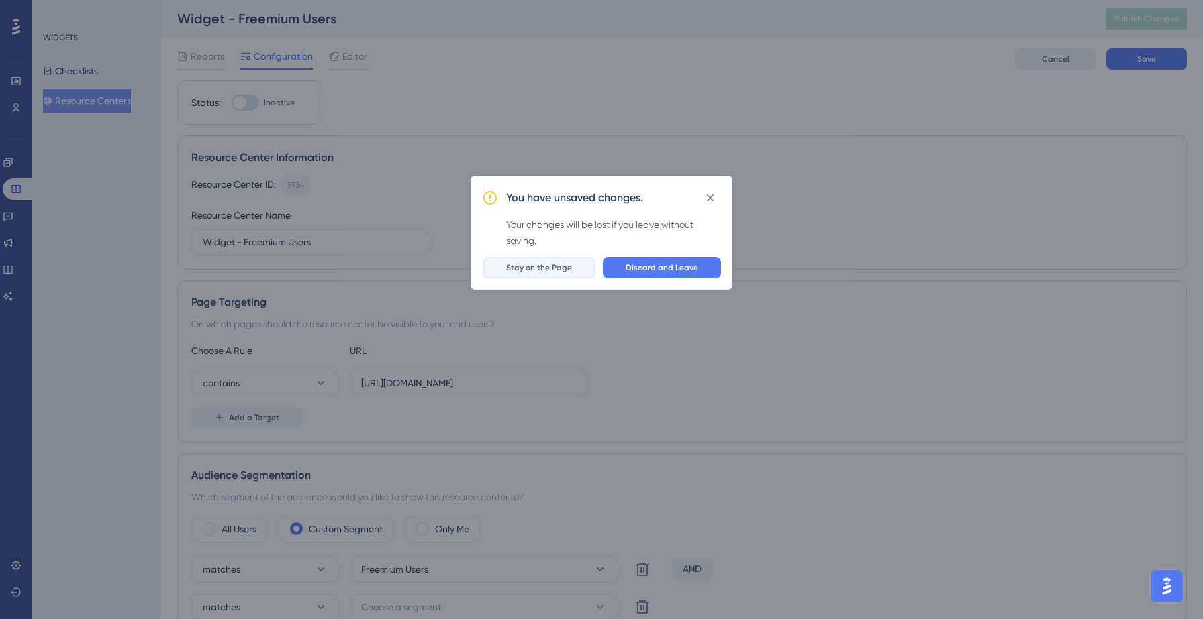
click at [556, 266] on span "Stay on the Page" at bounding box center [539, 267] width 66 height 11
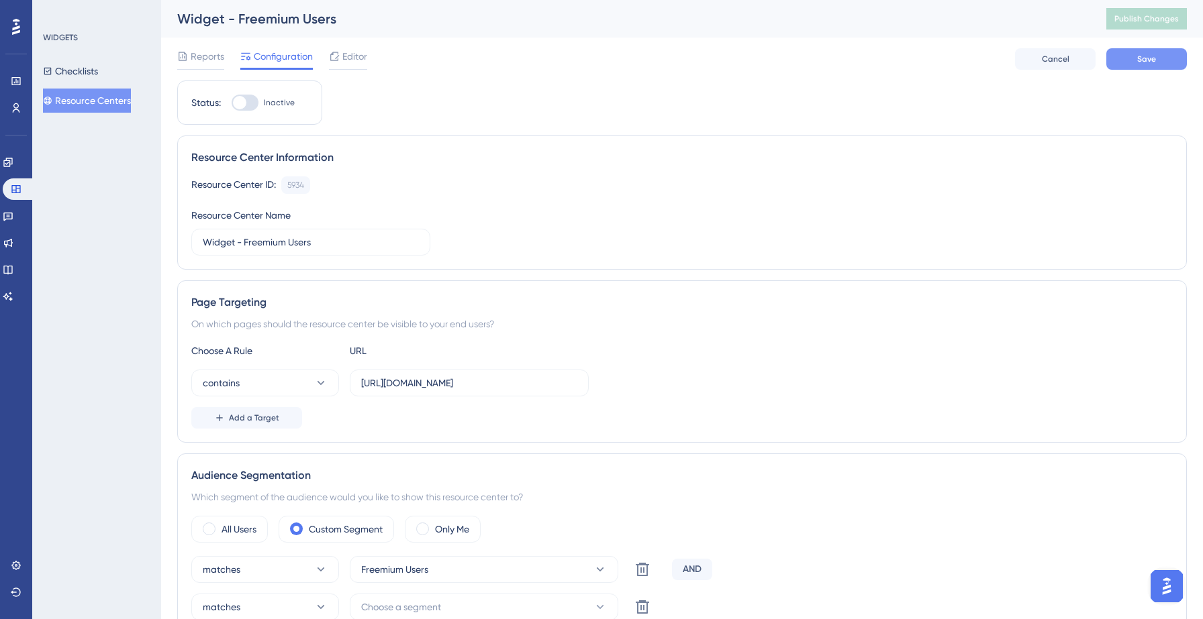
click at [1150, 56] on span "Save" at bounding box center [1146, 59] width 19 height 11
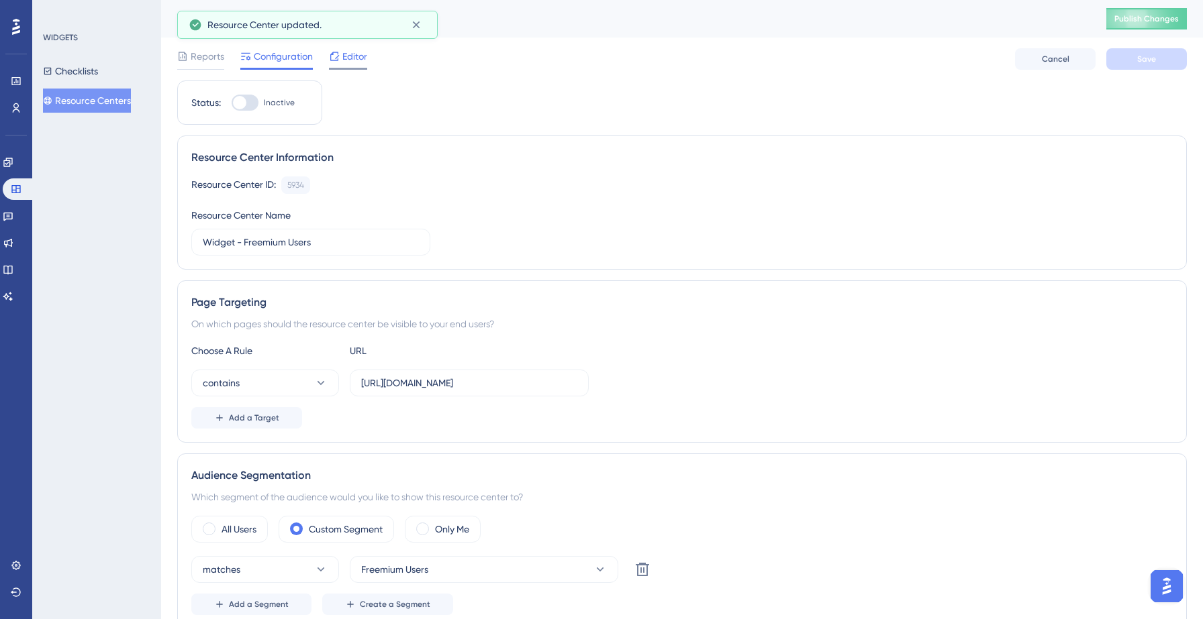
click at [346, 60] on span "Editor" at bounding box center [354, 56] width 25 height 16
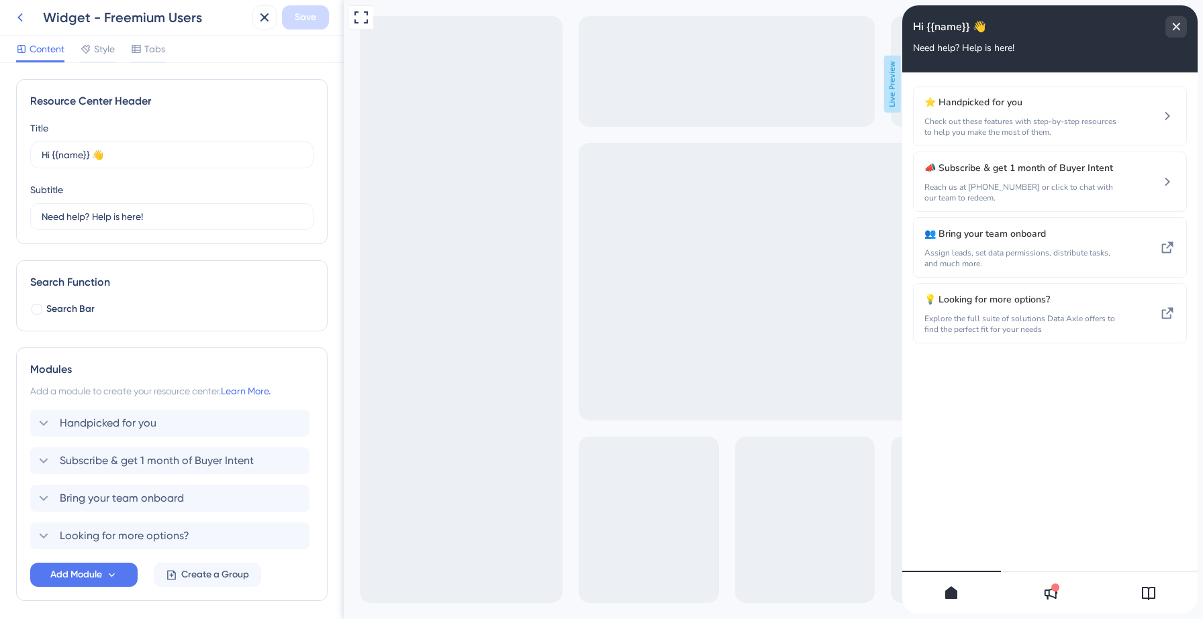
click at [23, 16] on icon at bounding box center [20, 17] width 16 height 16
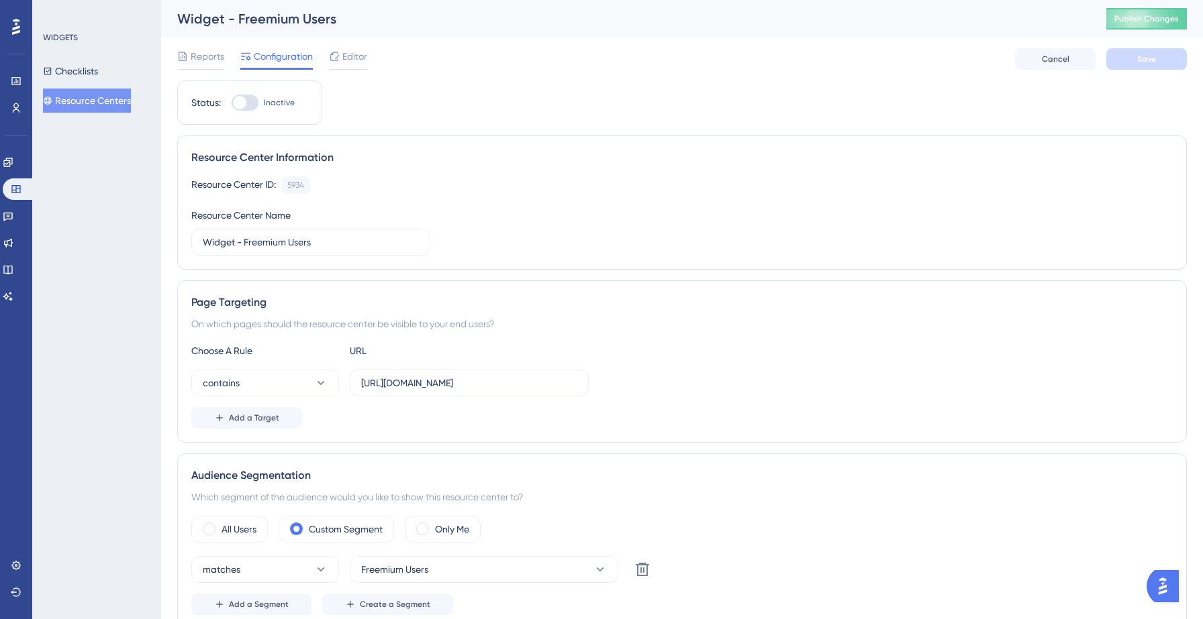
click at [109, 109] on button "Resource Centers" at bounding box center [87, 101] width 88 height 24
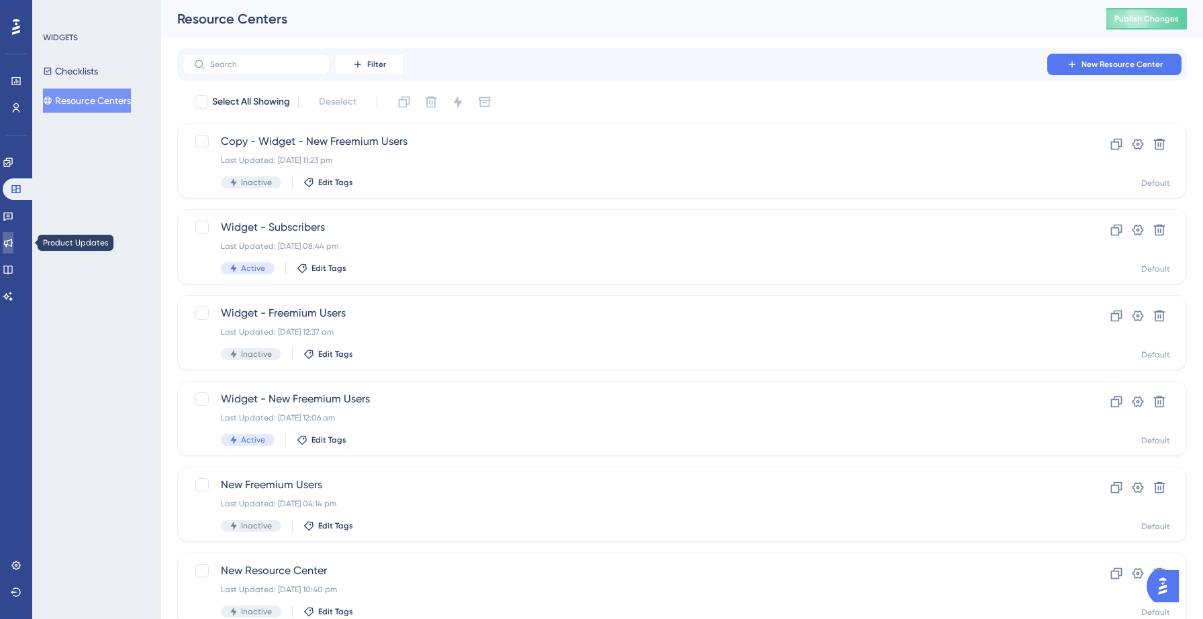
click at [13, 244] on icon at bounding box center [8, 243] width 9 height 9
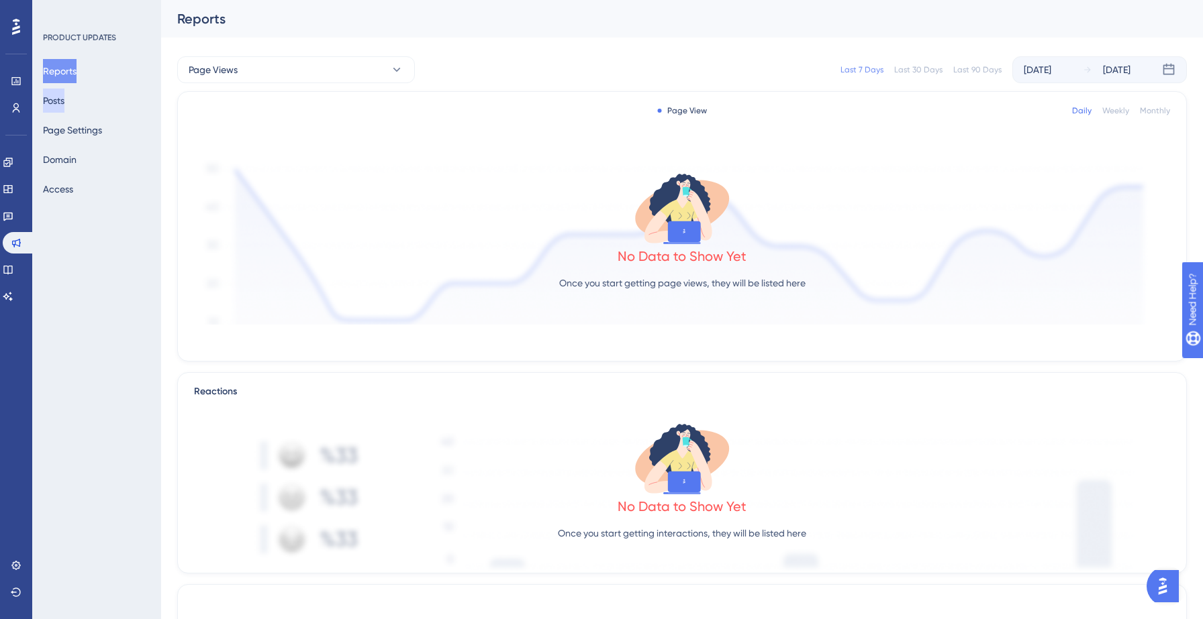
click at [62, 99] on button "Posts" at bounding box center [53, 101] width 21 height 24
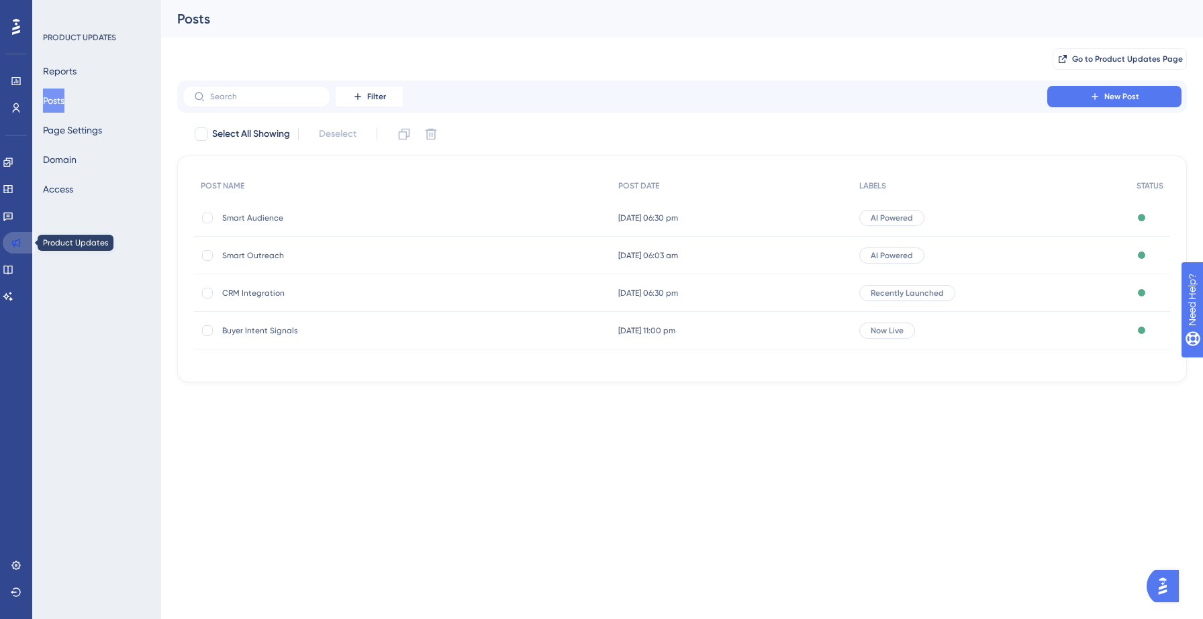
click at [7, 238] on link at bounding box center [19, 242] width 32 height 21
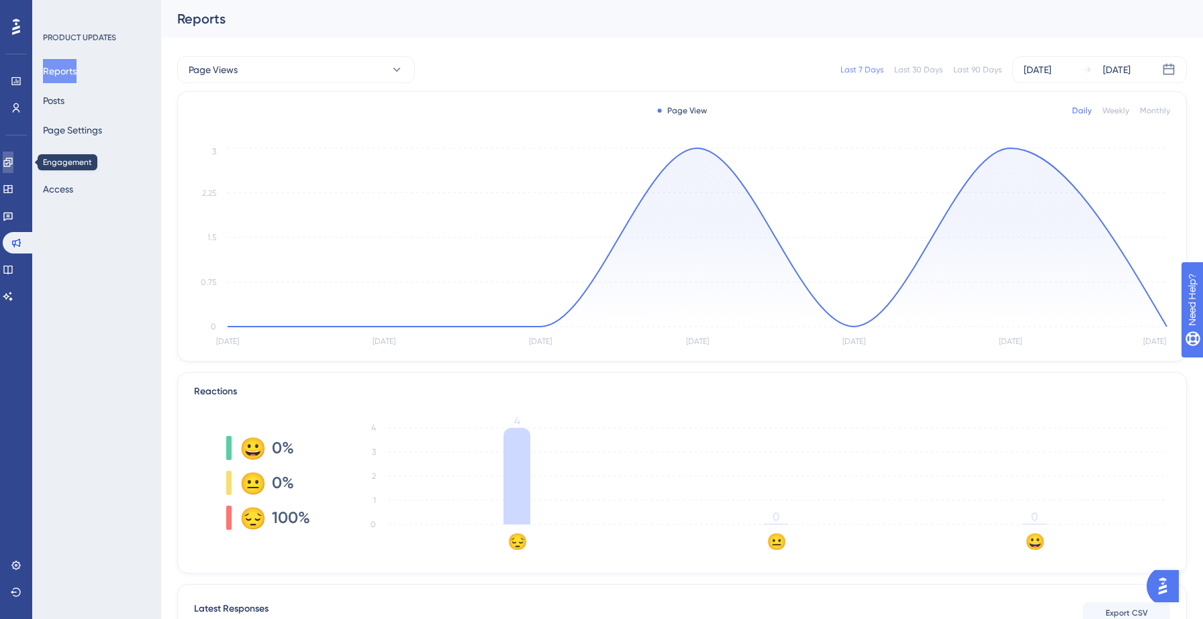
click at [8, 164] on link at bounding box center [8, 162] width 11 height 21
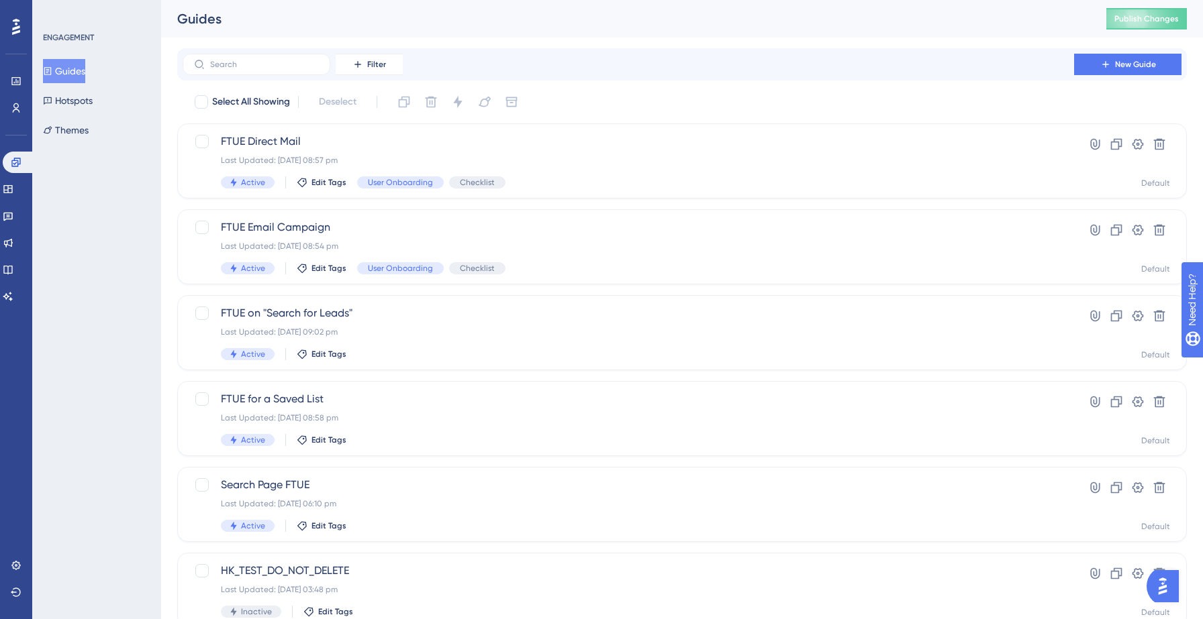
click at [70, 74] on button "Guides" at bounding box center [64, 71] width 42 height 24
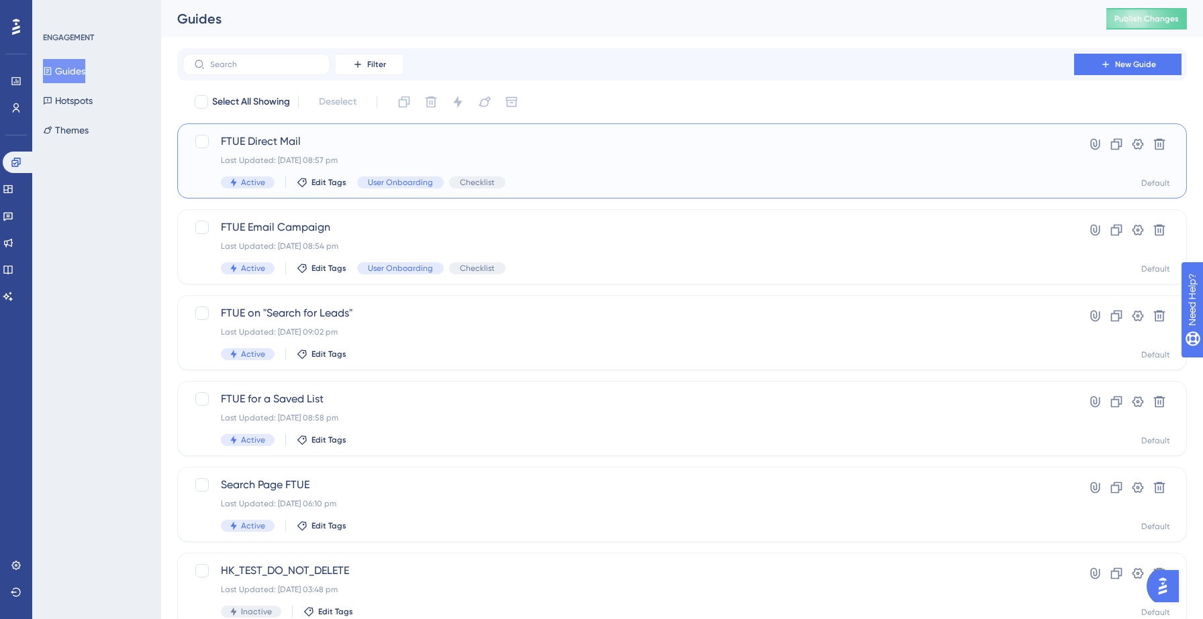
click at [374, 148] on span "FTUE Direct Mail" at bounding box center [628, 142] width 815 height 16
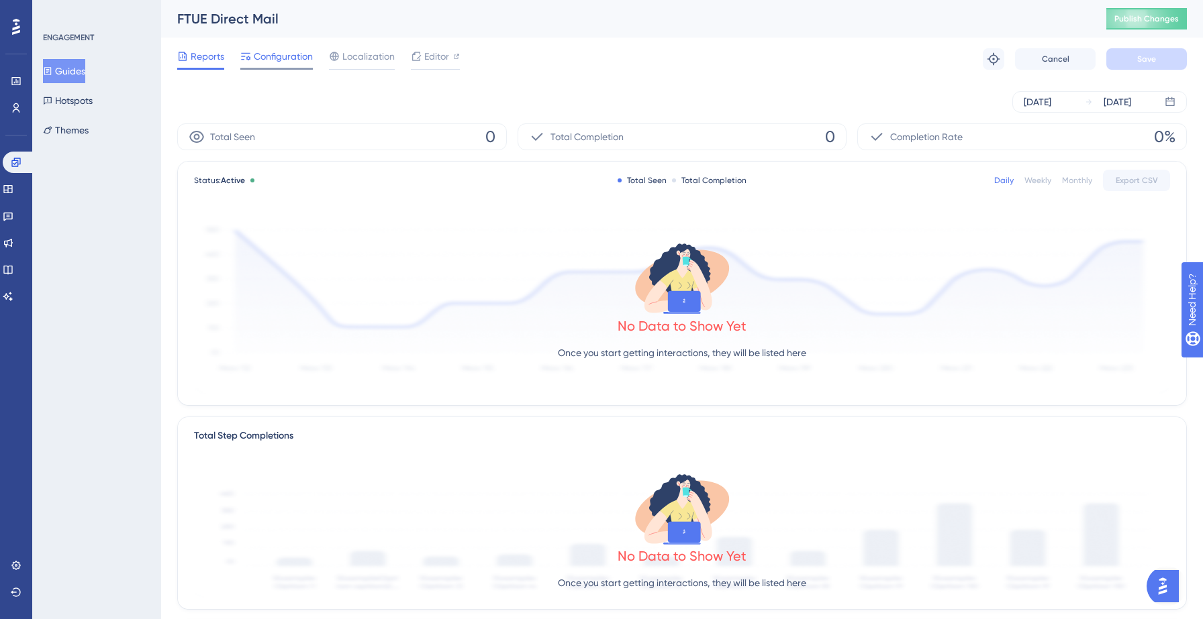
click at [279, 54] on span "Configuration" at bounding box center [283, 56] width 59 height 16
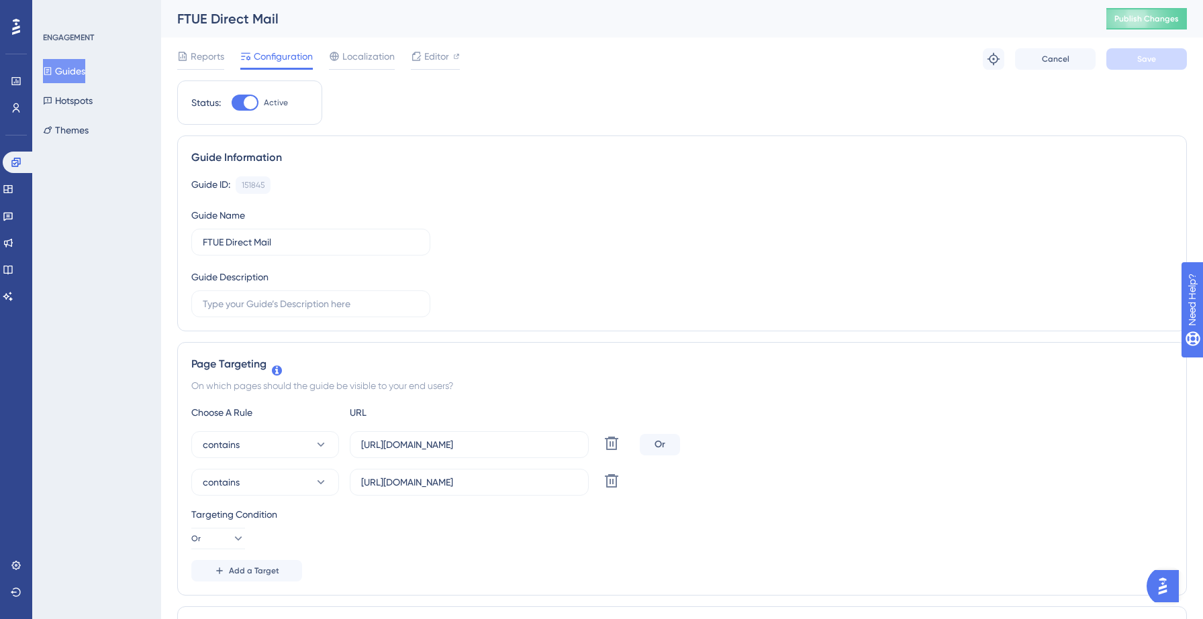
click at [74, 78] on button "Guides" at bounding box center [64, 71] width 42 height 24
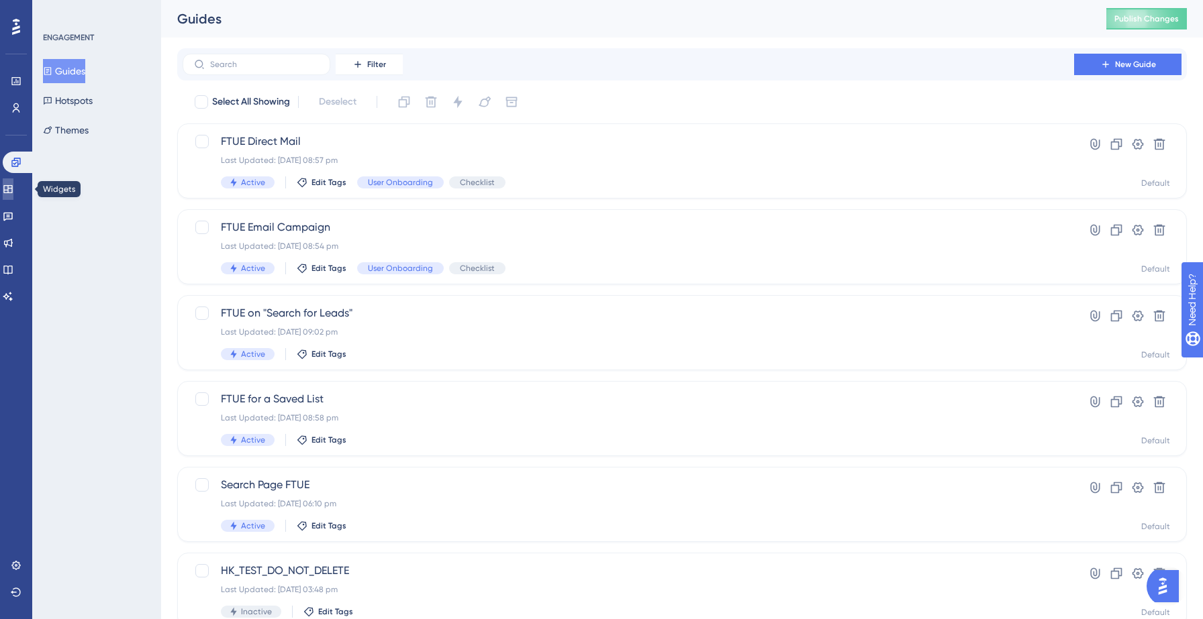
click at [11, 184] on icon at bounding box center [8, 189] width 11 height 11
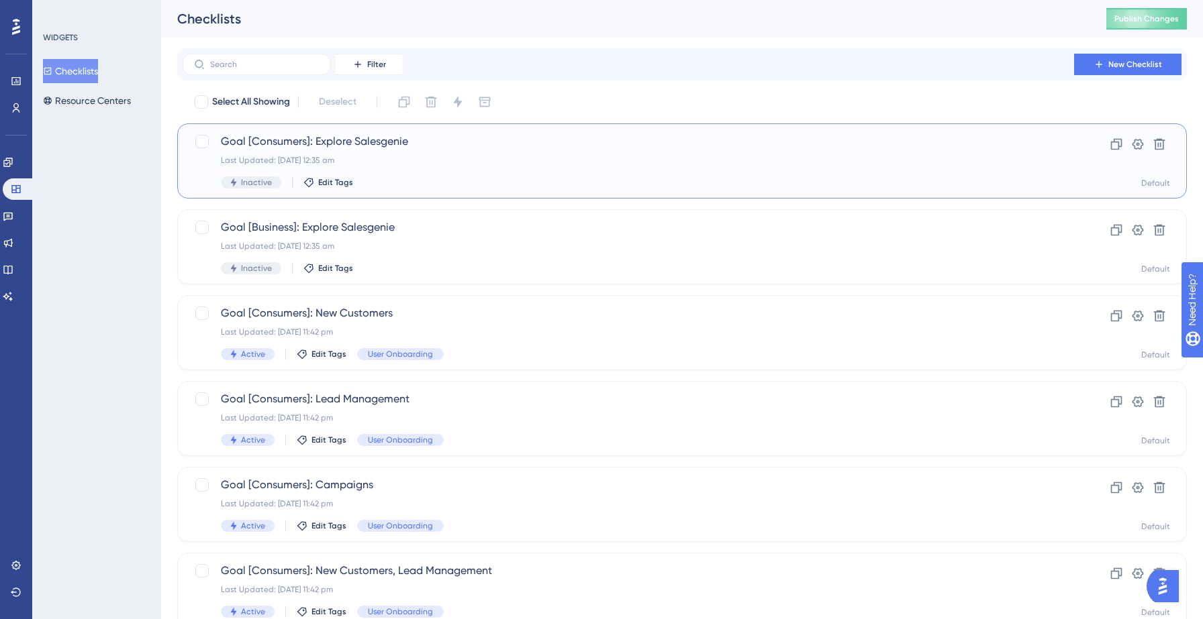
click at [409, 142] on span "Goal [Consumers]: Explore Salesgenie" at bounding box center [628, 142] width 815 height 16
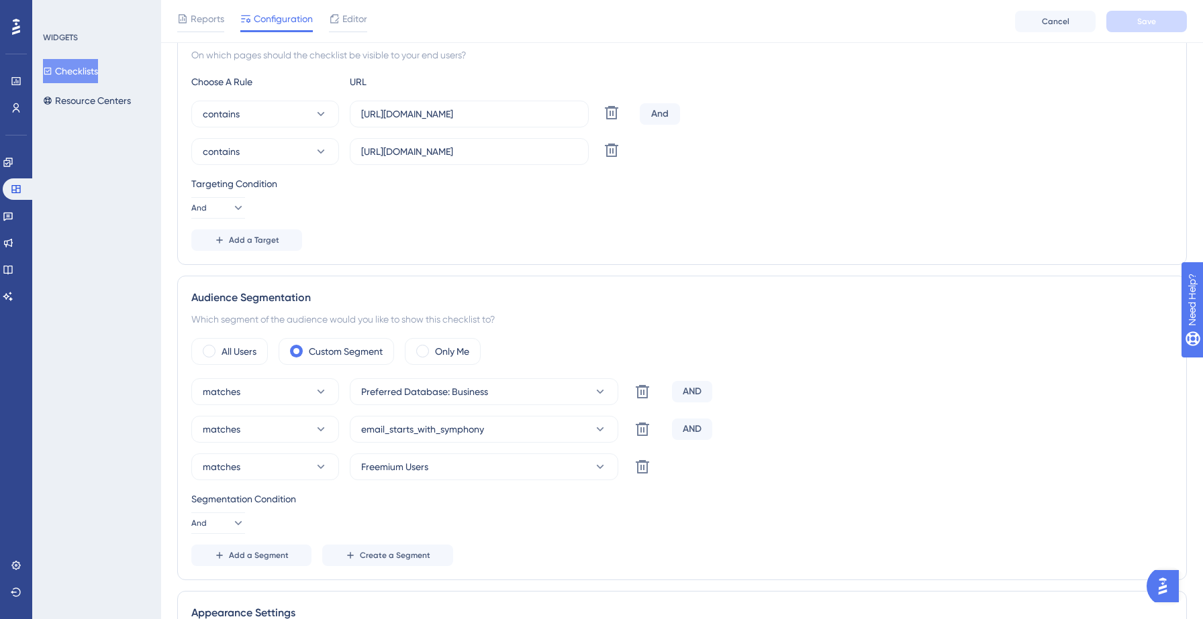
scroll to position [304, 0]
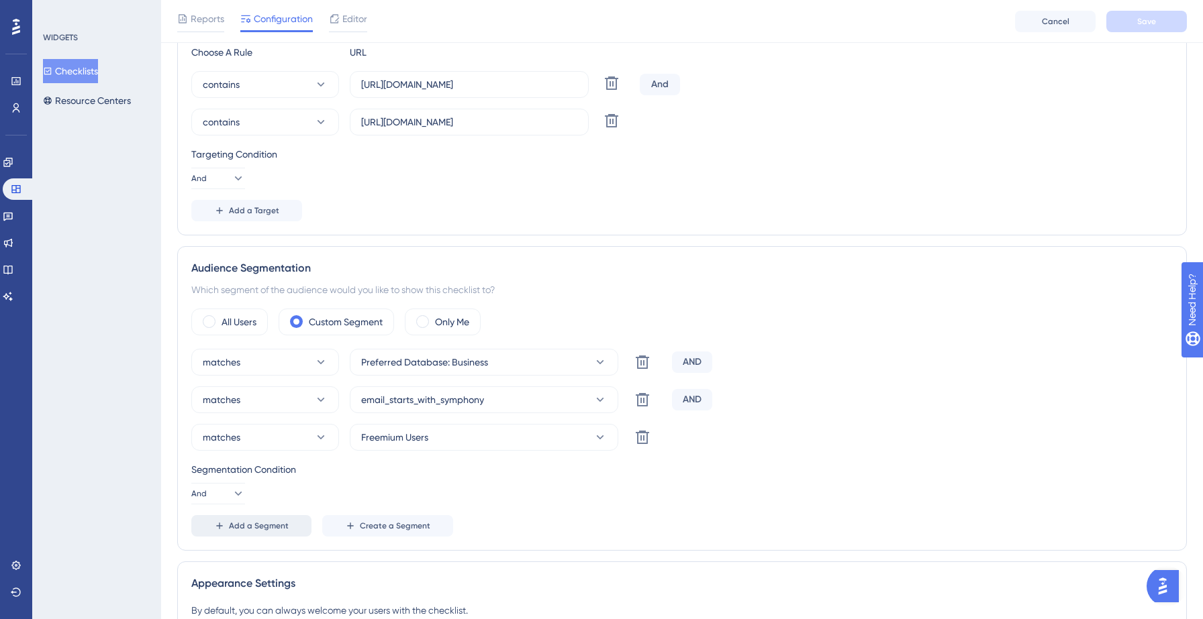
click at [256, 527] on span "Add a Segment" at bounding box center [259, 526] width 60 height 11
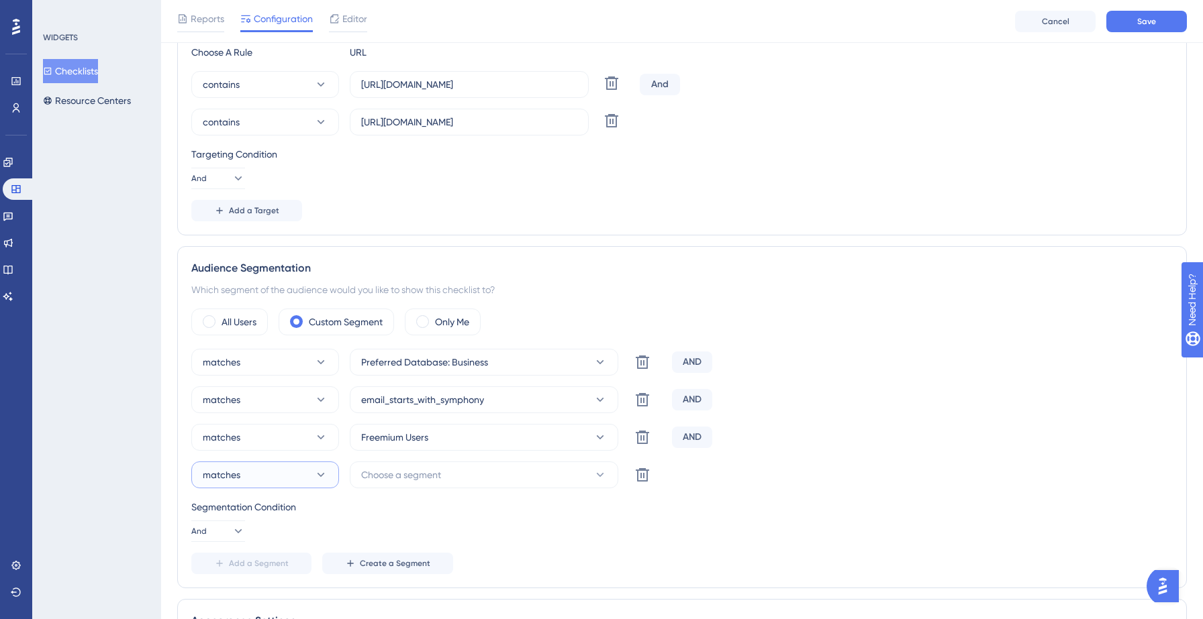
click at [249, 476] on button "matches" at bounding box center [265, 475] width 148 height 27
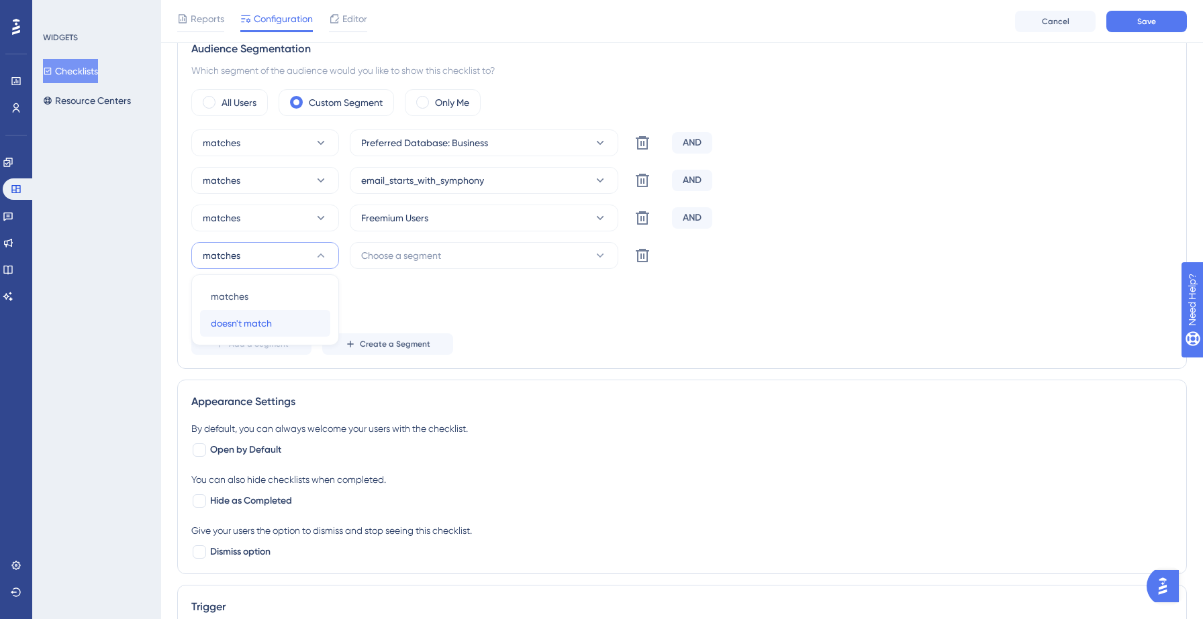
click at [252, 316] on span "doesn't match" at bounding box center [241, 323] width 61 height 16
click at [387, 262] on span "Choose a segment" at bounding box center [401, 256] width 80 height 16
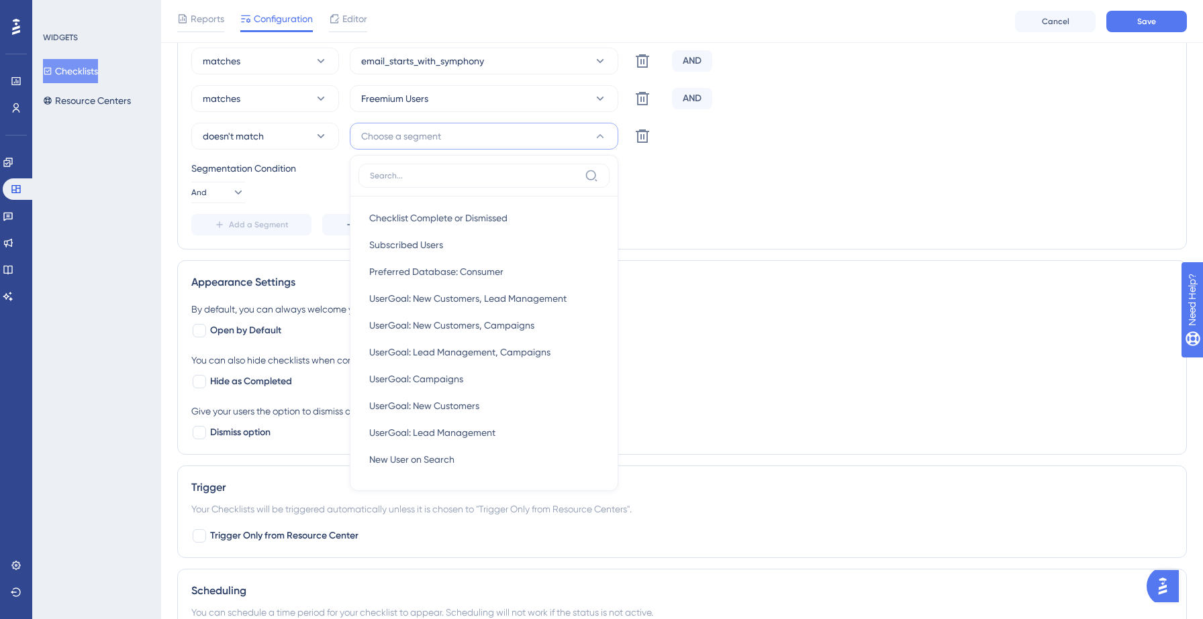
scroll to position [315, 0]
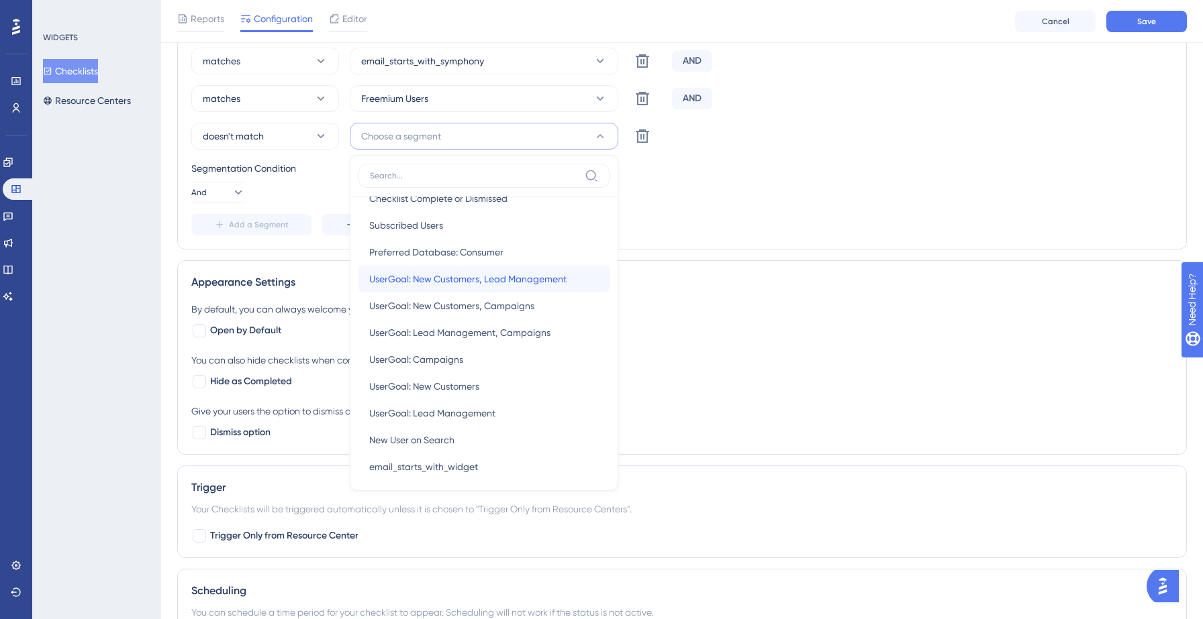
click at [428, 280] on span "UserGoal: New Customers, Lead Management" at bounding box center [467, 279] width 197 height 16
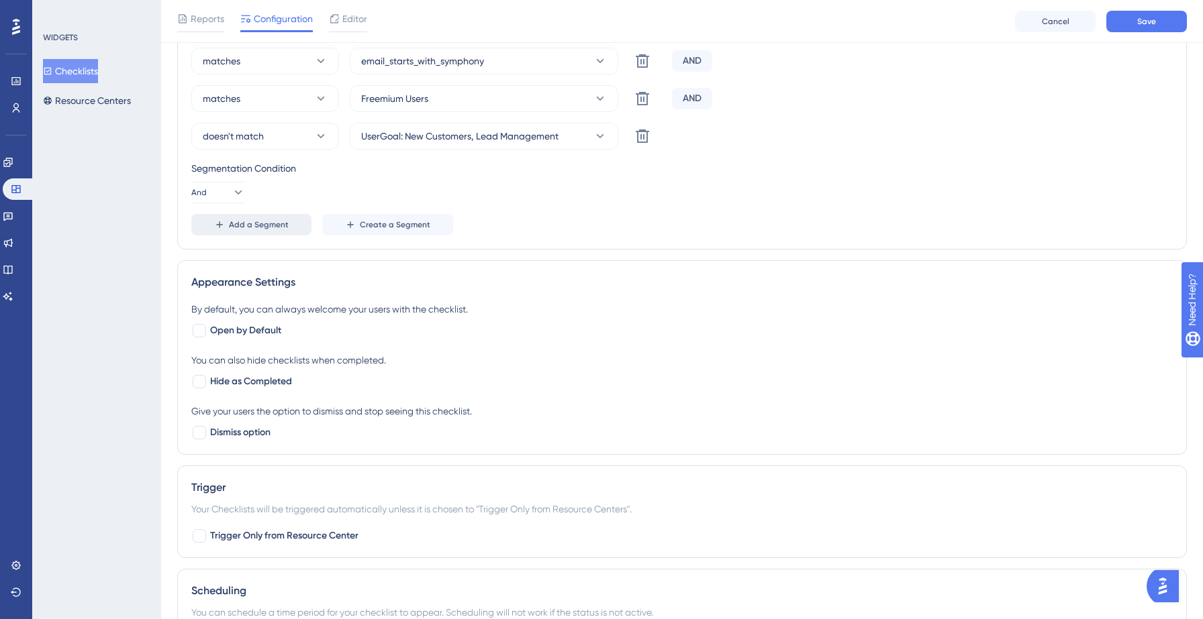
click at [246, 221] on span "Add a Segment" at bounding box center [259, 224] width 60 height 11
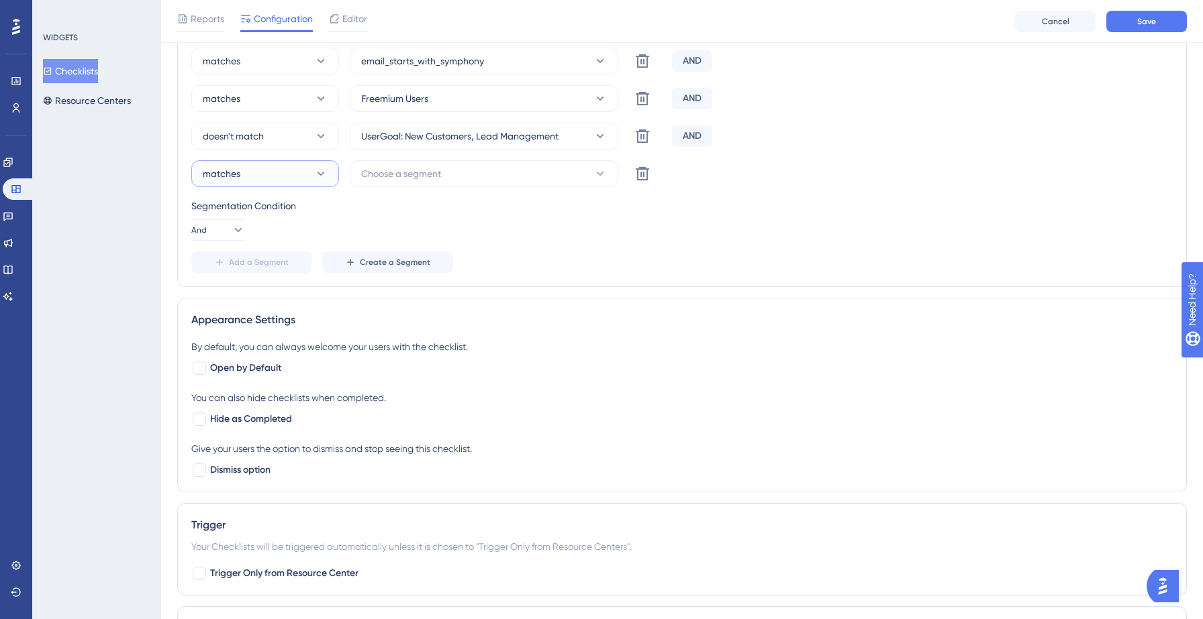
click at [272, 184] on button "matches" at bounding box center [265, 173] width 148 height 27
click at [258, 244] on span "doesn't match" at bounding box center [241, 242] width 61 height 16
click at [414, 174] on span "Choose a segment" at bounding box center [401, 174] width 80 height 16
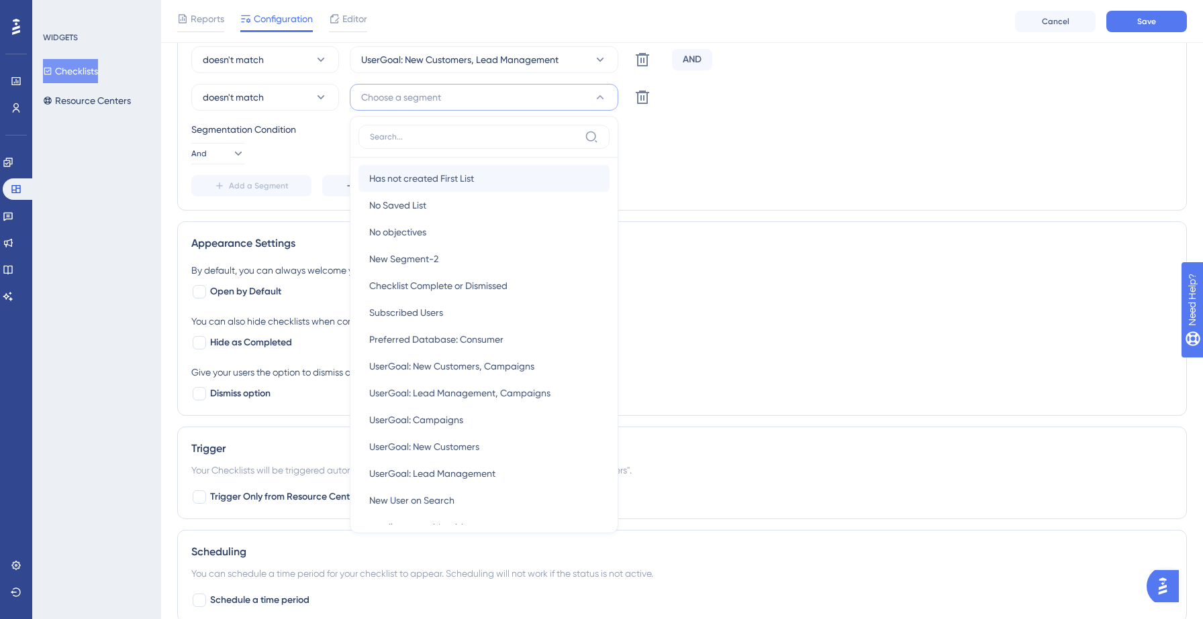
scroll to position [204, 0]
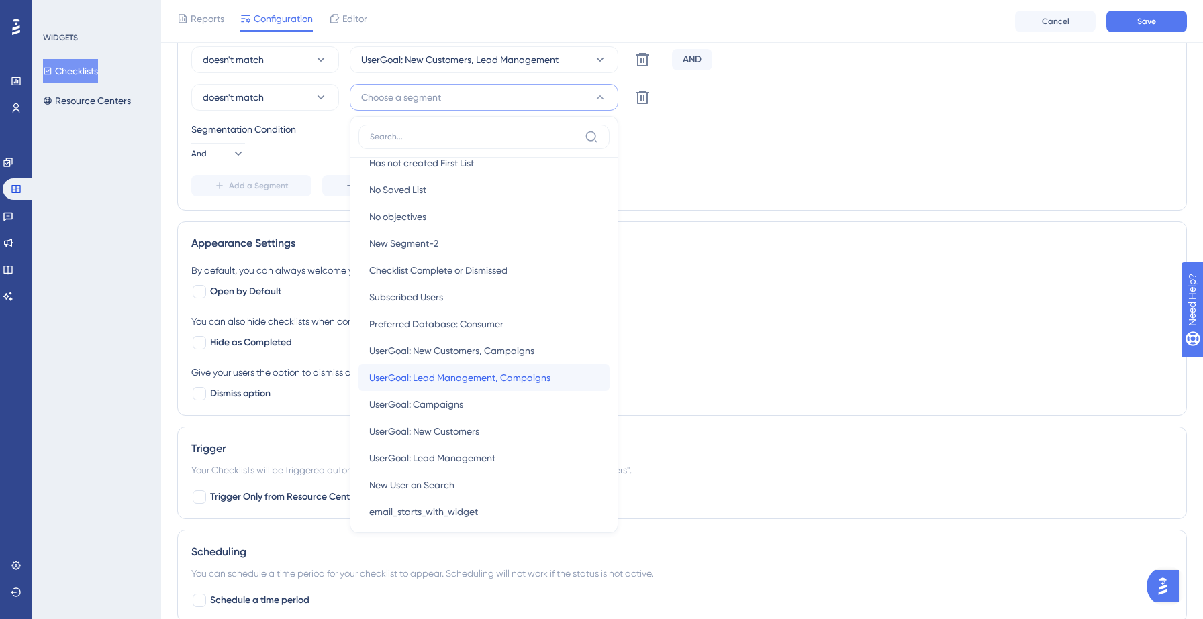
click at [447, 375] on span "UserGoal: Lead Management, Campaigns" at bounding box center [459, 378] width 181 height 16
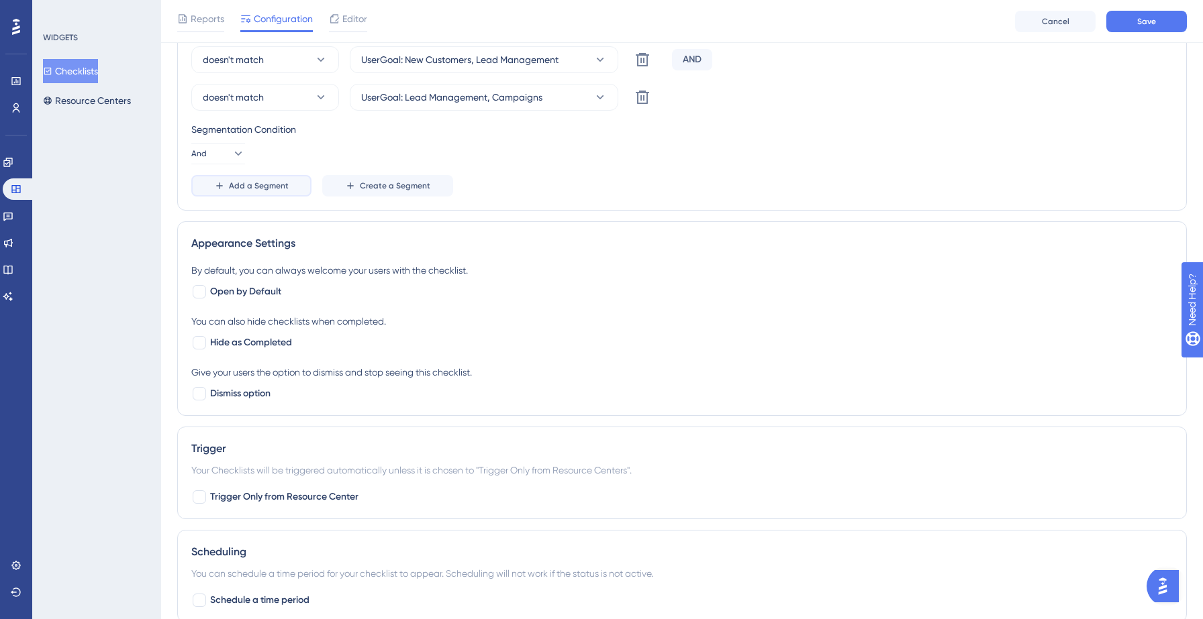
click at [253, 189] on span "Add a Segment" at bounding box center [259, 186] width 60 height 11
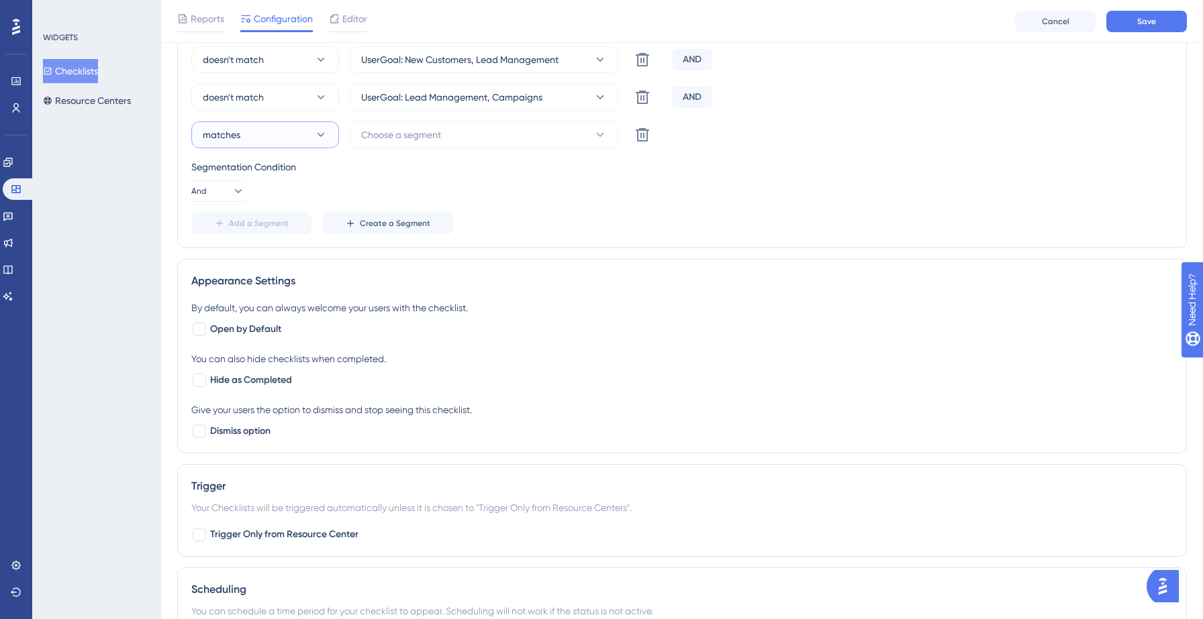
click at [257, 139] on button "matches" at bounding box center [265, 134] width 148 height 27
click at [261, 209] on span "doesn't match" at bounding box center [241, 203] width 61 height 16
click at [416, 136] on span "Choose a segment" at bounding box center [401, 135] width 80 height 16
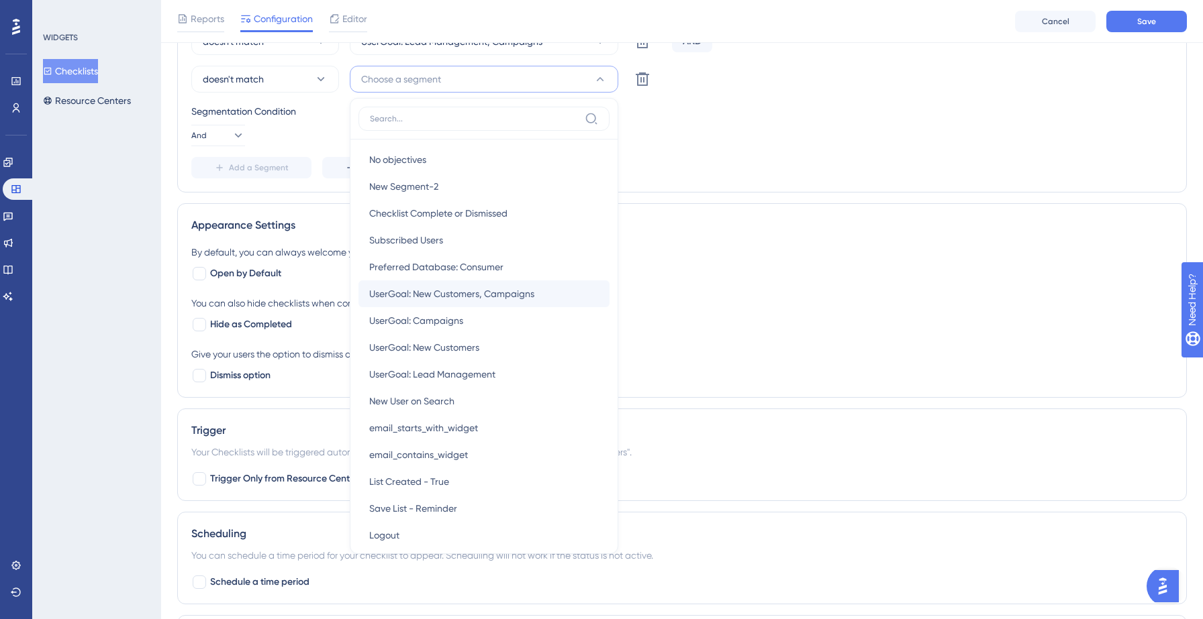
scroll to position [241, 0]
click at [438, 294] on span "UserGoal: New Customers, Campaigns" at bounding box center [451, 296] width 165 height 16
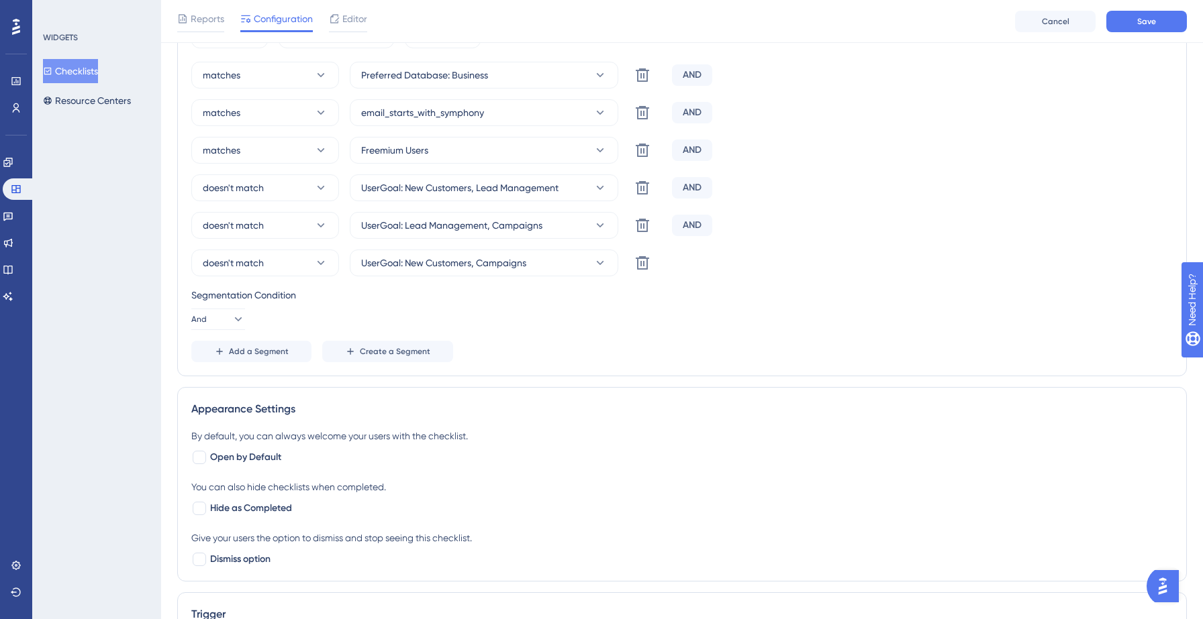
scroll to position [591, 0]
click at [251, 353] on span "Add a Segment" at bounding box center [259, 352] width 60 height 11
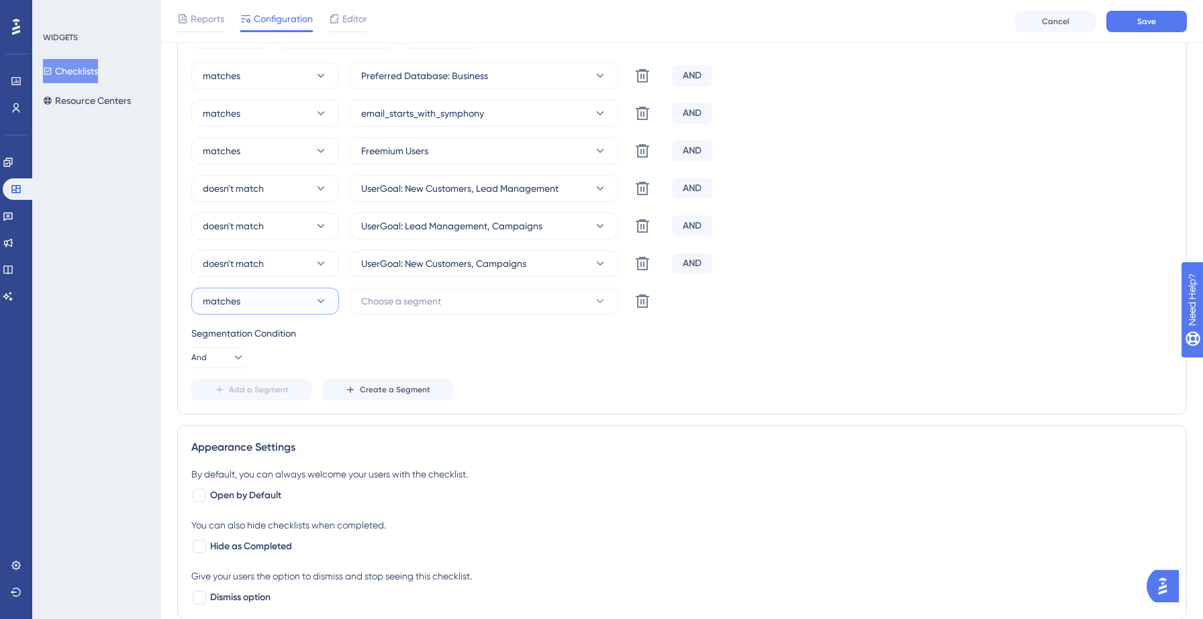
click at [264, 303] on button "matches" at bounding box center [265, 301] width 148 height 27
click at [242, 370] on span "doesn't match" at bounding box center [241, 369] width 61 height 16
click at [408, 302] on span "Choose a segment" at bounding box center [401, 301] width 80 height 16
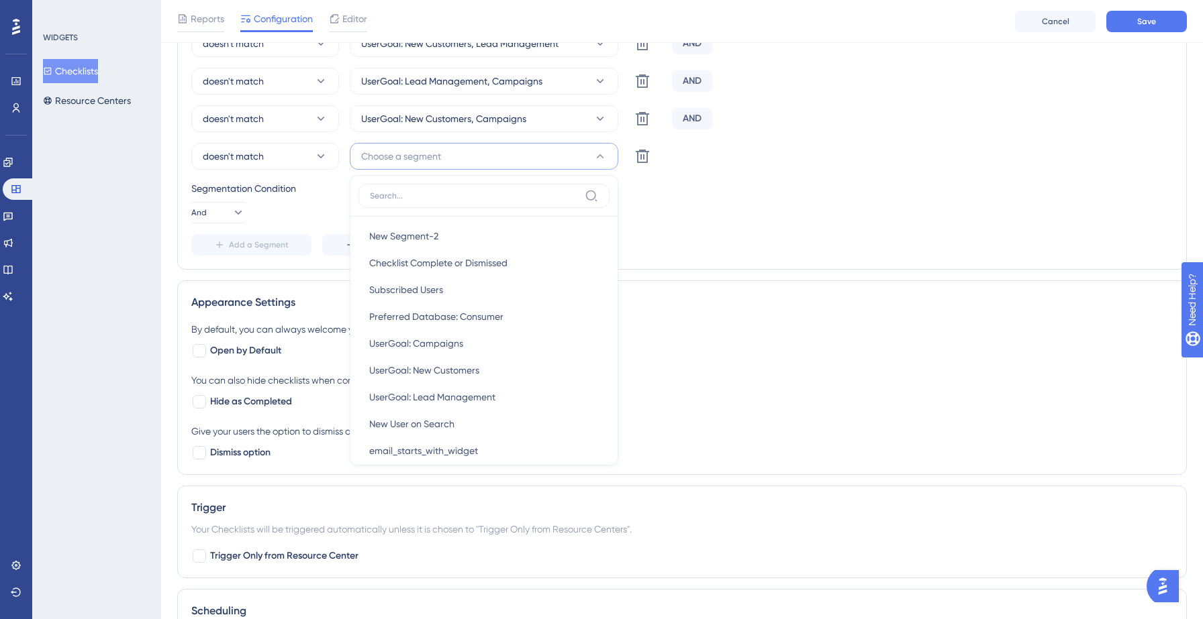
scroll to position [276, 0]
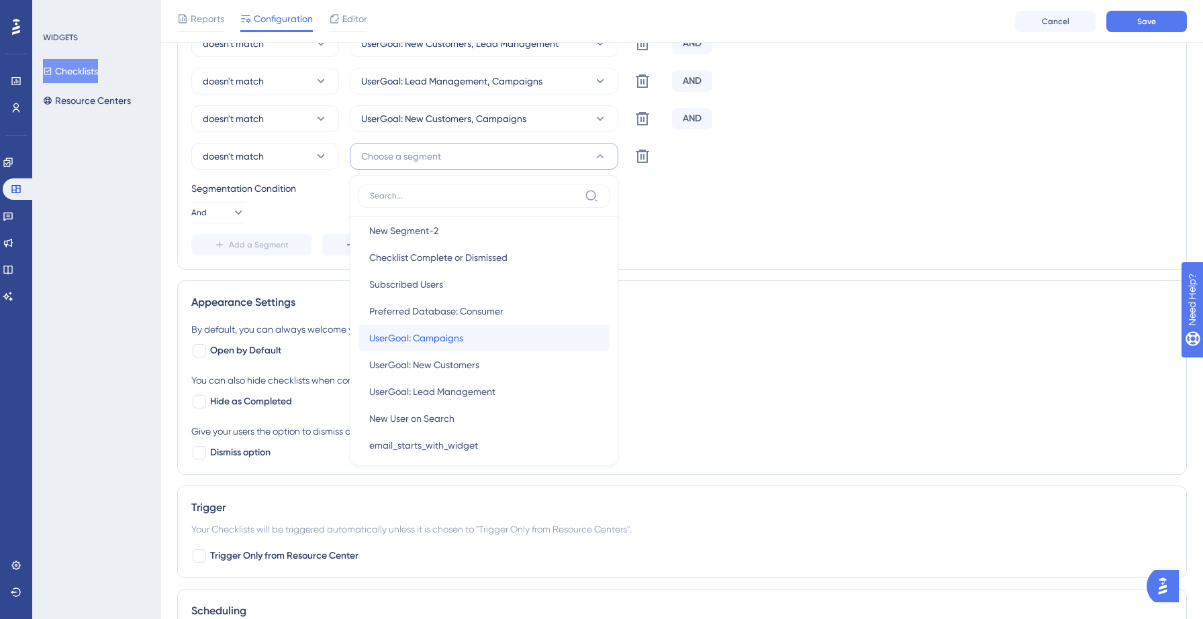
click at [445, 346] on div "UserGoal: Campaigns UserGoal: Campaigns" at bounding box center [484, 338] width 230 height 27
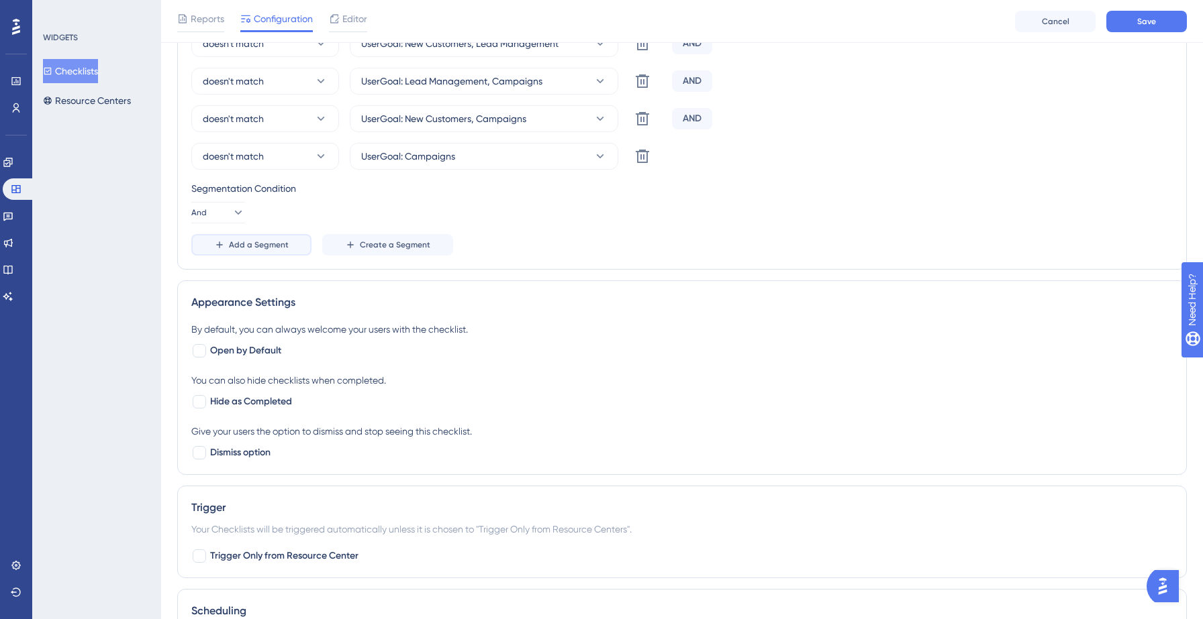
click at [254, 252] on button "Add a Segment" at bounding box center [251, 244] width 120 height 21
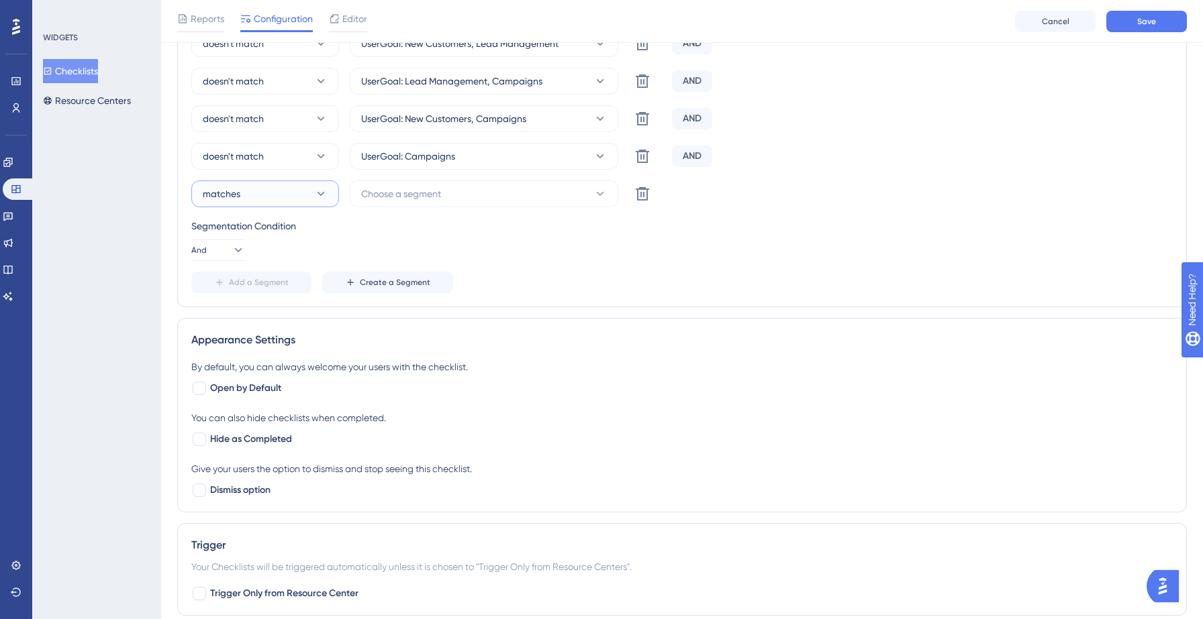
click at [254, 204] on button "matches" at bounding box center [265, 194] width 148 height 27
click at [246, 258] on span "doesn't match" at bounding box center [241, 262] width 61 height 16
click at [405, 193] on span "Choose a segment" at bounding box center [401, 194] width 80 height 16
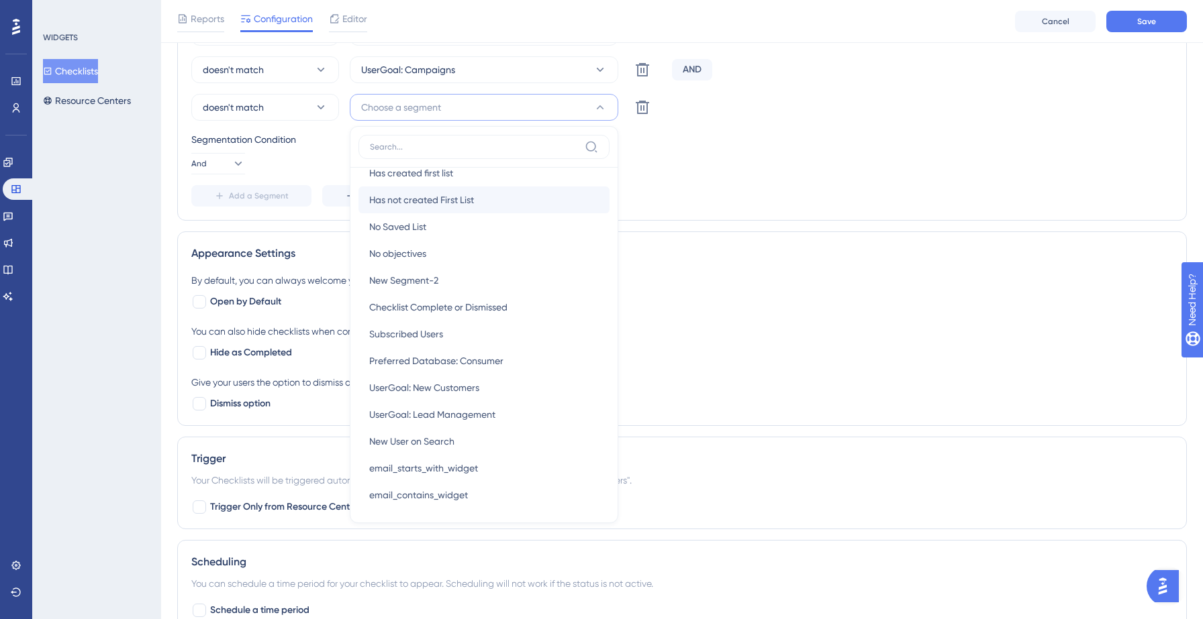
scroll to position [183, 0]
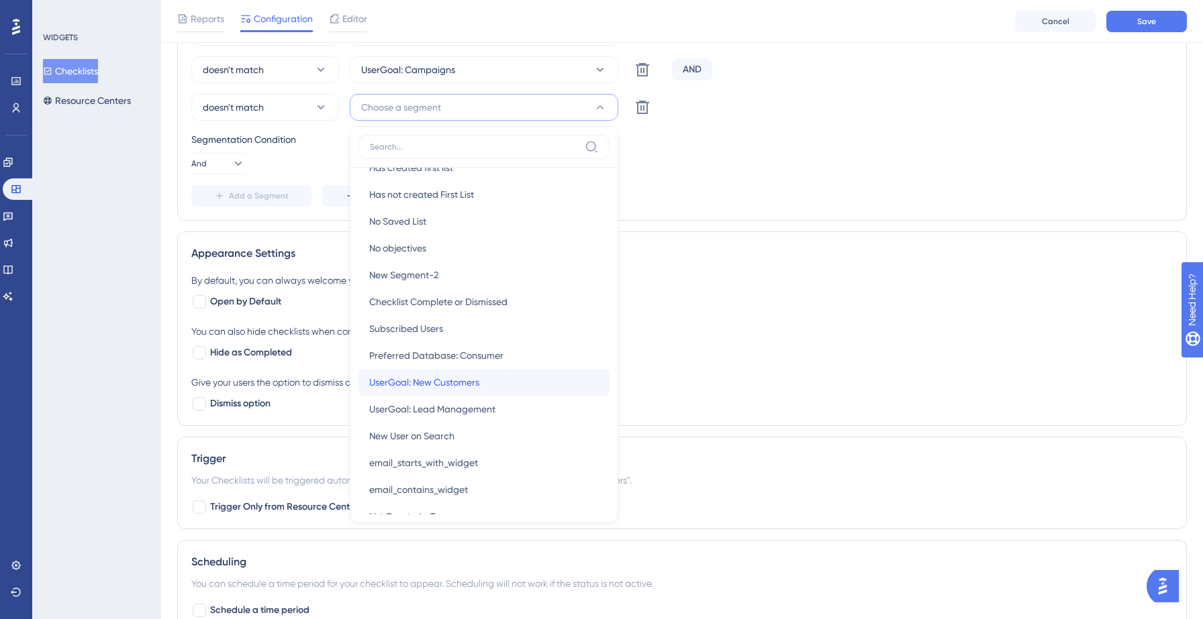
click at [429, 380] on span "UserGoal: New Customers" at bounding box center [424, 382] width 110 height 16
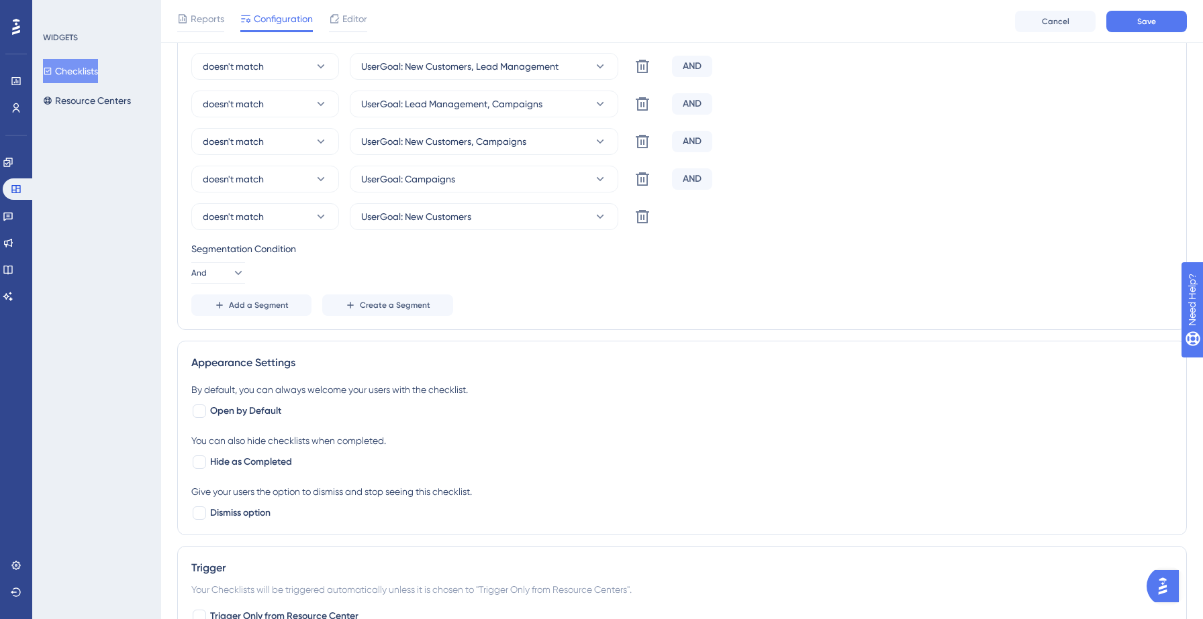
scroll to position [711, 0]
click at [240, 309] on span "Add a Segment" at bounding box center [259, 307] width 60 height 11
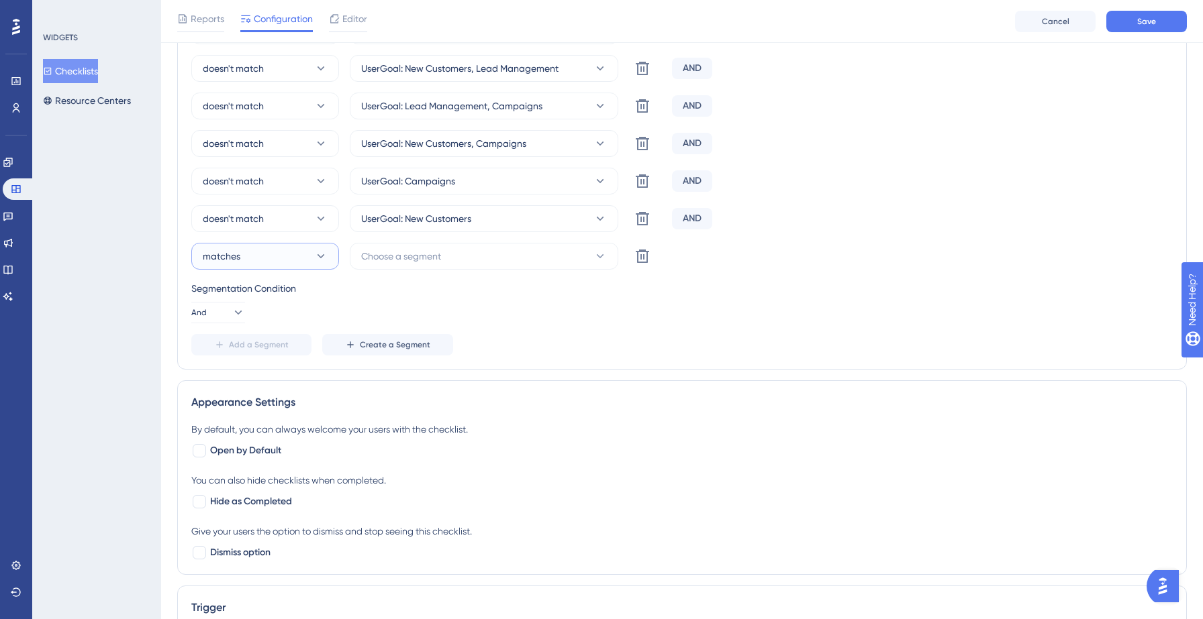
click at [265, 266] on button "matches" at bounding box center [265, 256] width 148 height 27
click at [260, 325] on span "doesn't match" at bounding box center [241, 324] width 61 height 16
click at [411, 261] on span "Choose a segment" at bounding box center [401, 256] width 80 height 16
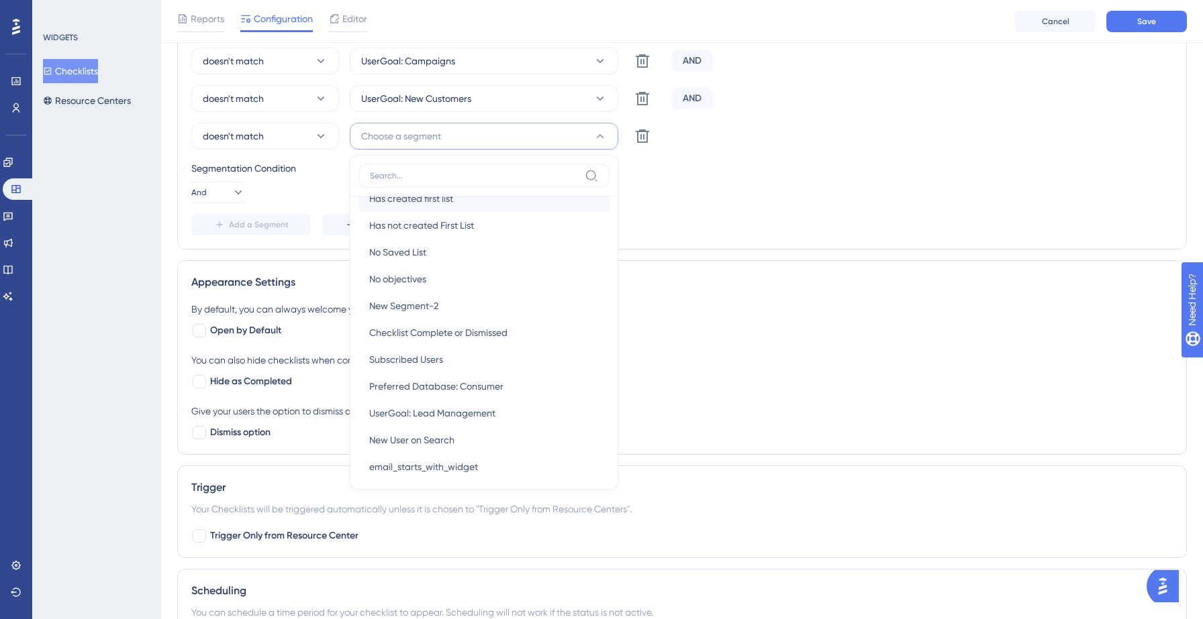
scroll to position [182, 0]
click at [445, 419] on span "UserGoal: Lead Management" at bounding box center [432, 412] width 126 height 16
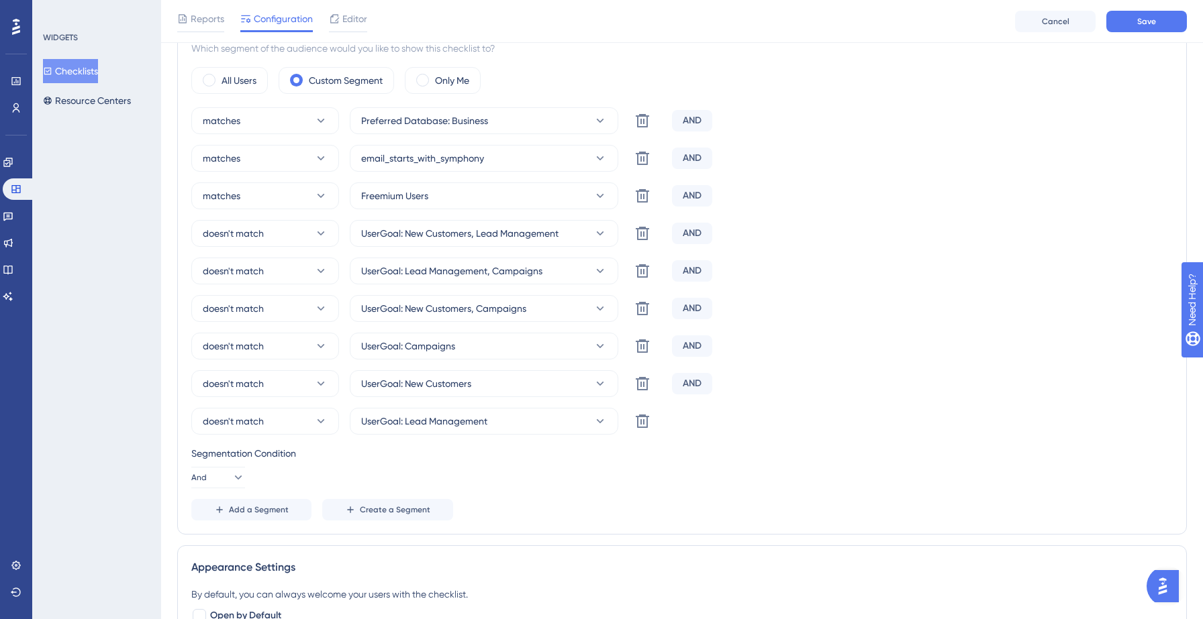
scroll to position [543, 0]
click at [1137, 24] on span "Save" at bounding box center [1146, 21] width 19 height 11
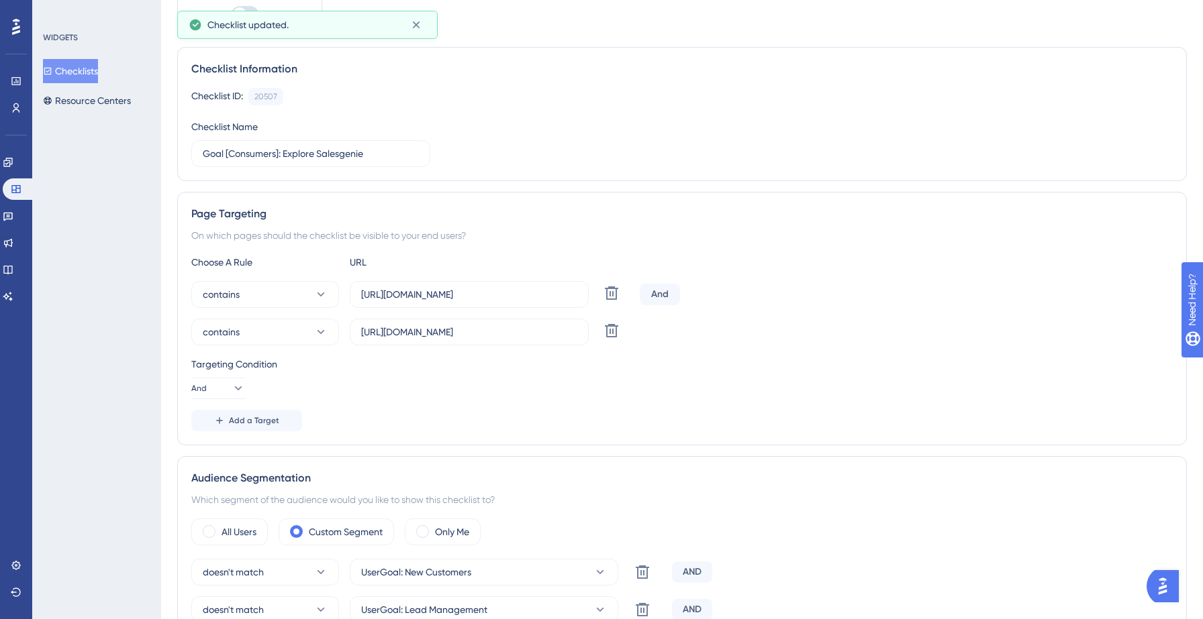
scroll to position [0, 0]
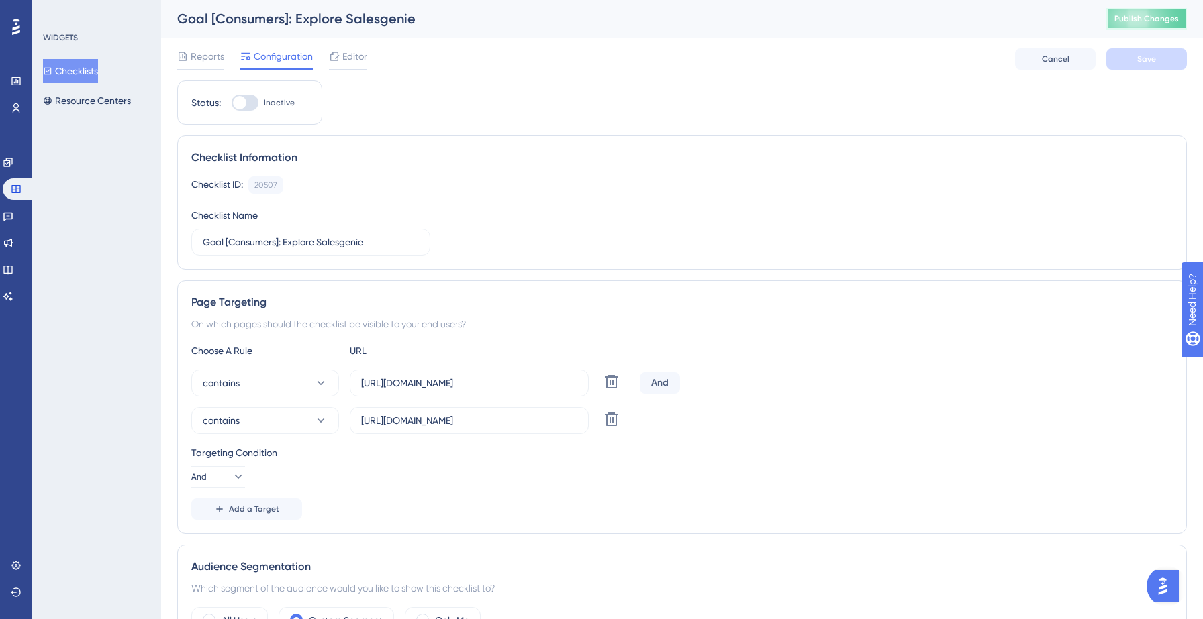
click at [1123, 16] on span "Publish Changes" at bounding box center [1146, 18] width 64 height 11
click at [248, 105] on div at bounding box center [245, 103] width 27 height 16
click at [232, 103] on input "Inactive" at bounding box center [231, 103] width 1 height 1
checkbox input "true"
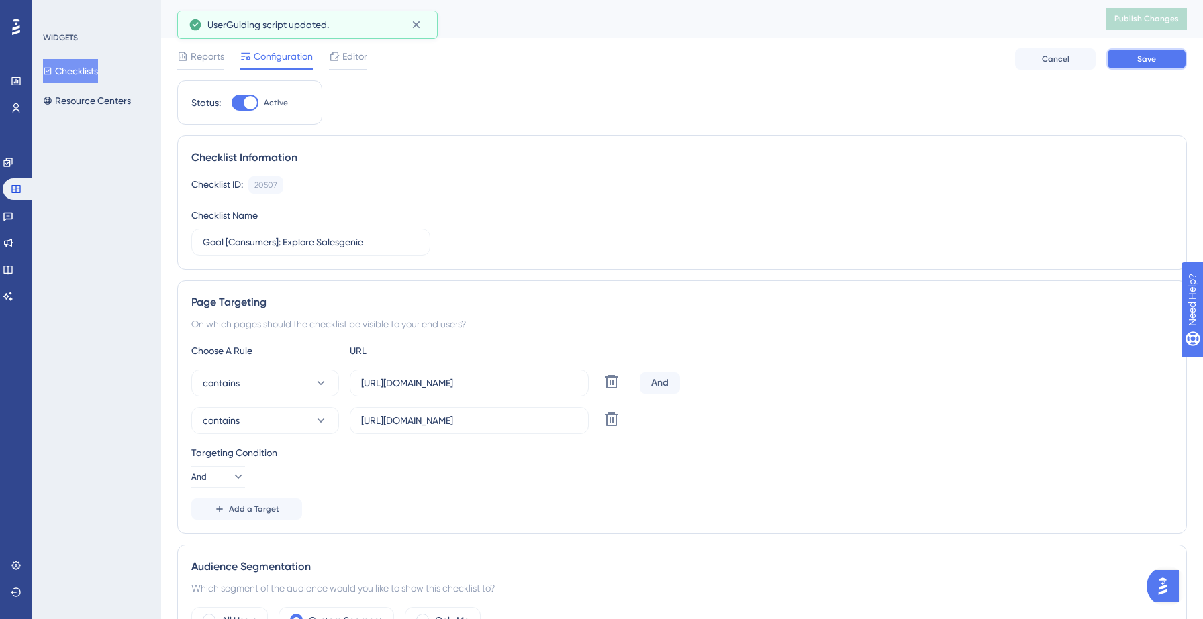
click at [1145, 63] on span "Save" at bounding box center [1146, 59] width 19 height 11
click at [1142, 21] on span "Publish Changes" at bounding box center [1146, 18] width 64 height 11
click at [419, 30] on icon at bounding box center [415, 24] width 13 height 13
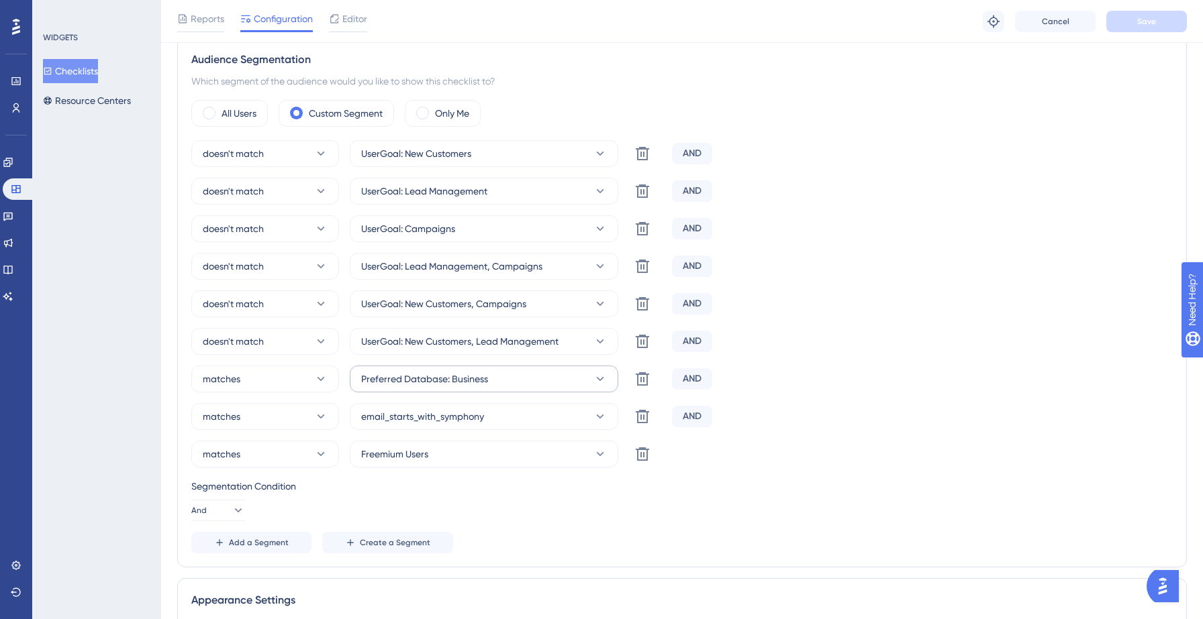
scroll to position [515, 0]
click at [429, 384] on span "Preferred Database: Business" at bounding box center [424, 377] width 127 height 16
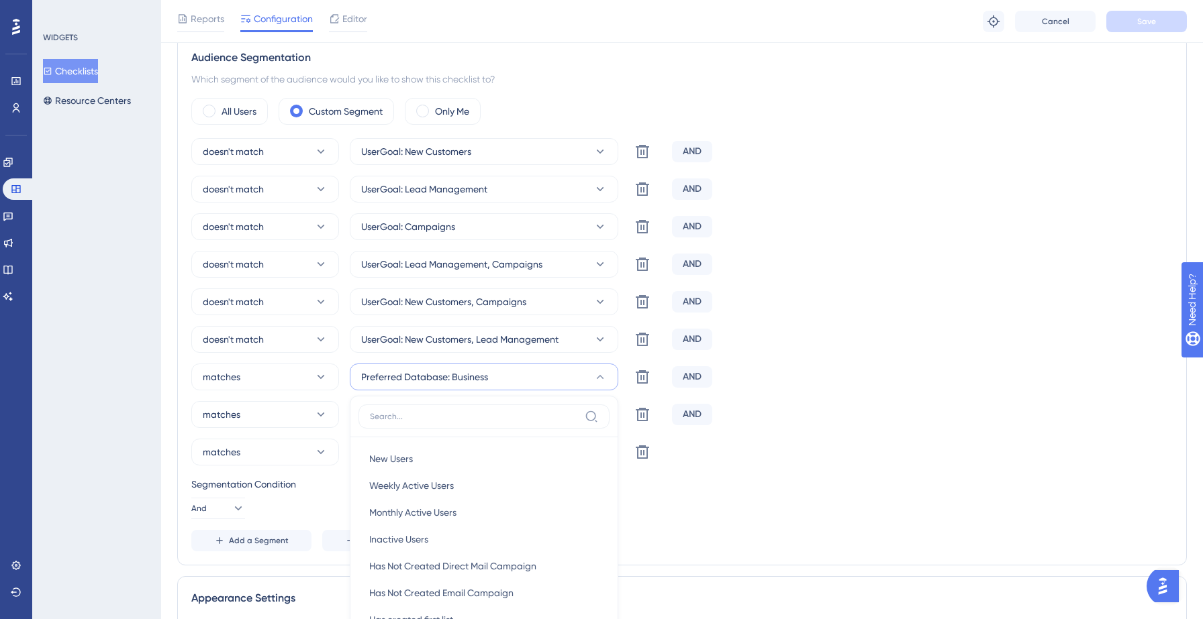
scroll to position [726, 0]
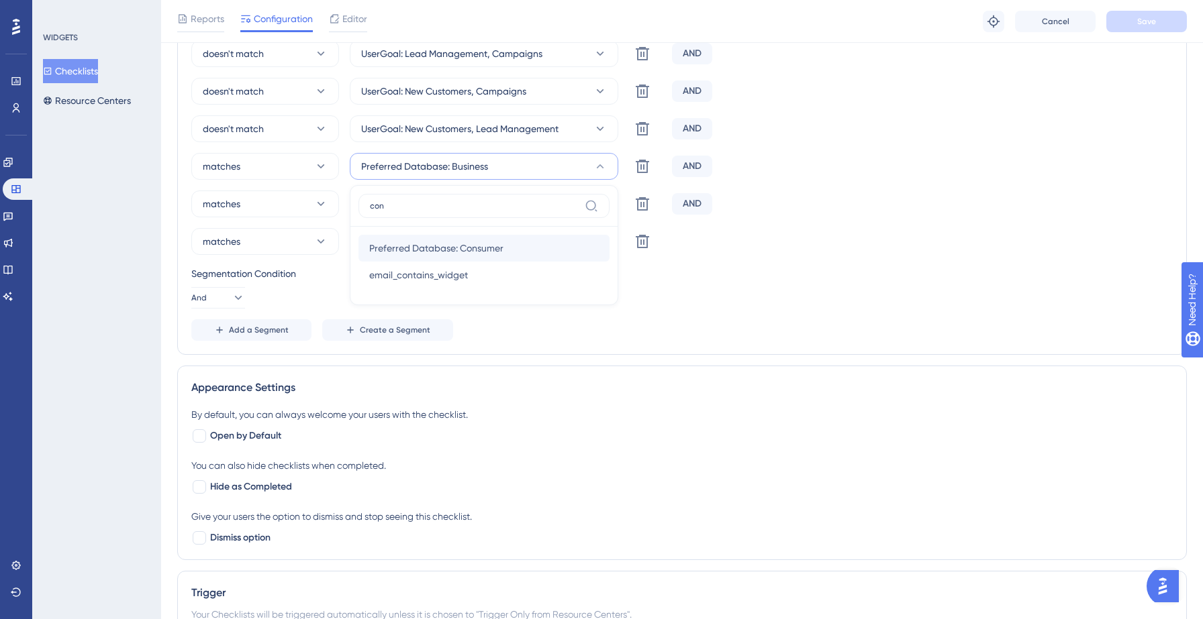
type input "con"
click at [471, 245] on span "Preferred Database: Consumer" at bounding box center [436, 248] width 134 height 16
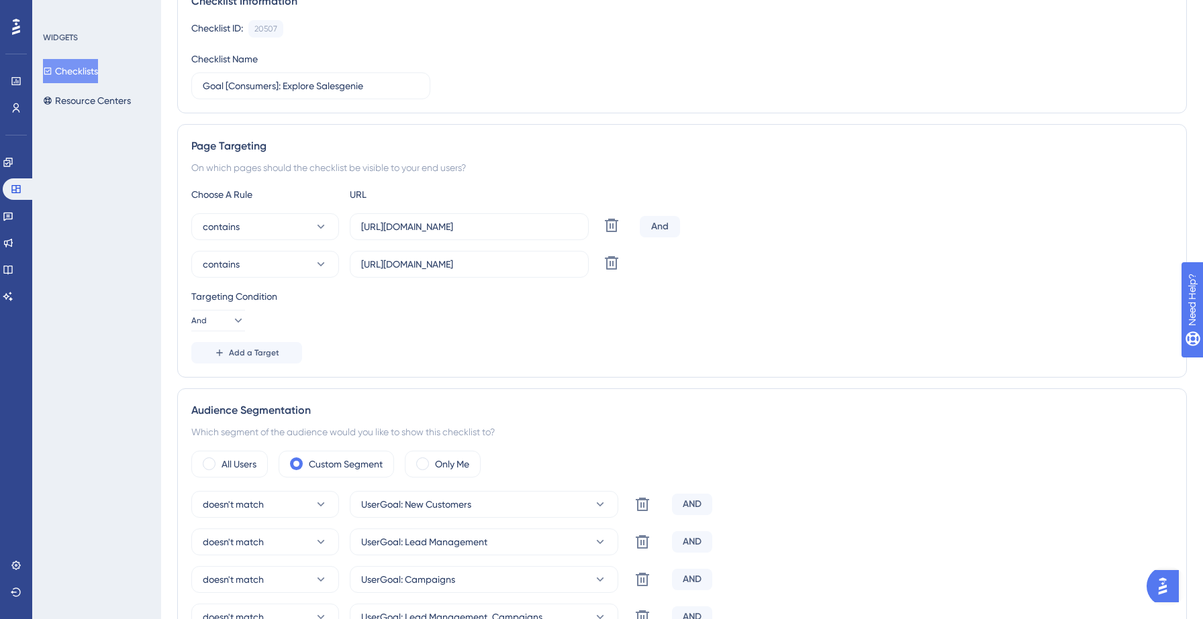
scroll to position [0, 0]
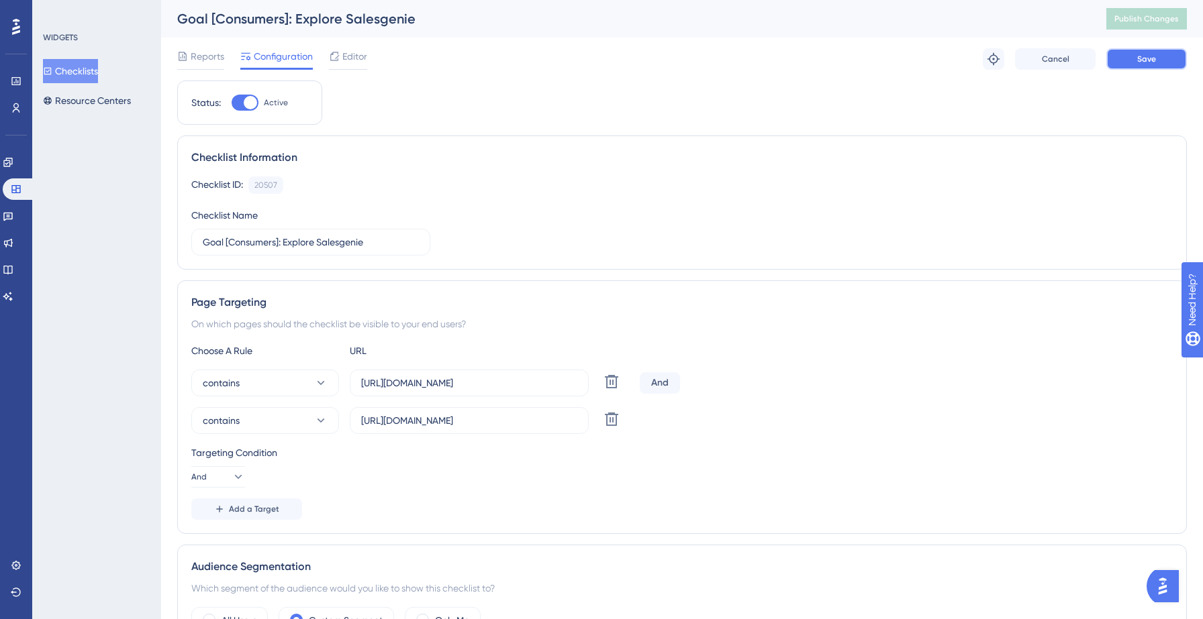
click at [1153, 64] on button "Save" at bounding box center [1146, 58] width 81 height 21
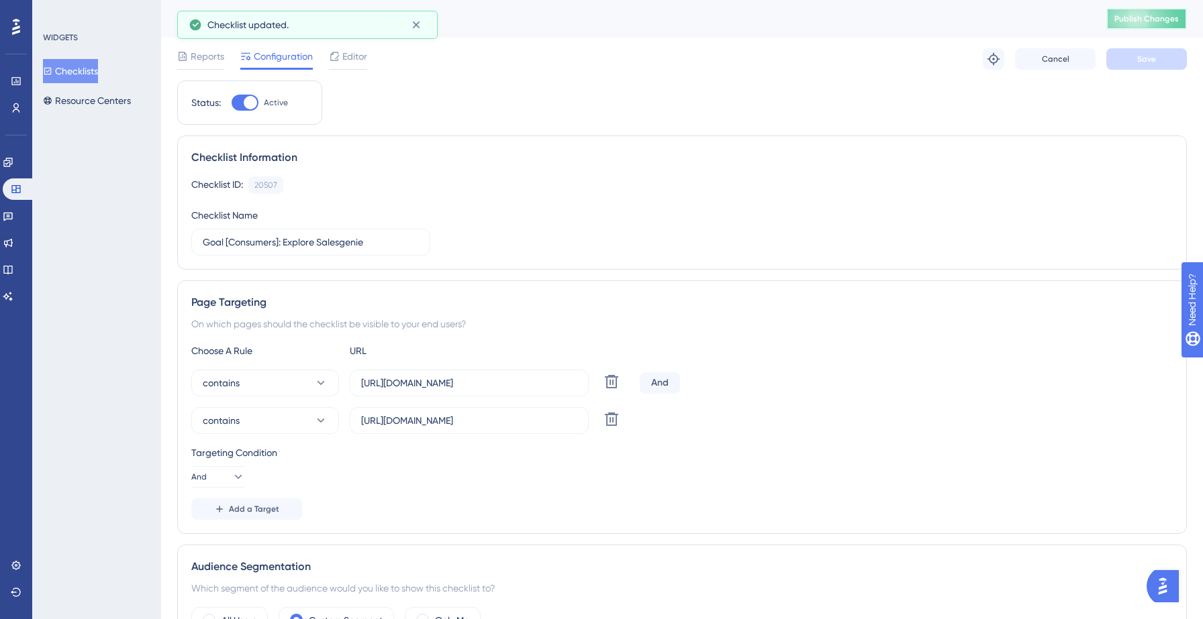
click at [1141, 16] on span "Publish Changes" at bounding box center [1146, 18] width 64 height 11
click at [419, 25] on icon at bounding box center [415, 24] width 13 height 13
click at [70, 68] on button "Checklists" at bounding box center [70, 71] width 55 height 24
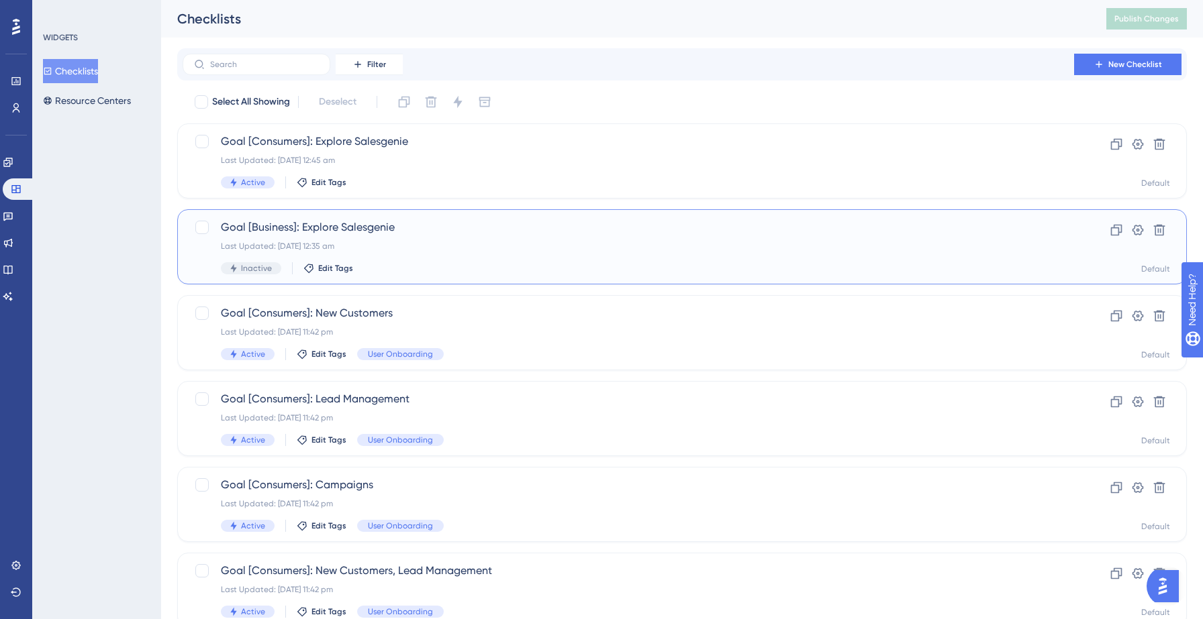
click at [480, 227] on span "Goal [Business]: Explore Salesgenie" at bounding box center [628, 227] width 815 height 16
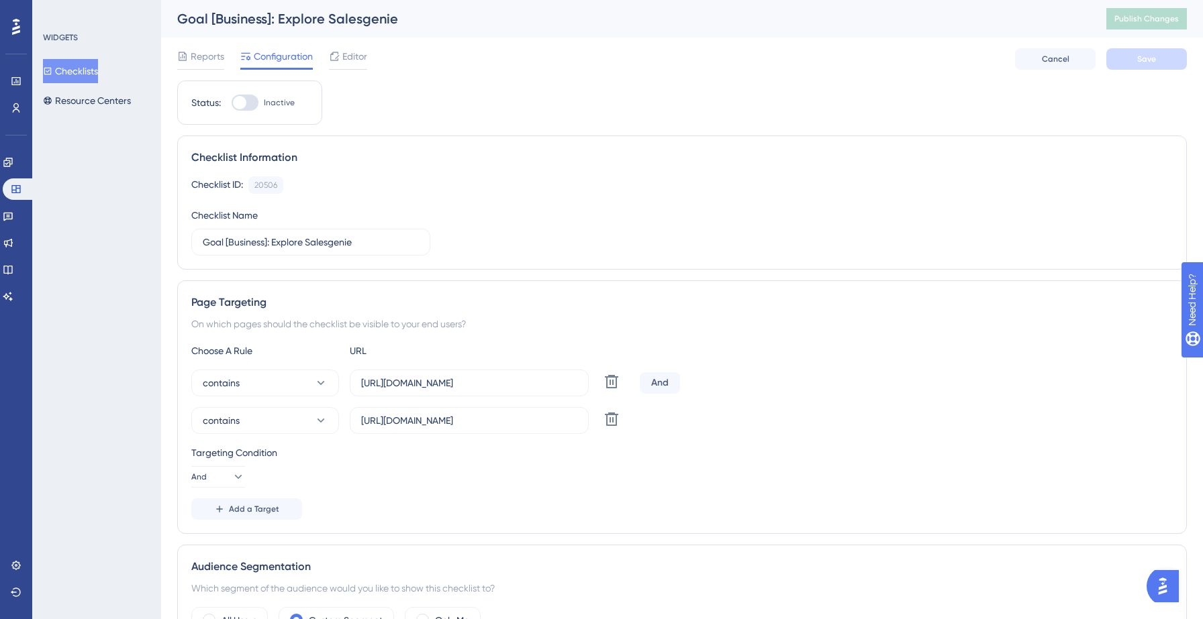
click at [81, 72] on button "Checklists" at bounding box center [70, 71] width 55 height 24
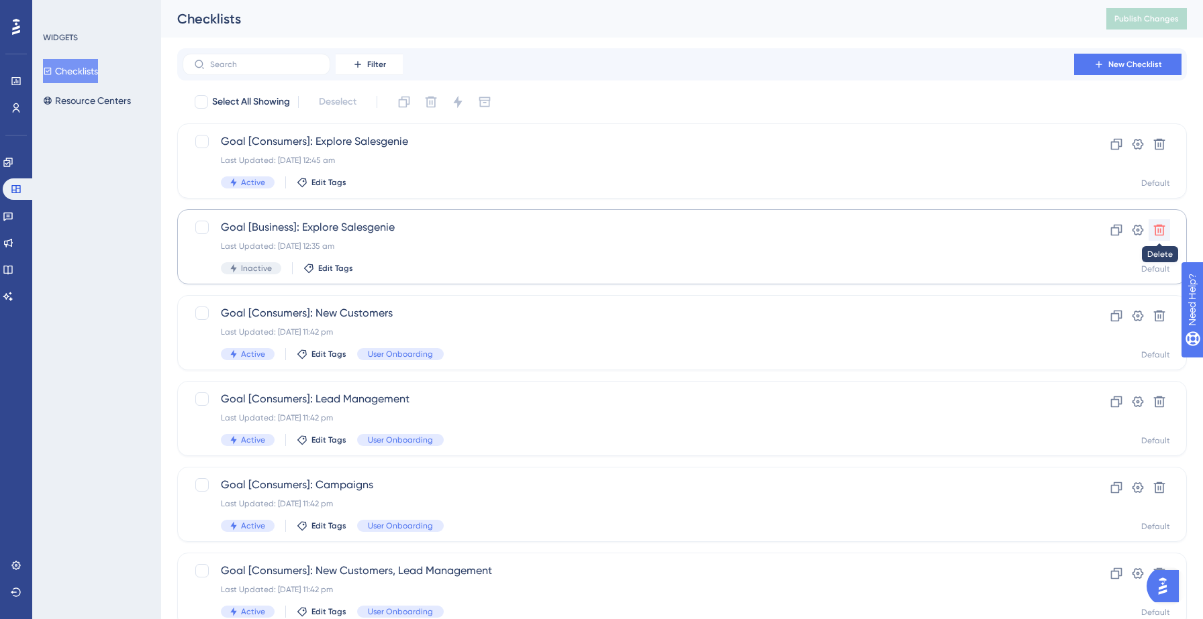
click at [1164, 229] on icon at bounding box center [1158, 229] width 13 height 13
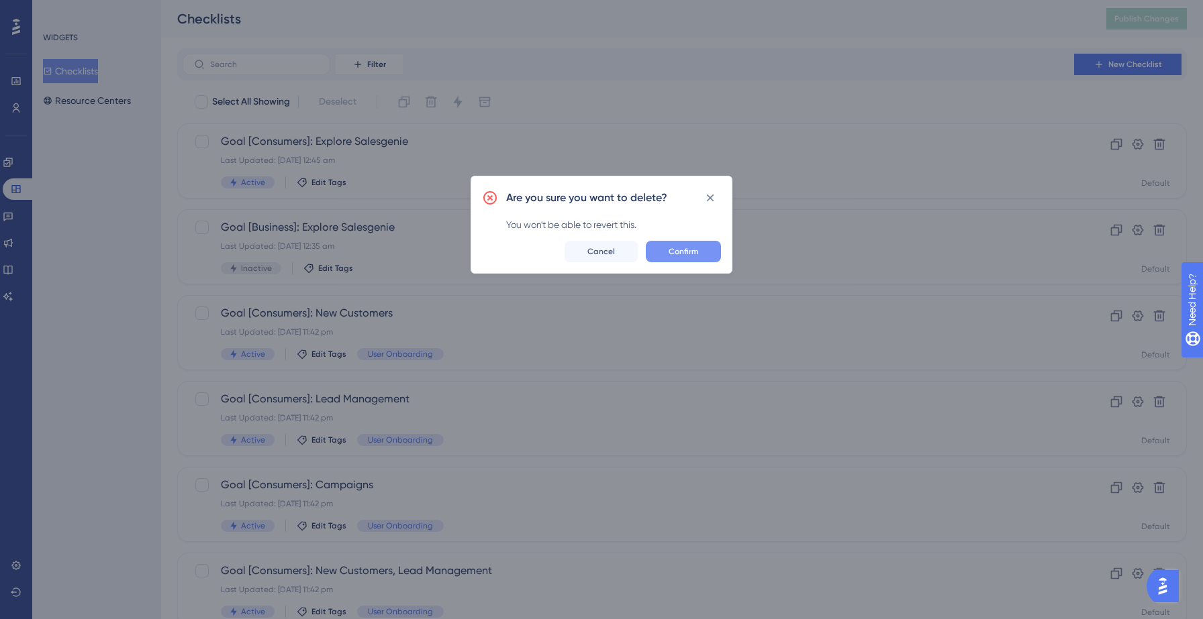
click at [679, 248] on span "Confirm" at bounding box center [683, 251] width 30 height 11
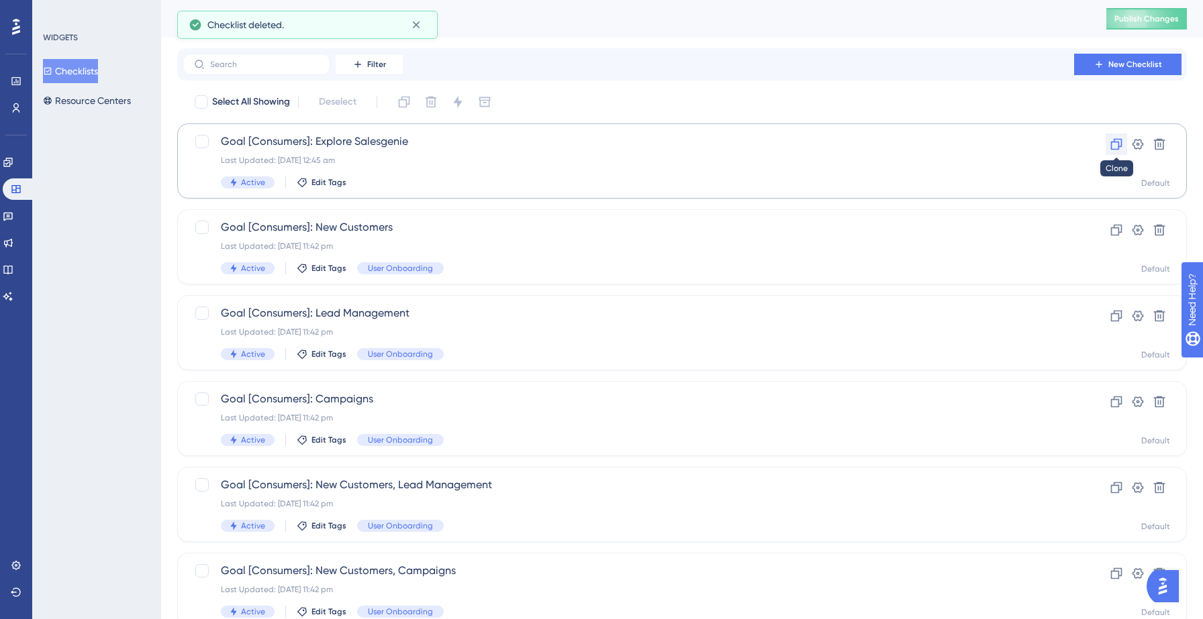
click at [1116, 145] on icon at bounding box center [1115, 144] width 13 height 13
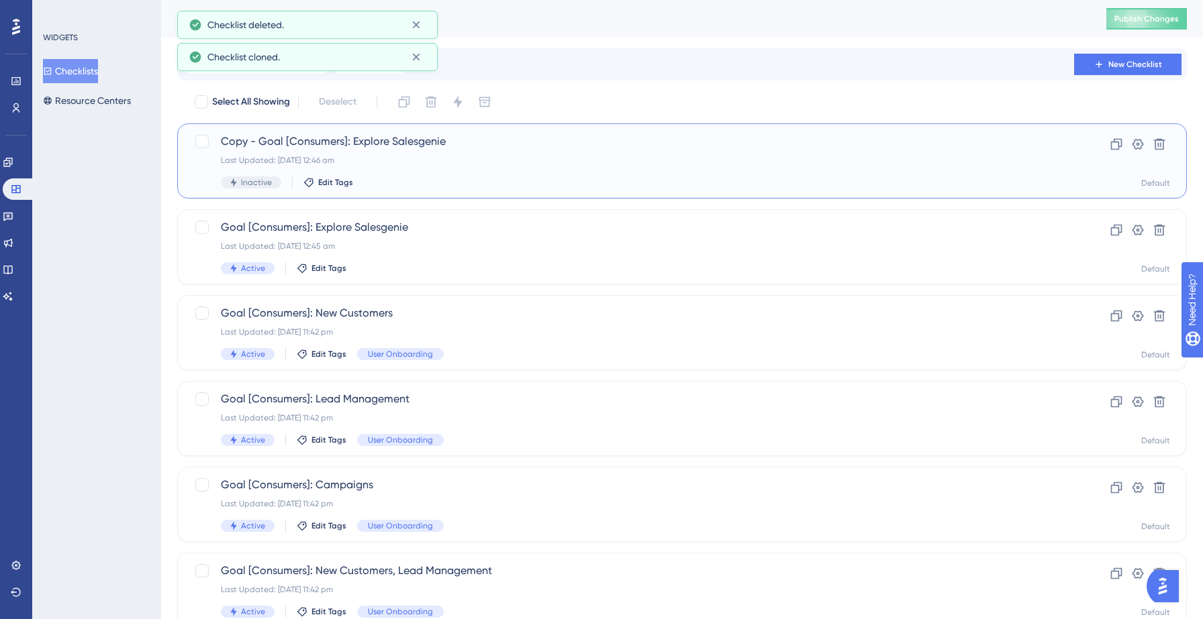
click at [385, 125] on div "Copy - Goal [Consumers]: Explore Salesgenie Last Updated: 13 Sept 2025 12:46 am…" at bounding box center [681, 160] width 1009 height 75
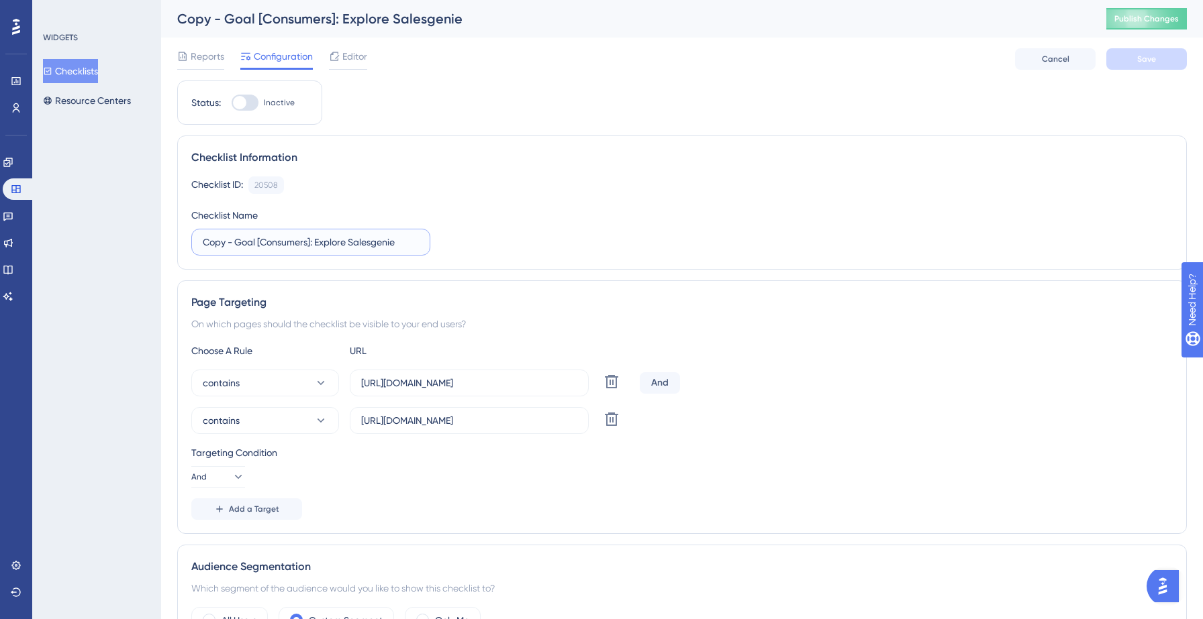
drag, startPoint x: 236, startPoint y: 242, endPoint x: 177, endPoint y: 246, distance: 59.8
click at [277, 247] on input "Goal [Consumers]: Explore Salesgenie" at bounding box center [311, 242] width 216 height 15
type input "Goal [Business]: Explore Salesgenie"
click at [540, 246] on div "Checklist ID: 20508 Copy Checklist Name Goal [Business]: Explore Salesgenie" at bounding box center [681, 216] width 981 height 79
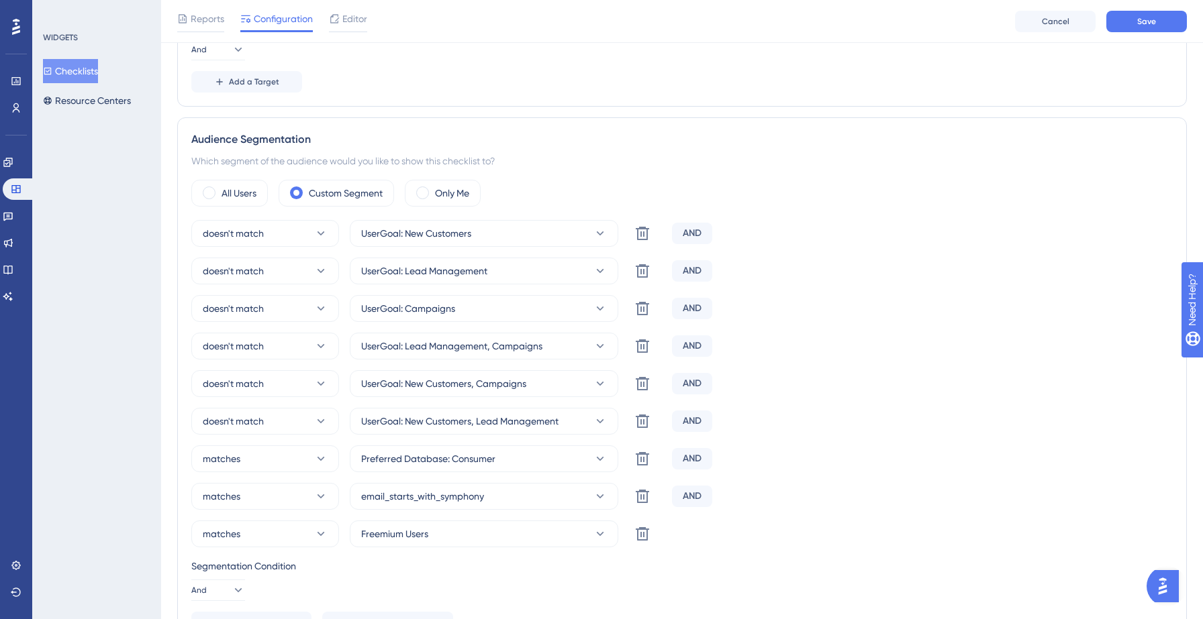
scroll to position [459, 0]
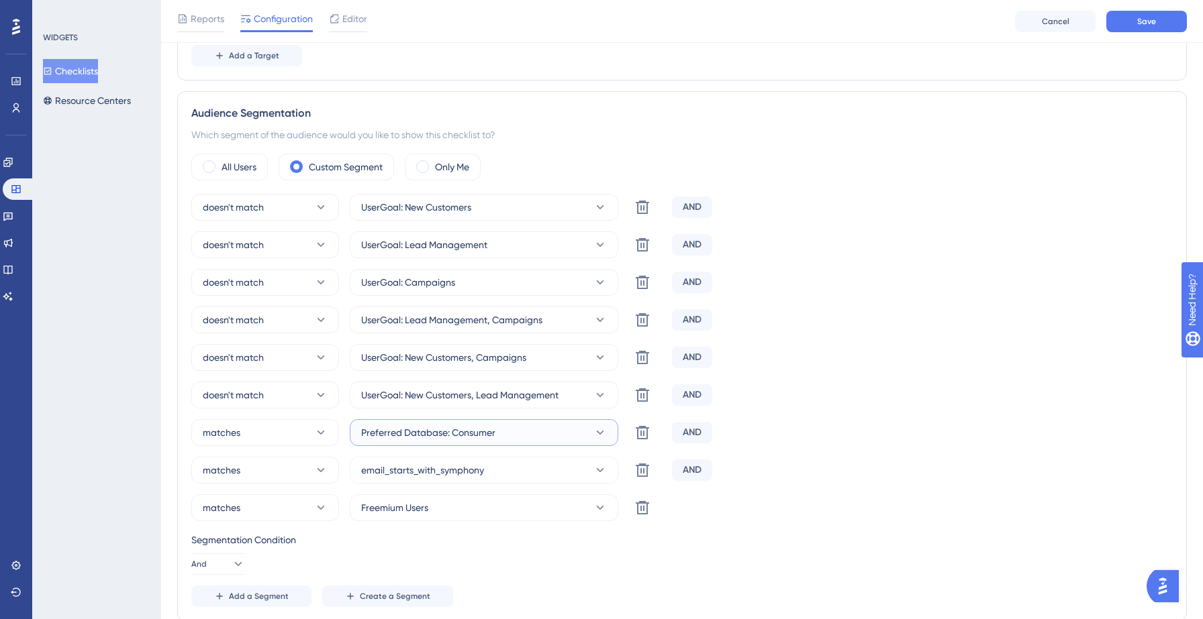
click at [476, 432] on span "Preferred Database: Consumer" at bounding box center [428, 433] width 134 height 16
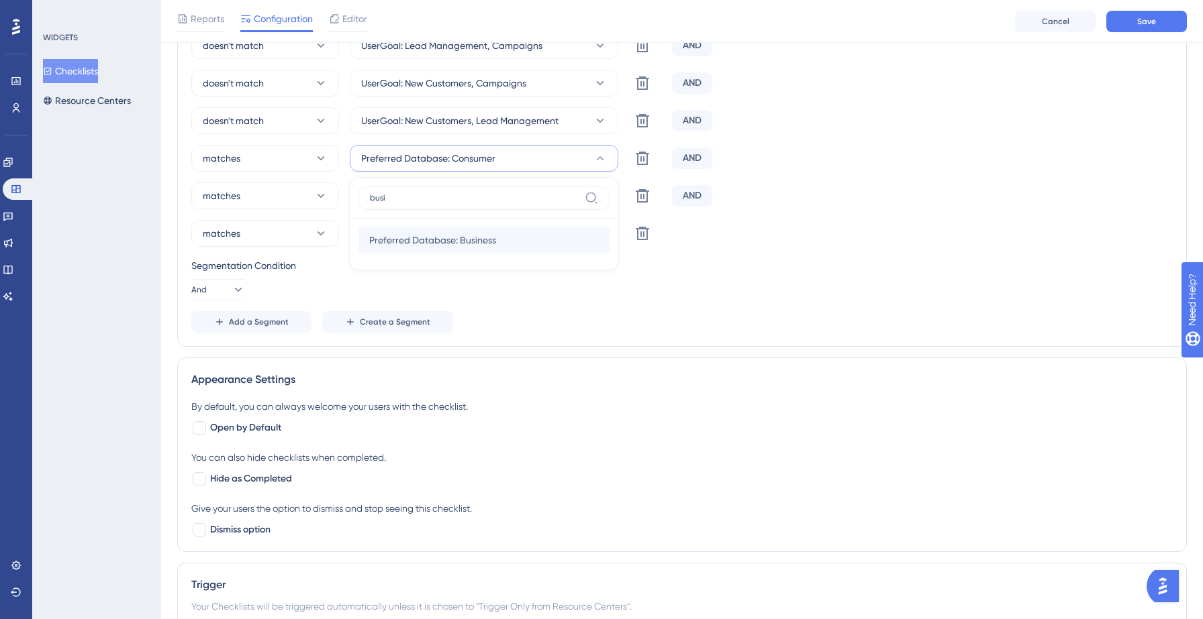
type input "busi"
click at [471, 243] on span "Preferred Database: Business" at bounding box center [432, 240] width 127 height 16
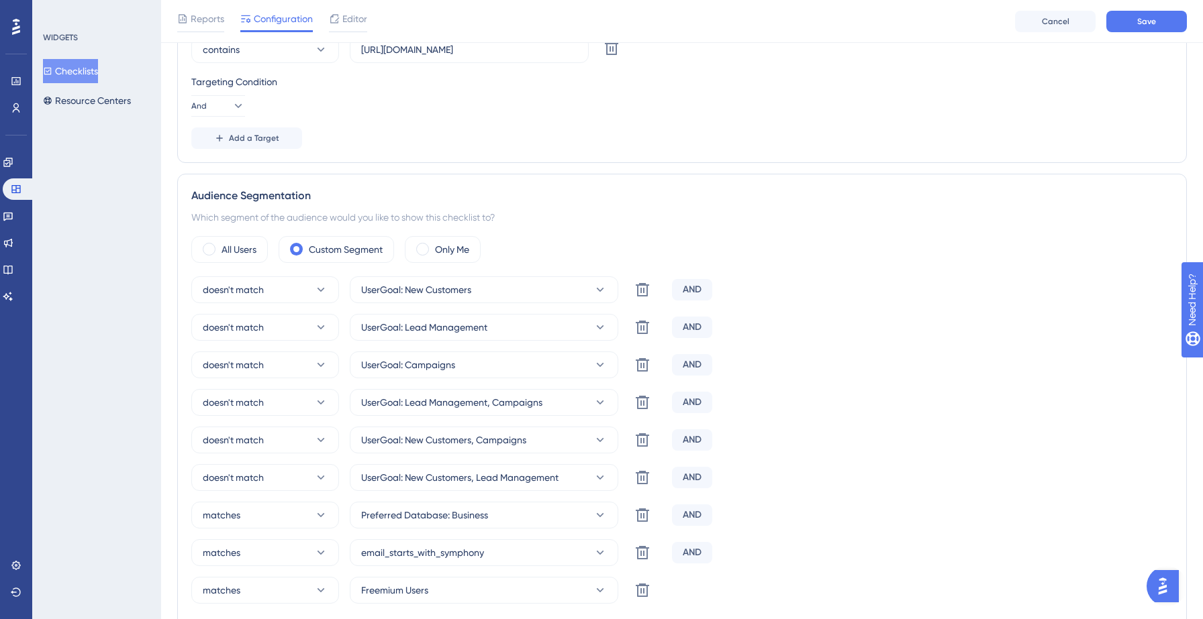
scroll to position [0, 0]
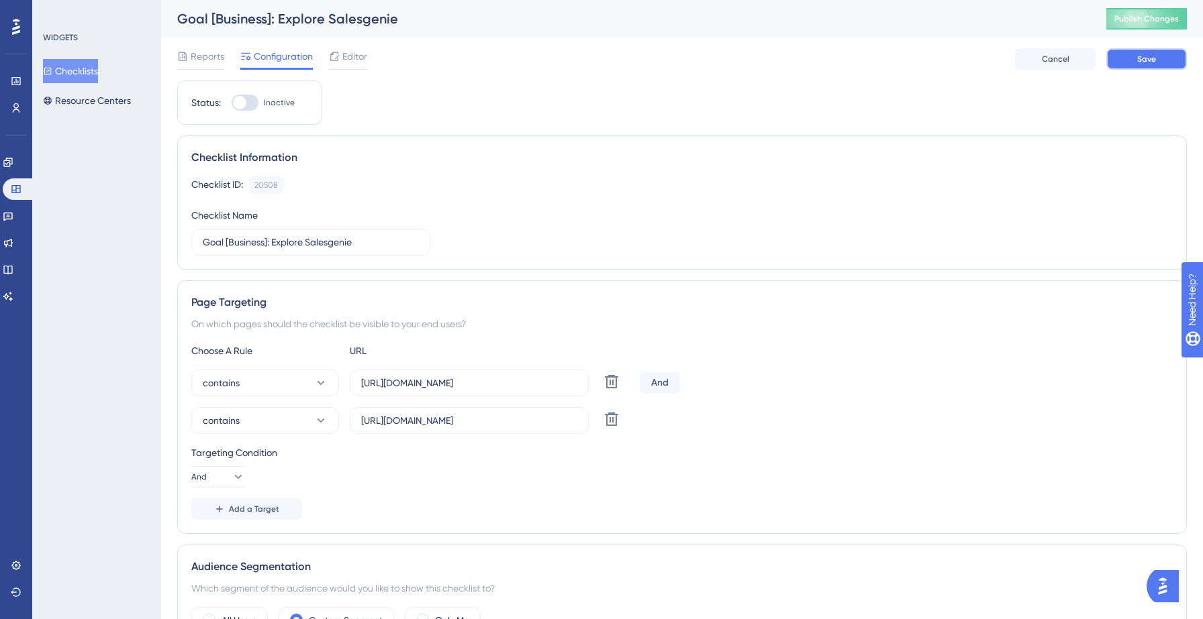
click at [1146, 62] on span "Save" at bounding box center [1146, 59] width 19 height 11
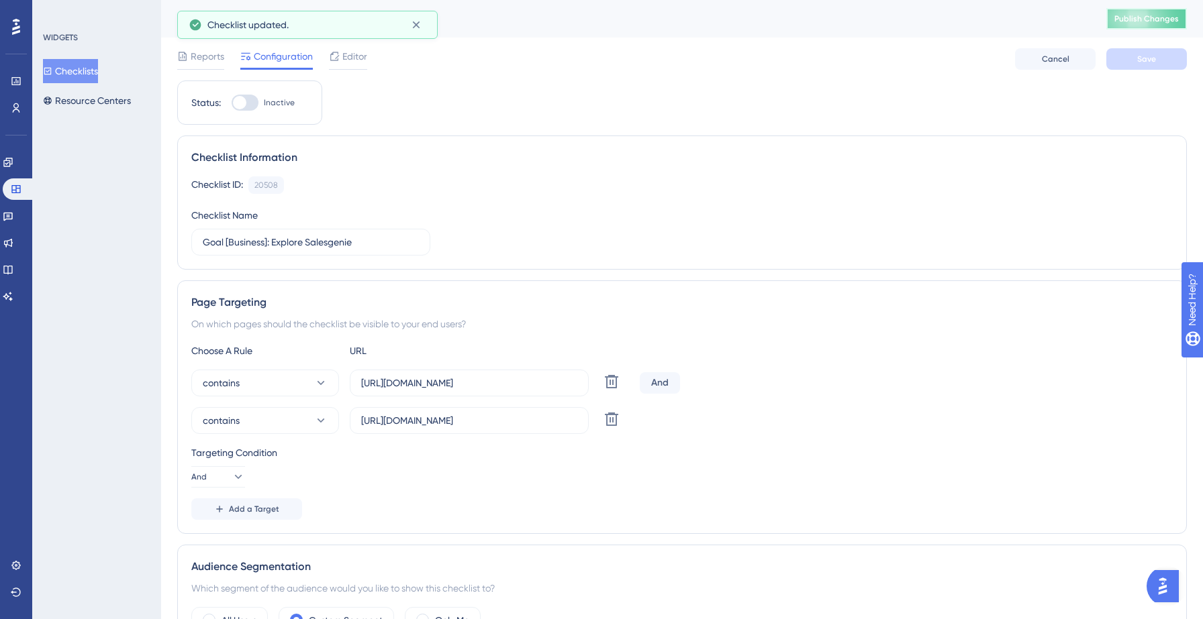
click at [1125, 19] on span "Publish Changes" at bounding box center [1146, 18] width 64 height 11
click at [419, 27] on icon at bounding box center [415, 24] width 13 height 13
click at [246, 108] on div at bounding box center [245, 103] width 27 height 16
click at [232, 103] on input "Inactive" at bounding box center [231, 103] width 1 height 1
checkbox input "true"
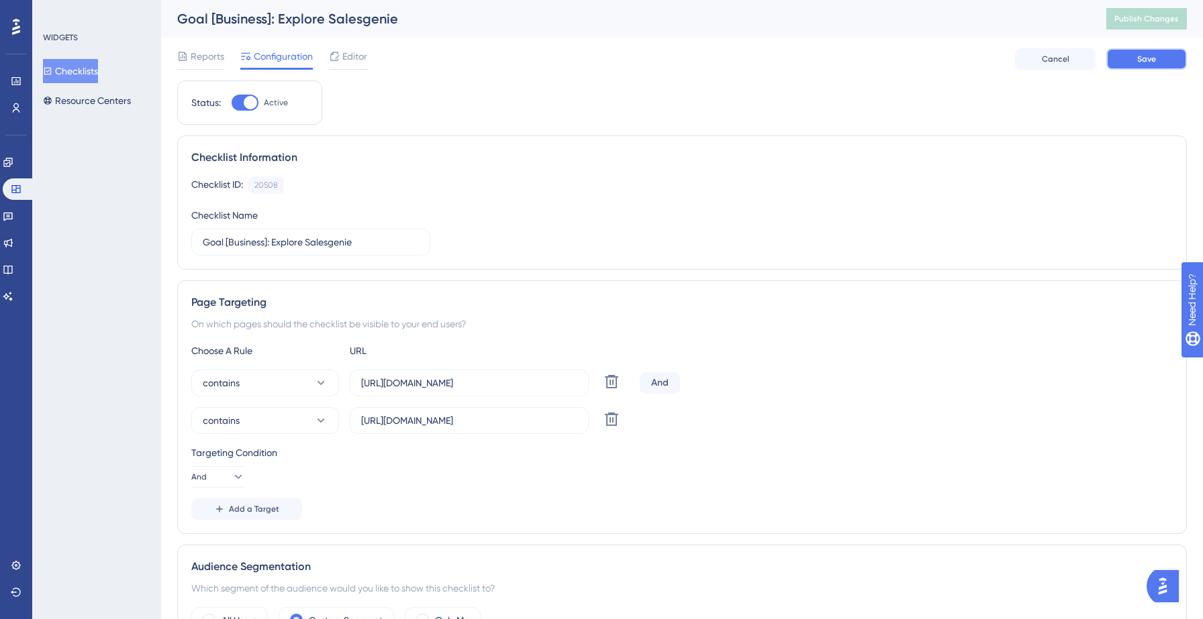
click at [1141, 64] on button "Save" at bounding box center [1146, 58] width 81 height 21
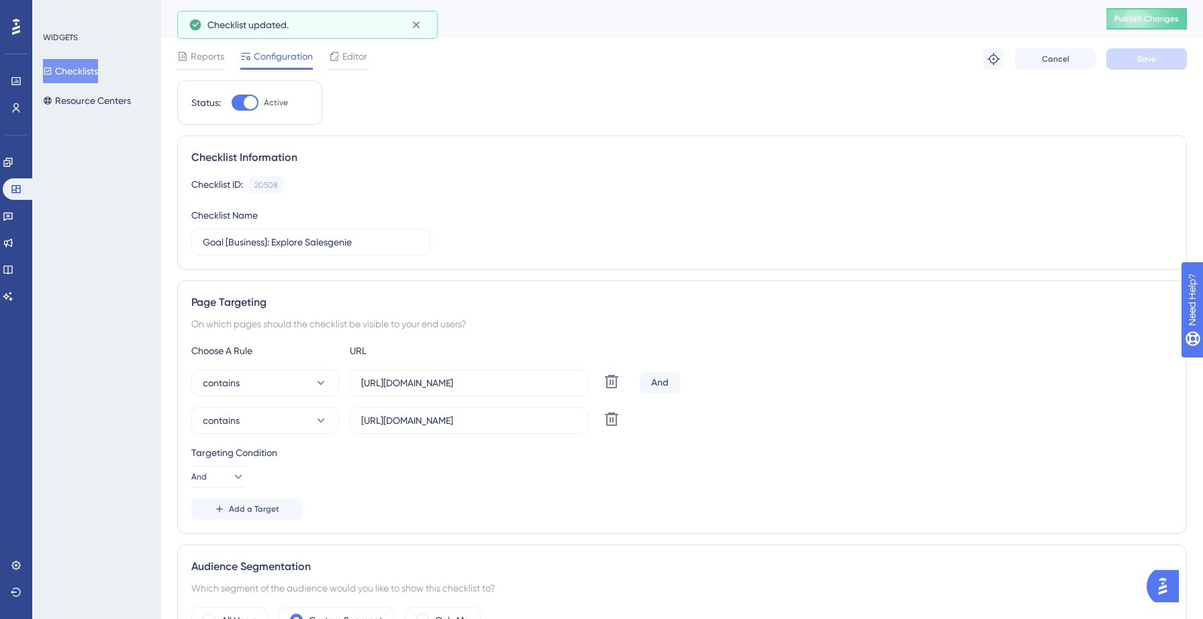
click at [89, 68] on button "Checklists" at bounding box center [70, 71] width 55 height 24
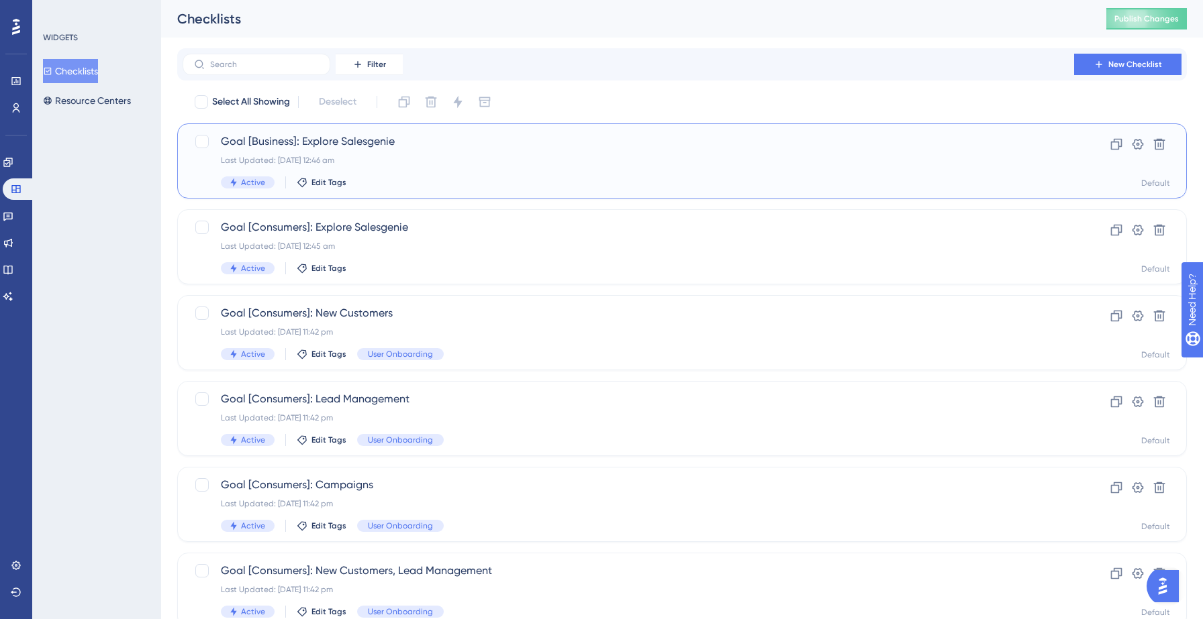
click at [412, 164] on div "Last Updated: 13 Sept 2025 12:46 am" at bounding box center [628, 160] width 815 height 11
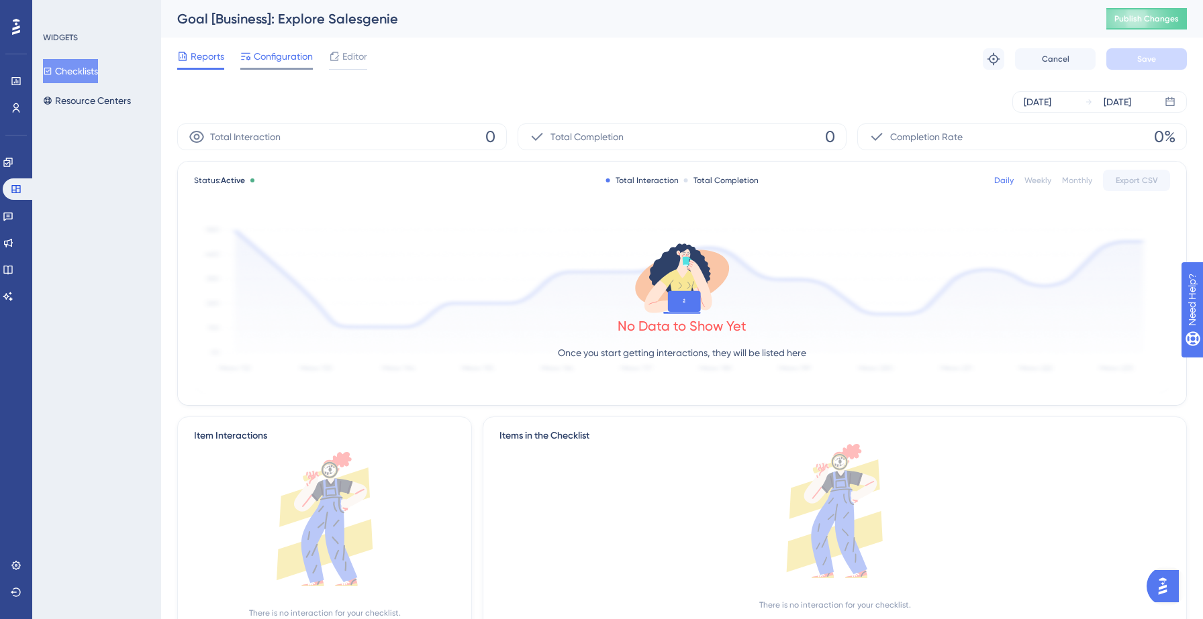
click at [279, 62] on span "Configuration" at bounding box center [283, 56] width 59 height 16
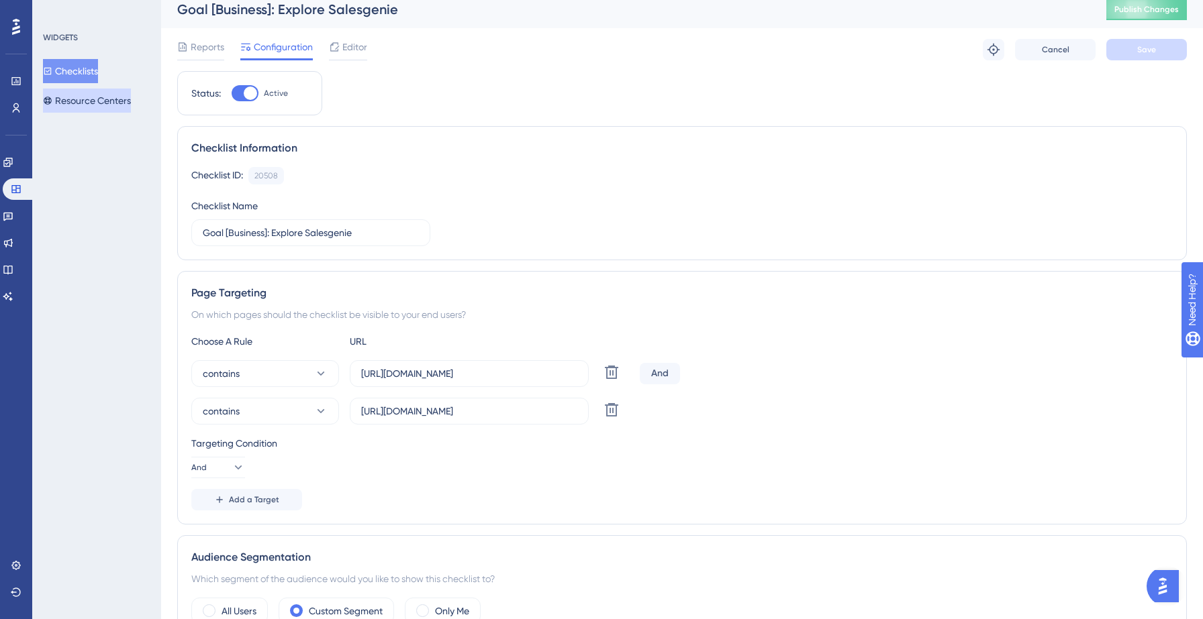
scroll to position [28, 0]
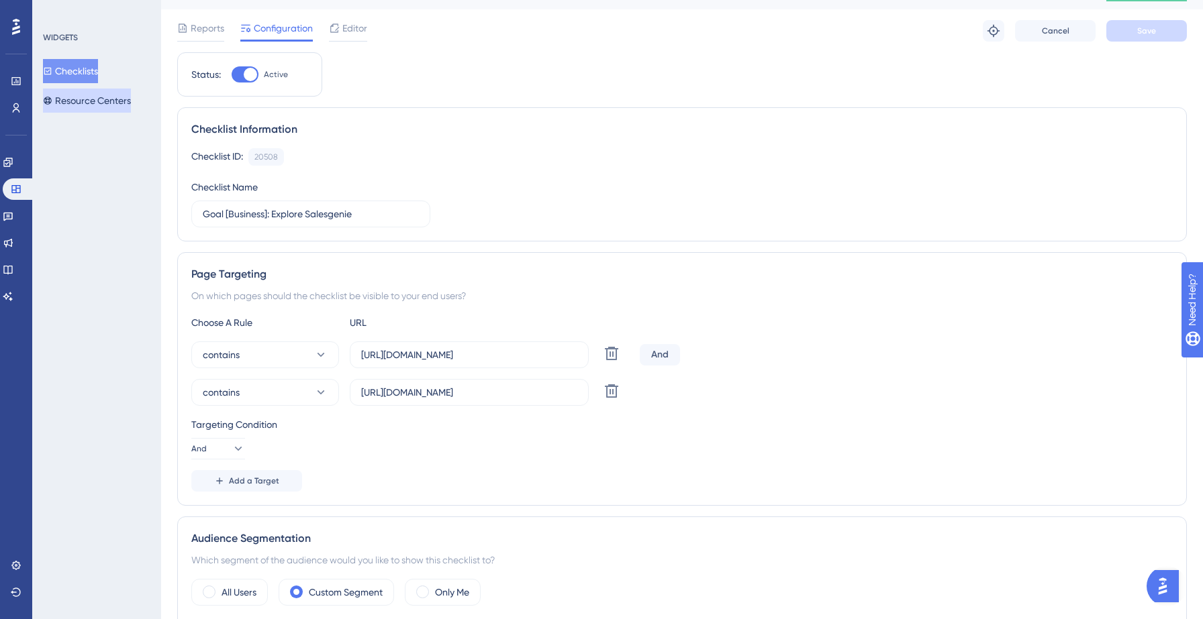
click at [79, 103] on button "Resource Centers" at bounding box center [87, 101] width 88 height 24
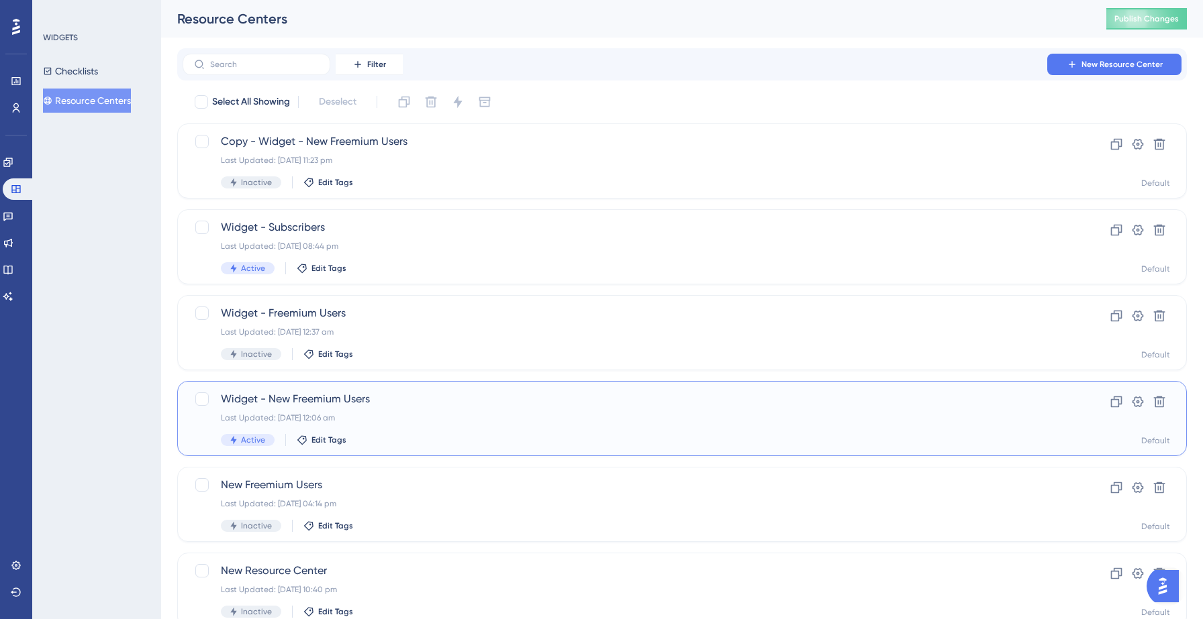
click at [353, 408] on div "Widget - New Freemium Users Last Updated: 13 Sept 2025 12:06 am Active Edit Tags" at bounding box center [628, 418] width 815 height 55
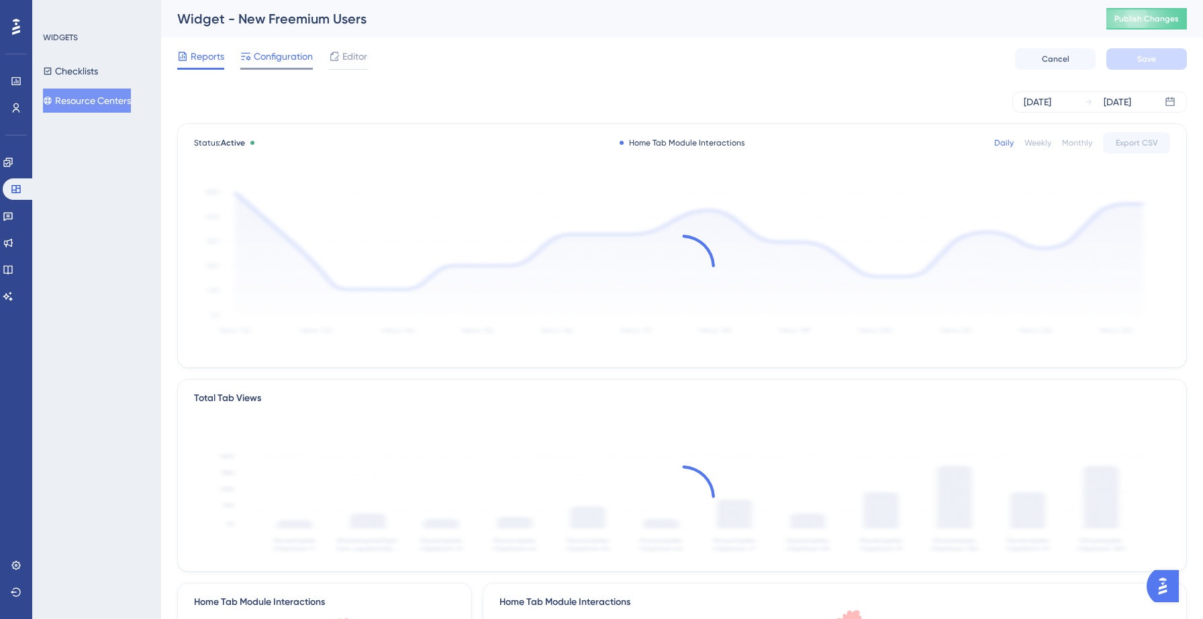
click at [289, 61] on span "Configuration" at bounding box center [283, 56] width 59 height 16
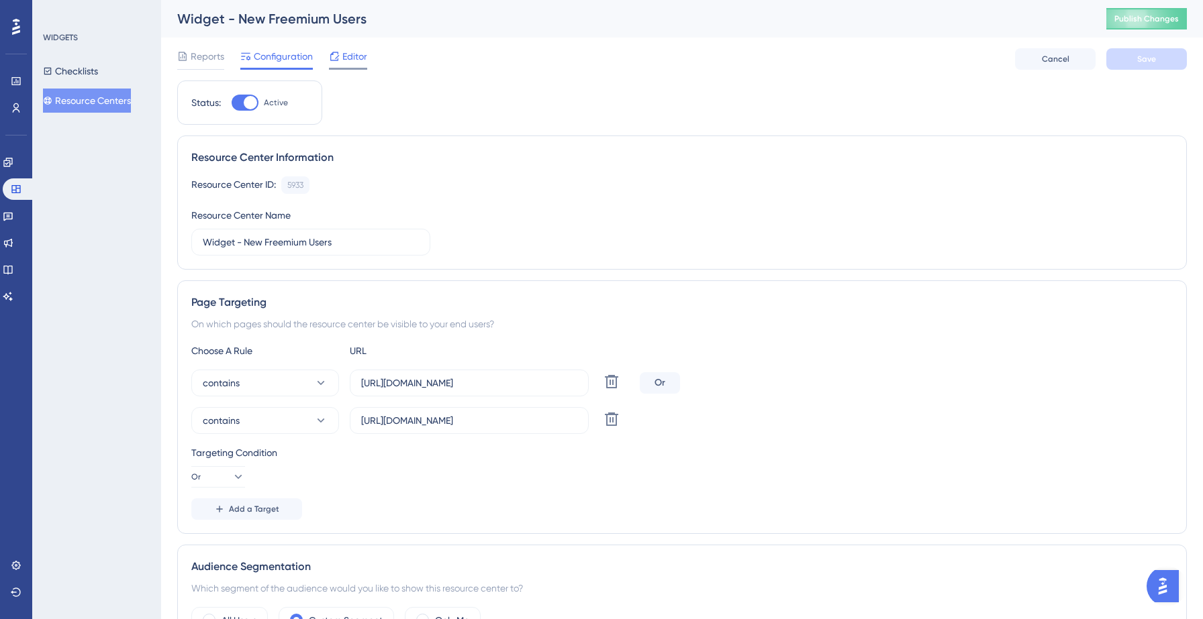
click at [350, 55] on span "Editor" at bounding box center [354, 56] width 25 height 16
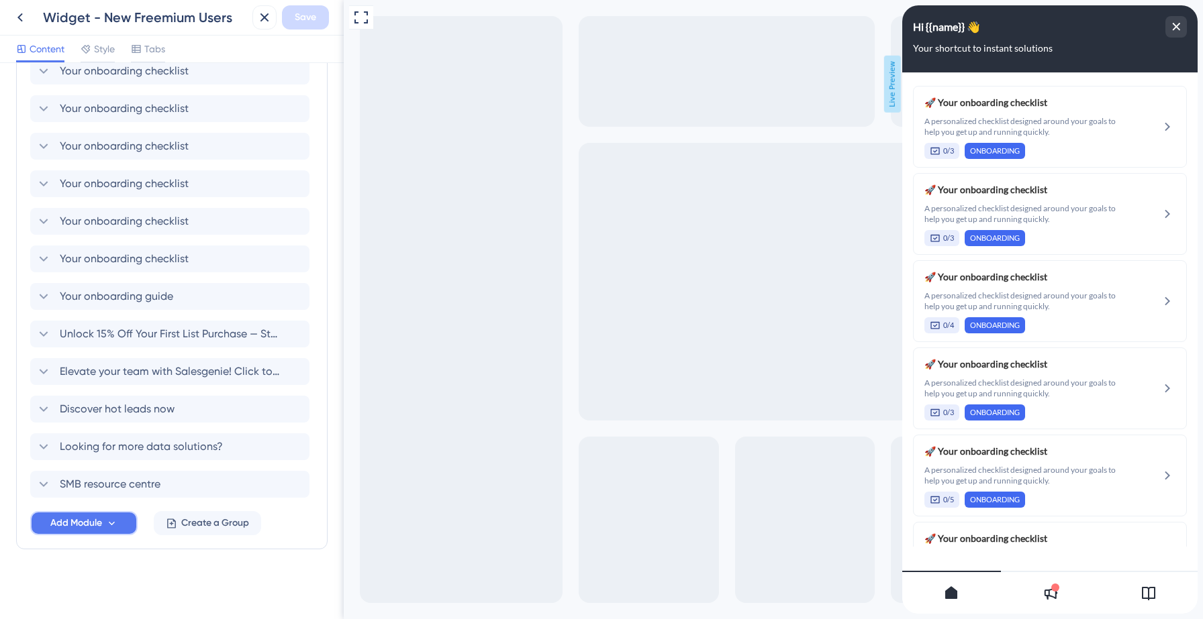
click at [101, 521] on span "Add Module" at bounding box center [76, 523] width 52 height 16
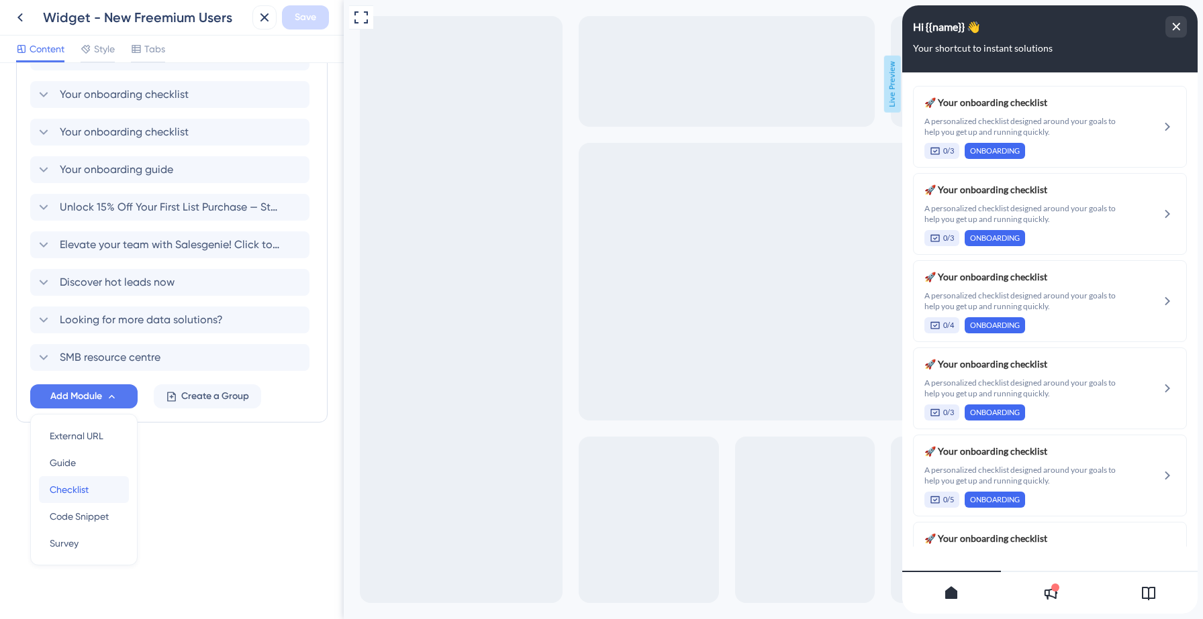
click at [88, 486] on span "Checklist" at bounding box center [69, 490] width 39 height 16
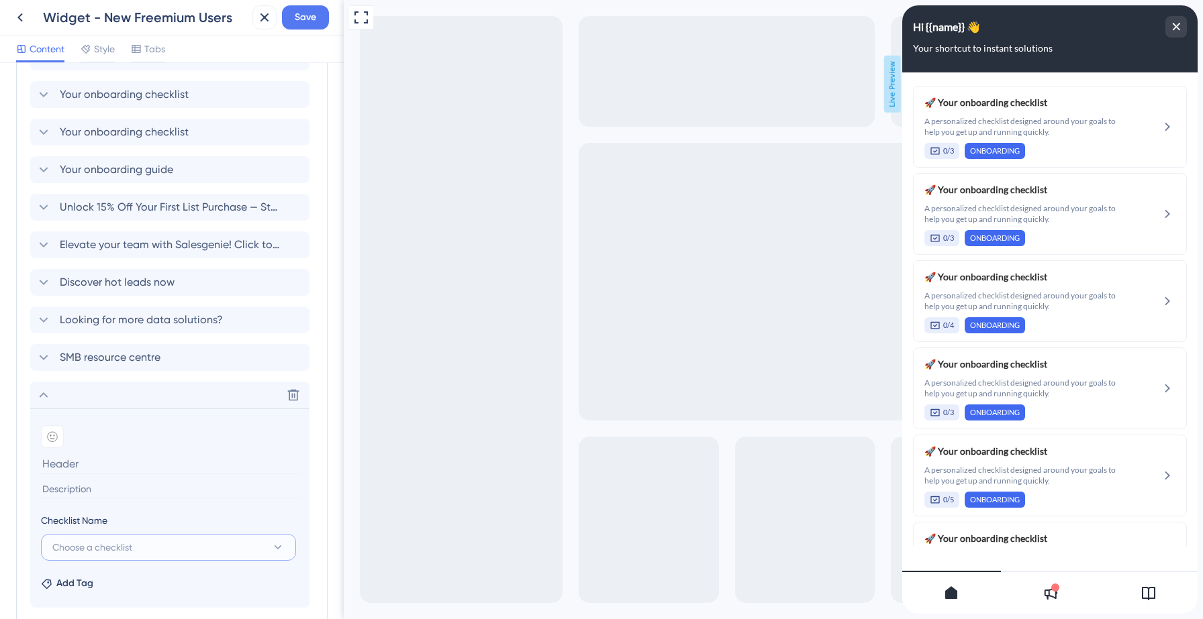
click at [117, 542] on span "Choose a checklist" at bounding box center [92, 548] width 80 height 16
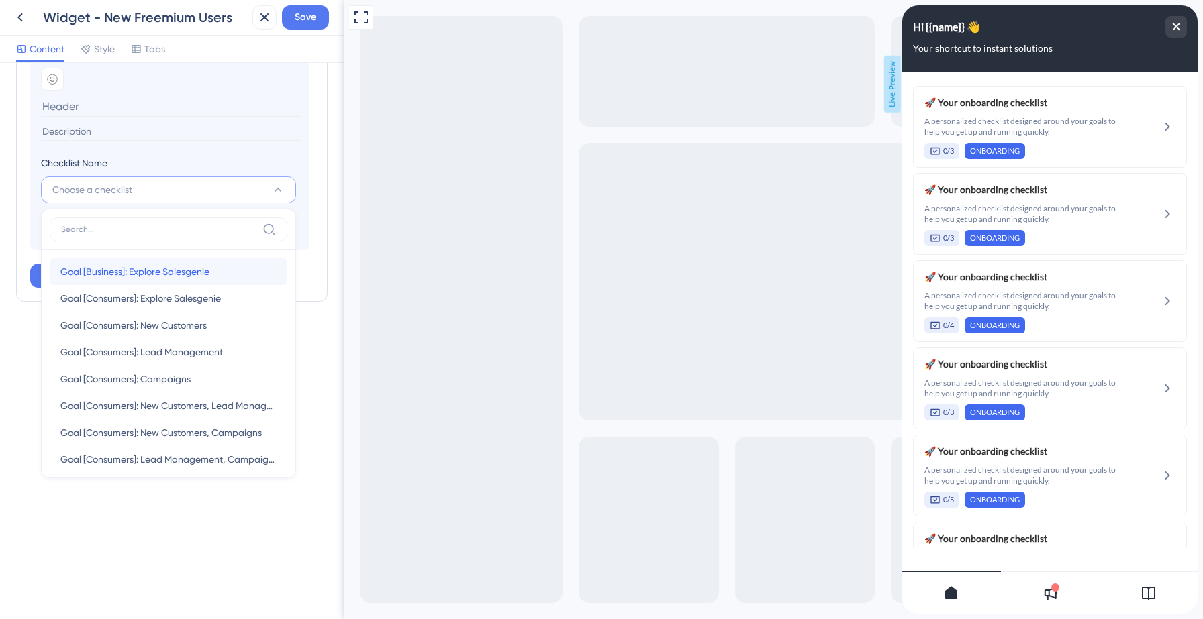
click at [123, 274] on span "Goal [Business]: Explore Salesgenie" at bounding box center [134, 272] width 149 height 16
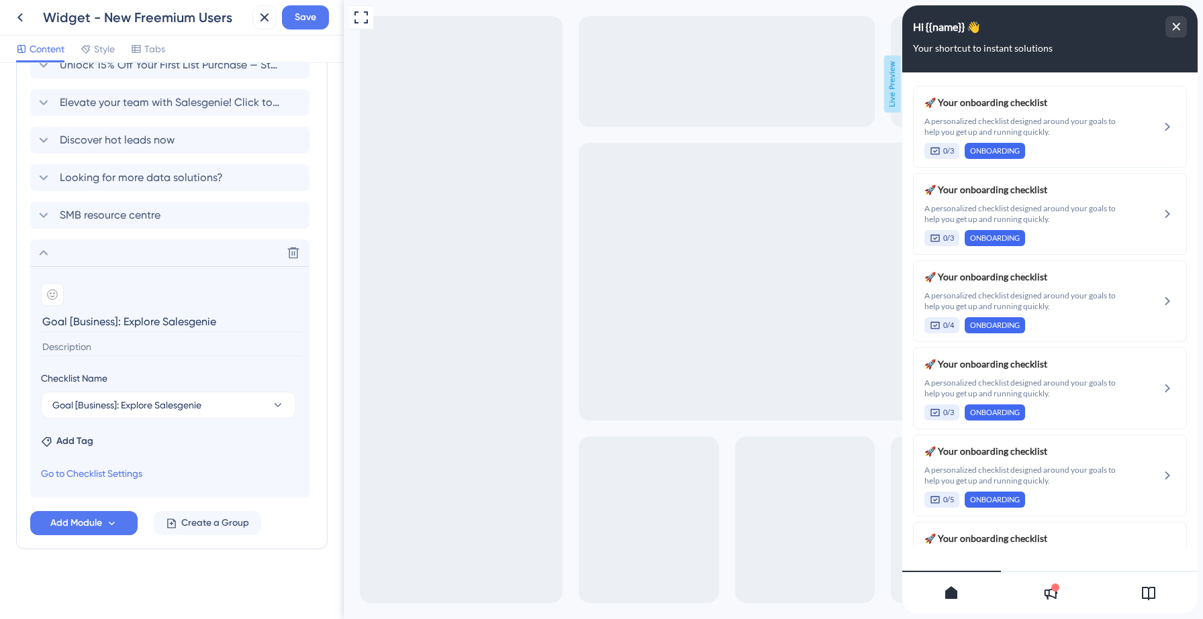
click at [141, 323] on input "Goal [Business]: Explore Salesgenie" at bounding box center [171, 321] width 260 height 21
type input "Your onboarding checklist"
click at [48, 290] on icon at bounding box center [52, 294] width 11 height 11
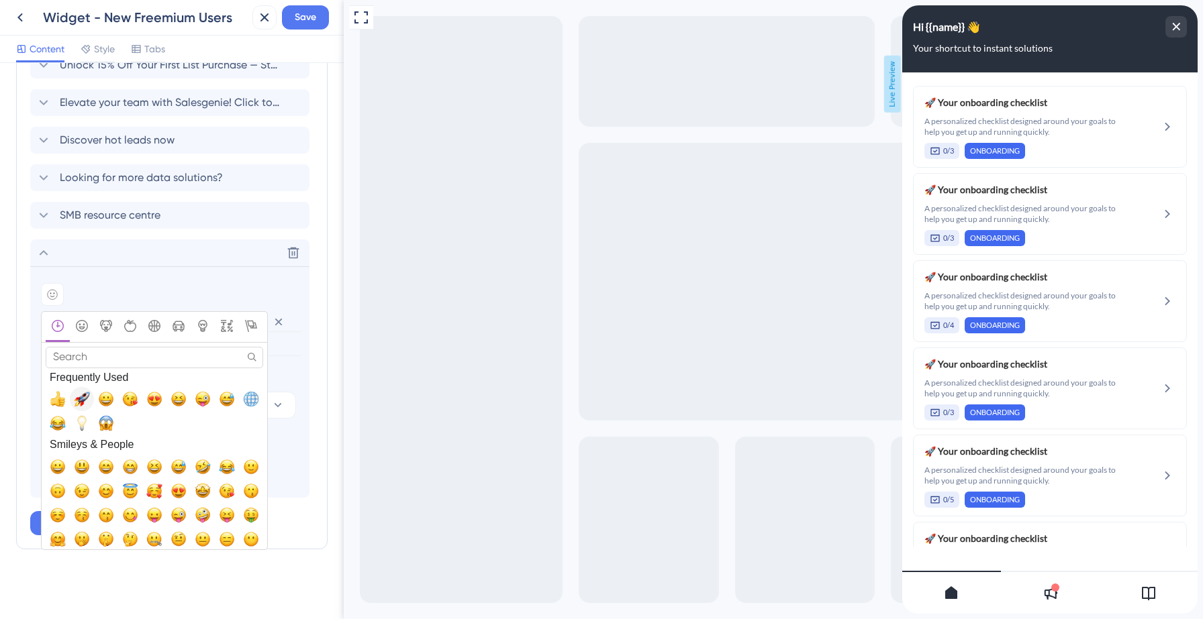
click at [79, 392] on span "🚀, rocket" at bounding box center [82, 399] width 16 height 16
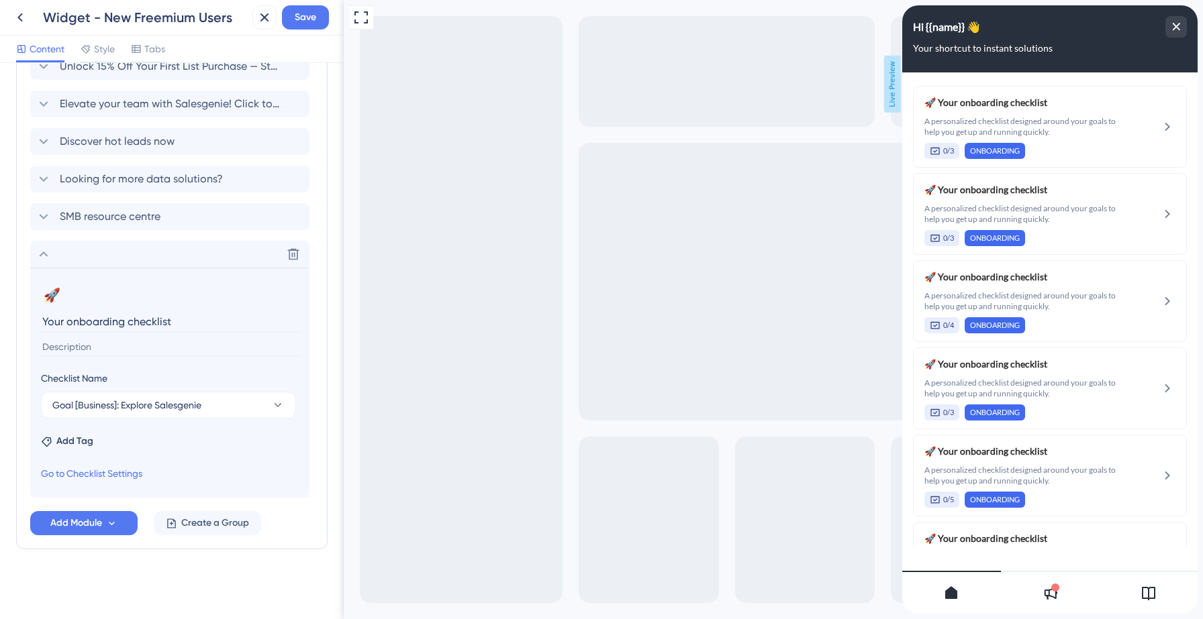
scroll to position [883, 0]
click at [44, 254] on icon at bounding box center [44, 254] width 16 height 16
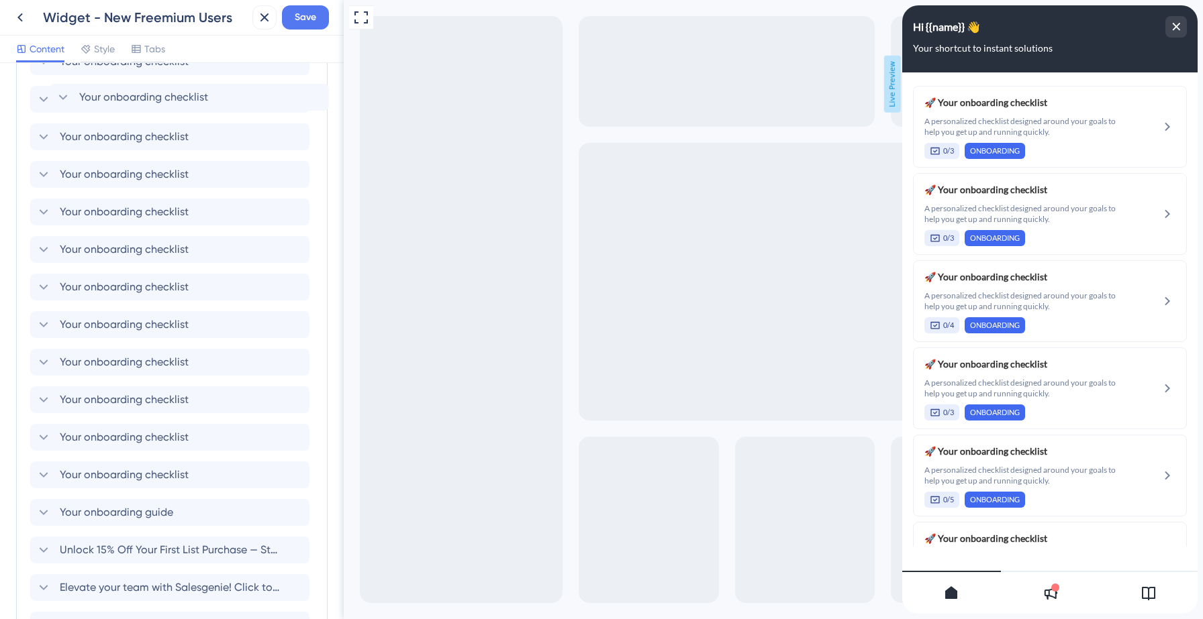
scroll to position [72, 0]
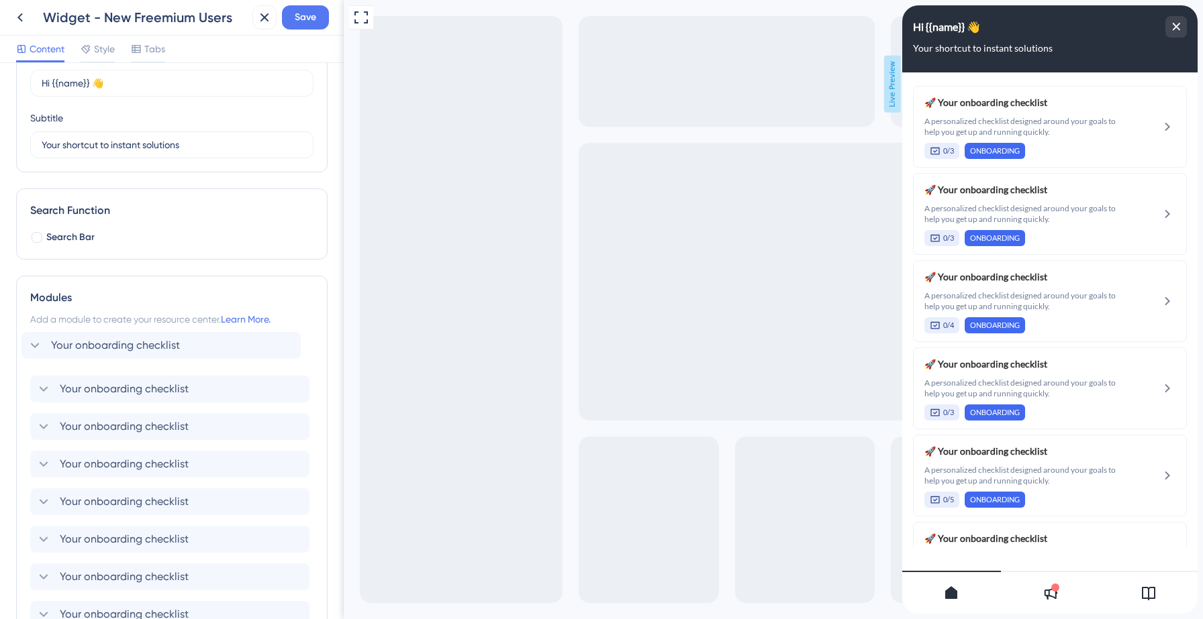
drag, startPoint x: 142, startPoint y: 486, endPoint x: 134, endPoint y: 349, distance: 137.2
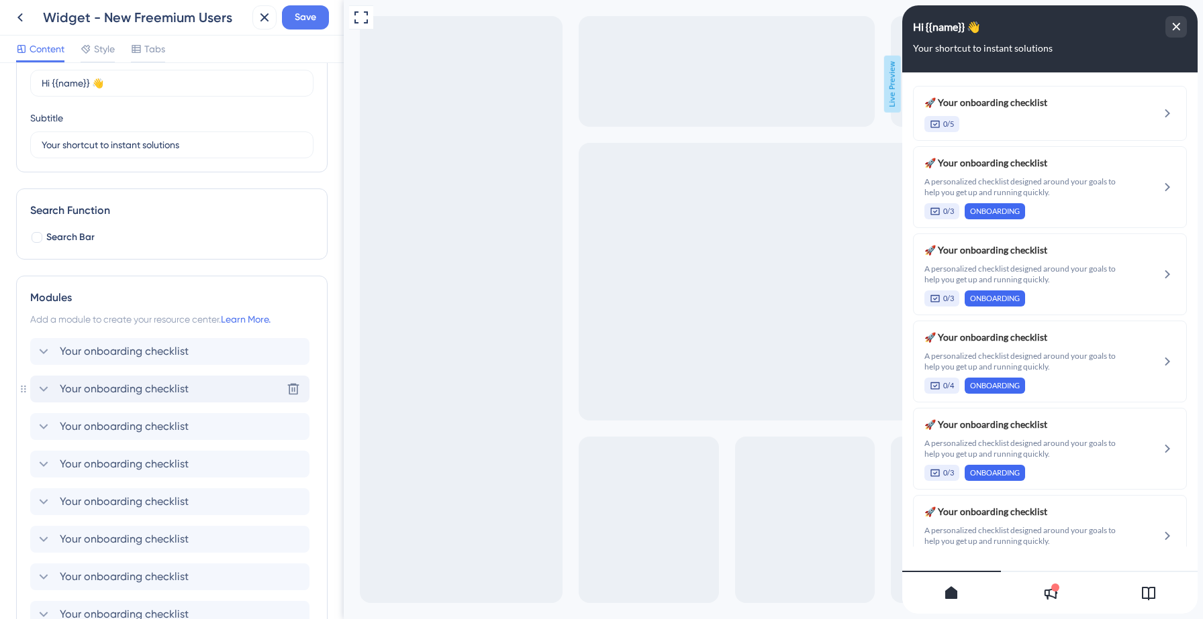
click at [46, 388] on icon at bounding box center [44, 389] width 16 height 16
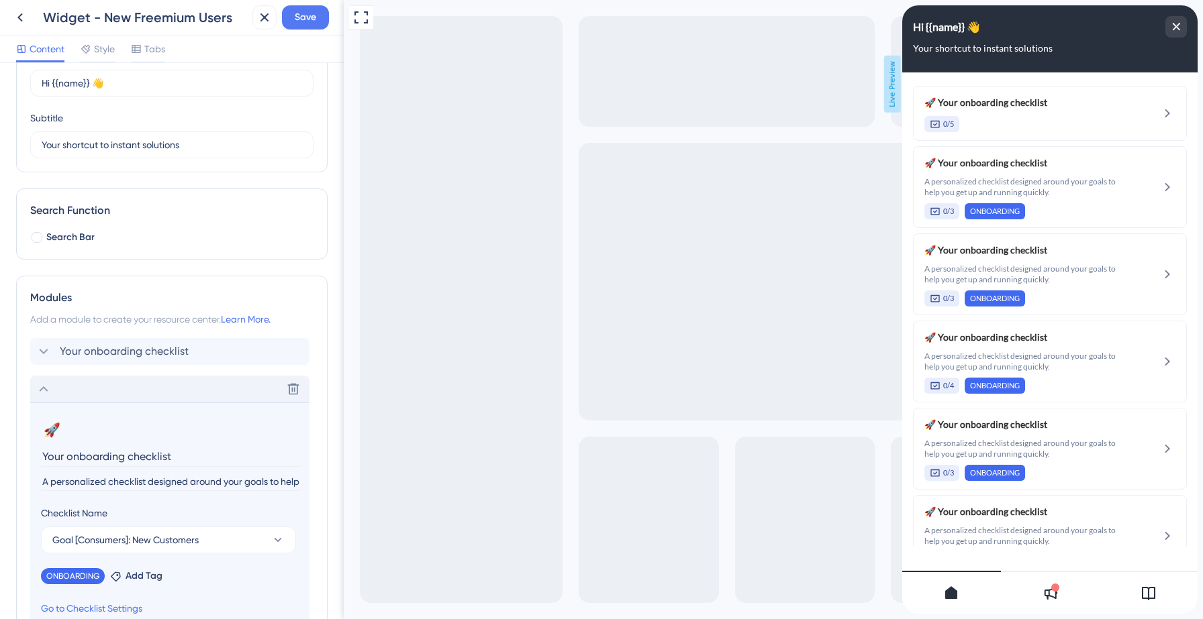
click at [97, 478] on input "A personalized checklist designed around your goals to help you get up and runn…" at bounding box center [171, 482] width 260 height 18
click at [94, 343] on div "Your onboarding checklist Delete" at bounding box center [169, 351] width 279 height 27
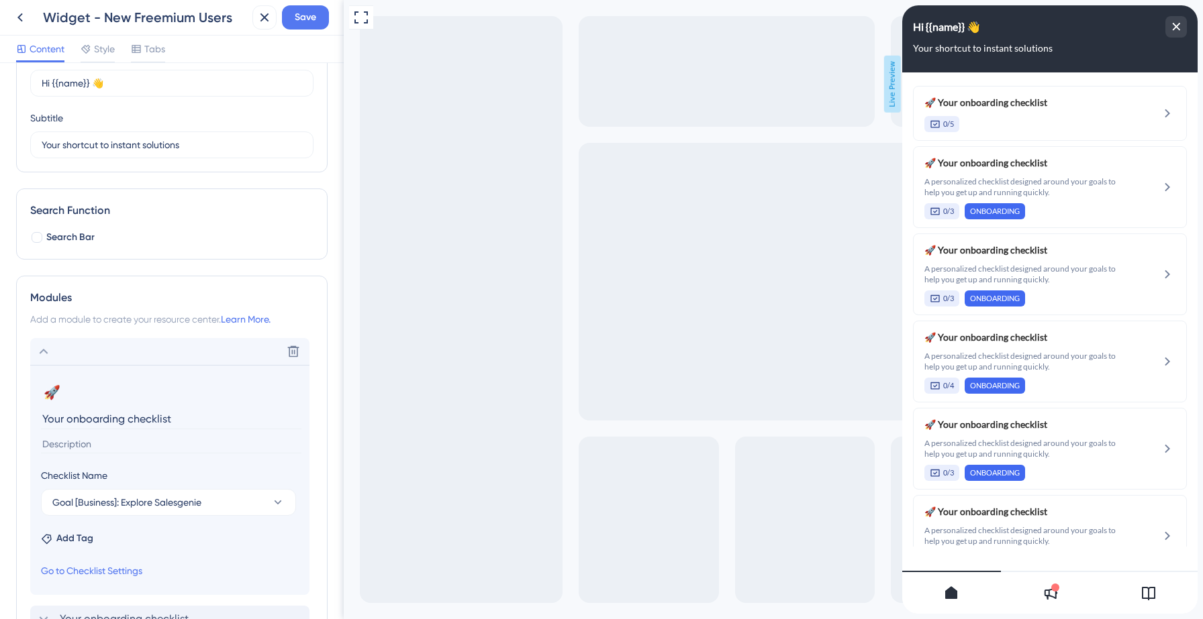
click at [73, 444] on input at bounding box center [171, 445] width 260 height 18
paste input "A personalized checklist designed around your goals to help you get up and runn…"
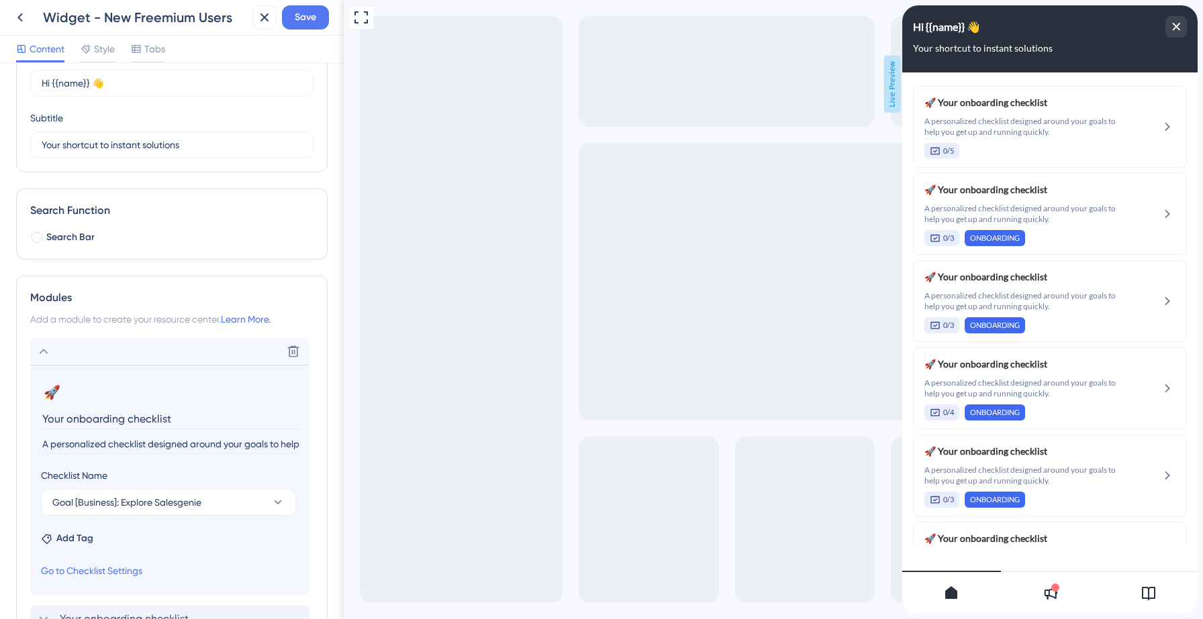
scroll to position [0, 138]
type input "A personalized checklist designed around your goals to help you get up and runn…"
click at [304, 17] on span "Save" at bounding box center [305, 17] width 21 height 16
click at [19, 20] on icon at bounding box center [20, 17] width 16 height 16
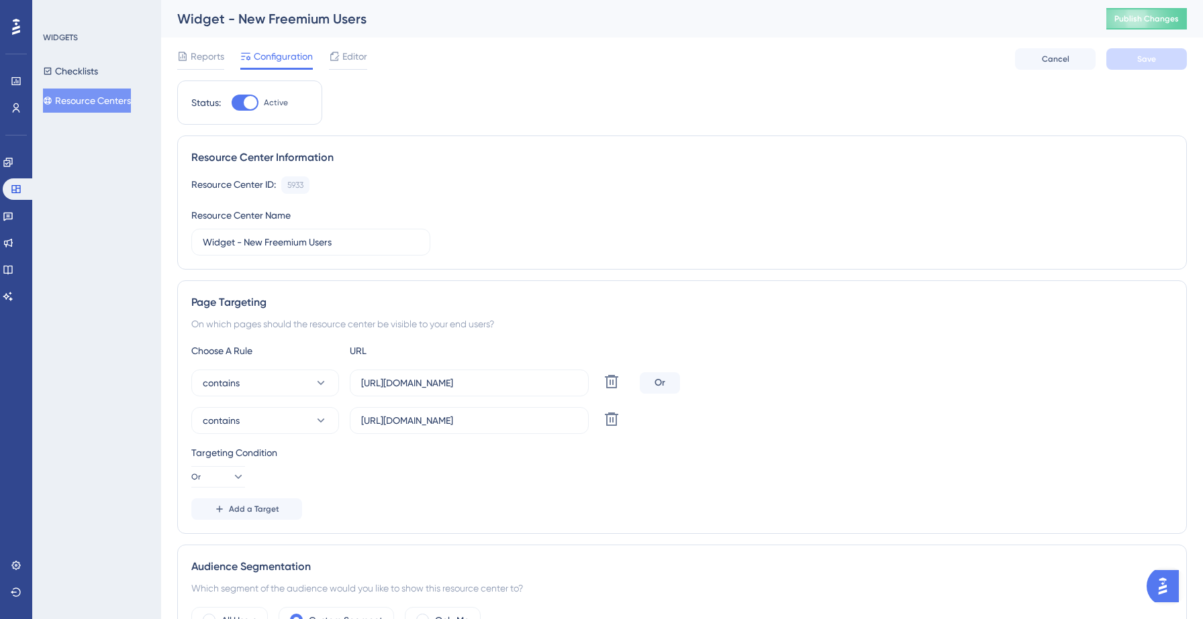
click at [85, 99] on button "Resource Centers" at bounding box center [87, 101] width 88 height 24
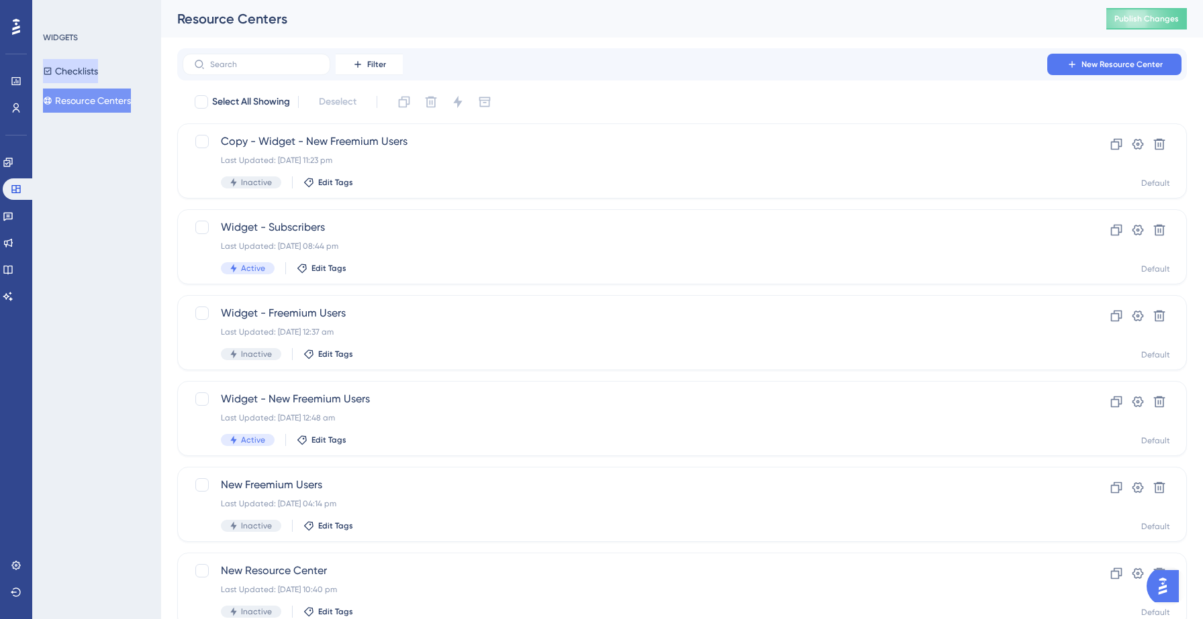
click at [93, 74] on button "Checklists" at bounding box center [70, 71] width 55 height 24
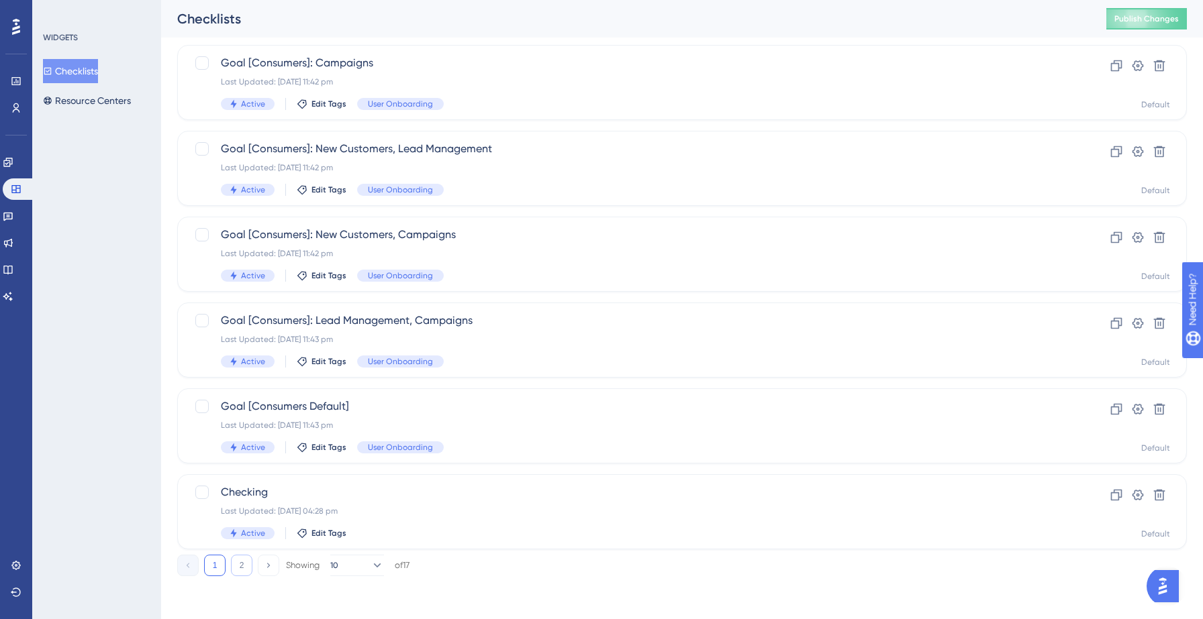
click at [245, 564] on button "2" at bounding box center [241, 565] width 21 height 21
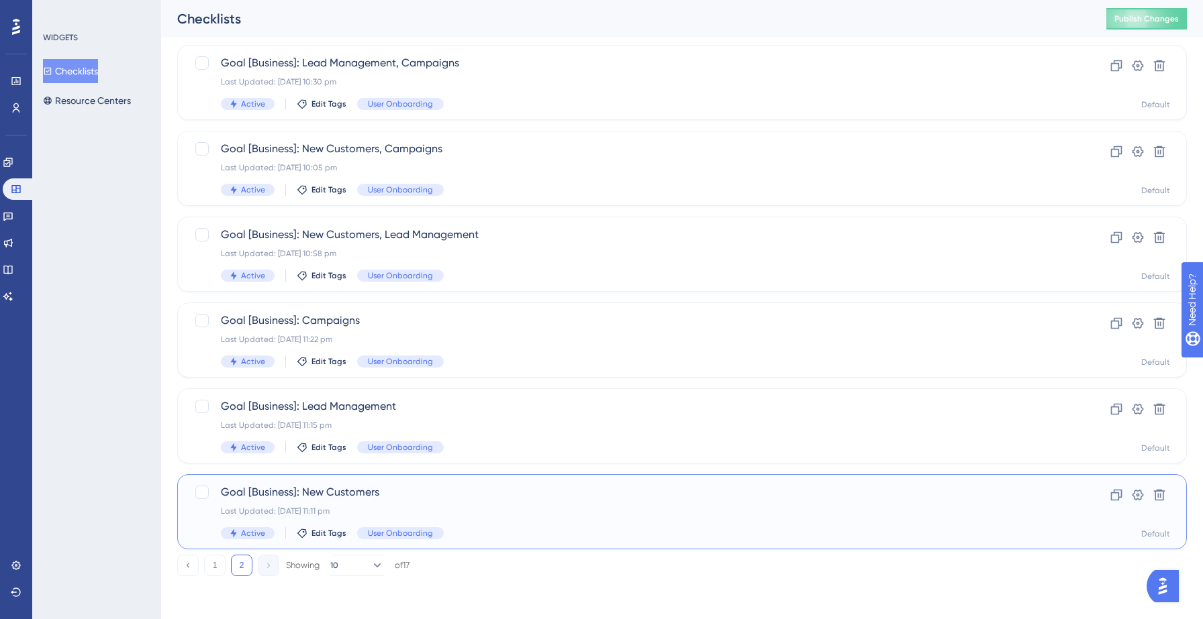
click at [422, 492] on span "Goal [Business]: New Customers" at bounding box center [628, 493] width 815 height 16
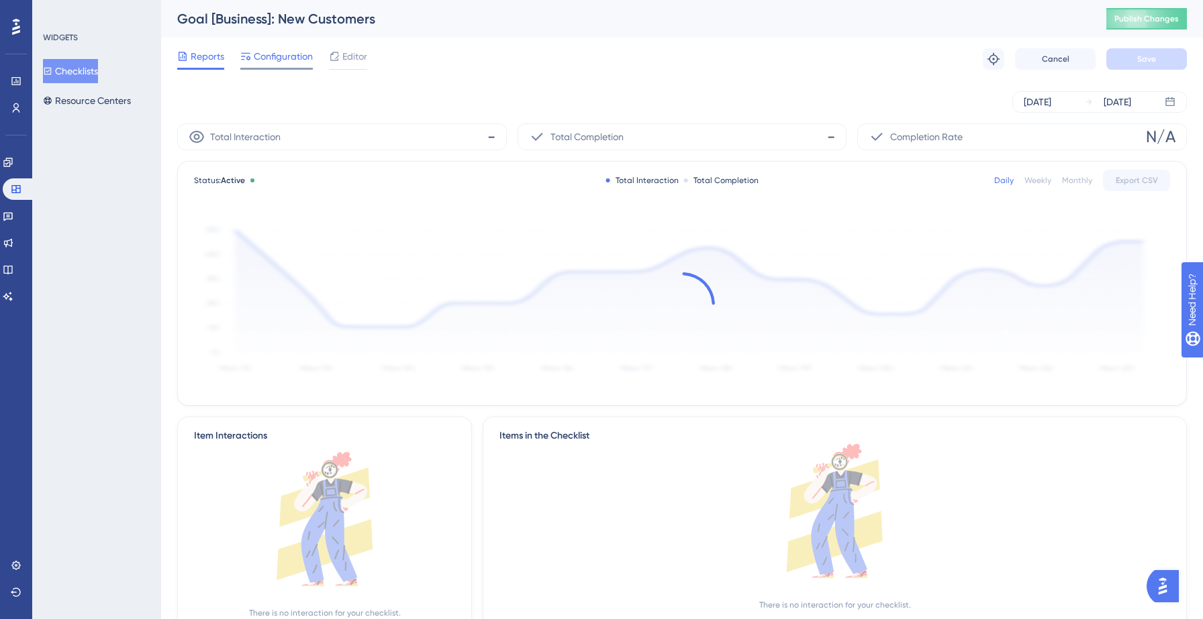
click at [280, 49] on span "Configuration" at bounding box center [283, 56] width 59 height 16
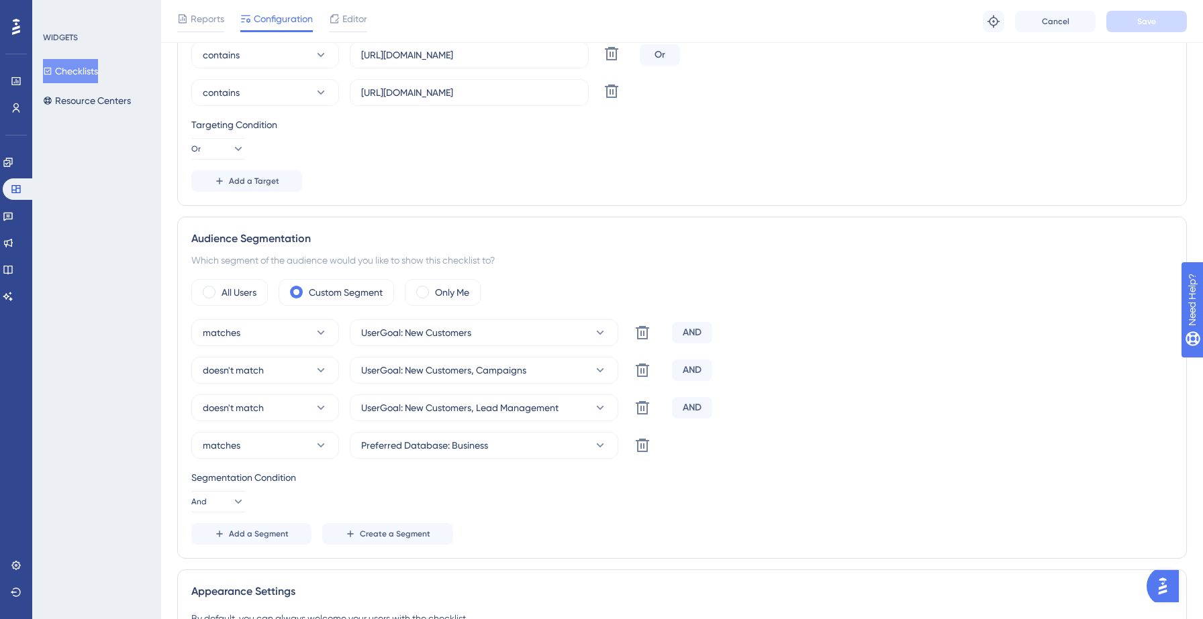
scroll to position [337, 0]
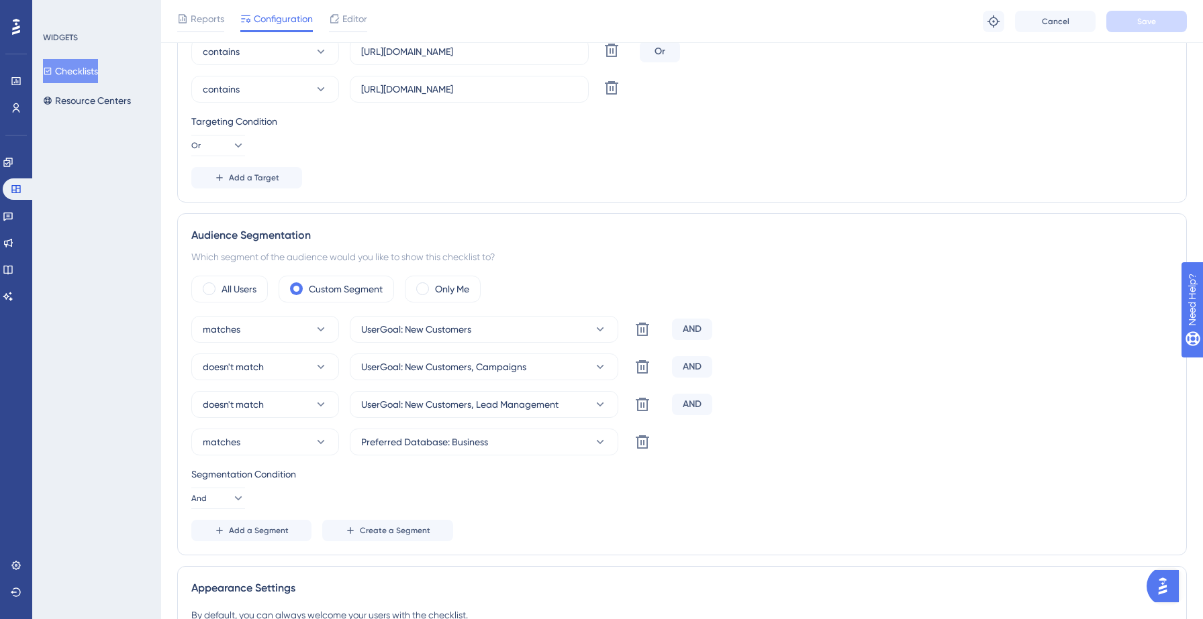
click at [90, 72] on button "Checklists" at bounding box center [70, 71] width 55 height 24
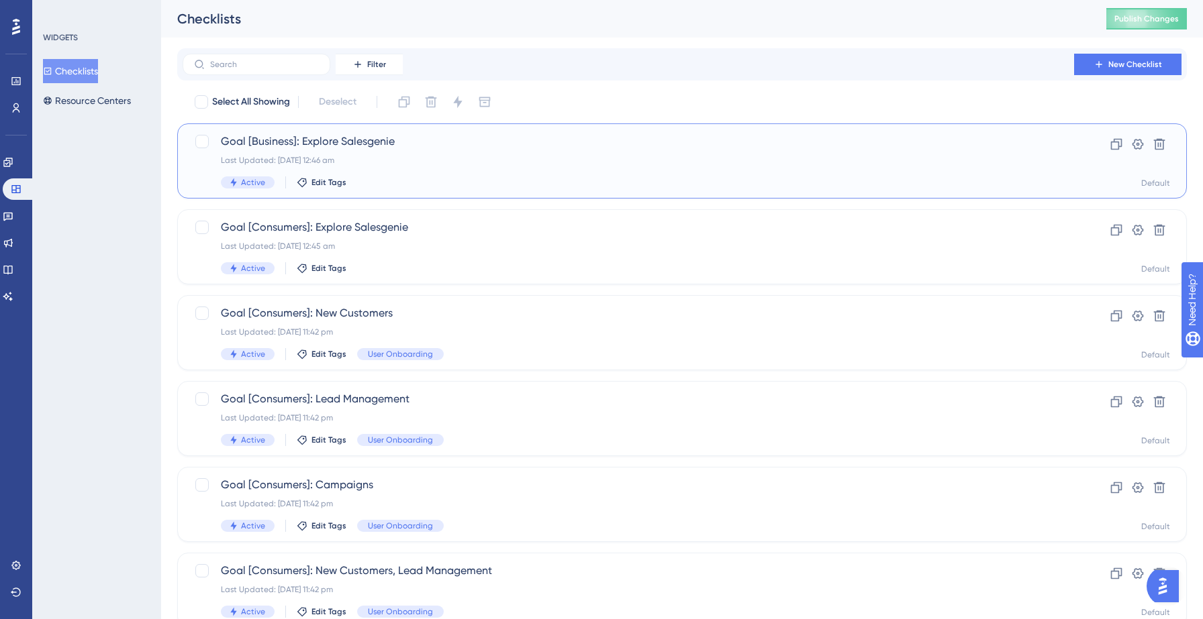
click at [367, 155] on div "Last Updated: 13 Sept 2025 12:46 am" at bounding box center [628, 160] width 815 height 11
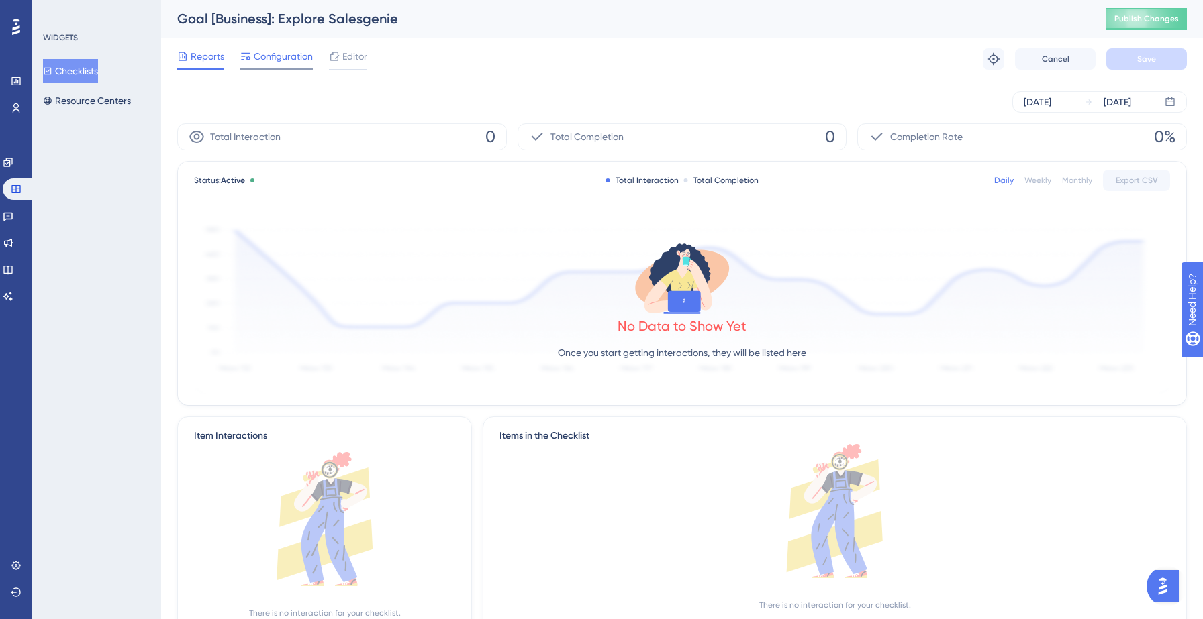
click at [283, 67] on div "Configuration" at bounding box center [276, 58] width 72 height 21
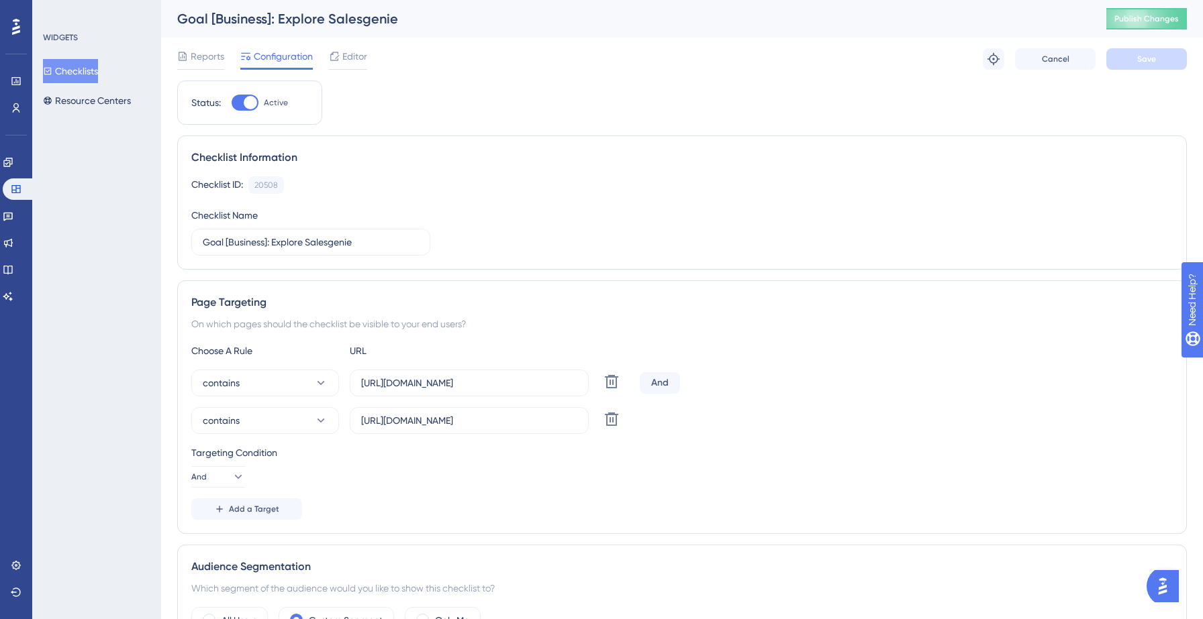
click at [251, 101] on div at bounding box center [250, 102] width 13 height 13
click at [232, 103] on input "Active" at bounding box center [231, 103] width 1 height 1
checkbox input "false"
click at [1134, 55] on button "Save" at bounding box center [1146, 58] width 81 height 21
click at [74, 74] on button "Checklists" at bounding box center [70, 71] width 55 height 24
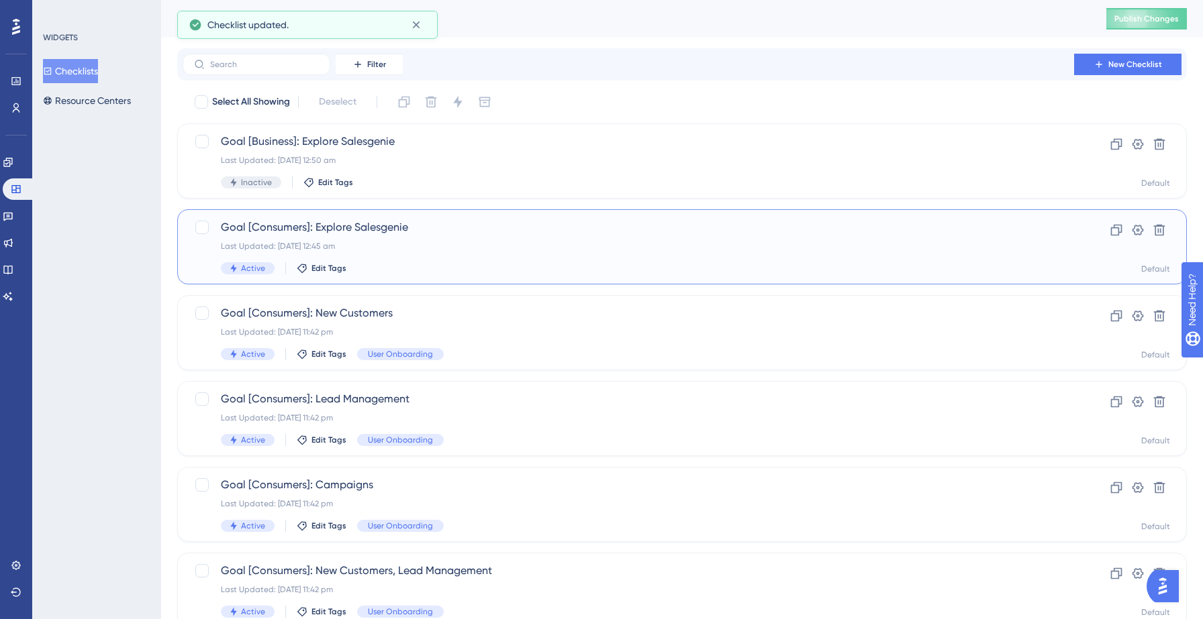
click at [313, 241] on div "Last Updated: 13 Sept 2025 12:45 am" at bounding box center [628, 246] width 815 height 11
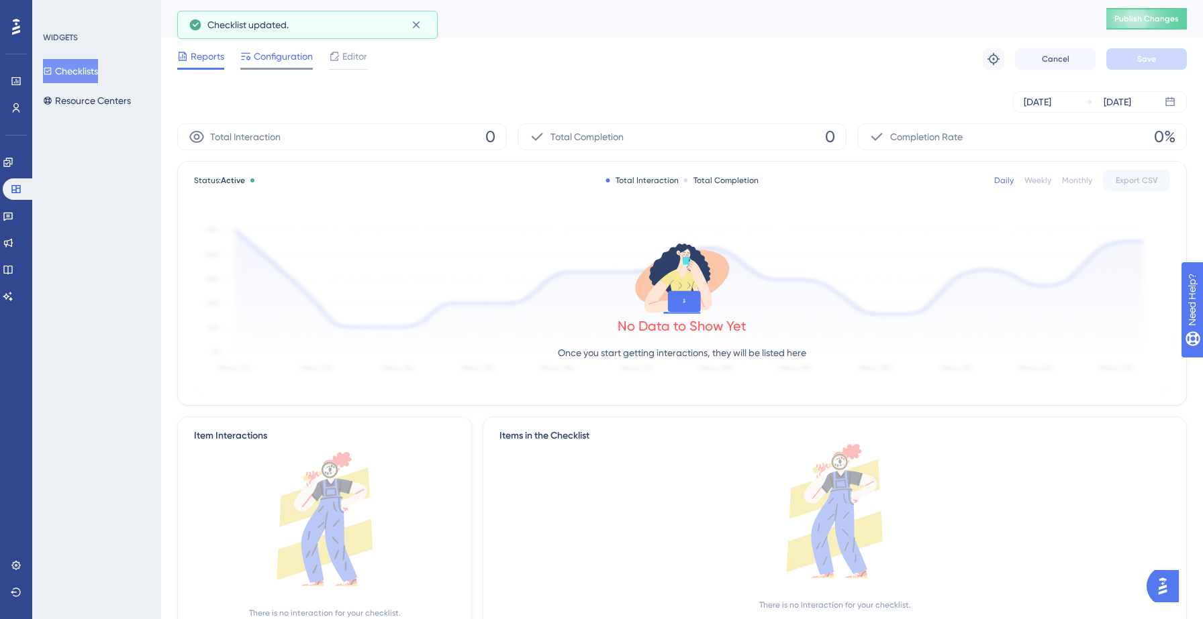
click at [273, 60] on span "Configuration" at bounding box center [283, 56] width 59 height 16
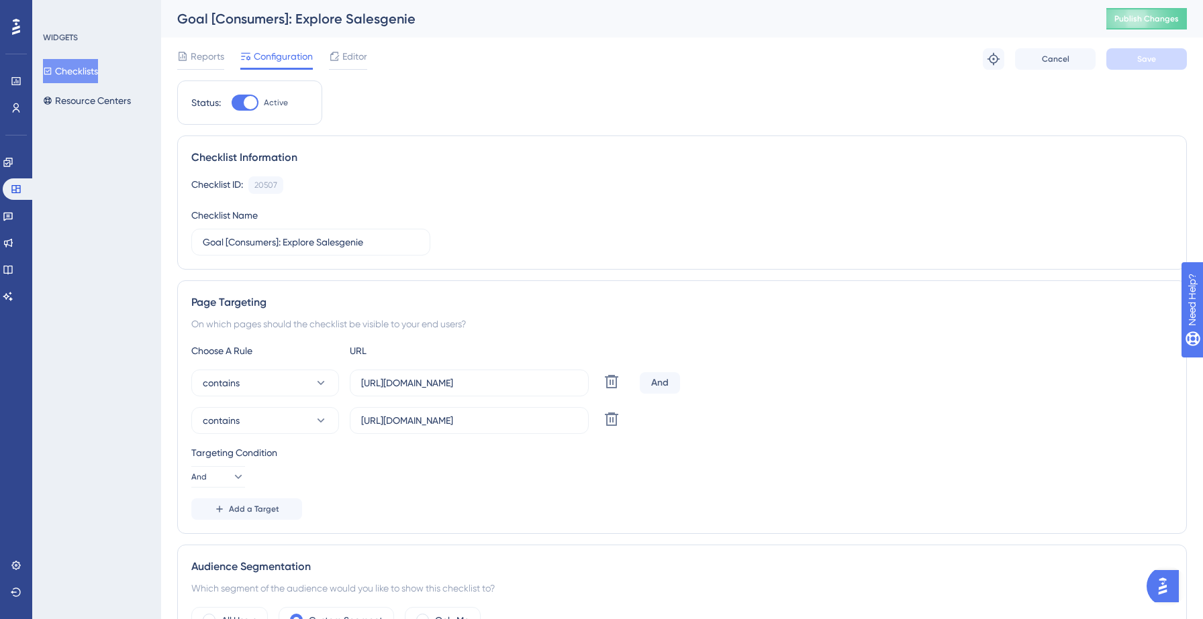
click at [248, 106] on div at bounding box center [250, 102] width 13 height 13
click at [232, 103] on input "Active" at bounding box center [231, 103] width 1 height 1
checkbox input "false"
click at [1146, 60] on span "Save" at bounding box center [1146, 59] width 19 height 11
click at [1124, 17] on button "Publish Changes" at bounding box center [1146, 18] width 81 height 21
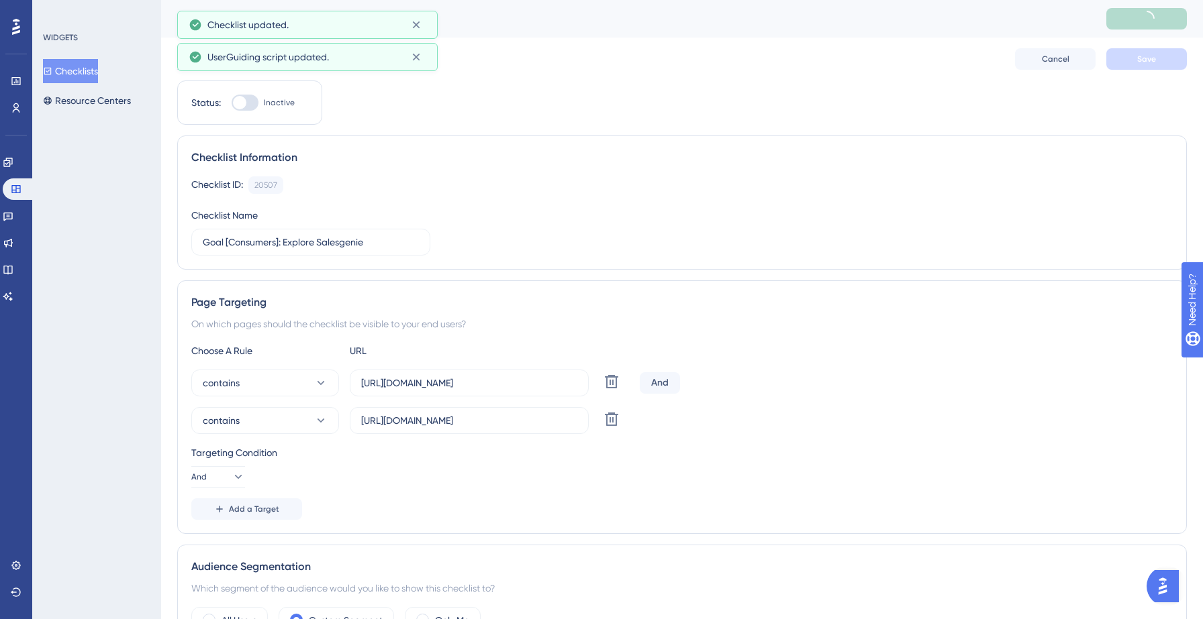
click at [70, 73] on button "Checklists" at bounding box center [70, 71] width 55 height 24
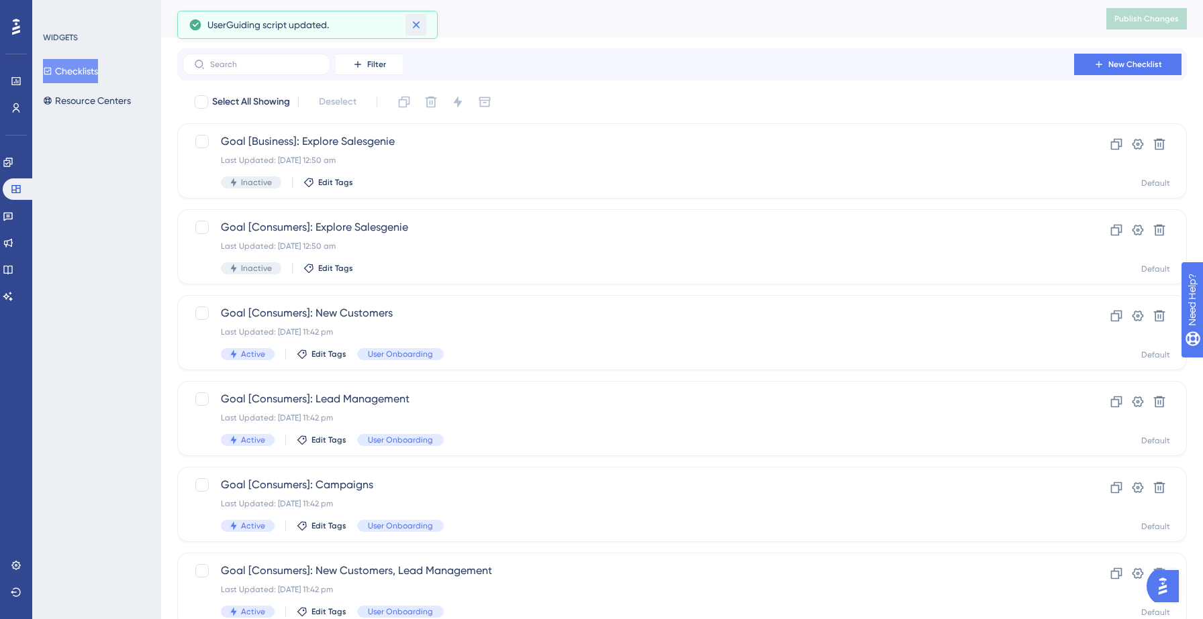
click at [418, 26] on icon at bounding box center [415, 24] width 13 height 13
click at [458, 29] on div "Checklists Publish Changes" at bounding box center [682, 19] width 1042 height 38
click at [13, 165] on icon at bounding box center [8, 162] width 11 height 11
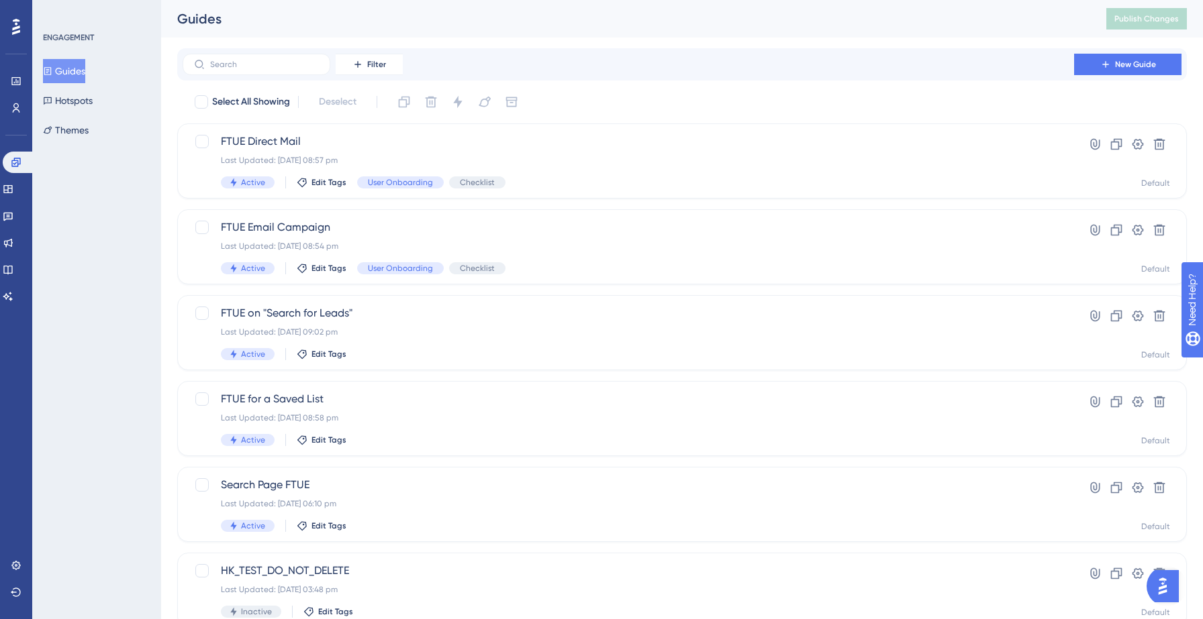
click at [80, 71] on button "Guides" at bounding box center [64, 71] width 42 height 24
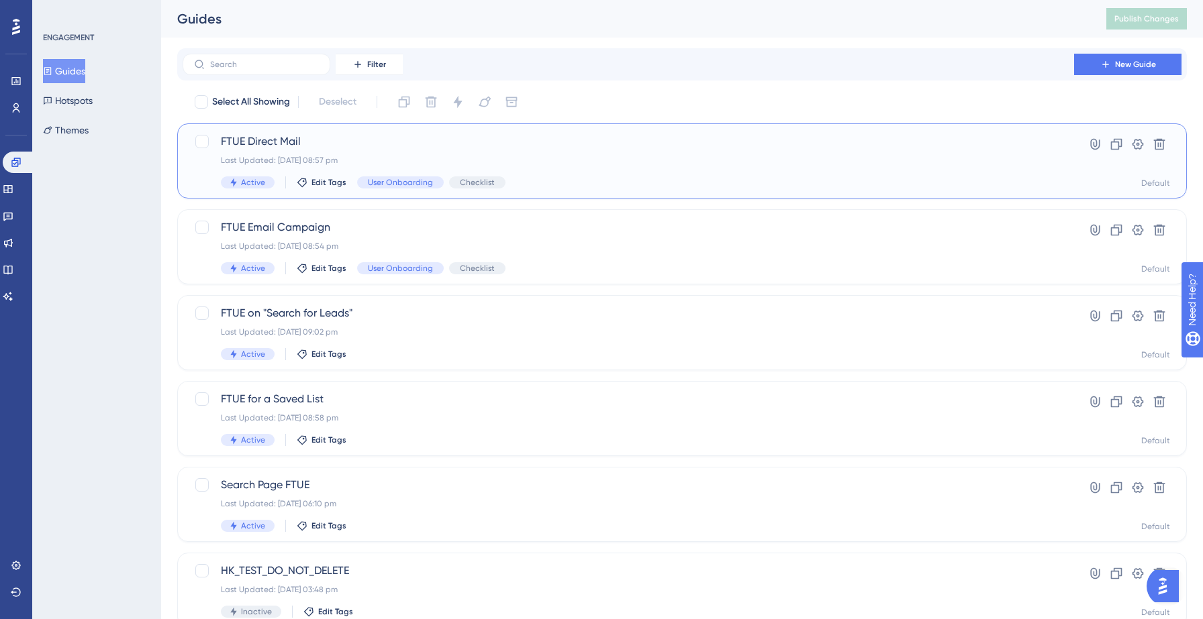
click at [406, 135] on span "FTUE Direct Mail" at bounding box center [628, 142] width 815 height 16
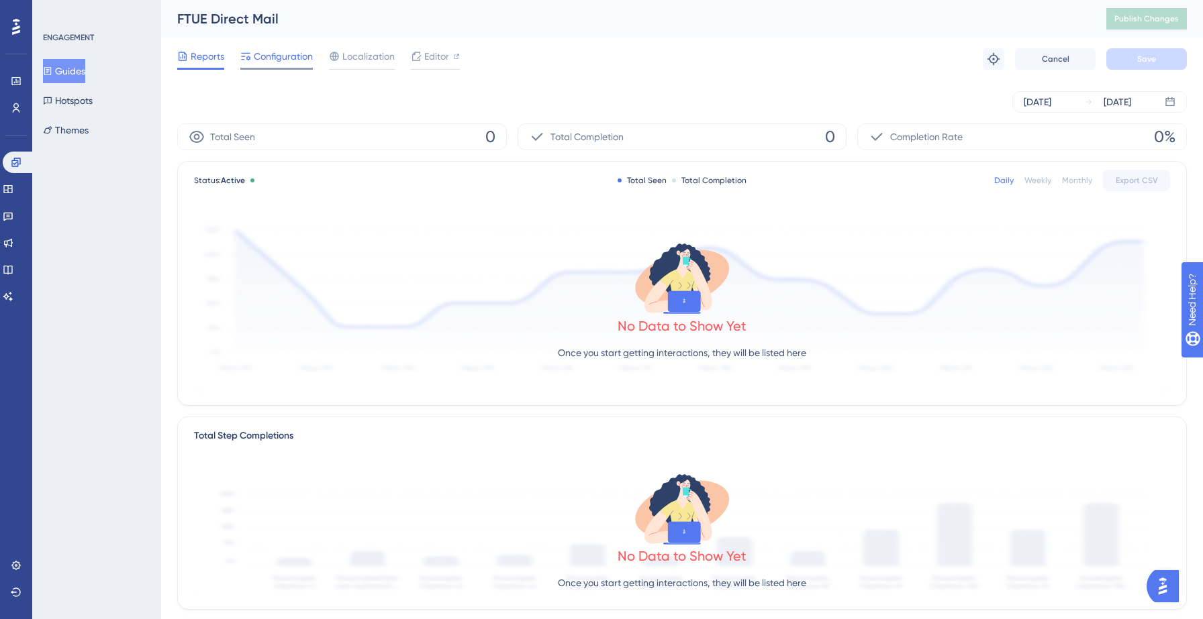
click at [285, 60] on span "Configuration" at bounding box center [283, 56] width 59 height 16
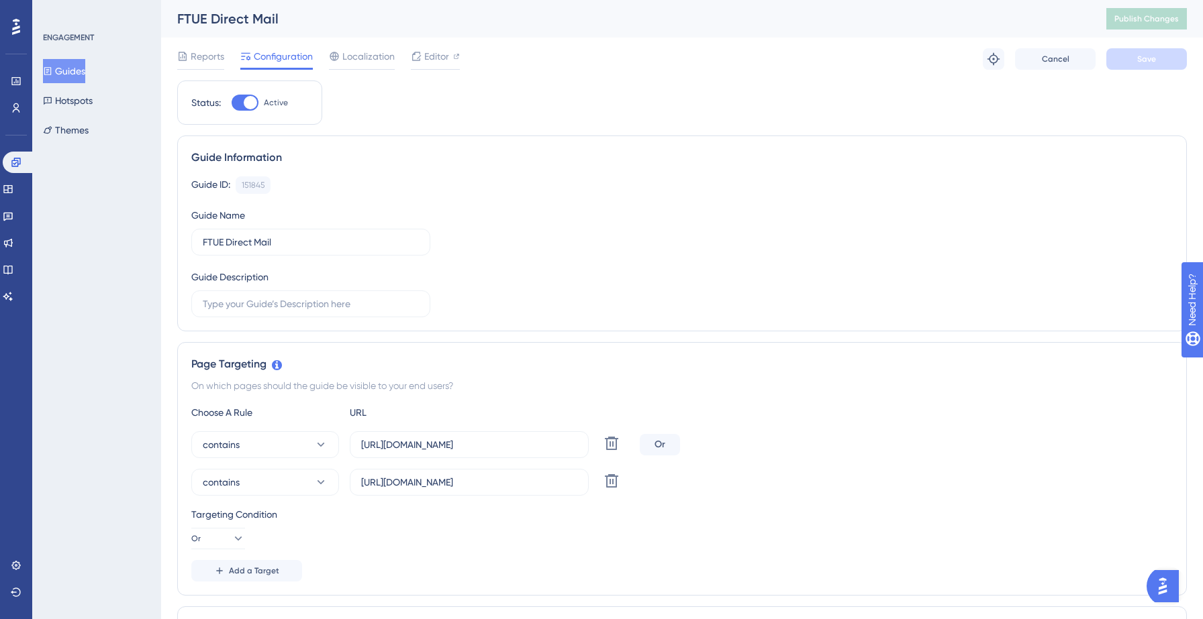
click at [81, 77] on button "Guides" at bounding box center [64, 71] width 42 height 24
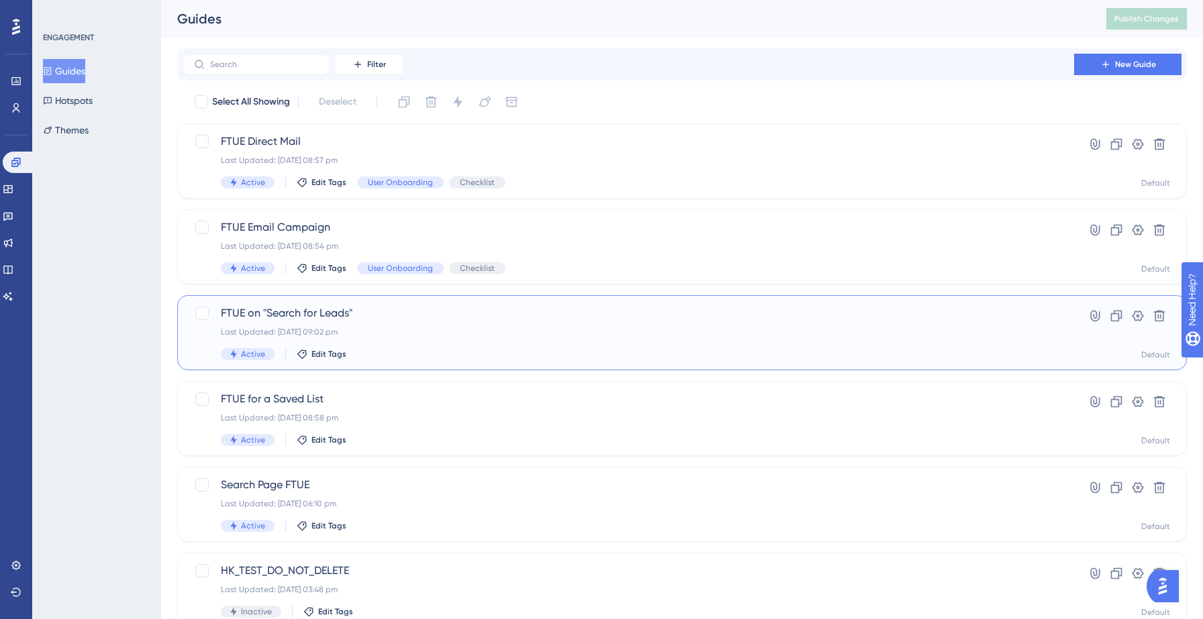
click at [325, 322] on div "FTUE on "Search for Leads" Last Updated: 12 Sept 2025 09:02 pm Active Edit Tags" at bounding box center [628, 332] width 815 height 55
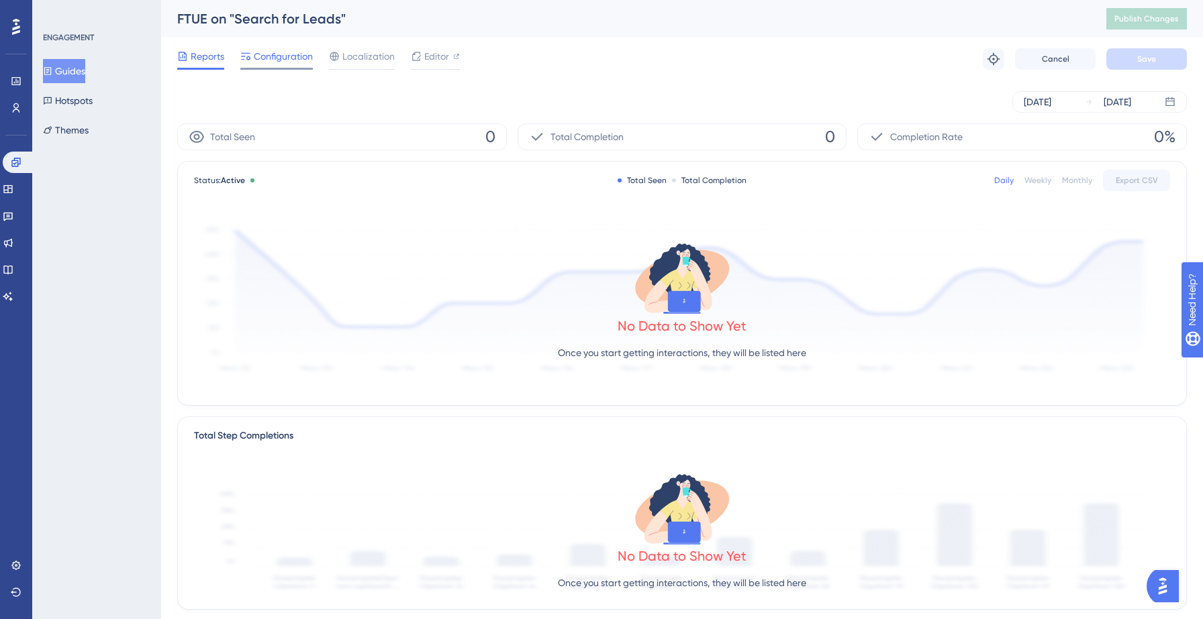
click at [279, 66] on div "Configuration" at bounding box center [276, 58] width 72 height 21
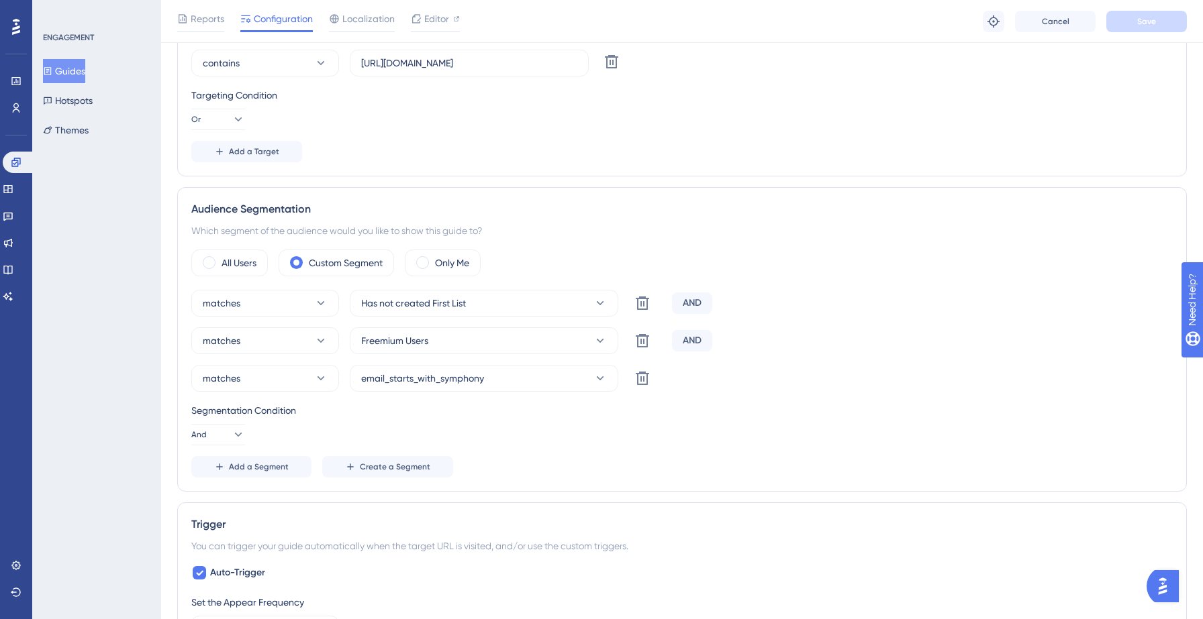
scroll to position [426, 0]
click at [234, 435] on icon at bounding box center [237, 434] width 7 height 4
click at [216, 477] on span "And" at bounding box center [213, 472] width 17 height 16
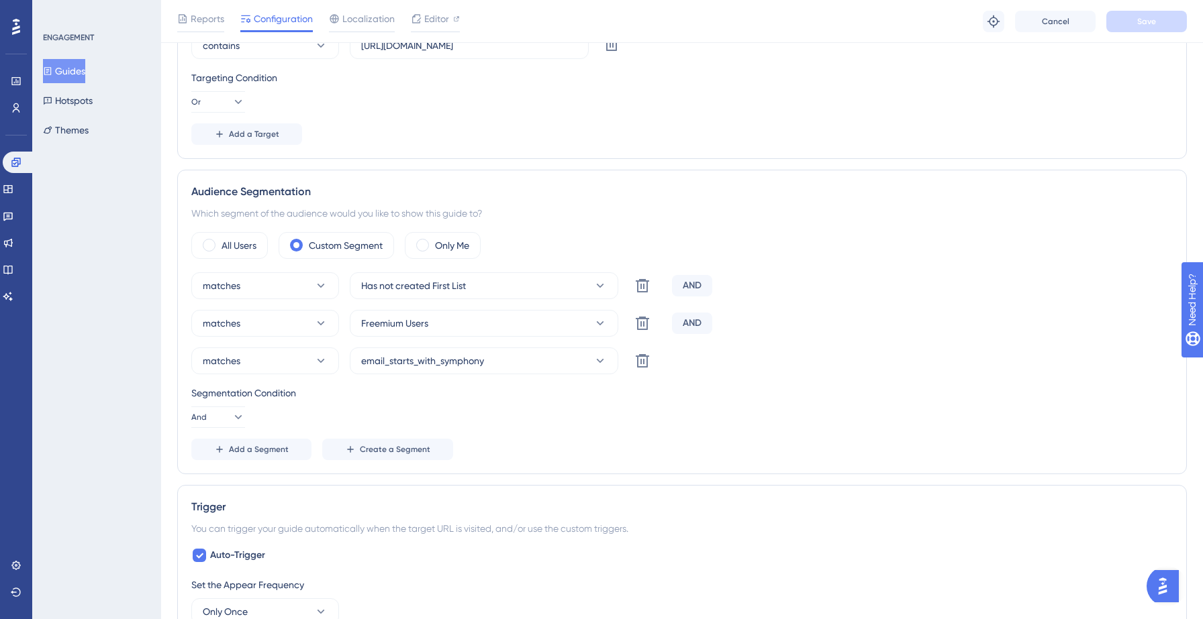
scroll to position [448, 0]
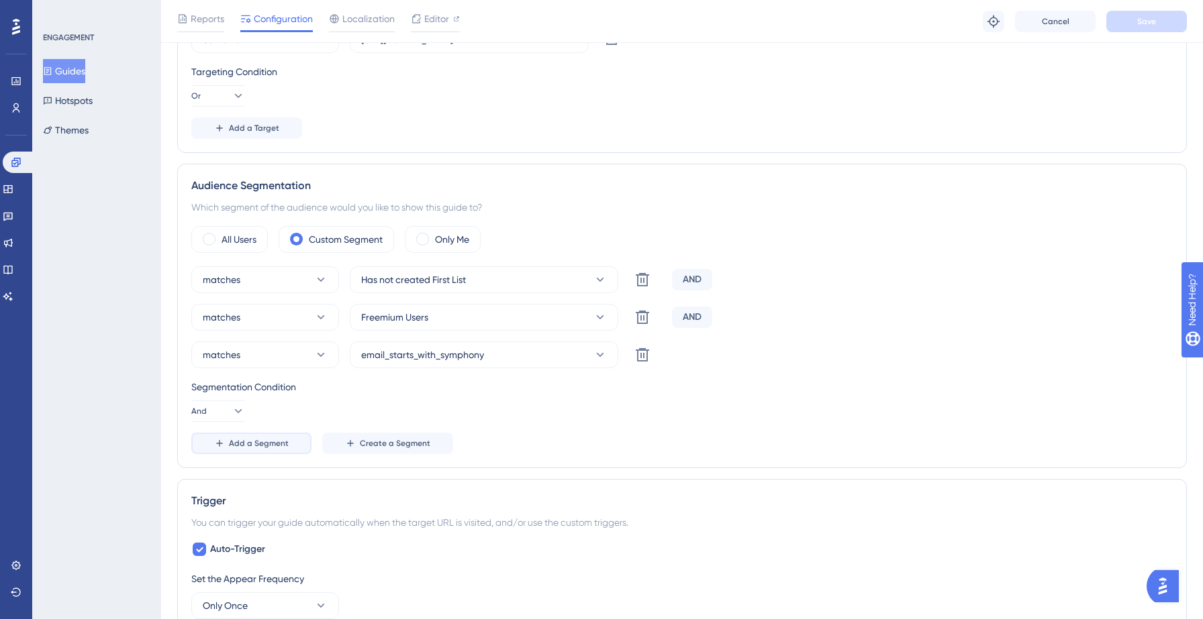
click at [282, 442] on span "Add a Segment" at bounding box center [259, 443] width 60 height 11
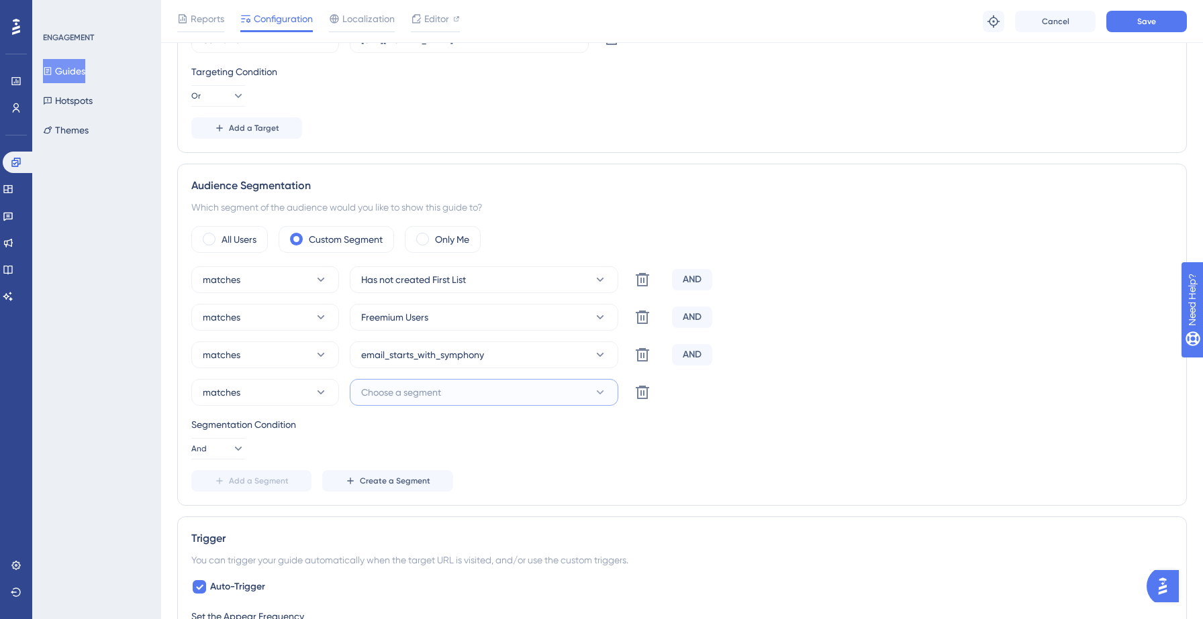
click at [409, 388] on span "Choose a segment" at bounding box center [401, 393] width 80 height 16
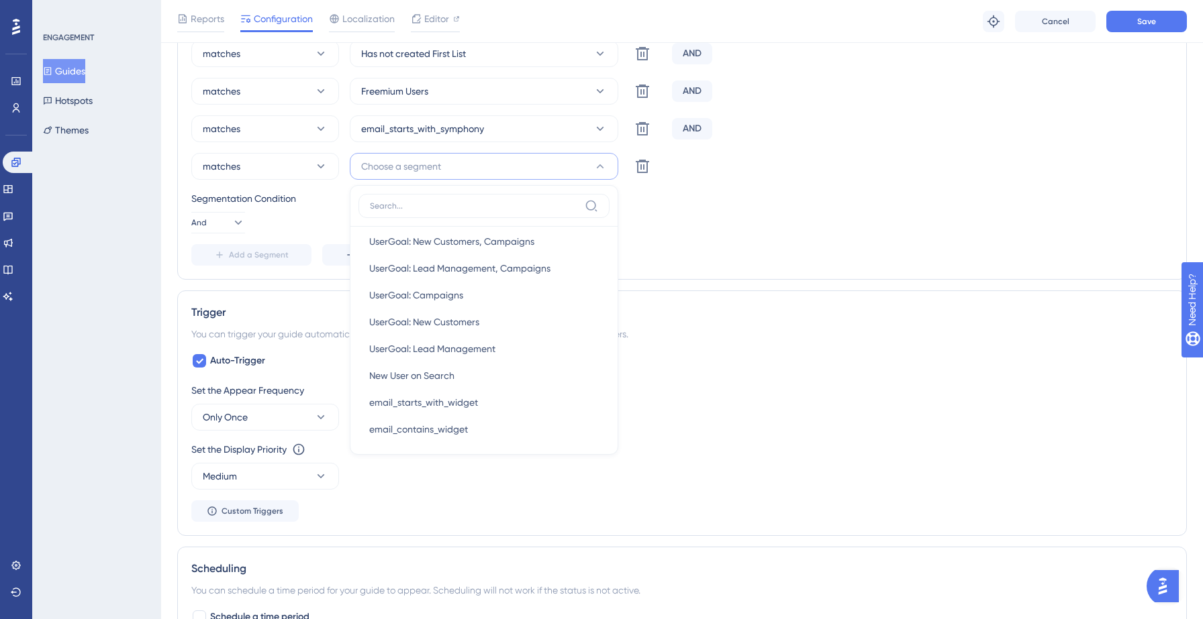
scroll to position [424, 0]
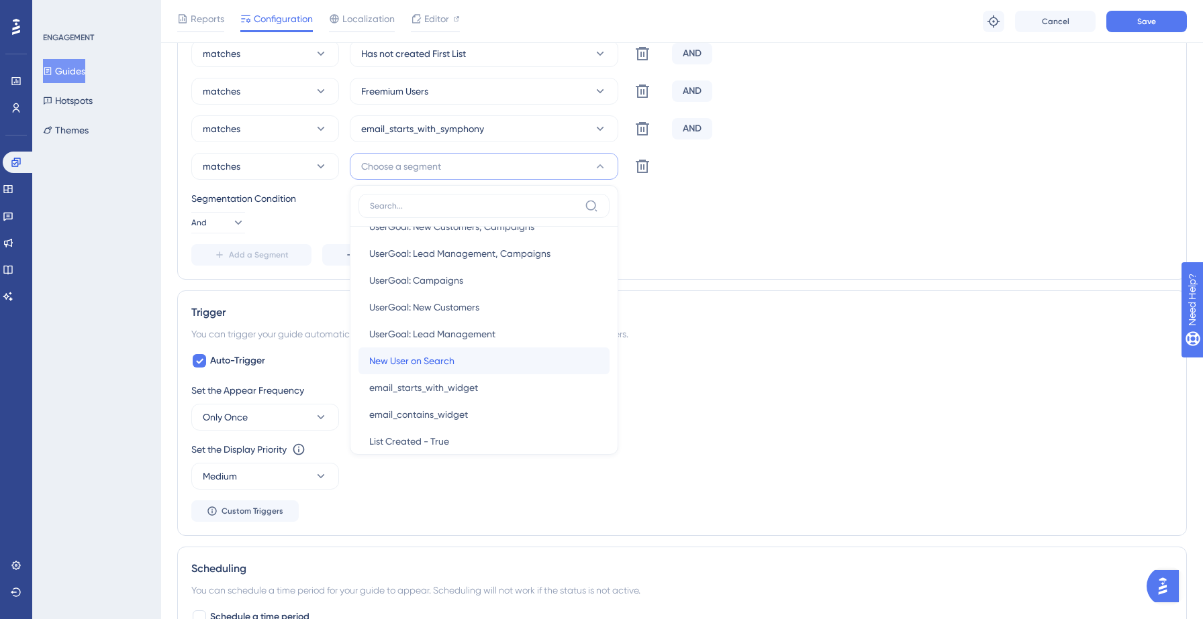
click at [427, 368] on span "New User on Search" at bounding box center [411, 361] width 85 height 16
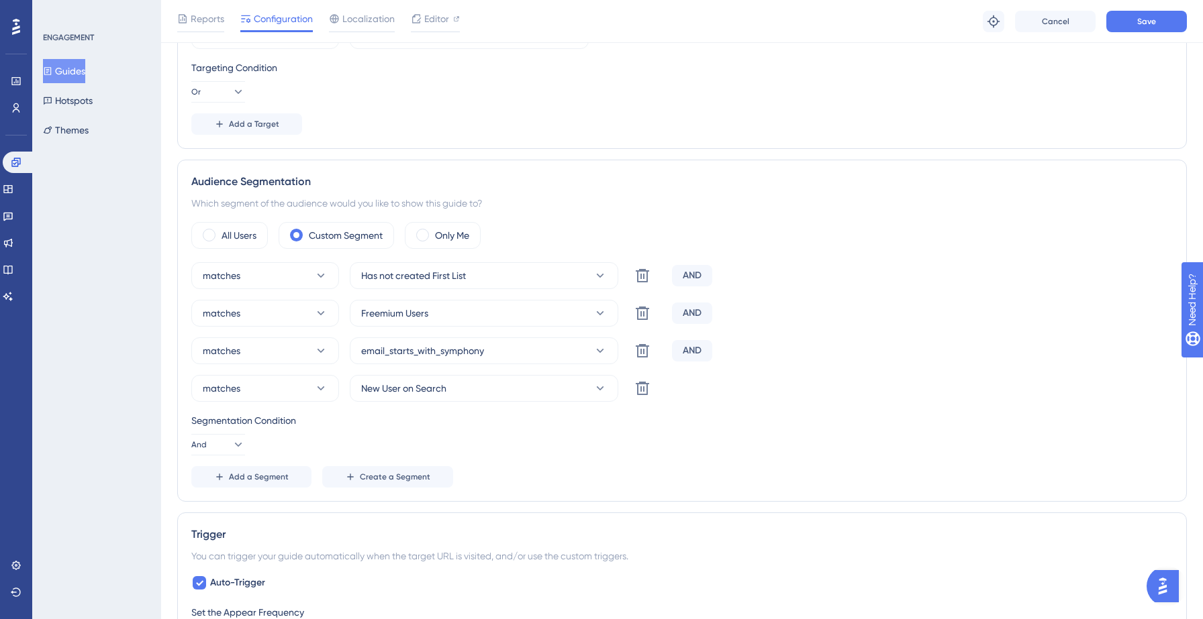
scroll to position [442, 0]
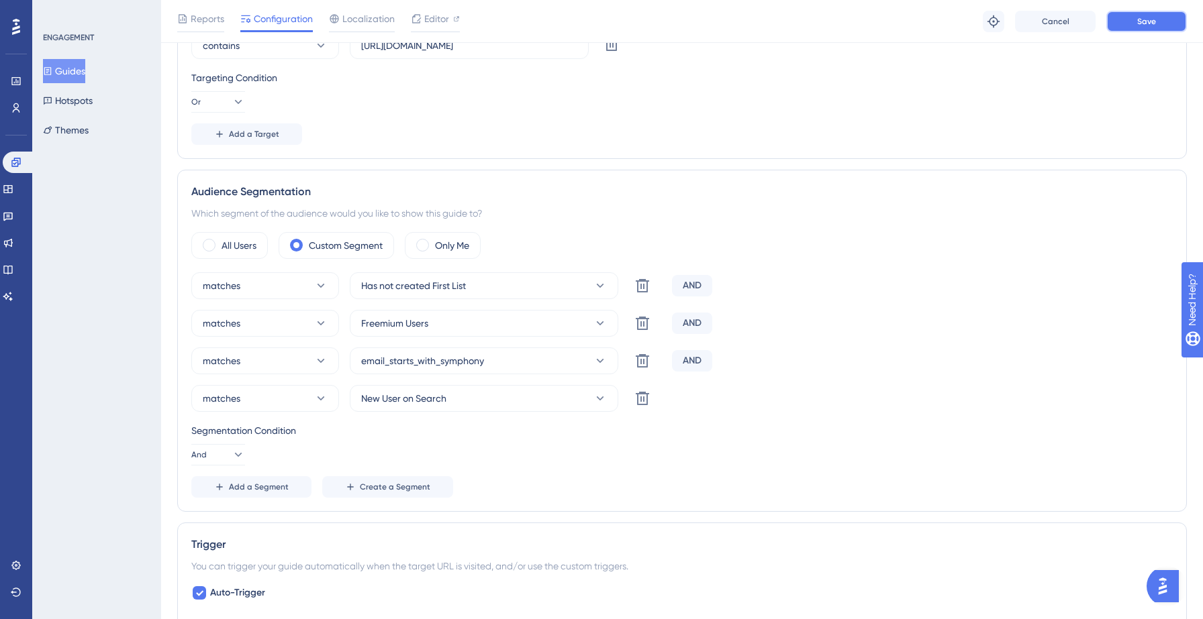
click at [1119, 23] on button "Save" at bounding box center [1146, 21] width 81 height 21
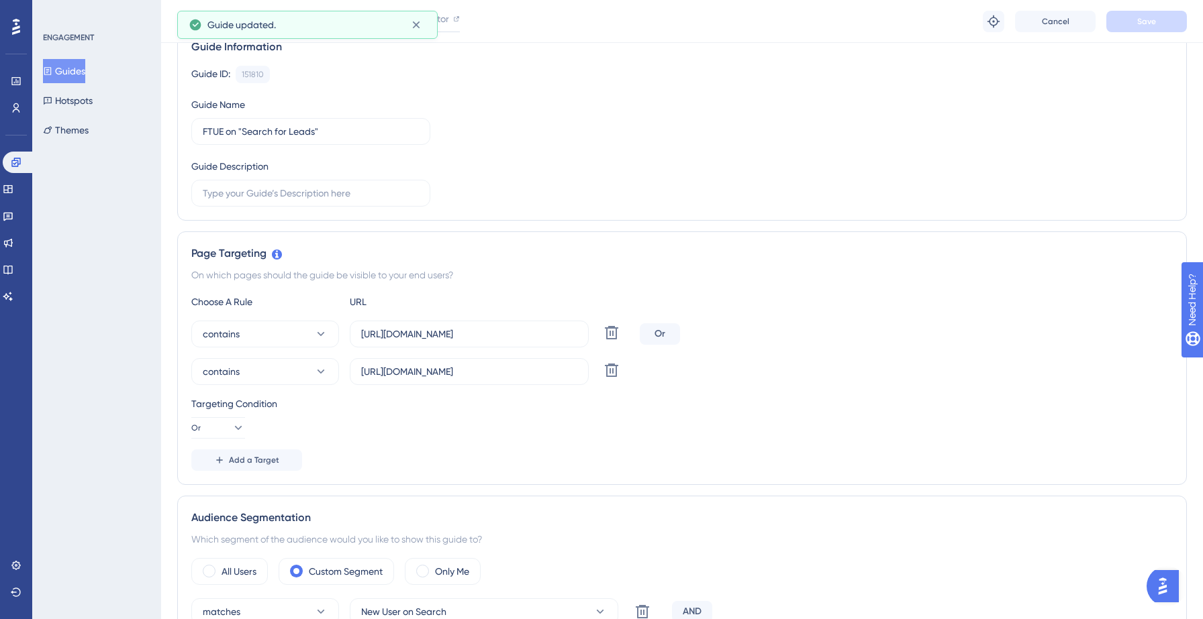
scroll to position [0, 0]
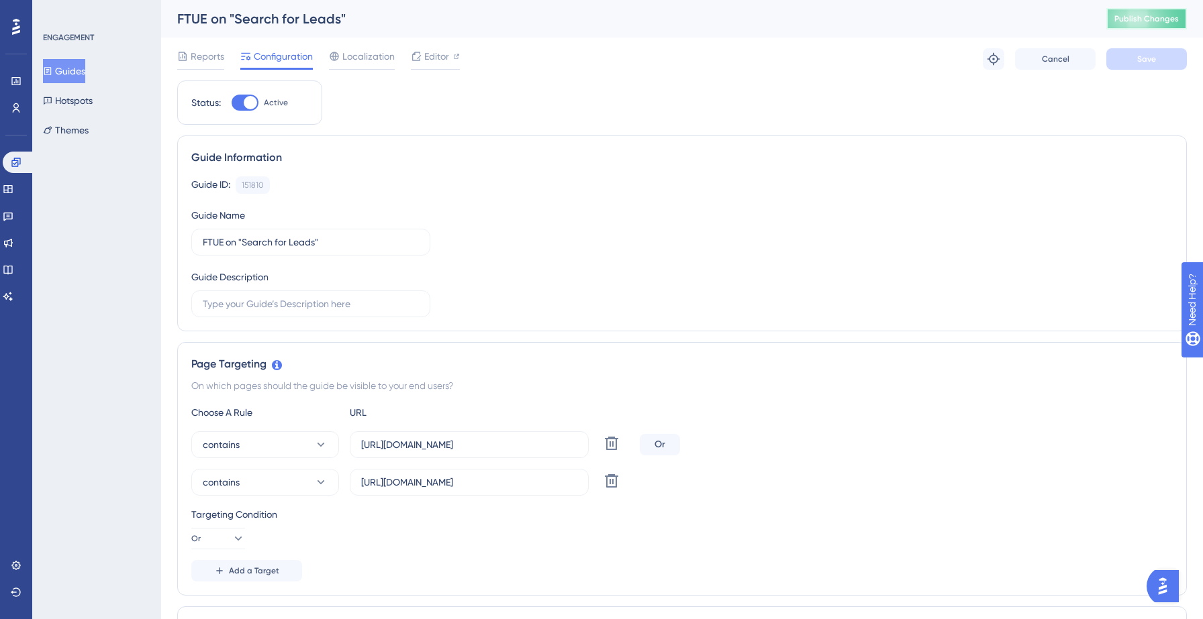
click at [1138, 16] on button "Publish Changes" at bounding box center [1146, 18] width 81 height 21
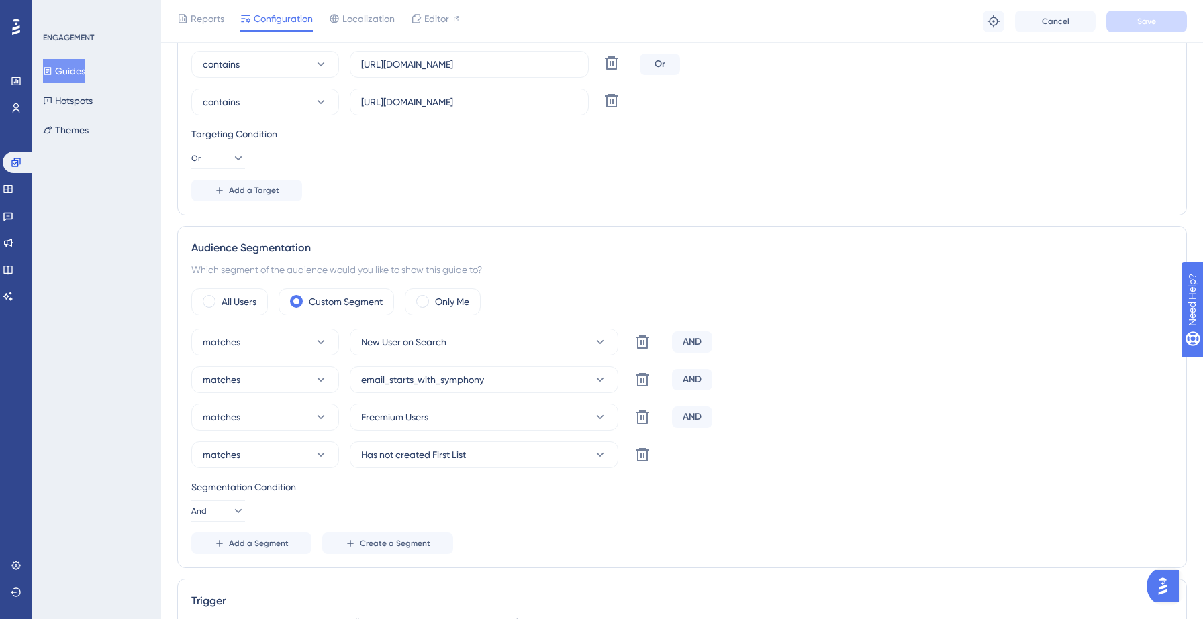
scroll to position [388, 0]
click at [539, 354] on div "matches New User on Search Delete AND matches email_starts_with_symphony Delete…" at bounding box center [681, 440] width 981 height 226
click at [542, 341] on button "New User on Search" at bounding box center [484, 340] width 268 height 27
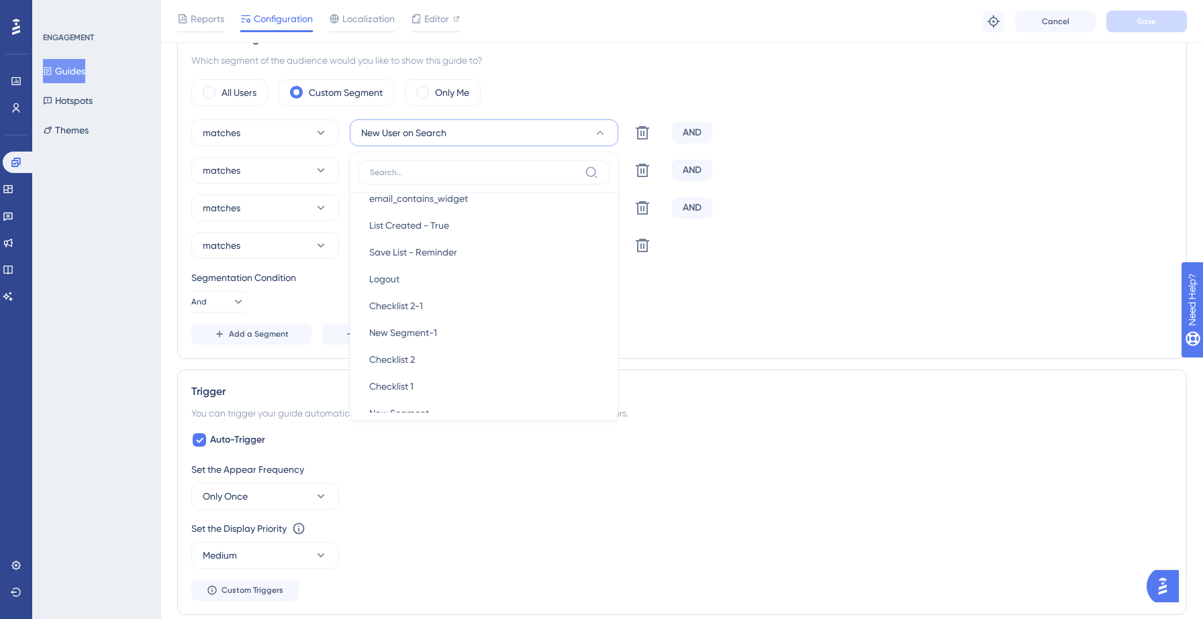
scroll to position [683, 0]
click at [800, 282] on div "Segmentation Condition" at bounding box center [681, 278] width 981 height 16
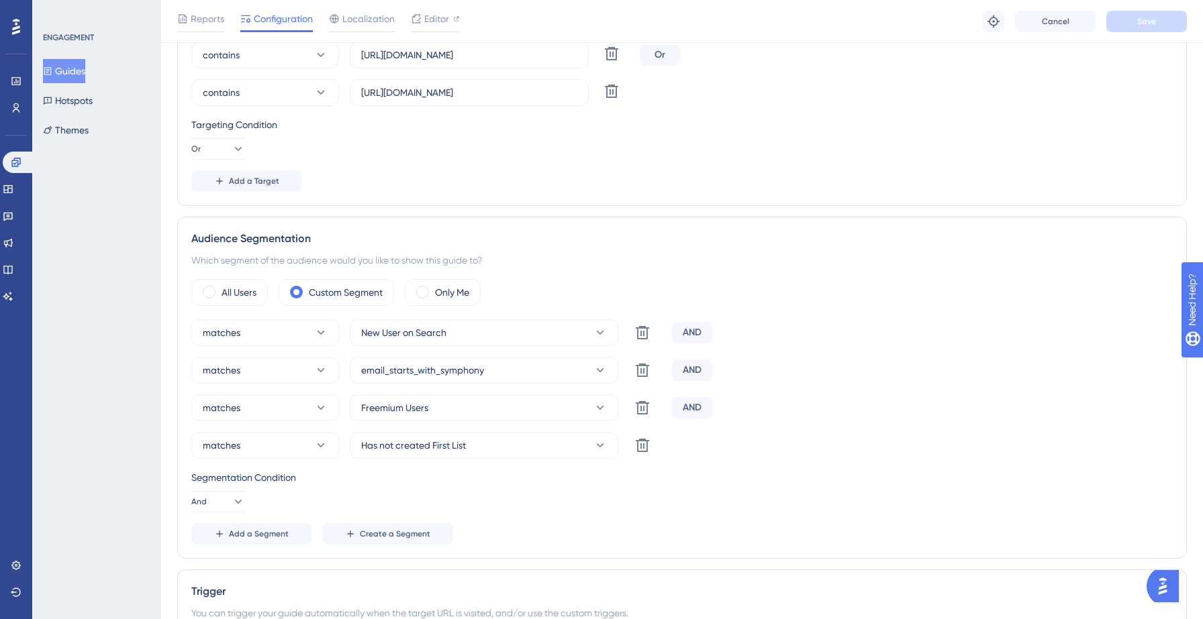
scroll to position [0, 0]
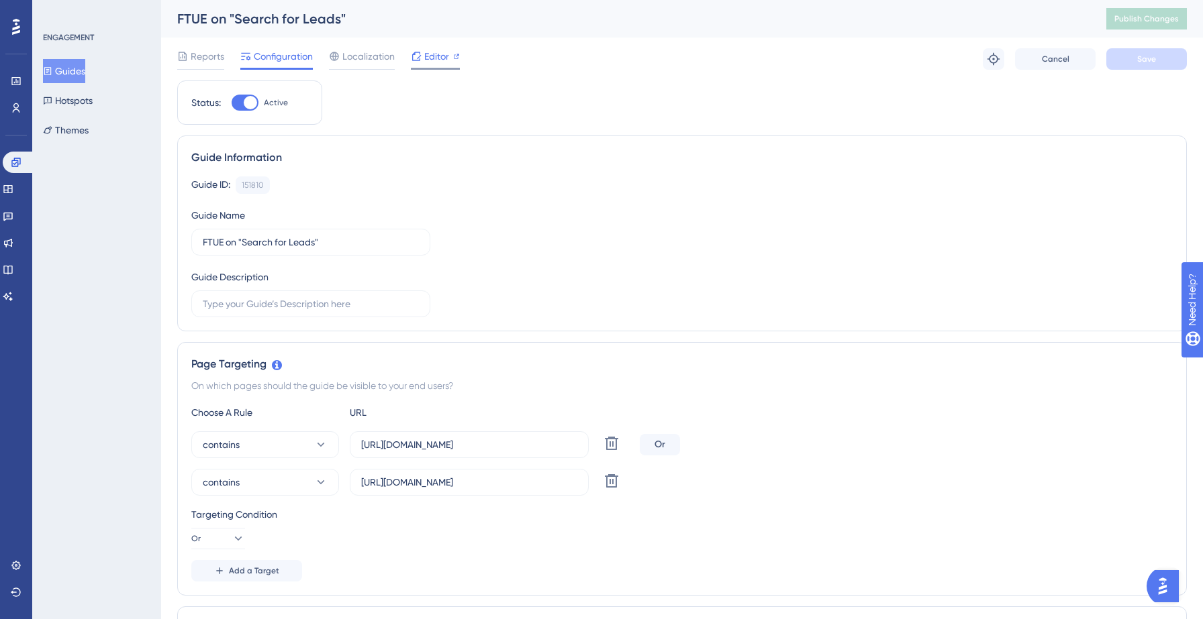
click at [440, 54] on span "Editor" at bounding box center [436, 56] width 25 height 16
click at [82, 70] on button "Guides" at bounding box center [64, 71] width 42 height 24
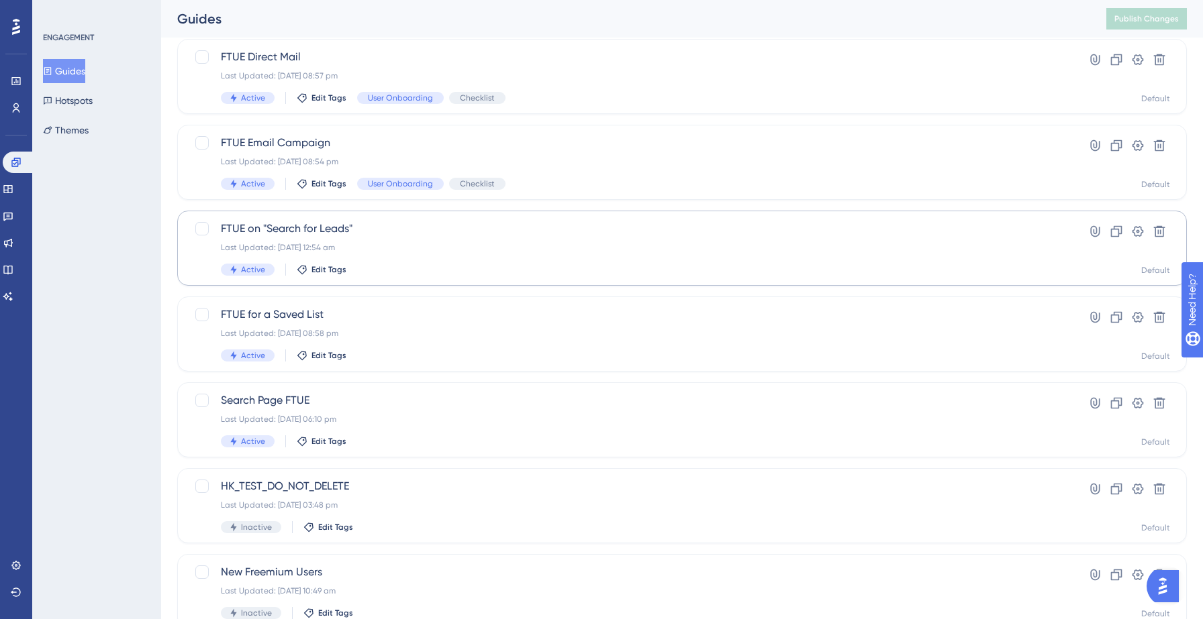
scroll to position [77, 0]
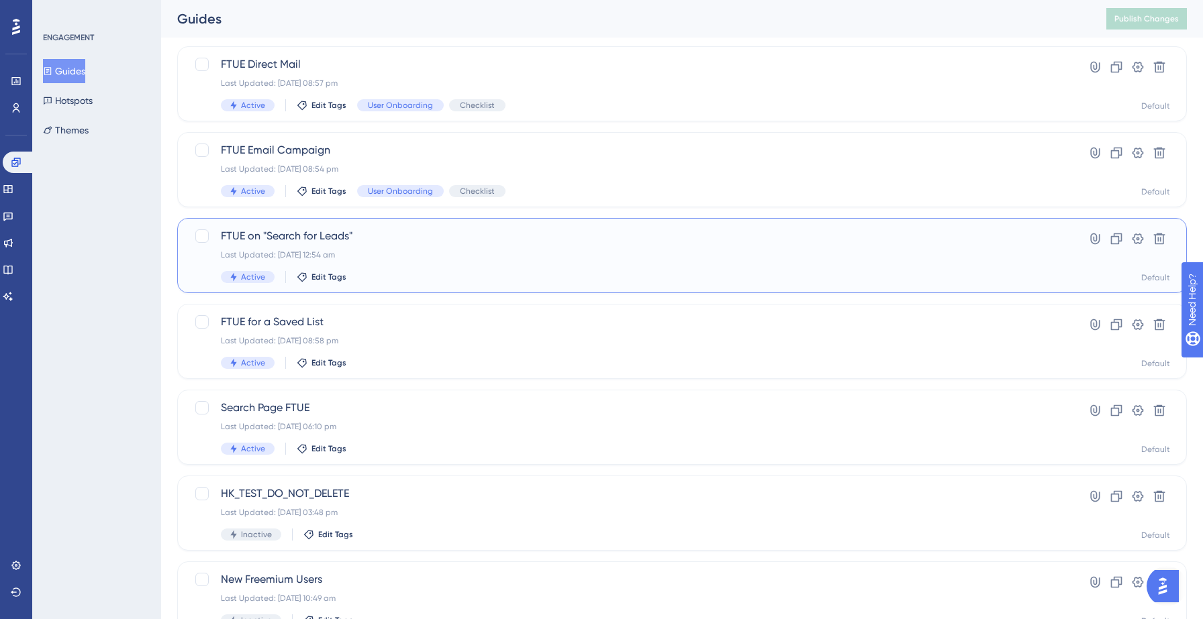
click at [393, 259] on div "Last Updated: 13 Sept 2025 12:54 am" at bounding box center [628, 255] width 815 height 11
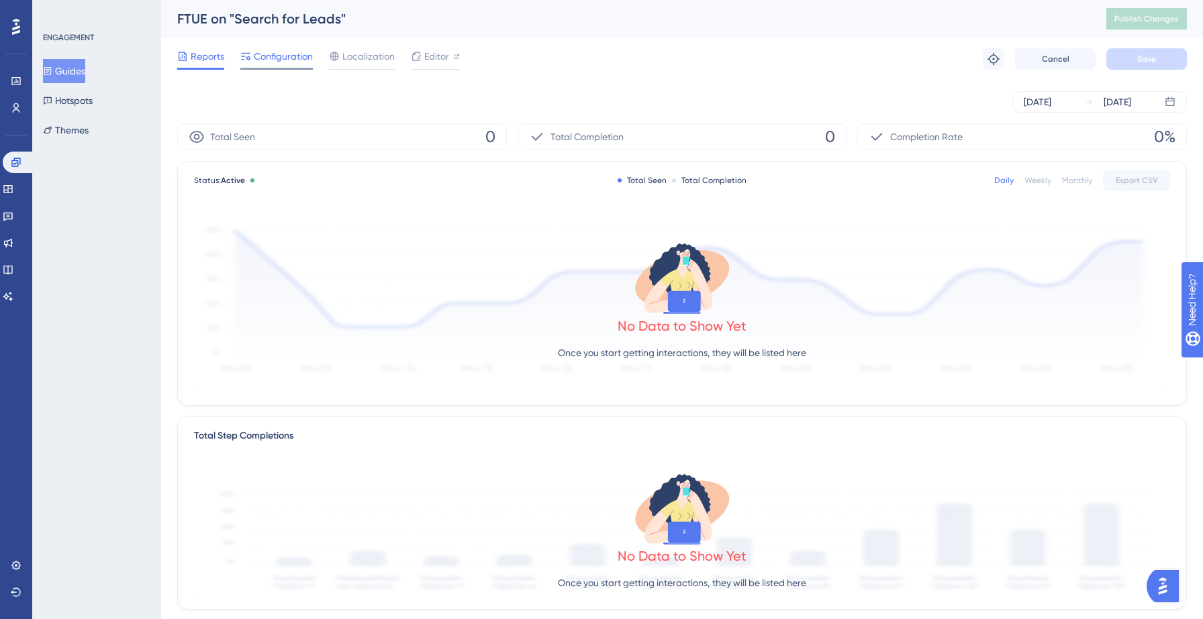
click at [290, 59] on span "Configuration" at bounding box center [283, 56] width 59 height 16
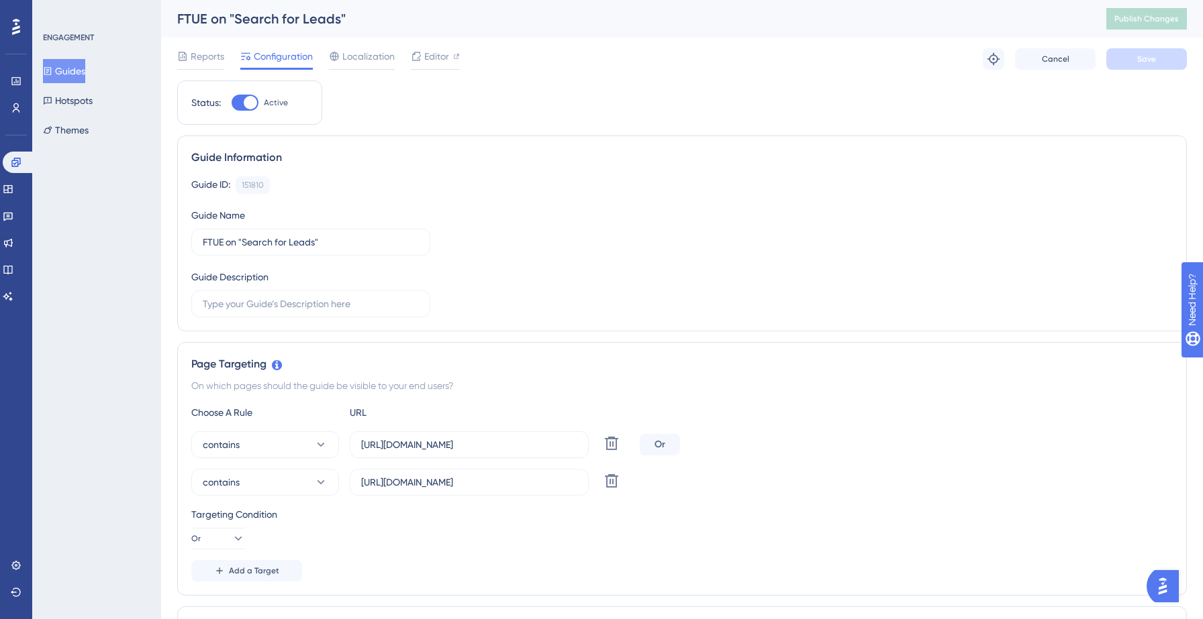
click at [83, 67] on button "Guides" at bounding box center [64, 71] width 42 height 24
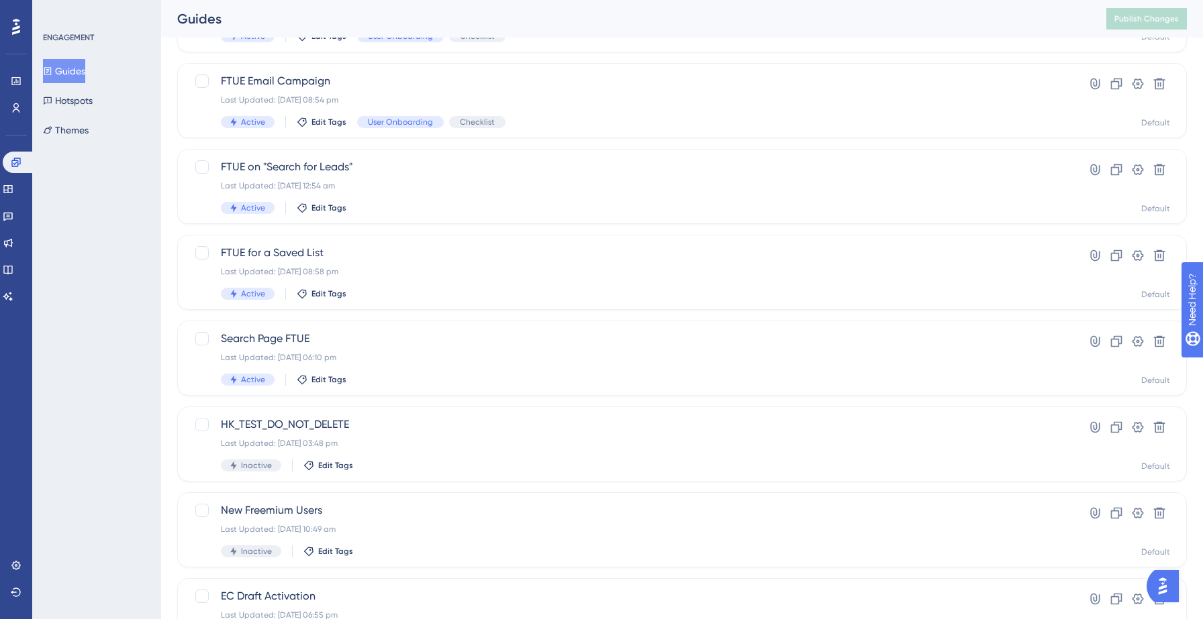
scroll to position [154, 0]
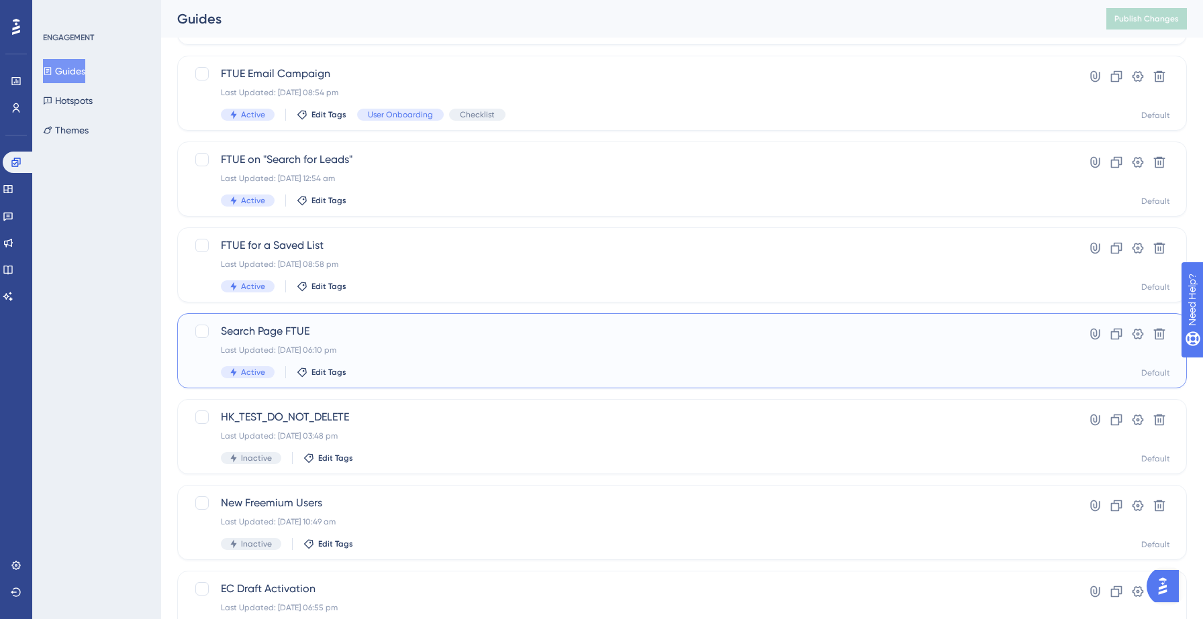
click at [309, 329] on span "Search Page FTUE" at bounding box center [628, 331] width 815 height 16
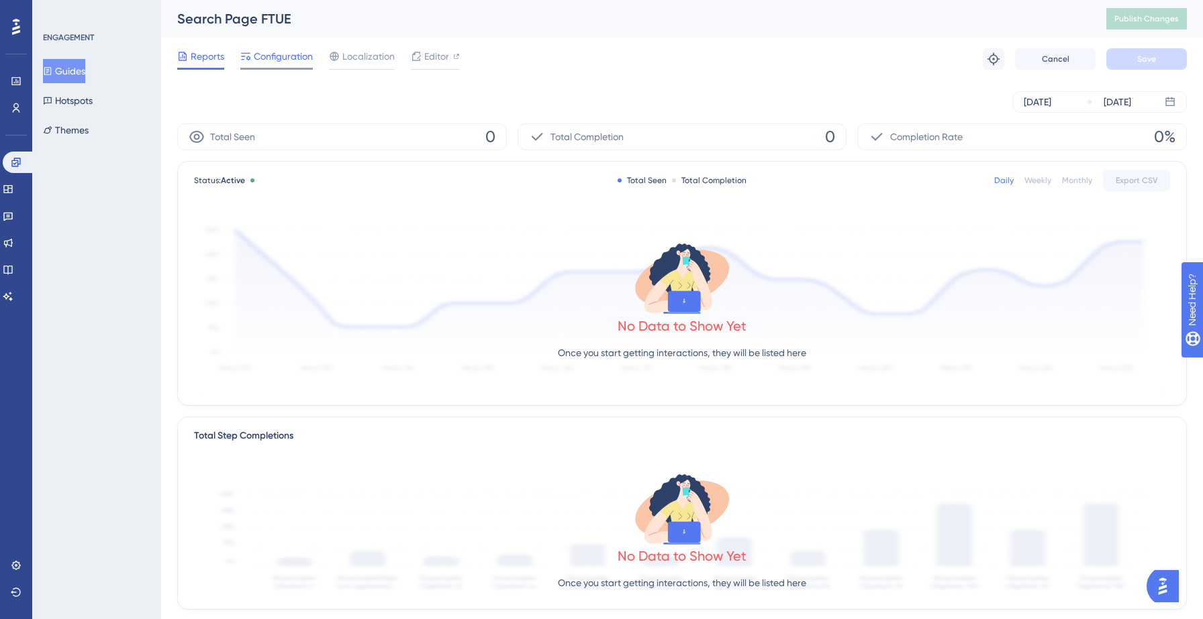
click at [287, 62] on span "Configuration" at bounding box center [283, 56] width 59 height 16
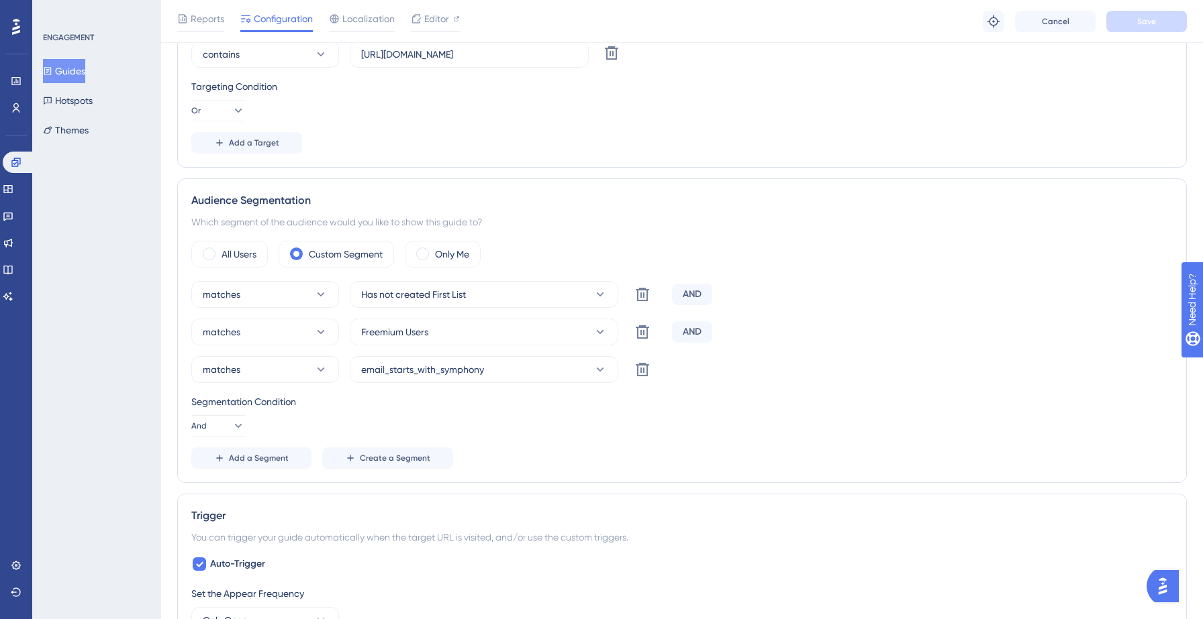
scroll to position [448, 0]
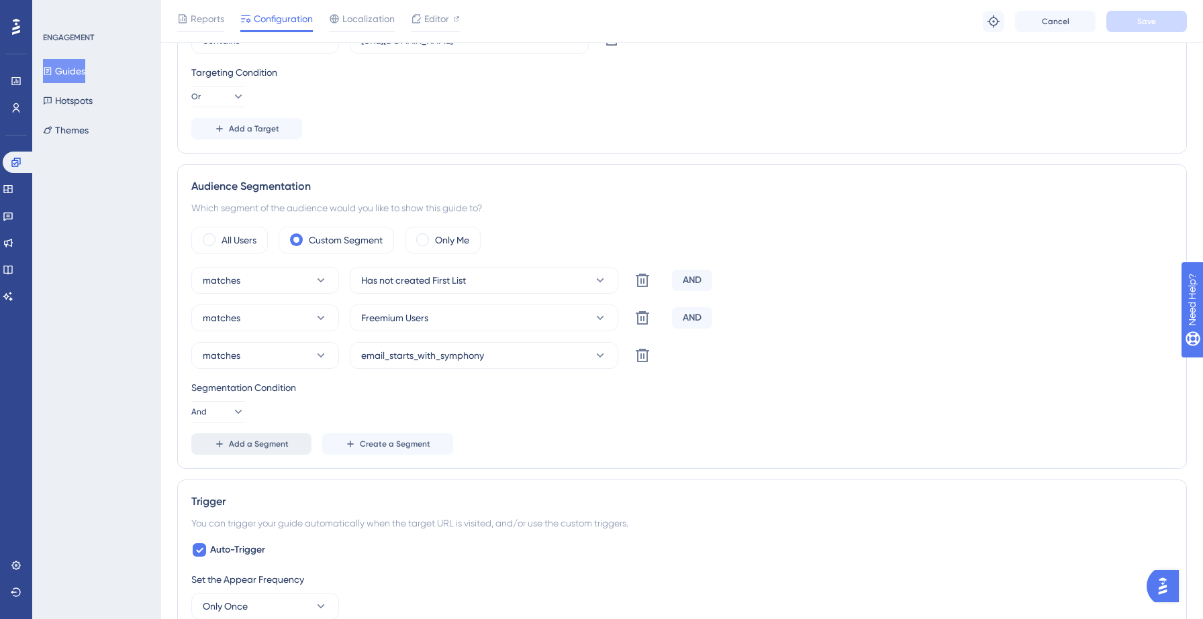
click at [258, 441] on span "Add a Segment" at bounding box center [259, 444] width 60 height 11
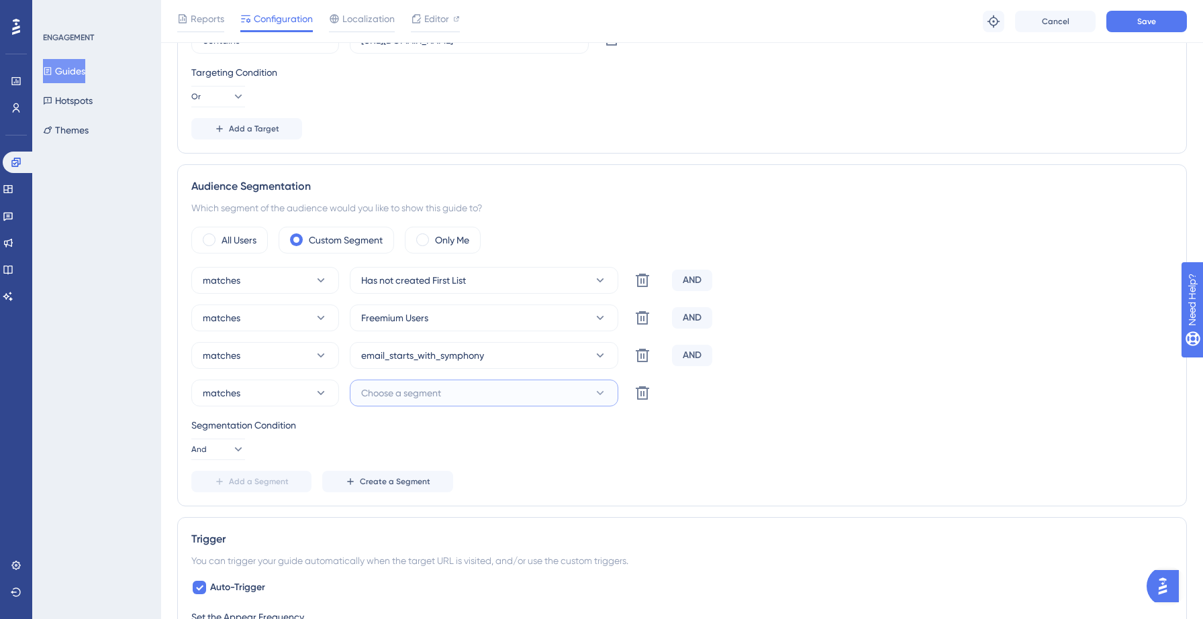
click at [393, 391] on span "Choose a segment" at bounding box center [401, 393] width 80 height 16
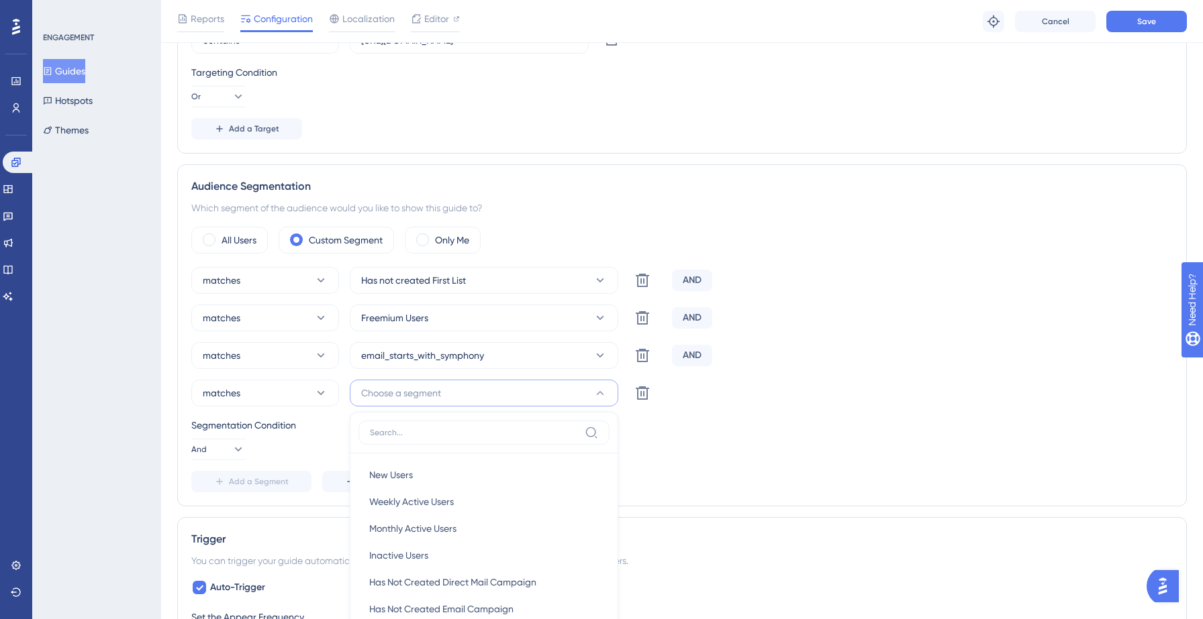
scroll to position [683, 0]
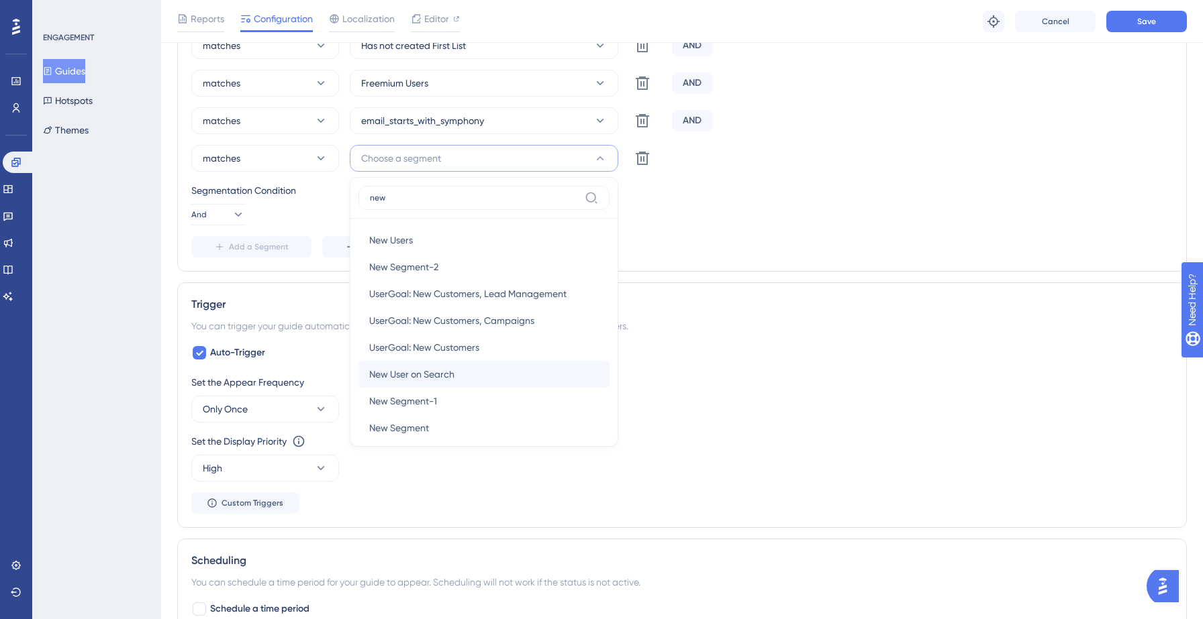
type input "new"
click at [434, 366] on span "New User on Search" at bounding box center [411, 374] width 85 height 16
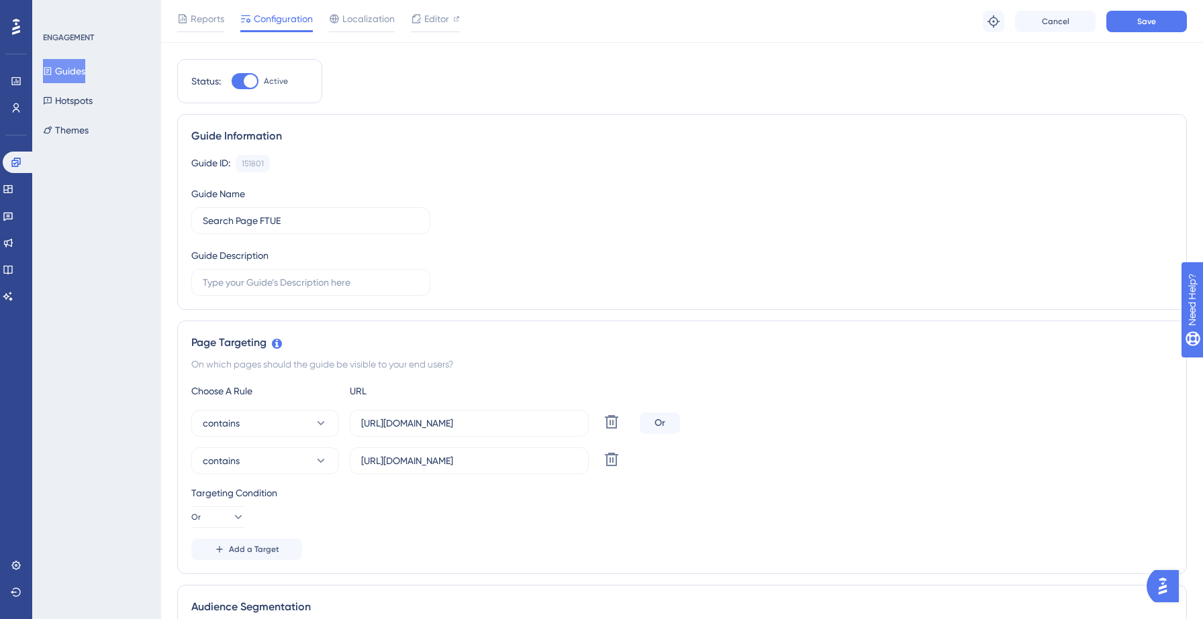
scroll to position [0, 0]
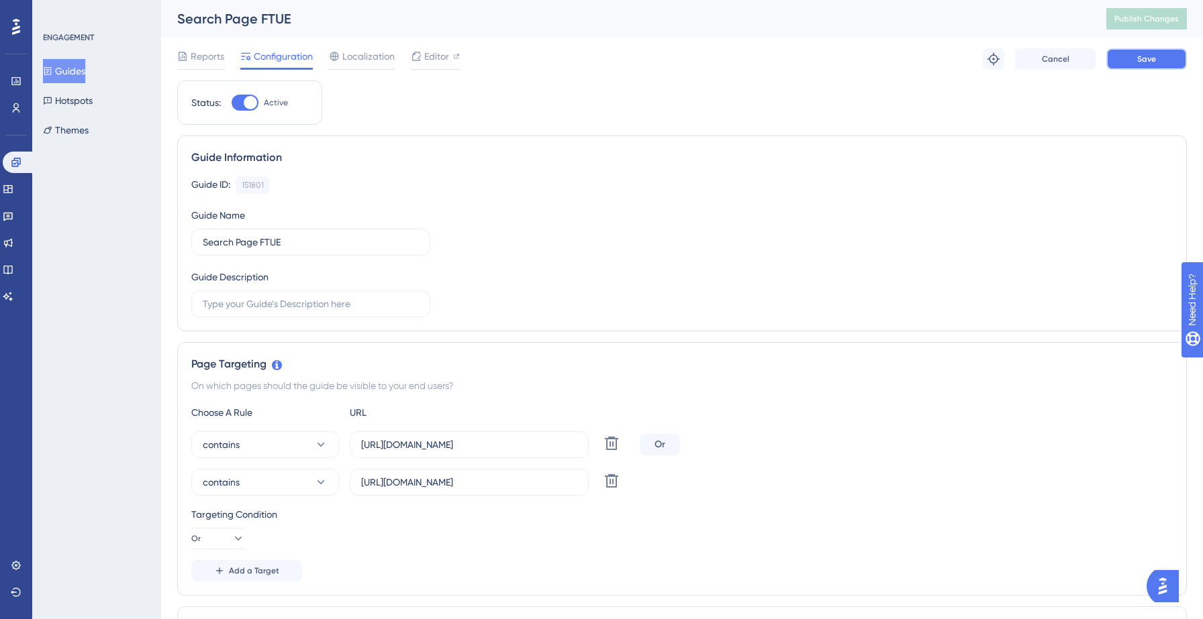
click at [1122, 57] on button "Save" at bounding box center [1146, 58] width 81 height 21
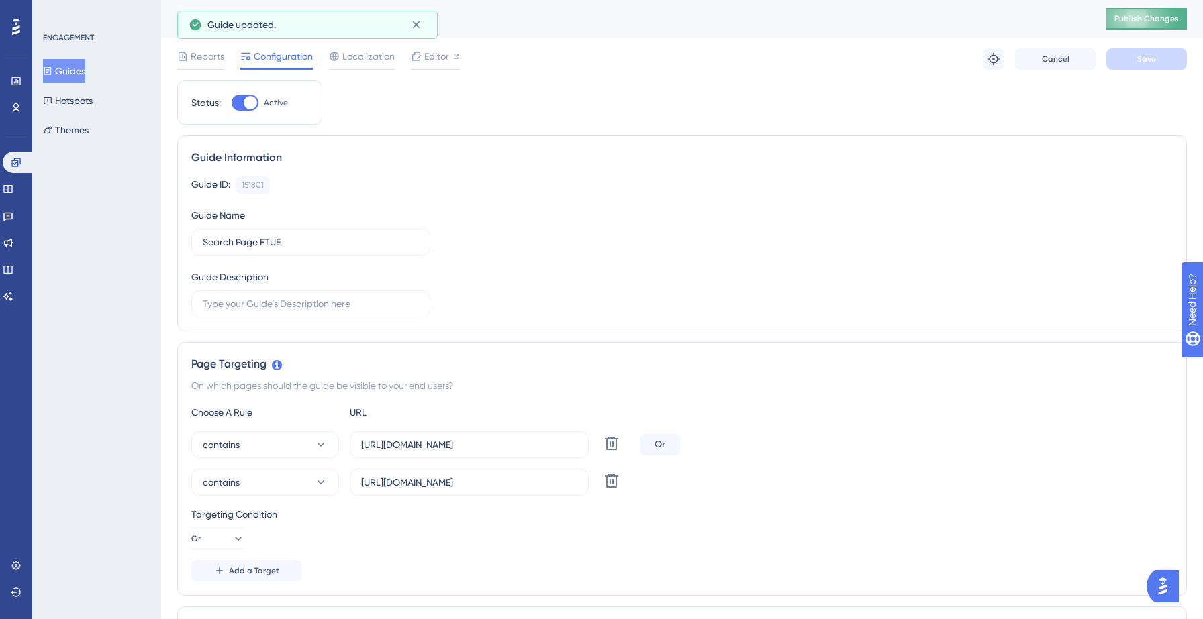
click at [1117, 16] on span "Publish Changes" at bounding box center [1146, 18] width 64 height 11
click at [81, 70] on button "Guides" at bounding box center [64, 71] width 42 height 24
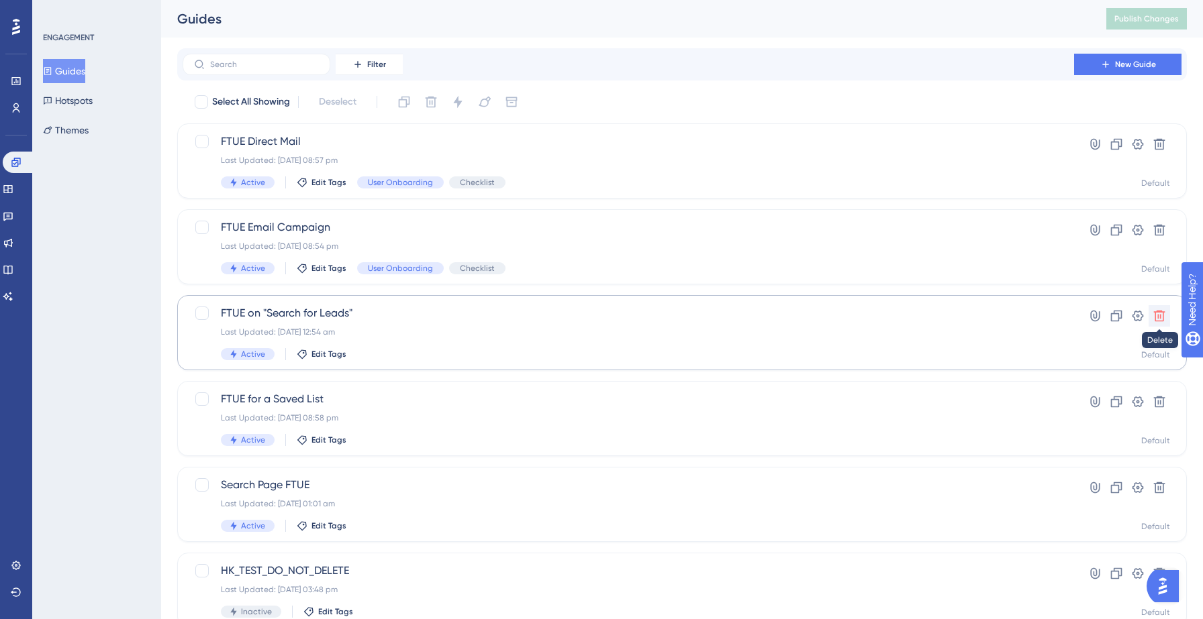
click at [1159, 317] on icon at bounding box center [1158, 315] width 13 height 13
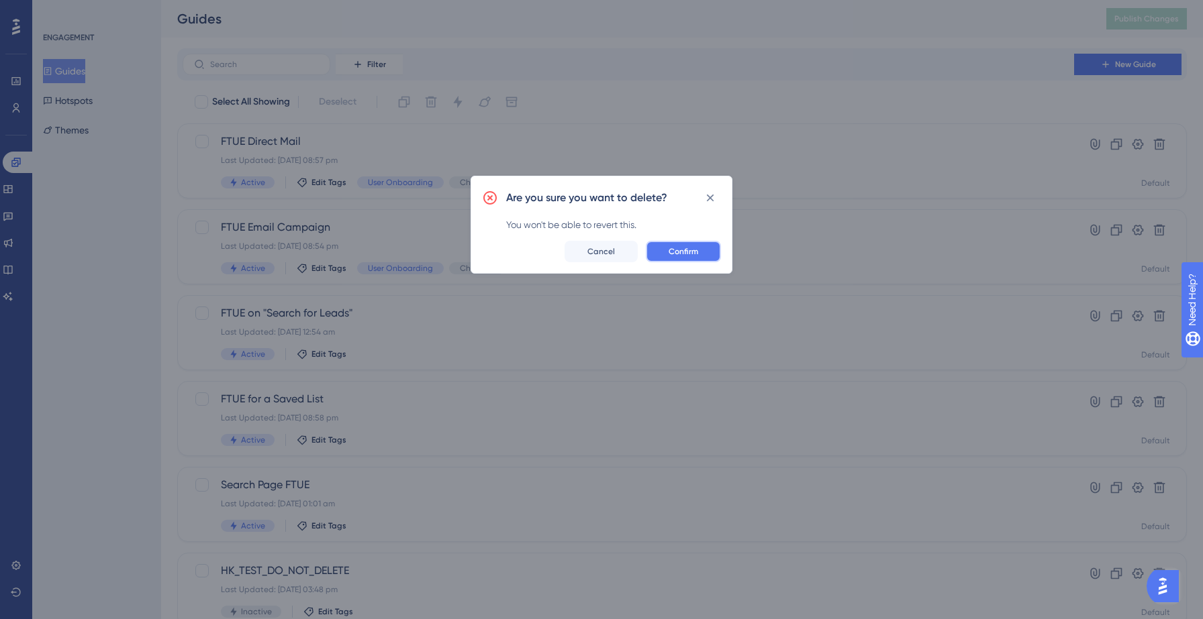
click at [679, 251] on span "Confirm" at bounding box center [683, 251] width 30 height 11
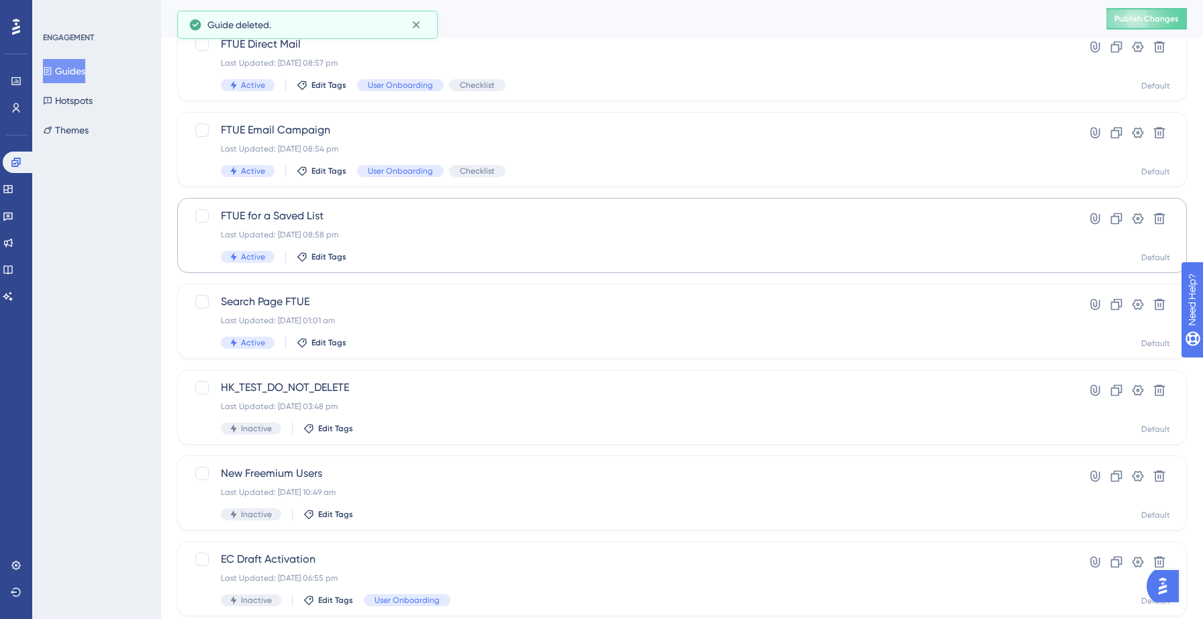
scroll to position [100, 0]
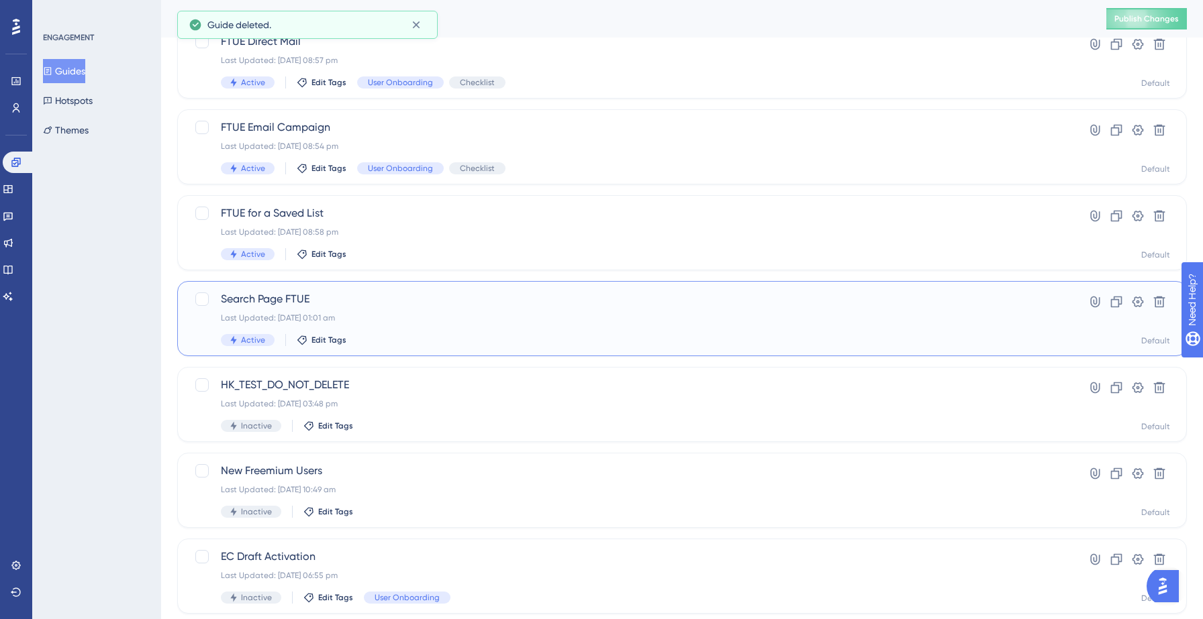
click at [290, 305] on span "Search Page FTUE" at bounding box center [628, 299] width 815 height 16
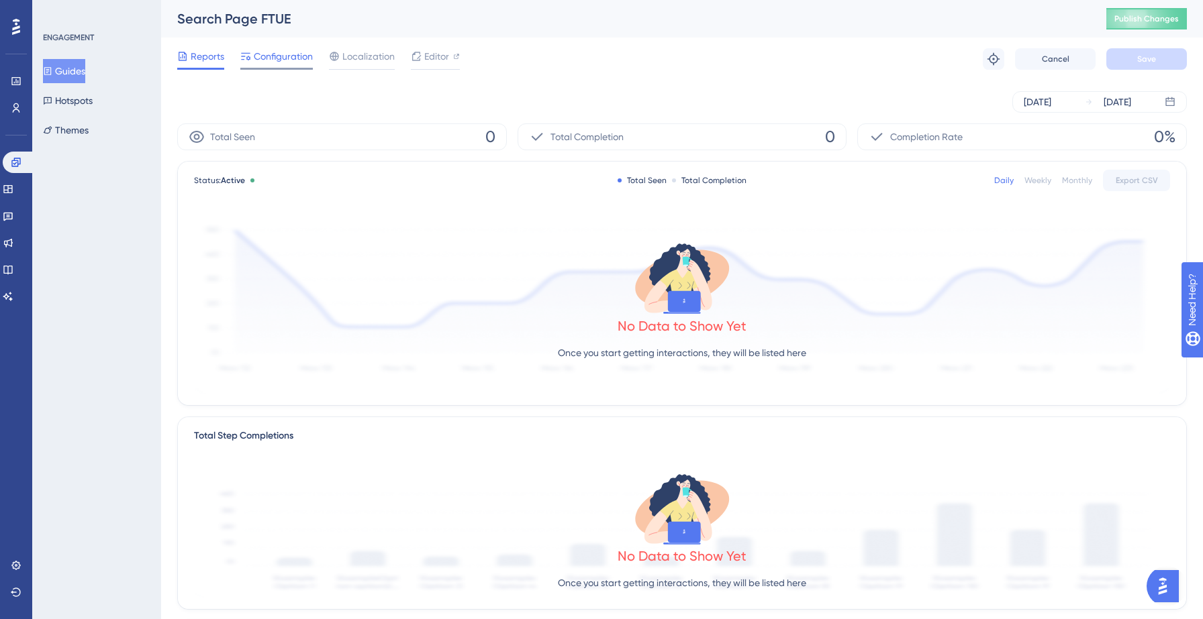
click at [268, 59] on span "Configuration" at bounding box center [283, 56] width 59 height 16
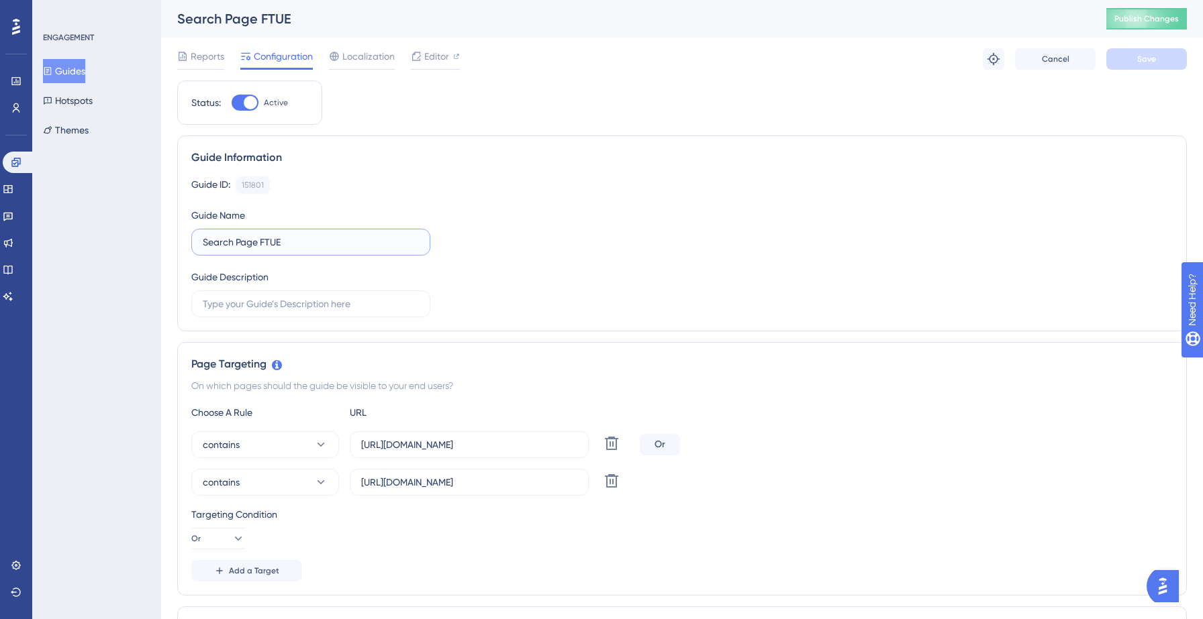
drag, startPoint x: 260, startPoint y: 242, endPoint x: 193, endPoint y: 236, distance: 68.0
click at [193, 236] on label "Search Page FTUE" at bounding box center [310, 242] width 239 height 27
type input "FTUE for "Search for Leads""
click at [1164, 58] on button "Save" at bounding box center [1146, 58] width 81 height 21
click at [1136, 23] on span "Publish Changes" at bounding box center [1146, 18] width 64 height 11
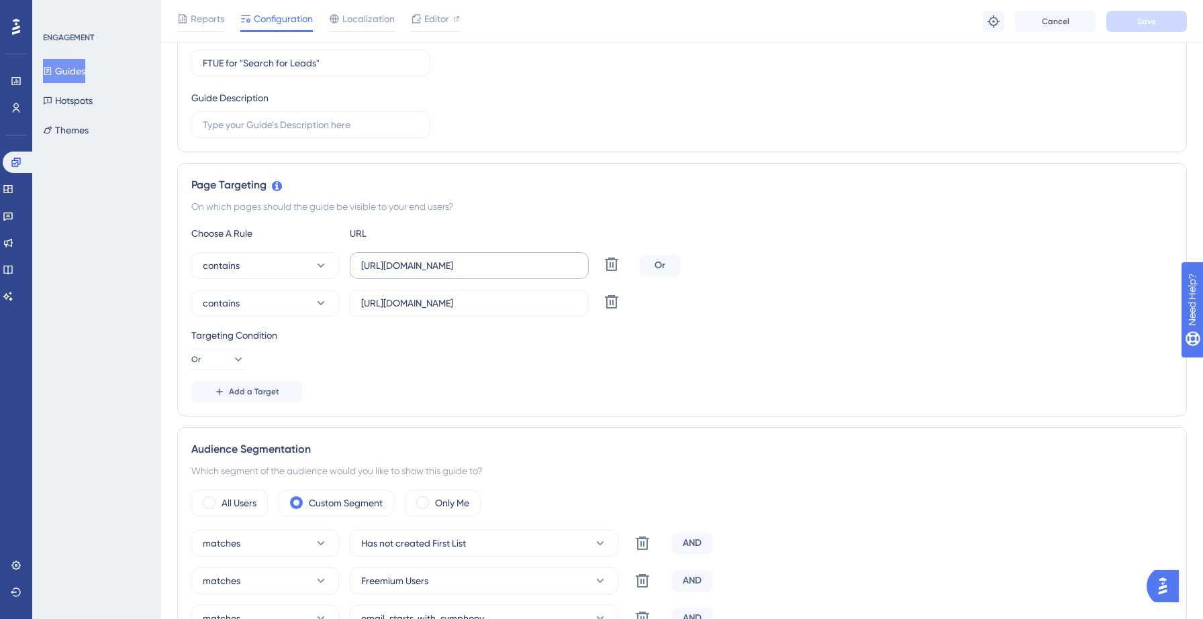
scroll to position [194, 0]
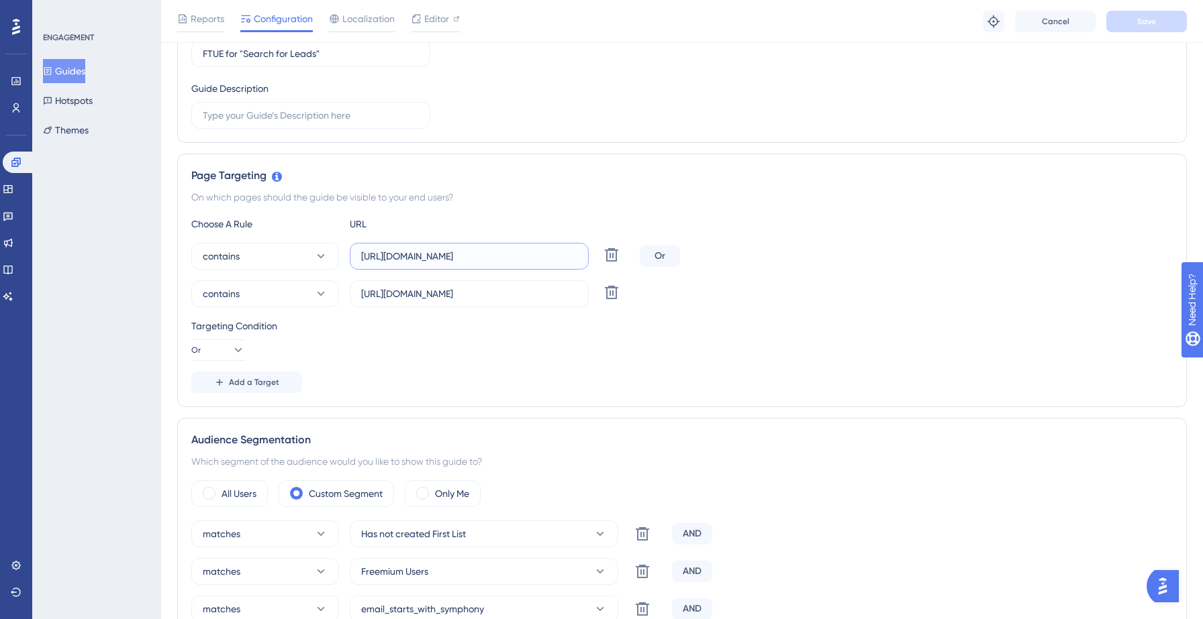
click at [553, 255] on input "https://yellowstone.salesgenie.com/search" at bounding box center [469, 256] width 216 height 15
type input "https://yellowstone.salesgenie.com"
click at [558, 297] on input "https://hotsprings.salesgenie.com/search" at bounding box center [469, 294] width 216 height 15
type input "https://hotsprings.salesgenie.com"
click at [592, 377] on div "Add a Target" at bounding box center [681, 382] width 981 height 21
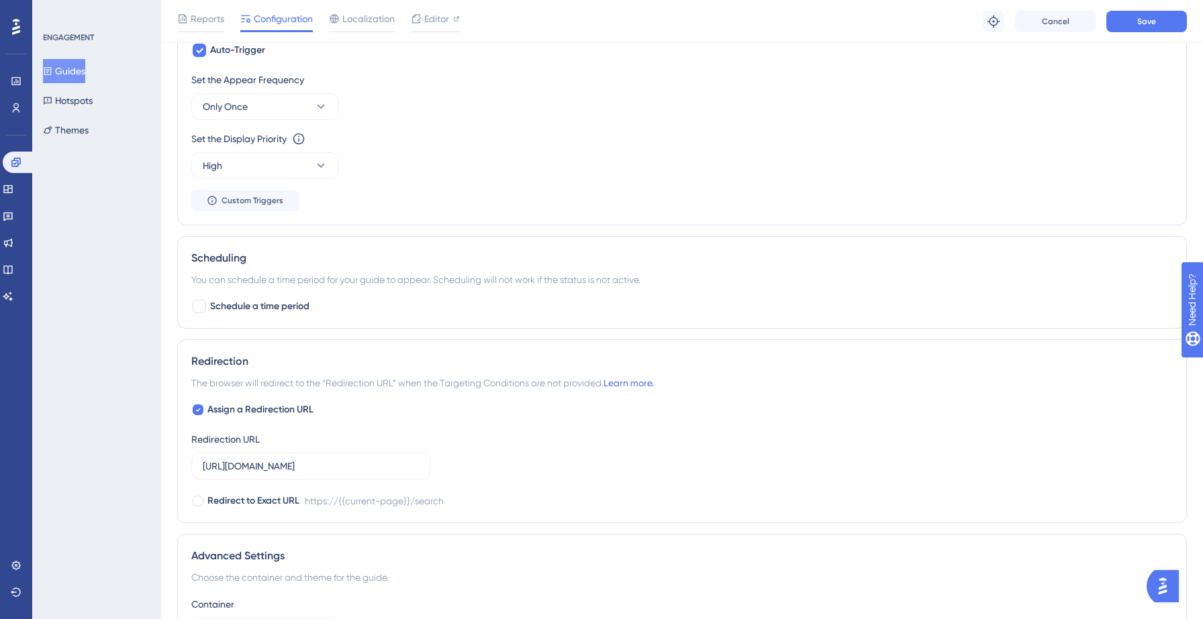
scroll to position [989, 0]
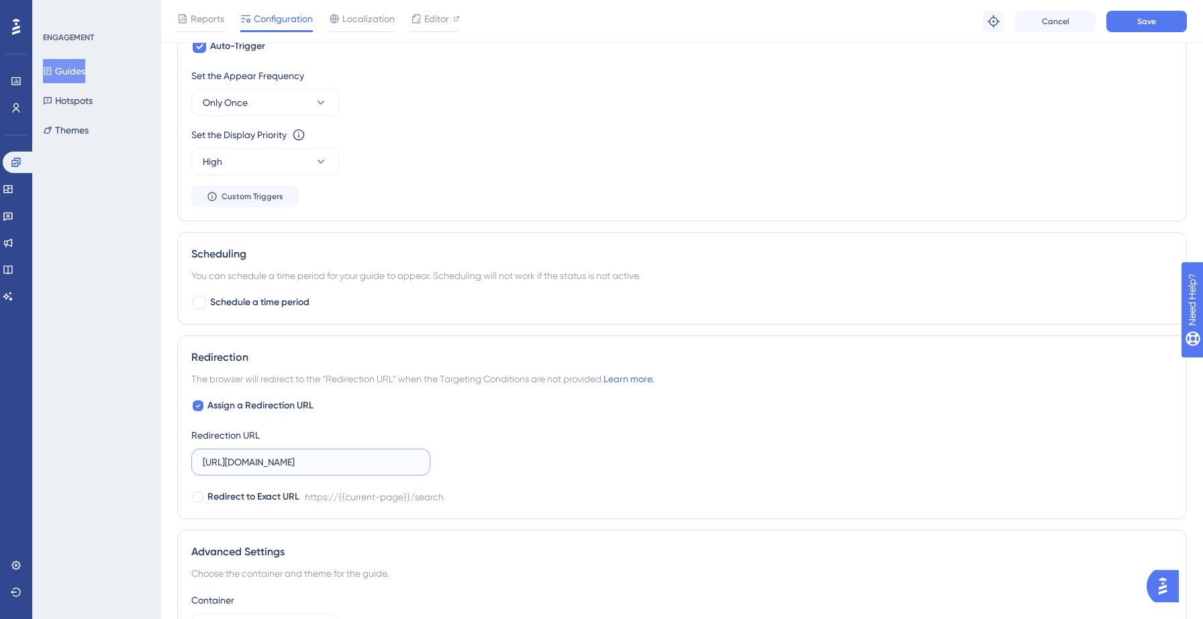
click at [395, 464] on input "https://yellowstone.salesgenie.com/search" at bounding box center [311, 462] width 216 height 15
click at [1134, 21] on button "Save" at bounding box center [1146, 21] width 81 height 21
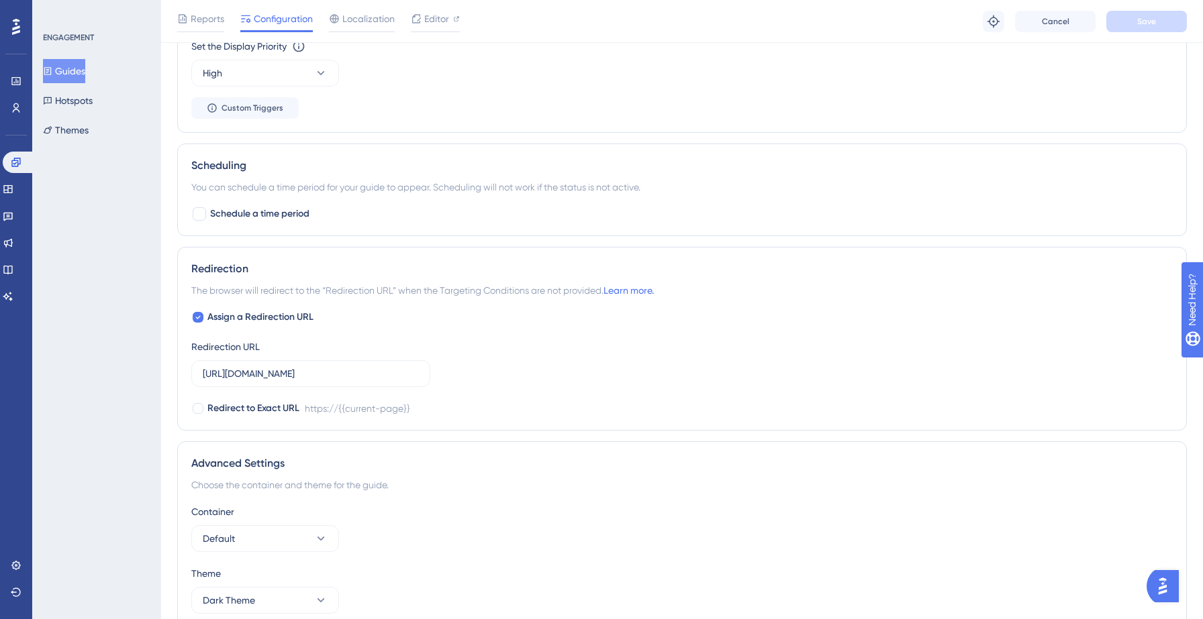
scroll to position [1082, 0]
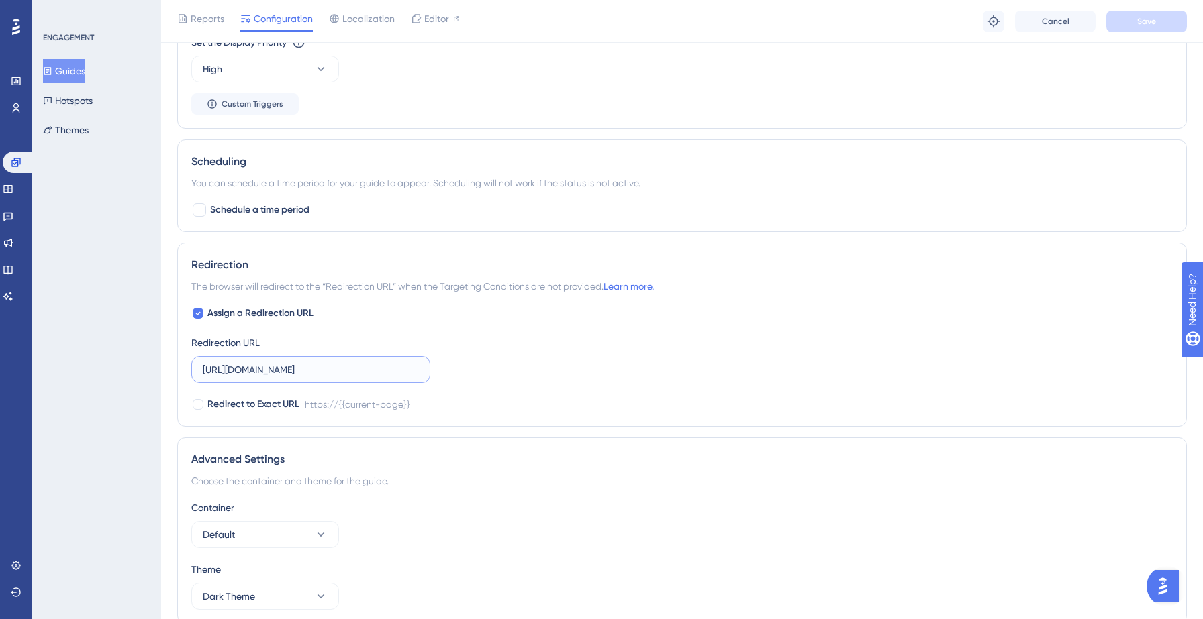
click at [286, 368] on input "https://yellowstone.salesgenie.com" at bounding box center [311, 369] width 216 height 15
type input "https://hotsprings.salesgenie.com"
click at [490, 345] on div "Assign a Redirection URL Redirection URL https://hotsprings.salesgenie.com Redi…" at bounding box center [681, 358] width 981 height 107
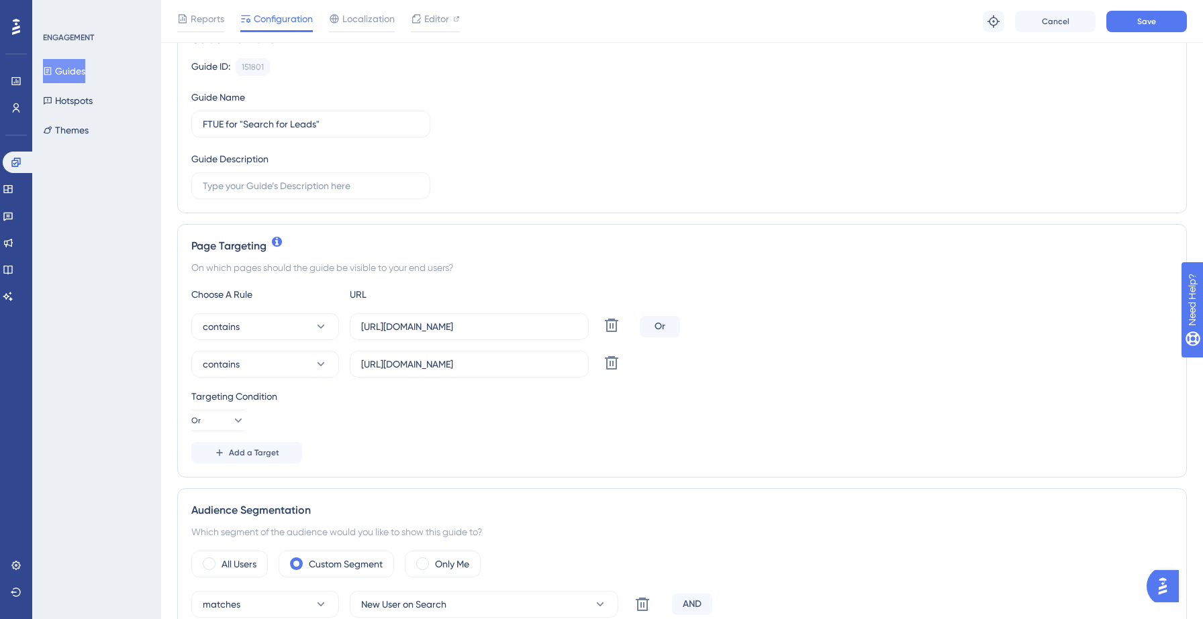
scroll to position [0, 0]
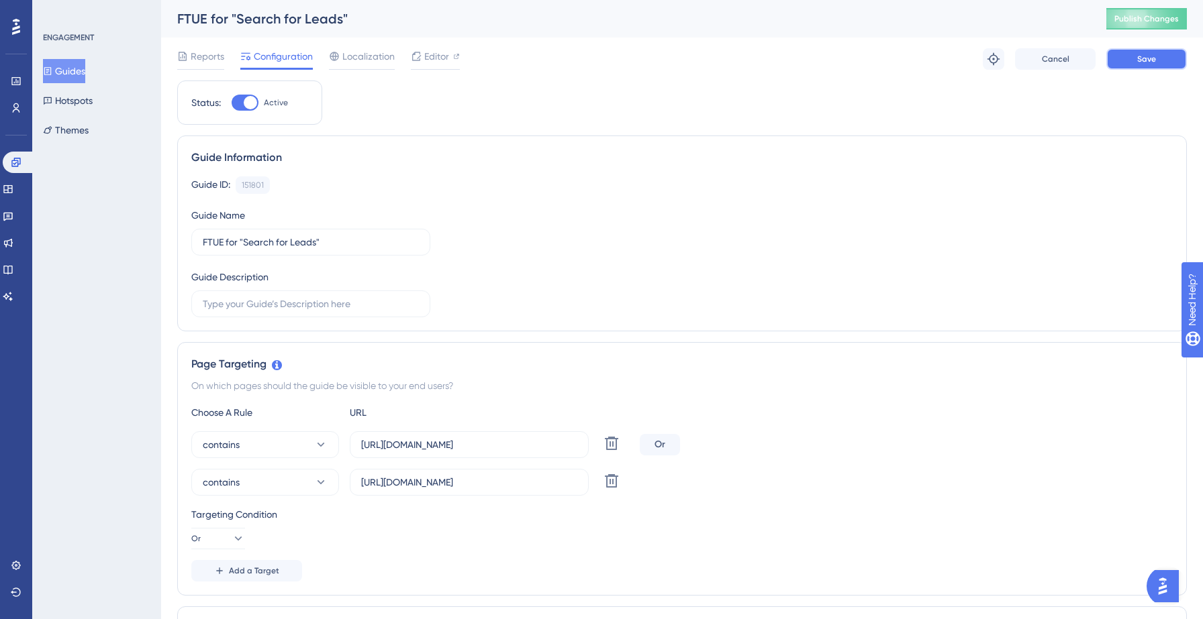
click at [1133, 65] on button "Save" at bounding box center [1146, 58] width 81 height 21
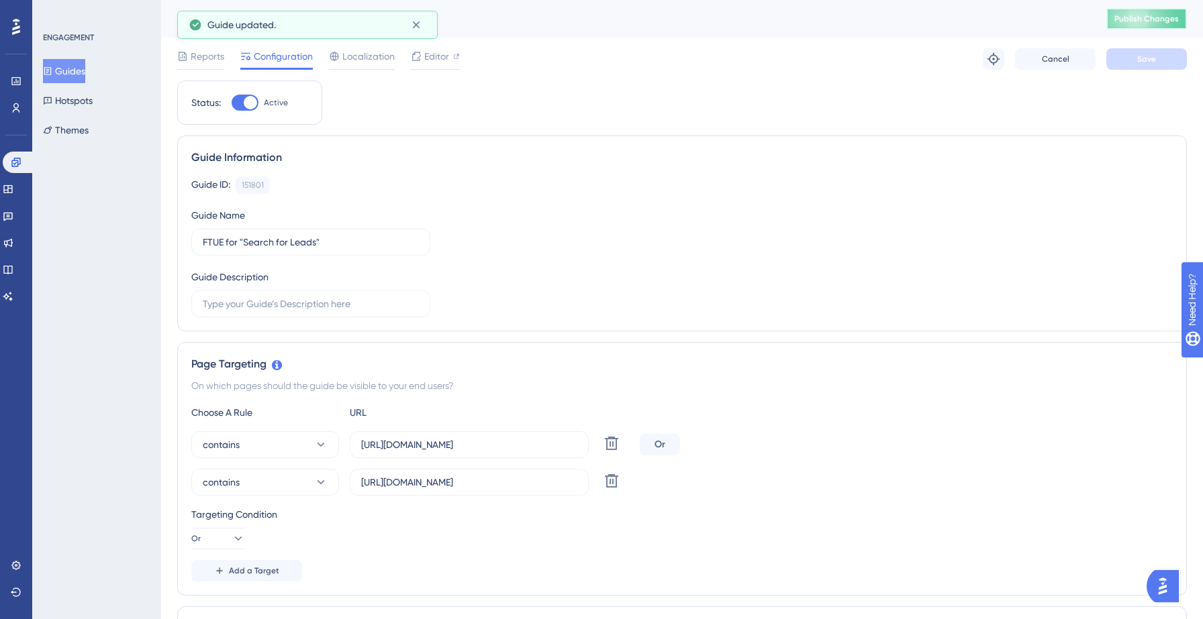
click at [1137, 19] on span "Publish Changes" at bounding box center [1146, 18] width 64 height 11
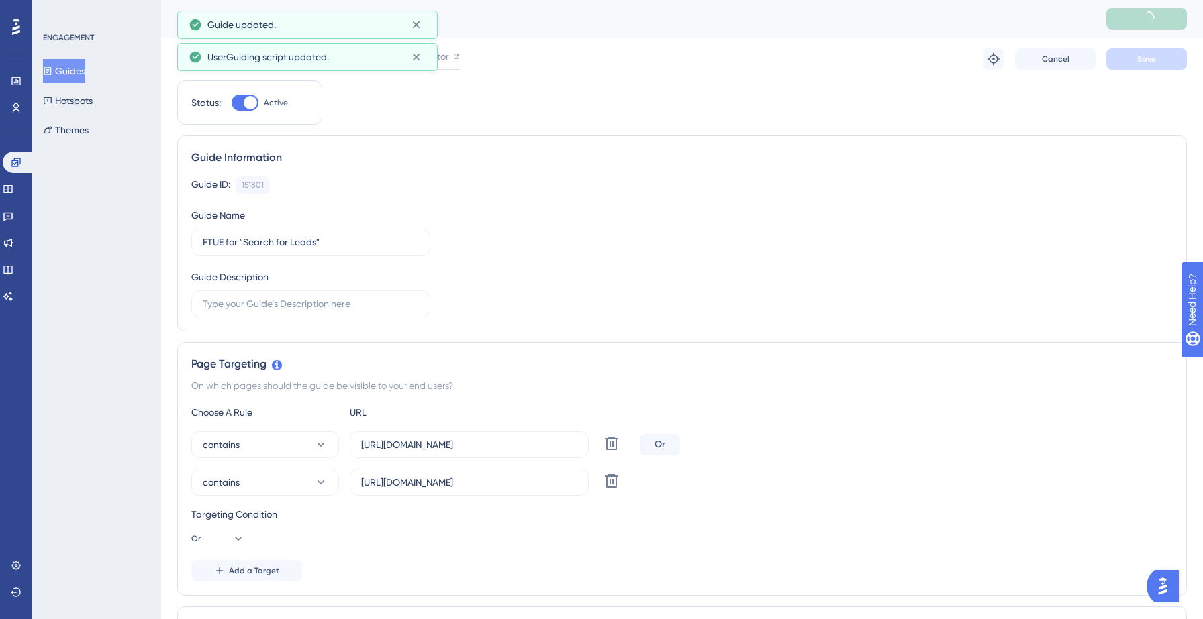
click at [419, 59] on icon at bounding box center [415, 56] width 13 height 13
click at [415, 59] on icon at bounding box center [416, 56] width 11 height 11
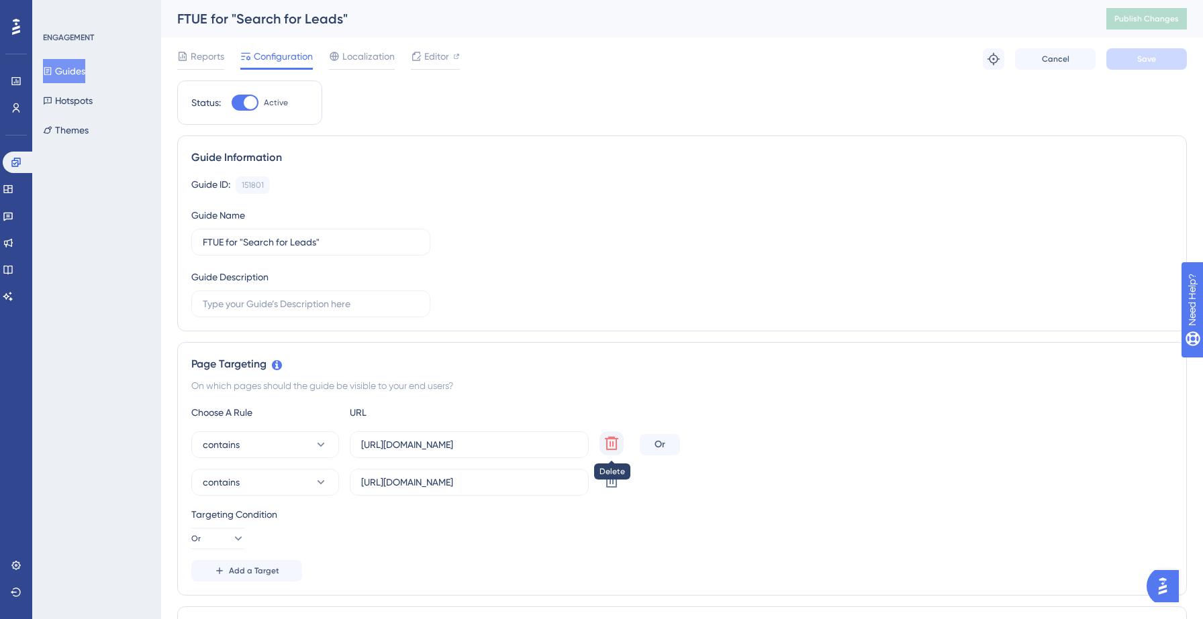
click at [615, 440] on icon at bounding box center [611, 443] width 13 height 13
type input "https://hotsprings.salesgenie.com"
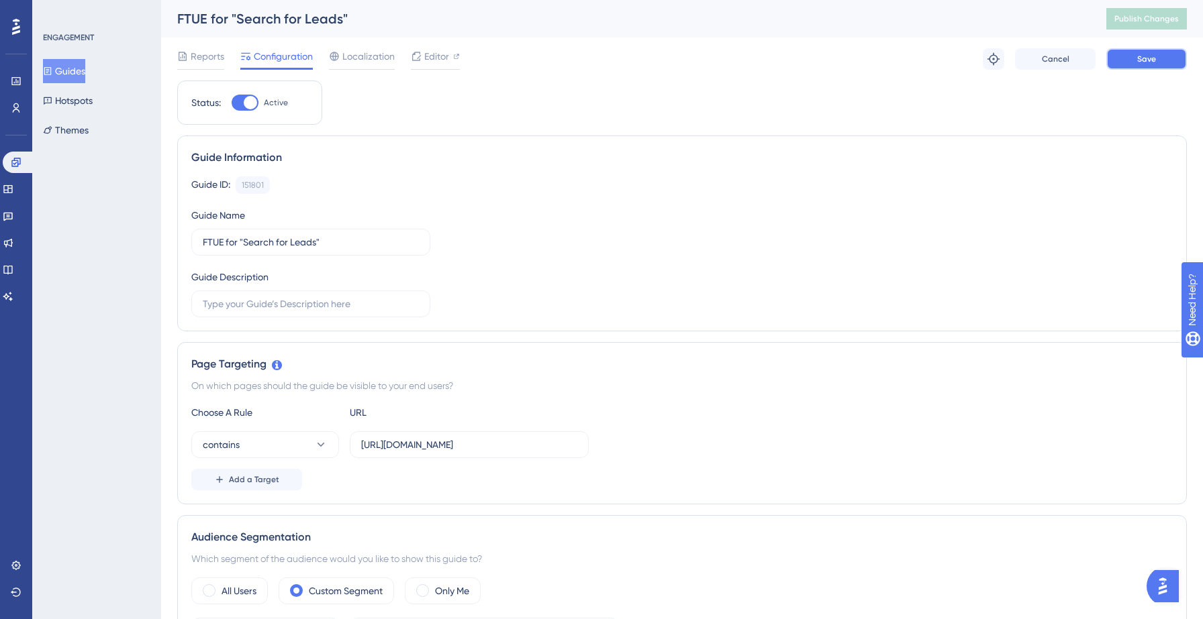
click at [1154, 64] on button "Save" at bounding box center [1146, 58] width 81 height 21
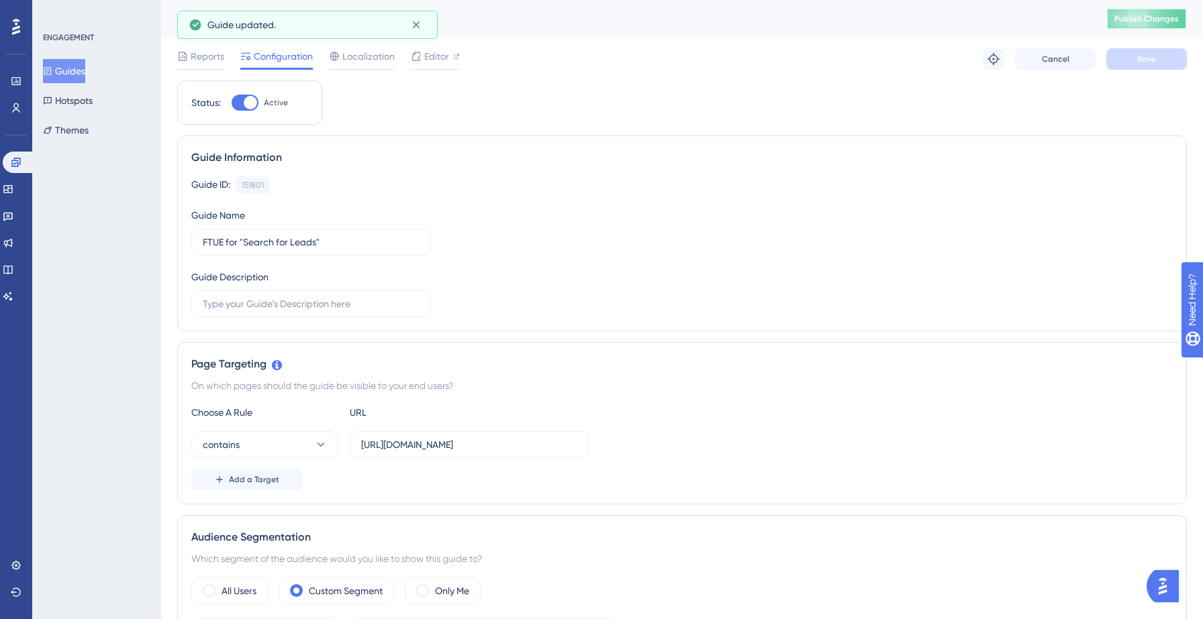
click at [1138, 21] on span "Publish Changes" at bounding box center [1146, 18] width 64 height 11
click at [438, 60] on span "Editor" at bounding box center [436, 56] width 25 height 16
click at [438, 444] on input "https://hotsprings.salesgenie.com" at bounding box center [469, 445] width 216 height 15
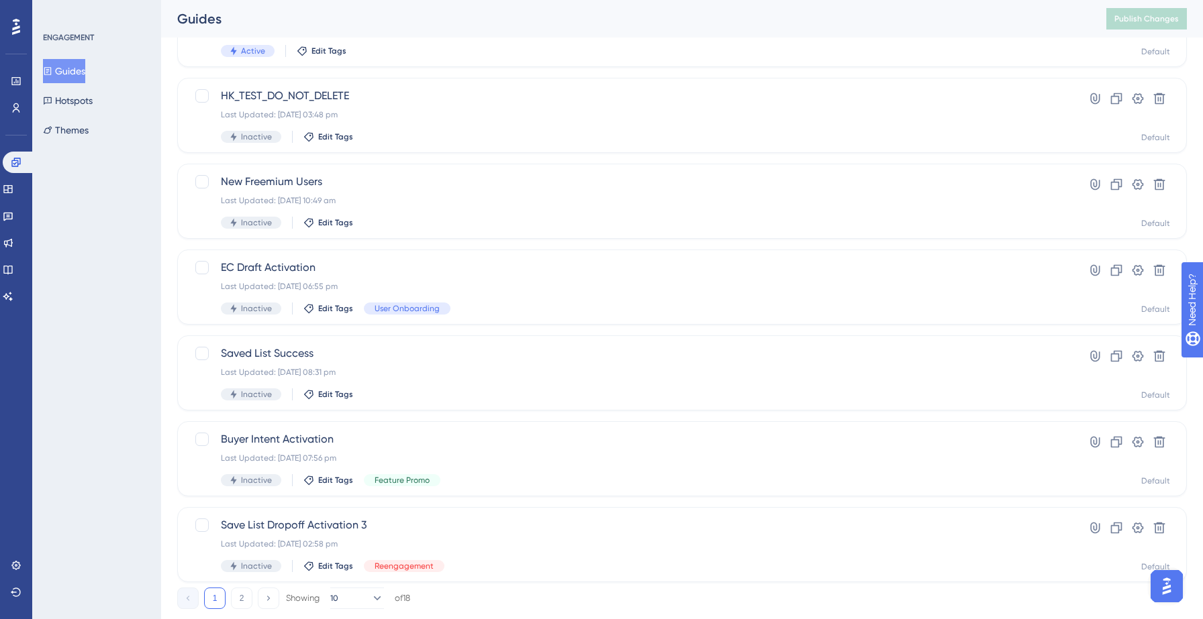
scroll to position [422, 0]
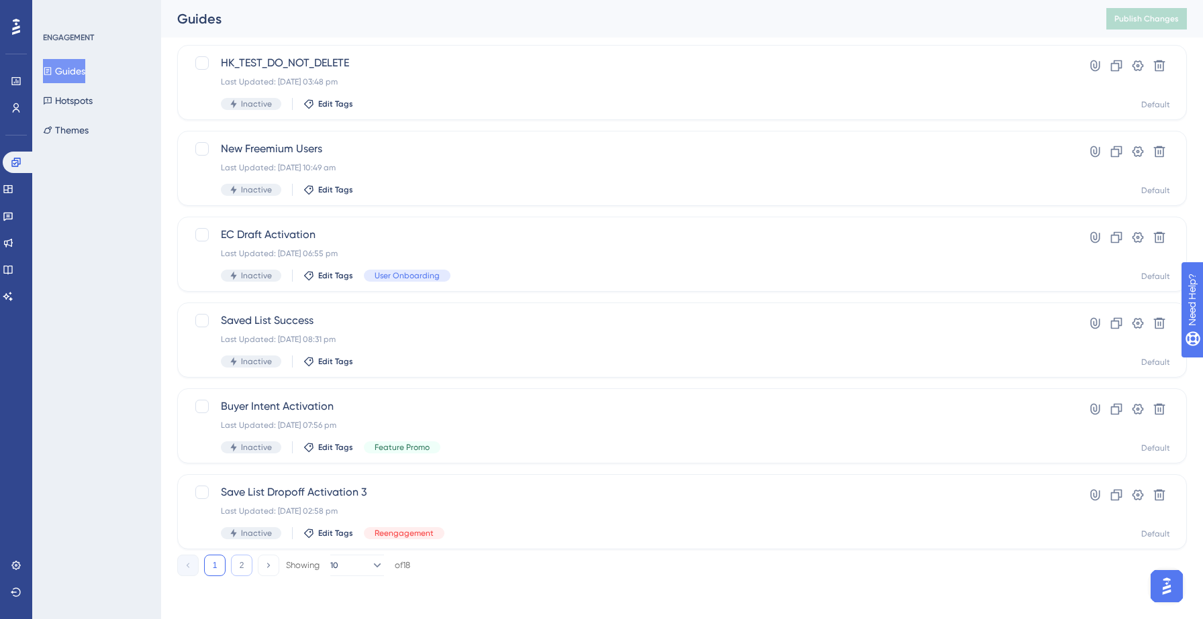
click at [240, 568] on button "2" at bounding box center [241, 565] width 21 height 21
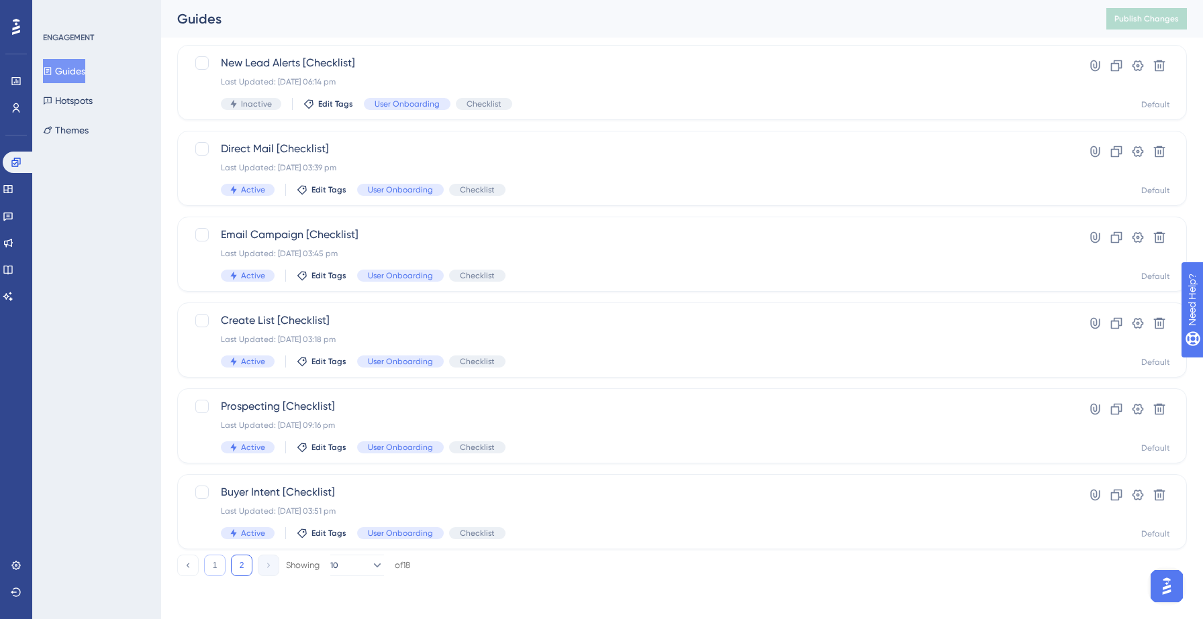
click at [211, 569] on button "1" at bounding box center [214, 565] width 21 height 21
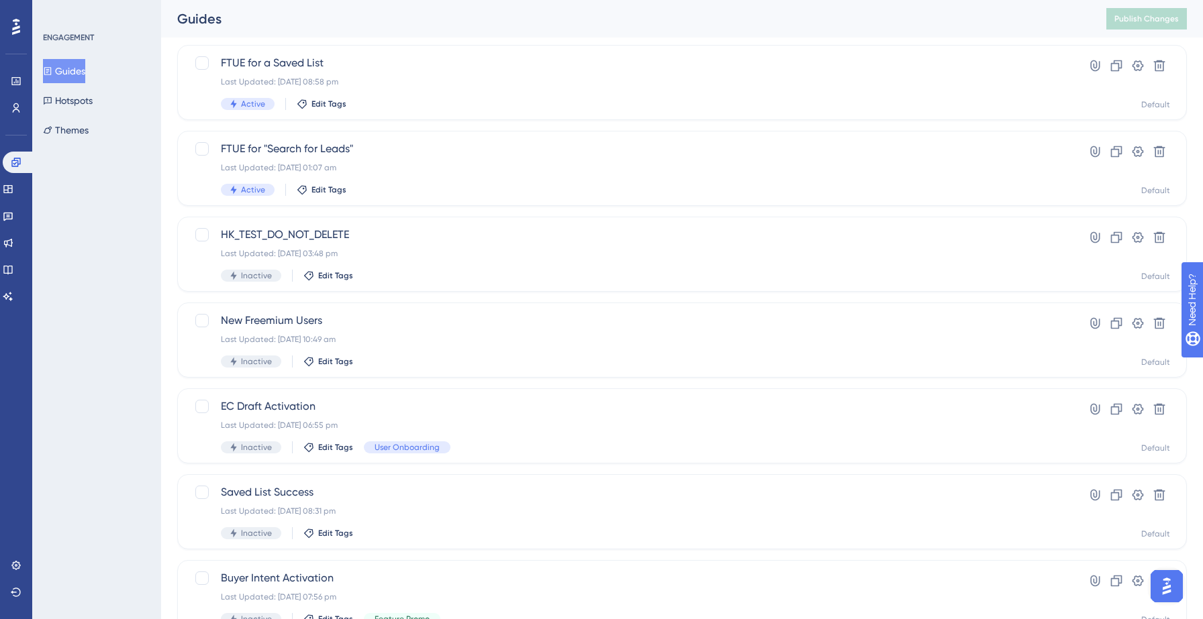
scroll to position [0, 0]
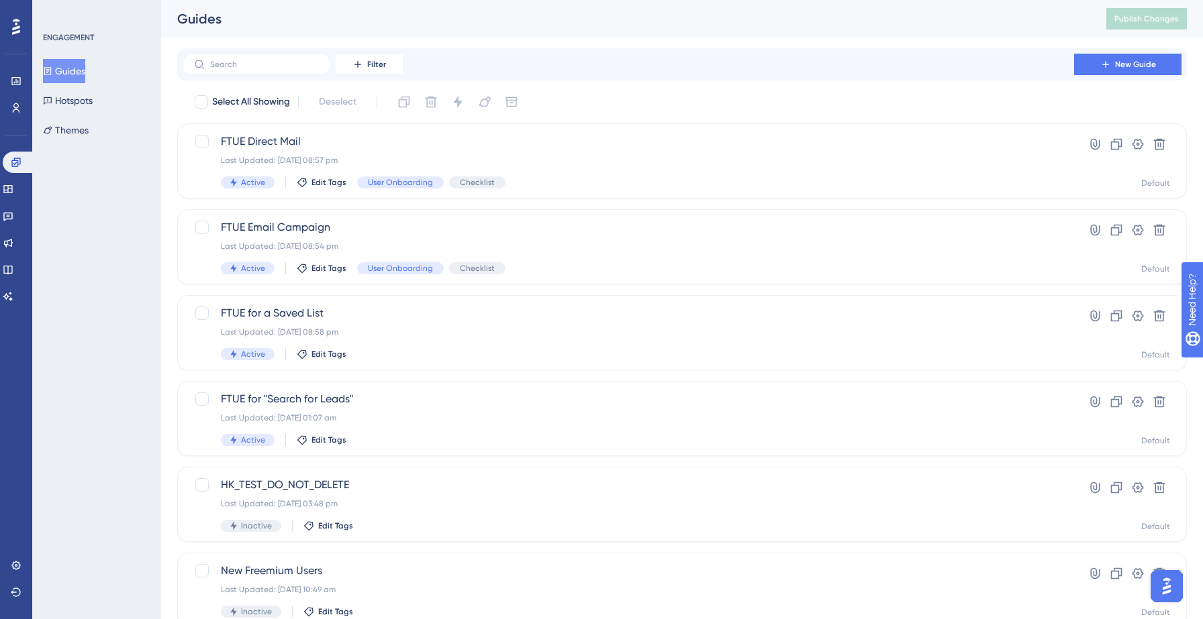
click at [440, 14] on div "Guides" at bounding box center [624, 18] width 895 height 19
click at [11, 597] on button at bounding box center [16, 592] width 11 height 21
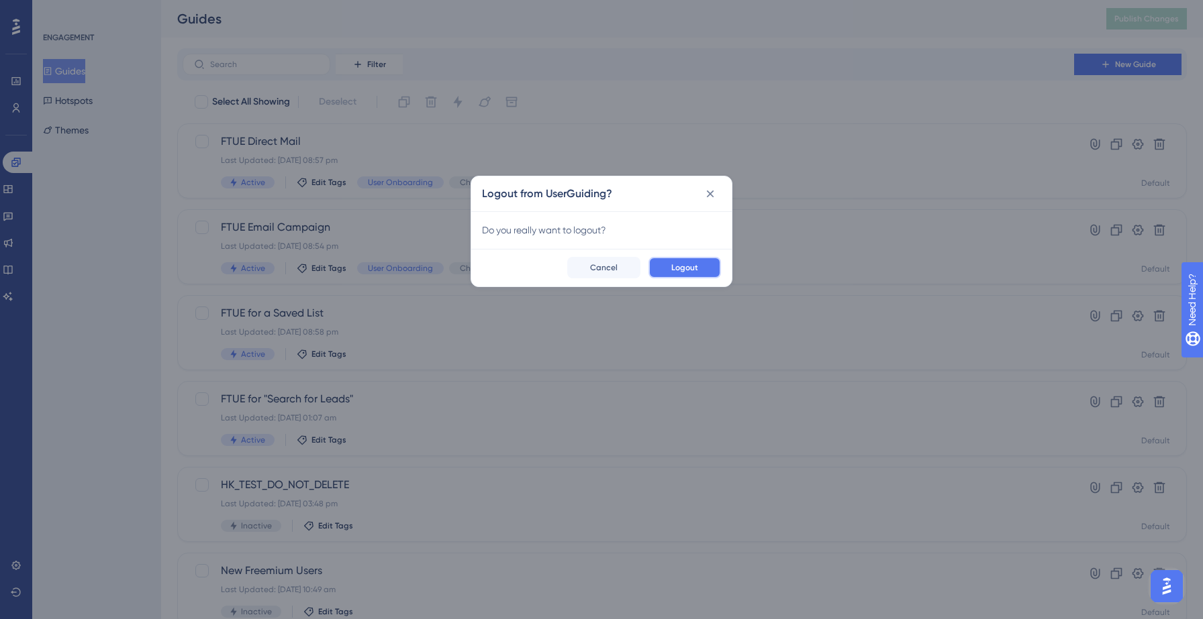
click at [664, 264] on button "Logout" at bounding box center [684, 267] width 72 height 21
